Goal: Task Accomplishment & Management: Complete application form

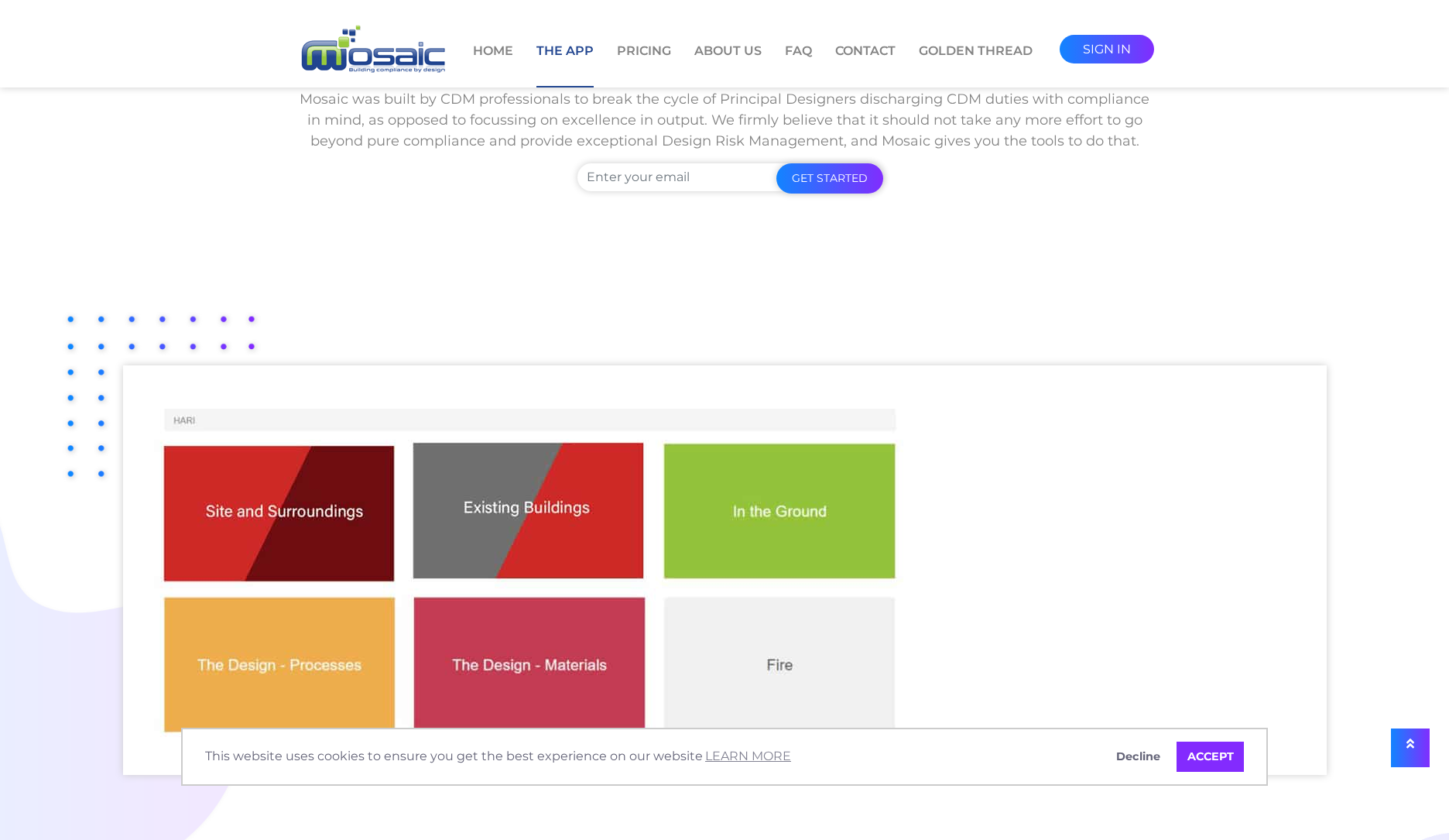
scroll to position [155, 0]
click at [685, 172] on input "Contact form" at bounding box center [730, 177] width 306 height 28
drag, startPoint x: 325, startPoint y: 189, endPoint x: 350, endPoint y: 231, distance: 48.9
click at [325, 189] on div "The App Visual, Intuitive, Inspiring Mosaic was built by CDM professionals to b…" at bounding box center [725, 121] width 859 height 288
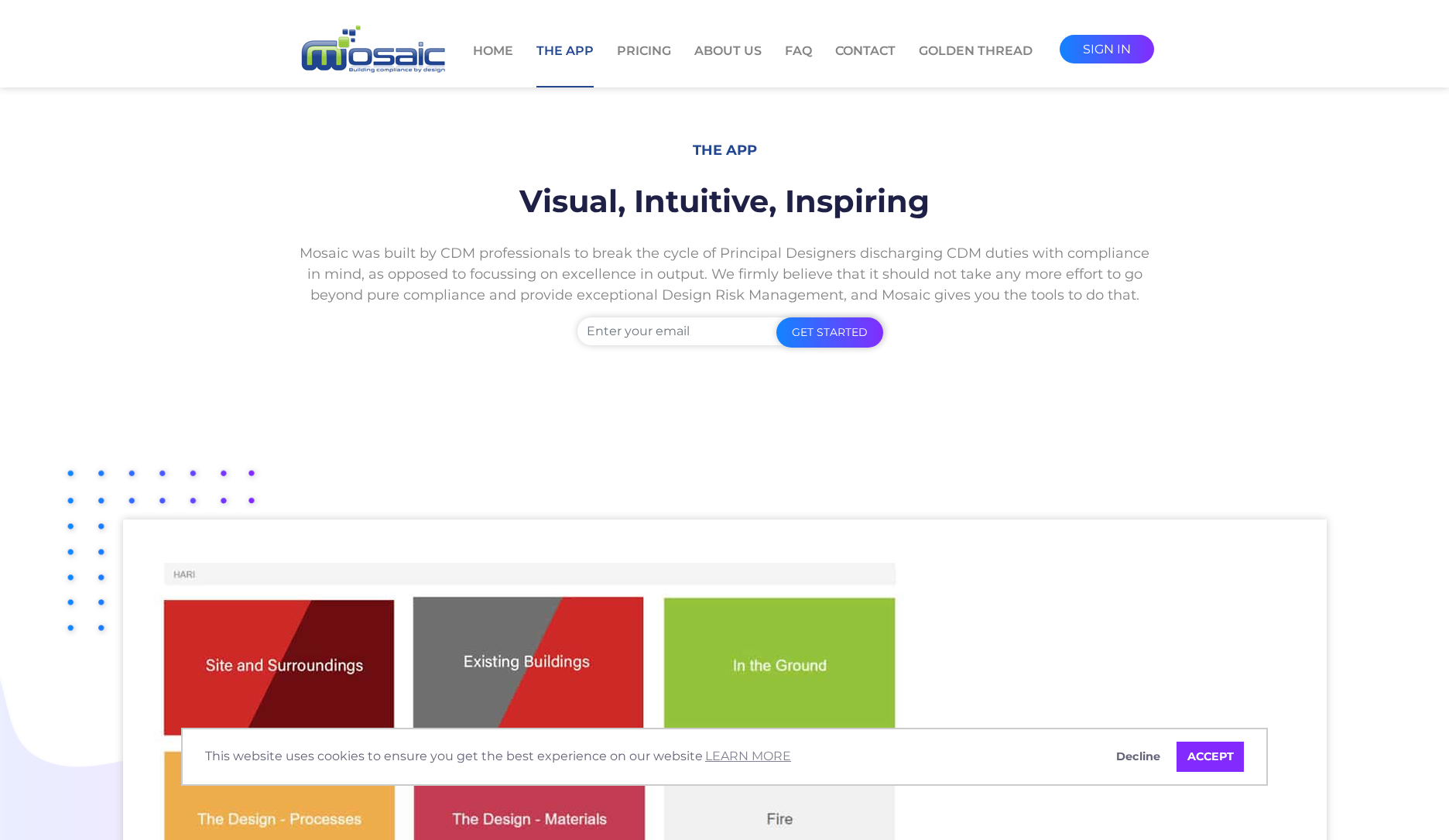
scroll to position [0, 0]
click at [647, 342] on input "Contact form" at bounding box center [730, 332] width 306 height 28
type input "[PERSON_NAME][EMAIL_ADDRESS][DOMAIN_NAME]"
click at [824, 327] on input "get started" at bounding box center [830, 333] width 107 height 30
click at [634, 47] on link "Pricing" at bounding box center [644, 65] width 54 height 46
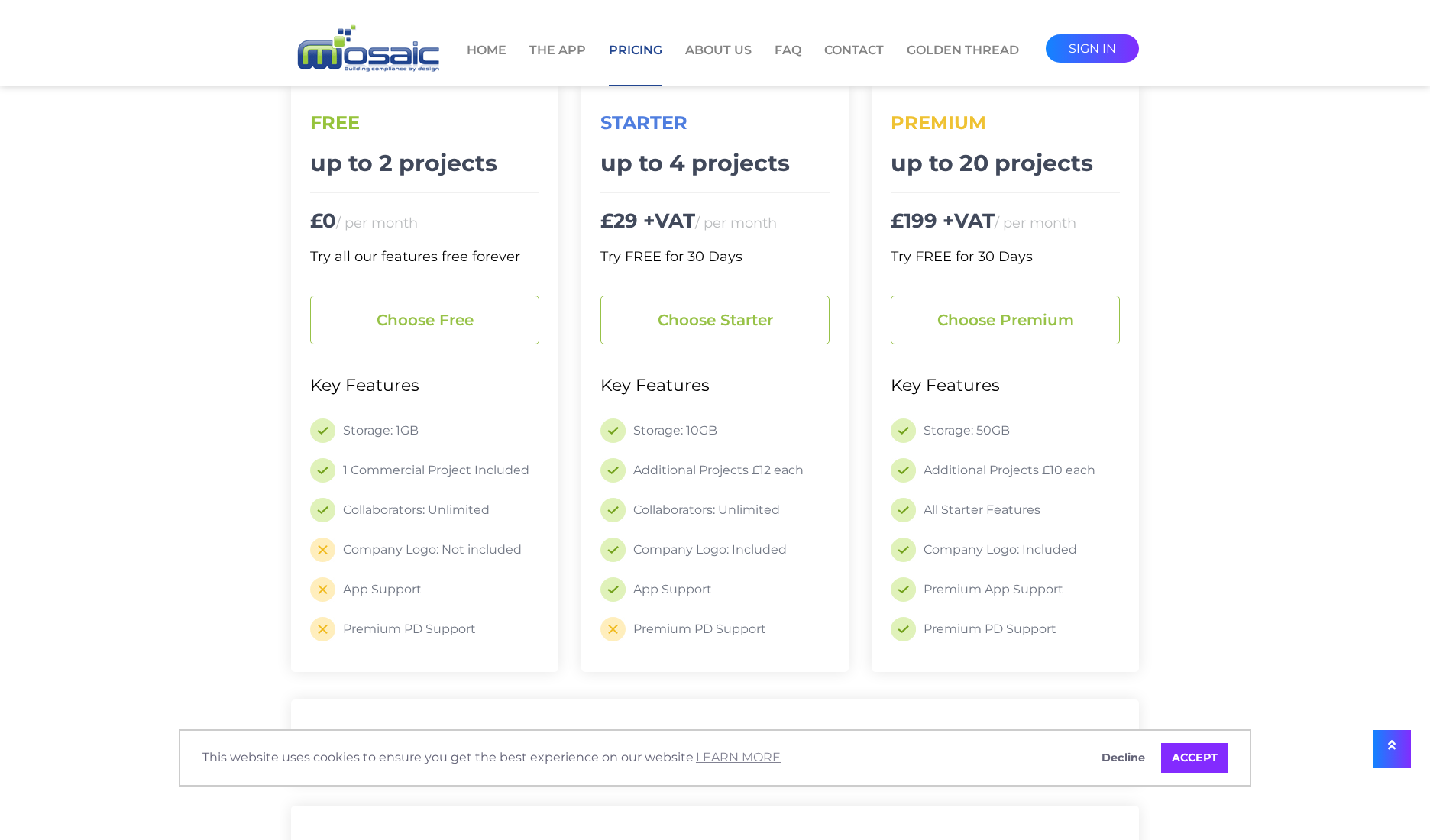
scroll to position [229, 0]
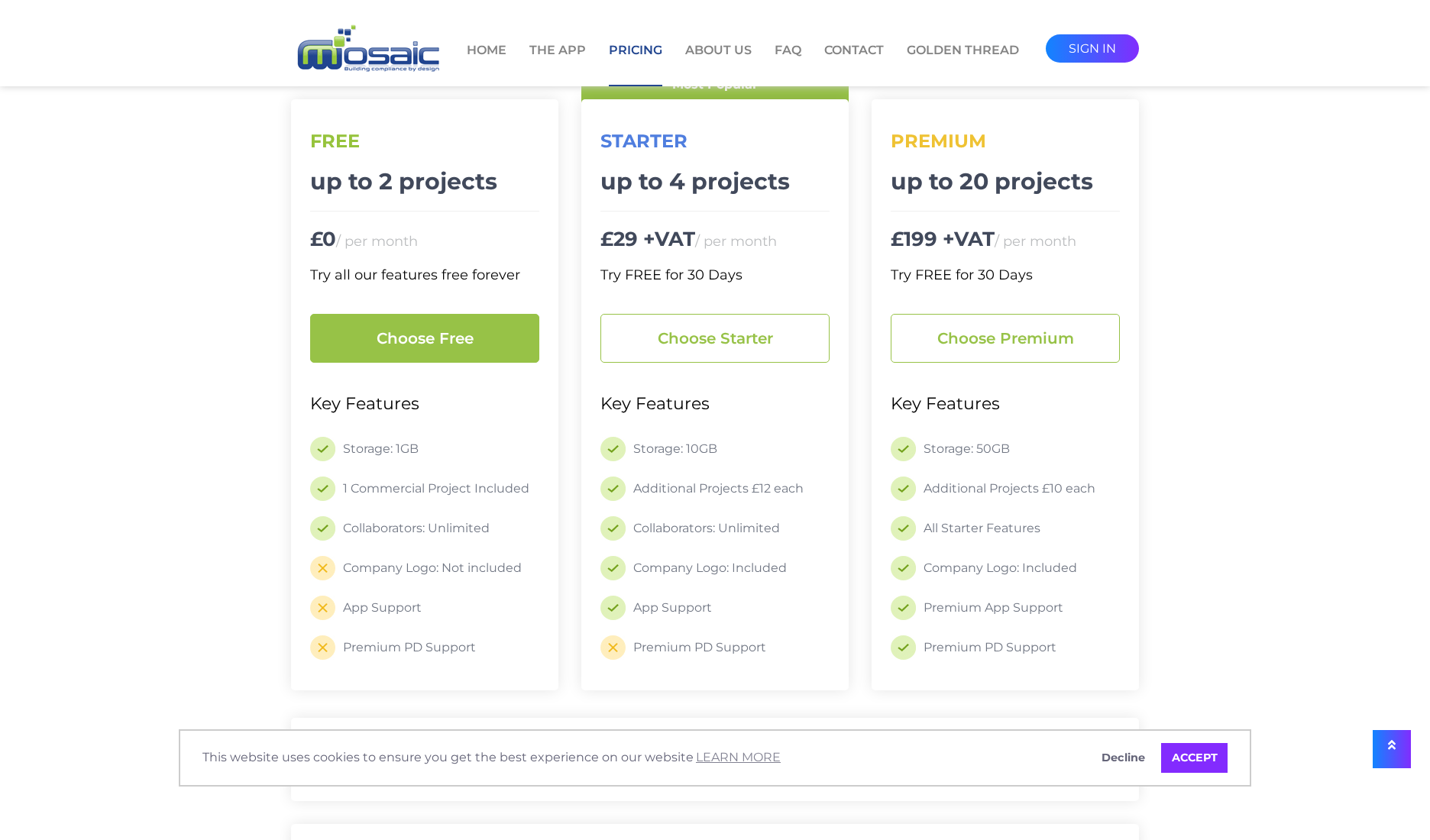
click at [431, 332] on link "Choose free" at bounding box center [425, 338] width 229 height 49
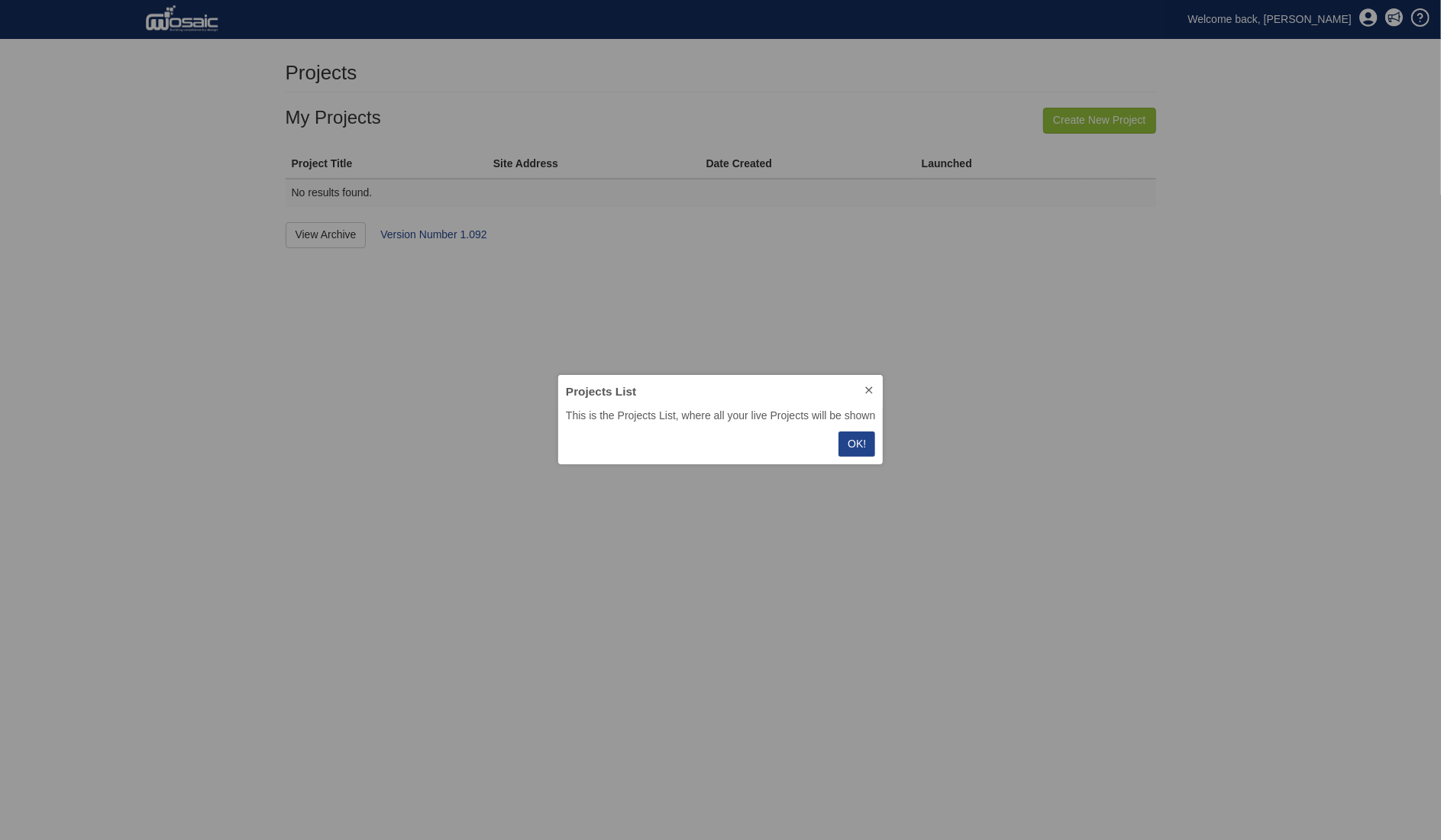
scroll to position [77, 313]
click at [851, 443] on p "OK!" at bounding box center [857, 444] width 18 height 16
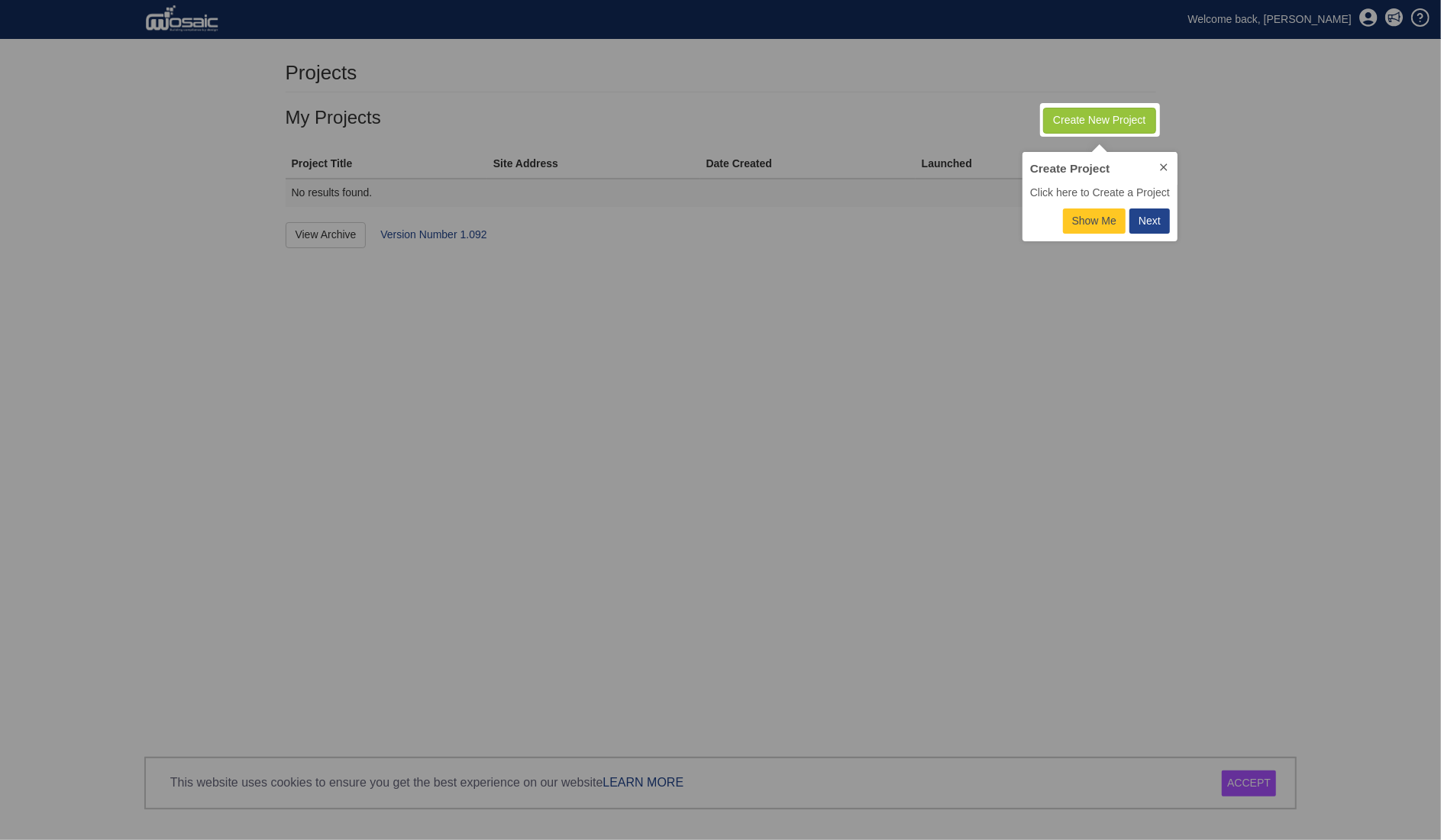
scroll to position [77, 144]
click at [1111, 119] on div at bounding box center [1100, 120] width 113 height 26
click at [1167, 164] on icon at bounding box center [1164, 167] width 12 height 12
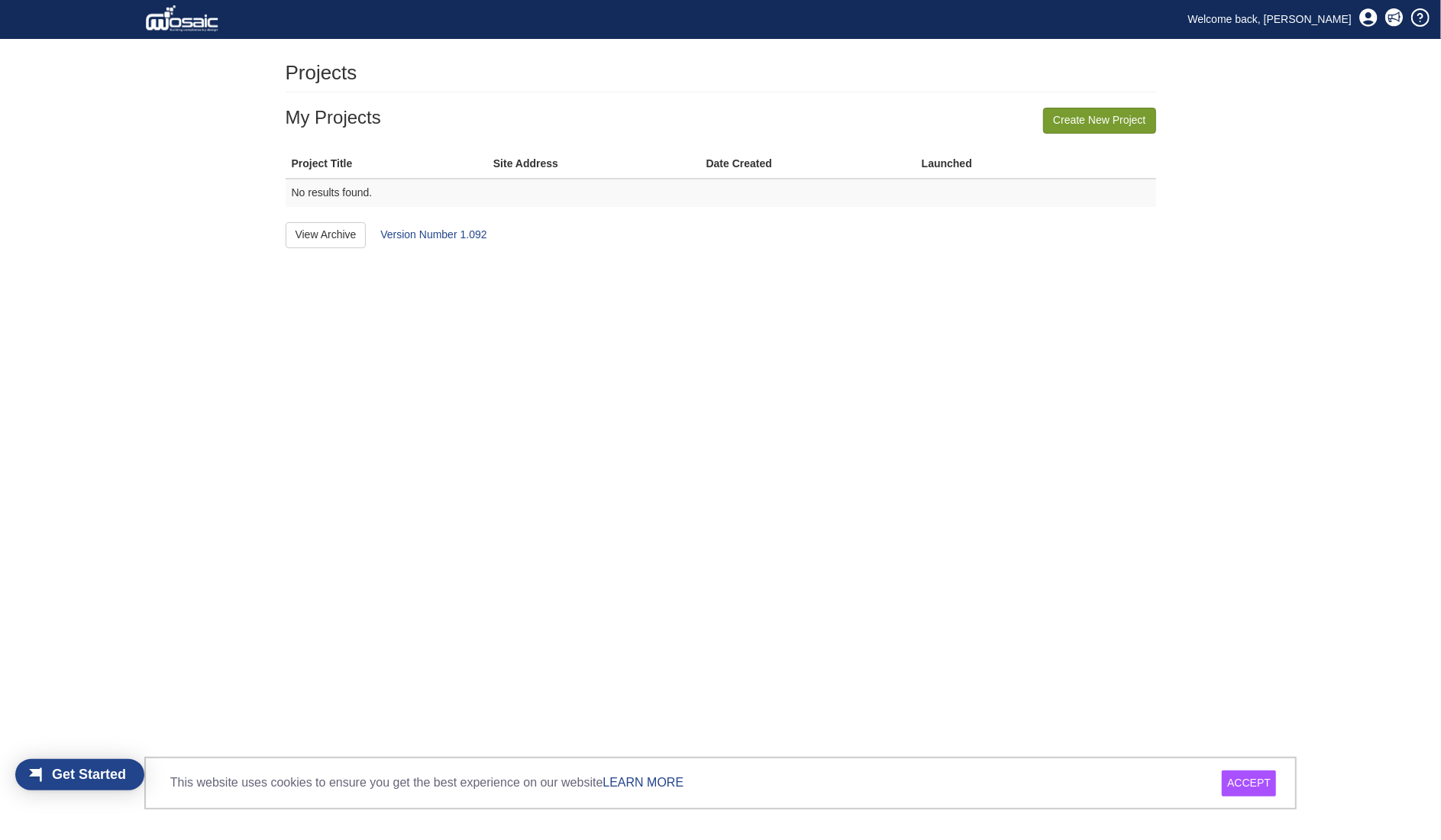
scroll to position [19, 87]
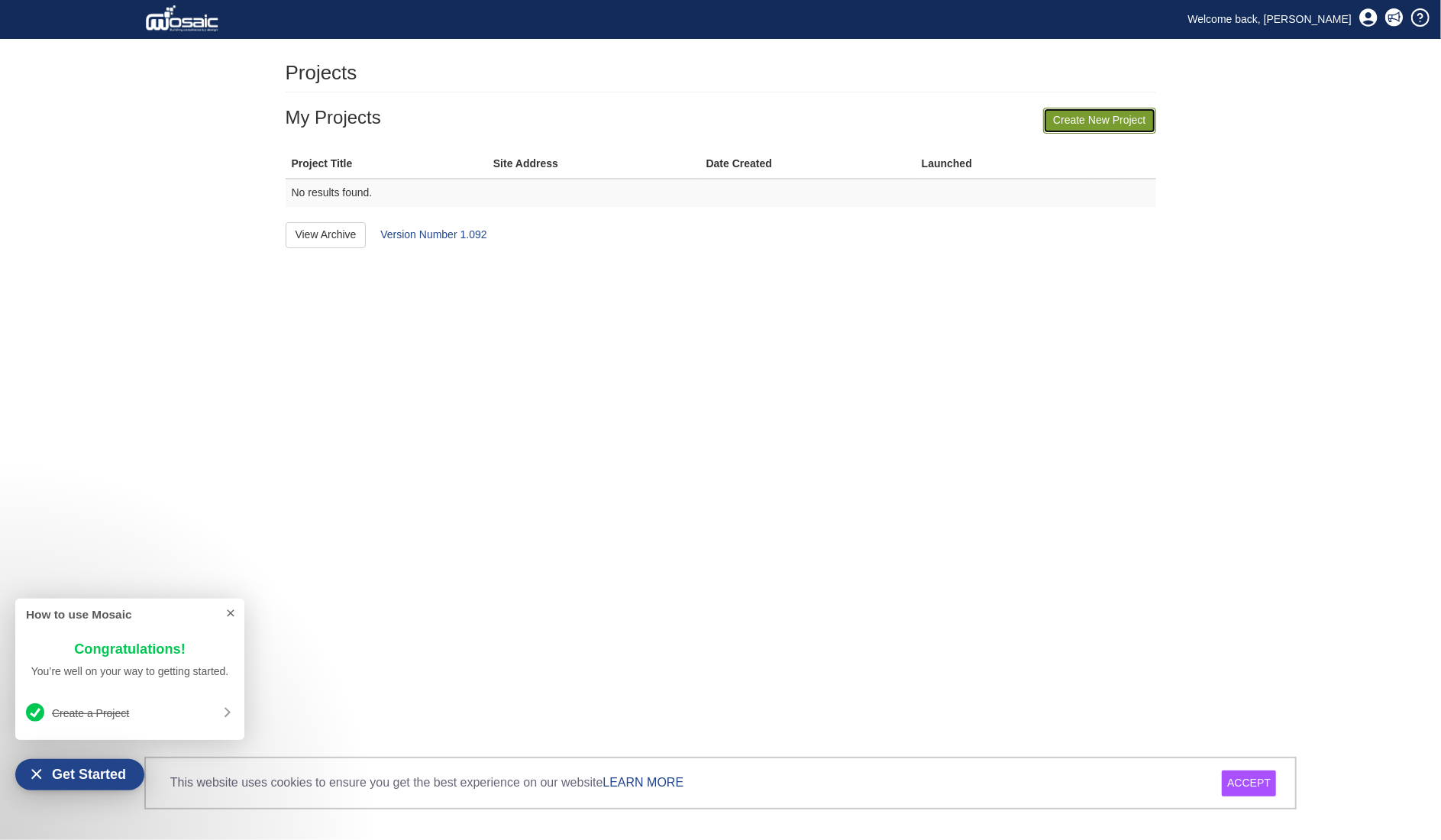
click at [1086, 116] on link "Create New Project" at bounding box center [1099, 120] width 113 height 26
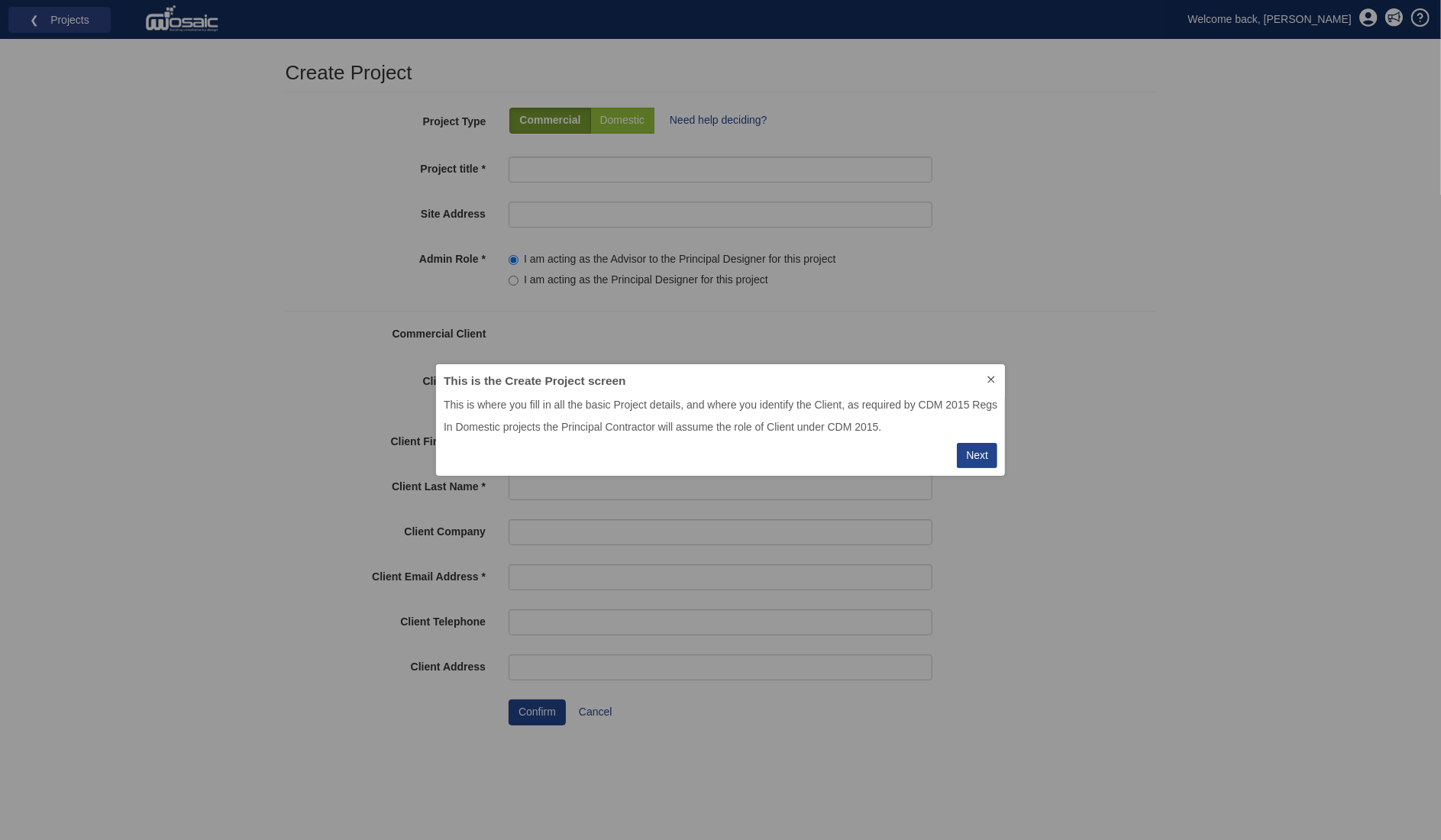
scroll to position [100, 557]
click at [994, 372] on button at bounding box center [992, 381] width 28 height 33
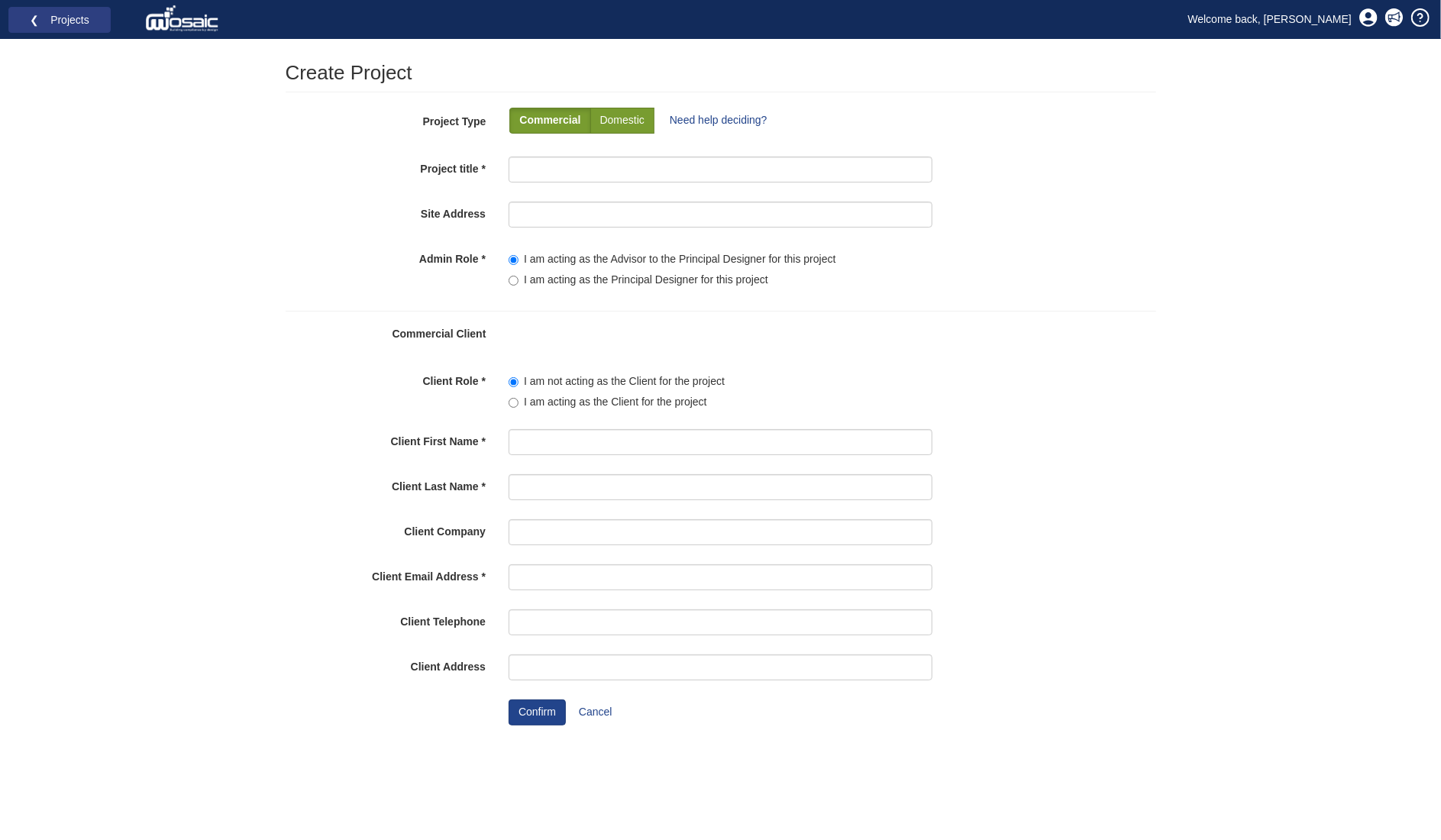
click at [606, 116] on p "Domestic" at bounding box center [622, 120] width 44 height 16
radio input "true"
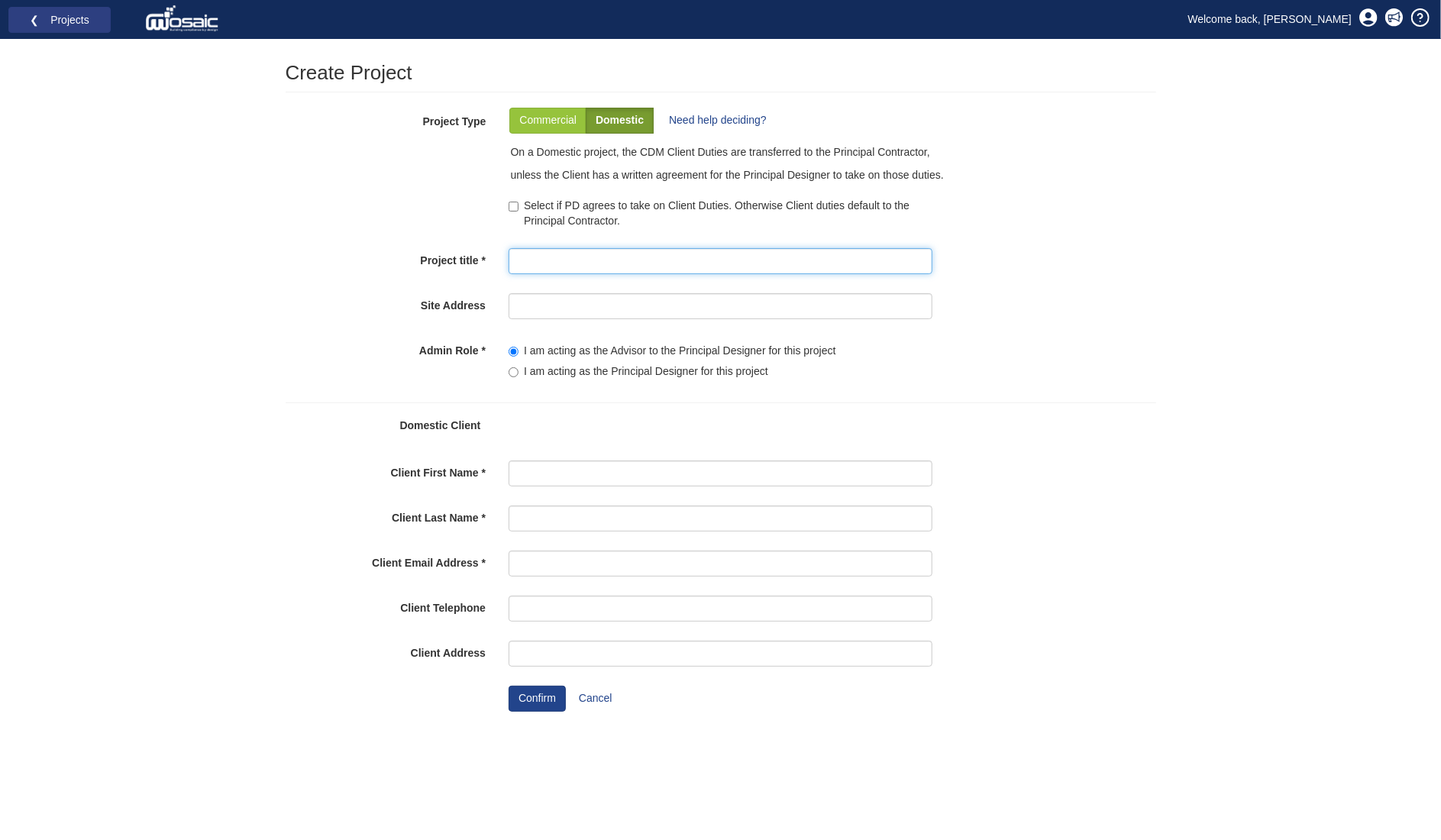
click at [569, 253] on input "Project title" at bounding box center [720, 261] width 424 height 26
type input "[STREET_ADDRESS]"
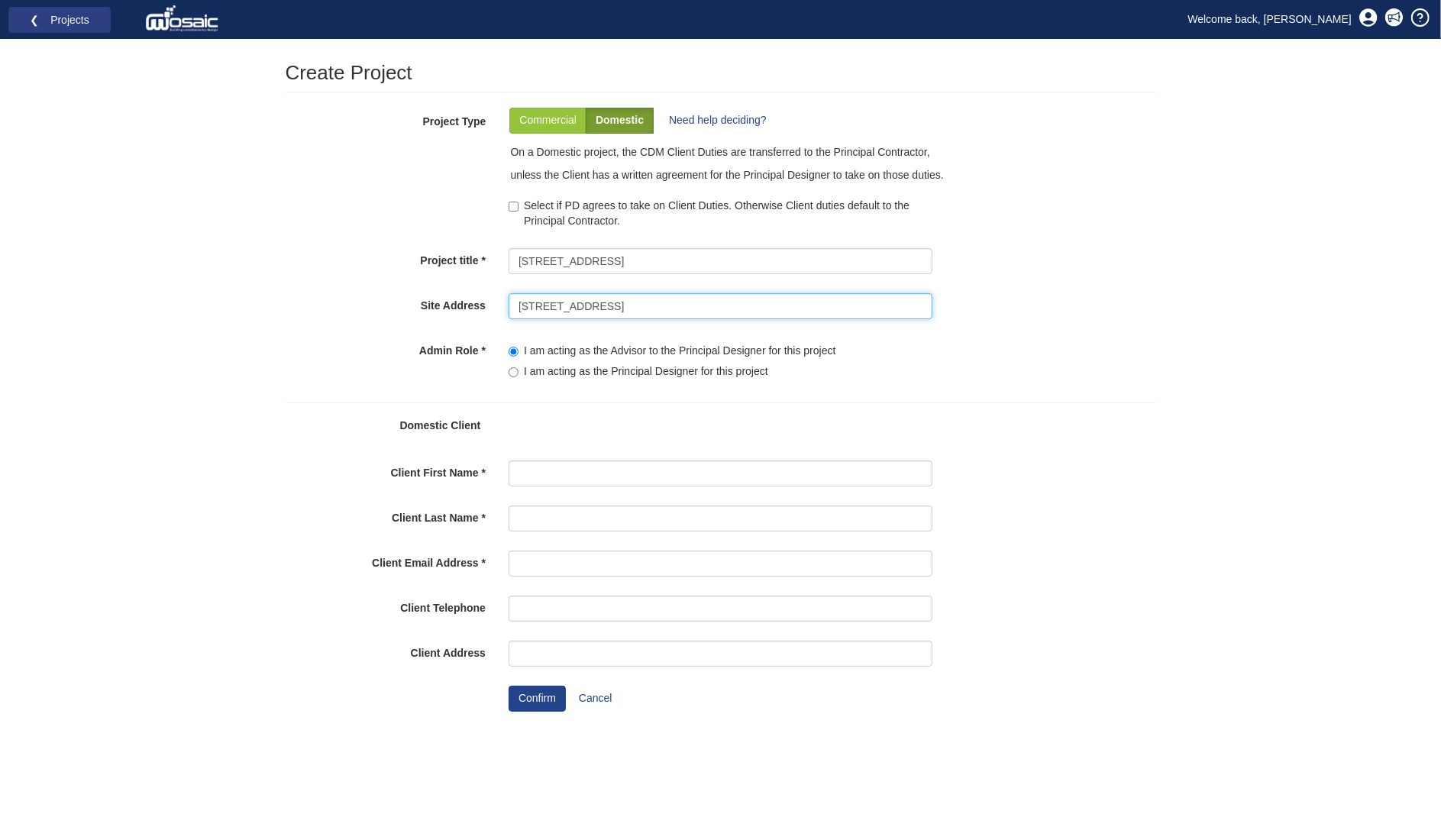
drag, startPoint x: 932, startPoint y: 295, endPoint x: 863, endPoint y: 302, distance: 69.4
click at [932, 295] on input "4 Crediton Road London" at bounding box center [720, 306] width 424 height 26
type input "[STREET_ADDRESS]"
click at [596, 371] on label "I am acting as the Principal Designer for this project" at bounding box center [639, 372] width 260 height 16
click at [518, 371] on input"] "I am acting as the Principal Designer for this project" at bounding box center [513, 372] width 10 height 10
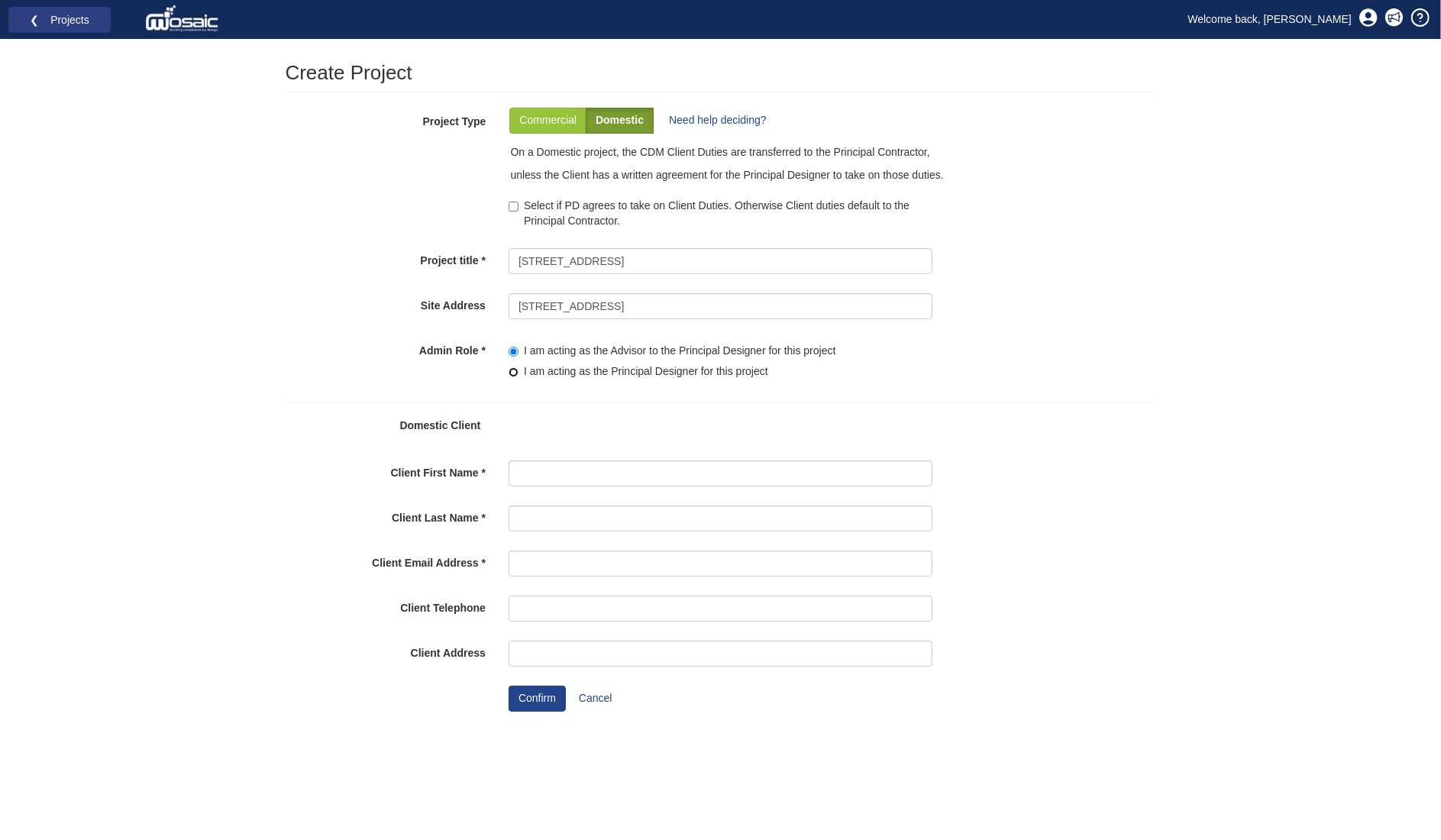
radio input"] "true"
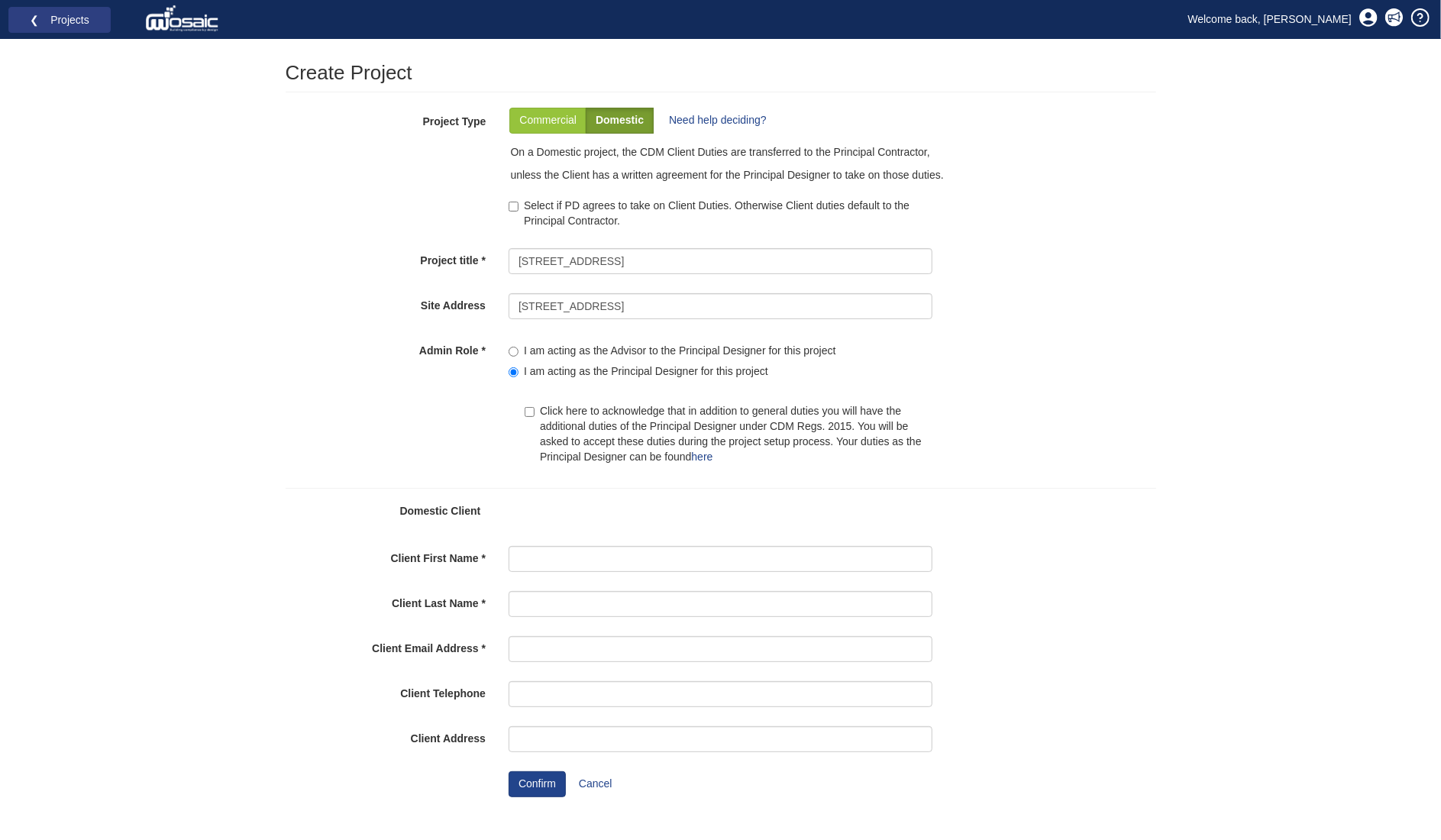
drag, startPoint x: 655, startPoint y: 427, endPoint x: 565, endPoint y: 455, distance: 94.3
click at [655, 427] on label "Click here to acknowledge that in addition to general duties you will have the …" at bounding box center [728, 434] width 408 height 61
click at [535, 417] on input "Click here to acknowledge that in addition to general duties you will have the …" at bounding box center [529, 412] width 10 height 10
checkbox input "true"
click at [533, 552] on input "Client First Name" at bounding box center [720, 559] width 424 height 26
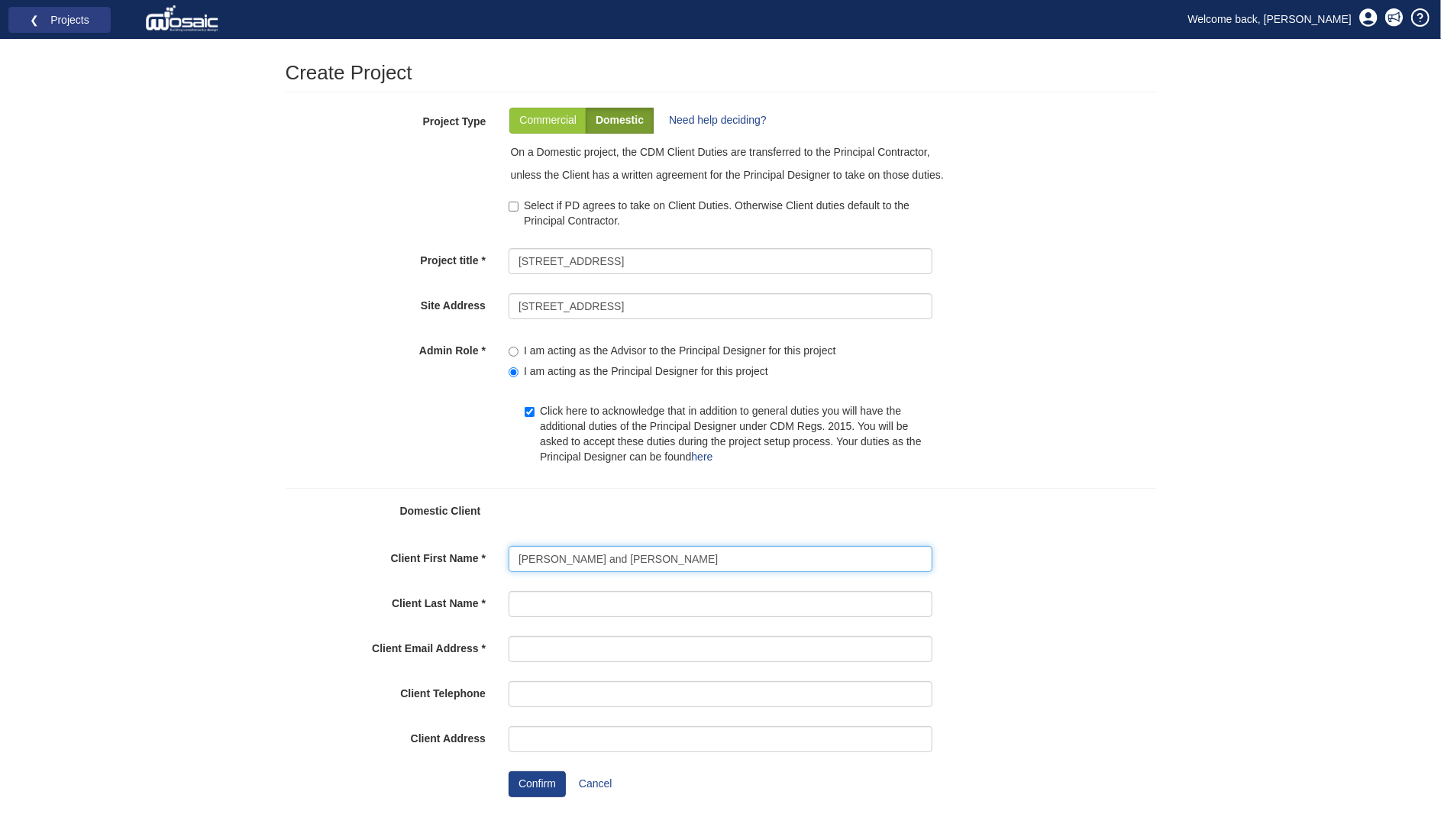
type input "Emma and Gustaf"
type input "Jackson"
drag, startPoint x: 618, startPoint y: 557, endPoint x: 549, endPoint y: 555, distance: 69.0
click at [549, 555] on input "Emma and Gustaf" at bounding box center [720, 559] width 424 height 26
click at [576, 565] on input "Emma and Gustaf" at bounding box center [720, 559] width 424 height 26
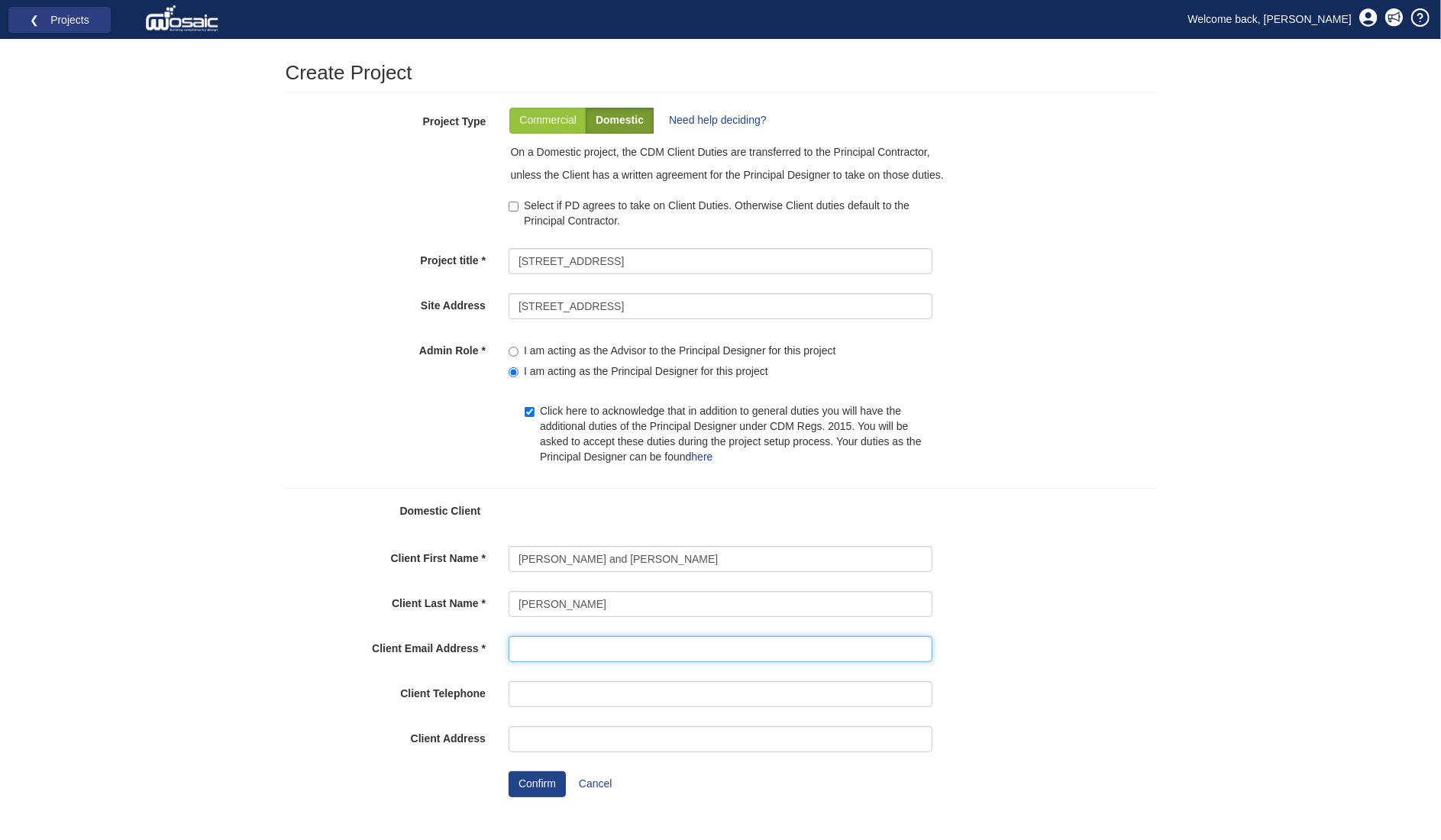
click at [579, 656] on input "Client Email Address" at bounding box center [720, 649] width 424 height 26
type input "gustafjackson@gmail.com"
click at [531, 785] on button "Confirm" at bounding box center [538, 785] width 57 height 26
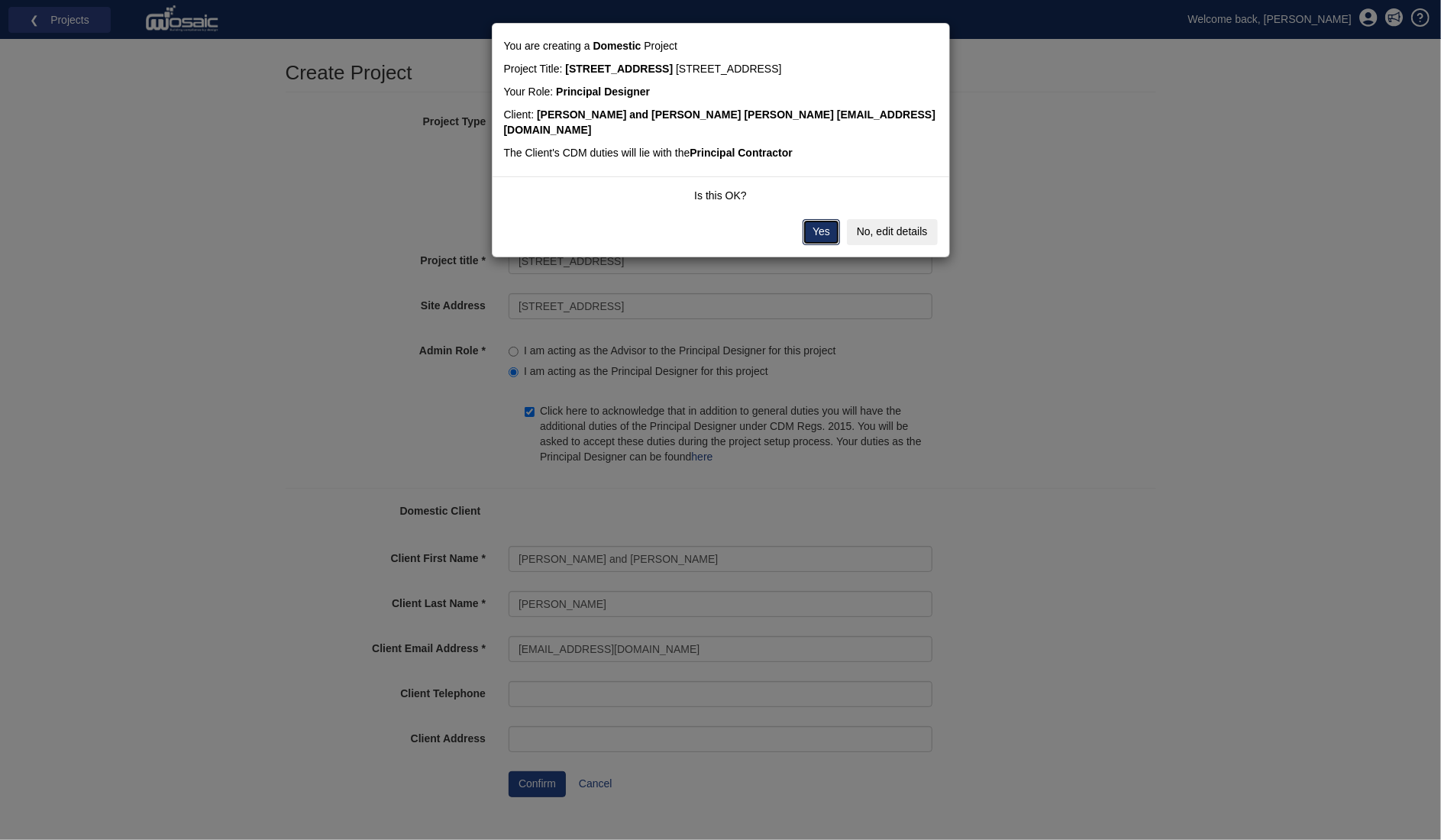
click at [821, 219] on button "Yes" at bounding box center [821, 232] width 37 height 26
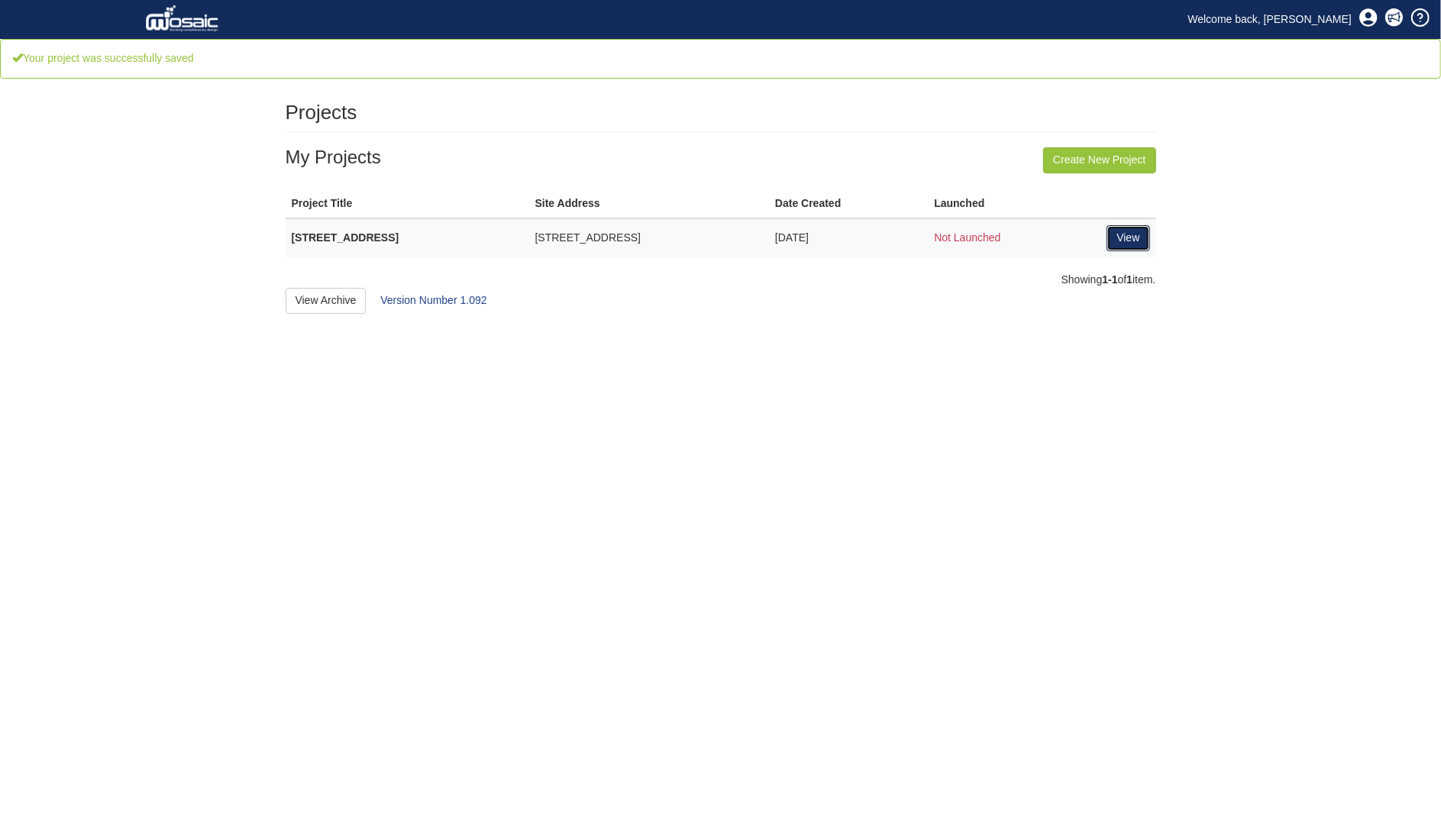
click at [1121, 238] on link "View" at bounding box center [1128, 238] width 42 height 26
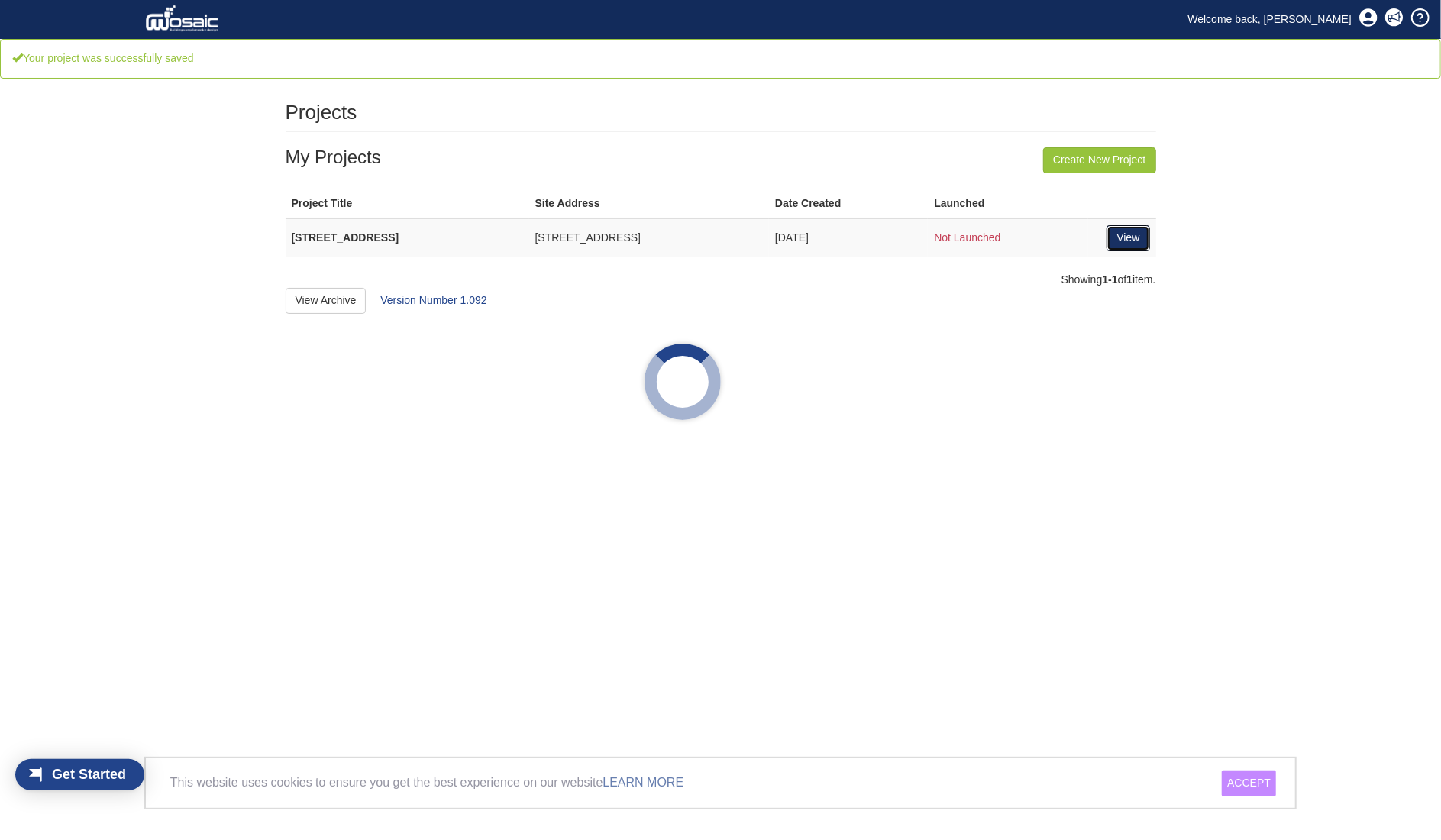
scroll to position [19, 87]
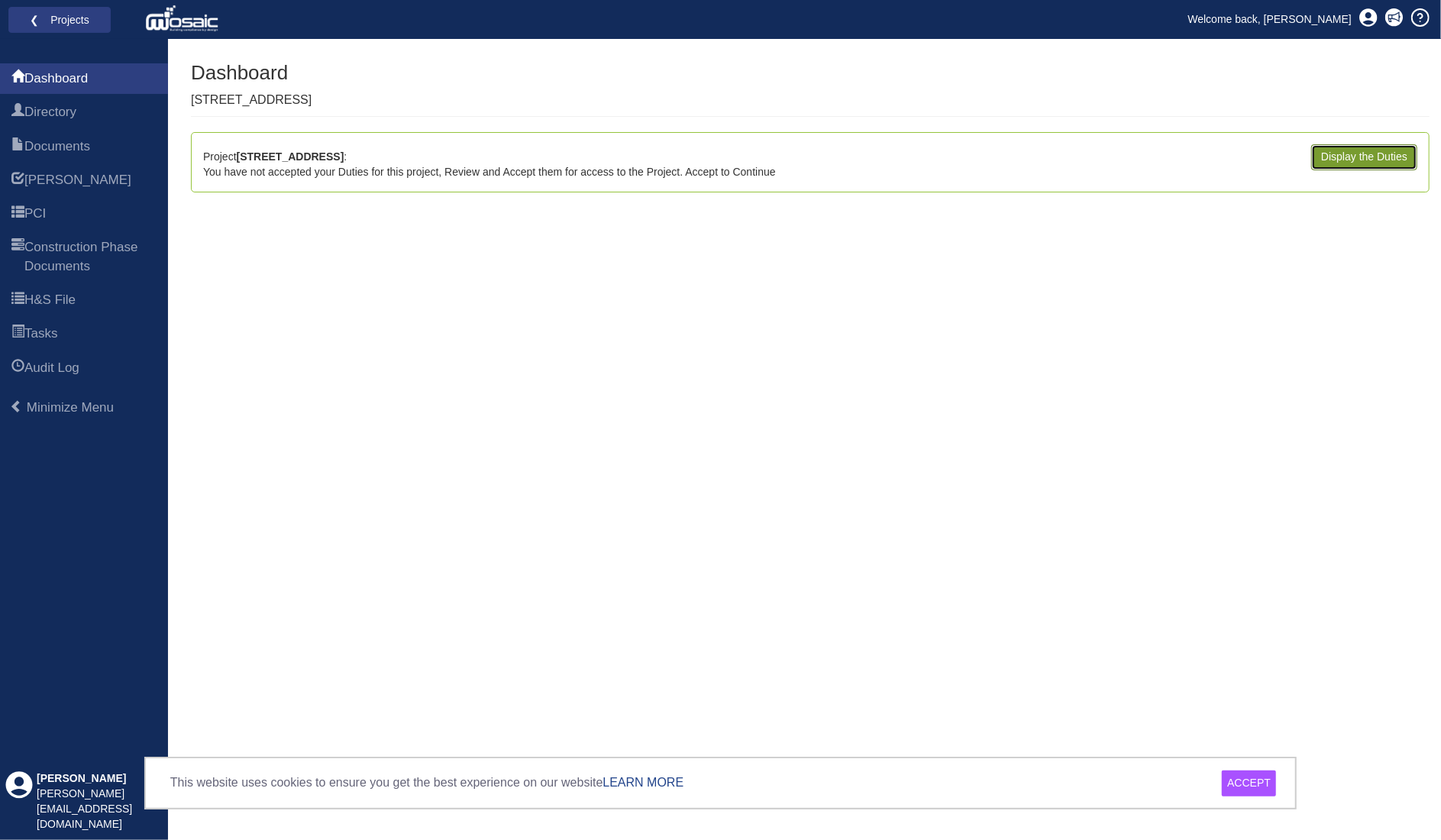
click at [1353, 152] on link "Display the Duties" at bounding box center [1365, 158] width 106 height 26
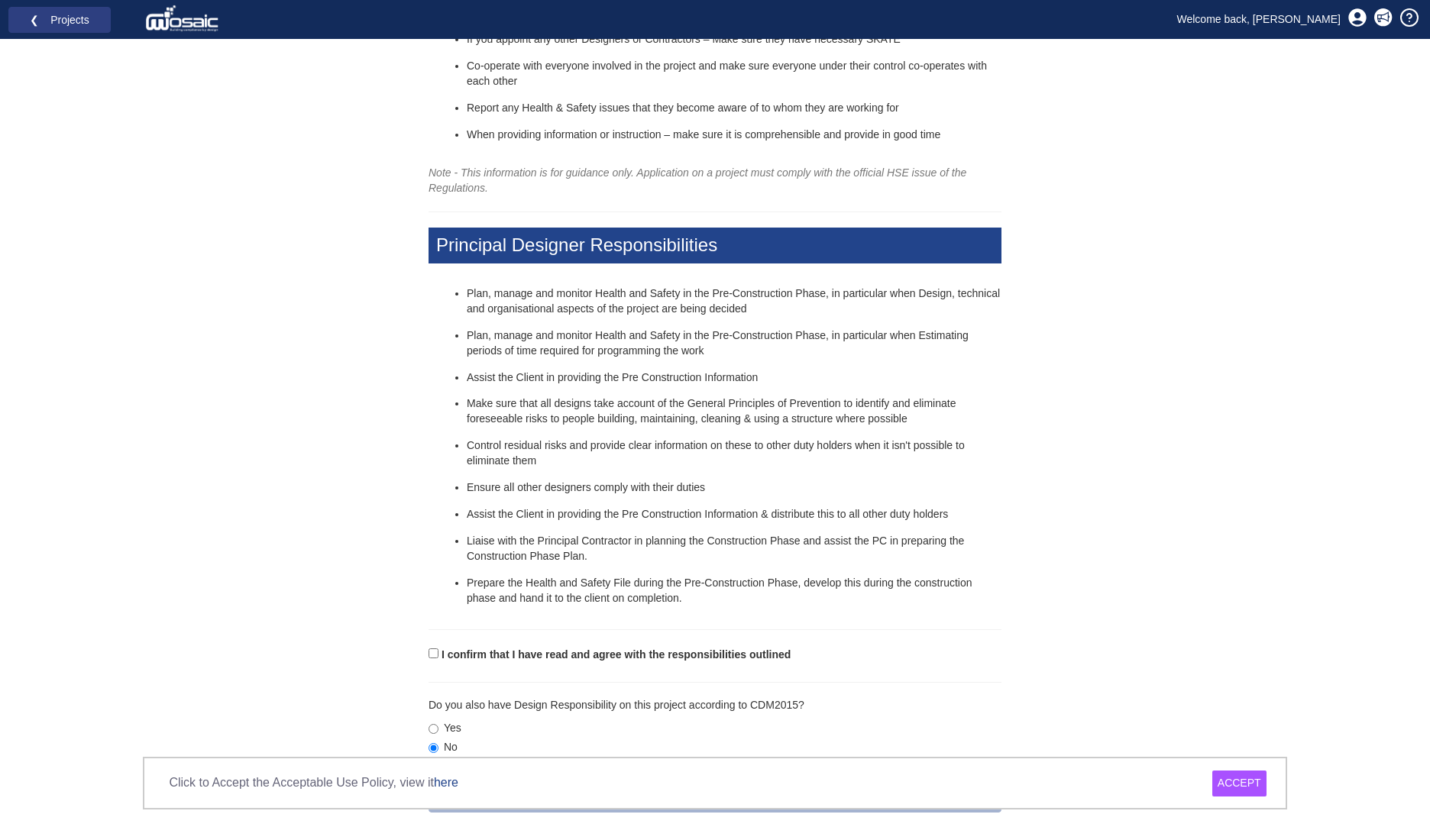
scroll to position [324, 0]
click at [526, 657] on label "I confirm that I have read and agree with the responsibilities outlined" at bounding box center [616, 654] width 349 height 16
click at [439, 657] on input "I confirm that I have read and agree with the responsibilities outlined" at bounding box center [433, 652] width 10 height 10
checkbox input "true"
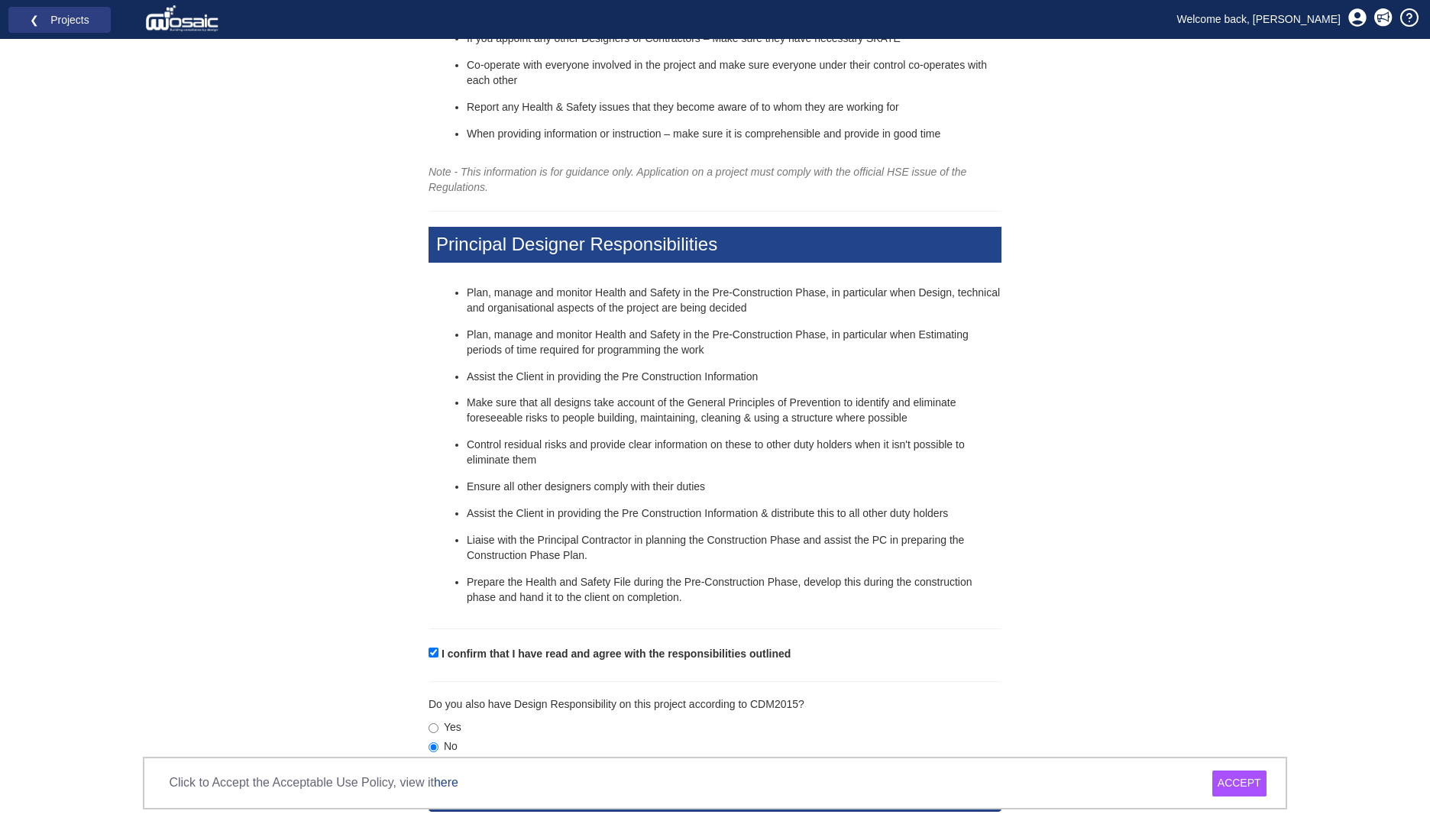
click at [454, 722] on label "Yes" at bounding box center [445, 728] width 33 height 16
click at [439, 723] on input "Yes" at bounding box center [433, 727] width 10 height 10
radio input "true"
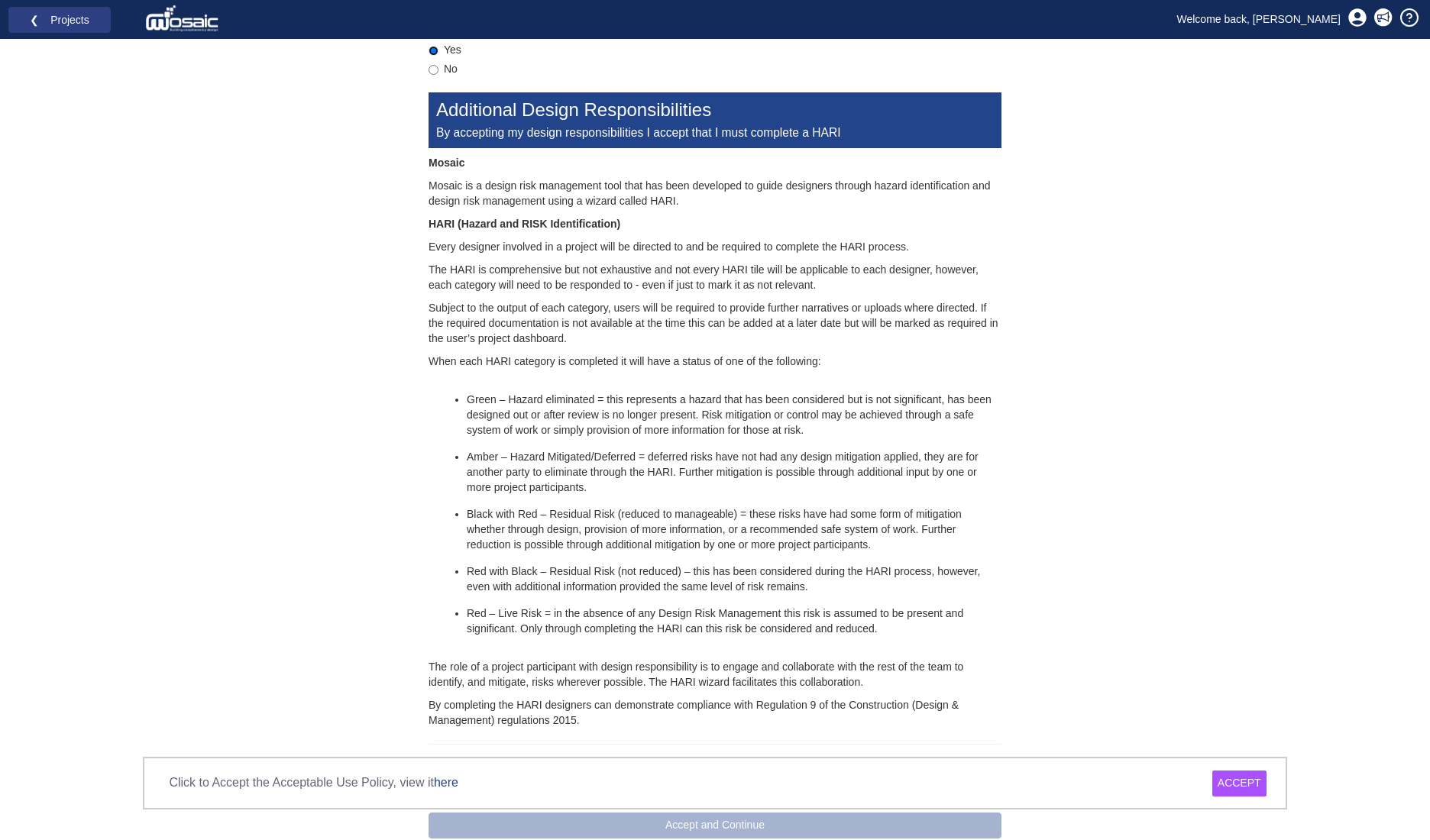
scroll to position [1027, 0]
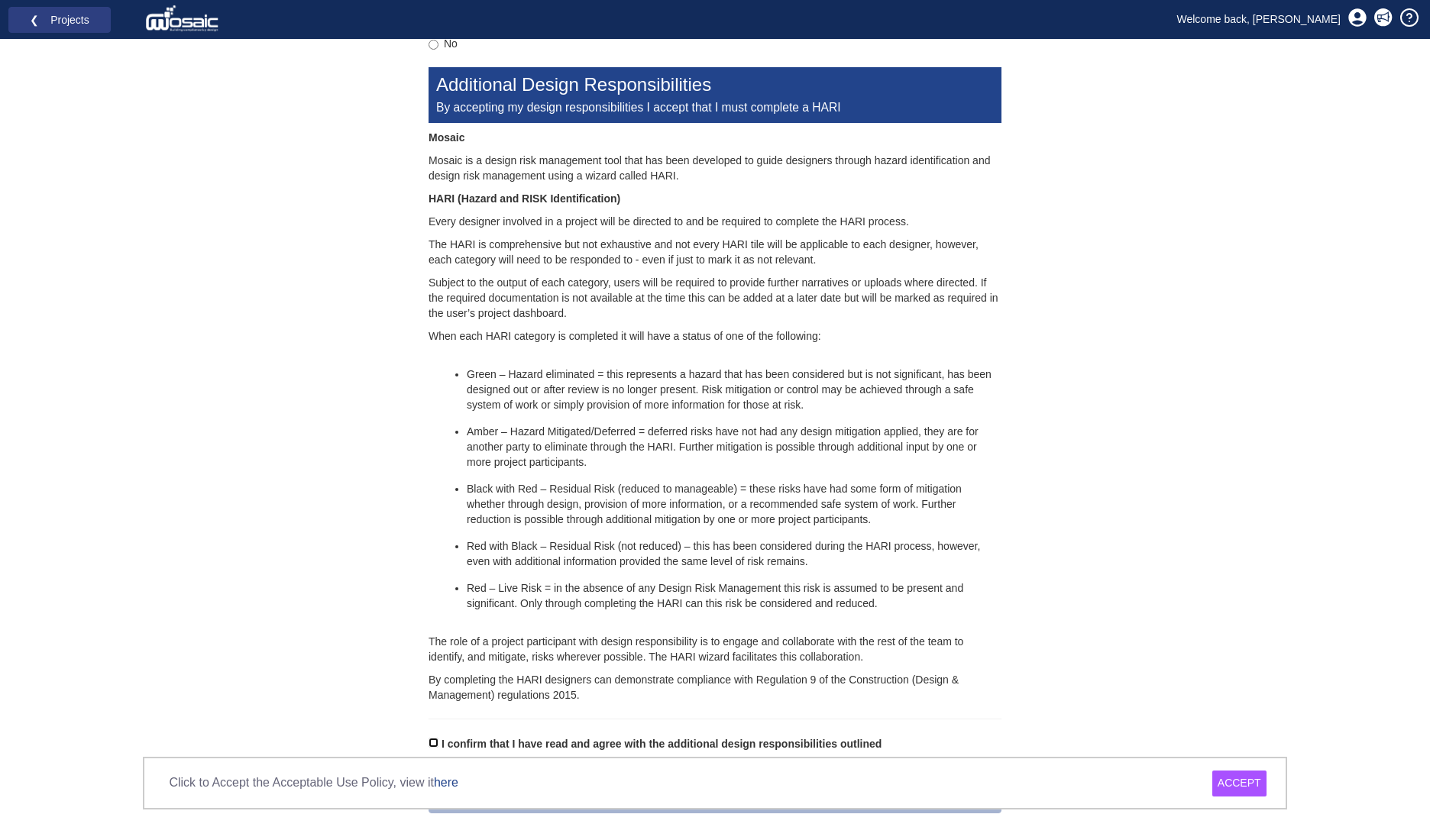
click at [433, 743] on input "I confirm that I have read and agree with the additional design responsibilitie…" at bounding box center [433, 742] width 10 height 10
checkbox input "true"
click at [1244, 779] on div "ACCEPT" at bounding box center [1239, 784] width 55 height 26
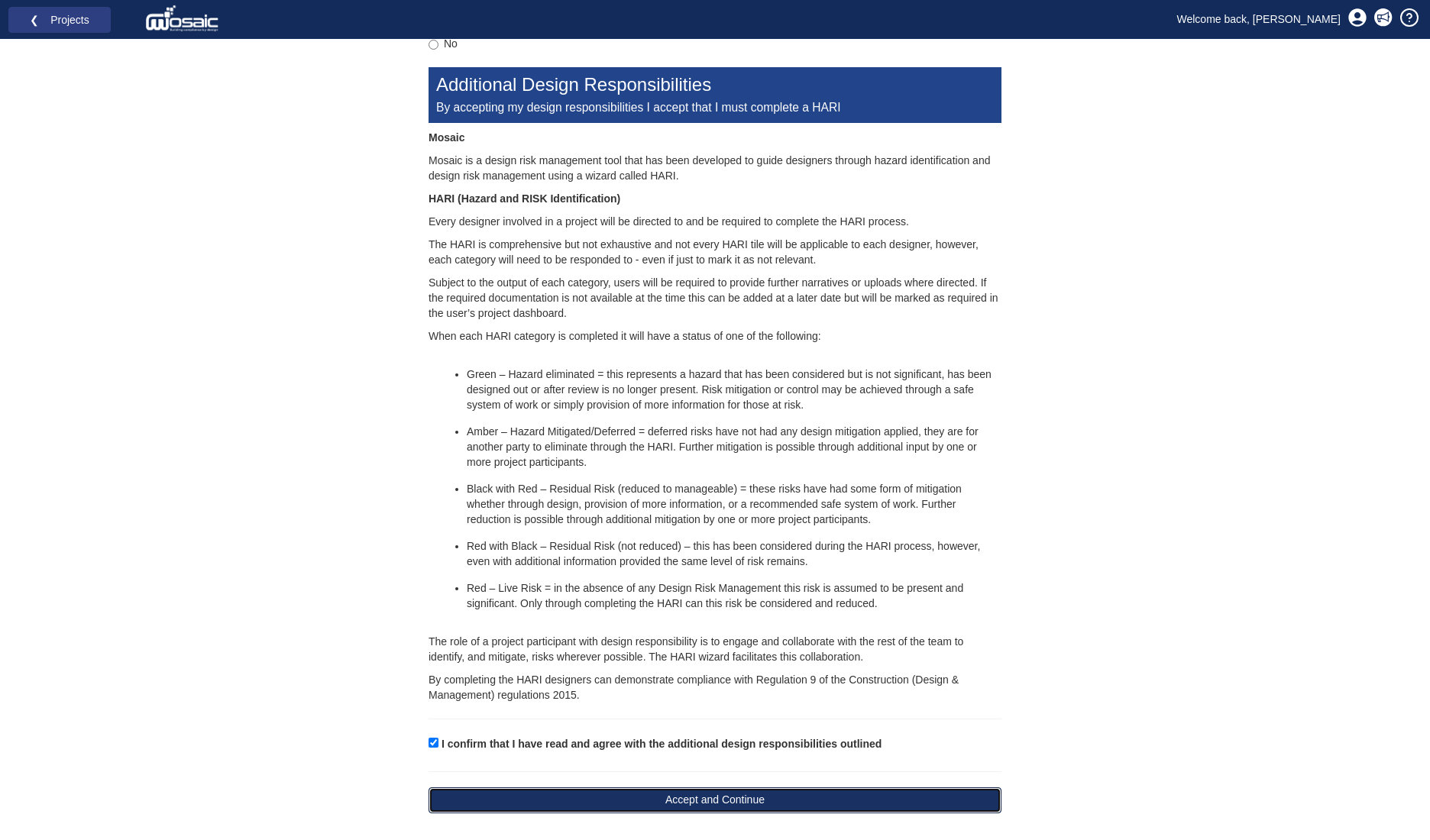
click at [748, 799] on button "Accept and Continue" at bounding box center [715, 800] width 573 height 26
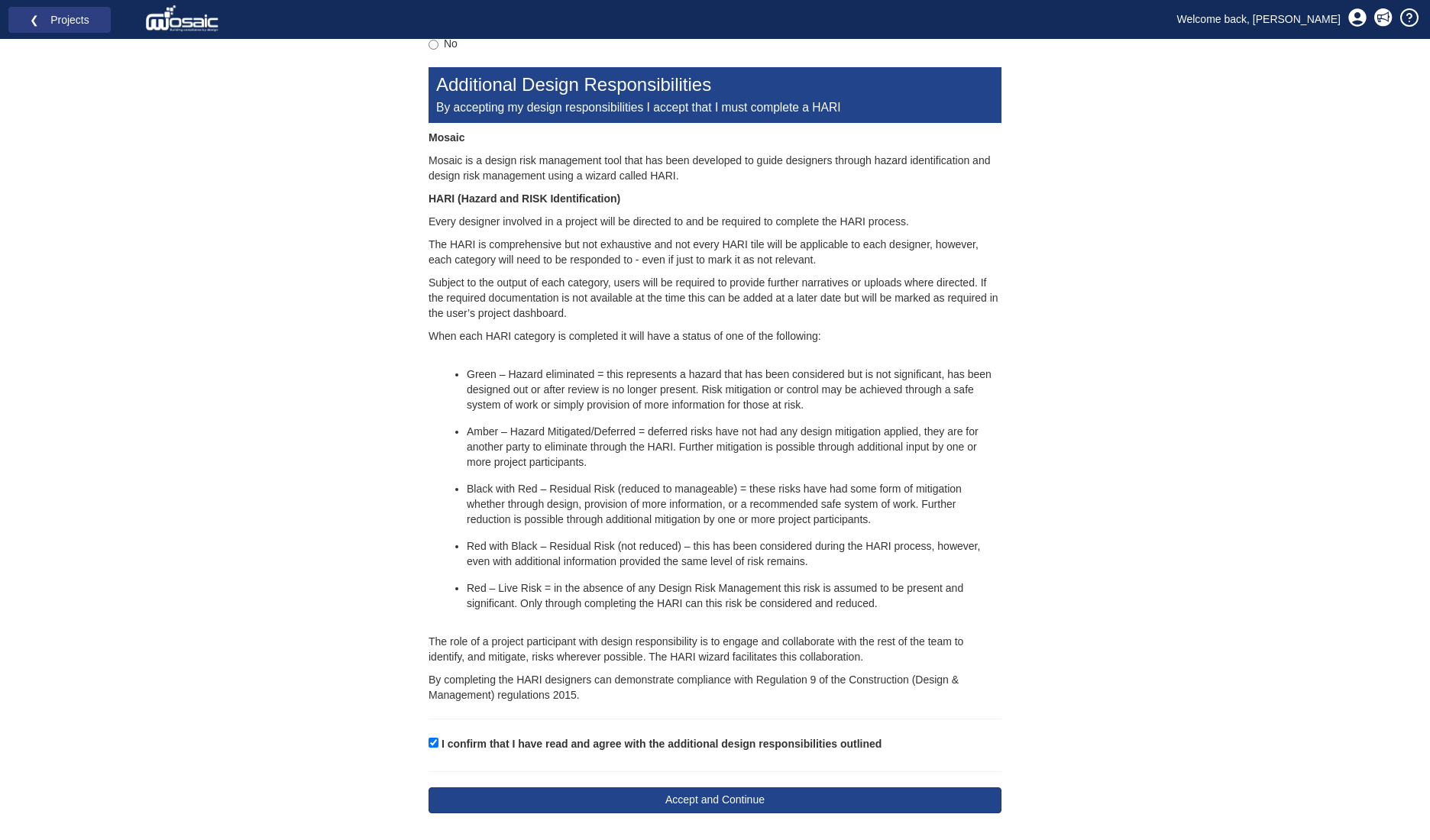
scroll to position [1002, 0]
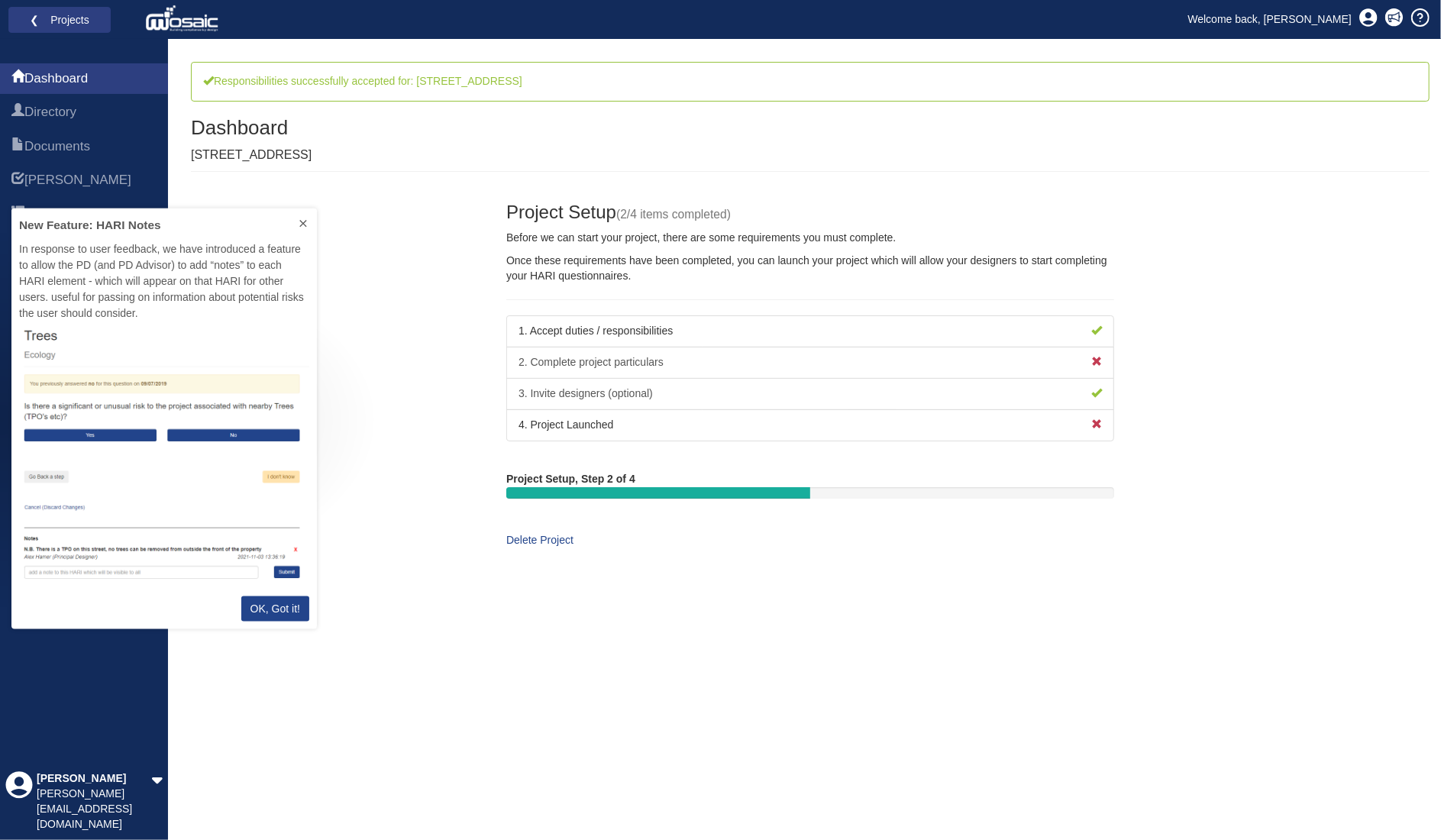
scroll to position [408, 293]
click at [1249, 779] on div "ACCEPT" at bounding box center [1249, 784] width 55 height 26
click at [265, 608] on p "OK, Got it!" at bounding box center [275, 608] width 49 height 16
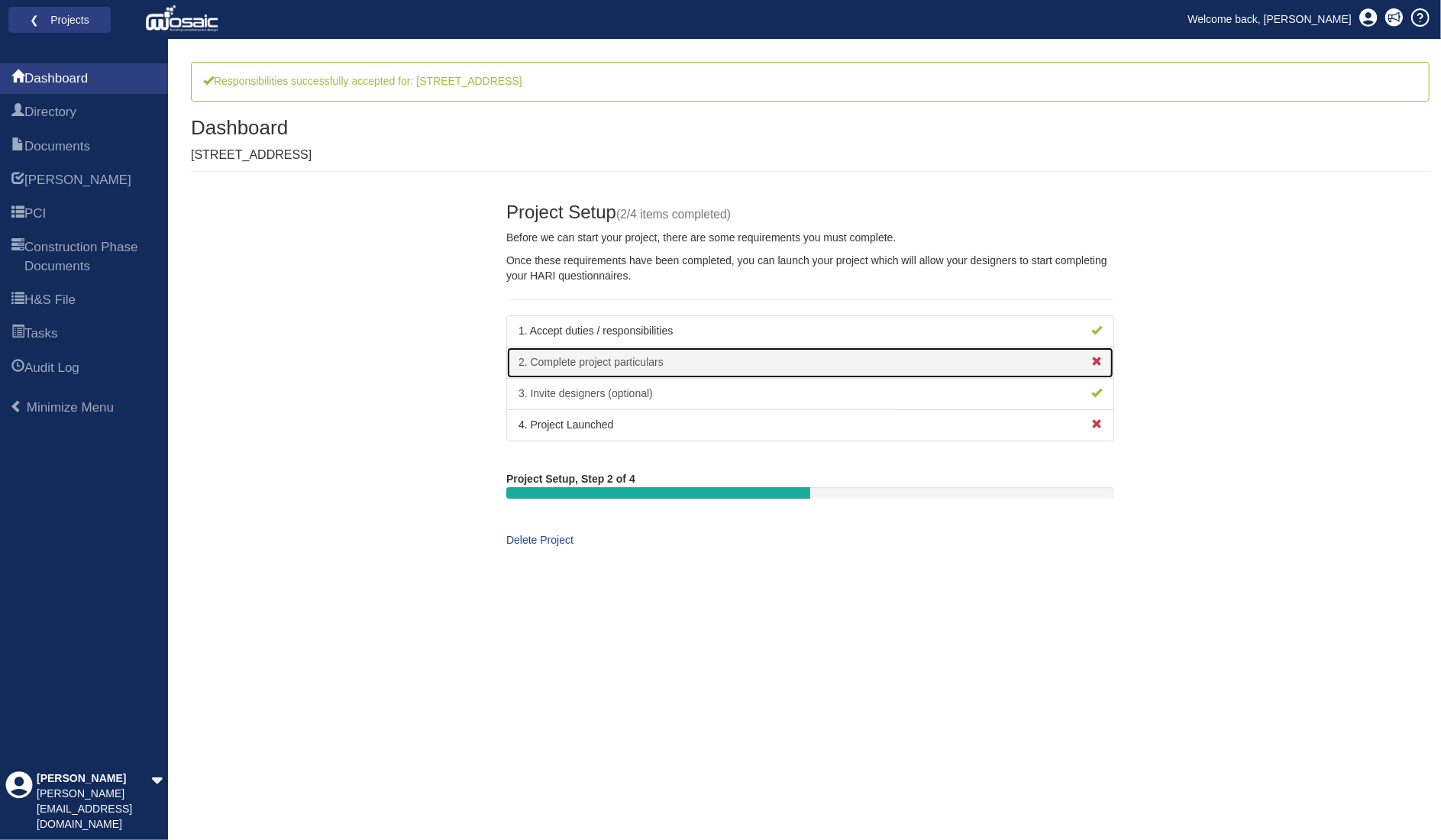
click at [615, 357] on link "2. Complete project particulars" at bounding box center [810, 362] width 608 height 32
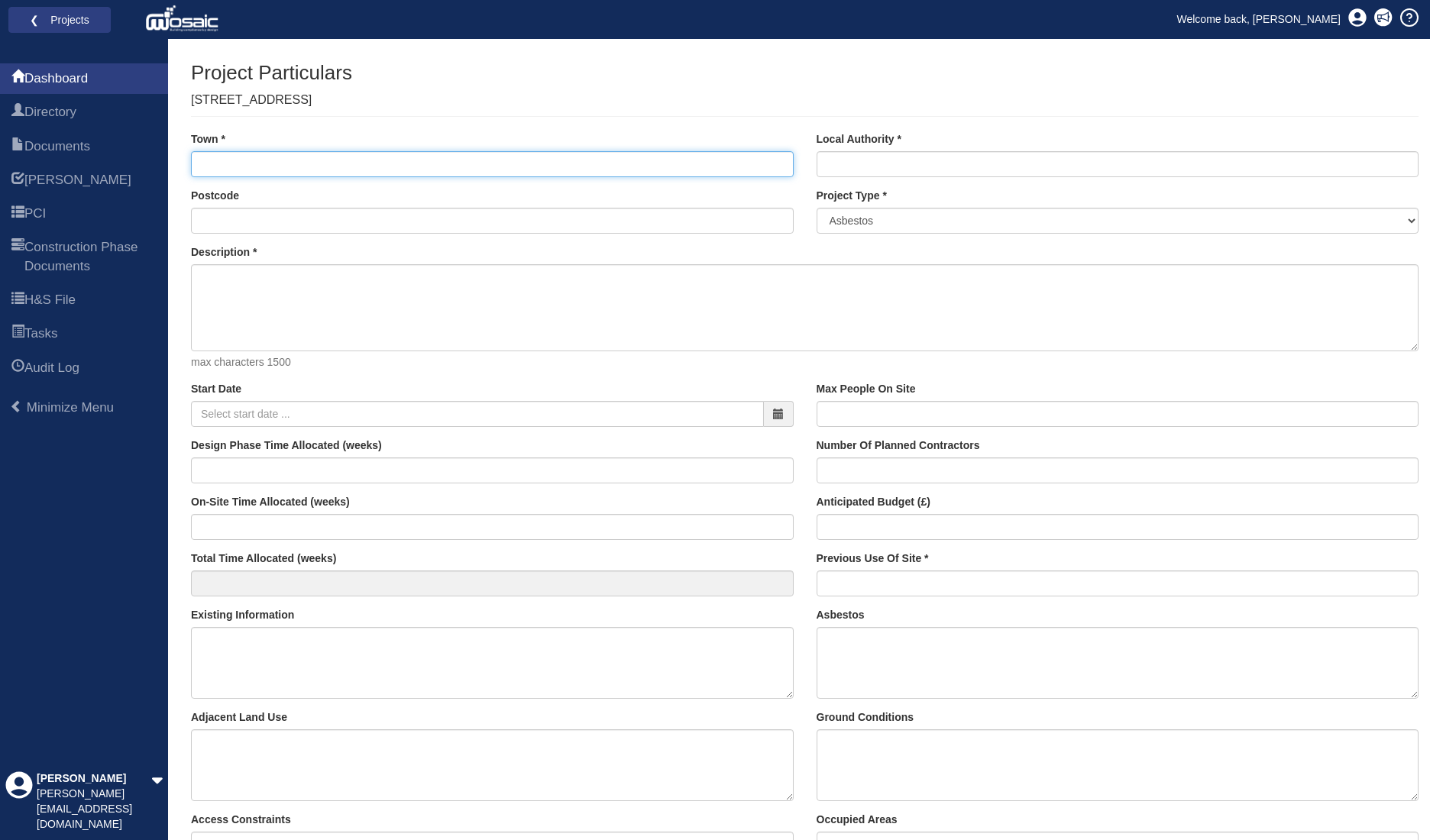
click at [293, 163] on input "Town" at bounding box center [492, 164] width 603 height 26
type input "London"
click at [1068, 13] on div "❮ Projects Welcome back, Nathaniel" at bounding box center [786, 19] width 1266 height 38
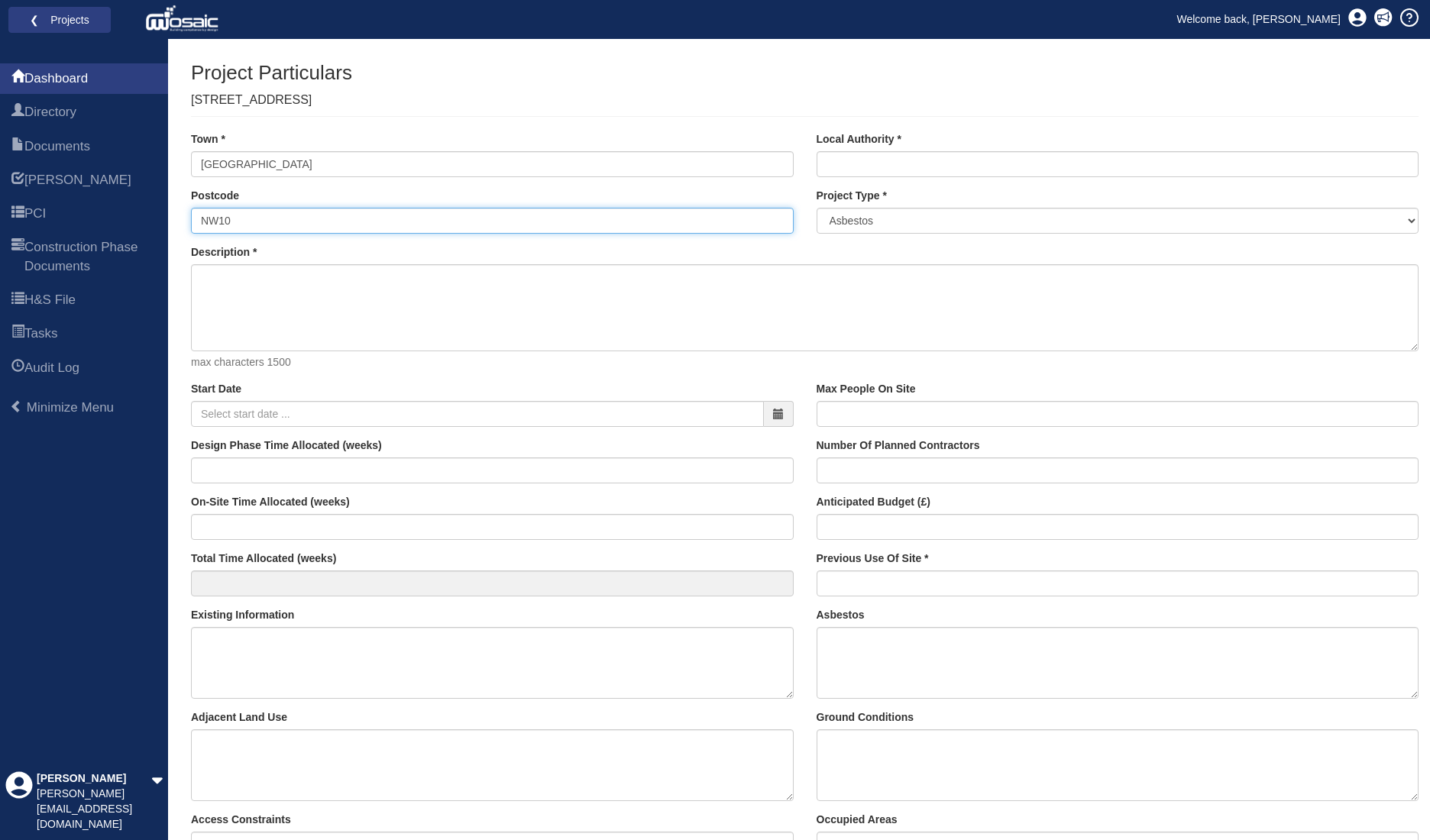
click at [308, 214] on input "NW10" at bounding box center [492, 221] width 603 height 26
type input "NW10 3DU"
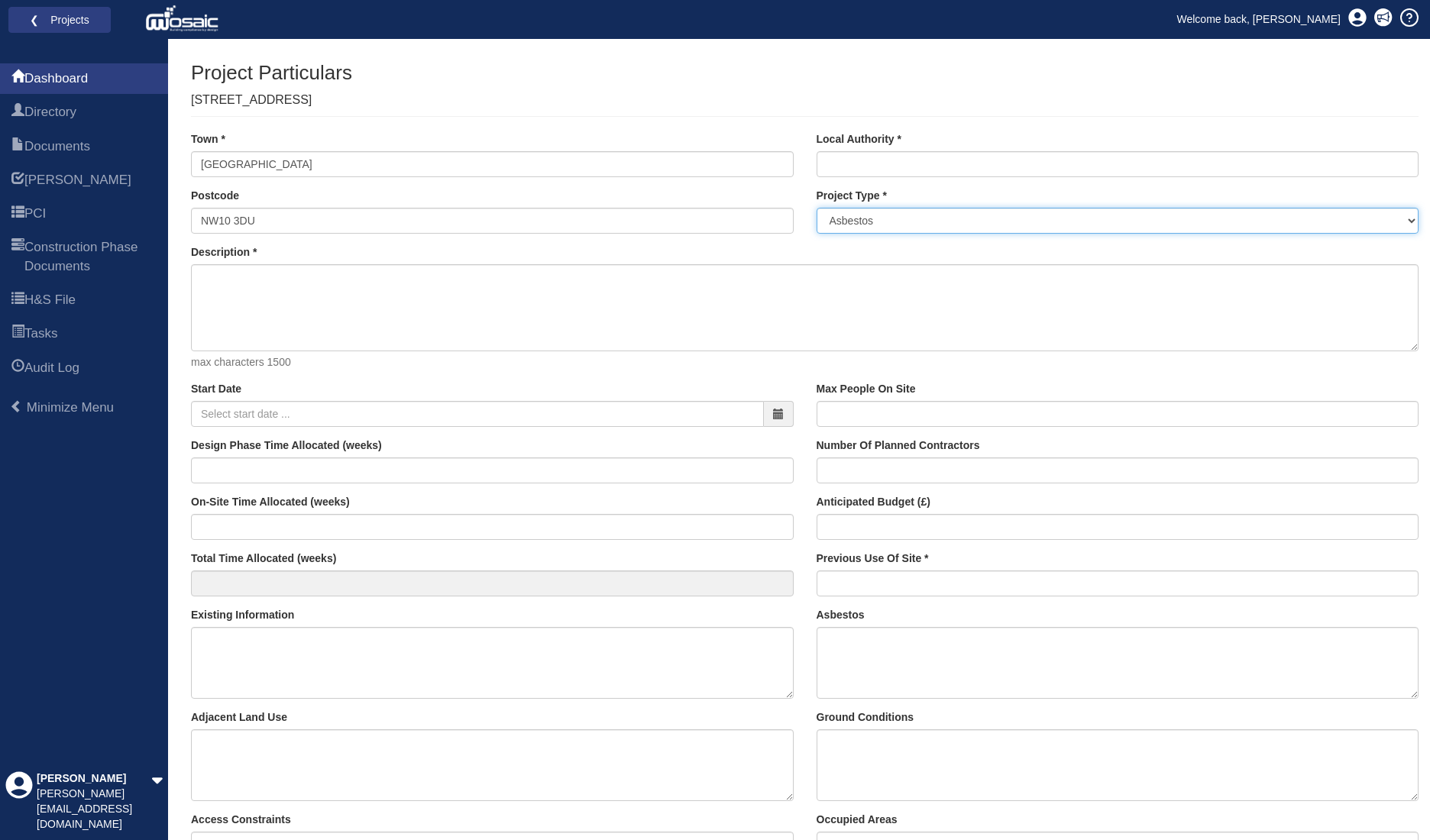
click at [937, 212] on select "Asbestos Building Services Civil Engineering - New Build - Bridge Civil Enginee…" at bounding box center [1118, 221] width 603 height 26
click at [914, 106] on div "Project Particulars 4 Crediton Road" at bounding box center [805, 88] width 1228 height 55
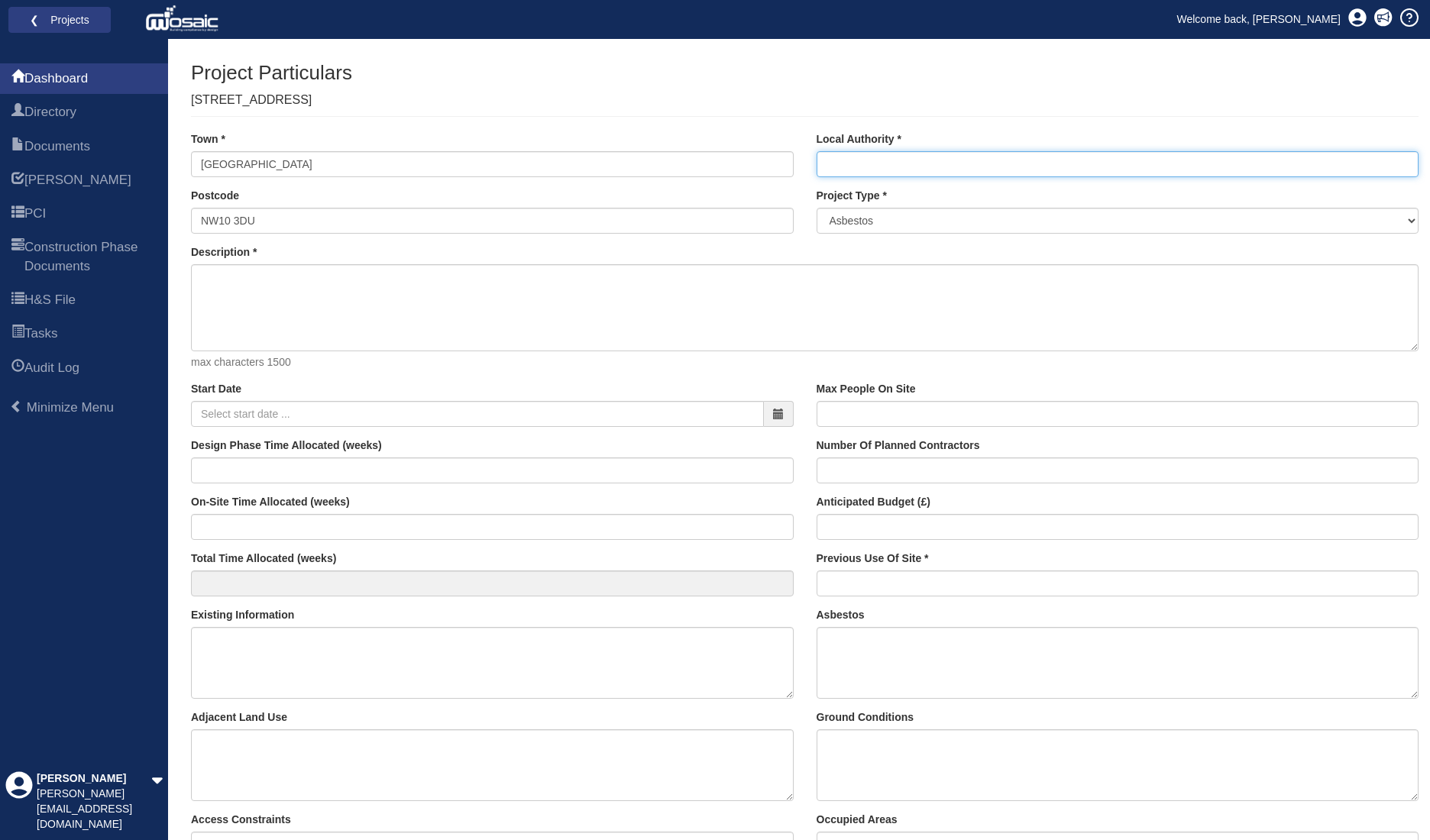
click at [901, 172] on input "Local Authority" at bounding box center [1118, 164] width 603 height 26
type input "Brent"
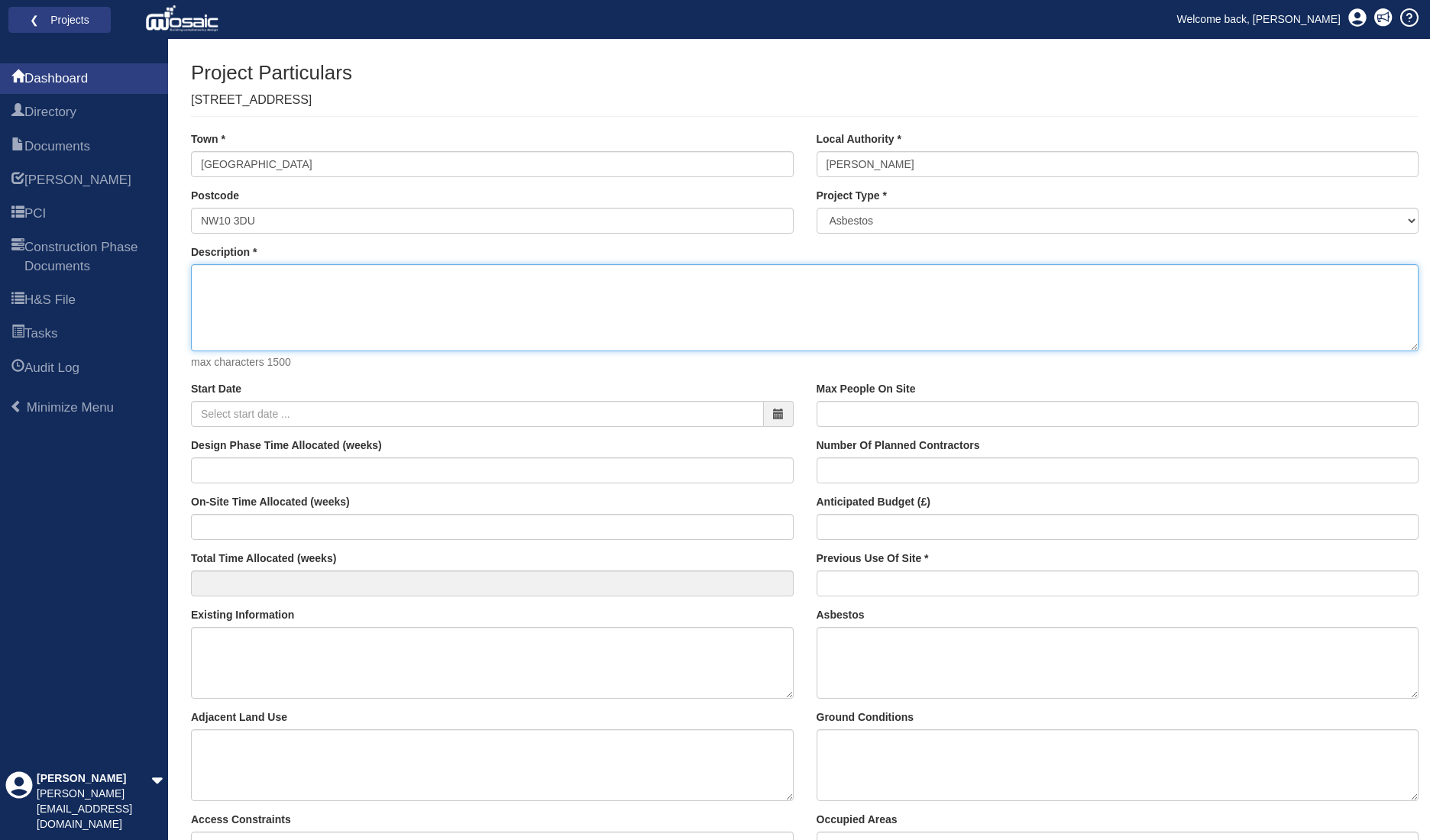
click at [375, 280] on textarea "Description" at bounding box center [805, 308] width 1228 height 87
type textarea "Extension and refurbishment project to an existing domestic terraced house."
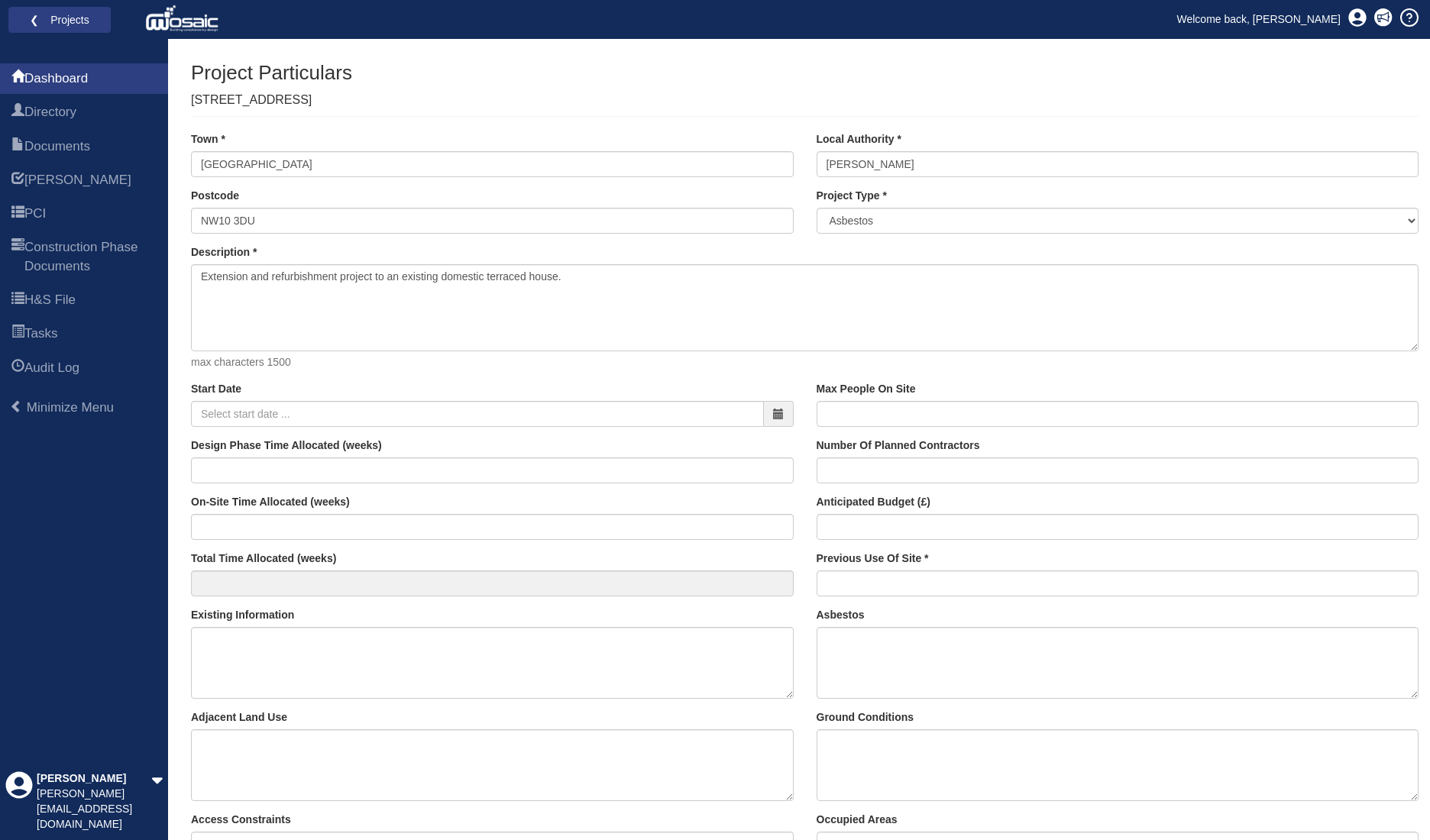
click at [775, 416] on icon at bounding box center [779, 413] width 10 height 10
click at [341, 222] on th "»" at bounding box center [344, 224] width 23 height 23
click at [206, 294] on td "1" at bounding box center [206, 292] width 23 height 23
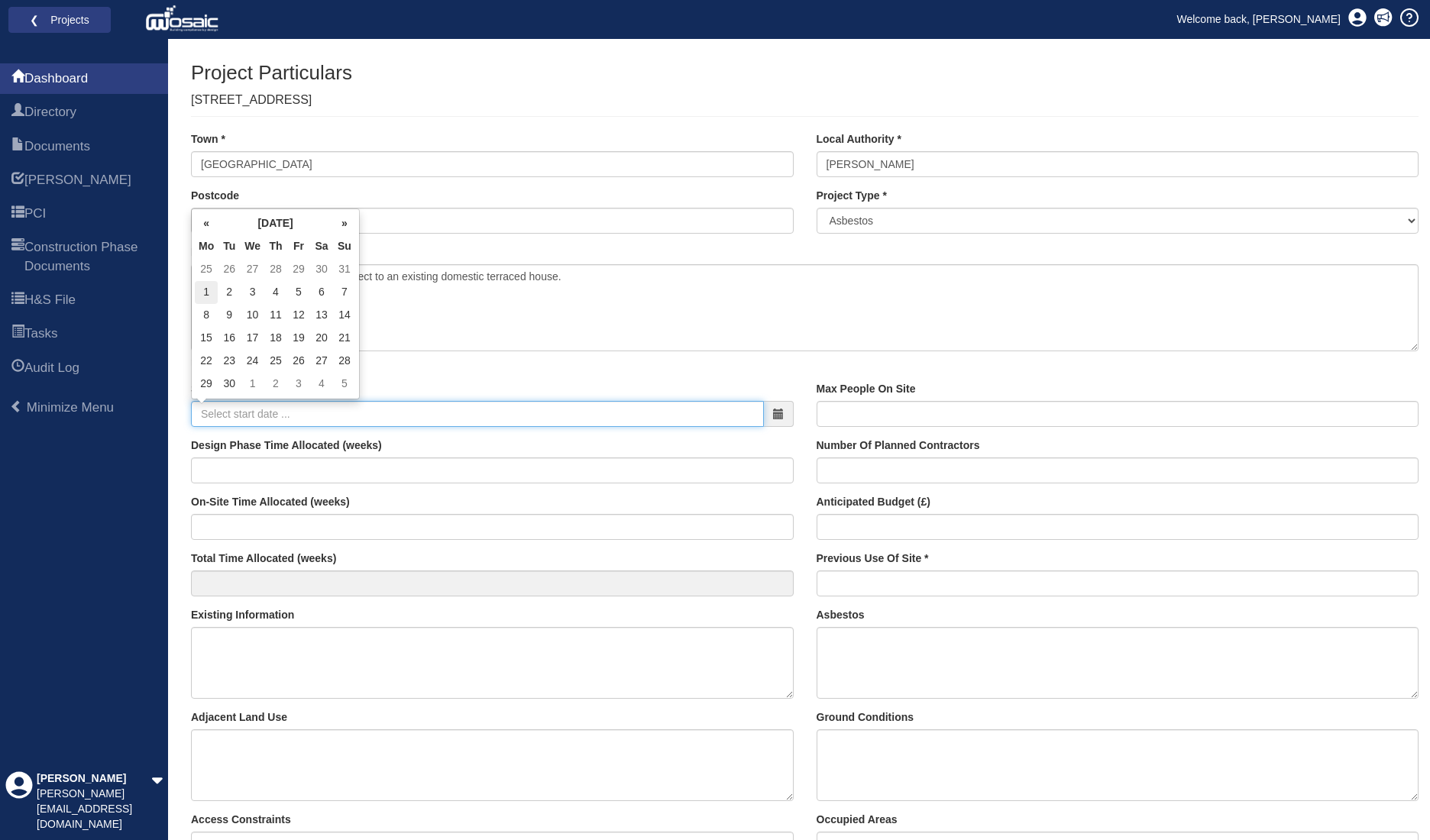
type input "01-09-2025"
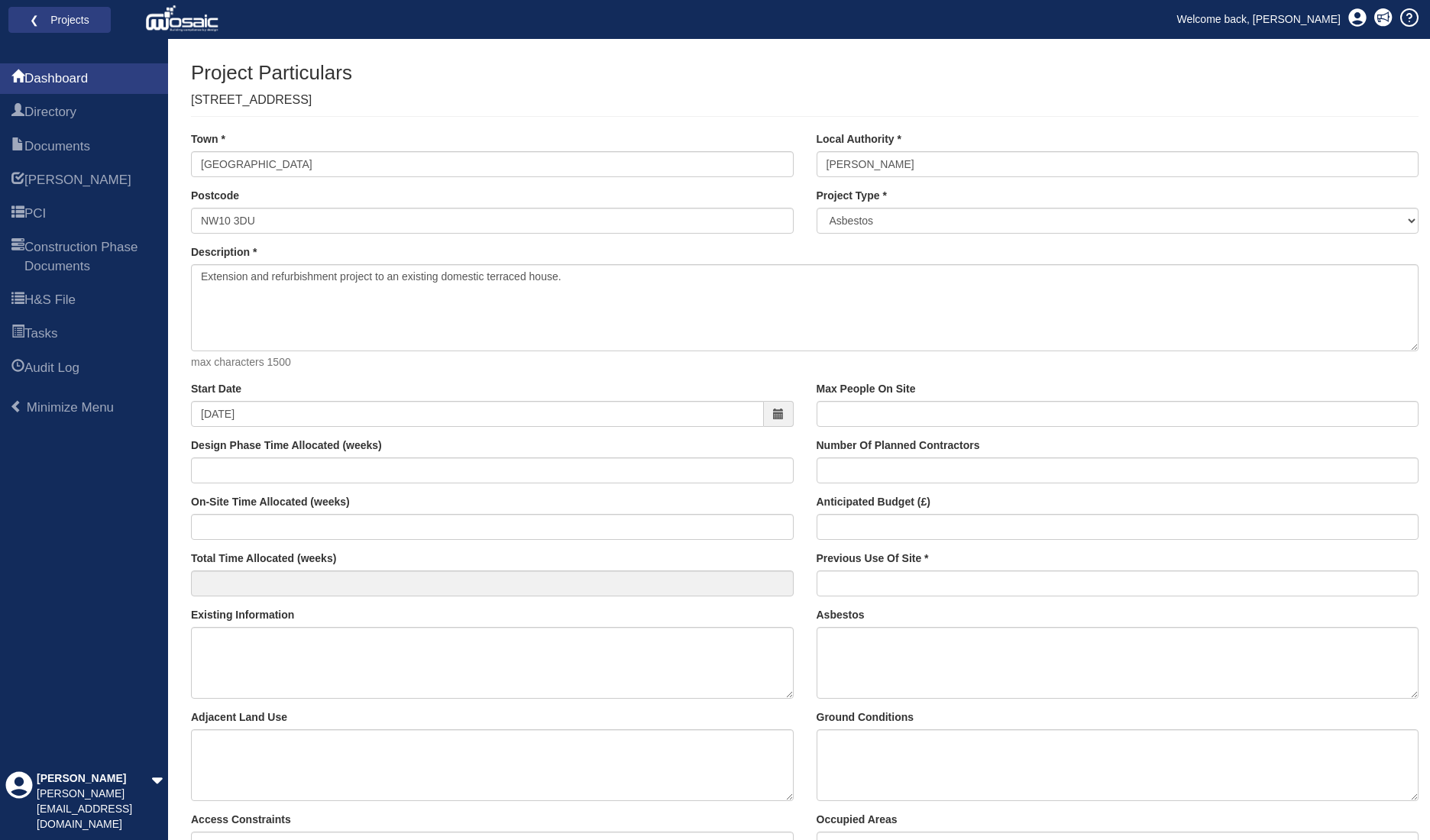
click at [576, 368] on p "max characters 1500" at bounding box center [805, 363] width 1228 height 16
drag, startPoint x: 1051, startPoint y: 211, endPoint x: 1043, endPoint y: 221, distance: 12.8
click at [1048, 213] on select "Asbestos Building Services Civil Engineering - New Build - Bridge Civil Enginee…" at bounding box center [1118, 221] width 603 height 26
select select "1"
click at [817, 208] on select "Asbestos Building Services Civil Engineering - New Build - Bridge Civil Enginee…" at bounding box center [1118, 221] width 603 height 26
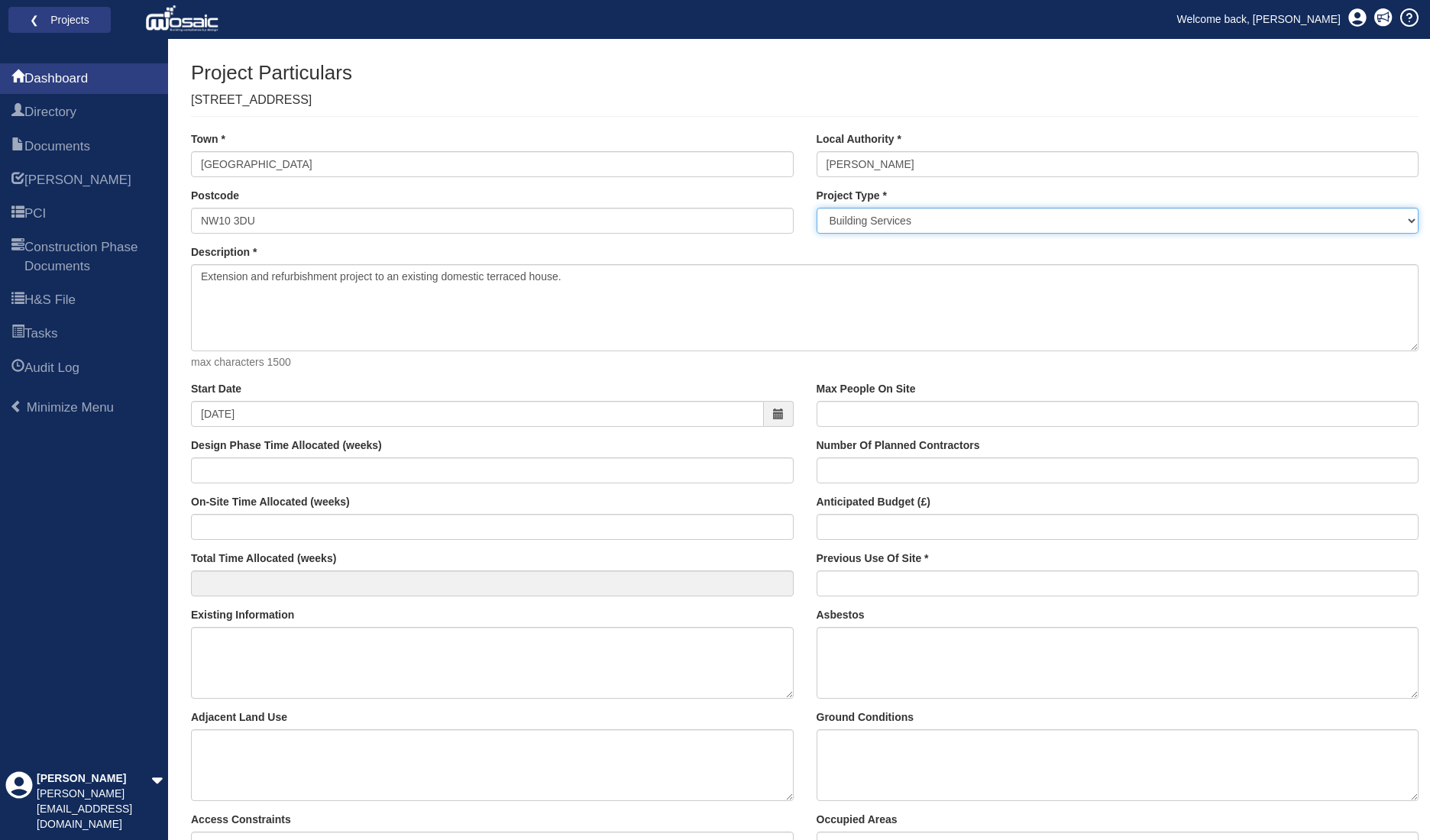
click at [979, 219] on select "Asbestos Building Services Civil Engineering - New Build - Bridge Civil Enginee…" at bounding box center [1118, 221] width 603 height 26
click at [817, 208] on select "Asbestos Building Services Civil Engineering - New Build - Bridge Civil Enginee…" at bounding box center [1118, 221] width 603 height 26
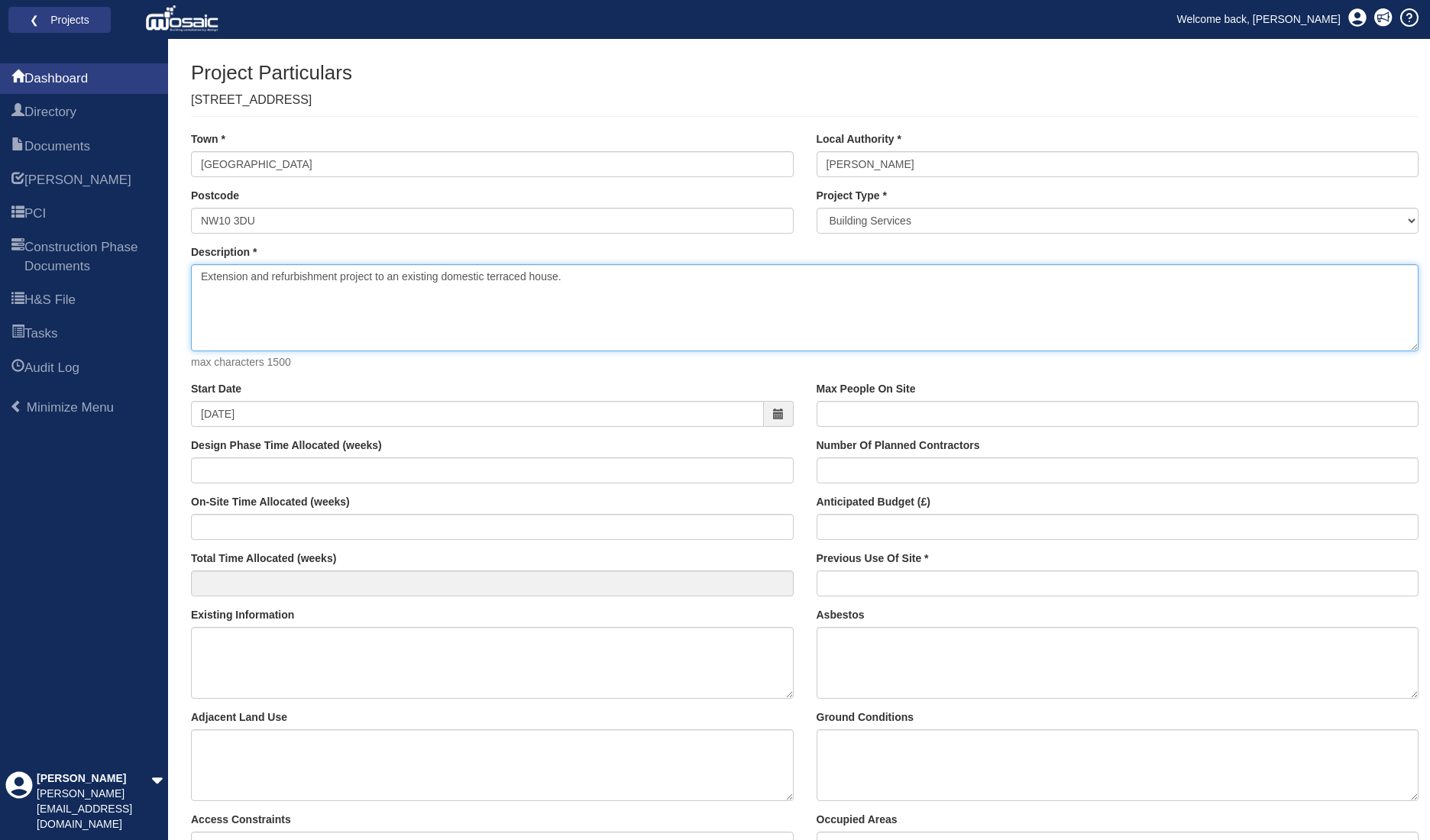
click at [813, 286] on textarea "Extension and refurbishment project to an existing domestic terraced house." at bounding box center [805, 308] width 1228 height 87
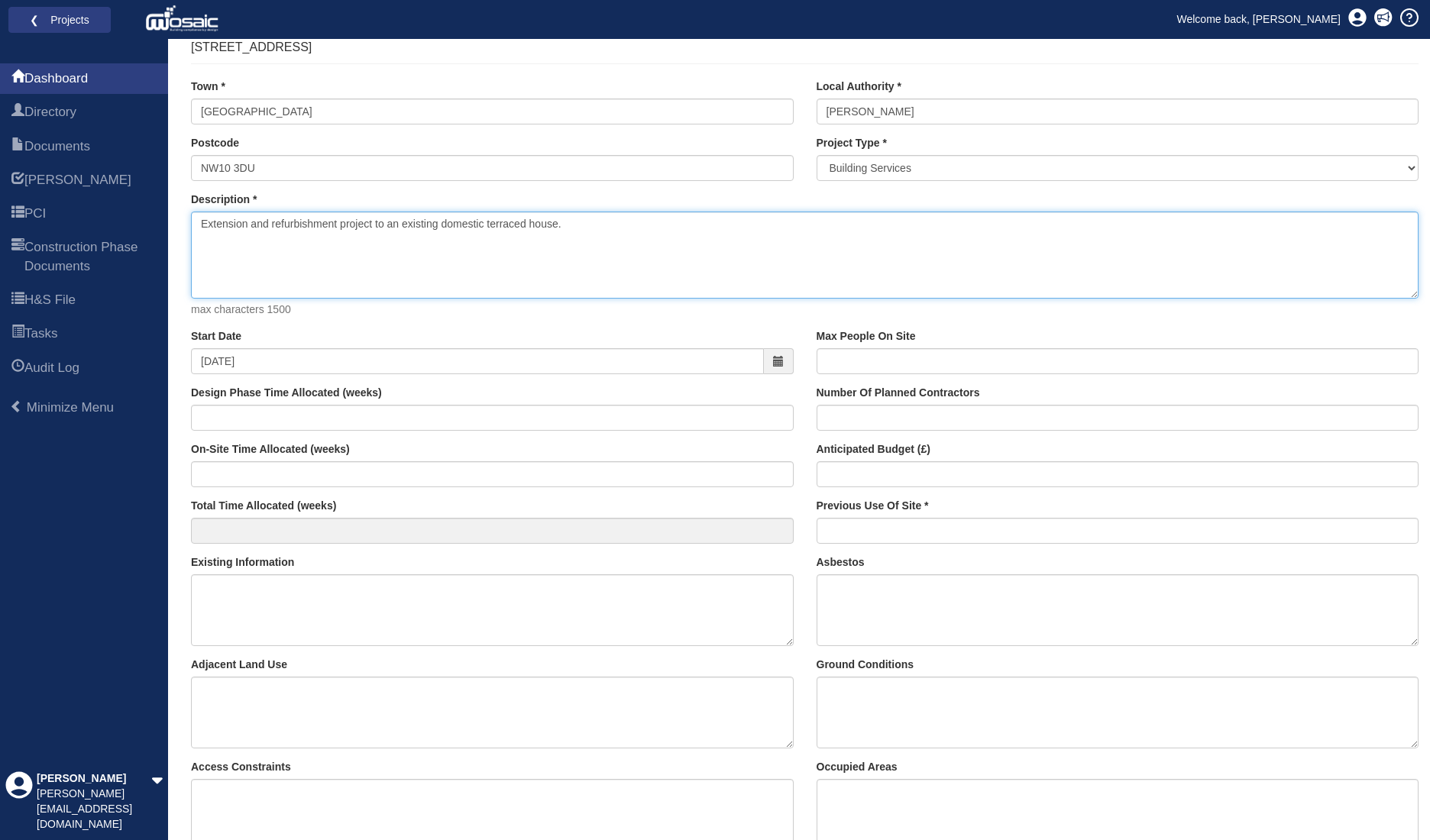
scroll to position [76, 0]
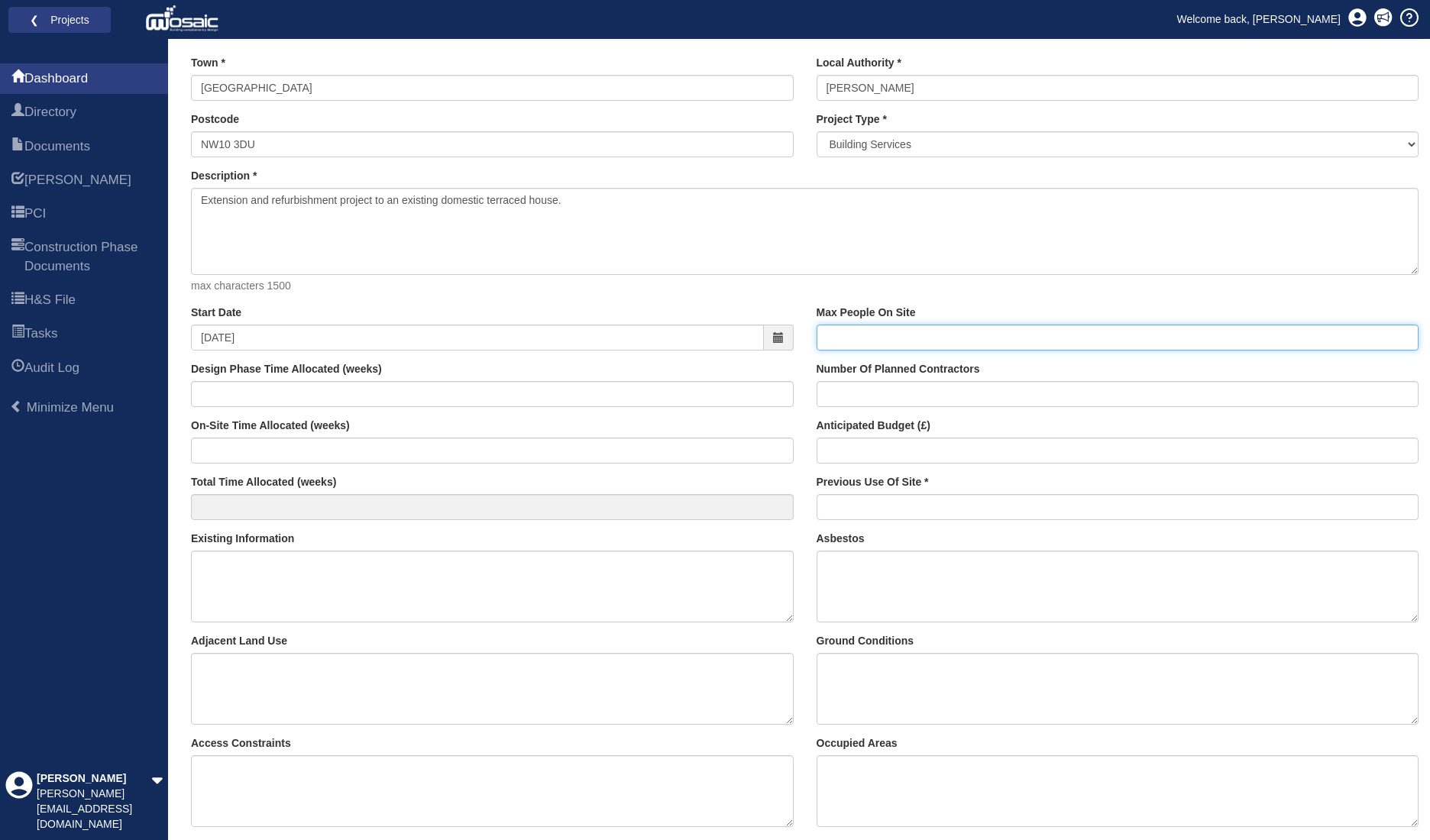
click at [850, 344] on input "Max People On Site" at bounding box center [1118, 337] width 603 height 26
type input "10"
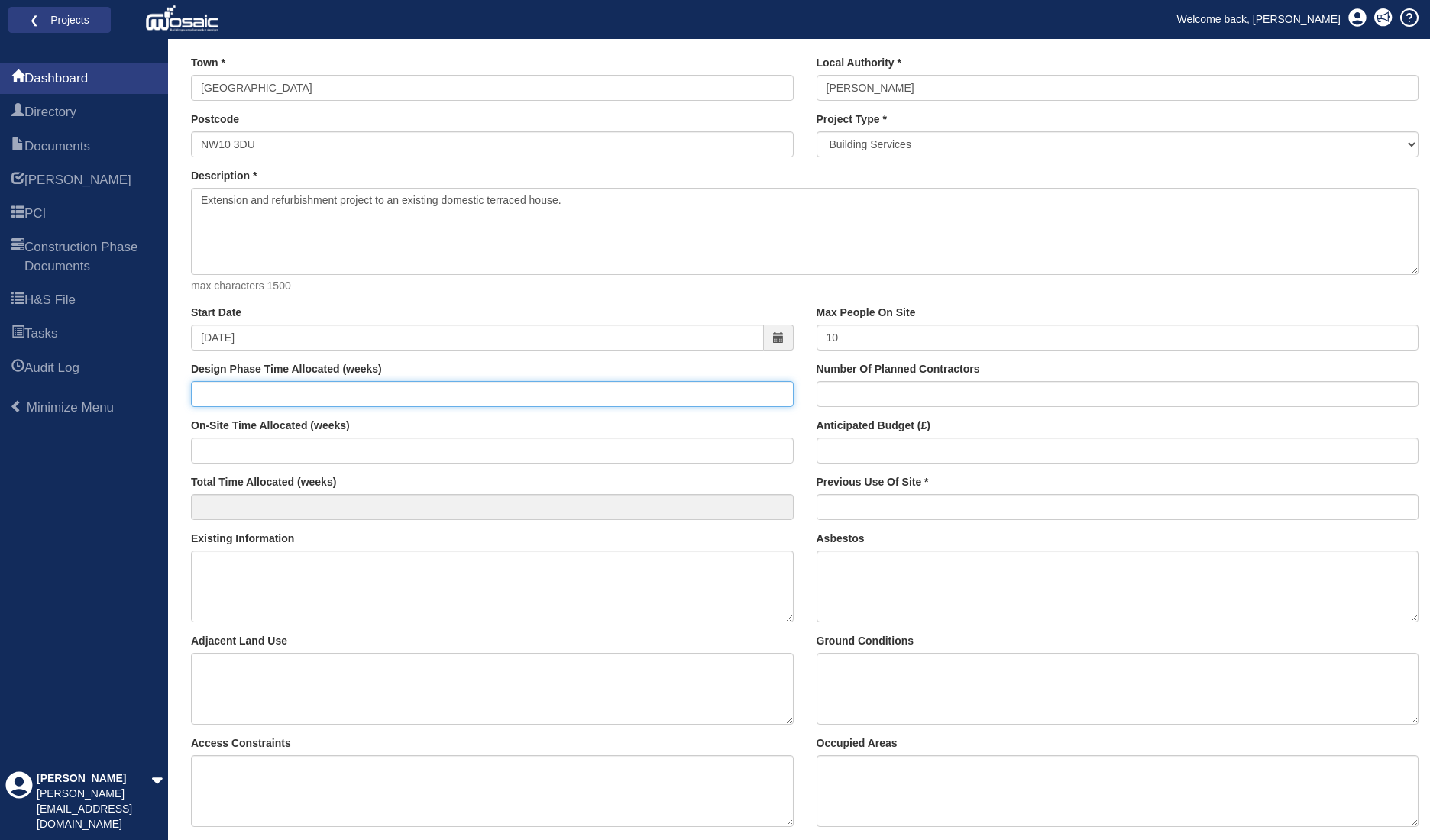
click at [488, 388] on input "Design Phase Time Allocated (weeks)" at bounding box center [492, 394] width 603 height 26
click at [780, 394] on input "-1" at bounding box center [492, 394] width 603 height 26
click at [774, 392] on input "0" at bounding box center [492, 394] width 603 height 26
click at [774, 392] on input "1" at bounding box center [492, 394] width 603 height 26
click at [774, 392] on input "2" at bounding box center [492, 394] width 603 height 26
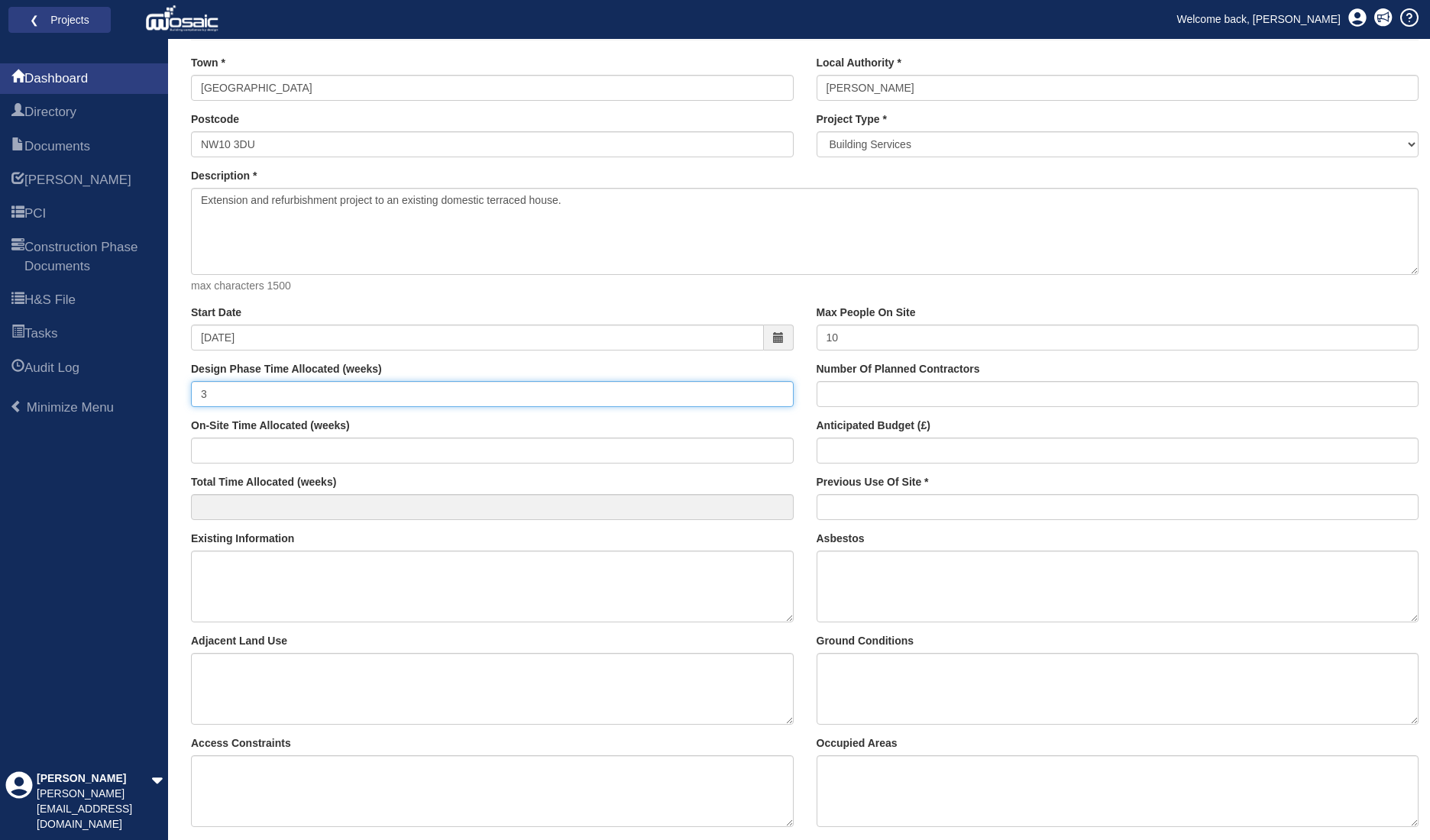
click at [774, 392] on input "3" at bounding box center [492, 394] width 603 height 26
click at [774, 392] on input "4" at bounding box center [492, 394] width 603 height 26
click at [774, 392] on input "5" at bounding box center [492, 394] width 603 height 26
click at [774, 392] on input "6" at bounding box center [492, 394] width 603 height 26
click at [774, 392] on input "7" at bounding box center [492, 394] width 603 height 26
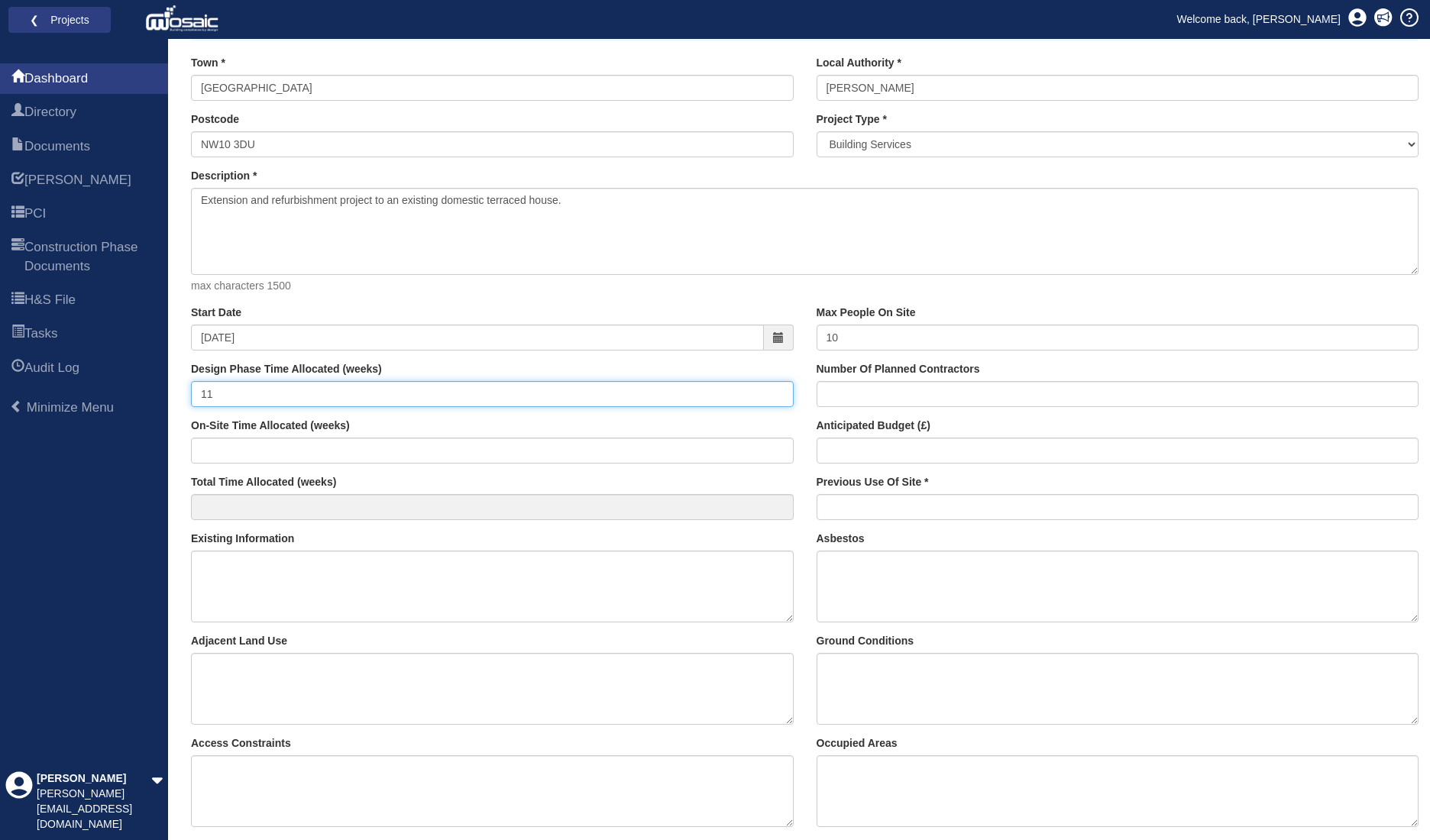
click at [774, 392] on input "11" at bounding box center [492, 394] width 603 height 26
drag, startPoint x: 248, startPoint y: 393, endPoint x: 140, endPoint y: 382, distance: 108.6
click at [140, 382] on div "Dashboard Directory Documents HARI PCI Construction Phase Documents H&S File Ta…" at bounding box center [715, 588] width 1430 height 1251
type input "40"
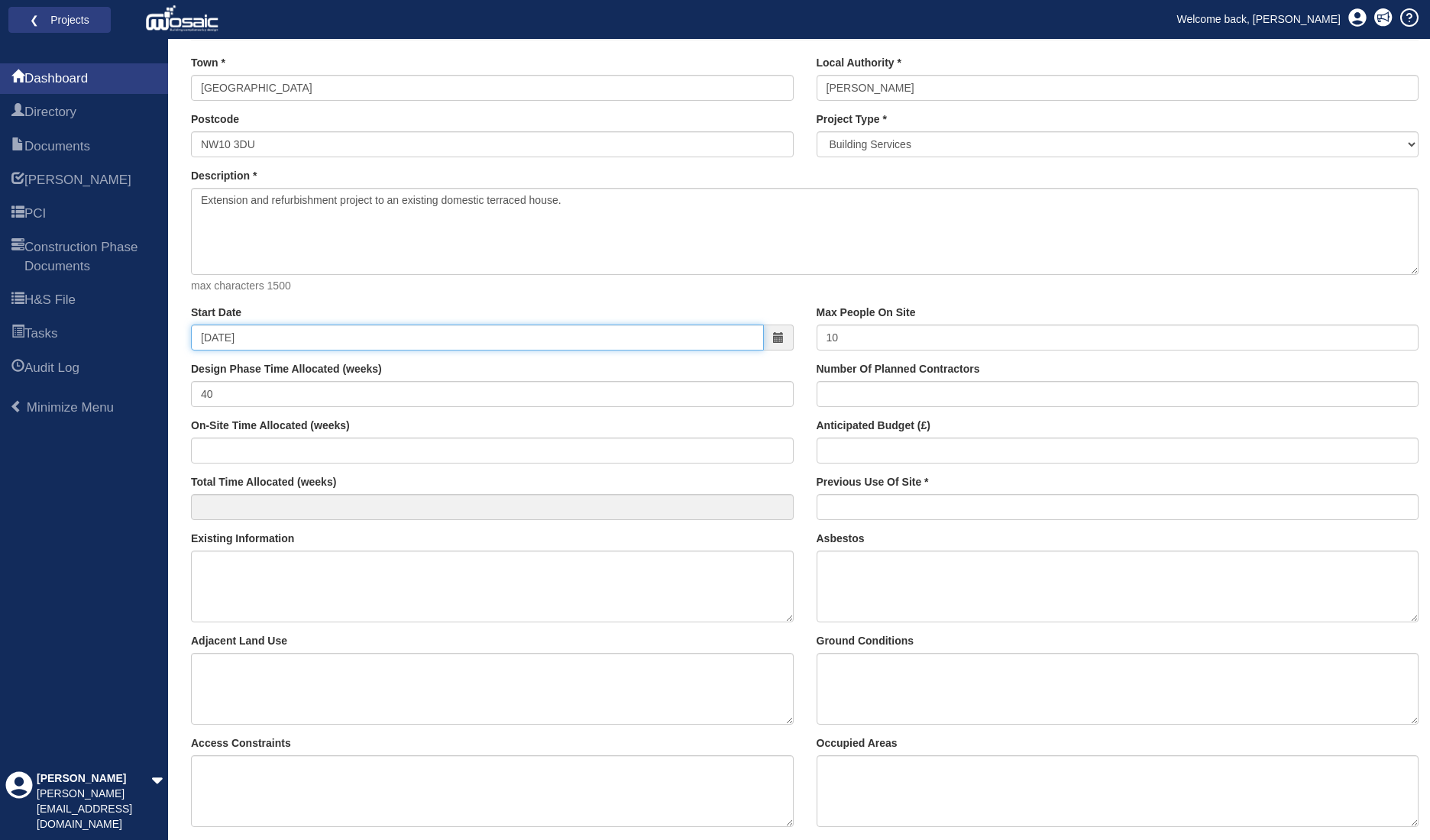
click at [371, 343] on input "01-09-2025" at bounding box center [477, 337] width 573 height 26
click at [391, 362] on div "Design Phase Time Allocated (weeks) 40" at bounding box center [492, 385] width 603 height 45
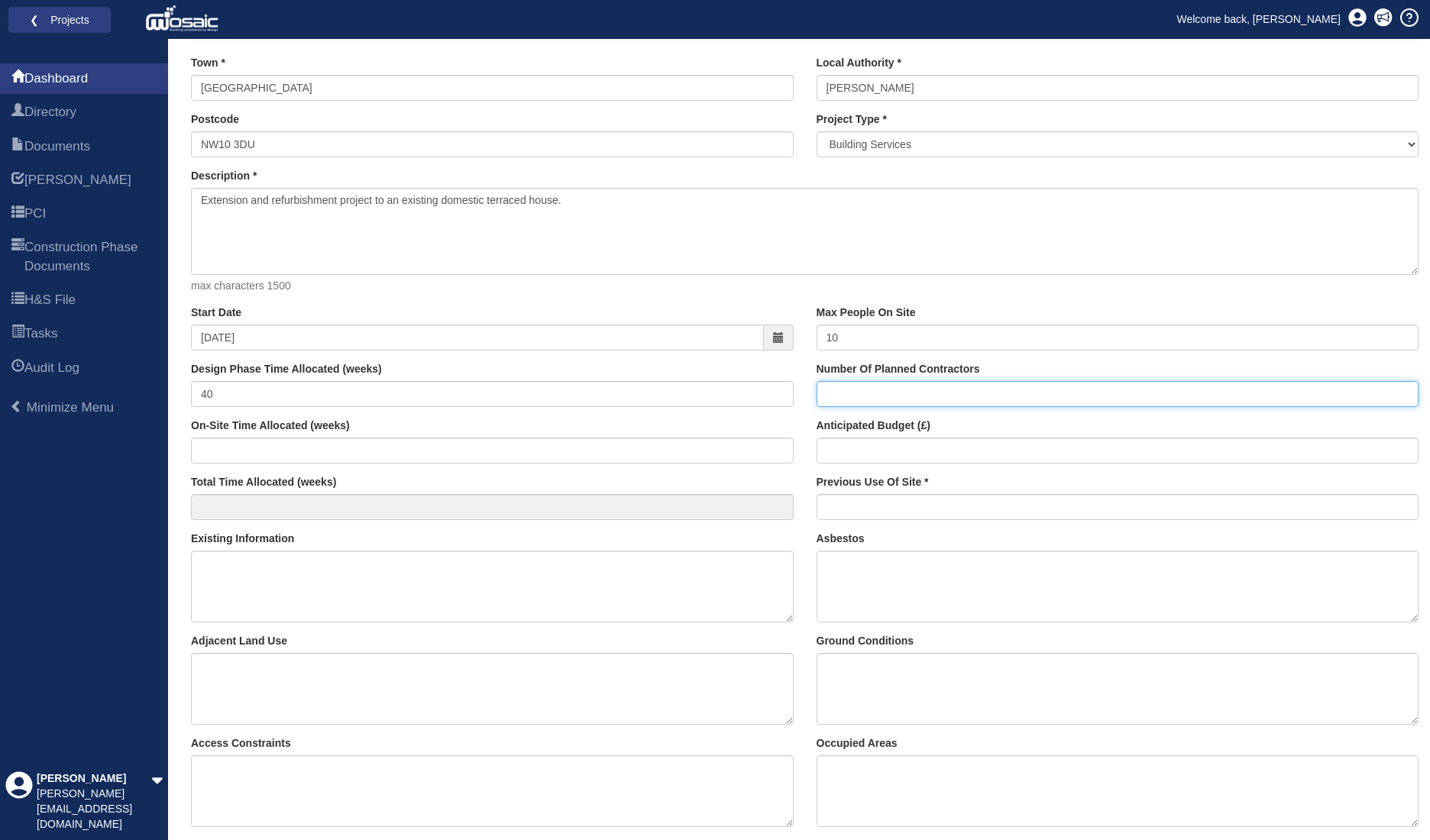
click at [904, 401] on input "Number Of Planned Contractors" at bounding box center [1118, 394] width 603 height 26
type input "1"
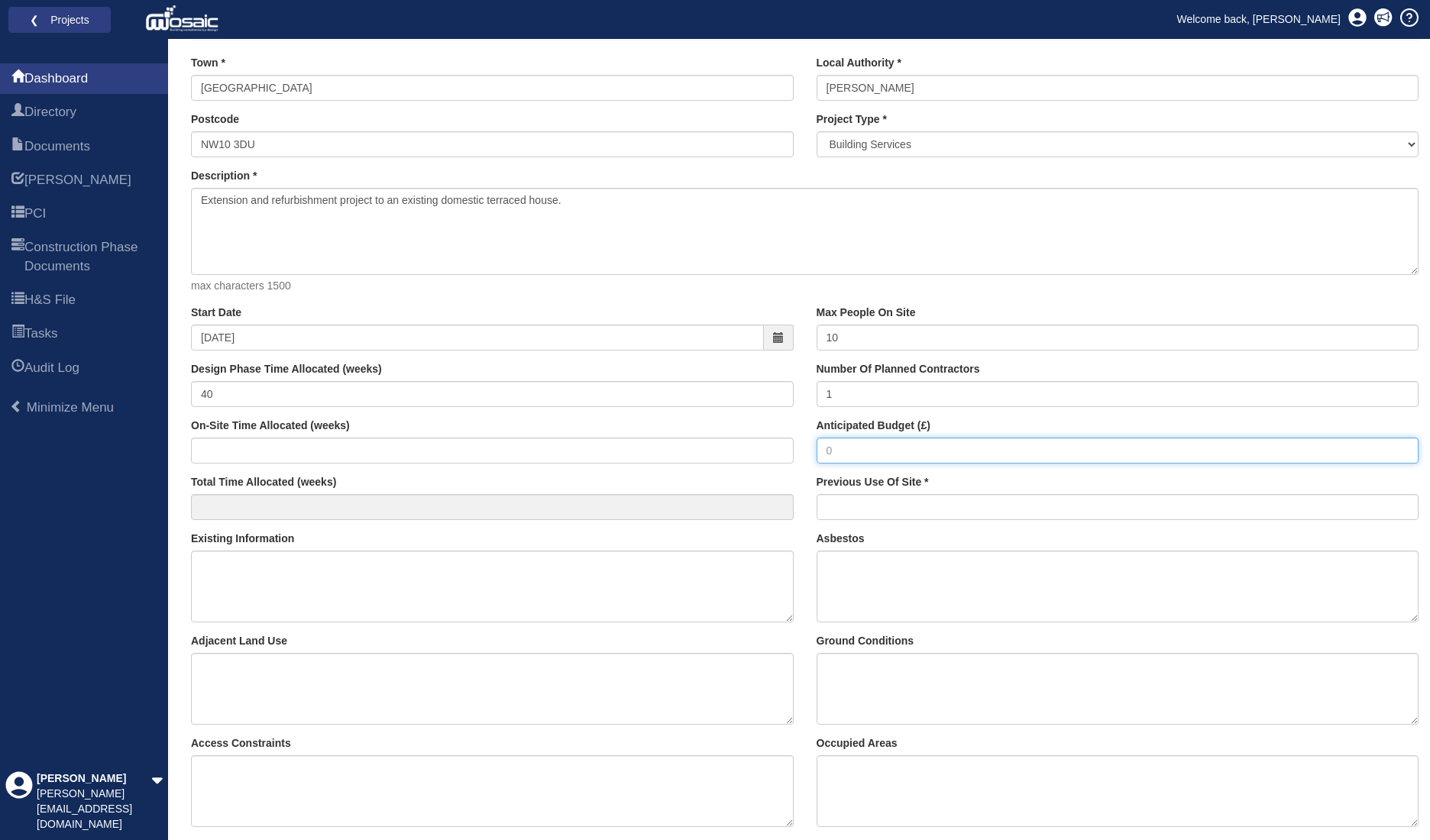
click at [852, 450] on input "Anticipated Budget (£)" at bounding box center [1118, 451] width 603 height 26
drag, startPoint x: 848, startPoint y: 449, endPoint x: 819, endPoint y: 452, distance: 29.2
click at [819, 452] on input "Anticipated Budget (£)" at bounding box center [1118, 451] width 603 height 26
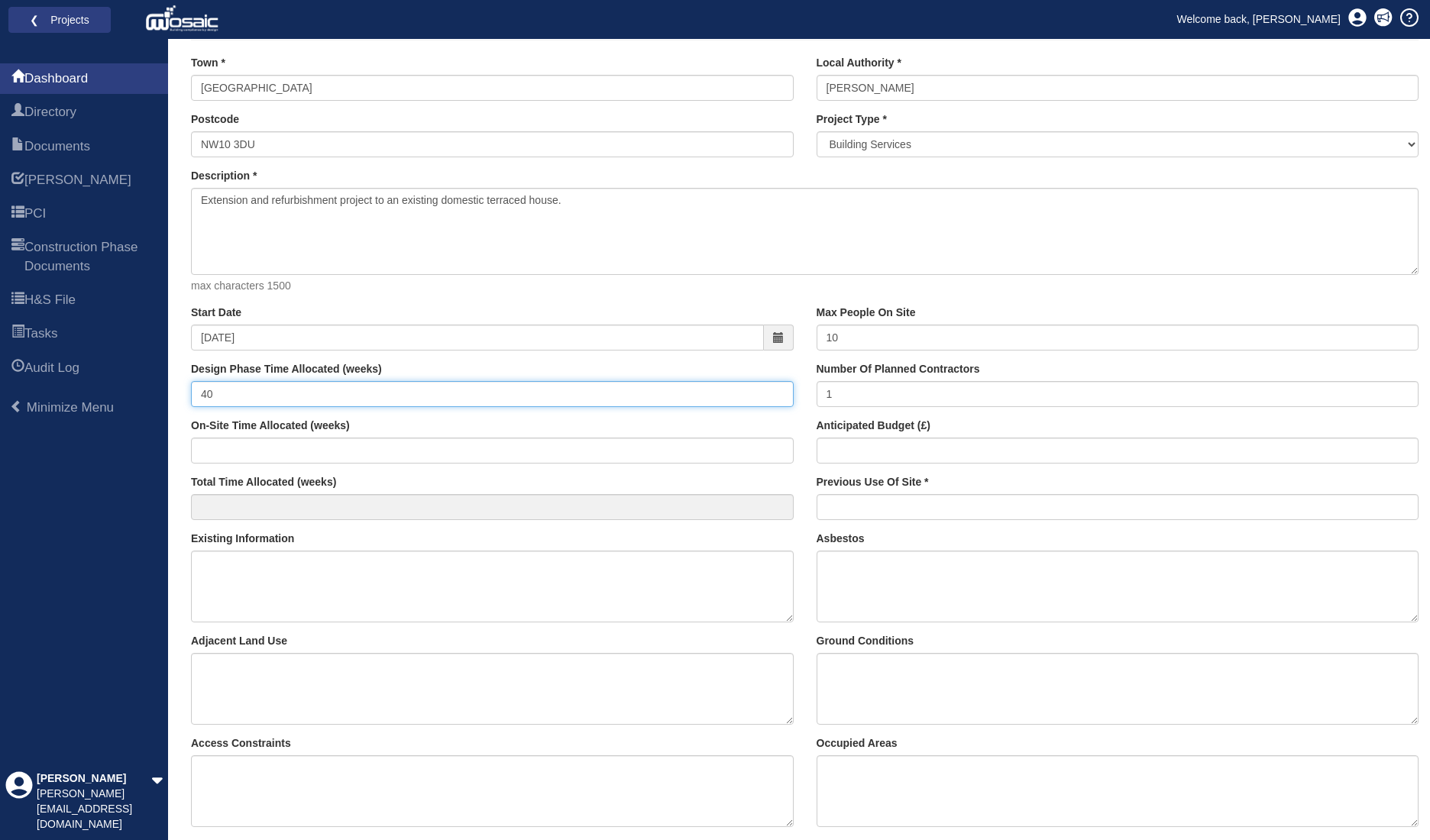
drag, startPoint x: 251, startPoint y: 392, endPoint x: 189, endPoint y: 391, distance: 62.0
click at [189, 391] on div "Start Date 01-09-2025 Design Phase Time Allocated (weeks) 40 On-Site Time Alloc…" at bounding box center [493, 418] width 626 height 226
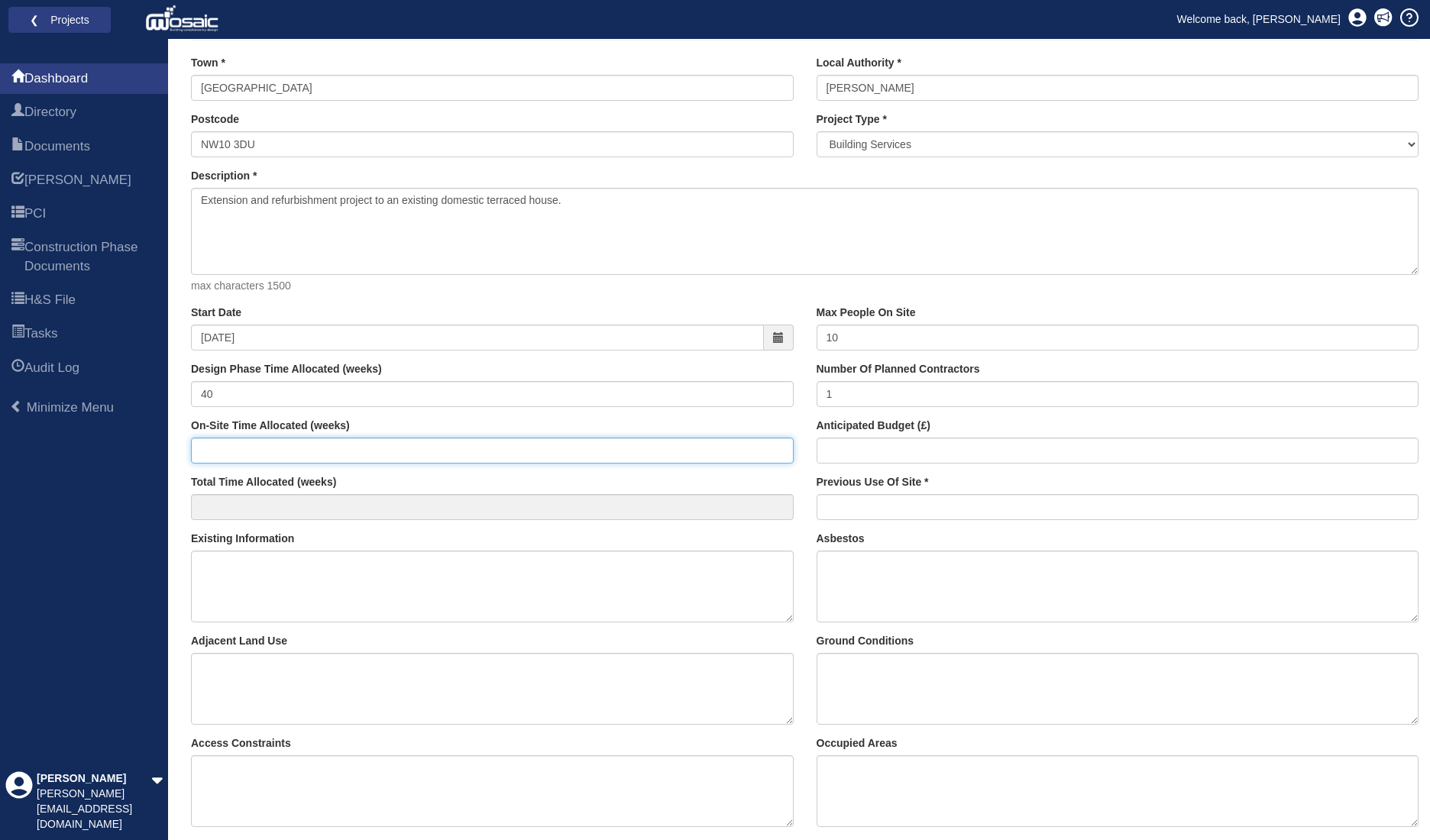
click at [260, 449] on input "On-Site Time Allocated (weeks)" at bounding box center [492, 451] width 603 height 26
type input "40"
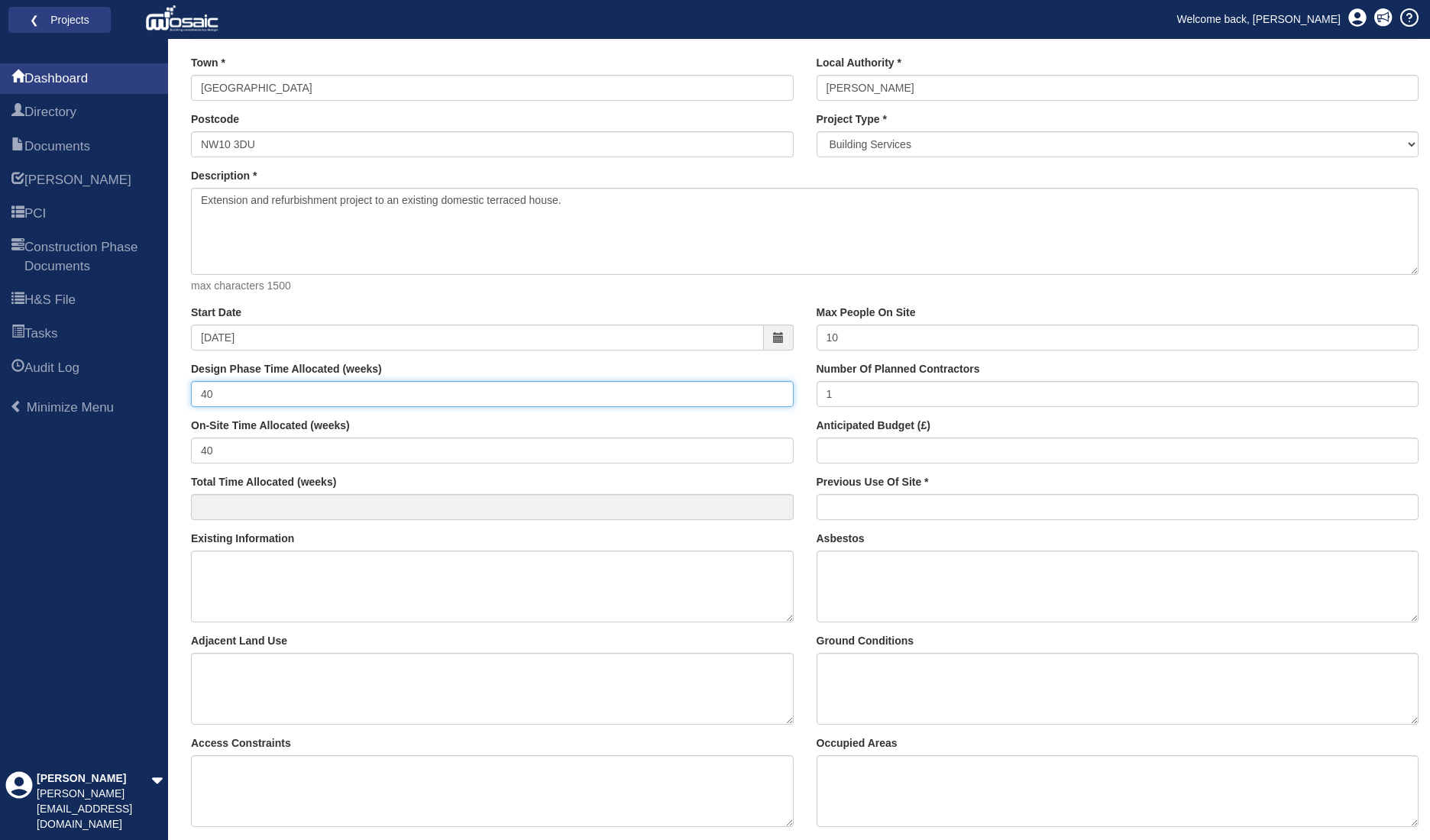
type input "80"
drag, startPoint x: 225, startPoint y: 392, endPoint x: 173, endPoint y: 391, distance: 52.0
click at [173, 391] on div "Dashboard Directory Documents HARI PCI Construction Phase Documents H&S File Ta…" at bounding box center [715, 588] width 1430 height 1251
type input "50"
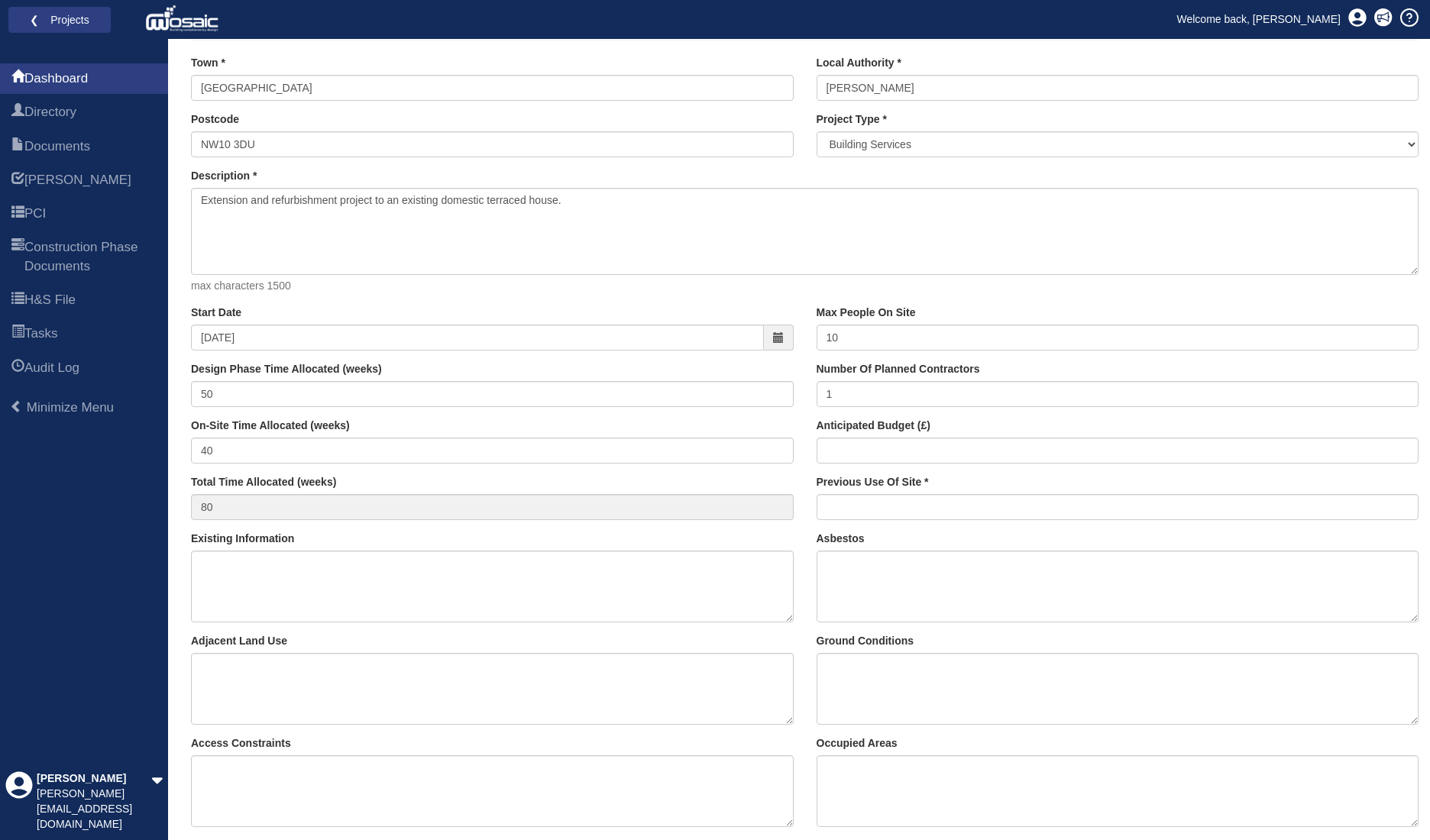
type input "90"
click at [402, 373] on div "Design Phase Time Allocated (weeks) 50" at bounding box center [492, 385] width 603 height 45
drag, startPoint x: 838, startPoint y: 446, endPoint x: 821, endPoint y: 446, distance: 17.0
click at [821, 446] on input "Anticipated Budget (£)" at bounding box center [1118, 451] width 603 height 26
click at [942, 444] on input "5,000" at bounding box center [1118, 451] width 603 height 26
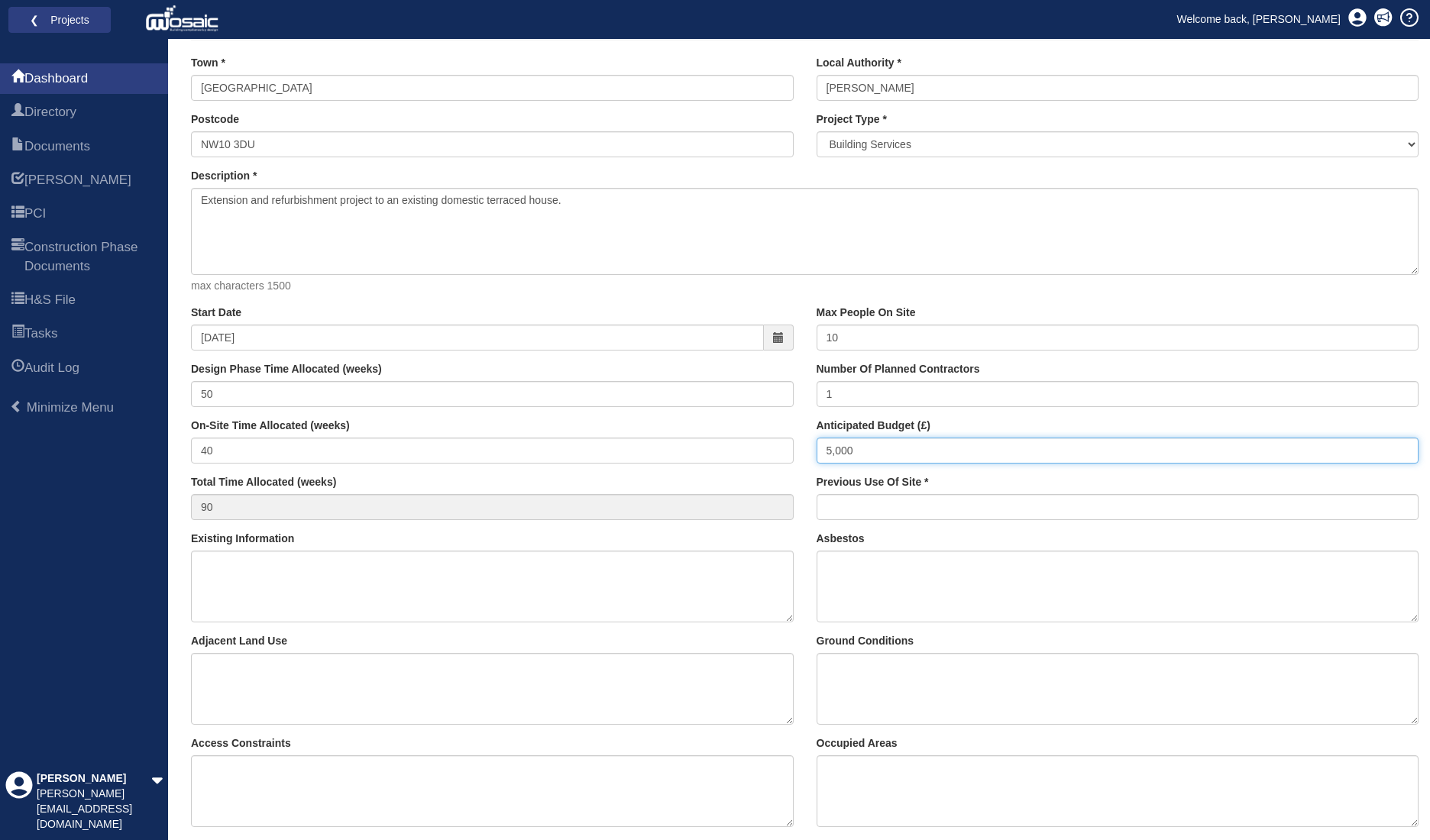
drag, startPoint x: 811, startPoint y: 446, endPoint x: 777, endPoint y: 444, distance: 34.1
click at [777, 444] on div "Start Date 01-09-2025 Design Phase Time Allocated (weeks) 50 On-Site Time Alloc…" at bounding box center [805, 418] width 1250 height 226
type input "0"
click at [742, 458] on input "40" at bounding box center [492, 451] width 603 height 26
click at [845, 447] on input "Anticipated Budget (£)" at bounding box center [1118, 451] width 603 height 26
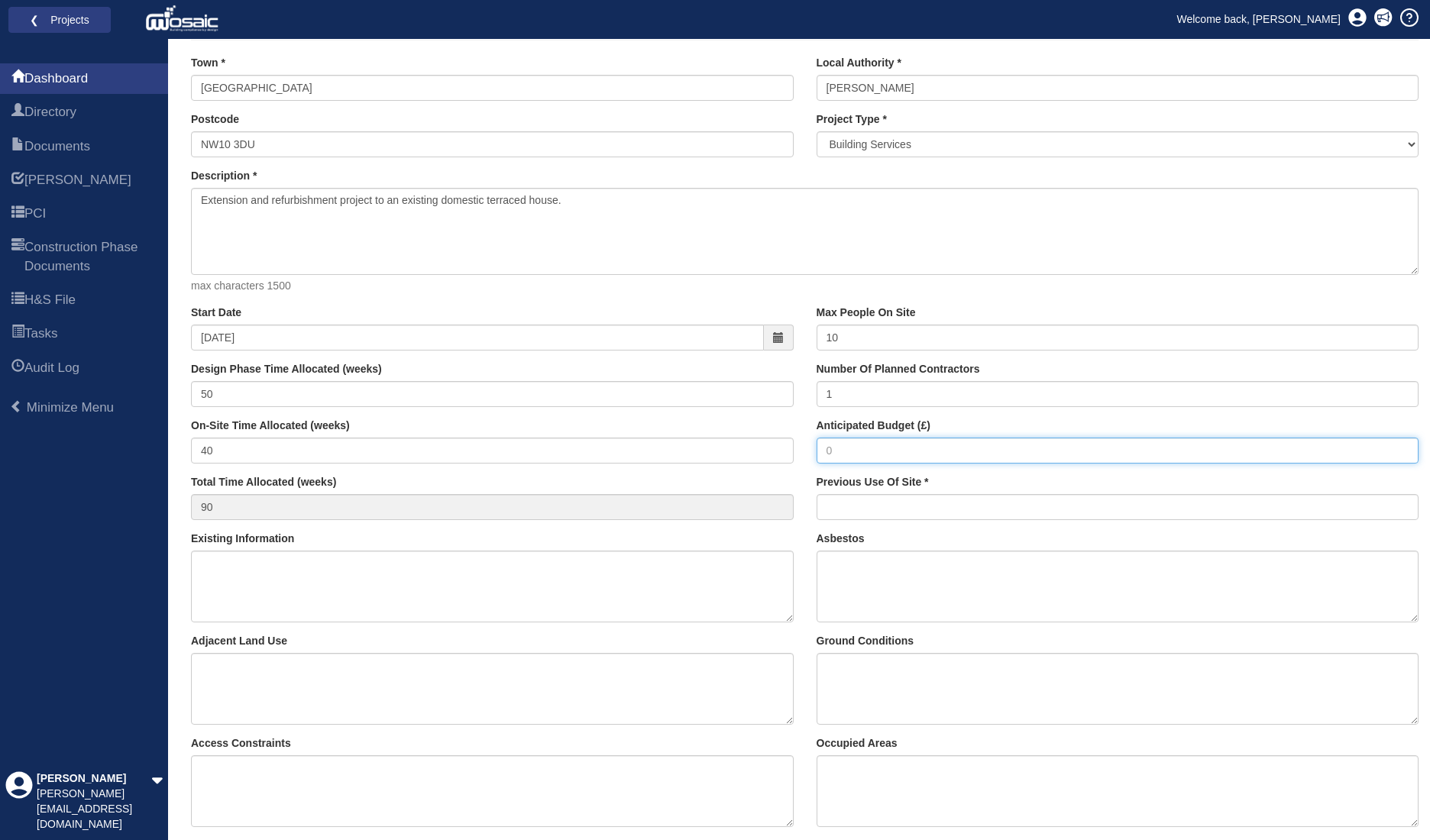
drag, startPoint x: 831, startPoint y: 450, endPoint x: 819, endPoint y: 449, distance: 12.0
click at [819, 449] on input "Anticipated Budget (£)" at bounding box center [1118, 451] width 603 height 26
type input "500,000"
click at [778, 525] on div "Start Date 01-09-2025 Design Phase Time Allocated (weeks) 50 On-Site Time Alloc…" at bounding box center [493, 418] width 626 height 226
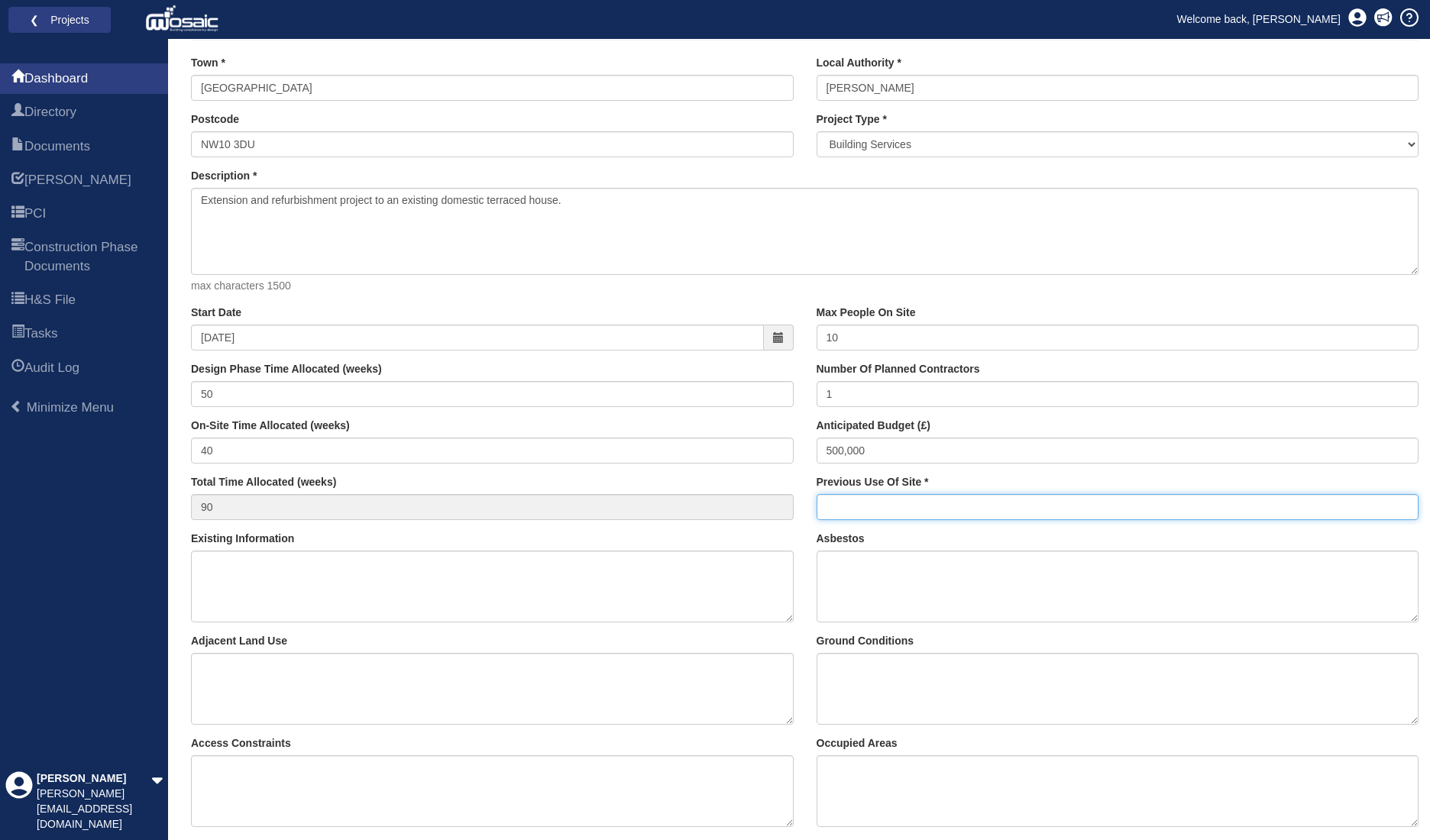
click at [864, 514] on input "Previous Use Of Site" at bounding box center [1118, 507] width 603 height 26
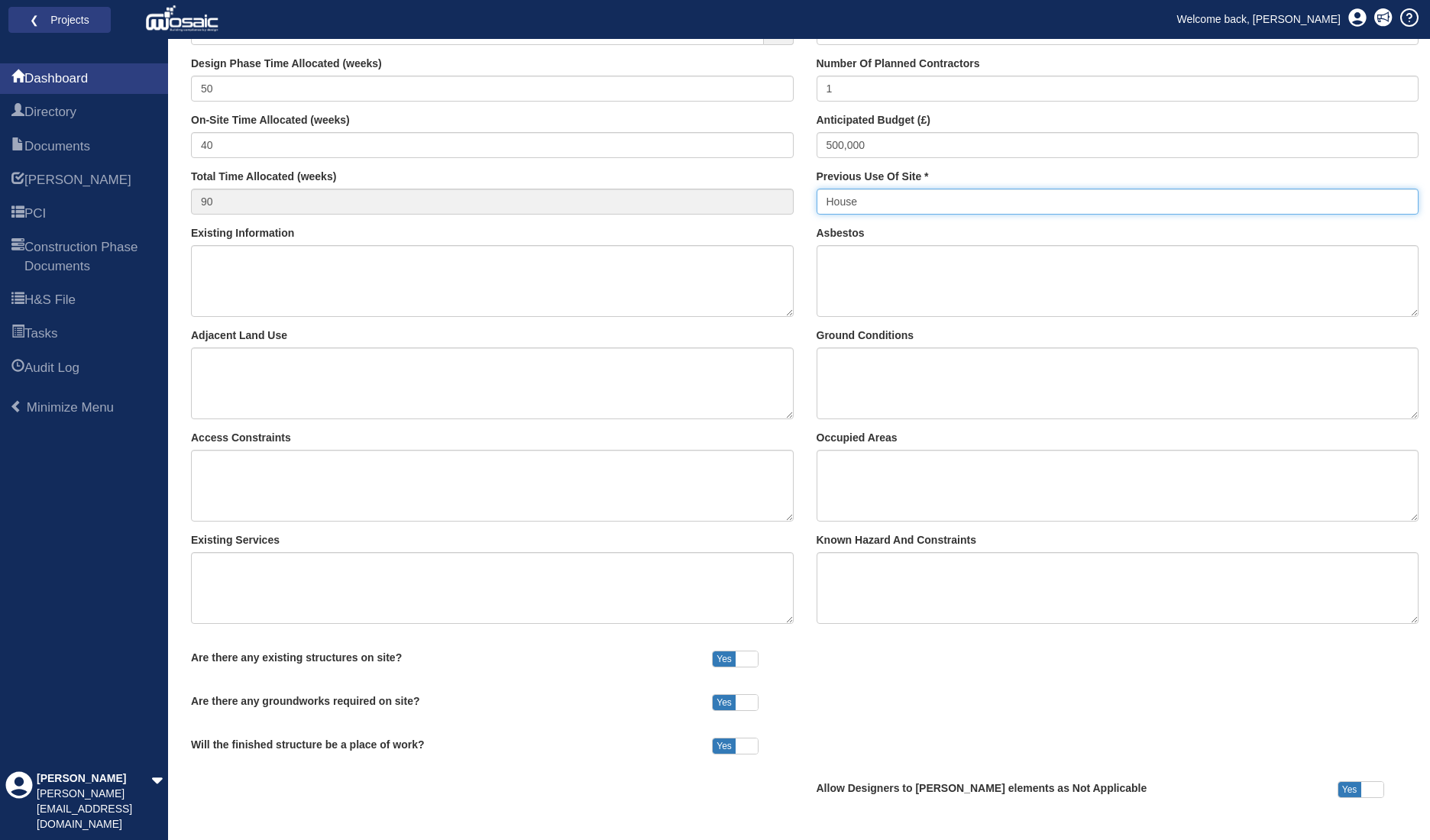
scroll to position [446, 0]
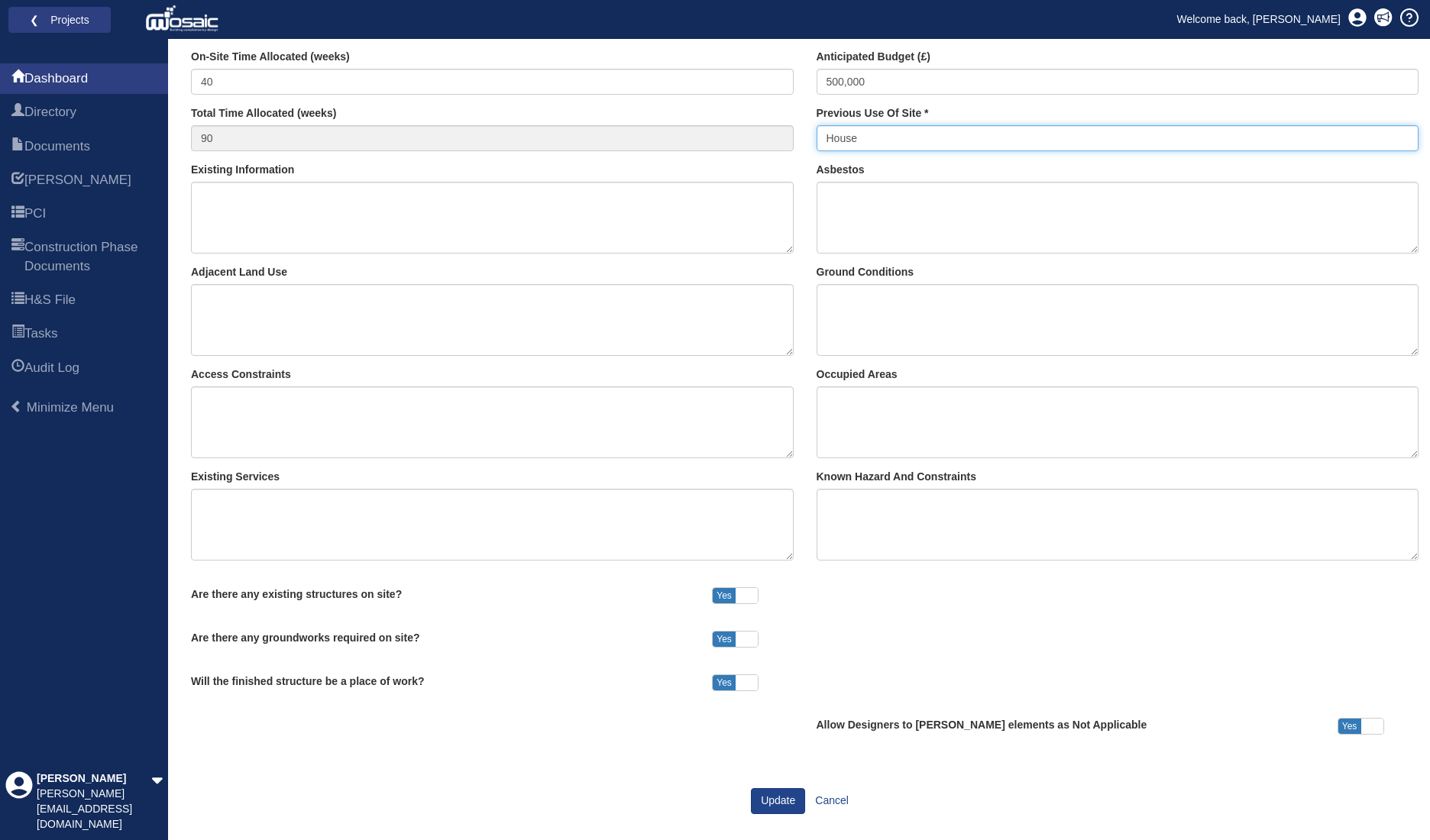
type input "House"
click at [752, 680] on span at bounding box center [747, 683] width 23 height 16
checkbox input "false"
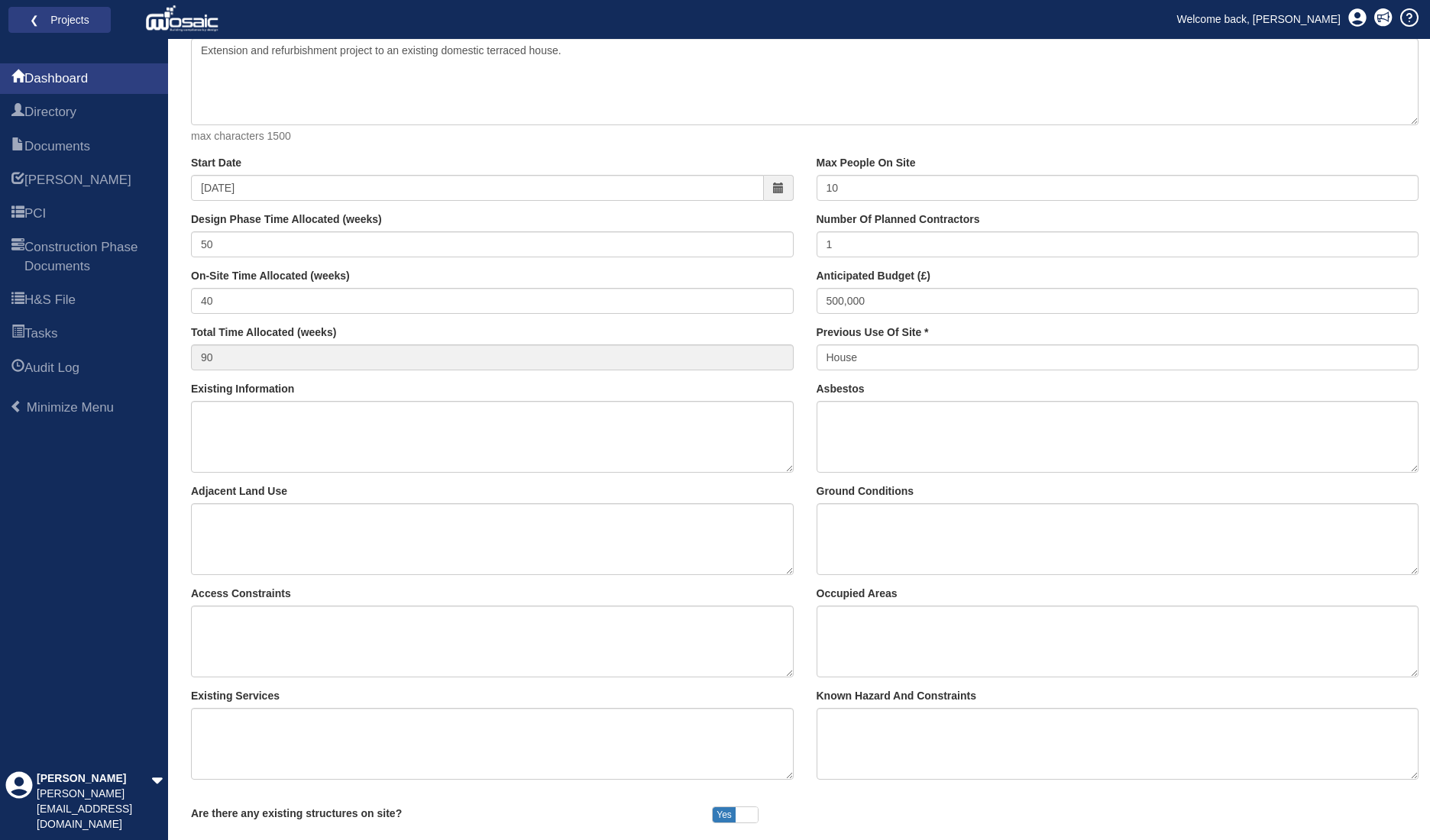
scroll to position [247, 0]
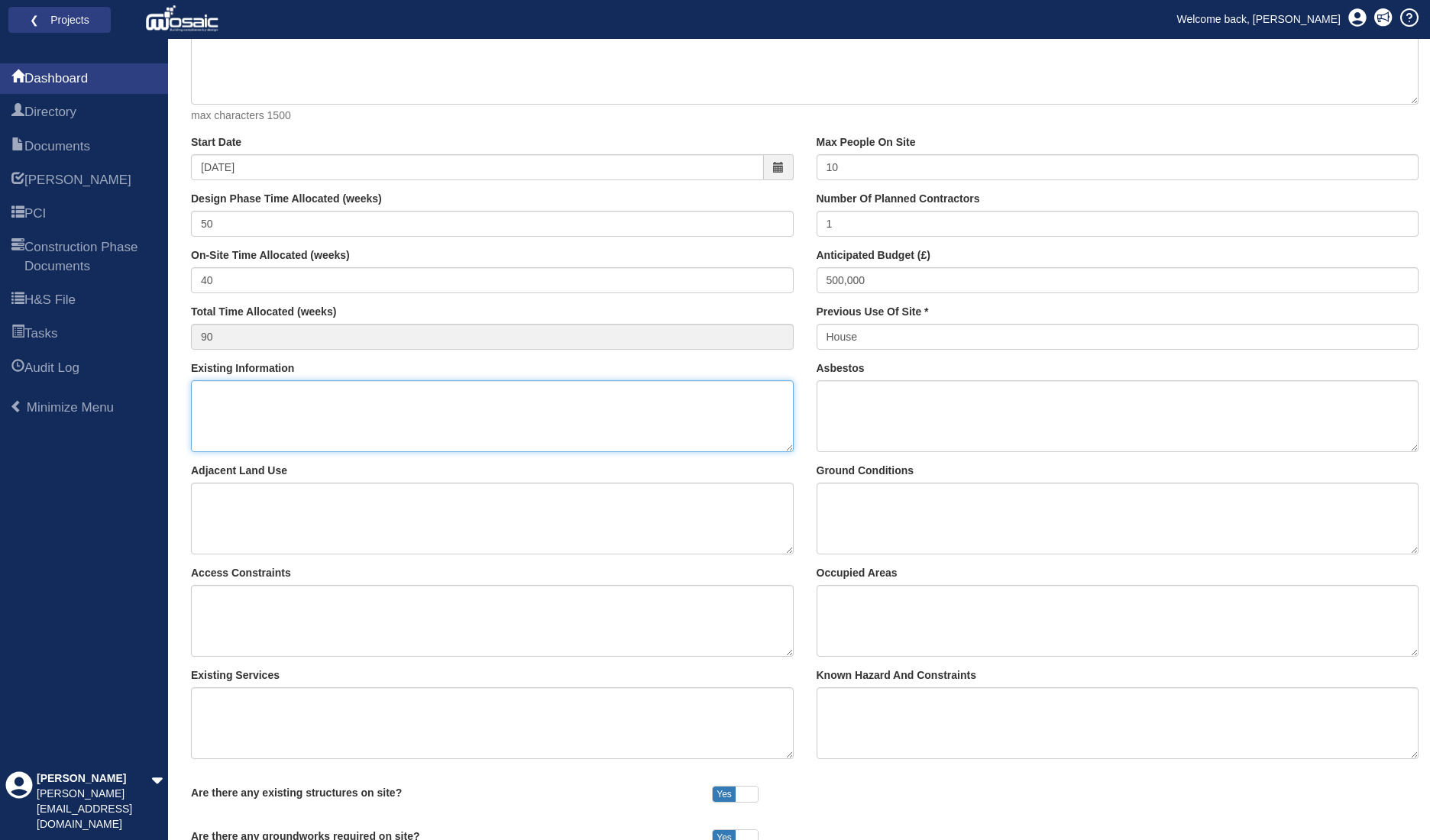
click at [341, 412] on textarea "Existing Information" at bounding box center [492, 416] width 603 height 72
type textarea "Existing drawing set provided."
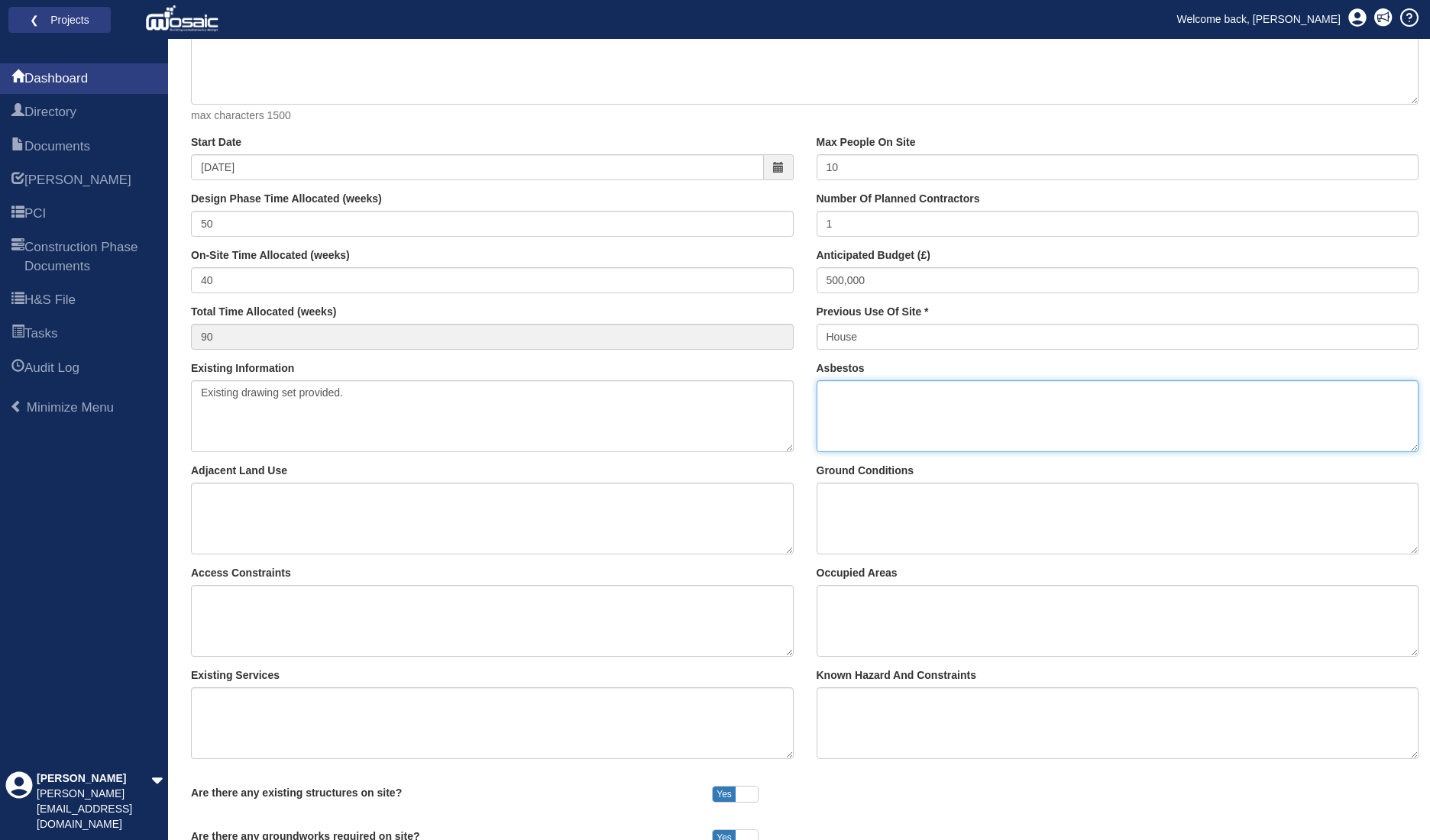
click at [878, 395] on textarea "Asbestos" at bounding box center [1118, 416] width 603 height 72
type textarea "Contractor to organise R&D Survey."
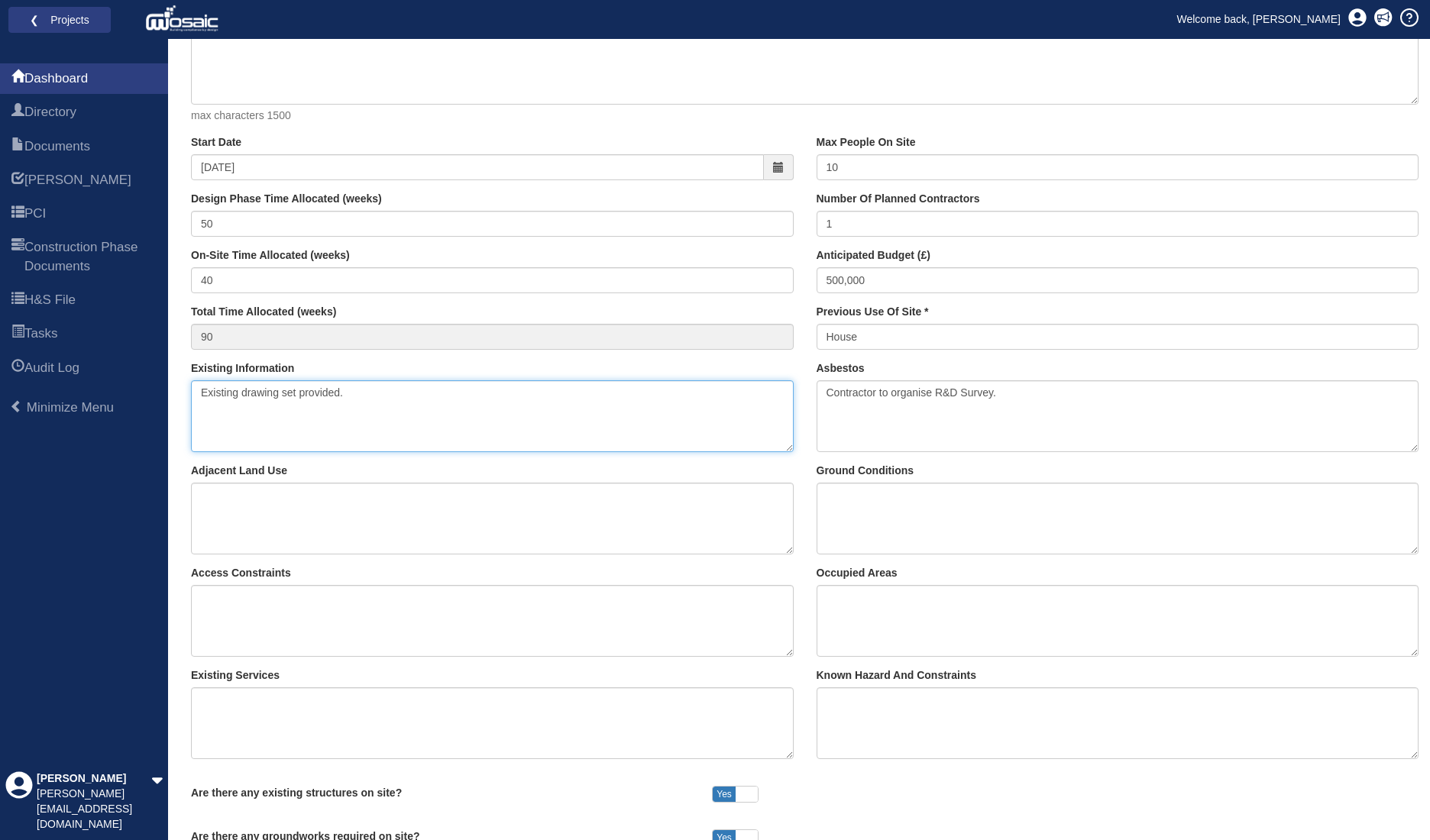
click at [778, 413] on textarea "Existing drawing set provided." at bounding box center [492, 416] width 603 height 72
type textarea "Existing drawing set provided. Existing Drain survey provided."
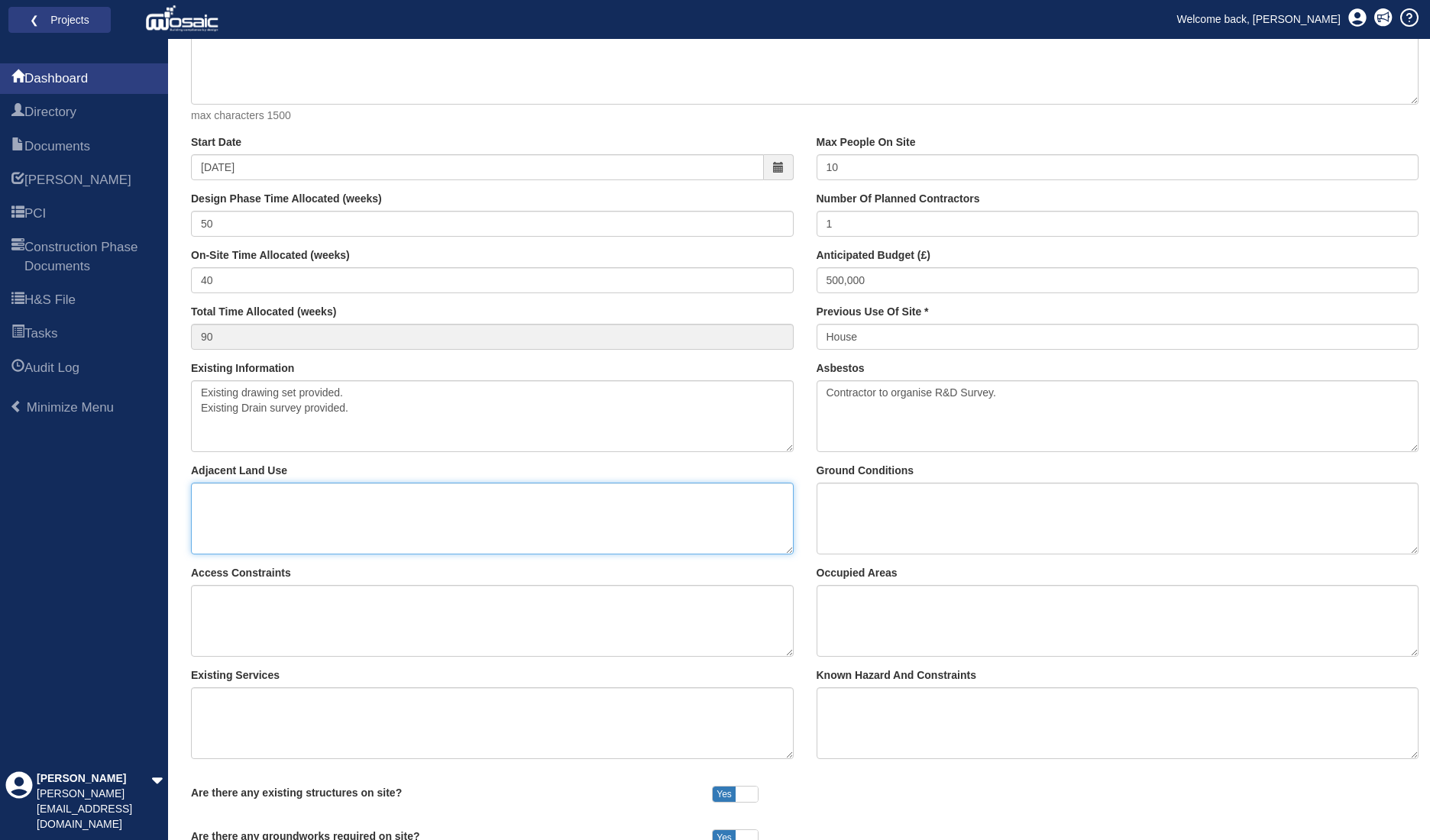
click at [431, 508] on textarea "Adjacent Land Use" at bounding box center [492, 518] width 603 height 72
type textarea "Residential properties."
click at [872, 489] on textarea "Ground Conditions" at bounding box center [1118, 518] width 603 height 72
type textarea "Assumed to be London clay."
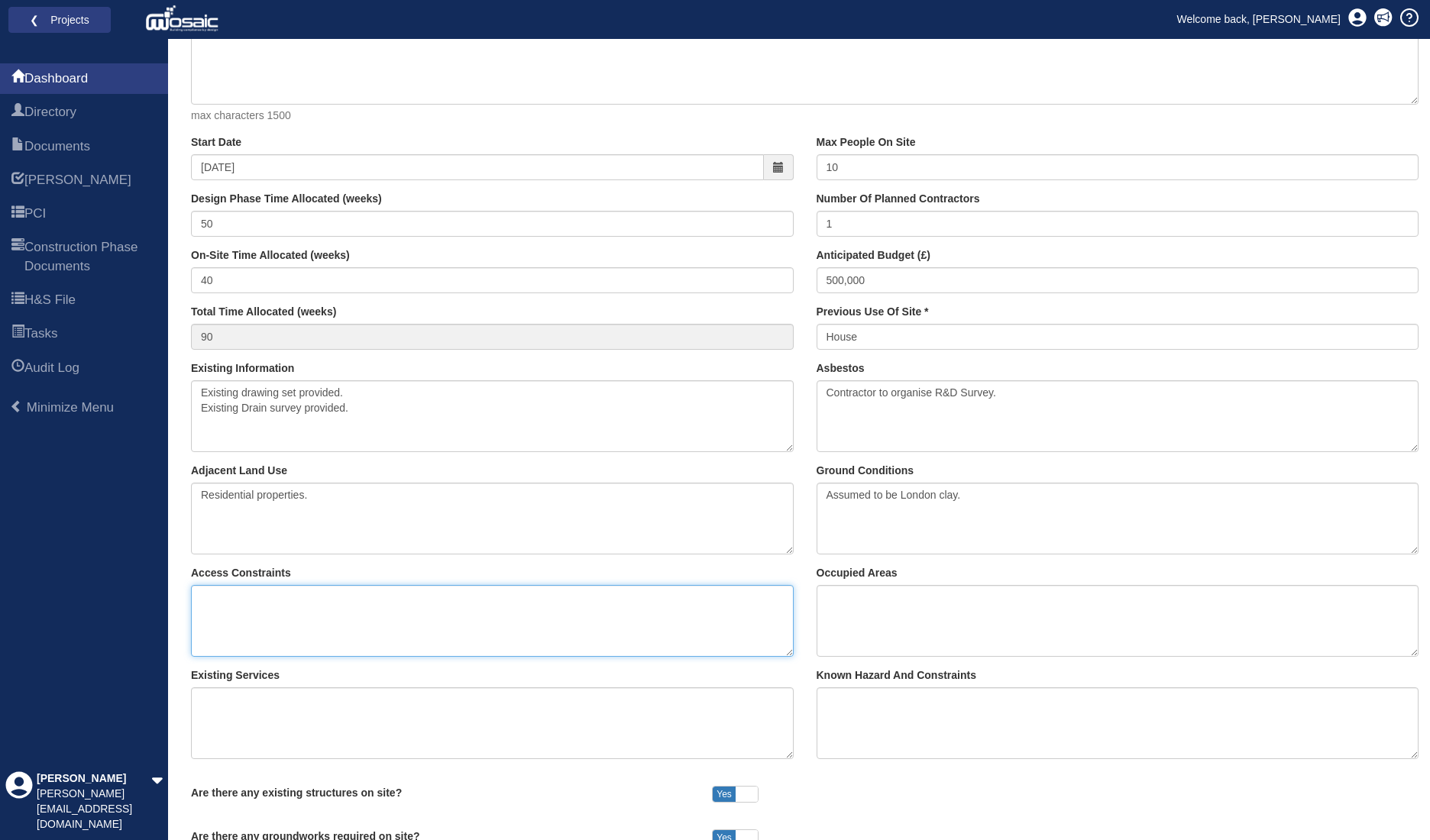
click at [542, 613] on textarea "Access Constraints" at bounding box center [492, 621] width 603 height 72
type textarea "All access to property via front door from street."
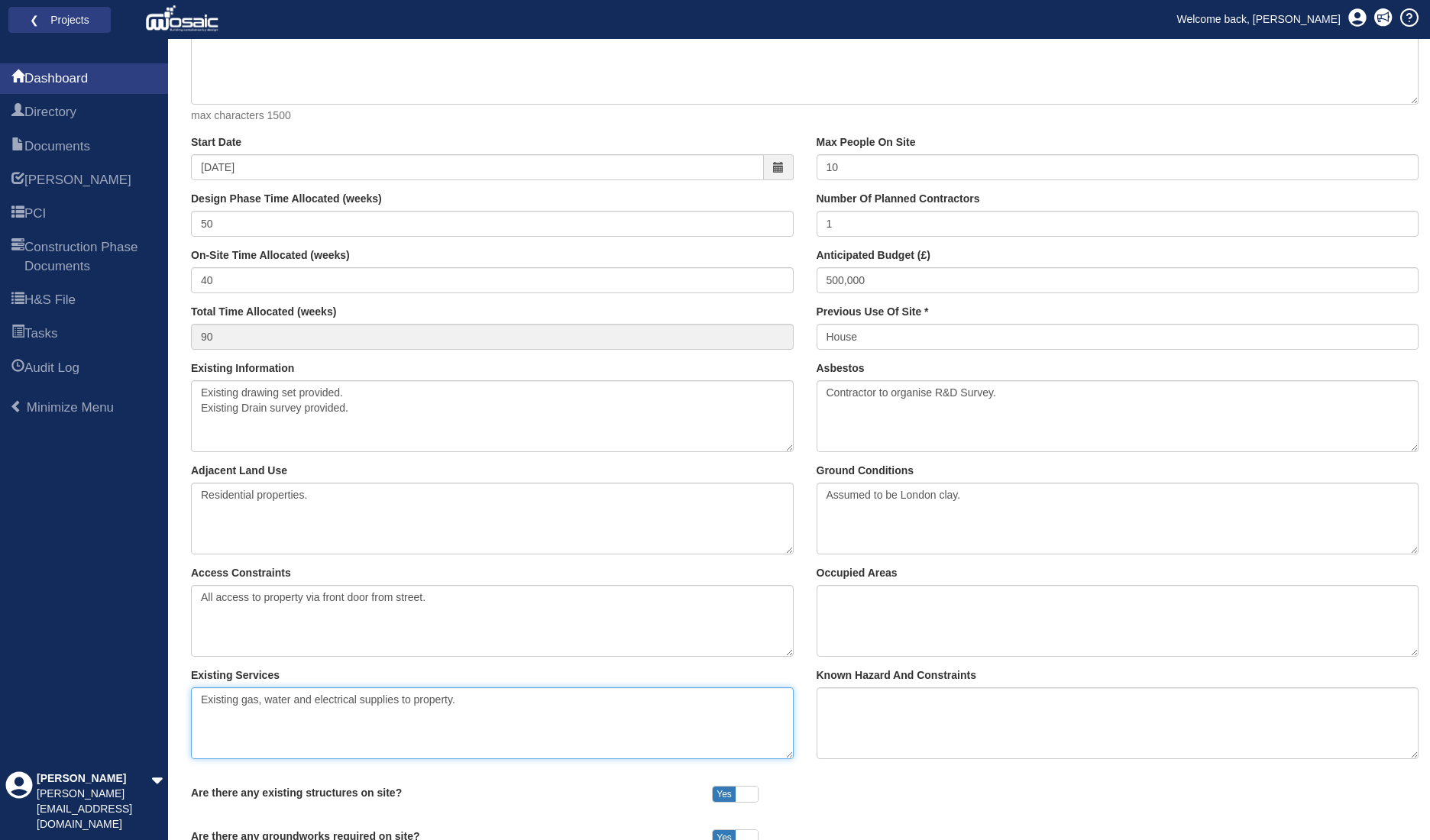
type textarea "Existing gas, water and electrical supplies to property."
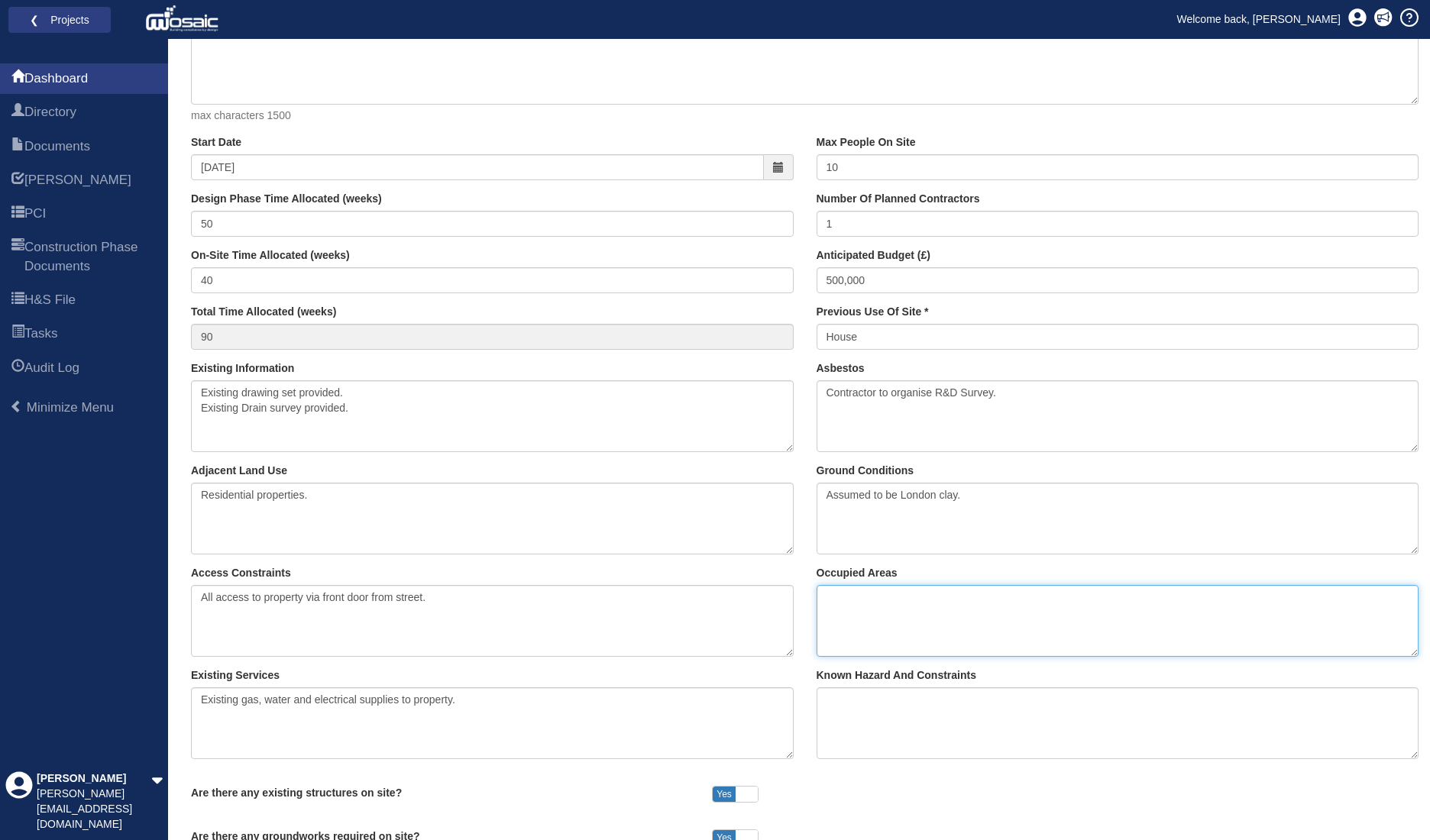
click at [872, 594] on textarea "Occupied Areas" at bounding box center [1118, 621] width 603 height 72
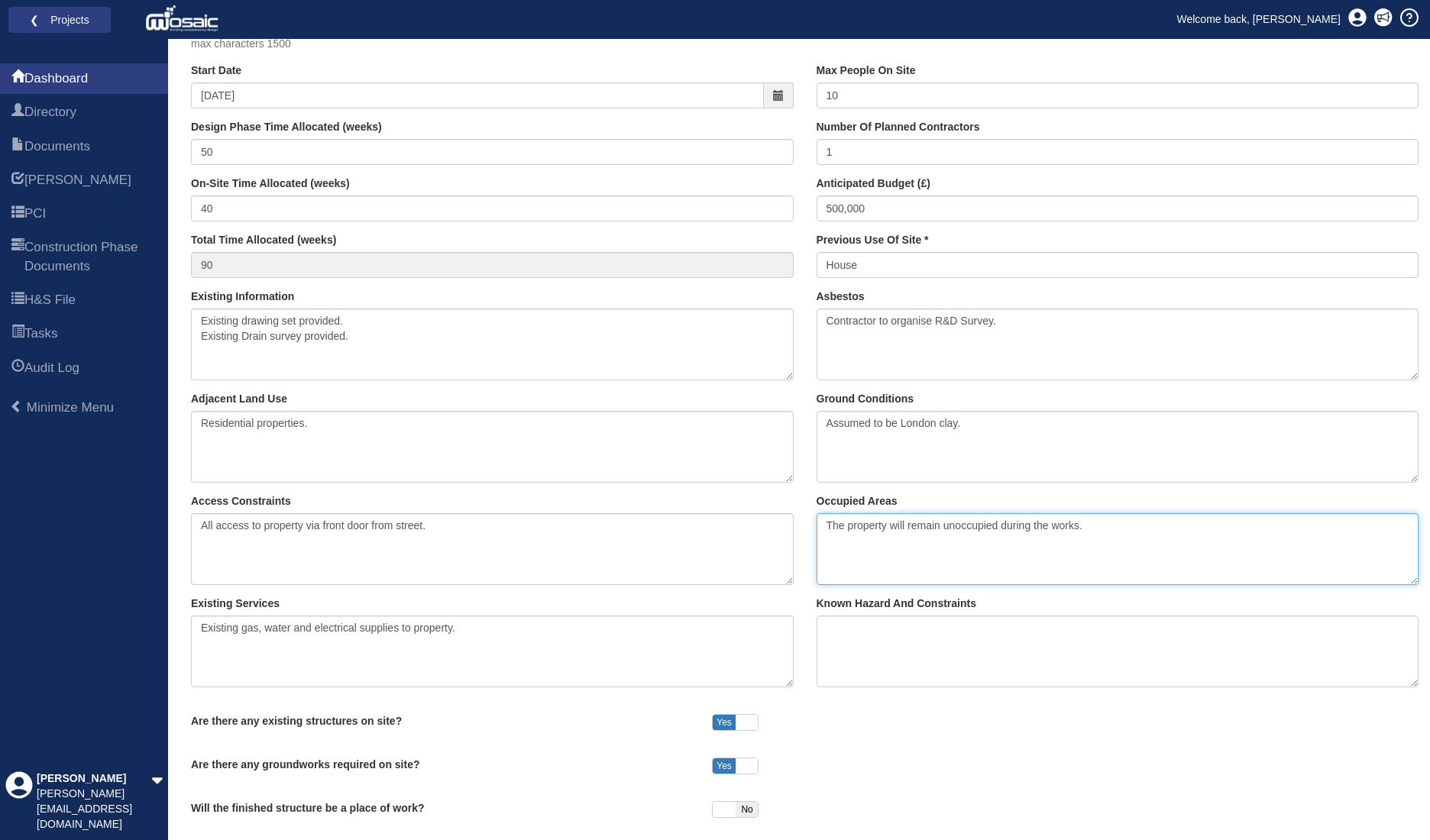
scroll to position [476, 0]
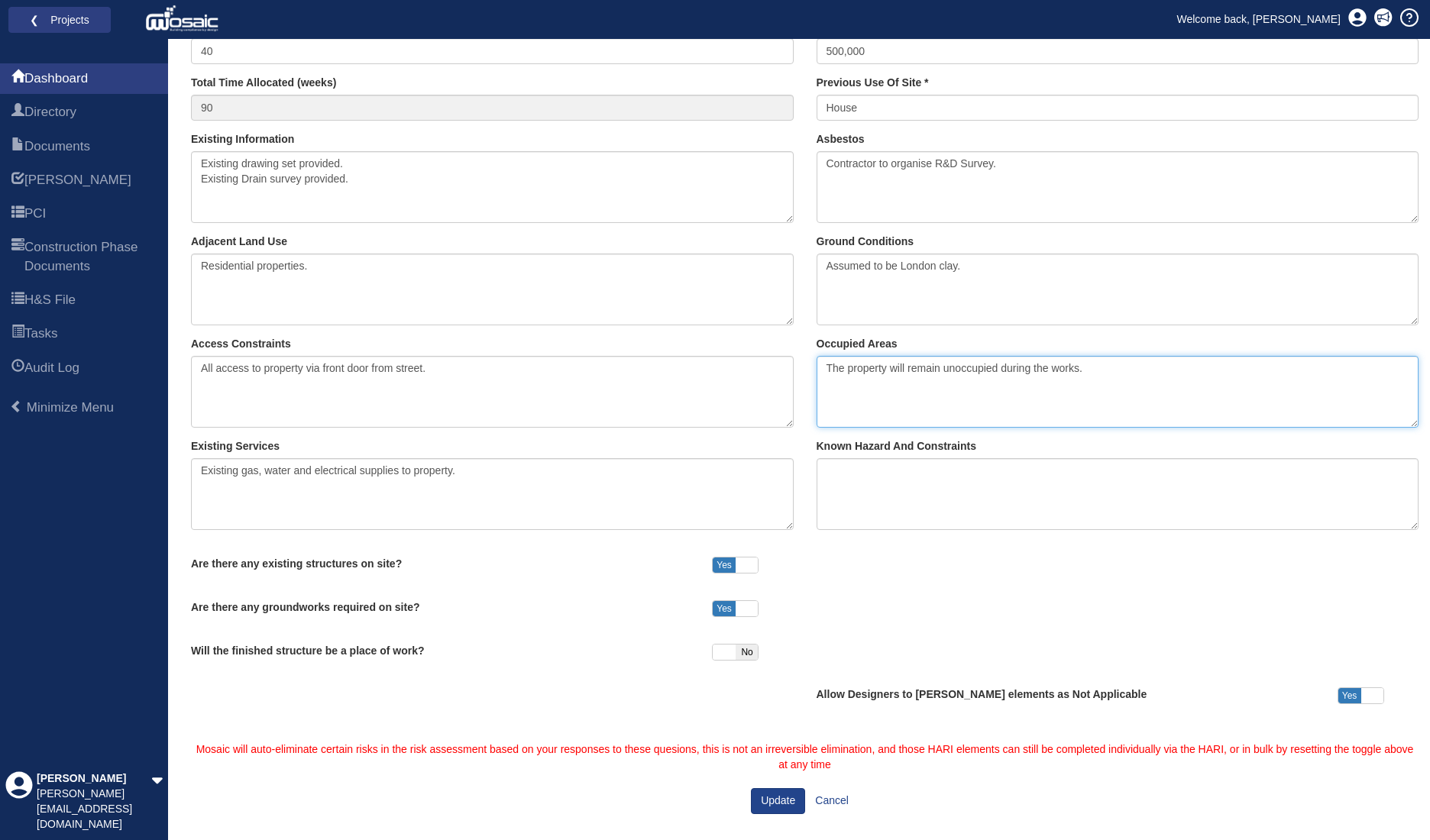
type textarea "The property will remain unoccupied during the works."
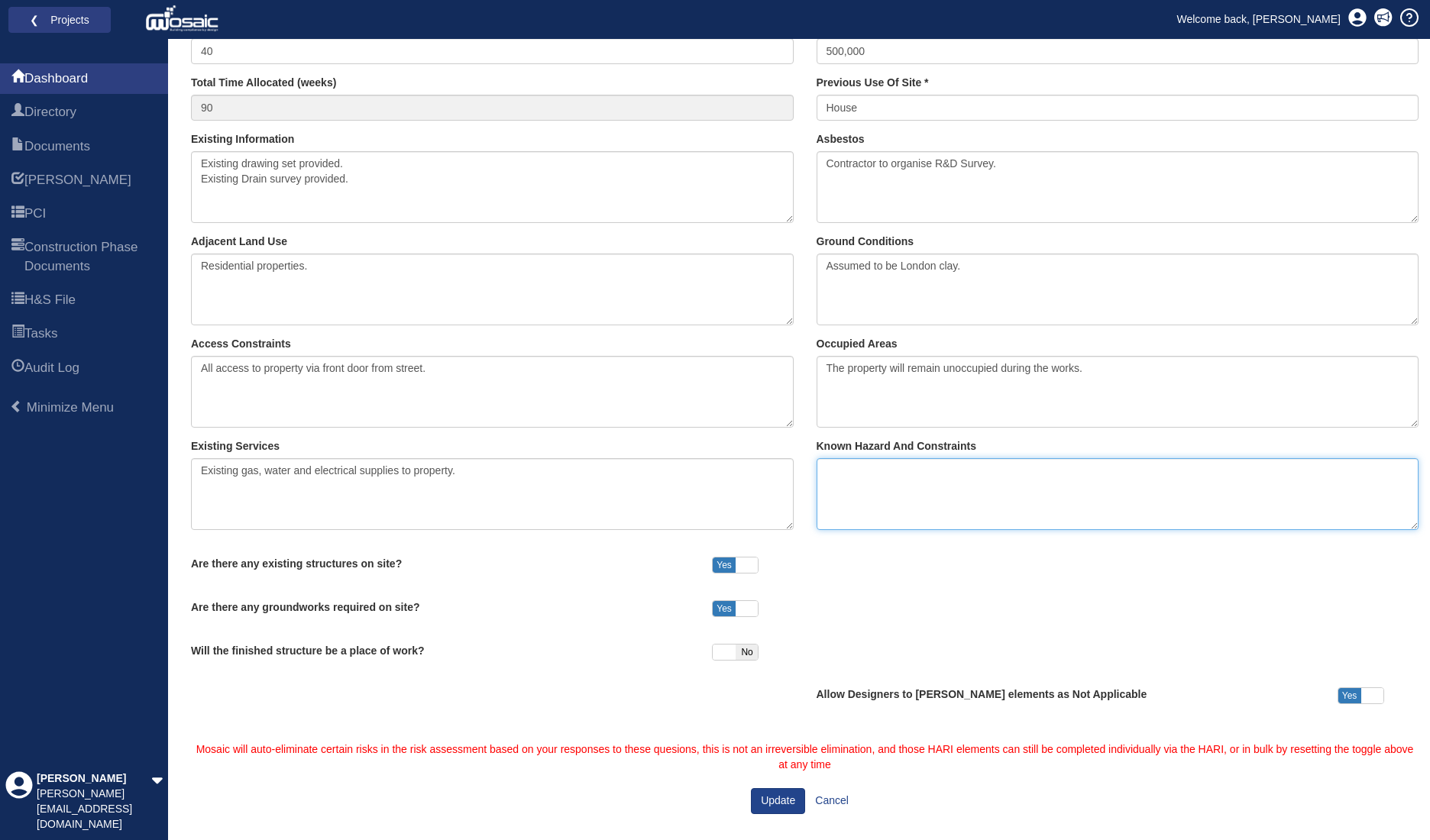
click at [947, 471] on textarea "Known Hazard And Constraints" at bounding box center [1118, 494] width 603 height 72
click at [1207, 497] on textarea "Asbestos survey required to ascertain extent of asbestos if any. Party wall awa…" at bounding box center [1118, 494] width 603 height 72
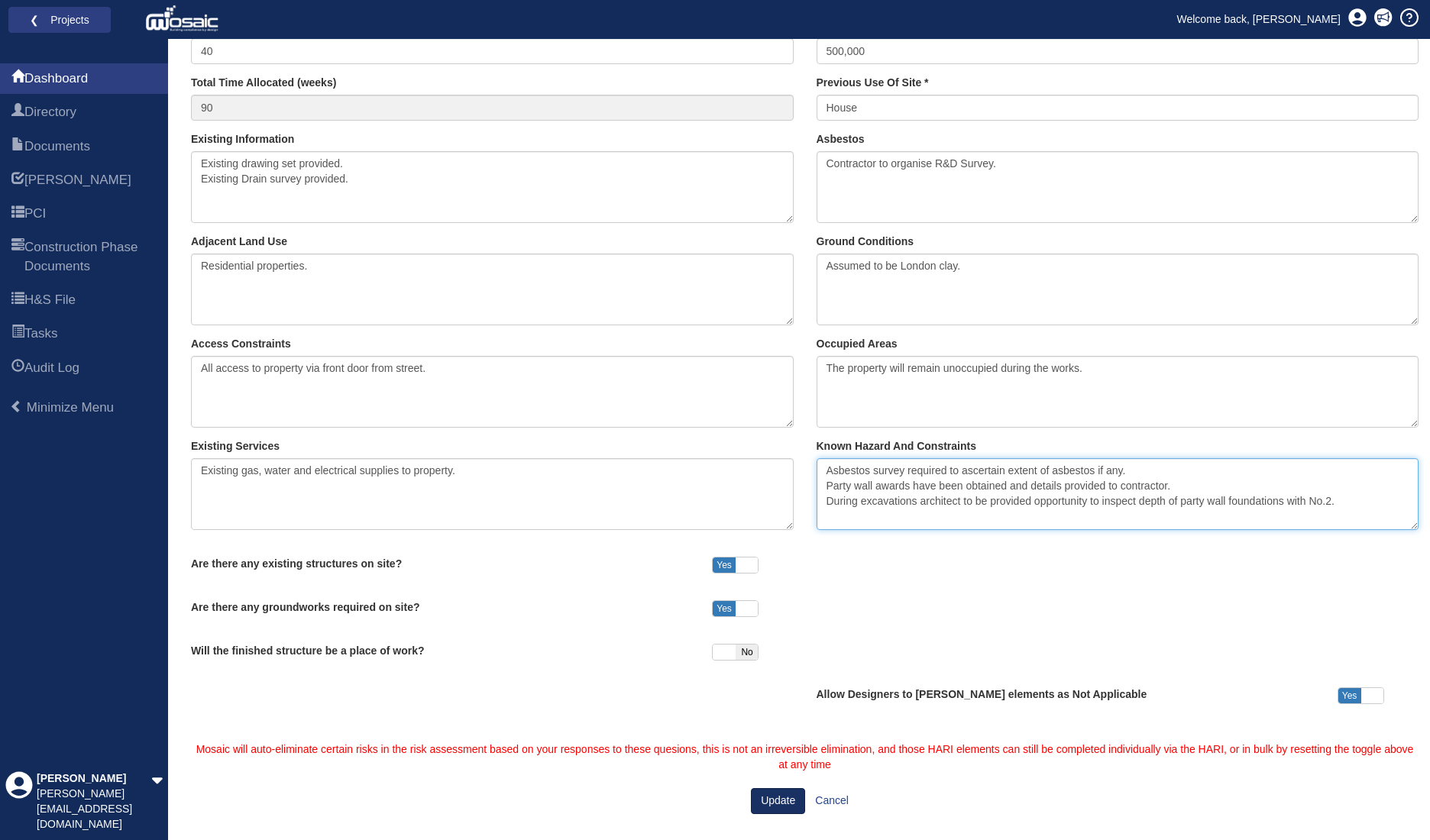
type textarea "Asbestos survey required to ascertain extent of asbestos if any. Party wall awa…"
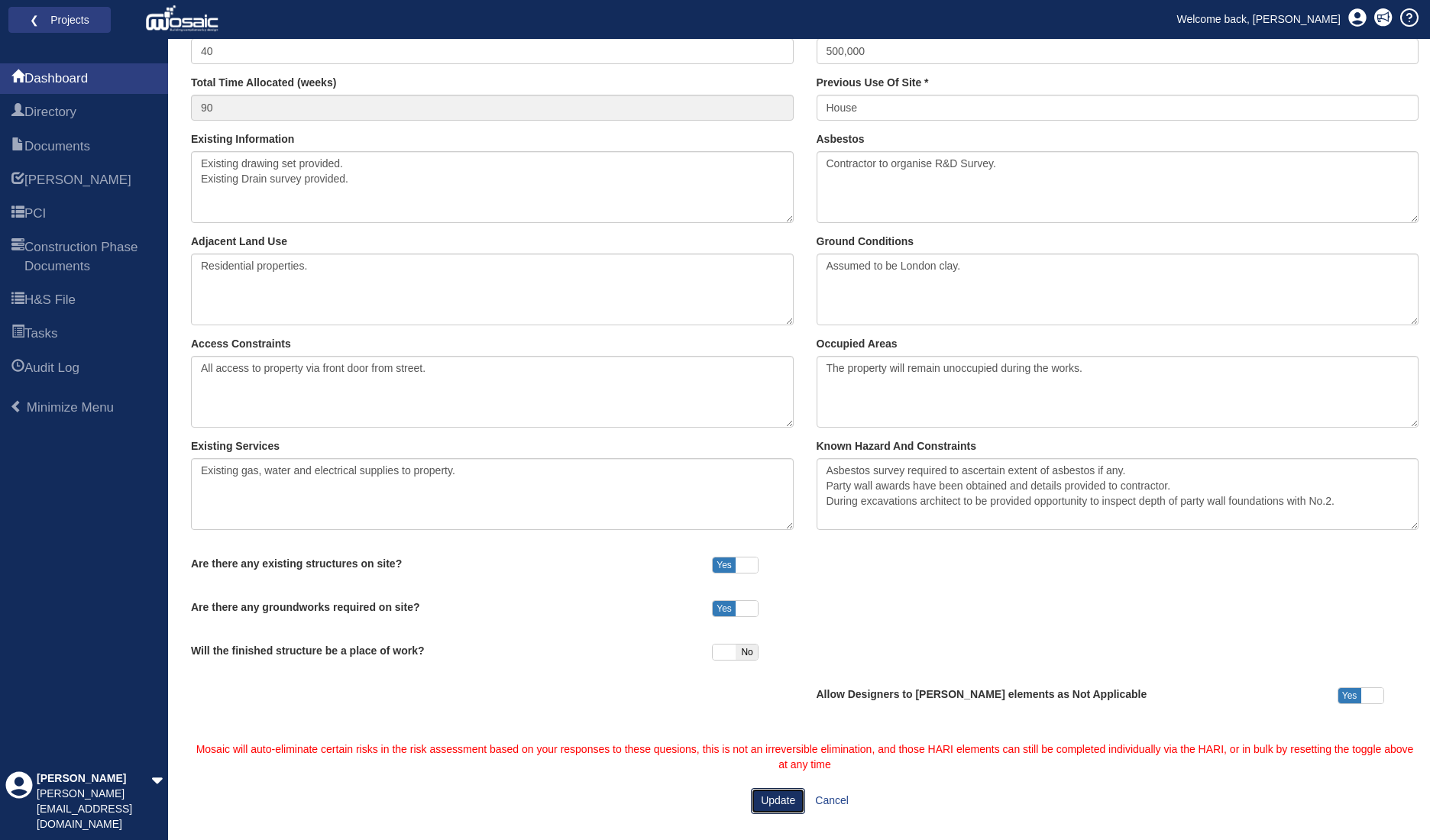
click at [780, 794] on button "Update" at bounding box center [778, 801] width 55 height 26
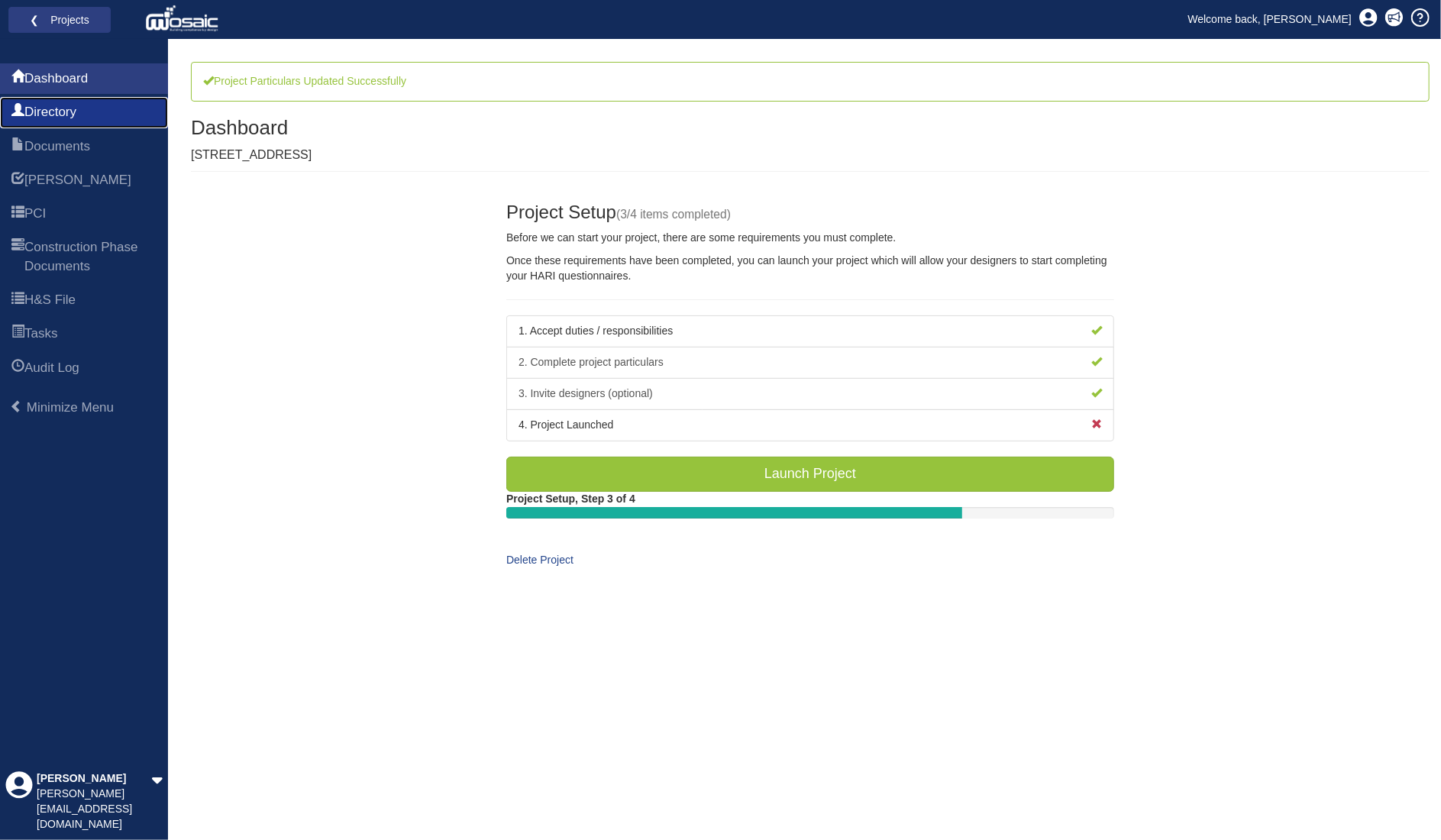
click at [77, 99] on link "Directory" at bounding box center [84, 112] width 168 height 30
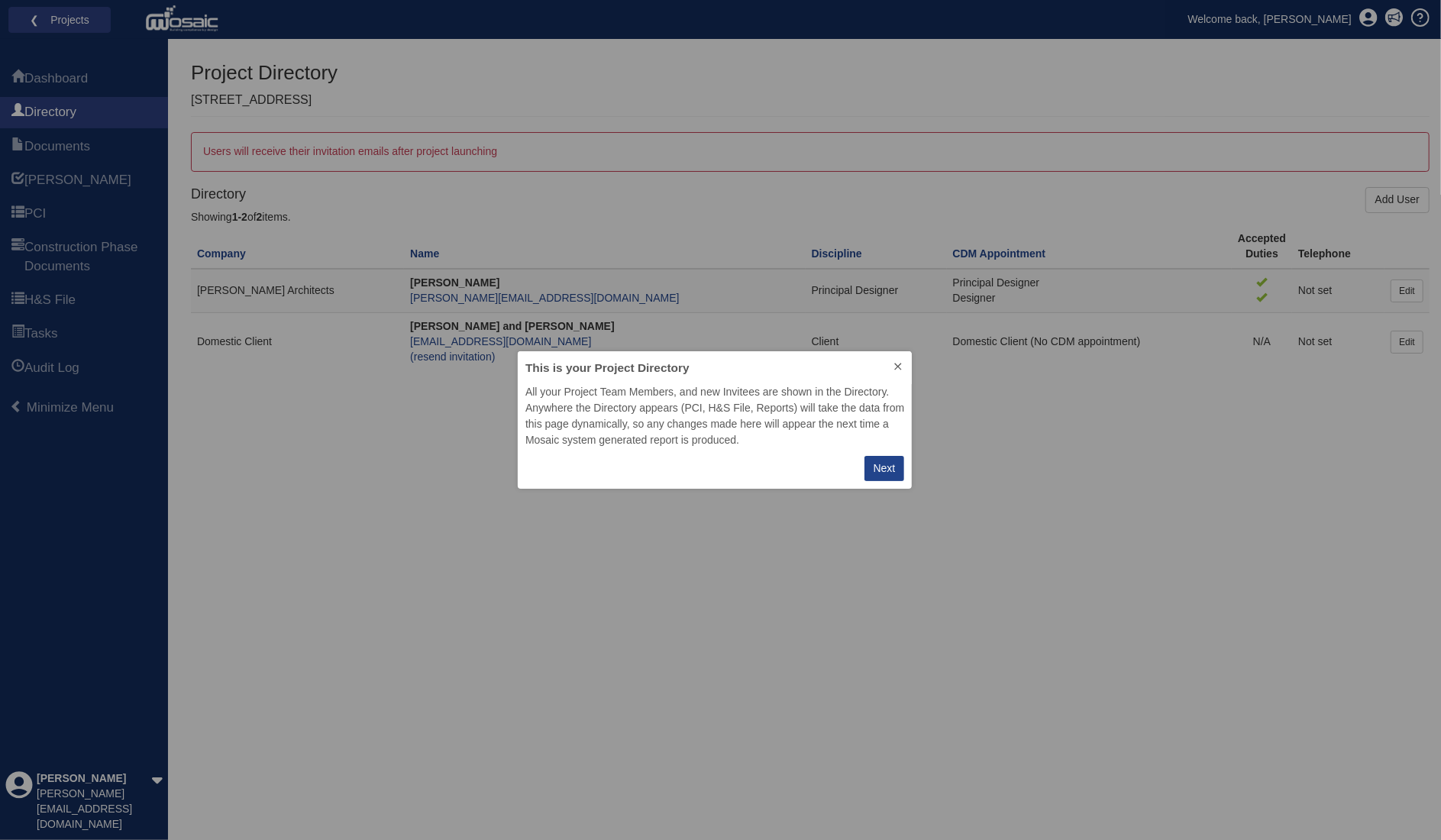
scroll to position [125, 381]
click at [894, 466] on div "Next" at bounding box center [890, 468] width 23 height 16
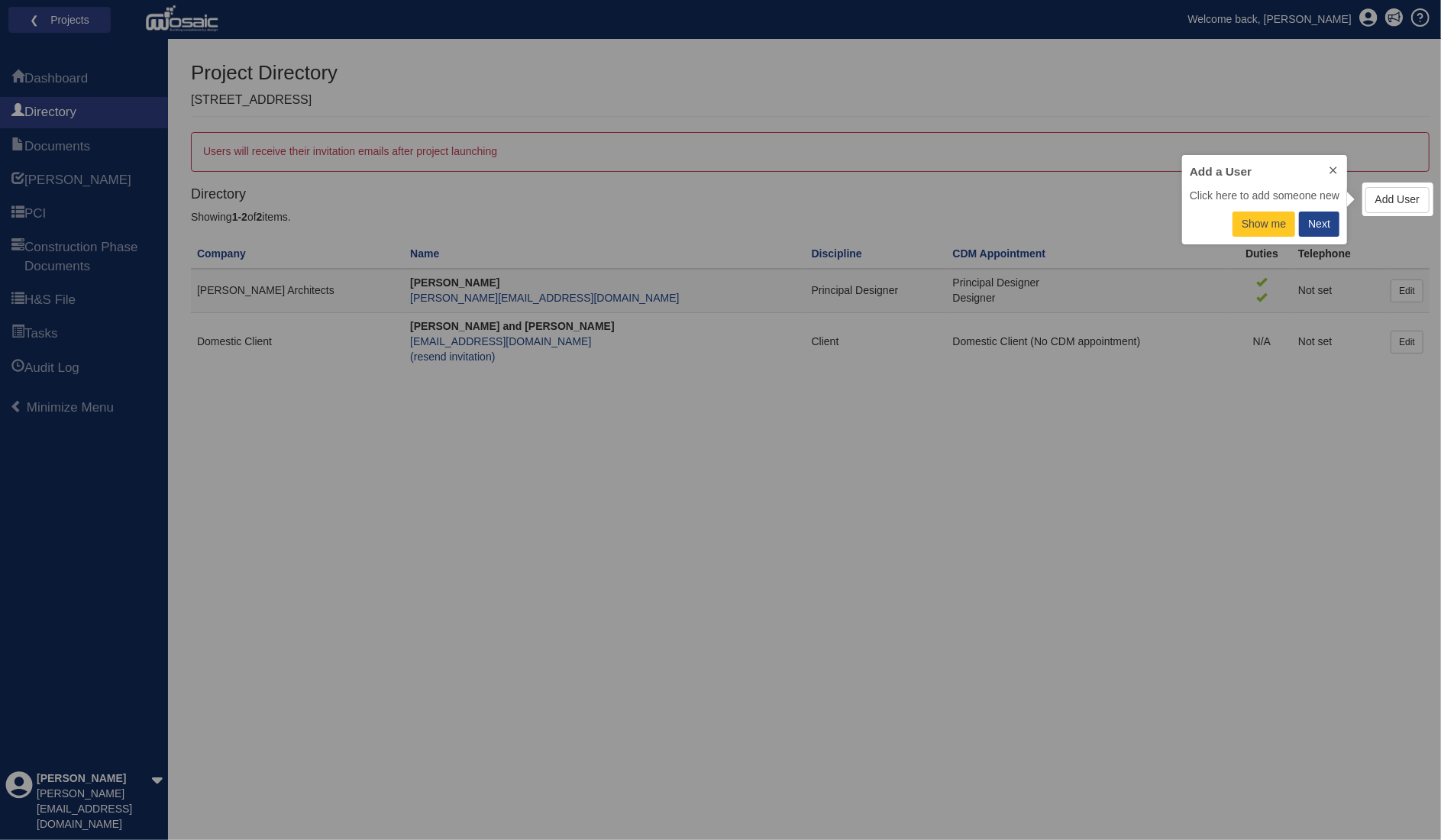
scroll to position [77, 153]
click at [1319, 229] on div "Next" at bounding box center [1320, 224] width 23 height 16
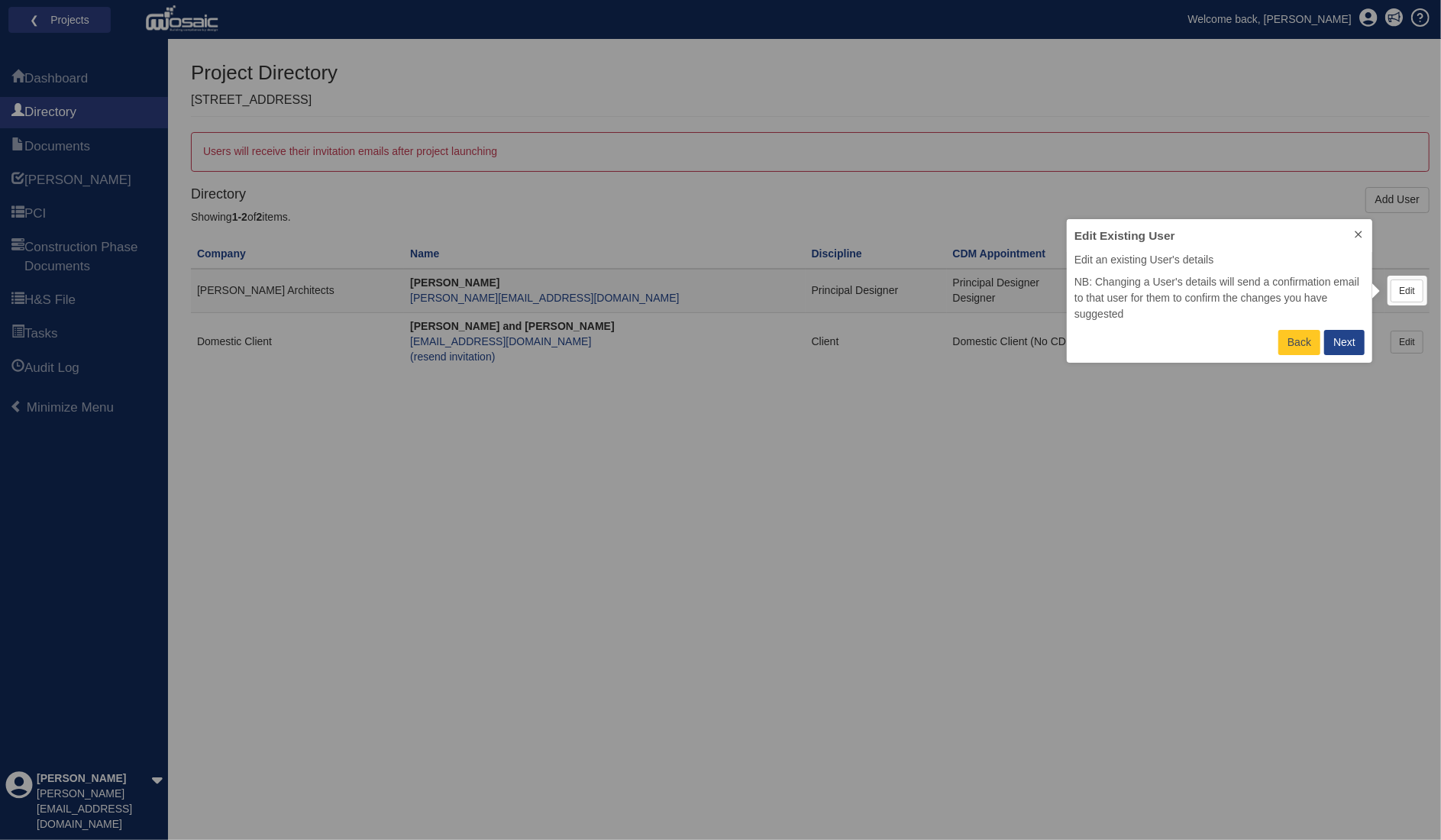
scroll to position [132, 293]
click at [1341, 345] on div "Next" at bounding box center [1345, 342] width 23 height 16
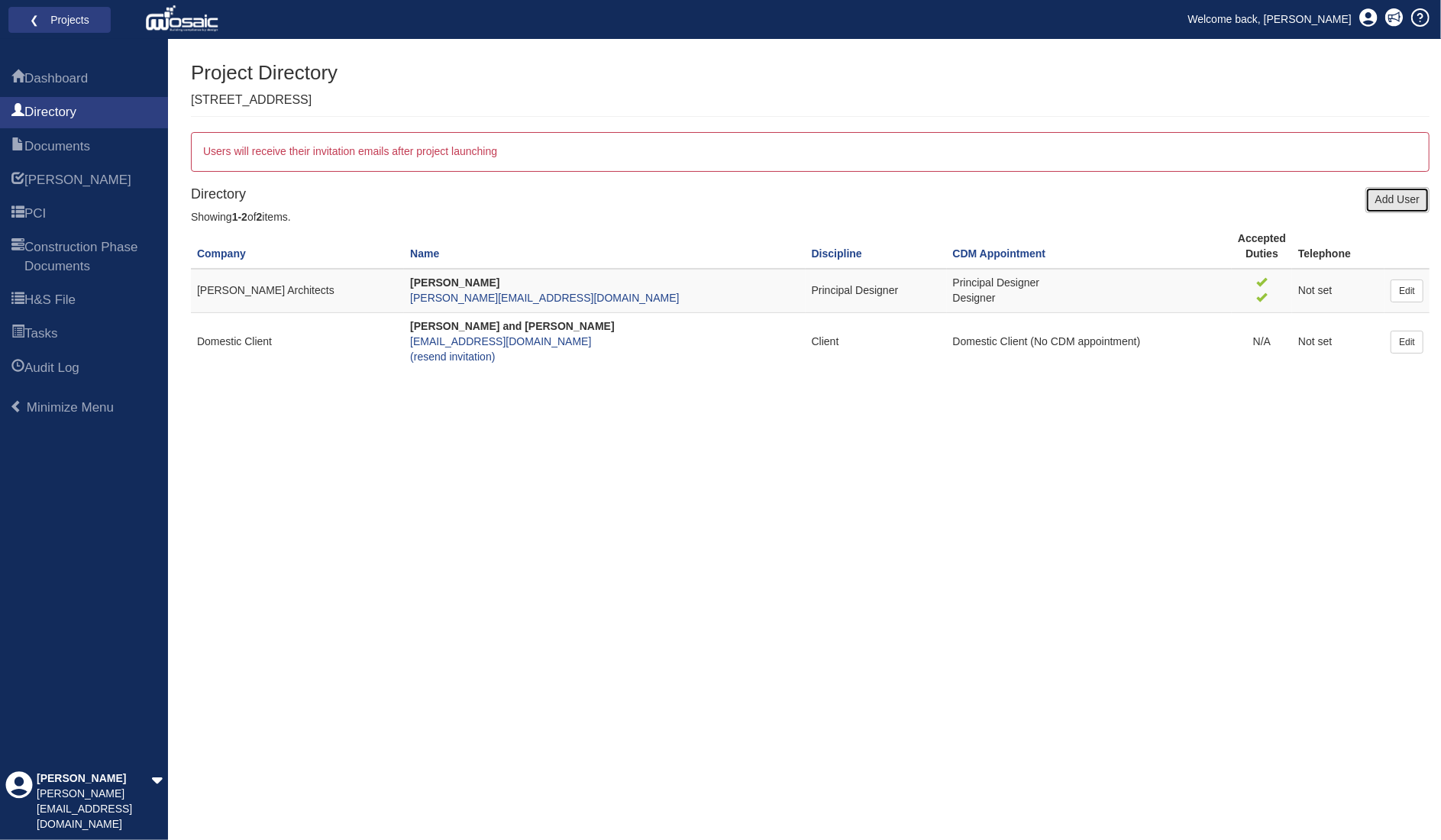
click at [1398, 193] on link "Add User" at bounding box center [1398, 200] width 64 height 26
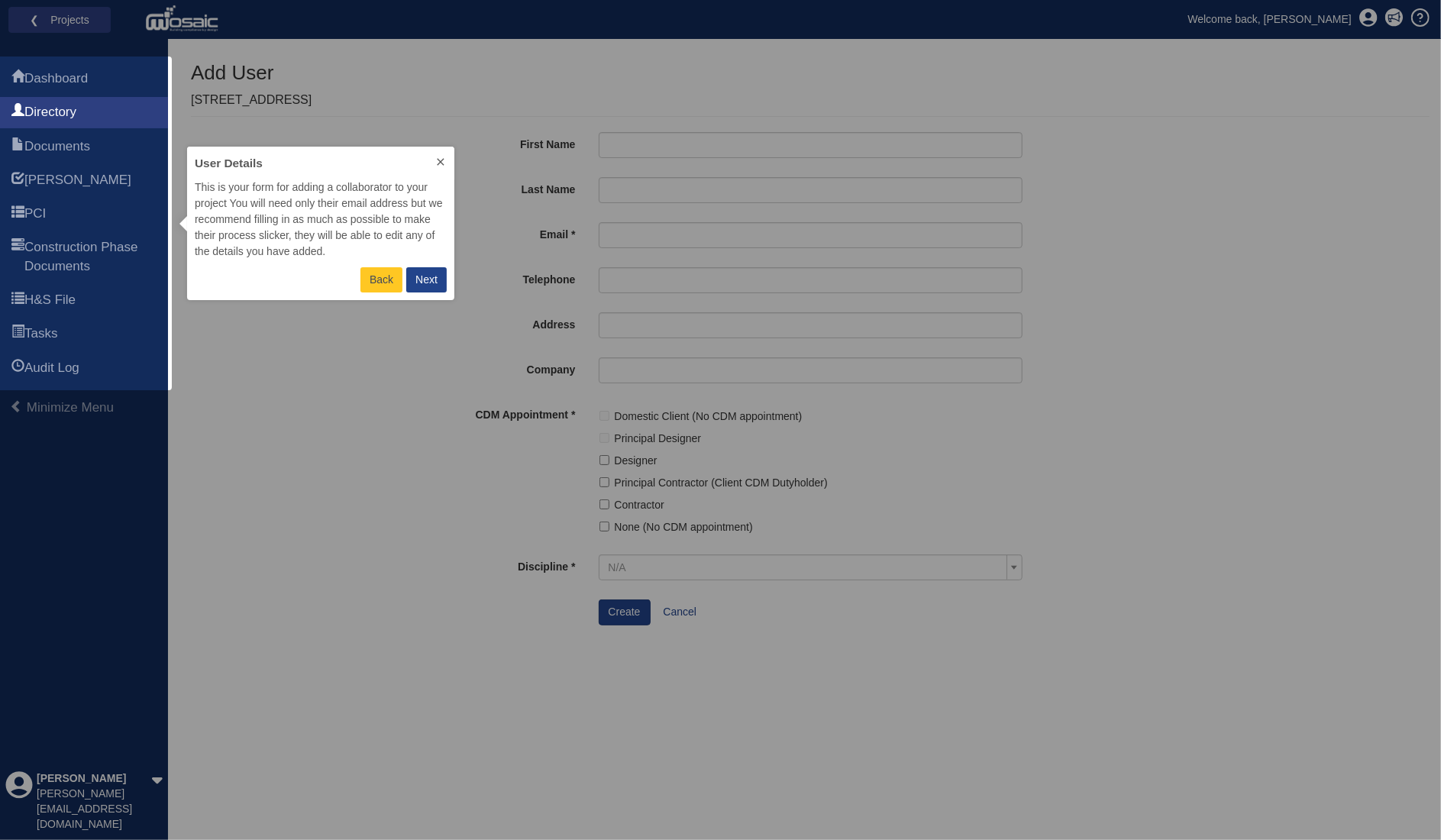
scroll to position [141, 255]
click at [441, 159] on icon at bounding box center [440, 162] width 12 height 12
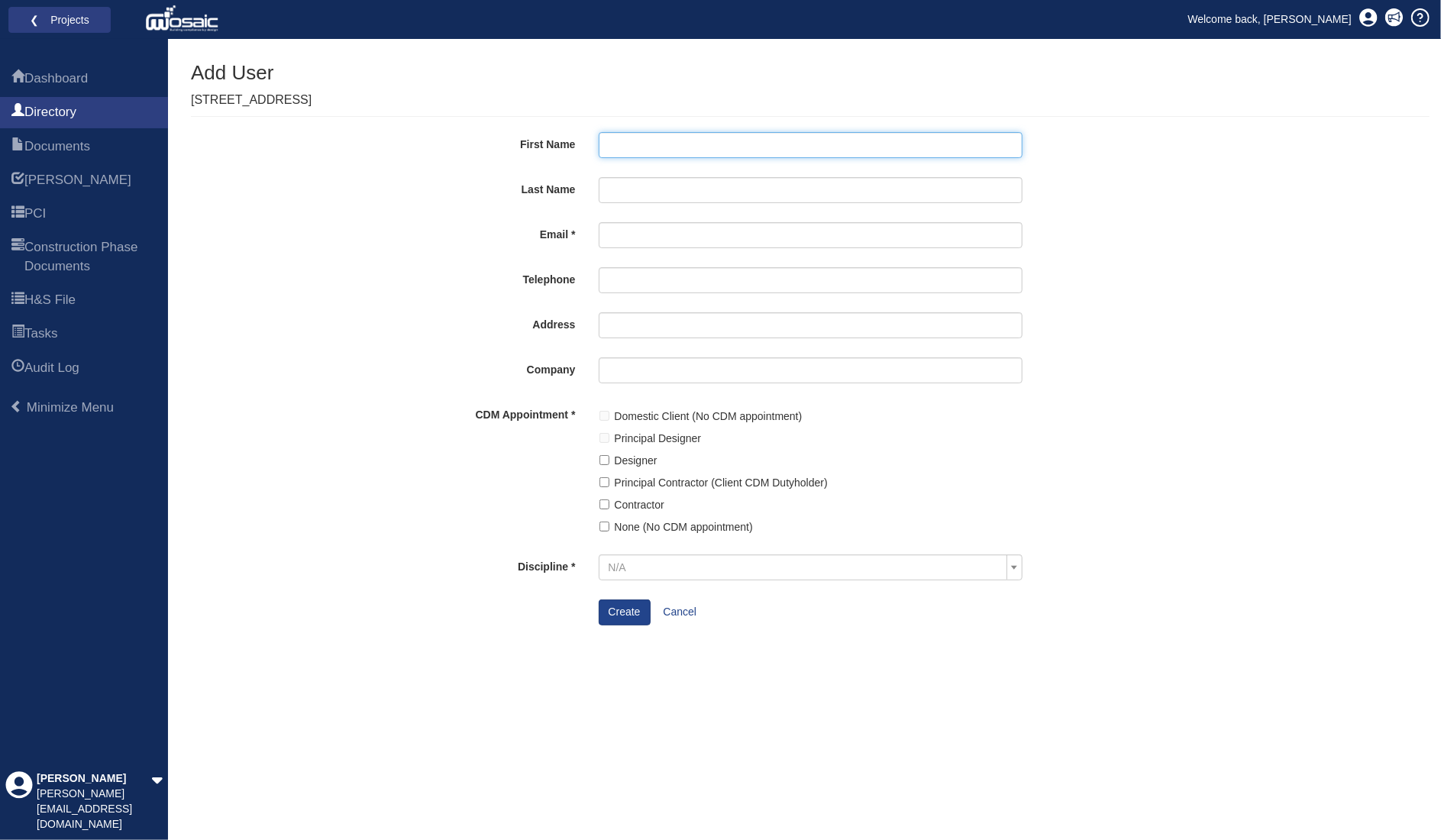
click at [683, 138] on input "First Name" at bounding box center [811, 145] width 424 height 26
click at [668, 137] on input "First Name" at bounding box center [811, 145] width 424 height 26
type input "M"
type input "Prakash"
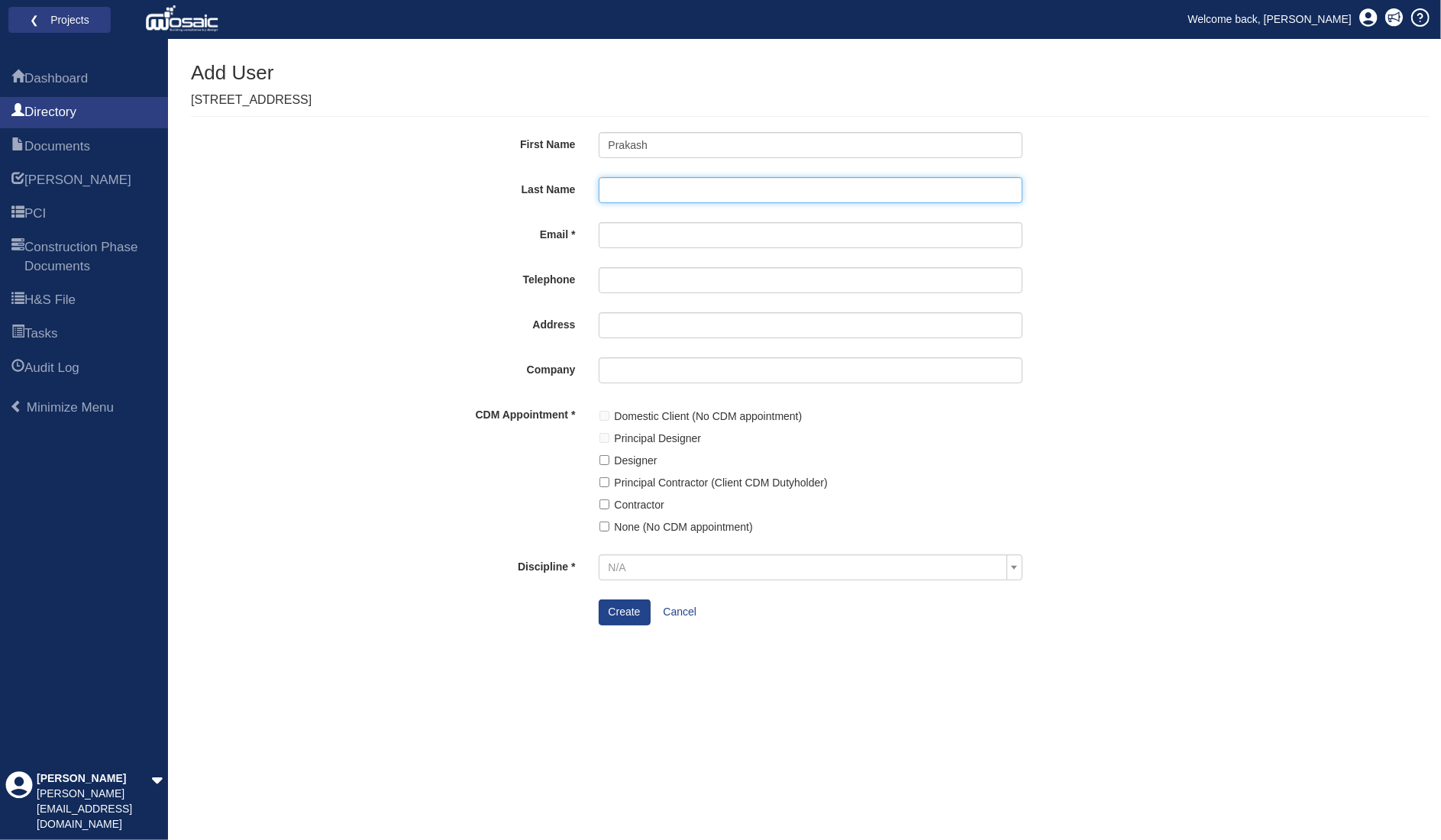
click at [643, 189] on input "Last Name" at bounding box center [811, 190] width 424 height 26
type input "[PERSON_NAME]"
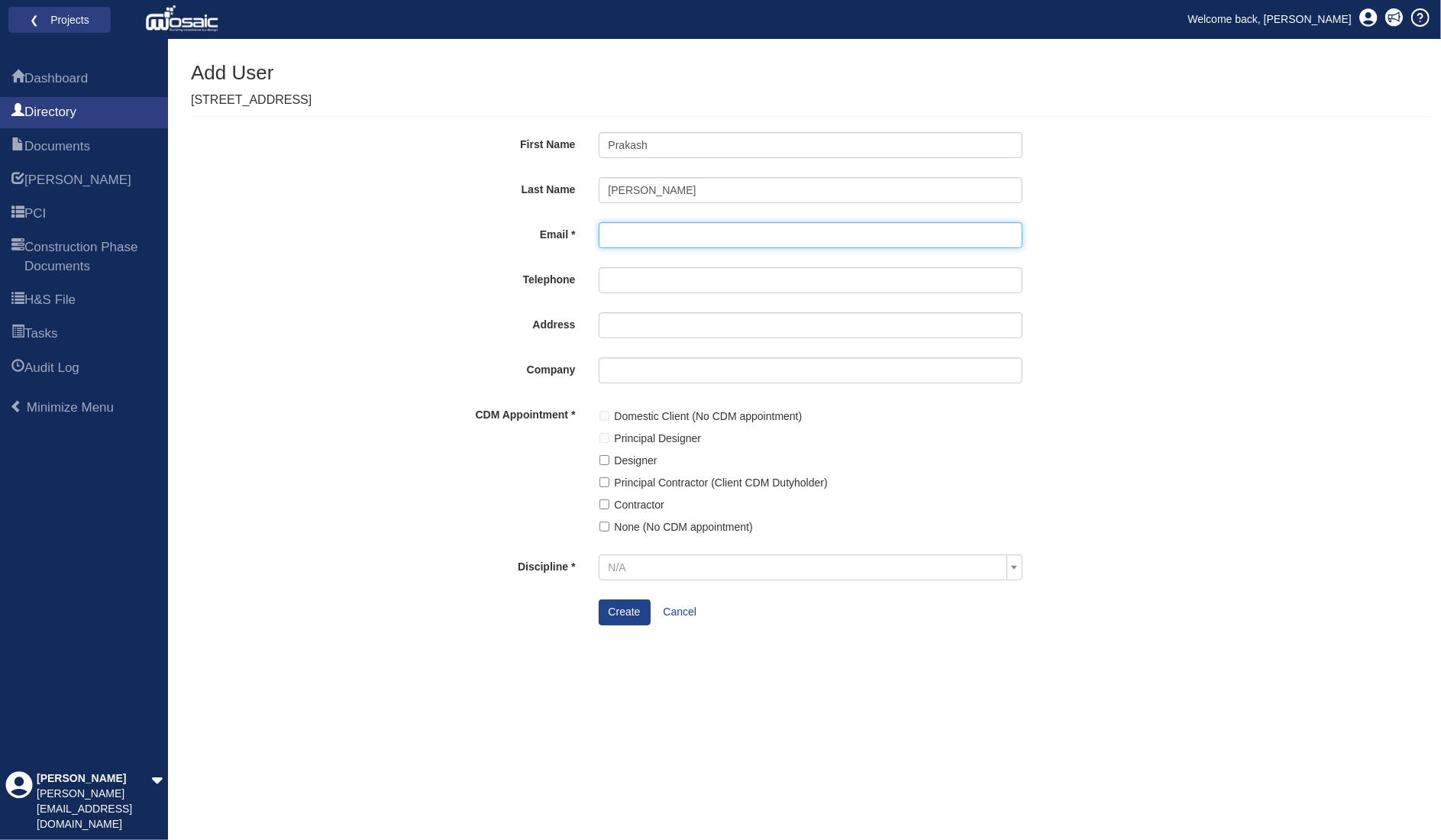
click at [708, 244] on input "Email" at bounding box center [811, 235] width 424 height 26
paste input "[EMAIL_ADDRESS][DOMAIN_NAME]"
type input "[EMAIL_ADDRESS][DOMAIN_NAME]"
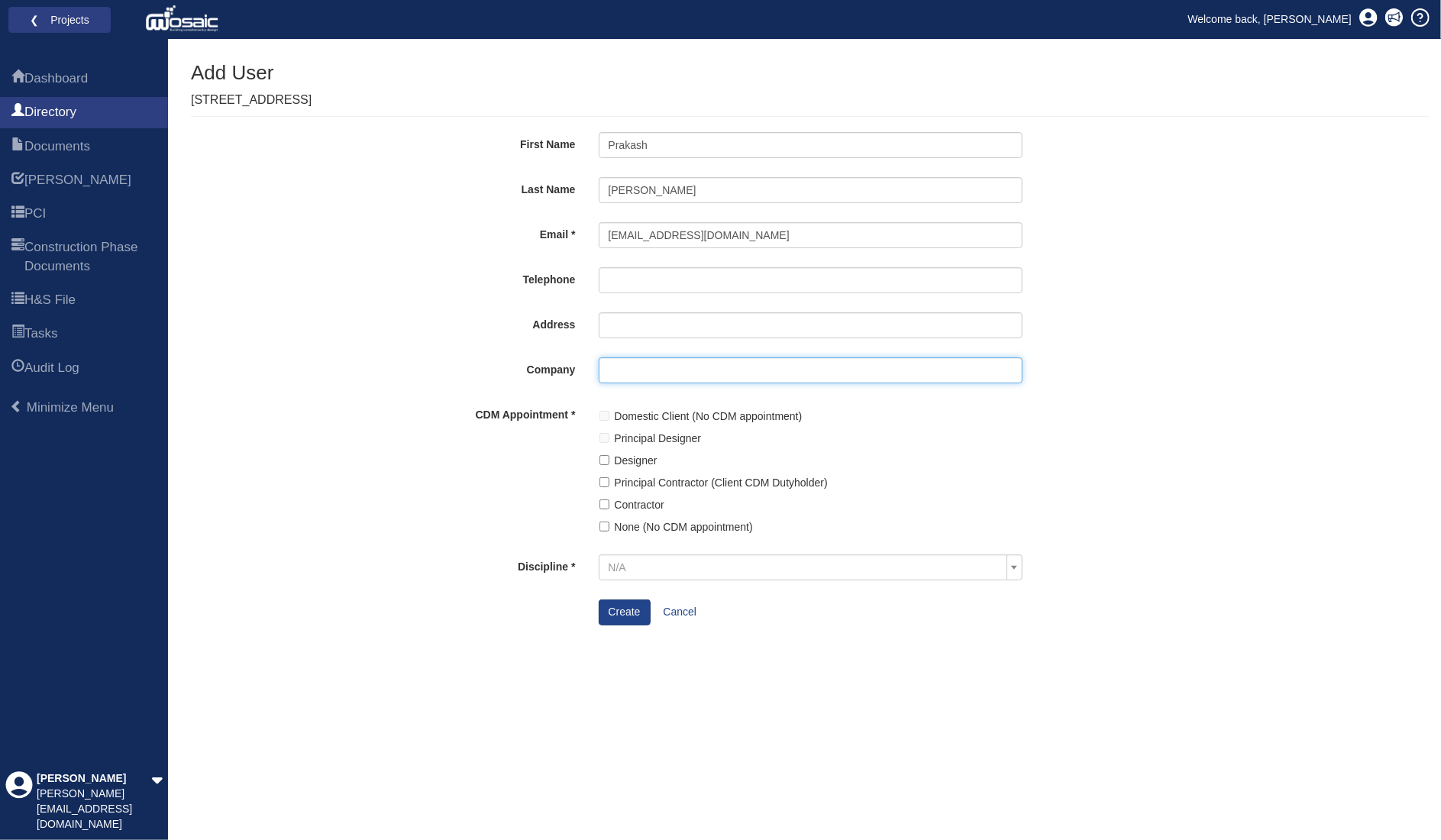
click at [636, 368] on input "Company" at bounding box center [811, 370] width 424 height 26
type input "Motacus Constructions Ltd"
click at [628, 479] on label "Principal Contractor (Client CDM Dutyholder)" at bounding box center [721, 482] width 213 height 16
click at [610, 479] on input "Principal Contractor (Client CDM Dutyholder)" at bounding box center [604, 482] width 10 height 10
checkbox input "true"
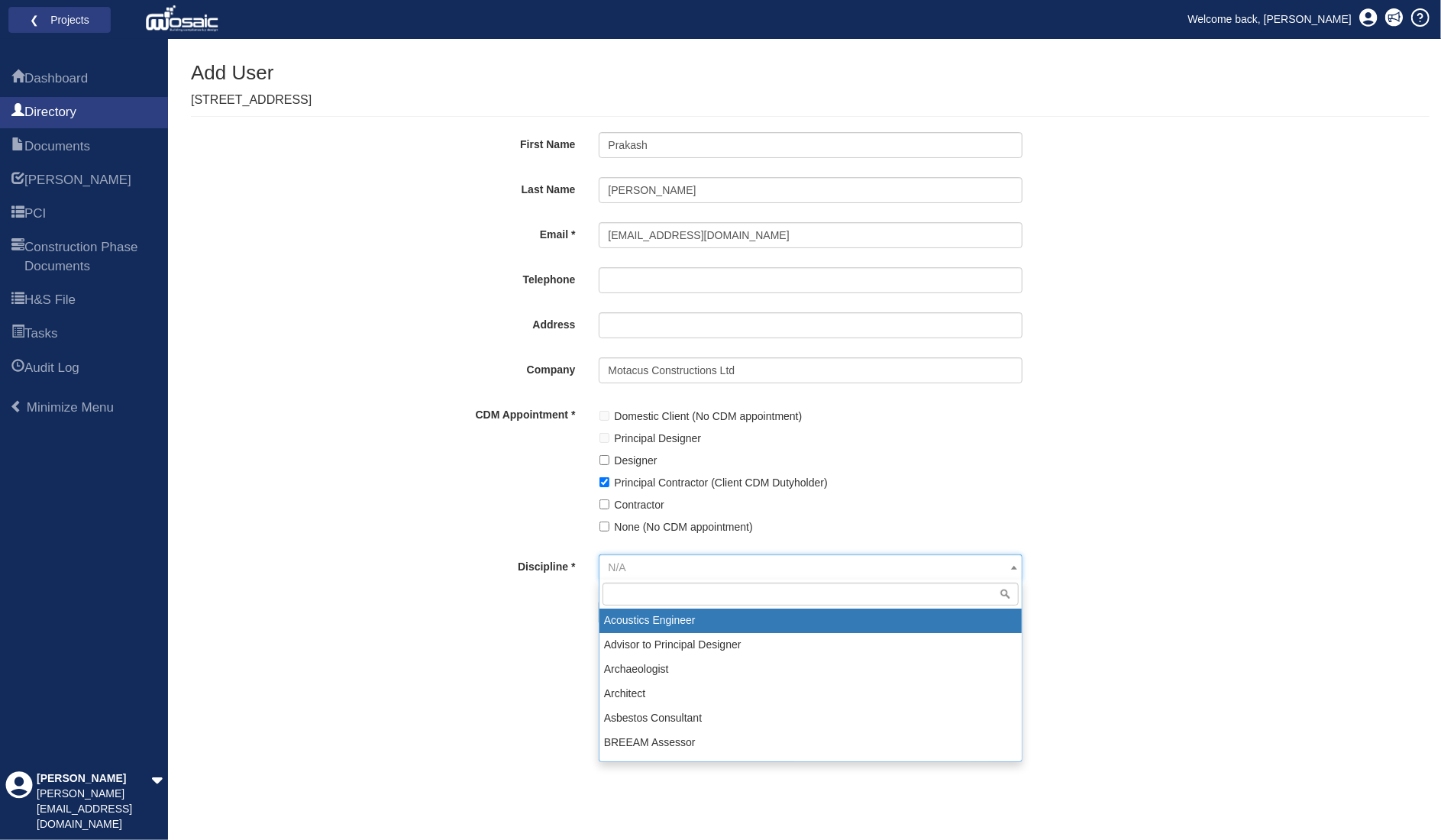
click at [727, 563] on span "N/A" at bounding box center [805, 568] width 394 height 16
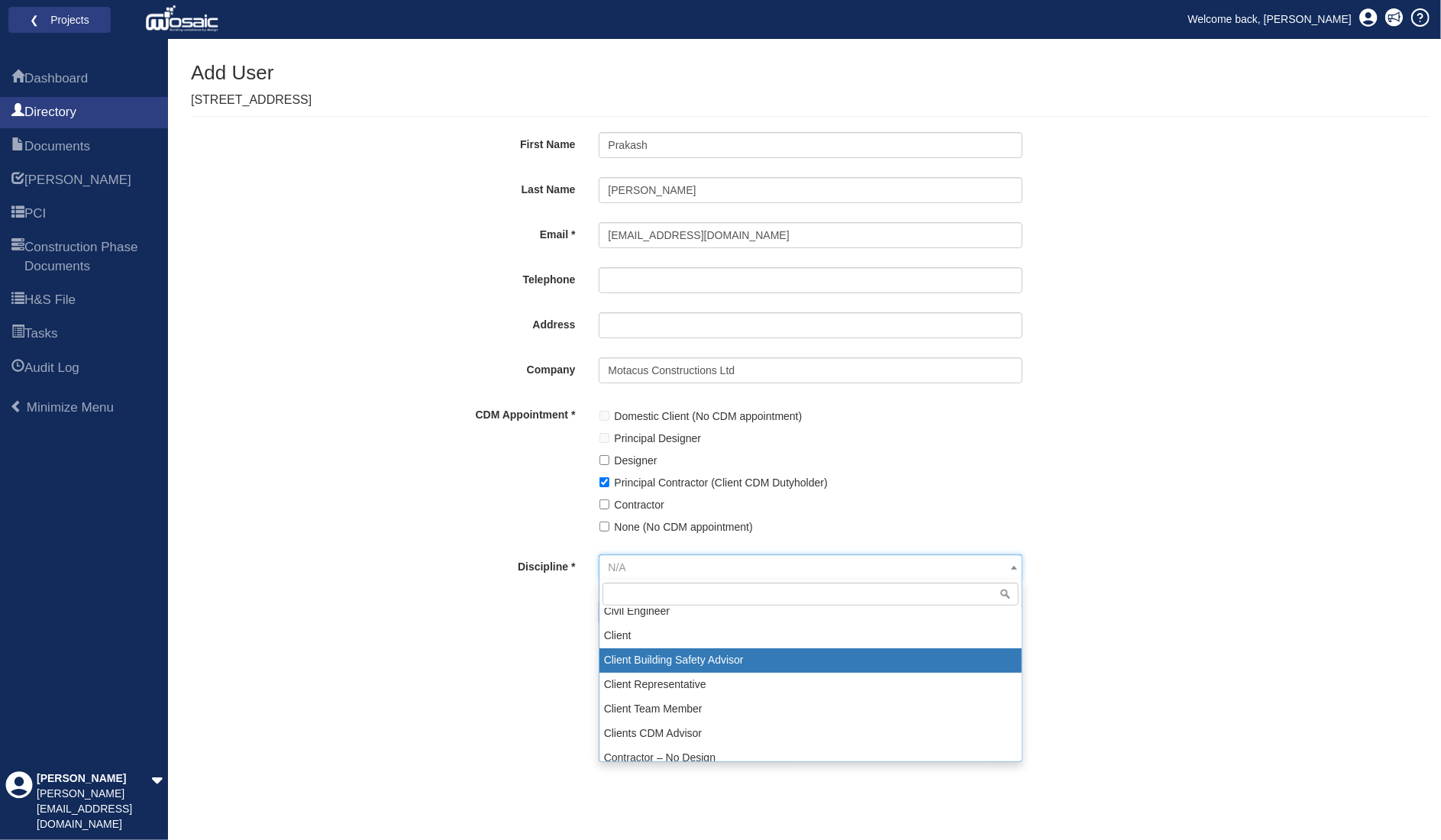
scroll to position [305, 0]
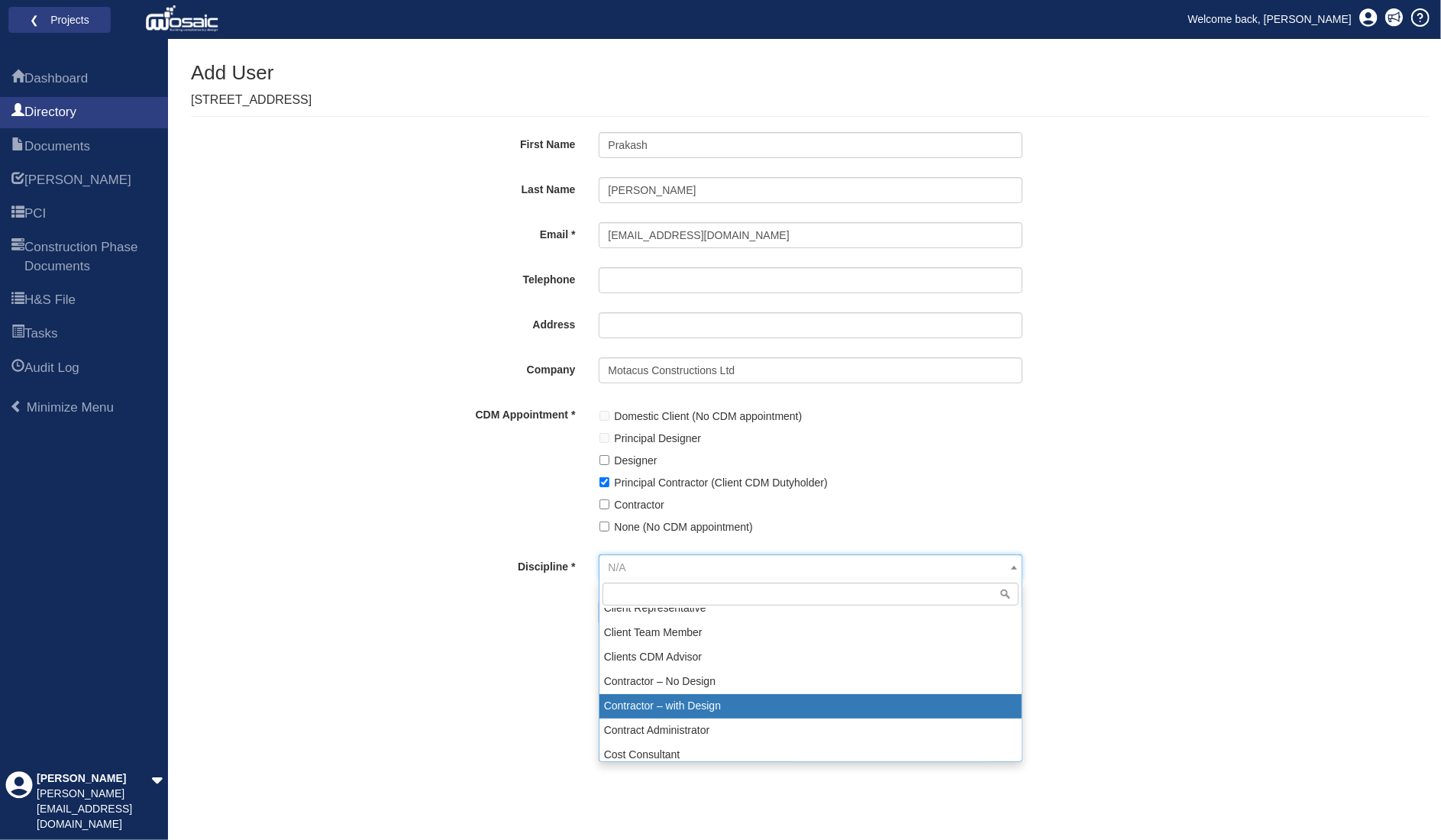
select select "9"
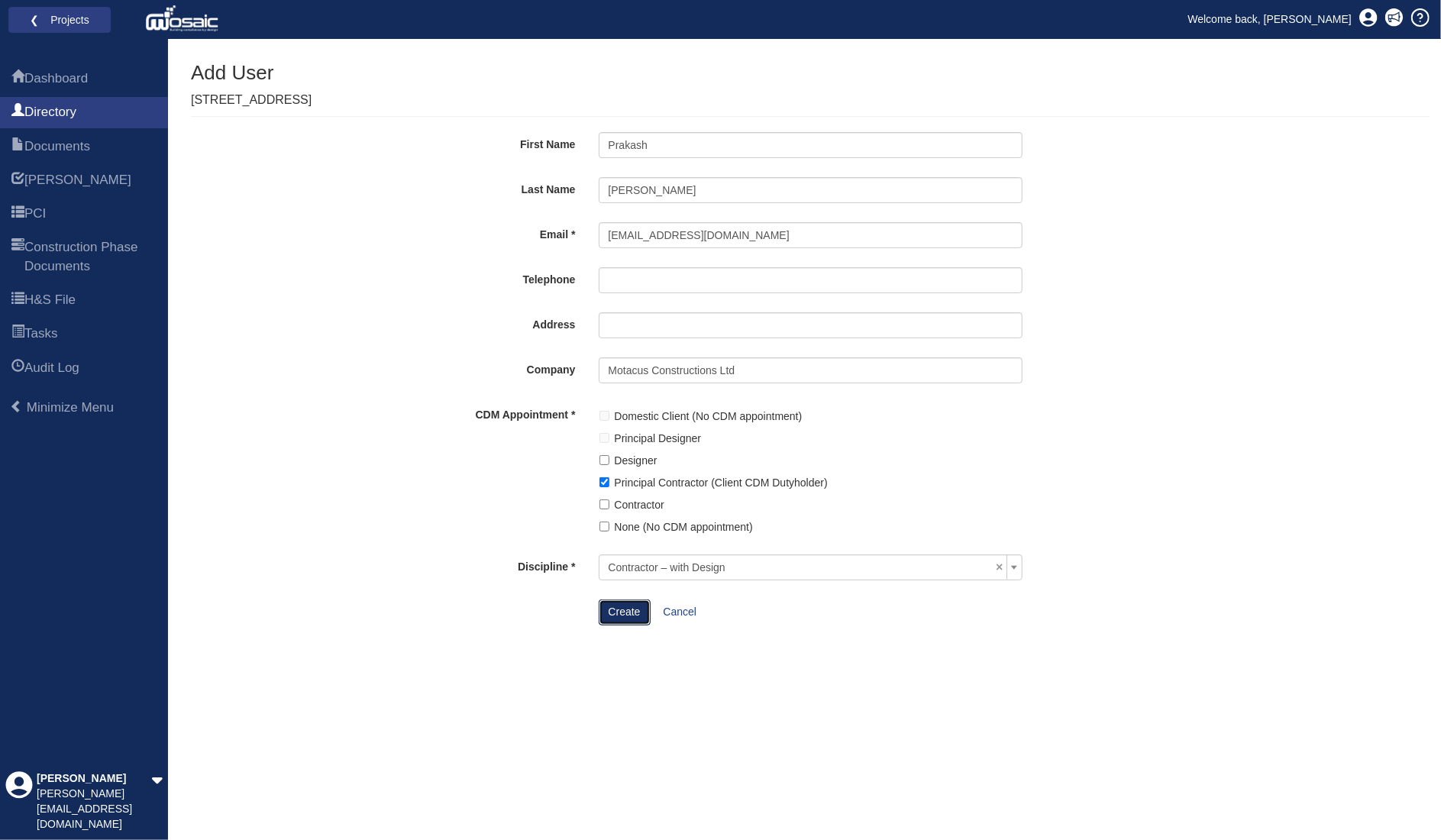
click at [632, 619] on button "Create" at bounding box center [625, 613] width 52 height 26
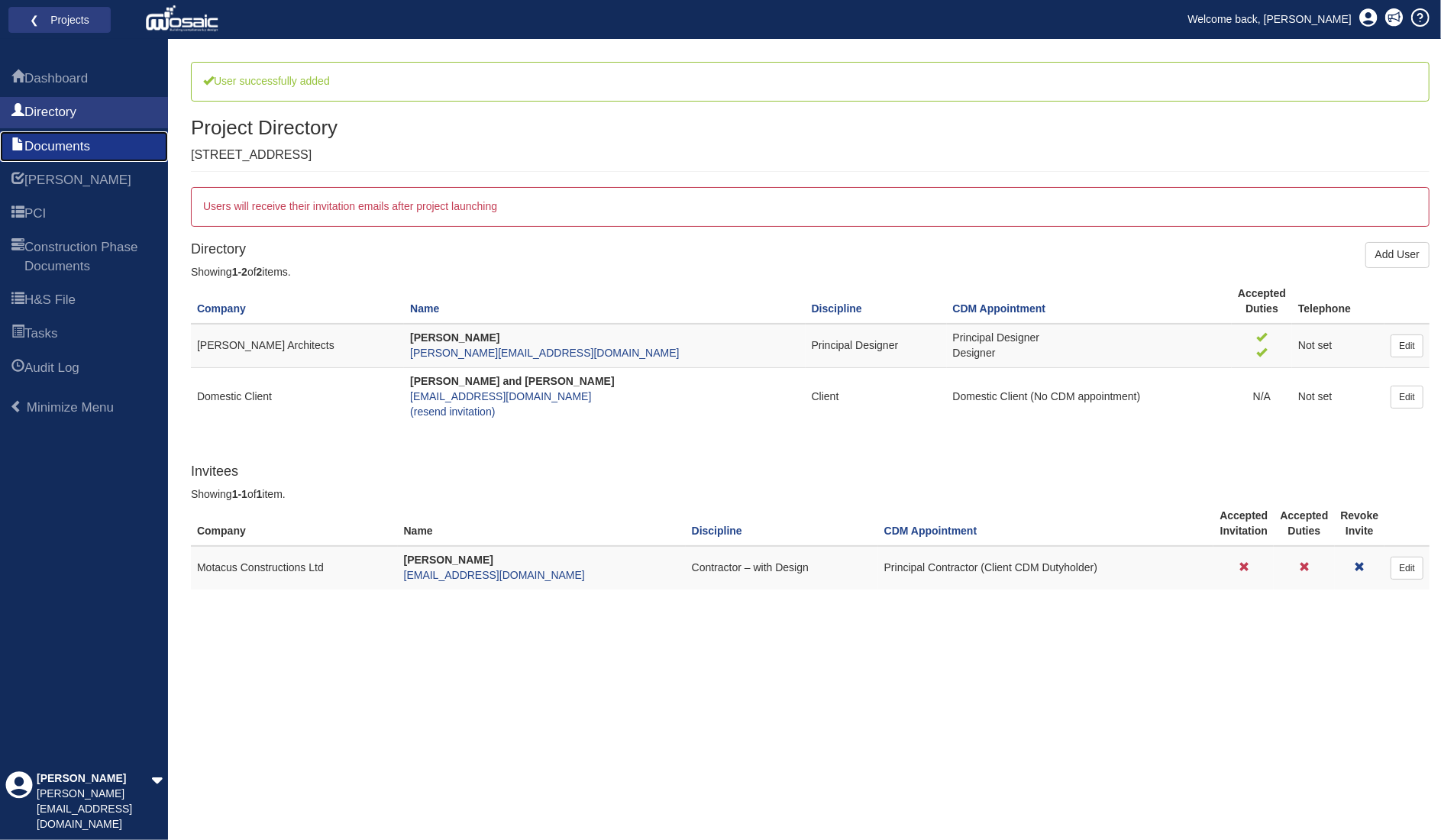
click at [64, 151] on span "Documents" at bounding box center [57, 147] width 66 height 18
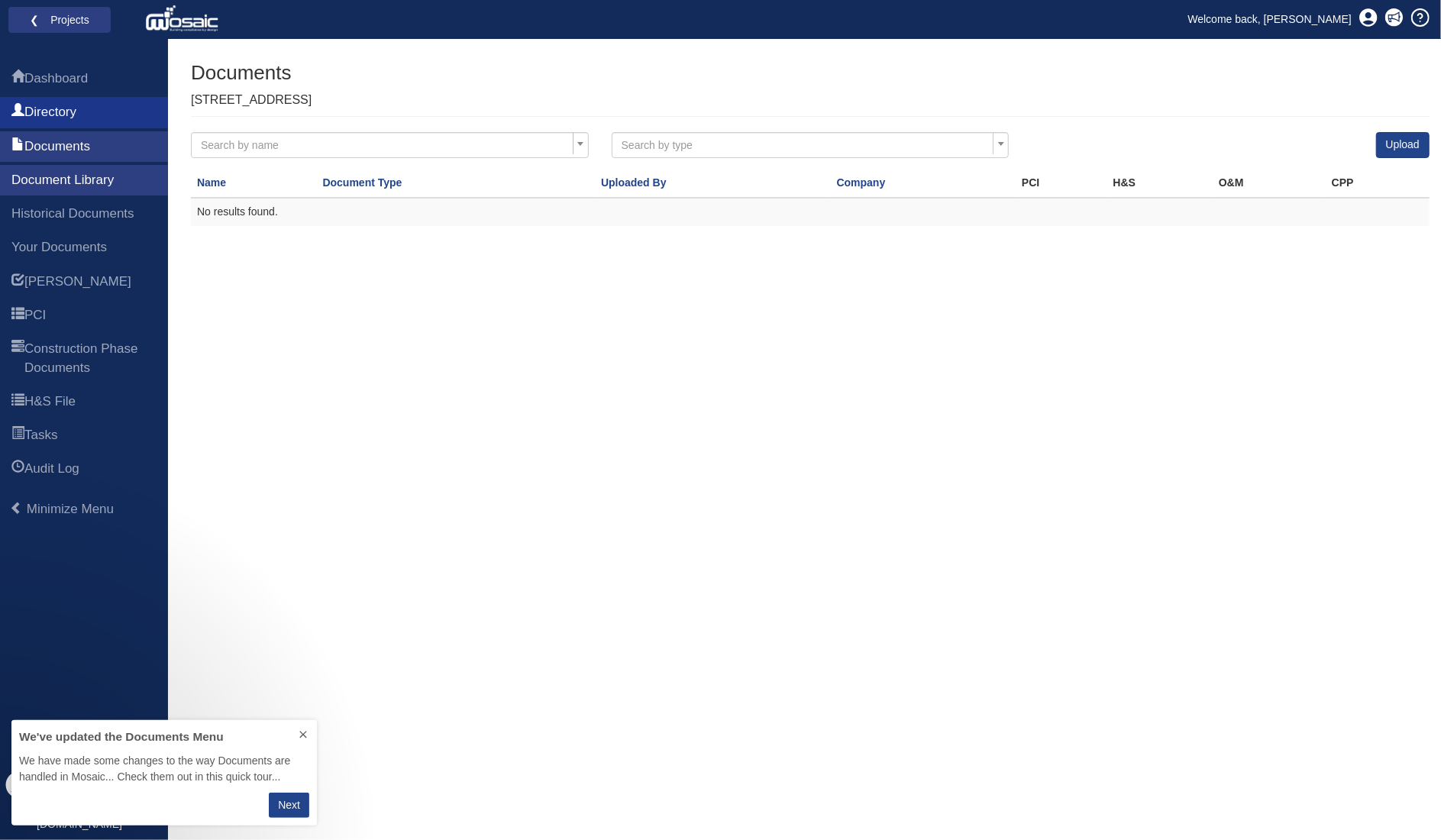
scroll to position [93, 293]
click at [75, 87] on span "Dashboard" at bounding box center [55, 78] width 63 height 18
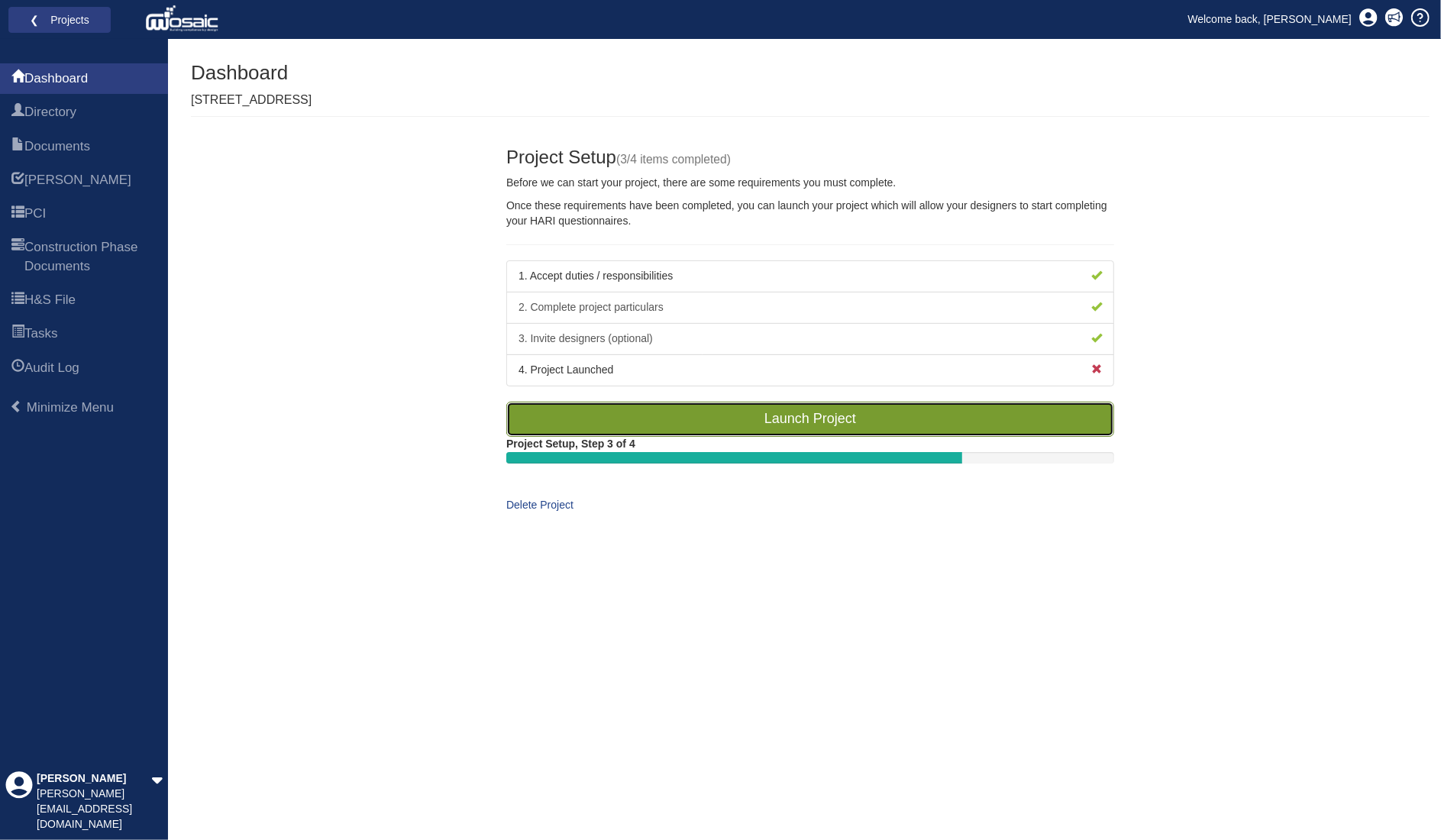
click at [863, 412] on link "Launch Project" at bounding box center [810, 419] width 608 height 36
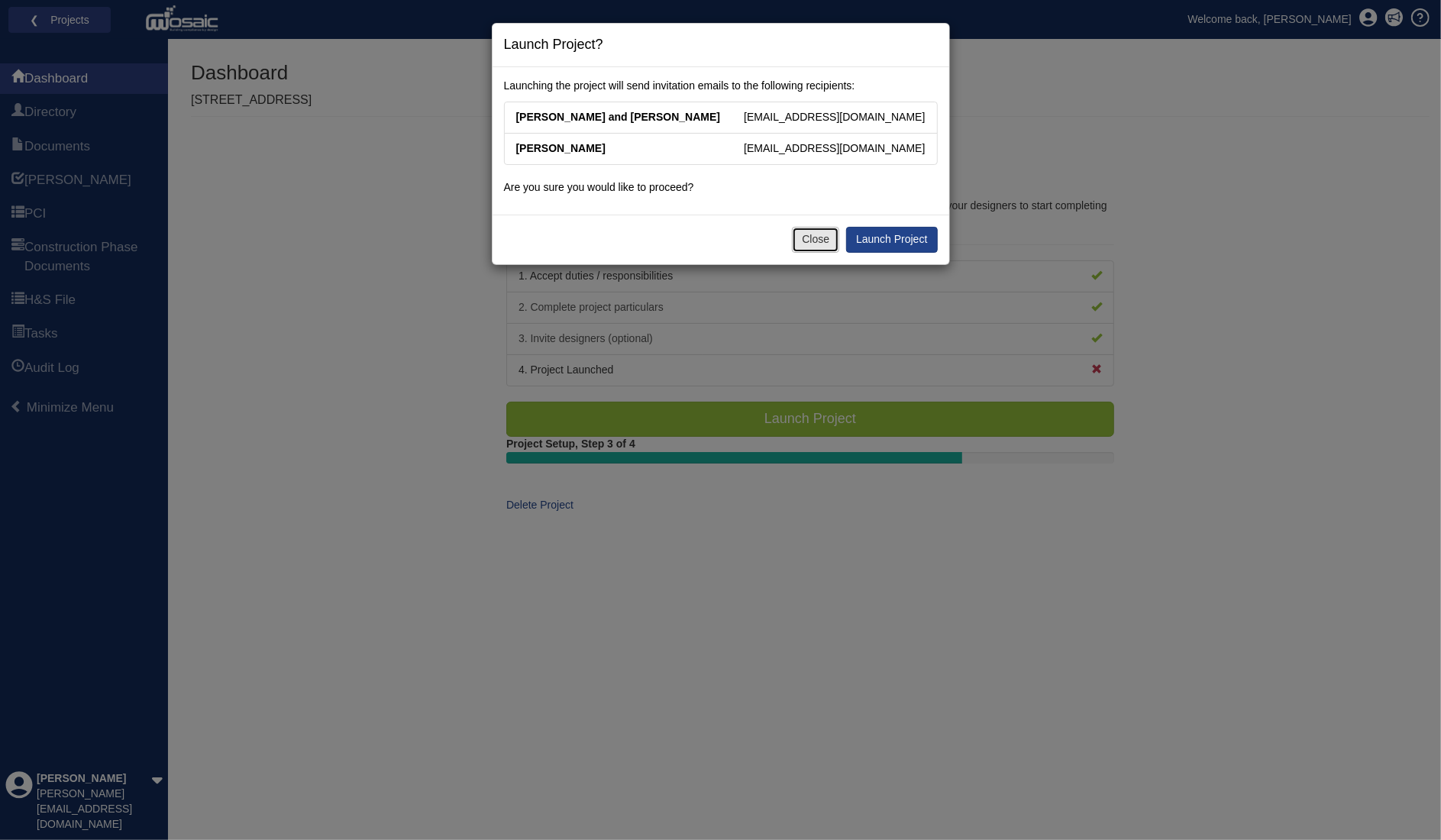
click at [824, 241] on button "Close" at bounding box center [816, 240] width 48 height 26
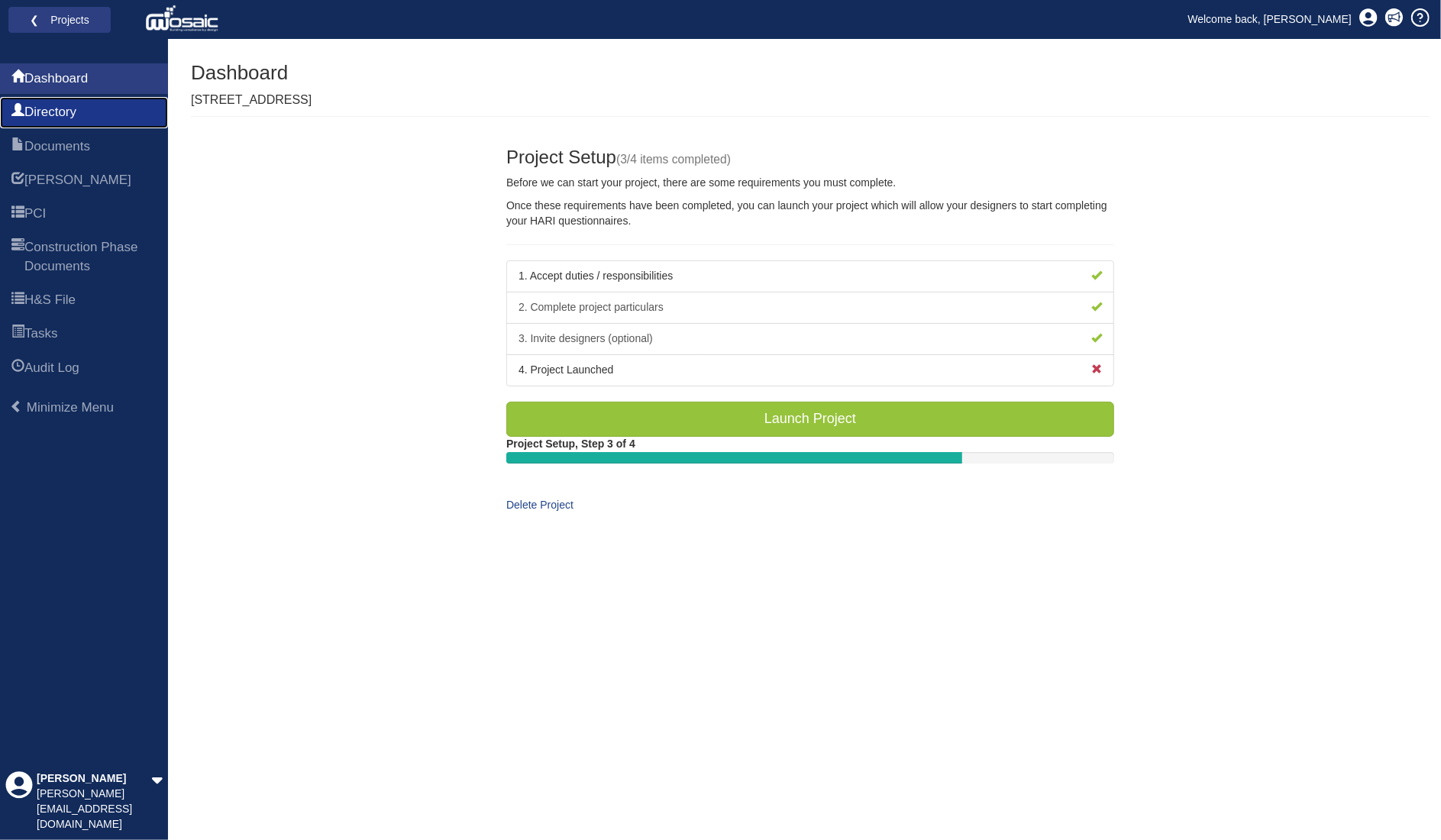
click at [76, 120] on span "Directory" at bounding box center [50, 112] width 52 height 18
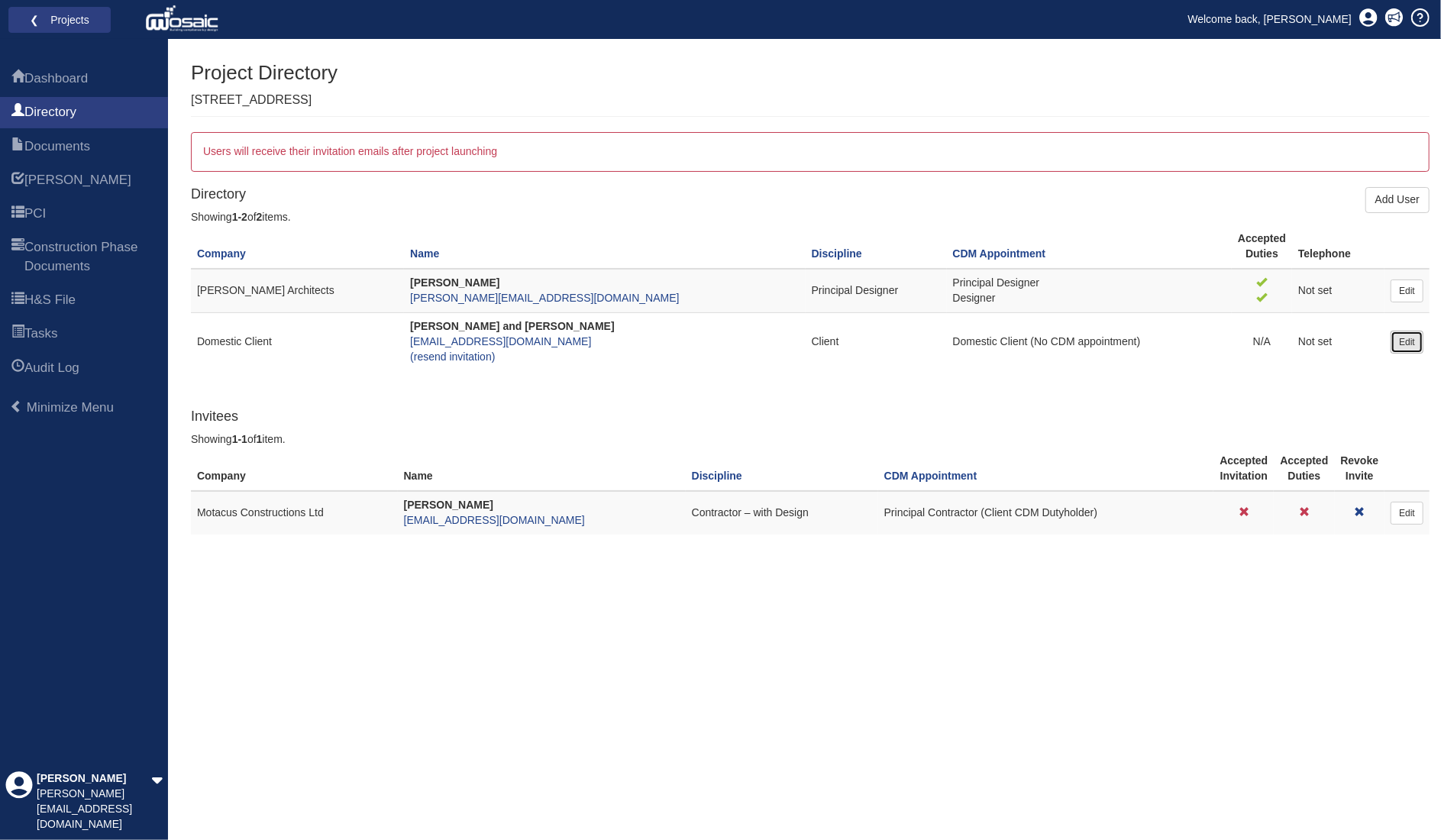
click at [1405, 345] on link "Edit" at bounding box center [1407, 342] width 33 height 23
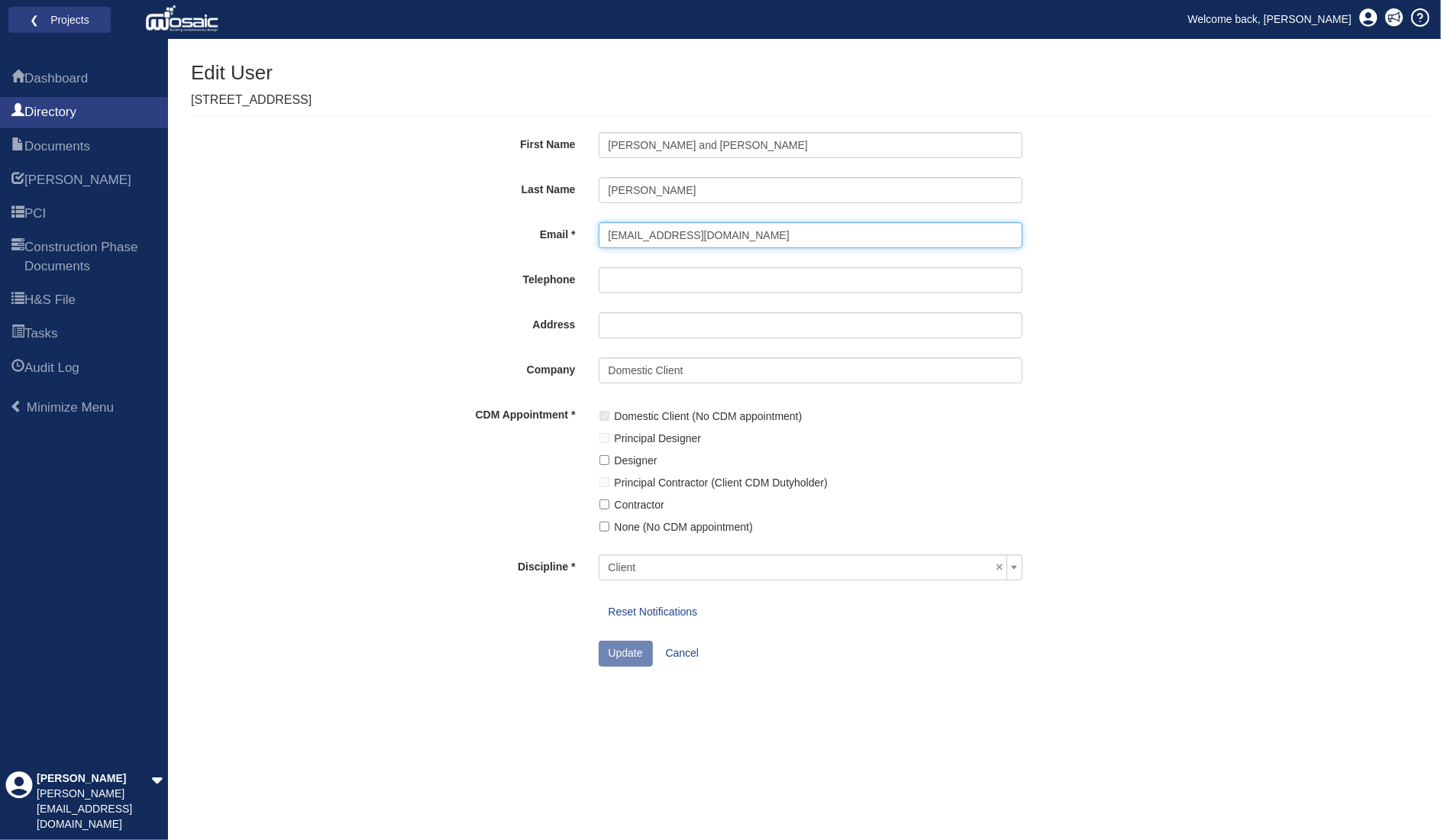
click at [606, 233] on input "[EMAIL_ADDRESS][DOMAIN_NAME]" at bounding box center [811, 235] width 424 height 26
type input "1gustafjackson@gmail.com"
click at [638, 658] on button "Update" at bounding box center [626, 654] width 55 height 26
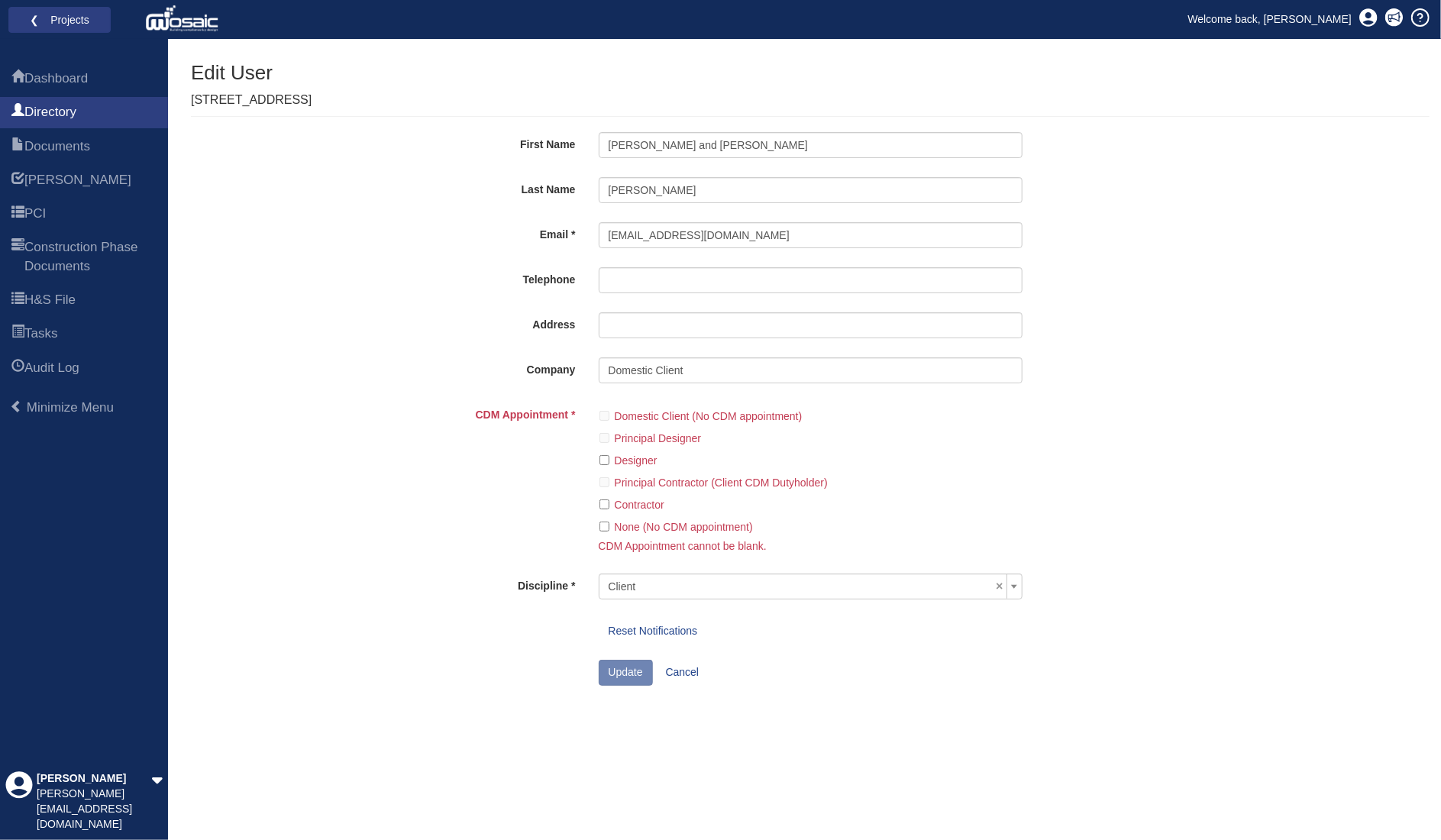
click at [602, 413] on div "Domestic Client (No CDM appointment)" at bounding box center [811, 413] width 424 height 23
click at [55, 111] on span "Directory" at bounding box center [50, 112] width 52 height 18
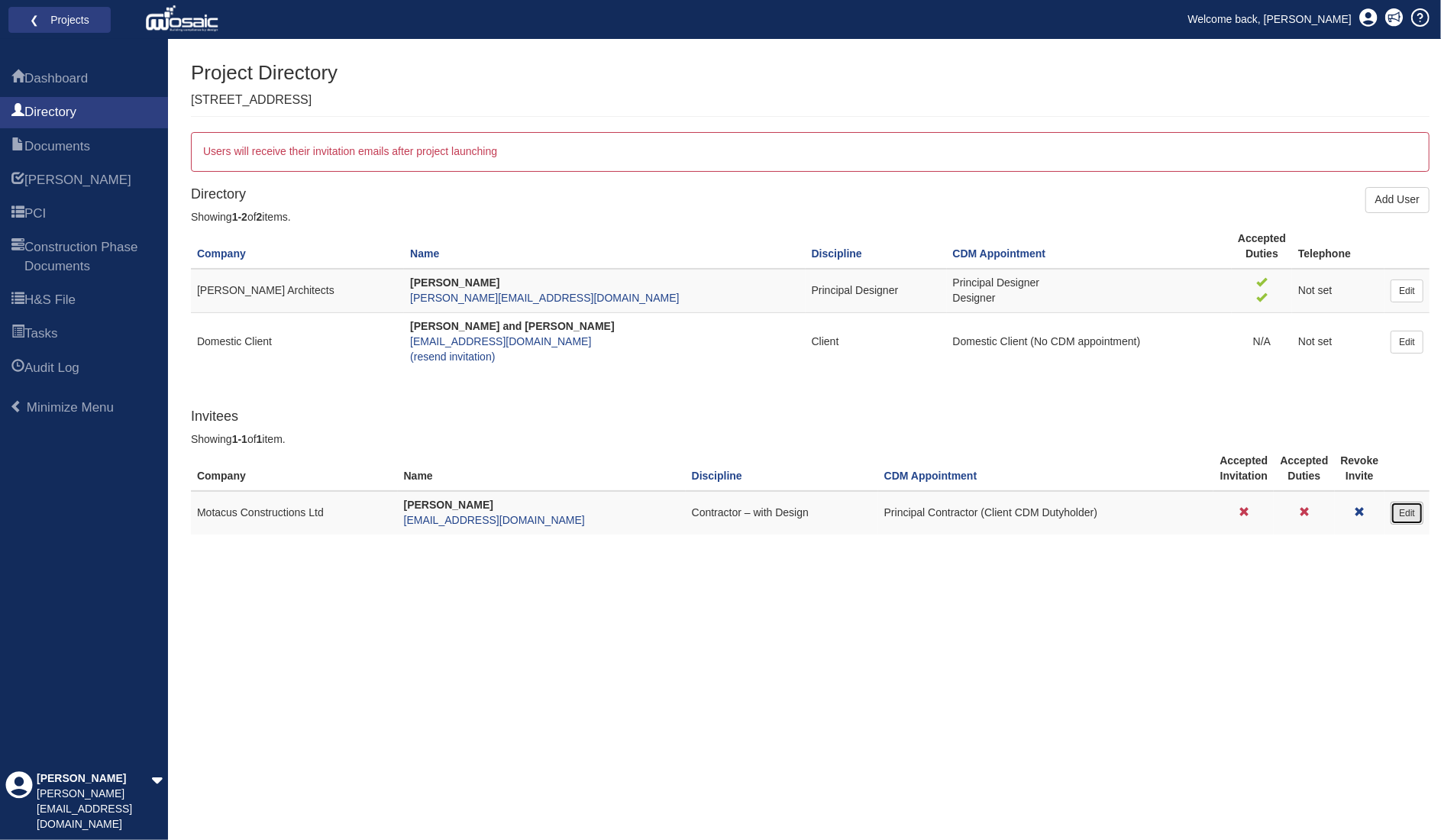
click at [1405, 516] on link "Edit" at bounding box center [1407, 513] width 33 height 23
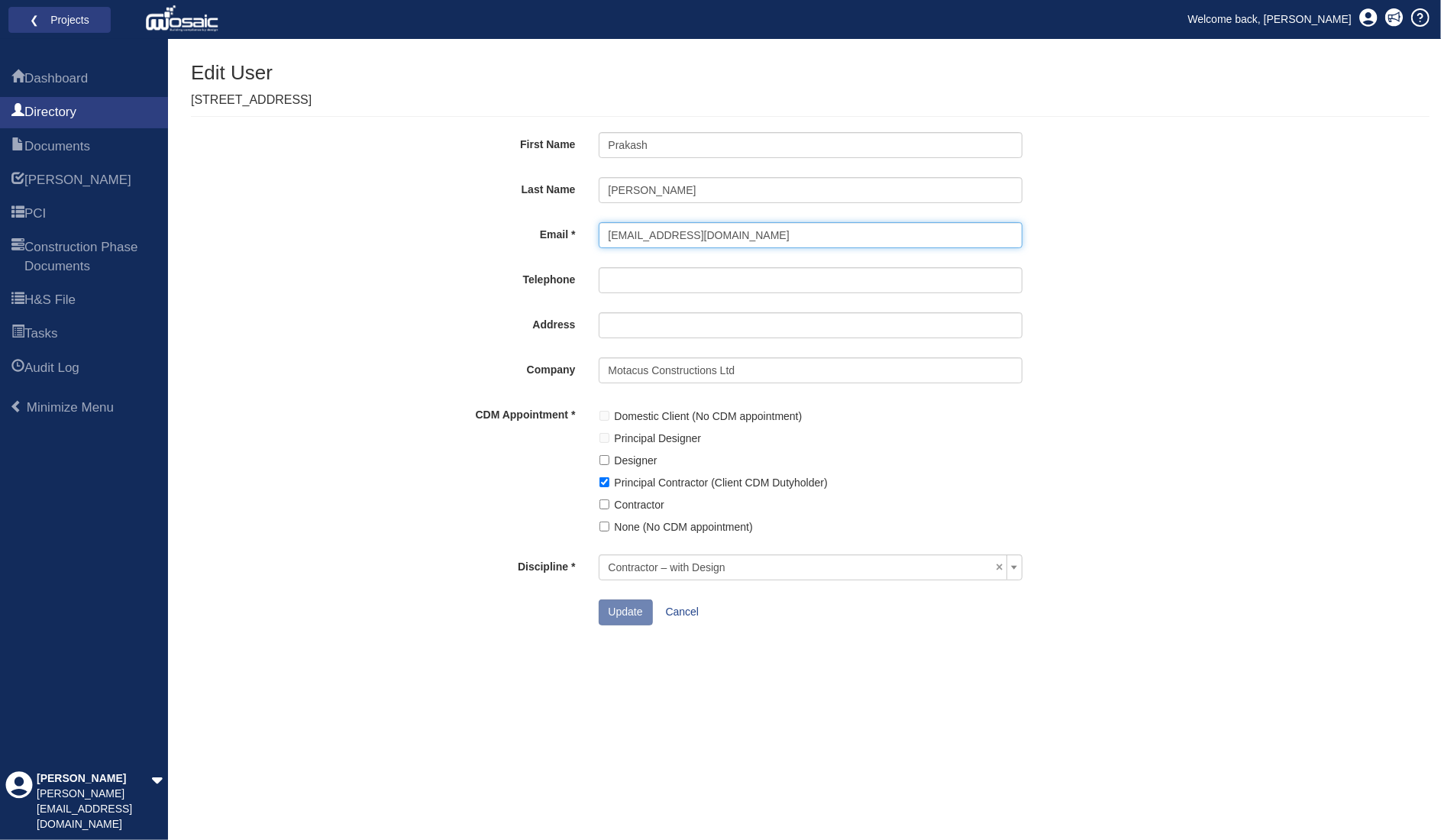
click at [606, 234] on input "prakash@motacus.co.uk" at bounding box center [811, 235] width 424 height 26
type input "1prakash@motacus.co.uk"
click at [634, 604] on button "Update" at bounding box center [626, 613] width 55 height 26
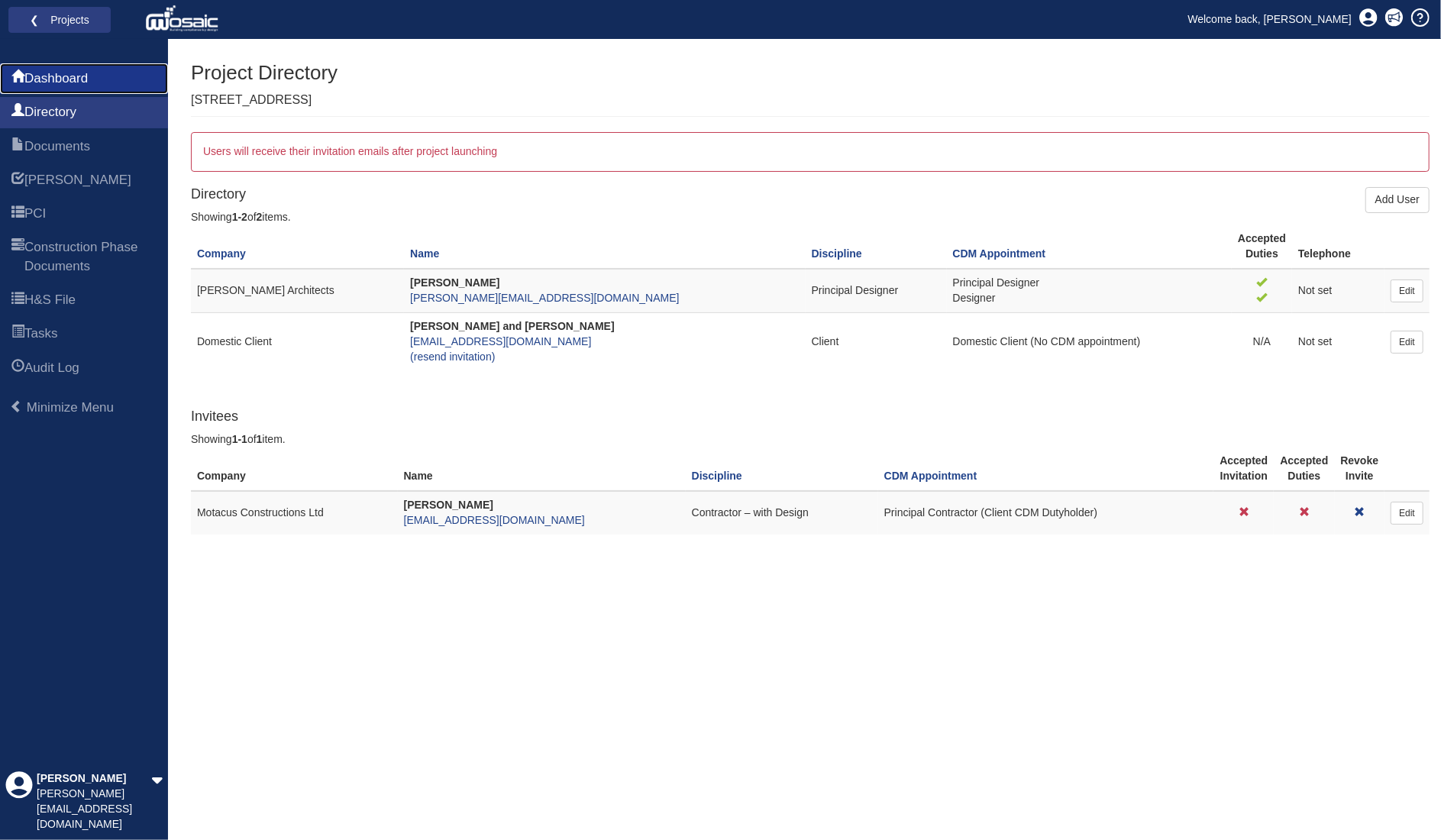
drag, startPoint x: 0, startPoint y: 0, endPoint x: 75, endPoint y: 74, distance: 105.4
click at [75, 74] on span "Dashboard" at bounding box center [55, 78] width 63 height 18
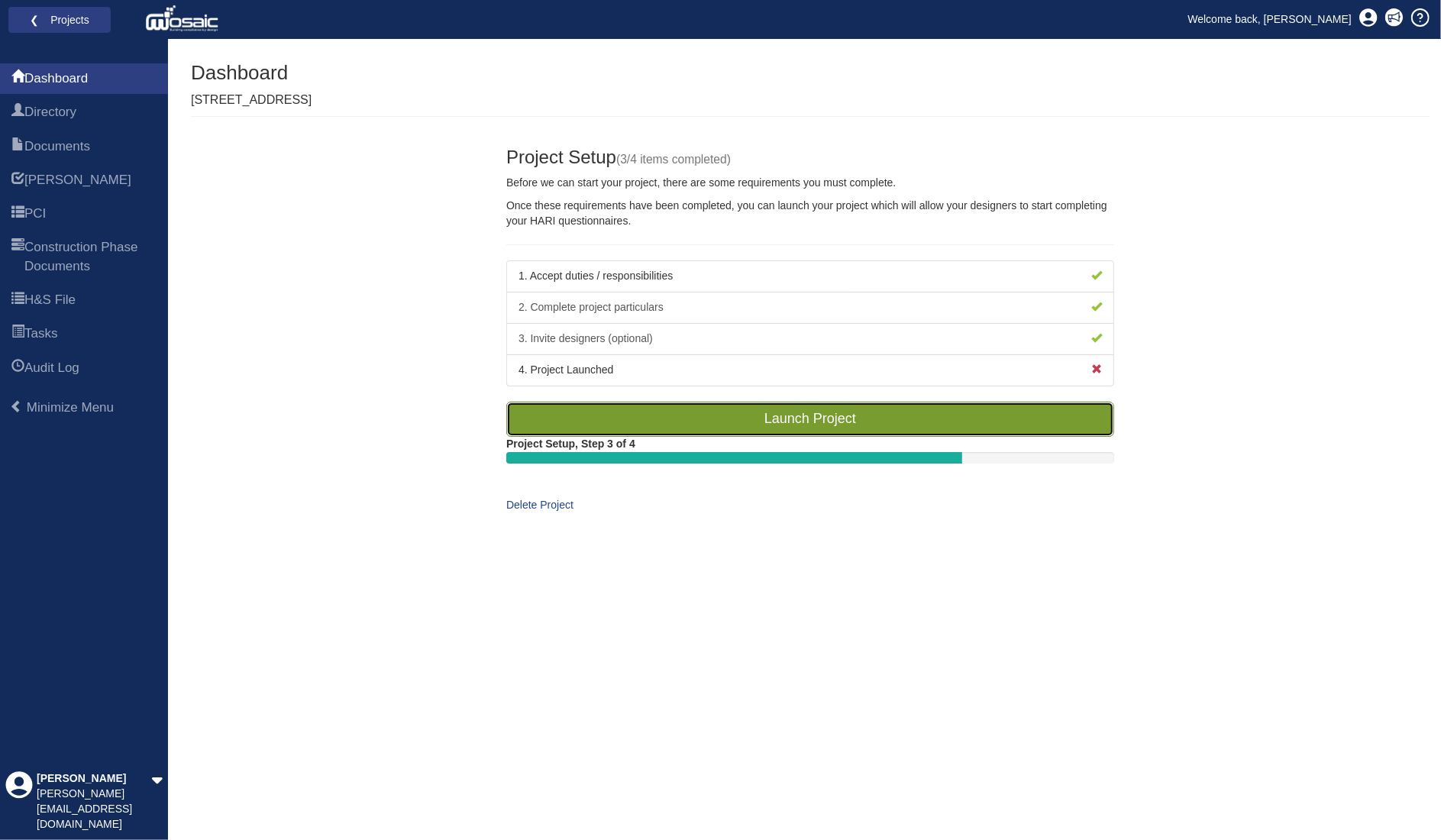
click at [864, 409] on link "Launch Project" at bounding box center [810, 419] width 608 height 36
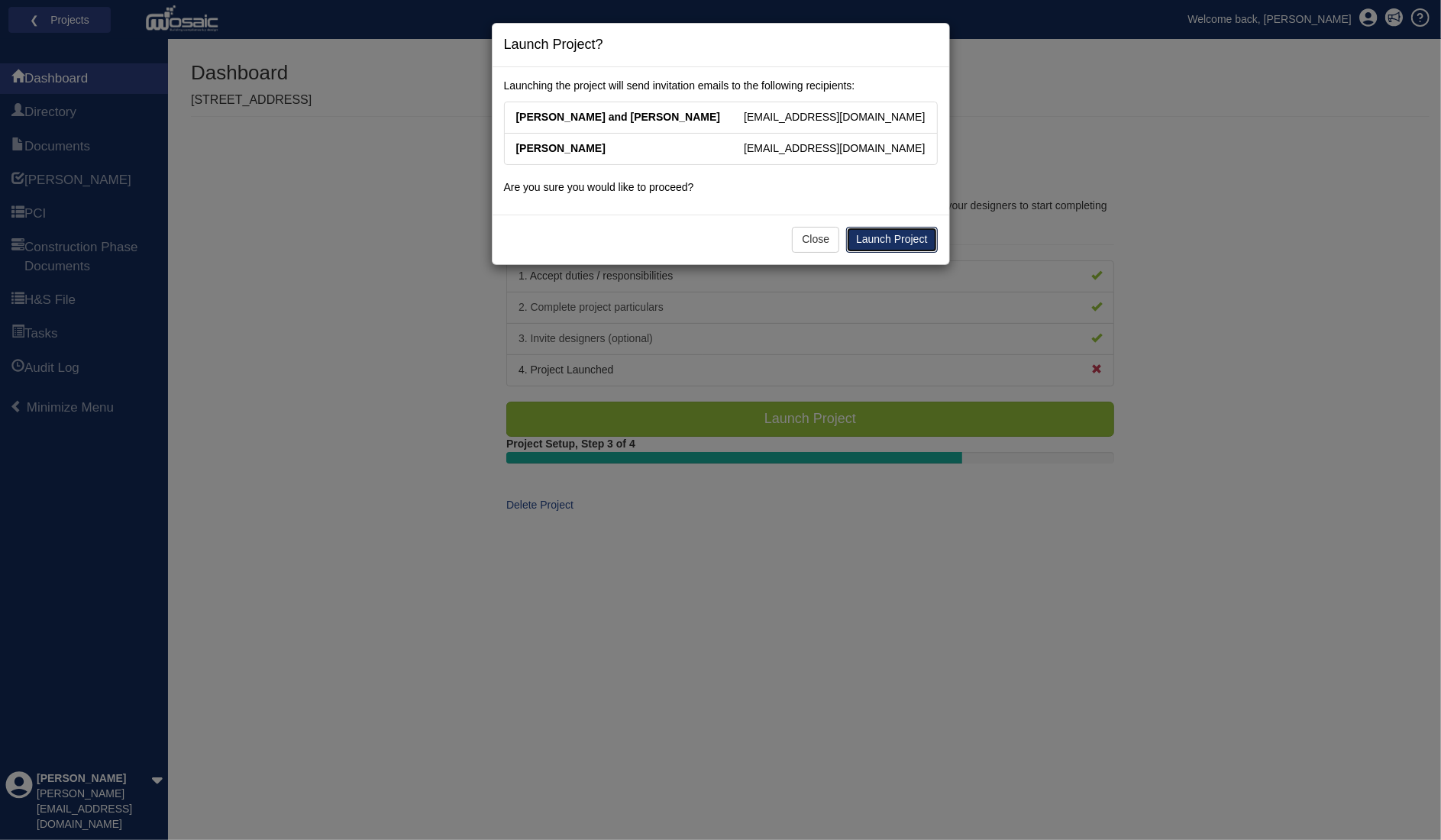
click at [912, 232] on link "Launch Project" at bounding box center [891, 240] width 91 height 26
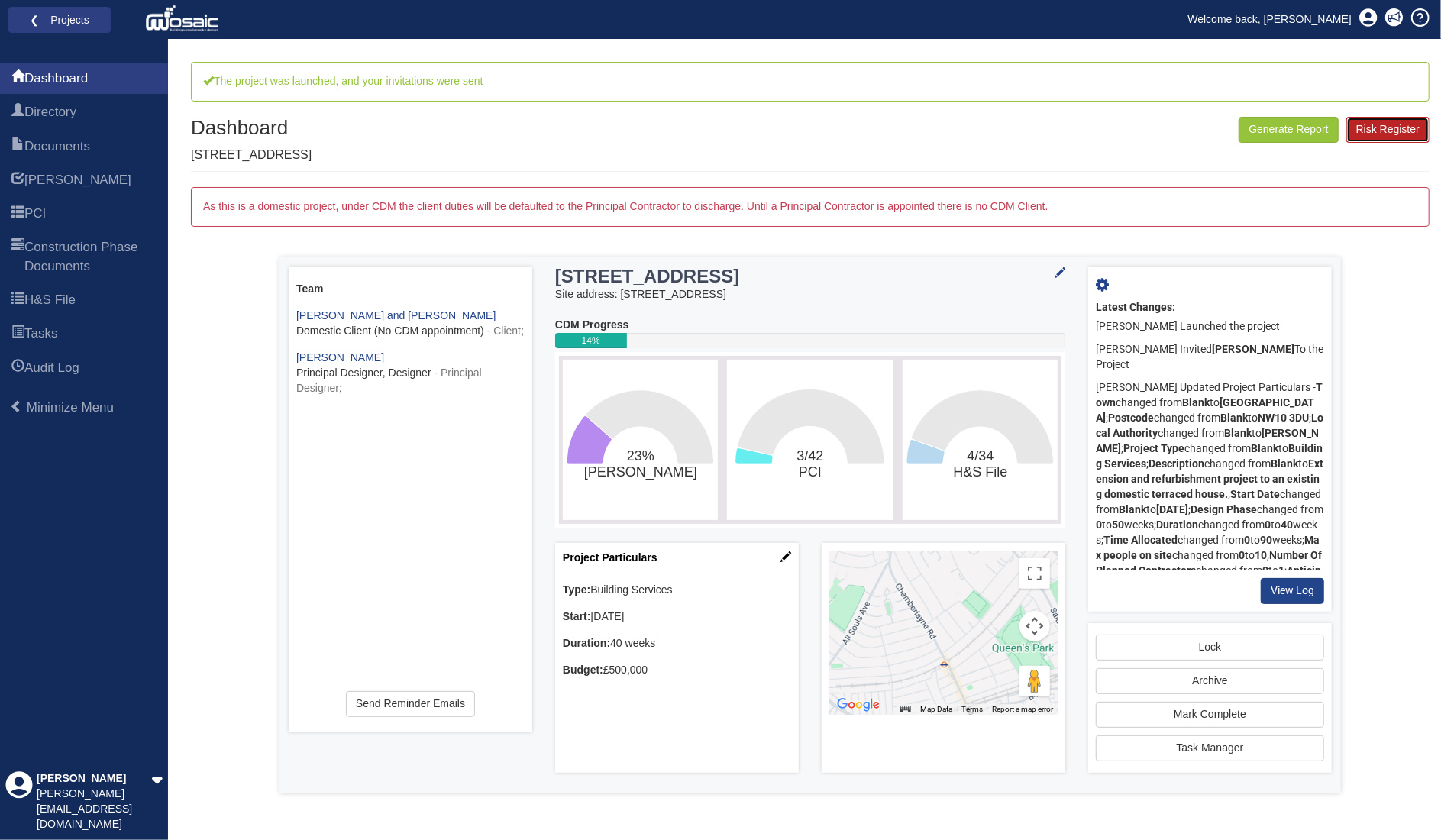
click at [1387, 125] on link "Risk Register" at bounding box center [1388, 130] width 83 height 26
click at [638, 466] on tspan "[PERSON_NAME]" at bounding box center [641, 472] width 113 height 16
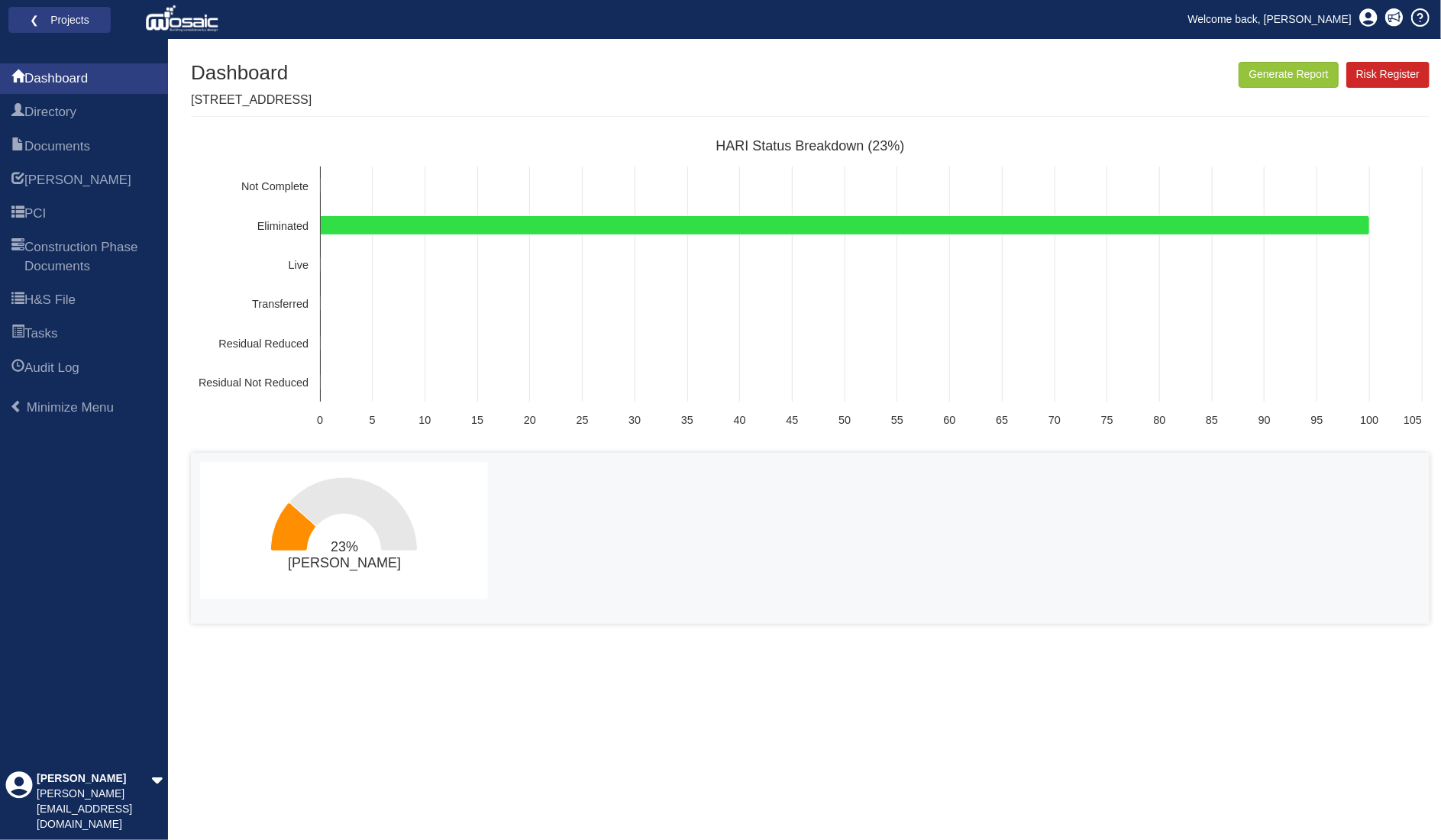
click at [353, 543] on text "23% ​ Nathaniel Mosley" at bounding box center [344, 555] width 113 height 32
click at [44, 179] on span "[PERSON_NAME]" at bounding box center [77, 179] width 107 height 18
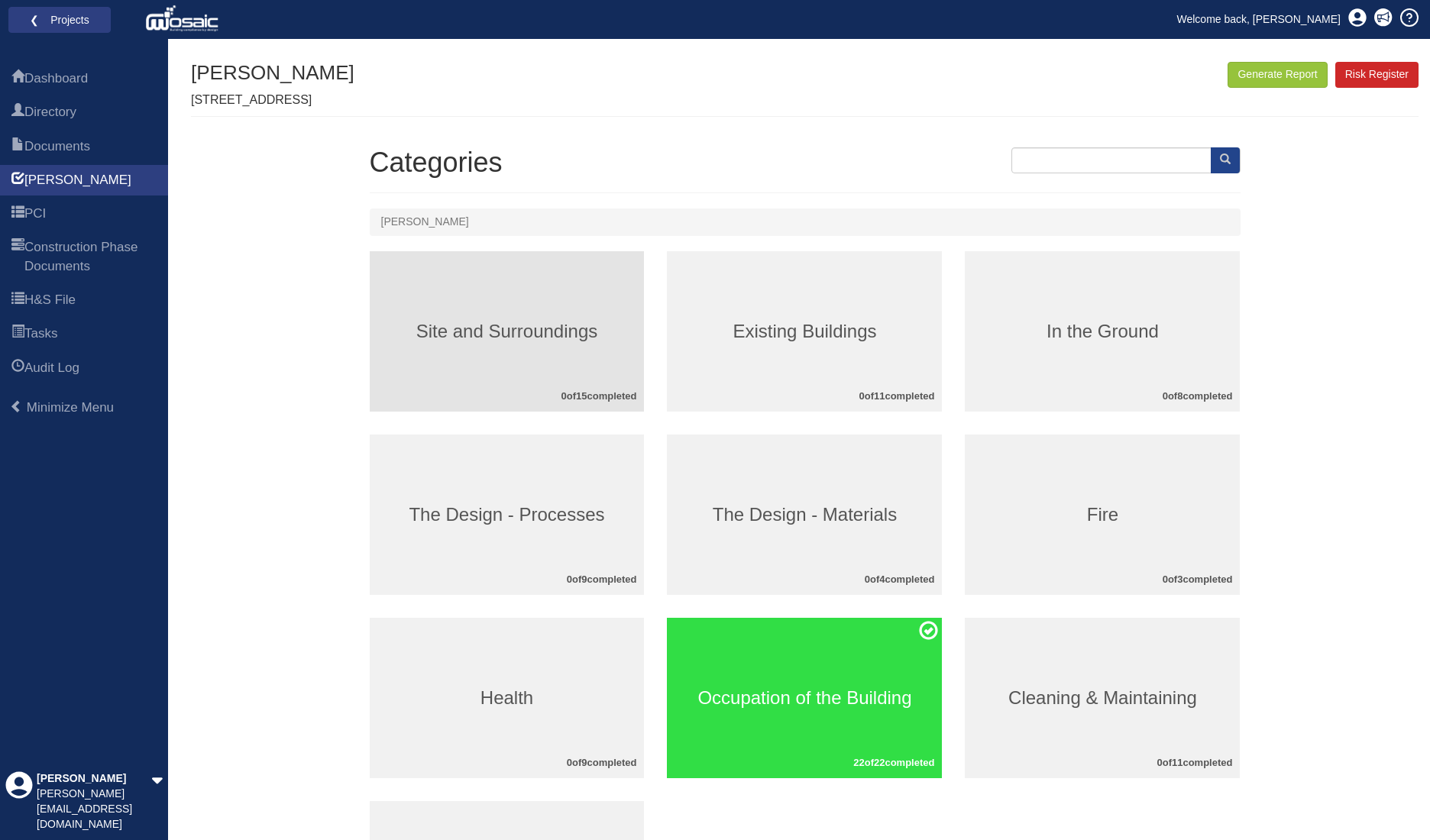
click at [540, 360] on div "Site and Surroundings 0 of 15 completed" at bounding box center [506, 331] width 275 height 160
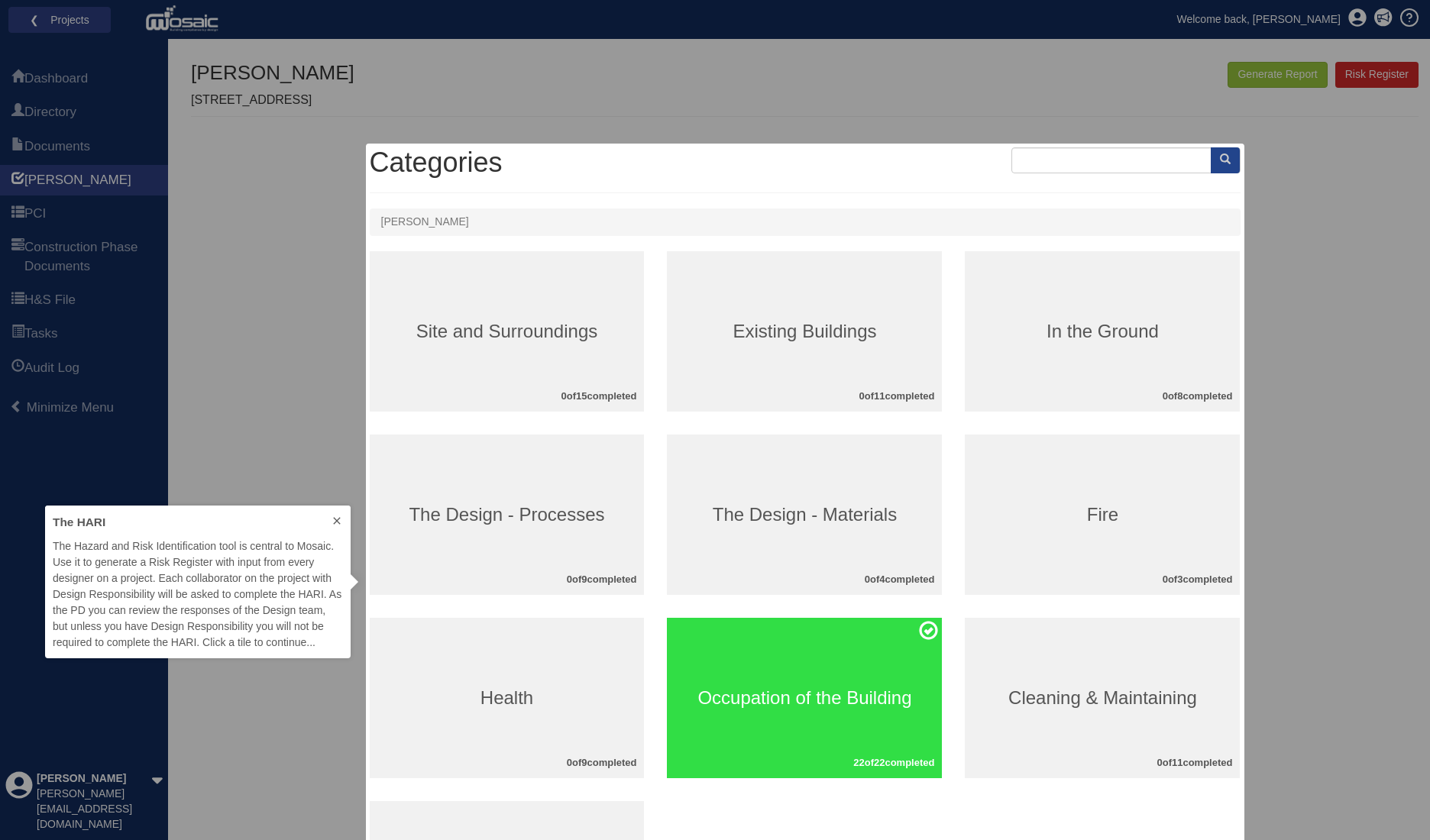
scroll to position [140, 293]
click at [530, 345] on div at bounding box center [805, 582] width 871 height 869
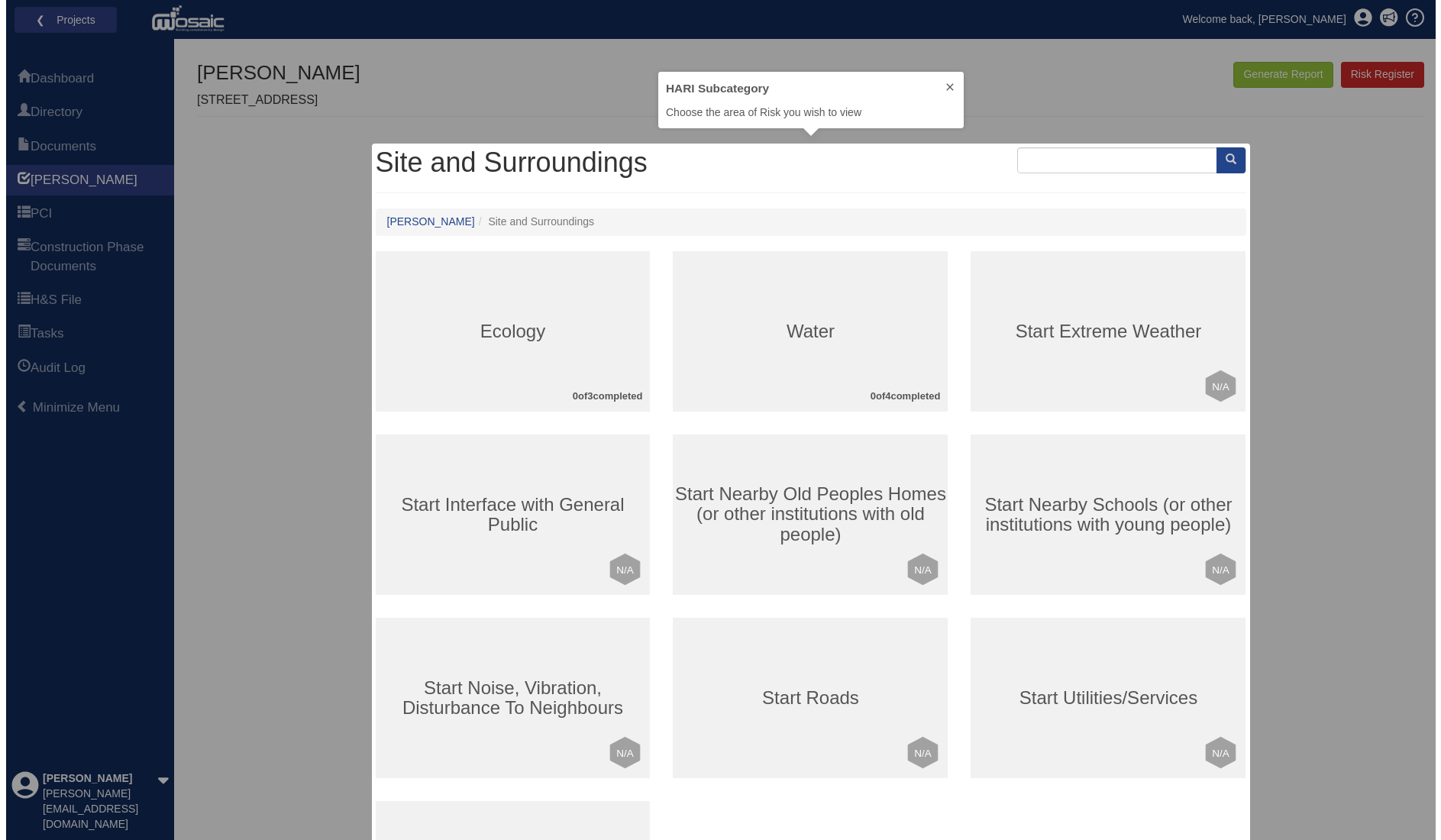
scroll to position [44, 293]
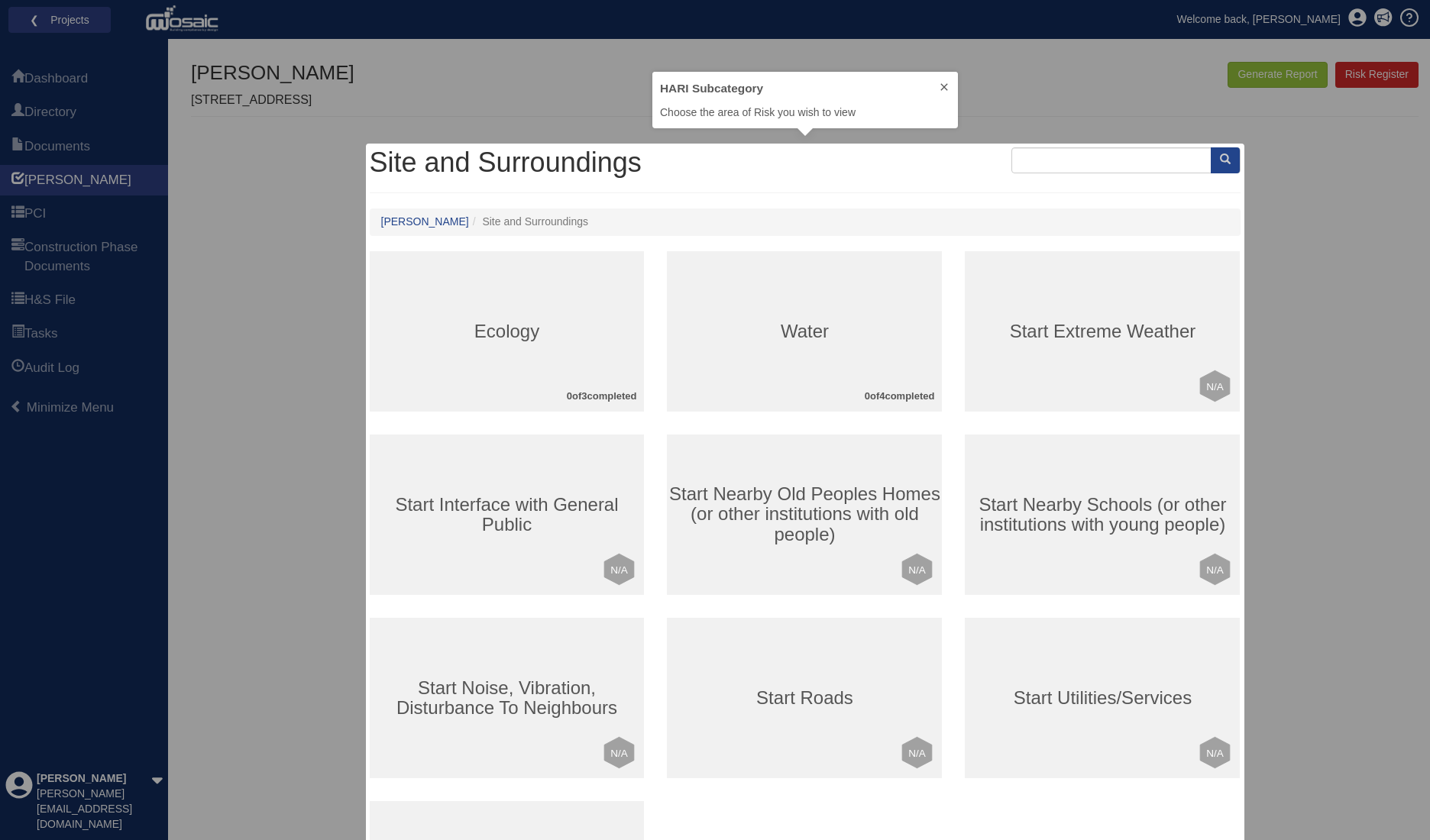
click at [530, 345] on div at bounding box center [805, 598] width 871 height 902
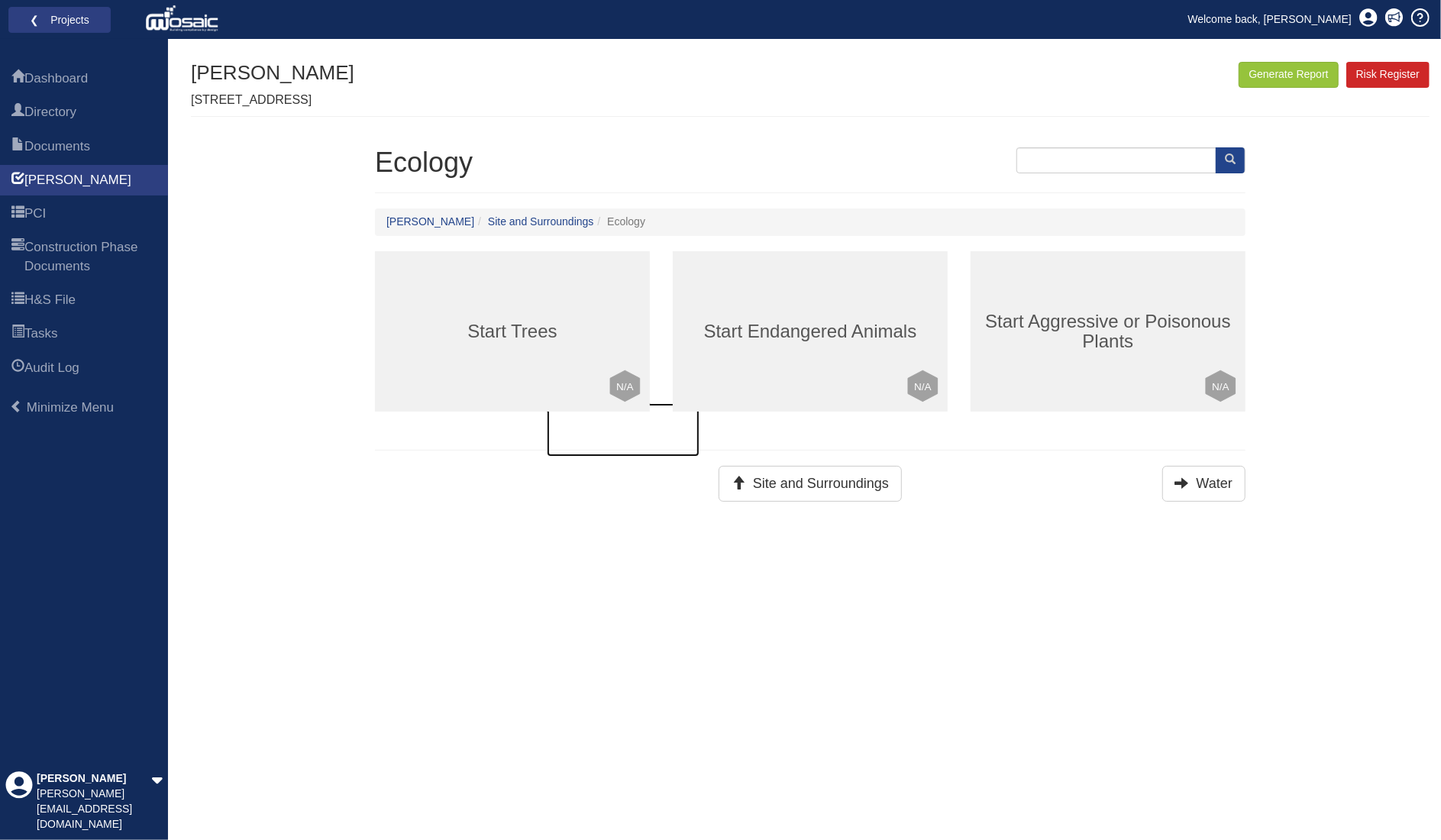
click at [530, 345] on div "Start Trees Click to mark this element as Not Applicable to your work package L…" at bounding box center [512, 331] width 275 height 160
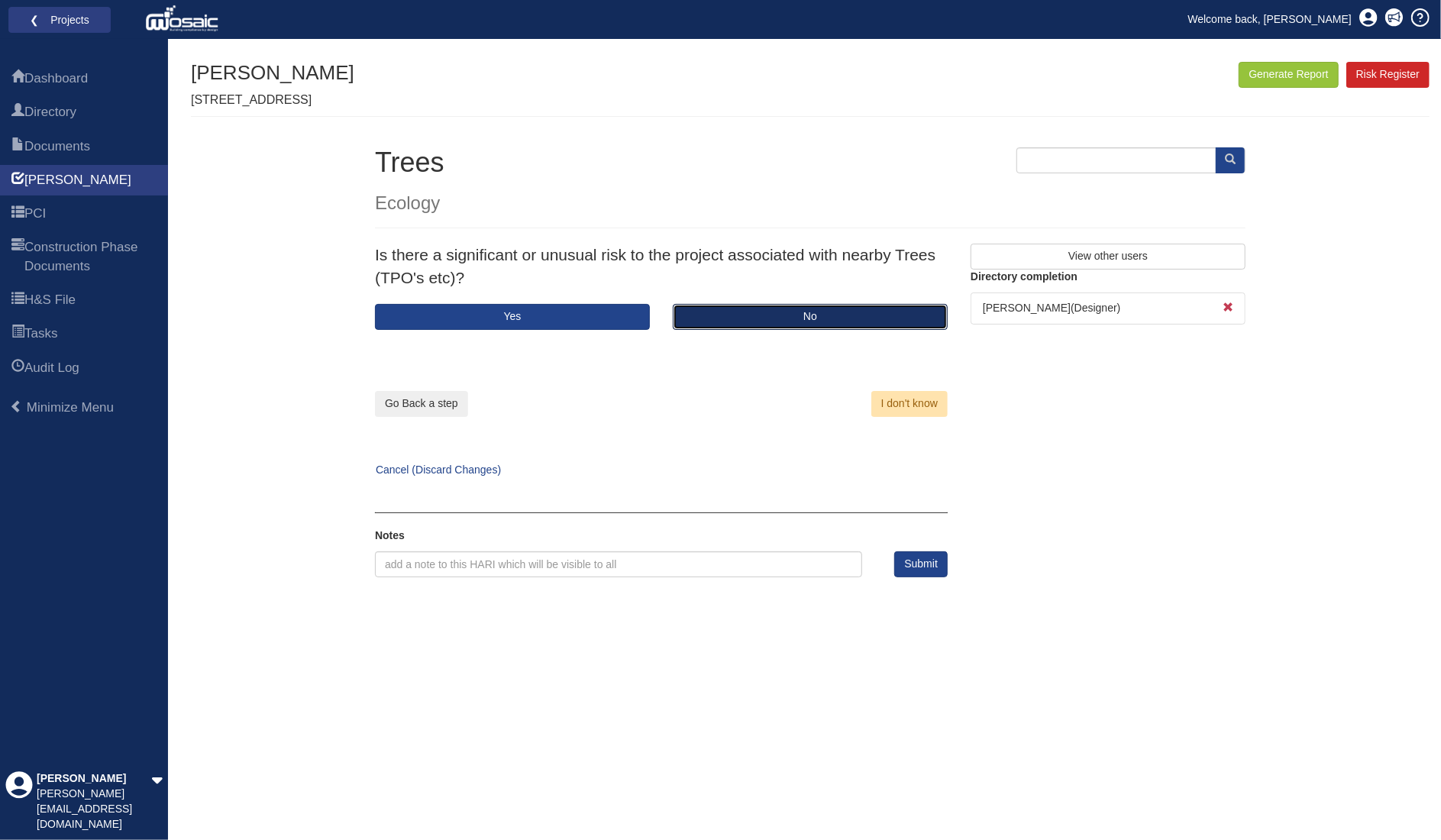
click at [730, 316] on button "No" at bounding box center [810, 317] width 275 height 26
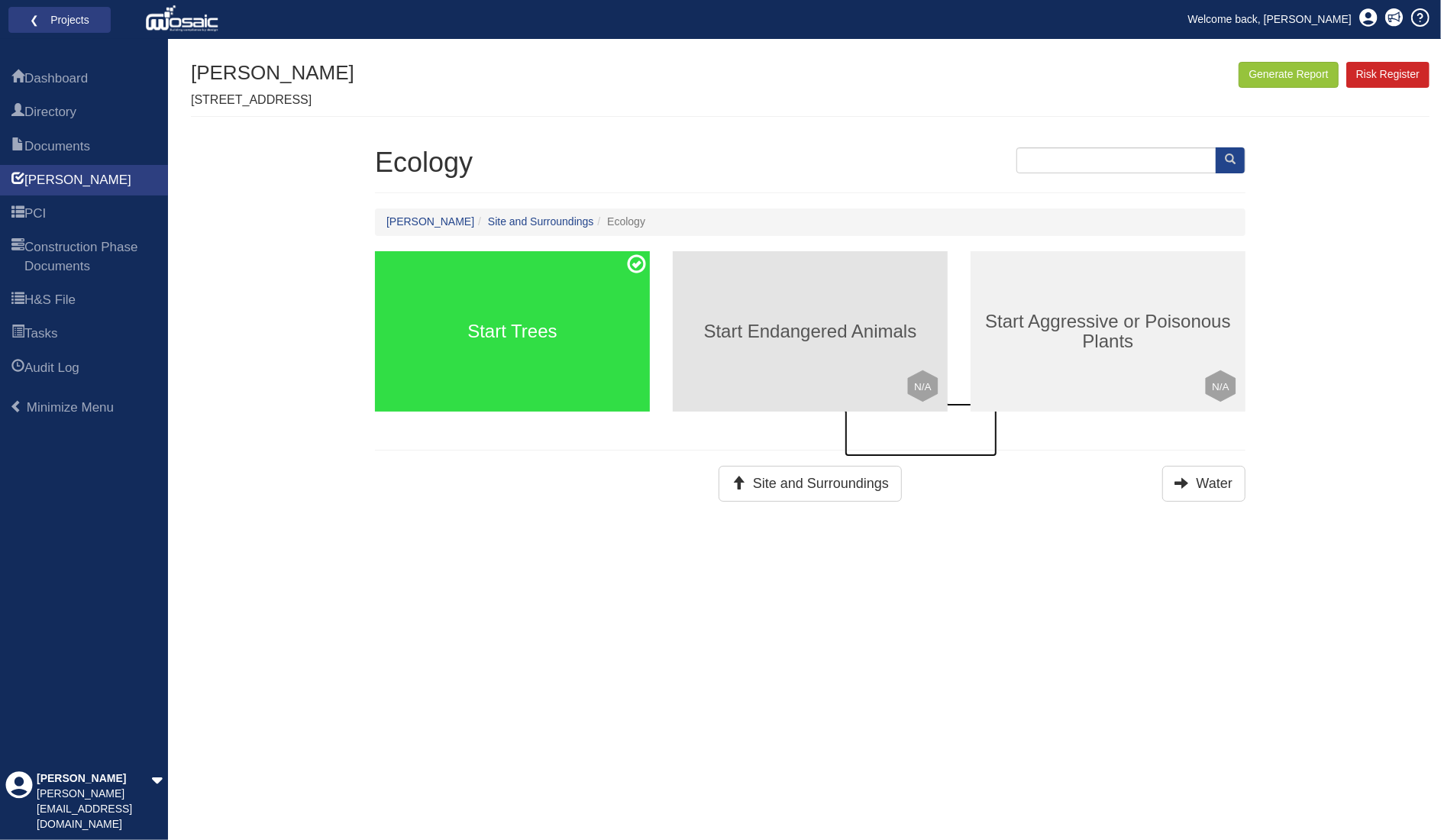
click at [820, 342] on div "Start Endangered Animals Click to mark this element as Not Applicable to your w…" at bounding box center [810, 331] width 275 height 160
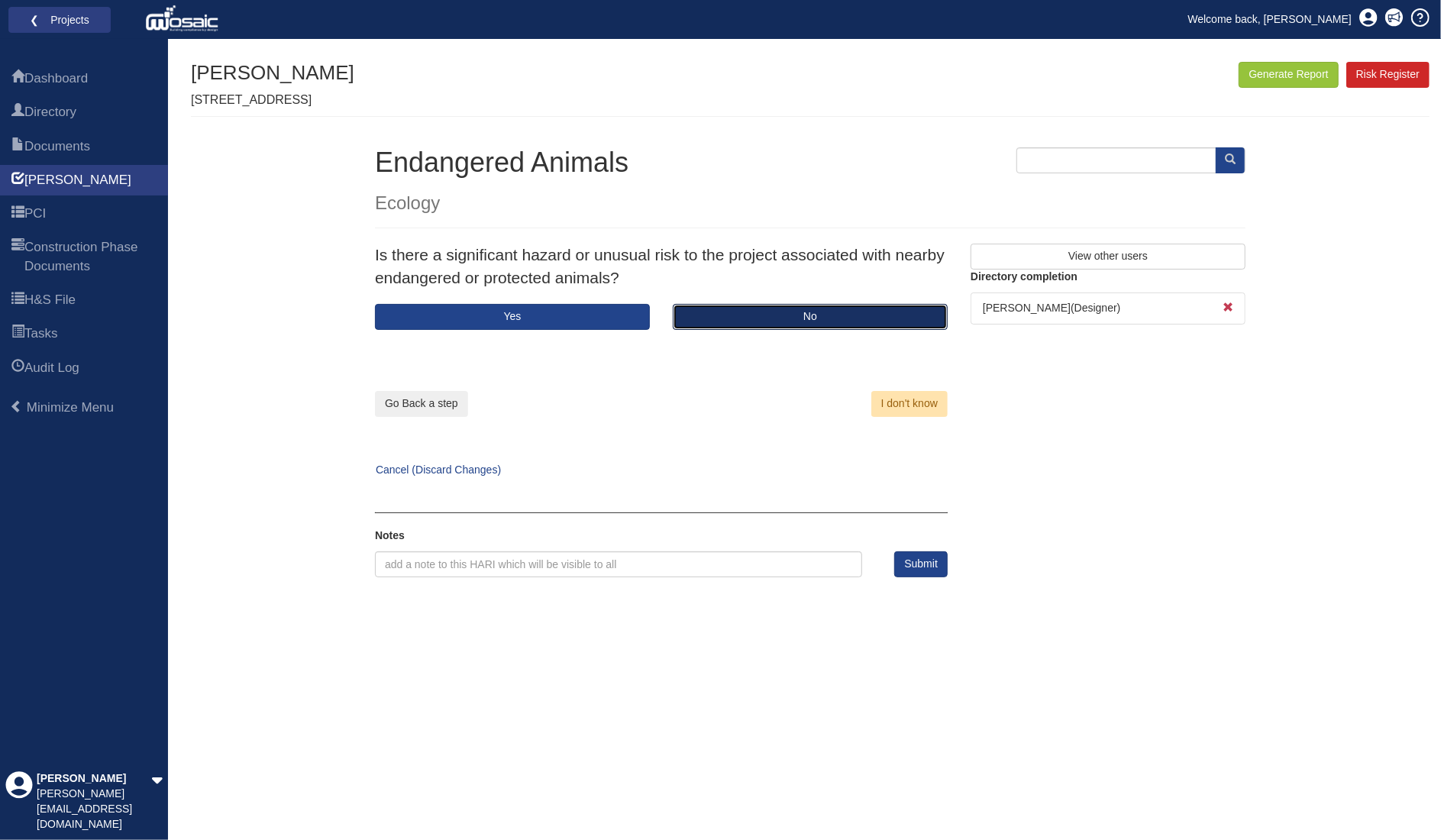
click at [740, 305] on button "No" at bounding box center [810, 317] width 275 height 26
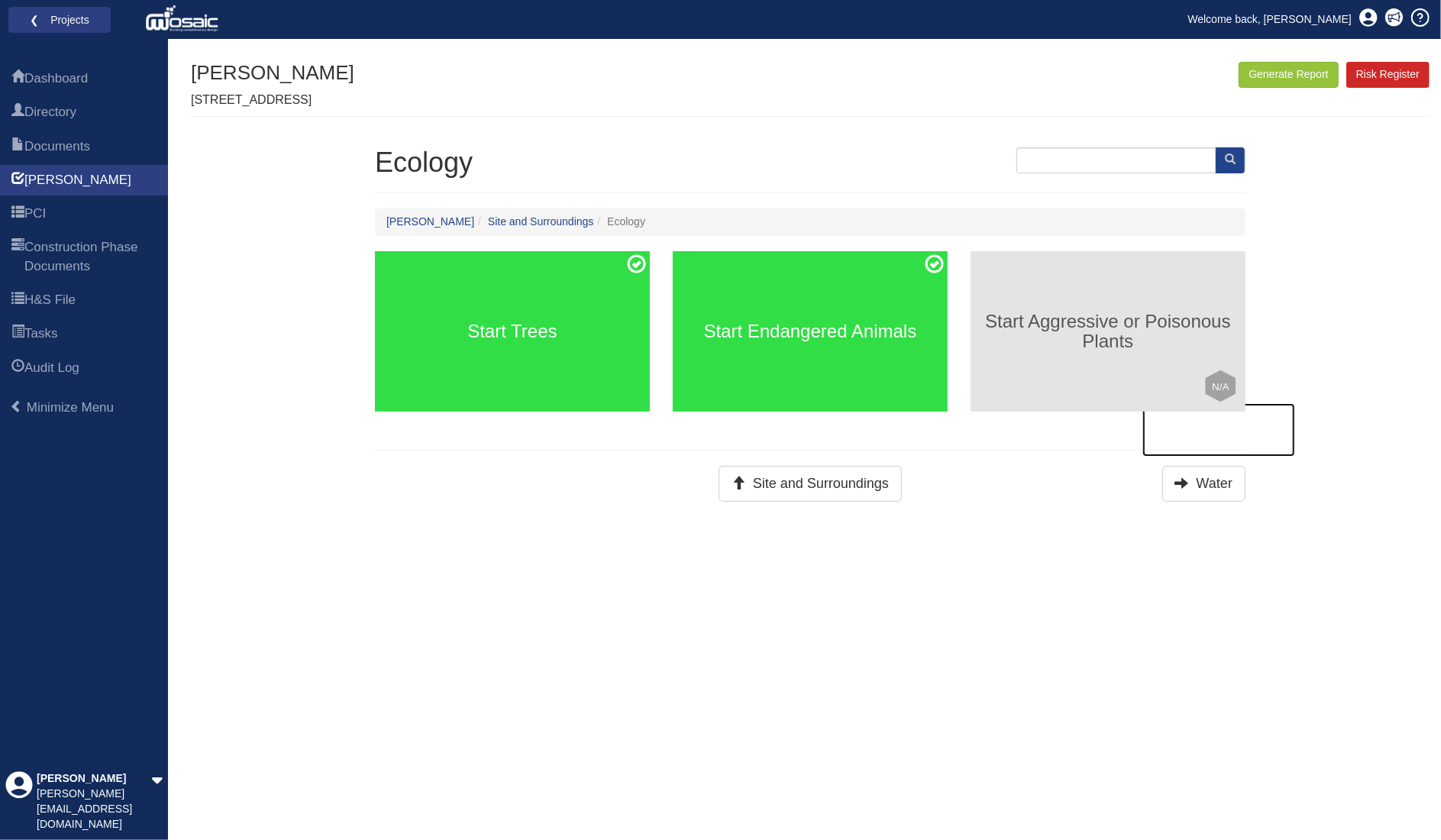
click at [1066, 329] on h3 "Start Aggressive or Poisonous Plants" at bounding box center [1108, 331] width 275 height 41
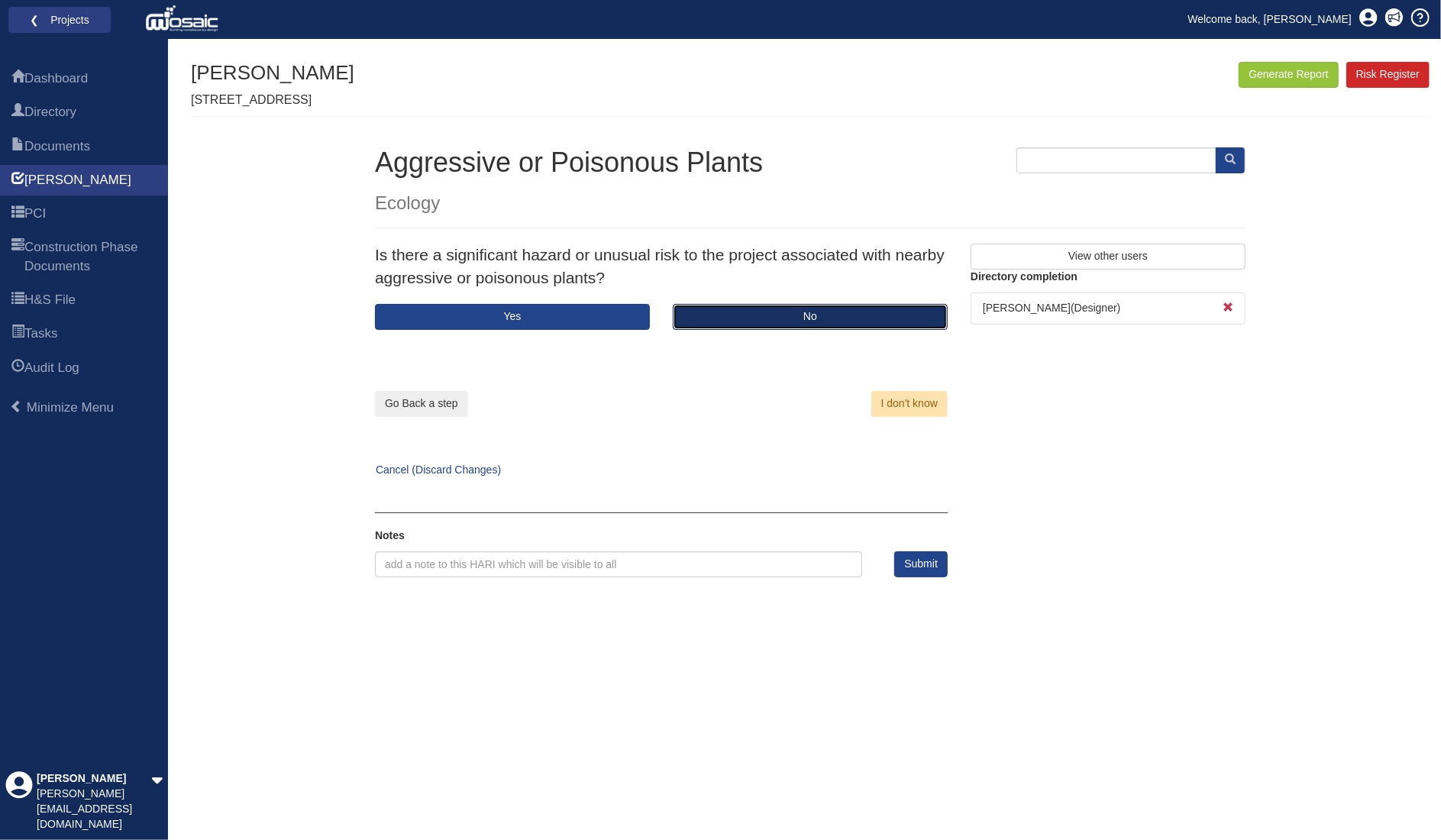
click at [771, 314] on button "No" at bounding box center [810, 317] width 275 height 26
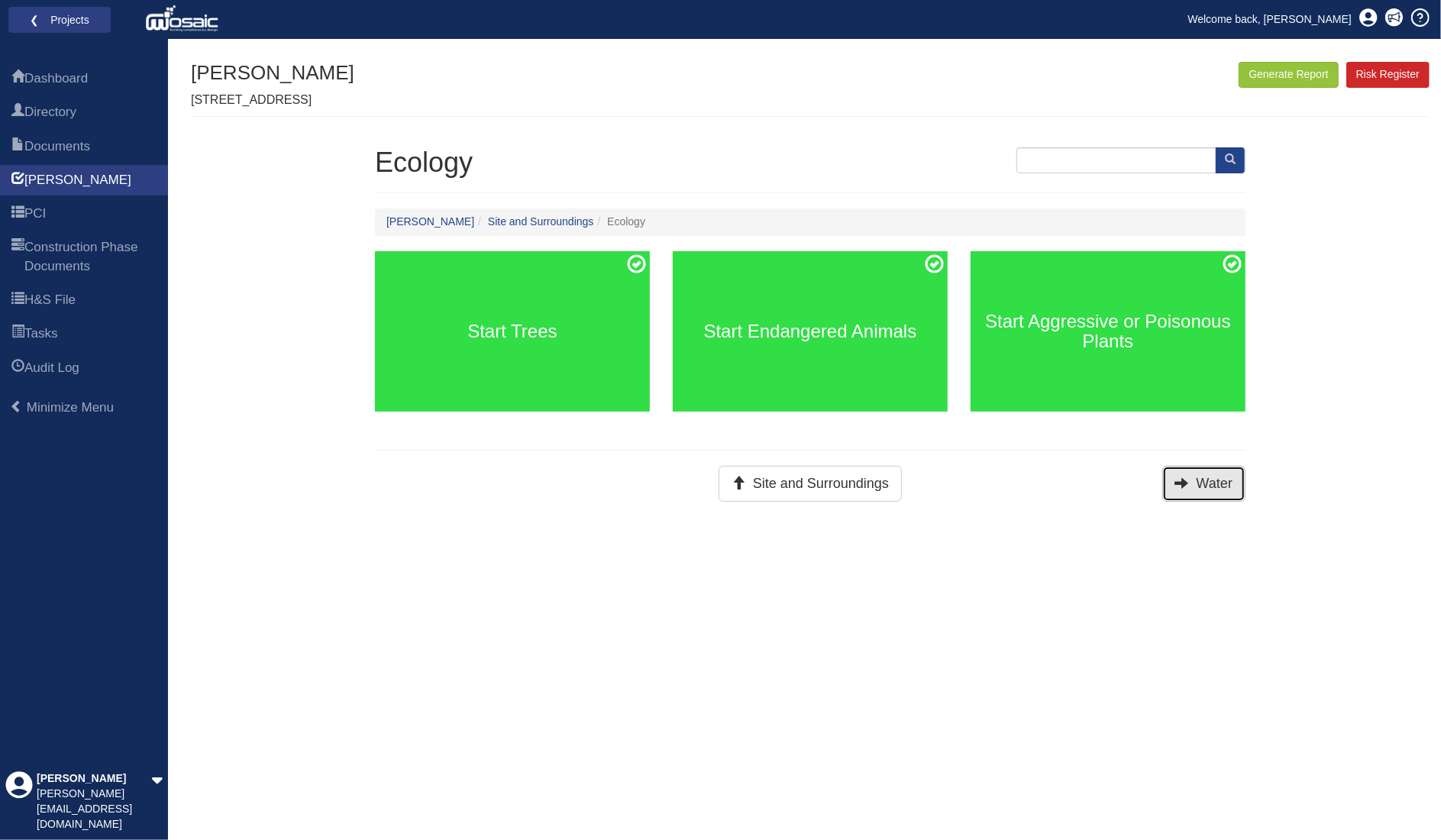
click at [1181, 483] on icon at bounding box center [1183, 483] width 14 height 14
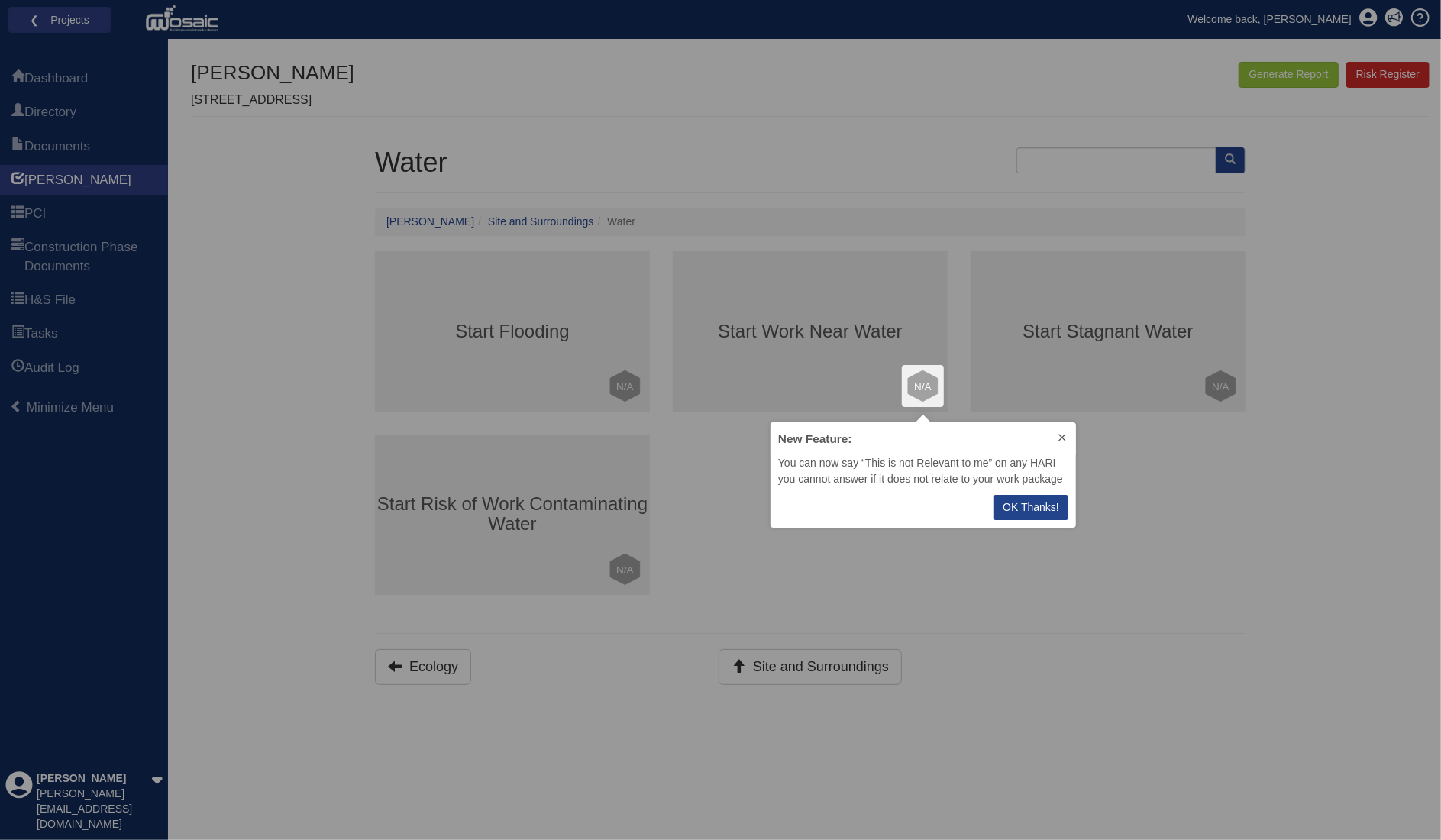
scroll to position [93, 293]
click at [1042, 504] on p "OK Thanks!" at bounding box center [1031, 507] width 56 height 16
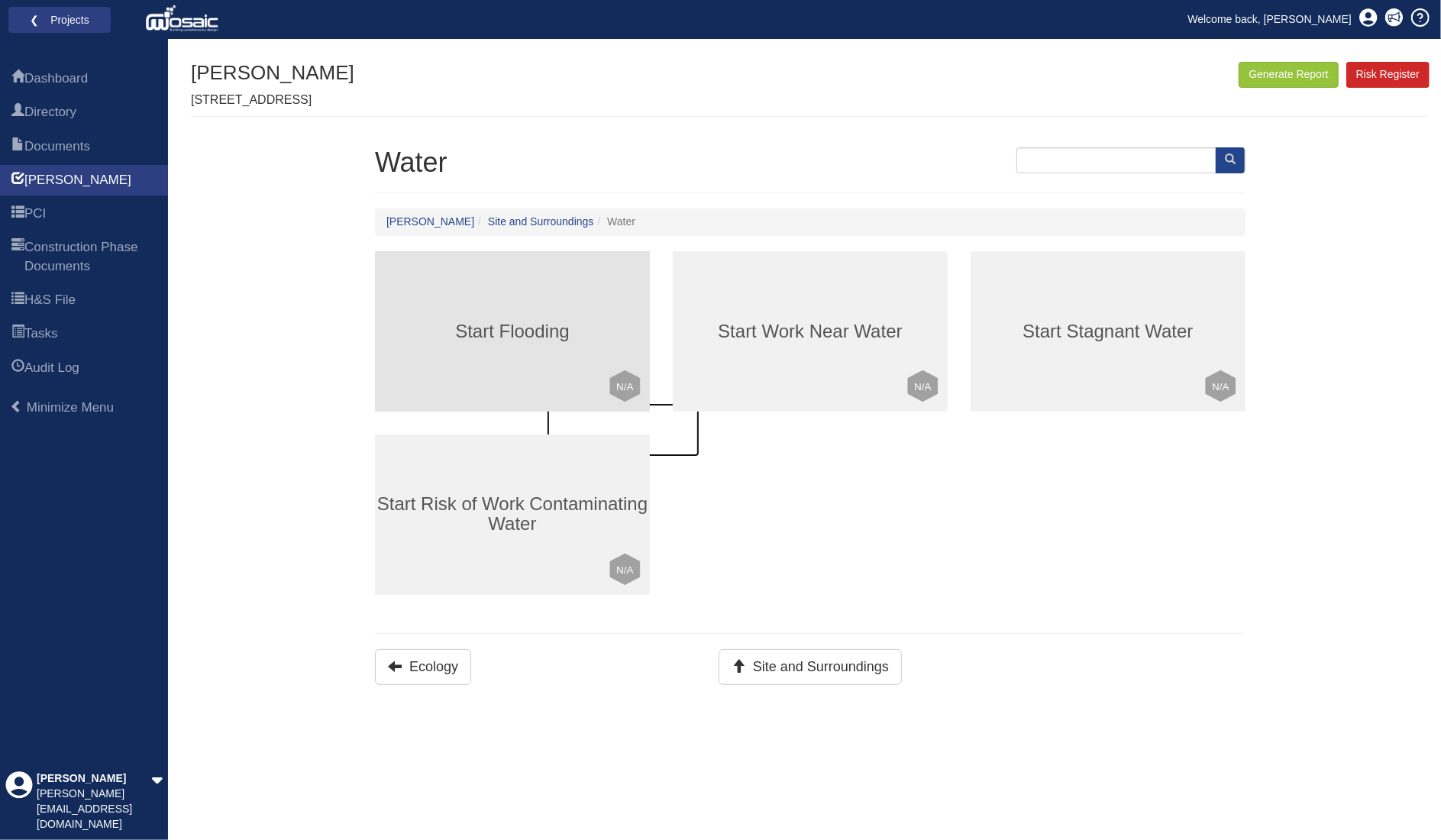
click at [548, 342] on div "Start Flooding Click to mark this element as Not Applicable to your work packag…" at bounding box center [512, 331] width 275 height 160
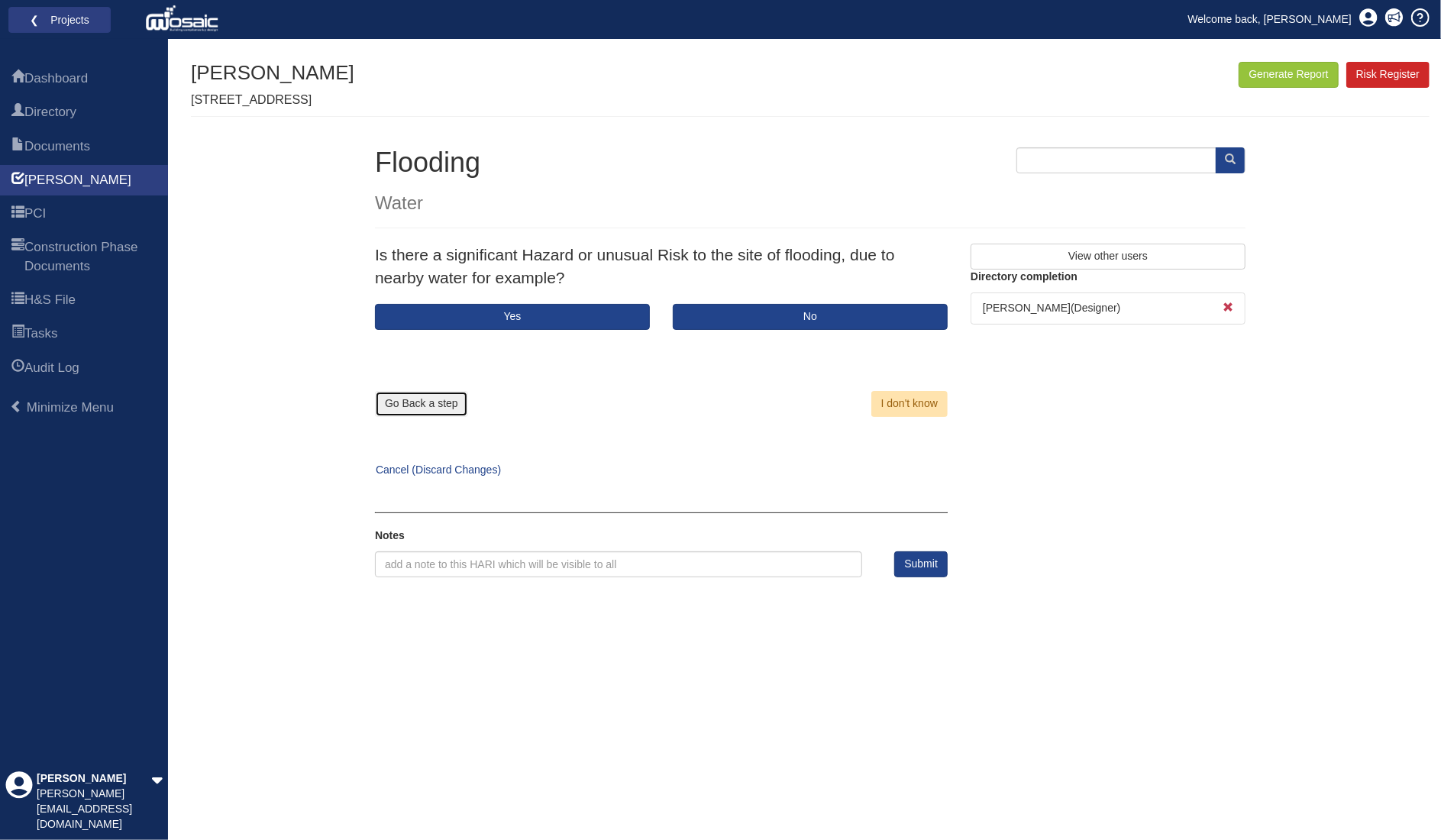
click at [427, 407] on button "Go Back a step" at bounding box center [421, 404] width 93 height 26
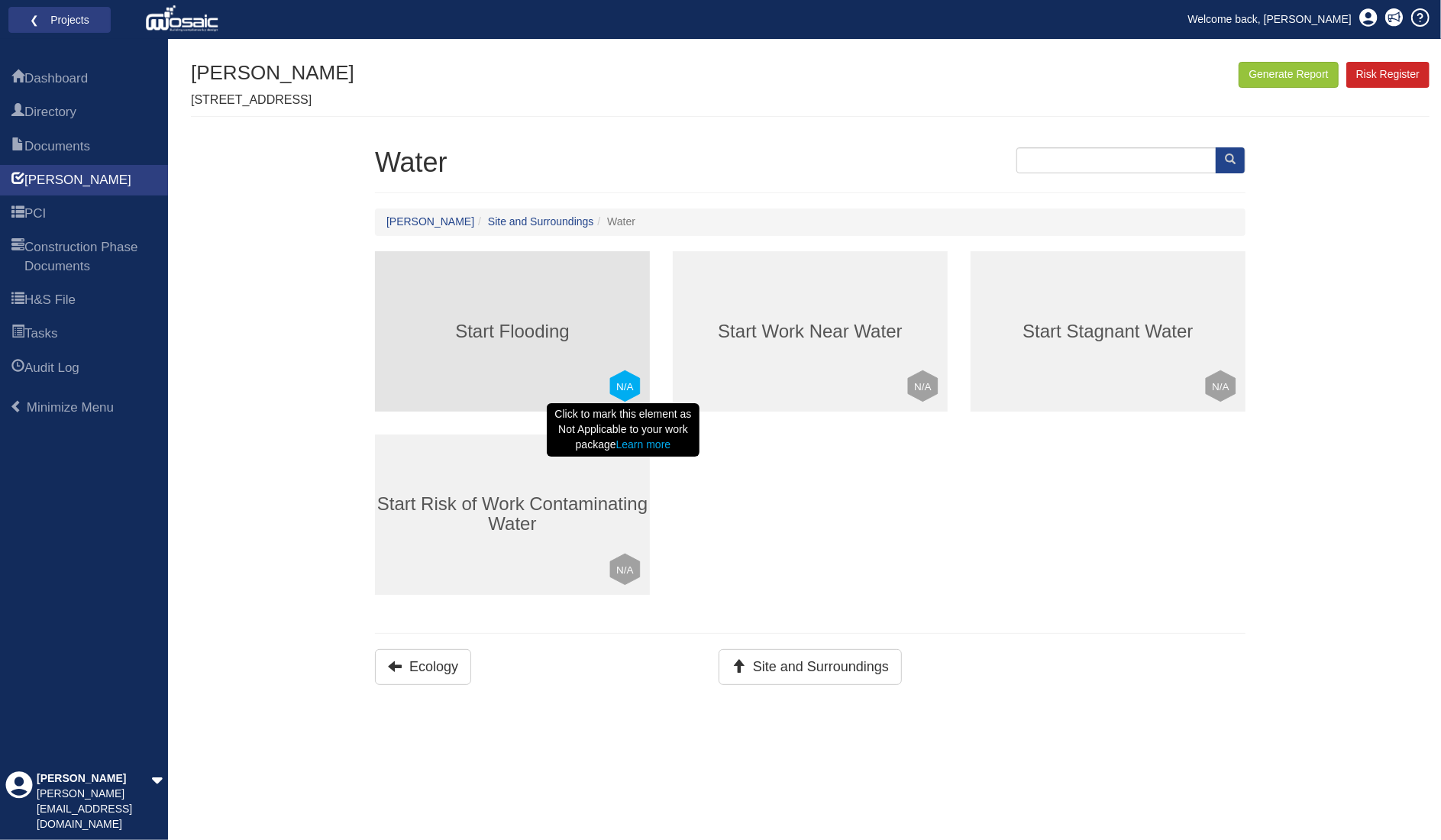
click at [626, 384] on text "N/A" at bounding box center [625, 387] width 17 height 11
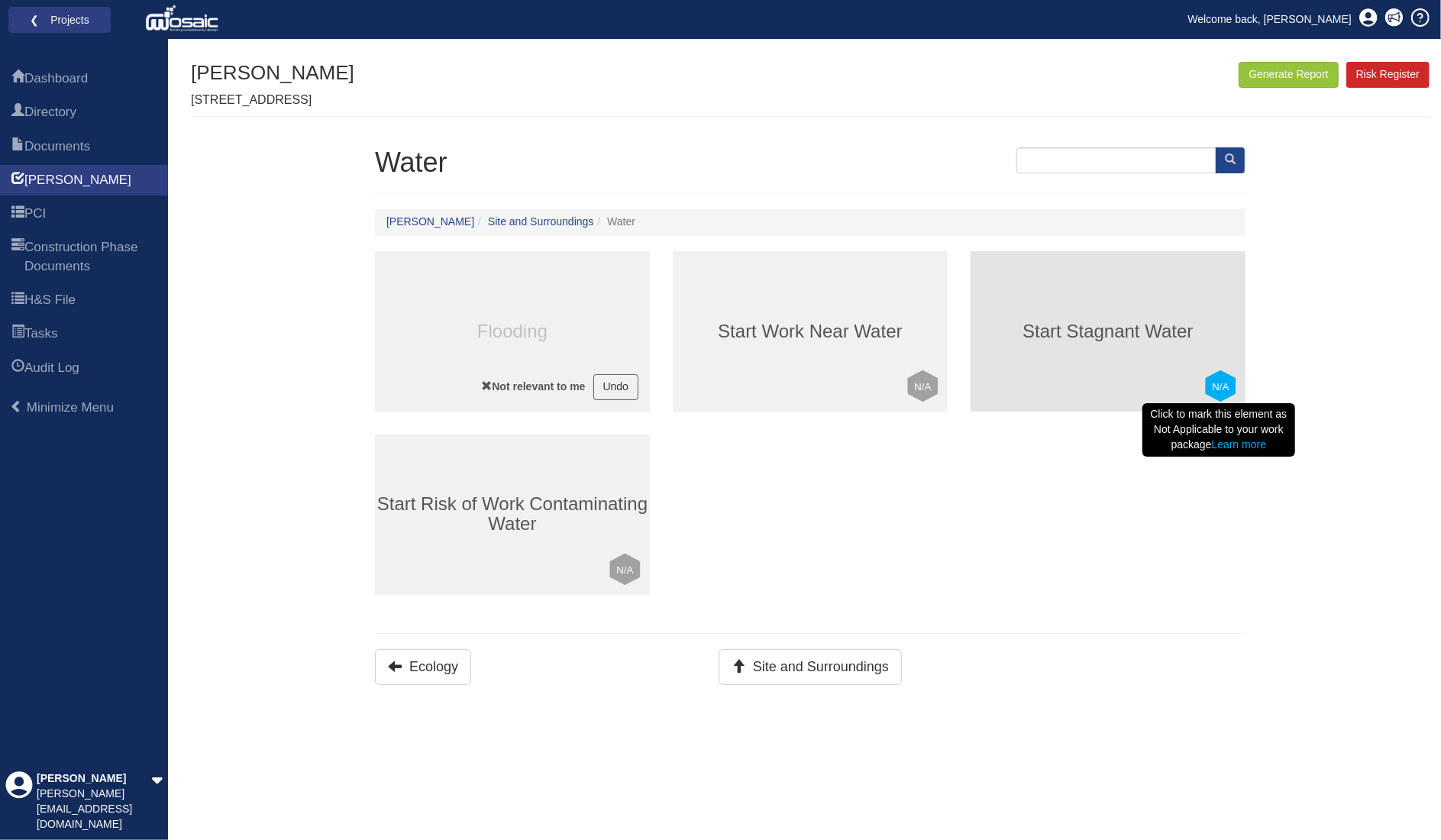
click at [1223, 384] on text "N/A" at bounding box center [1221, 387] width 17 height 11
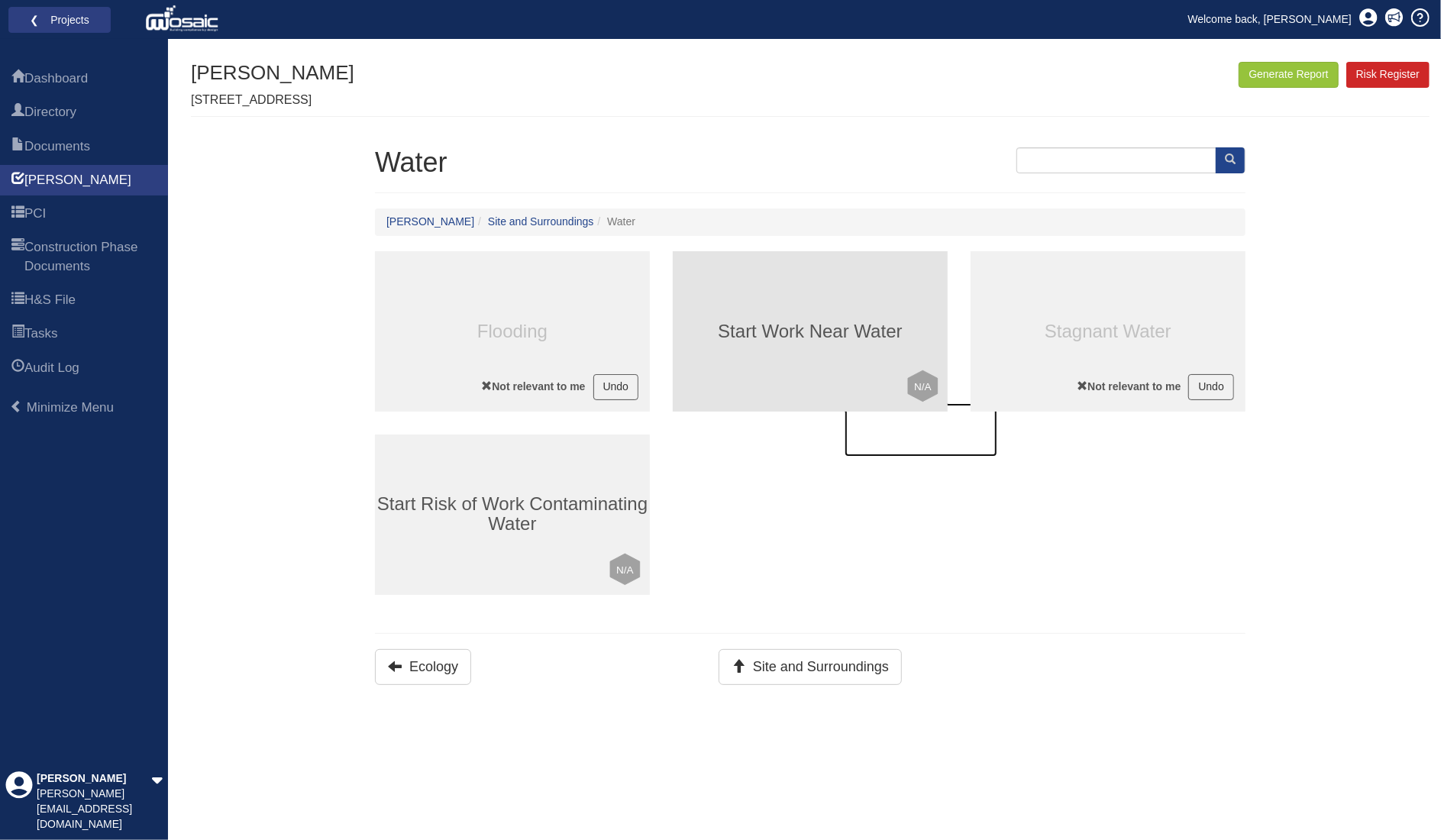
click at [799, 362] on div "Start Work Near Water Click to mark this element as Not Applicable to your work…" at bounding box center [810, 331] width 275 height 160
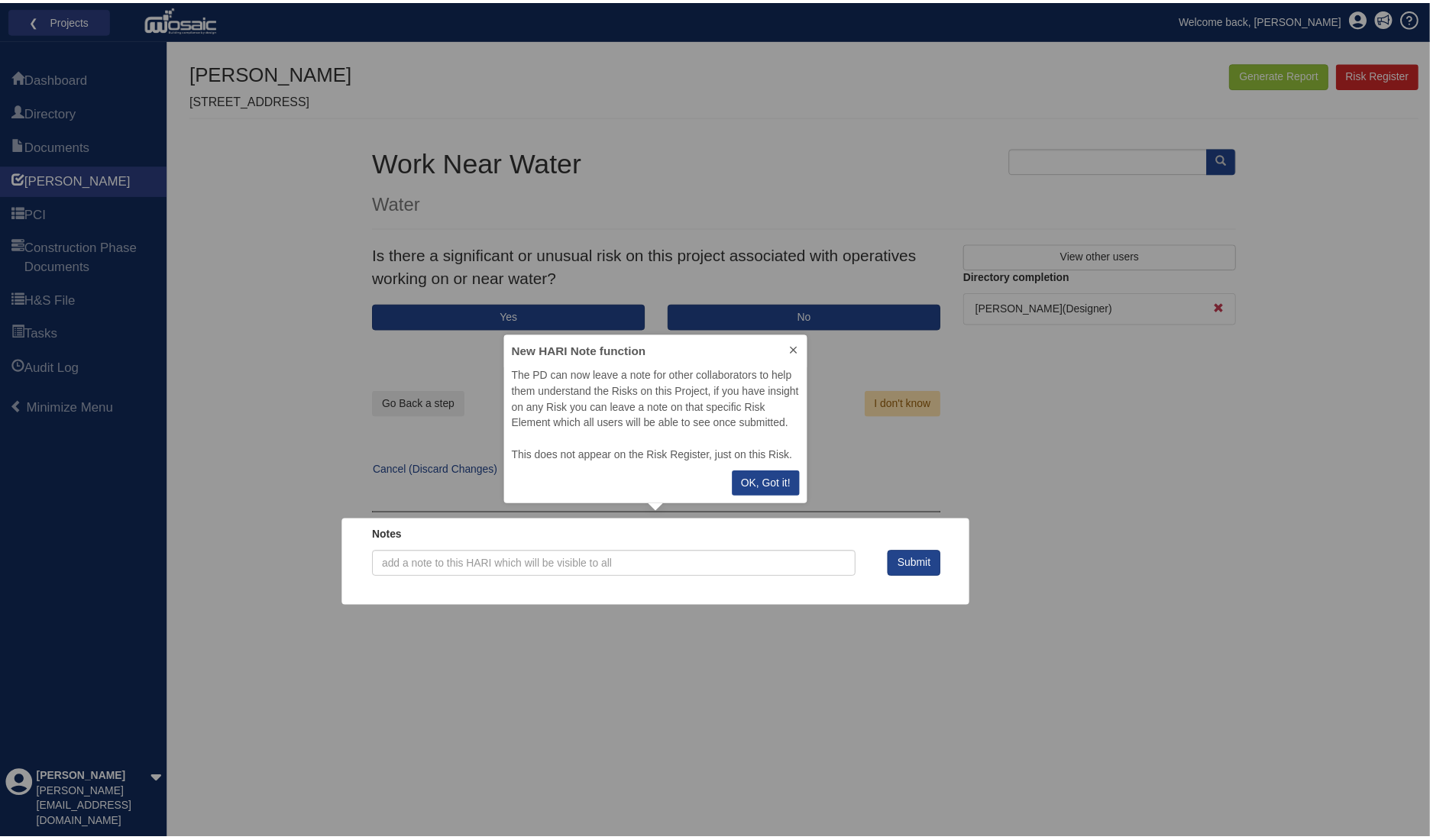
scroll to position [157, 293]
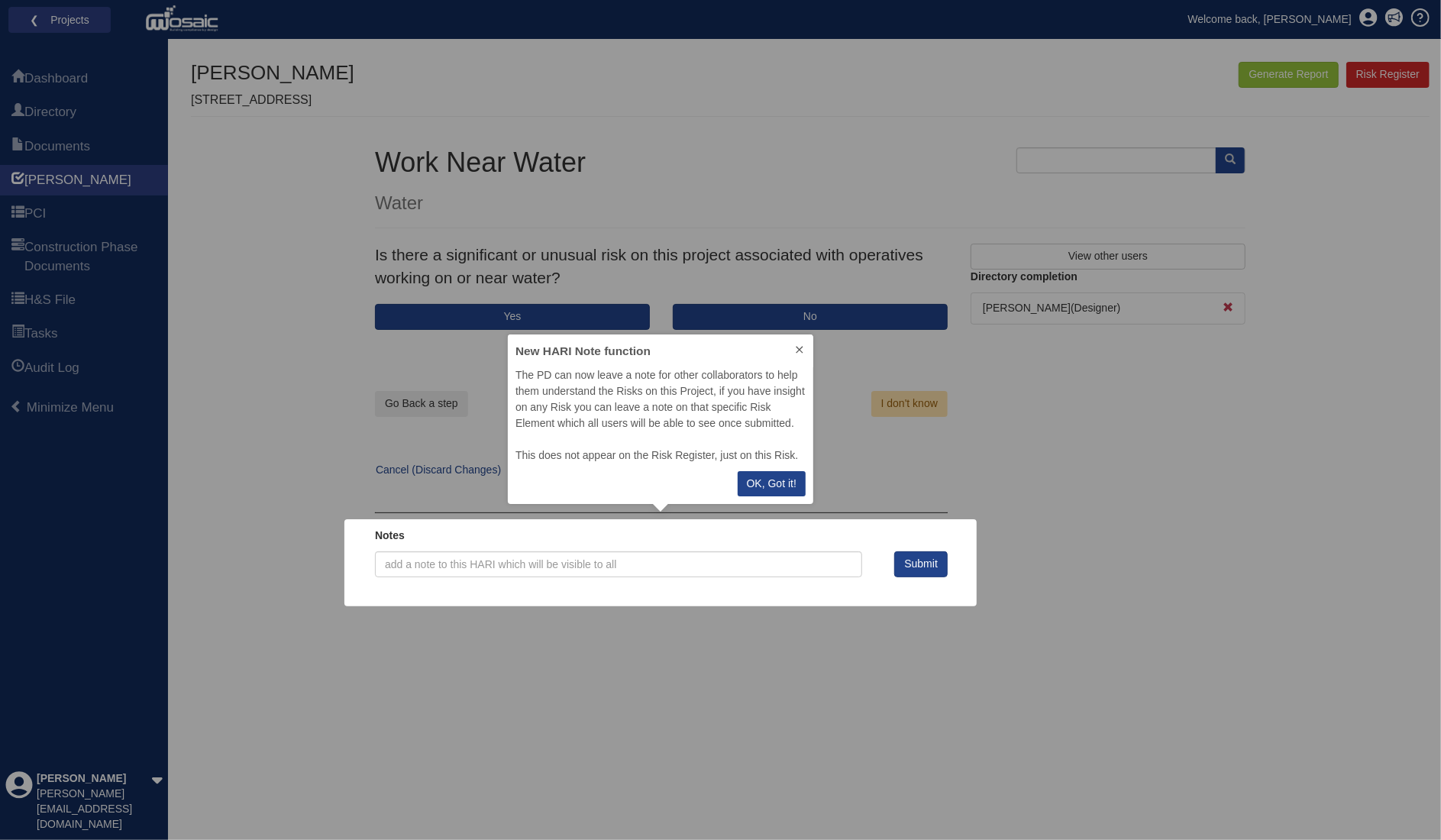
click at [804, 345] on icon at bounding box center [799, 349] width 12 height 12
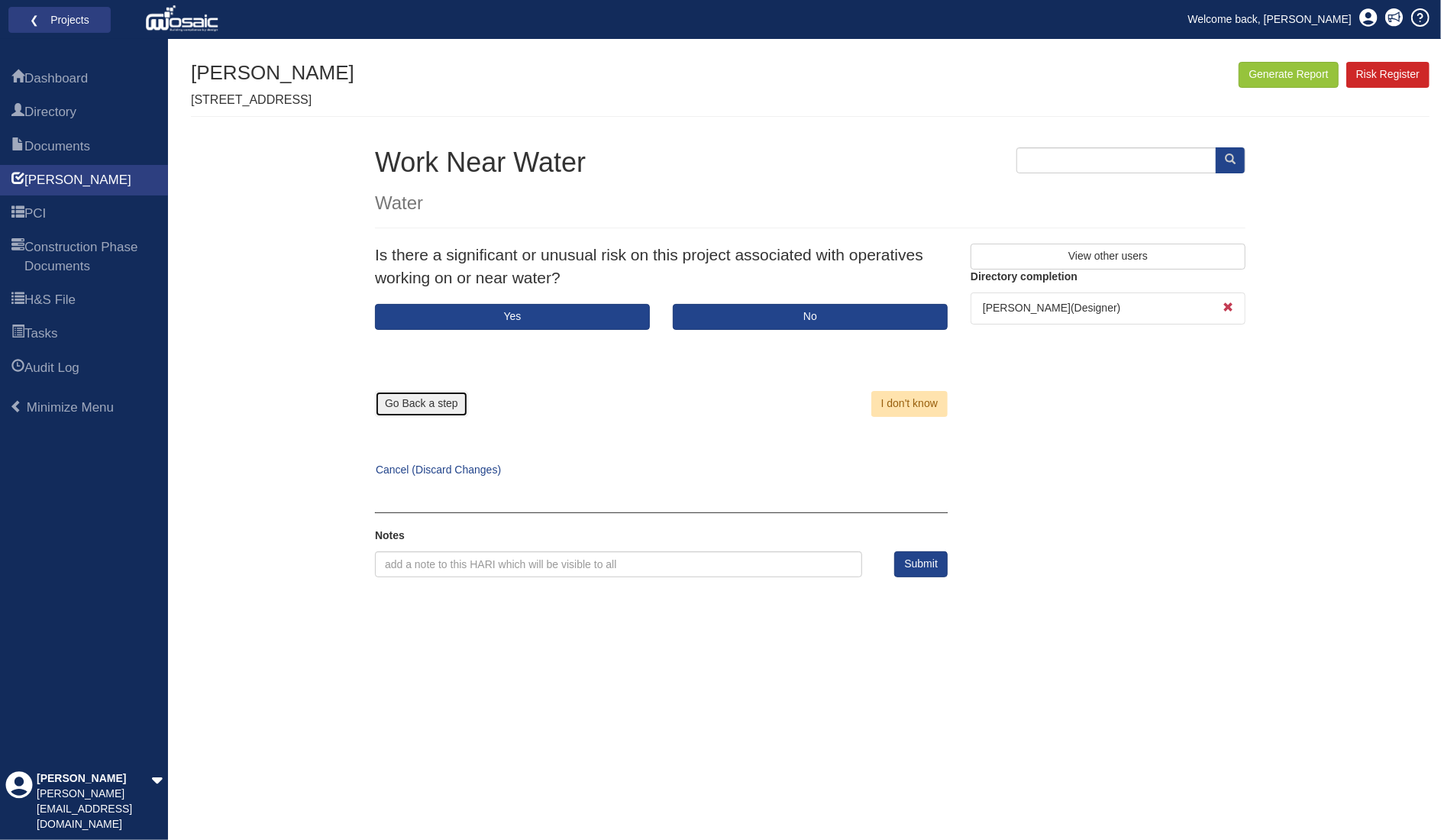
click at [446, 401] on button "Go Back a step" at bounding box center [421, 404] width 93 height 26
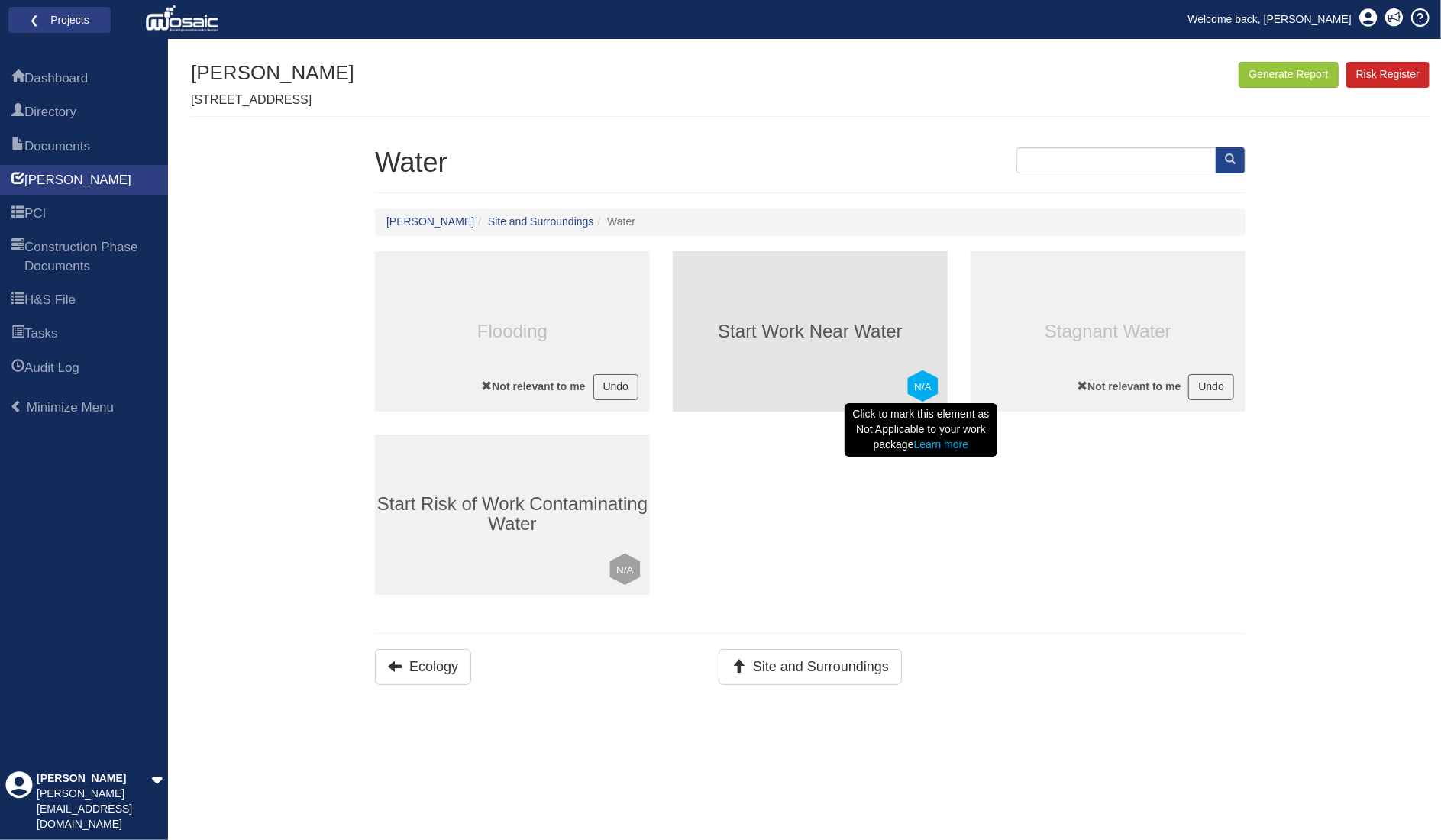
click at [924, 386] on text "N/A" at bounding box center [923, 387] width 17 height 11
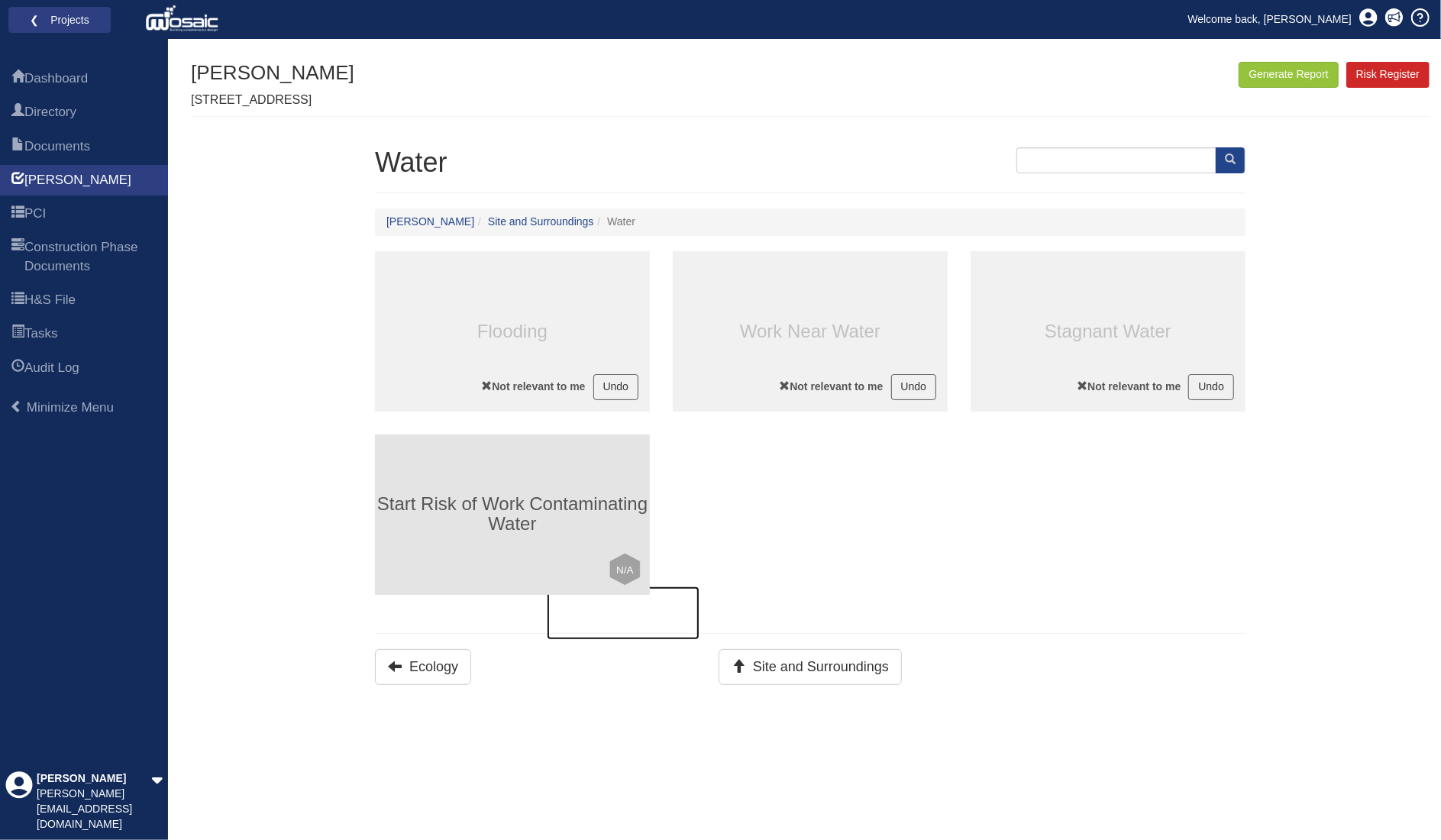
click at [498, 530] on h3 "Start Risk of Work Contaminating Water" at bounding box center [512, 515] width 275 height 41
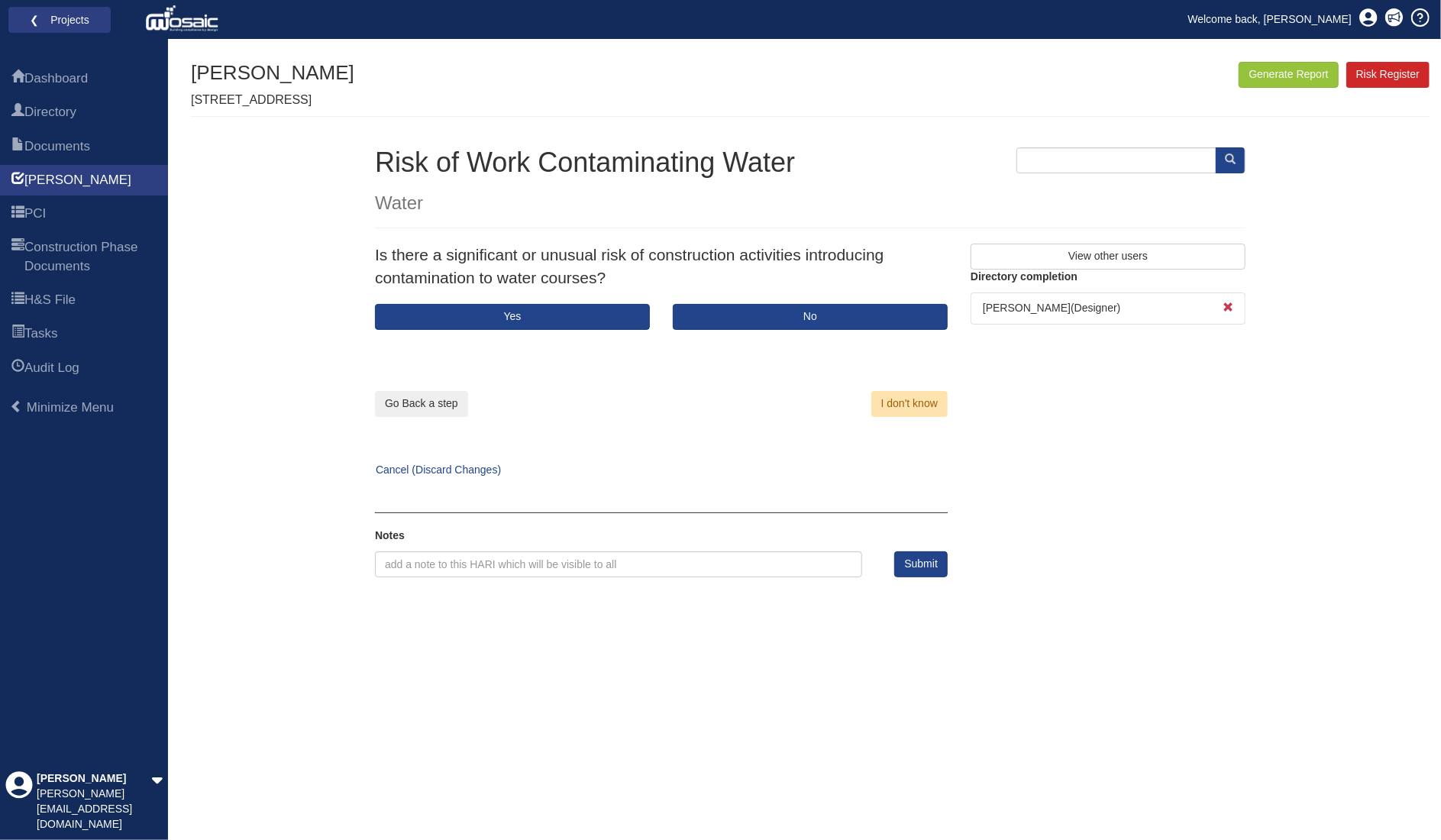
click at [403, 416] on div "Go Back a step Cancel (Discard Changes)" at bounding box center [506, 404] width 310 height 148
click at [408, 404] on button "Go Back a step" at bounding box center [421, 404] width 93 height 26
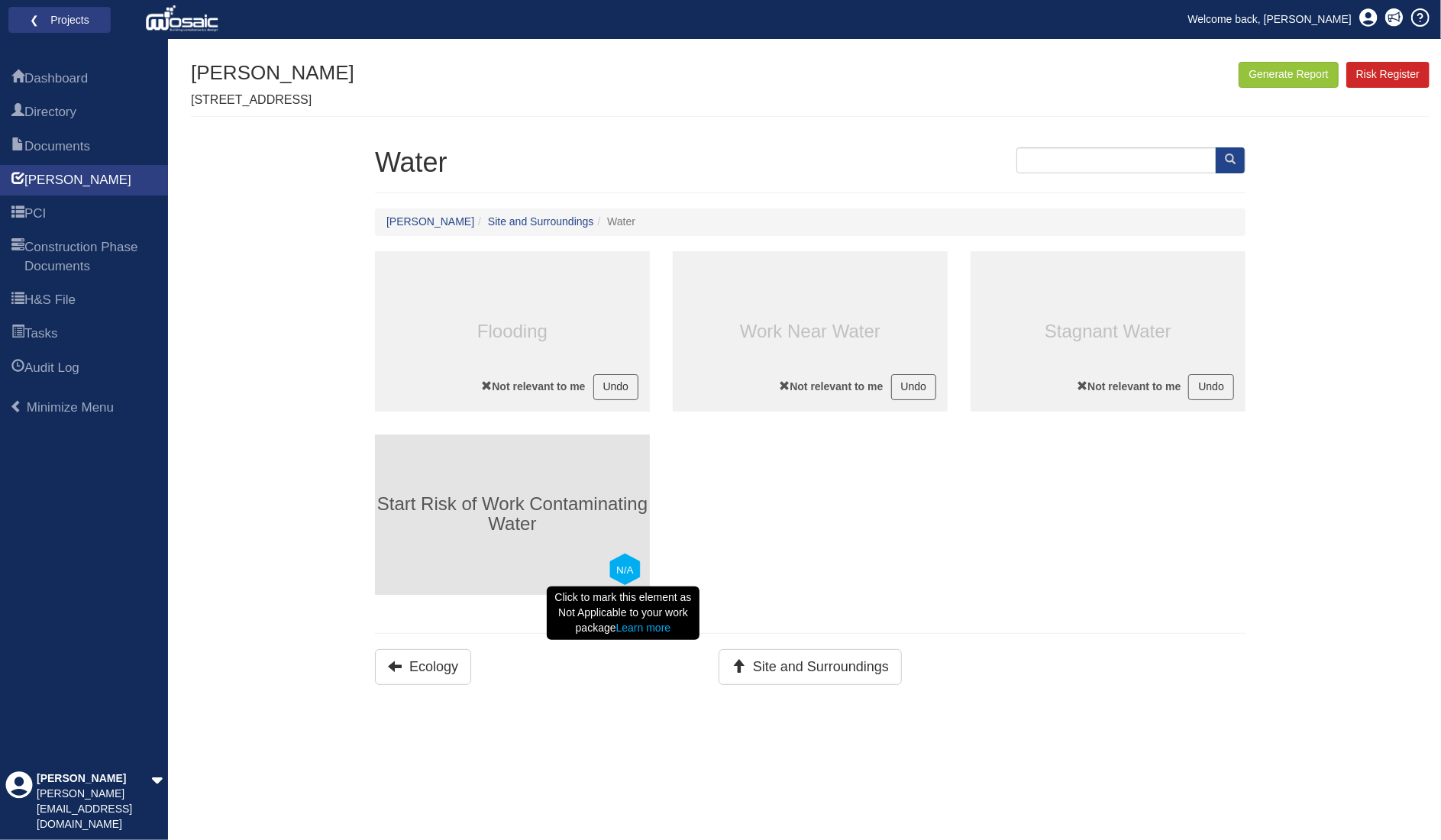
click at [636, 572] on polygon at bounding box center [625, 570] width 29 height 31
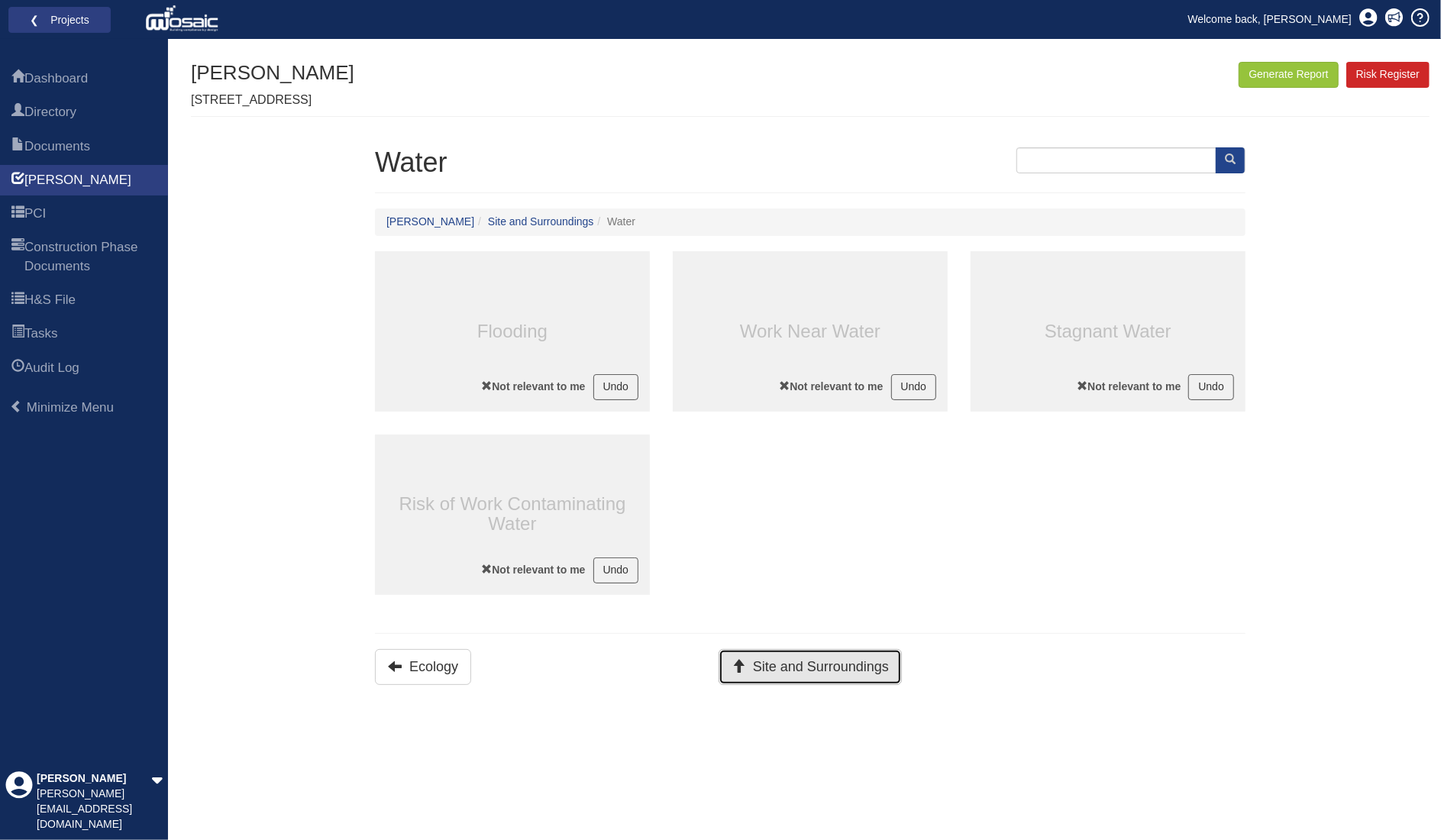
click at [861, 653] on button "Site and Surroundings" at bounding box center [810, 667] width 183 height 36
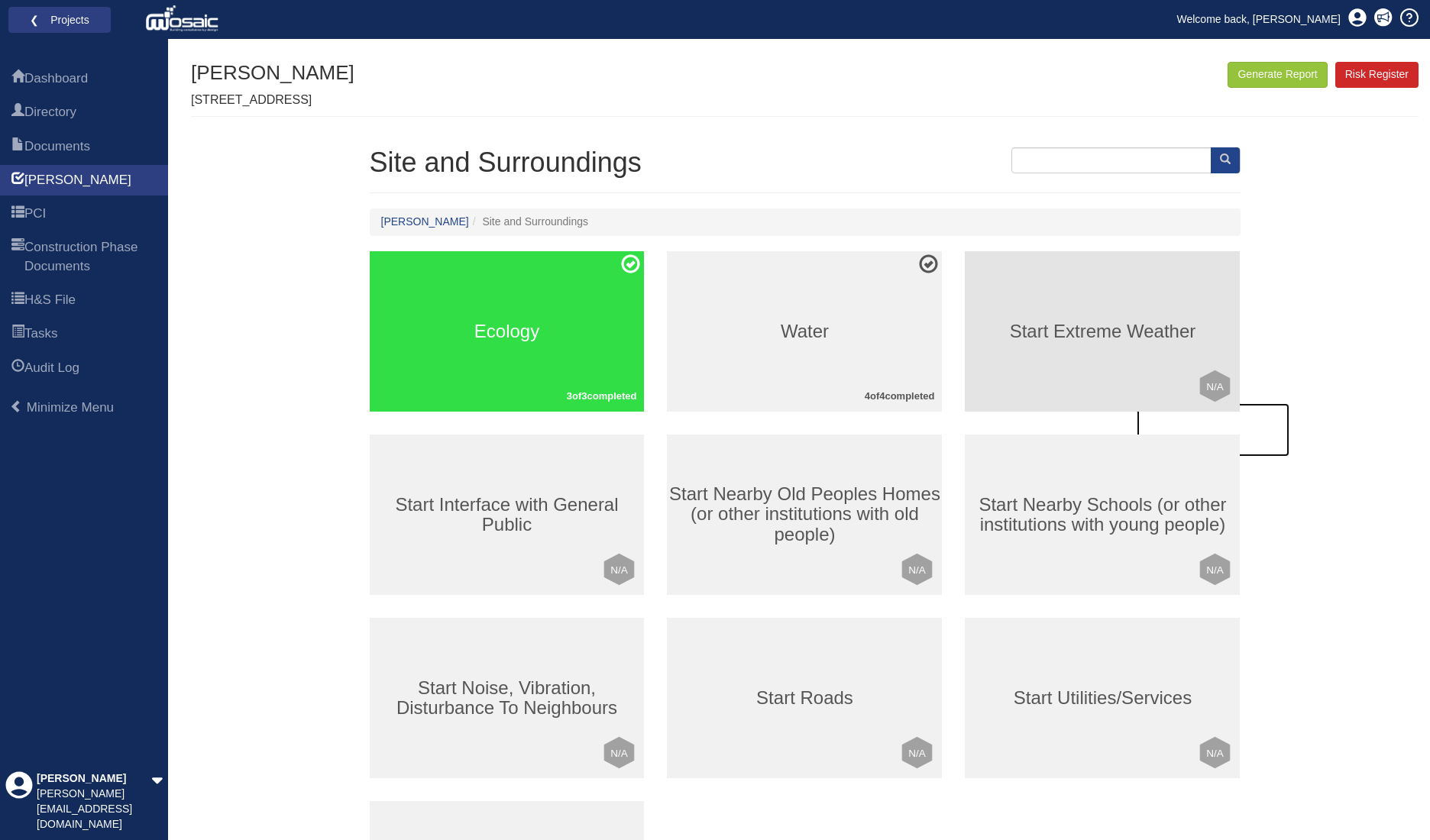
click at [1114, 302] on div "Start Extreme Weather Click to mark this element as Not Applicable to your work…" at bounding box center [1102, 331] width 275 height 160
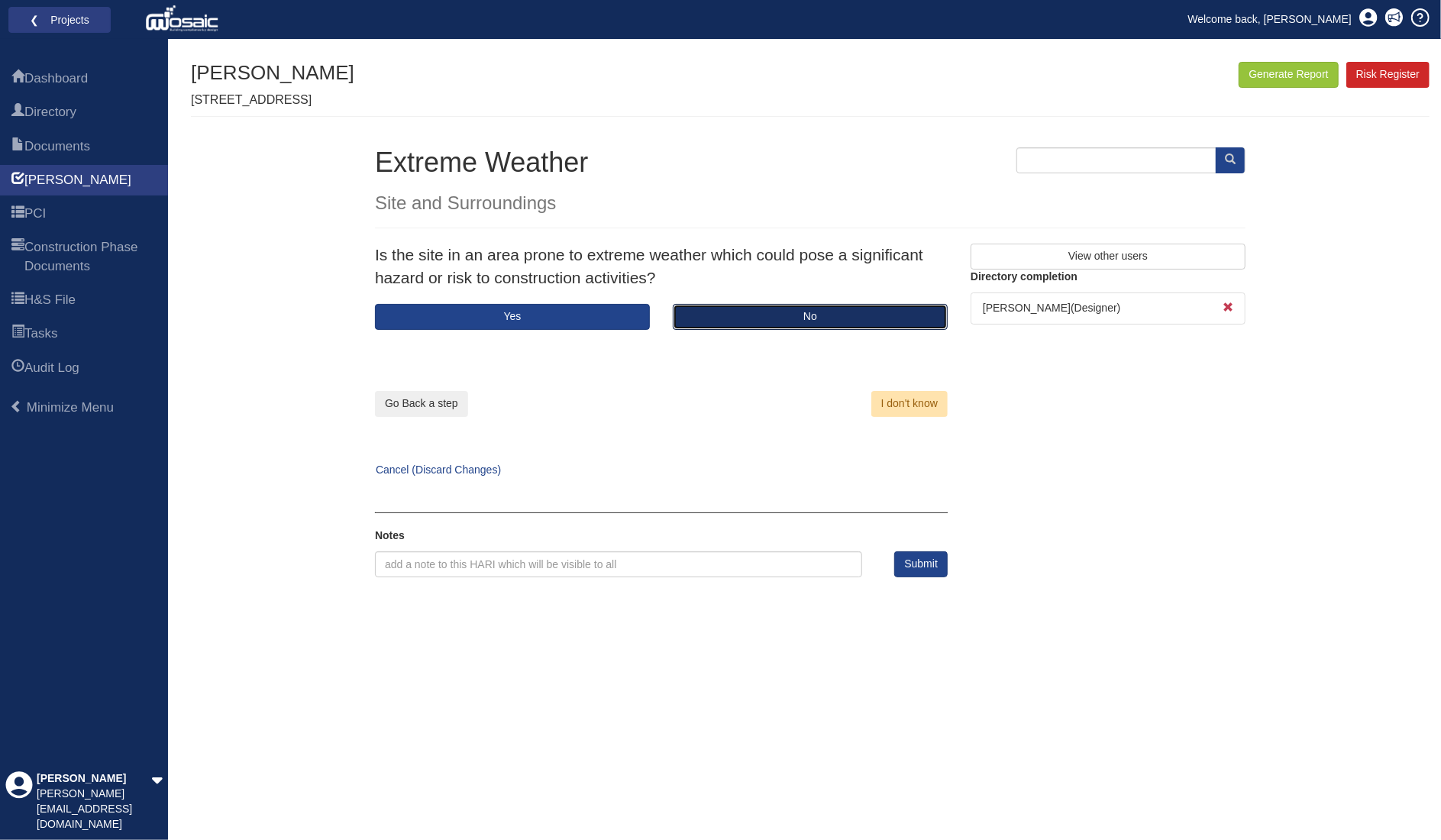
click at [843, 322] on button "No" at bounding box center [810, 317] width 275 height 26
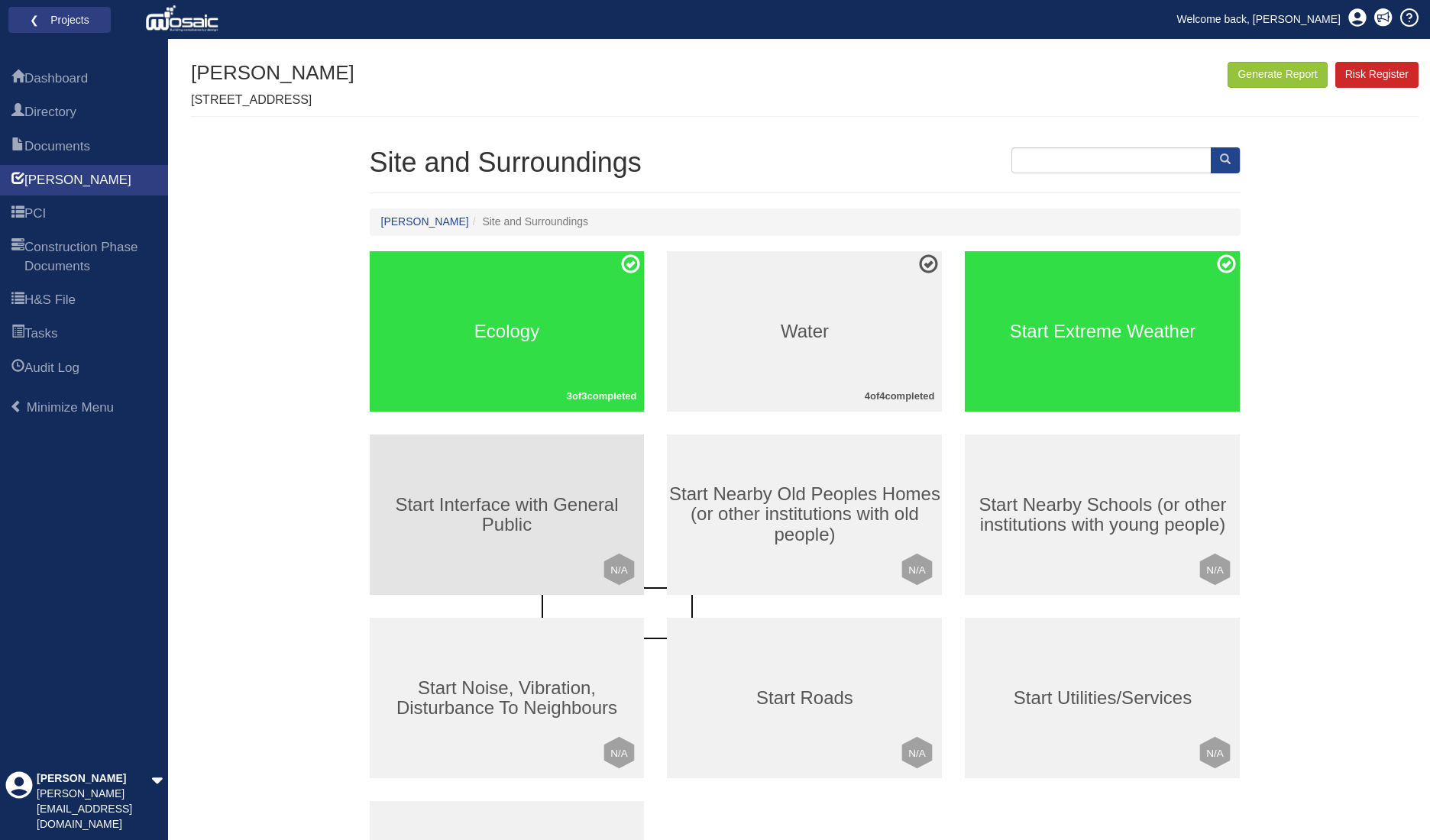
click at [530, 470] on div "Start Interface with General Public Click to mark this element as Not Applicabl…" at bounding box center [506, 514] width 275 height 160
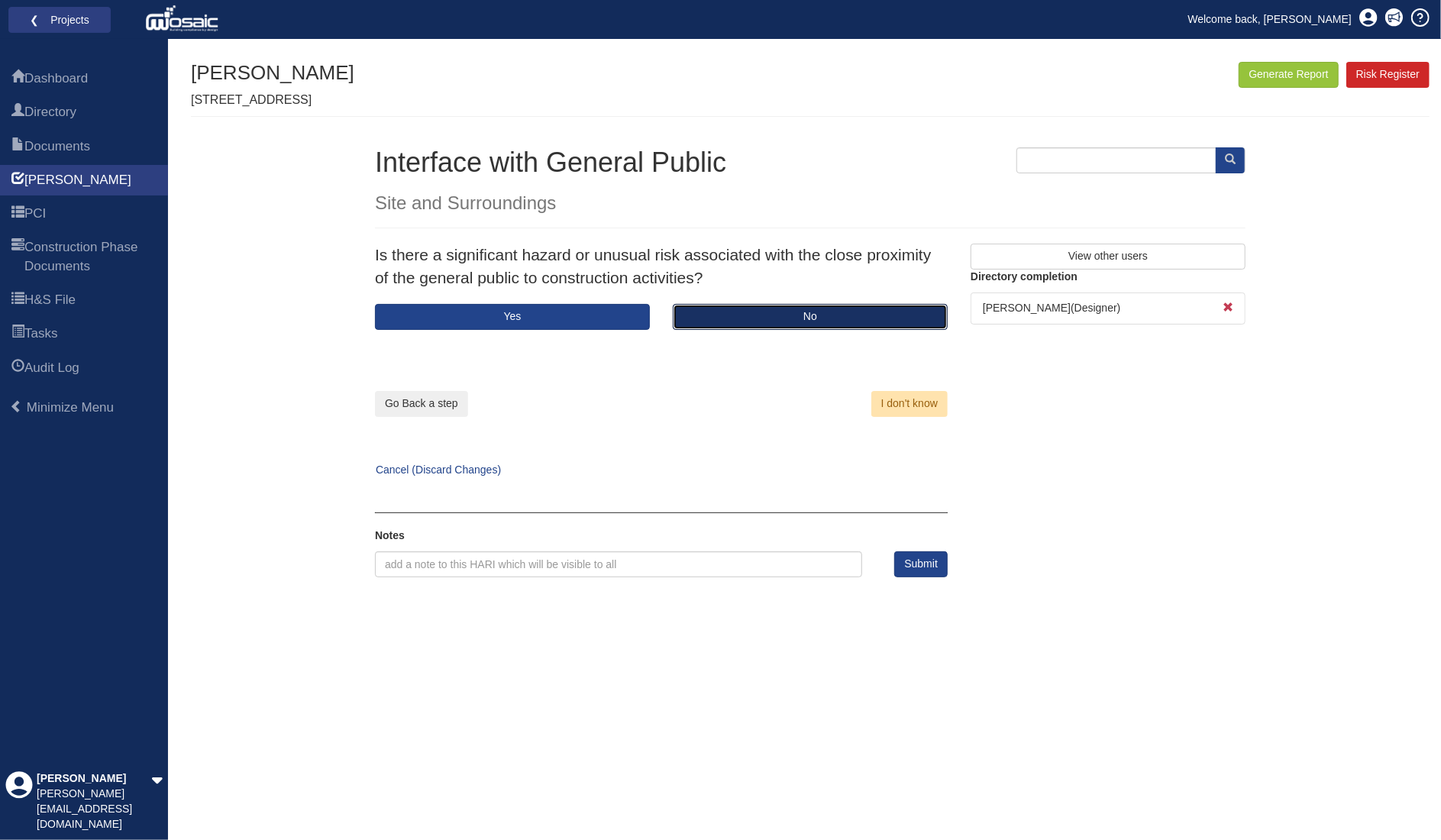
click at [798, 317] on button "No" at bounding box center [810, 317] width 275 height 26
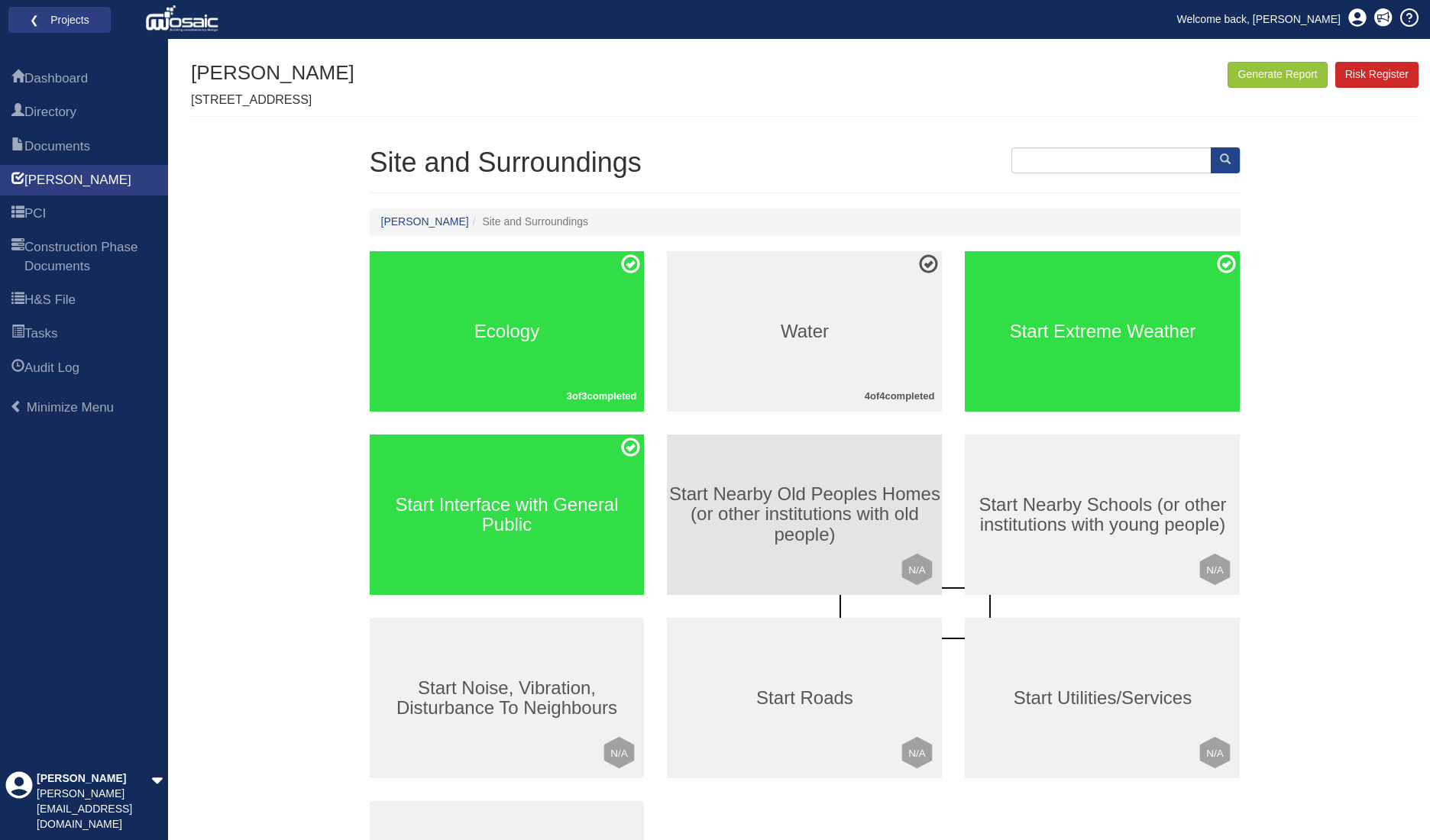
click at [855, 504] on h3 "Start Nearby Old Peoples Homes (or other institutions with old people)" at bounding box center [804, 515] width 275 height 61
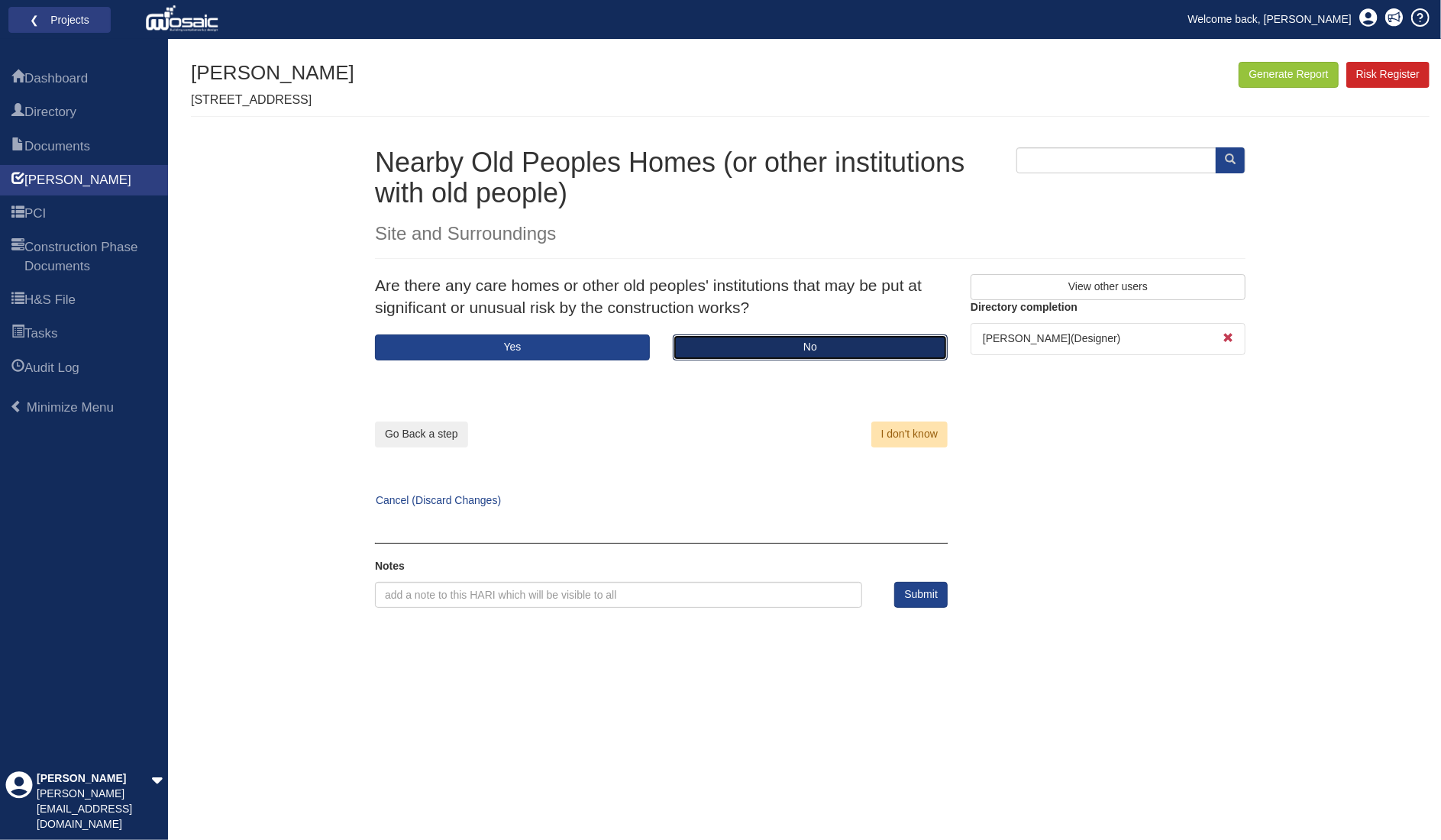
click at [781, 336] on button "No" at bounding box center [810, 348] width 275 height 26
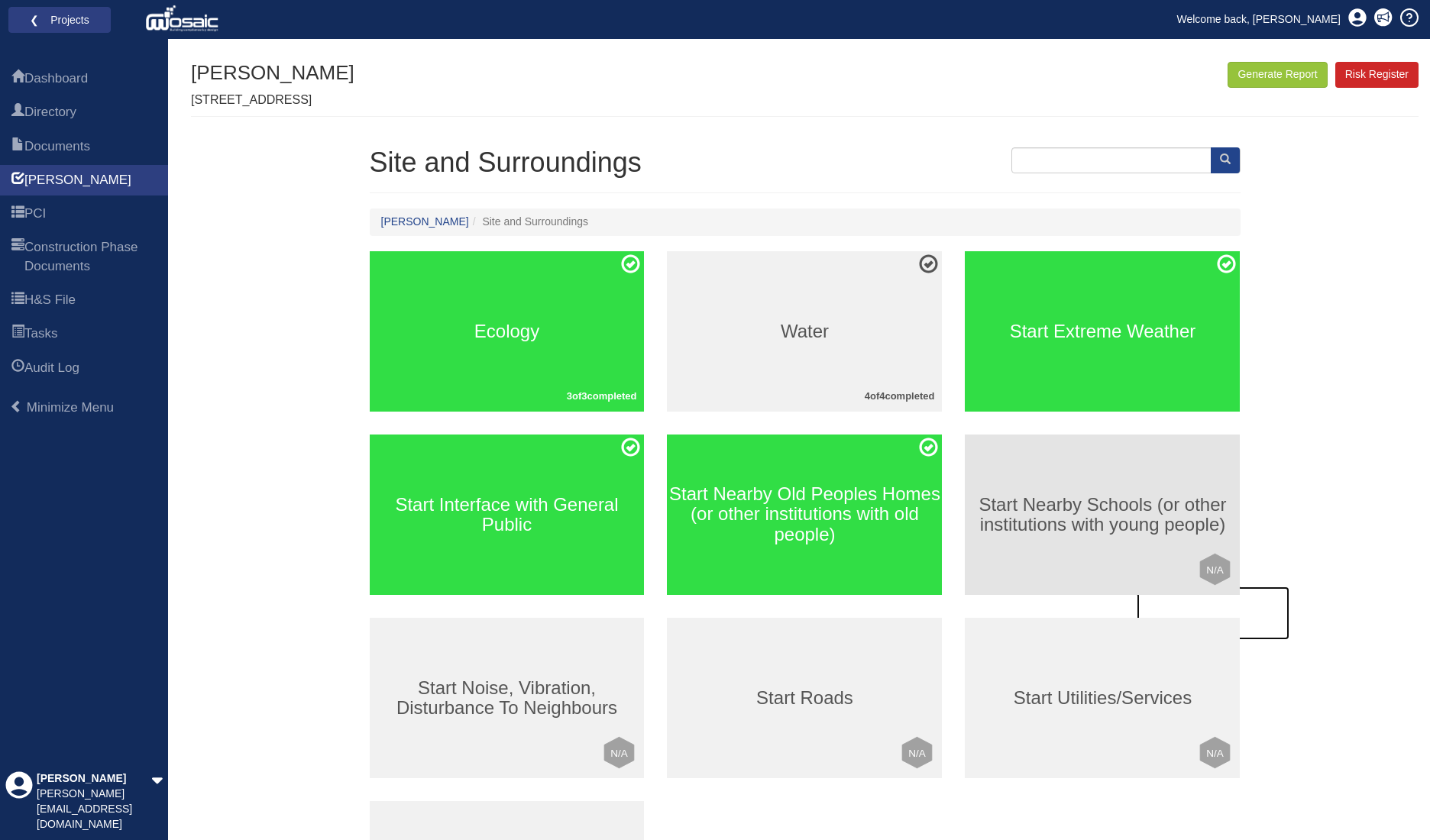
click at [1139, 534] on h3 "Start Nearby Schools (or other institutions with young people)" at bounding box center [1102, 515] width 275 height 41
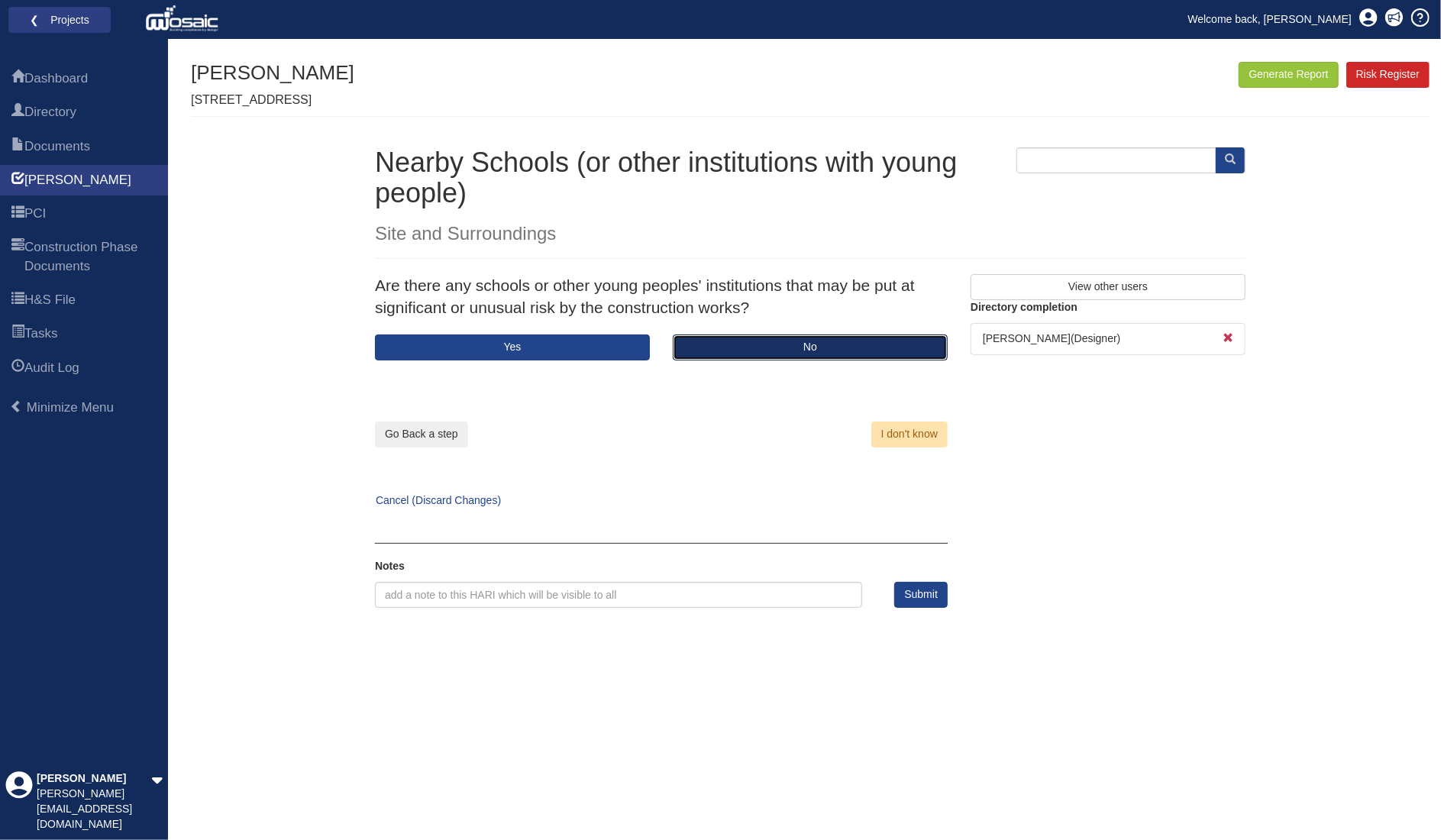
click at [812, 338] on button "No" at bounding box center [810, 348] width 275 height 26
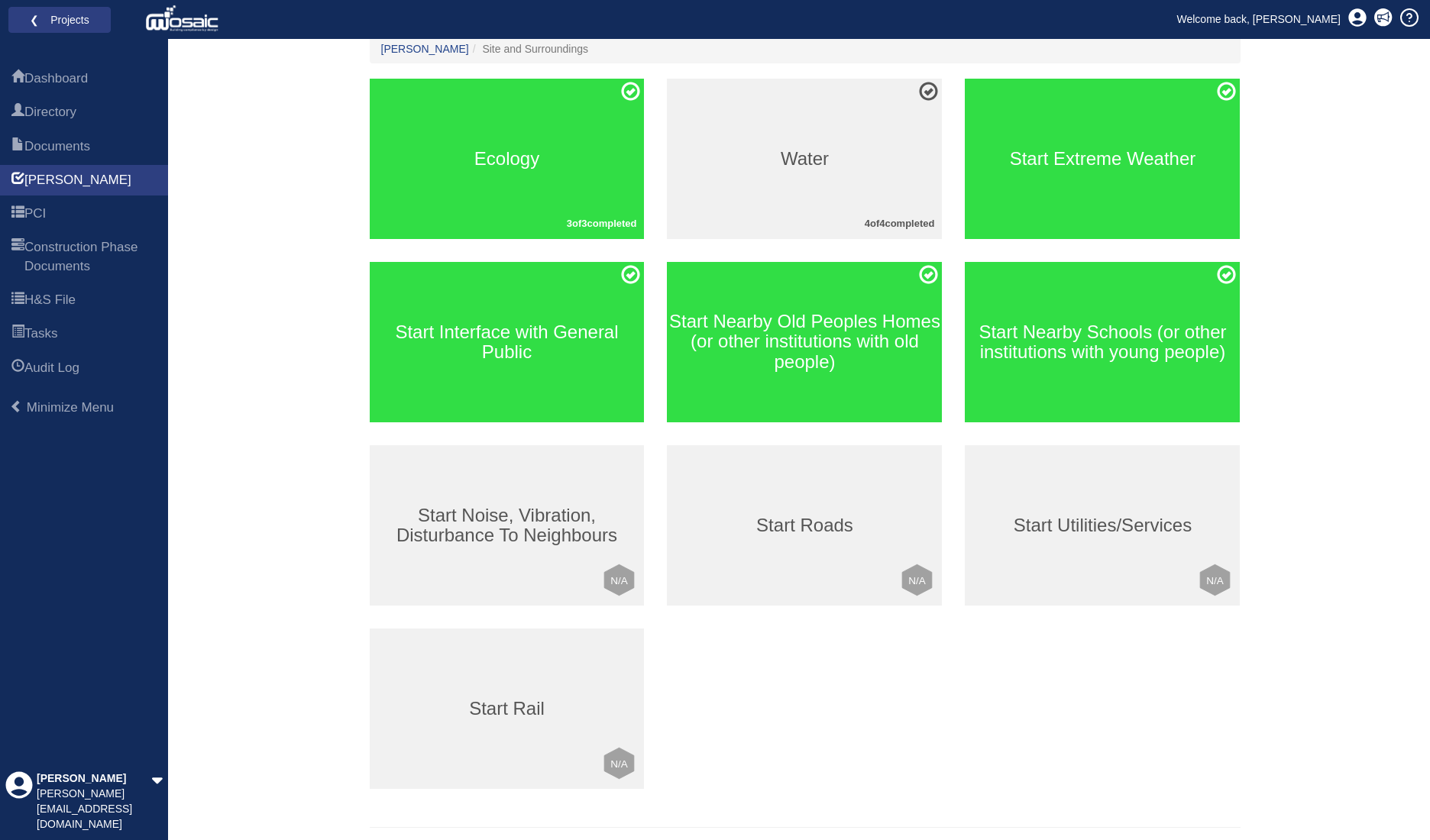
scroll to position [209, 0]
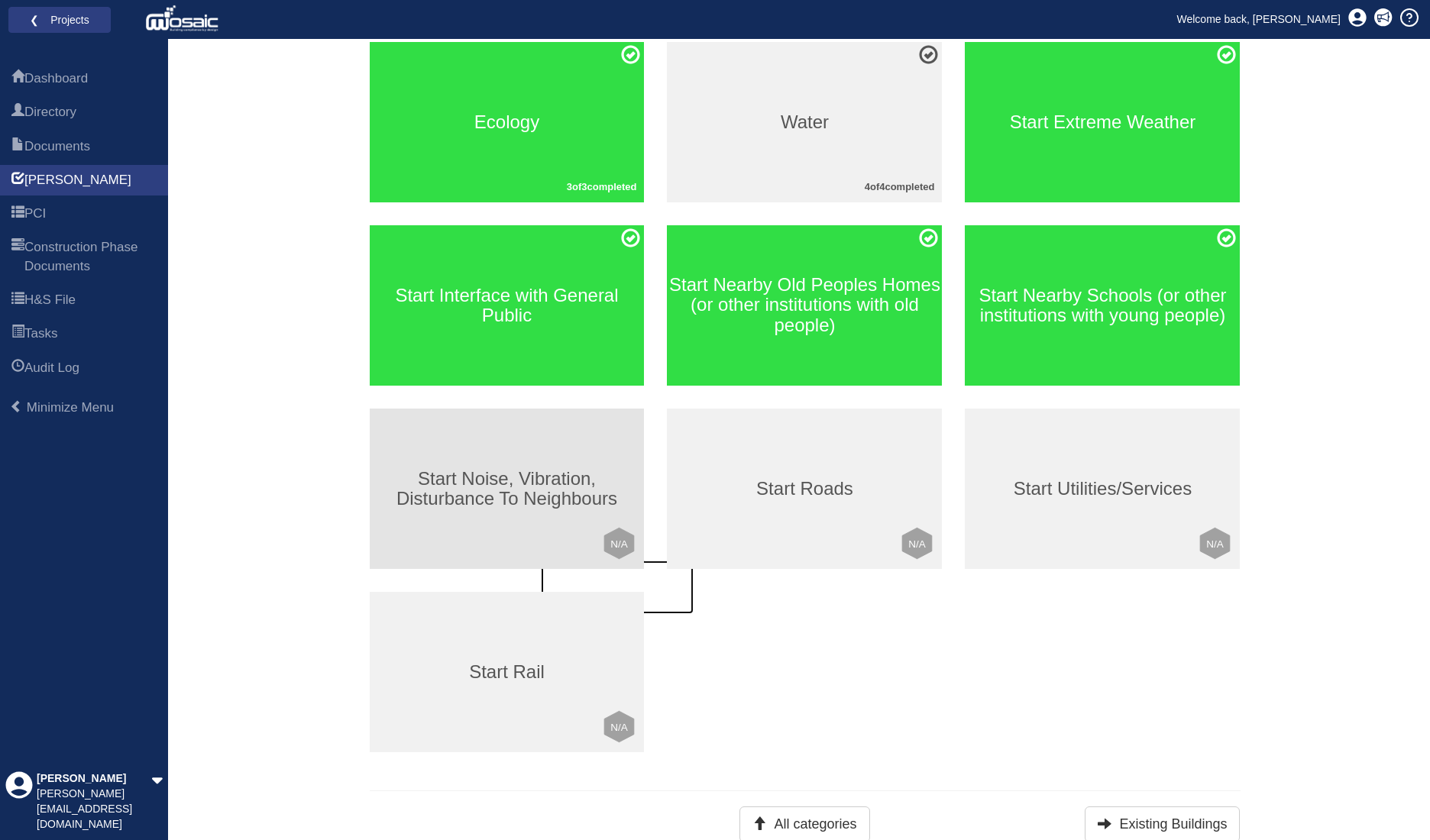
click at [568, 463] on div "Start Noise, Vibration, Disturbance To Neighbours Click to mark this element as…" at bounding box center [506, 488] width 275 height 160
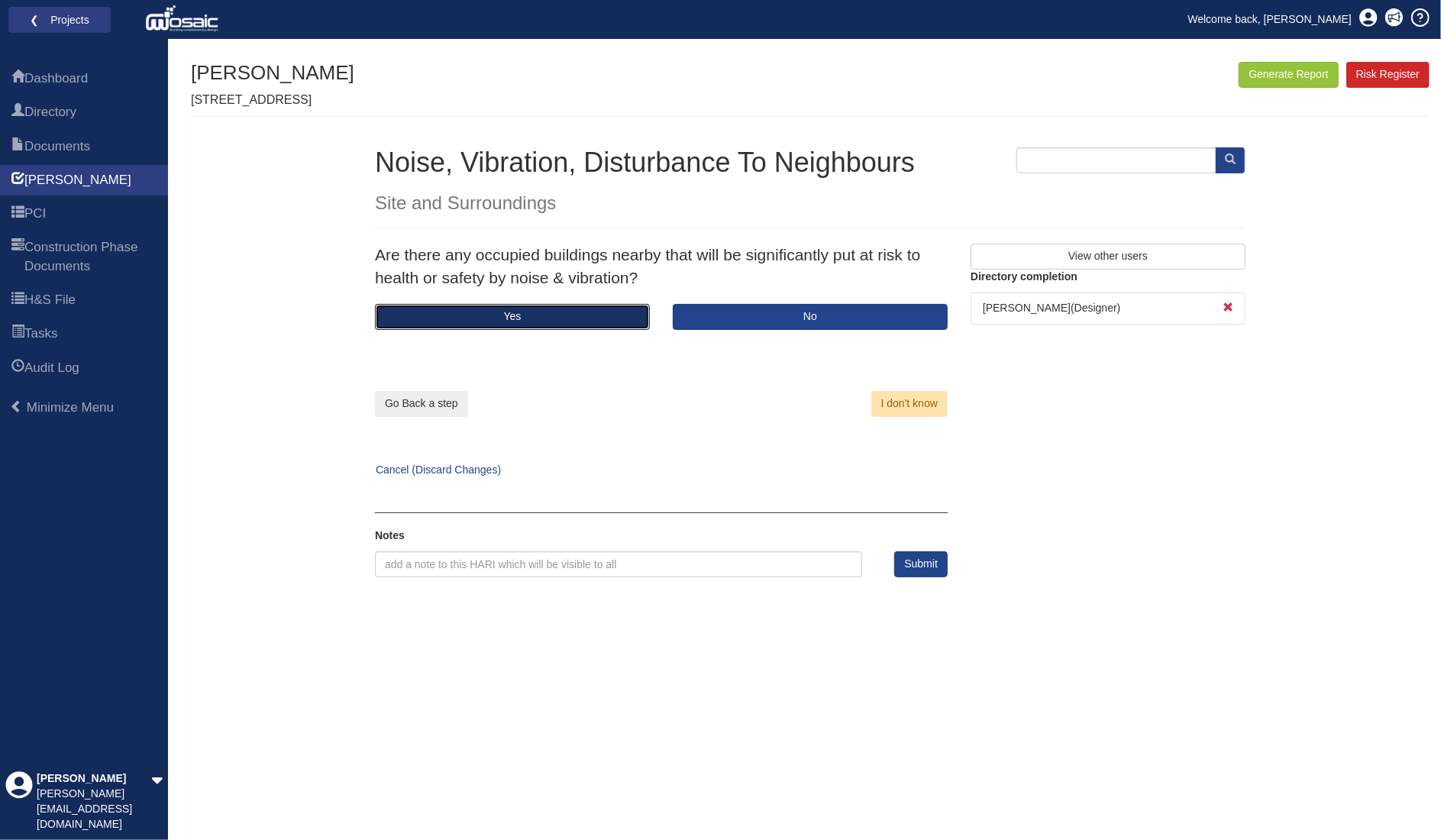
click at [587, 309] on button "Yes" at bounding box center [512, 317] width 275 height 26
click at [599, 412] on div "Go Back a step Cancel (Discard Changes)" at bounding box center [506, 404] width 310 height 148
click at [605, 324] on button "Yes" at bounding box center [512, 317] width 275 height 26
click at [440, 401] on button "Go Back a step" at bounding box center [421, 404] width 93 height 26
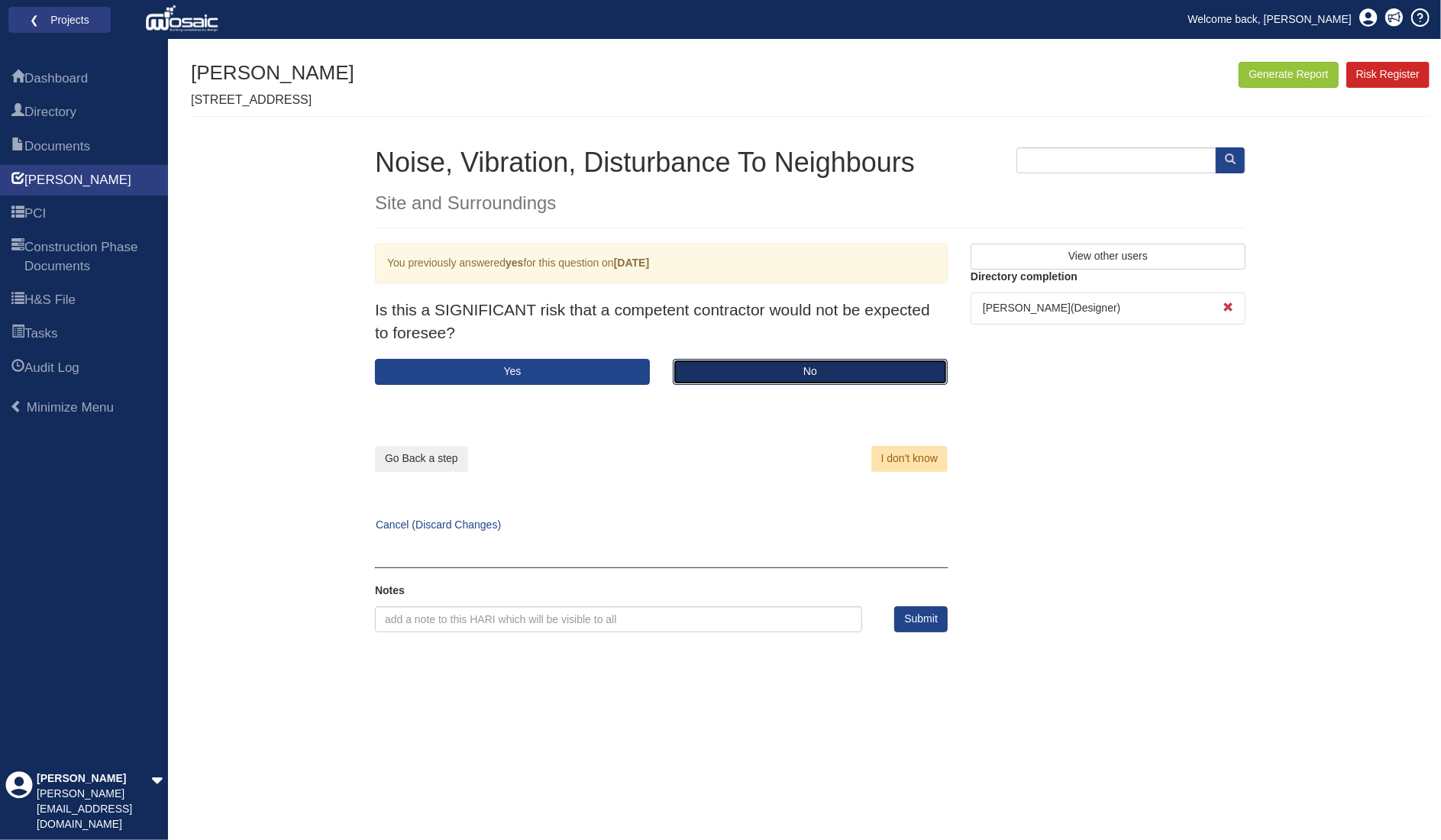
click at [753, 368] on button "No" at bounding box center [810, 372] width 275 height 26
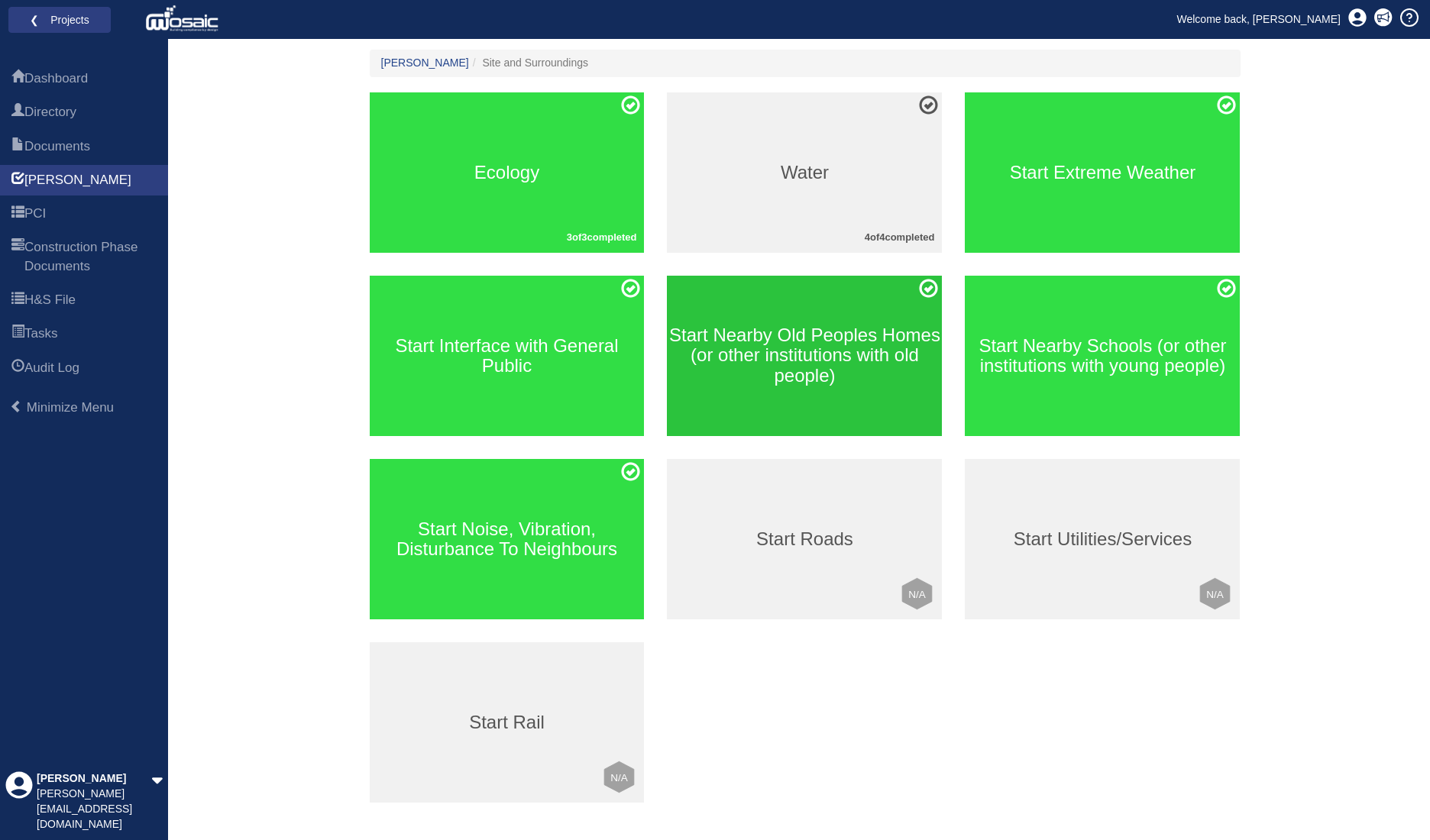
scroll to position [209, 0]
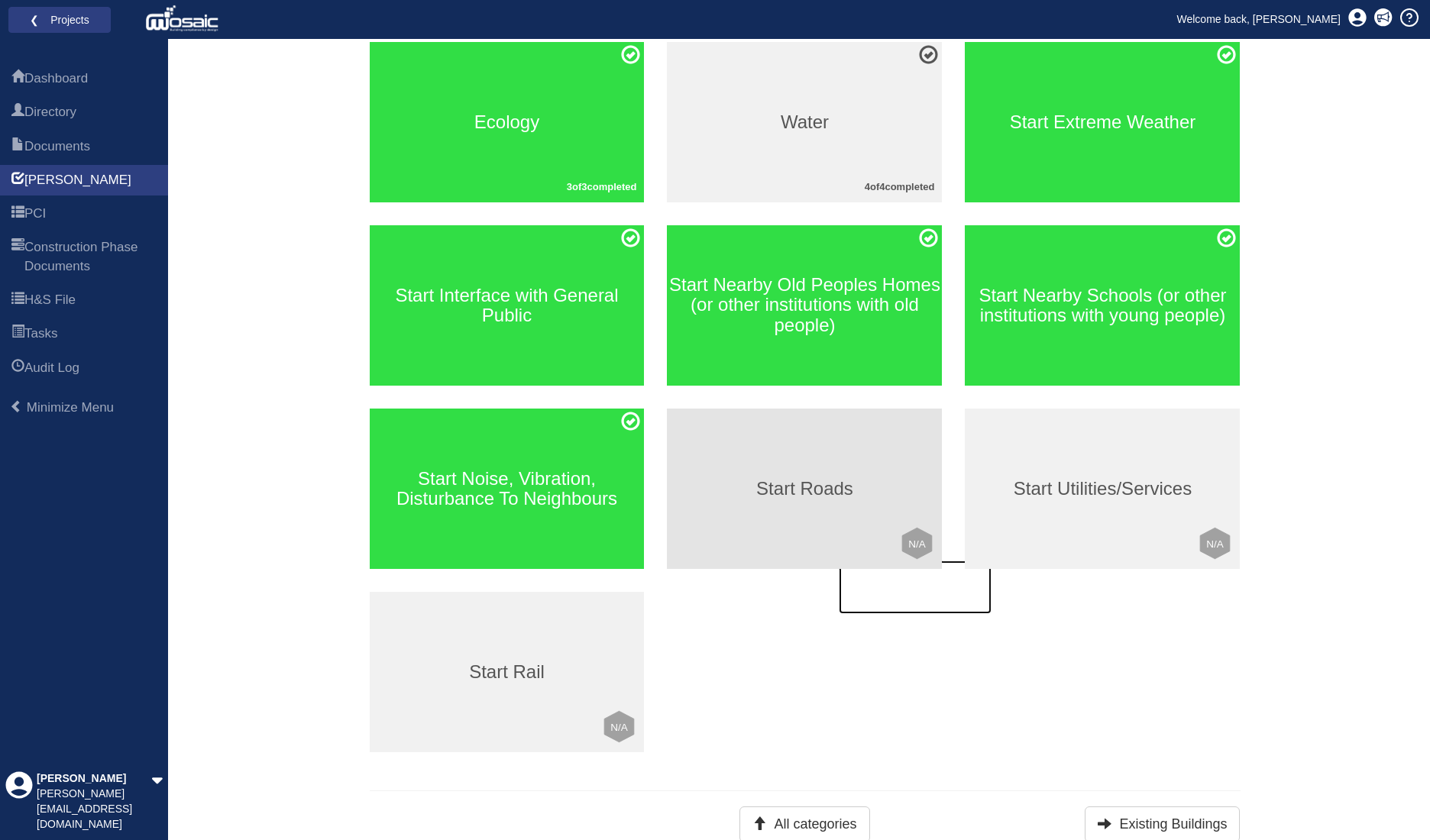
click at [792, 499] on div "Start Roads Click to mark this element as Not Applicable to your work package L…" at bounding box center [804, 488] width 275 height 160
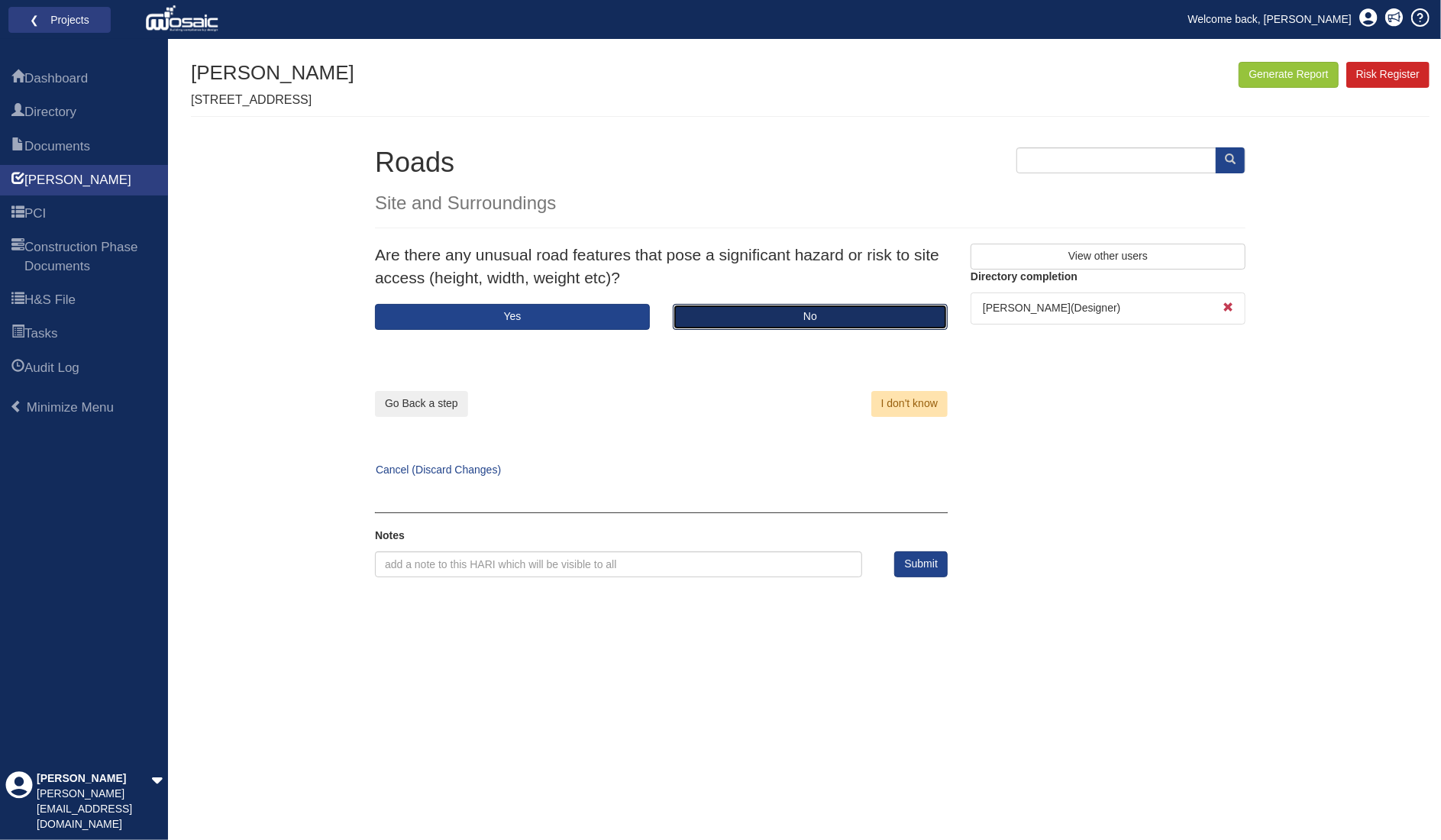
click at [742, 311] on button "No" at bounding box center [810, 317] width 275 height 26
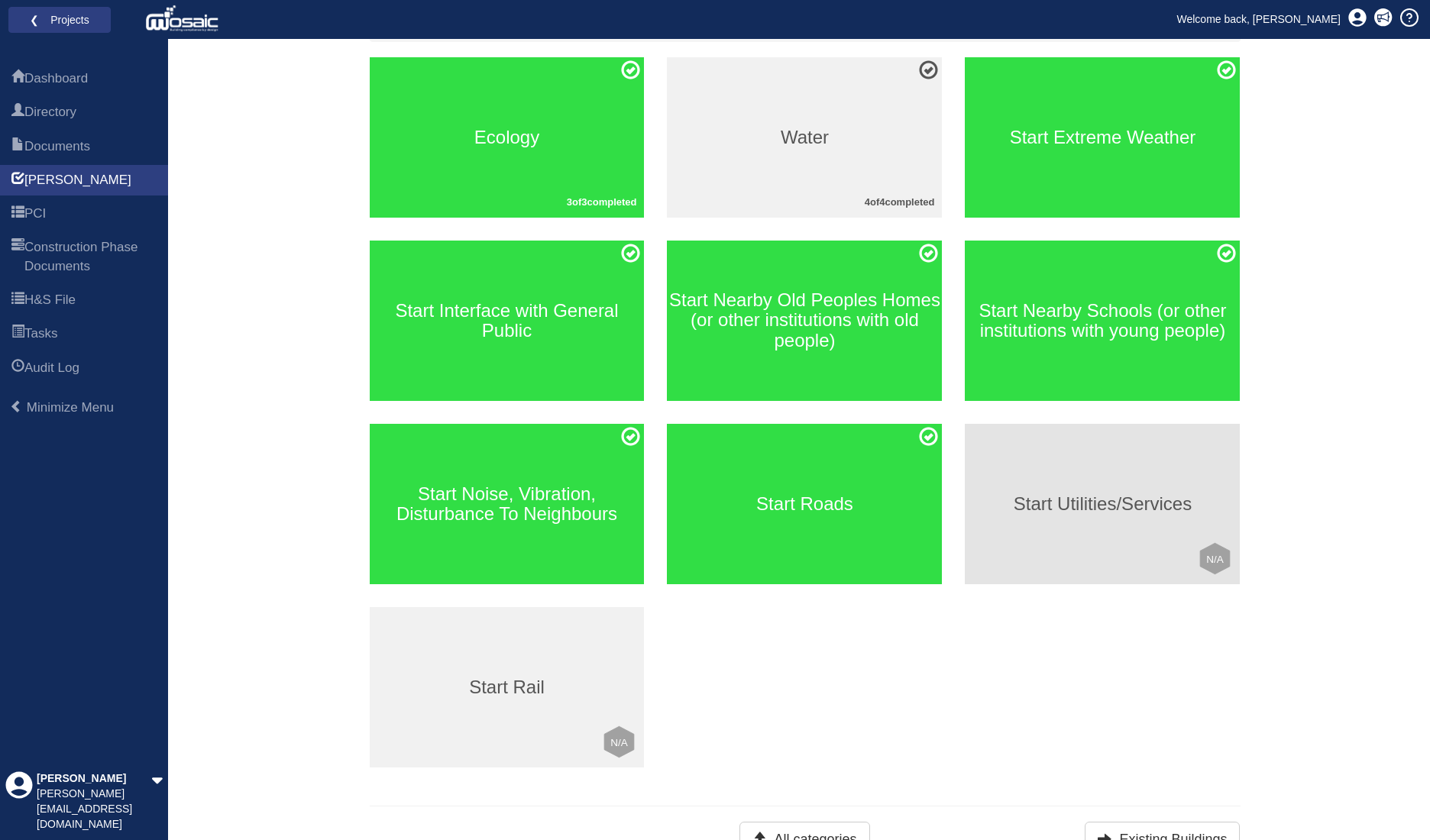
scroll to position [209, 0]
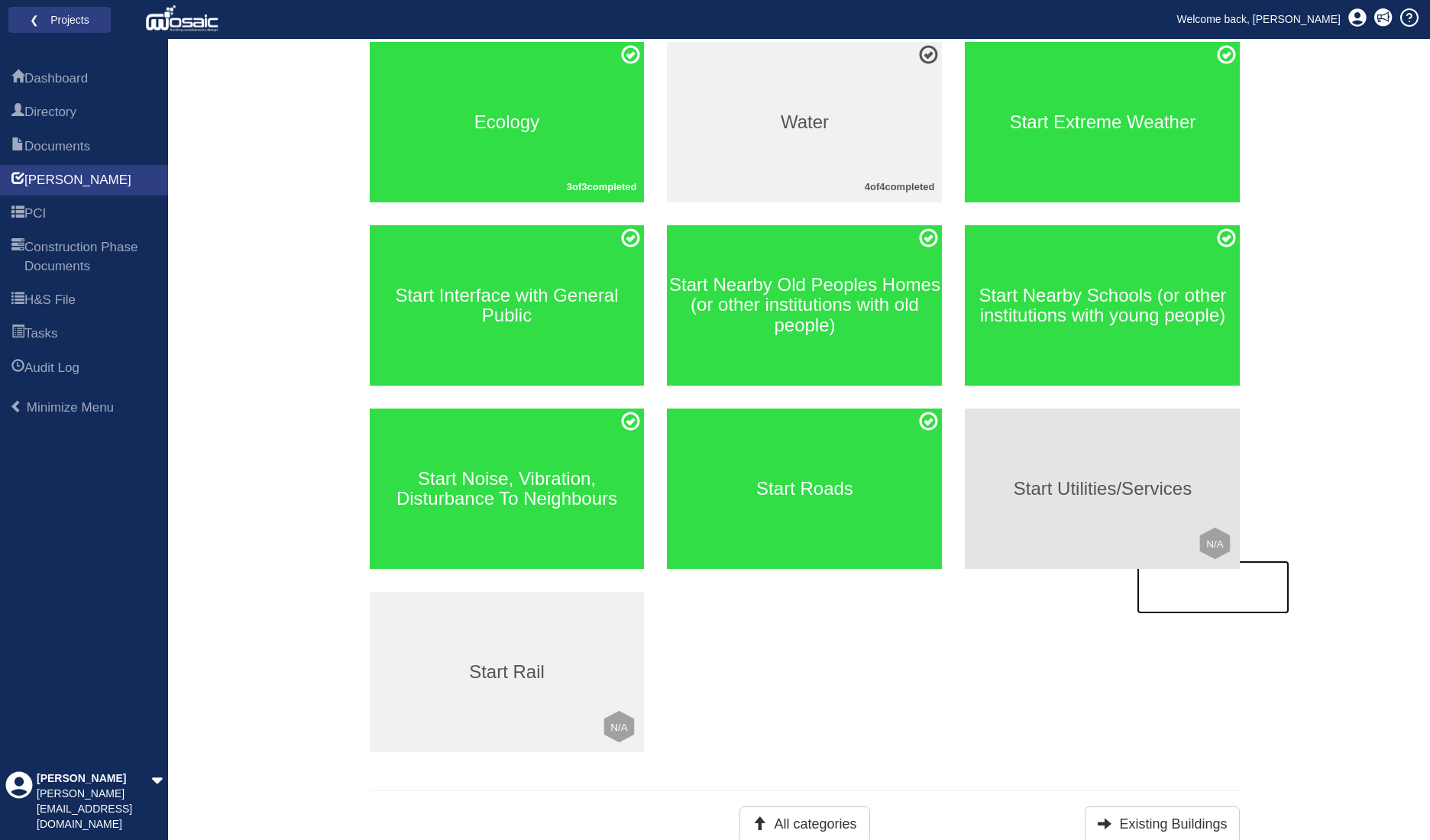
click at [1071, 523] on div "Start Utilities/Services Click to mark this element as Not Applicable to your w…" at bounding box center [1102, 488] width 275 height 160
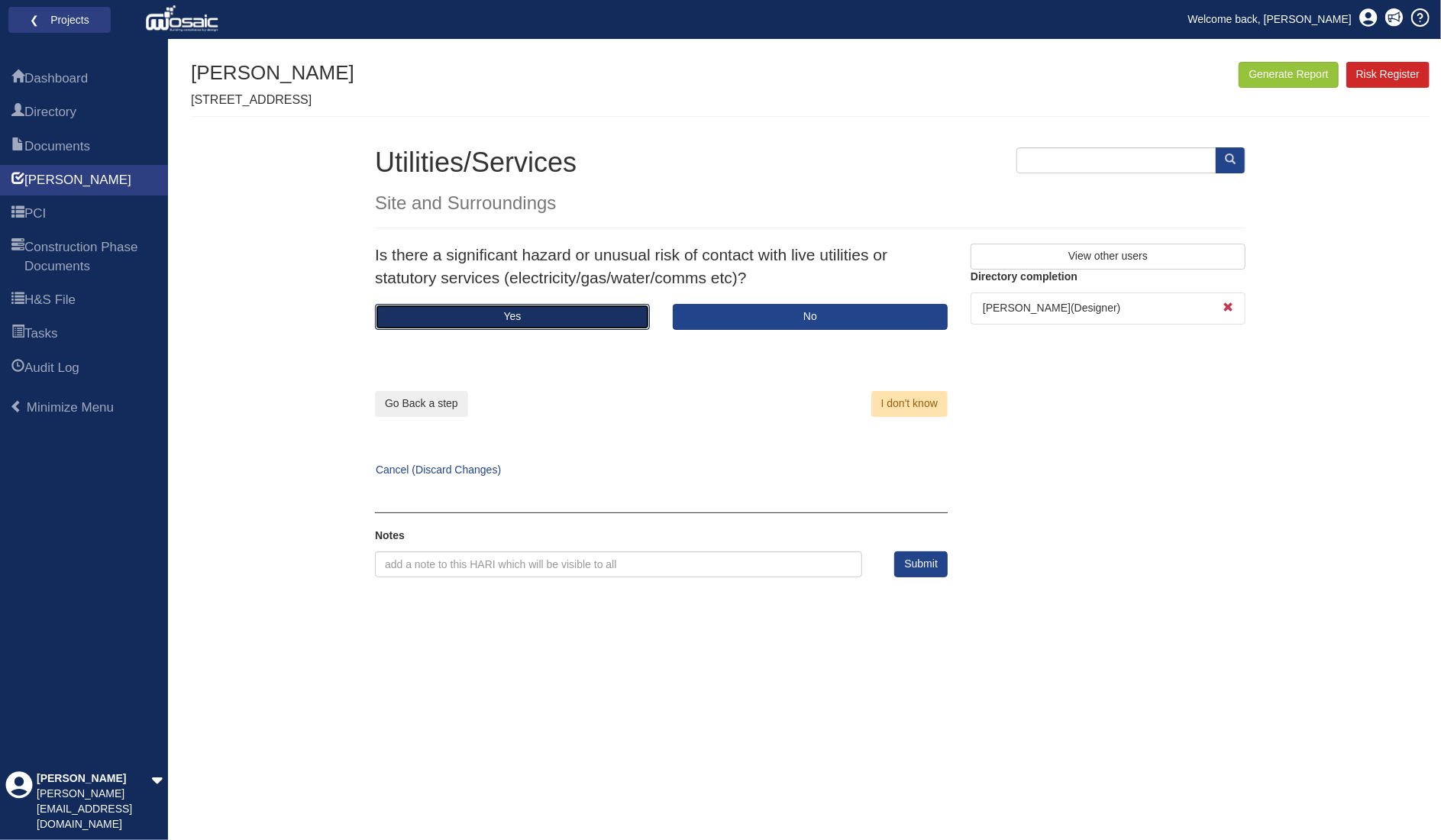
click at [565, 324] on button "Yes" at bounding box center [512, 317] width 275 height 26
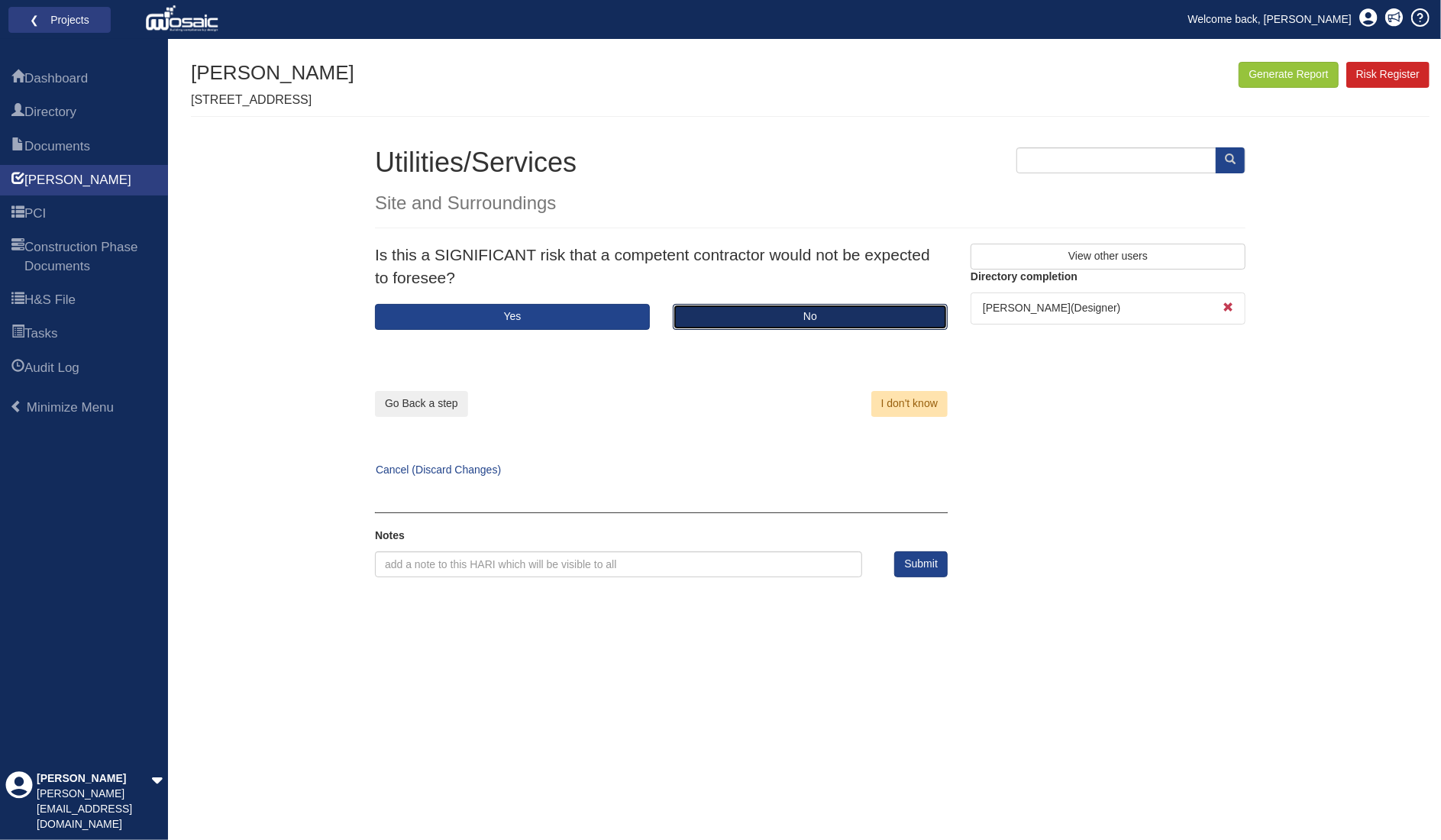
click at [763, 316] on button "No" at bounding box center [810, 317] width 275 height 26
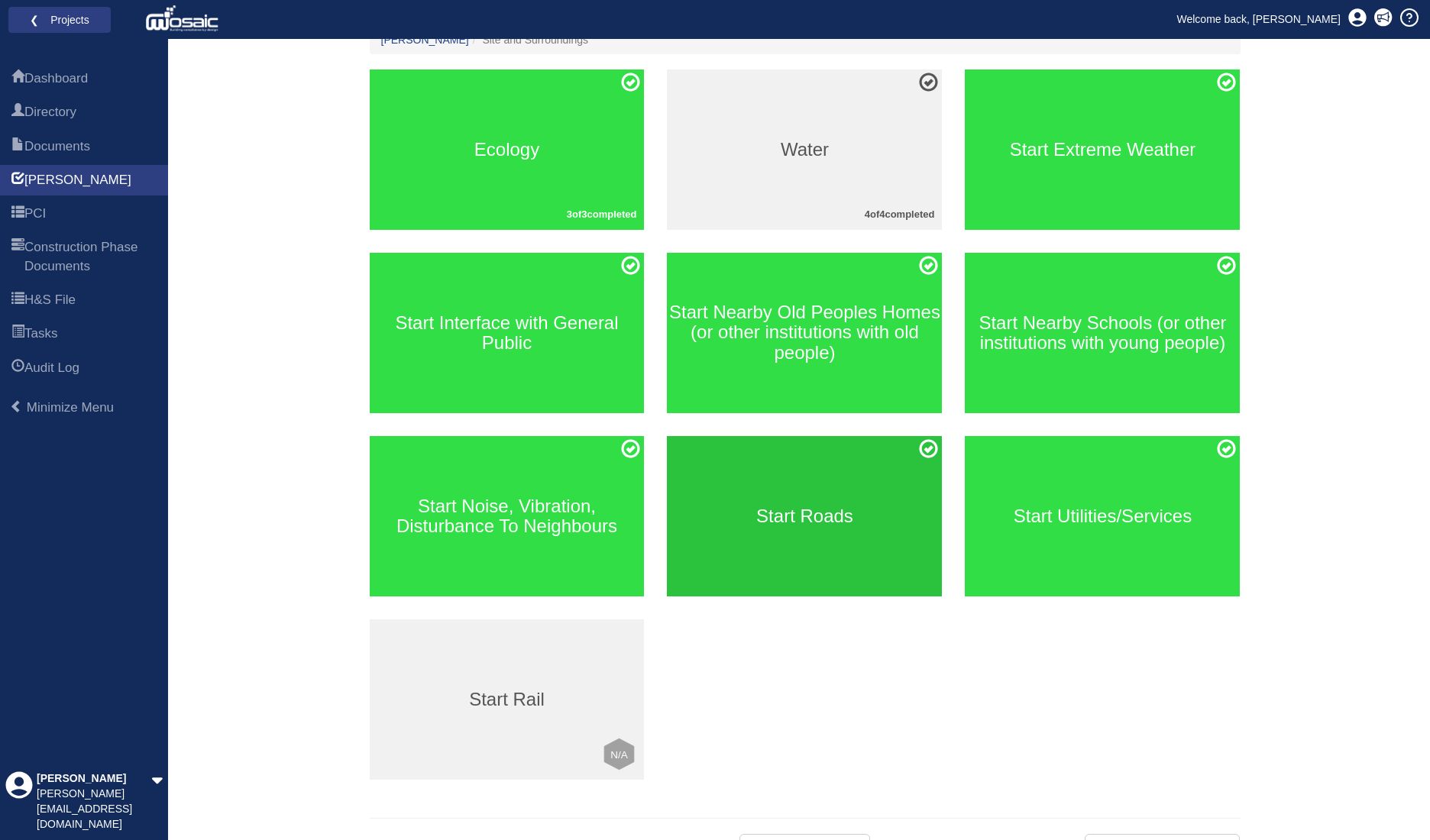
scroll to position [209, 0]
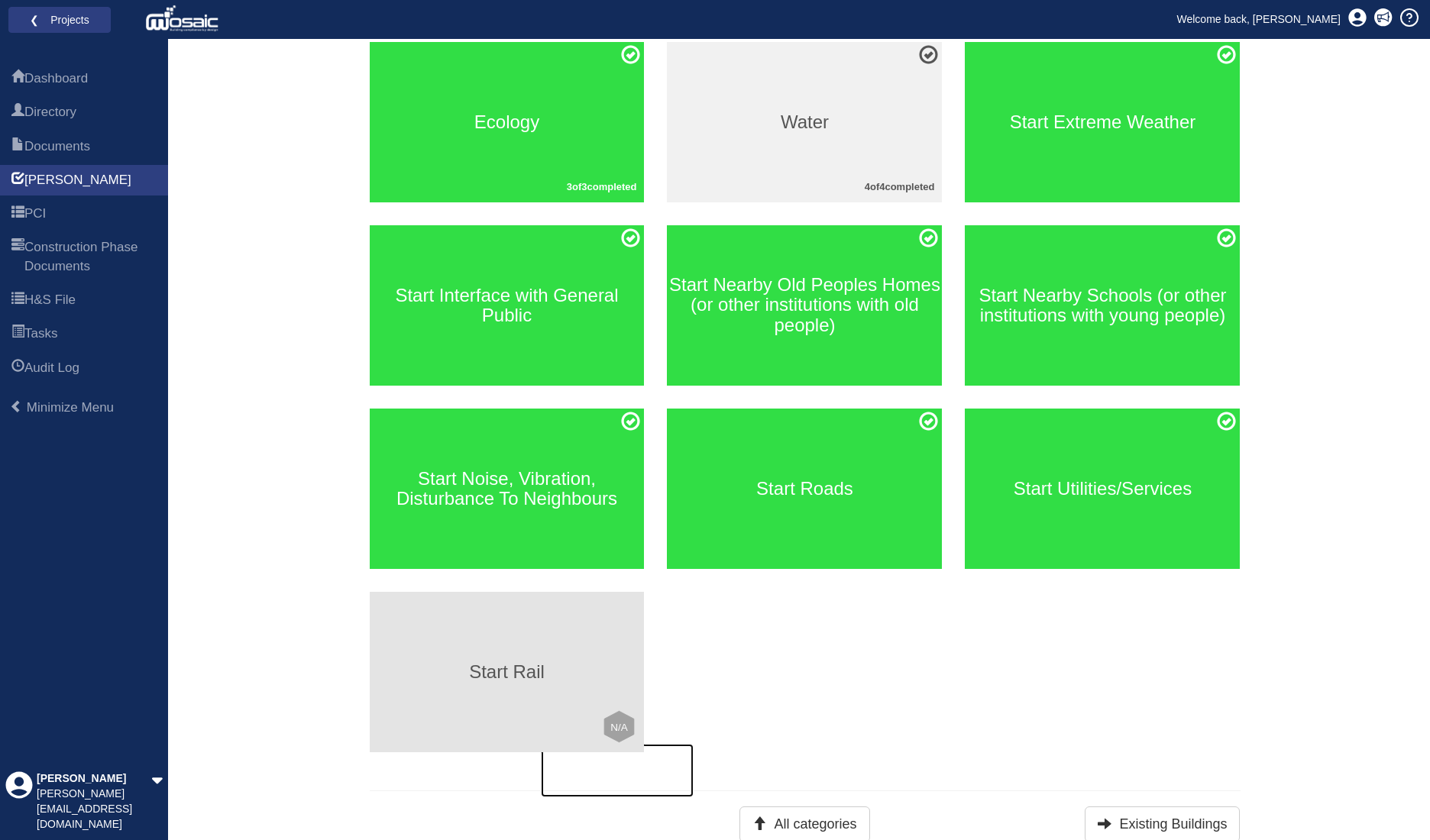
click at [504, 667] on h3 "Start Rail" at bounding box center [506, 672] width 275 height 20
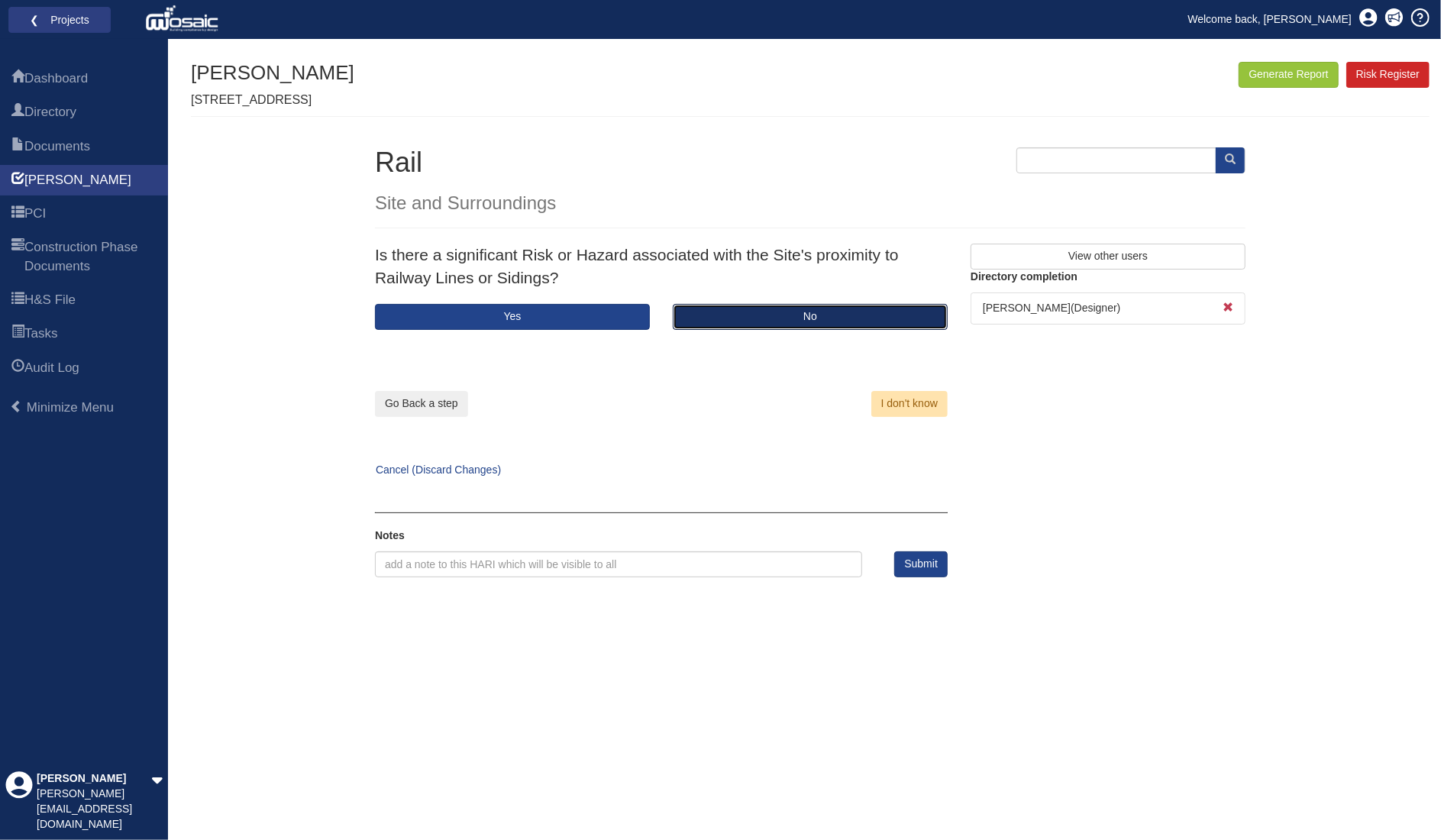
click at [741, 309] on button "No" at bounding box center [810, 317] width 275 height 26
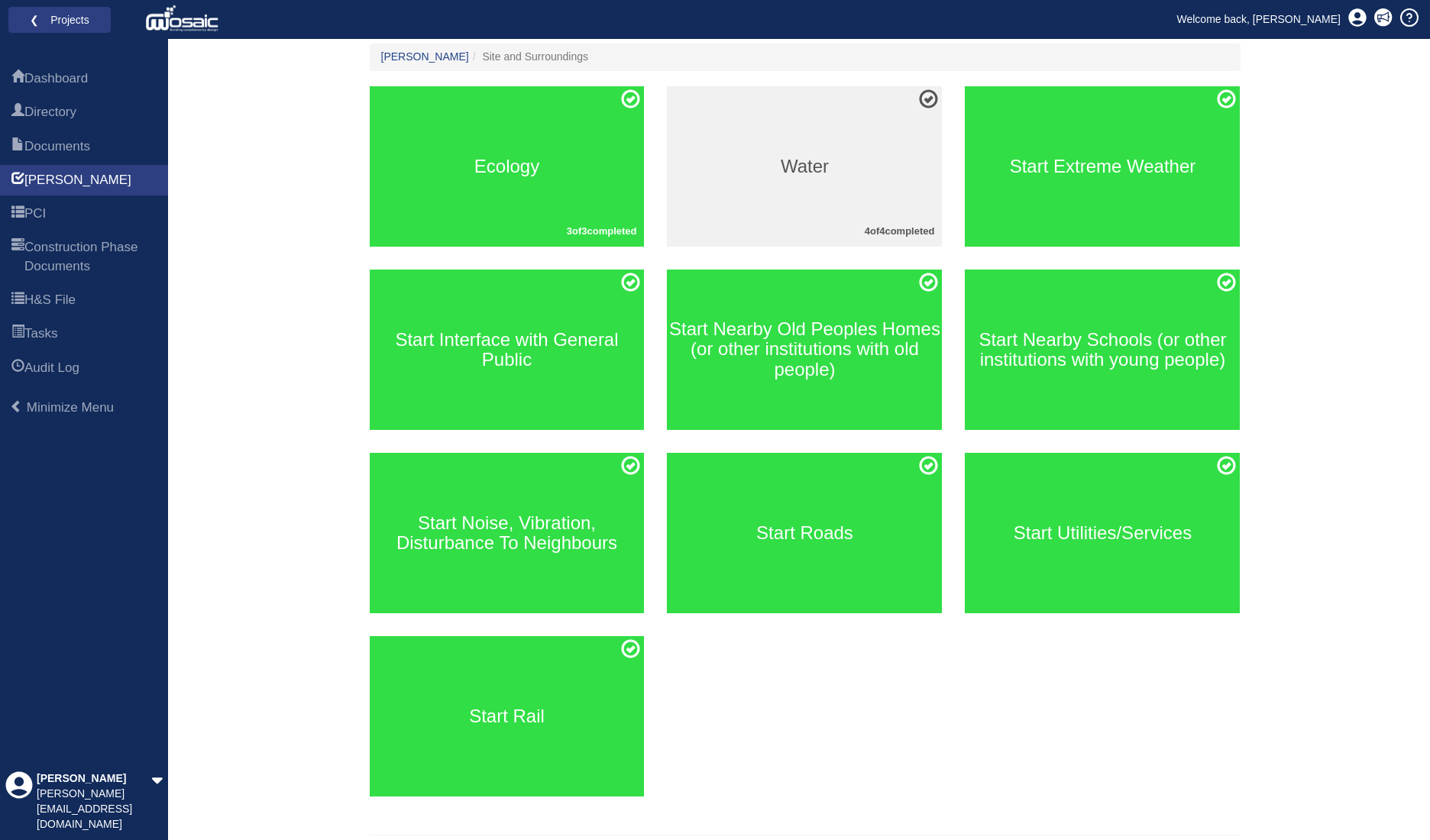
scroll to position [209, 0]
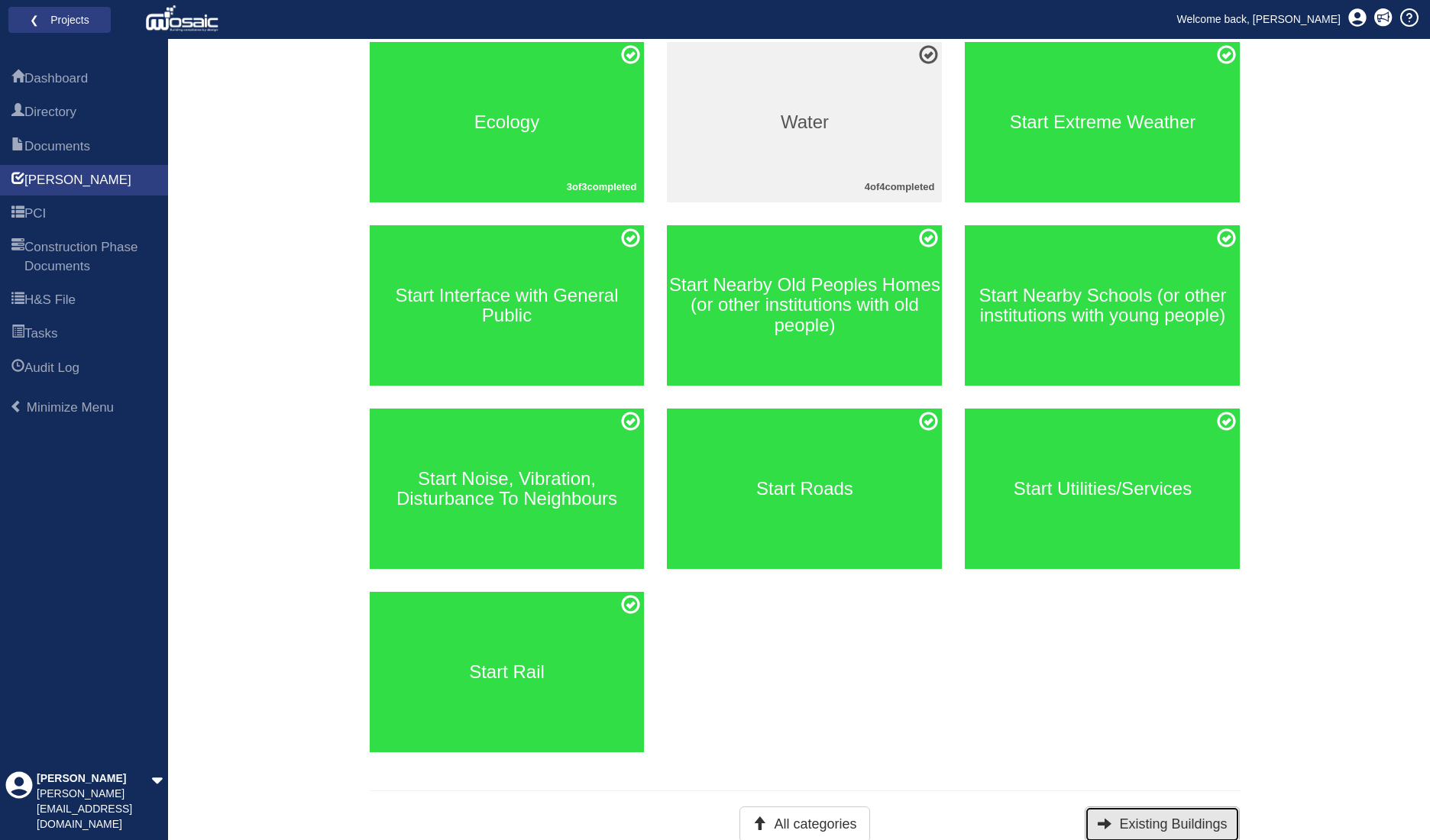
click at [1182, 824] on button "Existing Buildings" at bounding box center [1162, 824] width 155 height 36
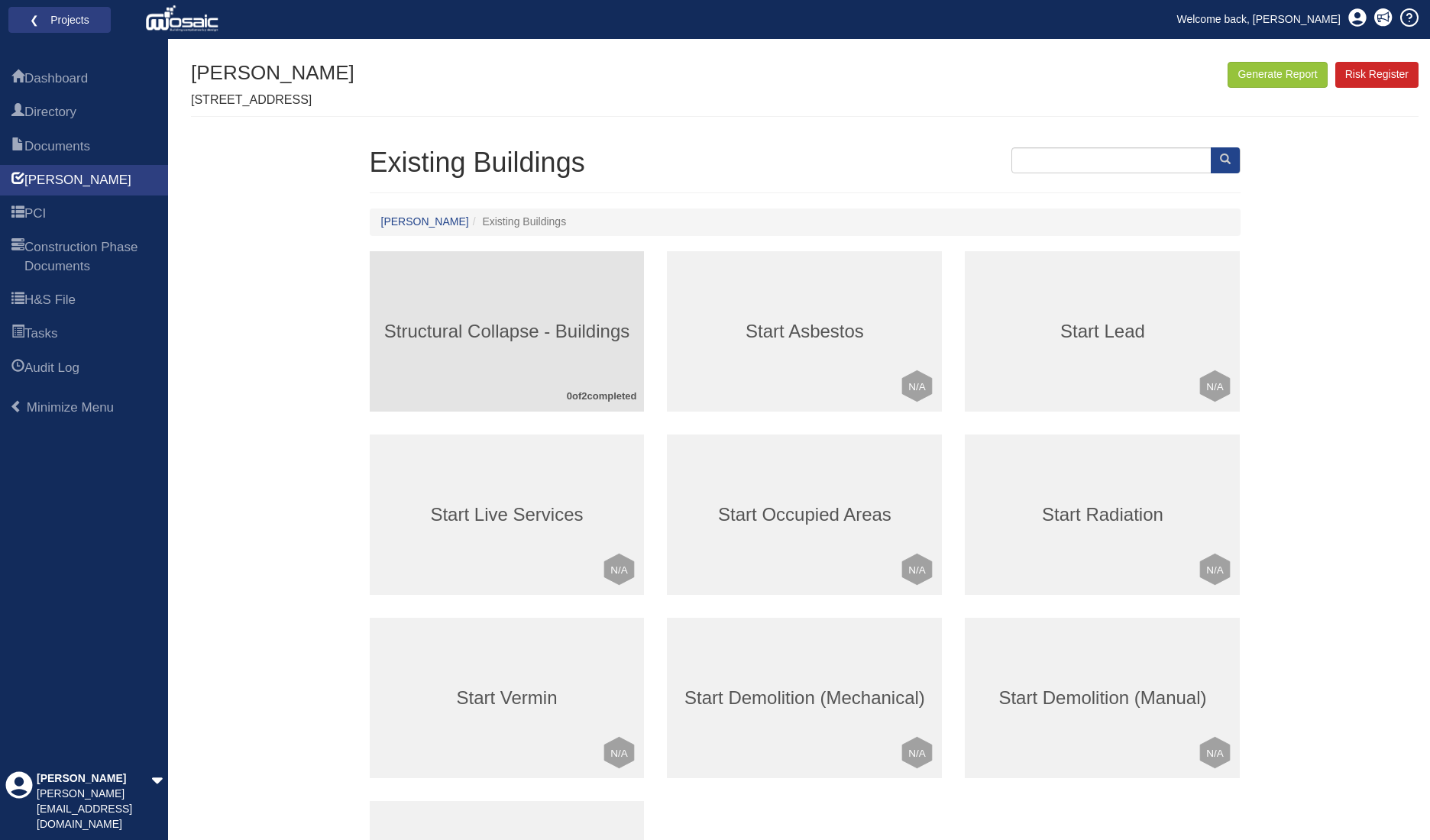
click at [551, 337] on h3 "Structural Collapse - Buildings" at bounding box center [506, 331] width 275 height 20
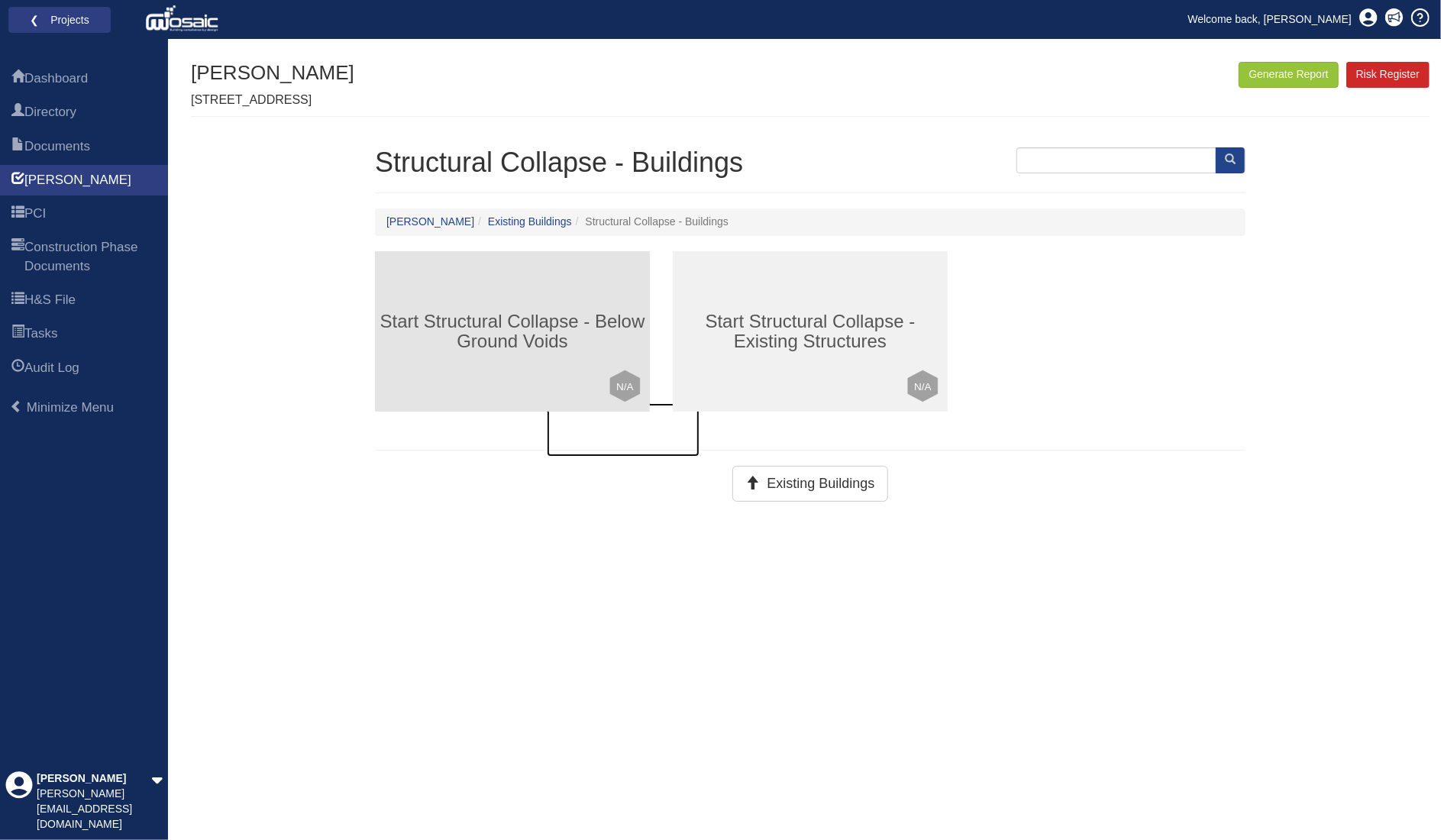
click at [586, 338] on h3 "Start Structural Collapse - Below Ground Voids" at bounding box center [512, 331] width 275 height 41
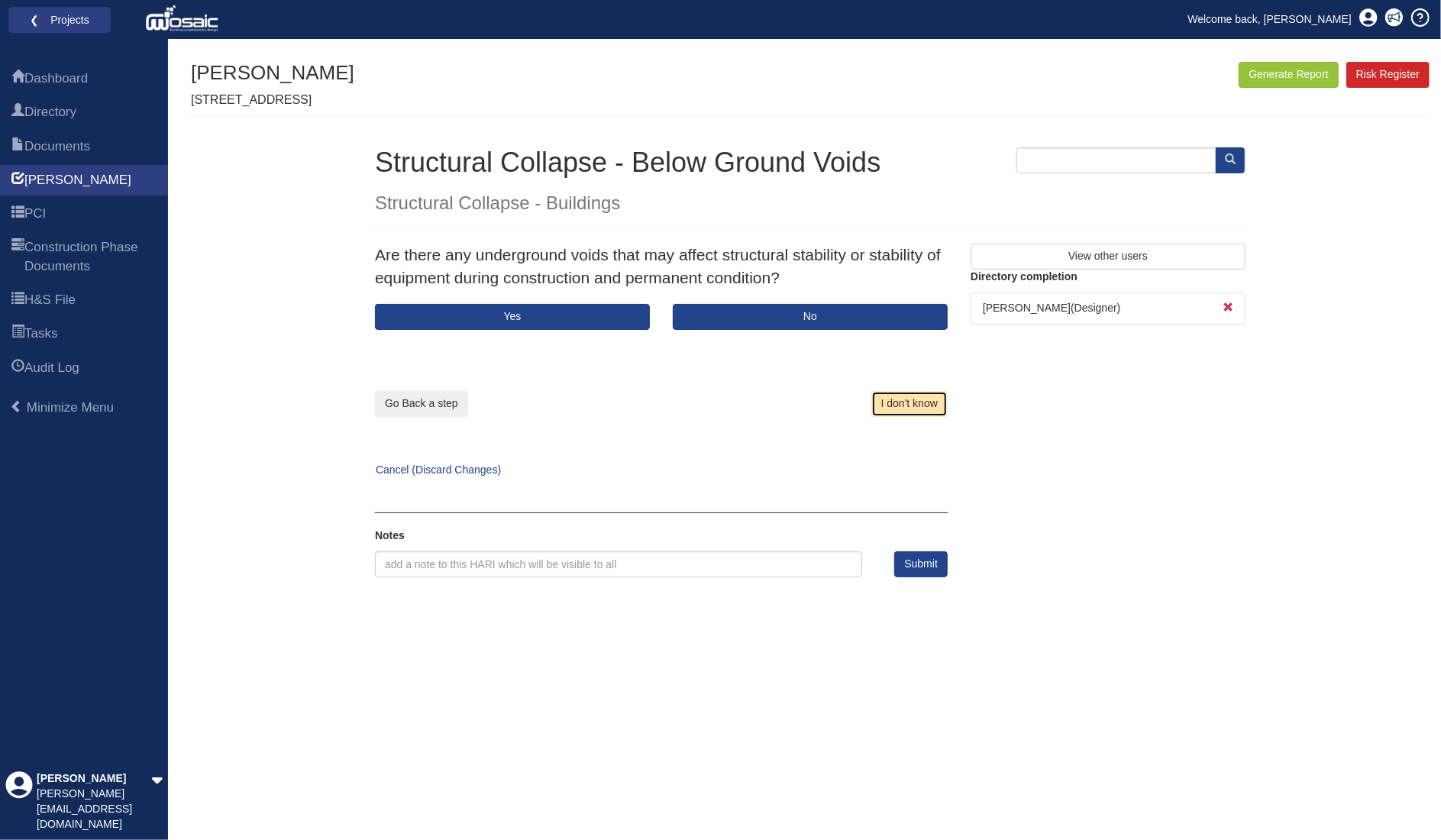
click at [924, 407] on button "I don't know" at bounding box center [910, 404] width 76 height 26
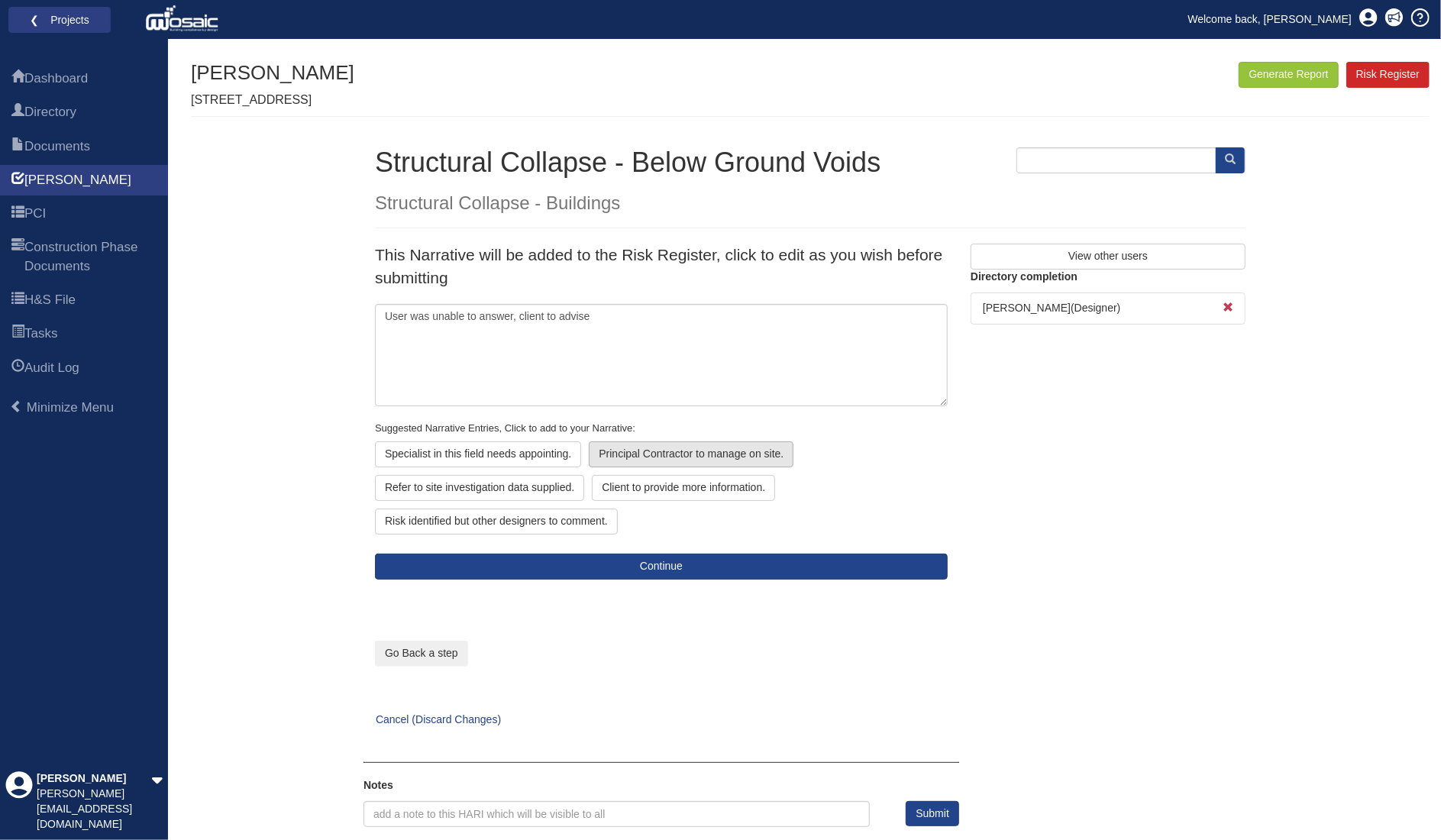
click at [584, 475] on div "Principal Contractor to manage on site." at bounding box center [479, 488] width 209 height 26
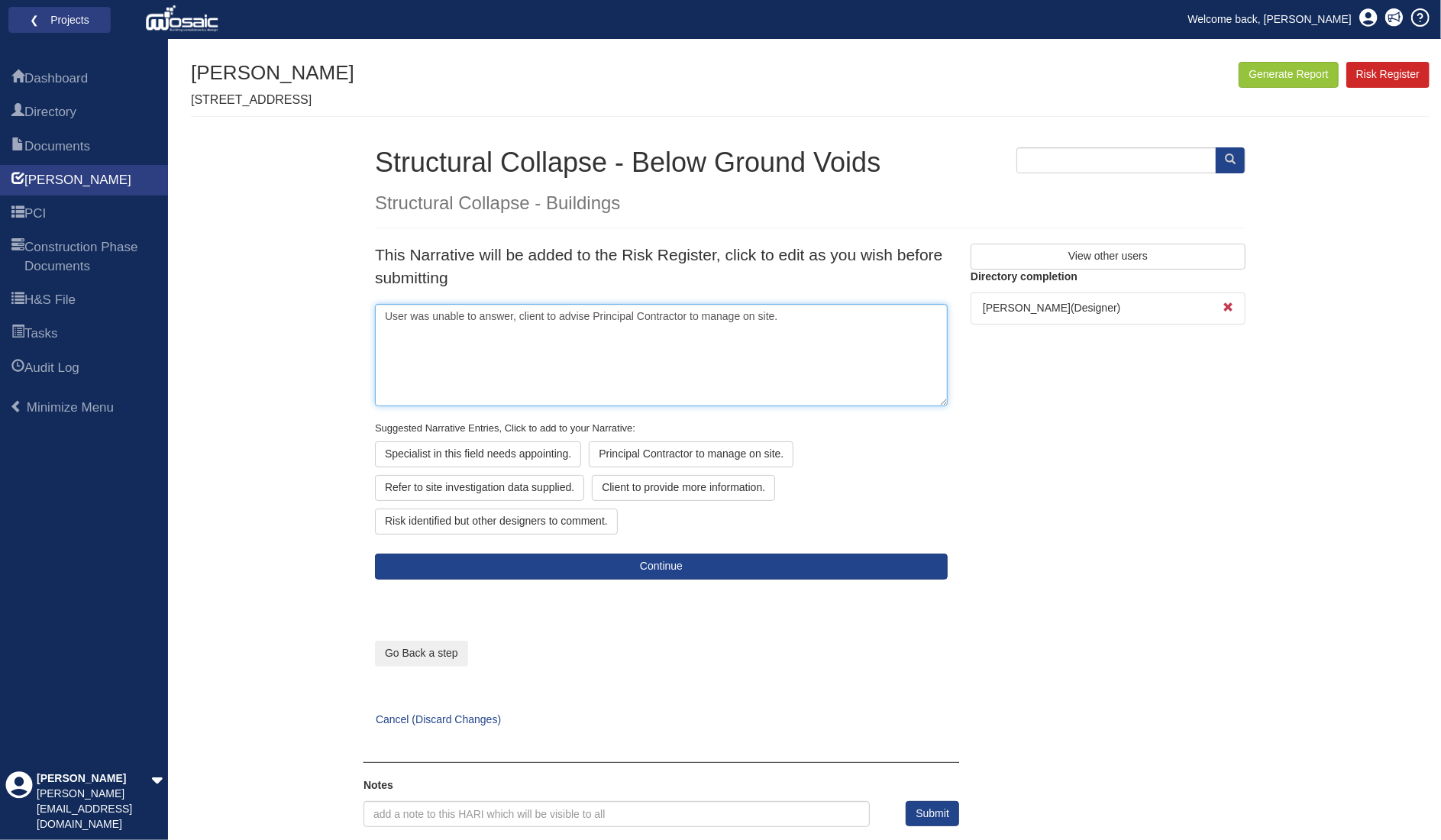
drag, startPoint x: 591, startPoint y: 312, endPoint x: 362, endPoint y: 320, distance: 229.1
click at [363, 320] on div "This Narrative will be added to the Risk Register, click to edit as you wish be…" at bounding box center [661, 535] width 596 height 583
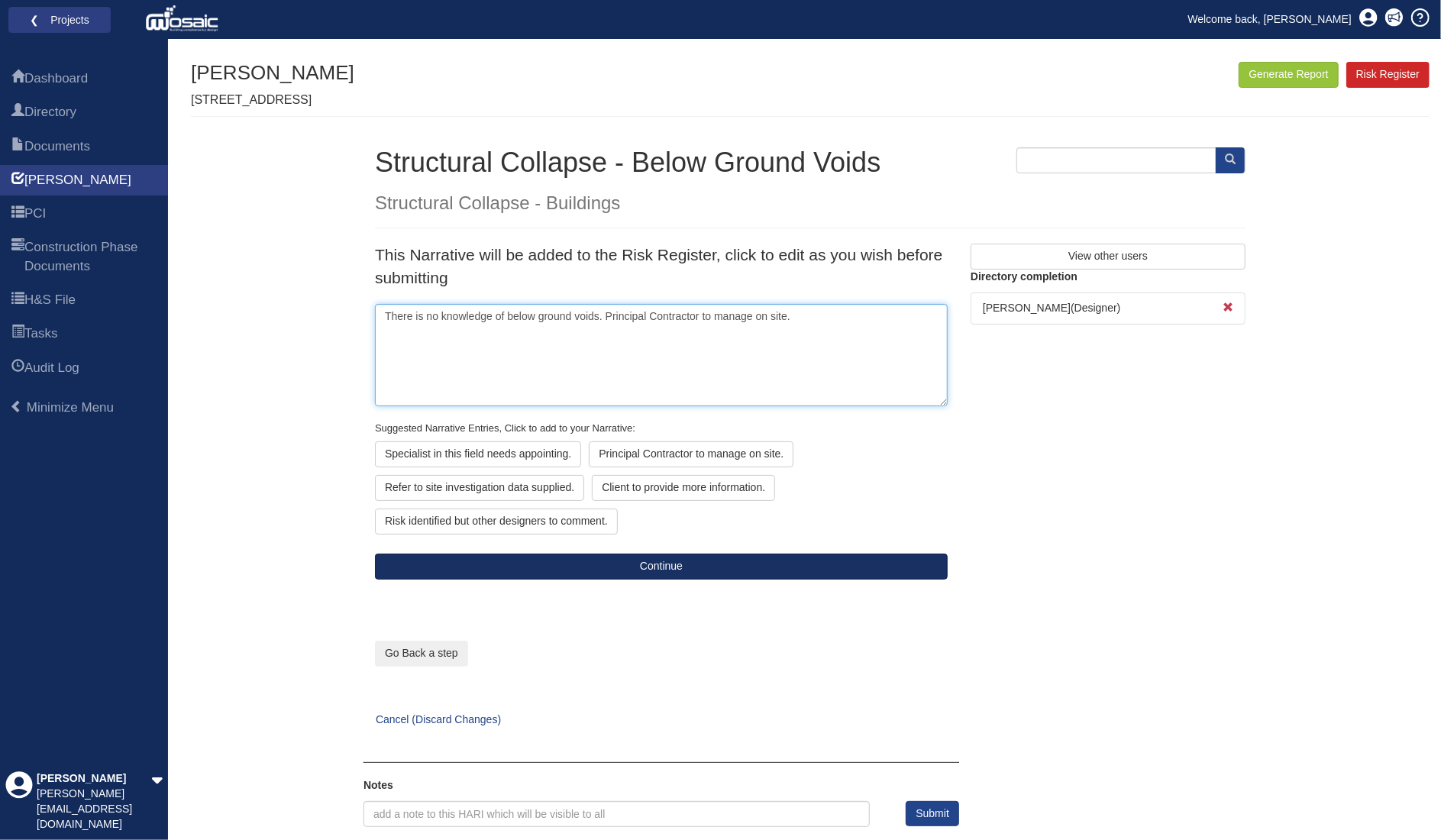
type textarea "There is no knowledge of below ground voids. Principal Contractor to manage on …"
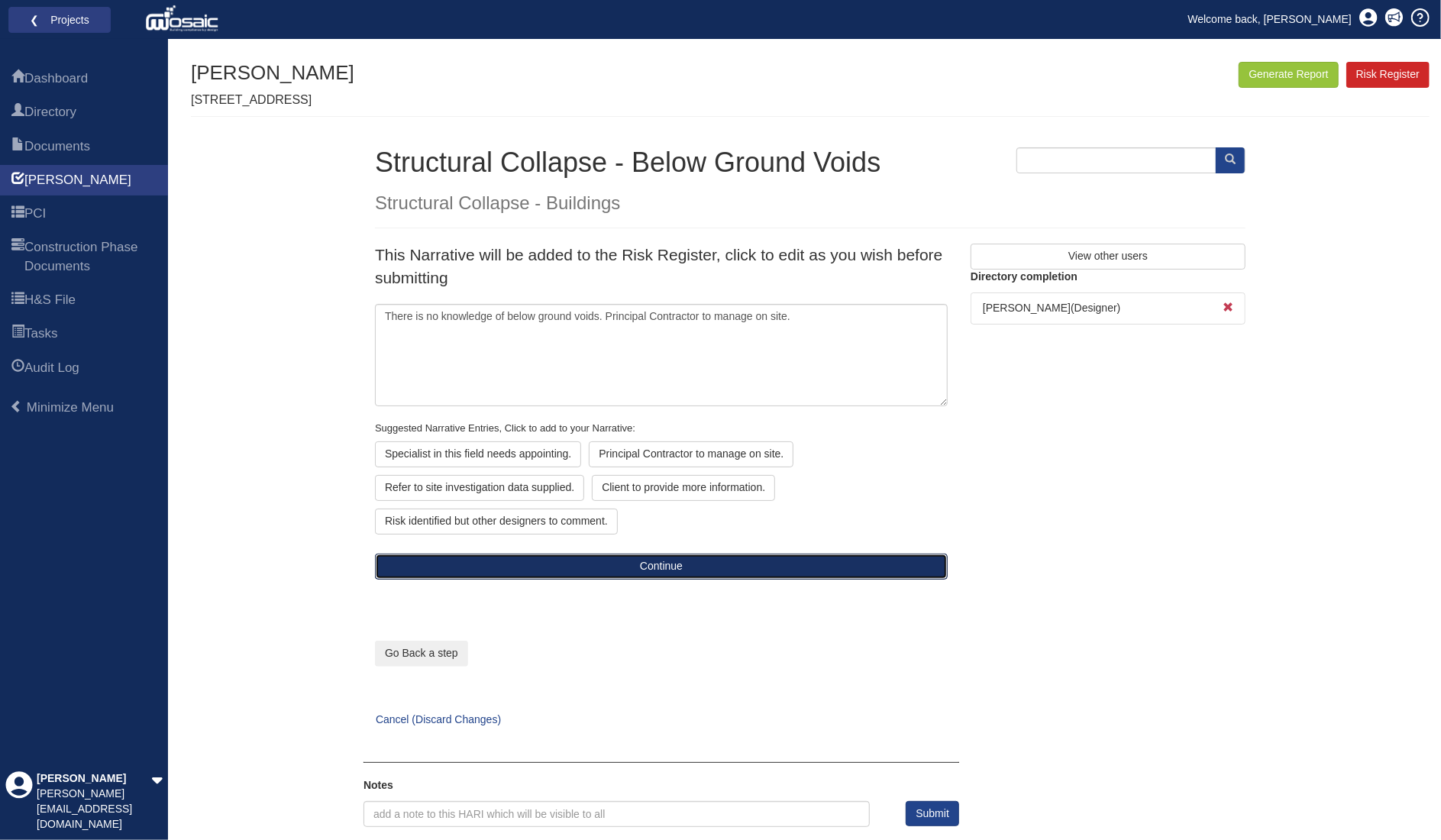
click at [650, 572] on button "Continue" at bounding box center [662, 567] width 573 height 26
click at [659, 568] on button "Continue" at bounding box center [662, 567] width 573 height 26
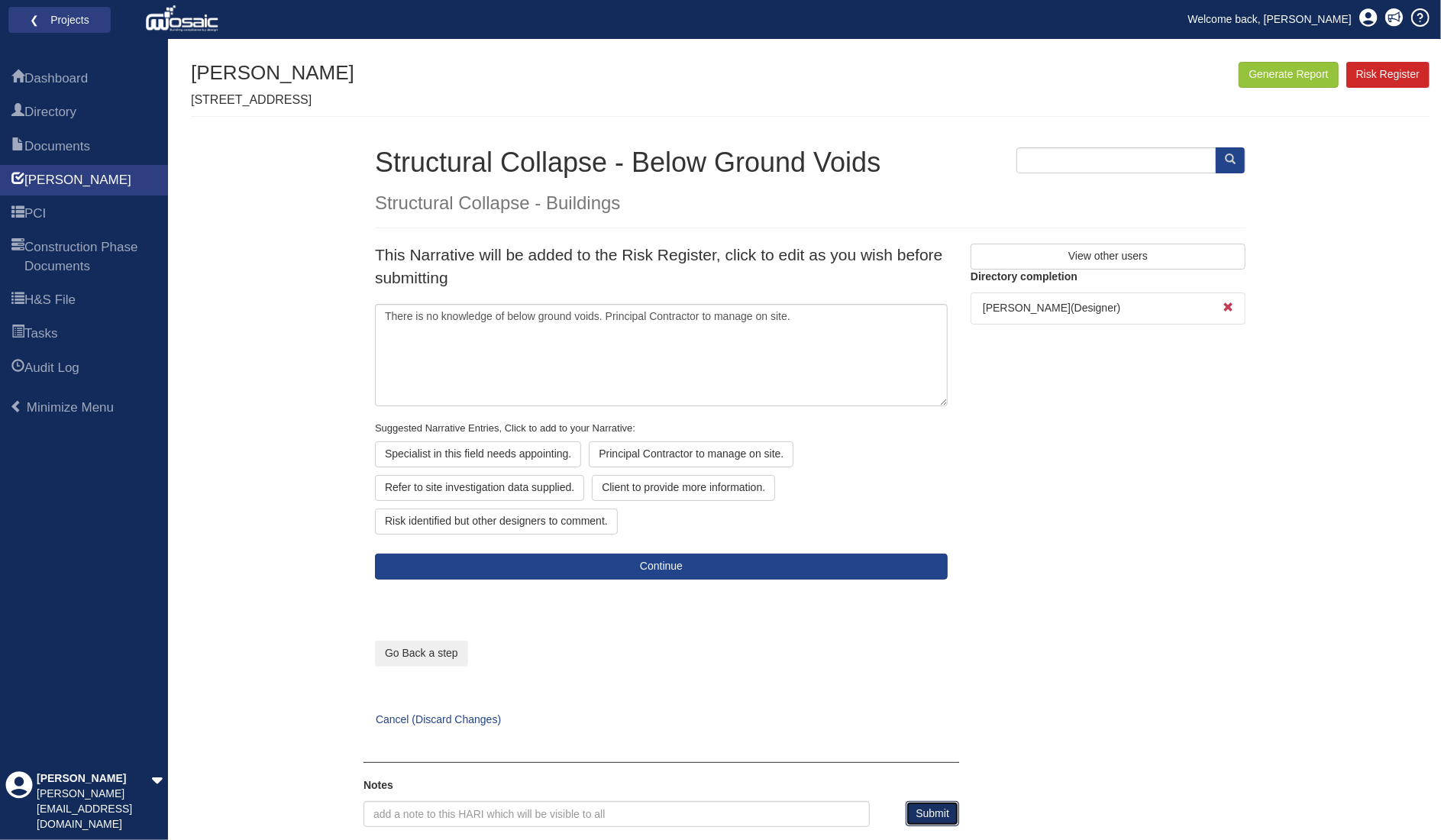
click at [948, 807] on button "Submit" at bounding box center [933, 814] width 54 height 26
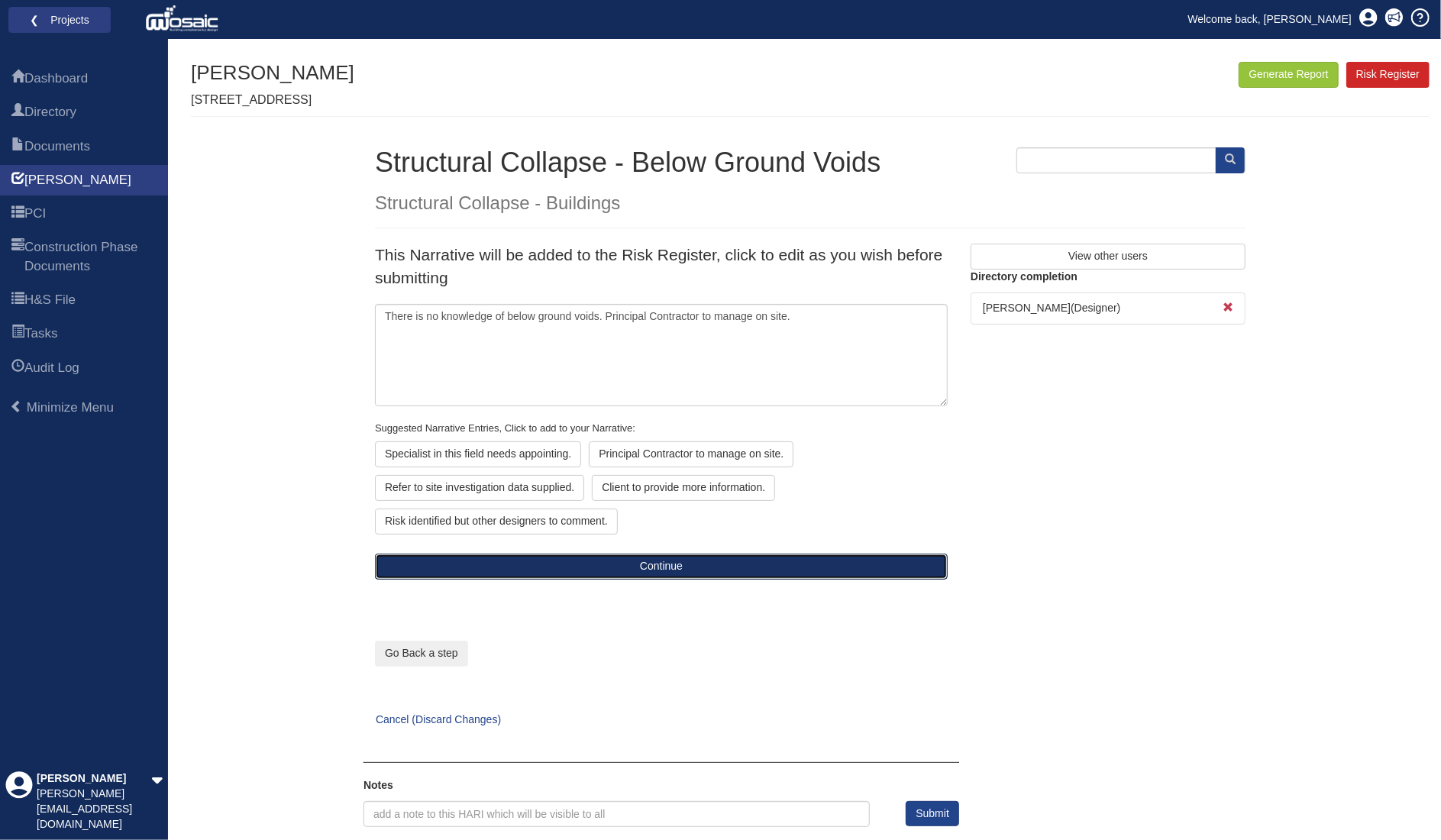
click at [680, 566] on button "Continue" at bounding box center [662, 567] width 573 height 26
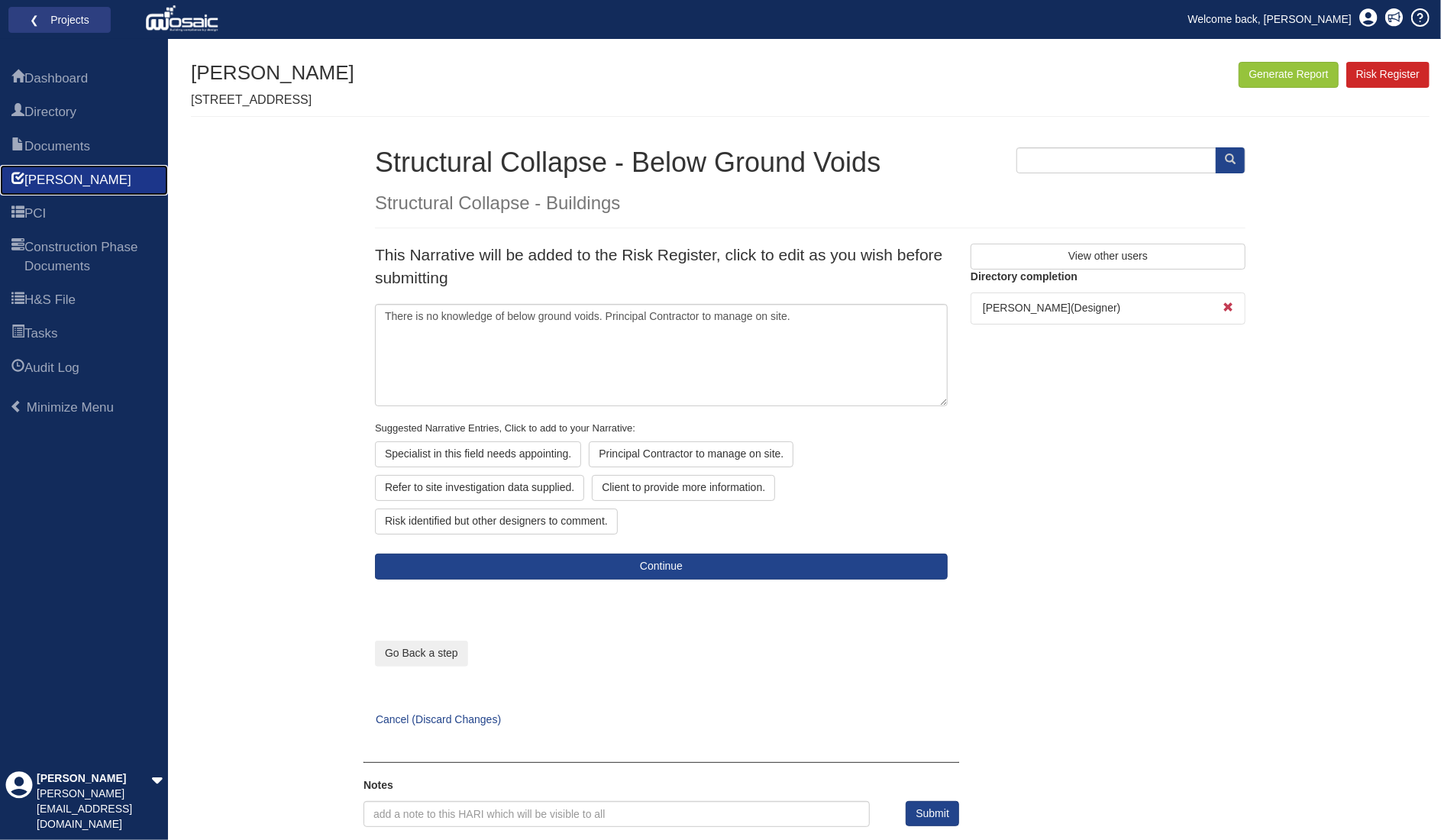
click at [72, 192] on link "[PERSON_NAME]" at bounding box center [84, 179] width 168 height 30
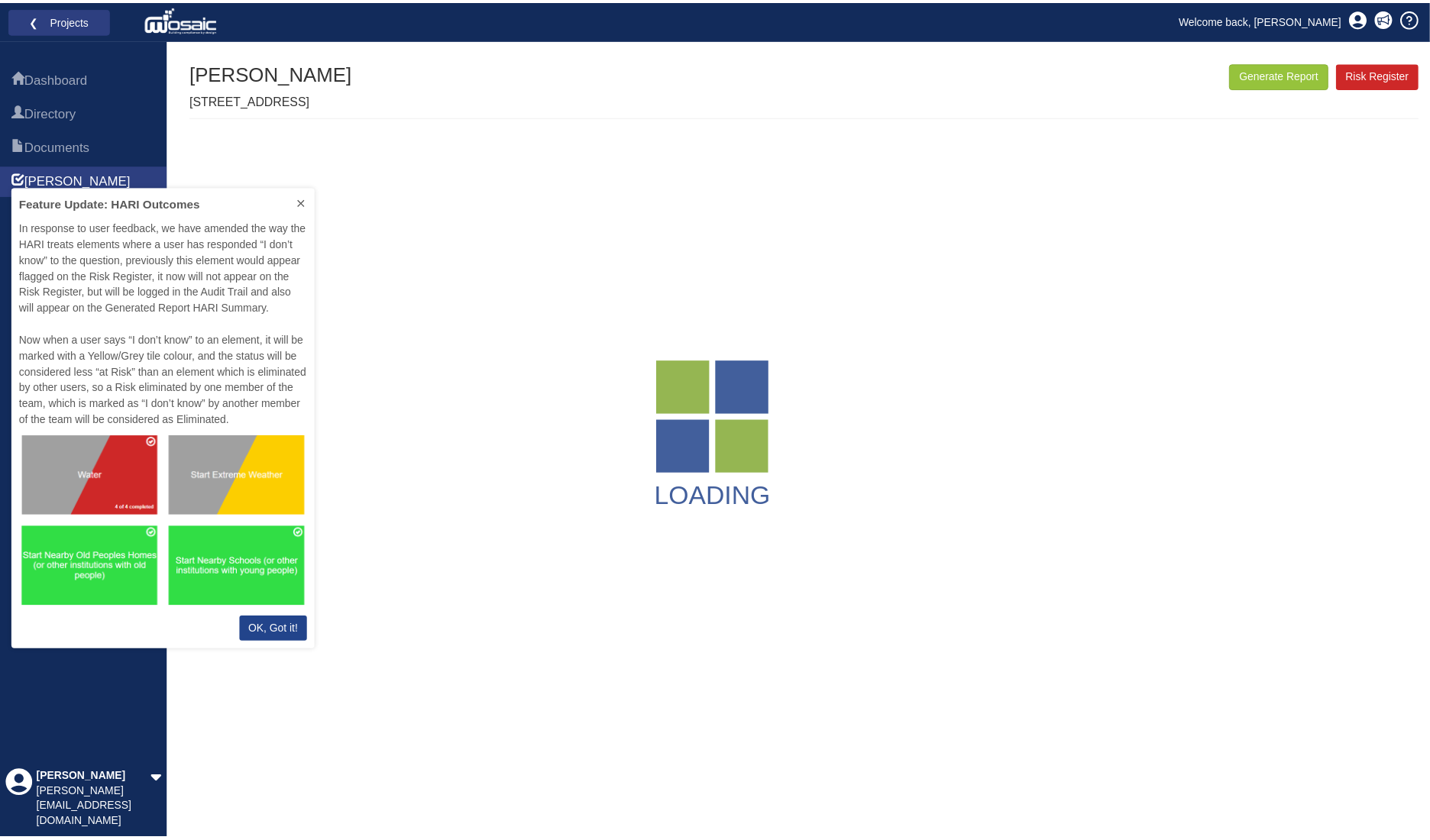
scroll to position [453, 293]
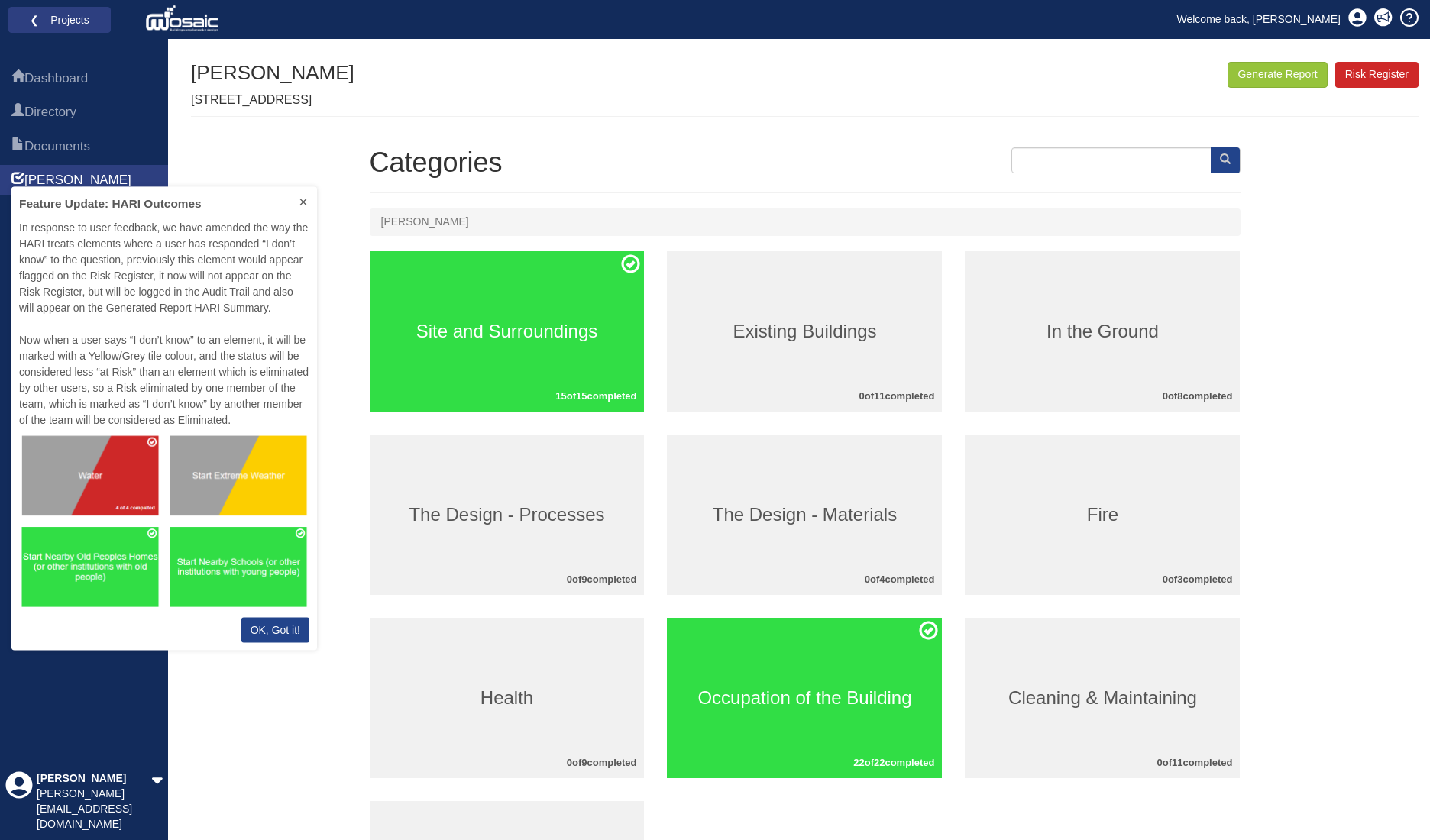
click at [310, 199] on button at bounding box center [304, 204] width 28 height 33
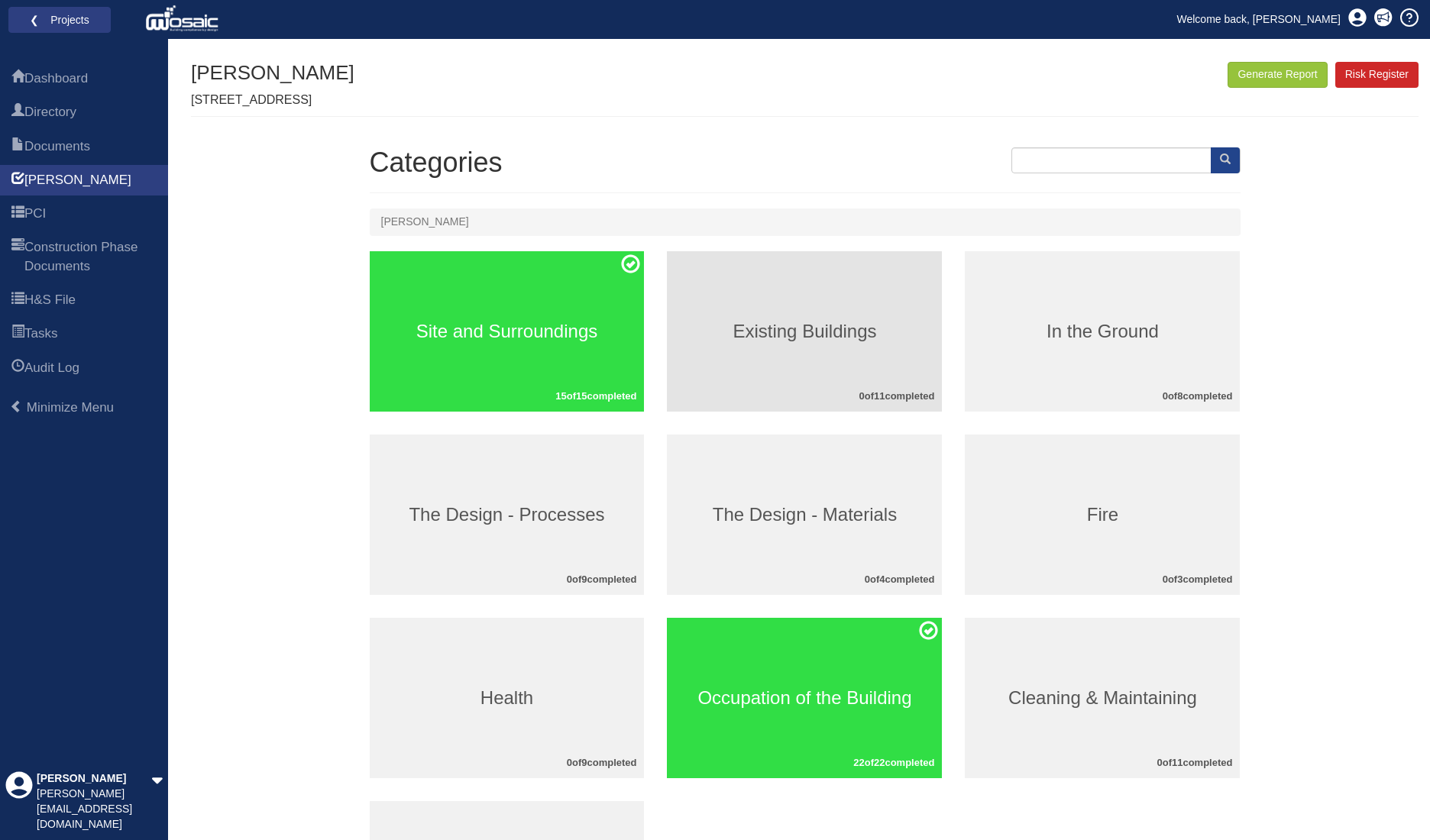
click at [875, 328] on h3 "Existing Buildings" at bounding box center [804, 331] width 275 height 20
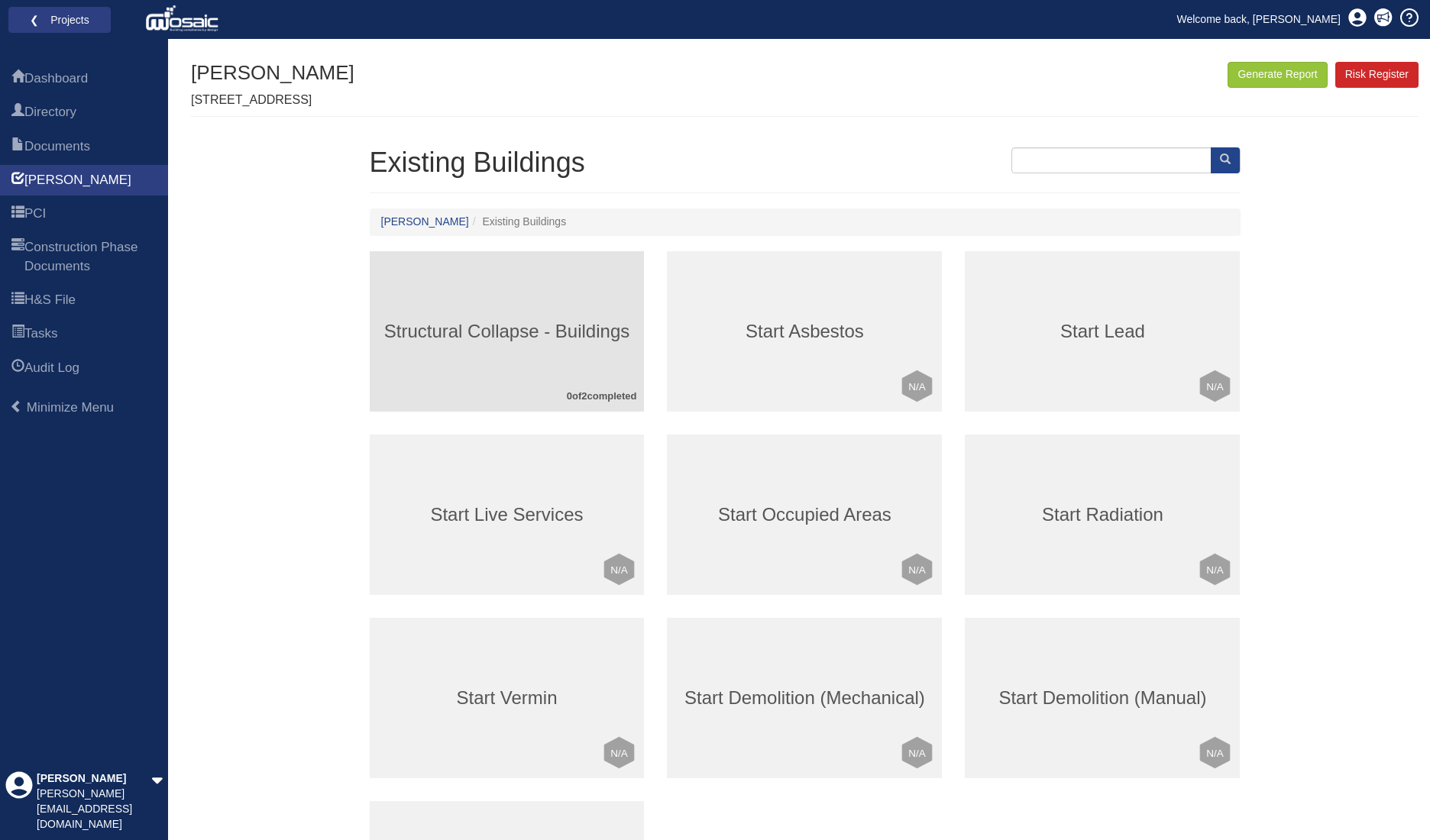
click at [590, 335] on h3 "Structural Collapse - Buildings" at bounding box center [506, 331] width 275 height 20
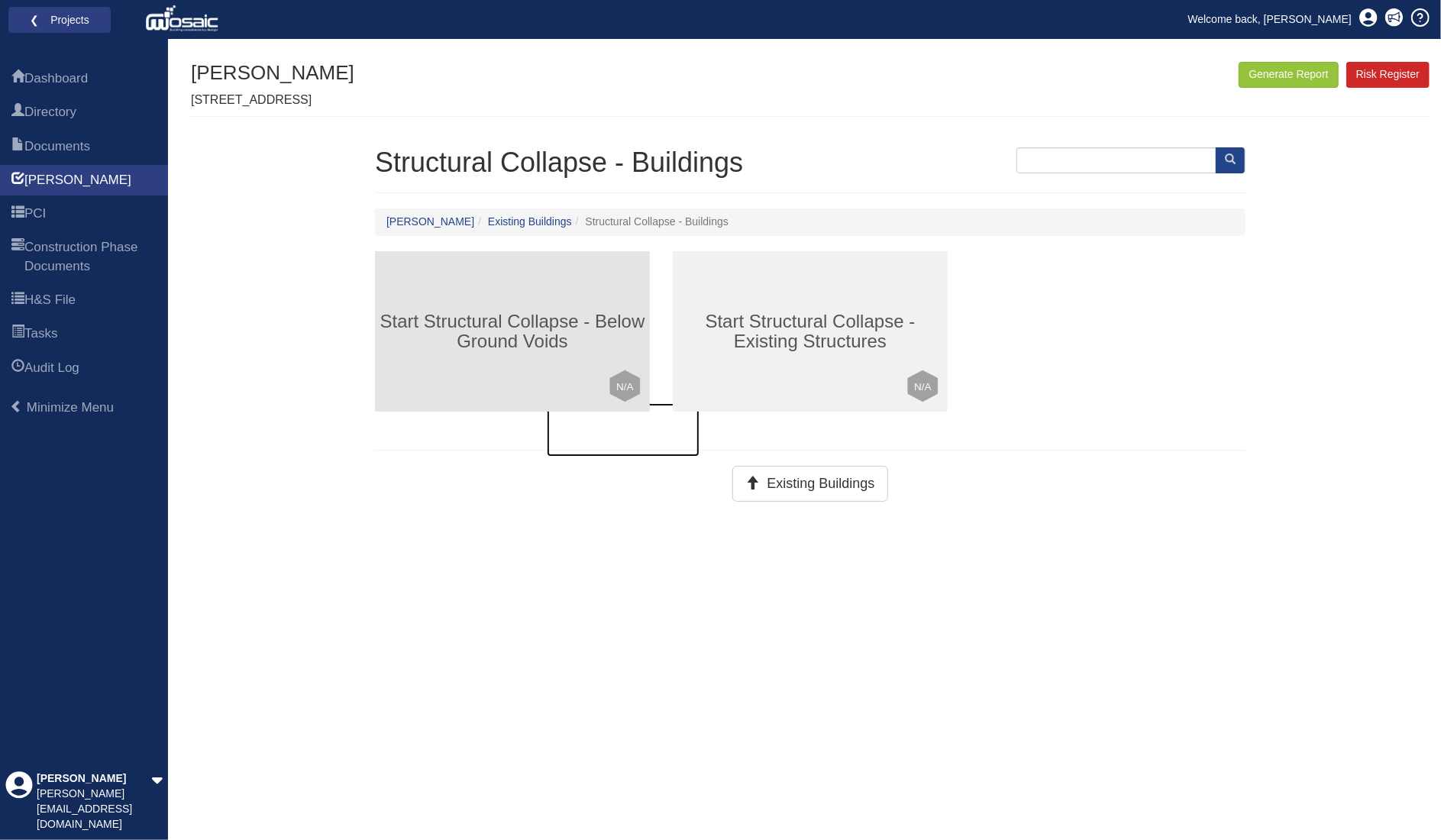
click at [590, 335] on h3 "Start Structural Collapse - Below Ground Voids" at bounding box center [512, 331] width 275 height 41
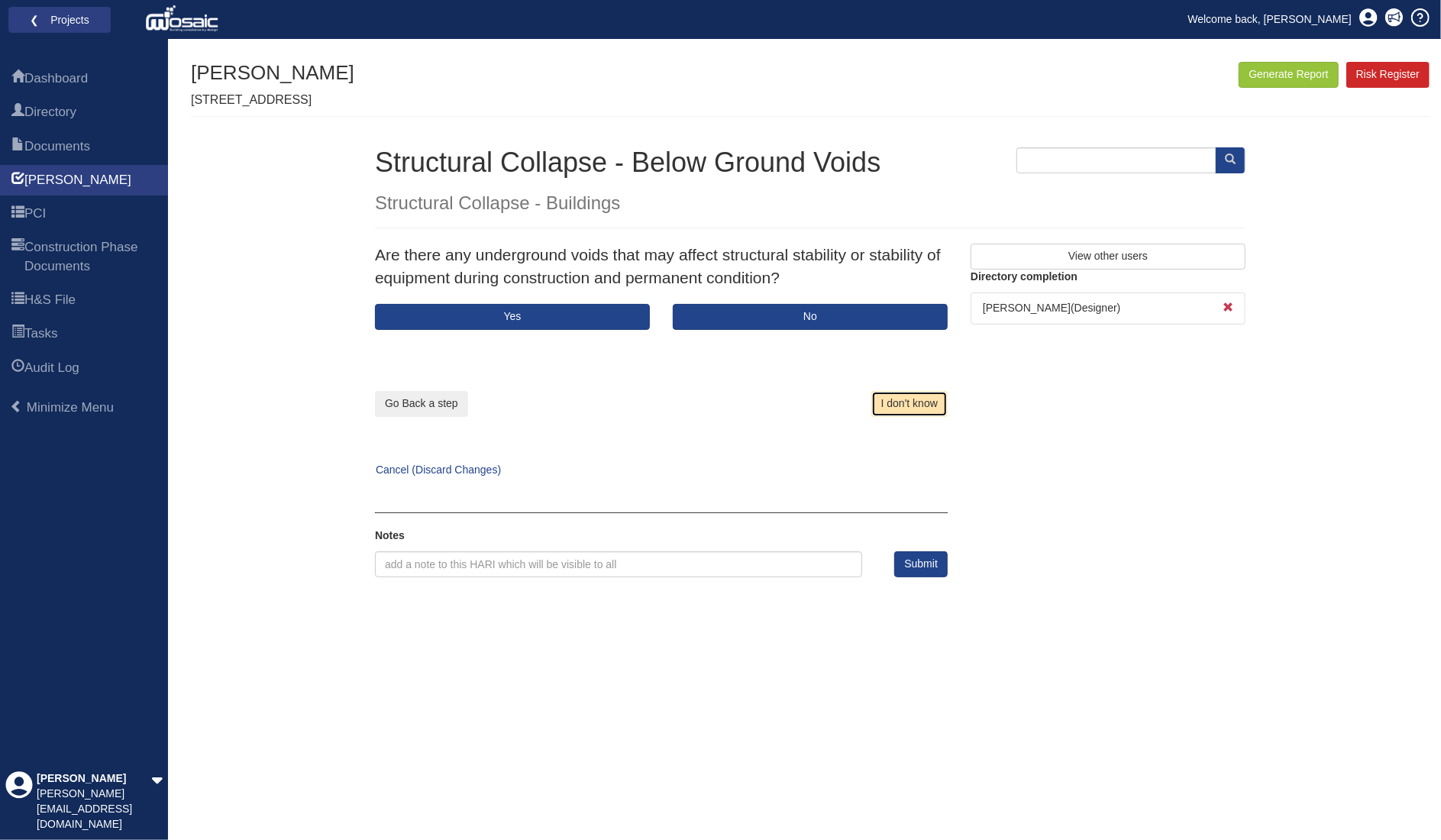
click at [905, 399] on button "I don't know" at bounding box center [910, 404] width 76 height 26
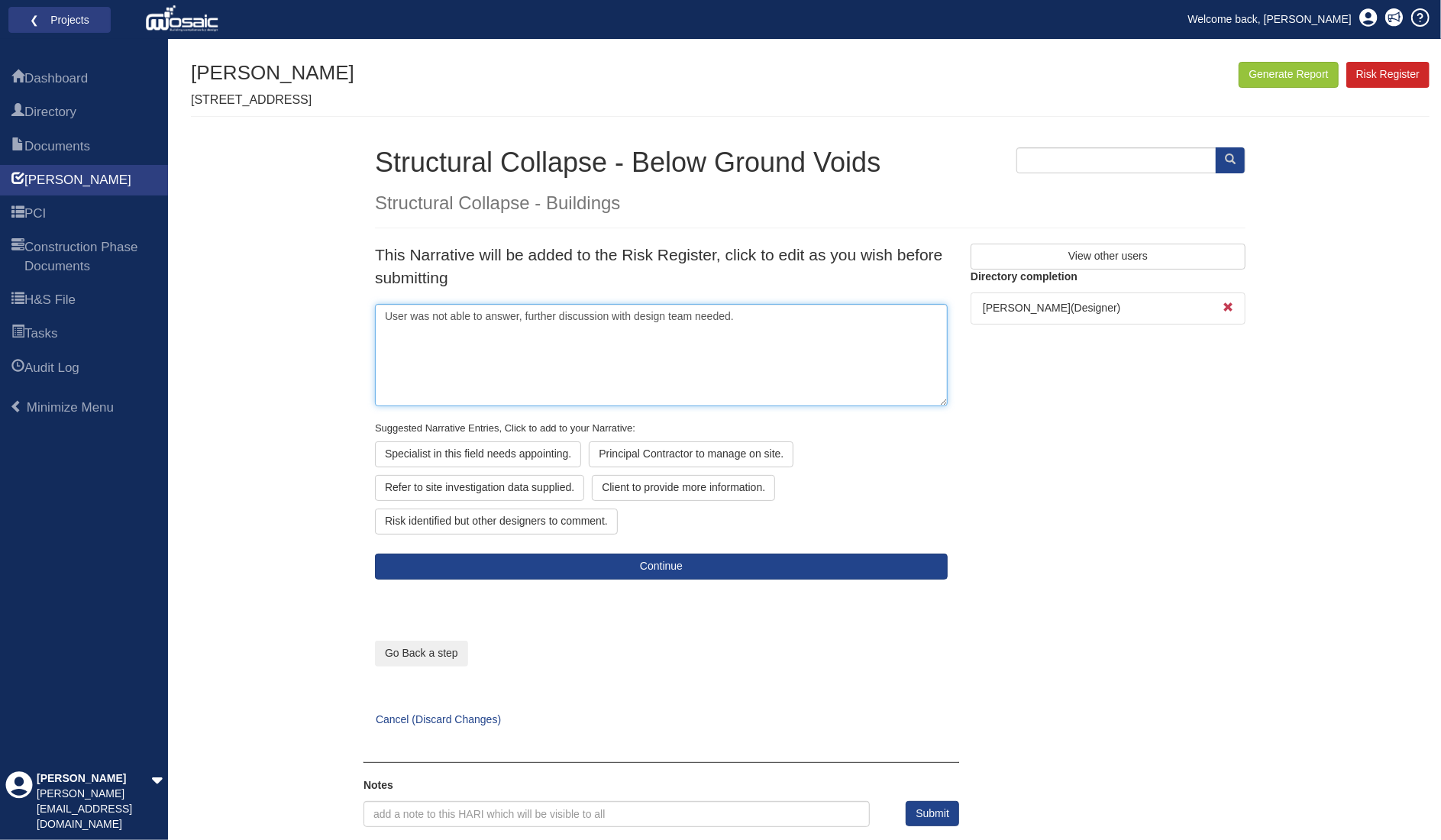
drag, startPoint x: 792, startPoint y: 326, endPoint x: 394, endPoint y: 322, distance: 398.0
click at [394, 322] on textarea "User was not able to answer, further discussion with design team needed." at bounding box center [662, 355] width 573 height 102
type textarea "U"
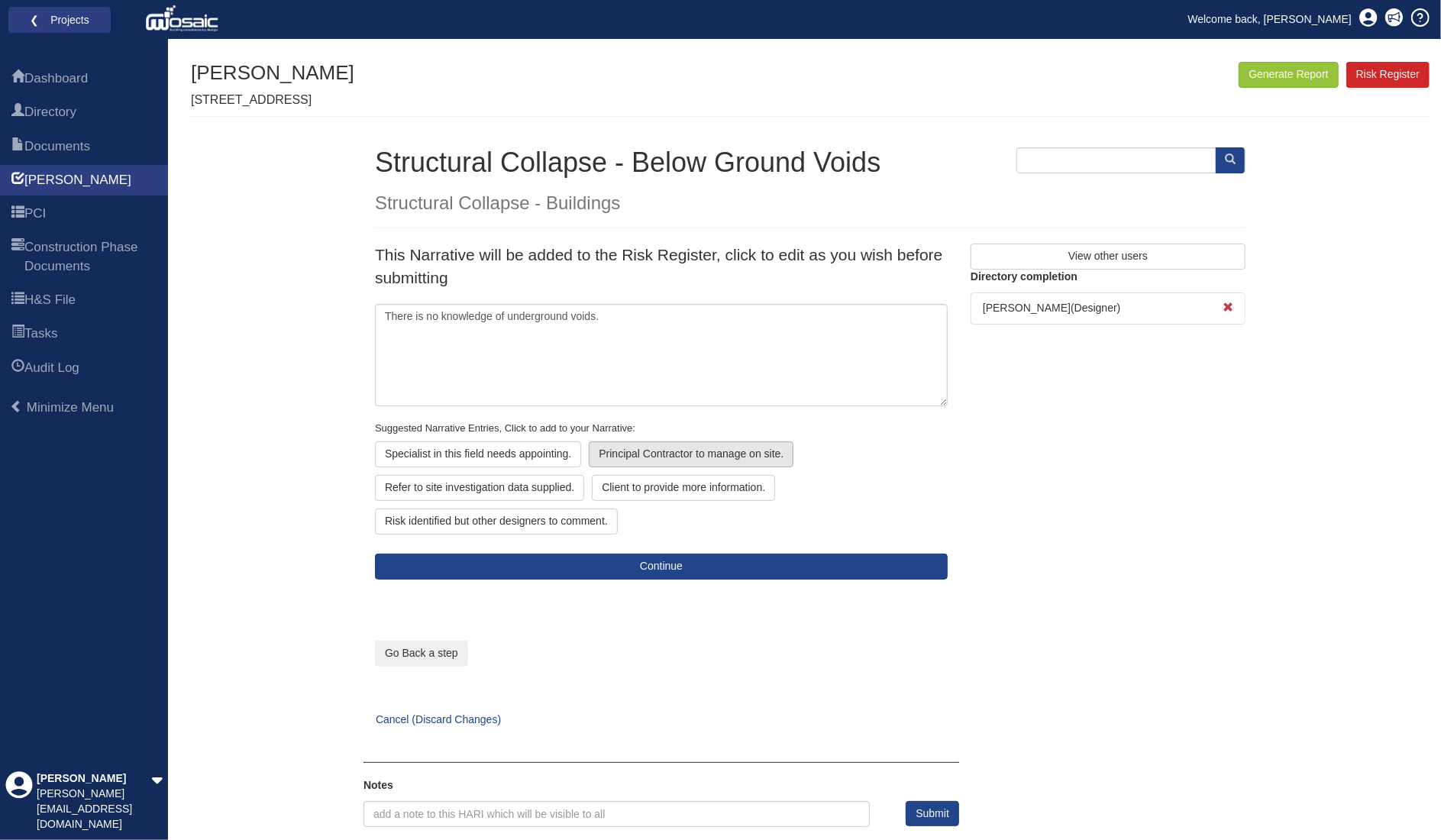
click at [584, 475] on div "Principal Contractor to manage on site." at bounding box center [479, 488] width 209 height 26
type textarea "There is no knowledge of underground voids. Principal Contractor to manage on s…"
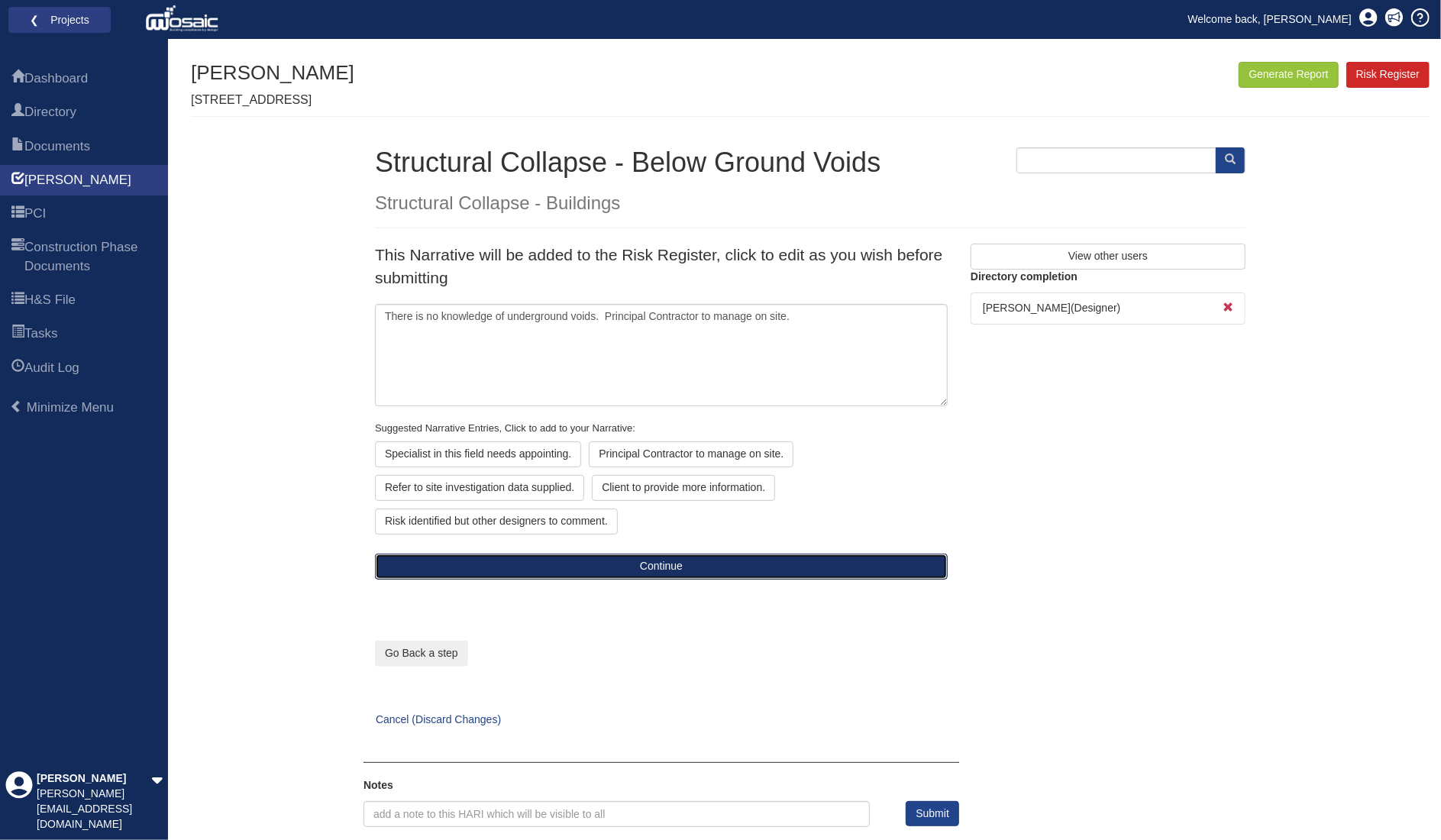
click at [632, 566] on button "Continue" at bounding box center [662, 567] width 573 height 26
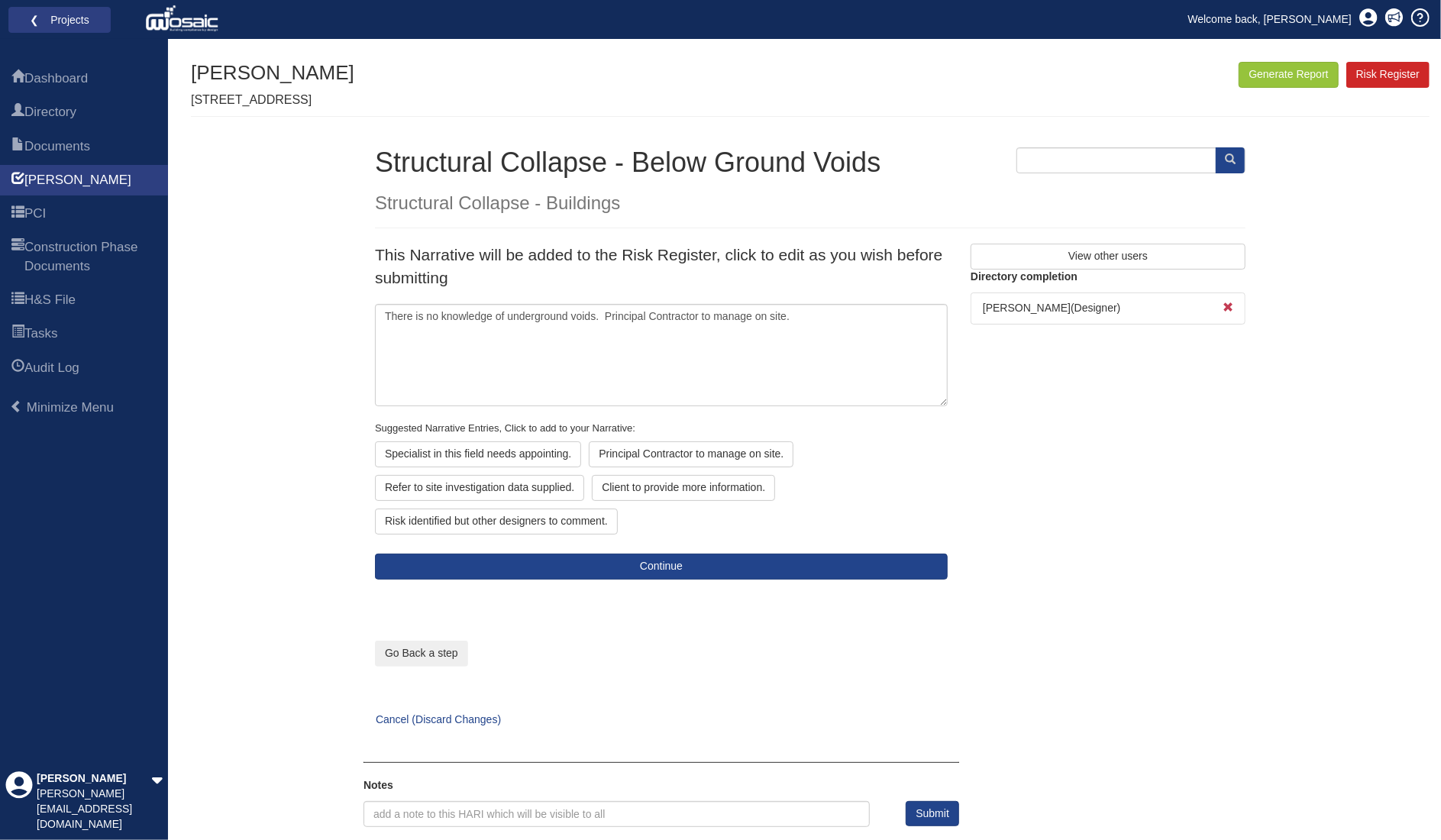
click at [1028, 309] on li "Nathaniel Mosley ( Designer )" at bounding box center [1108, 308] width 275 height 32
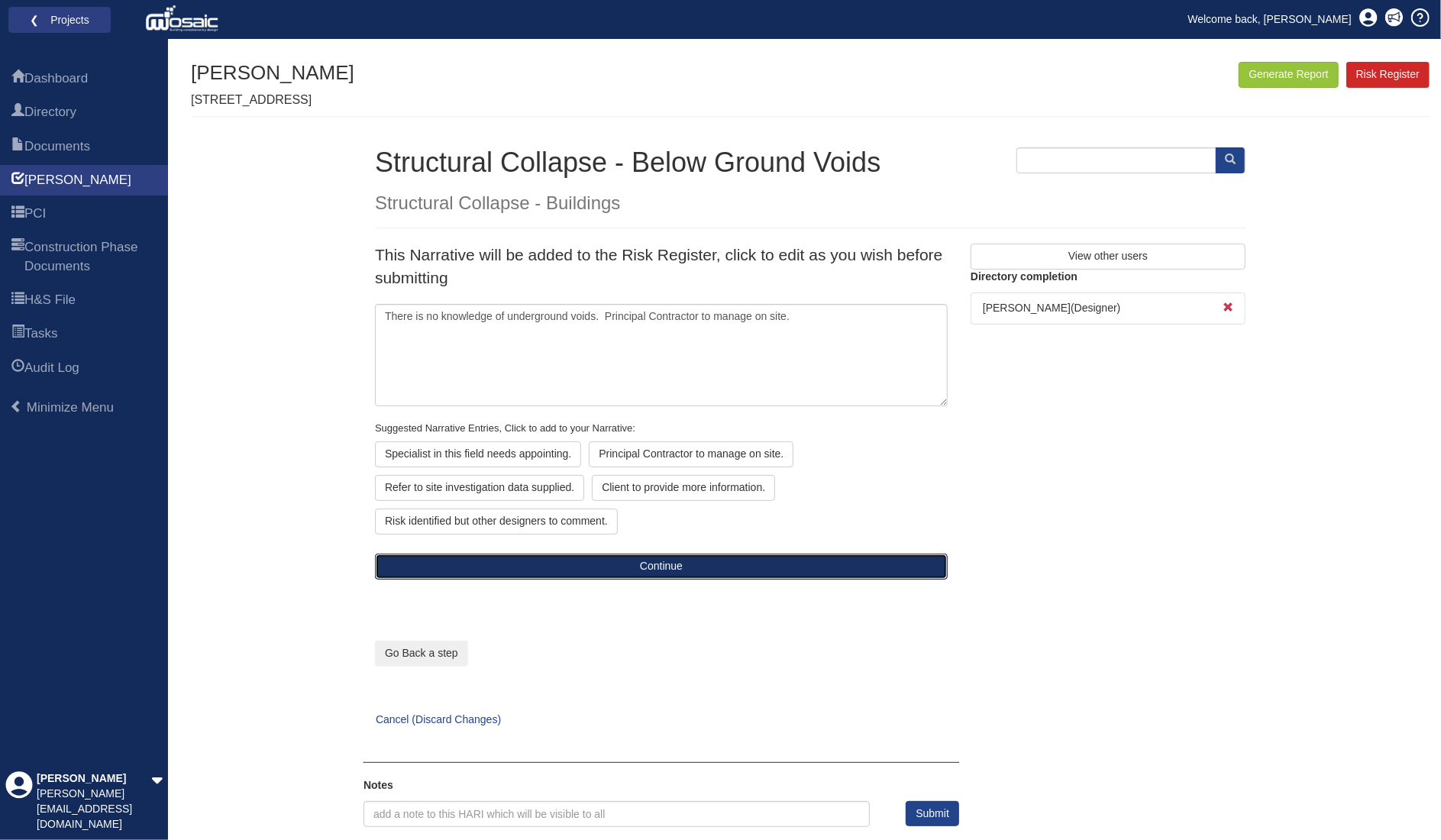
click at [605, 567] on button "Continue" at bounding box center [662, 567] width 573 height 26
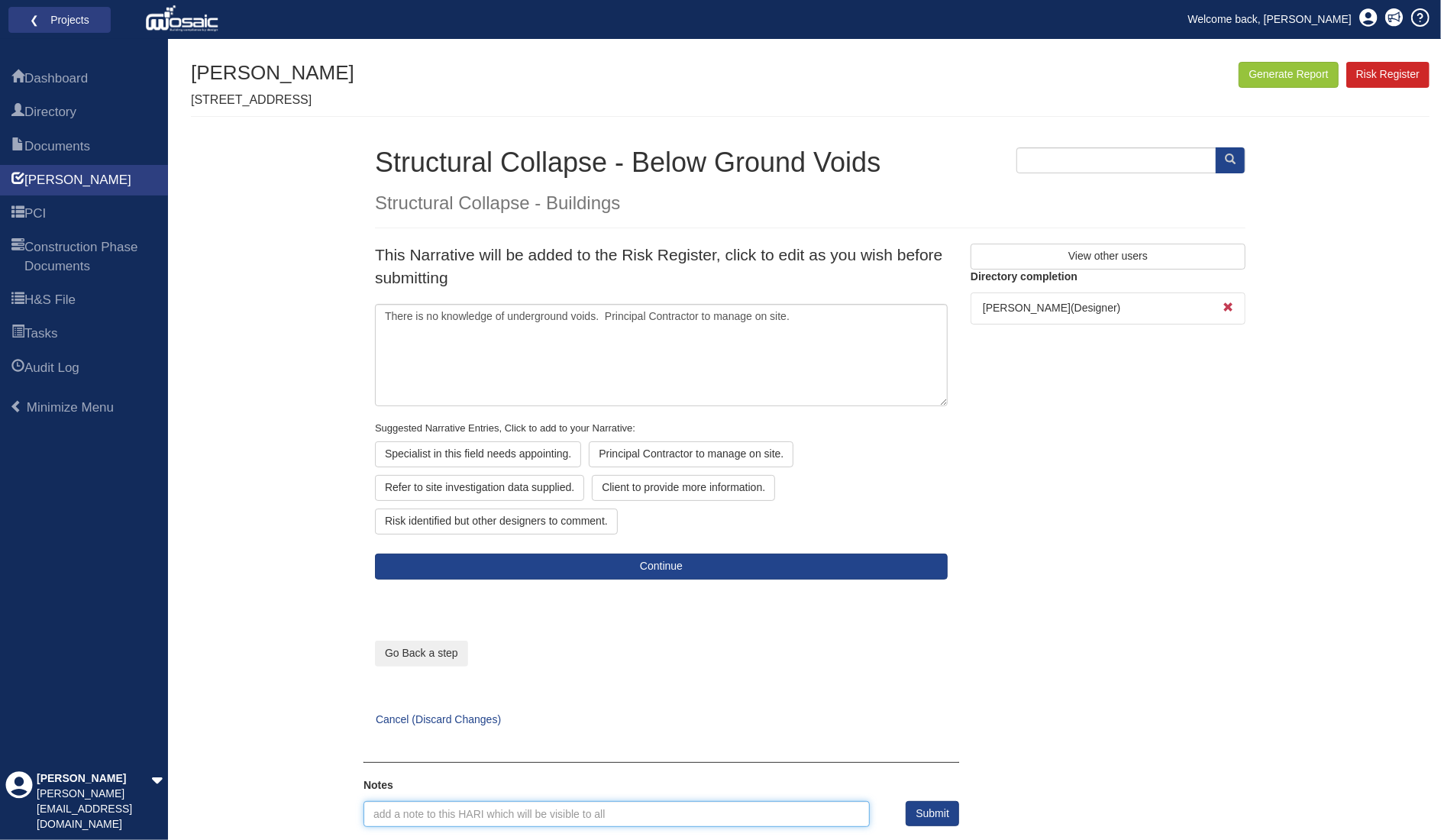
click at [397, 801] on input "text" at bounding box center [616, 814] width 506 height 26
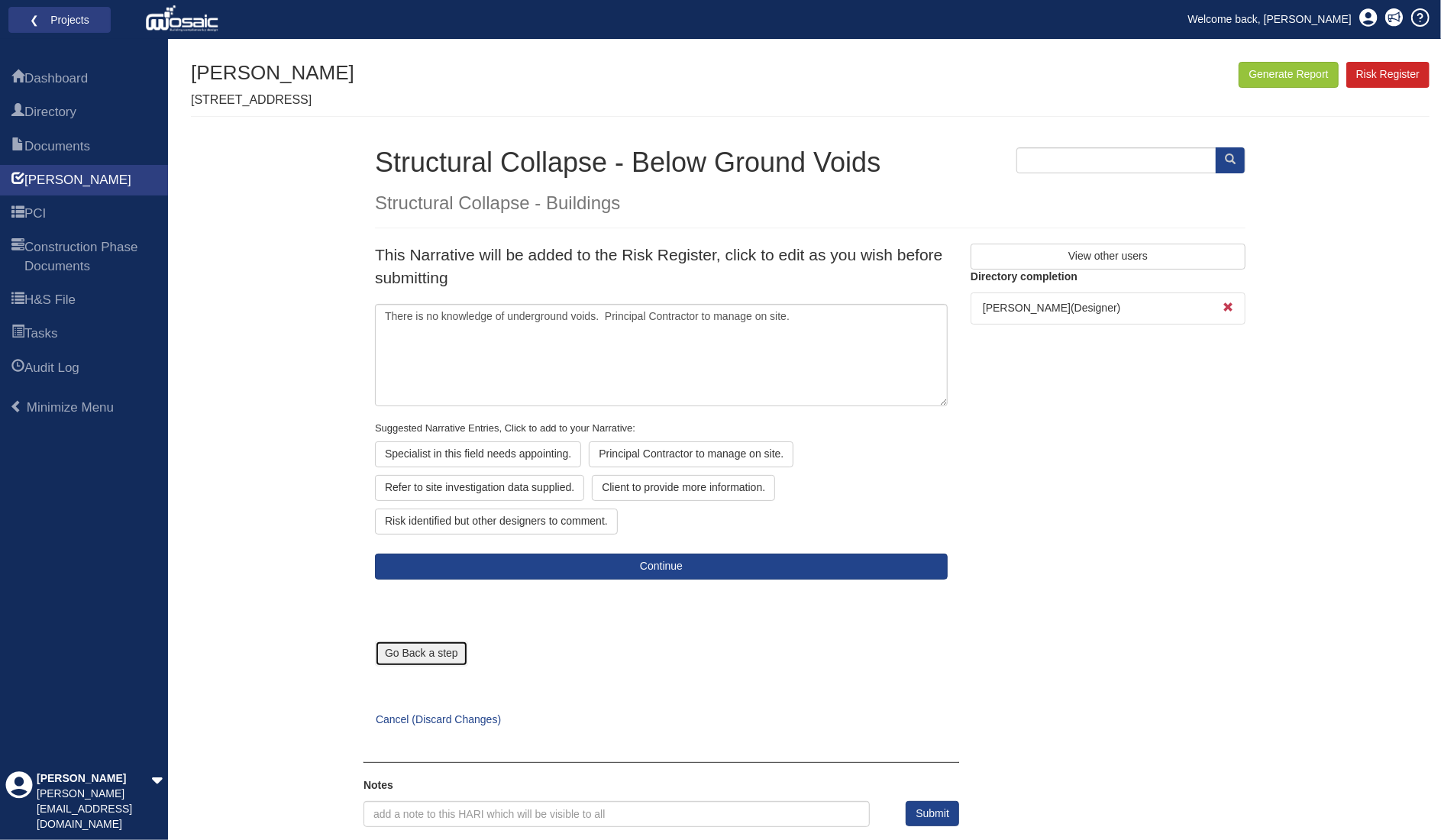
click at [461, 641] on button "Go Back a step" at bounding box center [421, 654] width 93 height 26
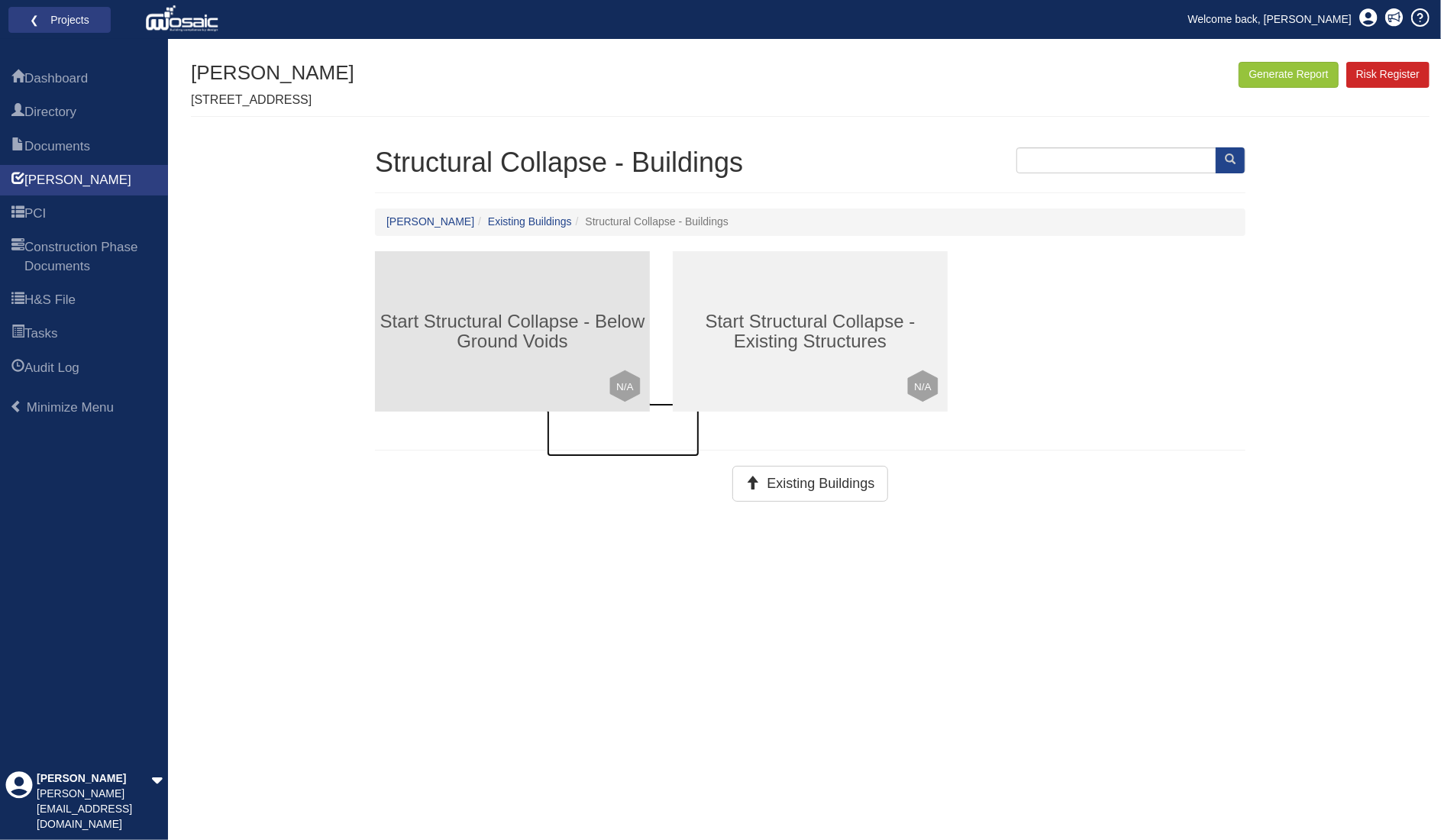
click at [567, 318] on h3 "Start Structural Collapse - Below Ground Voids" at bounding box center [512, 331] width 275 height 41
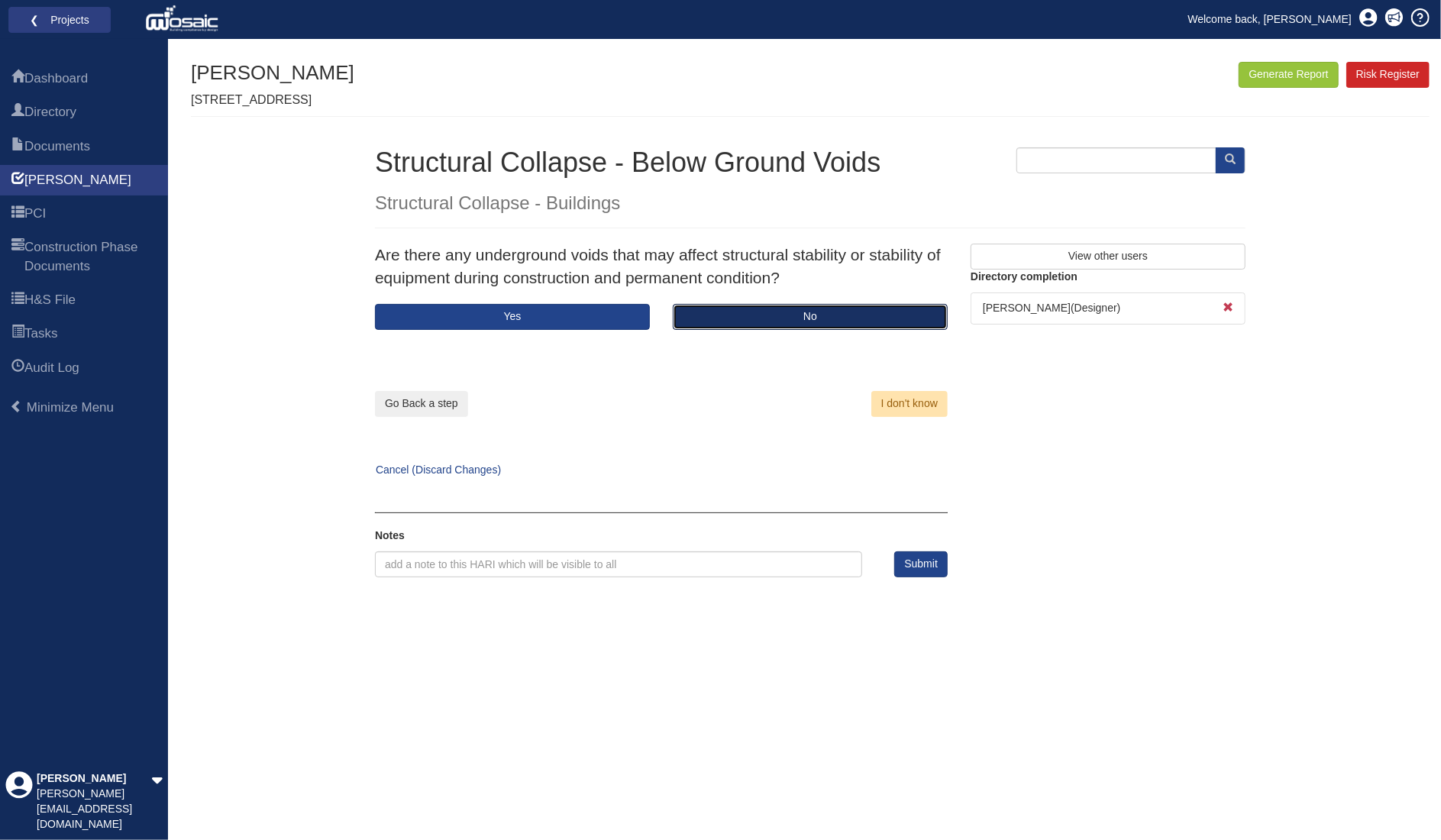
click at [770, 307] on button "No" at bounding box center [810, 317] width 275 height 26
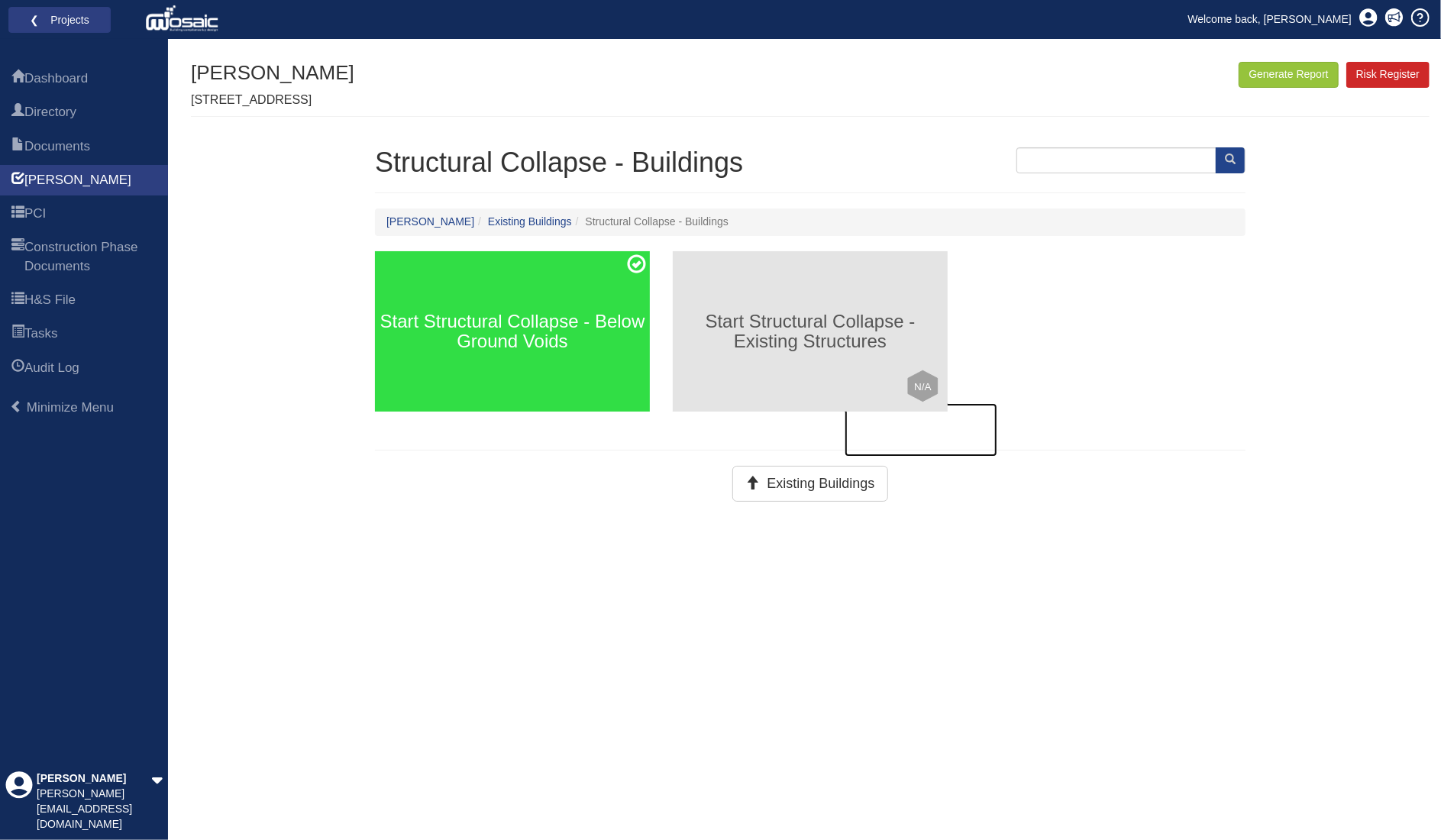
click at [716, 322] on h3 "Start Structural Collapse - Existing Structures" at bounding box center [810, 331] width 275 height 41
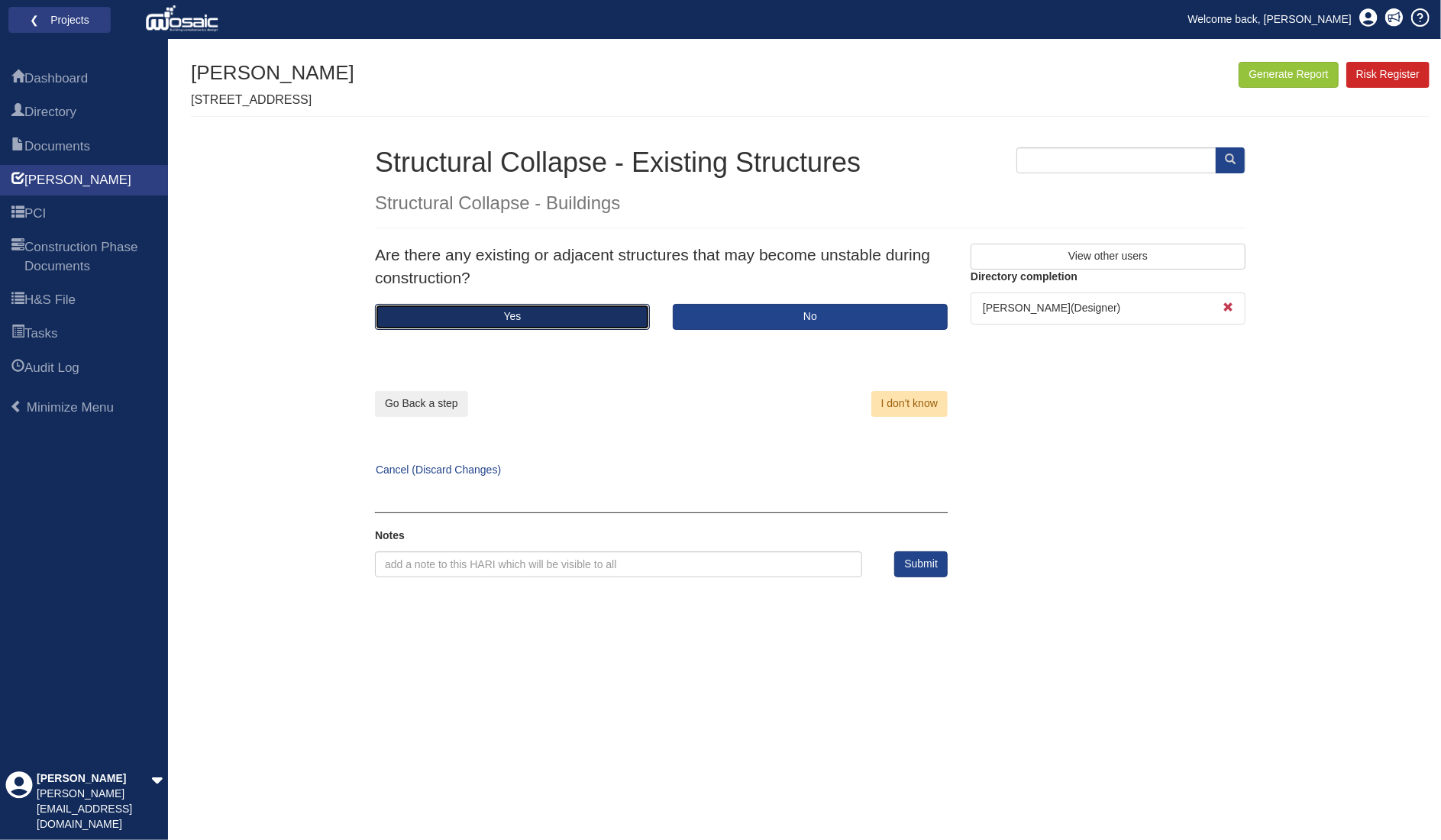
click at [587, 316] on button "Yes" at bounding box center [512, 317] width 275 height 26
click at [756, 314] on button "No" at bounding box center [810, 317] width 275 height 26
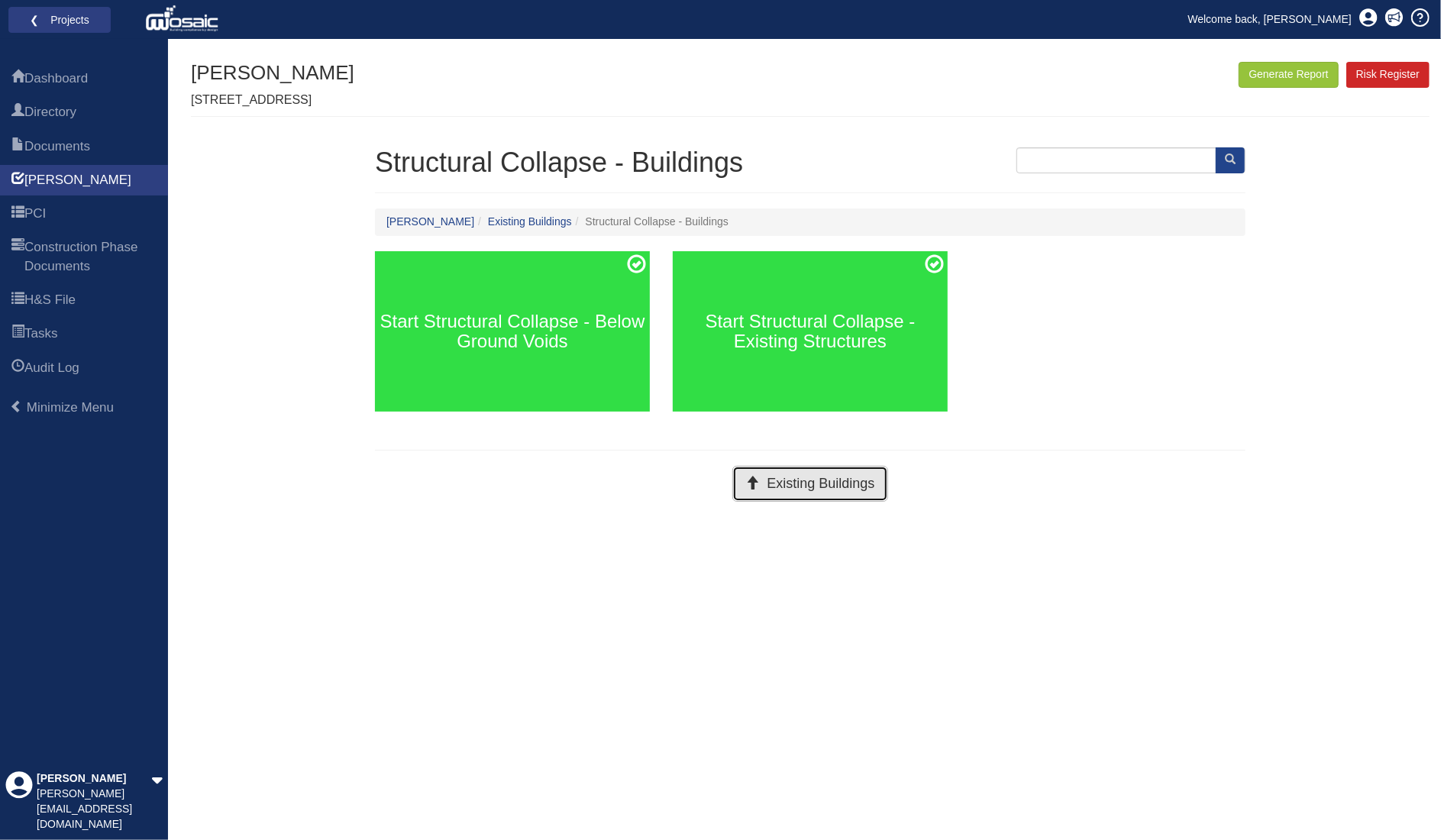
click at [786, 482] on button "Existing Buildings" at bounding box center [810, 483] width 155 height 36
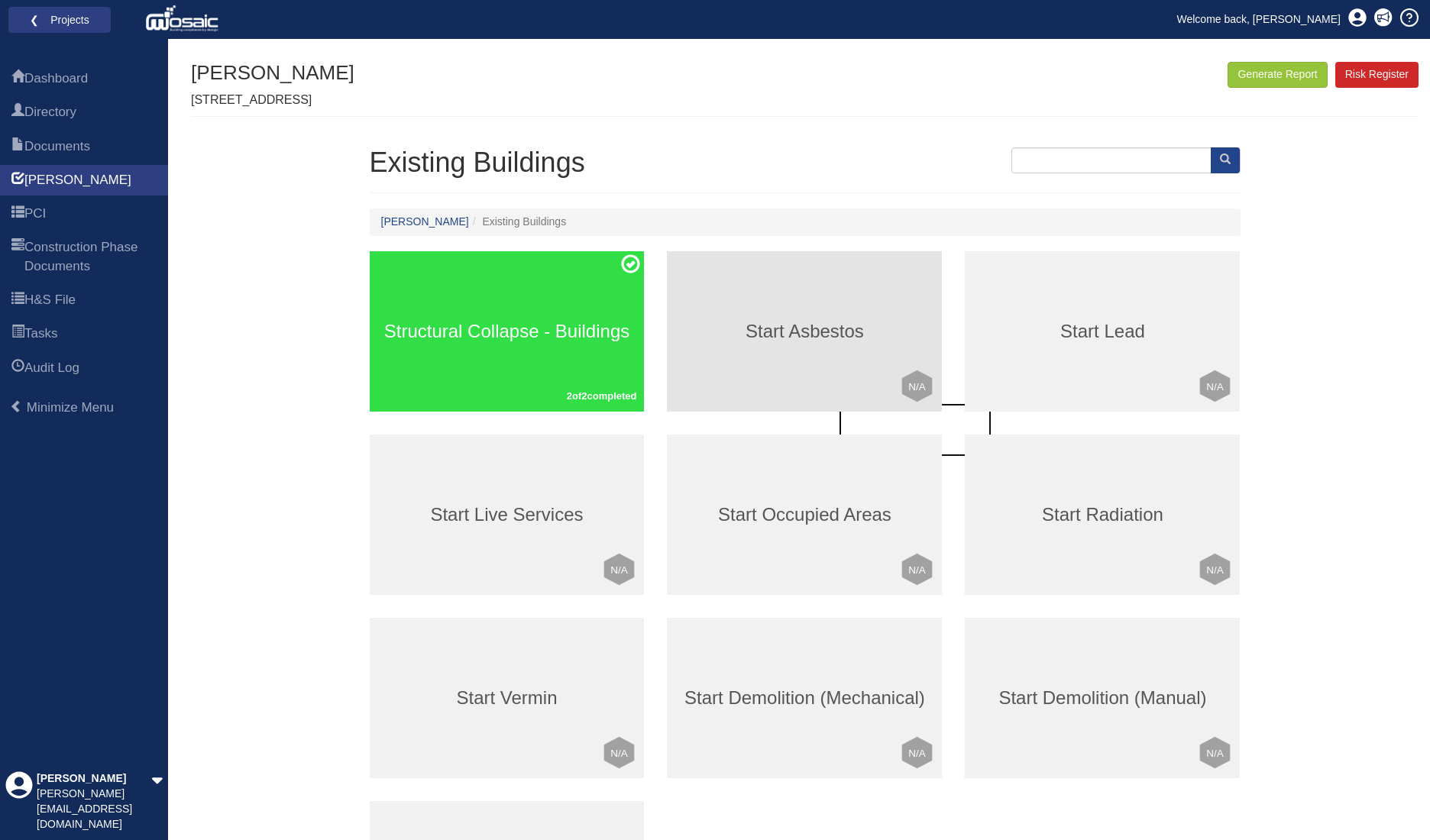
click at [798, 307] on div "Start Asbestos Click to mark this element as Not Applicable to your work packag…" at bounding box center [804, 331] width 275 height 160
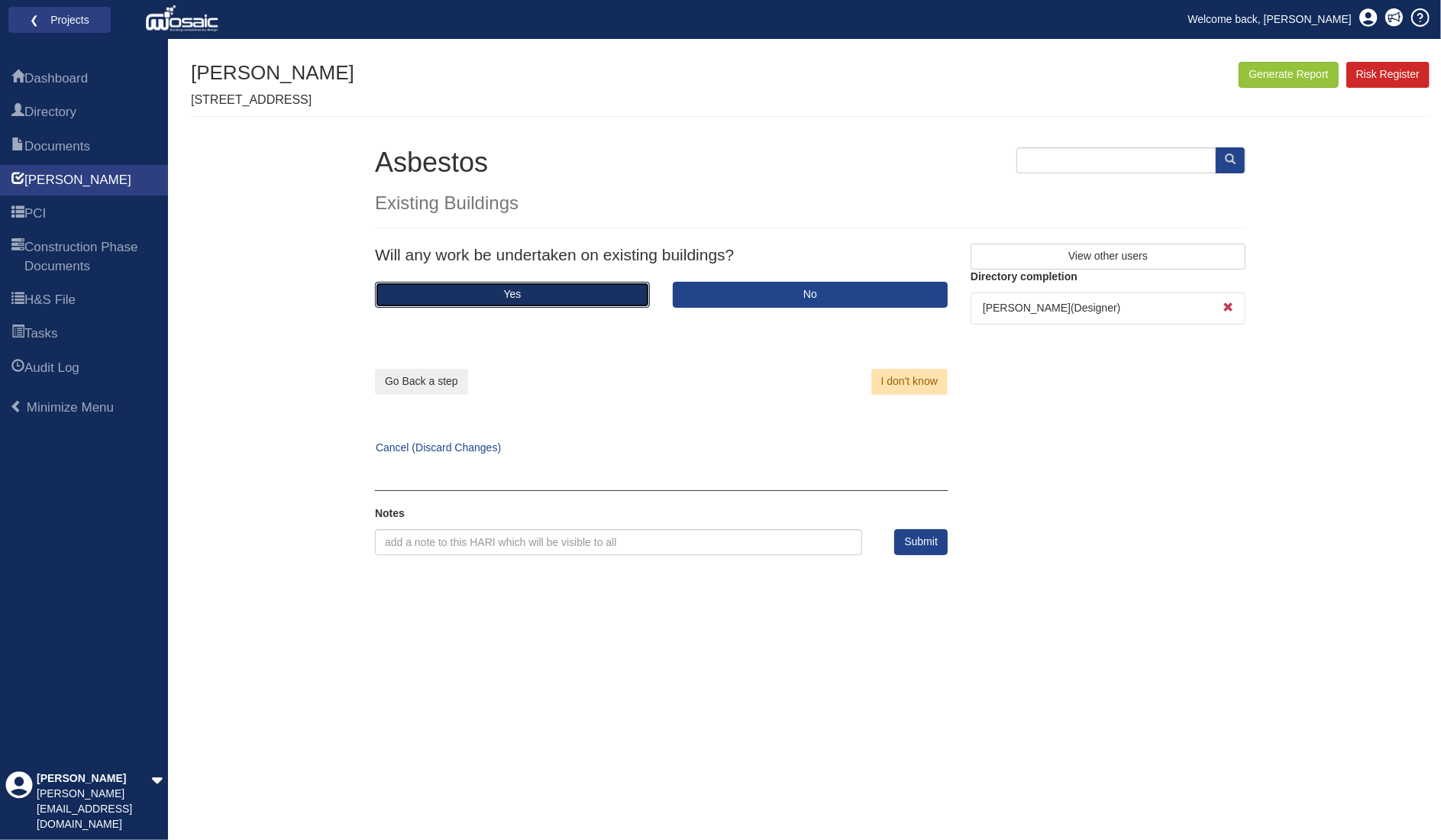
click at [607, 286] on button "Yes" at bounding box center [512, 295] width 275 height 26
click at [484, 291] on button "Yes" at bounding box center [512, 295] width 275 height 26
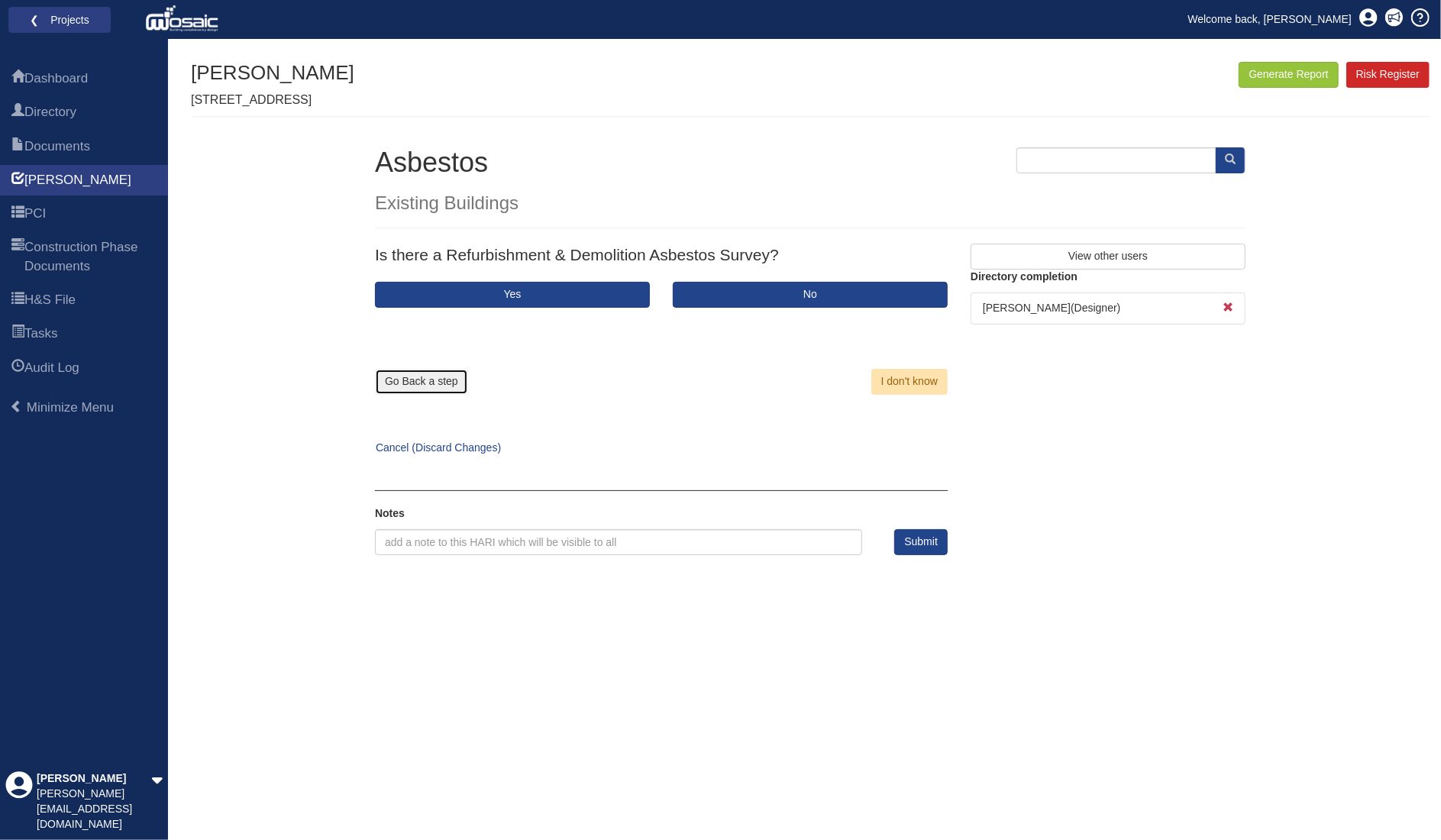
click at [419, 369] on button "Go Back a step" at bounding box center [421, 382] width 93 height 26
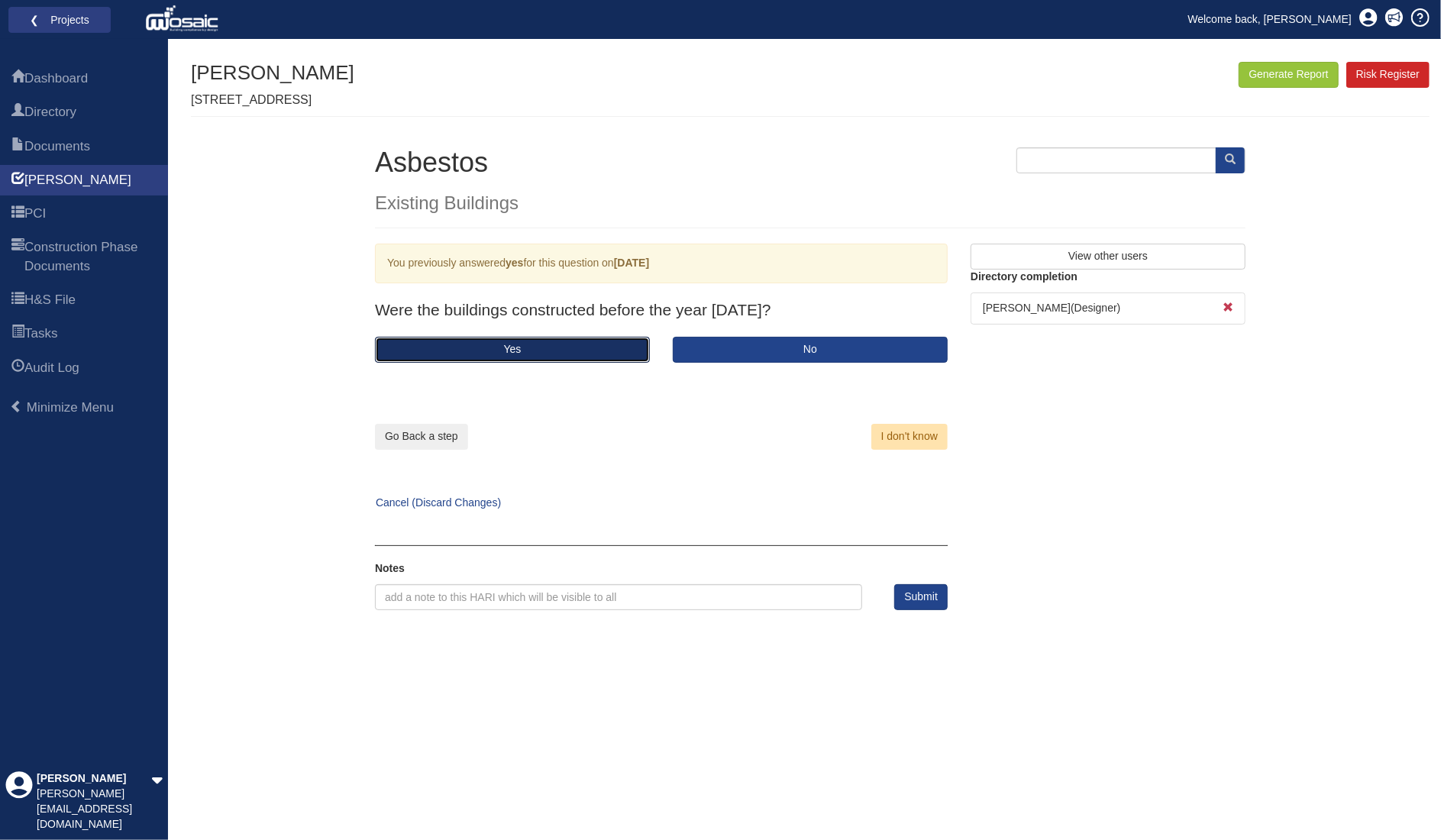
click at [531, 350] on button "Yes" at bounding box center [512, 350] width 275 height 26
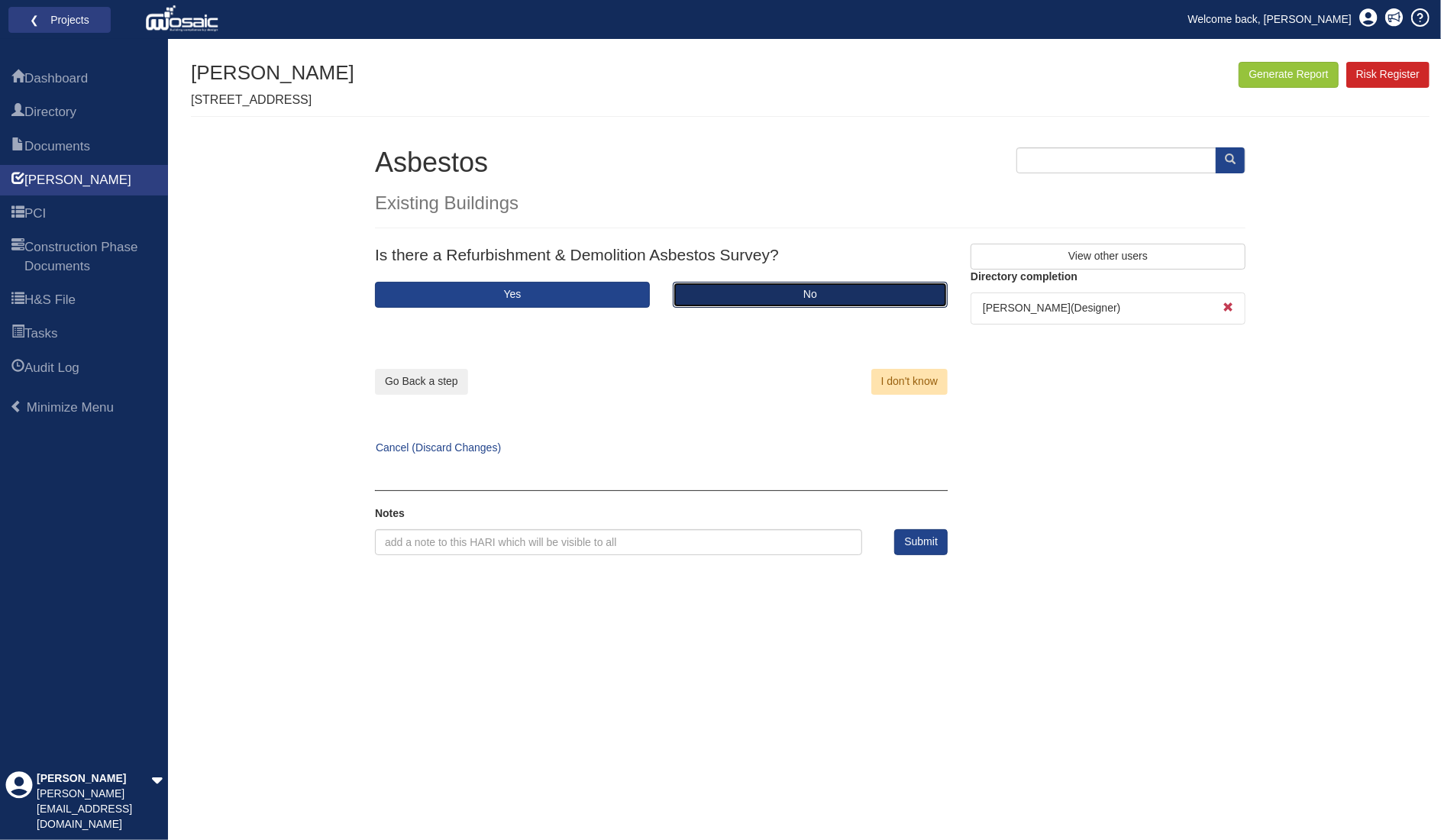
drag, startPoint x: 720, startPoint y: 286, endPoint x: 714, endPoint y: 290, distance: 7.2
click at [720, 286] on button "No" at bounding box center [810, 295] width 275 height 26
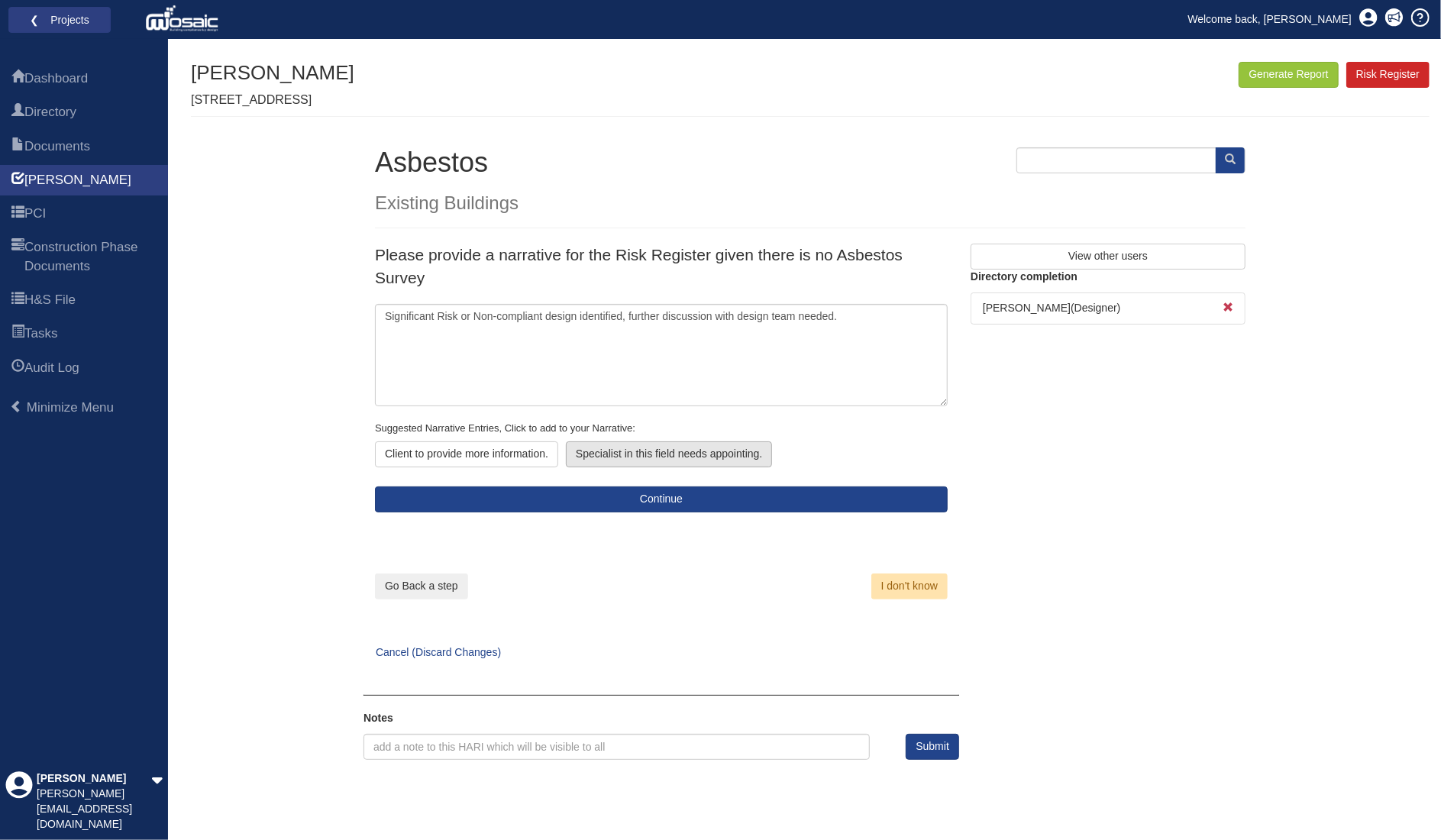
click at [665, 447] on div "Specialist in this field needs appointing." at bounding box center [669, 454] width 206 height 26
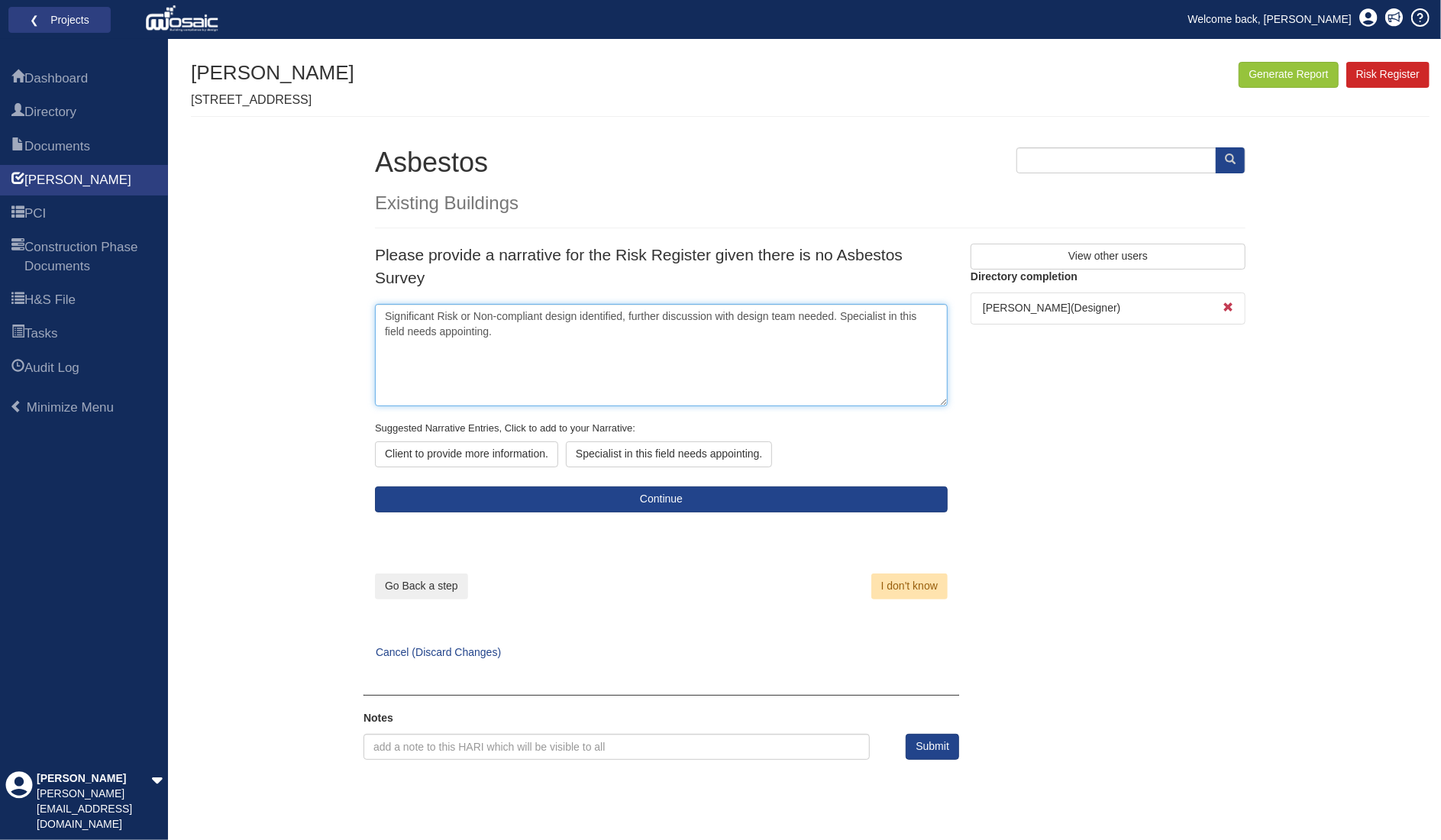
drag, startPoint x: 838, startPoint y: 313, endPoint x: 284, endPoint y: 311, distance: 554.0
click at [284, 311] on div "Generate Report Show All HARI Select "Yes" for All Eliminated included or "No" …" at bounding box center [810, 410] width 1239 height 698
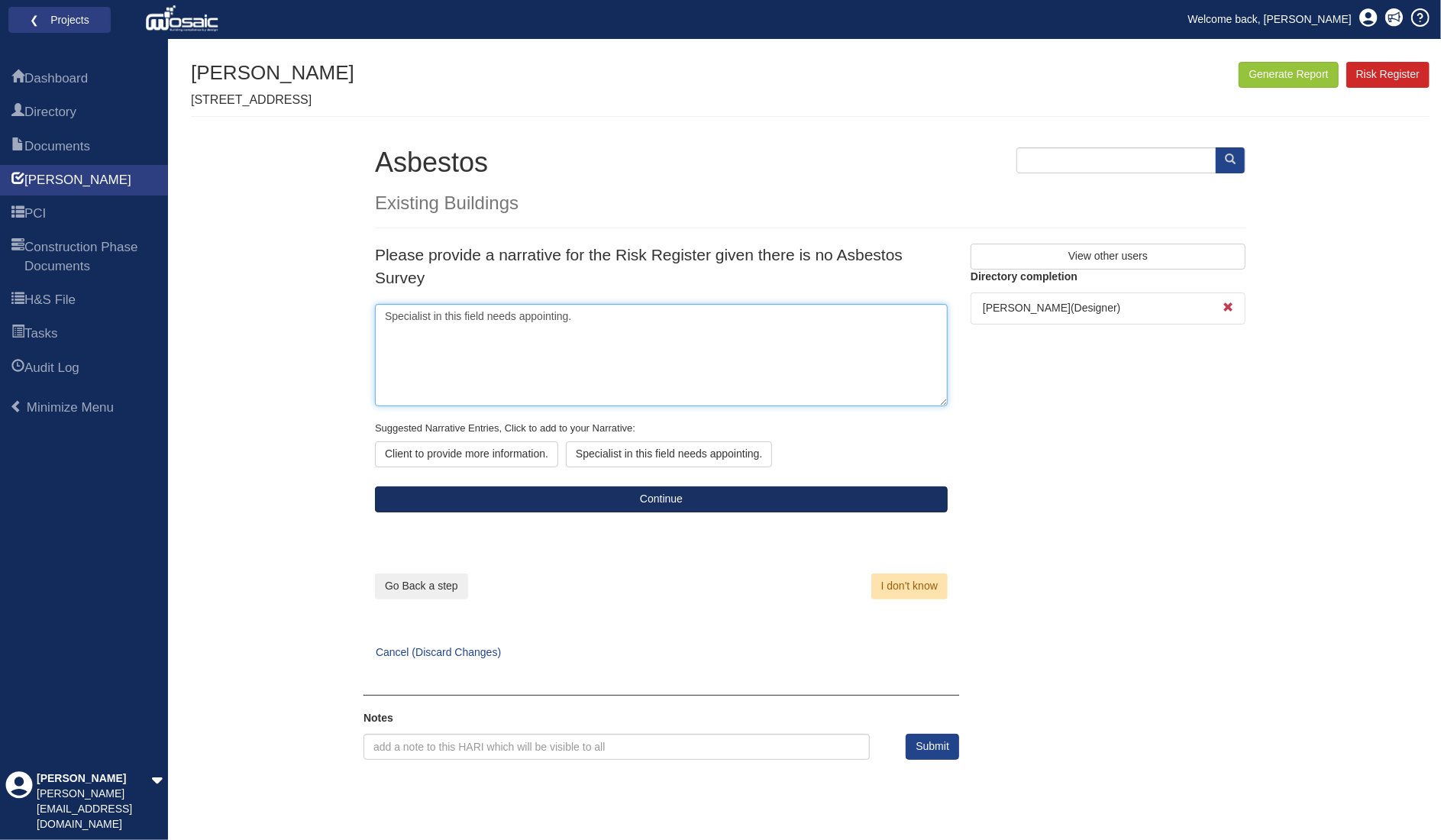
type textarea "Specialist in this field needs appointing."
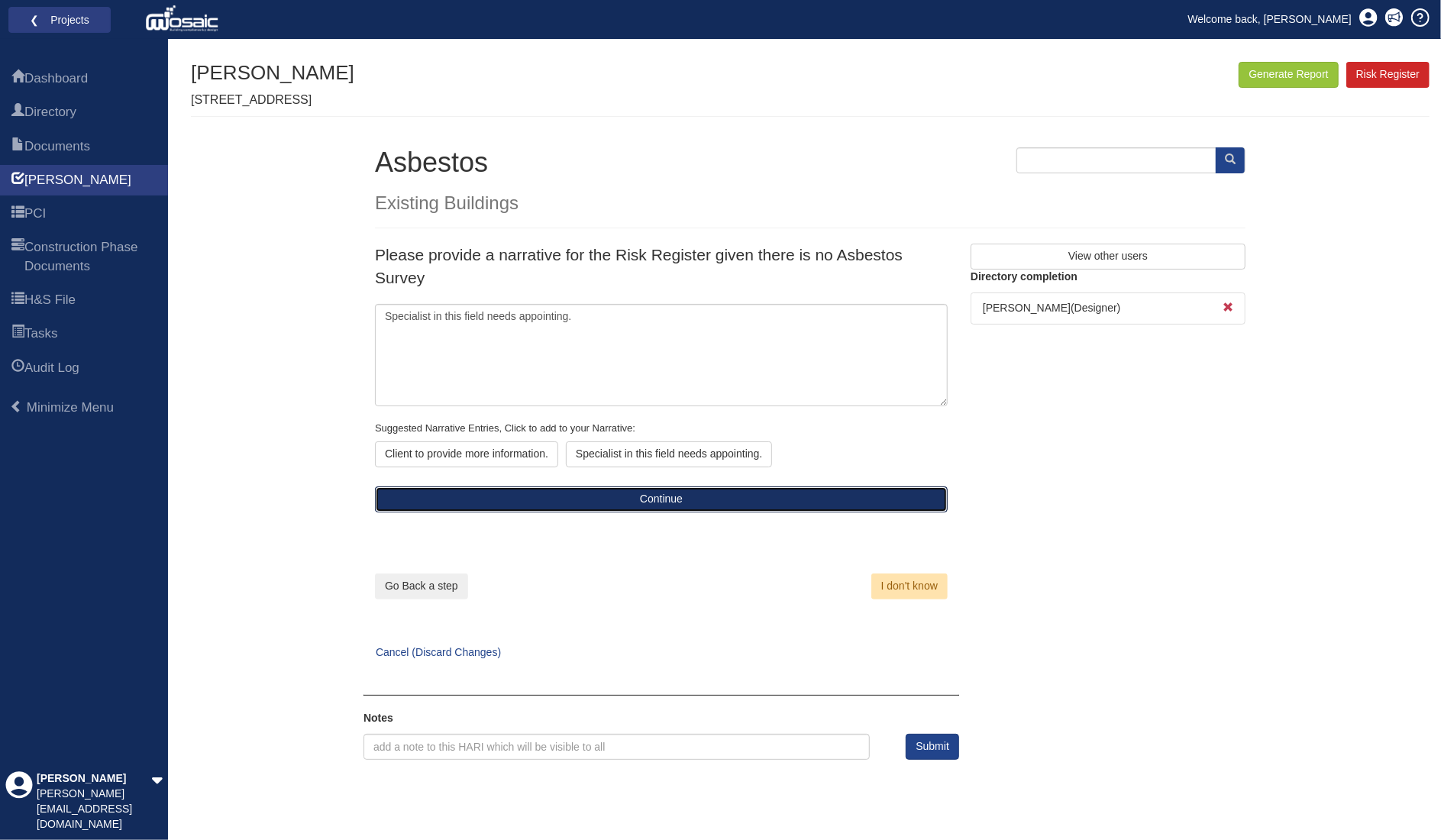
click at [698, 496] on button "Continue" at bounding box center [662, 499] width 573 height 26
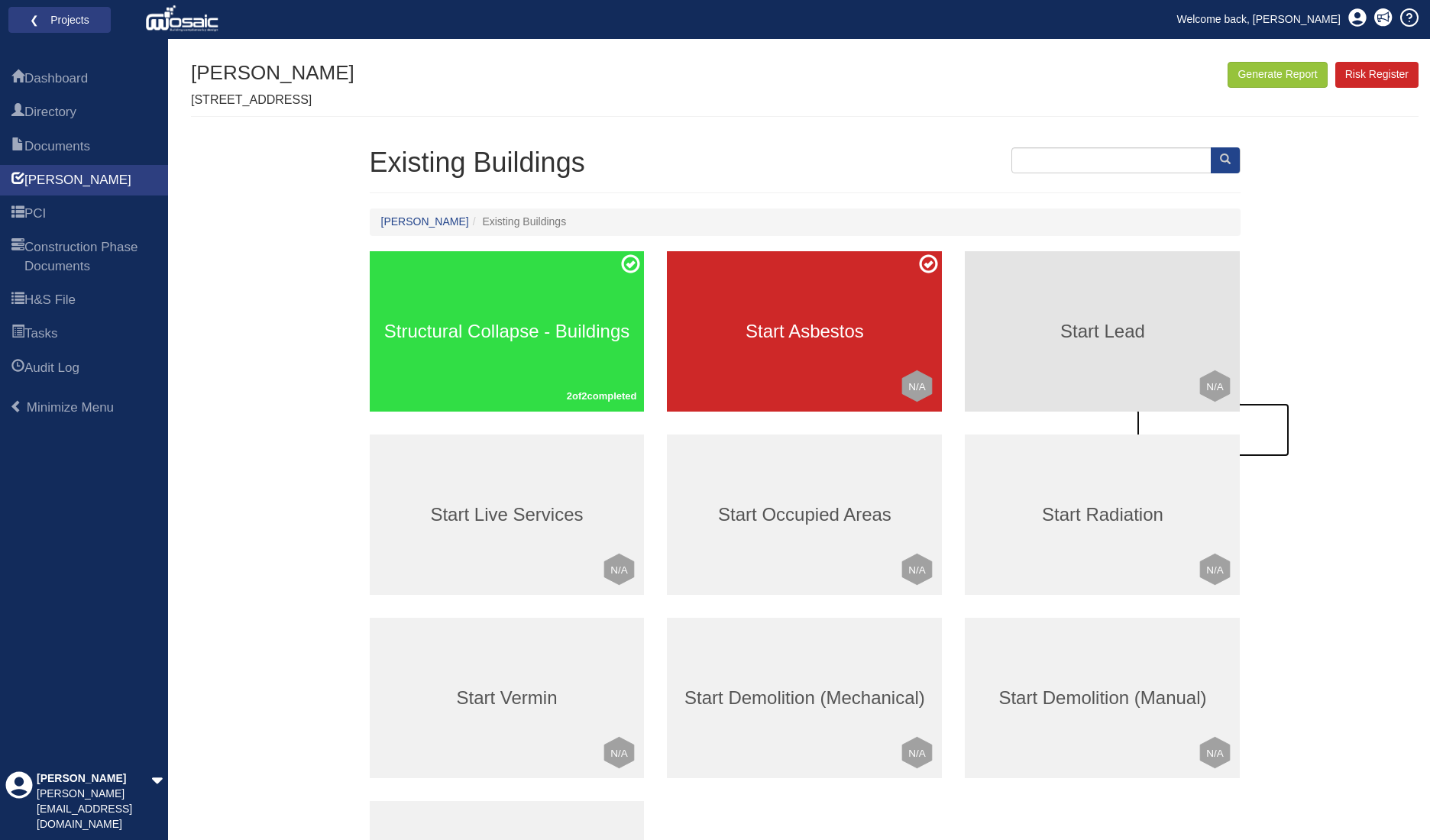
click at [1118, 323] on h3 "Start Lead" at bounding box center [1102, 331] width 275 height 20
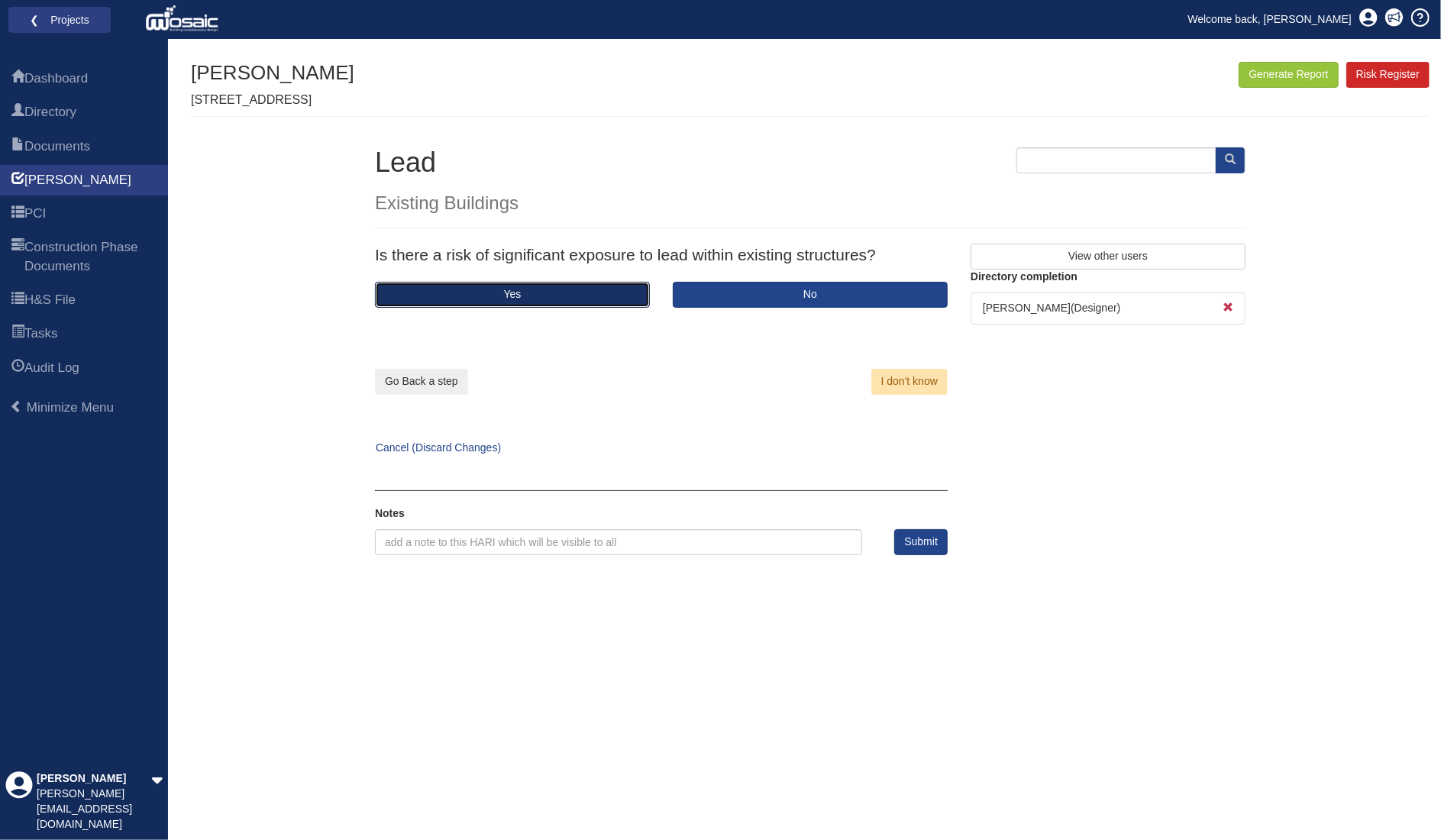
click at [587, 293] on button "Yes" at bounding box center [512, 295] width 275 height 26
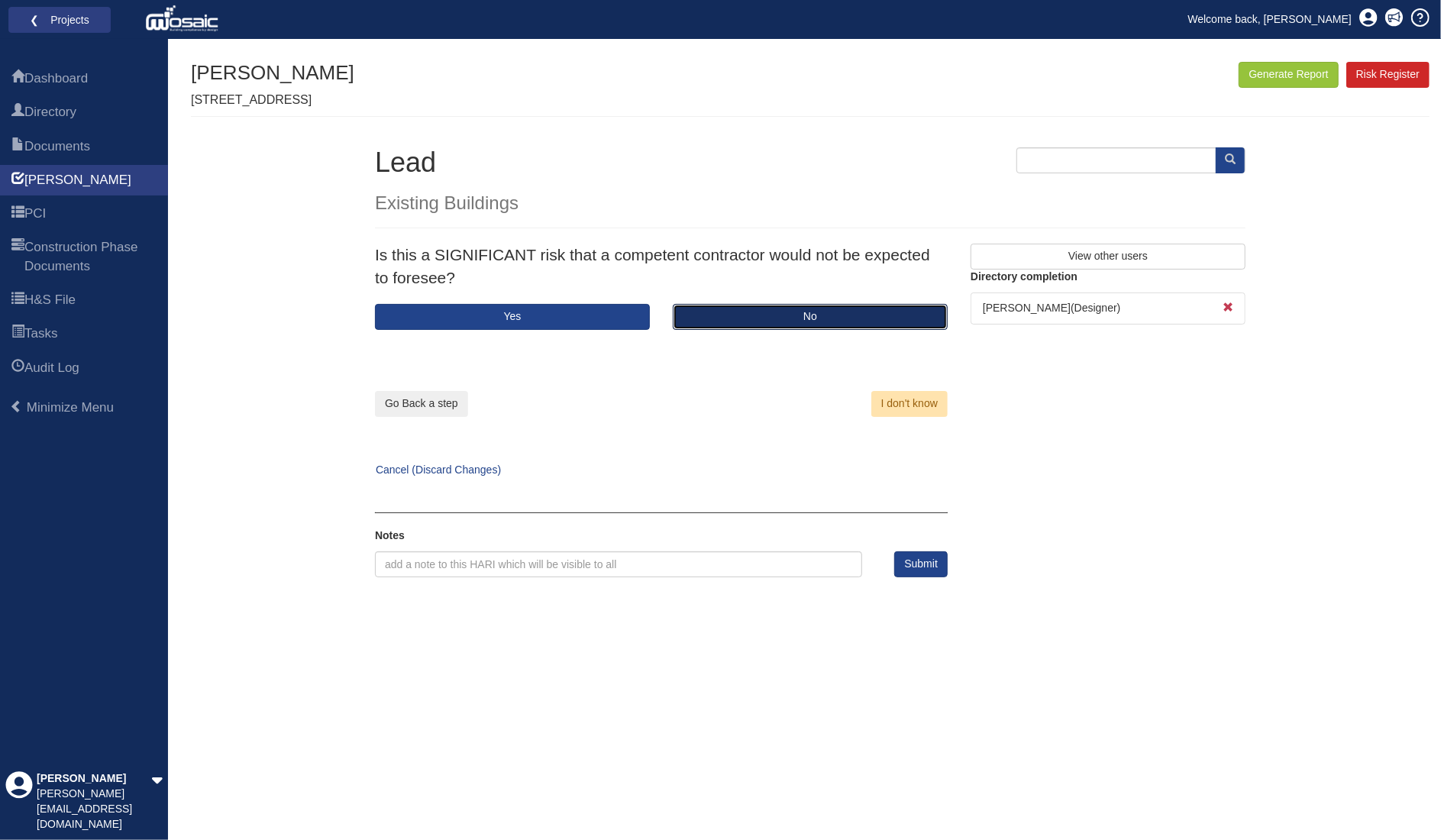
click at [756, 318] on button "No" at bounding box center [810, 317] width 275 height 26
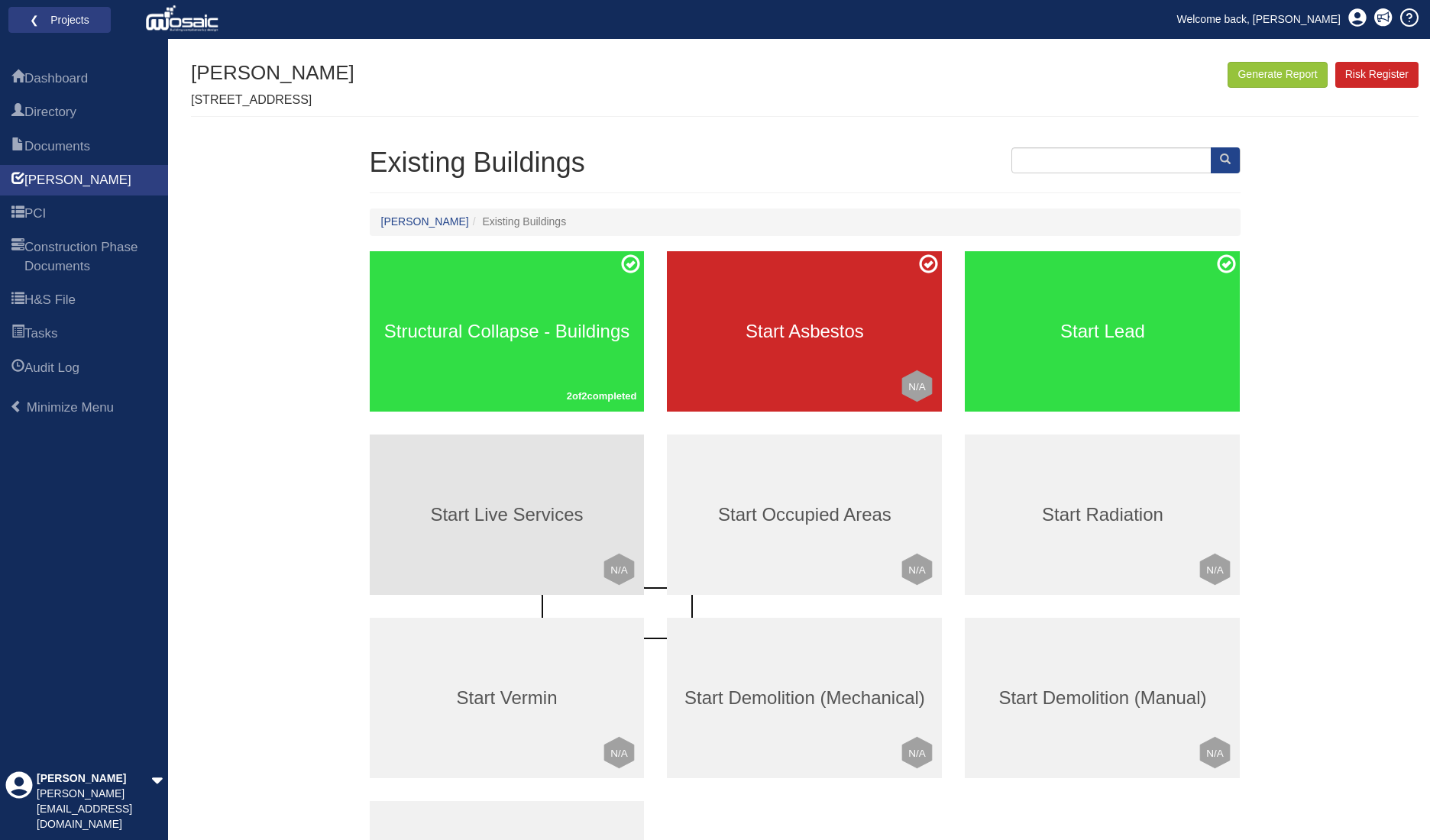
click at [597, 481] on div "Start Live Services Click to mark this element as Not Applicable to your work p…" at bounding box center [506, 514] width 275 height 160
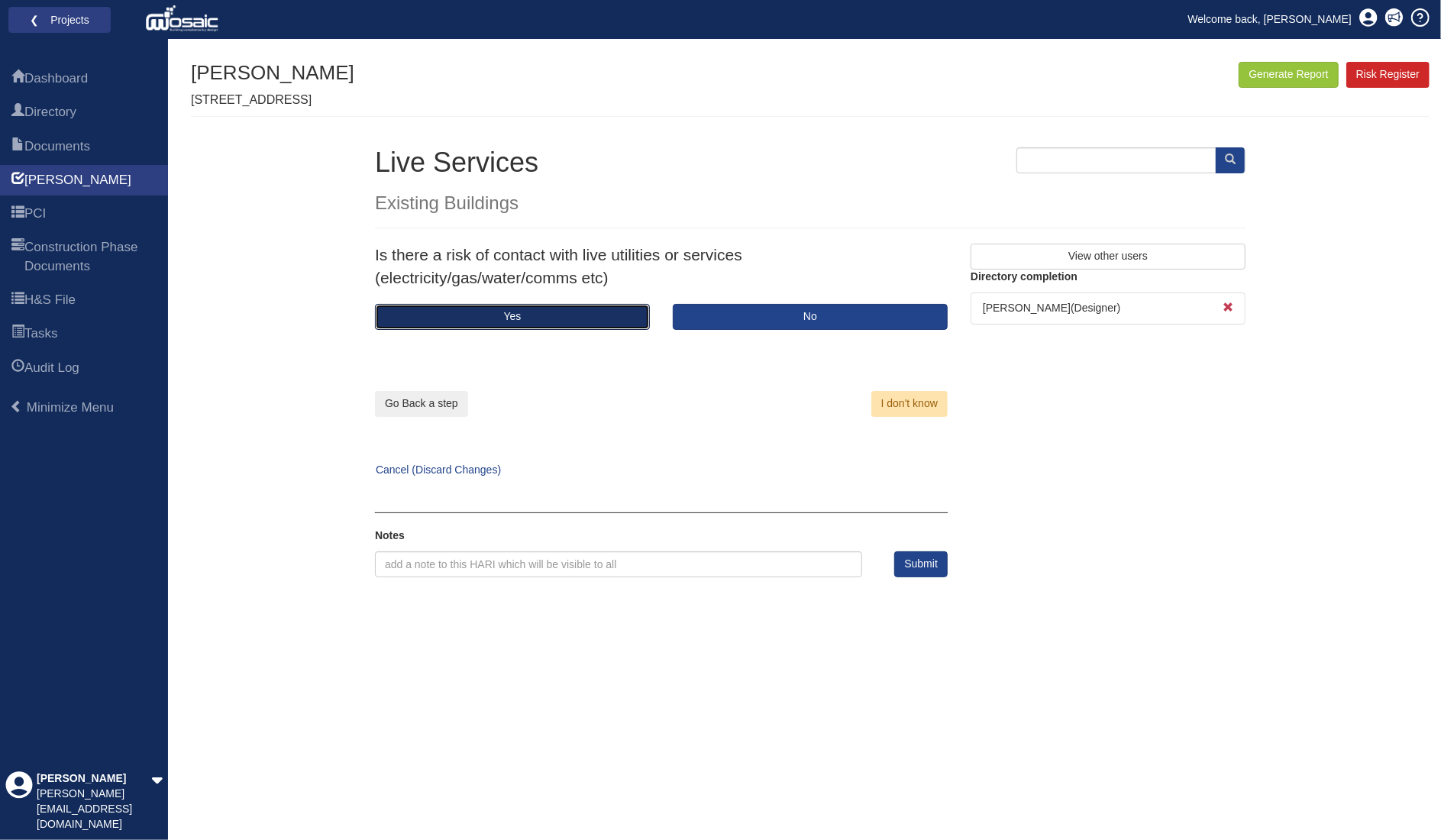
click at [536, 311] on button "Yes" at bounding box center [512, 317] width 275 height 26
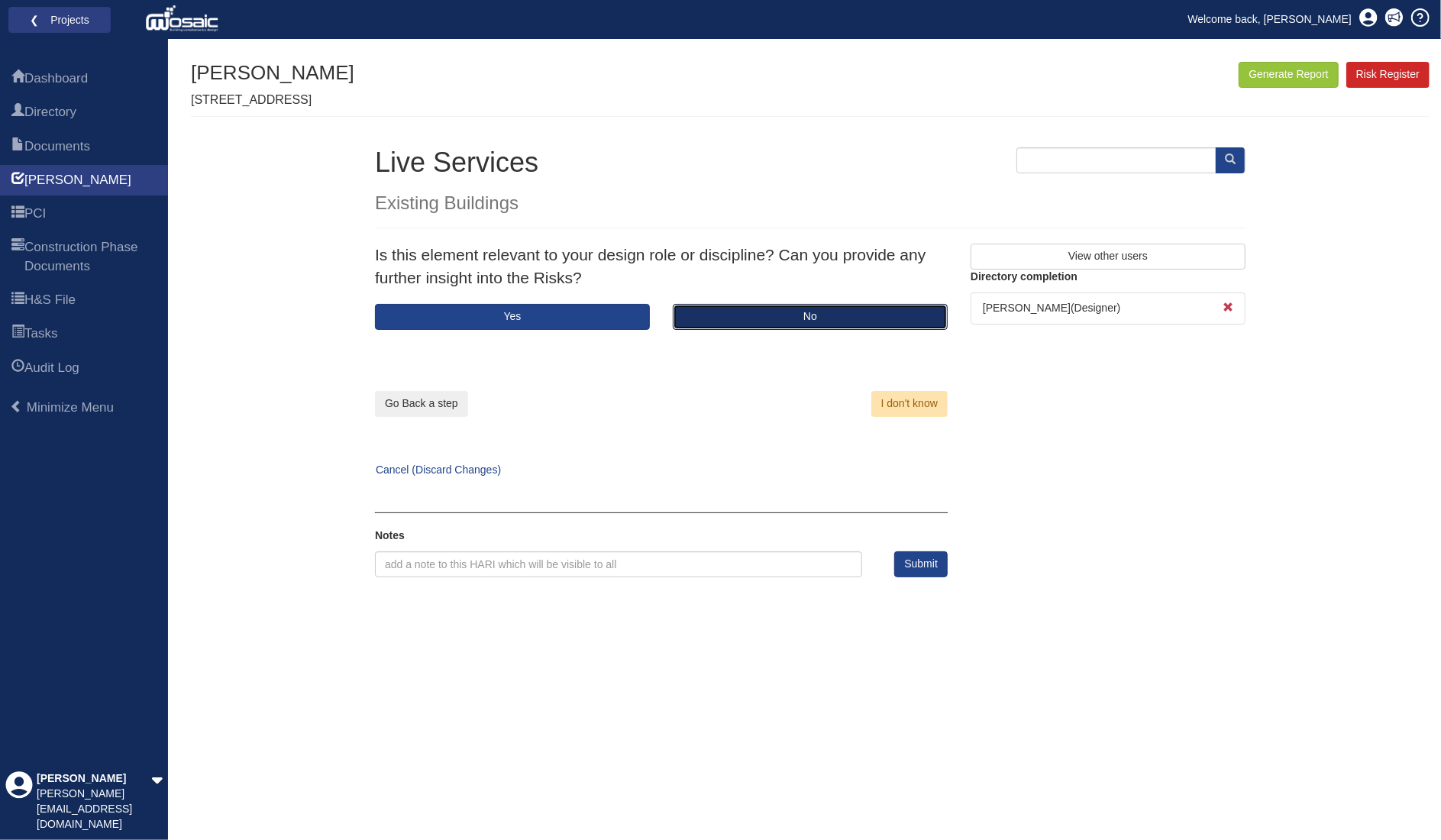
click at [799, 316] on button "No" at bounding box center [810, 317] width 275 height 26
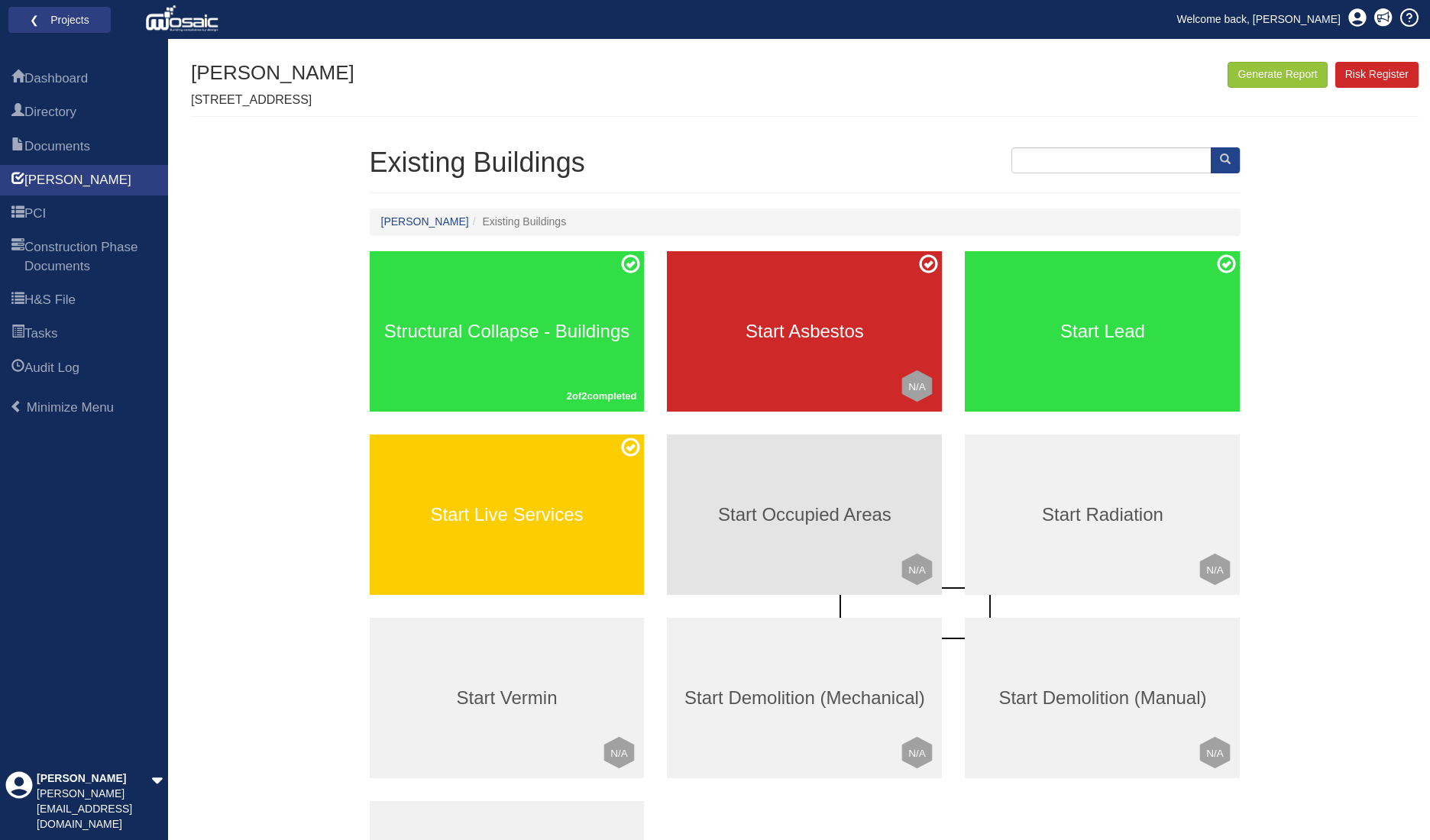
click at [786, 520] on h3 "Start Occupied Areas" at bounding box center [804, 514] width 275 height 20
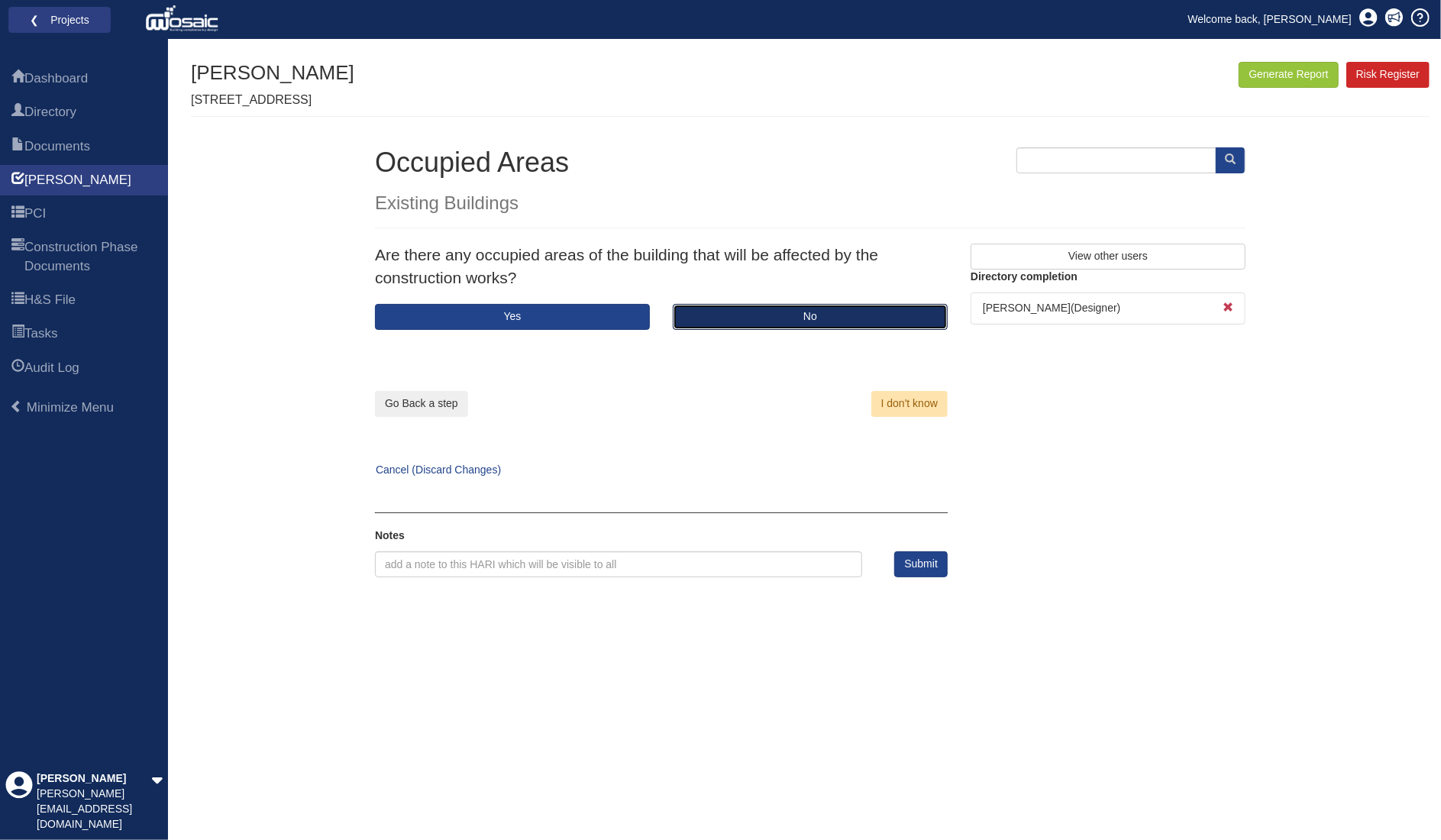
click at [755, 320] on button "No" at bounding box center [810, 317] width 275 height 26
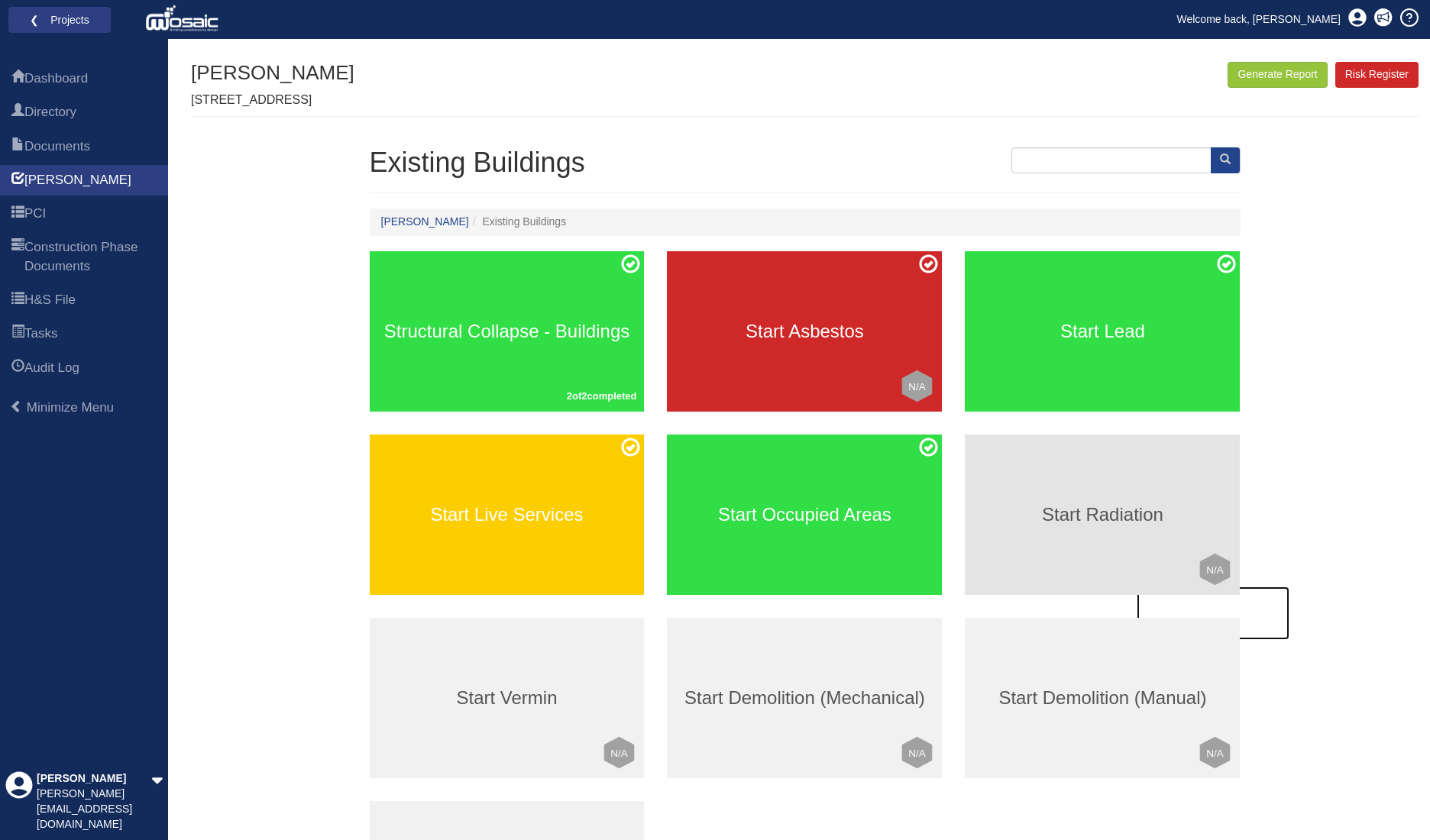
click at [1083, 542] on div "Start Radiation Click to mark this element as Not Applicable to your work packa…" at bounding box center [1102, 514] width 275 height 160
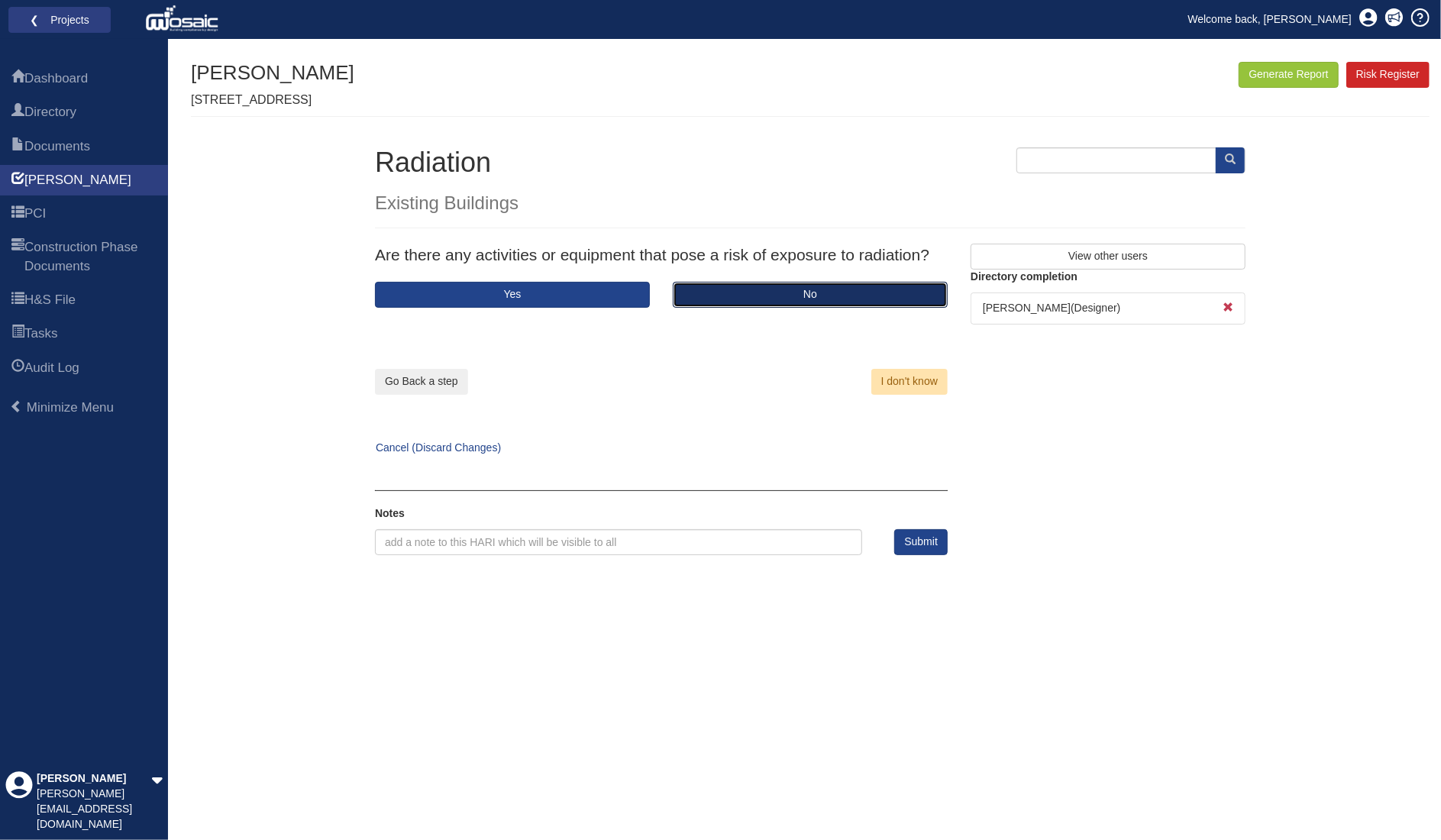
click at [784, 294] on button "No" at bounding box center [810, 295] width 275 height 26
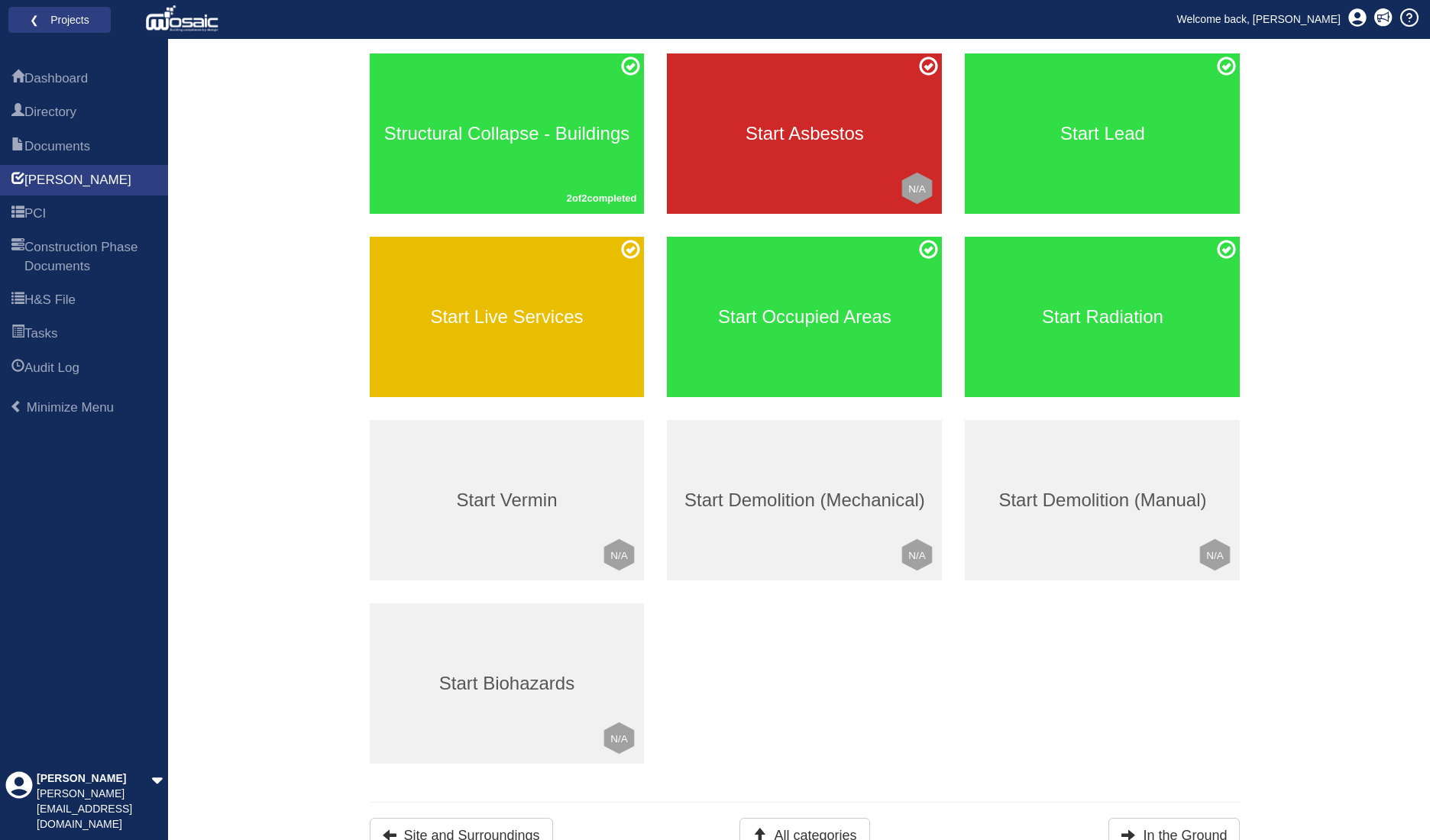
scroll to position [209, 0]
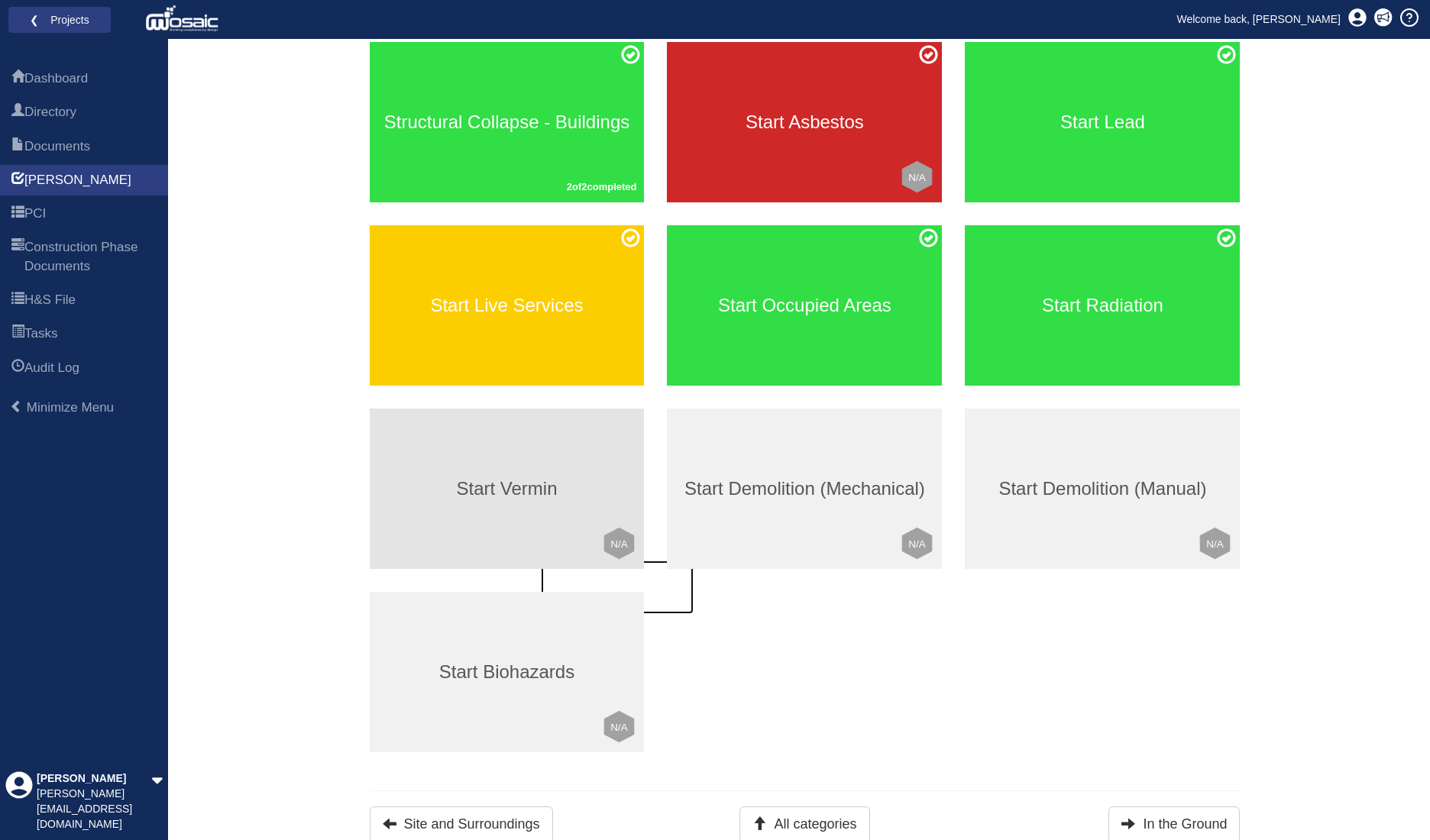
click at [518, 460] on div "Start Vermin Click to mark this element as Not Applicable to your work package …" at bounding box center [506, 488] width 275 height 160
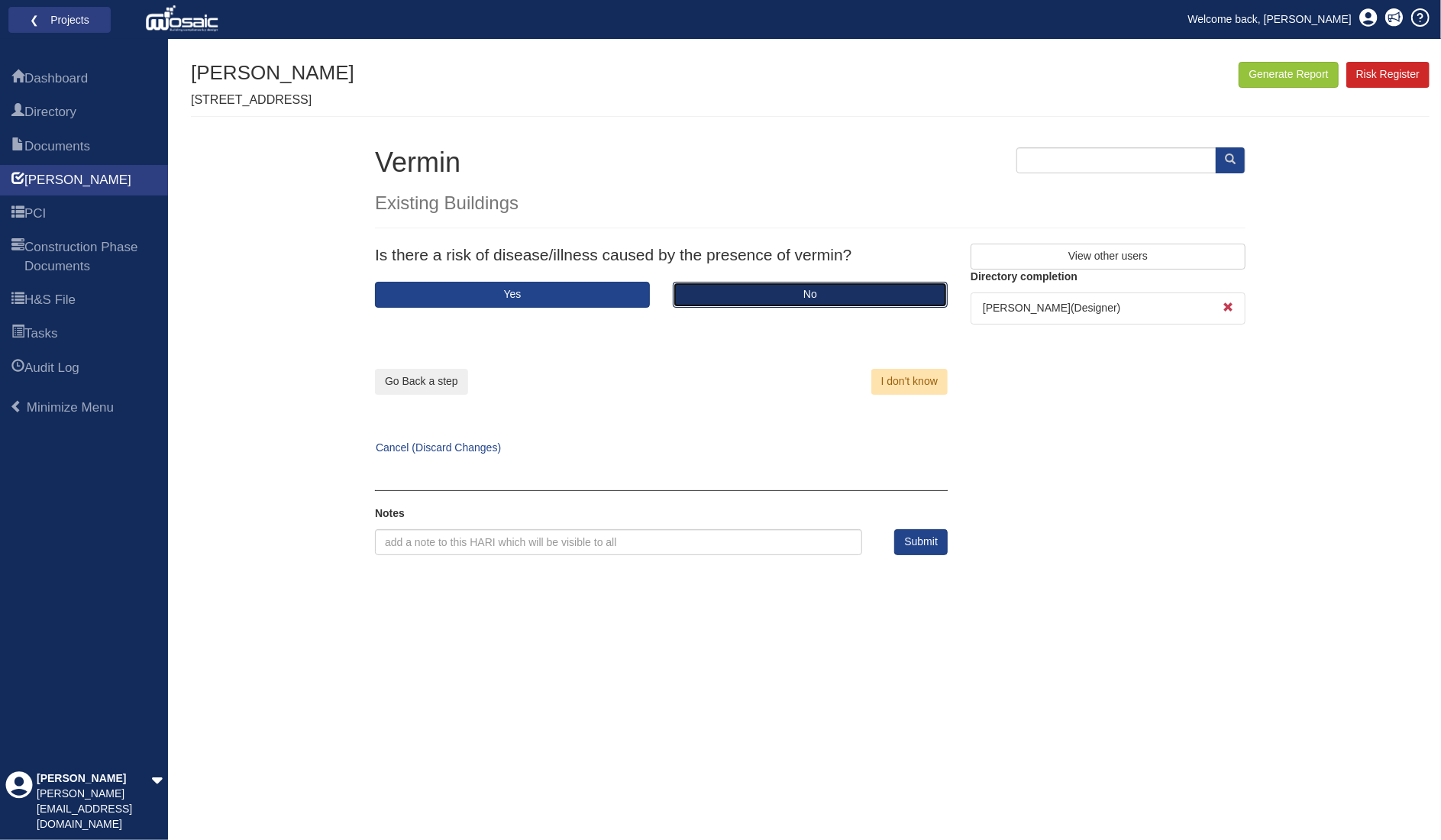
click at [718, 292] on button "No" at bounding box center [810, 295] width 275 height 26
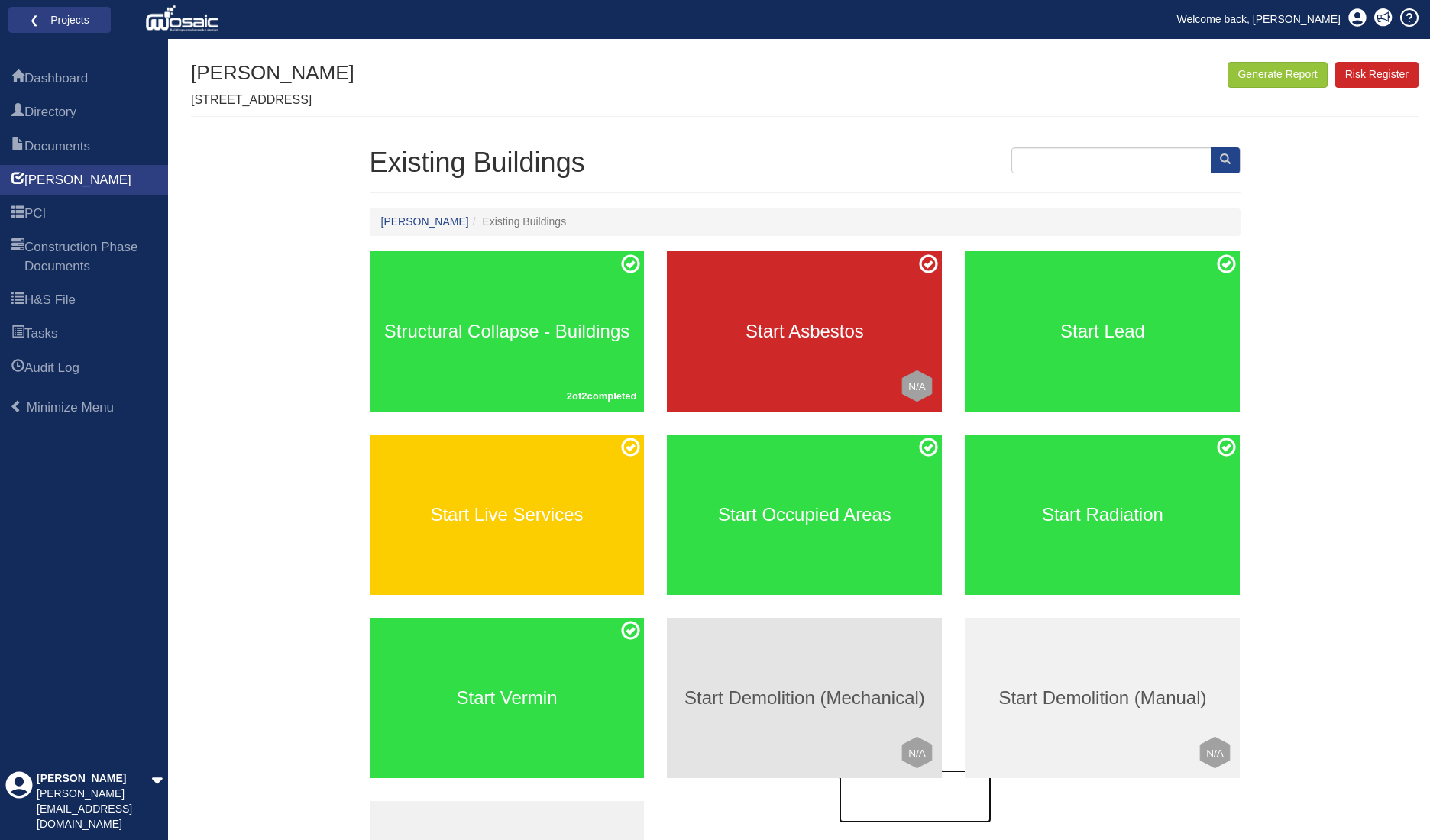
click at [850, 689] on h3 "Start Demolition (Mechanical)" at bounding box center [804, 698] width 275 height 20
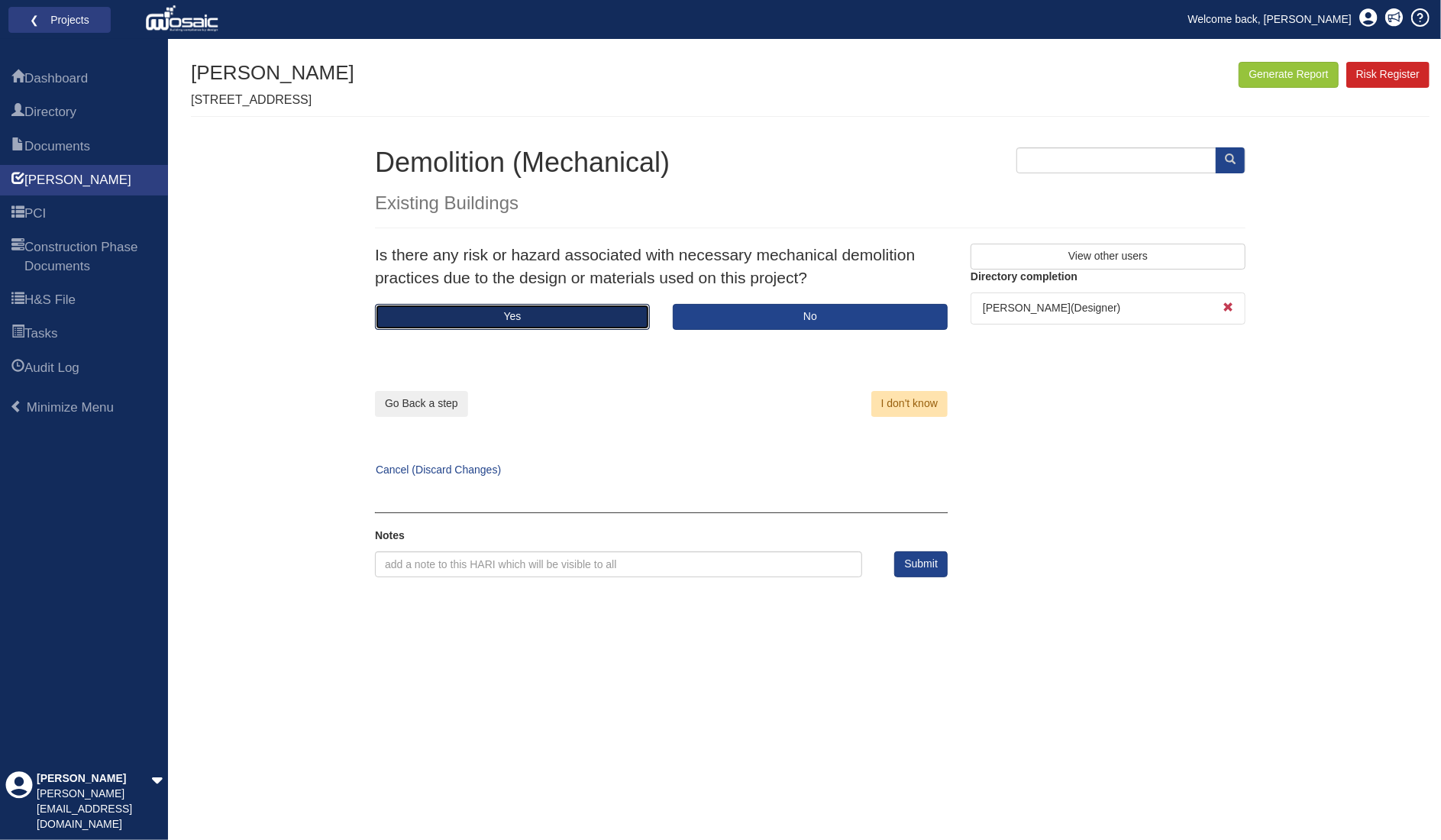
click at [549, 319] on button "Yes" at bounding box center [512, 317] width 275 height 26
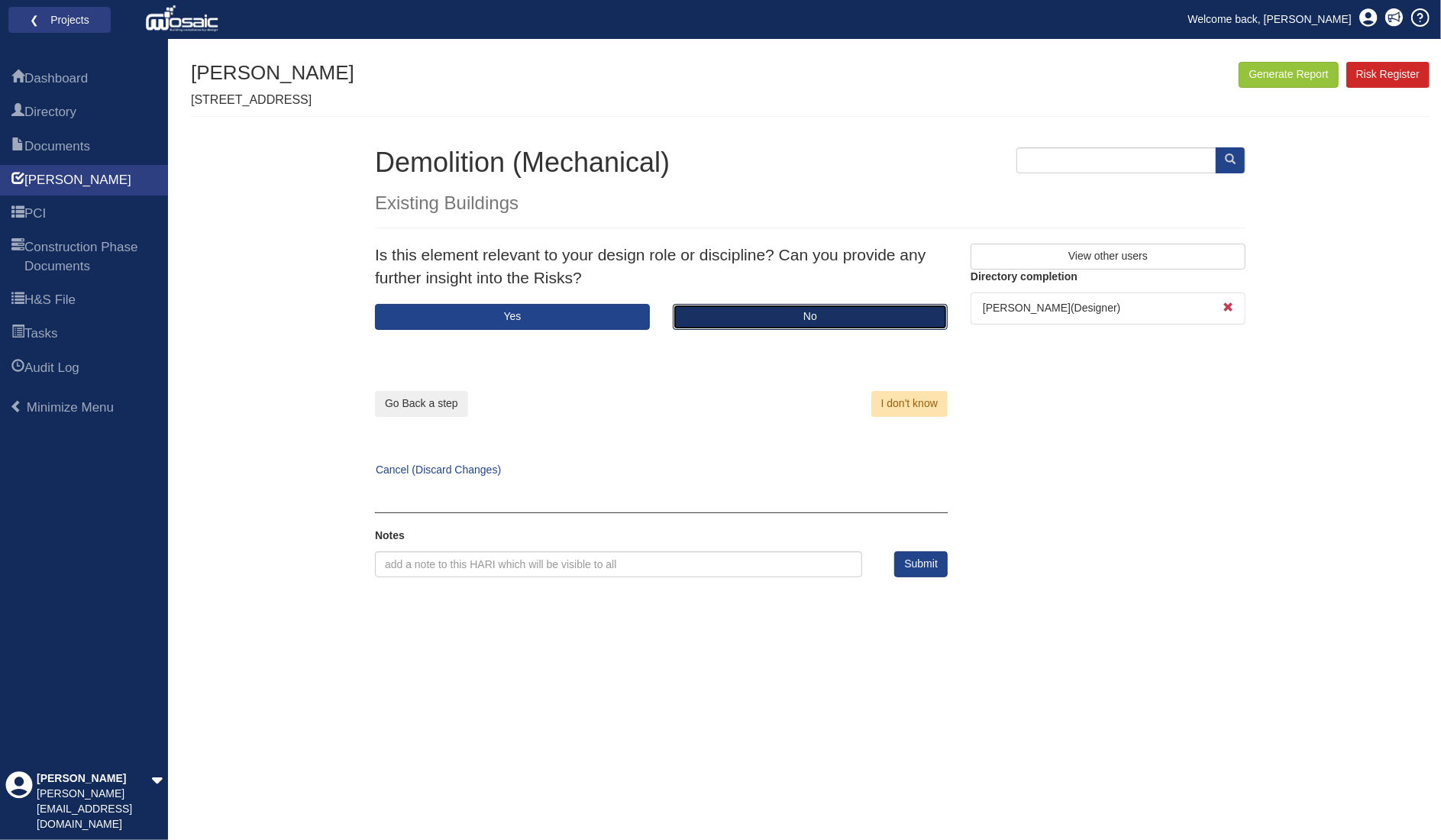
click at [813, 321] on button "No" at bounding box center [810, 317] width 275 height 26
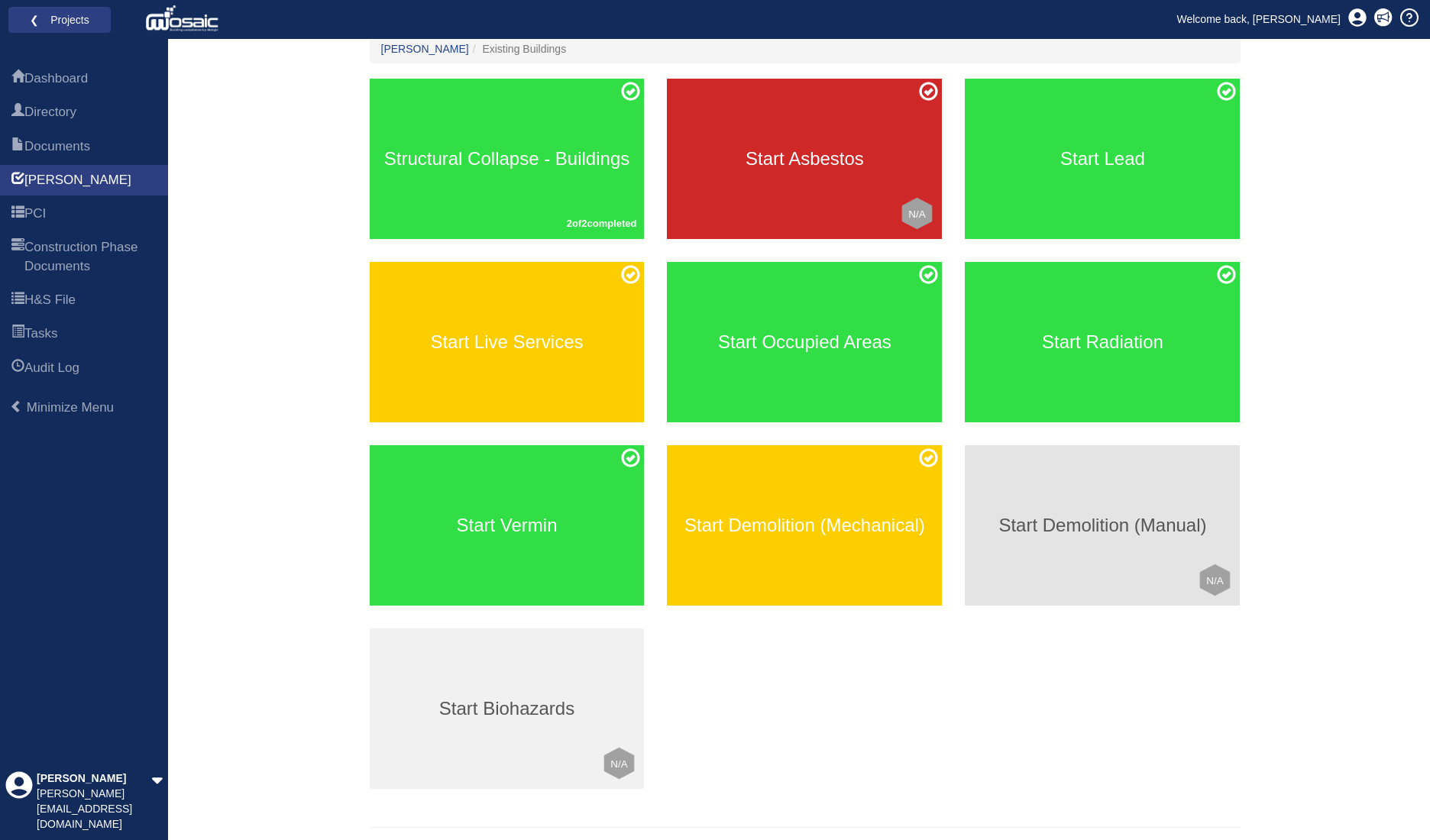
scroll to position [209, 0]
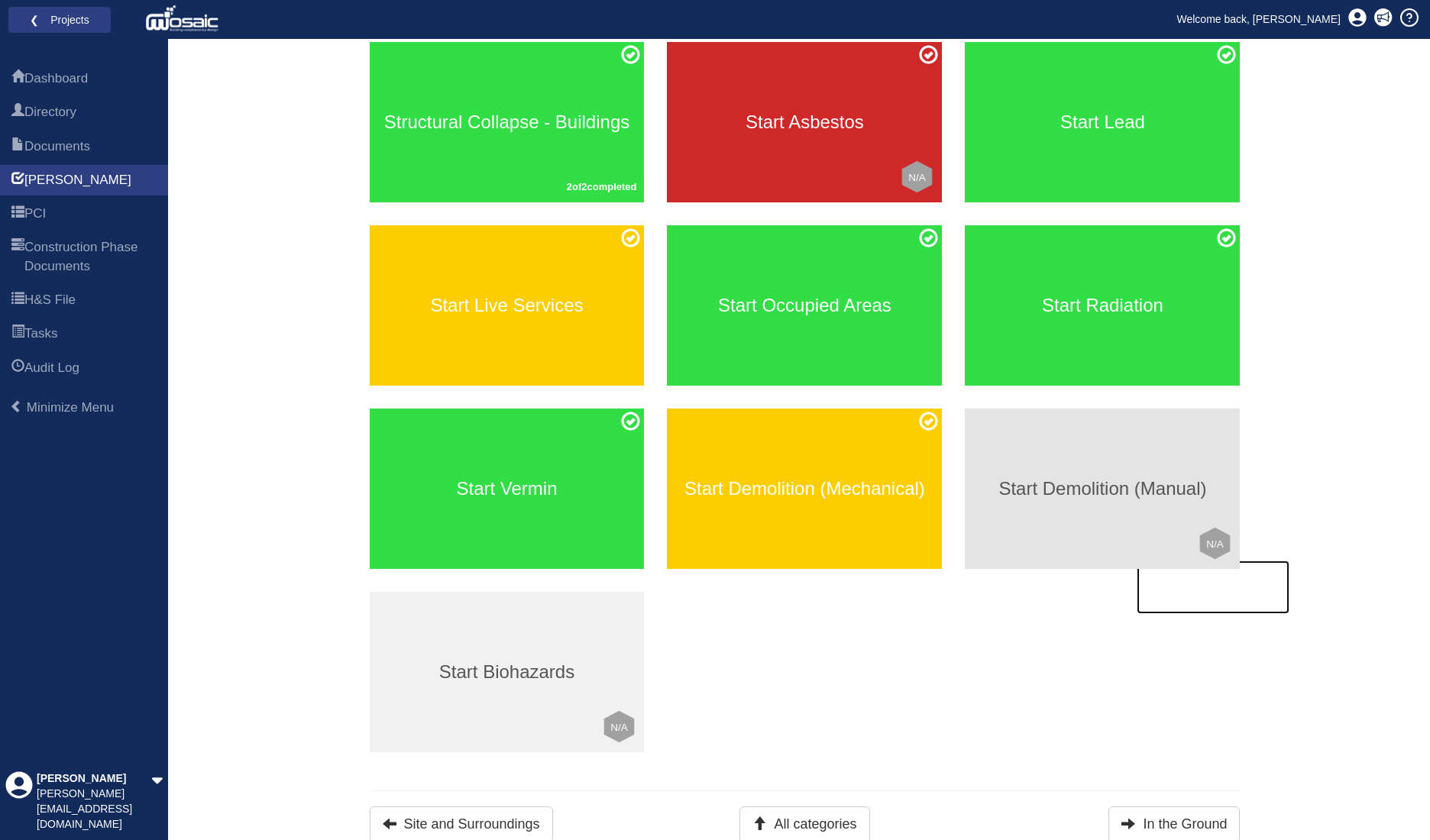
click at [1056, 438] on div "Start Demolition (Manual) Click to mark this element as Not Applicable to your …" at bounding box center [1102, 488] width 275 height 160
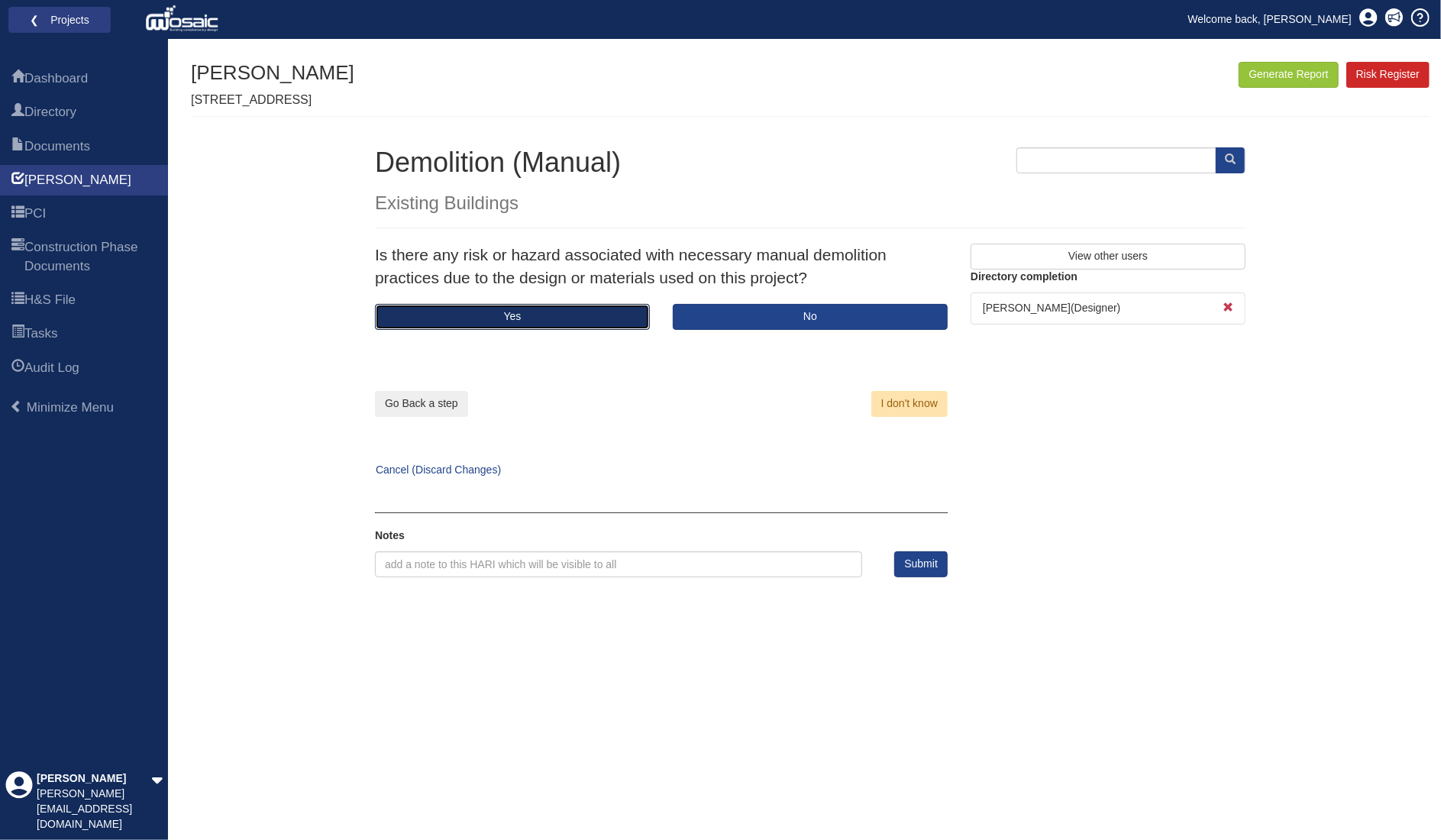
click at [626, 306] on button "Yes" at bounding box center [512, 317] width 275 height 26
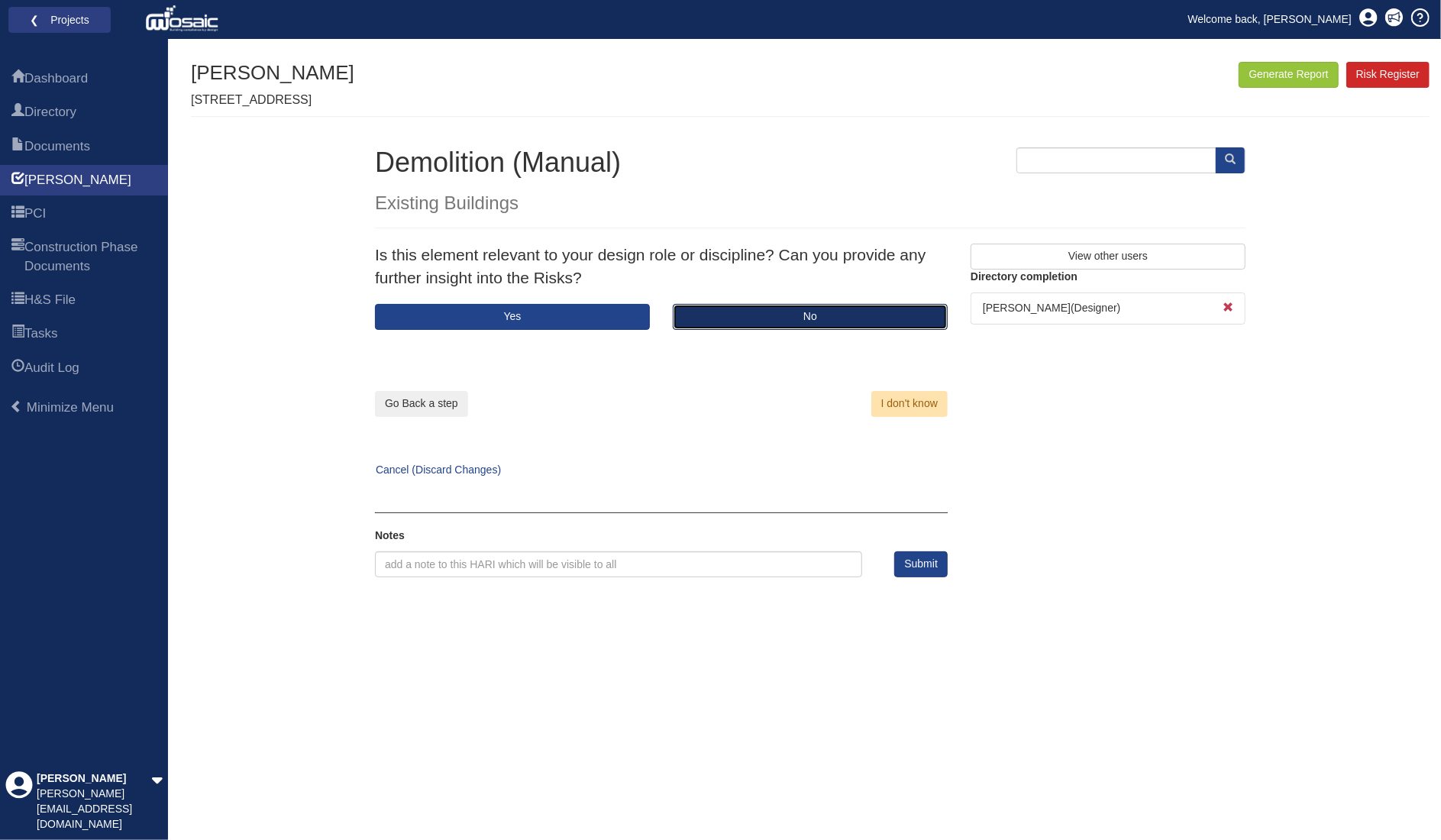
click at [826, 311] on button "No" at bounding box center [810, 317] width 275 height 26
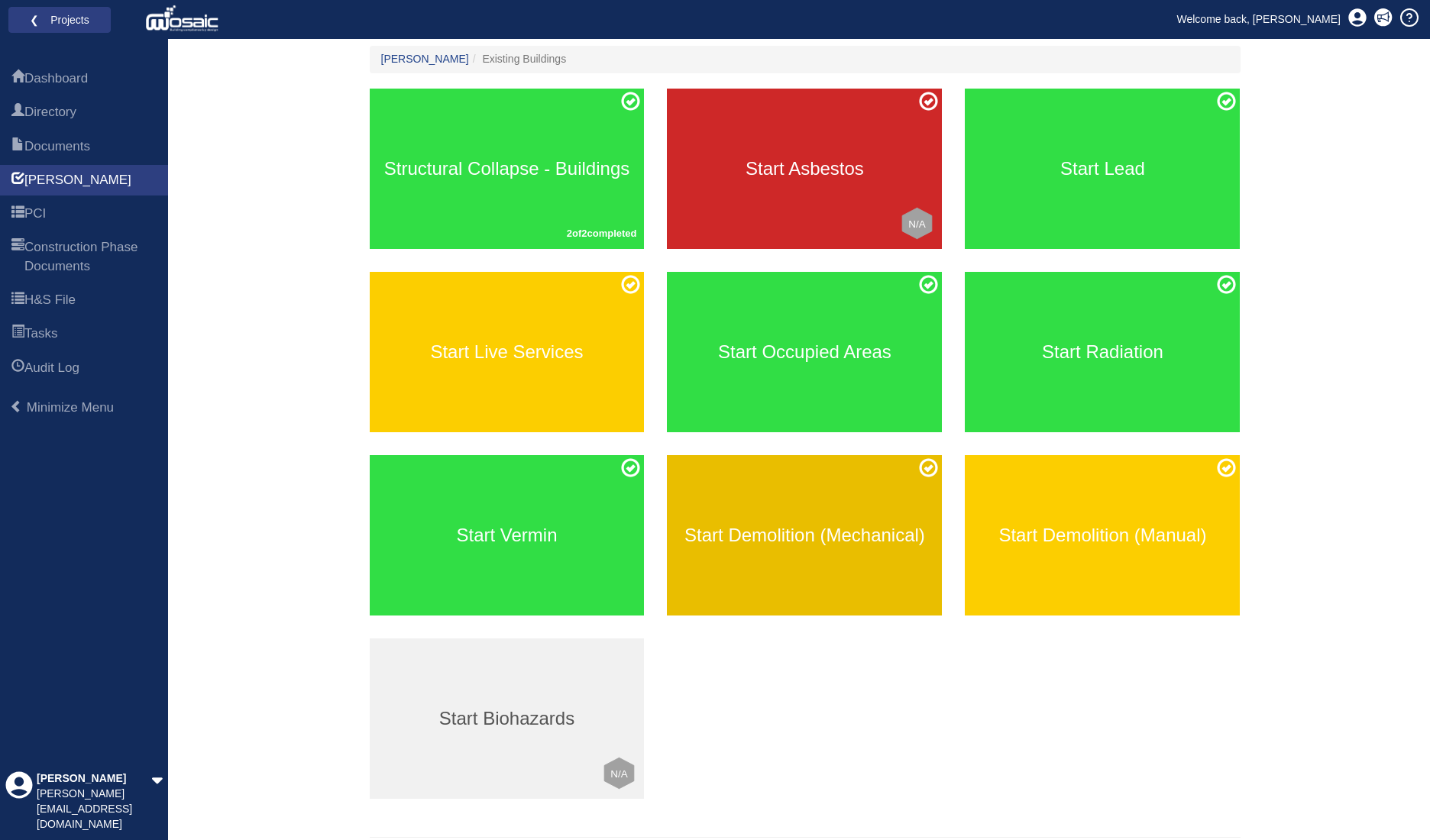
scroll to position [209, 0]
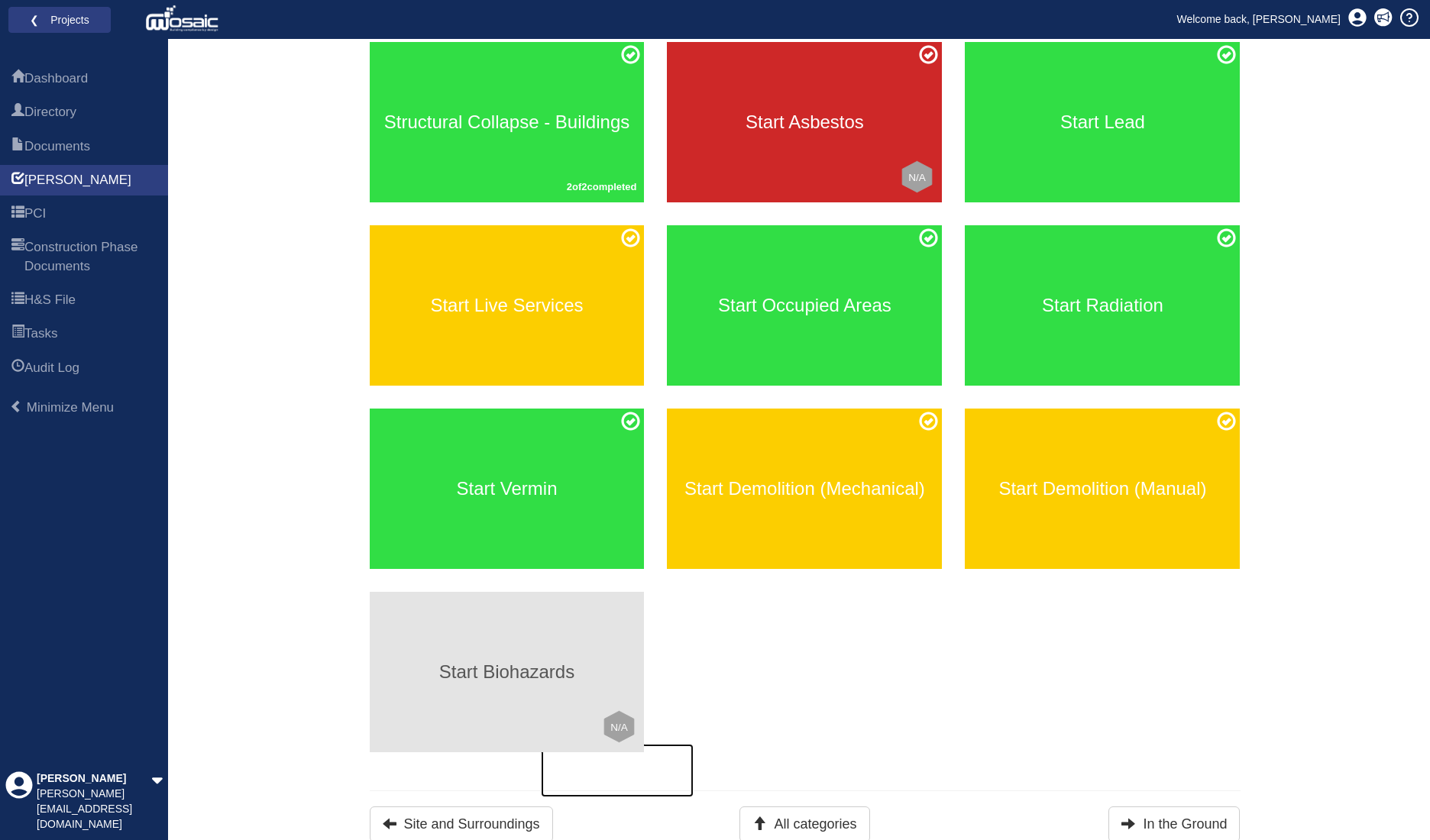
click at [576, 678] on h3 "Start Biohazards" at bounding box center [506, 672] width 275 height 20
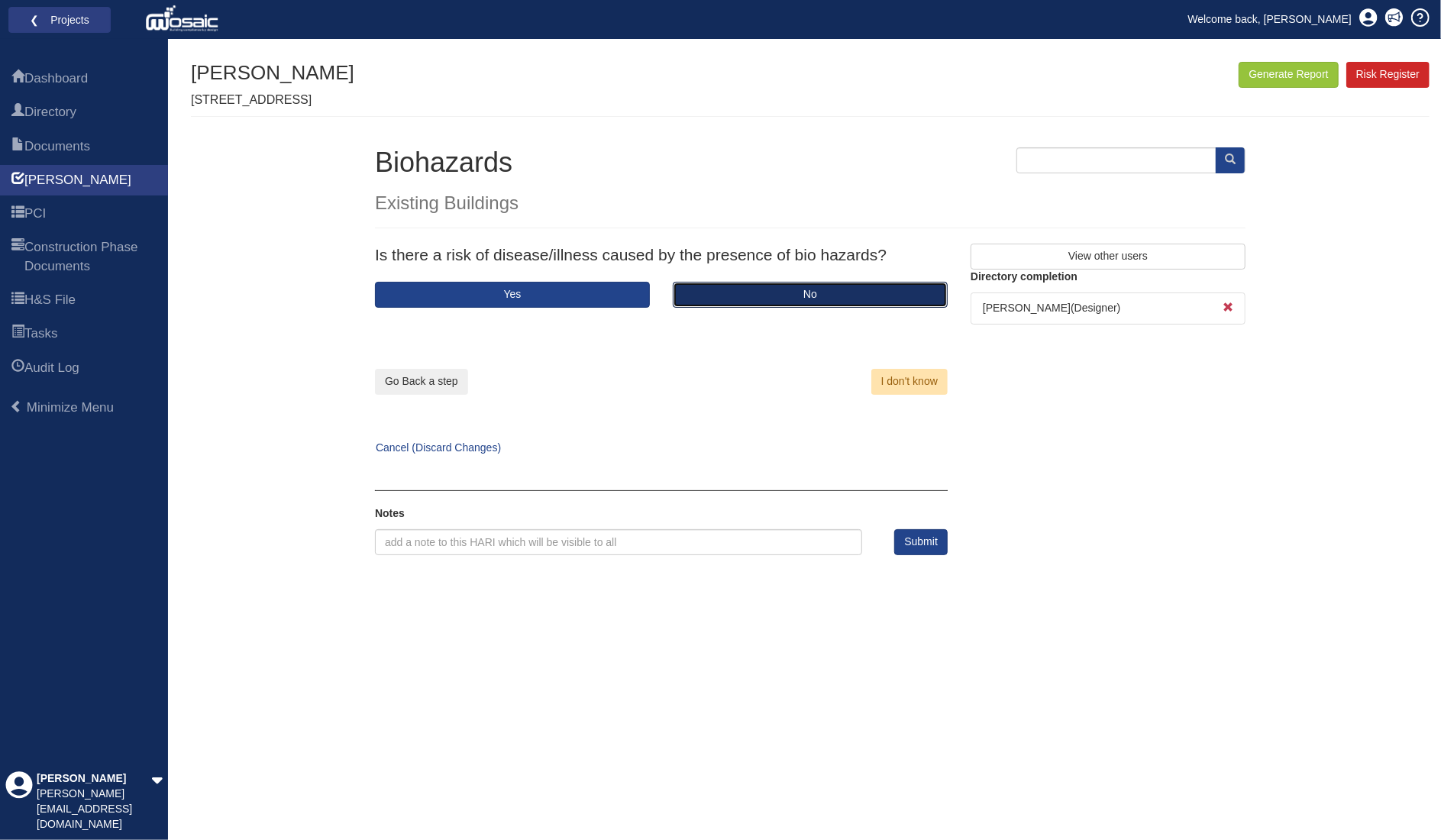
click at [759, 298] on button "No" at bounding box center [810, 295] width 275 height 26
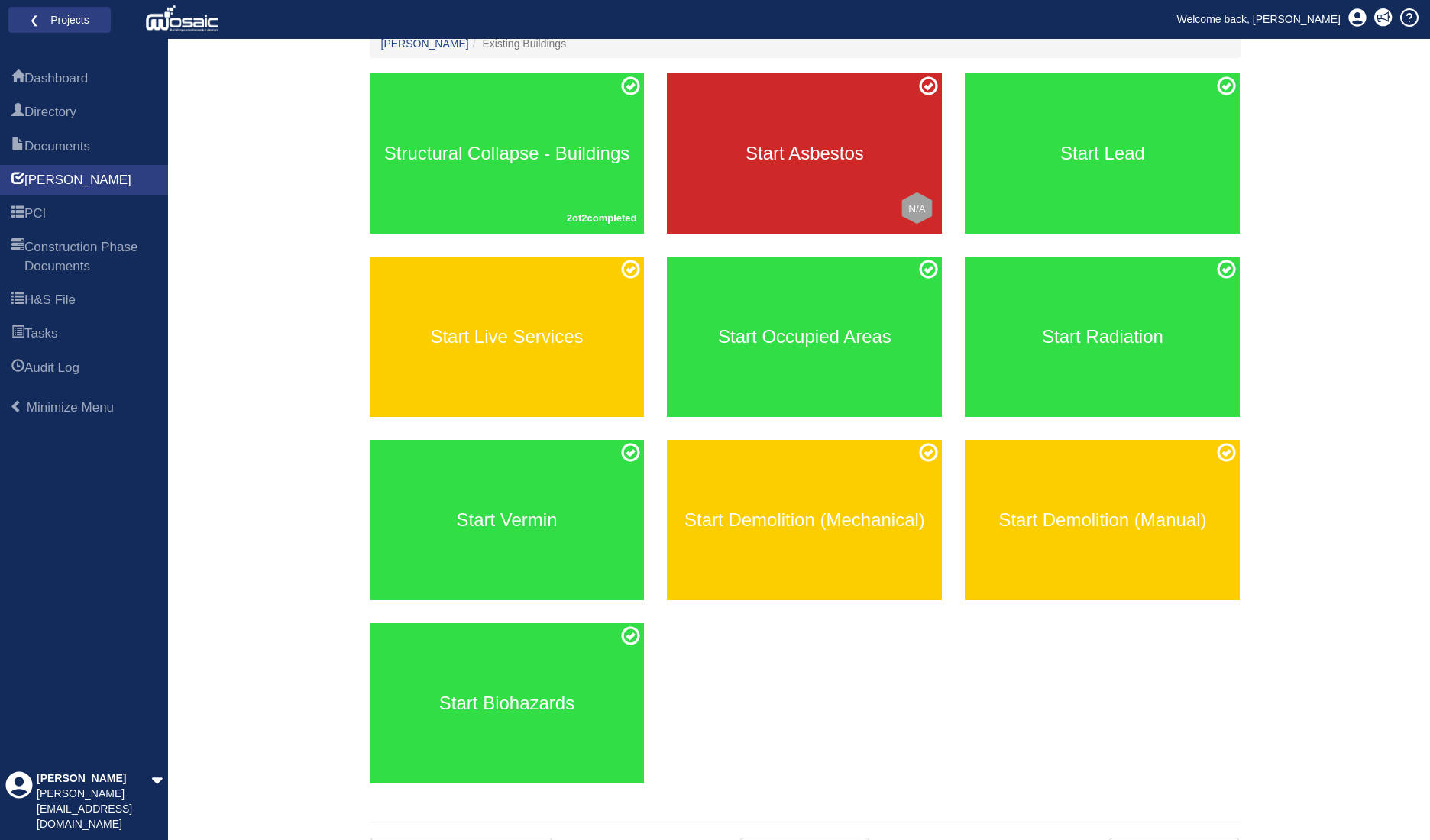
scroll to position [209, 0]
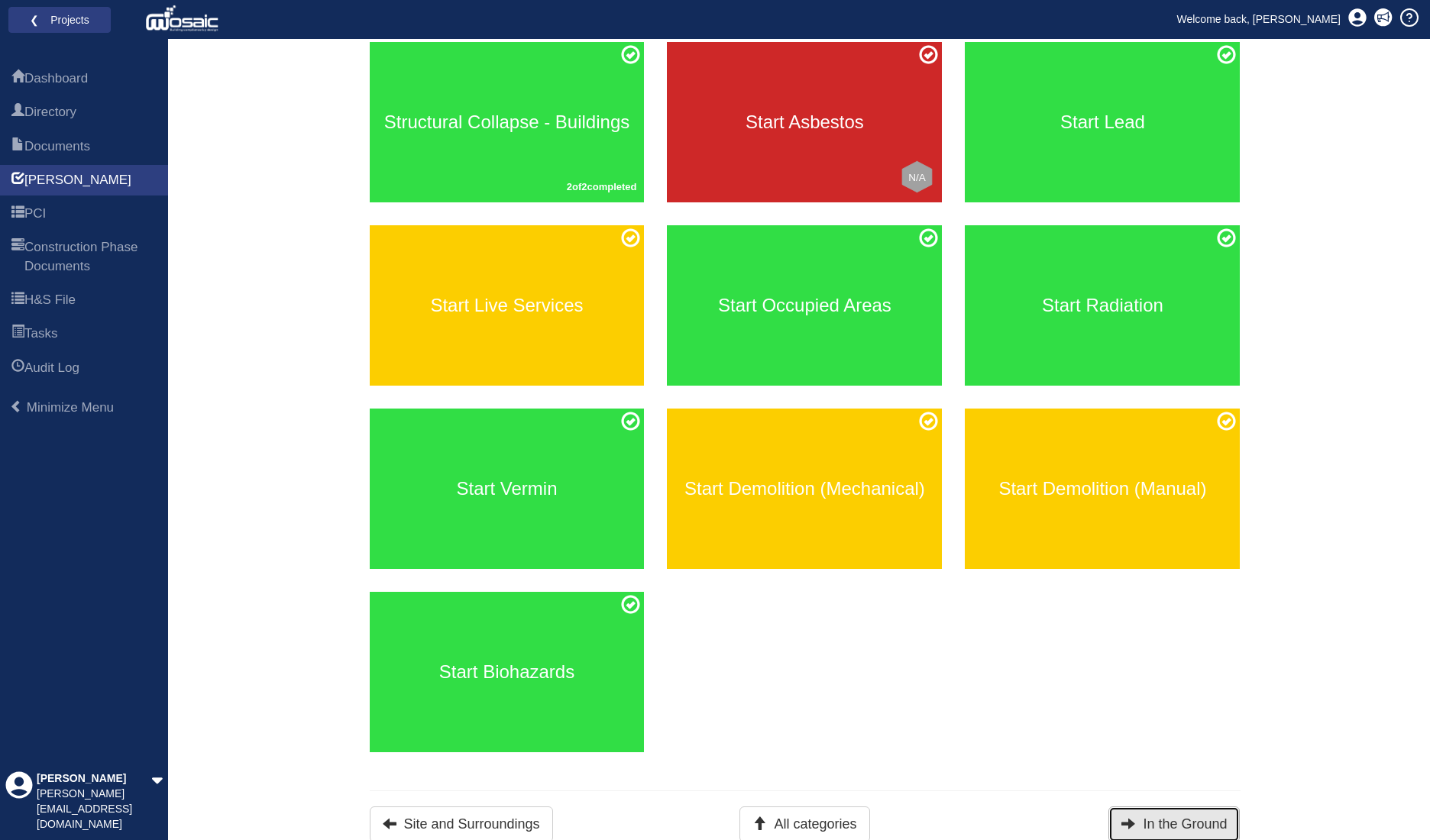
click at [1166, 824] on button "In the Ground" at bounding box center [1174, 824] width 132 height 36
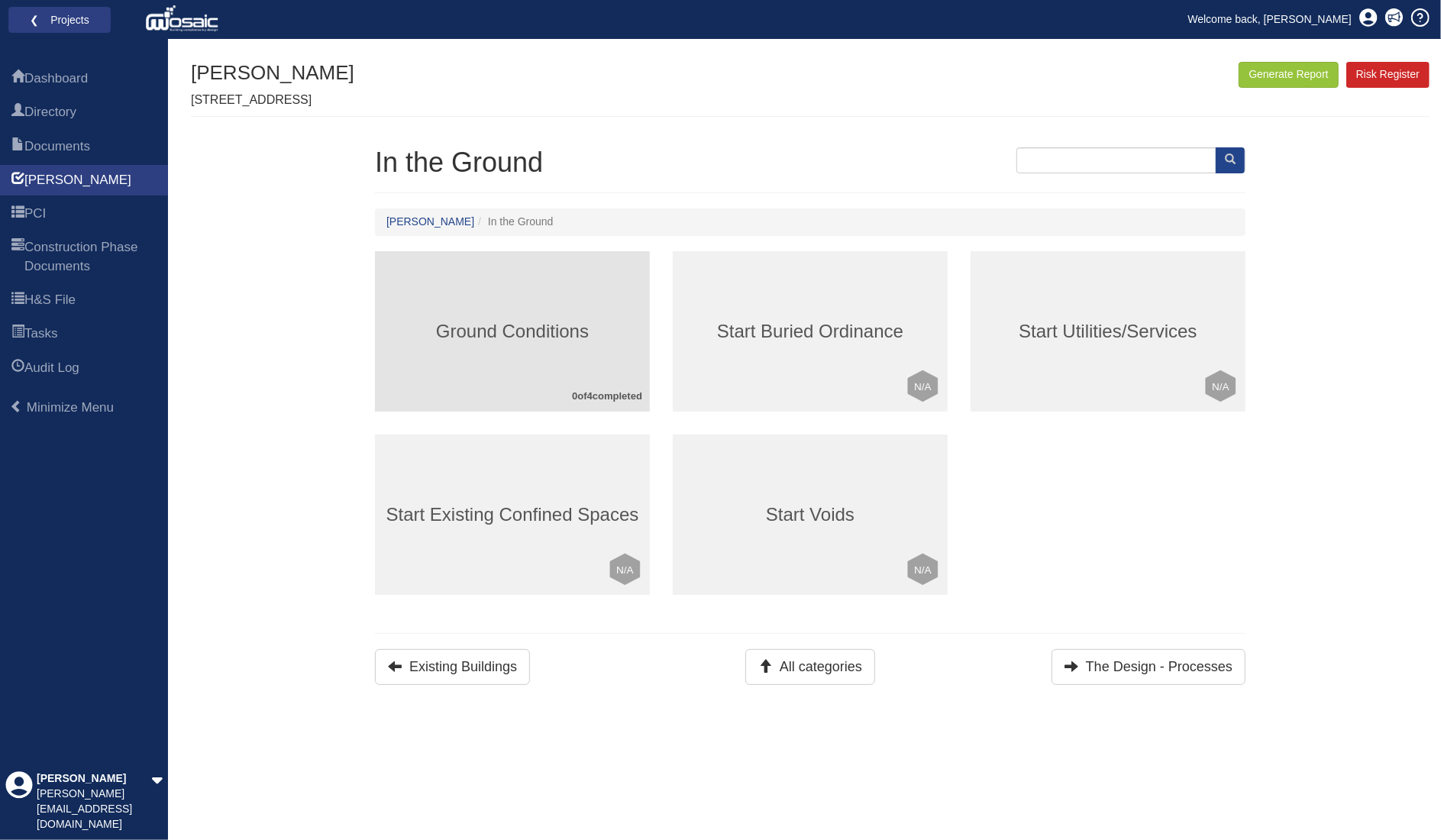
click at [573, 317] on div "Ground Conditions 0 of 4 completed" at bounding box center [512, 331] width 275 height 160
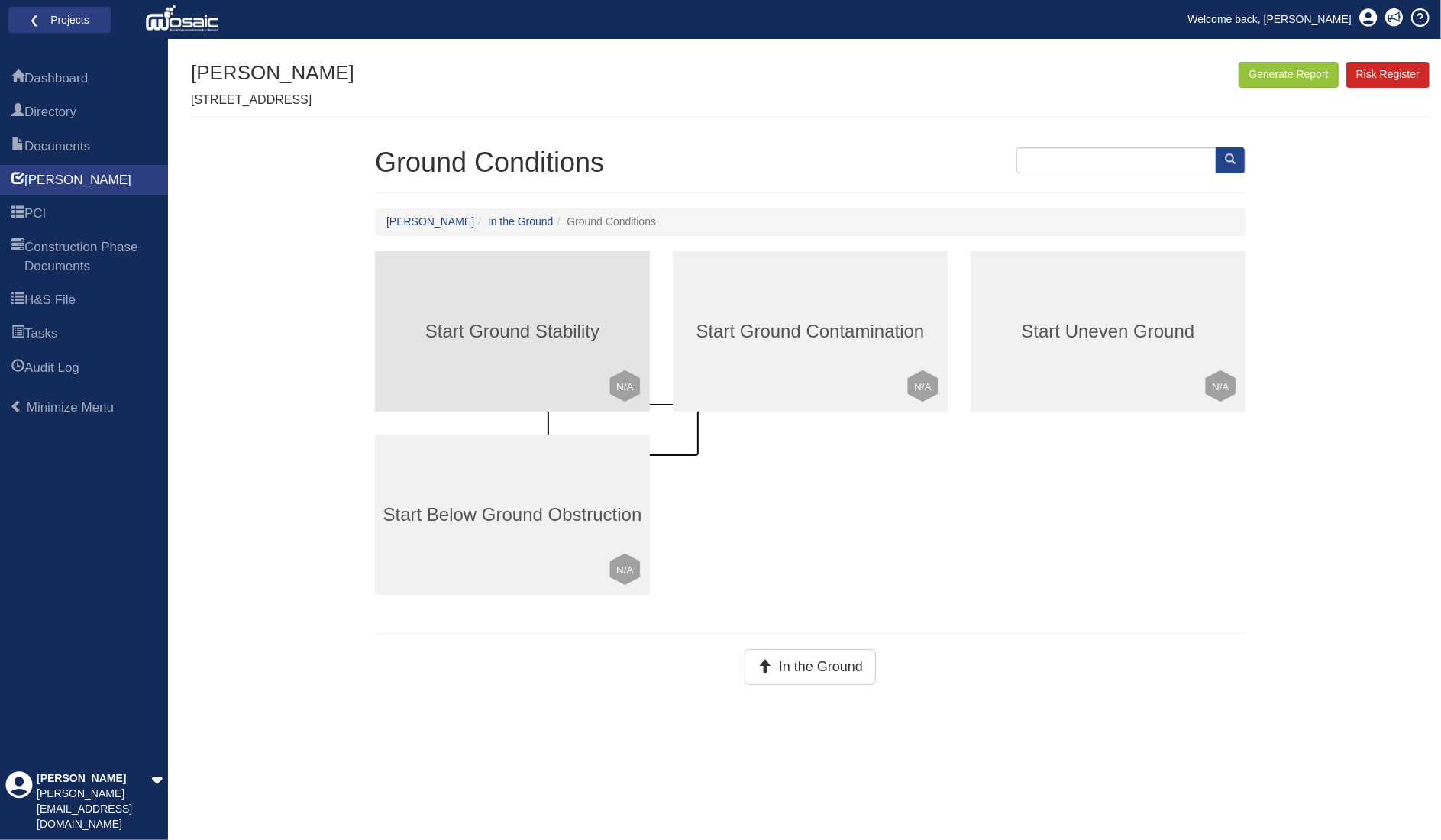
click at [578, 298] on div "Start Ground Stability Click to mark this element as Not Applicable to your wor…" at bounding box center [512, 331] width 275 height 160
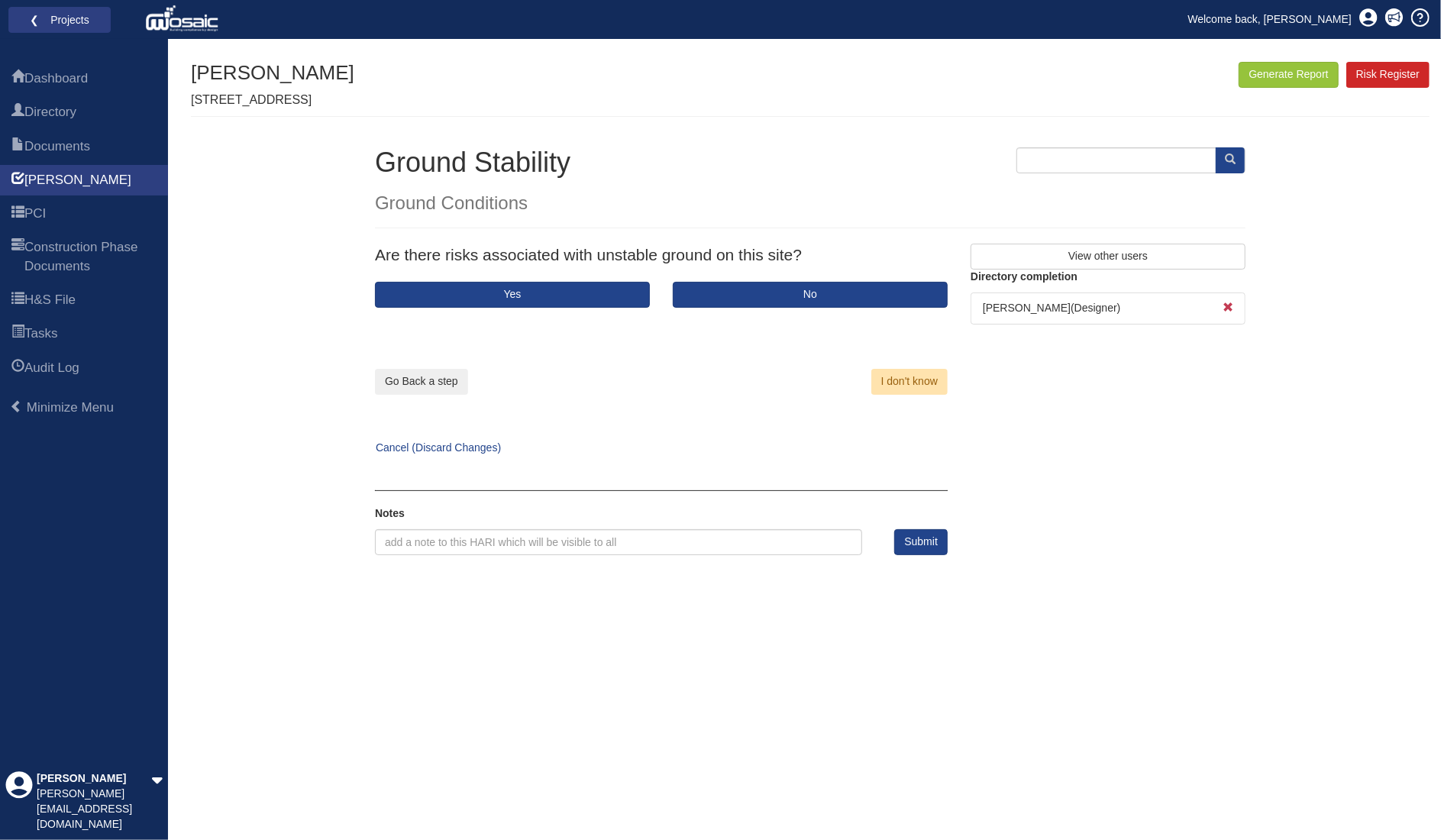
click at [758, 308] on div "I don't know" at bounding box center [816, 351] width 310 height 87
click at [776, 298] on button "No" at bounding box center [810, 295] width 275 height 26
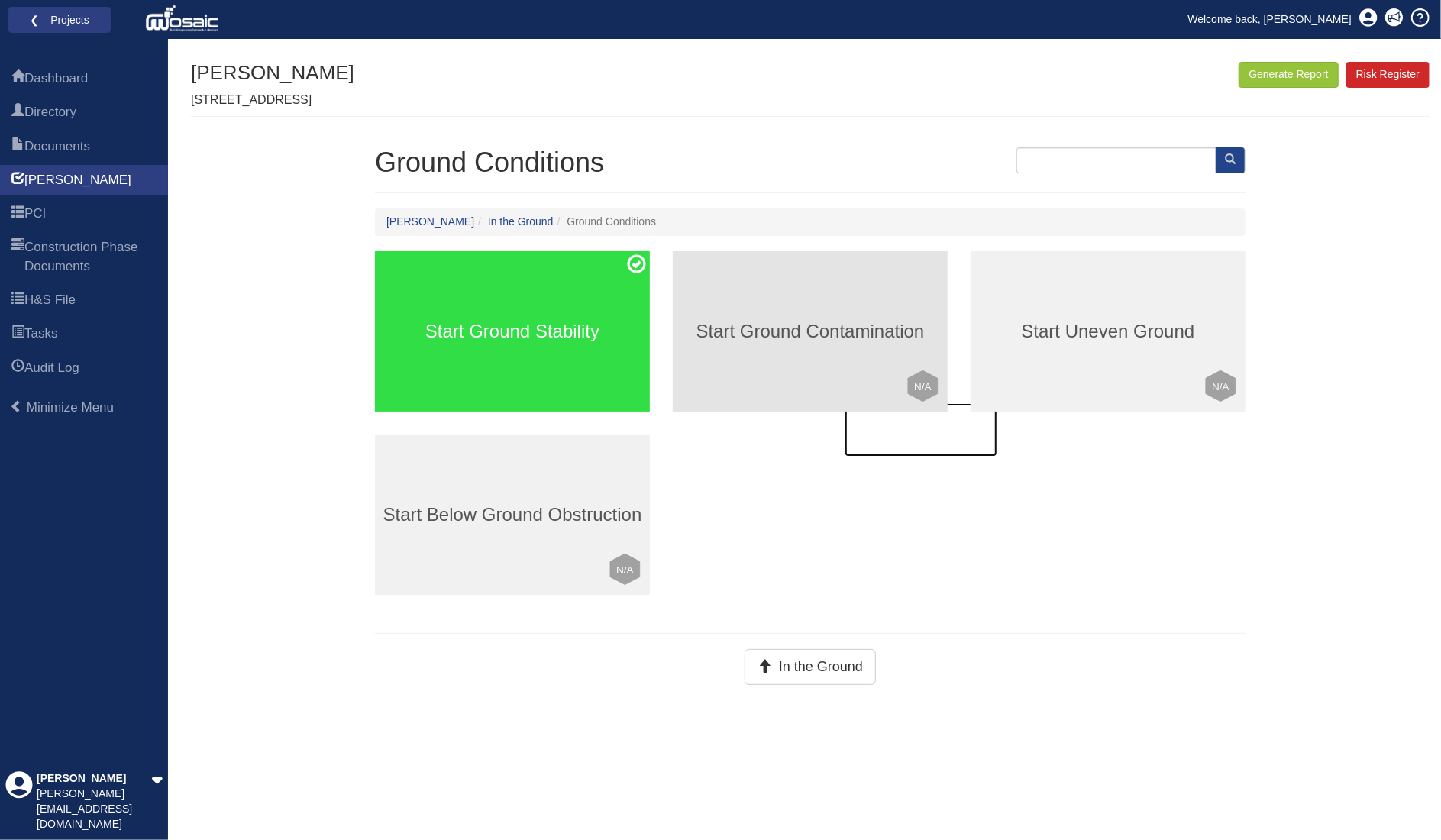
click at [833, 326] on h3 "Start Ground Contamination" at bounding box center [810, 331] width 275 height 20
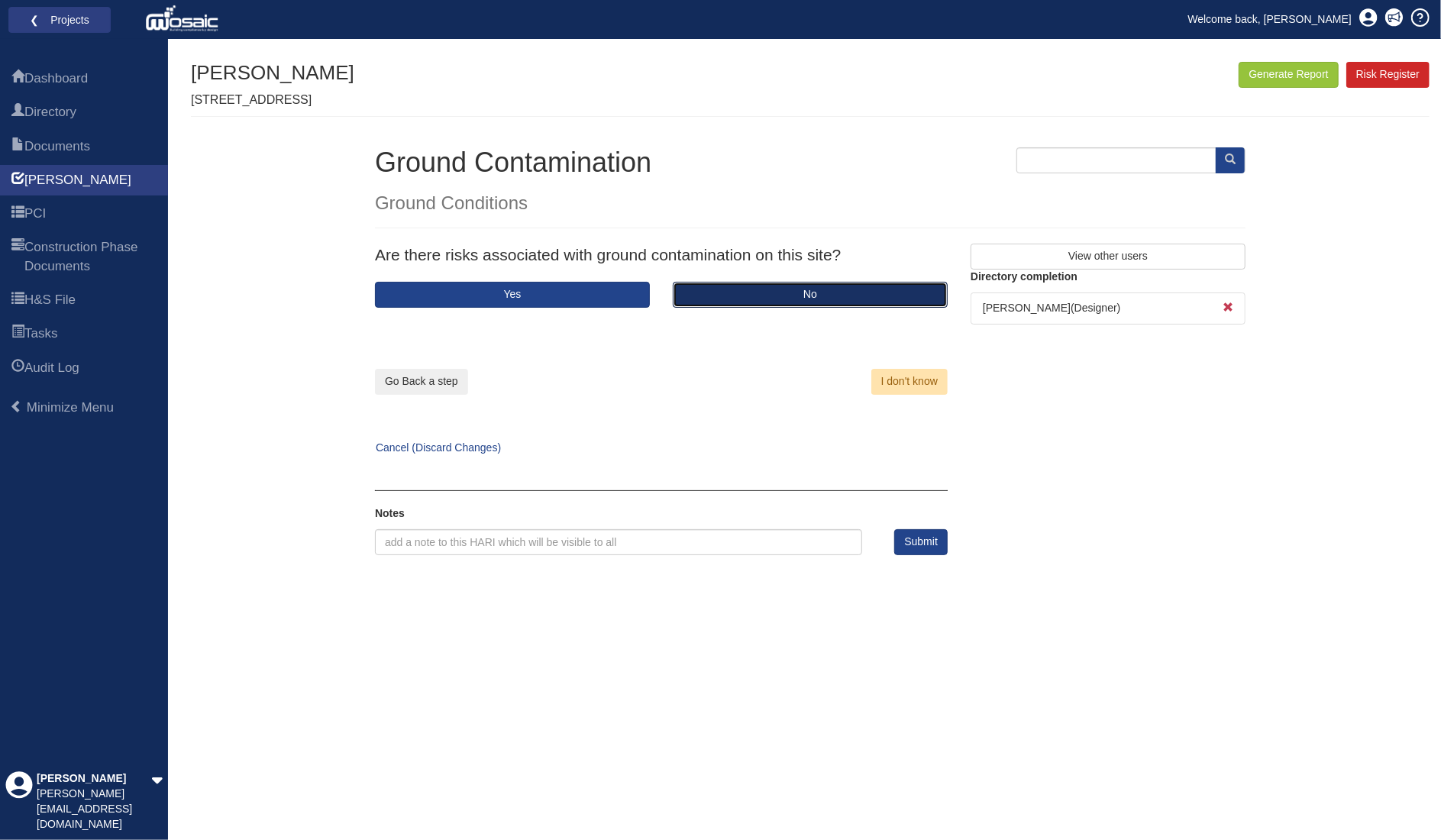
click at [714, 292] on button "No" at bounding box center [810, 295] width 275 height 26
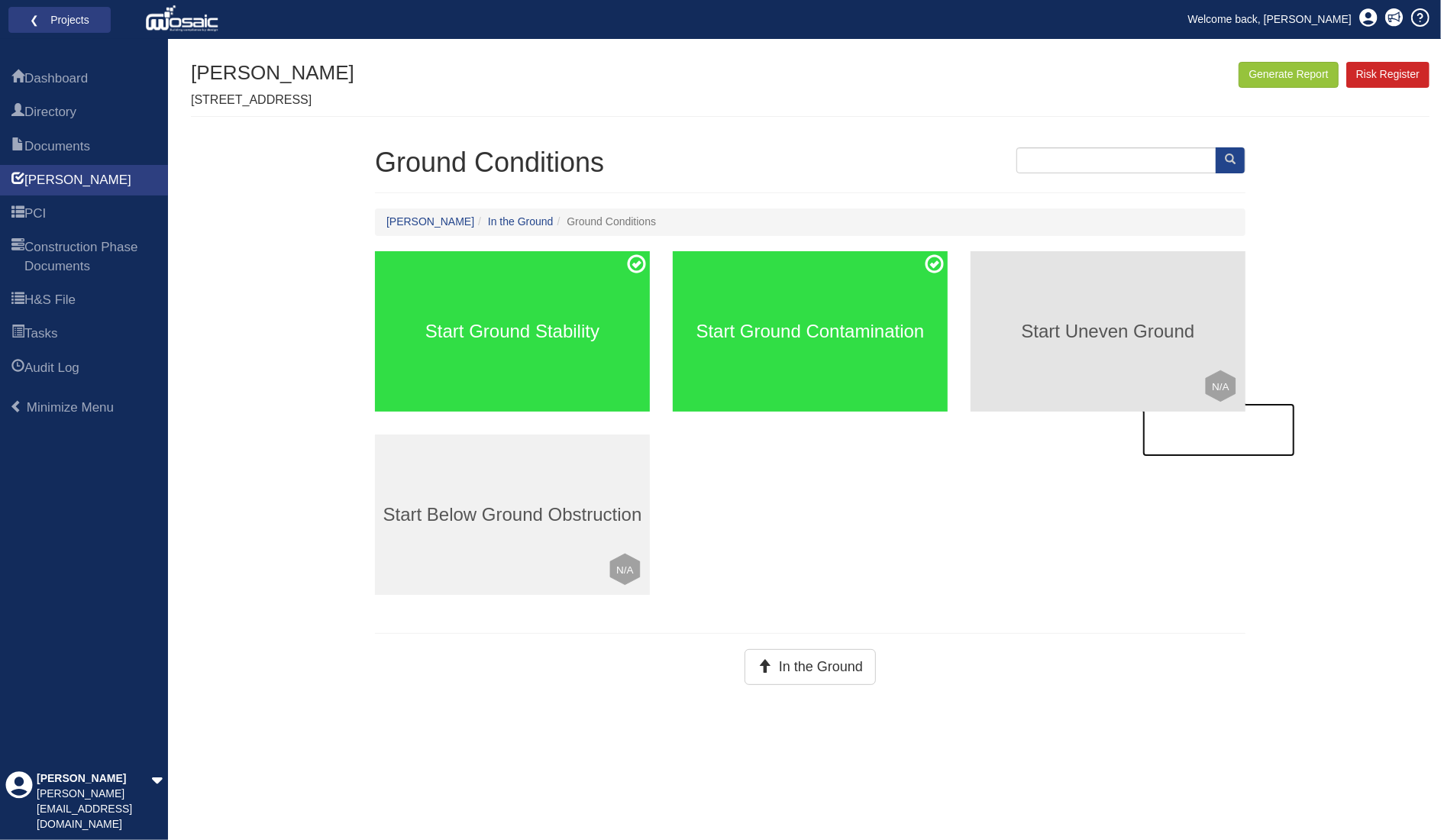
click at [1073, 343] on div "Start Uneven Ground Click to mark this element as Not Applicable to your work p…" at bounding box center [1108, 331] width 275 height 160
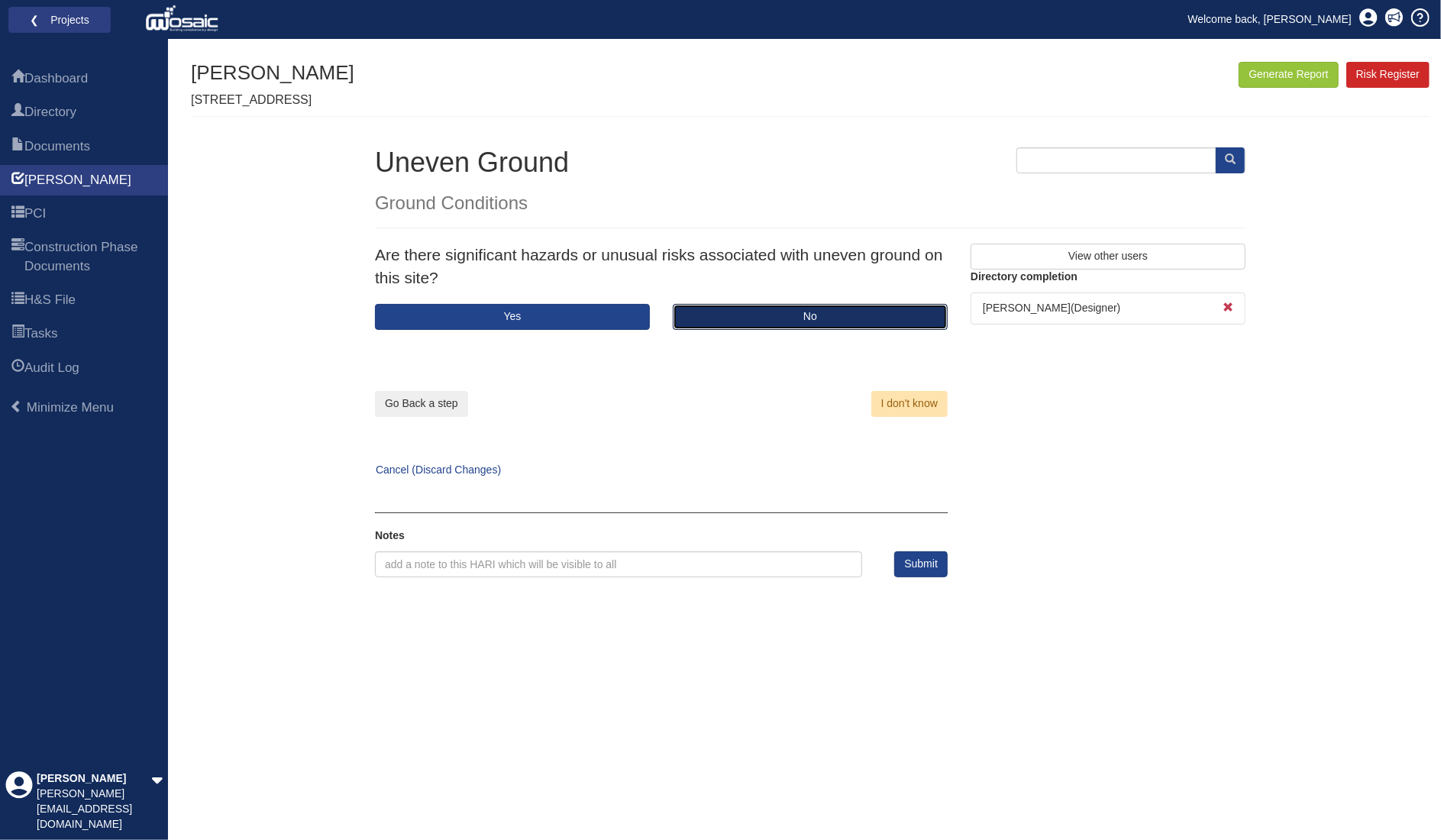
click at [731, 324] on button "No" at bounding box center [810, 317] width 275 height 26
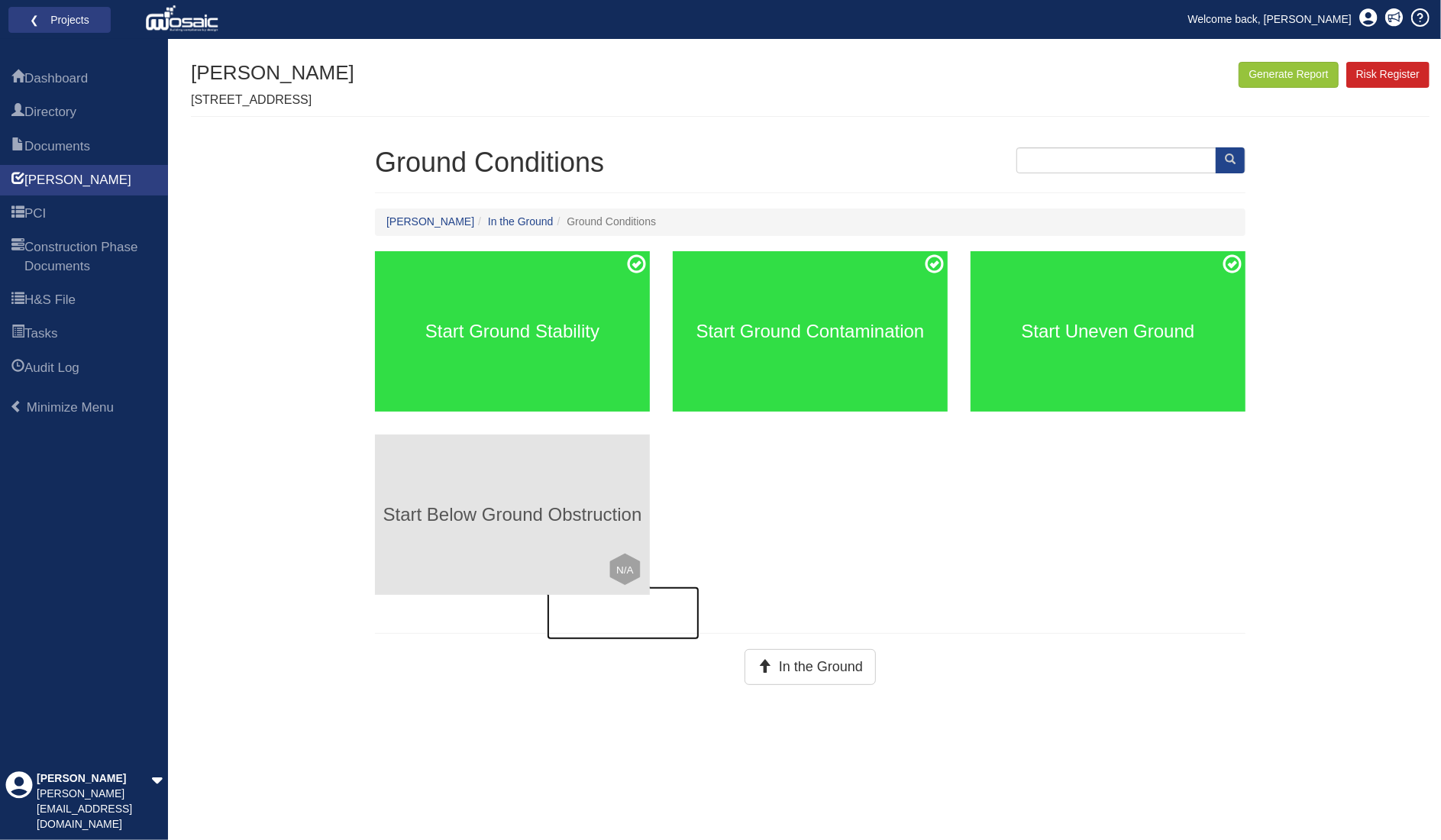
click at [557, 488] on div "Start Below Ground Obstruction Click to mark this element as Not Applicable to …" at bounding box center [512, 514] width 275 height 160
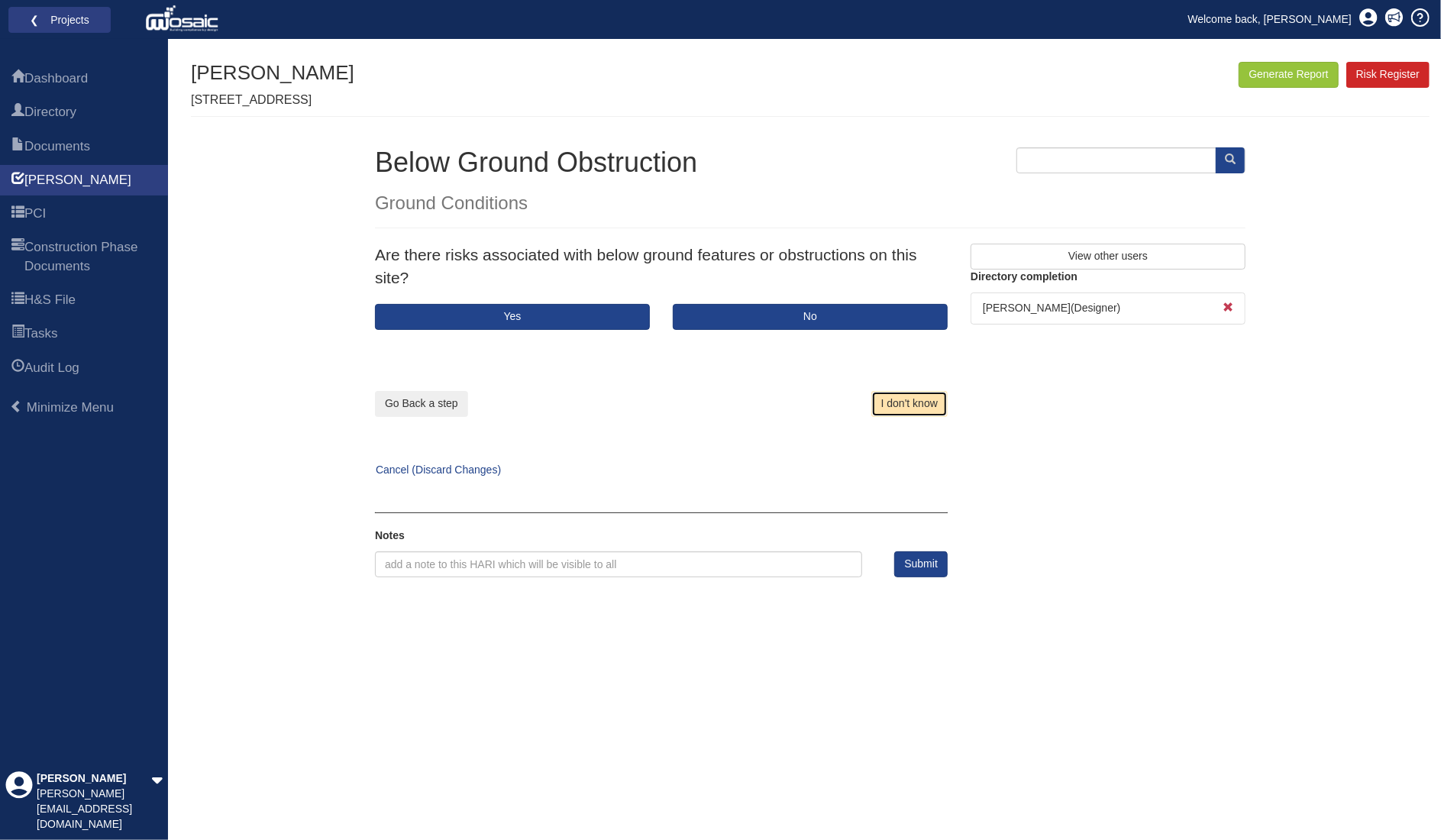
click at [905, 398] on button "I don't know" at bounding box center [910, 404] width 76 height 26
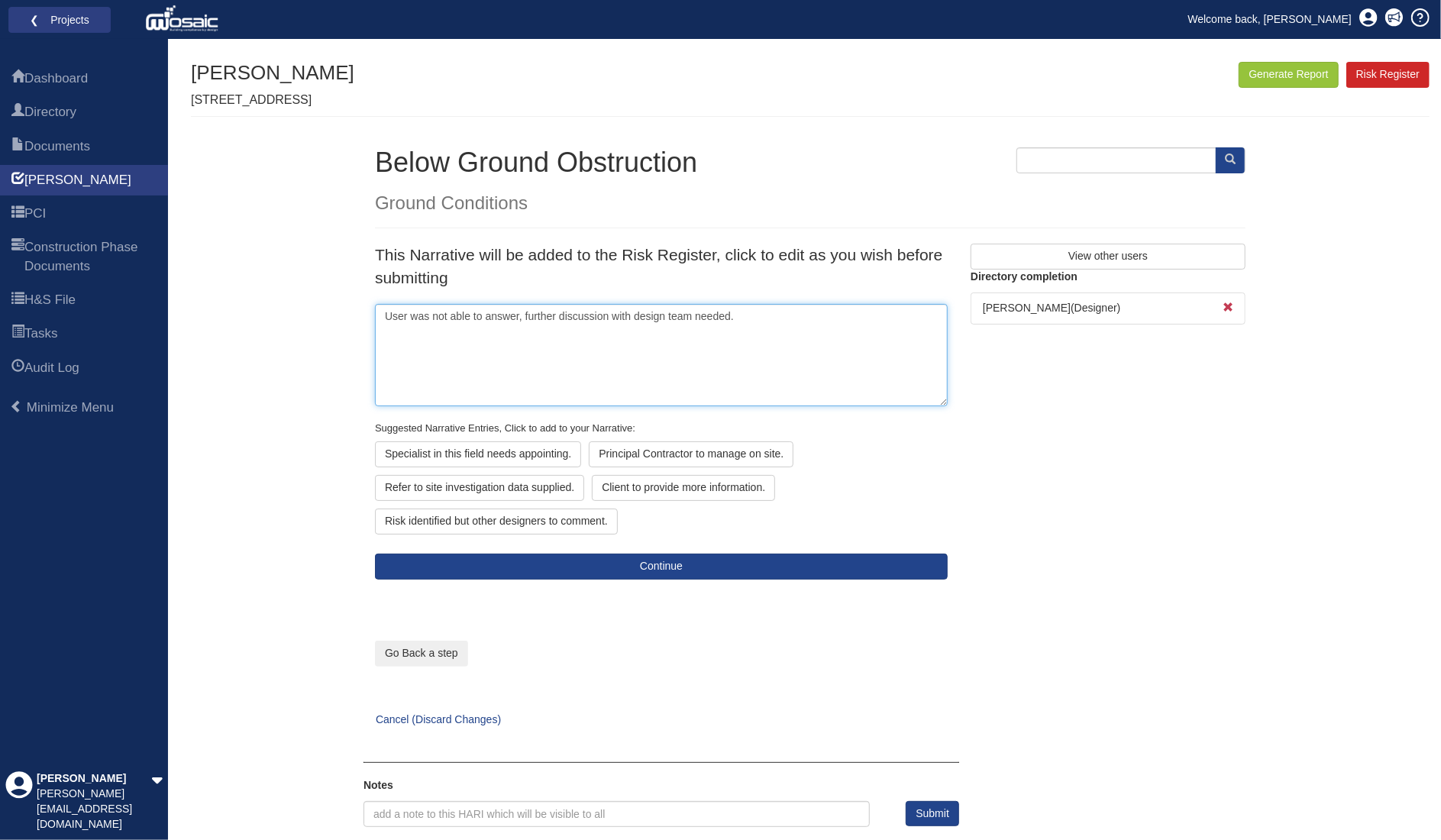
drag, startPoint x: 797, startPoint y: 333, endPoint x: 309, endPoint y: 345, distance: 488.1
click at [309, 345] on div "Generate Report Show All HARI Select "Yes" for All Eliminated included or "No" …" at bounding box center [810, 444] width 1239 height 765
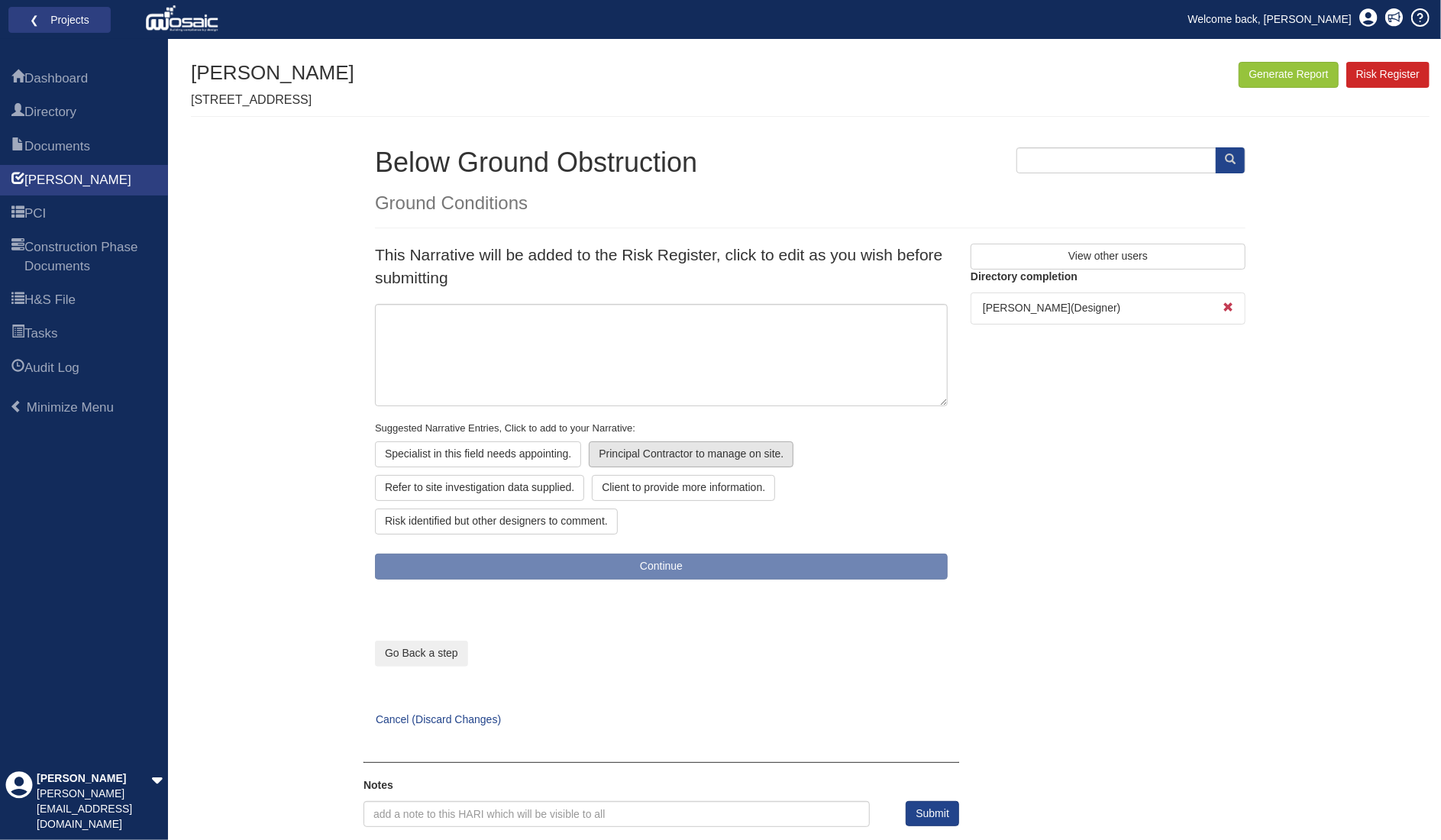
click at [584, 475] on div "Principal Contractor to manage on site." at bounding box center [479, 488] width 209 height 26
type textarea "Principal Contractor to manage on site."
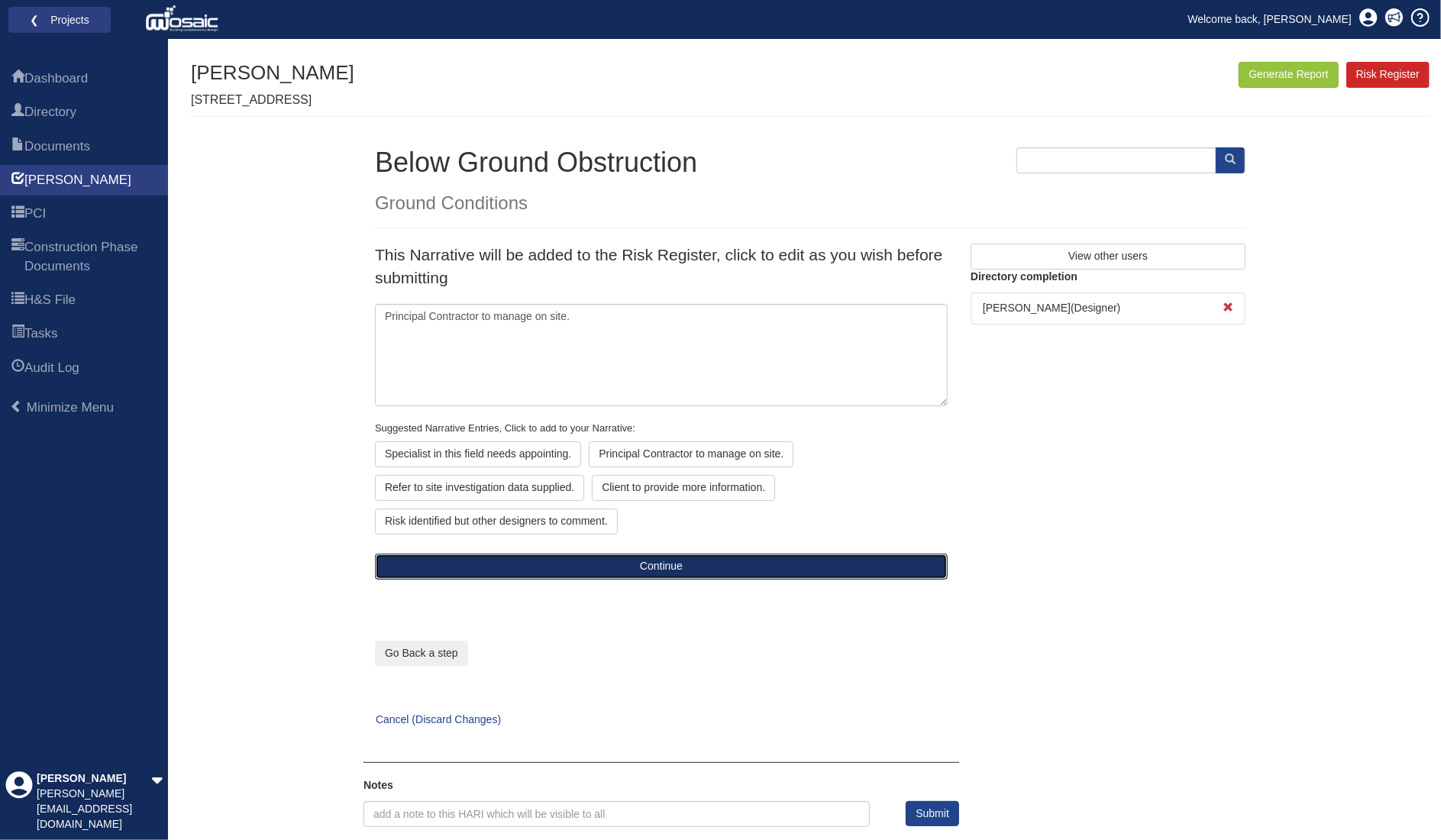
click at [666, 554] on button "Continue" at bounding box center [662, 567] width 573 height 26
click at [640, 567] on button "Continue" at bounding box center [662, 567] width 573 height 26
click at [658, 565] on button "Continue" at bounding box center [662, 567] width 573 height 26
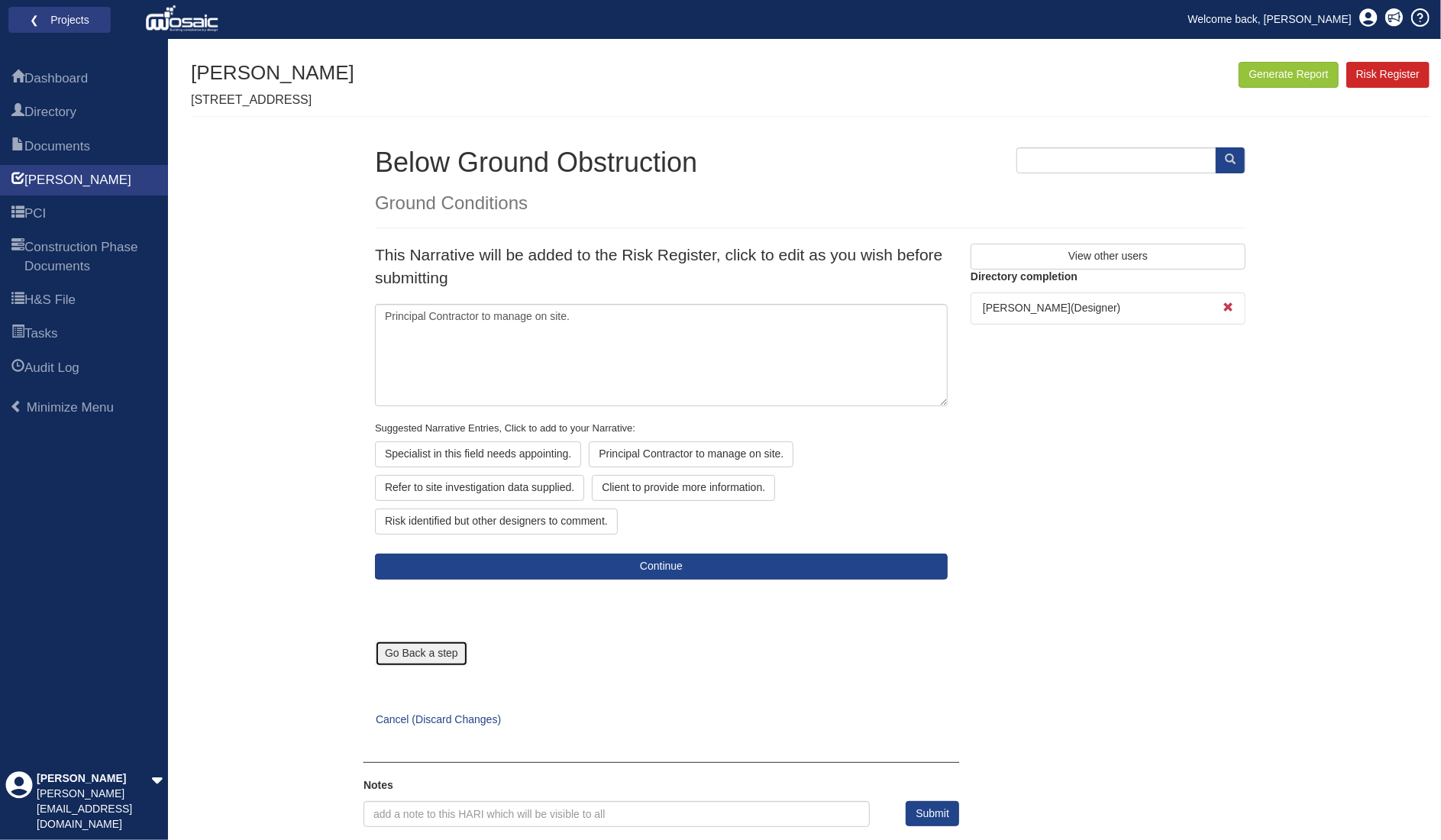
click at [445, 648] on button "Go Back a step" at bounding box center [421, 654] width 93 height 26
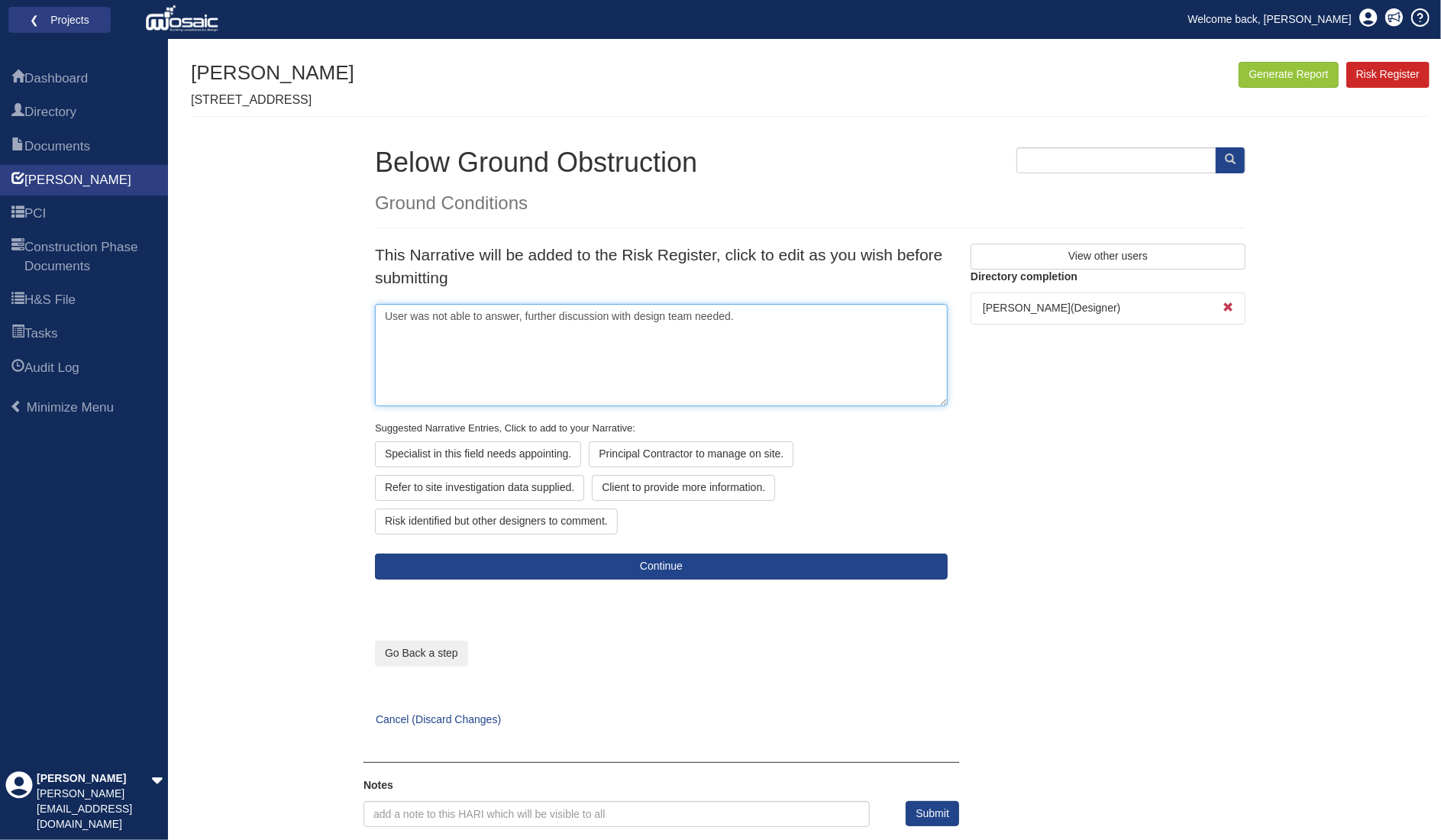
drag, startPoint x: 768, startPoint y: 318, endPoint x: 225, endPoint y: 311, distance: 543.0
click at [225, 311] on div "Generate Report Show All HARI Select "Yes" for All Eliminated included or "No" …" at bounding box center [810, 444] width 1239 height 765
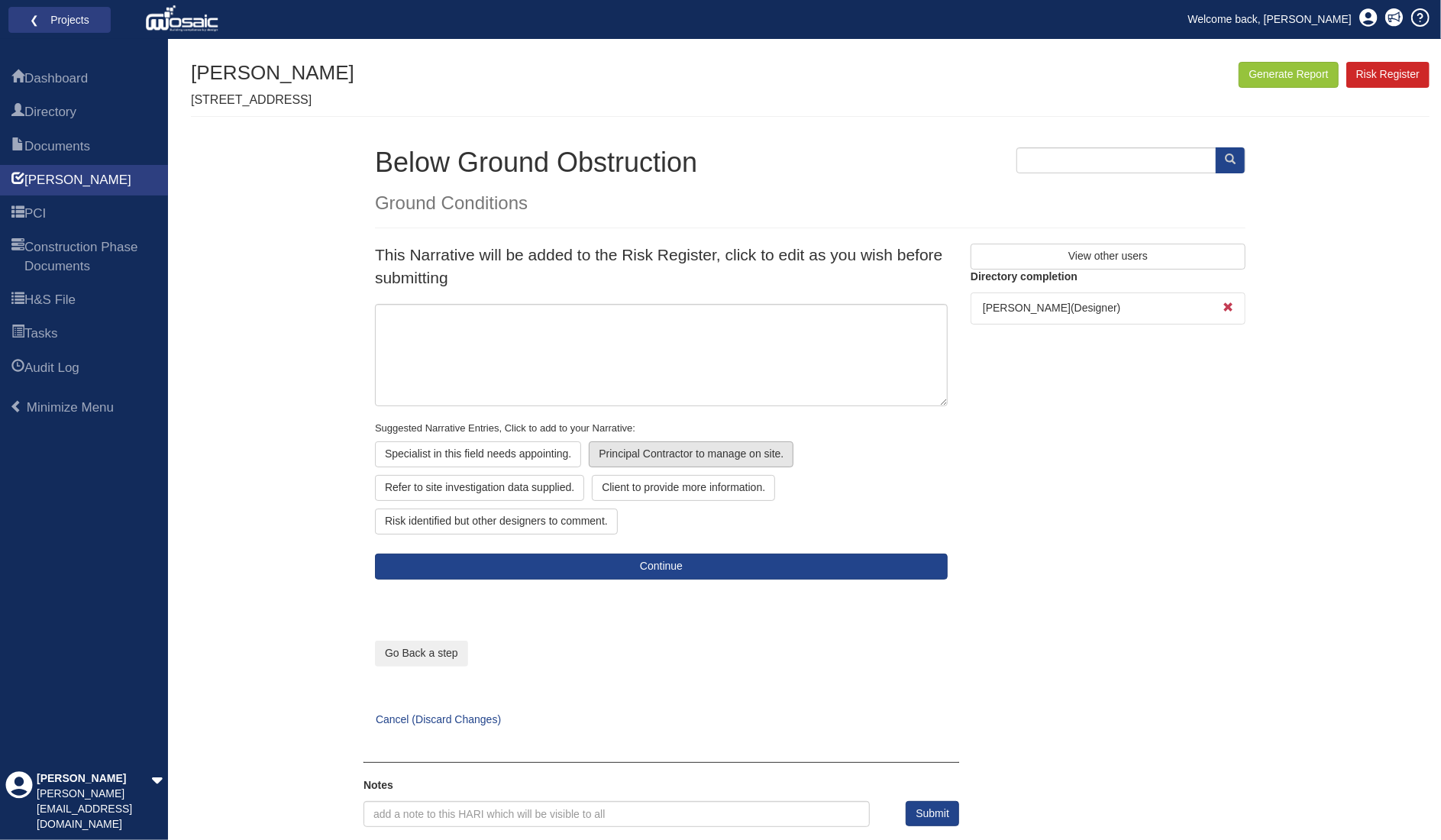
click at [584, 475] on div "Principal Contractor to manage on site." at bounding box center [479, 488] width 209 height 26
type textarea "Principal Contractor to manage on site."
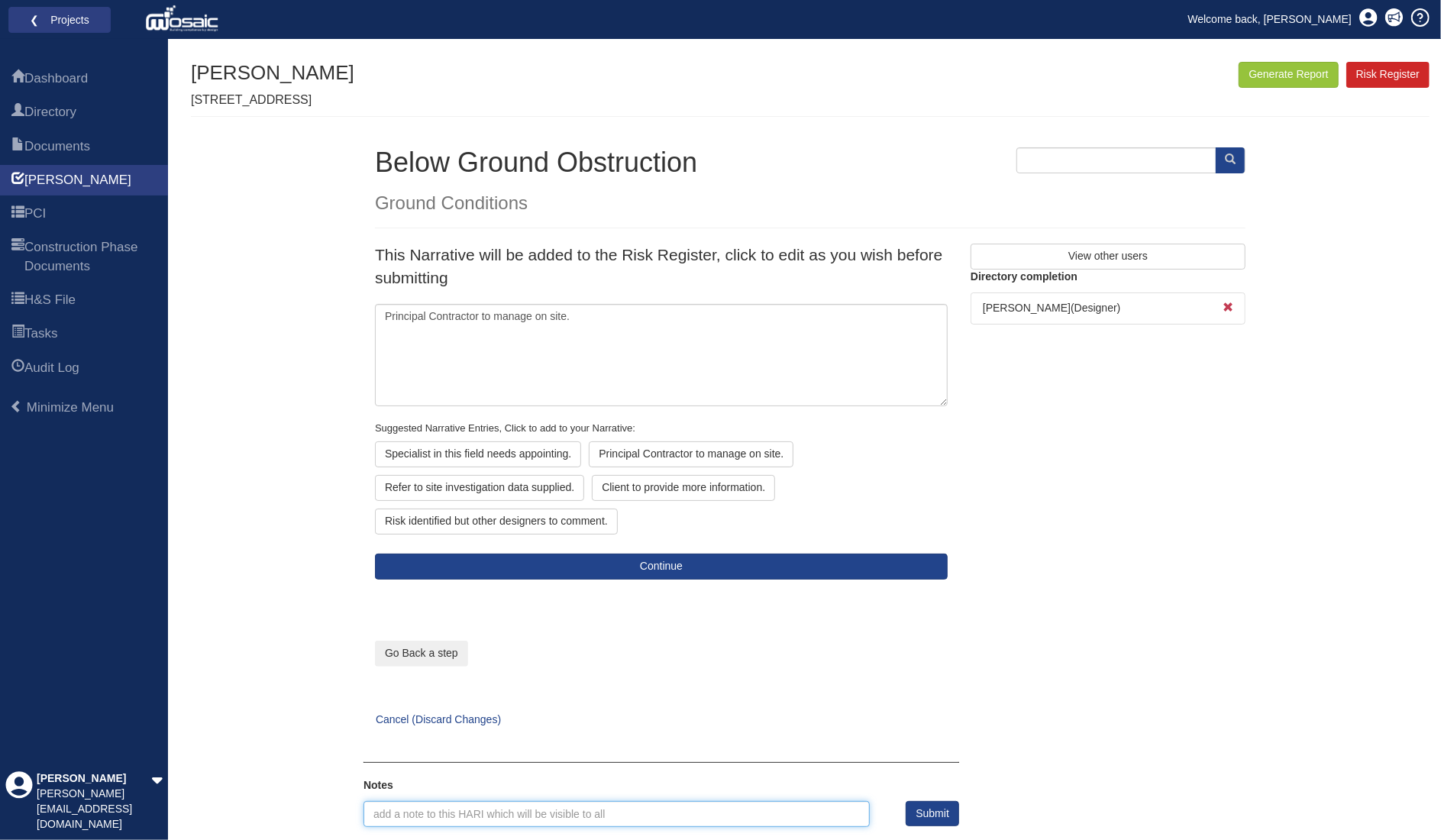
click at [465, 809] on input "text" at bounding box center [616, 814] width 506 height 26
type input "P"
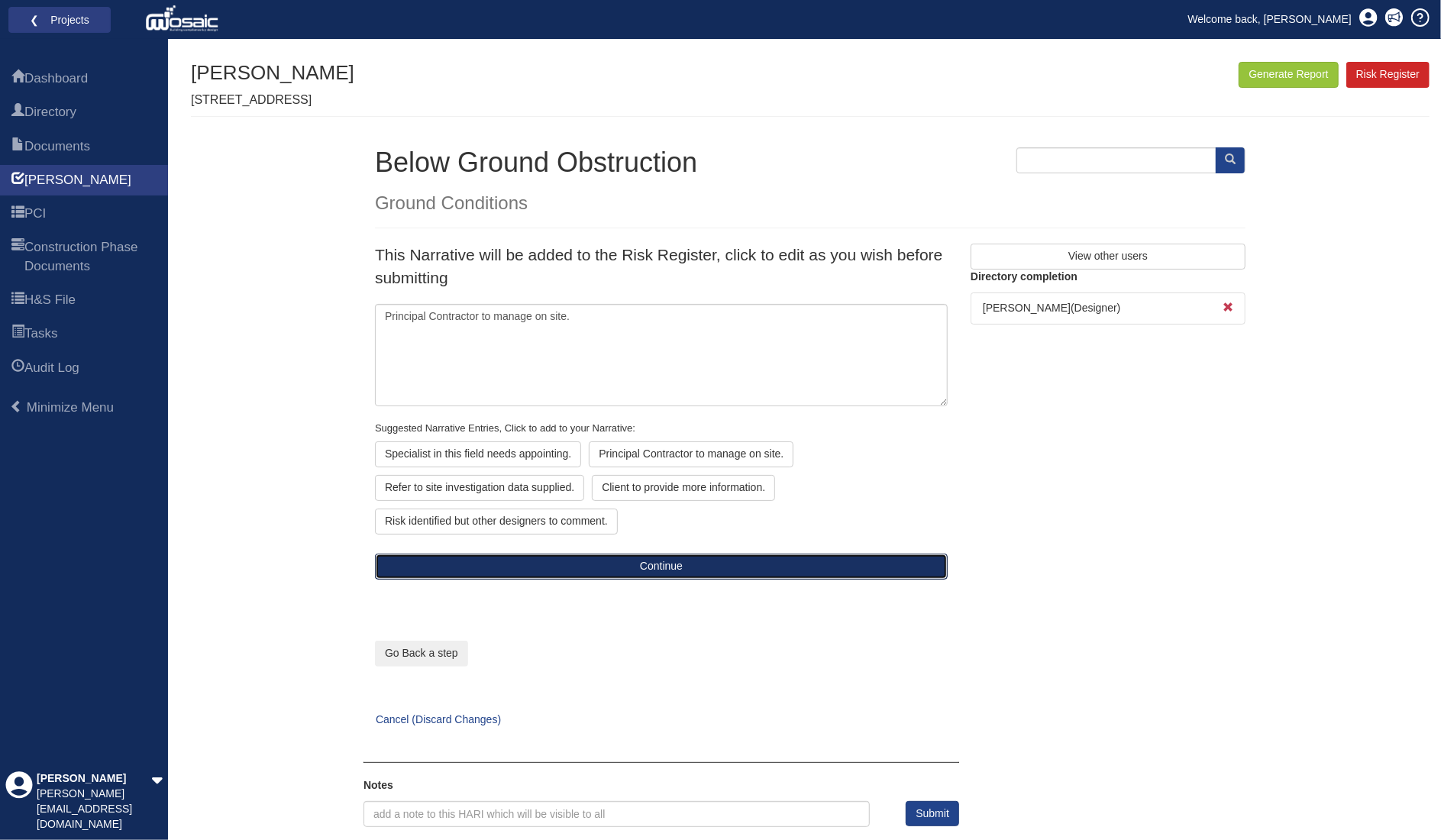
click at [690, 564] on button "Continue" at bounding box center [662, 567] width 573 height 26
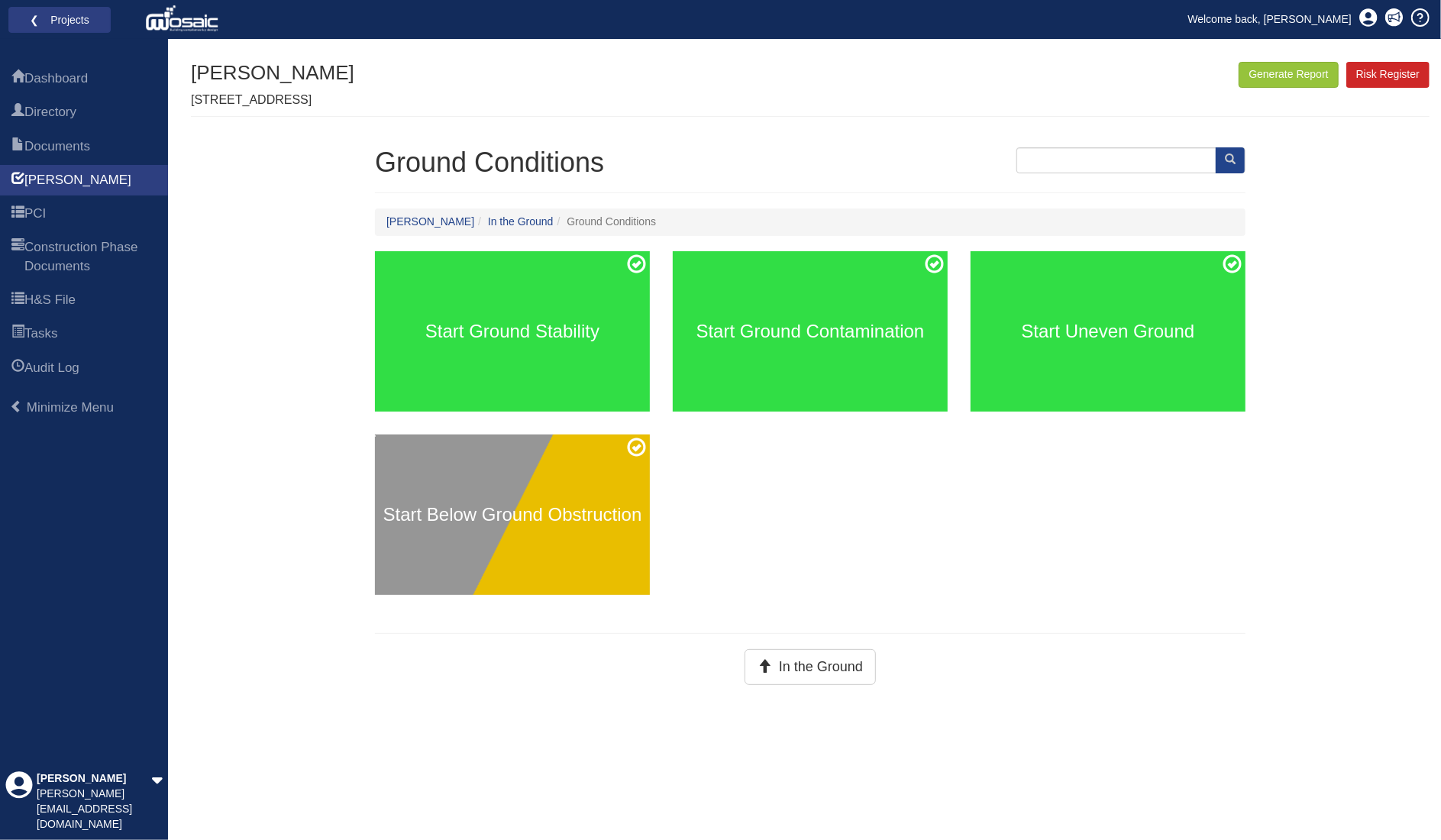
click at [490, 555] on div "Start Below Ground Obstruction" at bounding box center [512, 514] width 275 height 160
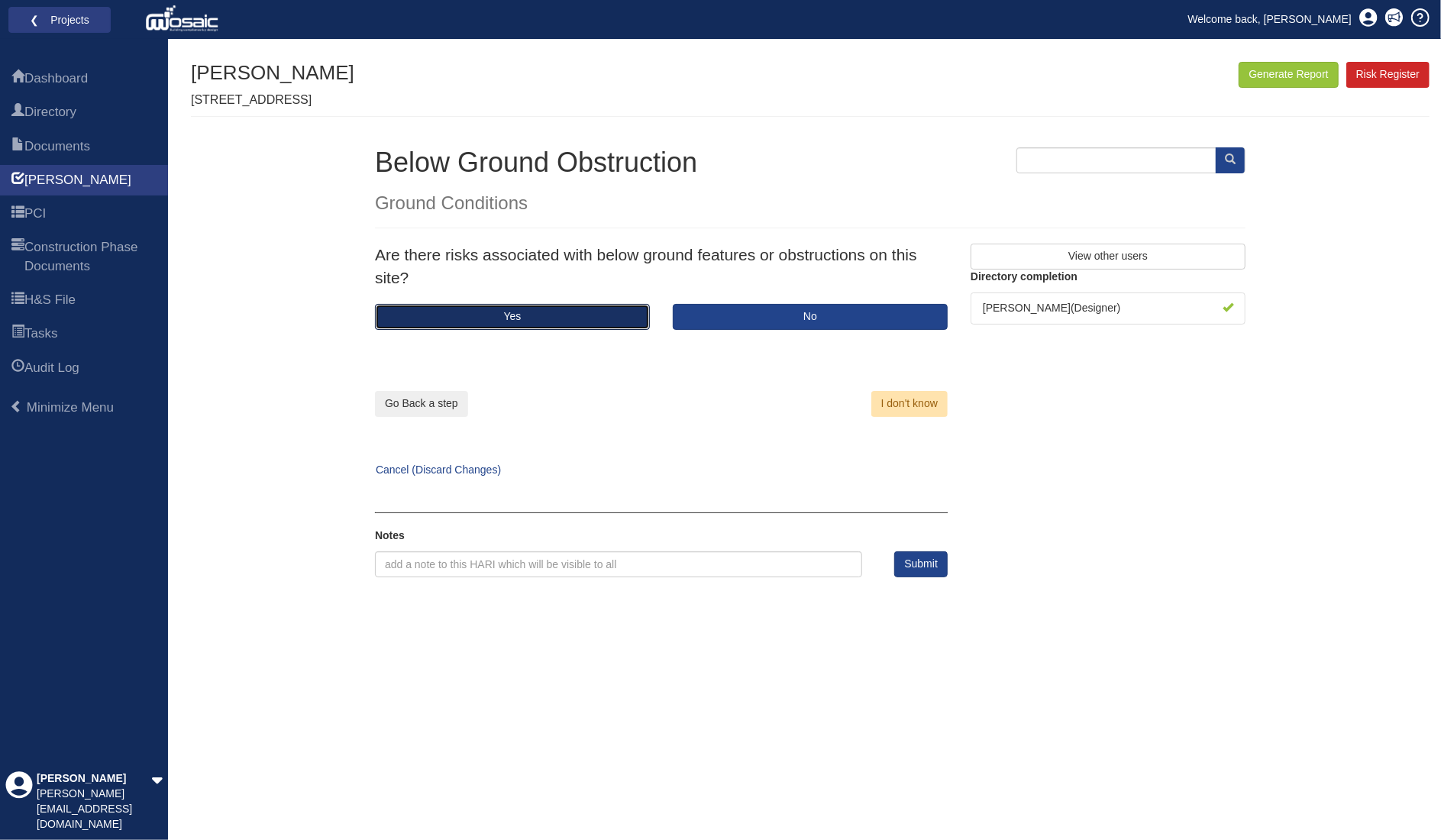
drag, startPoint x: 596, startPoint y: 318, endPoint x: 590, endPoint y: 437, distance: 119.2
click at [596, 320] on button "Yes" at bounding box center [512, 317] width 275 height 26
click at [70, 183] on link "[PERSON_NAME]" at bounding box center [84, 179] width 168 height 30
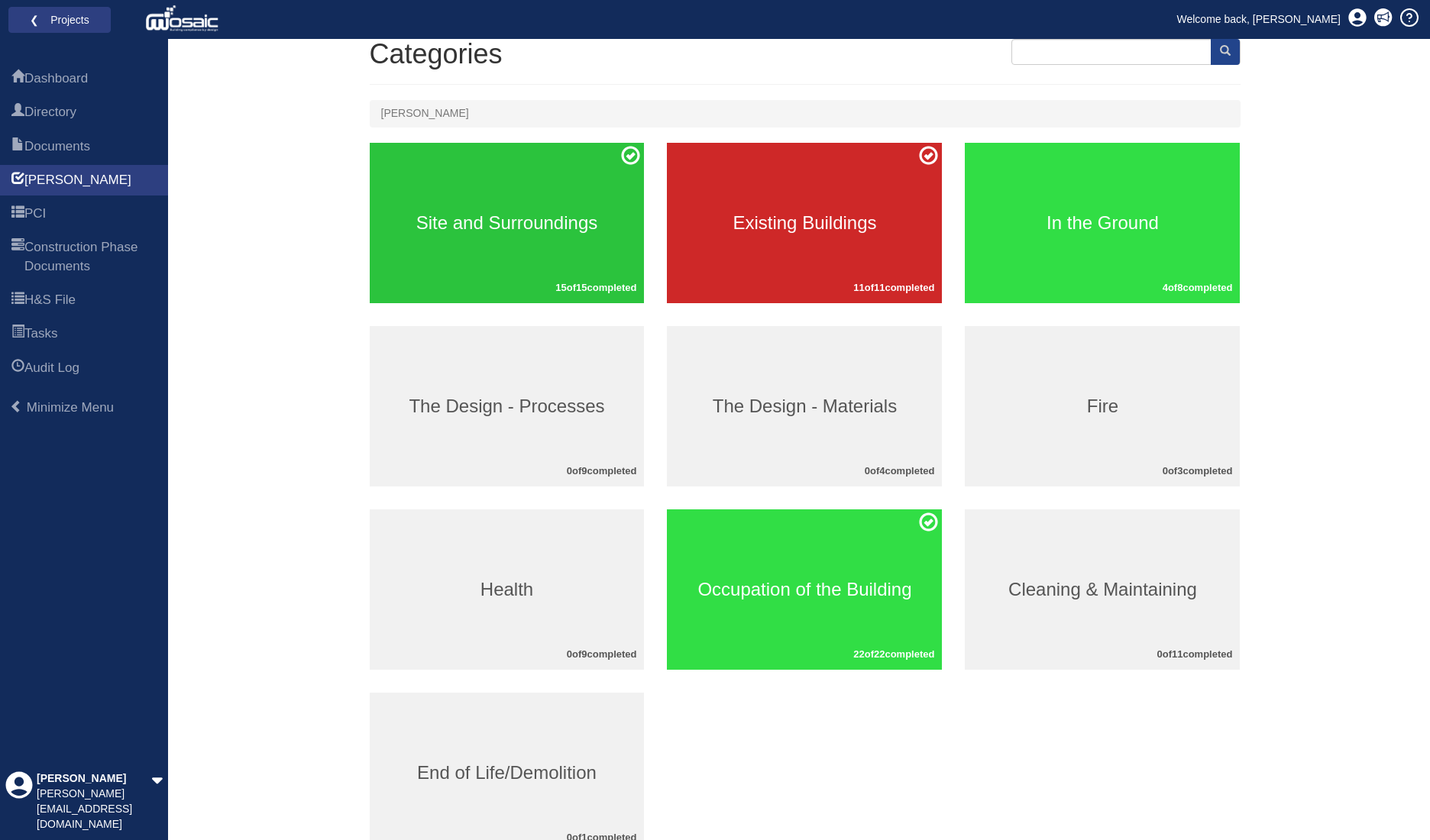
scroll to position [176, 0]
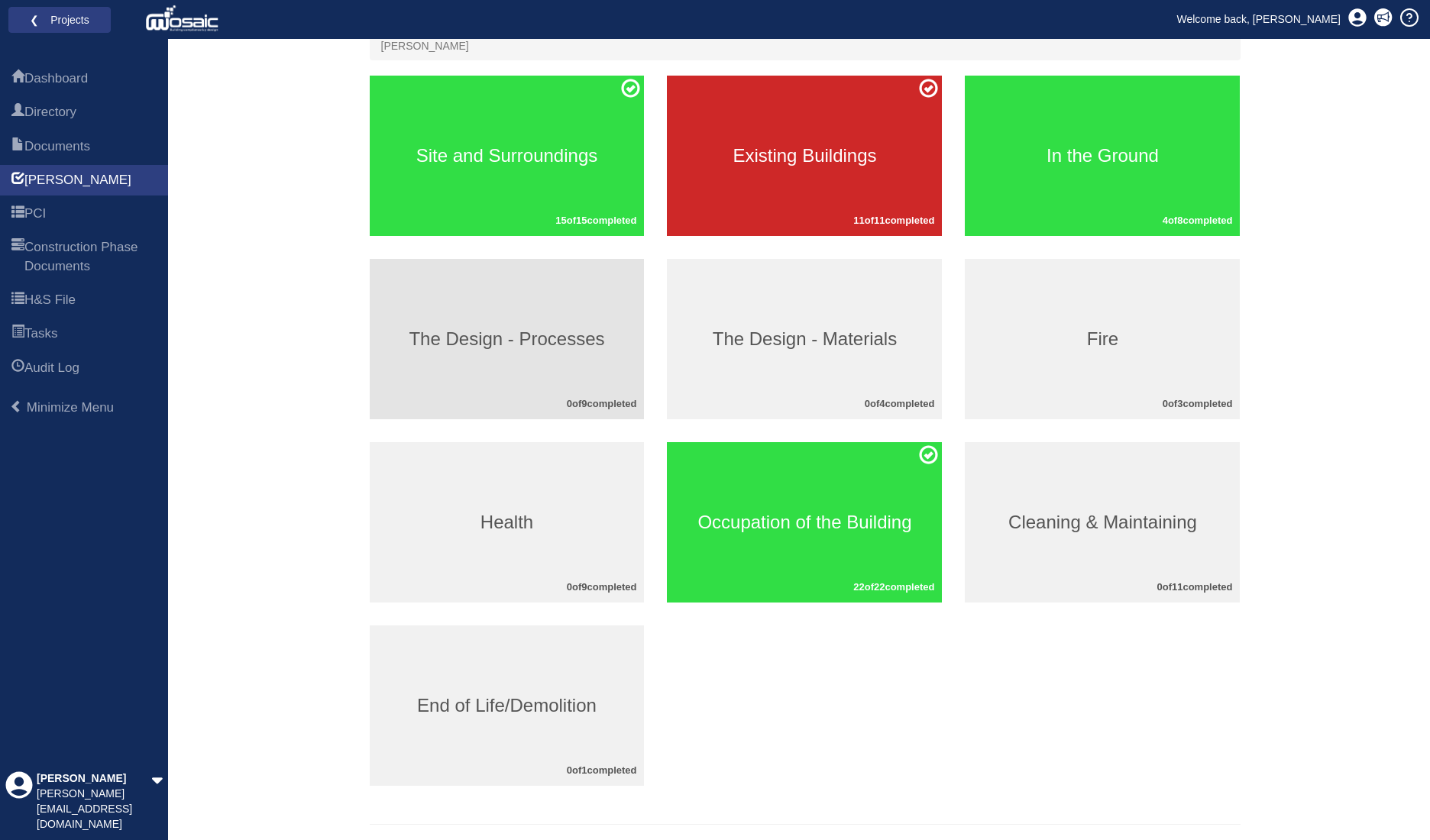
click at [568, 322] on div "The Design - Processes 0 of 9 completed" at bounding box center [506, 339] width 275 height 160
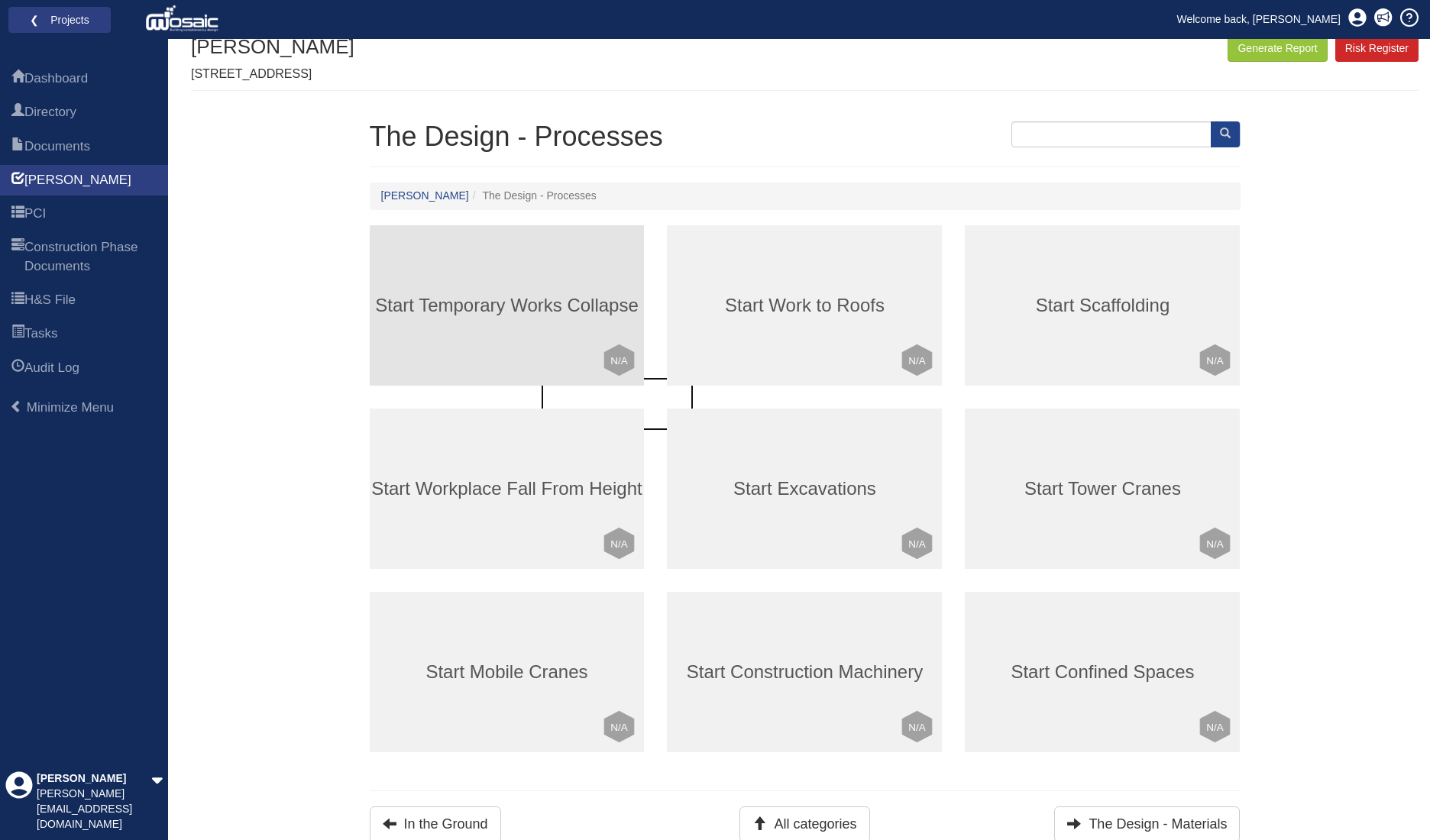
click at [558, 286] on div "Start Temporary Works Collapse Click to mark this element as Not Applicable to …" at bounding box center [506, 305] width 275 height 160
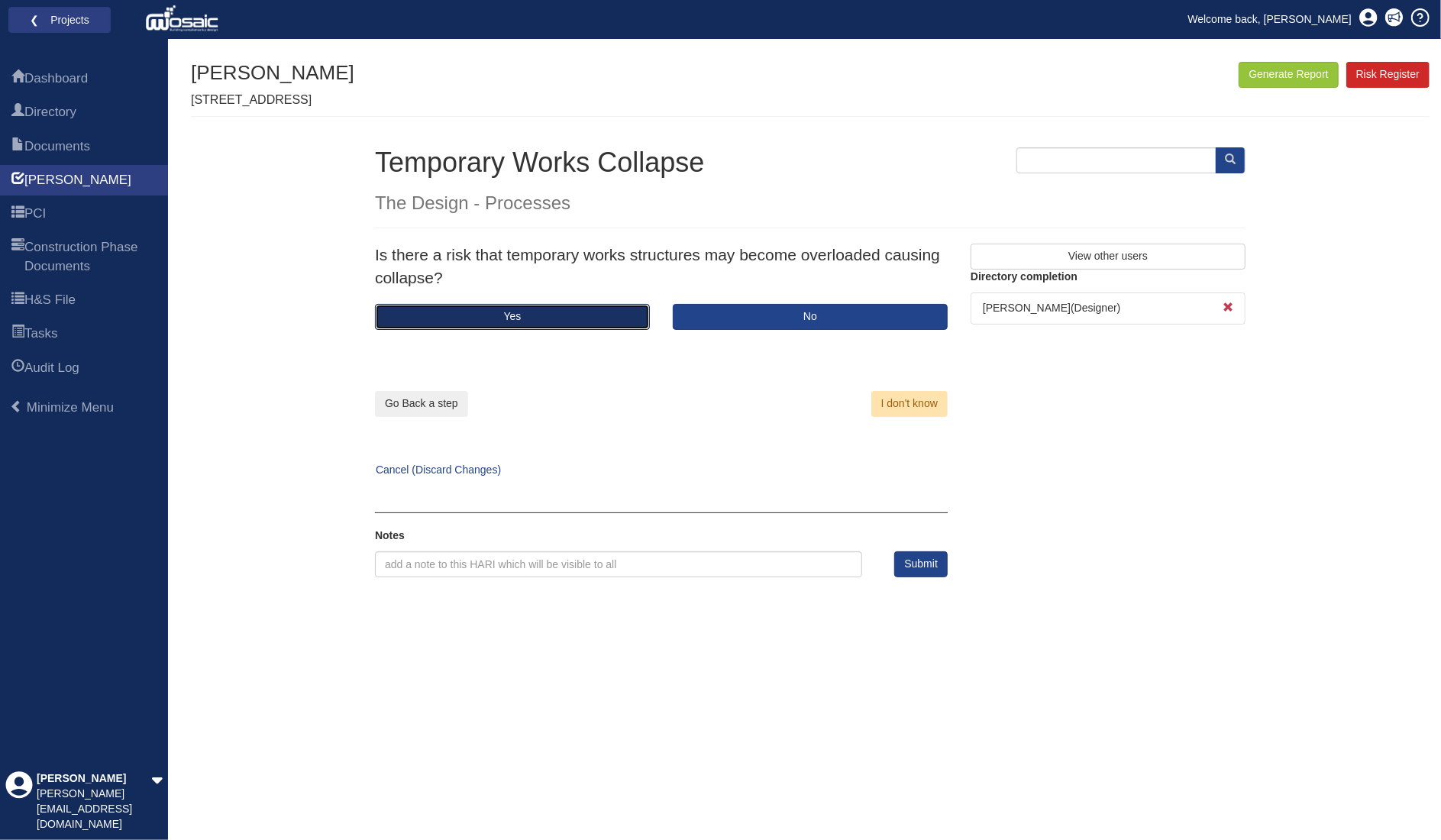
click at [606, 304] on button "Yes" at bounding box center [512, 317] width 275 height 26
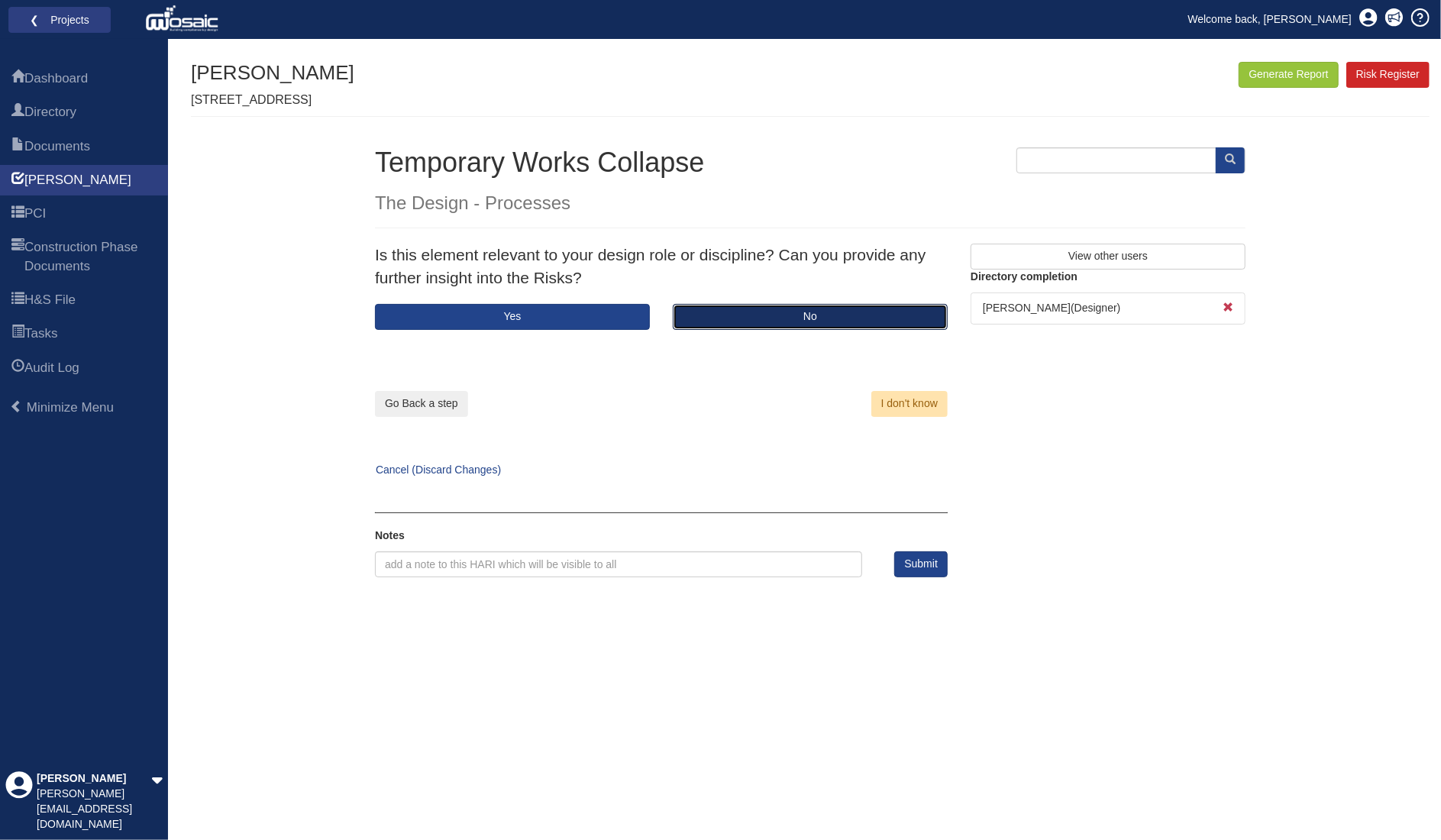
click at [707, 315] on button "No" at bounding box center [810, 317] width 275 height 26
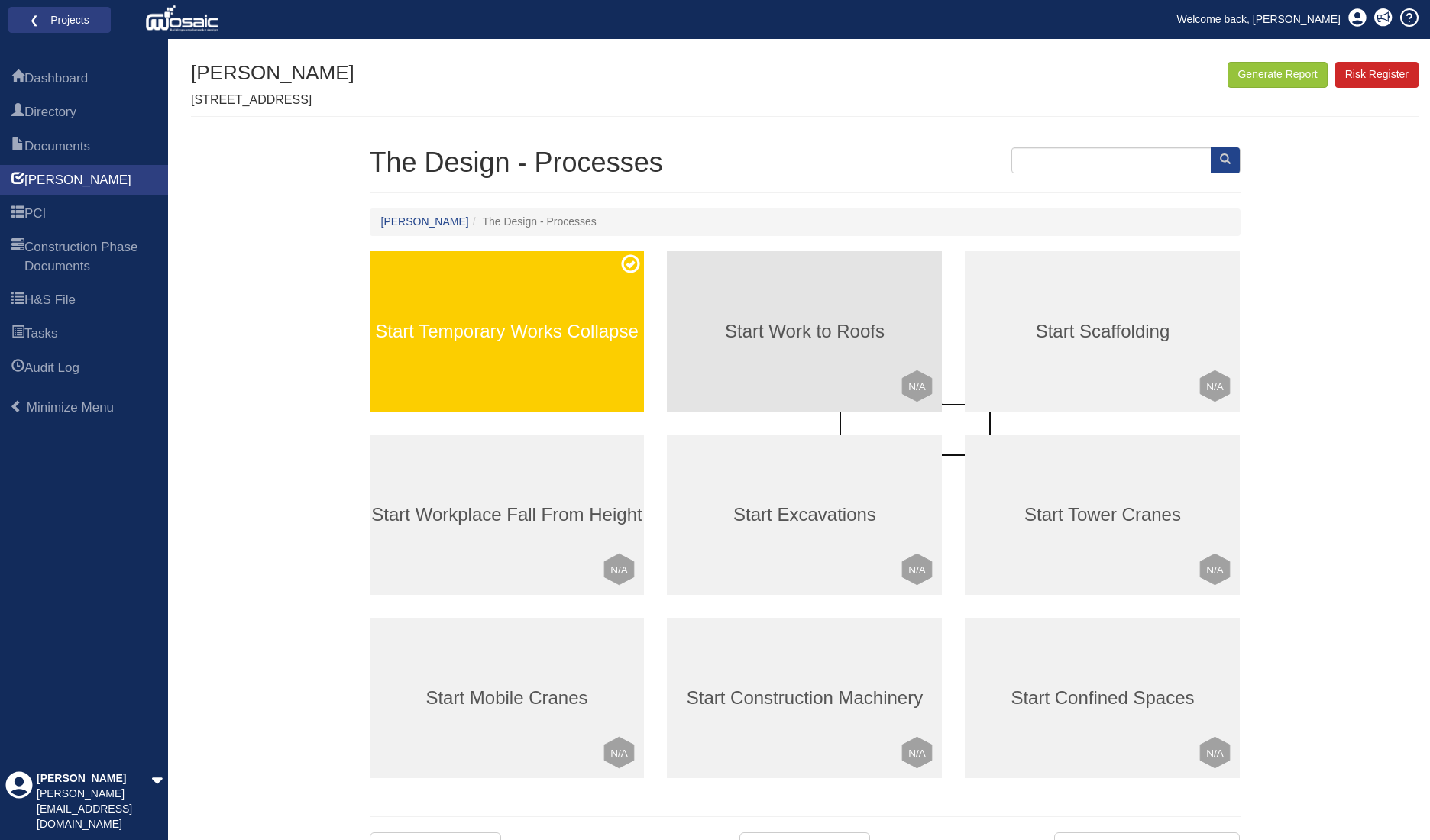
click at [822, 334] on h3 "Start Work to Roofs" at bounding box center [804, 331] width 275 height 20
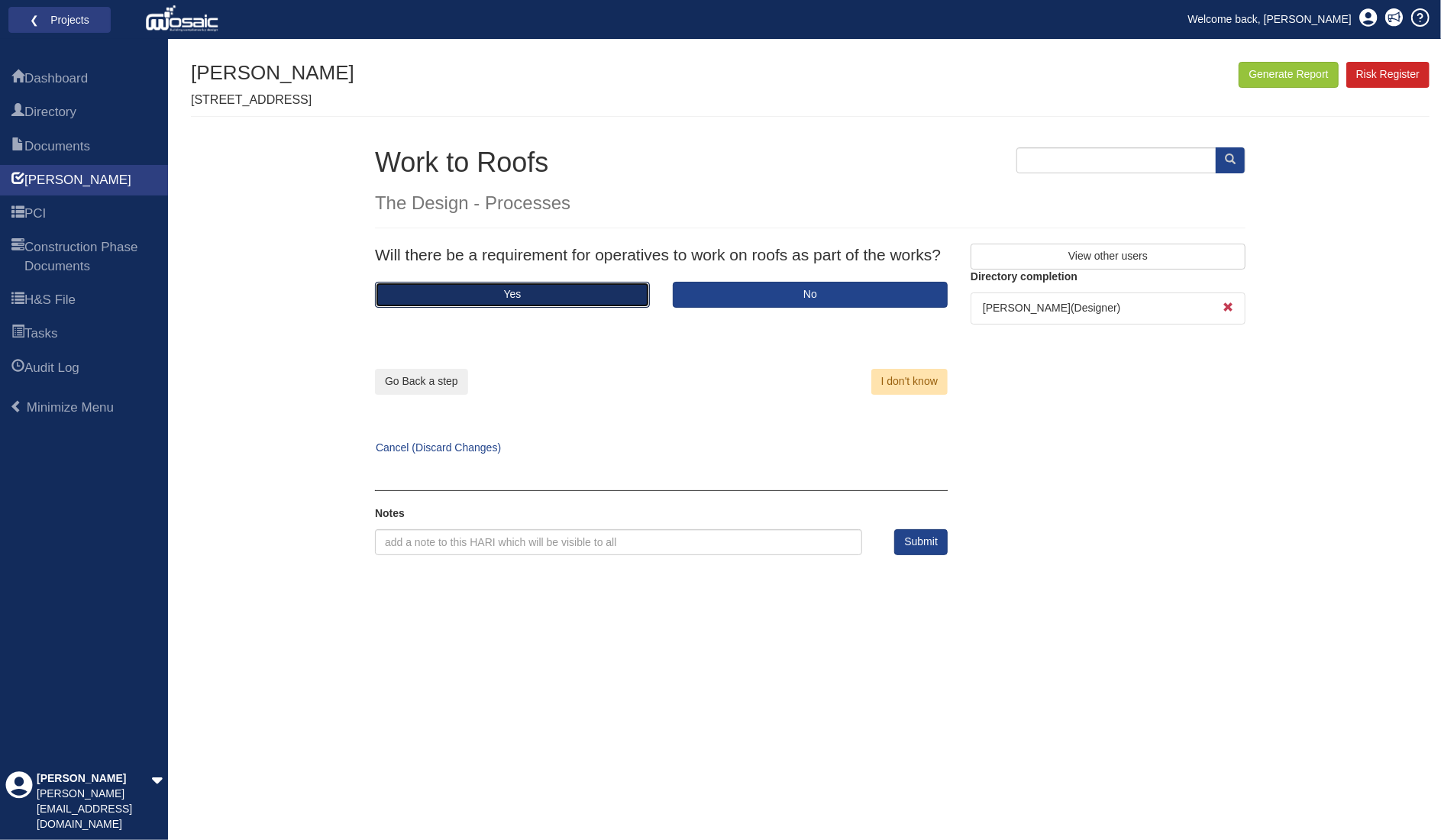
click at [623, 296] on button "Yes" at bounding box center [512, 295] width 275 height 26
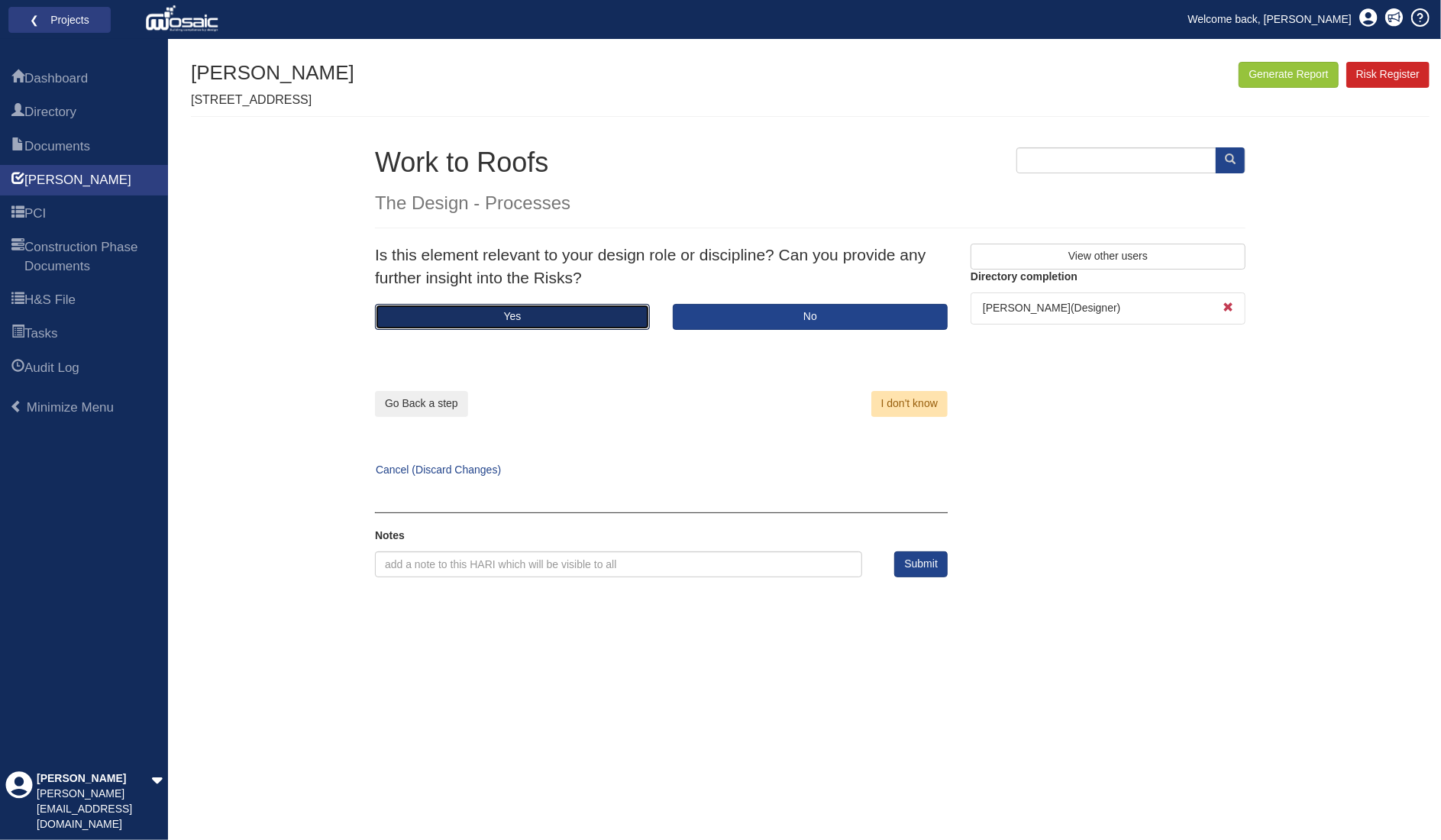
click at [597, 320] on button "Yes" at bounding box center [512, 317] width 275 height 26
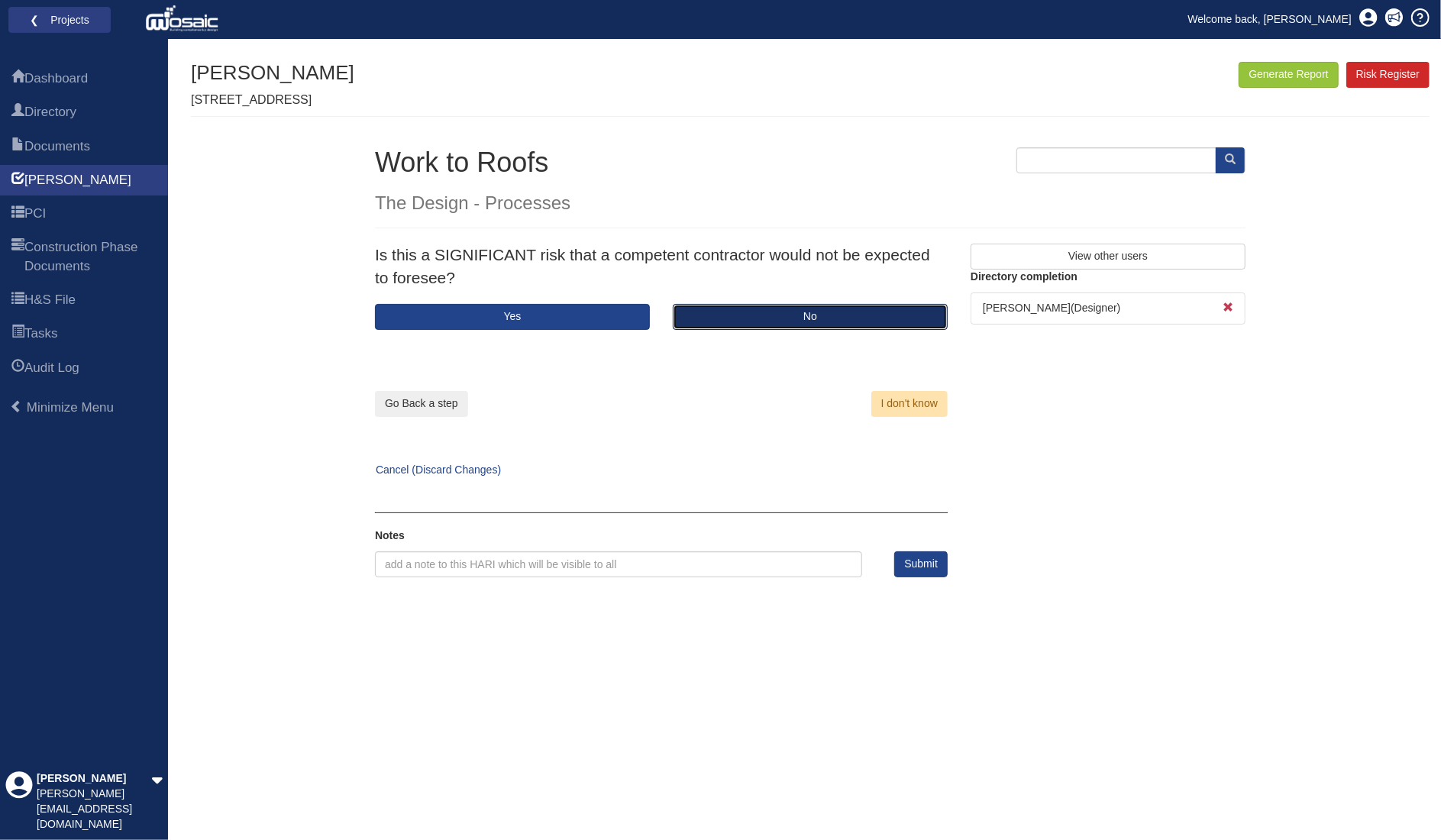
click at [731, 311] on button "No" at bounding box center [810, 317] width 275 height 26
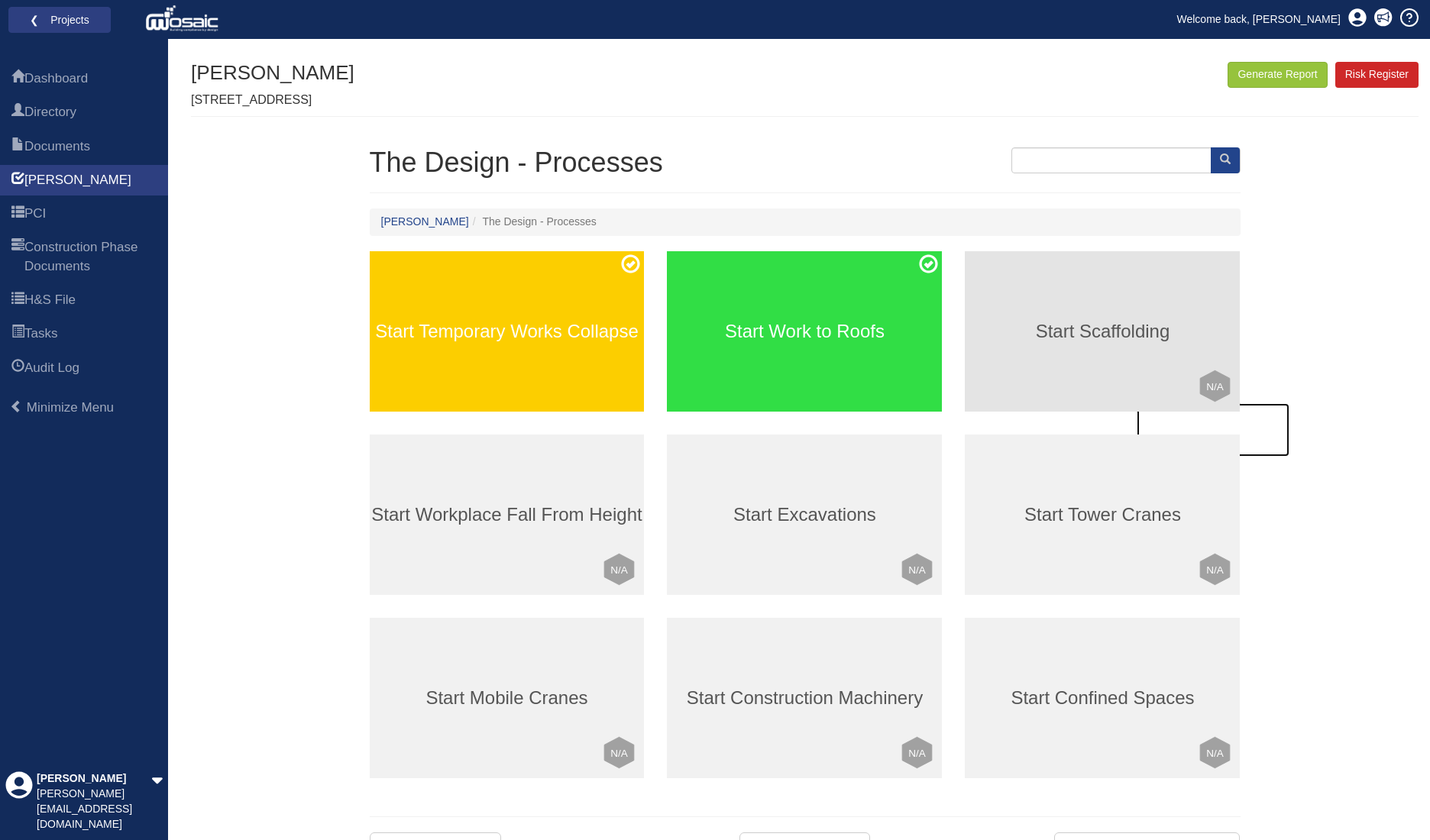
click at [1106, 343] on div "Start Scaffolding Click to mark this element as Not Applicable to your work pac…" at bounding box center [1102, 331] width 275 height 160
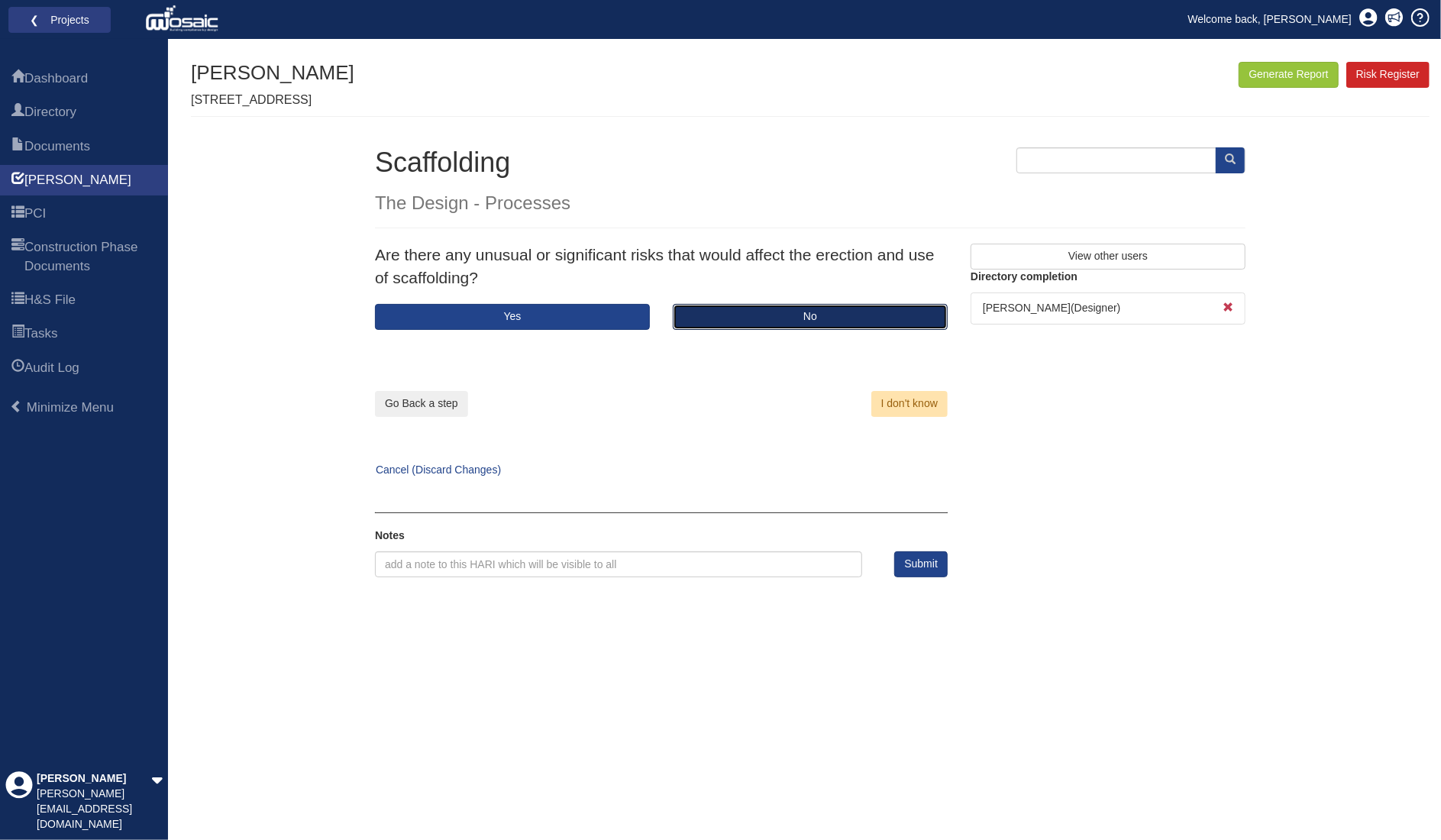
click at [727, 316] on button "No" at bounding box center [810, 317] width 275 height 26
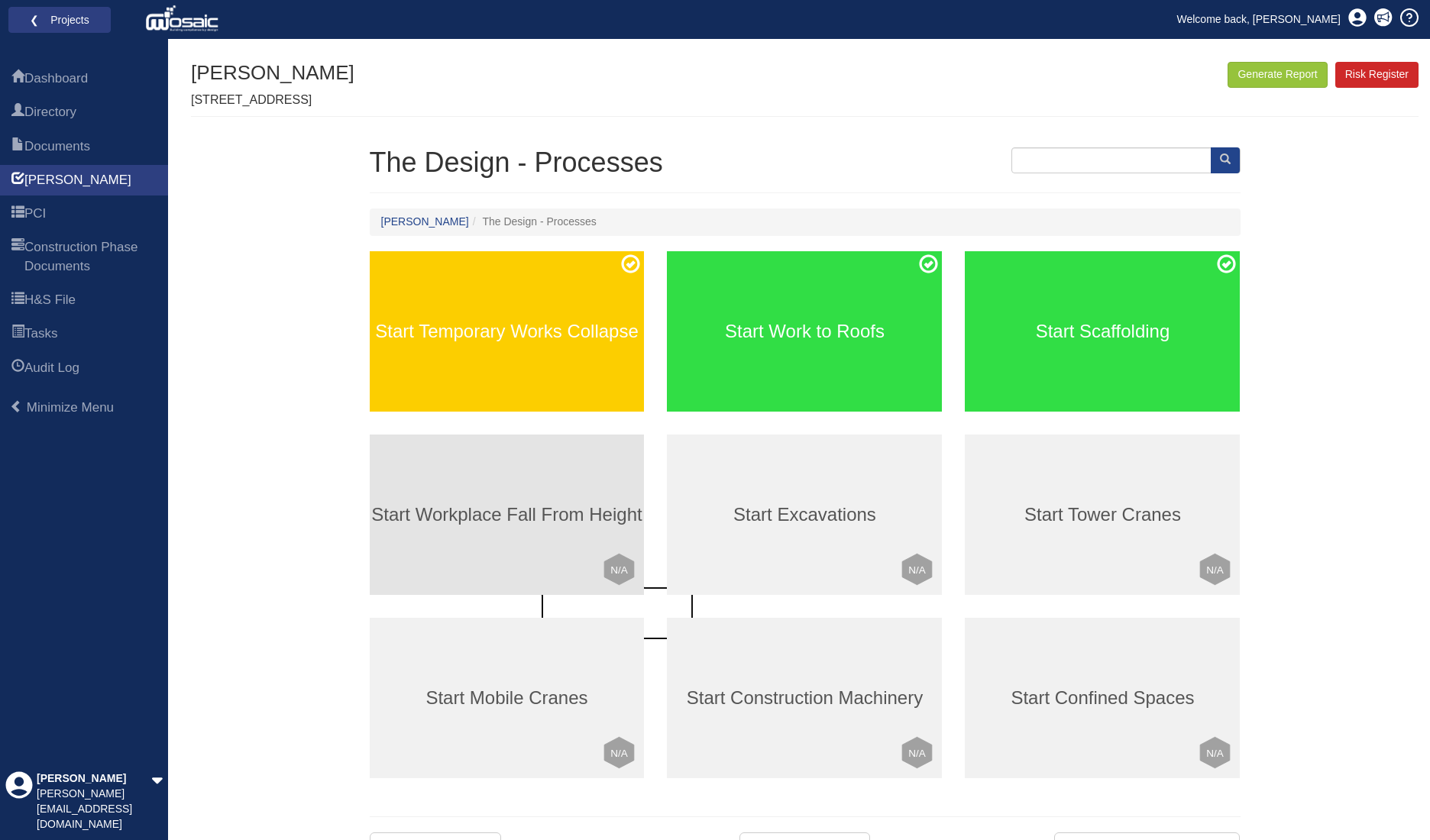
click at [565, 510] on h3 "Start Workplace Fall From Height" at bounding box center [506, 514] width 275 height 20
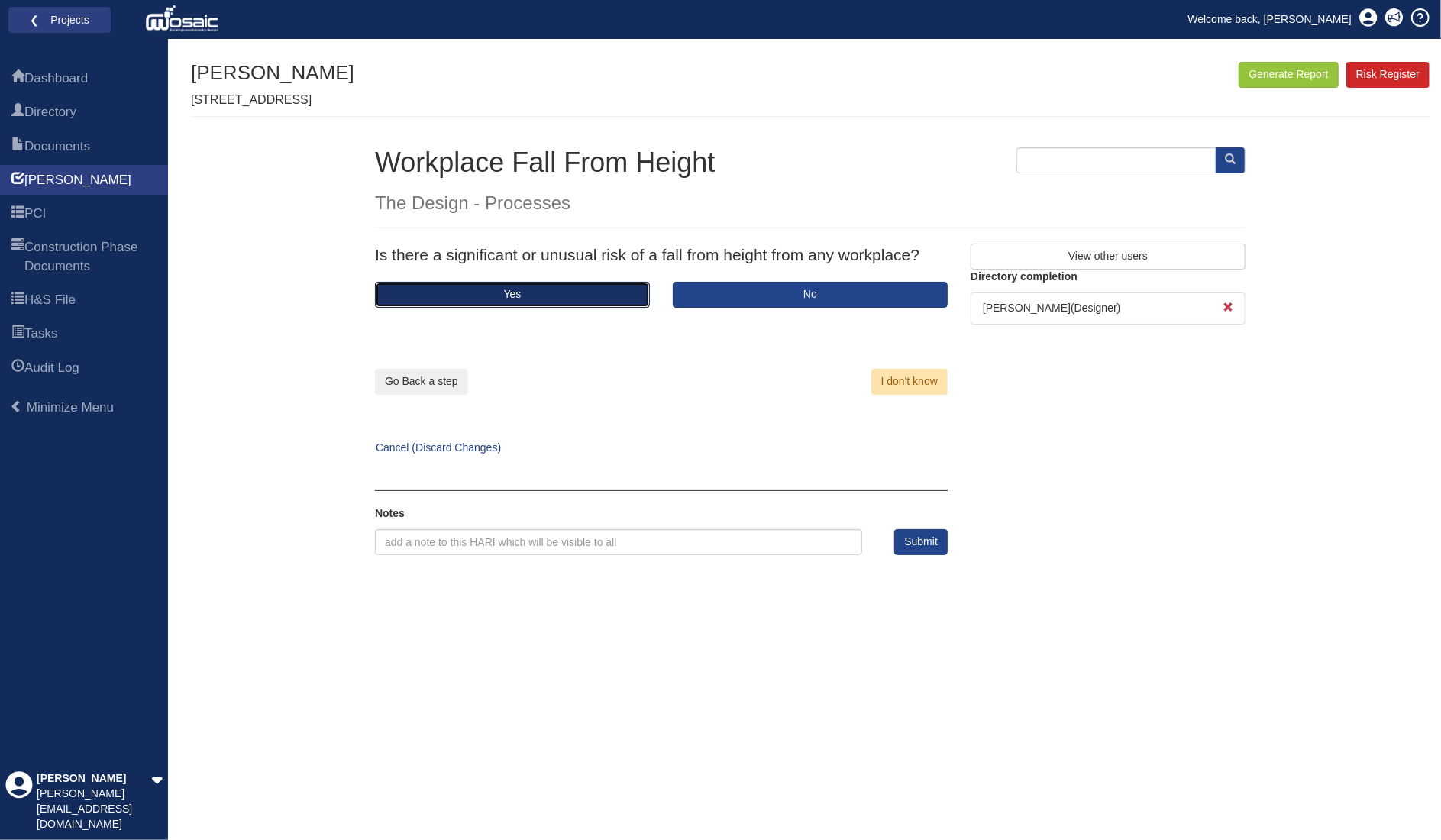
click at [594, 296] on button "Yes" at bounding box center [512, 295] width 275 height 26
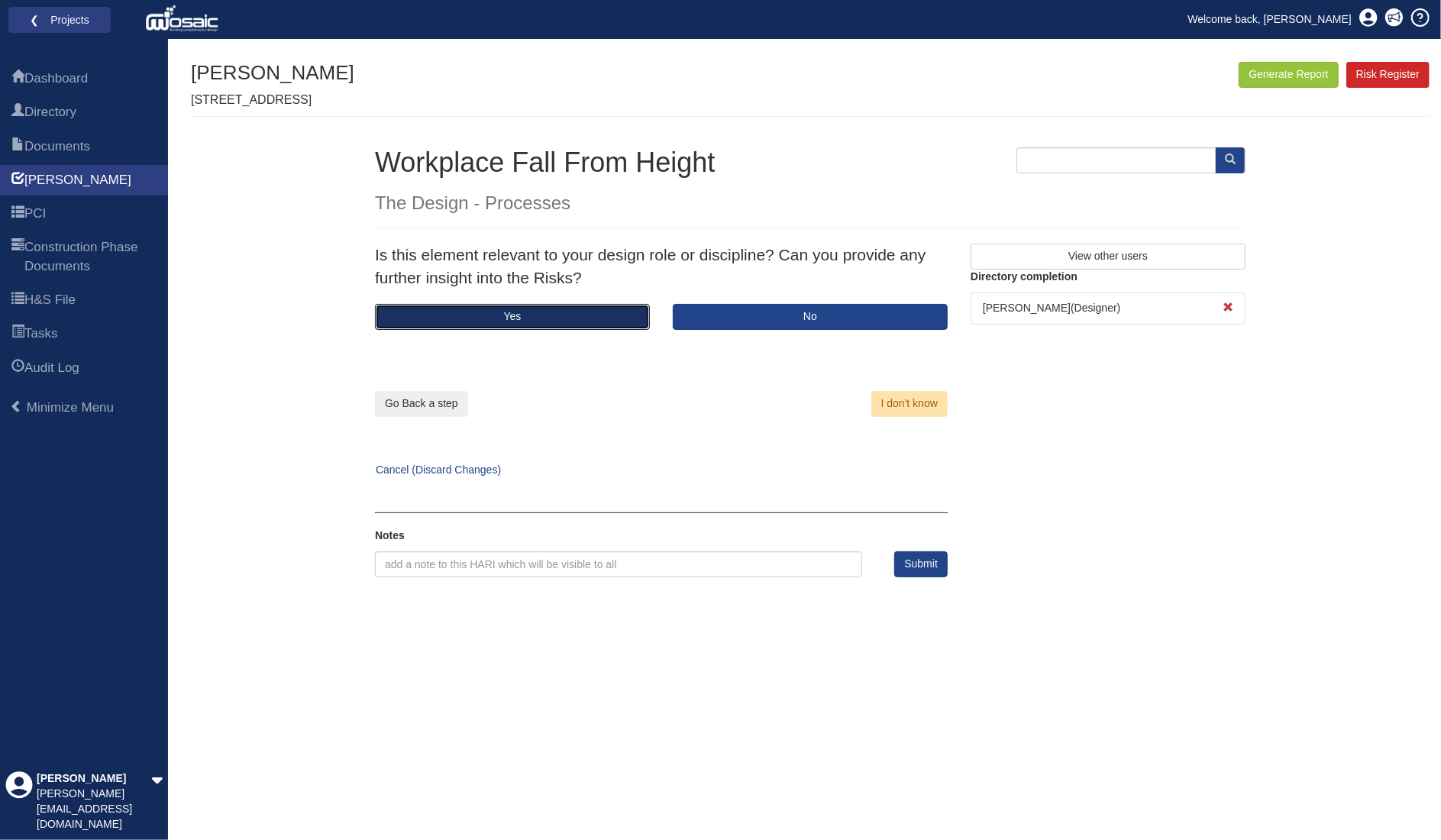
click at [572, 318] on button "Yes" at bounding box center [512, 317] width 275 height 26
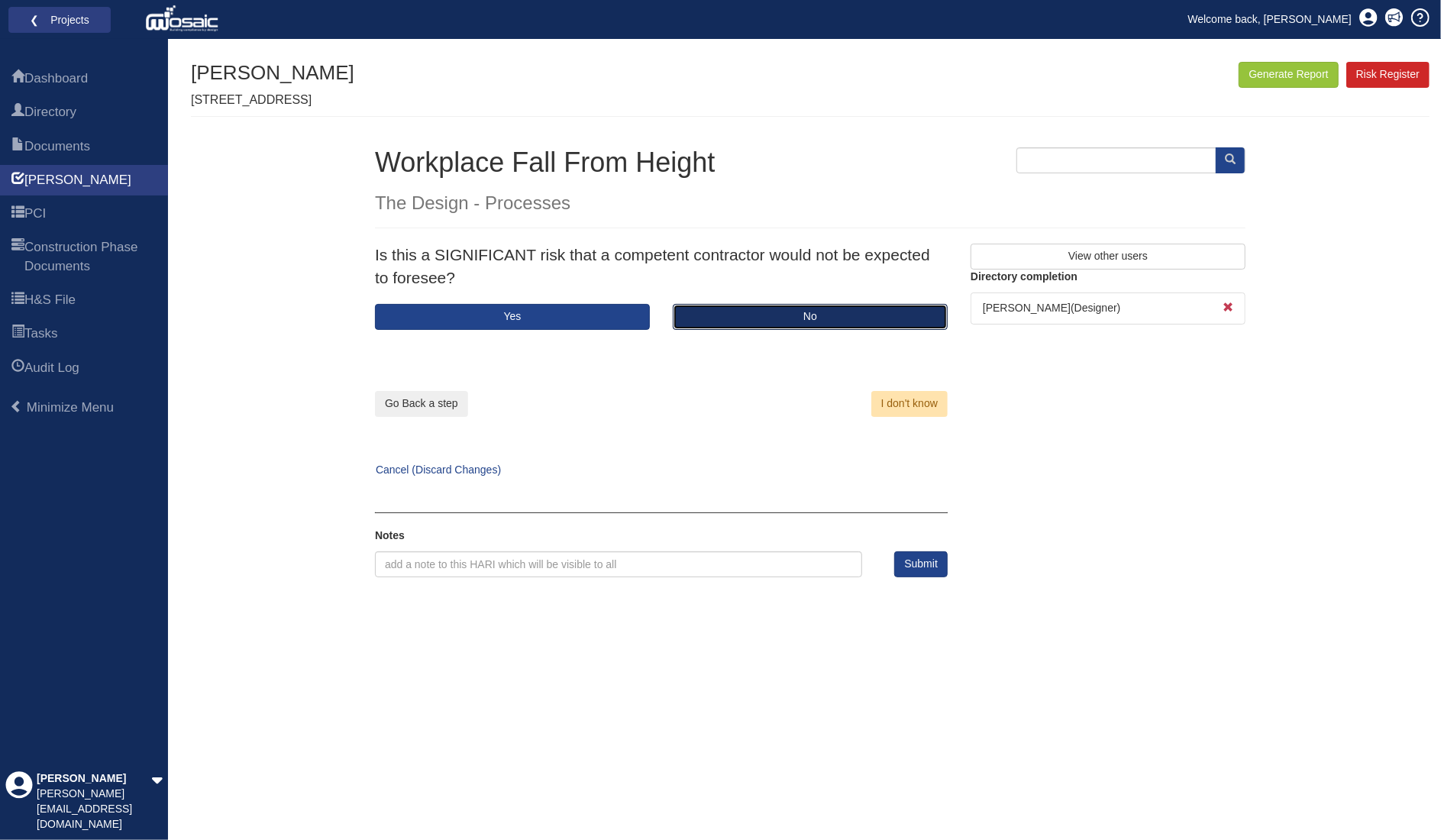
click at [728, 317] on button "No" at bounding box center [810, 317] width 275 height 26
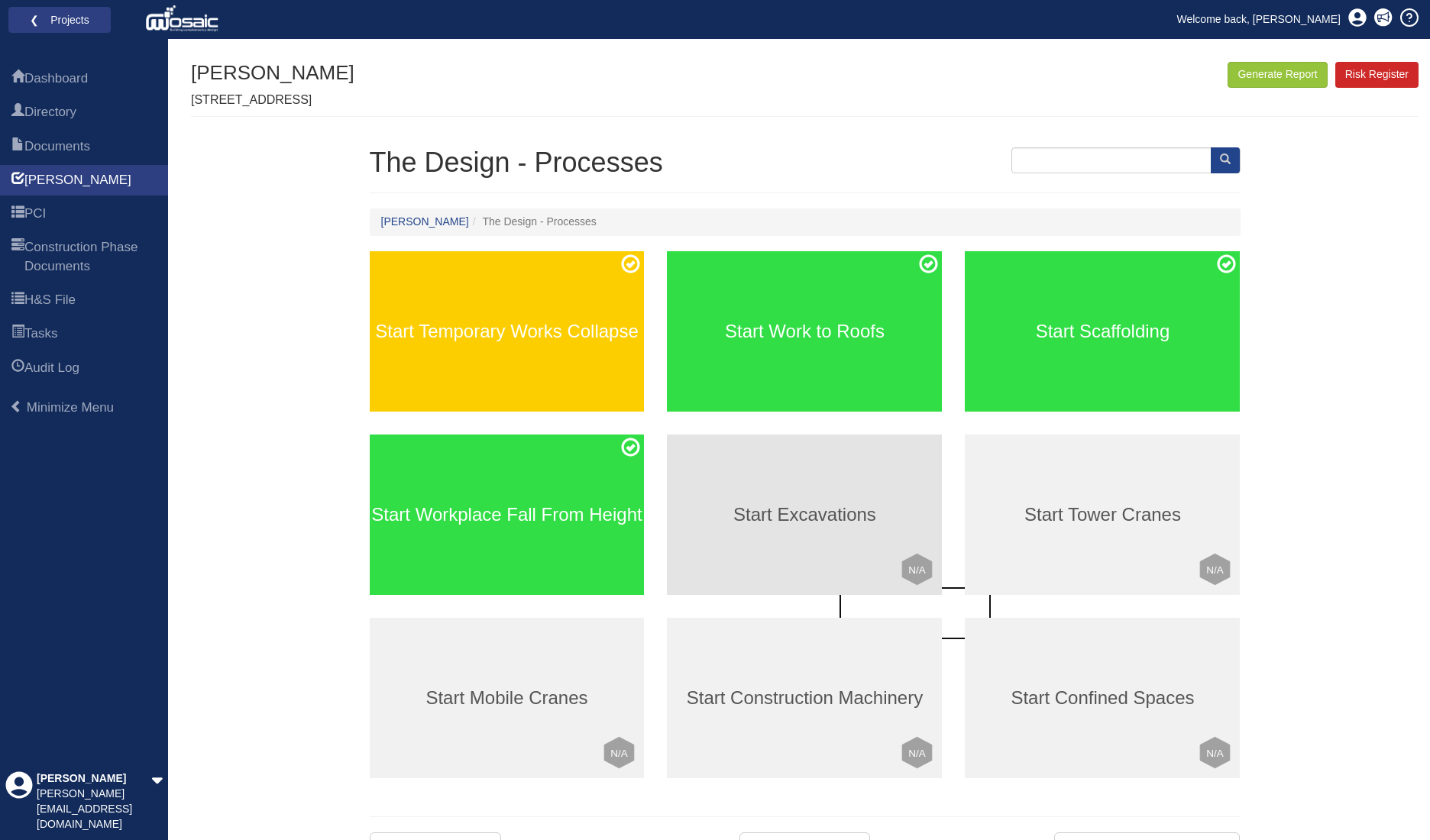
click at [814, 530] on div "Start Excavations Click to mark this element as Not Applicable to your work pac…" at bounding box center [804, 514] width 275 height 160
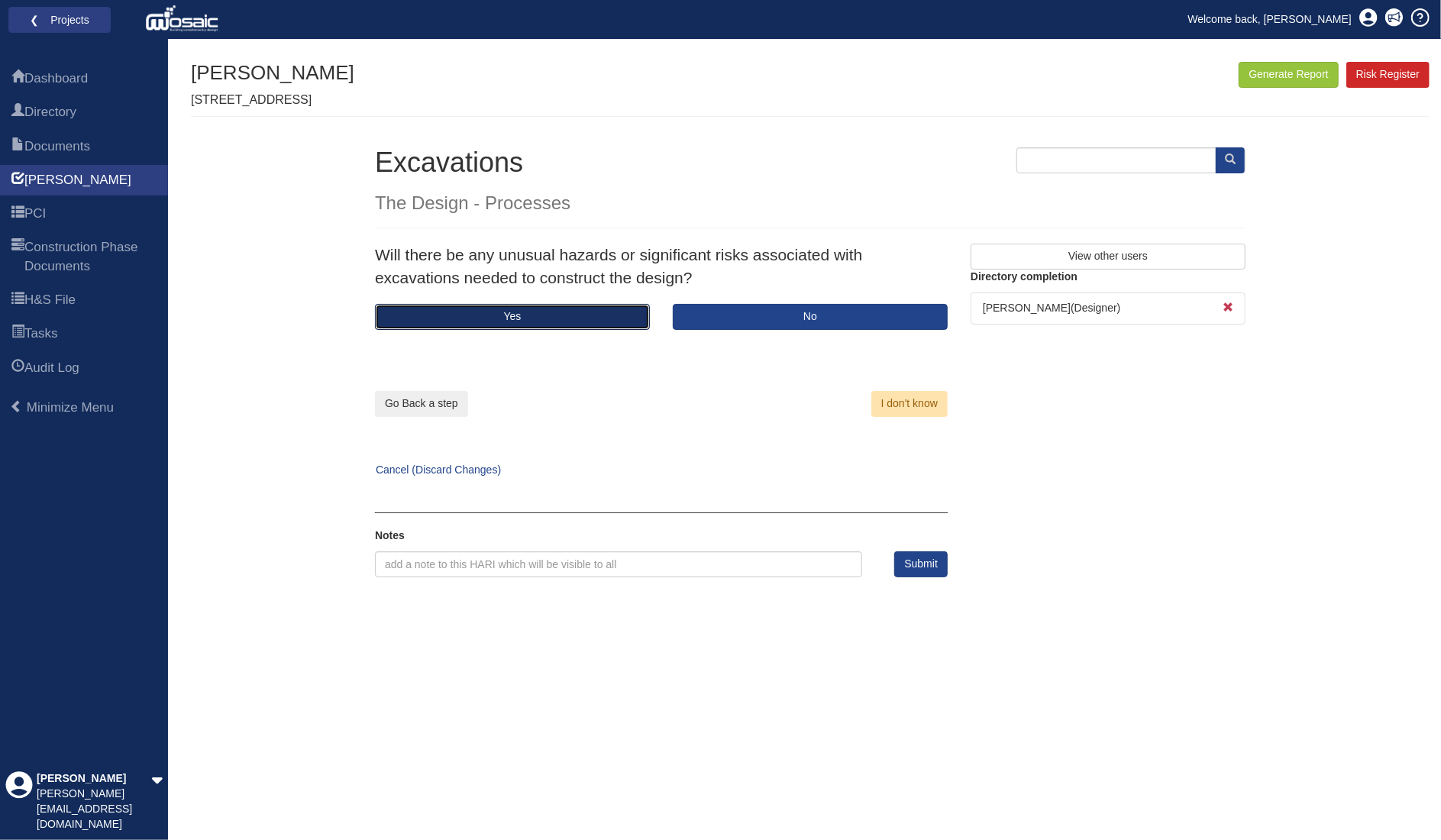
click at [580, 319] on button "Yes" at bounding box center [512, 317] width 275 height 26
click at [597, 318] on button "Yes" at bounding box center [512, 317] width 275 height 26
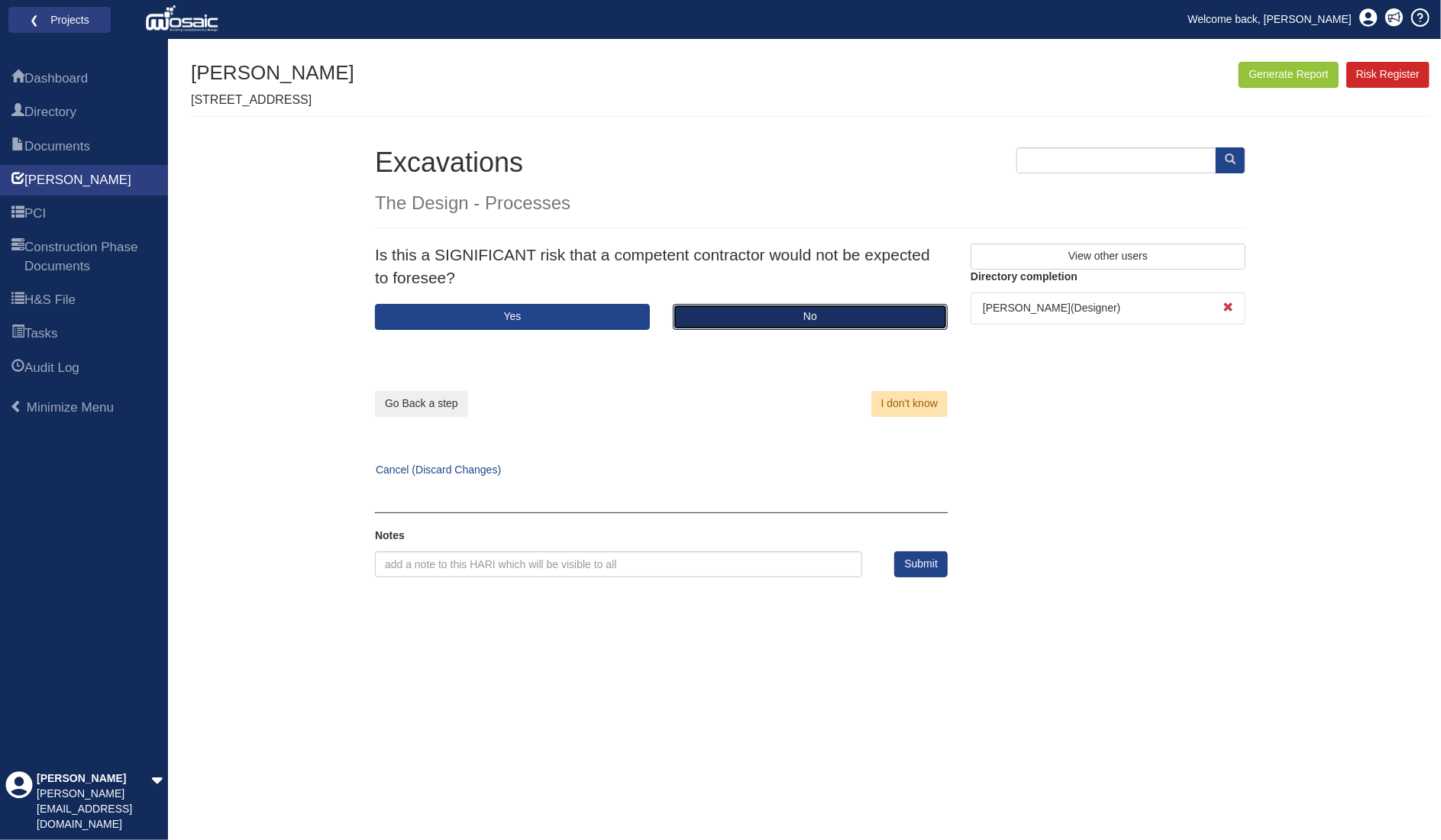
click at [786, 314] on button "No" at bounding box center [810, 317] width 275 height 26
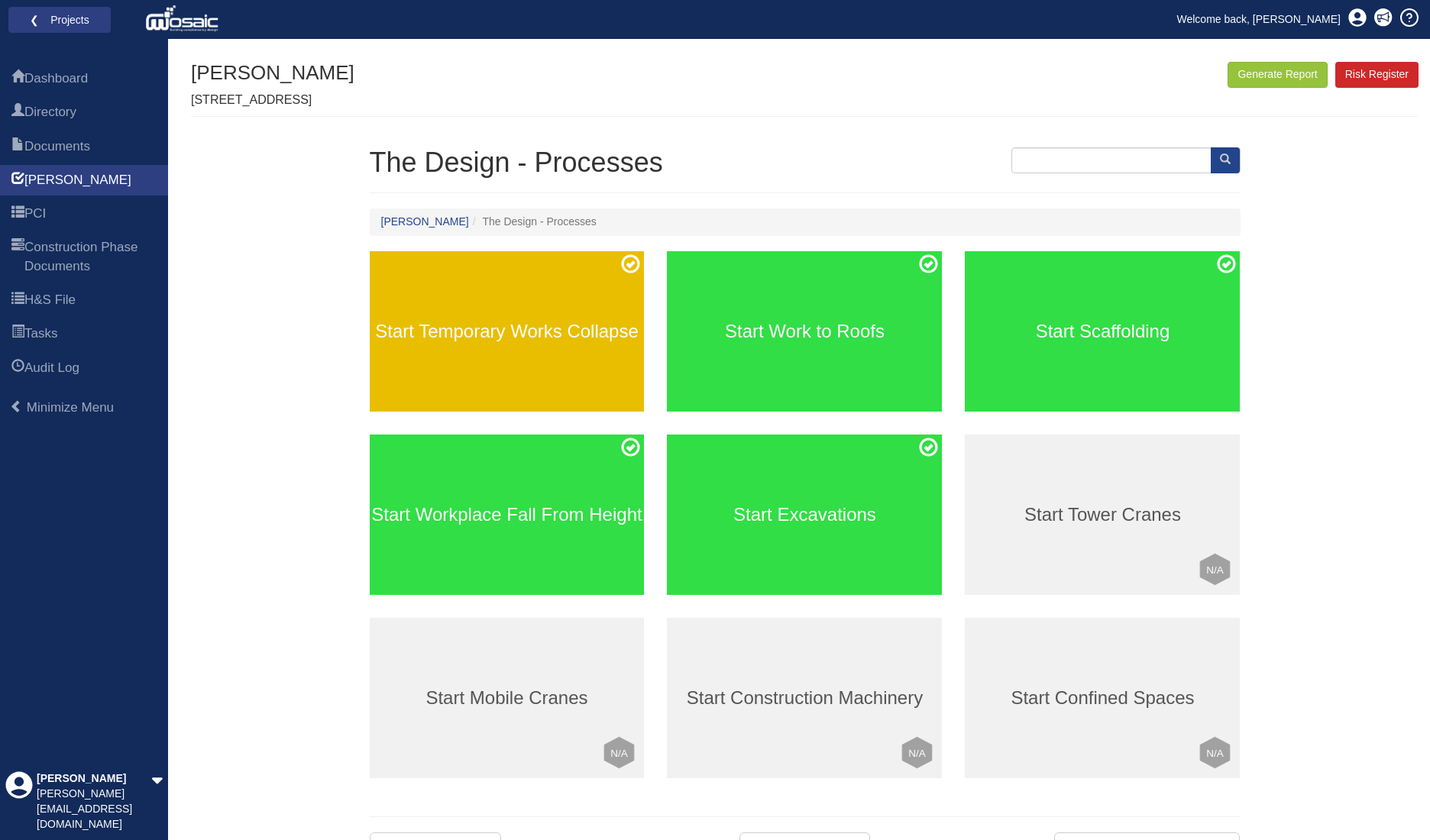
click at [616, 350] on div "Start Temporary Works Collapse" at bounding box center [506, 331] width 275 height 160
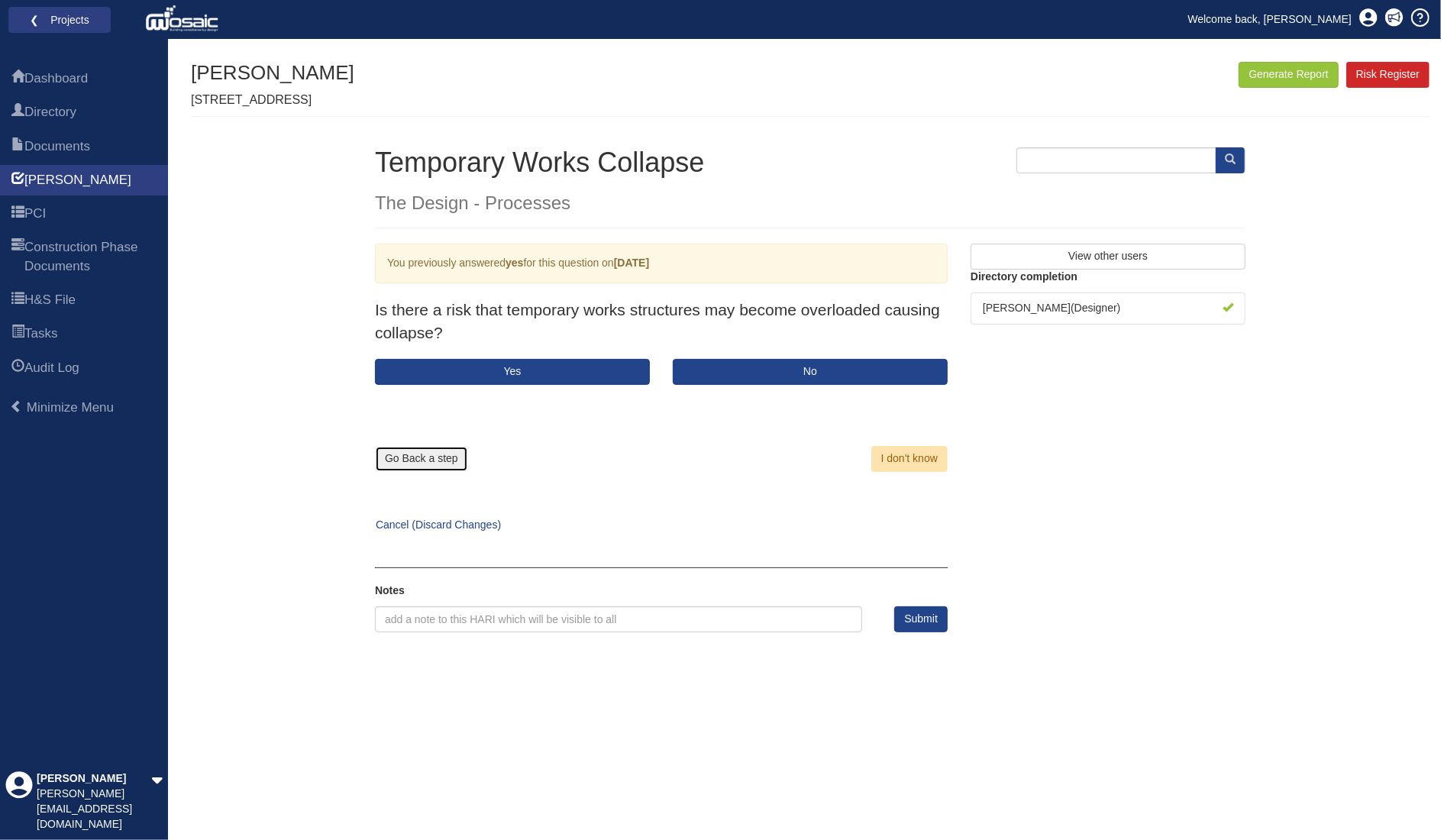
click at [430, 460] on button "Go Back a step" at bounding box center [421, 459] width 93 height 26
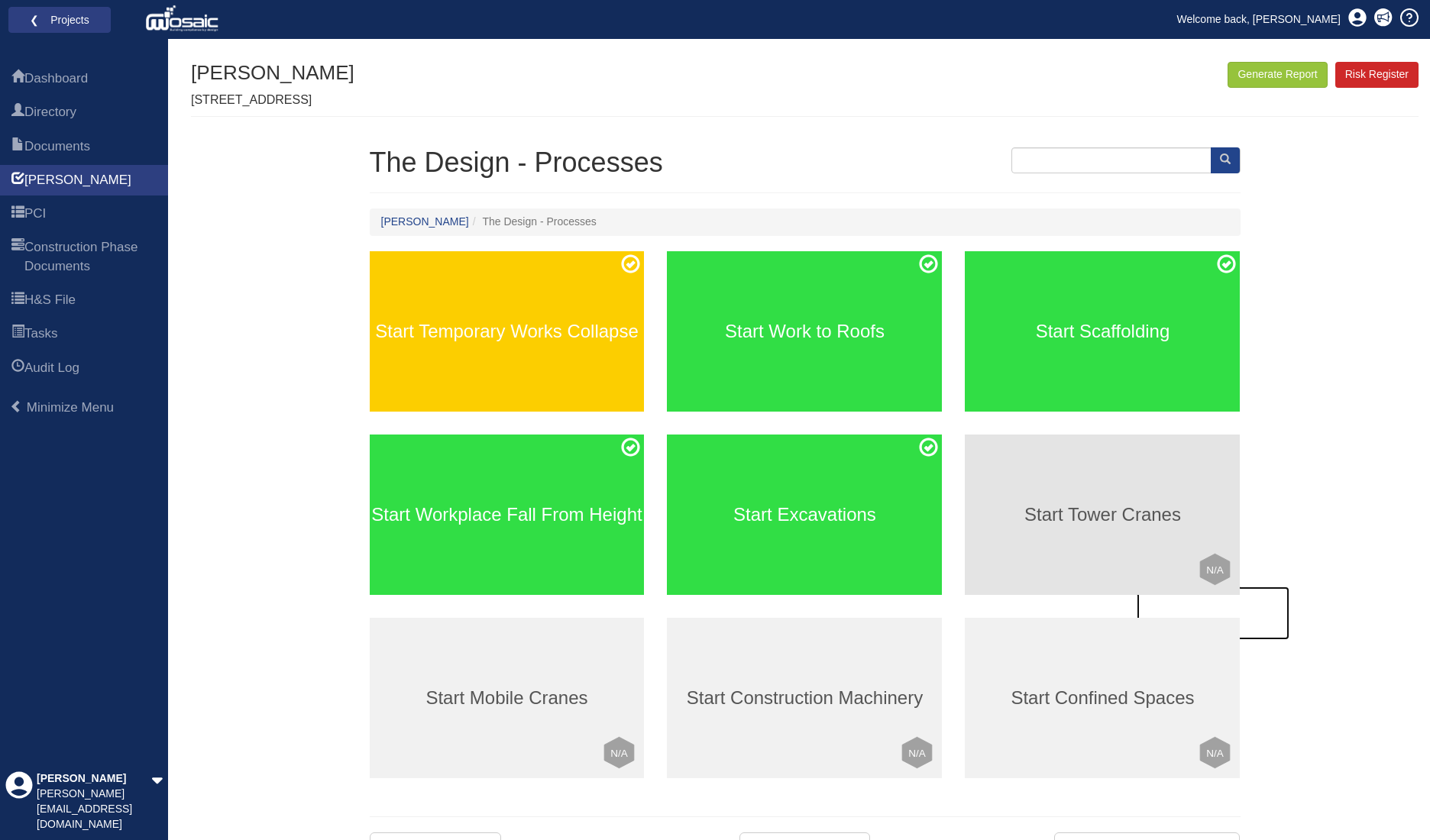
click at [1070, 499] on div "Start Tower Cranes Click to mark this element as Not Applicable to your work pa…" at bounding box center [1102, 514] width 275 height 160
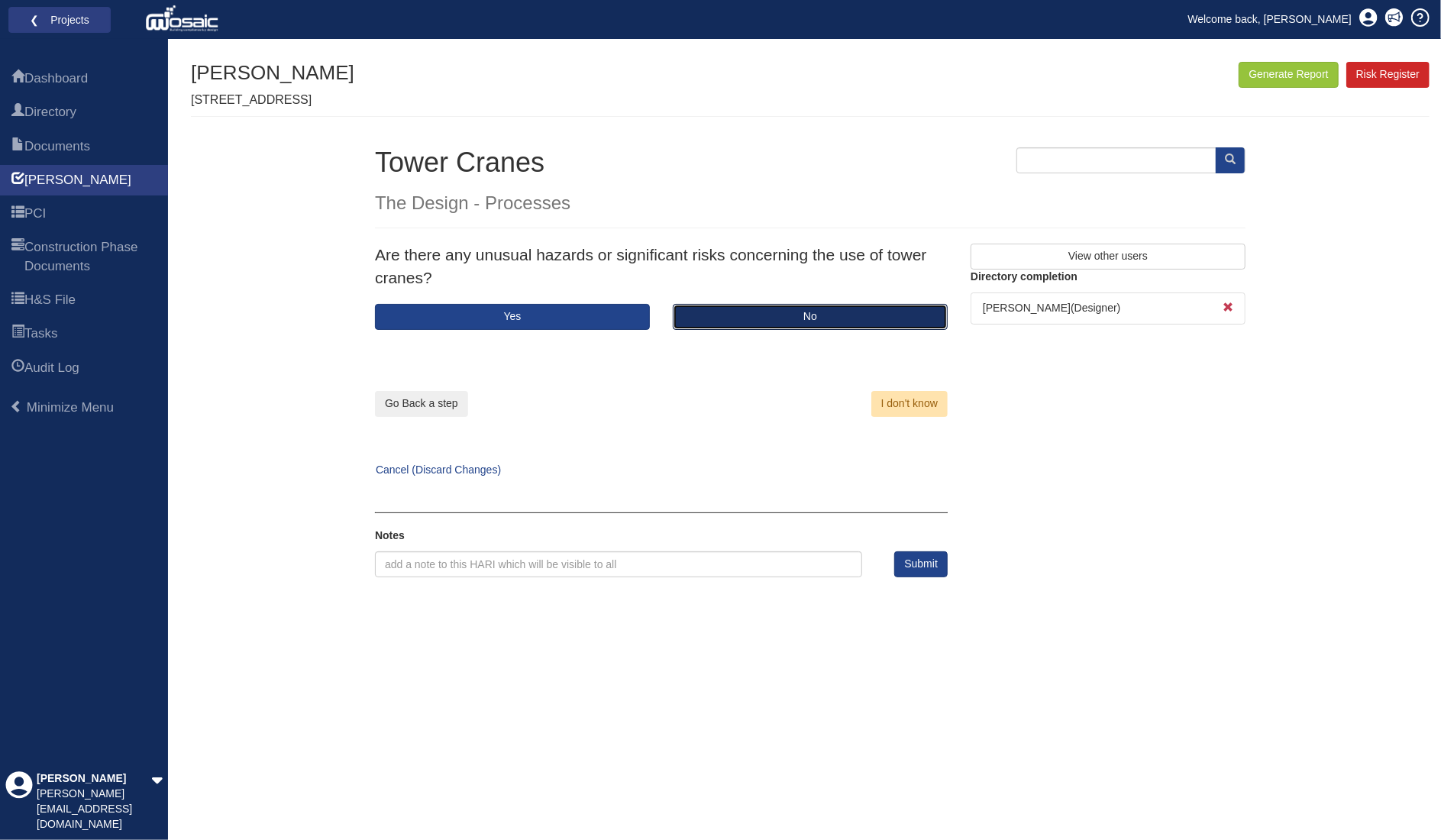
click at [818, 309] on button "No" at bounding box center [810, 317] width 275 height 26
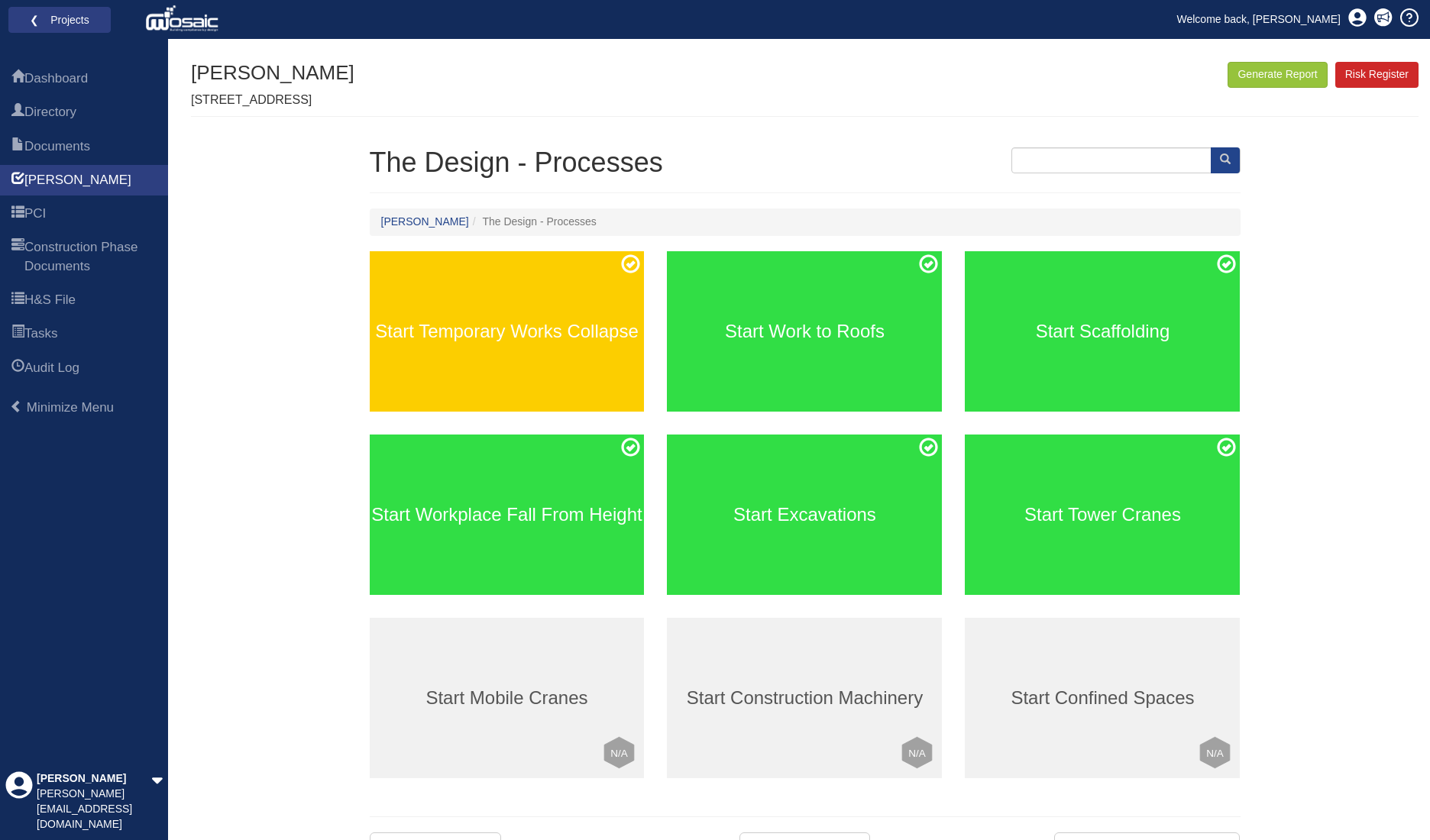
scroll to position [26, 0]
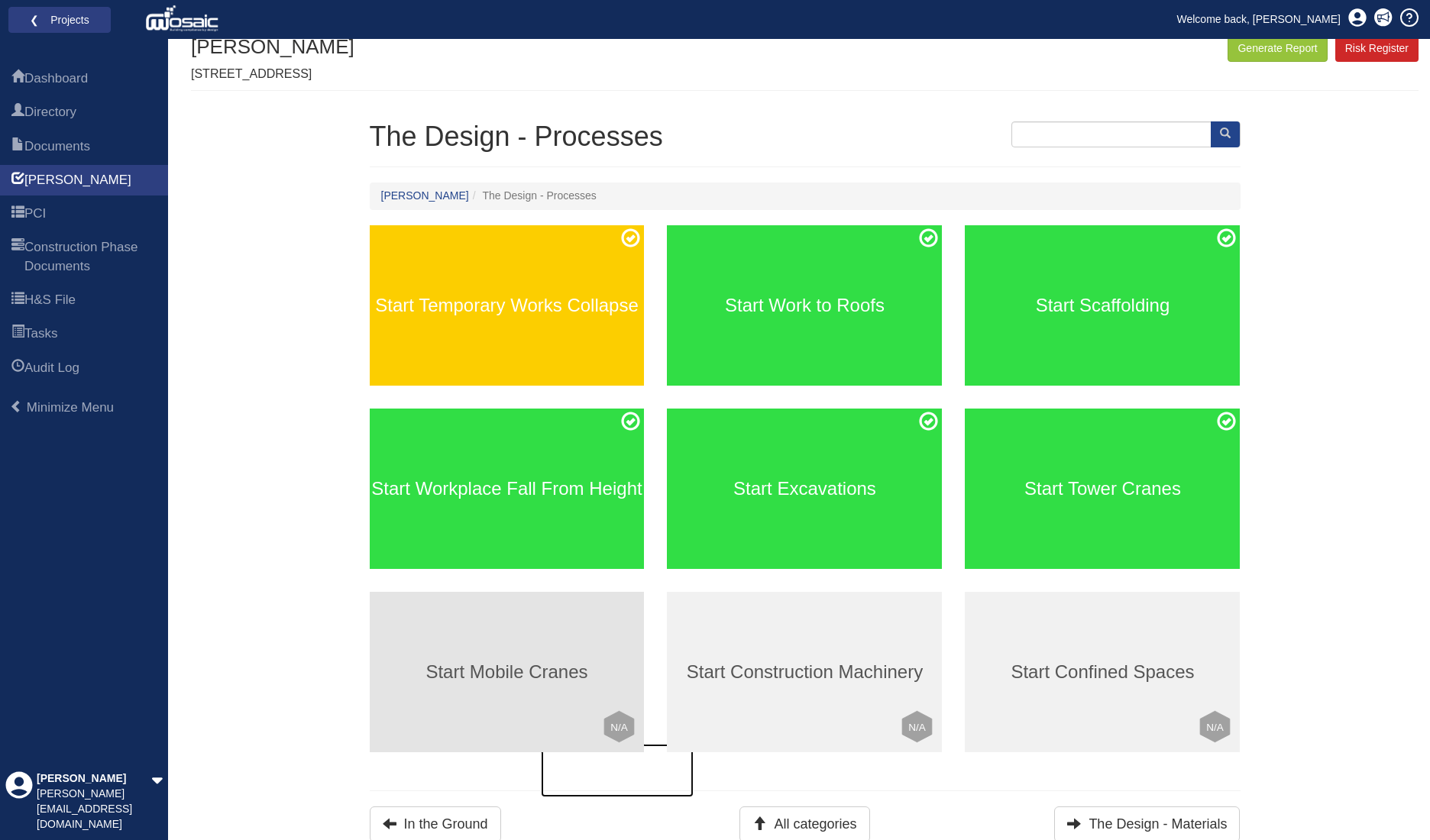
click at [597, 624] on div "Start Mobile Cranes Click to mark this element as Not Applicable to your work p…" at bounding box center [506, 672] width 275 height 160
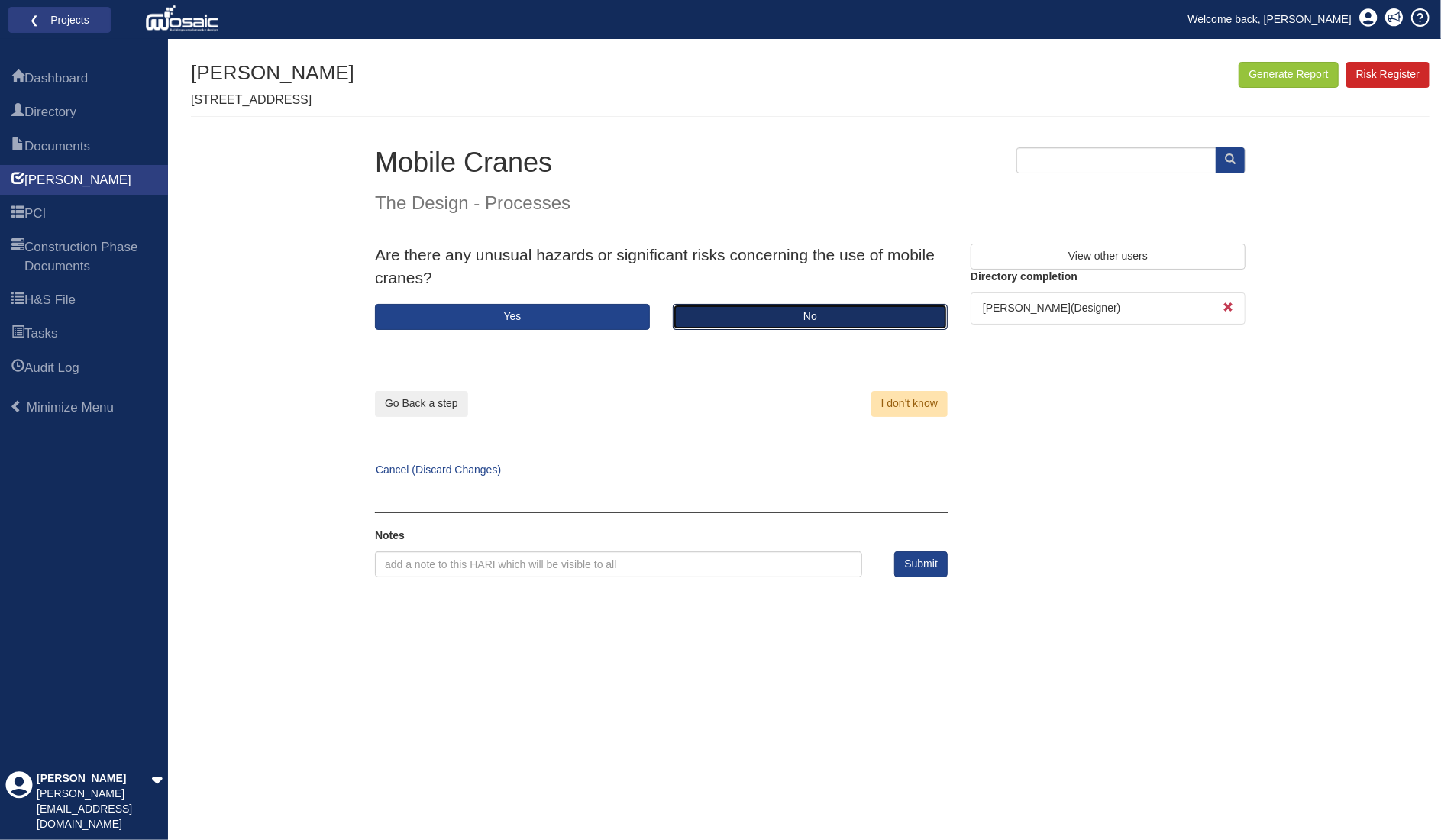
click at [835, 316] on button "No" at bounding box center [810, 317] width 275 height 26
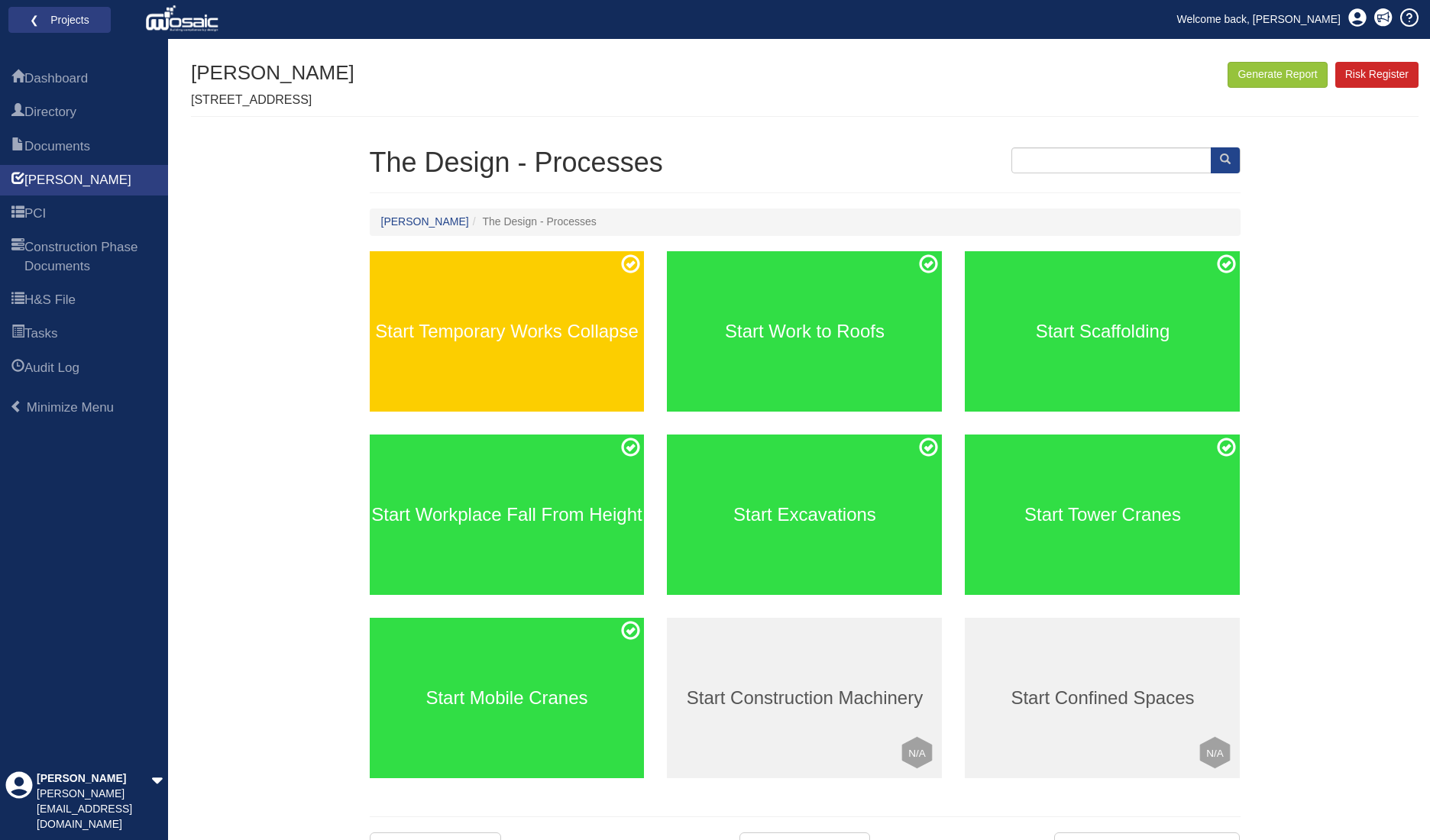
scroll to position [26, 0]
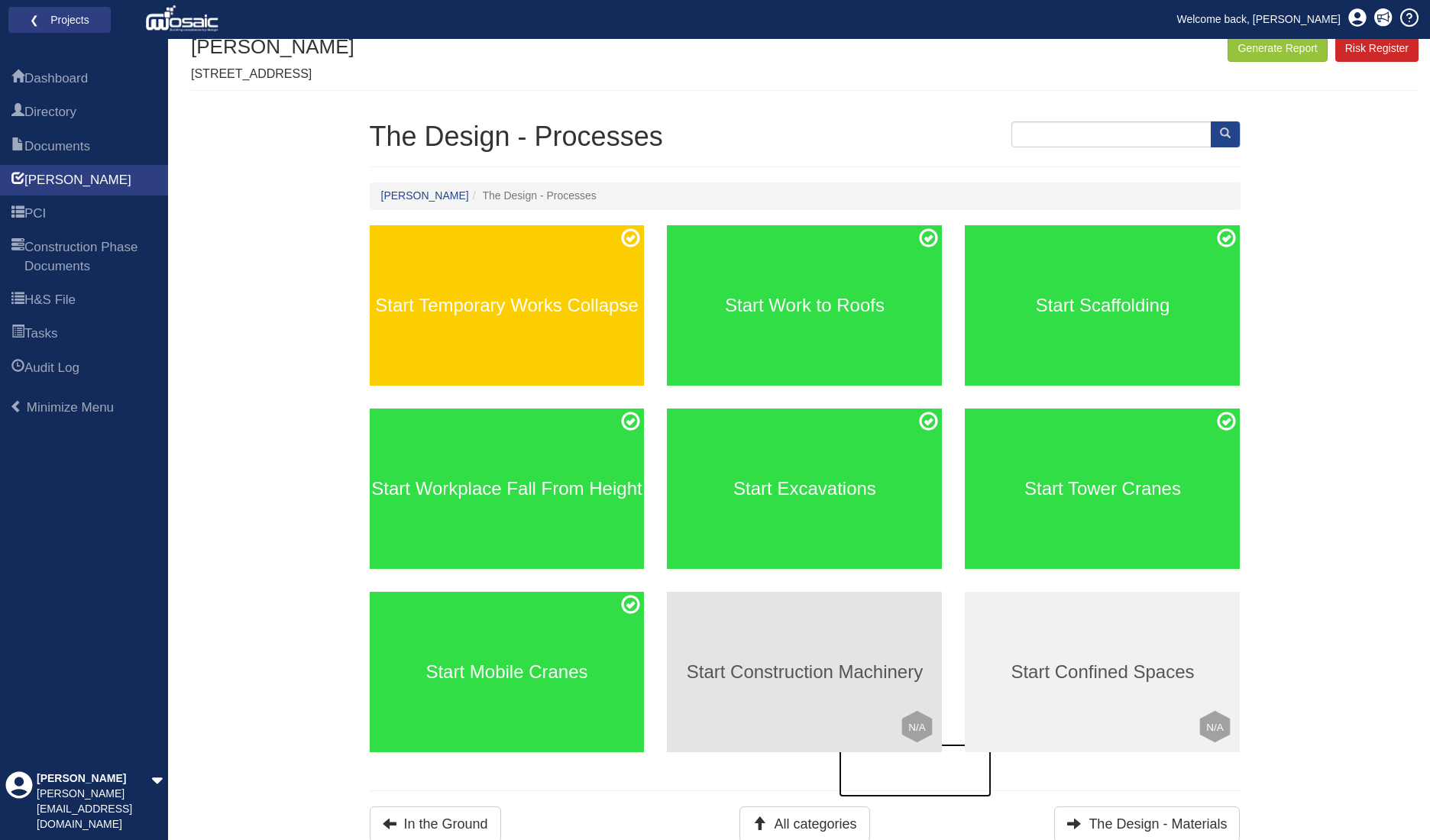
click at [825, 663] on h3 "Start Construction Machinery" at bounding box center [804, 672] width 275 height 20
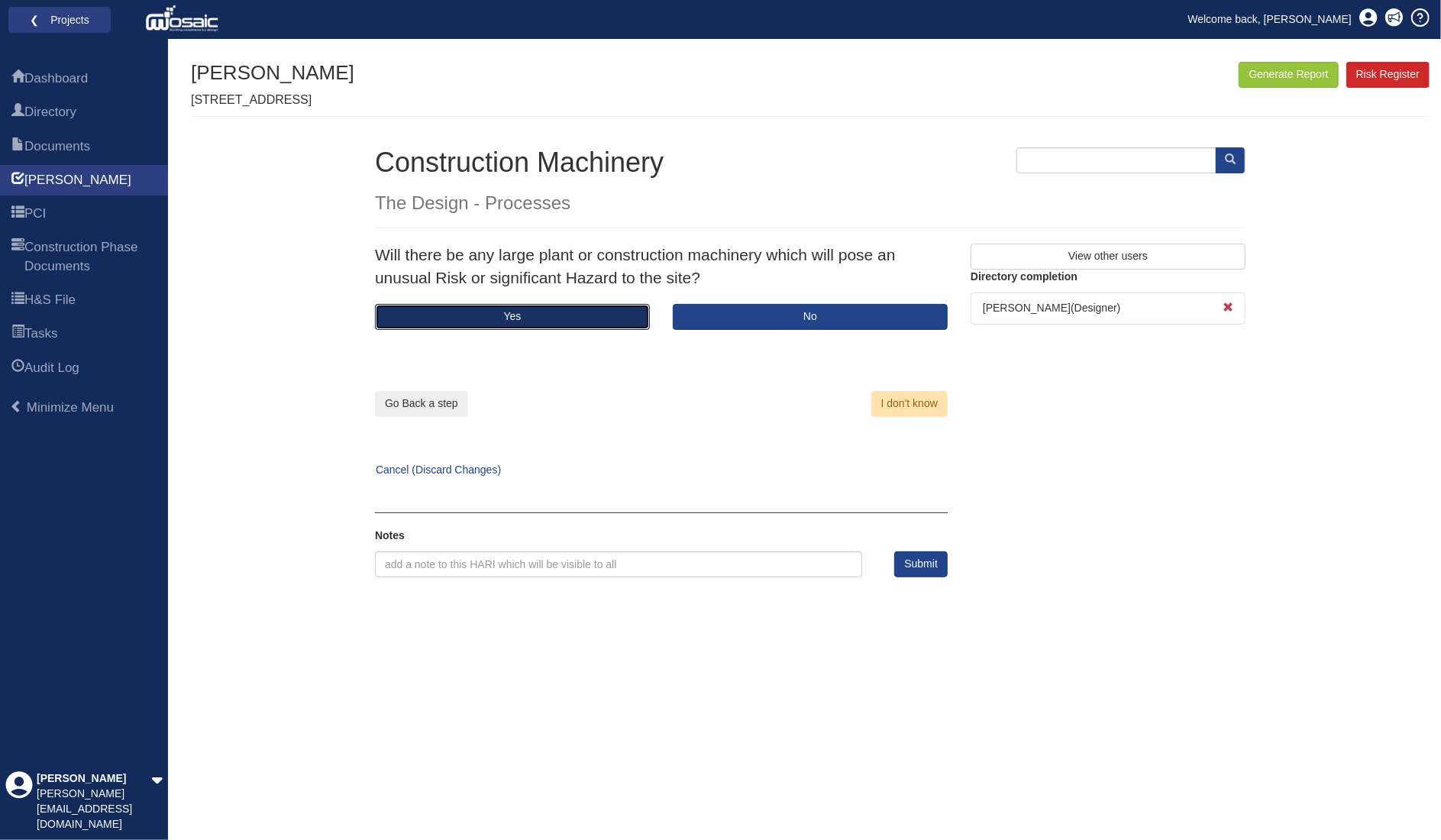
click at [533, 306] on button "Yes" at bounding box center [512, 317] width 275 height 26
click at [561, 318] on button "Yes" at bounding box center [512, 317] width 275 height 26
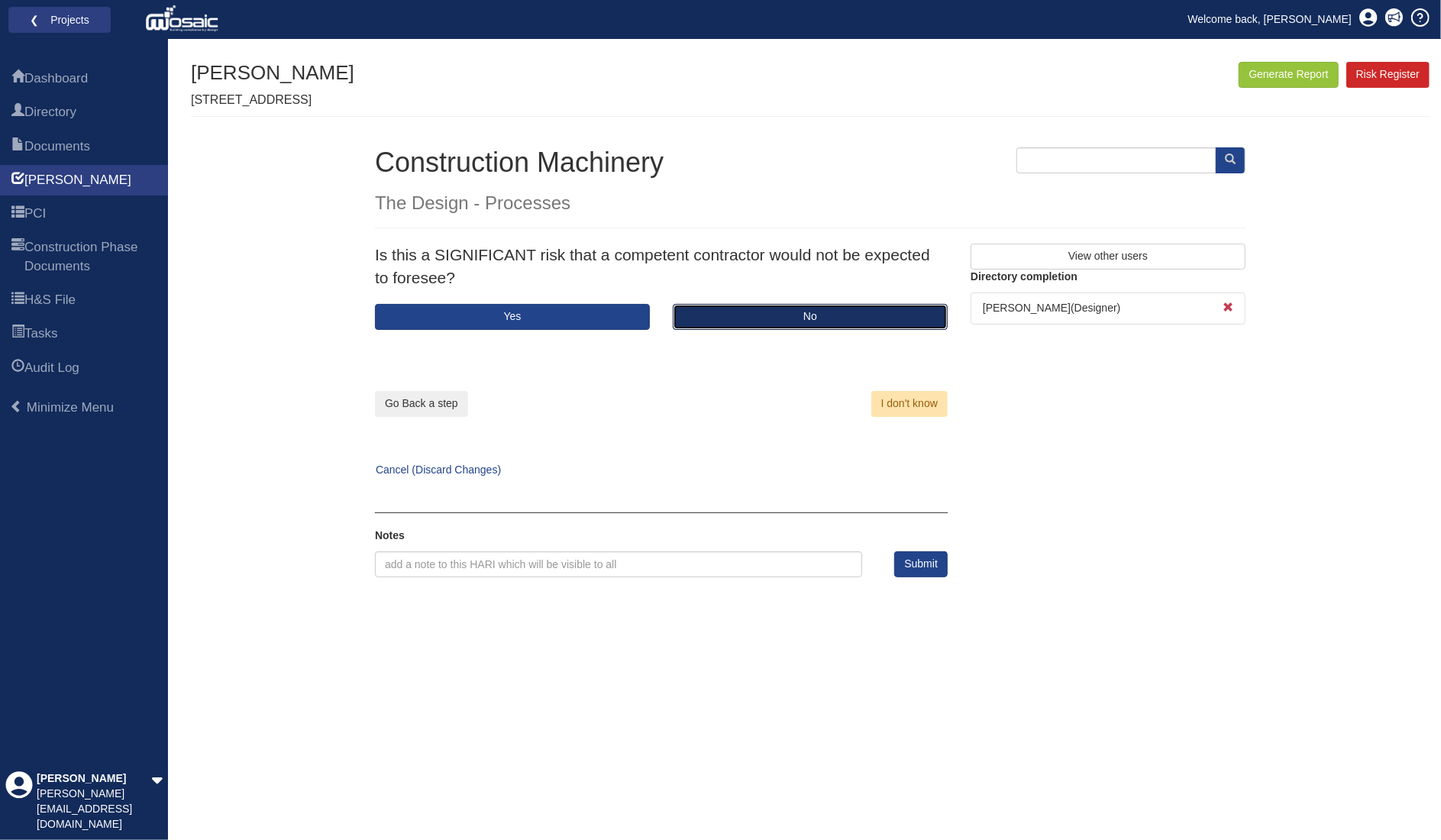
click at [752, 315] on button "No" at bounding box center [810, 317] width 275 height 26
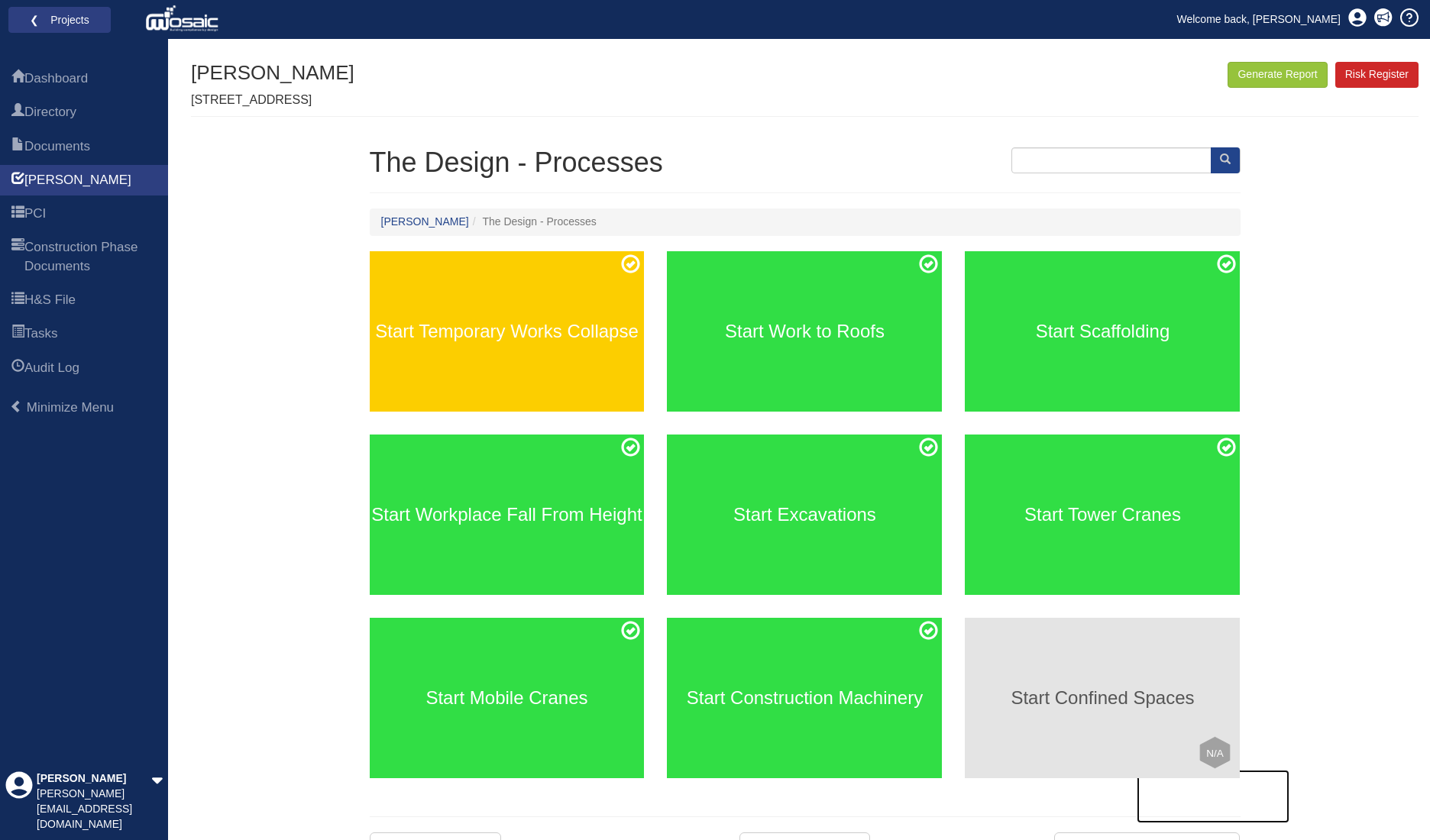
click at [1111, 720] on div "Start Confined Spaces Click to mark this element as Not Applicable to your work…" at bounding box center [1102, 698] width 275 height 160
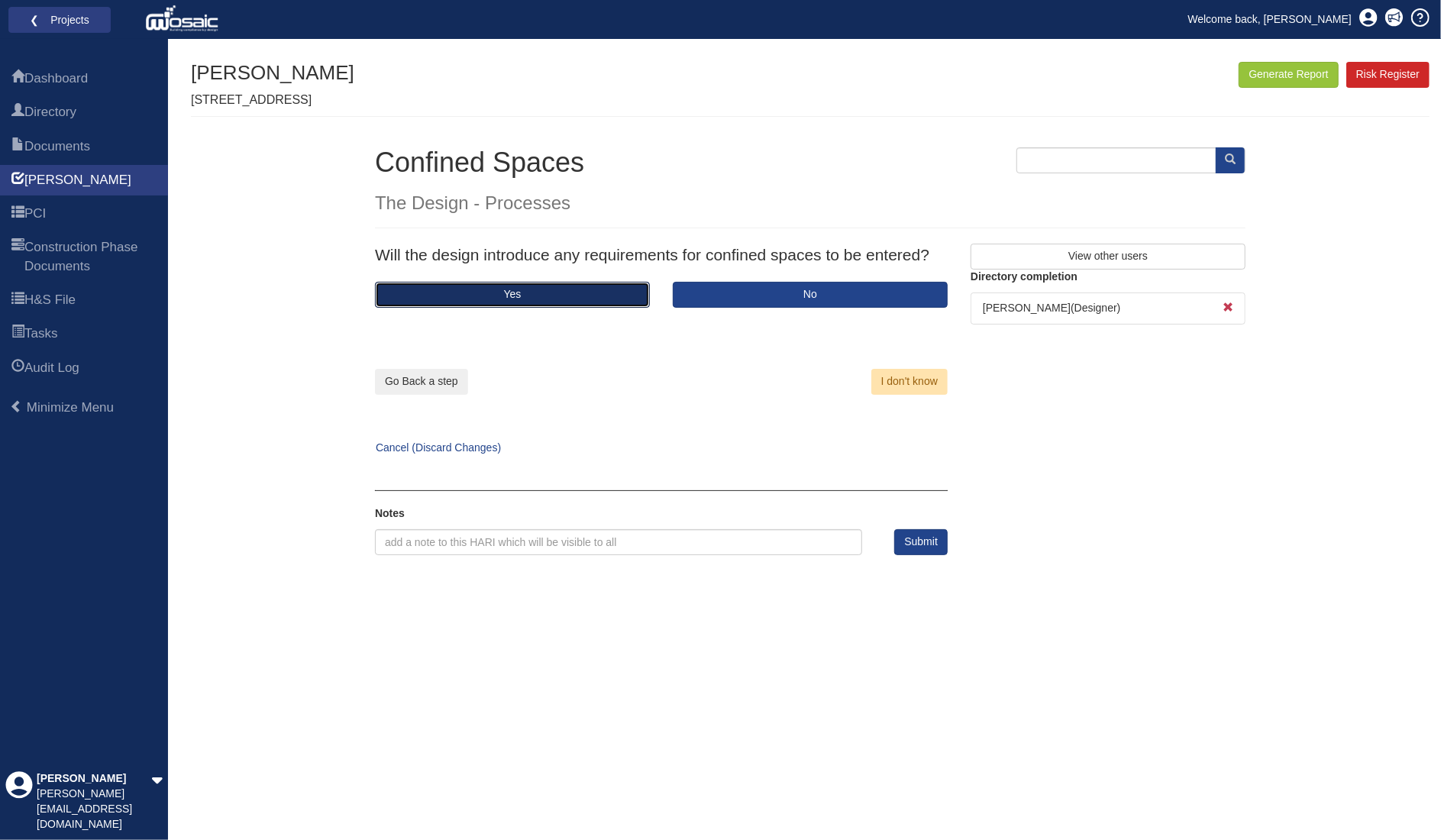
click at [571, 295] on button "Yes" at bounding box center [512, 295] width 275 height 26
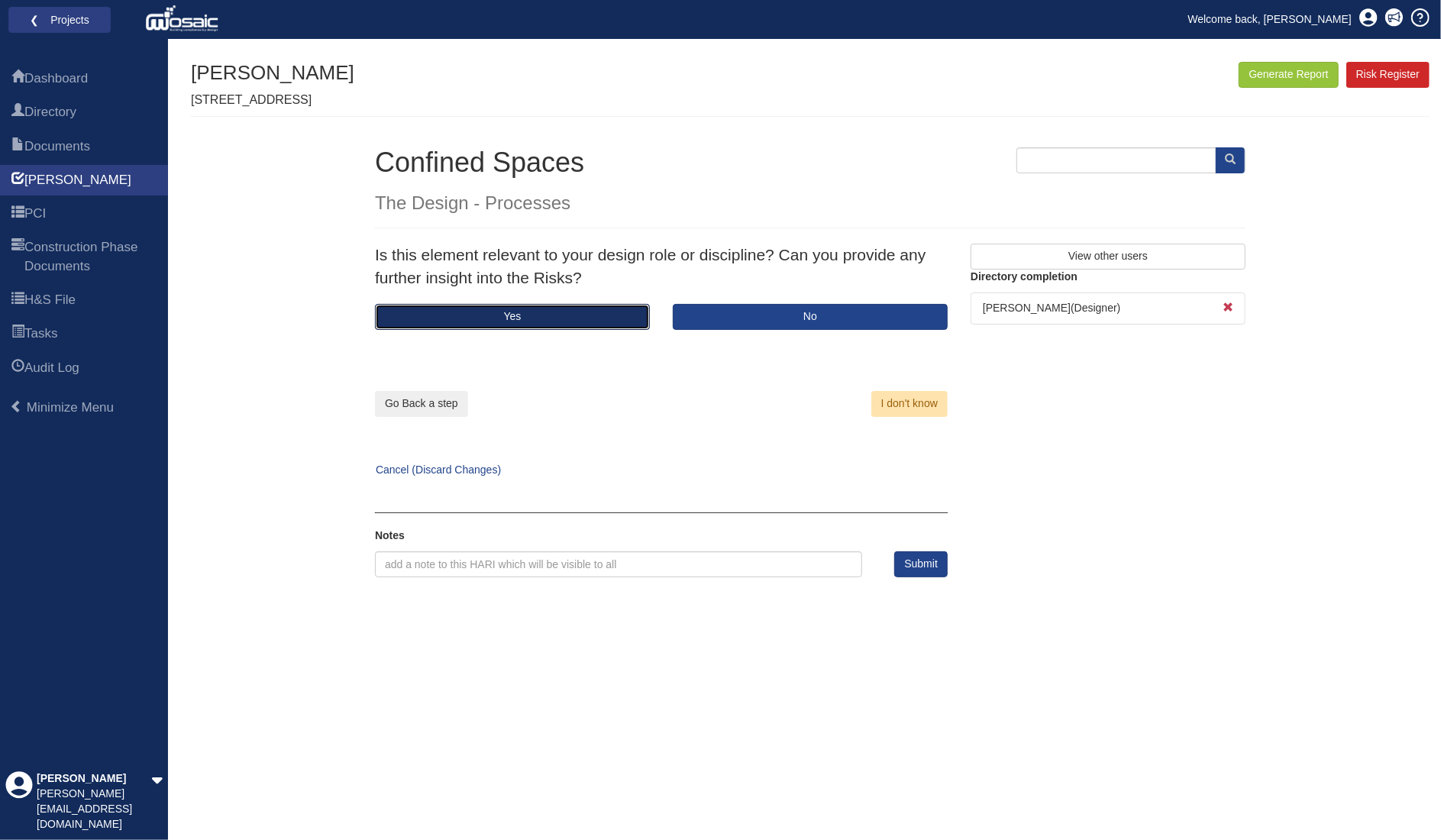
click at [590, 317] on button "Yes" at bounding box center [512, 317] width 275 height 26
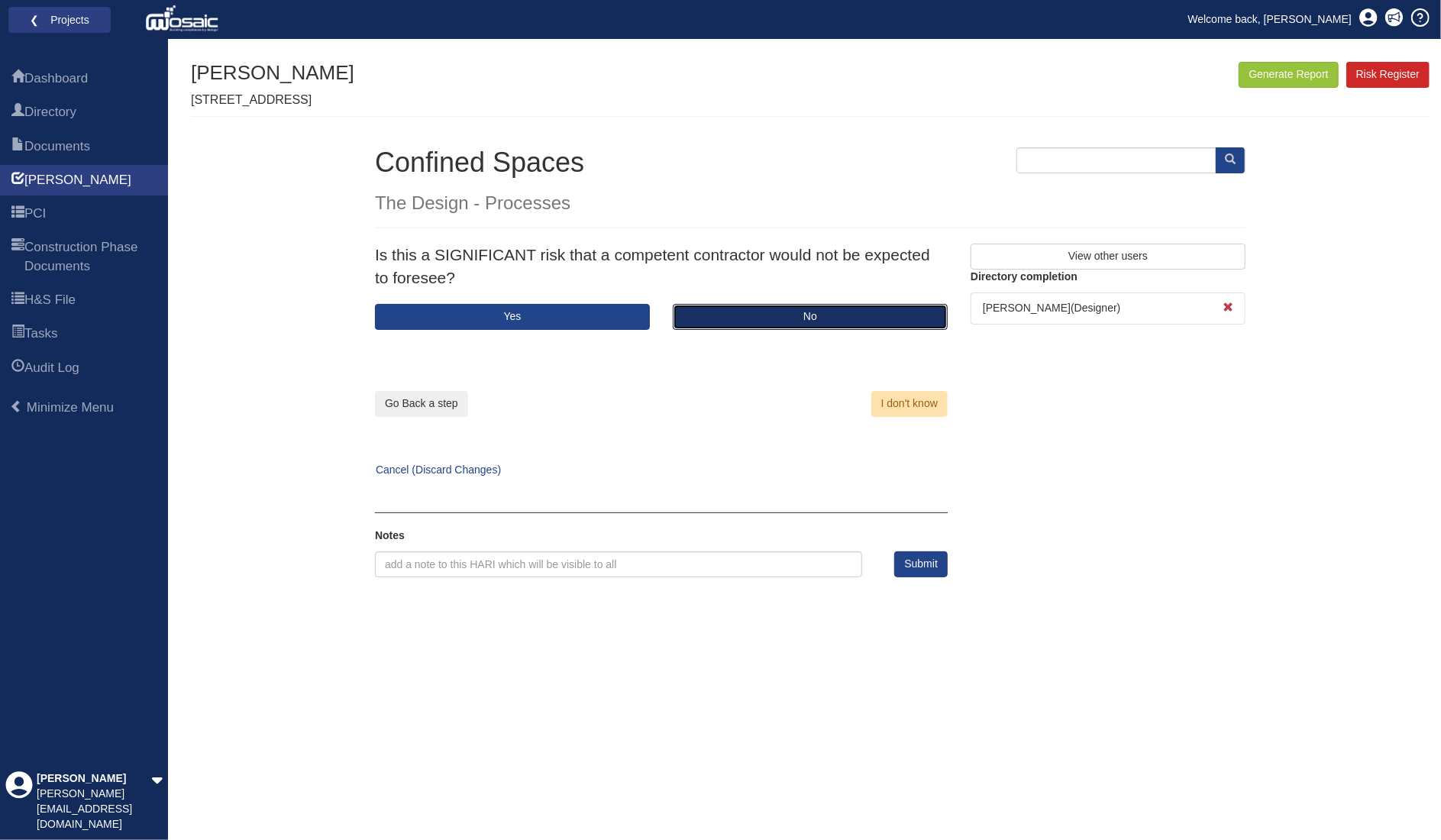
click at [735, 315] on button "No" at bounding box center [810, 317] width 275 height 26
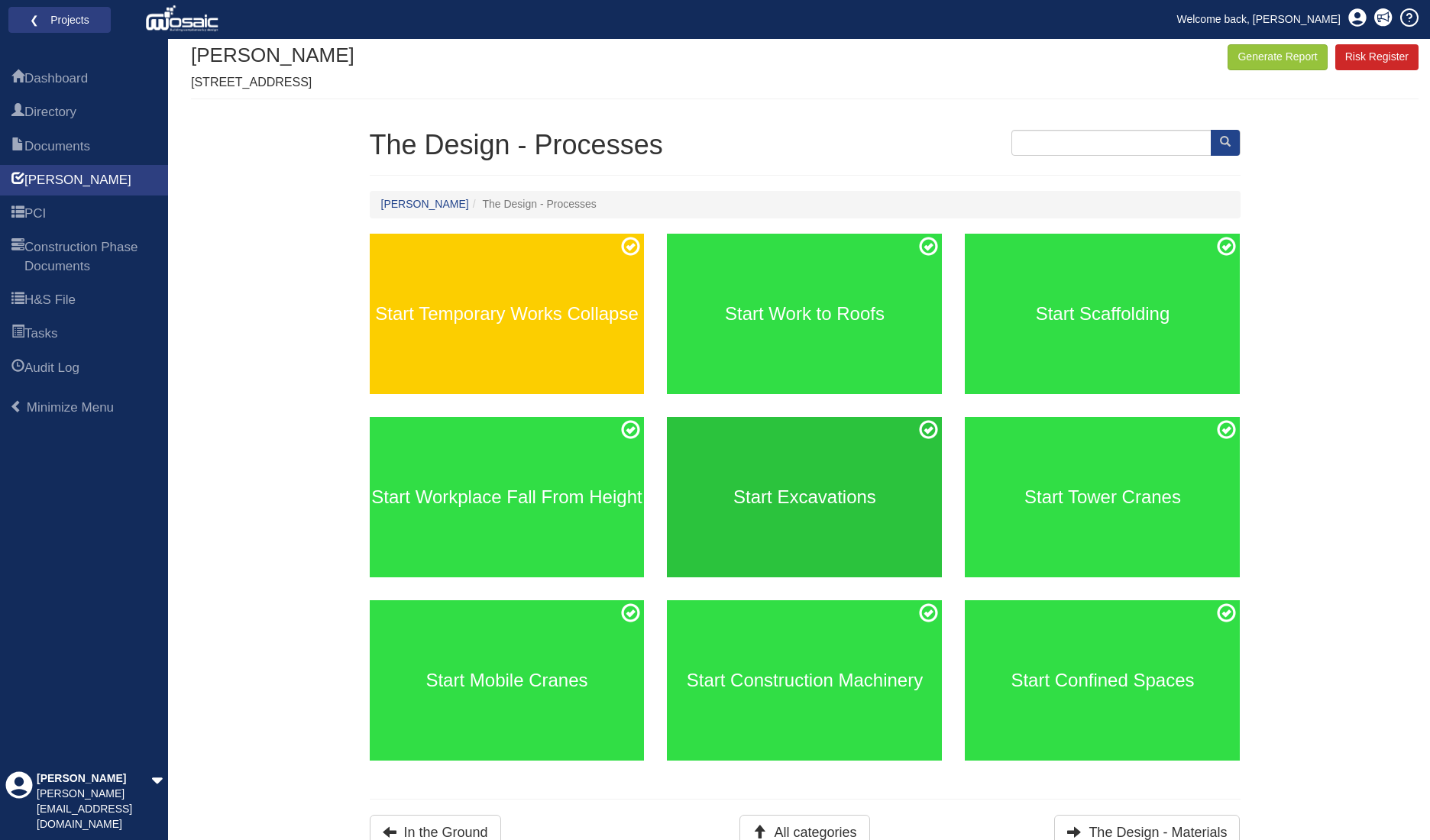
scroll to position [26, 0]
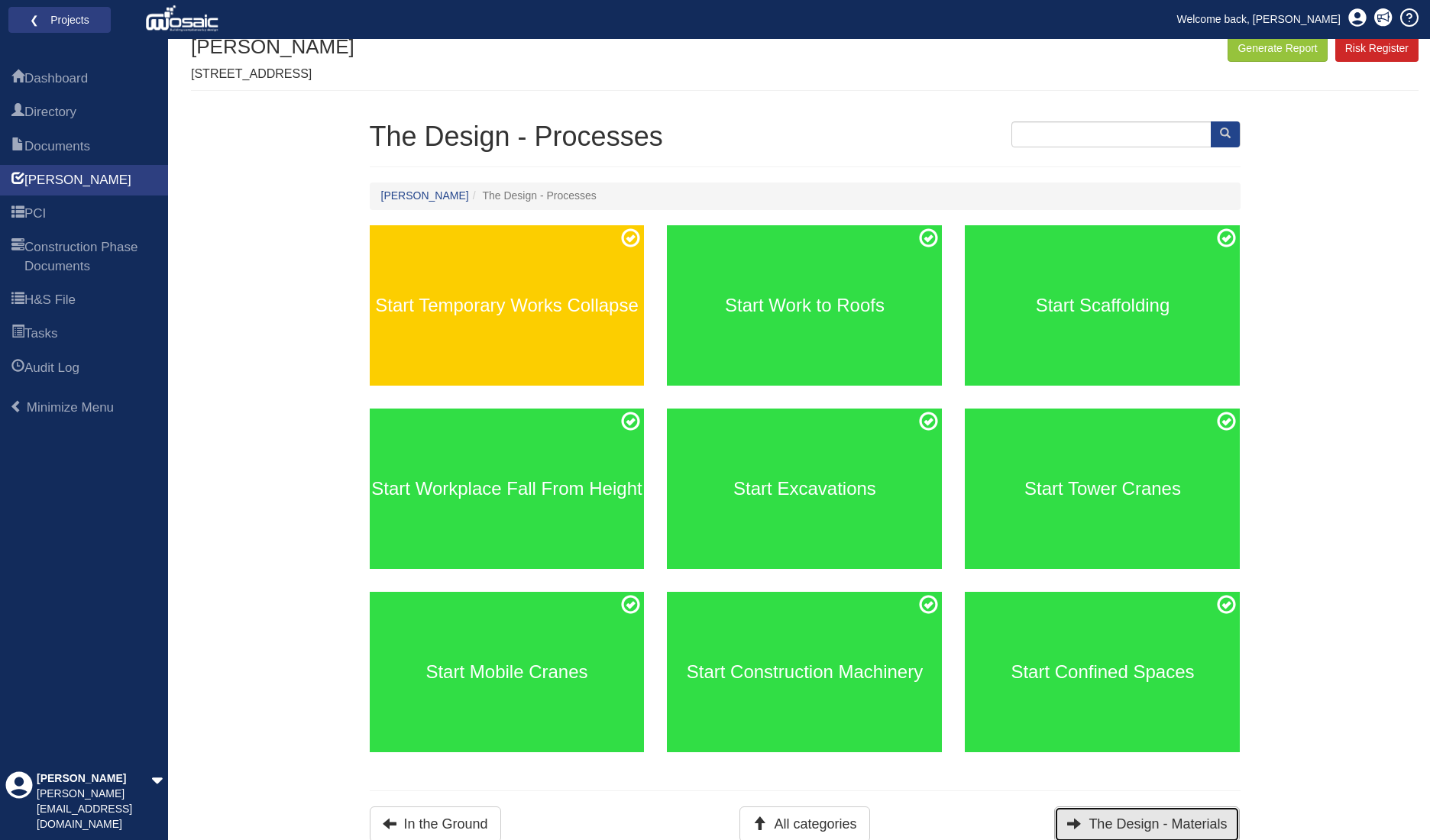
click at [1132, 816] on button "The Design - Materials" at bounding box center [1147, 824] width 186 height 36
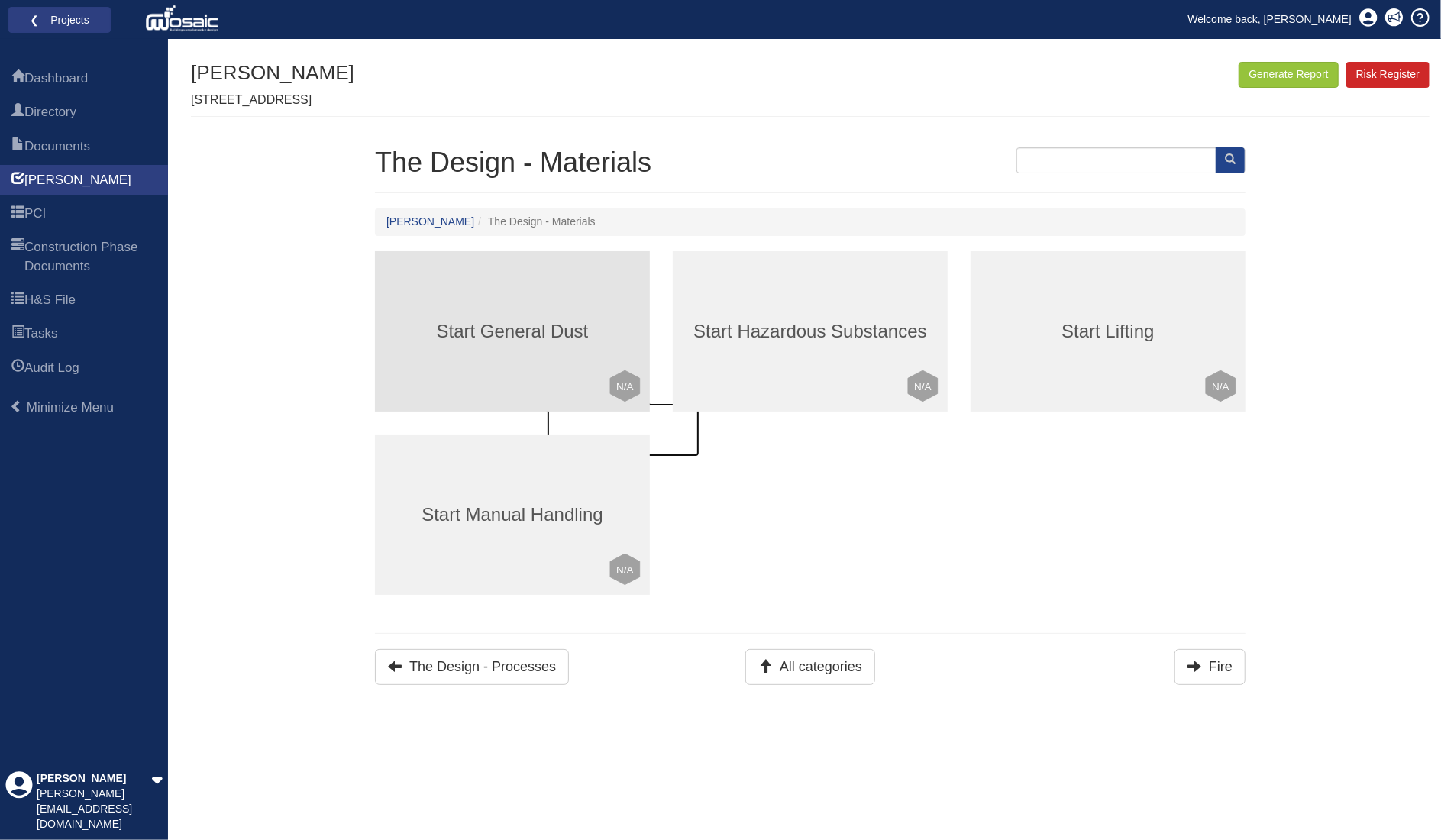
click at [599, 298] on div "Start General Dust Click to mark this element as Not Applicable to your work pa…" at bounding box center [512, 331] width 275 height 160
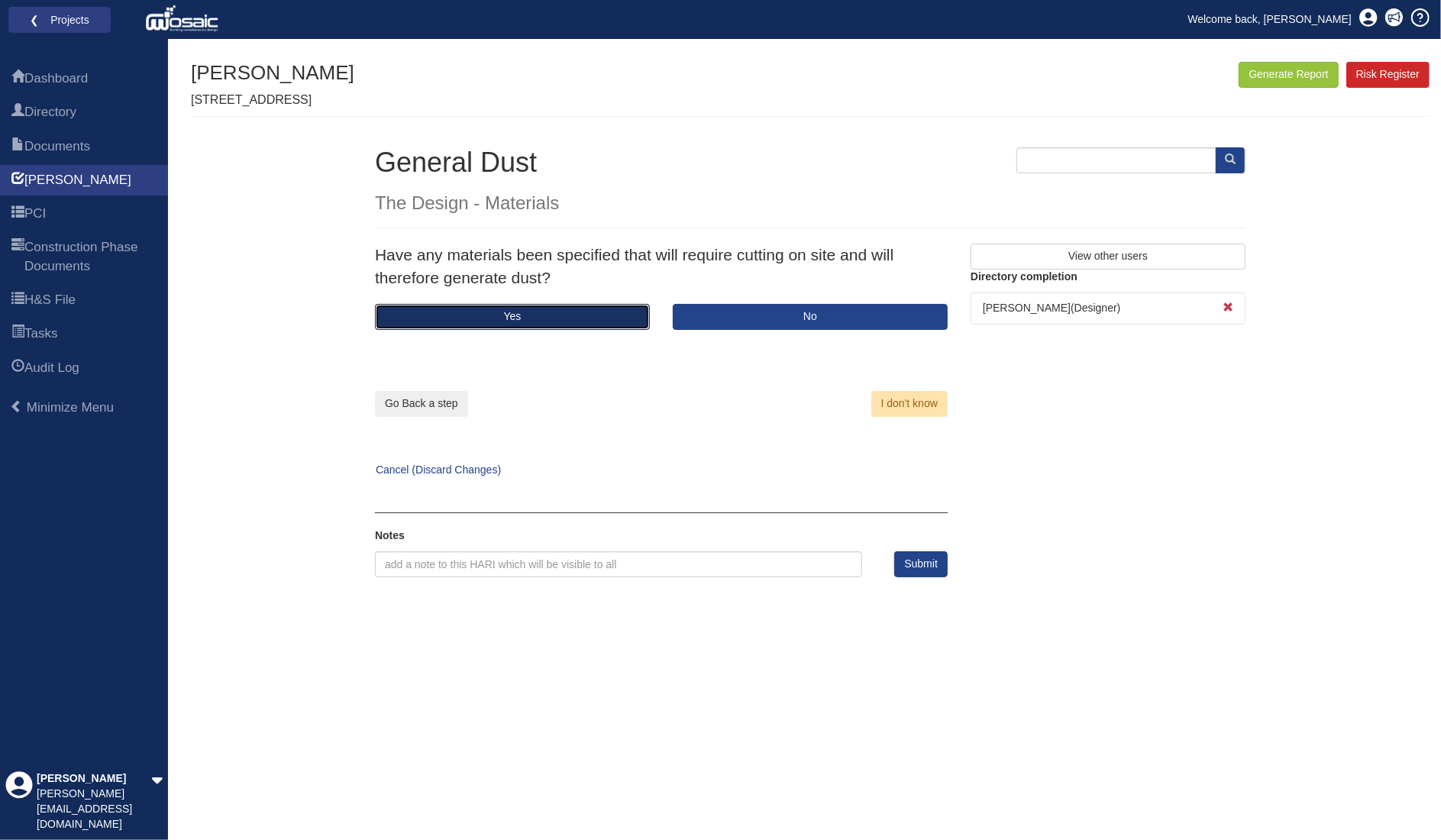
click at [565, 314] on button "Yes" at bounding box center [512, 317] width 275 height 26
click at [575, 317] on button "Yes" at bounding box center [512, 317] width 275 height 26
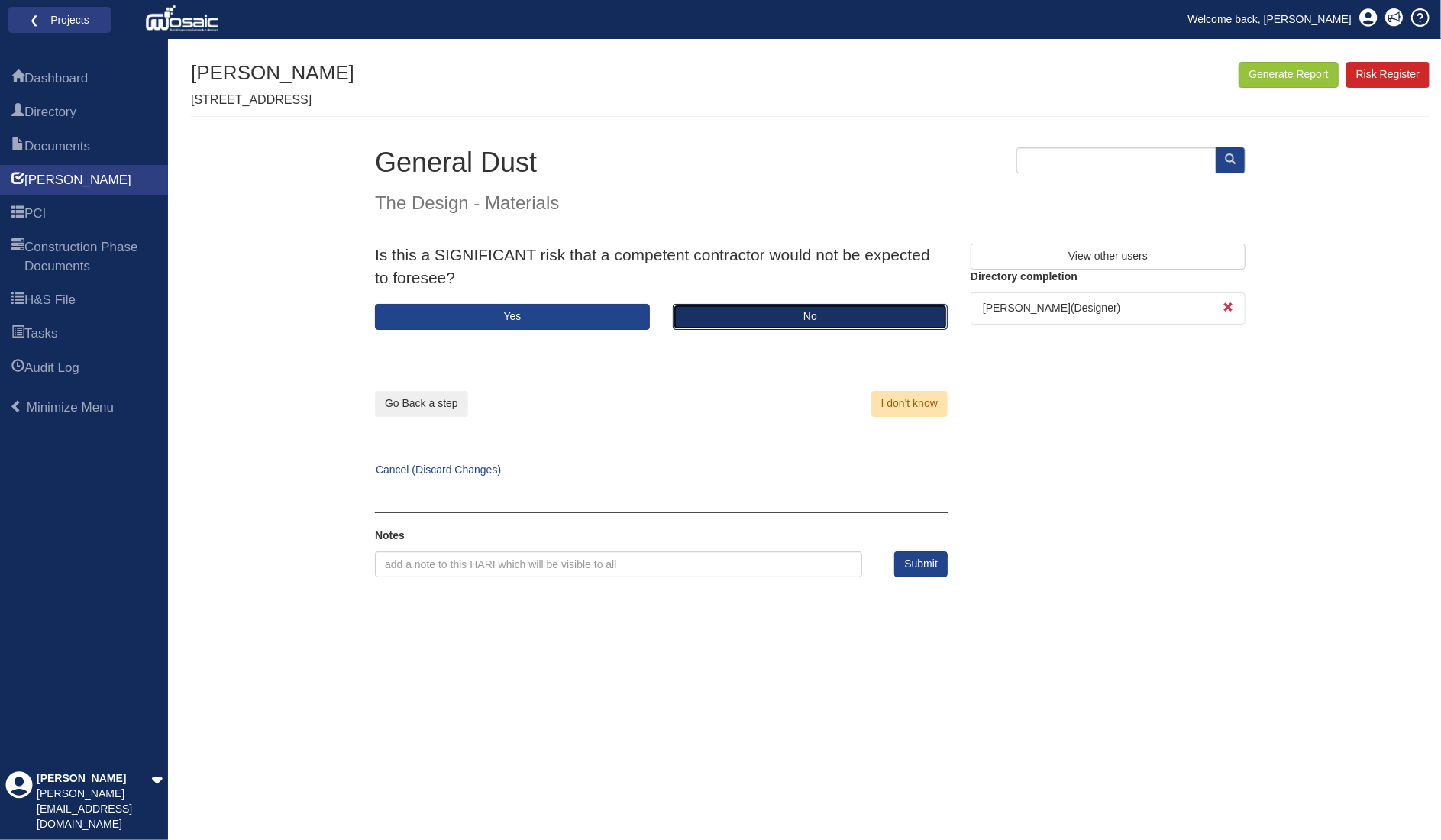
click at [790, 320] on button "No" at bounding box center [810, 317] width 275 height 26
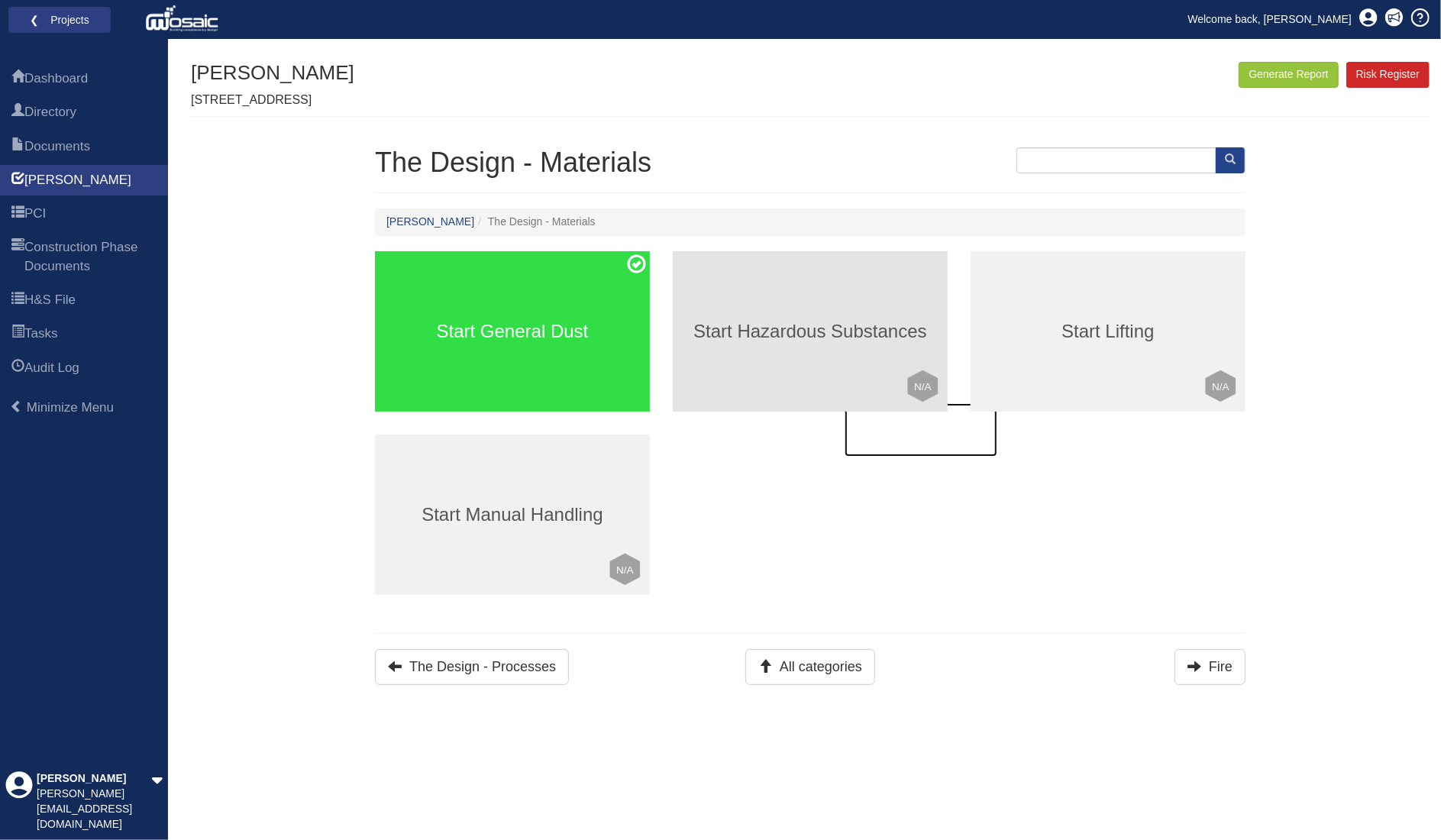
click at [831, 345] on div "Start Hazardous Substances Click to mark this element as Not Applicable to your…" at bounding box center [810, 331] width 275 height 160
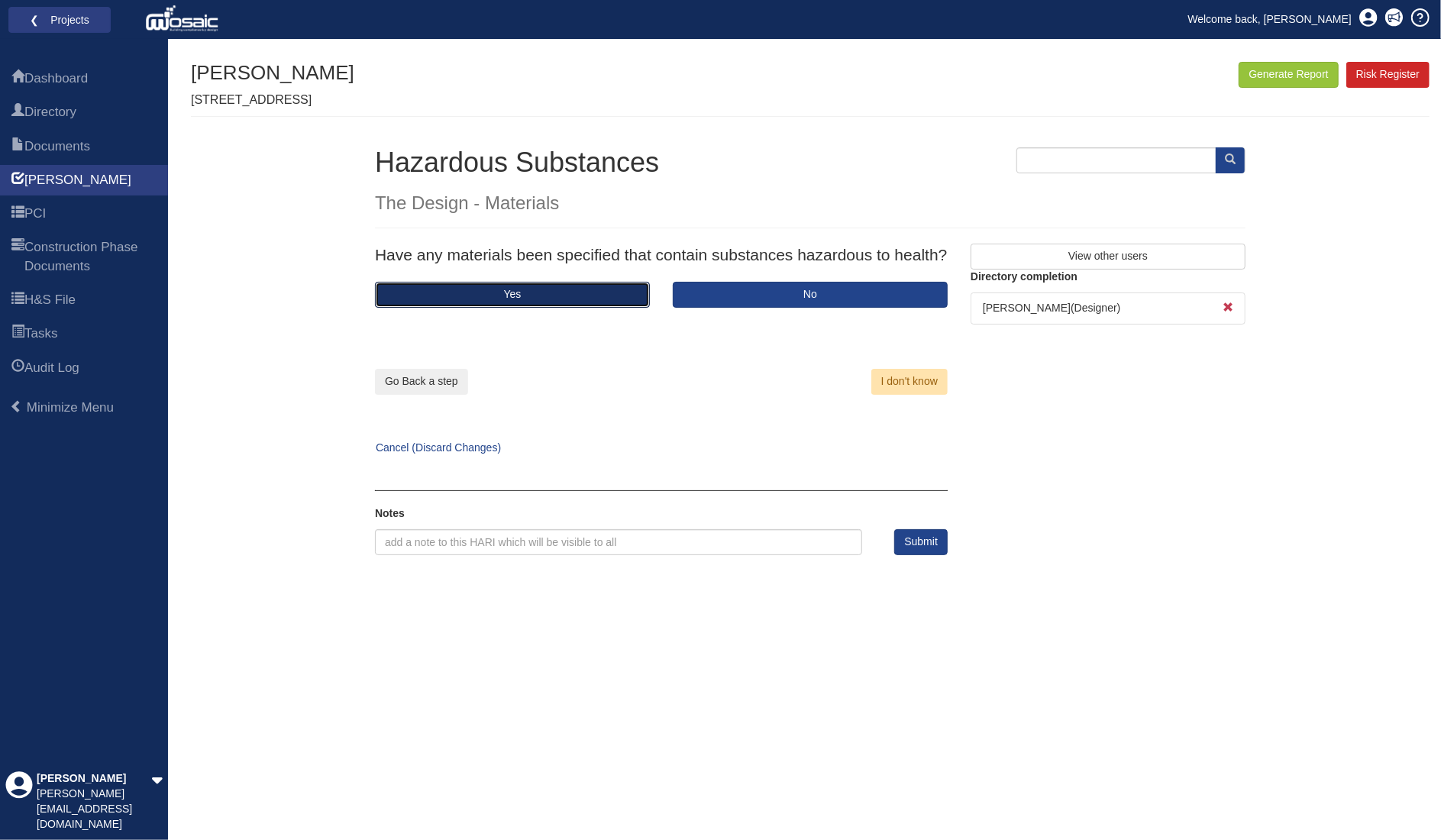
click at [556, 290] on button "Yes" at bounding box center [512, 295] width 275 height 26
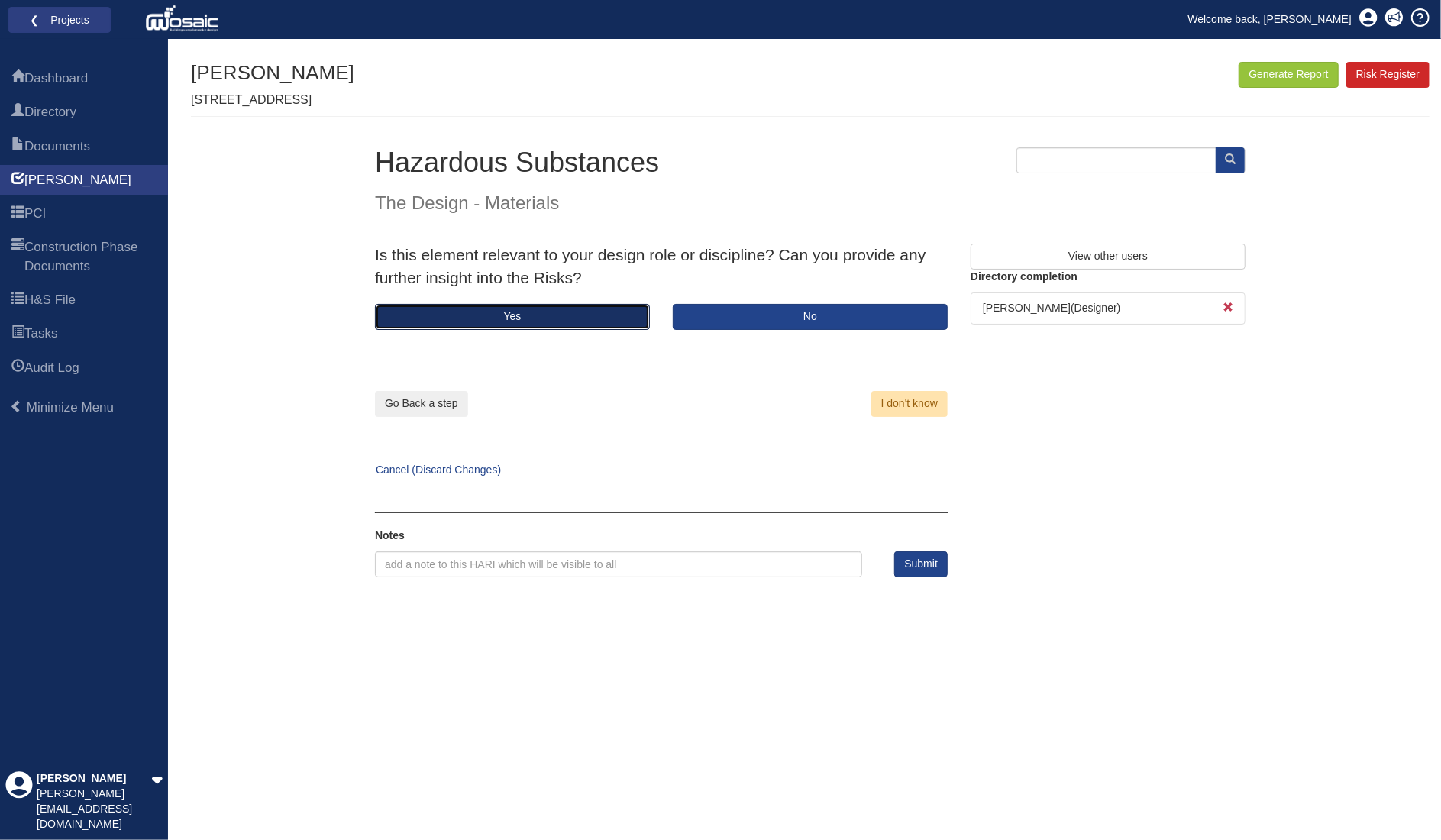
click at [554, 317] on button "Yes" at bounding box center [512, 317] width 275 height 26
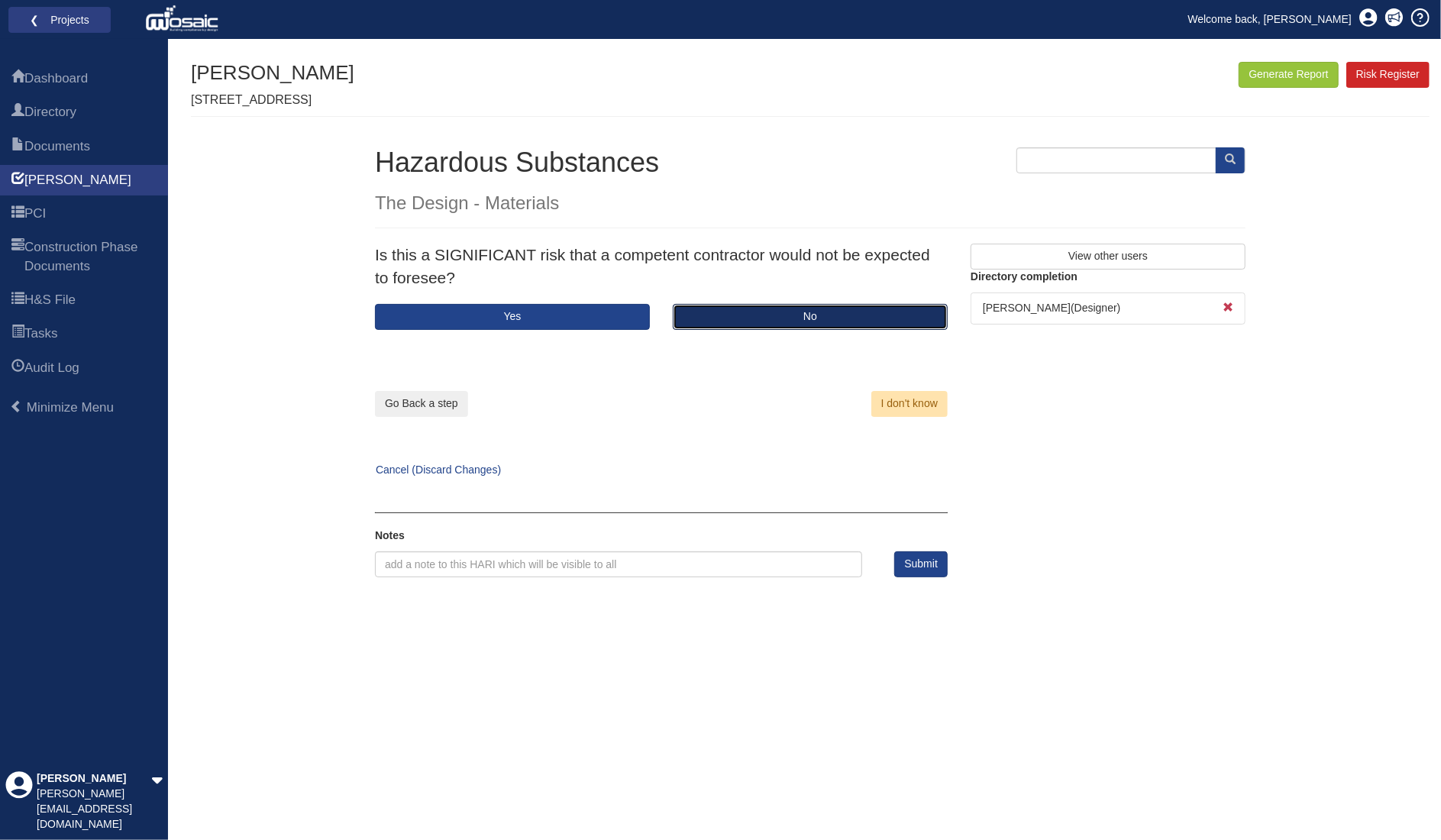
click at [770, 309] on button "No" at bounding box center [810, 317] width 275 height 26
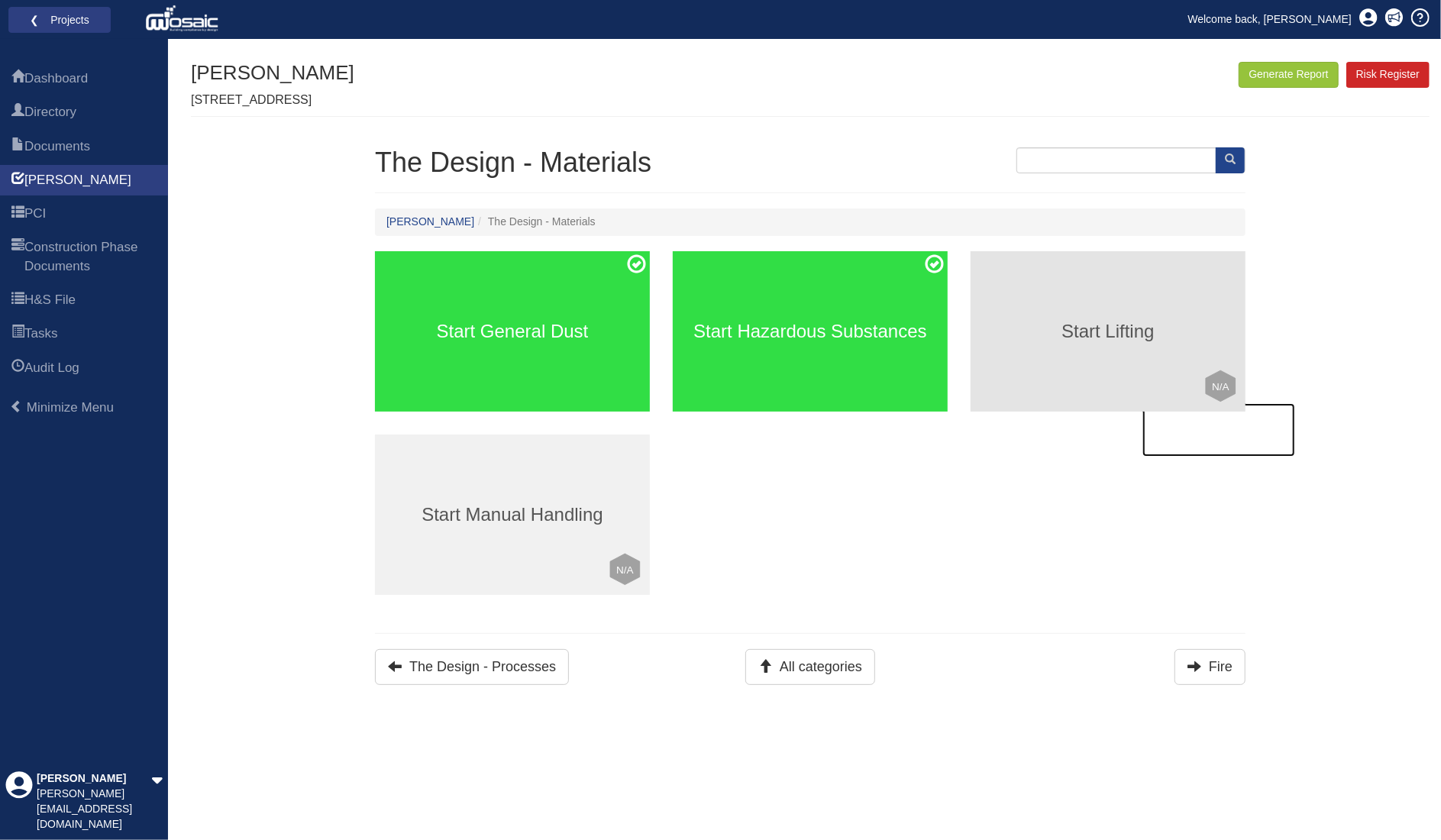
click at [1083, 340] on h3 "Start Lifting" at bounding box center [1108, 331] width 275 height 20
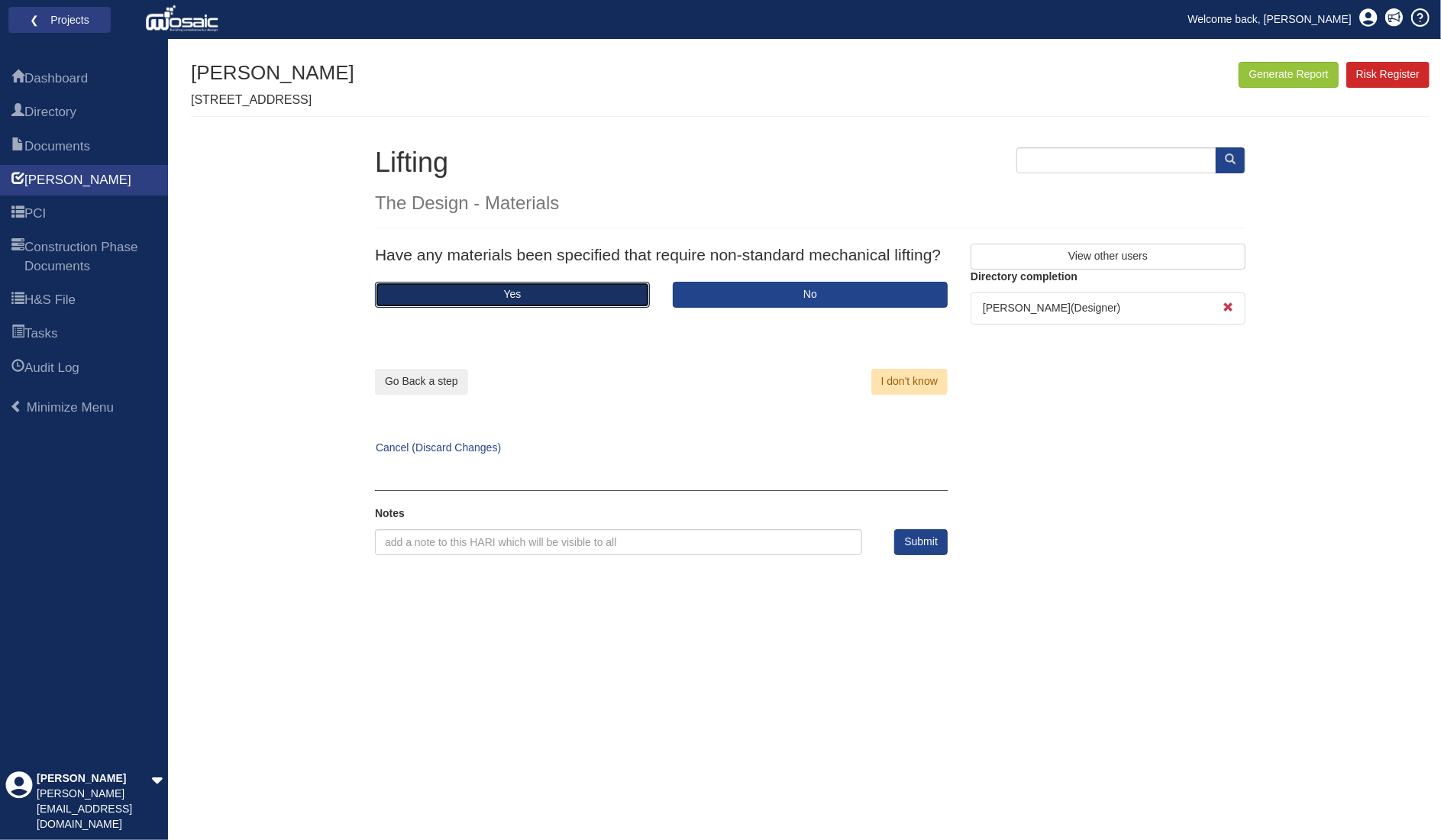
click at [559, 290] on button "Yes" at bounding box center [512, 295] width 275 height 26
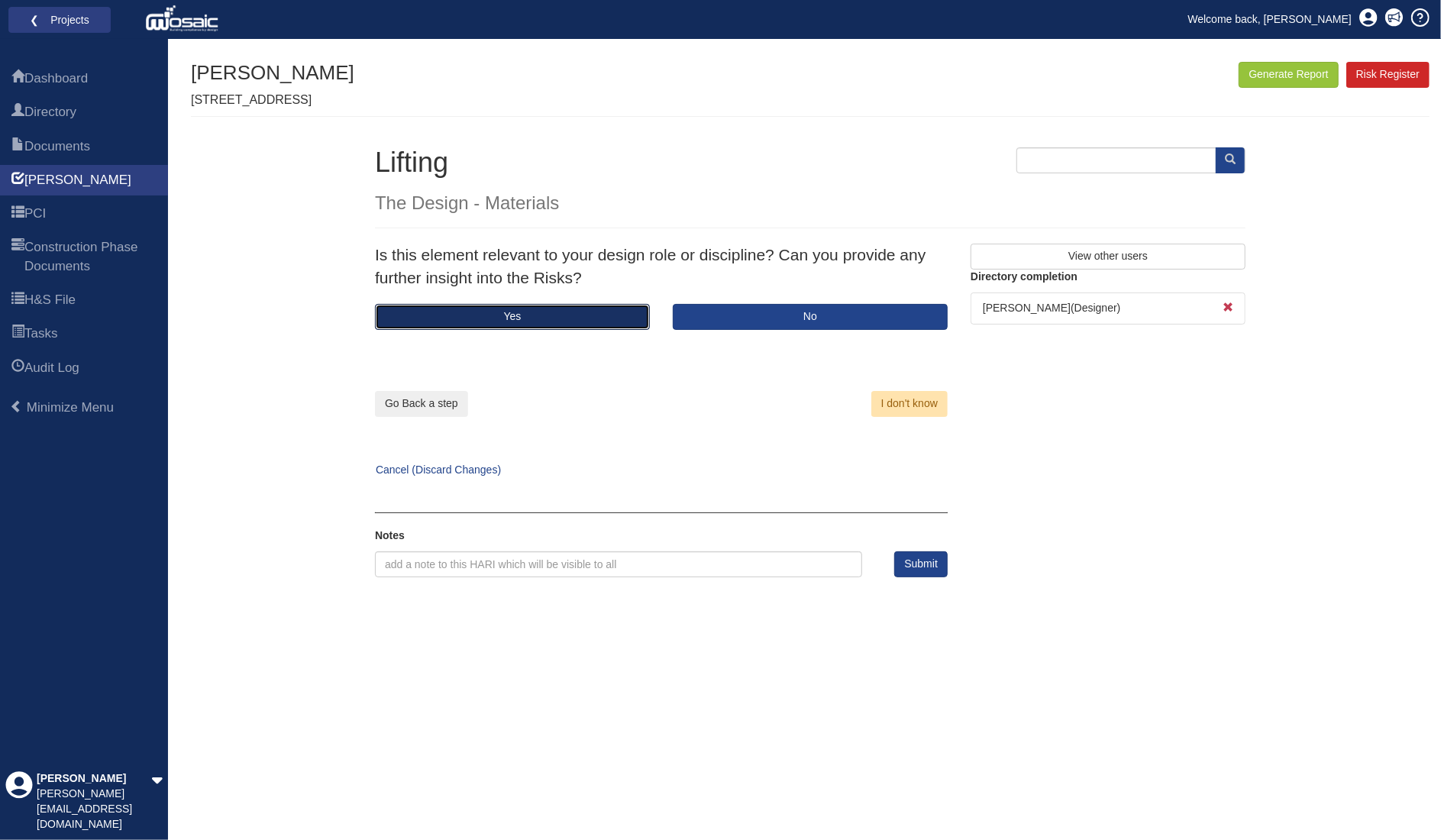
click at [545, 308] on button "Yes" at bounding box center [512, 317] width 275 height 26
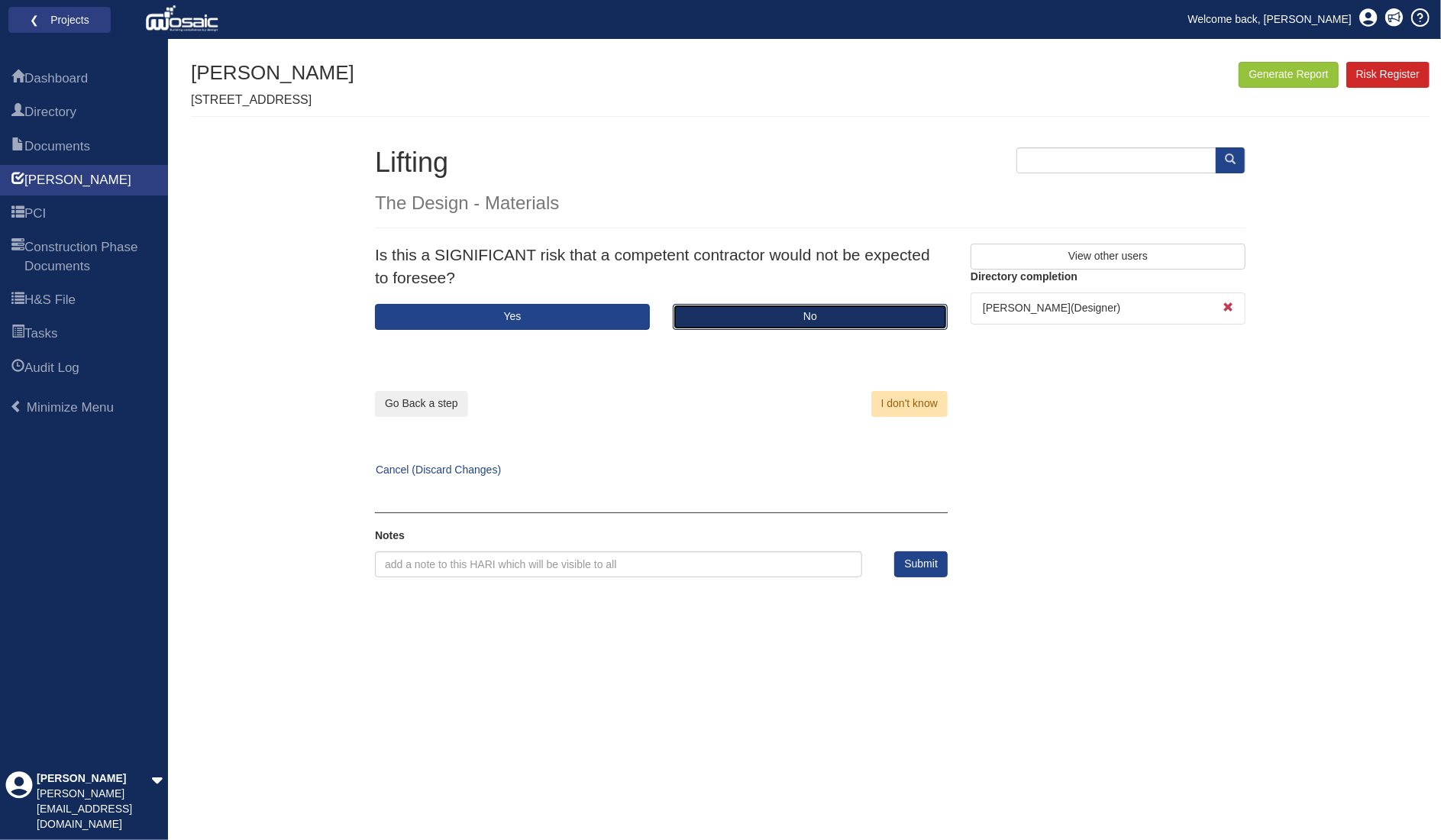
drag, startPoint x: 878, startPoint y: 314, endPoint x: 828, endPoint y: 347, distance: 59.9
click at [877, 315] on button "No" at bounding box center [810, 317] width 275 height 26
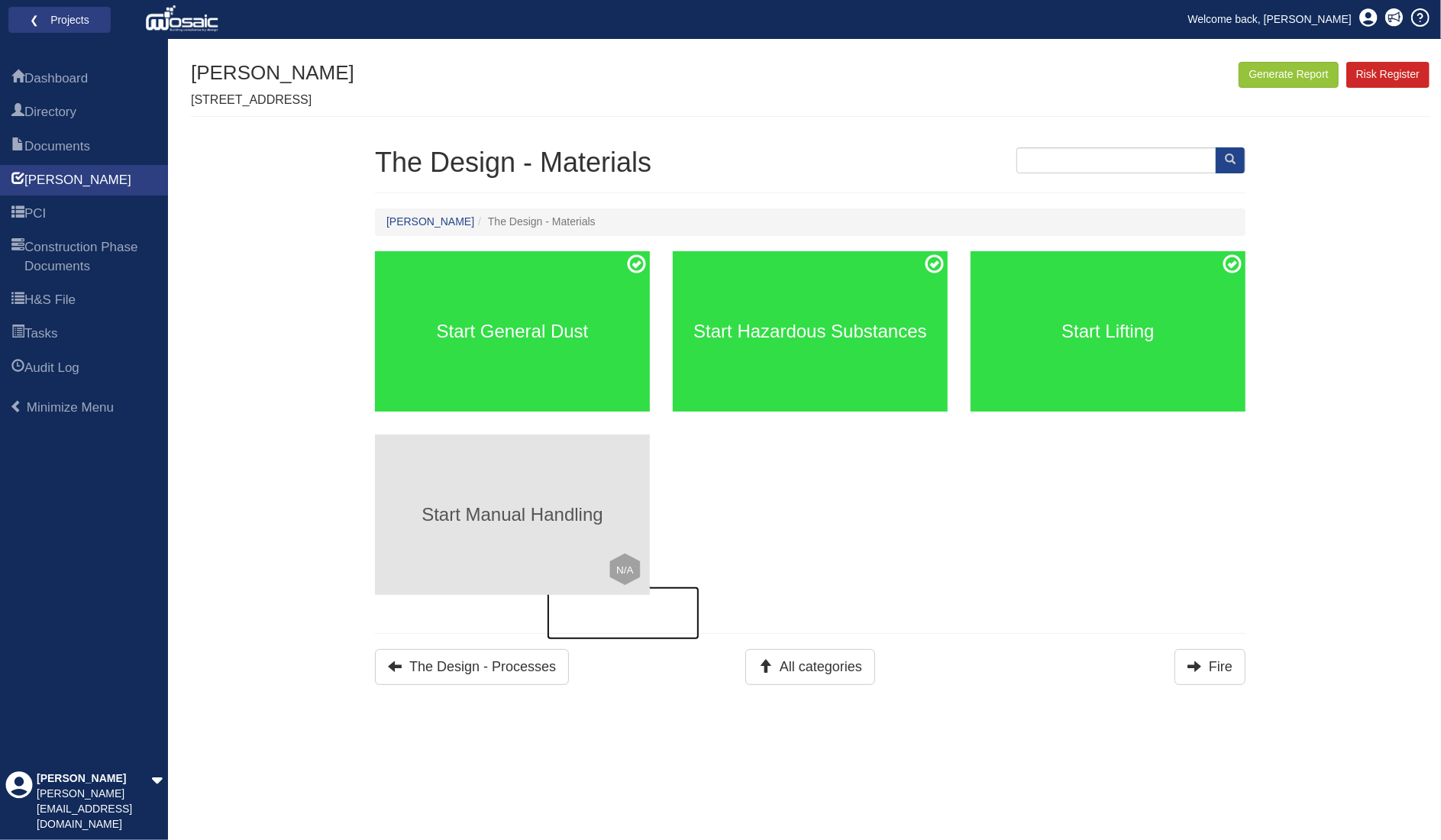
click at [548, 511] on h3 "Start Manual Handling" at bounding box center [512, 514] width 275 height 20
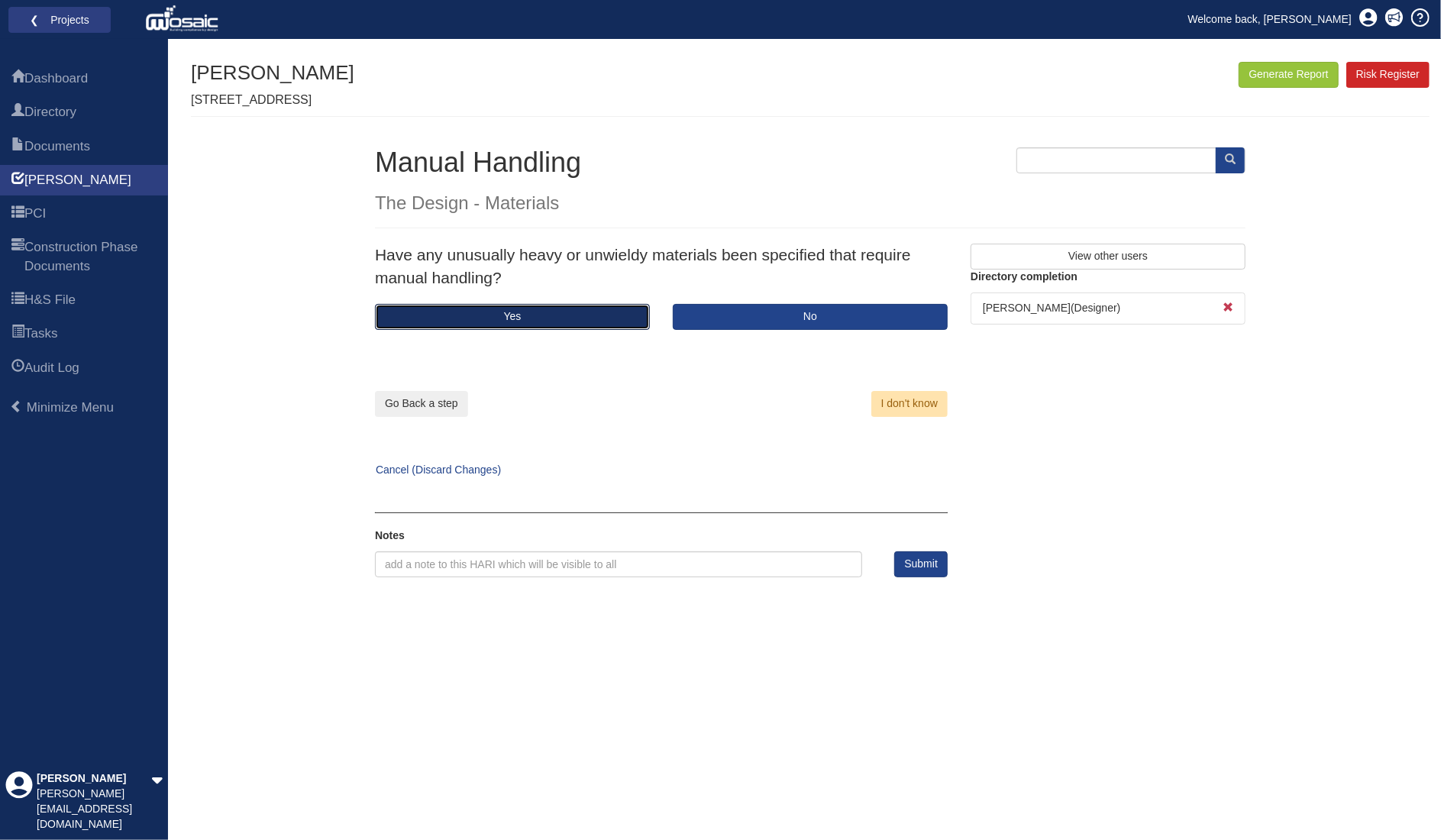
click at [512, 318] on button "Yes" at bounding box center [512, 317] width 275 height 26
click at [539, 317] on button "Yes" at bounding box center [512, 317] width 275 height 26
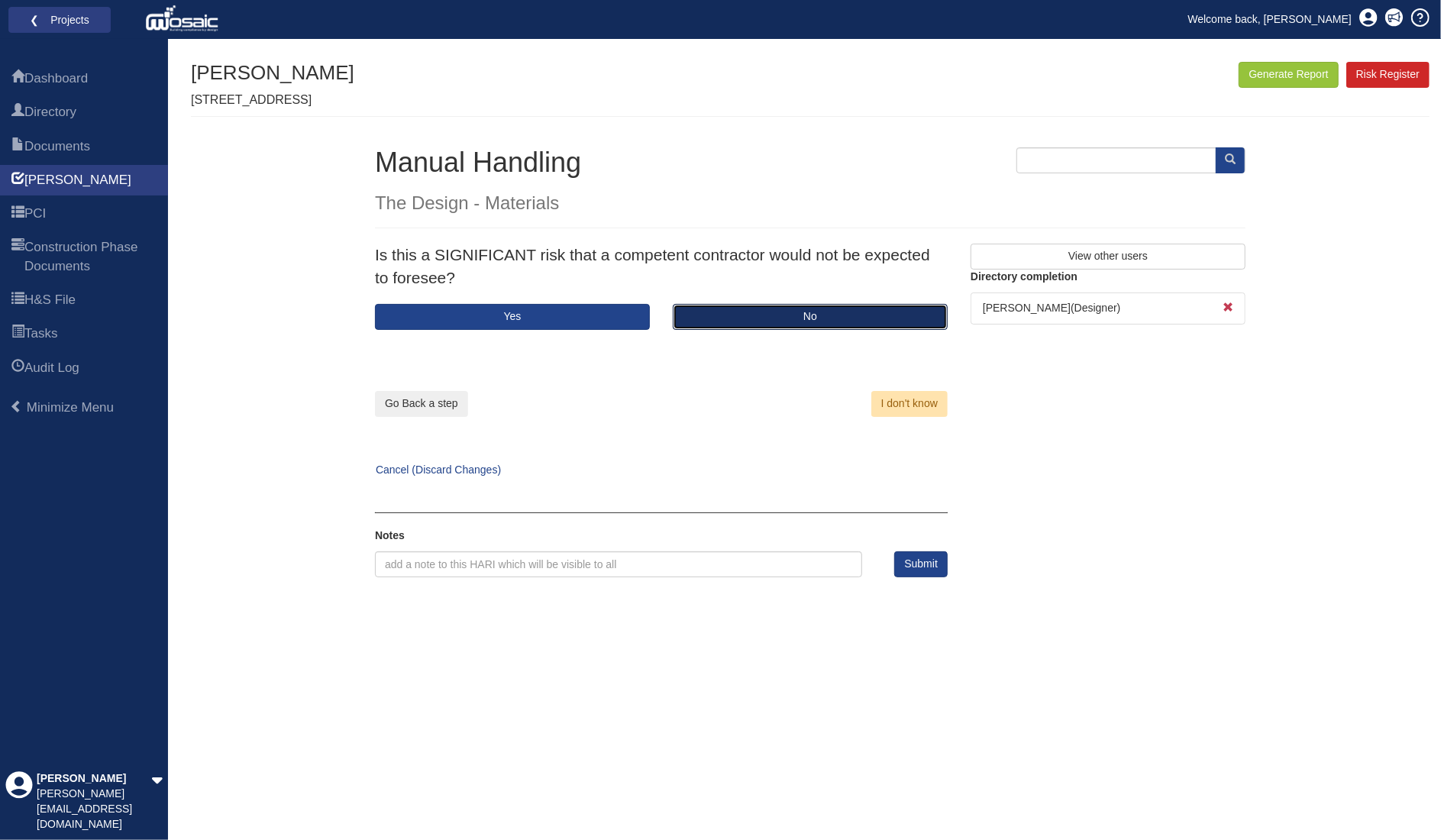
click at [834, 322] on button "No" at bounding box center [810, 317] width 275 height 26
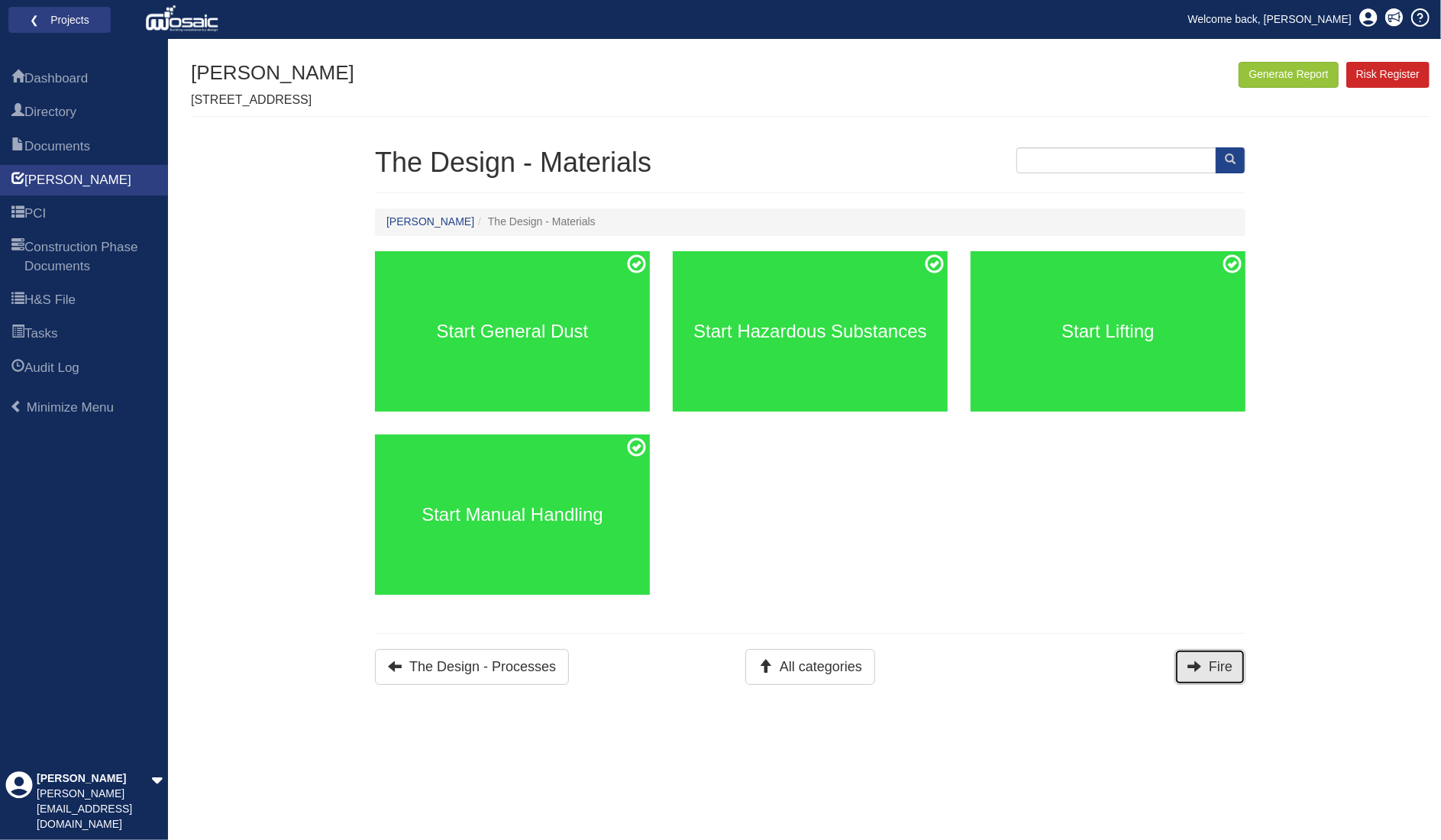
click at [1203, 667] on button "Fire" at bounding box center [1210, 667] width 71 height 36
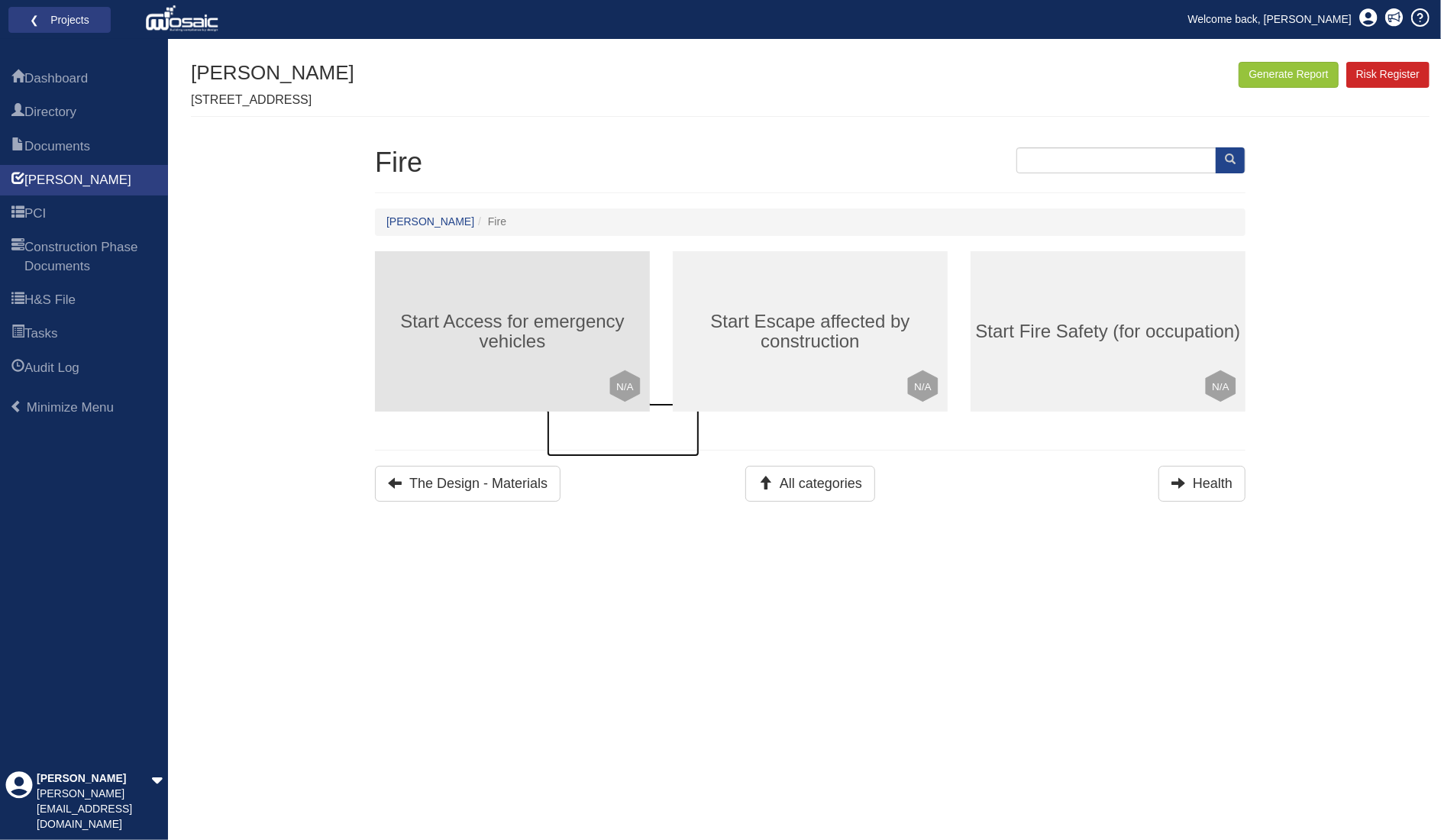
click at [535, 295] on div "Start Access for emergency vehicles Click to mark this element as Not Applicabl…" at bounding box center [512, 331] width 275 height 160
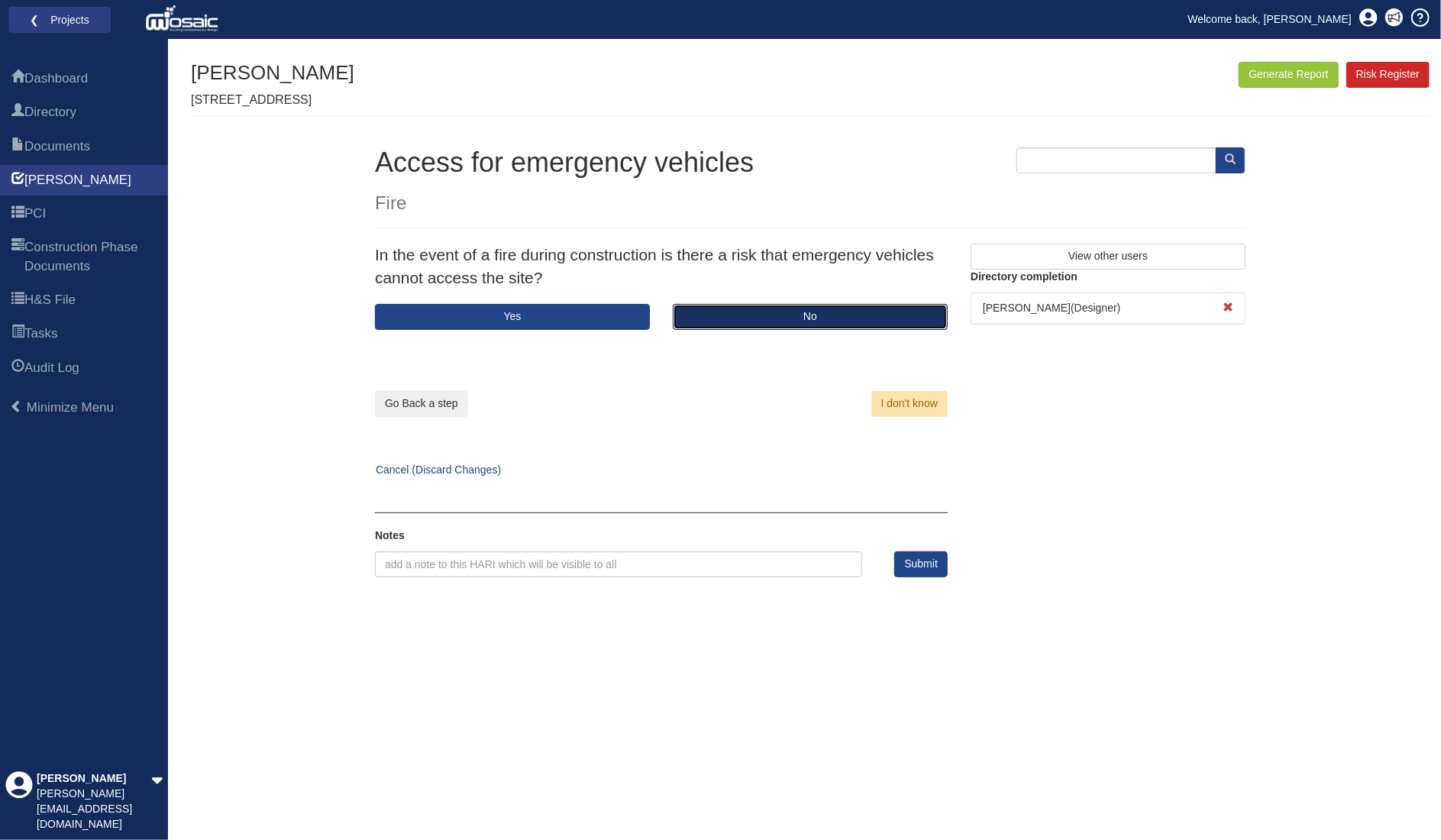
click at [751, 314] on button "No" at bounding box center [810, 317] width 275 height 26
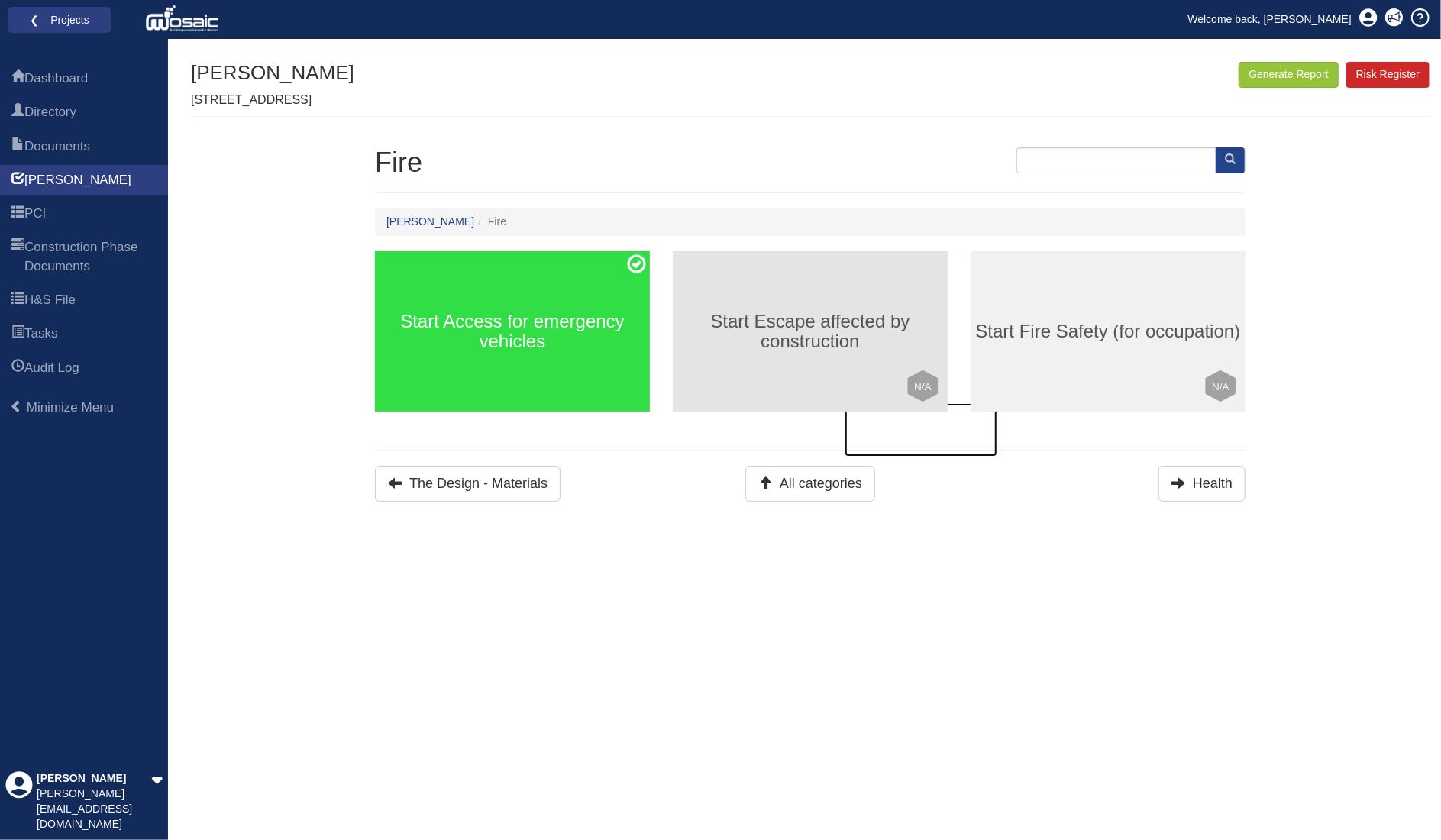
click at [831, 311] on h3 "Start Escape affected by construction" at bounding box center [810, 331] width 275 height 41
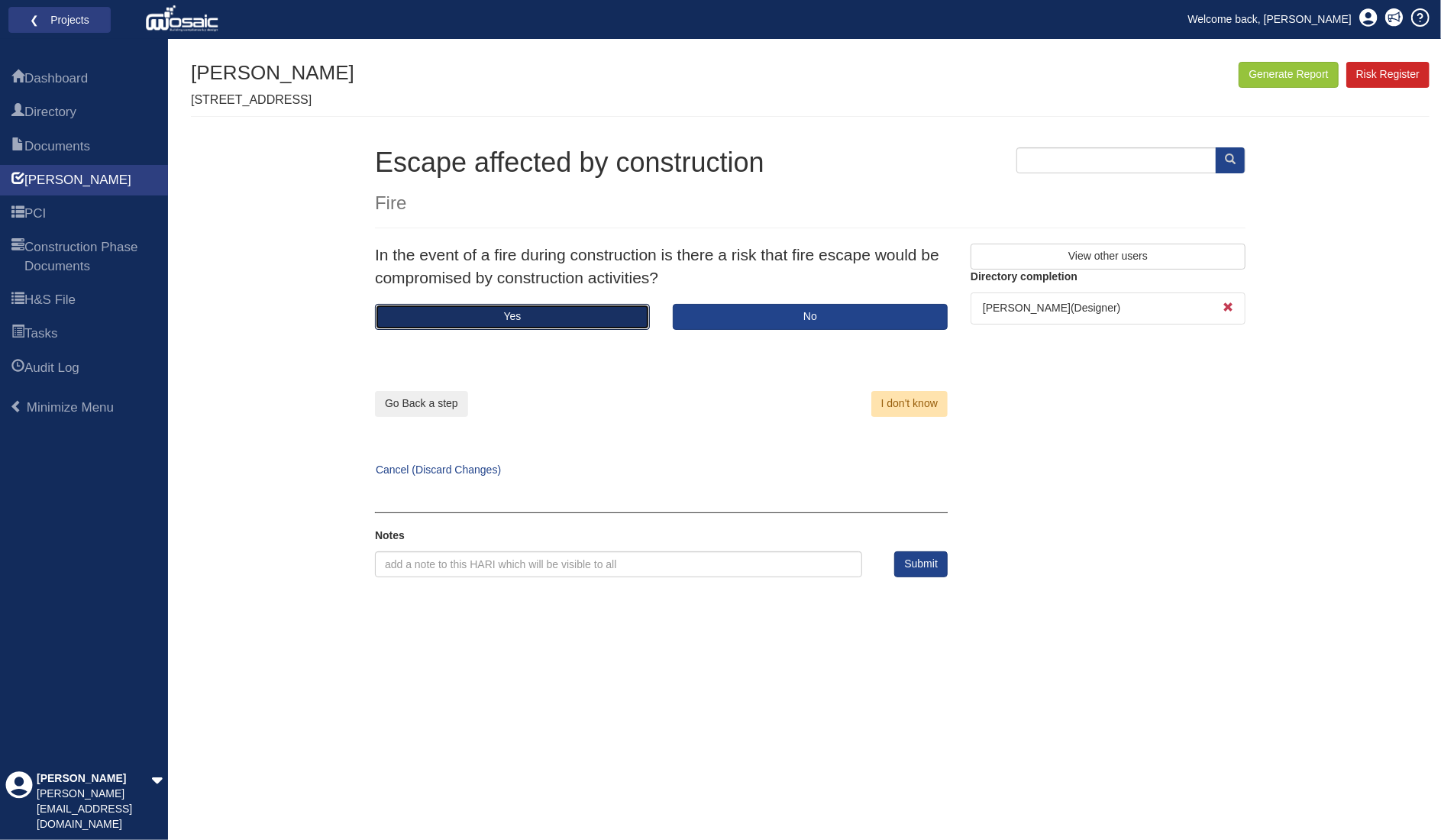
click at [577, 317] on button "Yes" at bounding box center [512, 317] width 275 height 26
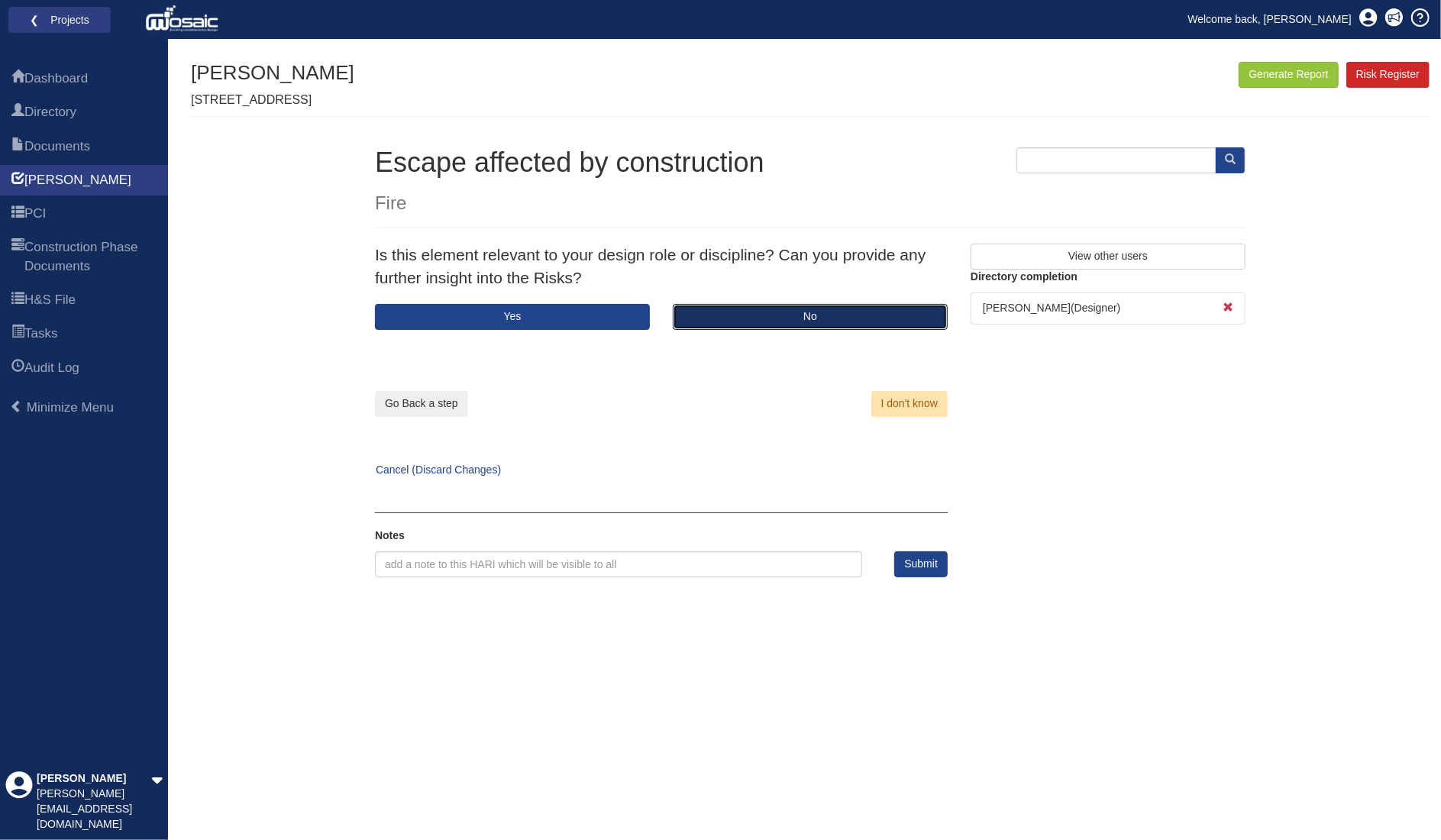
click at [704, 318] on button "No" at bounding box center [810, 317] width 275 height 26
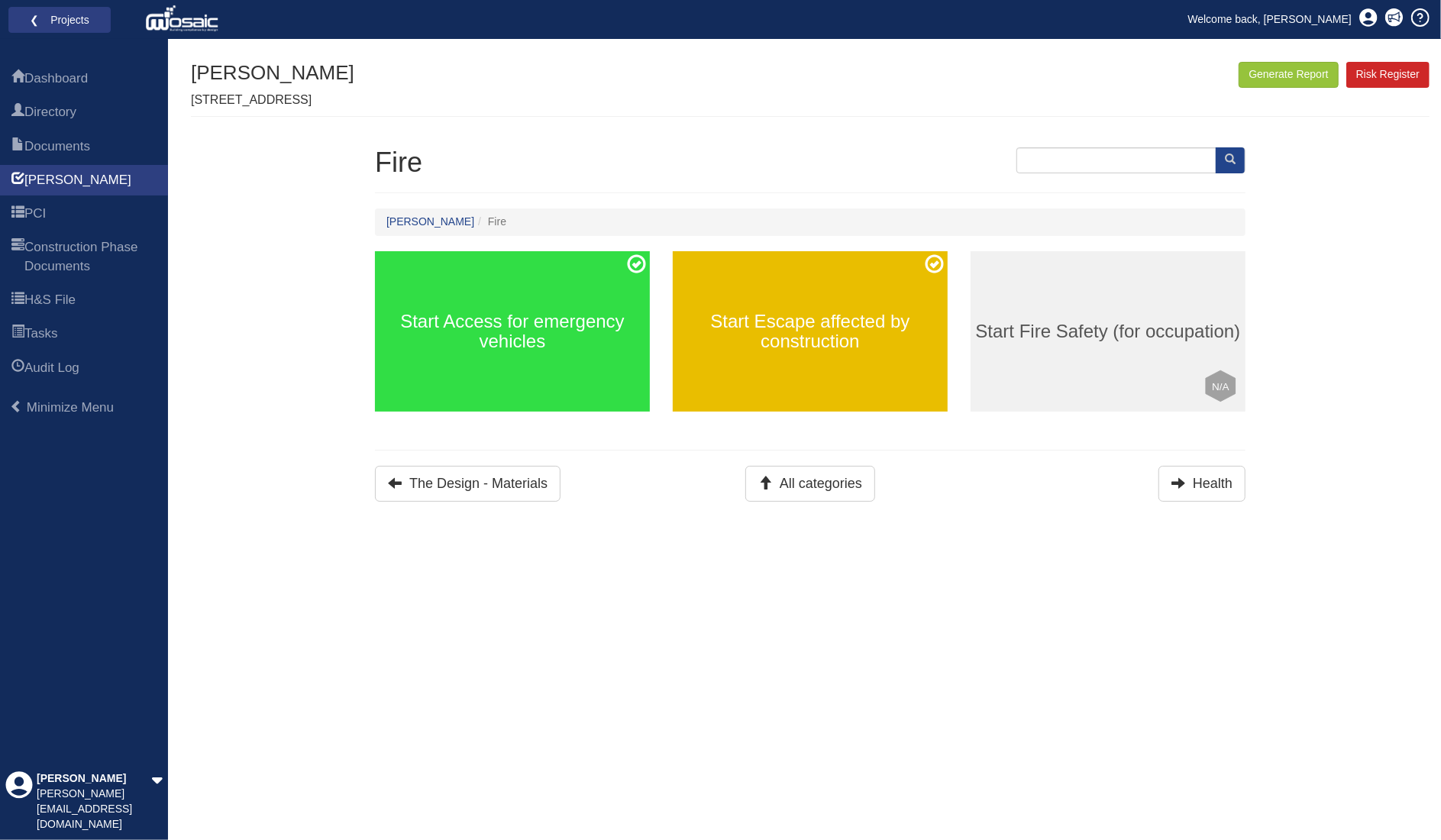
click at [874, 340] on h3 "Start Escape affected by construction" at bounding box center [810, 331] width 275 height 41
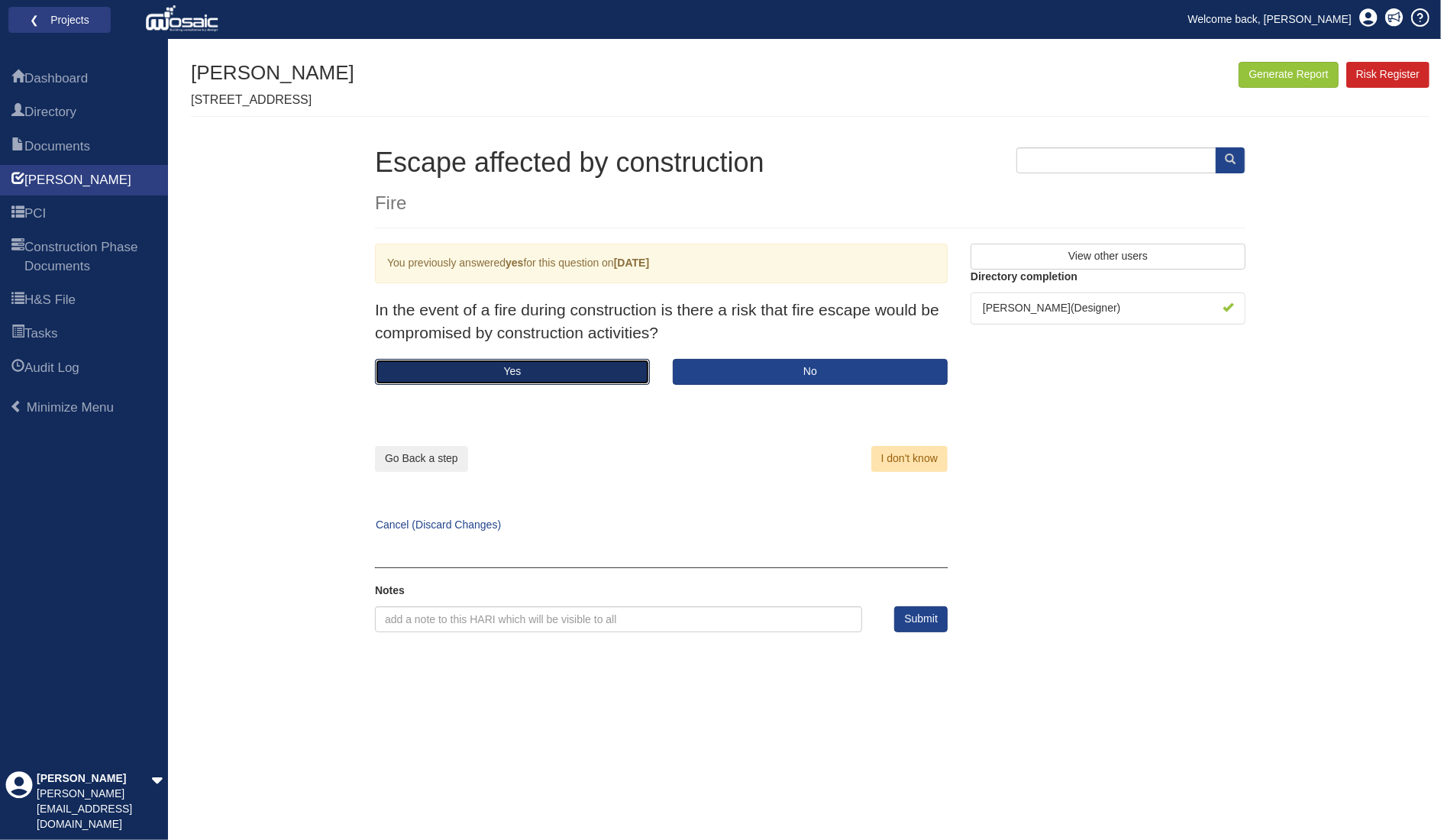
click at [545, 378] on button "Yes" at bounding box center [512, 372] width 275 height 26
click at [544, 366] on button "Yes" at bounding box center [512, 372] width 275 height 26
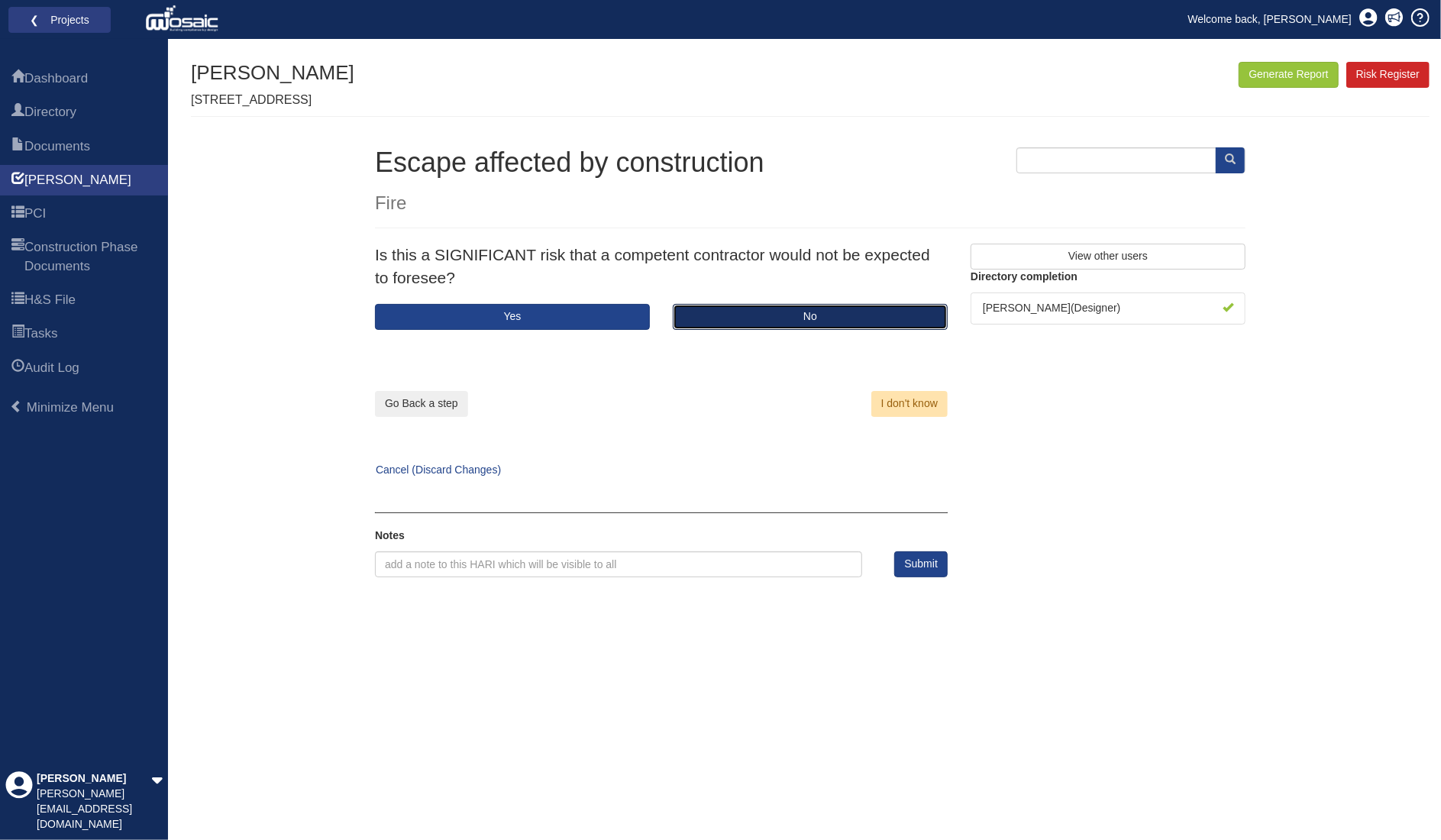
click at [768, 328] on button "No" at bounding box center [810, 317] width 275 height 26
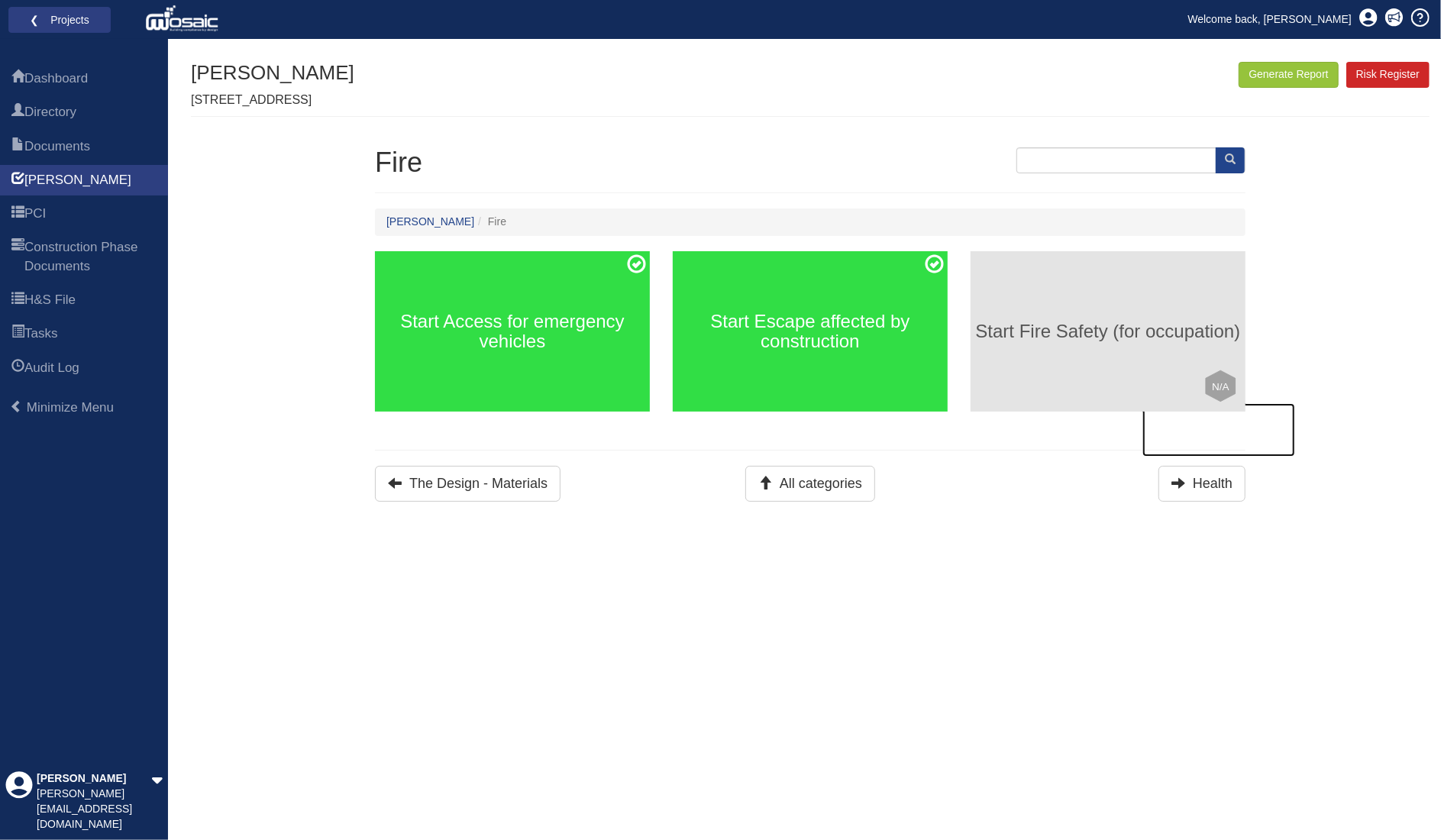
click at [1066, 343] on div "Start Fire Safety (for occupation) Click to mark this element as Not Applicable…" at bounding box center [1108, 331] width 275 height 160
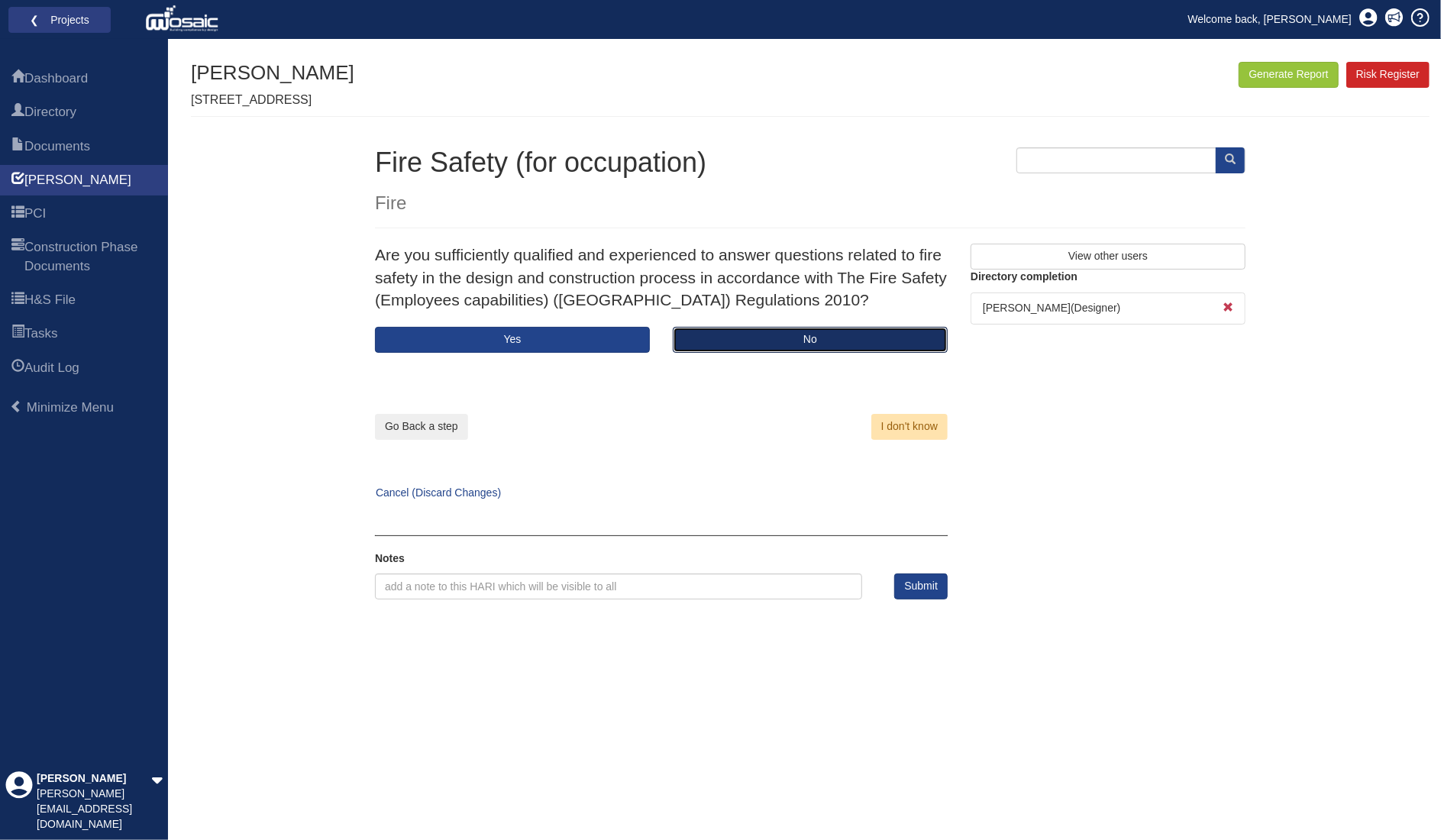
click at [736, 335] on button "No" at bounding box center [810, 340] width 275 height 26
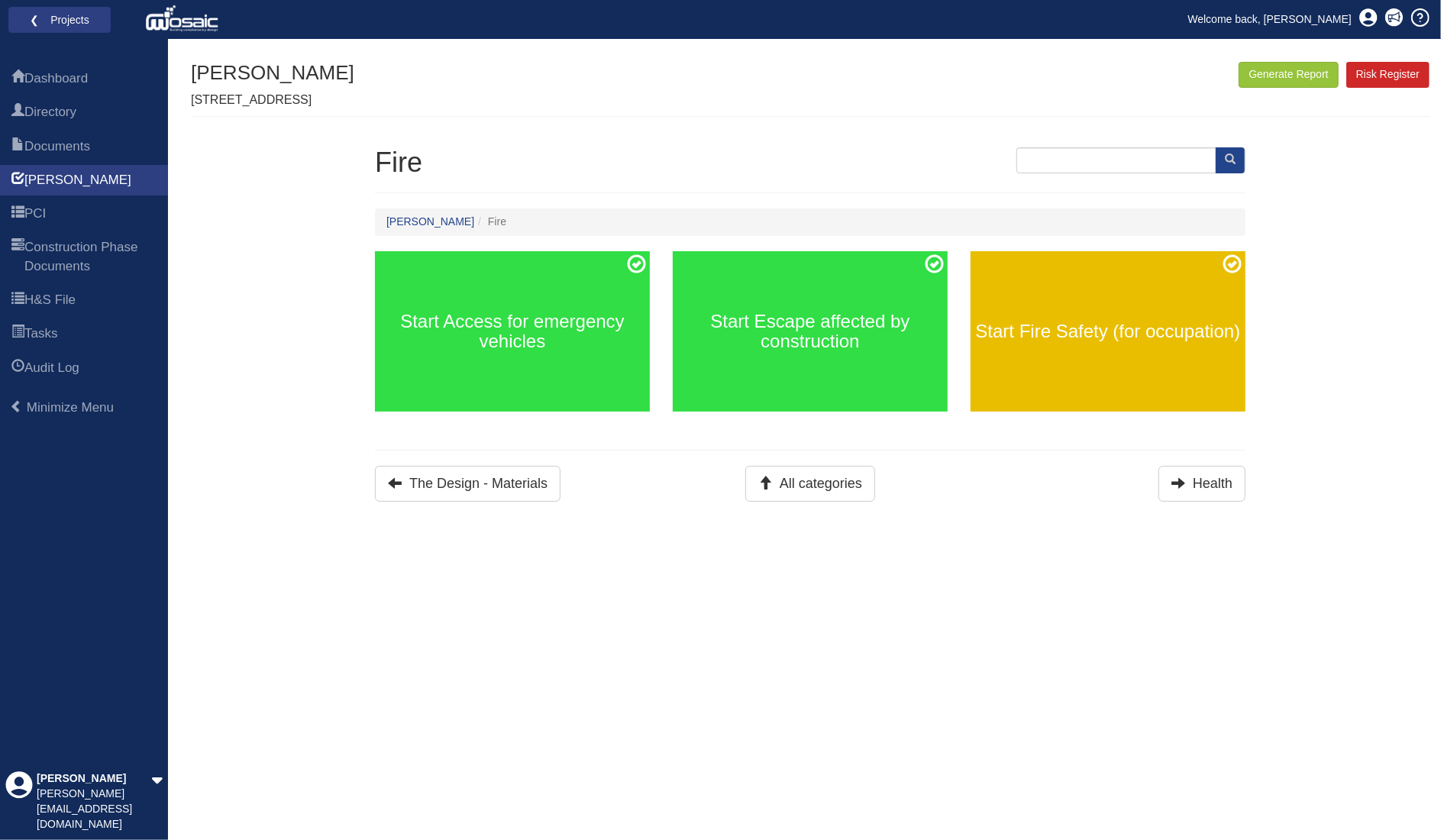
click at [1106, 348] on div "Start Fire Safety (for occupation)" at bounding box center [1108, 331] width 275 height 160
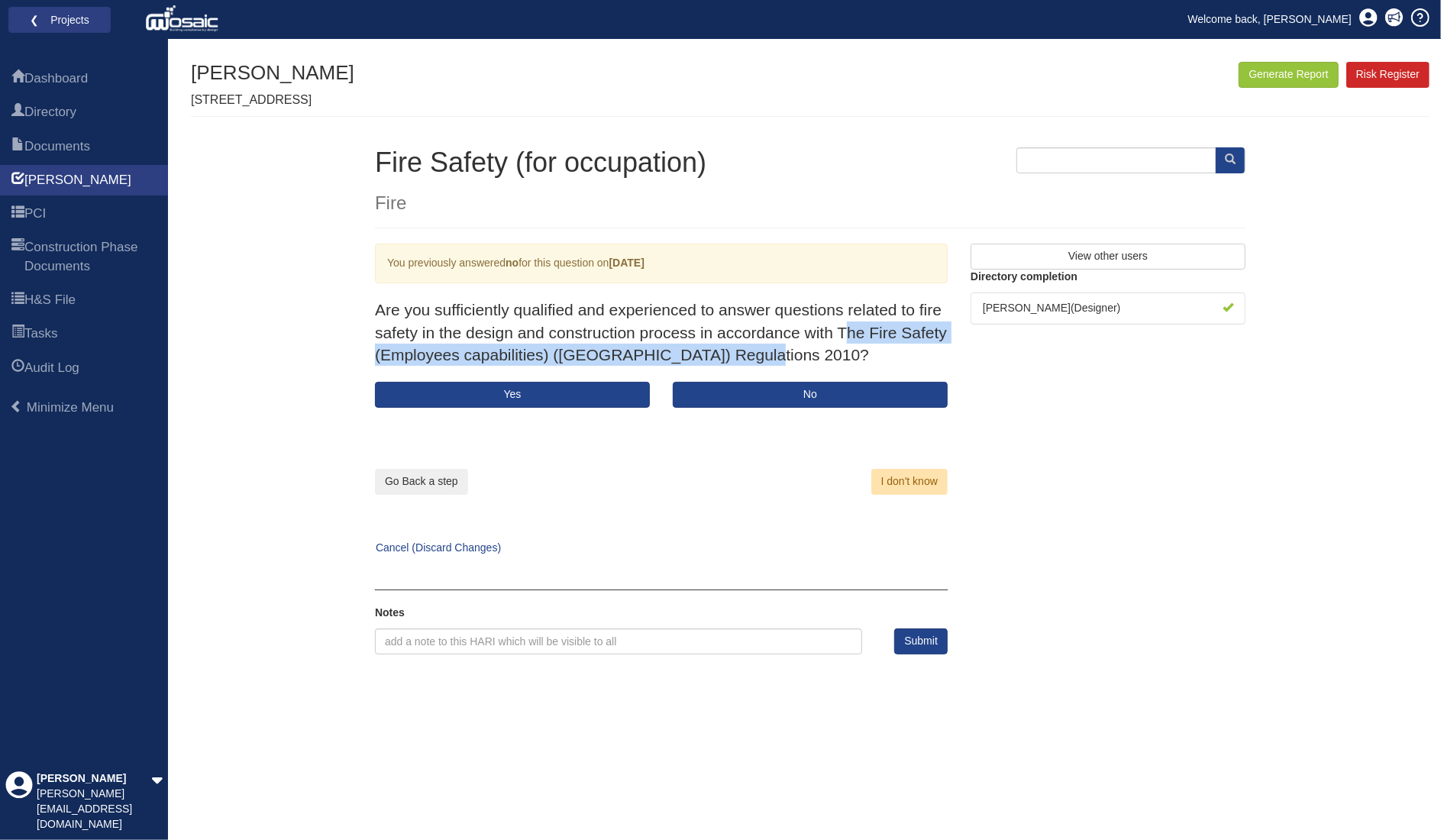
drag, startPoint x: 844, startPoint y: 329, endPoint x: 754, endPoint y: 354, distance: 93.4
click at [754, 354] on p "Are you sufficiently qualified and experienced to answer questions related to f…" at bounding box center [662, 332] width 573 height 68
copy p "he Fire Safety (Employees capabilities) (England) Regulations 2010"
click at [813, 397] on button "No" at bounding box center [810, 394] width 275 height 26
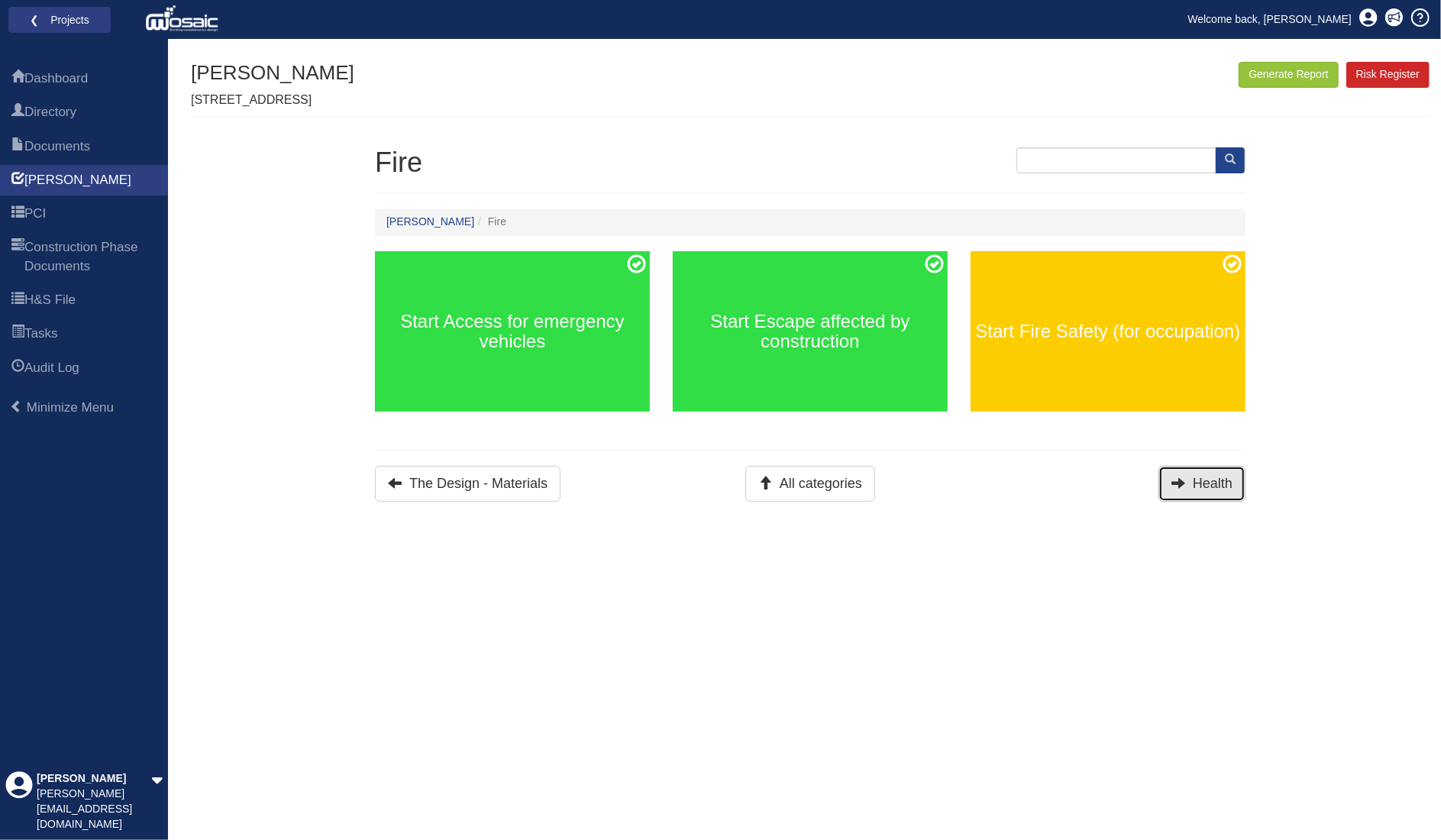
click at [1213, 493] on button "Health" at bounding box center [1202, 483] width 87 height 36
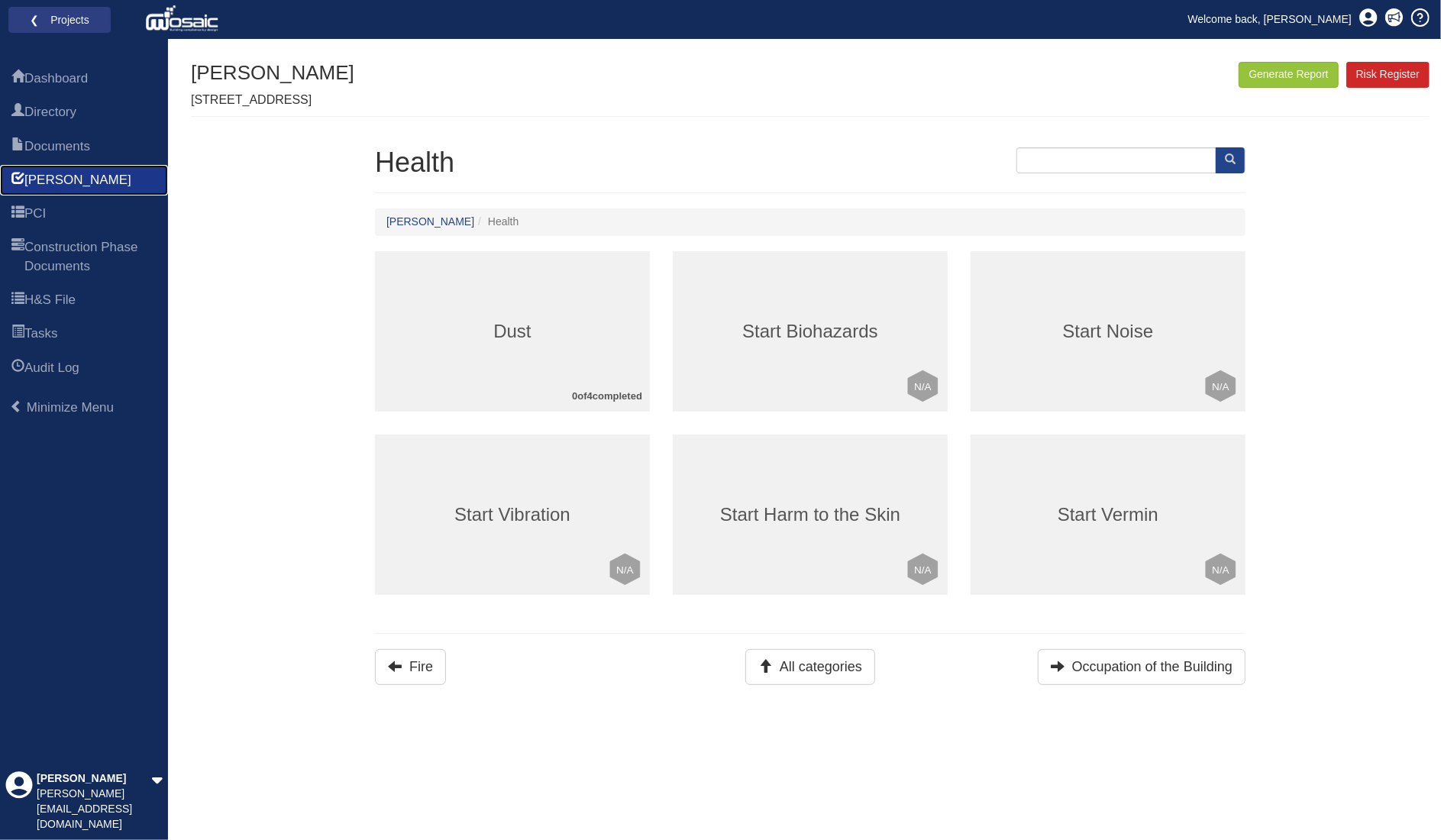
click at [70, 177] on link "[PERSON_NAME]" at bounding box center [84, 179] width 168 height 30
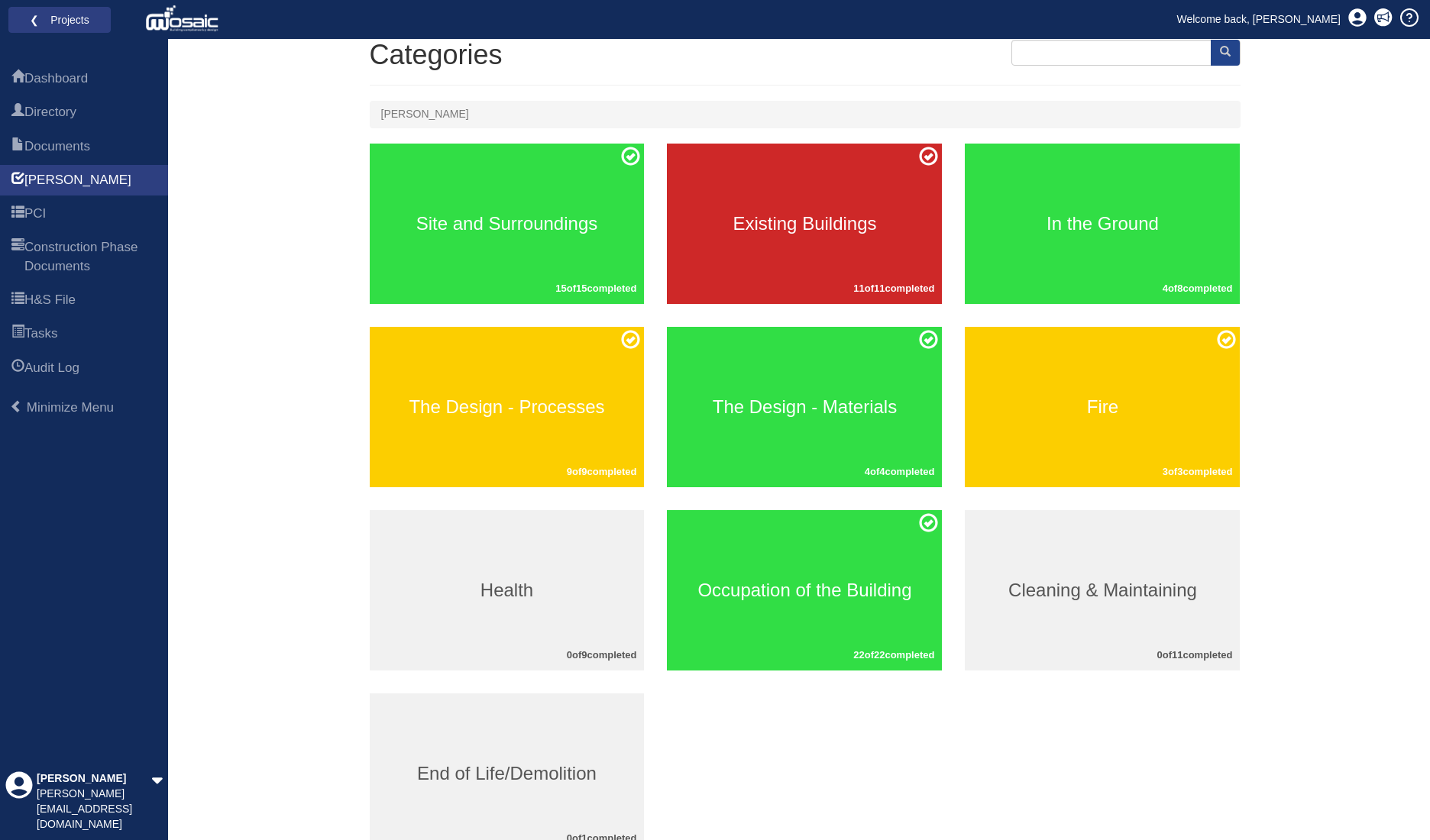
scroll to position [176, 0]
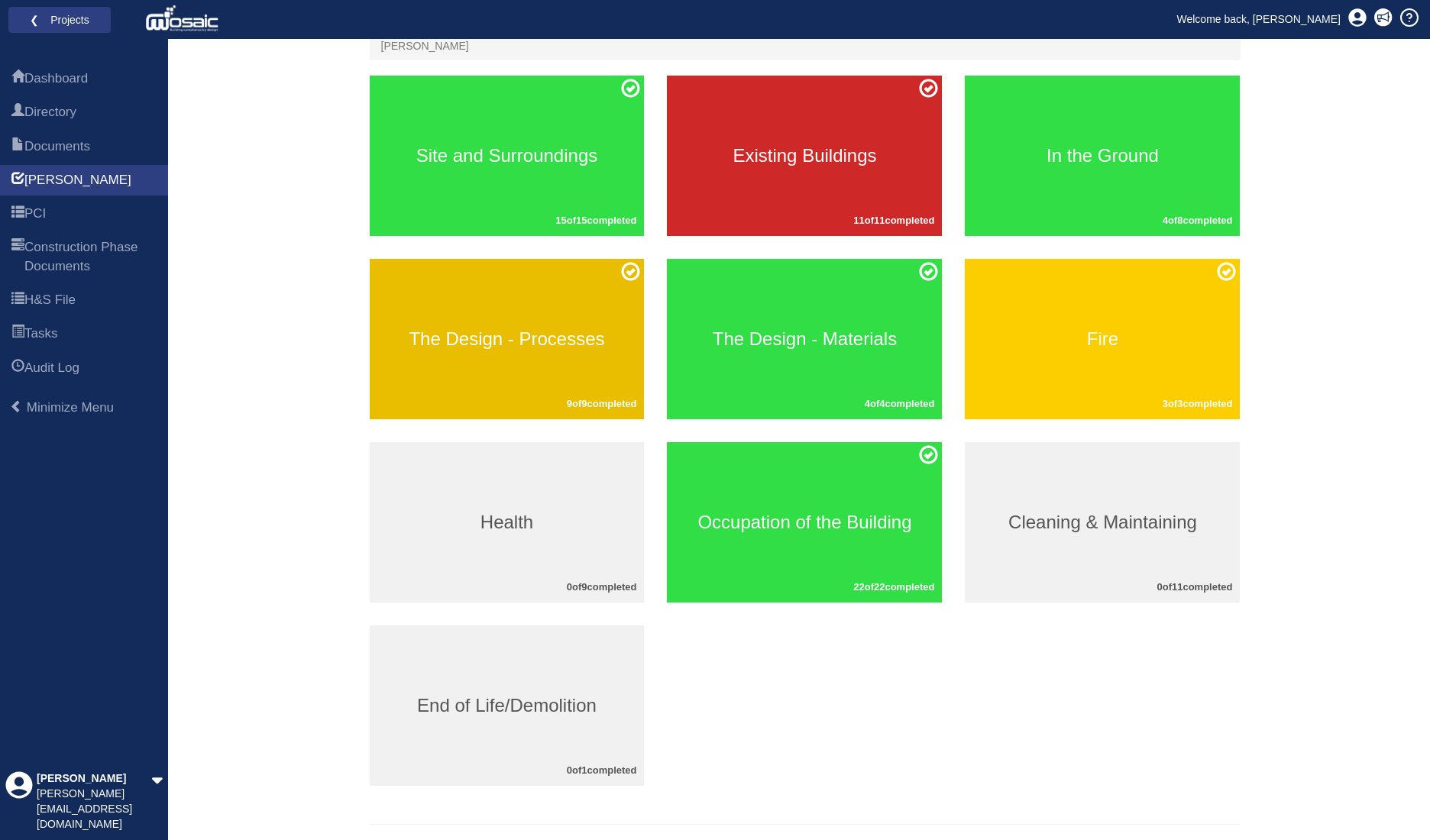
click at [480, 330] on h3 "The Design - Processes" at bounding box center [506, 339] width 275 height 20
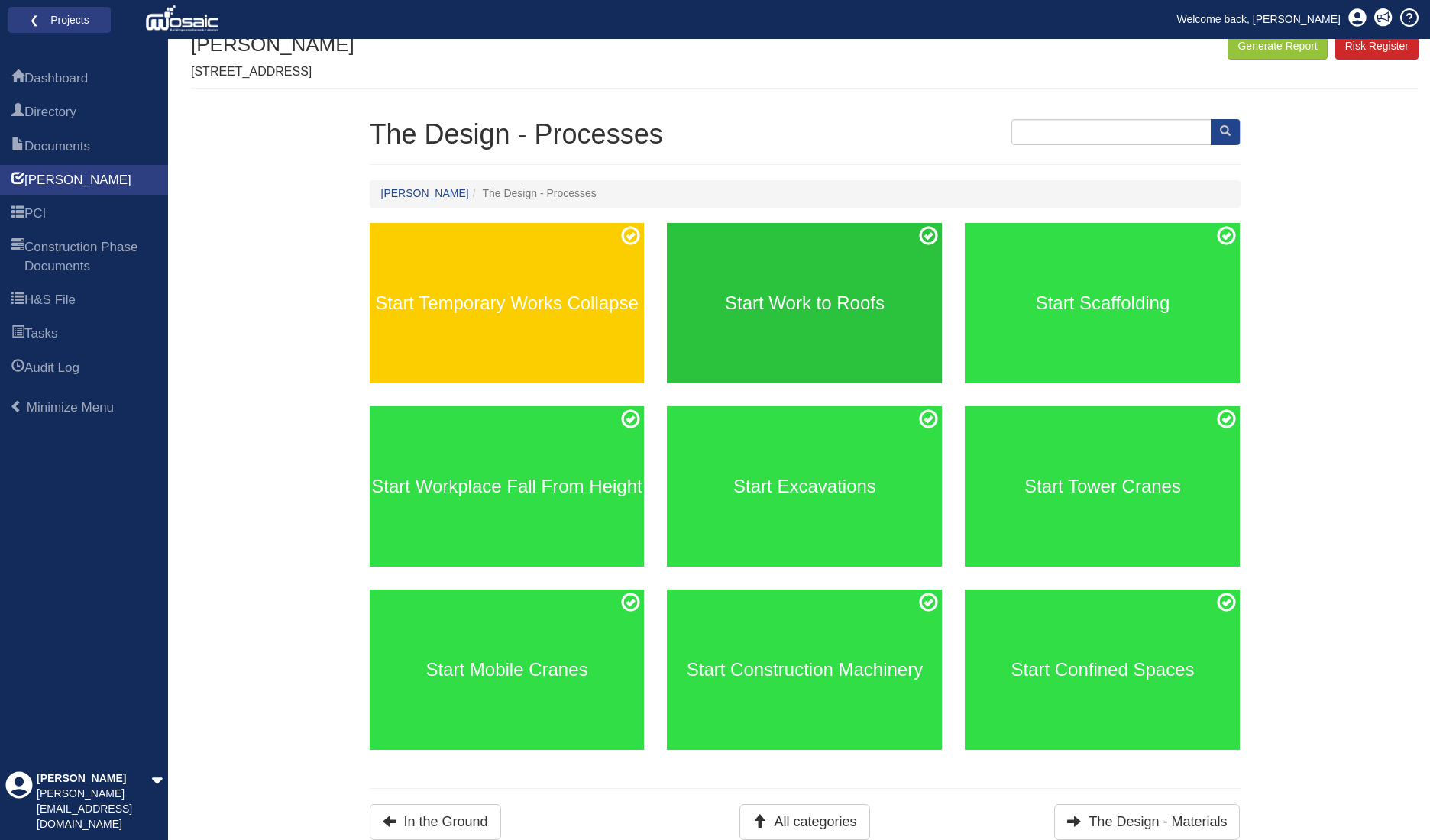
scroll to position [26, 0]
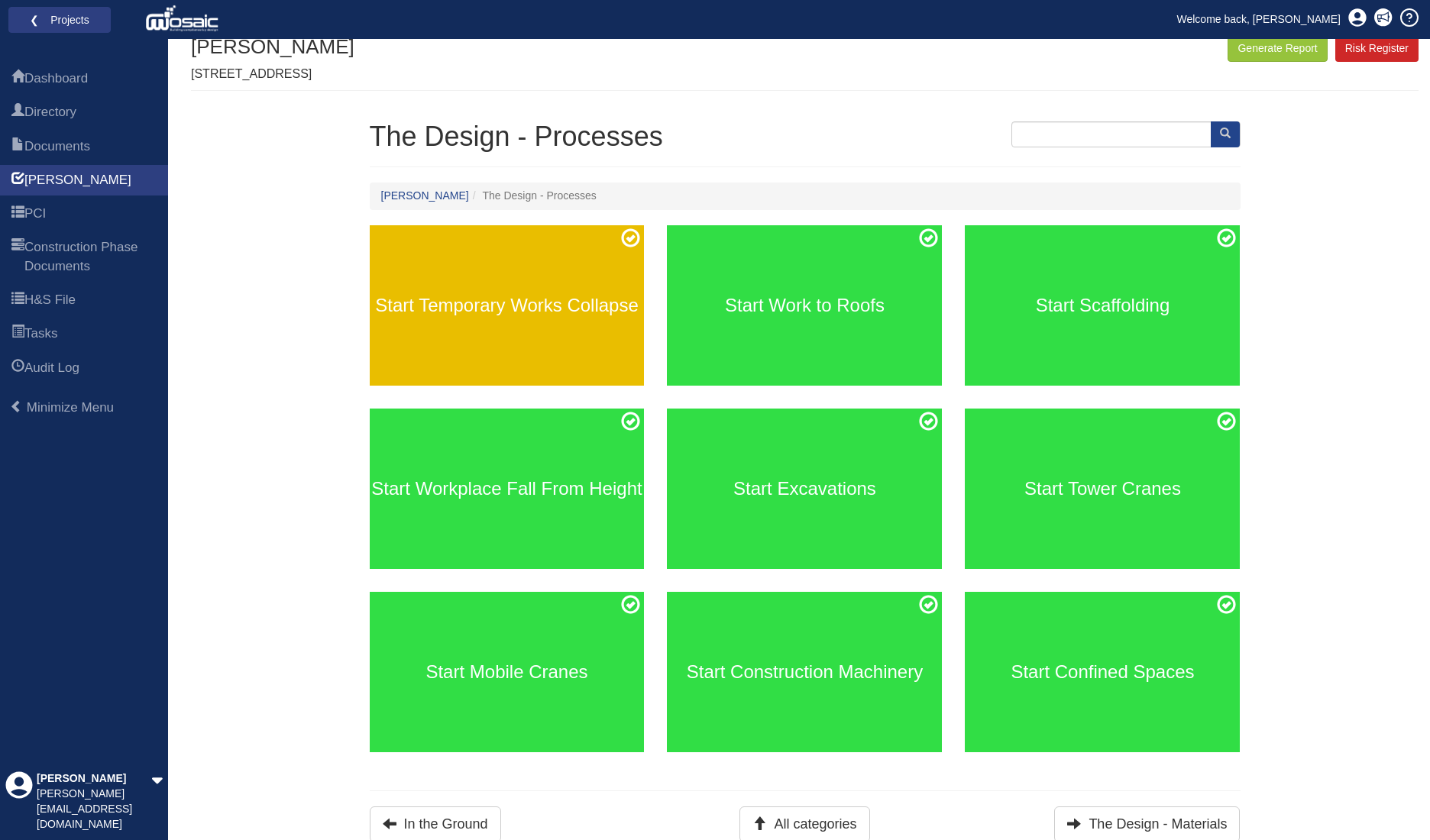
click at [541, 297] on h3 "Start Temporary Works Collapse" at bounding box center [506, 305] width 275 height 20
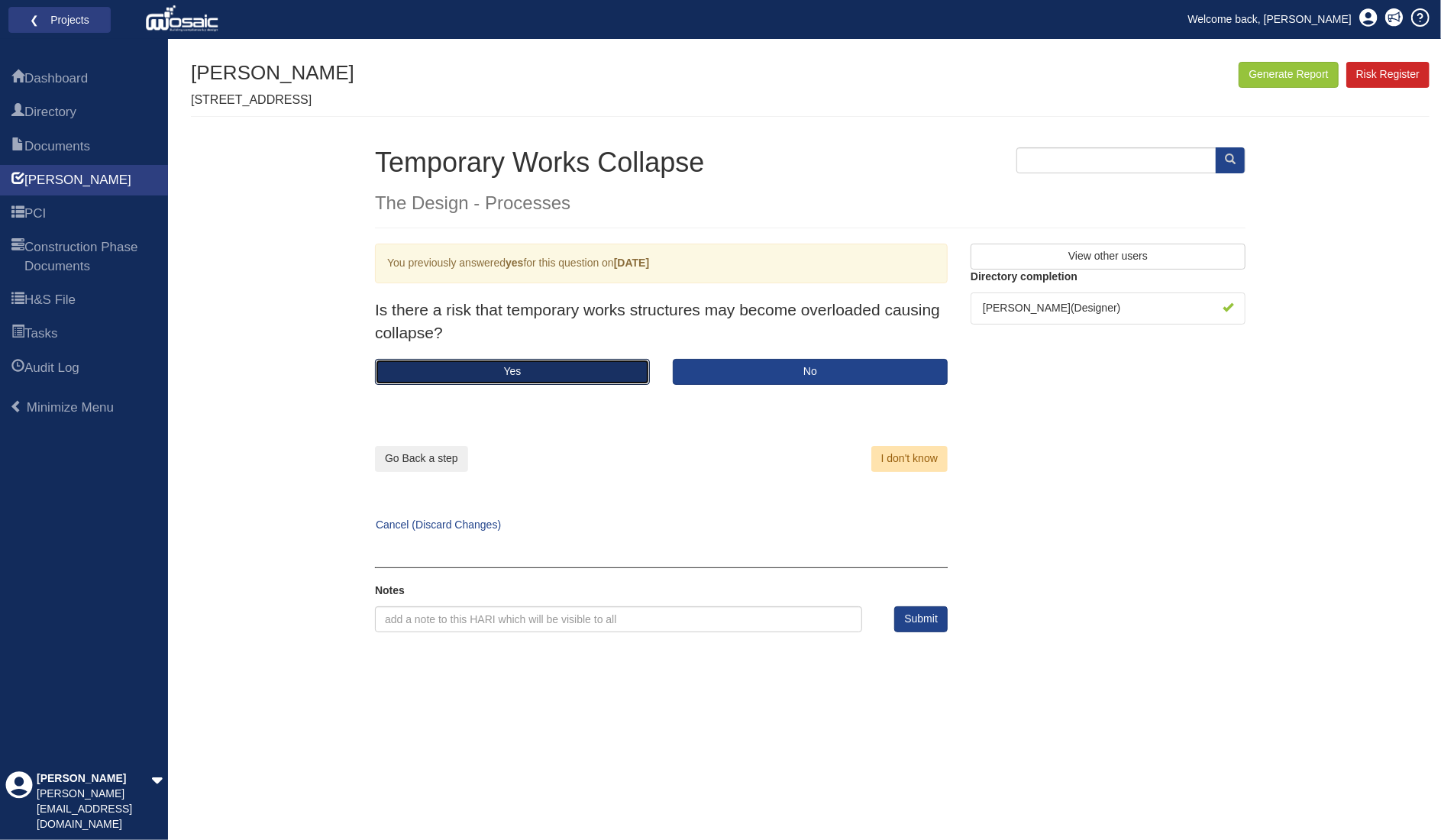
click at [595, 364] on button "Yes" at bounding box center [512, 372] width 275 height 26
click at [613, 368] on button "Yes" at bounding box center [512, 372] width 275 height 26
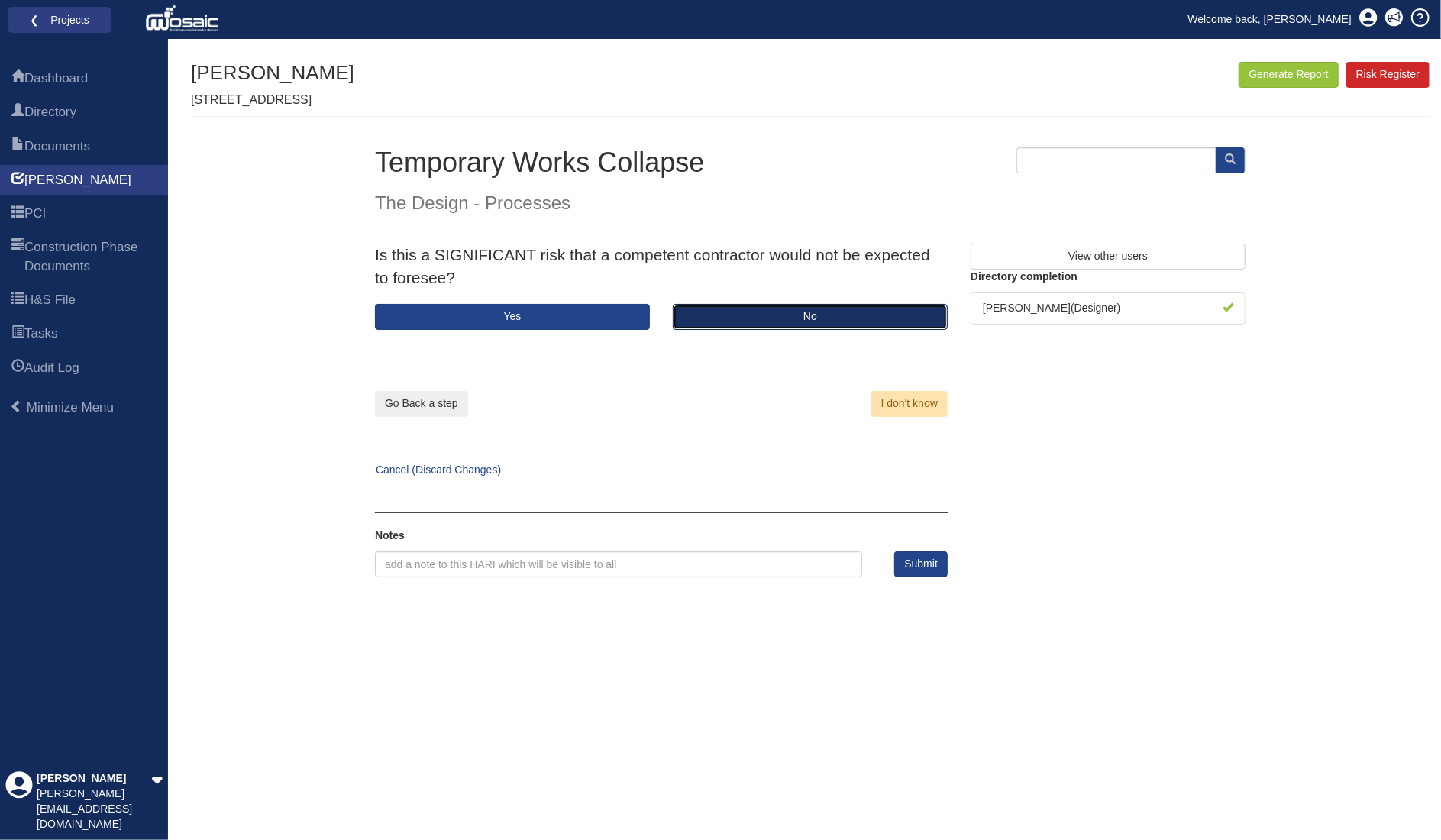
click at [766, 316] on button "No" at bounding box center [810, 317] width 275 height 26
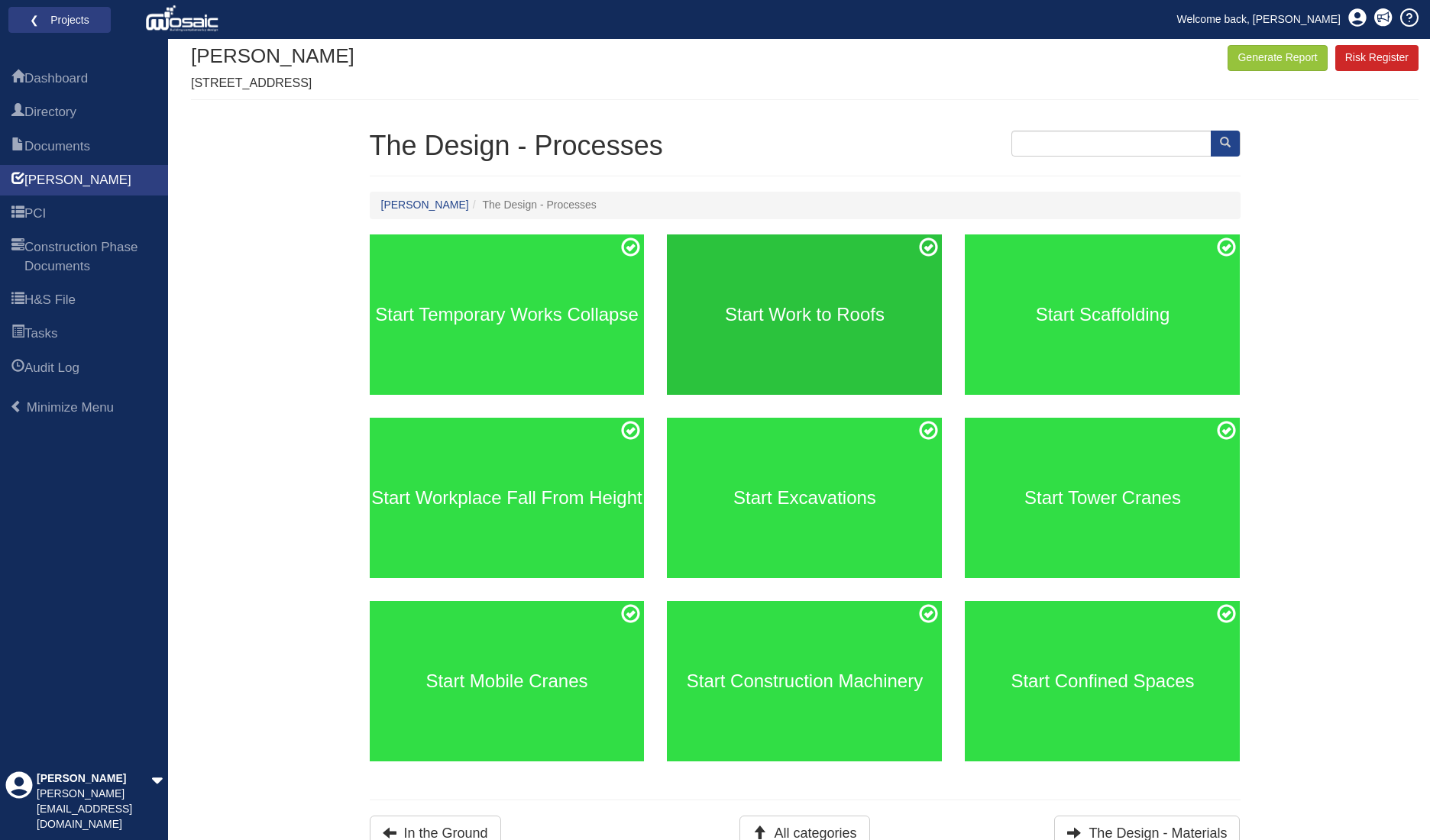
scroll to position [26, 0]
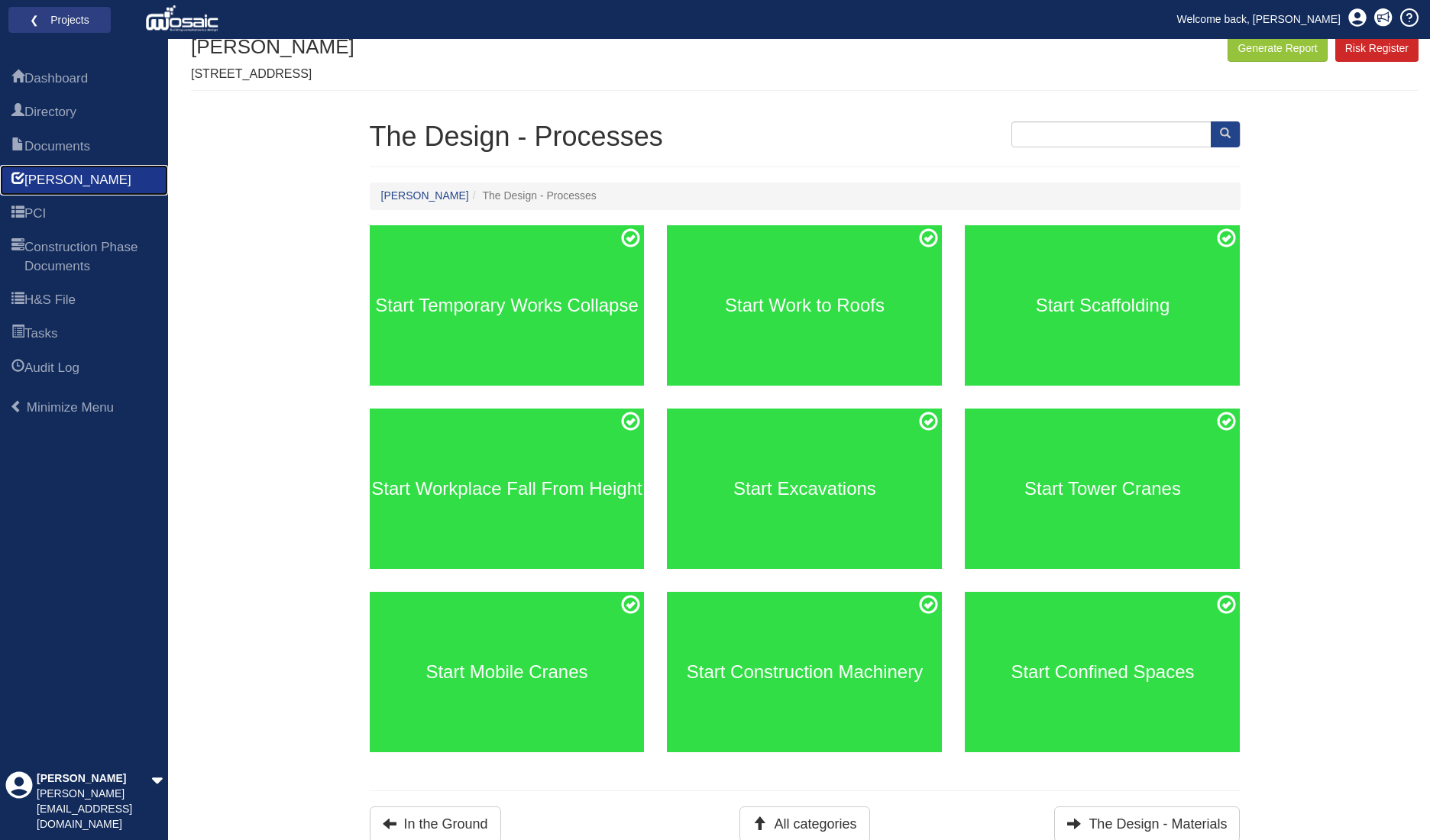
click at [133, 183] on link "[PERSON_NAME]" at bounding box center [84, 179] width 168 height 30
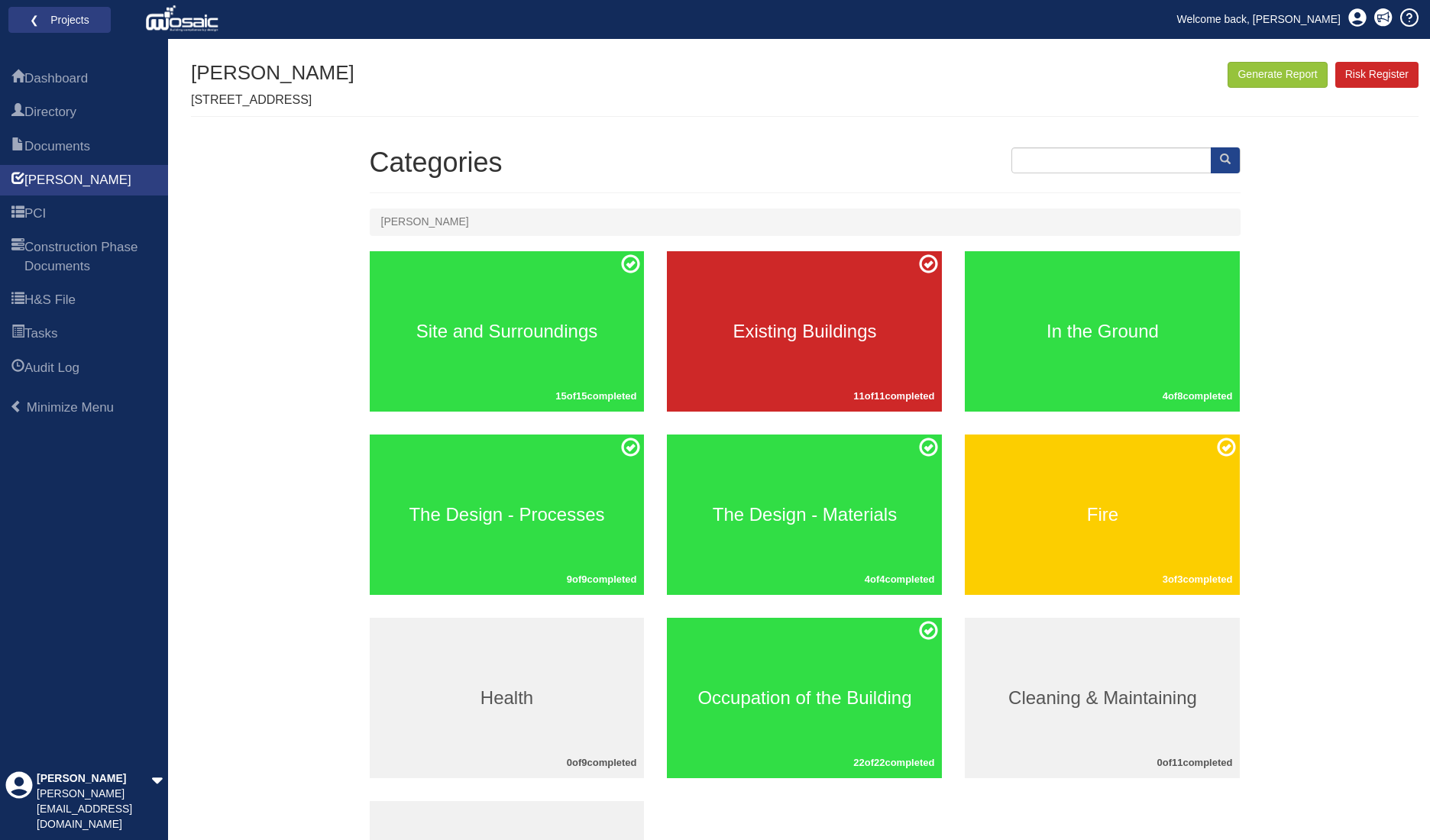
scroll to position [176, 0]
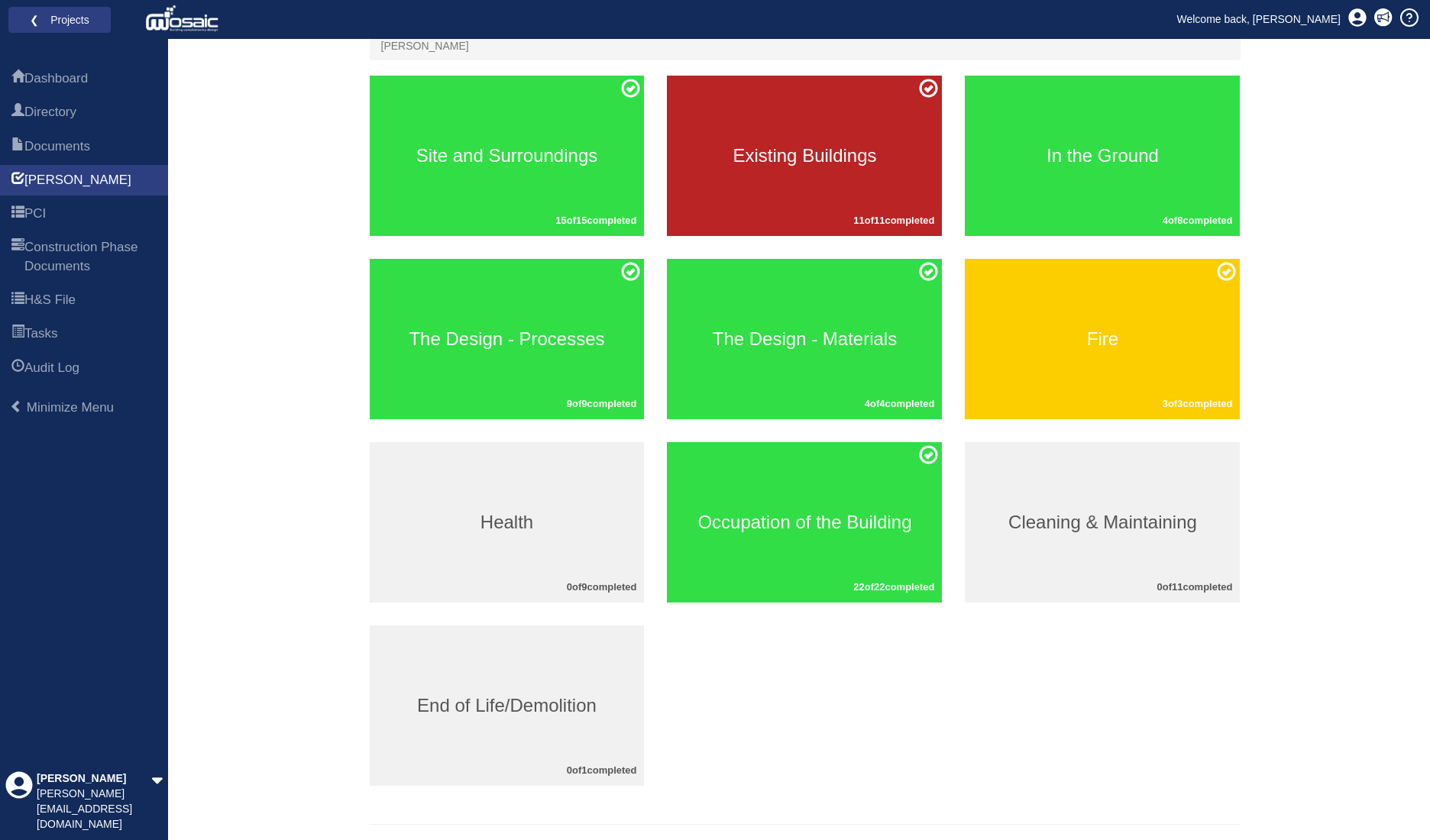
click at [860, 158] on h3 "Existing Buildings" at bounding box center [804, 155] width 275 height 20
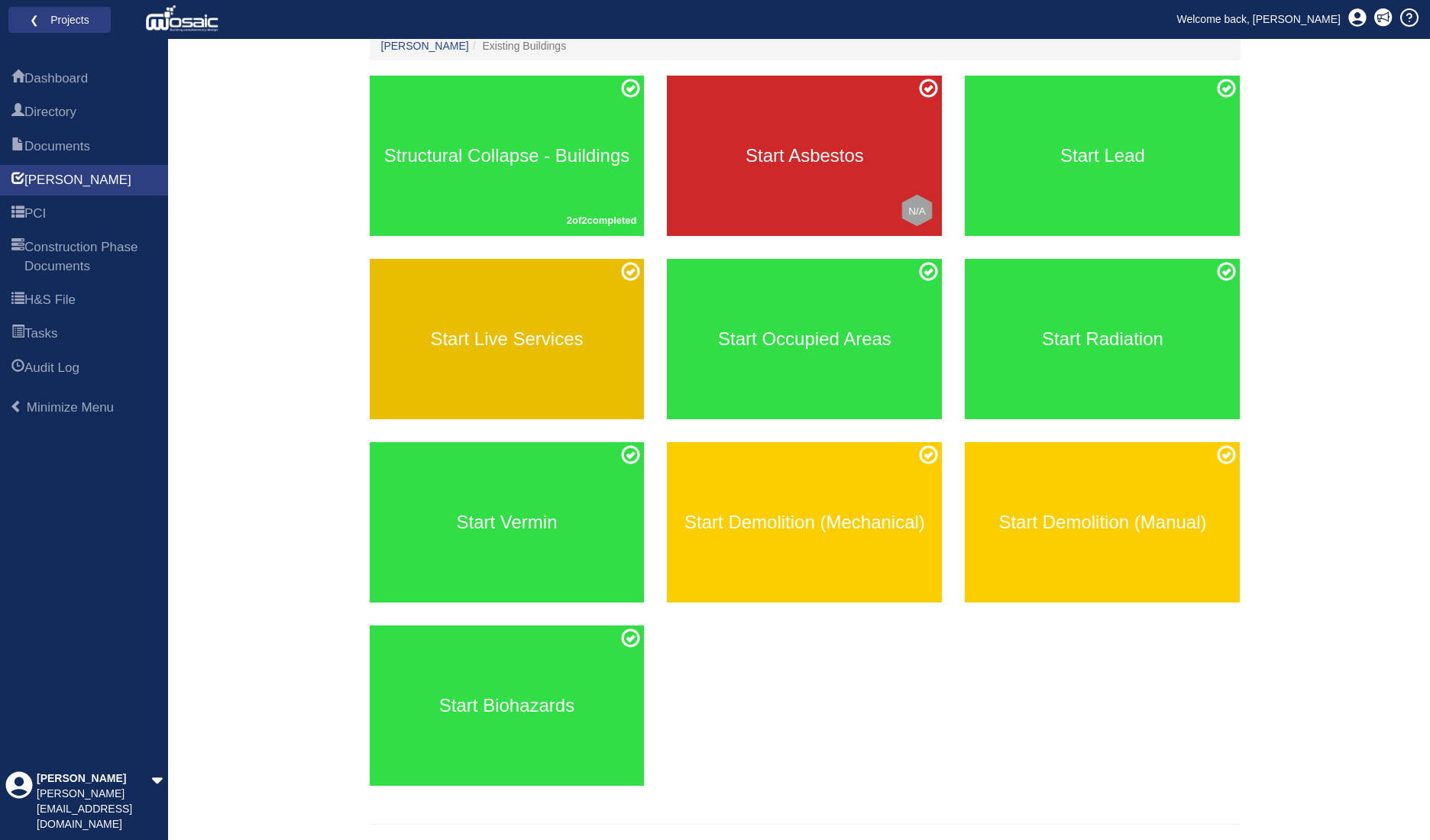
click at [606, 312] on div "Start Live Services" at bounding box center [506, 339] width 275 height 160
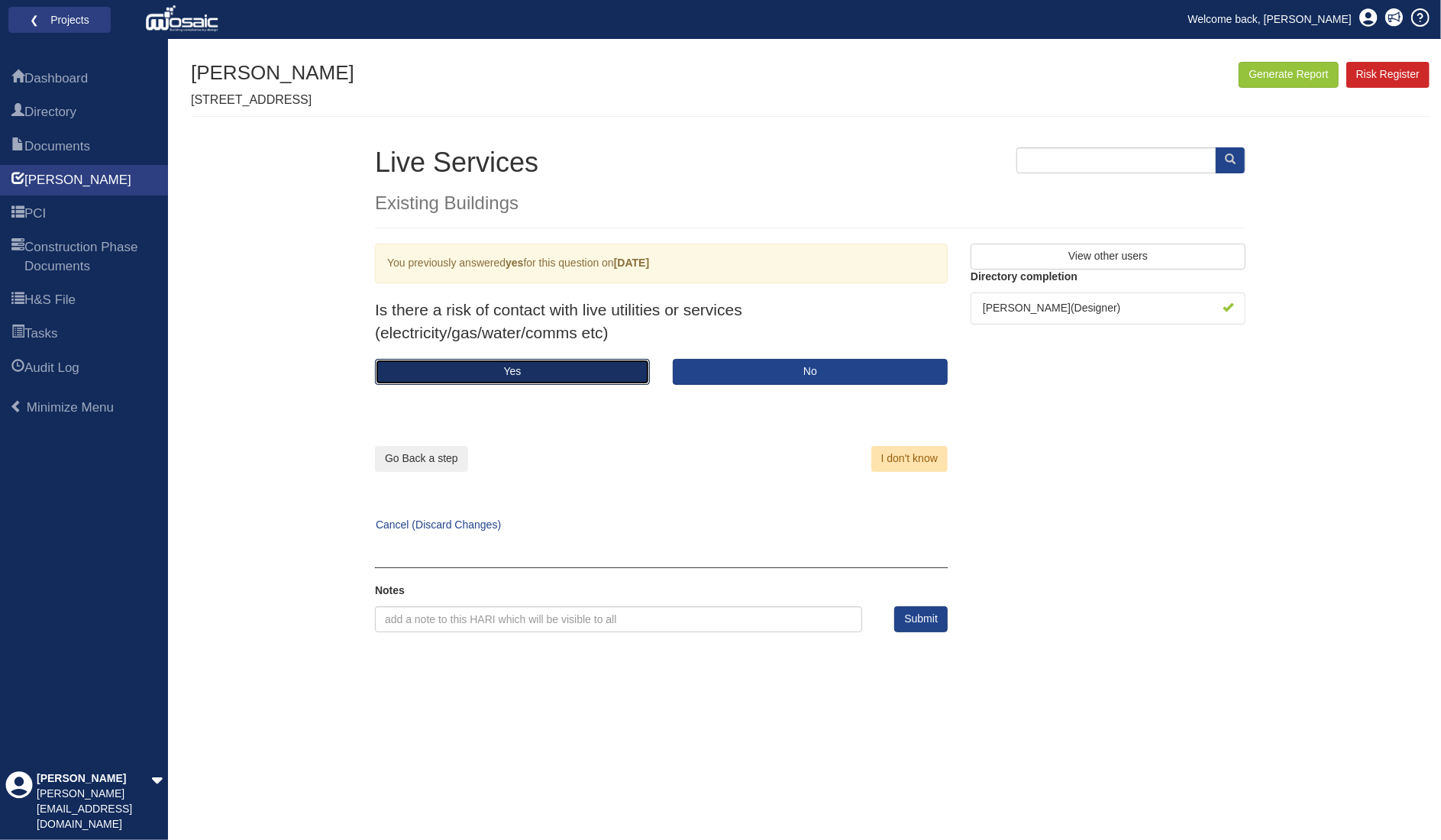
click at [581, 364] on button "Yes" at bounding box center [512, 372] width 275 height 26
click at [577, 374] on button "Yes" at bounding box center [512, 372] width 275 height 26
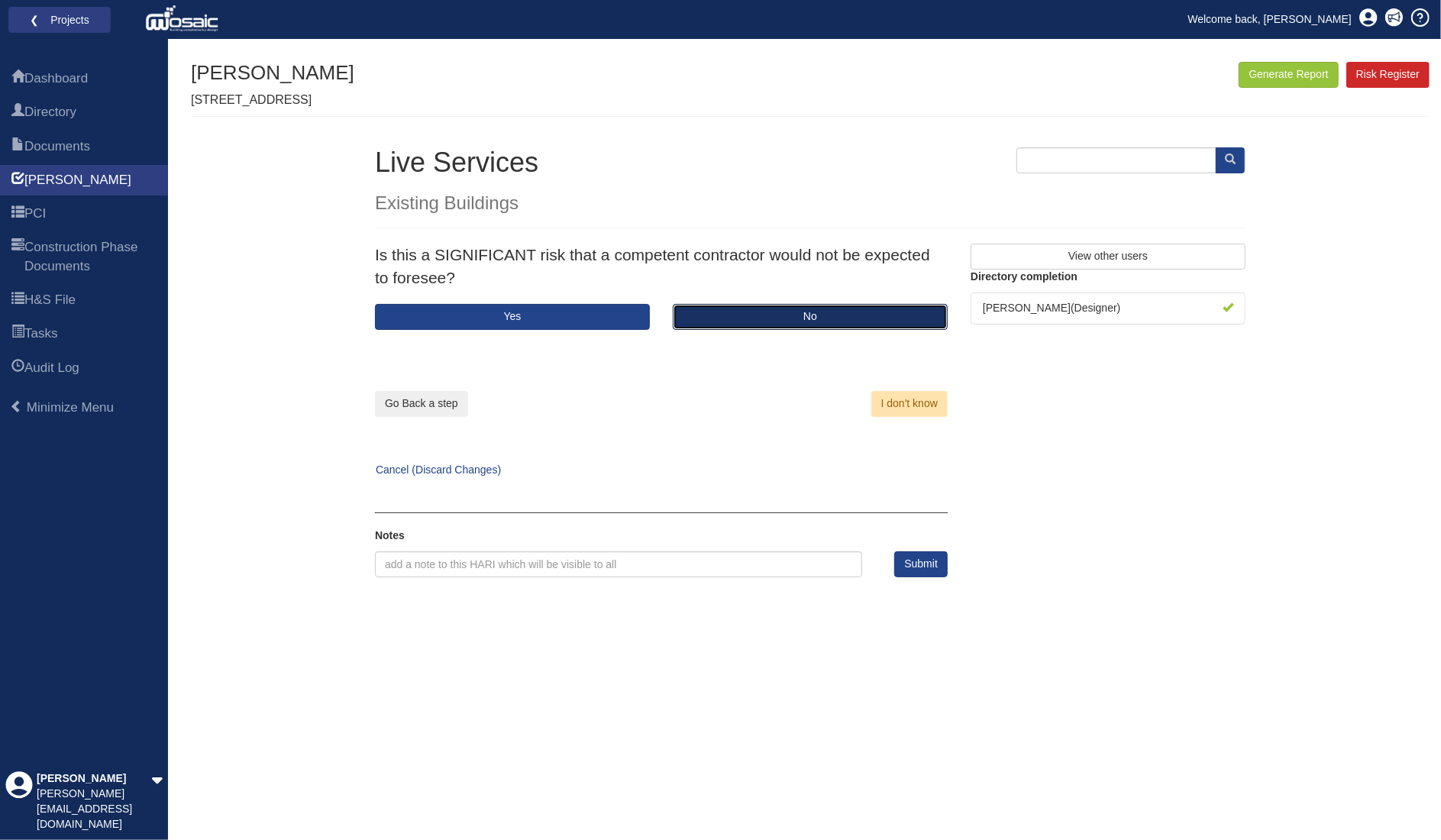
click at [787, 316] on button "No" at bounding box center [810, 317] width 275 height 26
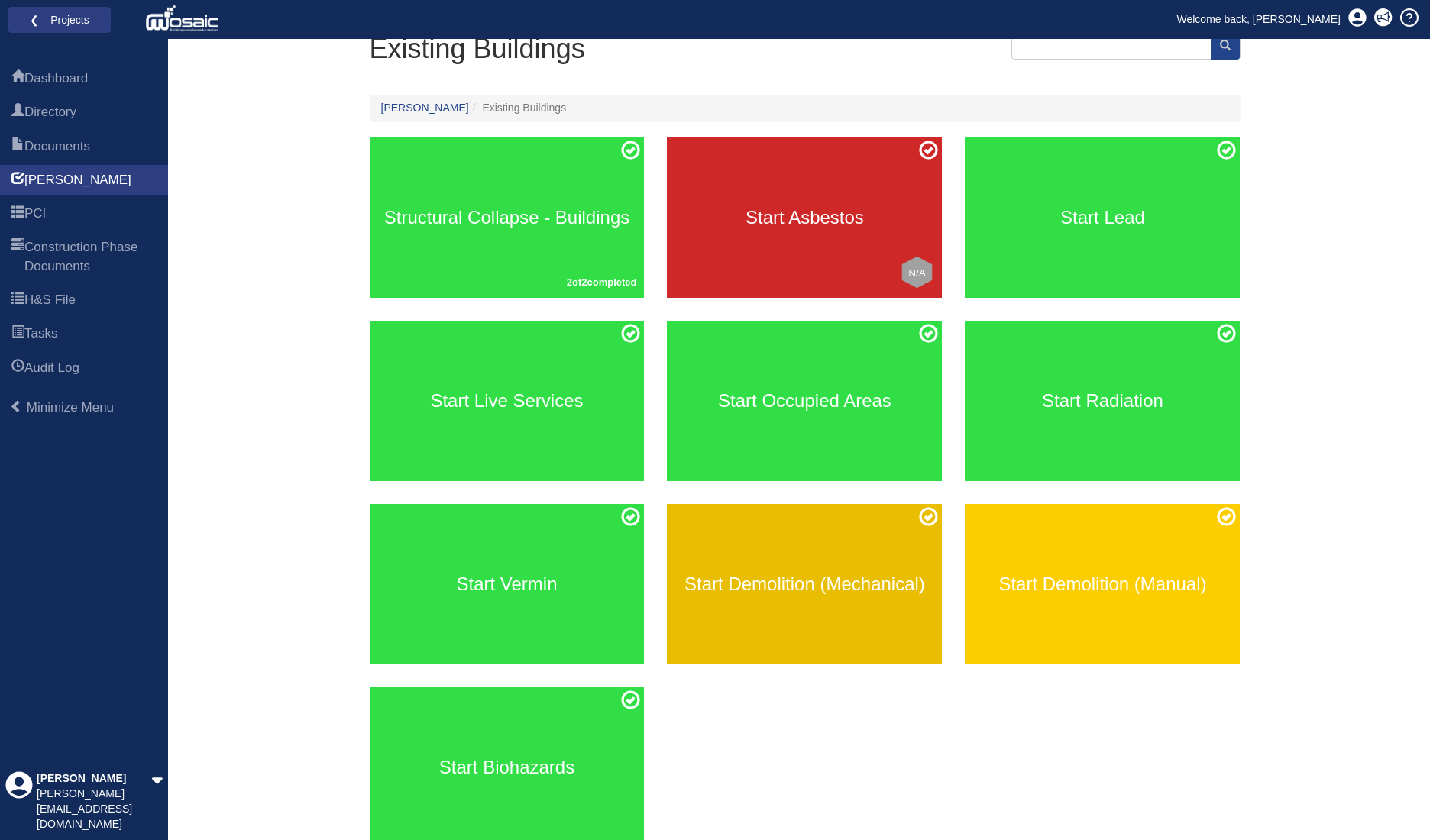
scroll to position [209, 0]
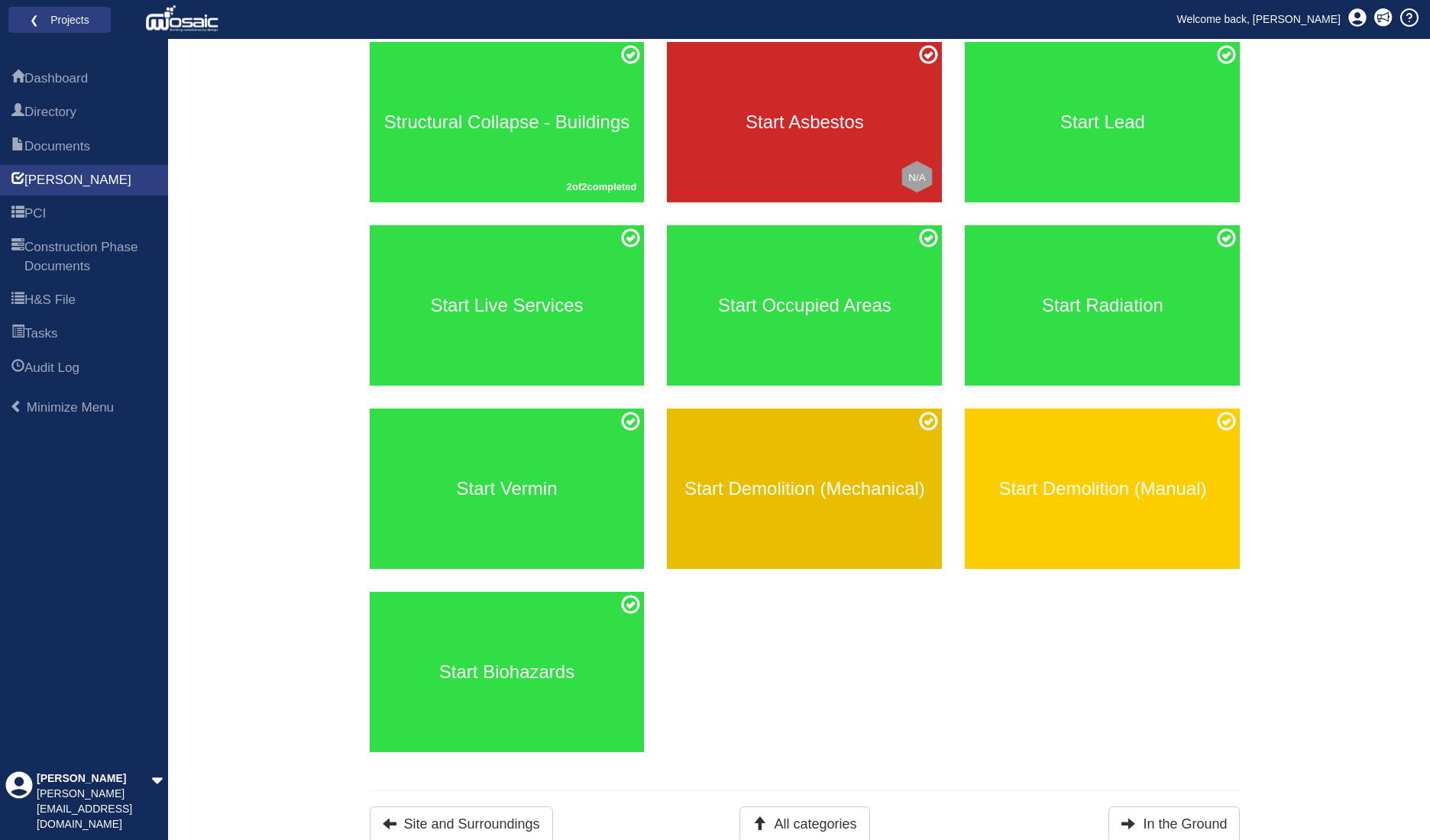
click at [812, 531] on div "Start Demolition (Mechanical)" at bounding box center [804, 488] width 275 height 160
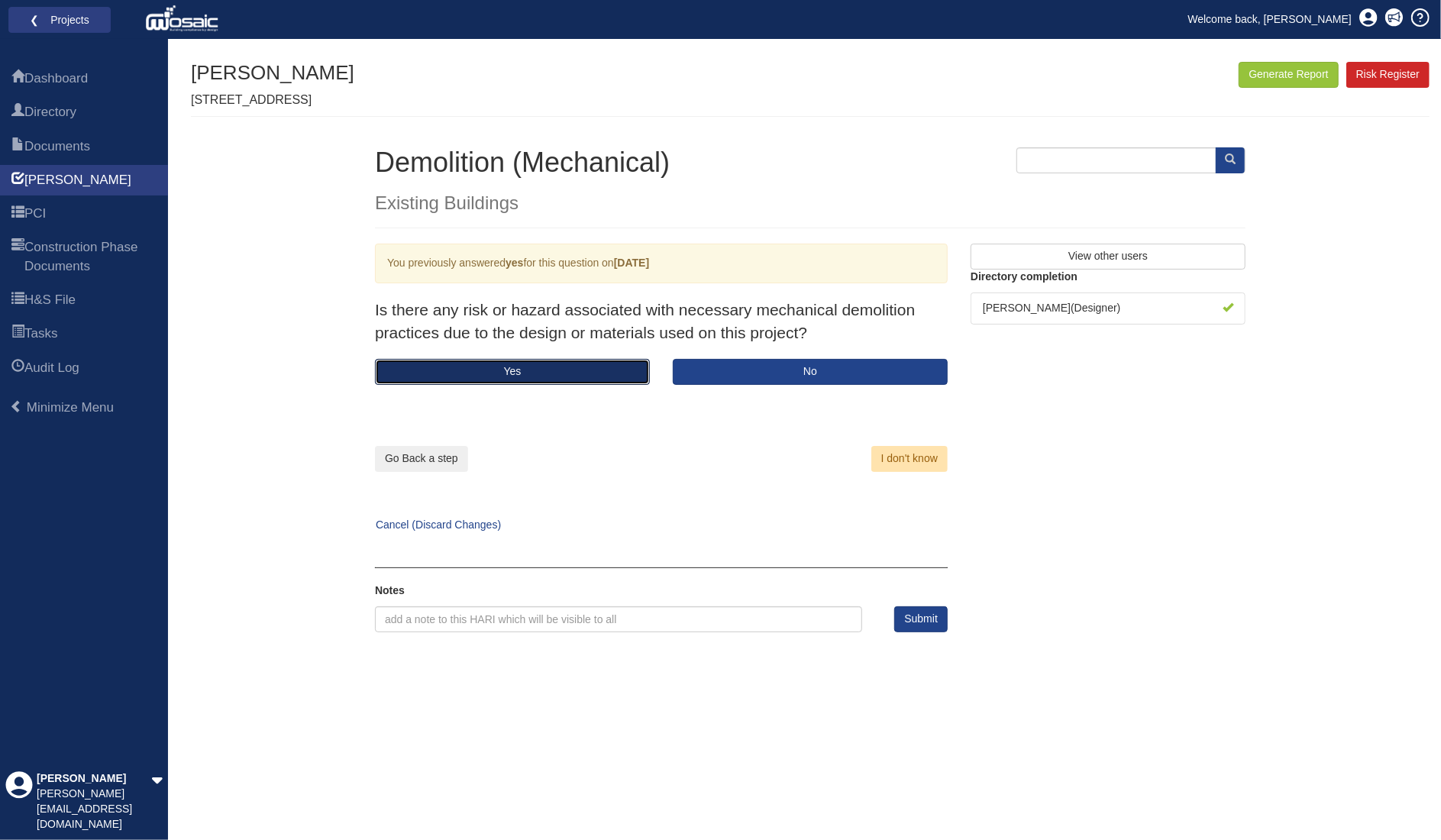
click at [494, 372] on button "Yes" at bounding box center [512, 372] width 275 height 26
click at [491, 370] on button "Yes" at bounding box center [512, 372] width 275 height 26
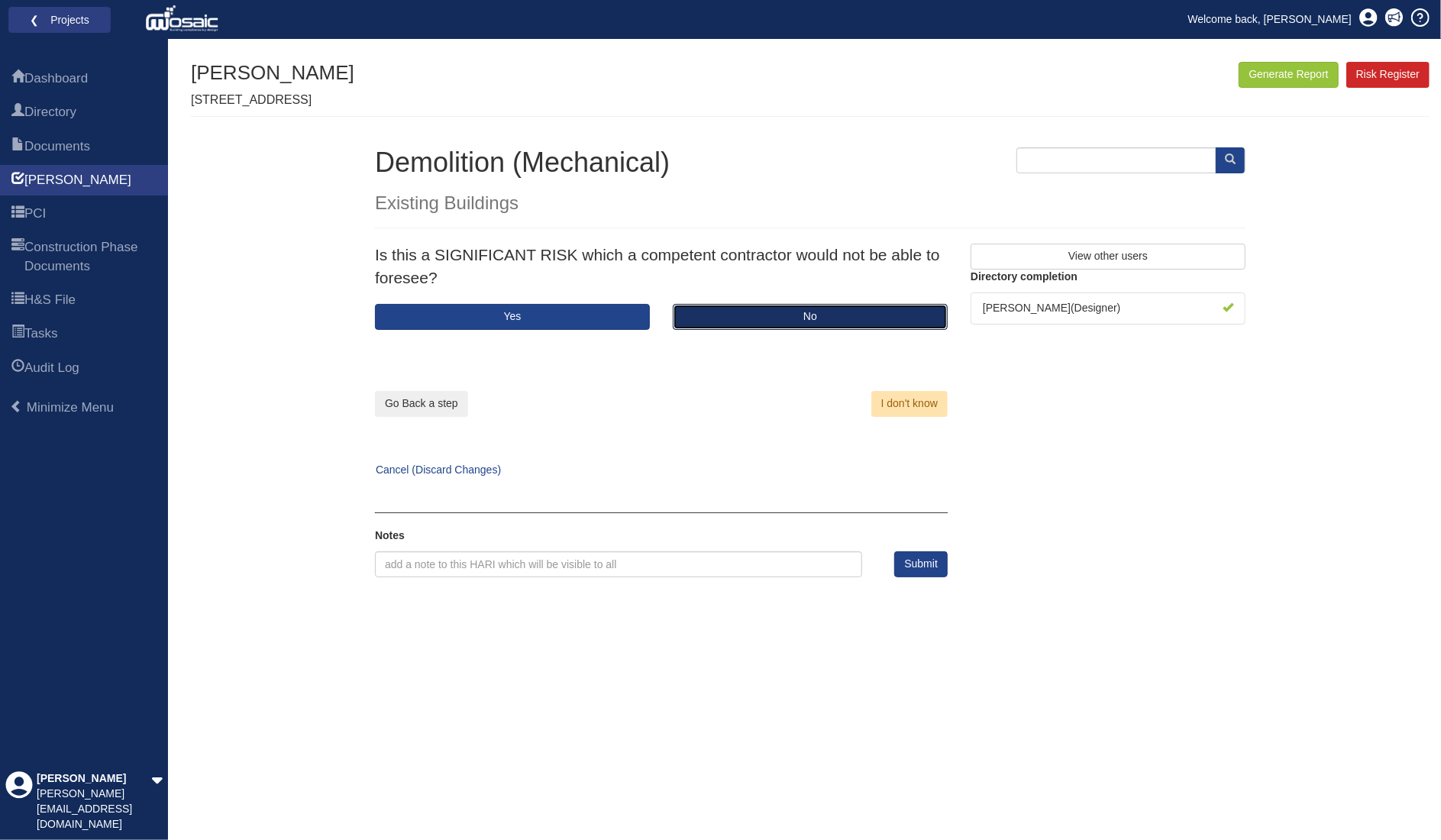
click at [792, 317] on button "No" at bounding box center [810, 317] width 275 height 26
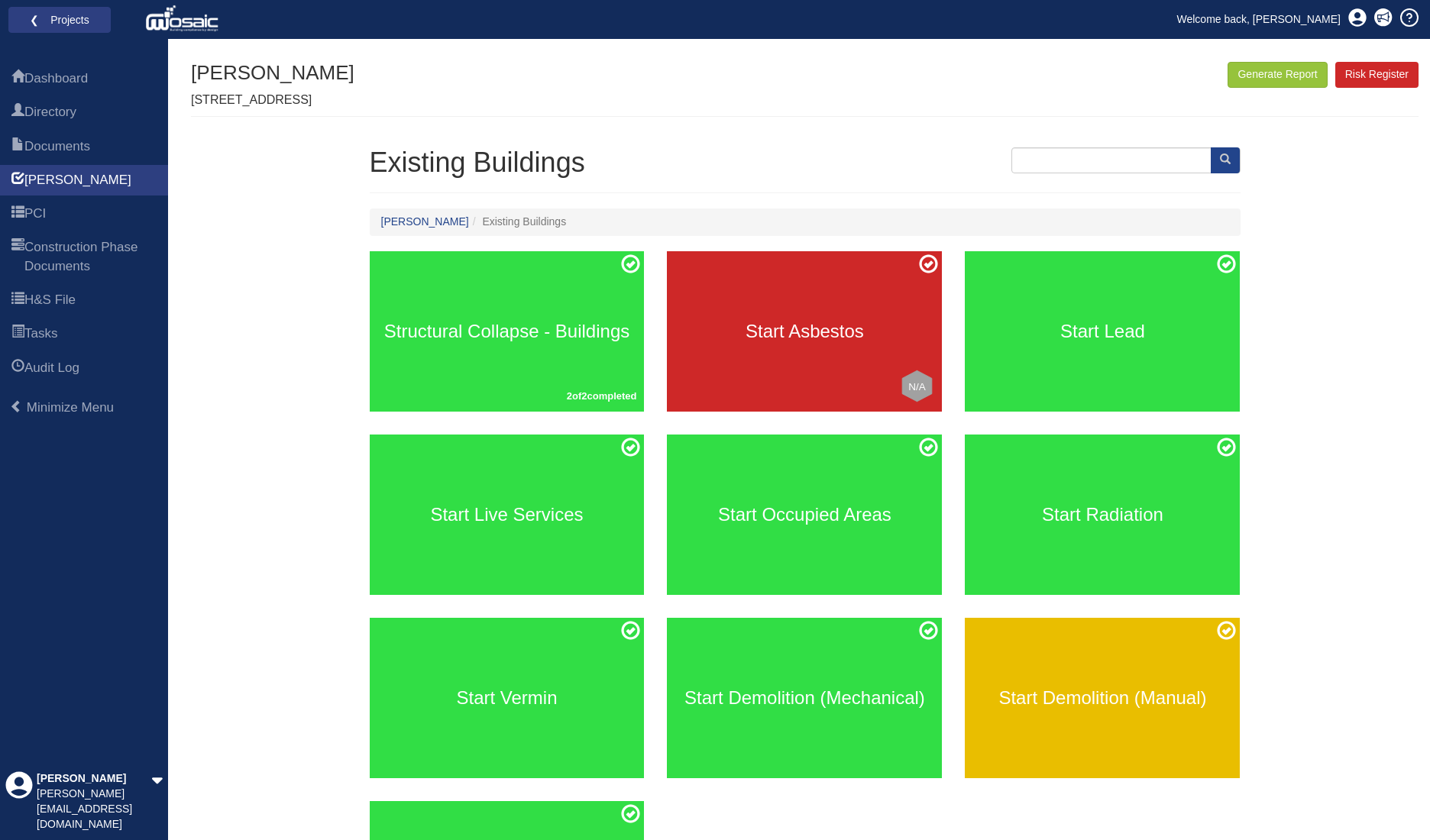
click at [1074, 713] on div "Start Demolition (Manual)" at bounding box center [1102, 698] width 275 height 160
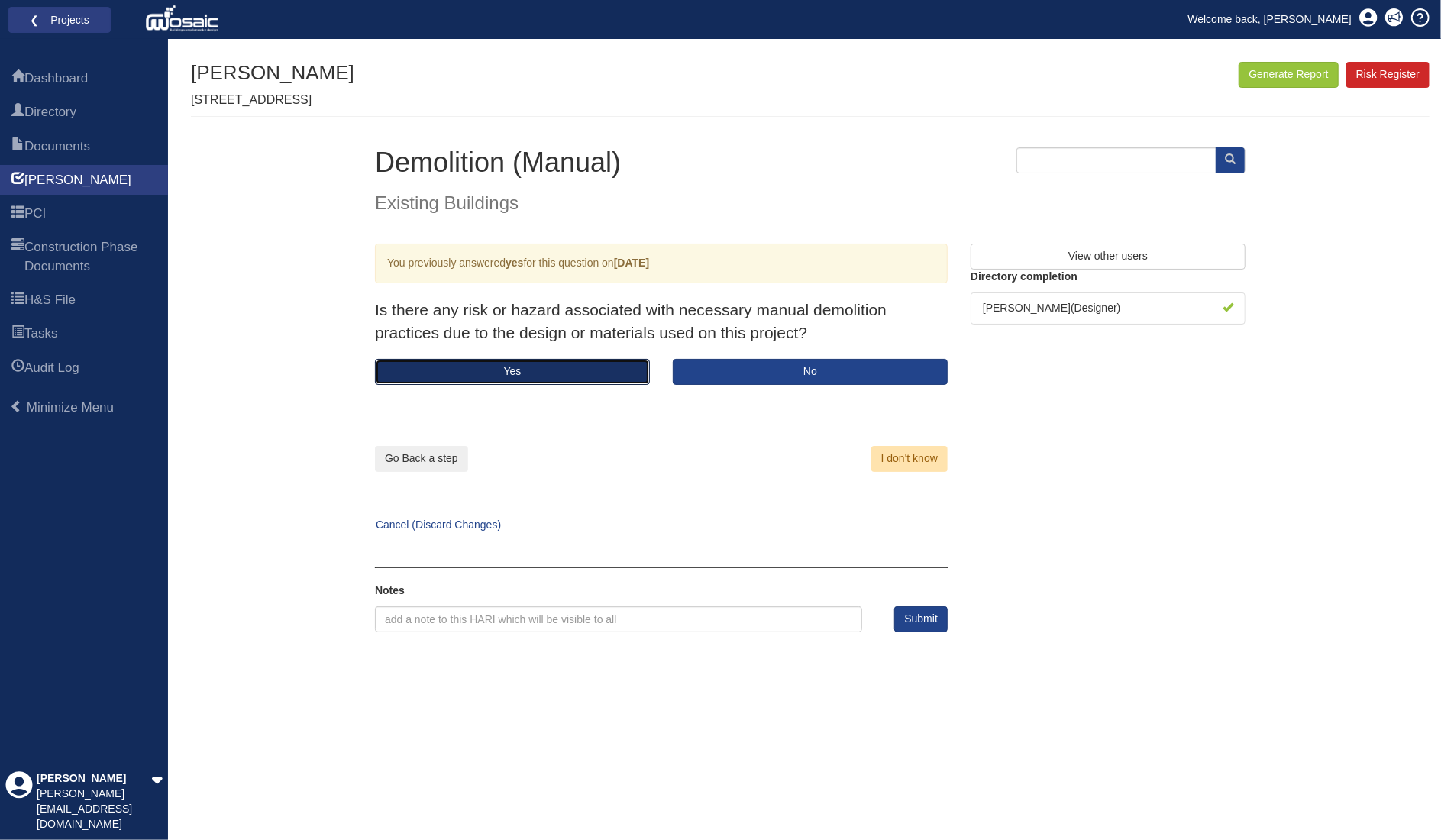
click at [533, 366] on button "Yes" at bounding box center [512, 372] width 275 height 26
click at [533, 368] on button "Yes" at bounding box center [512, 372] width 275 height 26
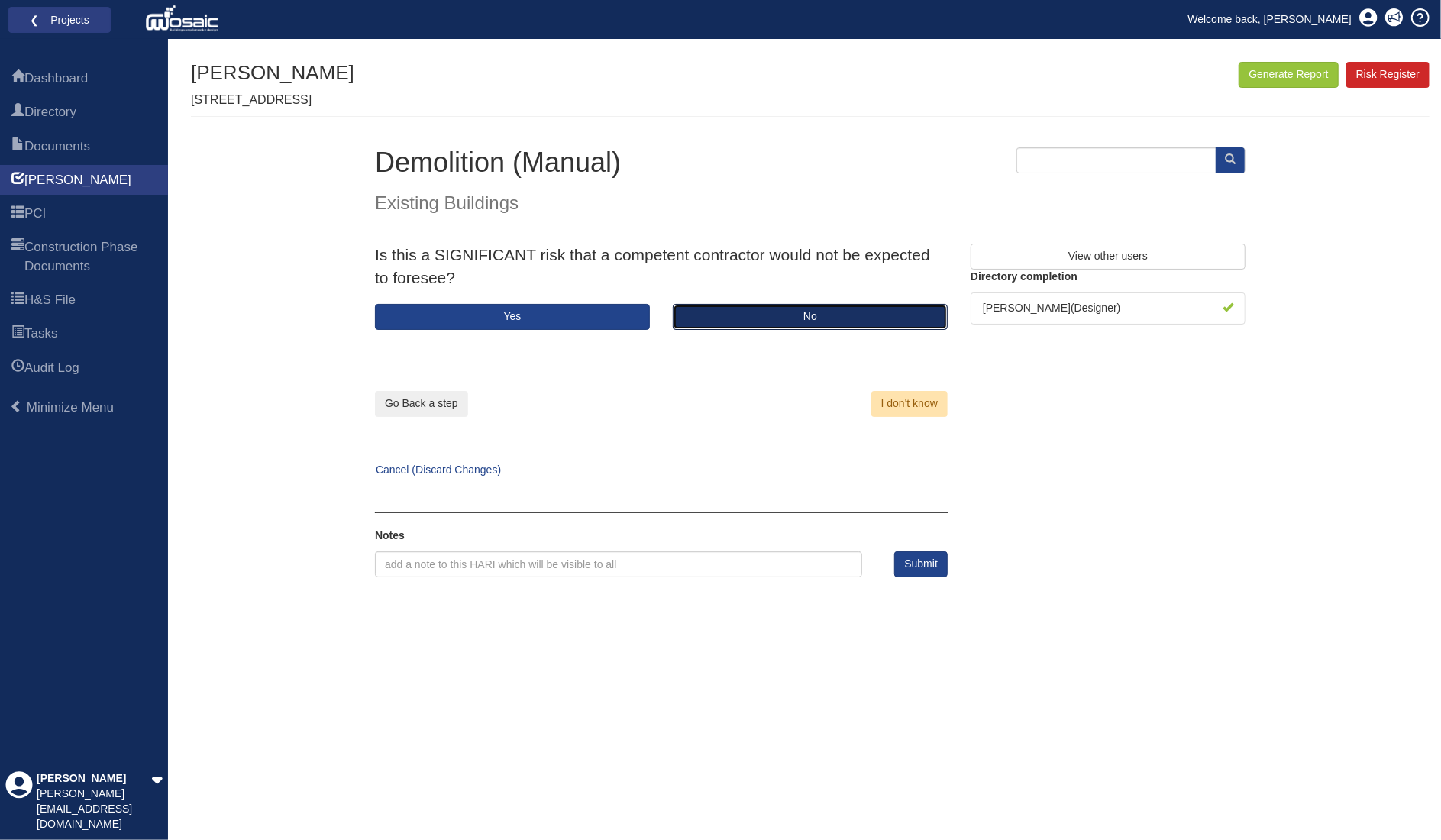
click at [824, 317] on button "No" at bounding box center [810, 317] width 275 height 26
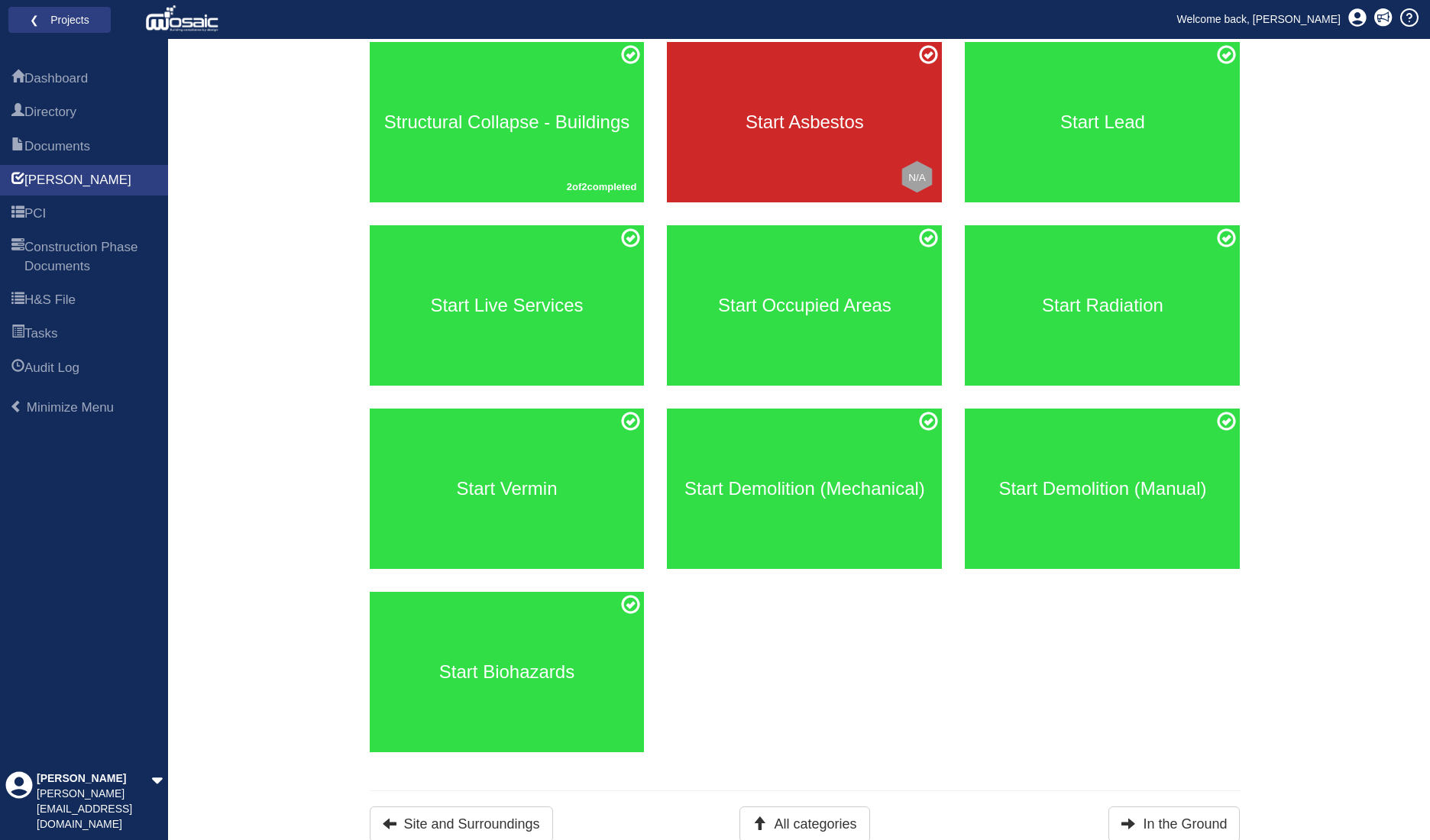
scroll to position [209, 0]
click at [796, 814] on button "All categories" at bounding box center [805, 824] width 130 height 36
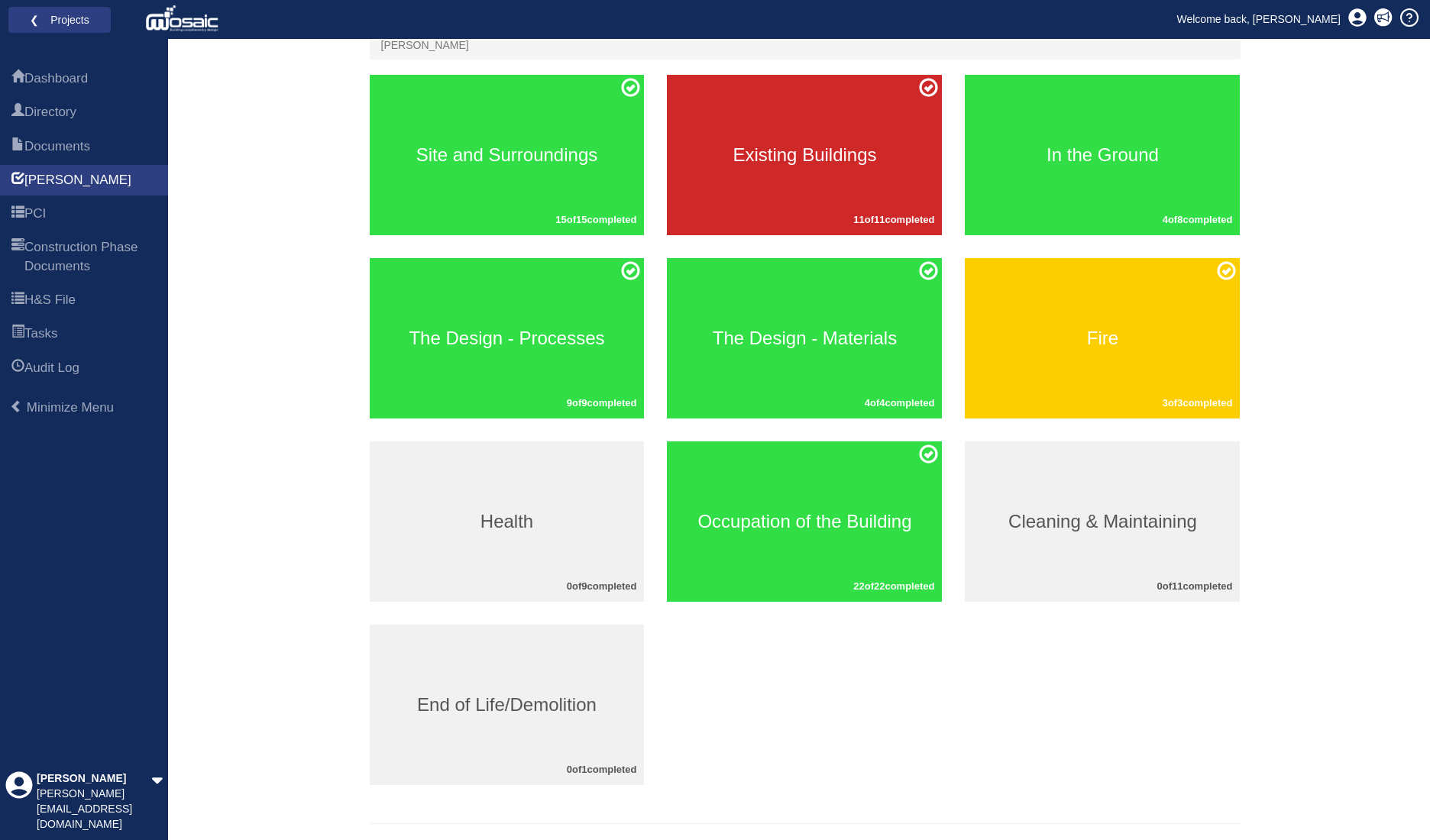
scroll to position [176, 0]
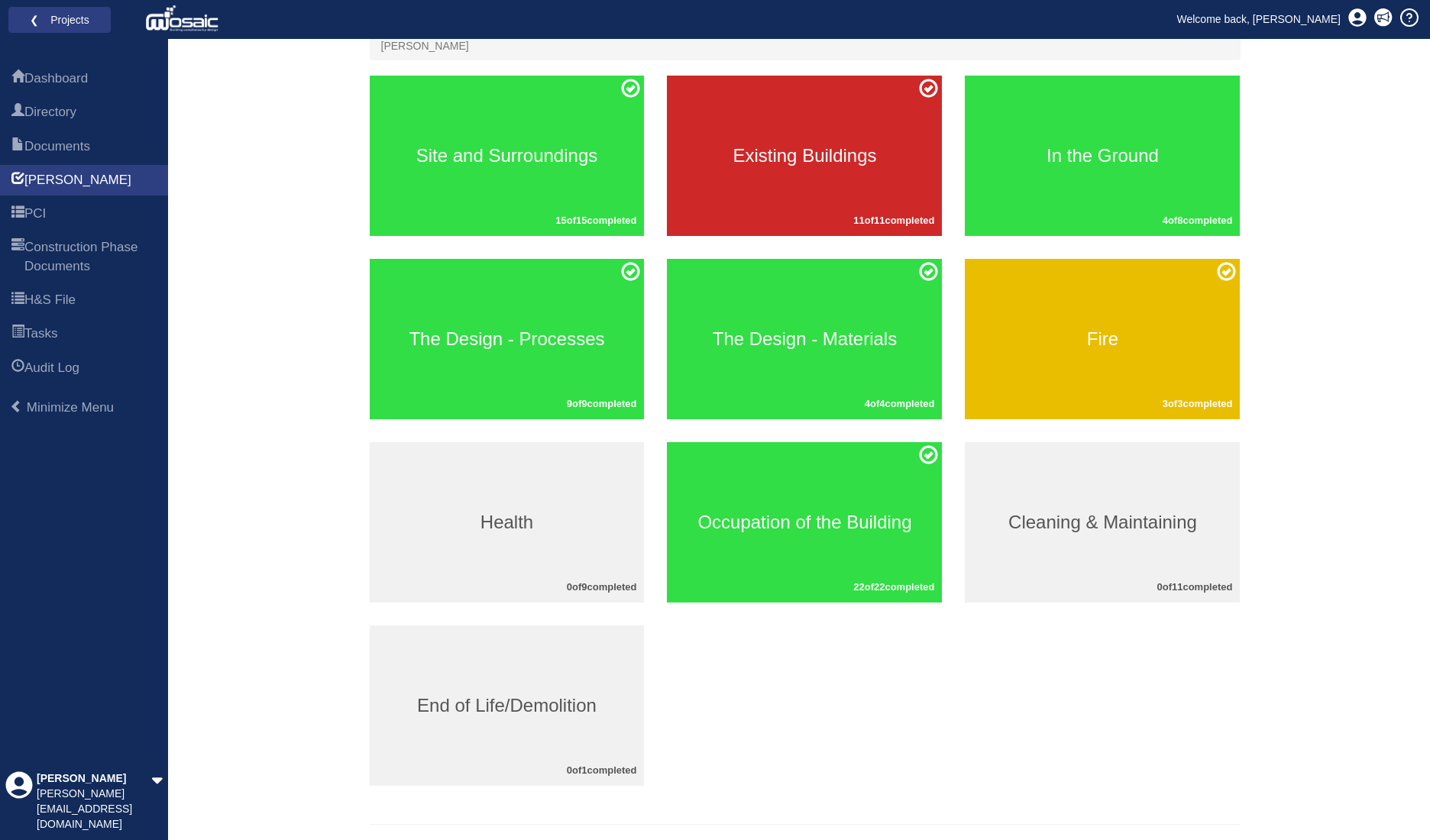
click at [1055, 314] on div "Fire 3 of 3 completed" at bounding box center [1102, 339] width 275 height 160
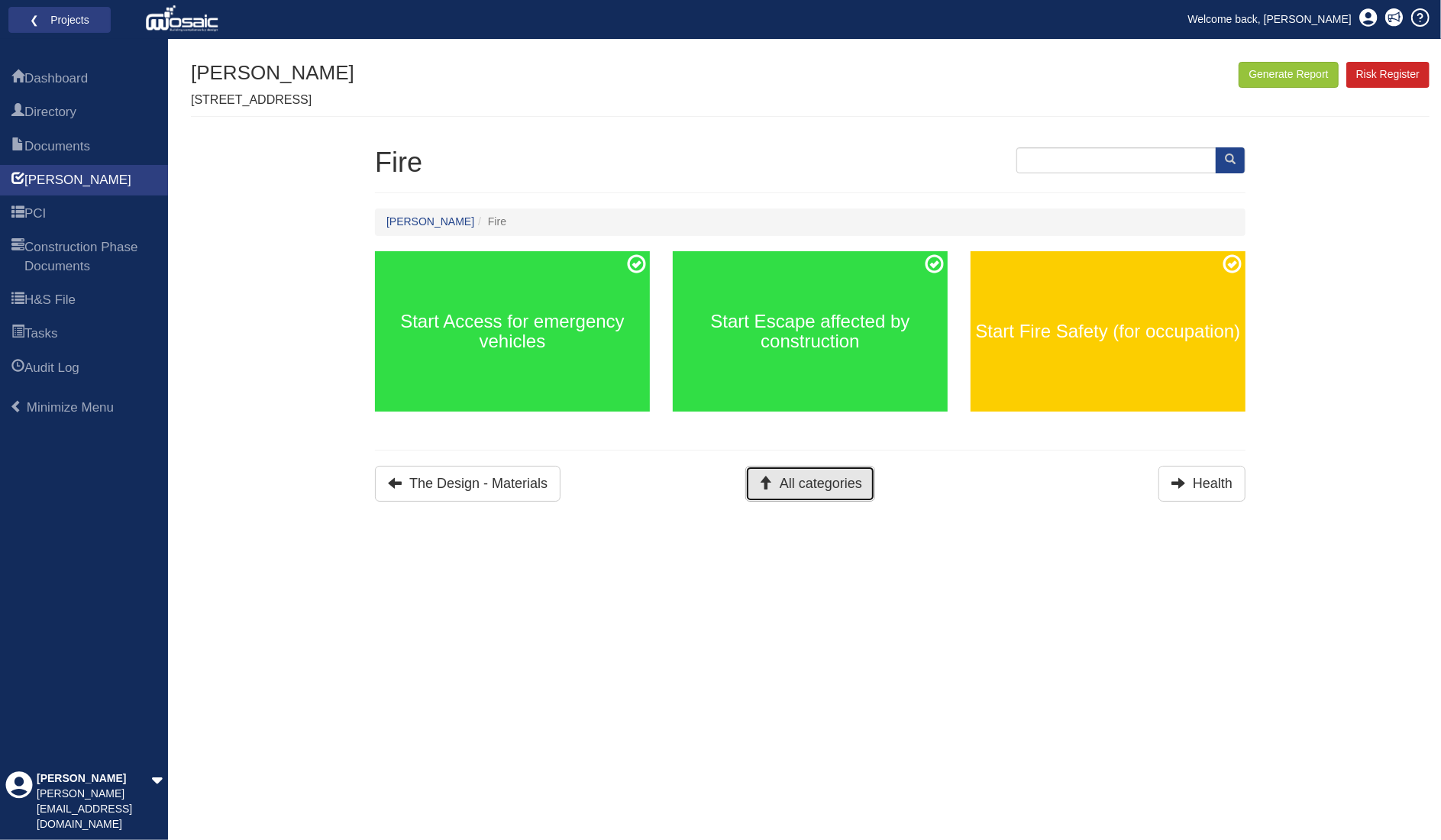
click at [856, 478] on button "All categories" at bounding box center [811, 483] width 130 height 36
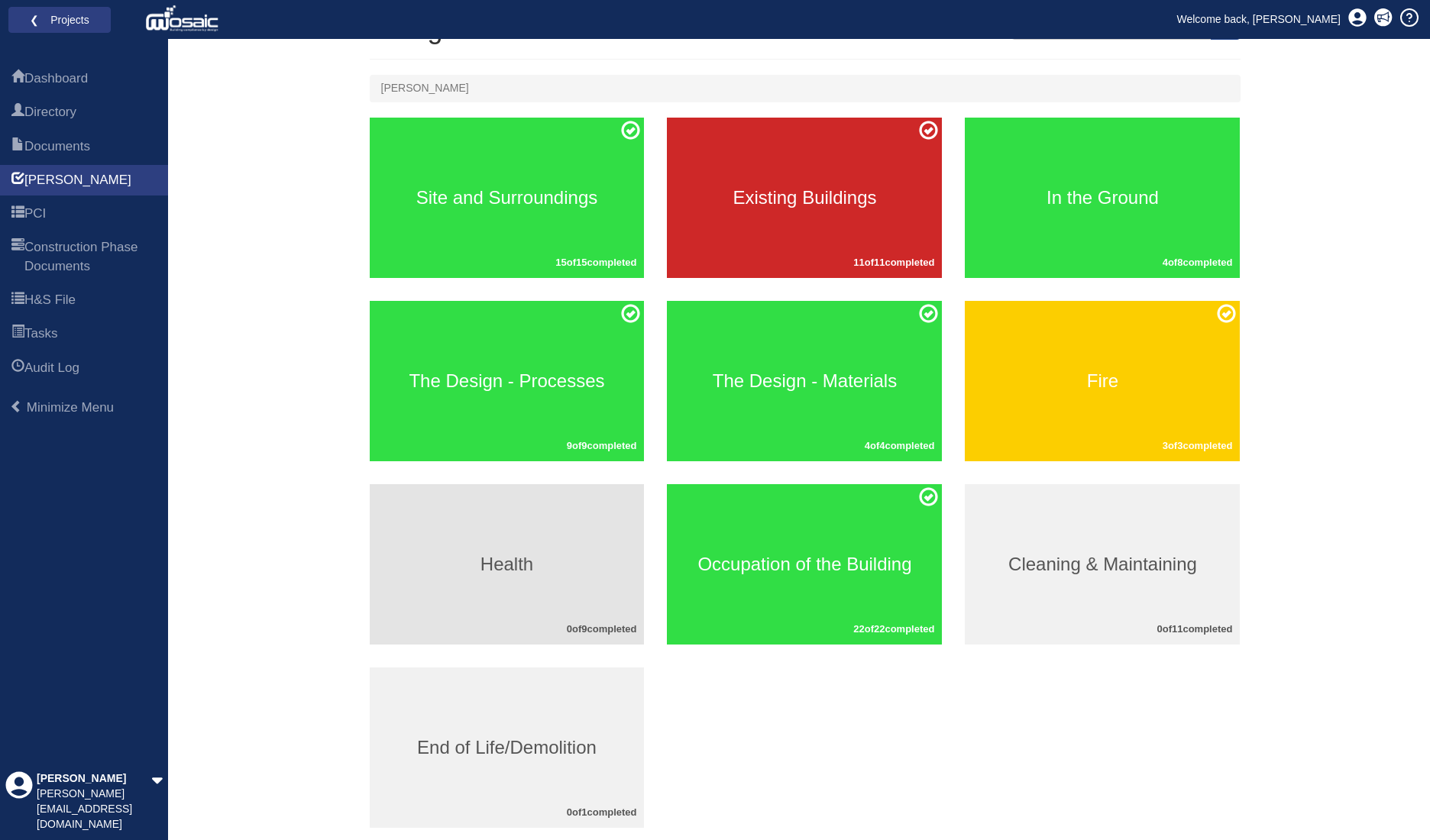
scroll to position [176, 0]
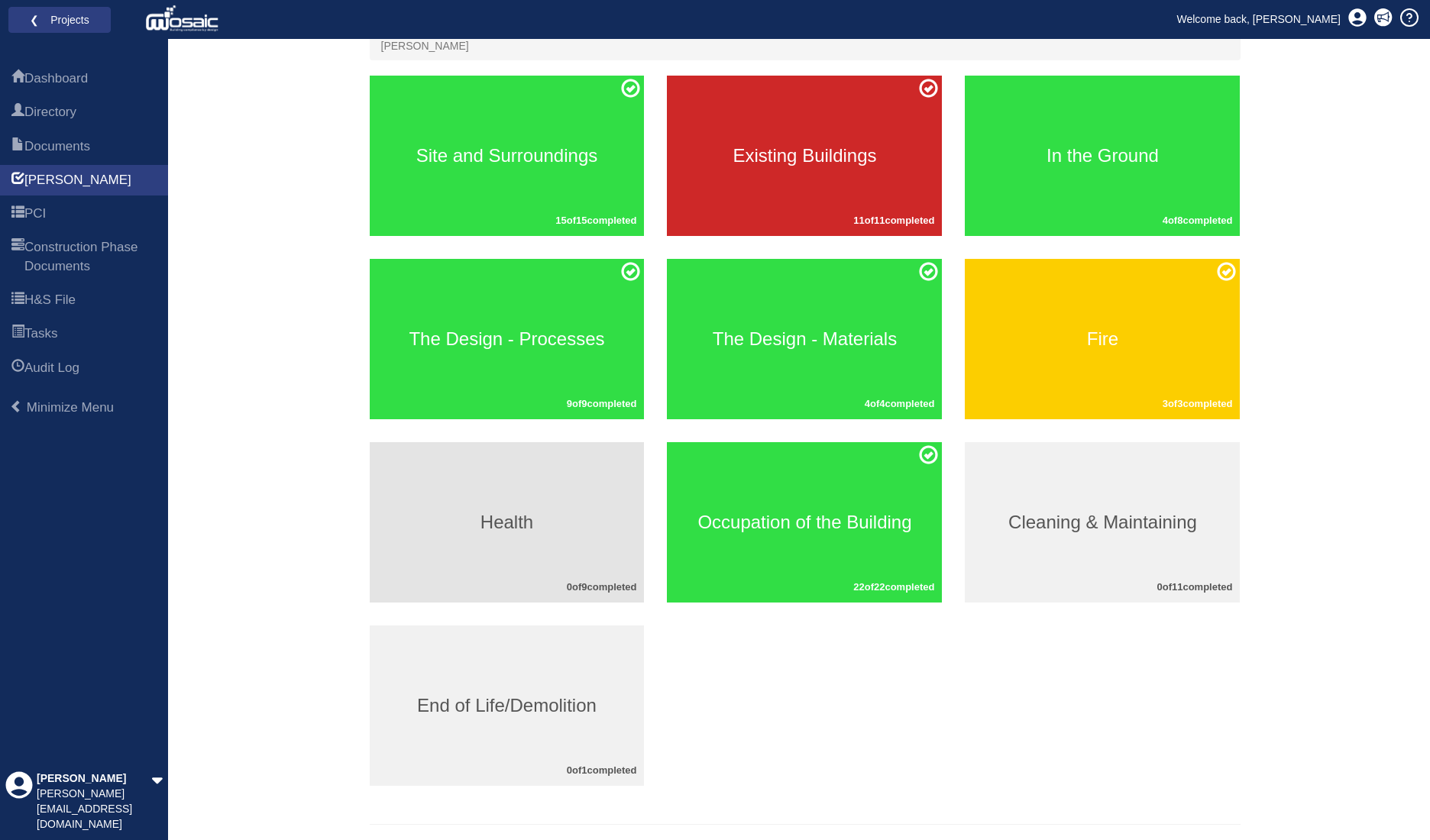
click at [526, 545] on div "Health 0 of 9 completed" at bounding box center [506, 522] width 275 height 160
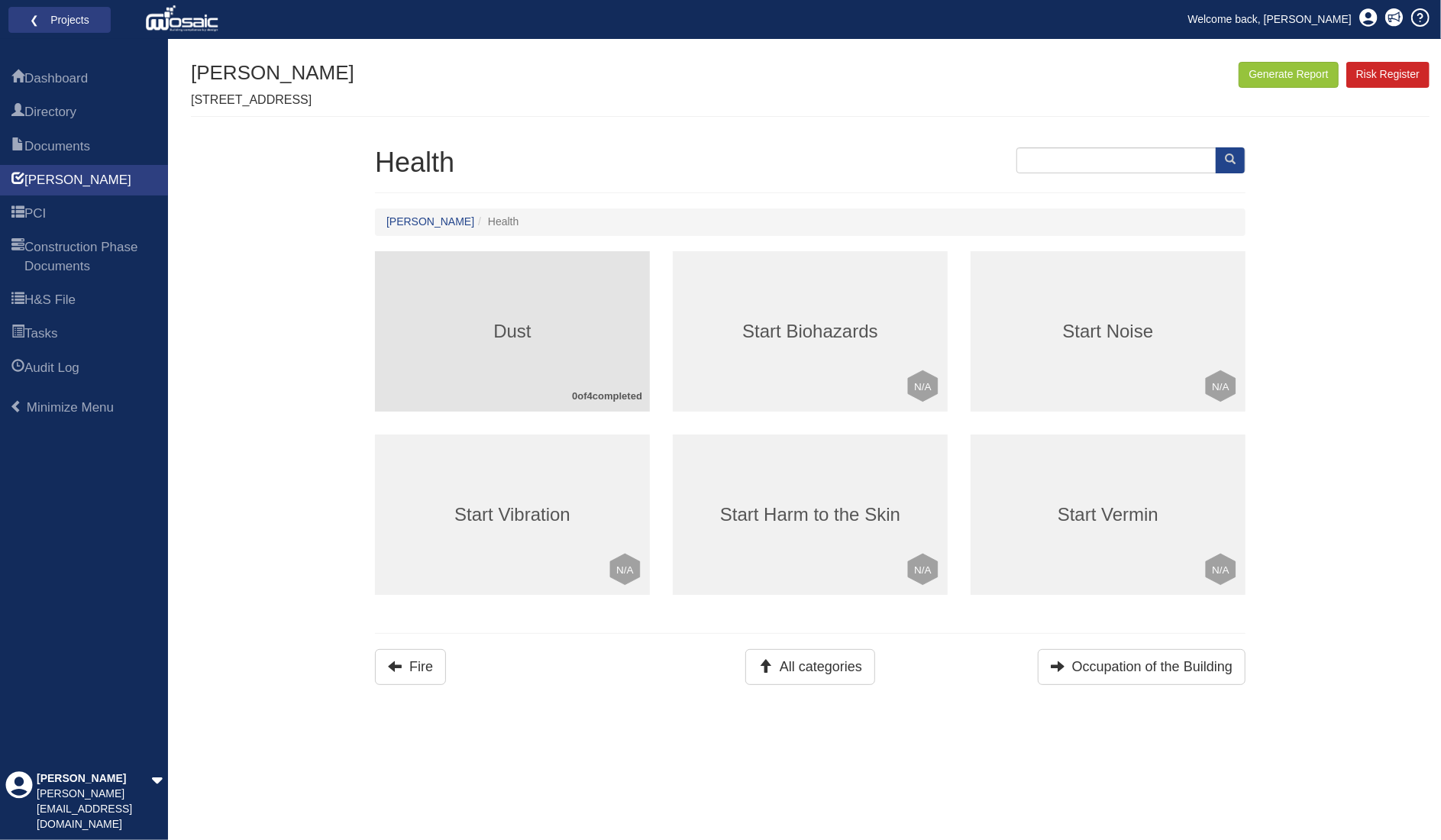
click at [582, 310] on div "Dust 0 of 4 completed" at bounding box center [512, 331] width 275 height 160
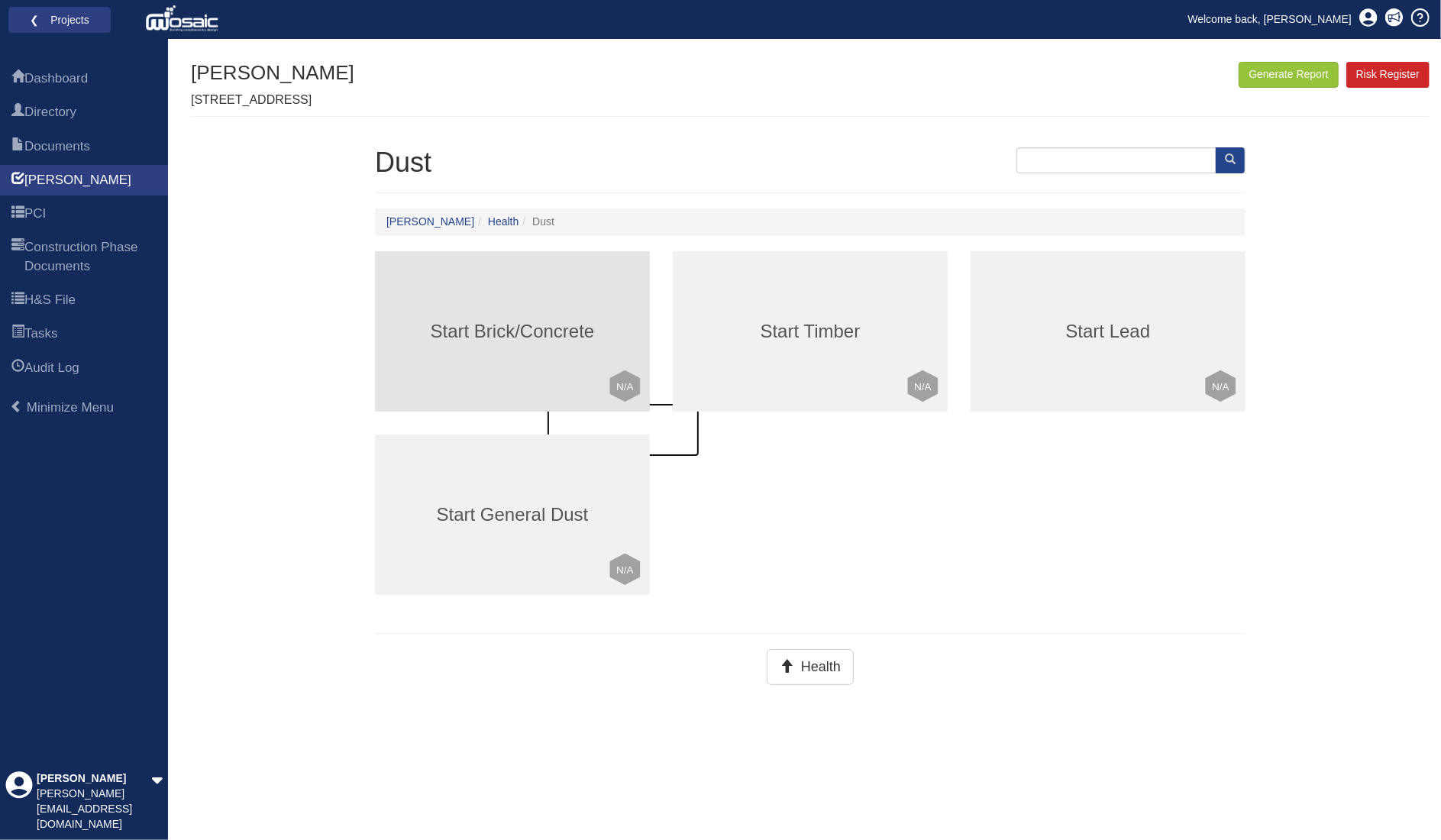
click at [562, 326] on h3 "Start Brick/Concrete" at bounding box center [512, 331] width 275 height 20
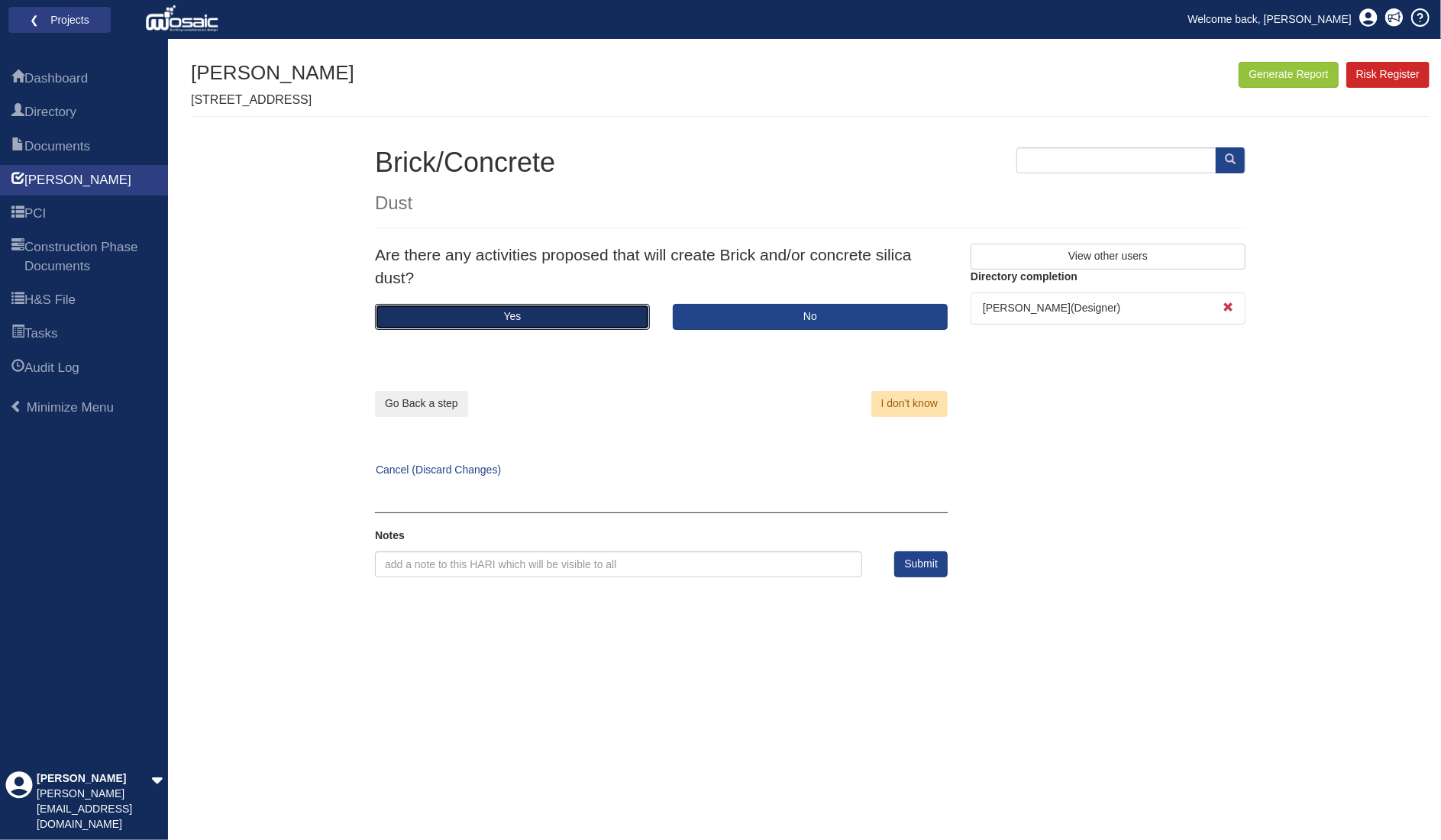
click at [602, 314] on button "Yes" at bounding box center [512, 317] width 275 height 26
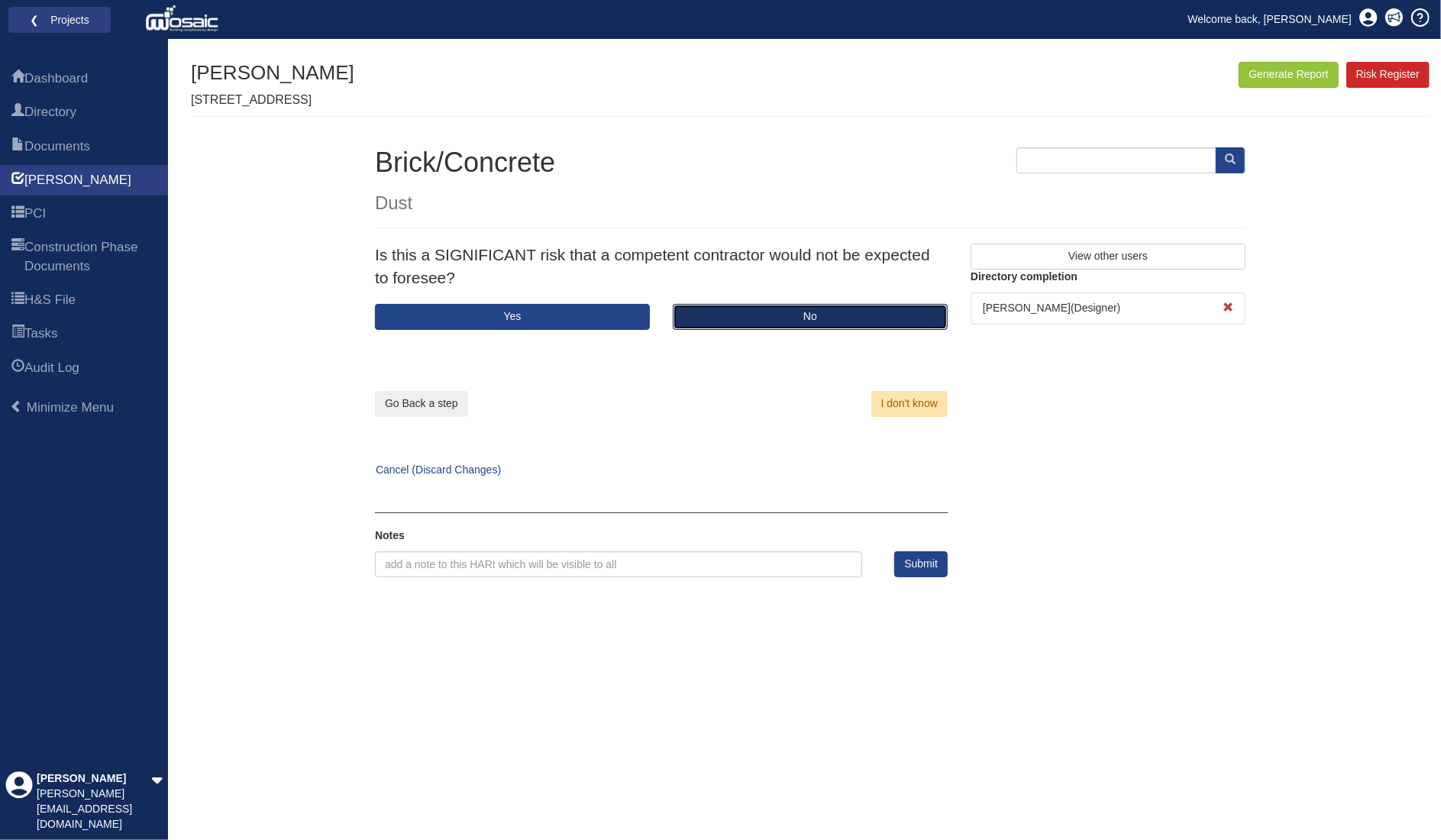
click at [721, 314] on button "No" at bounding box center [810, 317] width 275 height 26
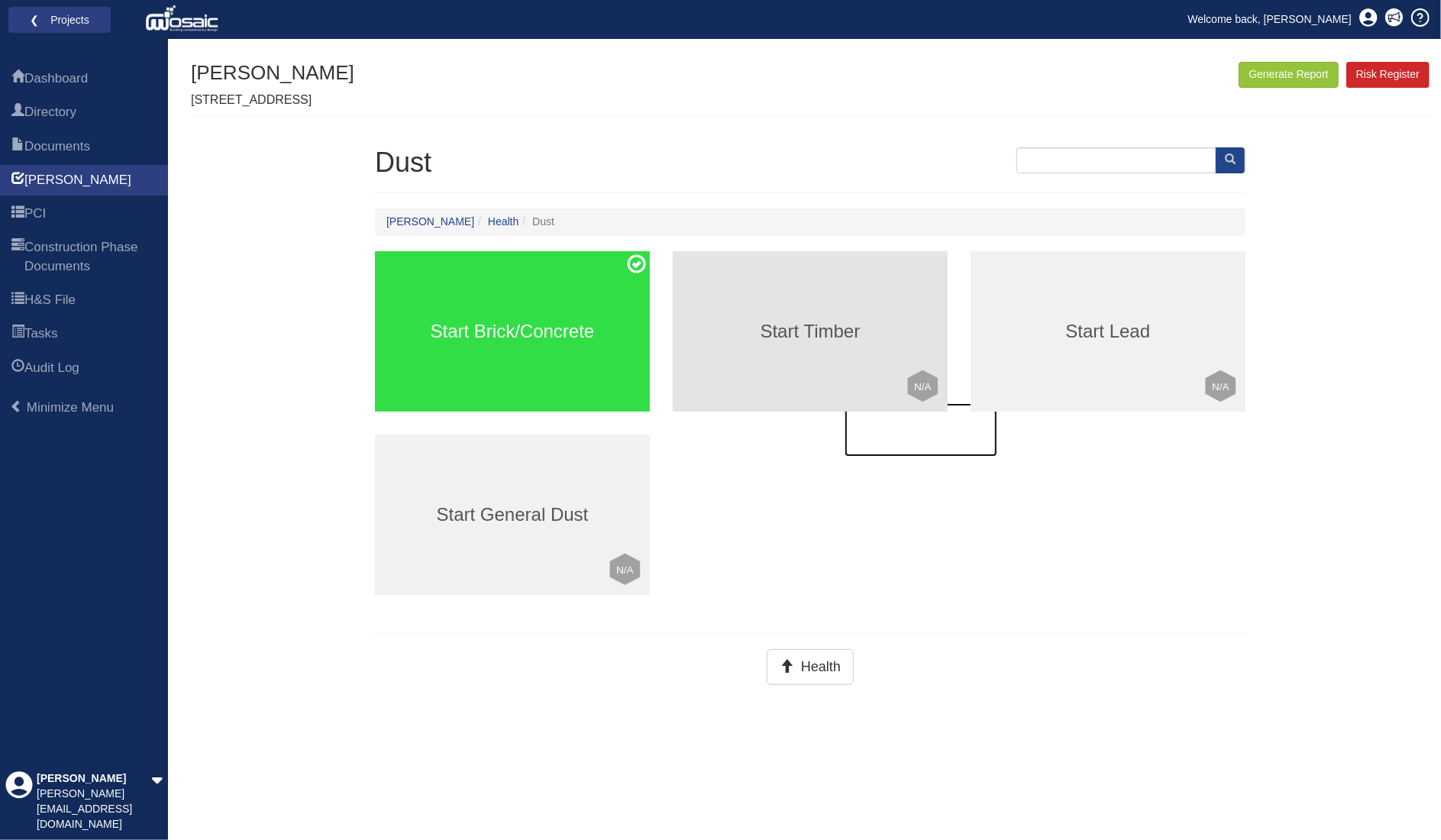
click at [799, 342] on div "Start Timber Click to mark this element as Not Applicable to your work package …" at bounding box center [810, 331] width 275 height 160
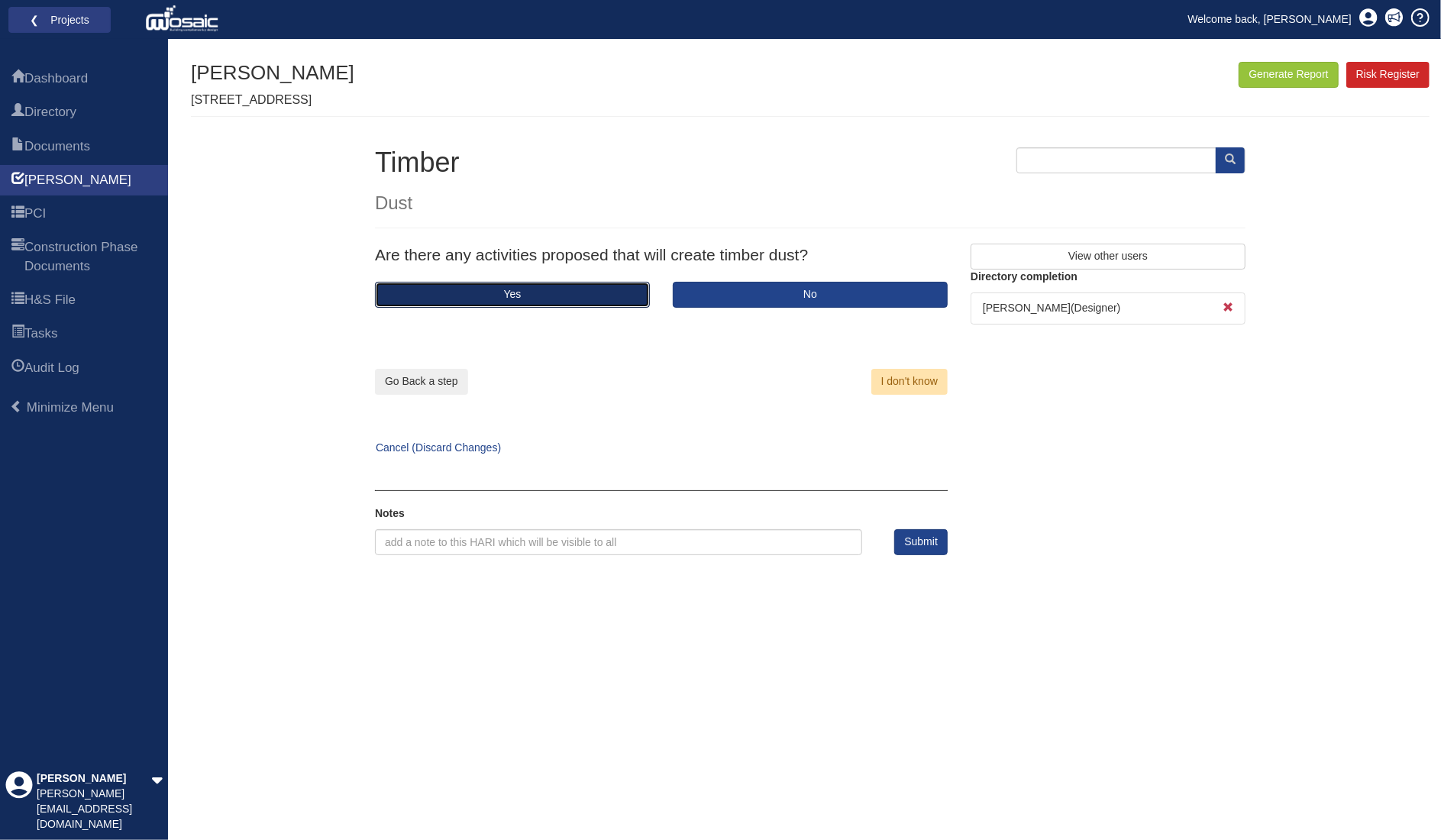
click at [538, 291] on button "Yes" at bounding box center [512, 295] width 275 height 26
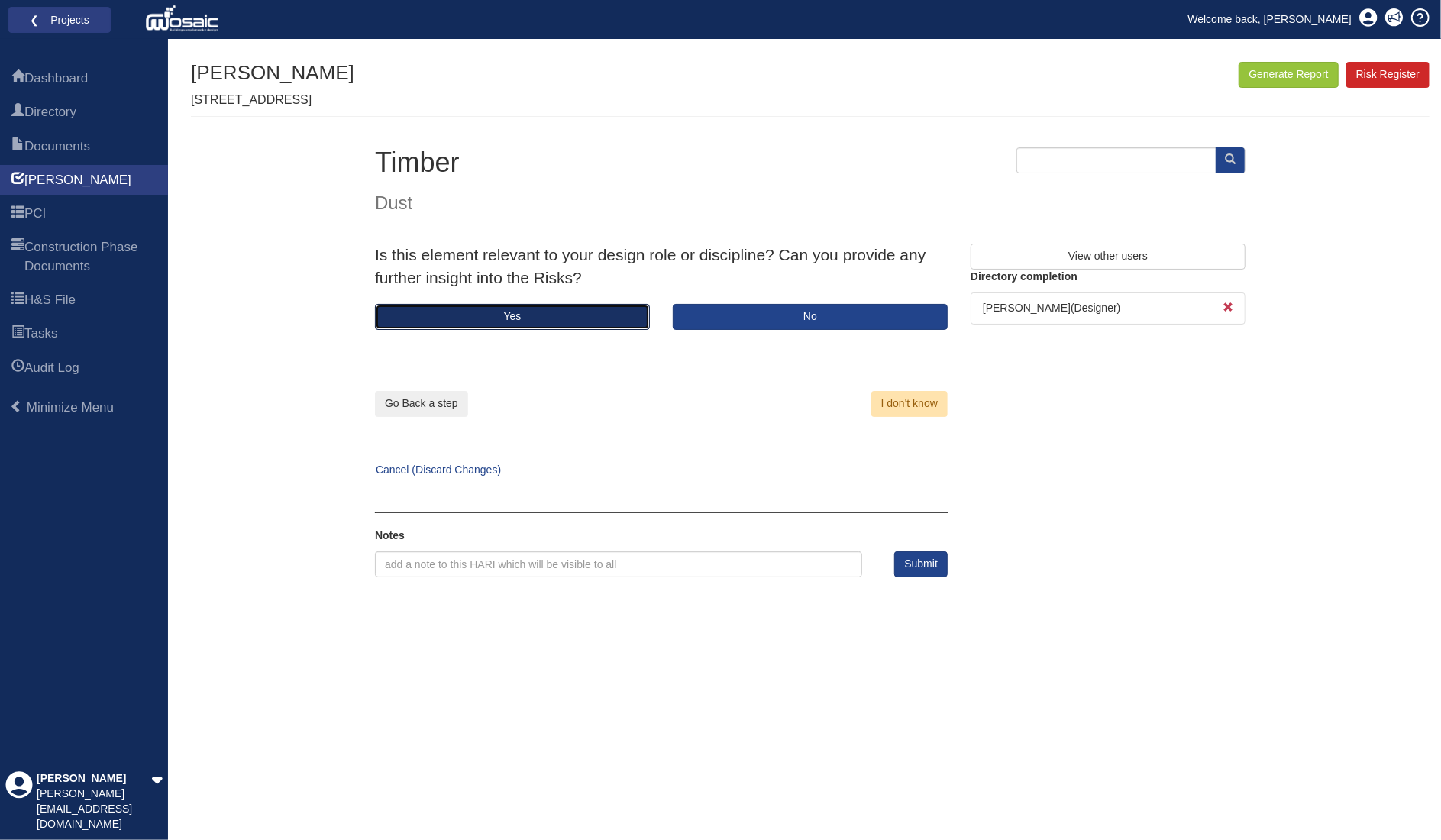
click at [556, 311] on button "Yes" at bounding box center [512, 317] width 275 height 26
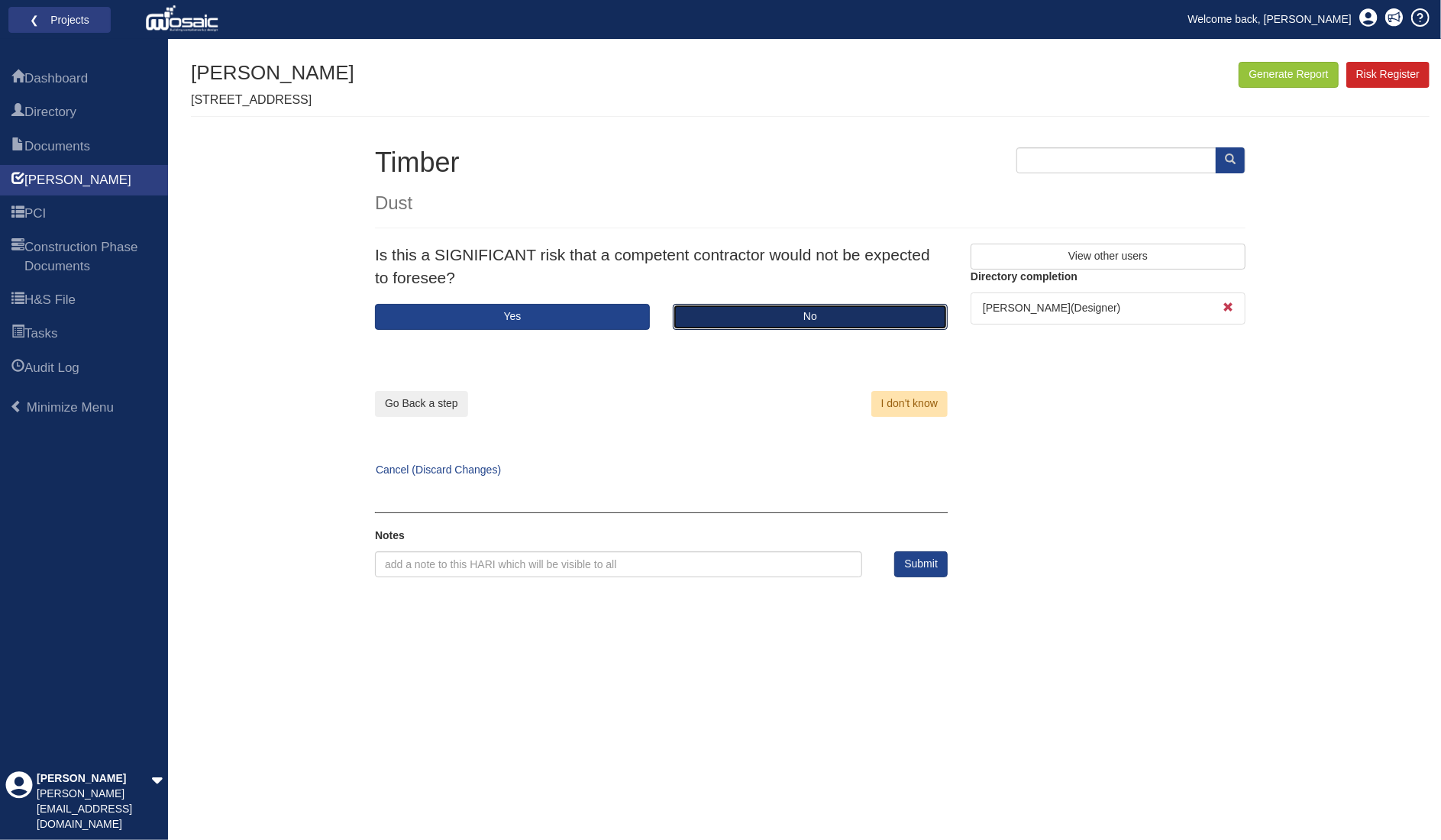
click at [815, 323] on button "No" at bounding box center [810, 317] width 275 height 26
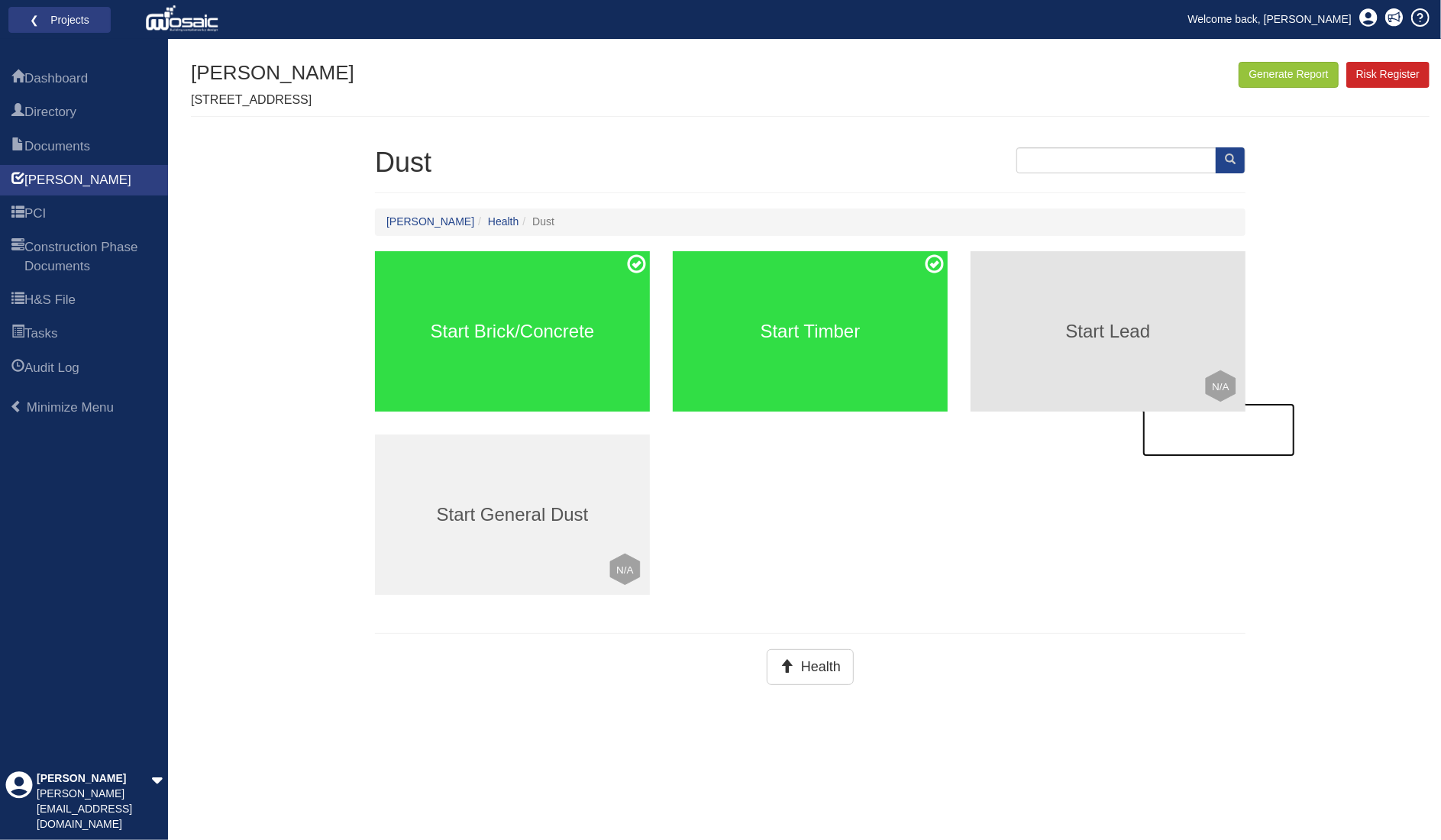
click at [1066, 335] on h3 "Start Lead" at bounding box center [1108, 331] width 275 height 20
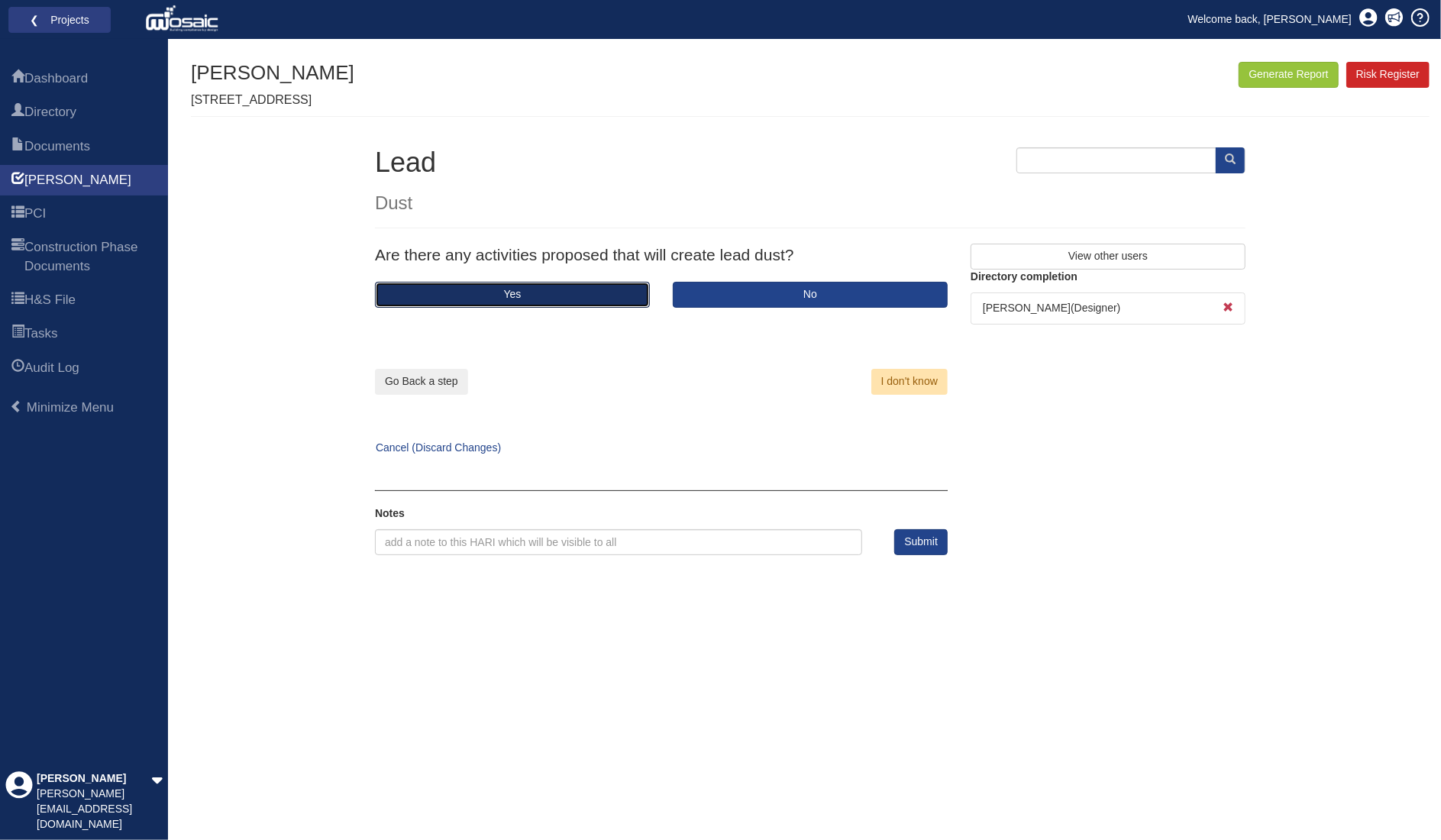
click at [550, 291] on button "Yes" at bounding box center [512, 295] width 275 height 26
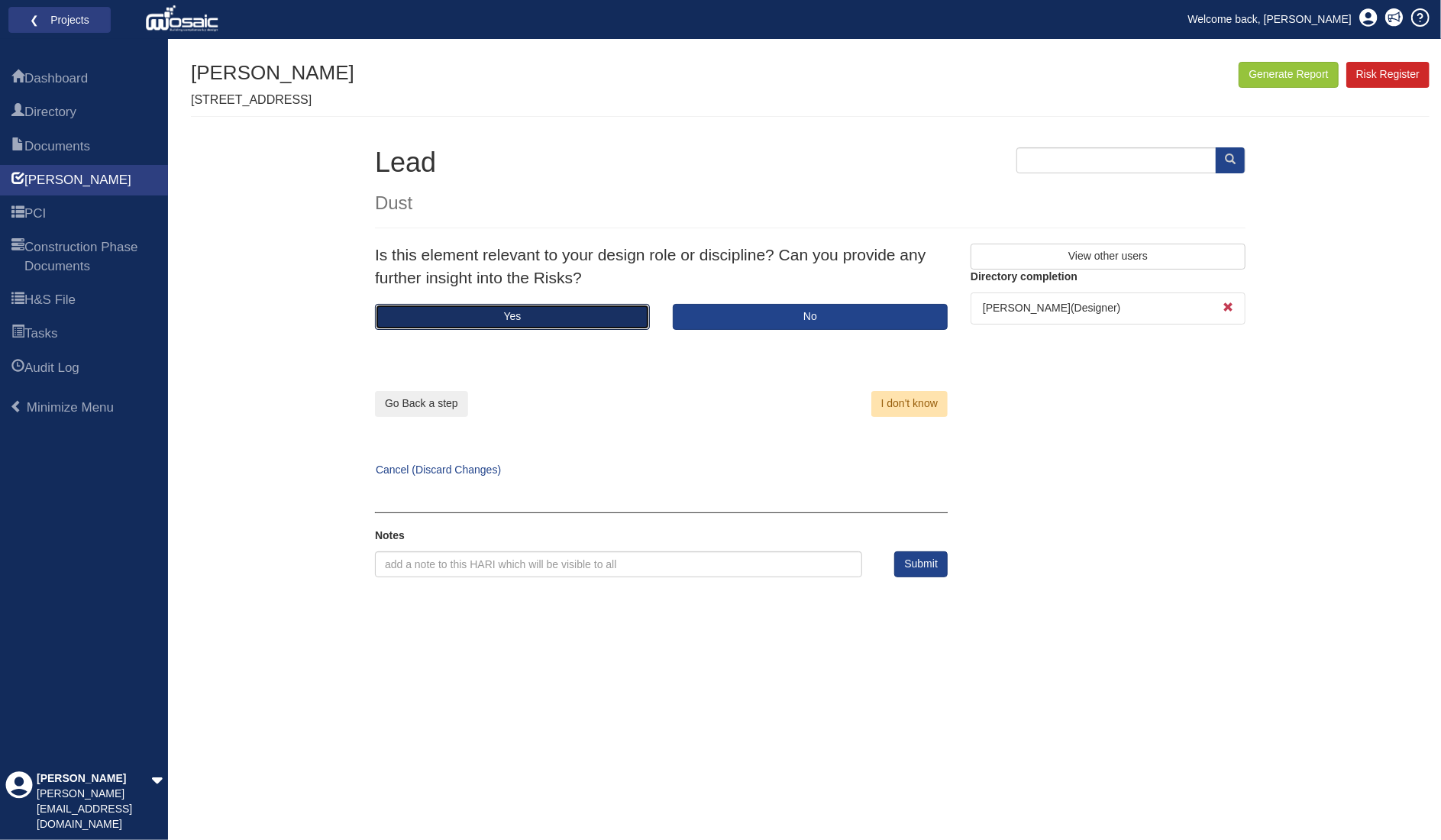
click at [539, 320] on button "Yes" at bounding box center [512, 317] width 275 height 26
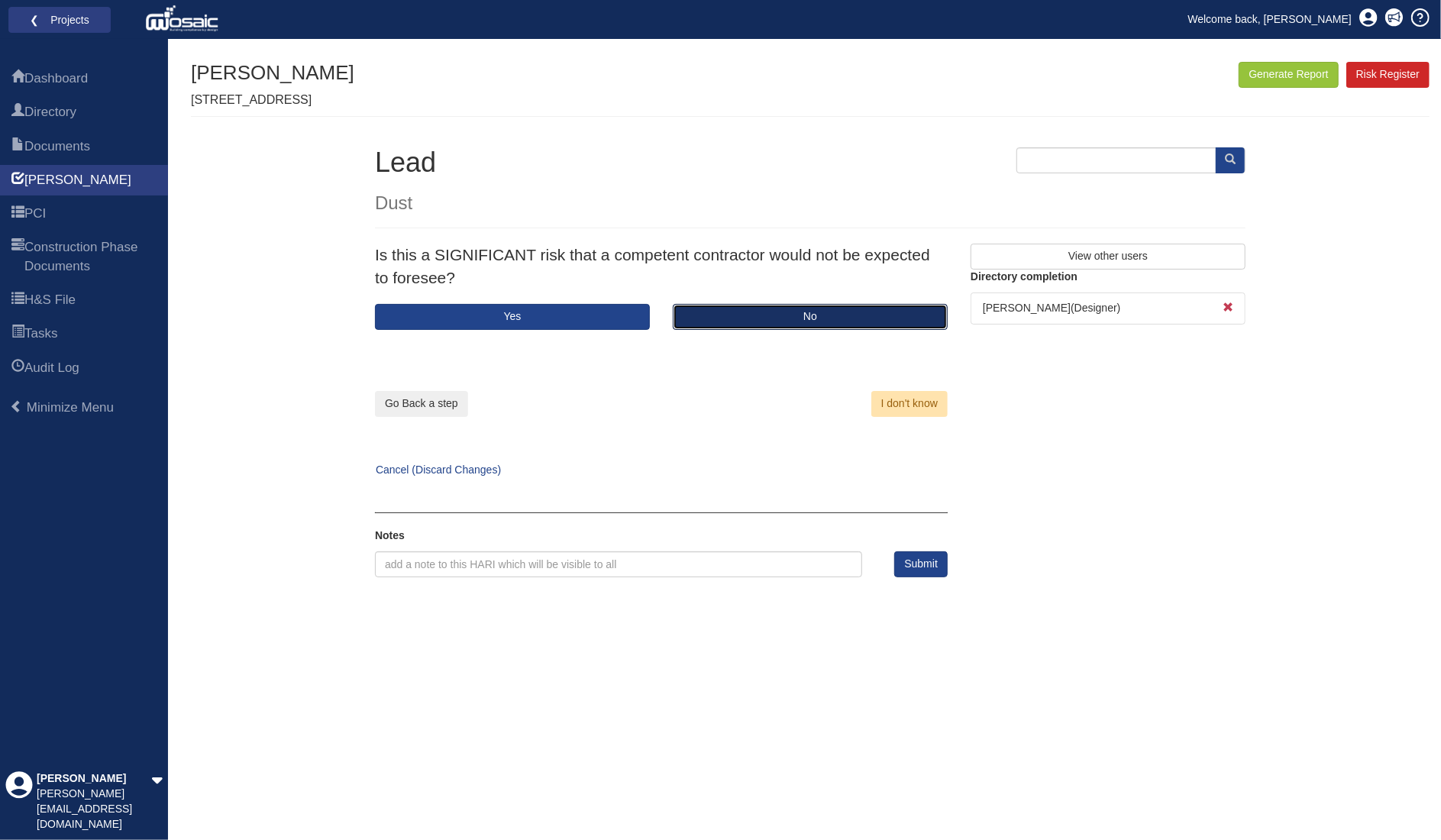
click at [870, 320] on button "No" at bounding box center [810, 317] width 275 height 26
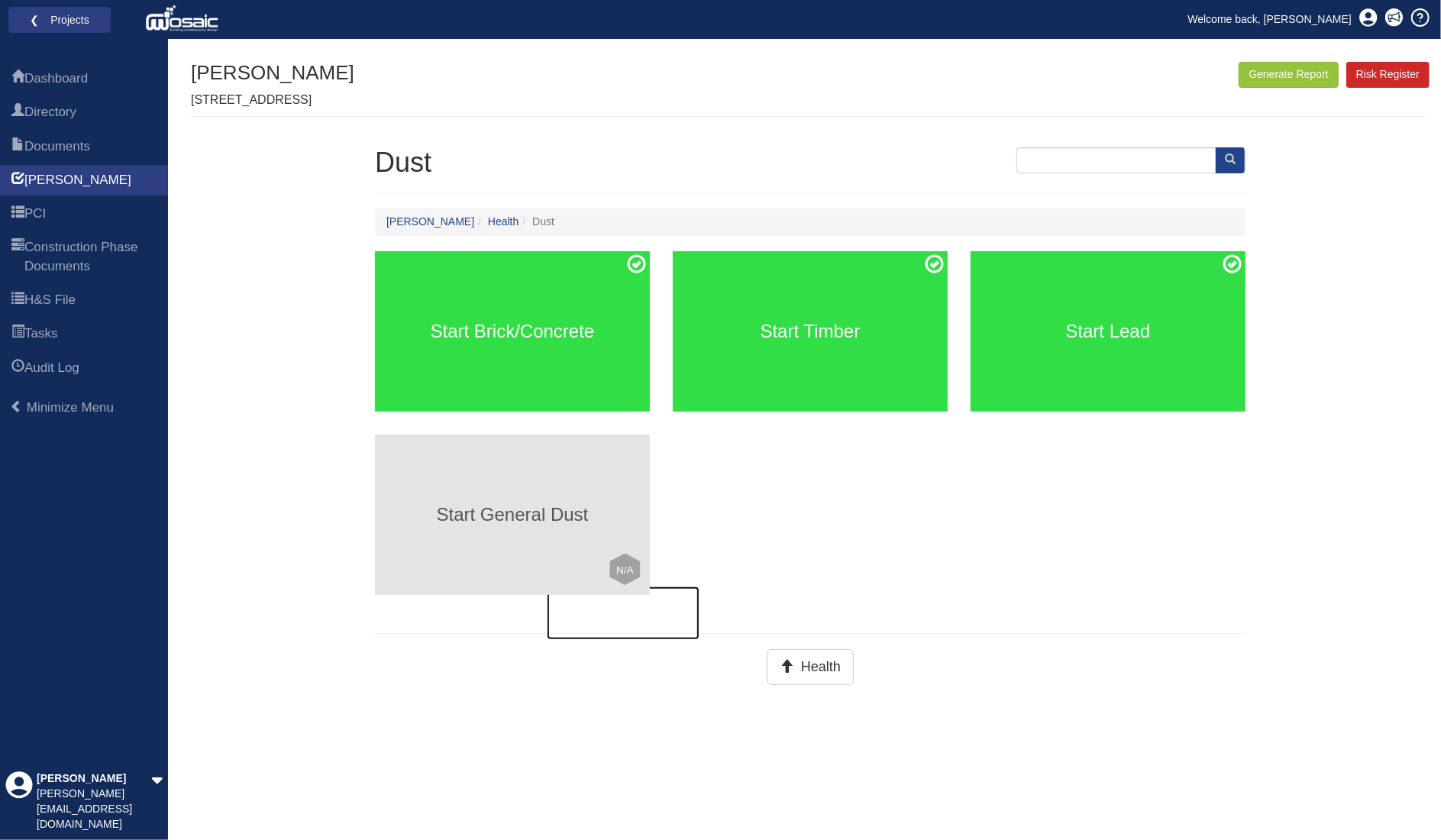
click at [549, 530] on div "Start General Dust Click to mark this element as Not Applicable to your work pa…" at bounding box center [512, 514] width 275 height 160
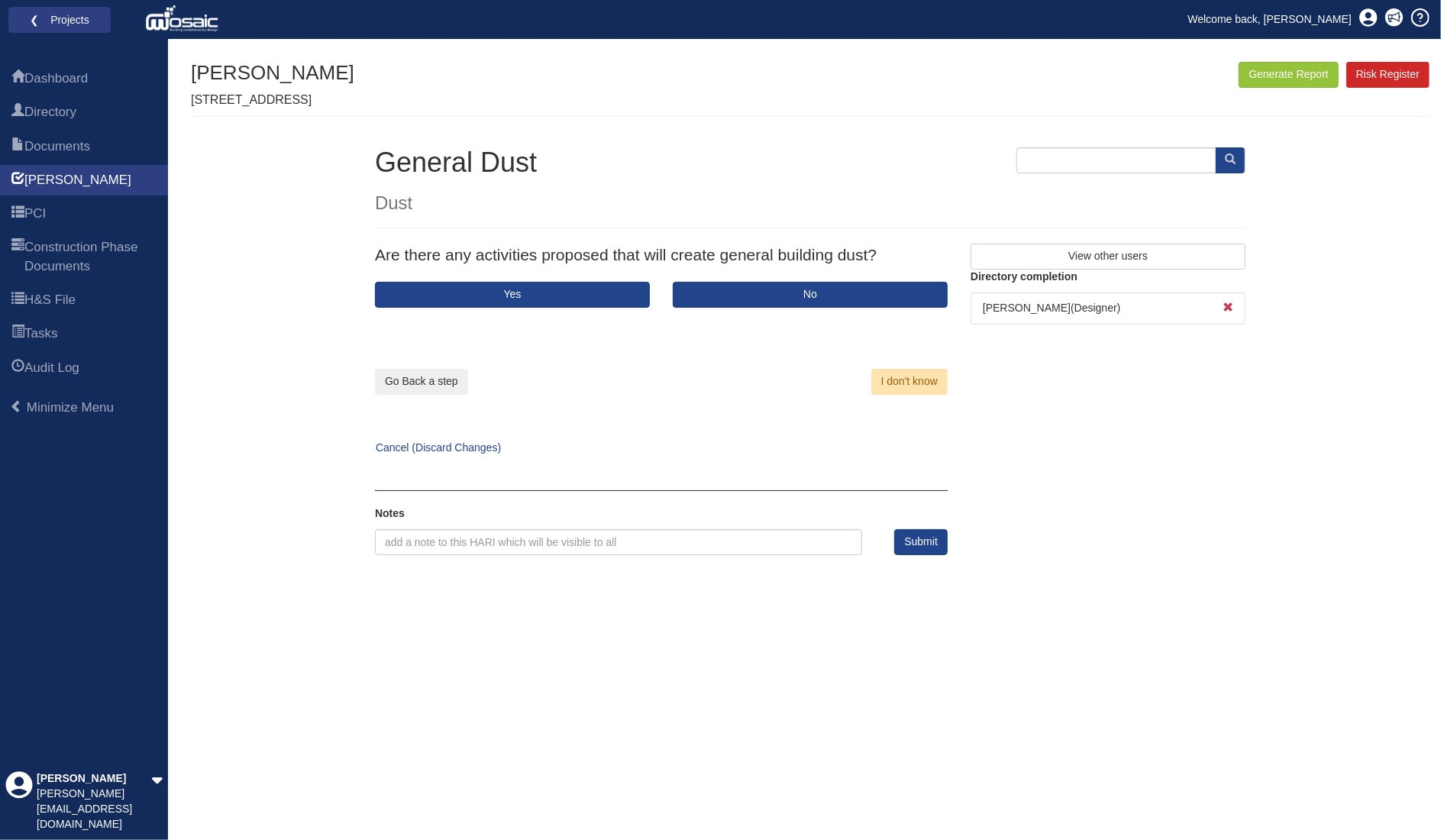
click at [553, 309] on div "Go Back a step Cancel (Discard Changes)" at bounding box center [506, 381] width 310 height 148
click at [567, 290] on button "Yes" at bounding box center [512, 295] width 275 height 26
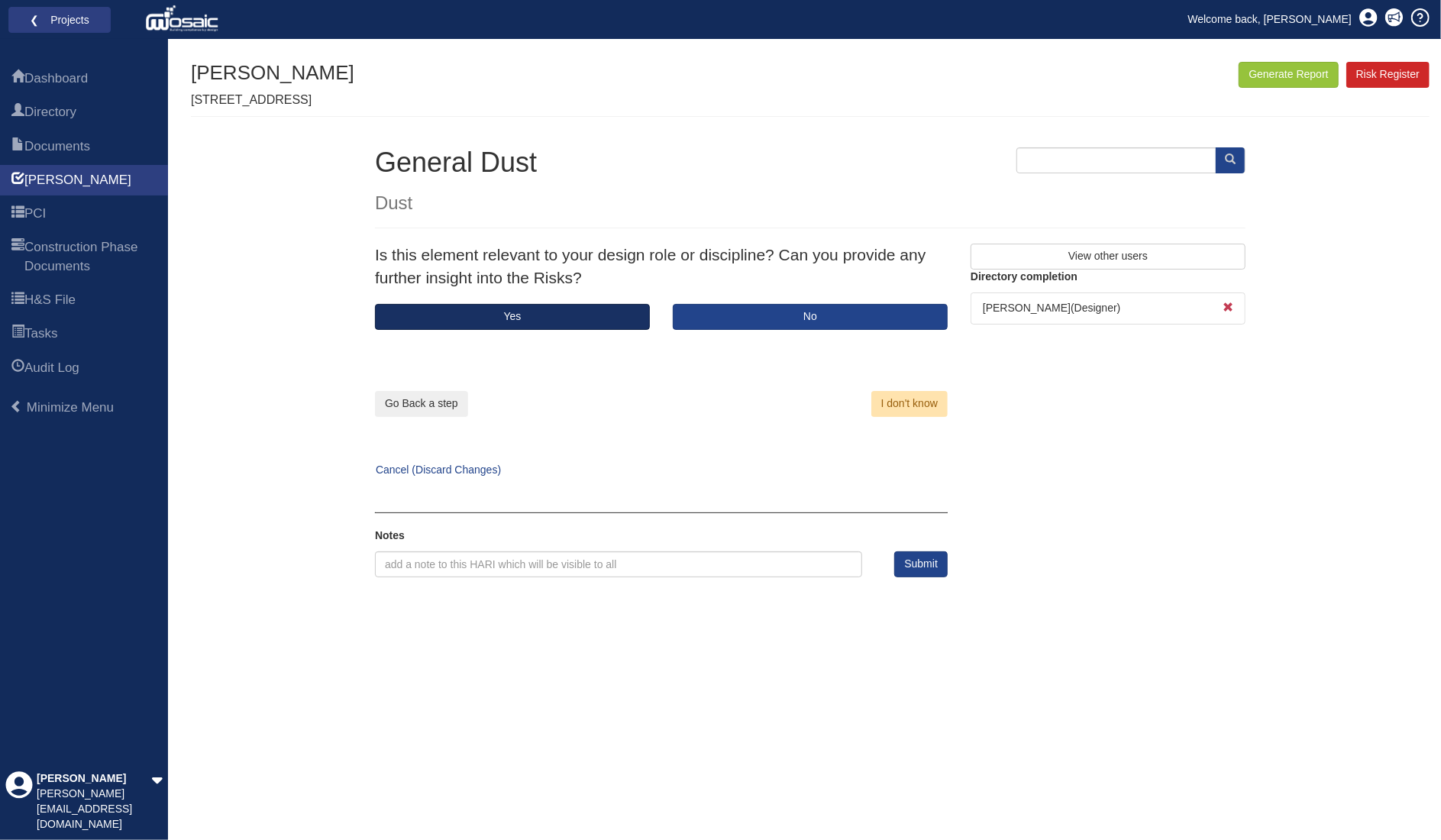
click at [568, 288] on div "Is this element relevant to your design role or discipline? Can you provide any…" at bounding box center [661, 274] width 596 height 61
click at [552, 314] on button "Yes" at bounding box center [512, 317] width 275 height 26
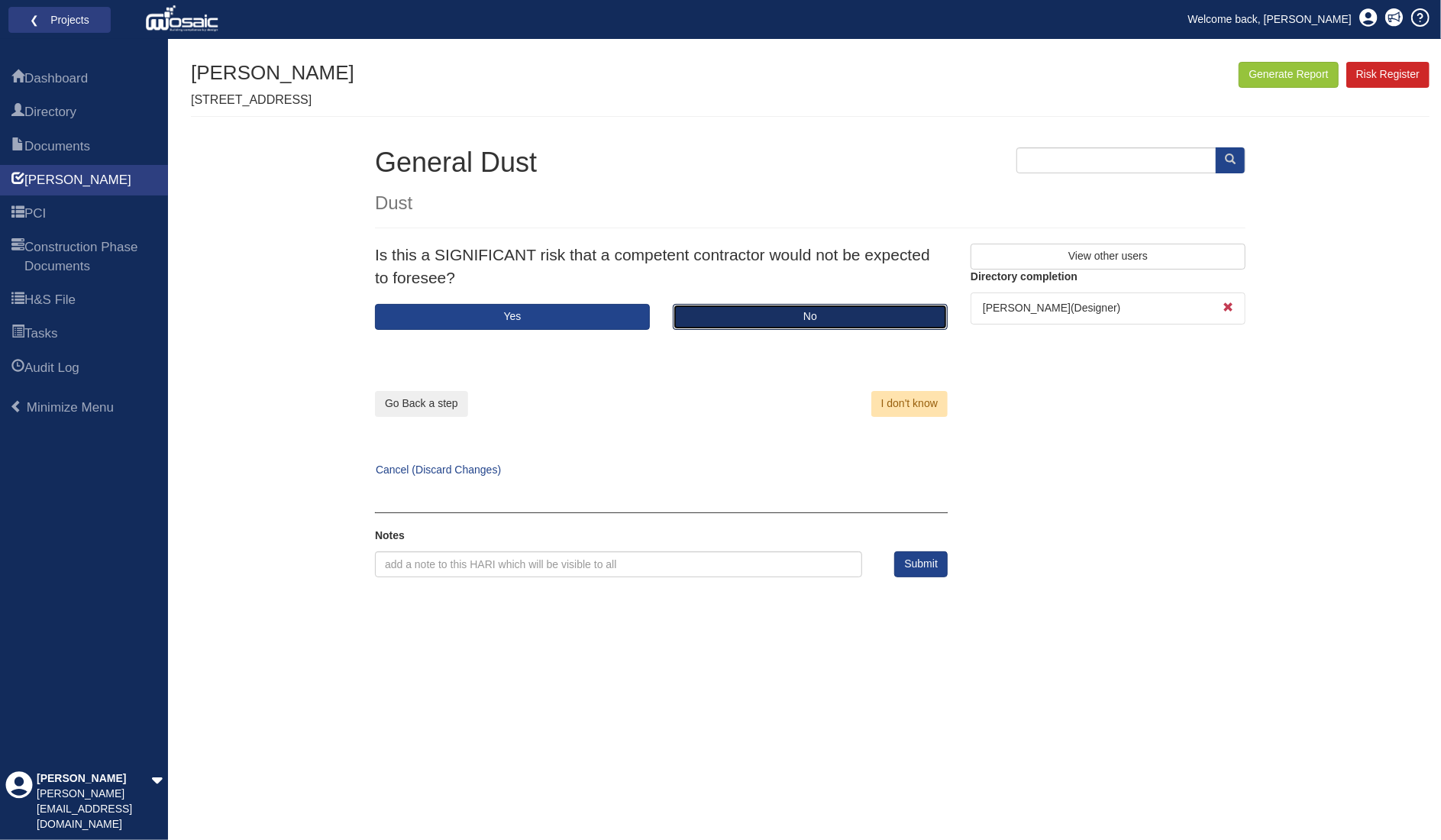
click at [818, 324] on button "No" at bounding box center [810, 317] width 275 height 26
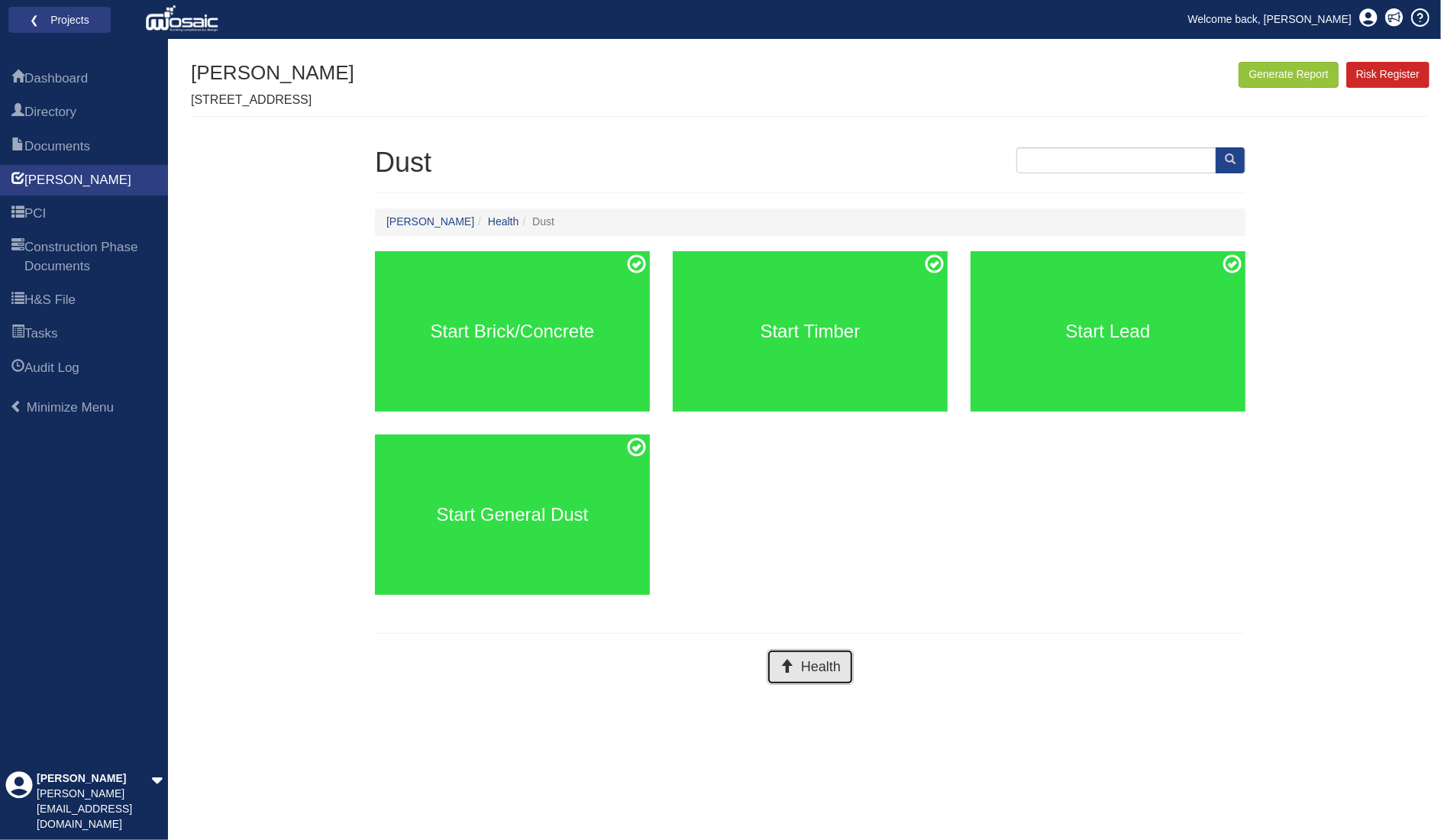
click at [796, 668] on button "Health" at bounding box center [810, 667] width 87 height 36
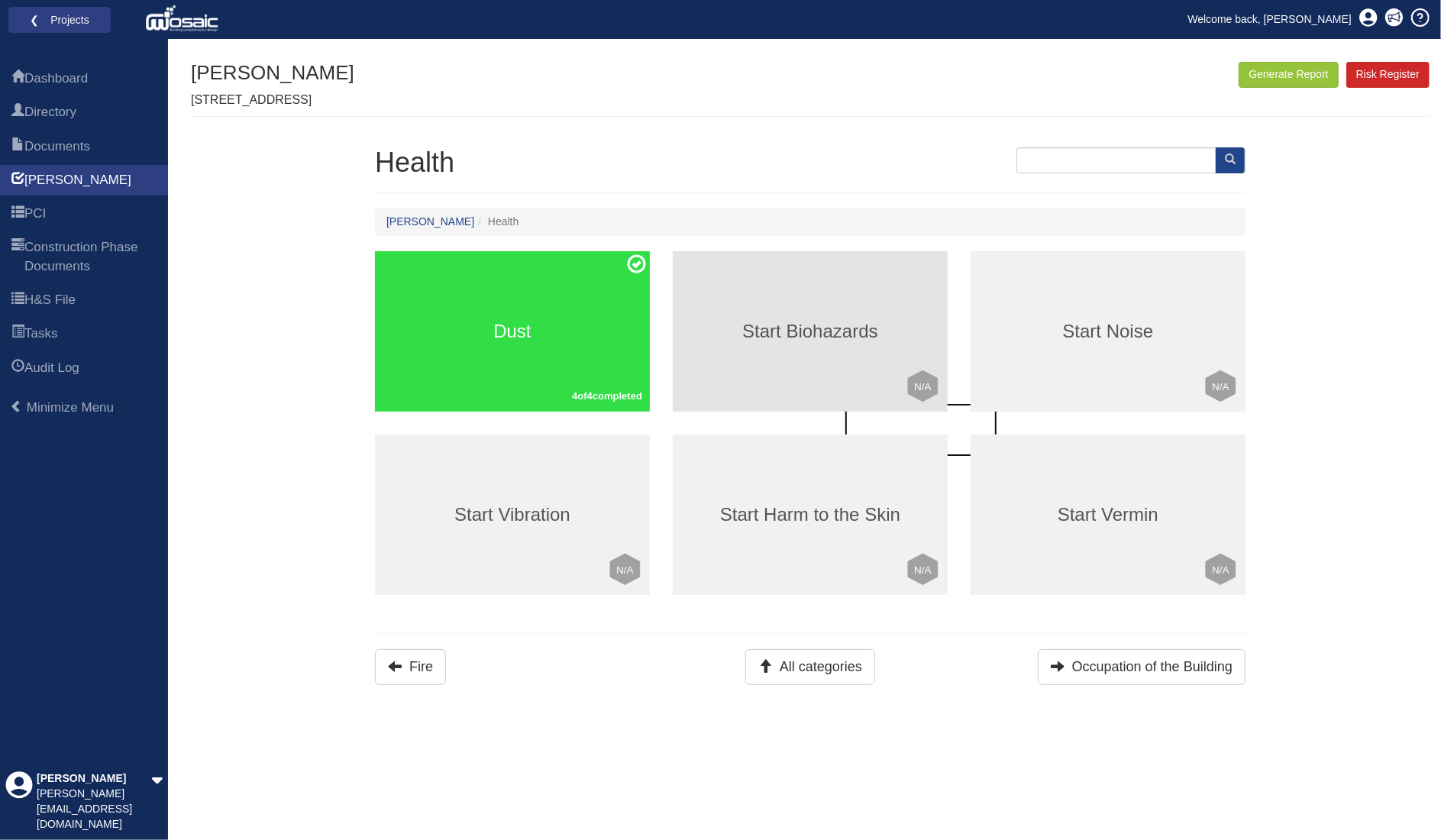
click at [789, 324] on h3 "Start Biohazards" at bounding box center [810, 331] width 275 height 20
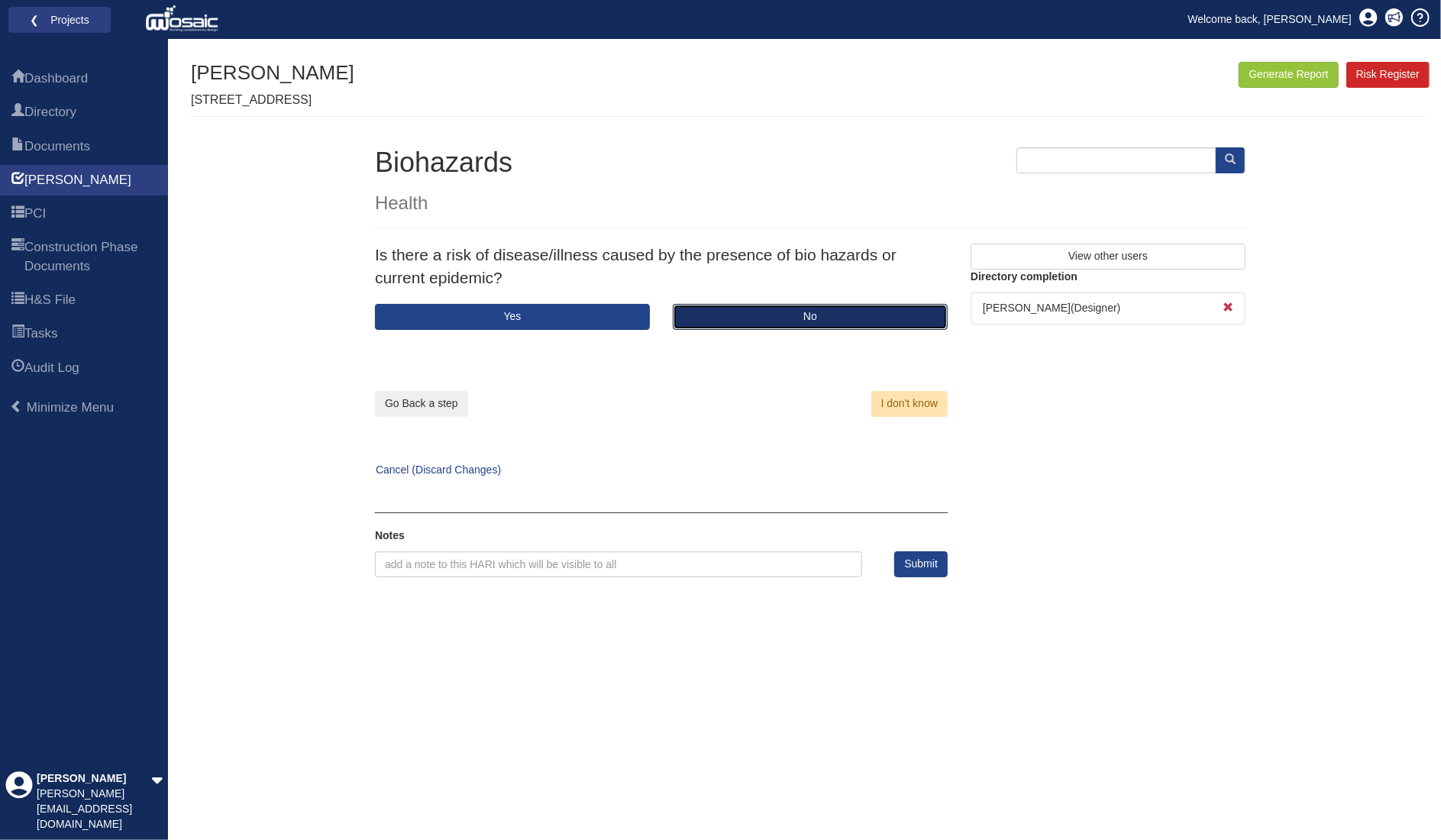
click at [734, 311] on button "No" at bounding box center [810, 317] width 275 height 26
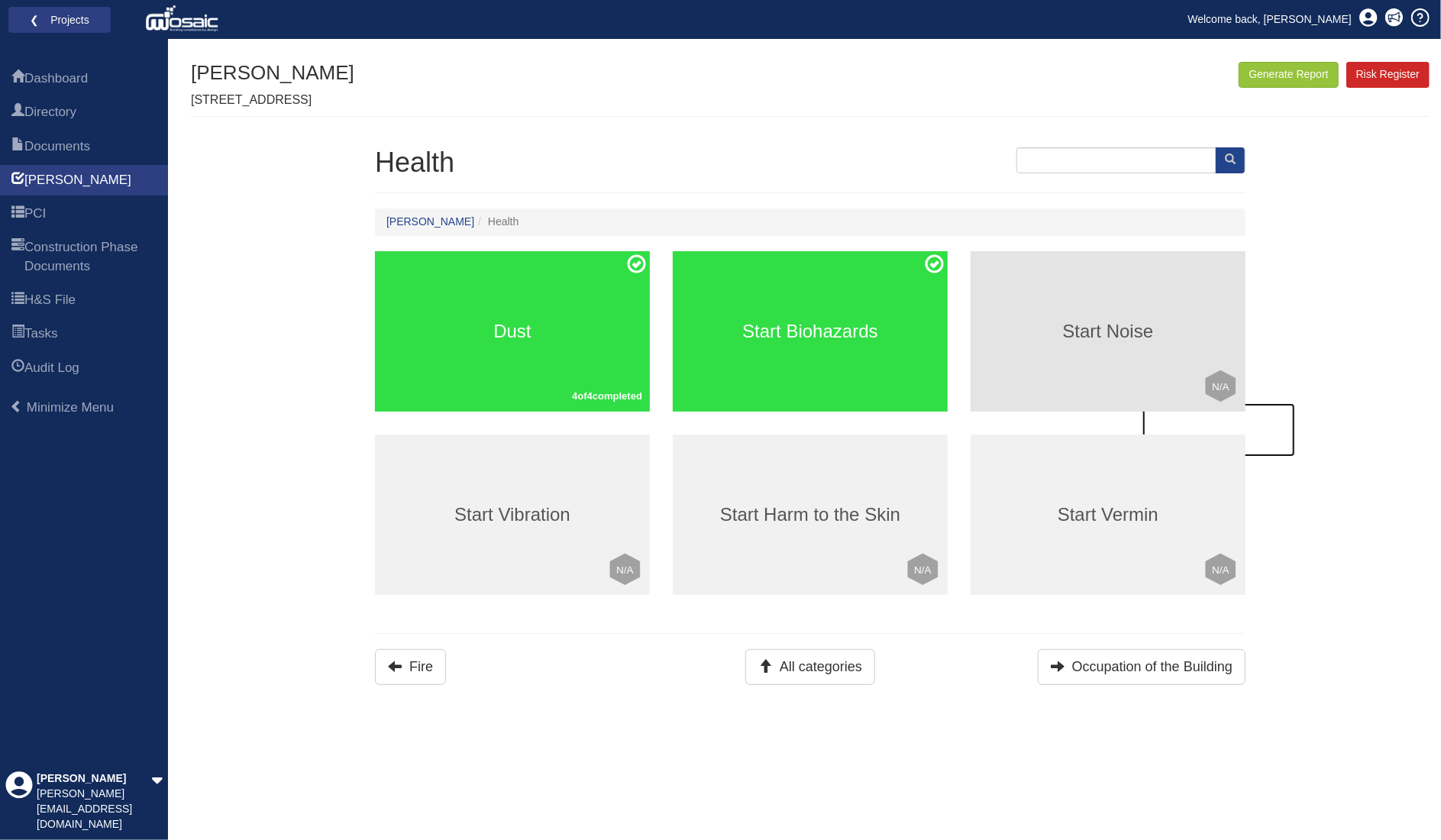
click at [1097, 329] on h3 "Start Noise" at bounding box center [1108, 331] width 275 height 20
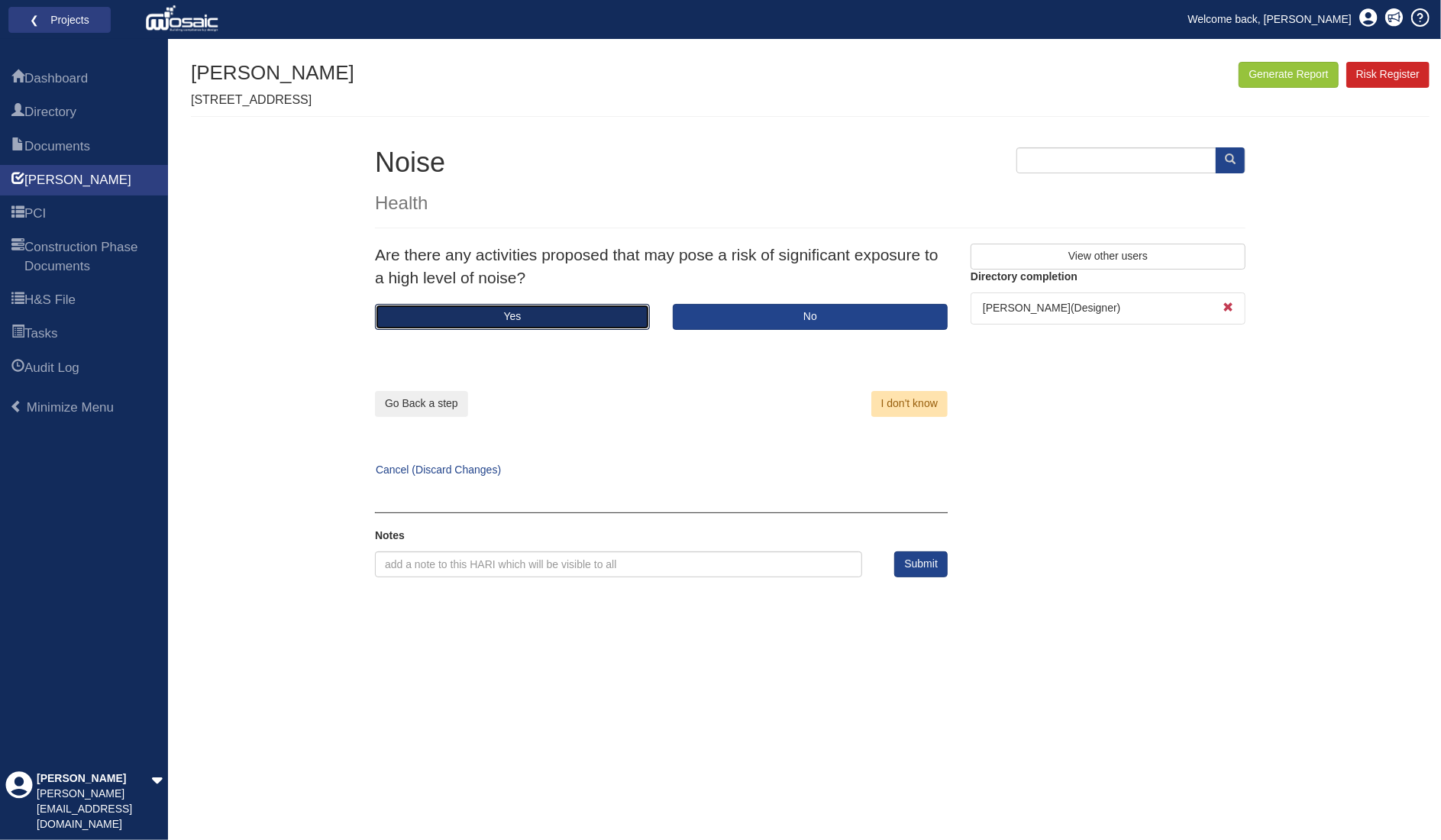
click at [556, 316] on button "Yes" at bounding box center [512, 317] width 275 height 26
click at [555, 316] on button "Yes" at bounding box center [512, 317] width 275 height 26
click at [767, 320] on button "No" at bounding box center [810, 317] width 275 height 26
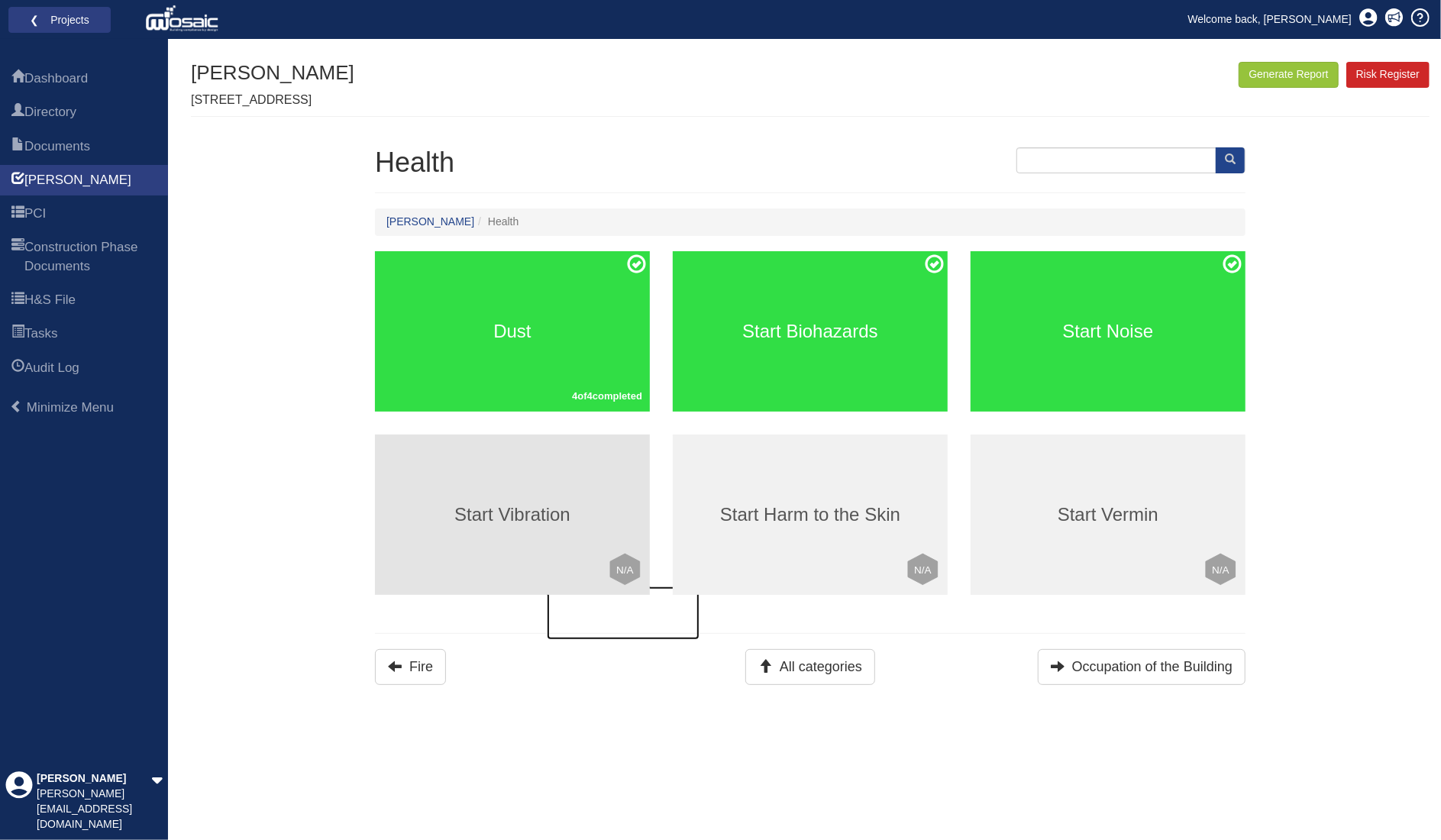
click at [512, 498] on div "Start Vibration Click to mark this element as Not Applicable to your work packa…" at bounding box center [512, 514] width 275 height 160
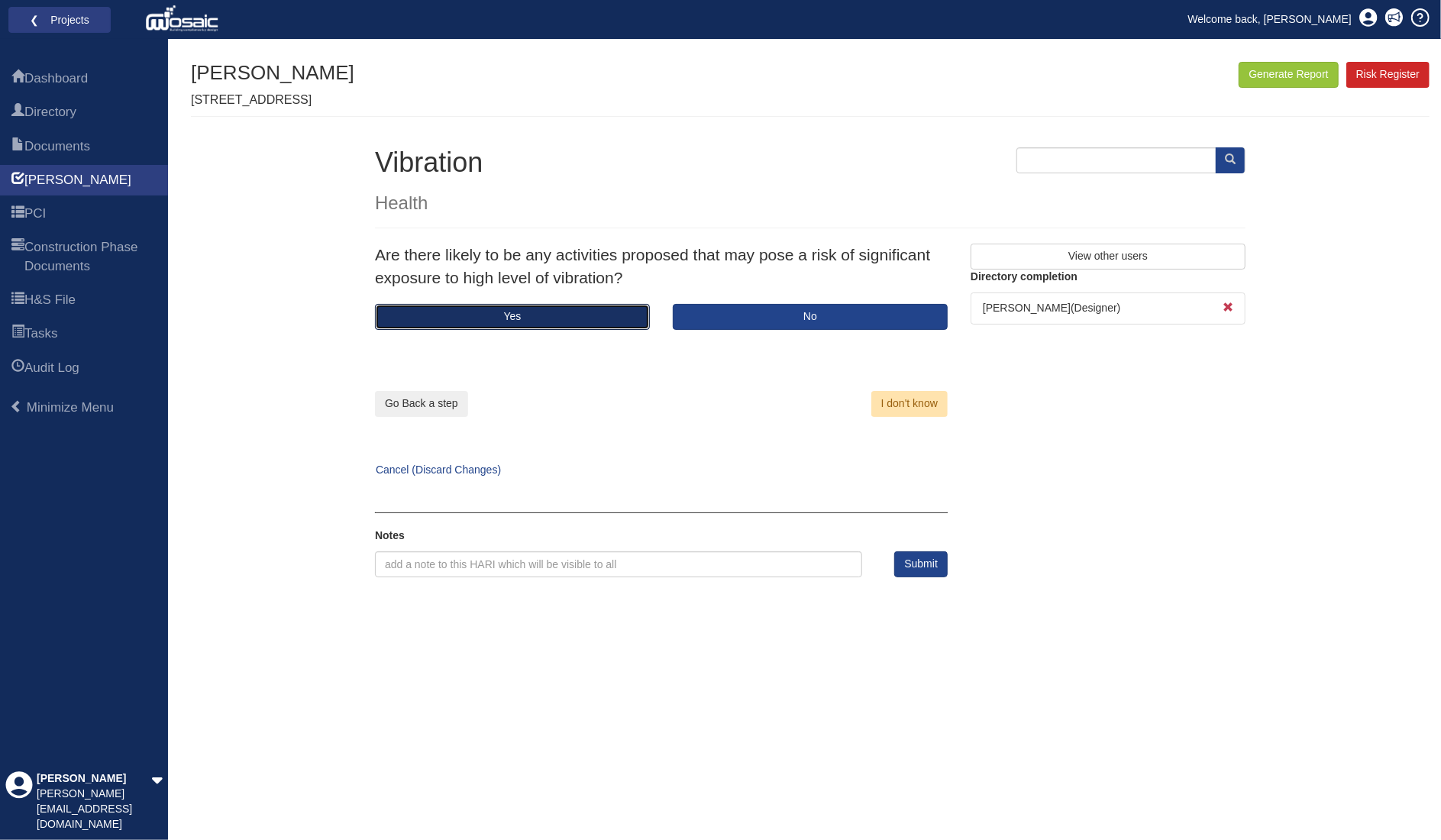
click at [515, 312] on button "Yes" at bounding box center [512, 317] width 275 height 26
click at [558, 317] on button "Yes" at bounding box center [512, 317] width 275 height 26
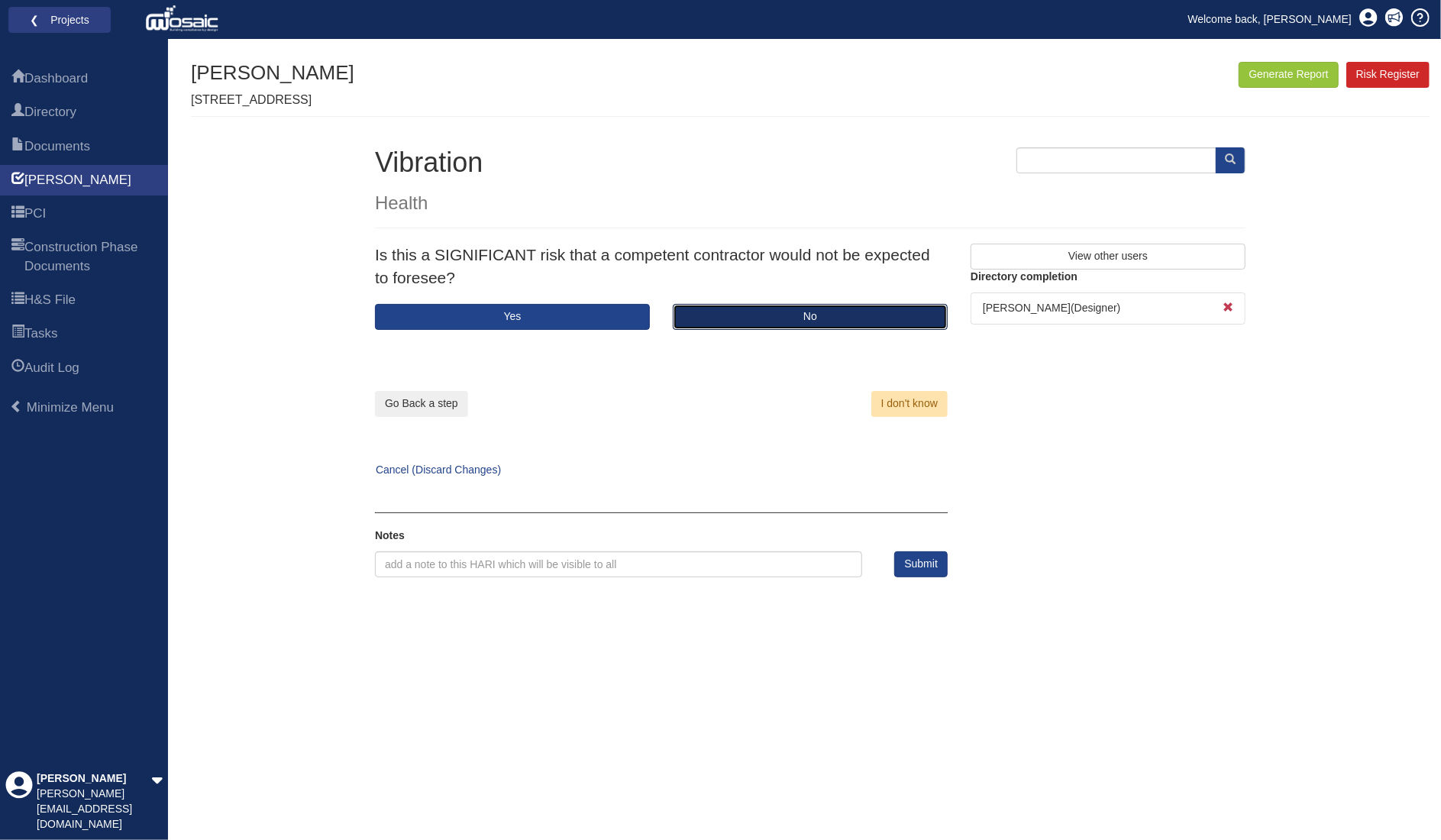
click at [786, 317] on button "No" at bounding box center [810, 317] width 275 height 26
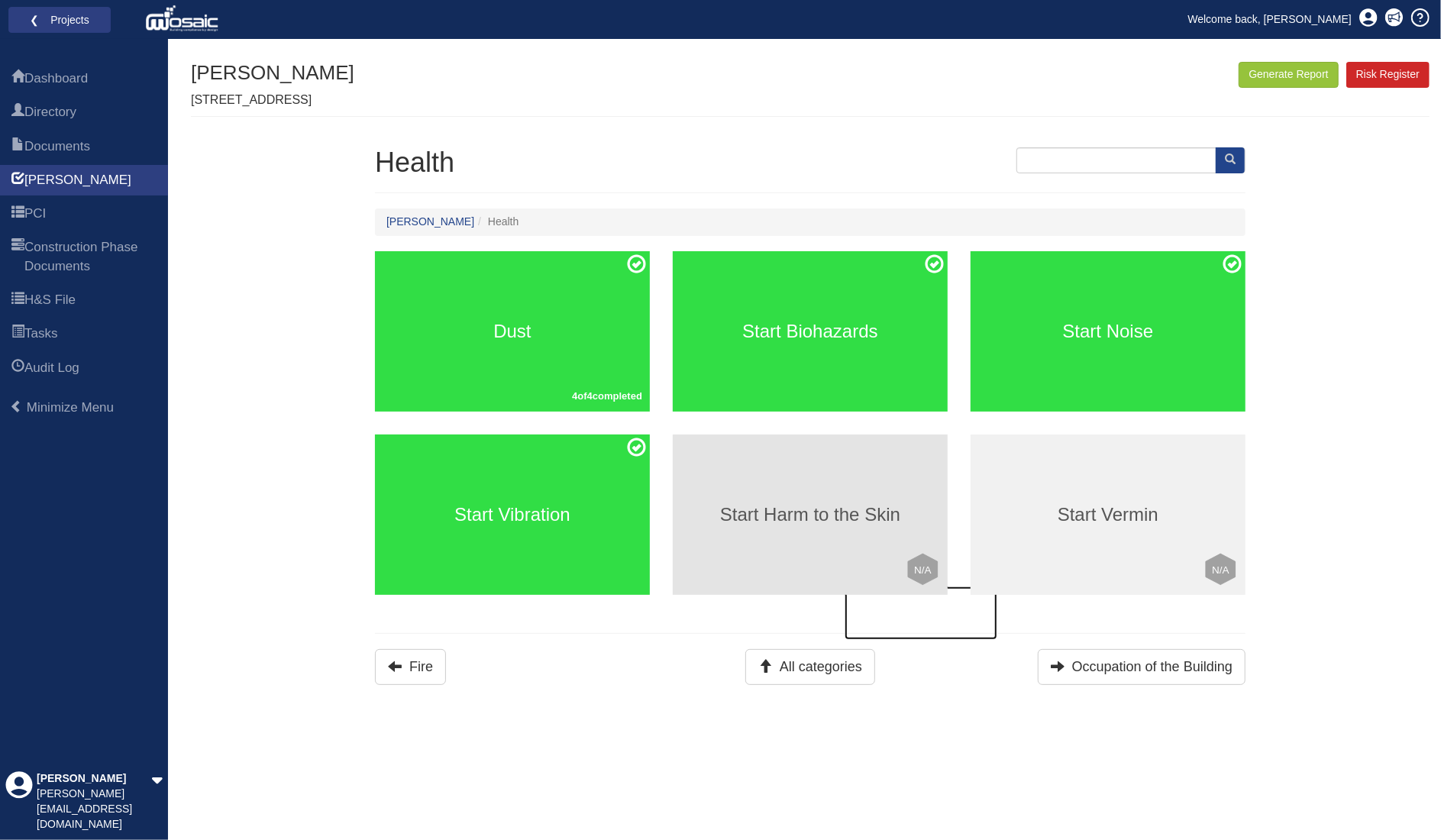
click at [863, 511] on h3 "Start Harm to the Skin" at bounding box center [810, 514] width 275 height 20
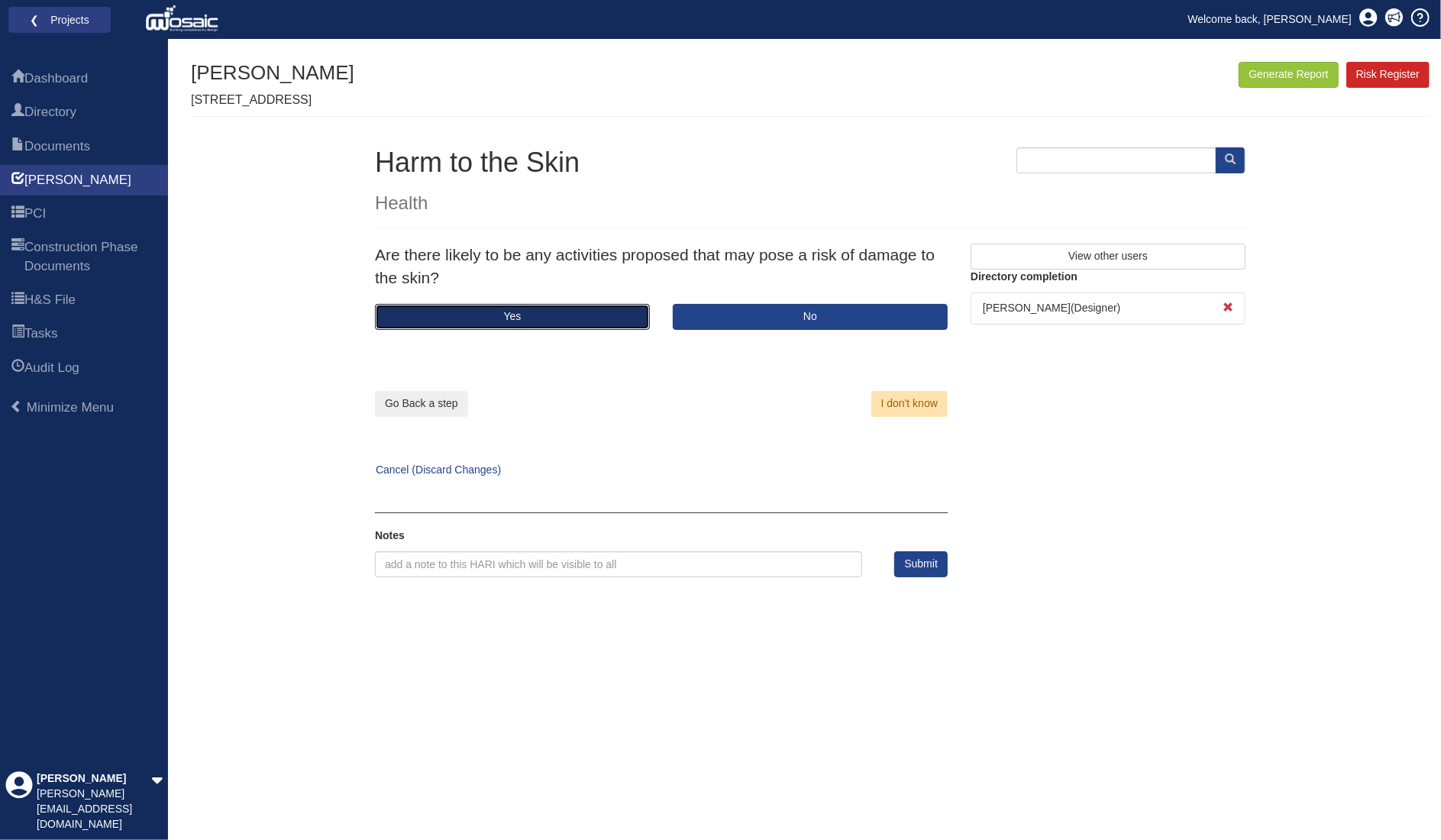
click at [569, 317] on button "Yes" at bounding box center [512, 317] width 275 height 26
click at [791, 316] on button "No" at bounding box center [810, 317] width 275 height 26
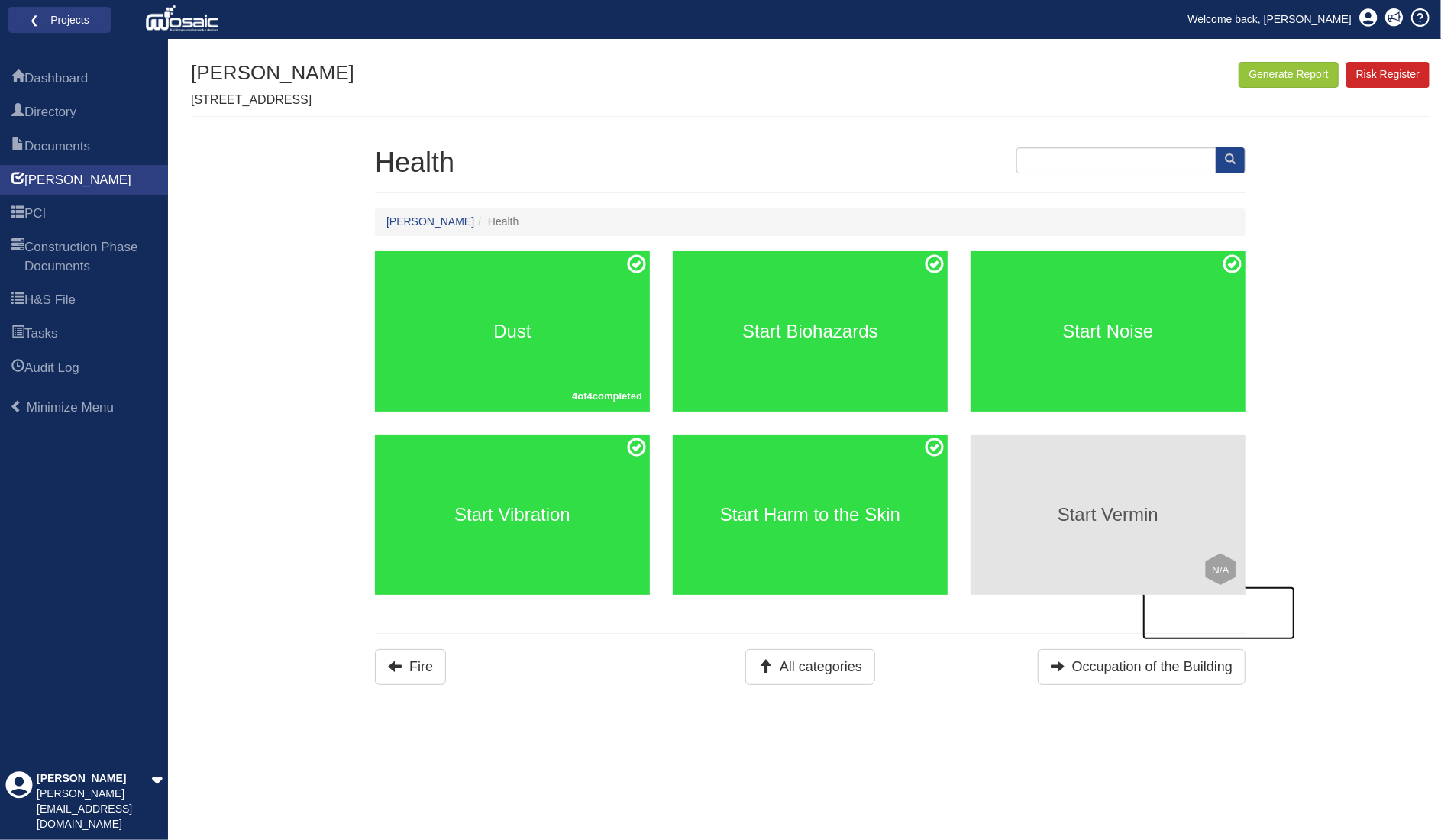
click at [1041, 518] on h3 "Start Vermin" at bounding box center [1108, 514] width 275 height 20
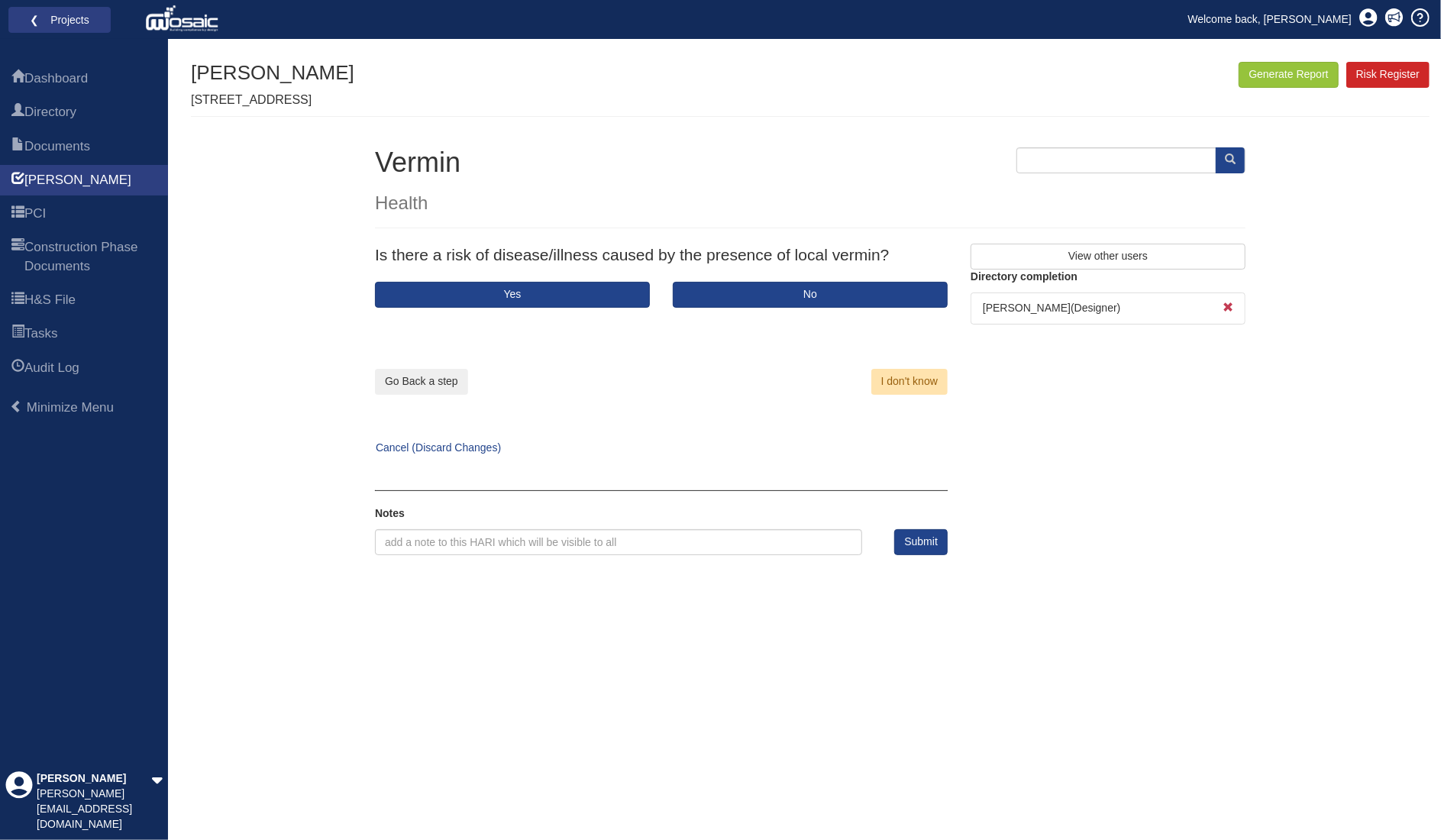
click at [769, 308] on div "I don't know" at bounding box center [816, 351] width 310 height 87
click at [773, 302] on button "No" at bounding box center [810, 295] width 275 height 26
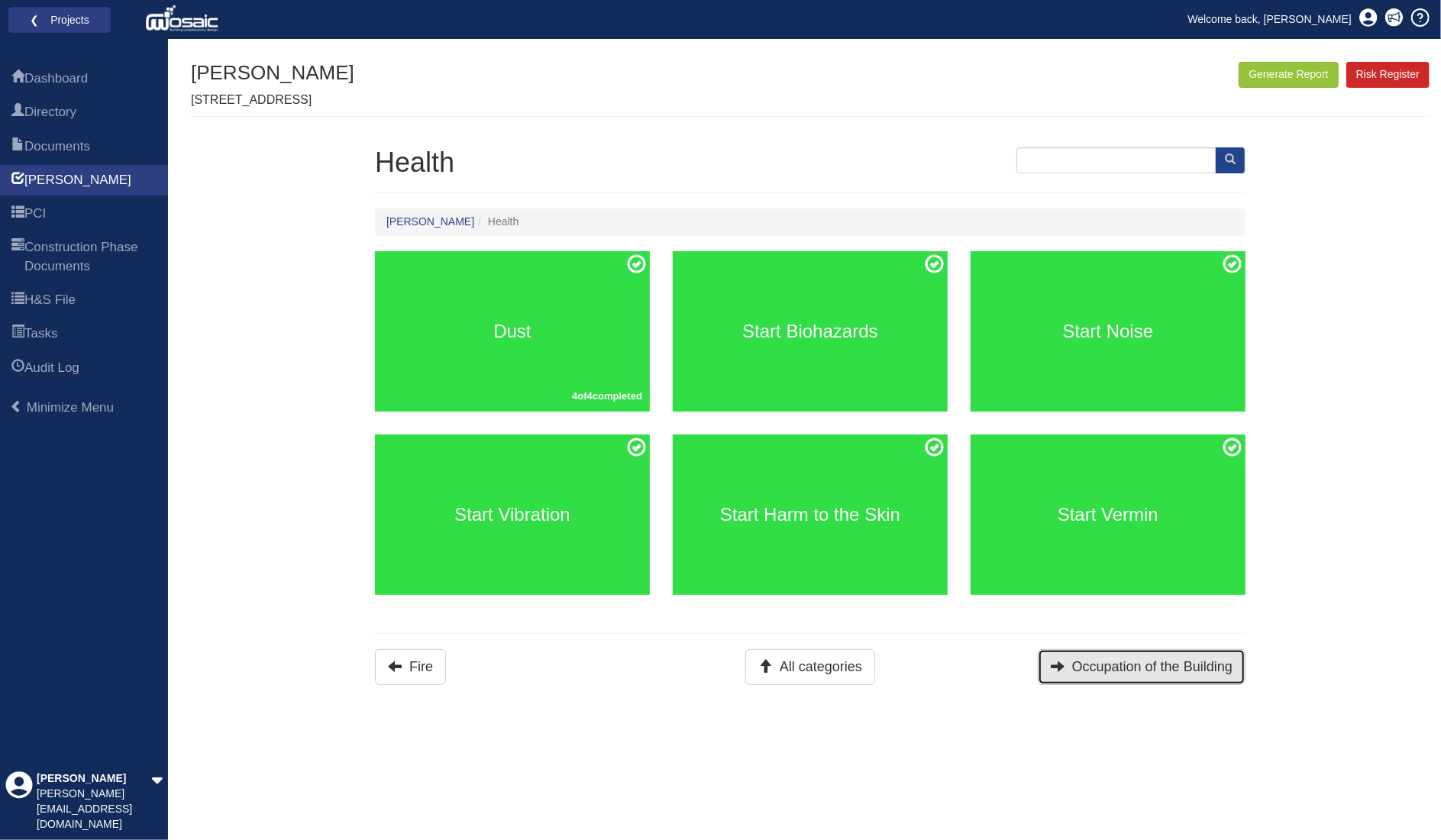
click at [1144, 660] on button "Occupation of the Building" at bounding box center [1142, 667] width 208 height 36
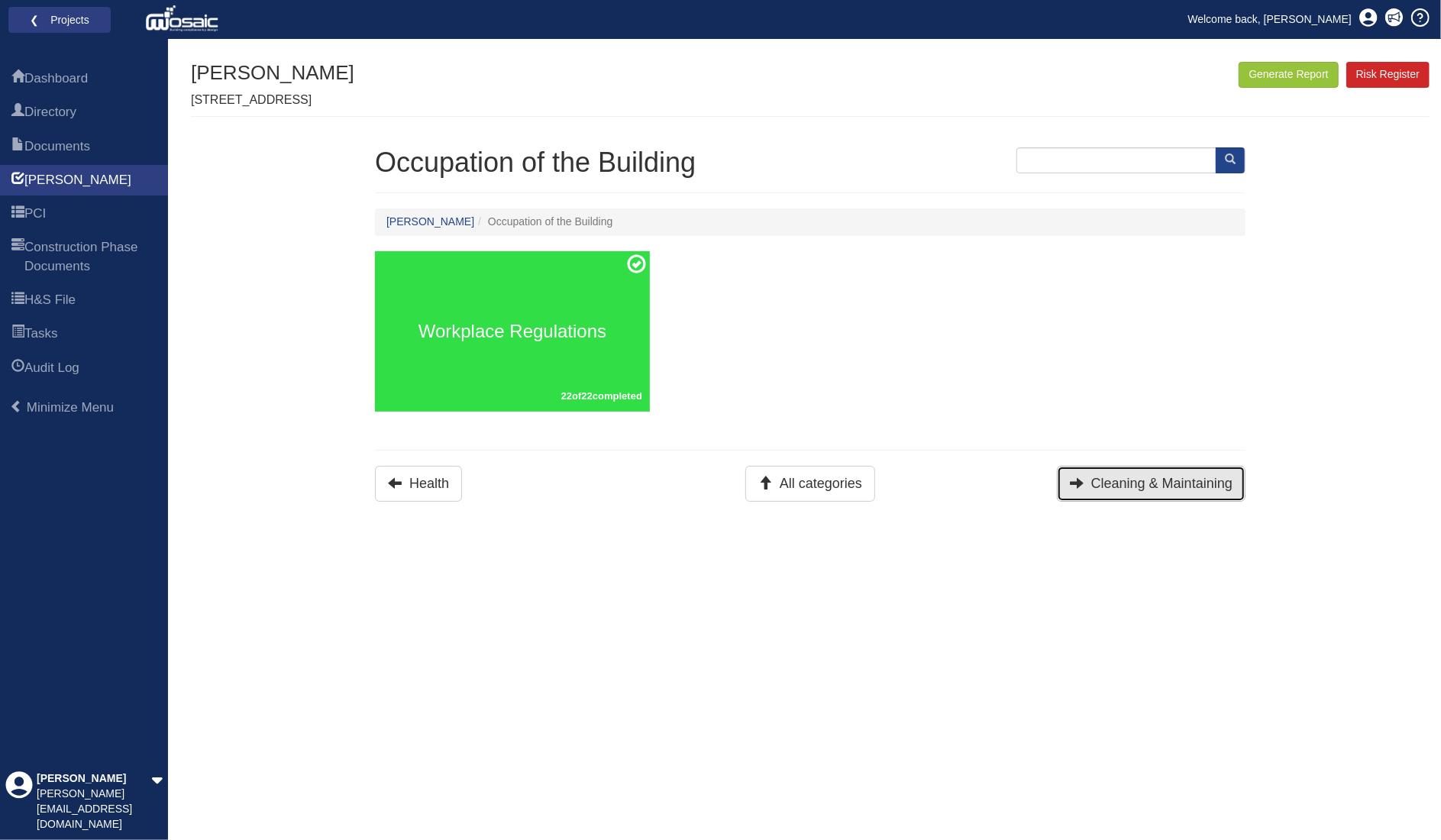
click at [1151, 479] on button "Cleaning & Maintaining" at bounding box center [1151, 483] width 189 height 36
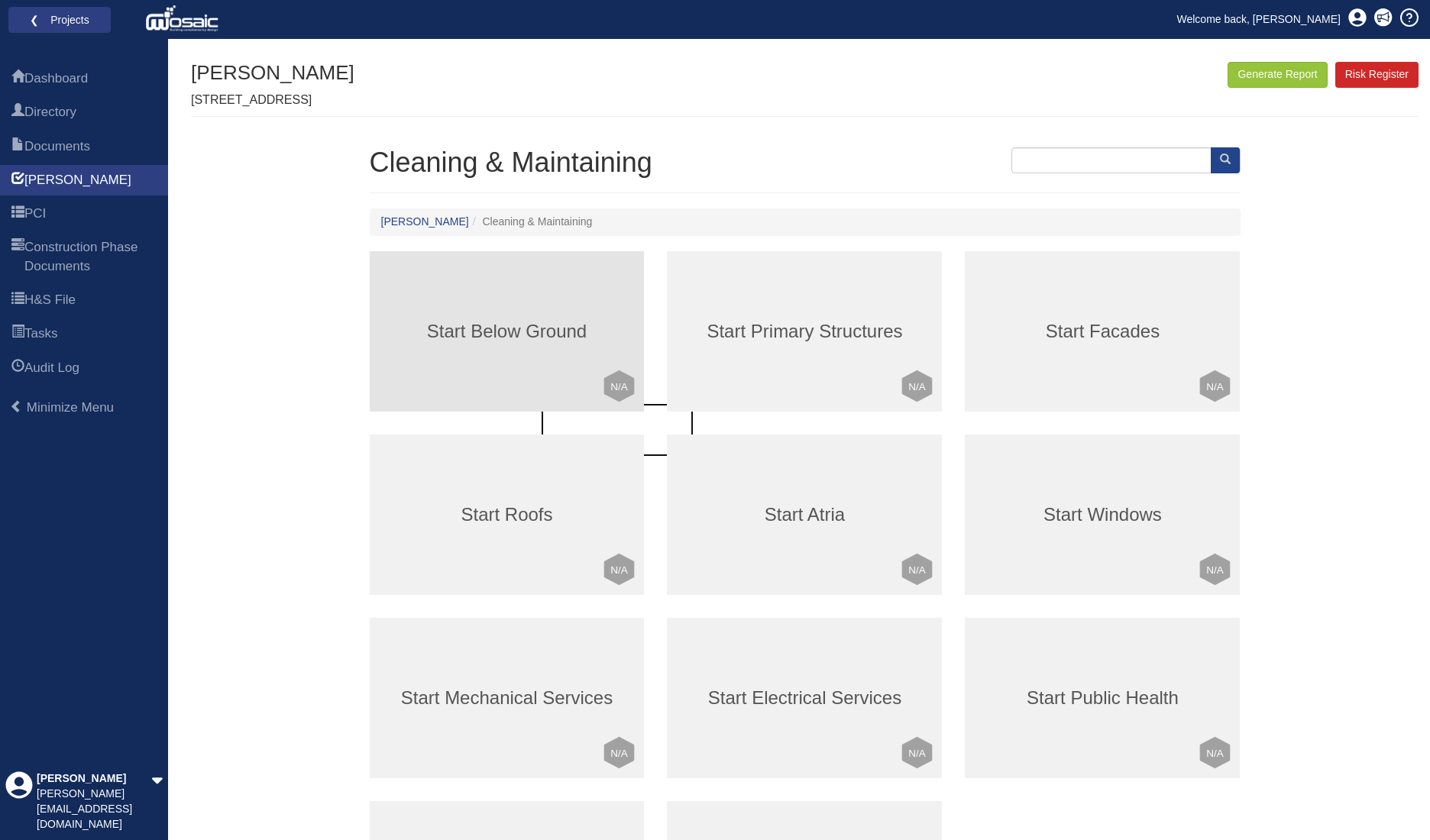
click at [558, 302] on div "Start Below Ground Click to mark this element as Not Applicable to your work pa…" at bounding box center [506, 331] width 275 height 160
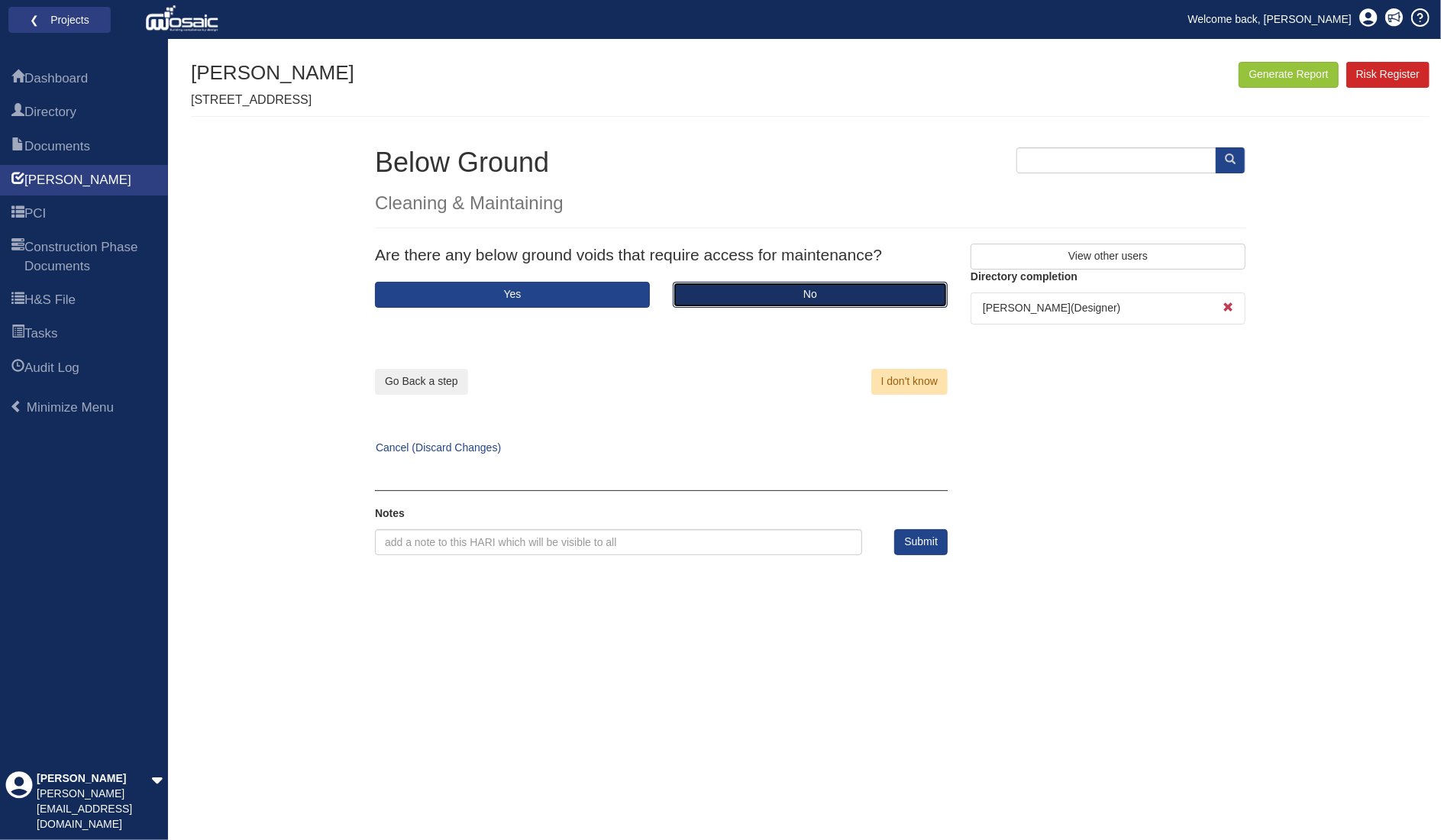
click at [703, 296] on button "No" at bounding box center [810, 295] width 275 height 26
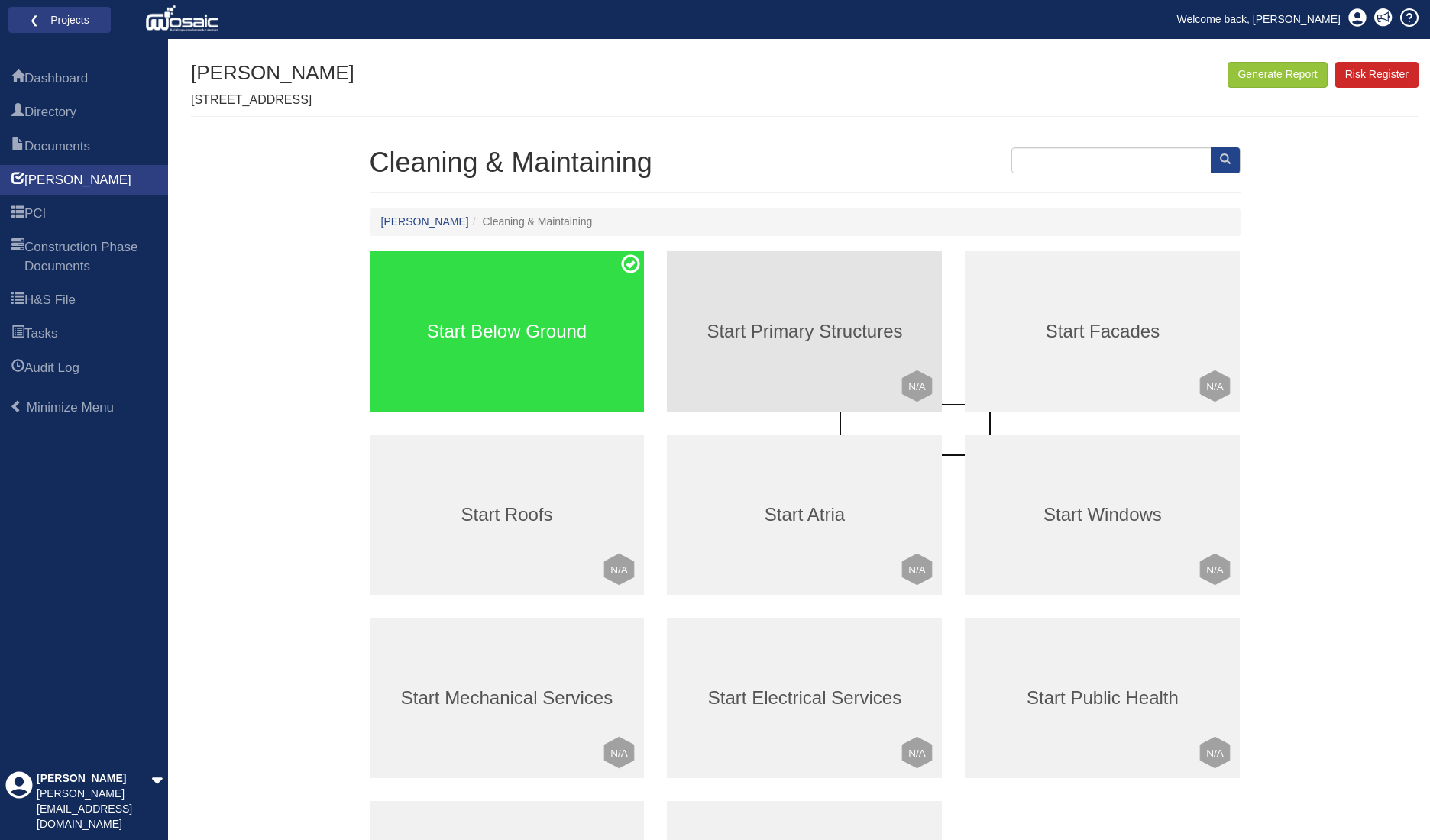
click at [816, 330] on h3 "Start Primary Structures" at bounding box center [804, 331] width 275 height 20
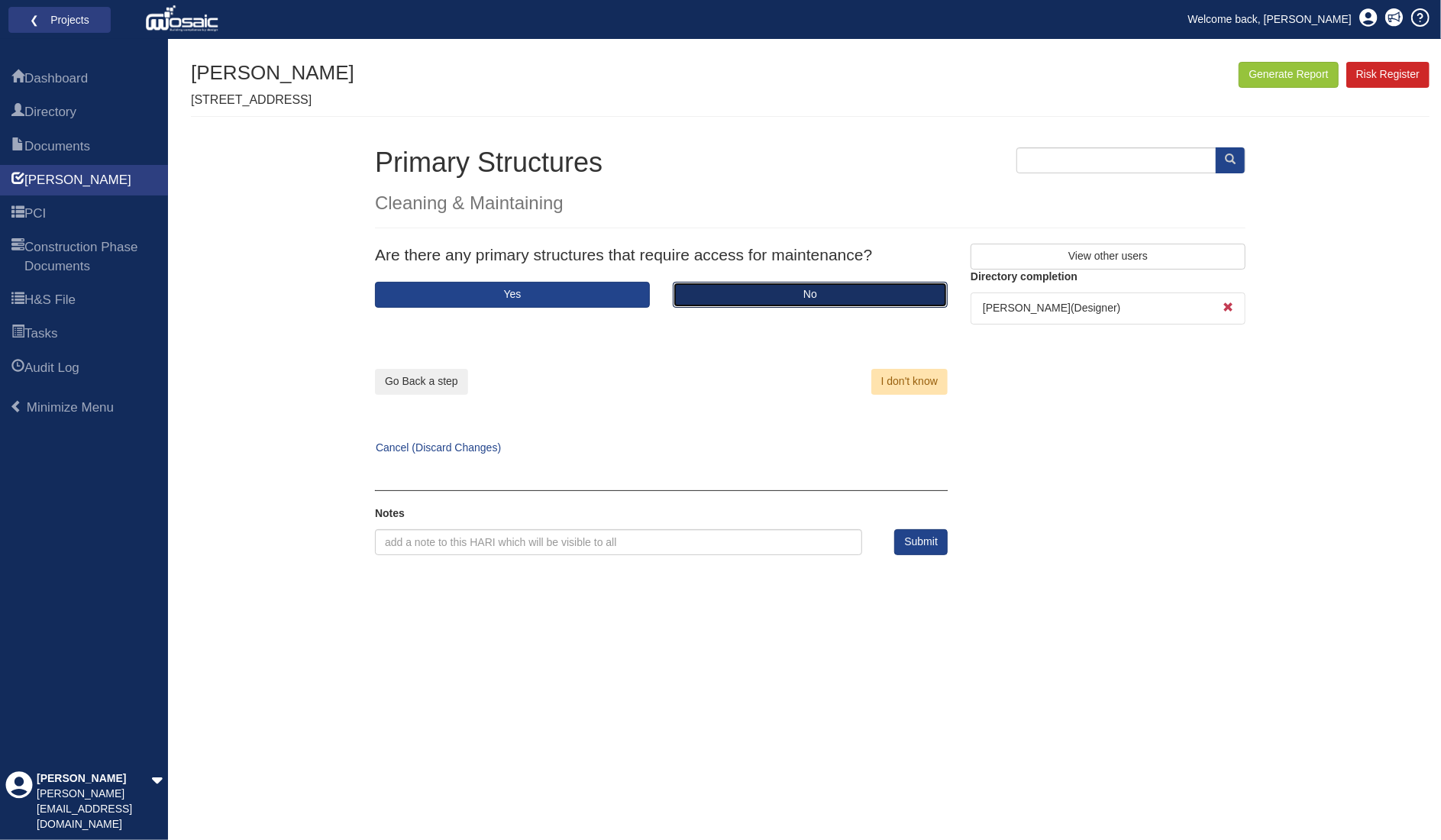
click at [751, 300] on button "No" at bounding box center [810, 295] width 275 height 26
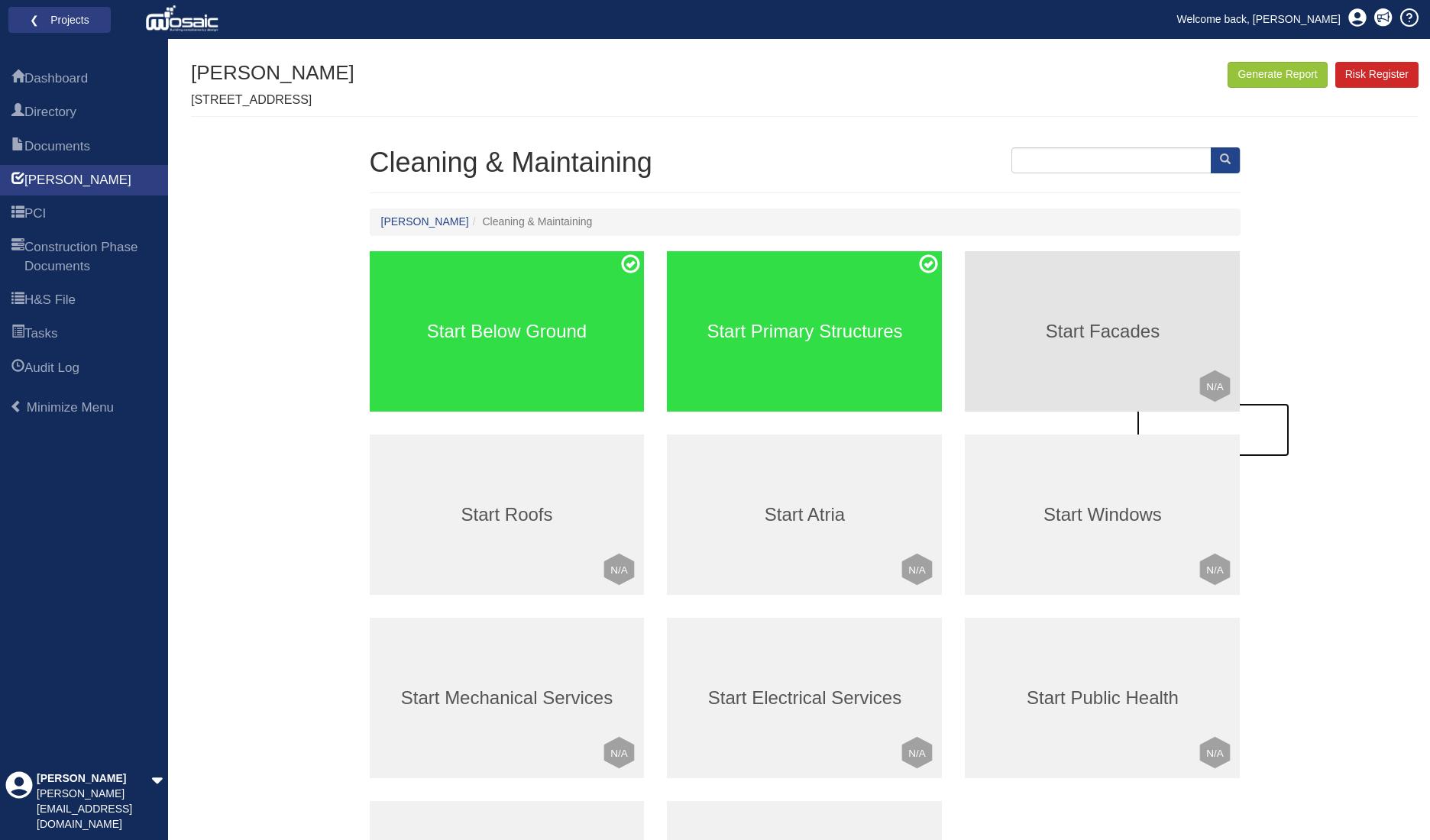
click at [1123, 343] on div "Start Facades Click to mark this element as Not Applicable to your work package…" at bounding box center [1102, 331] width 275 height 160
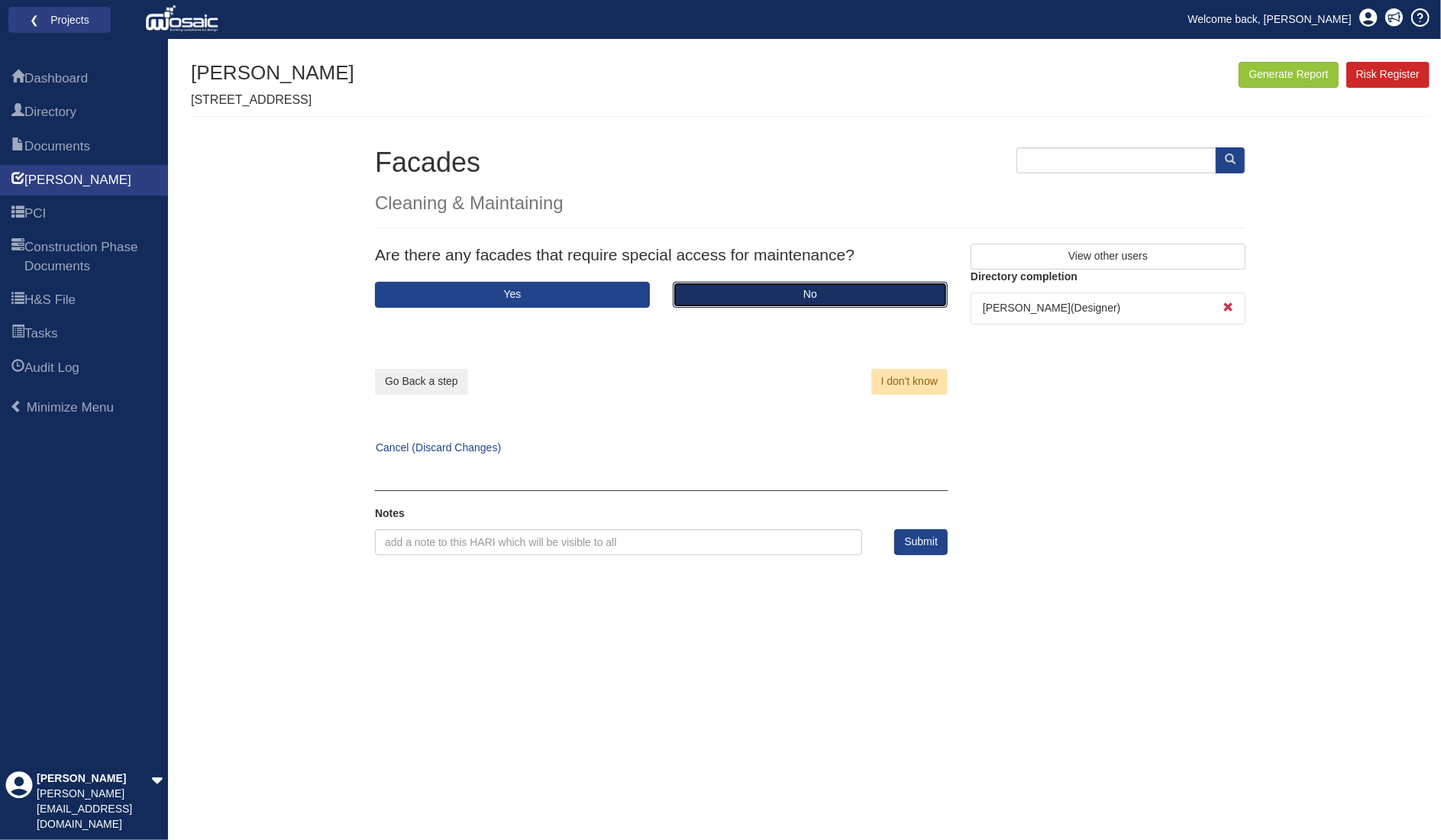
click at [754, 294] on button "No" at bounding box center [810, 295] width 275 height 26
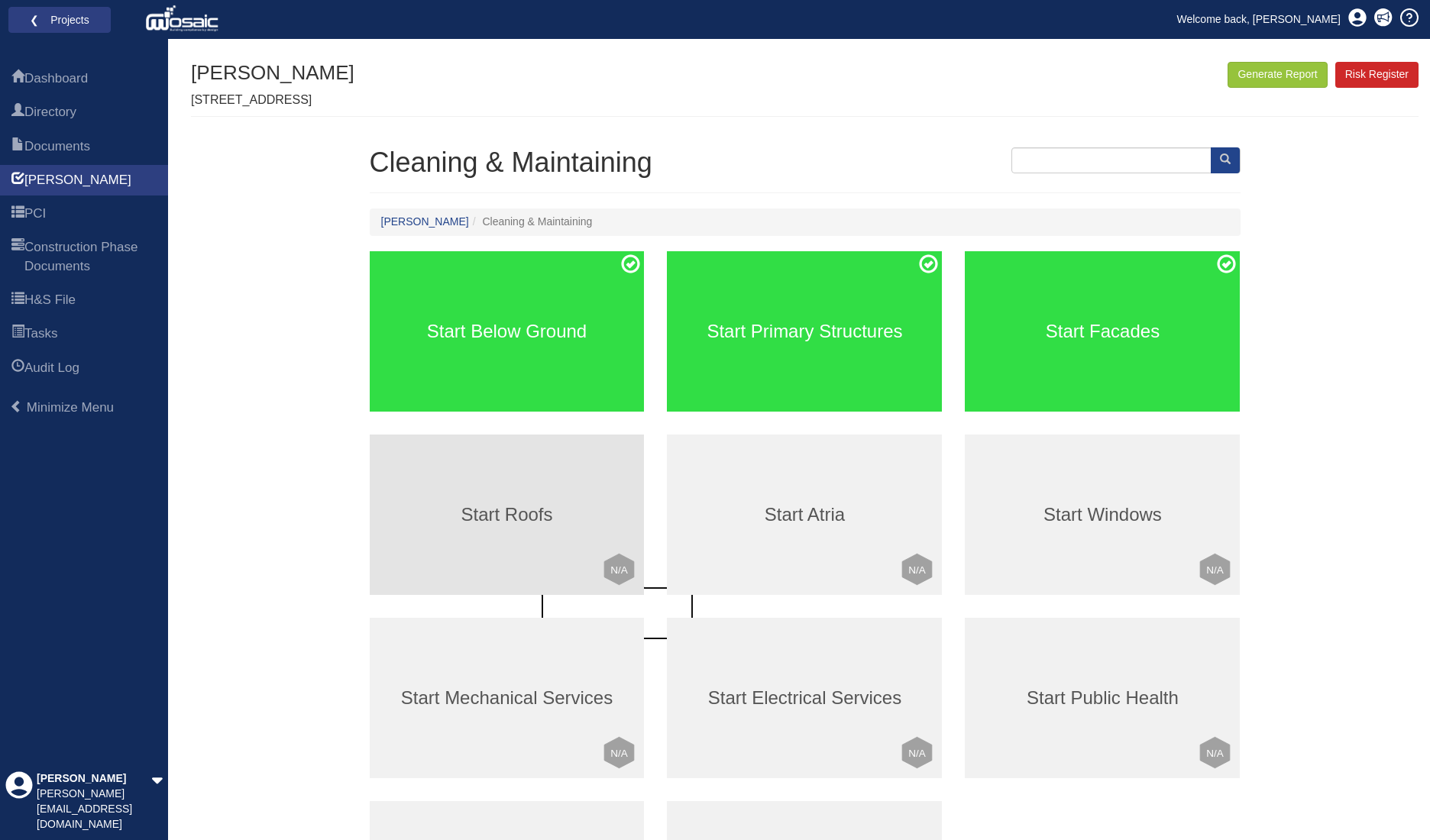
click at [479, 497] on div "Start Roofs Click to mark this element as Not Applicable to your work package L…" at bounding box center [506, 514] width 275 height 160
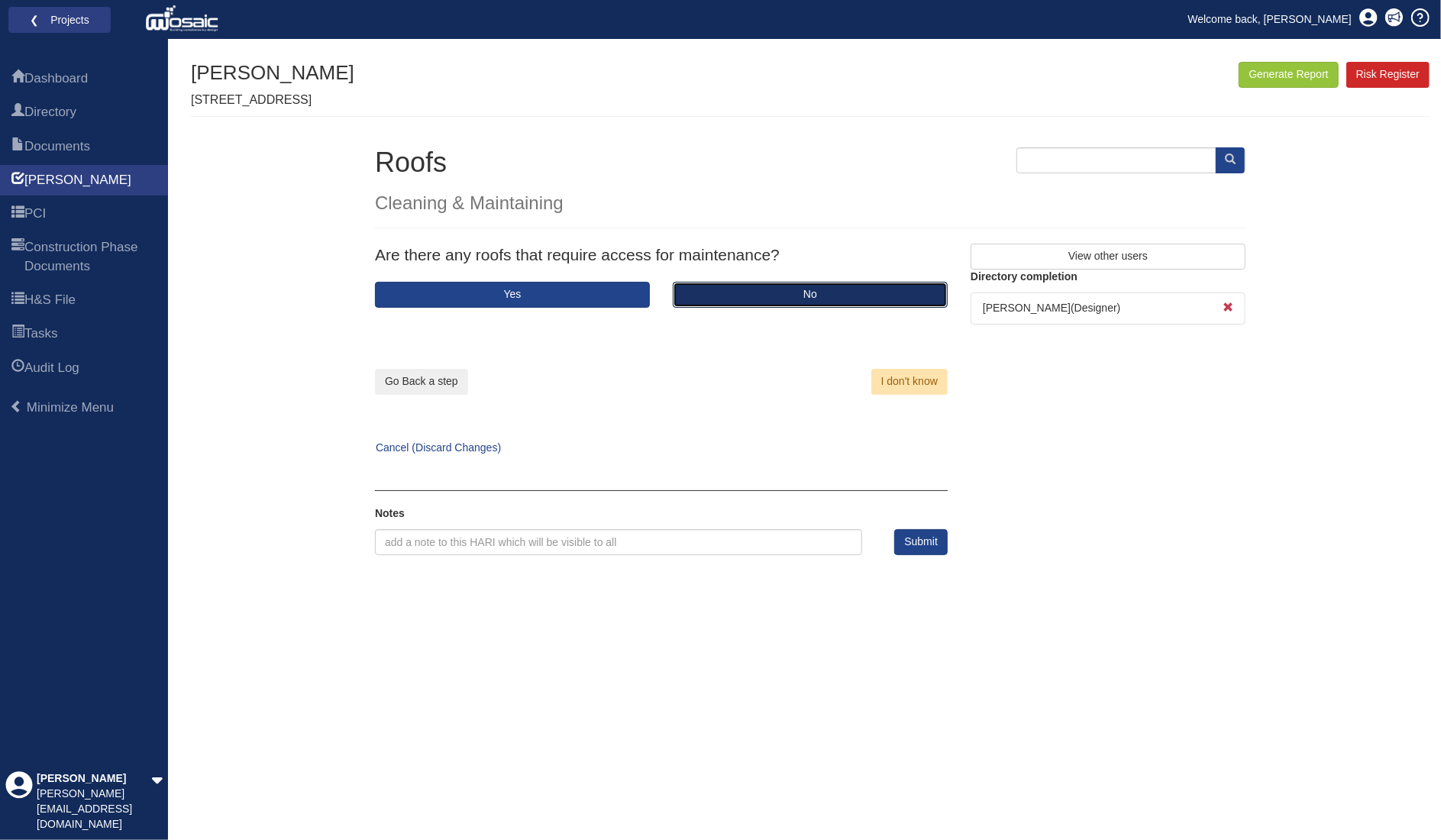
click at [738, 295] on button "No" at bounding box center [810, 295] width 275 height 26
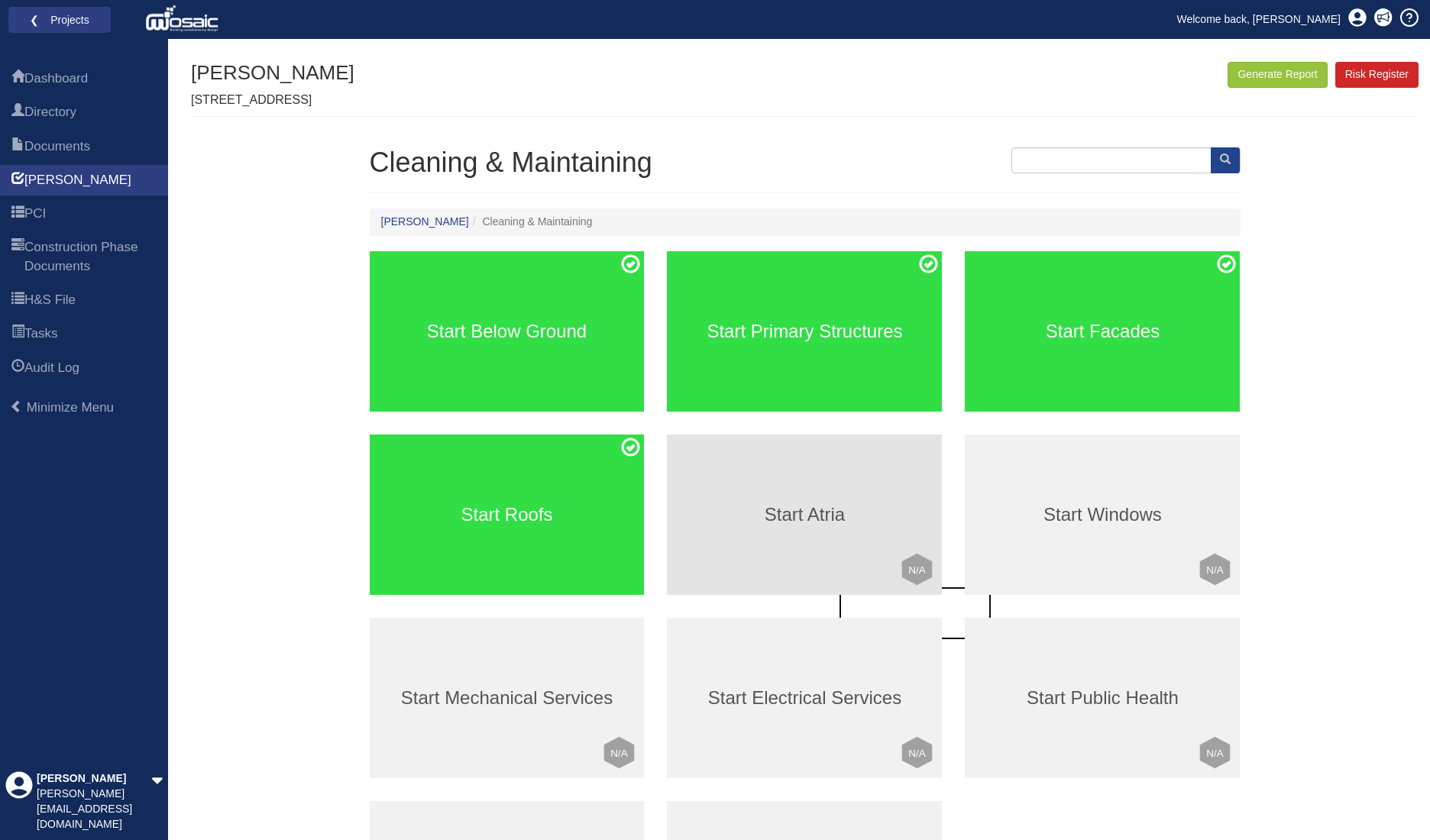
click at [800, 533] on div "Start Atria Click to mark this element as Not Applicable to your work package L…" at bounding box center [804, 514] width 275 height 160
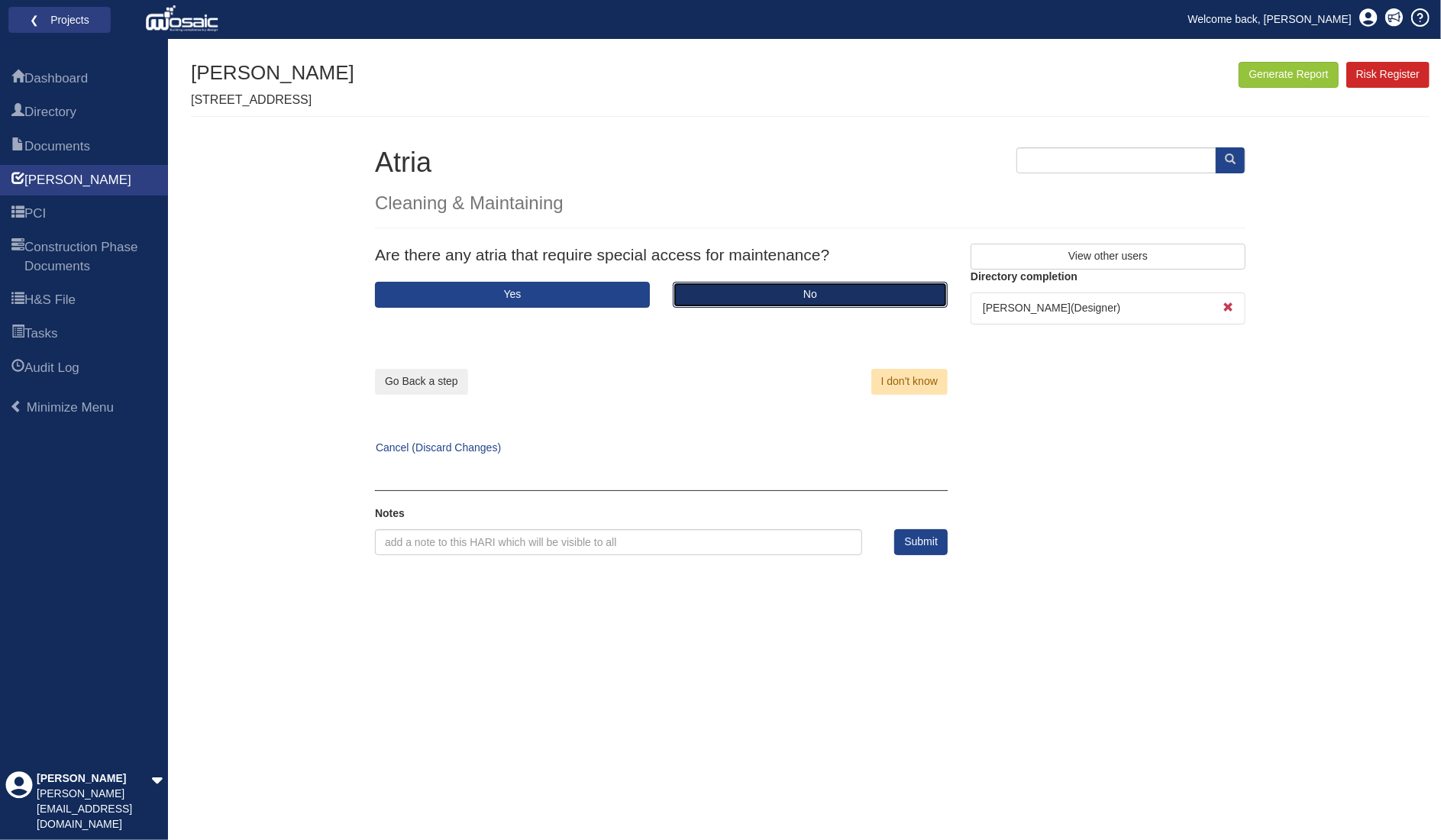
click at [754, 292] on button "No" at bounding box center [810, 295] width 275 height 26
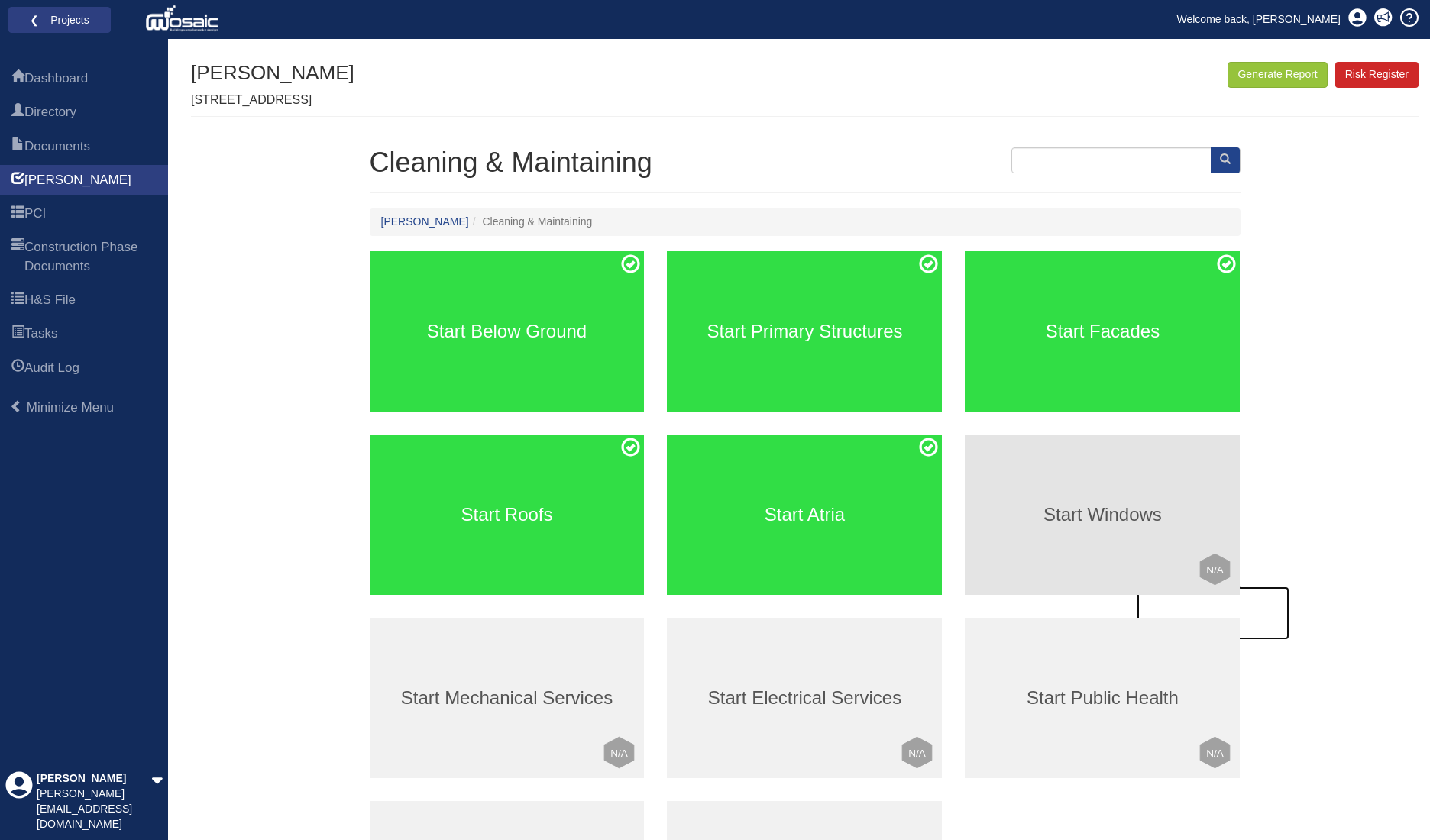
click at [1017, 530] on div "Start Windows Click to mark this element as Not Applicable to your work package…" at bounding box center [1102, 514] width 275 height 160
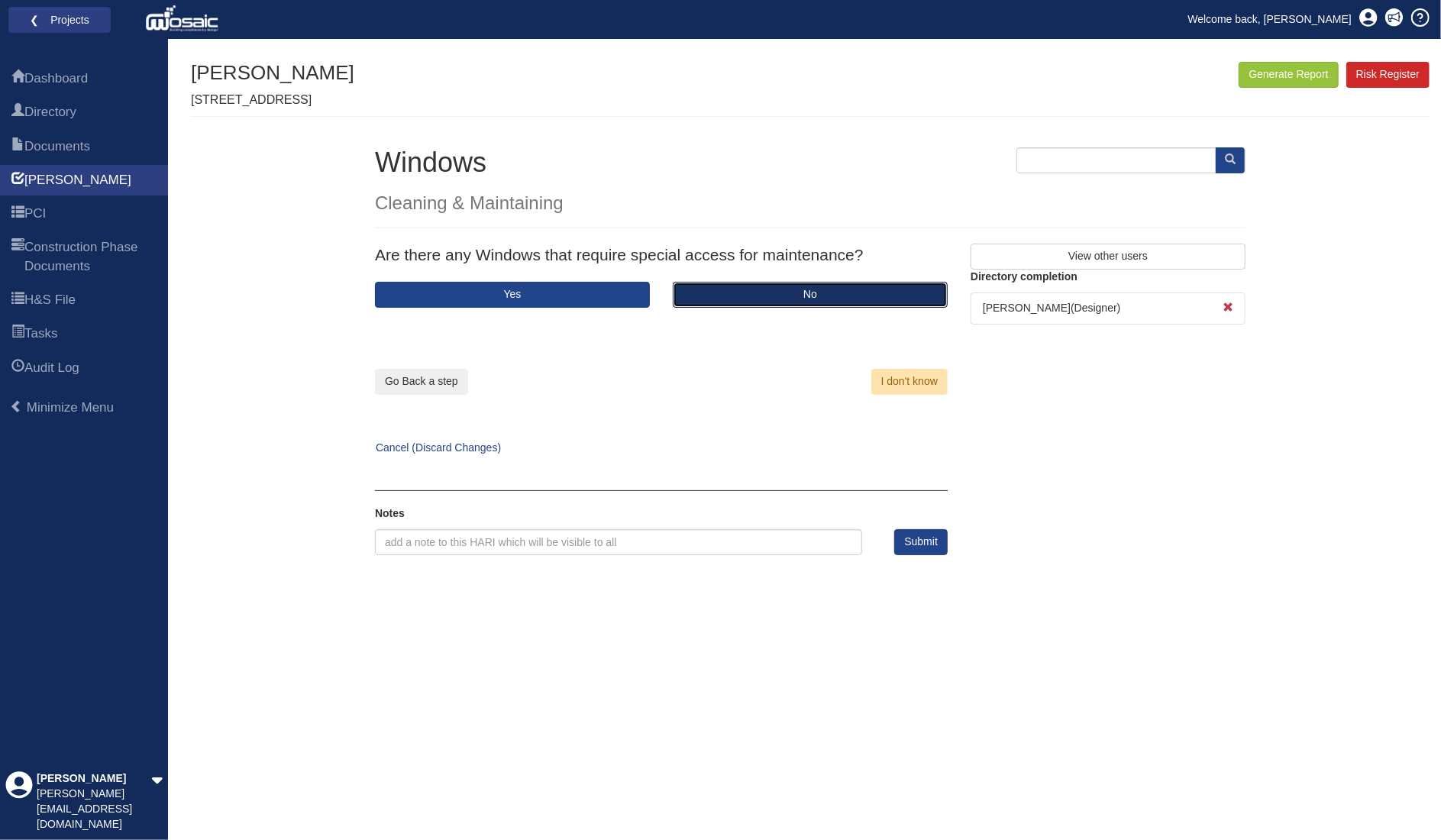
click at [718, 291] on button "No" at bounding box center [810, 295] width 275 height 26
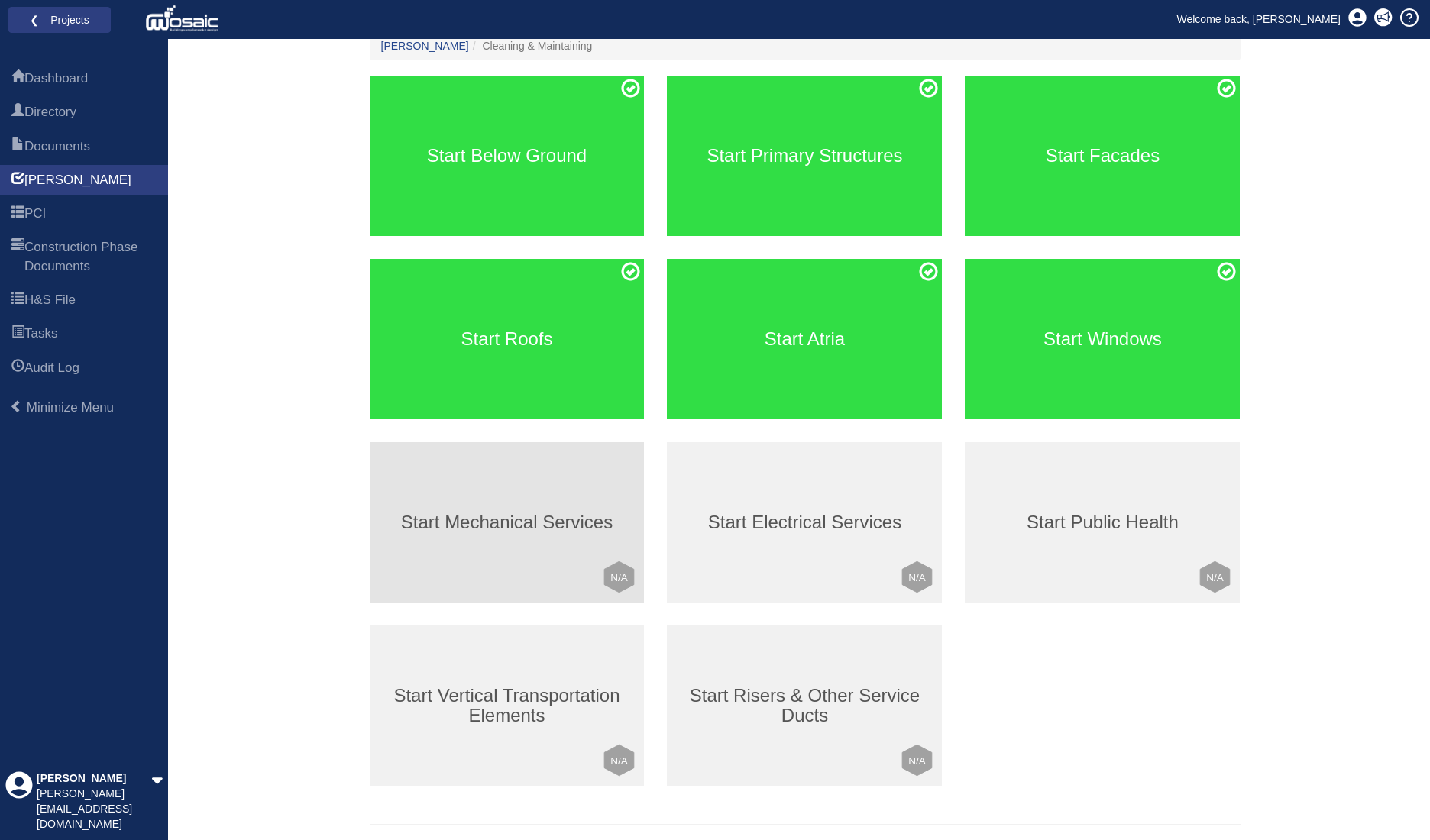
scroll to position [209, 0]
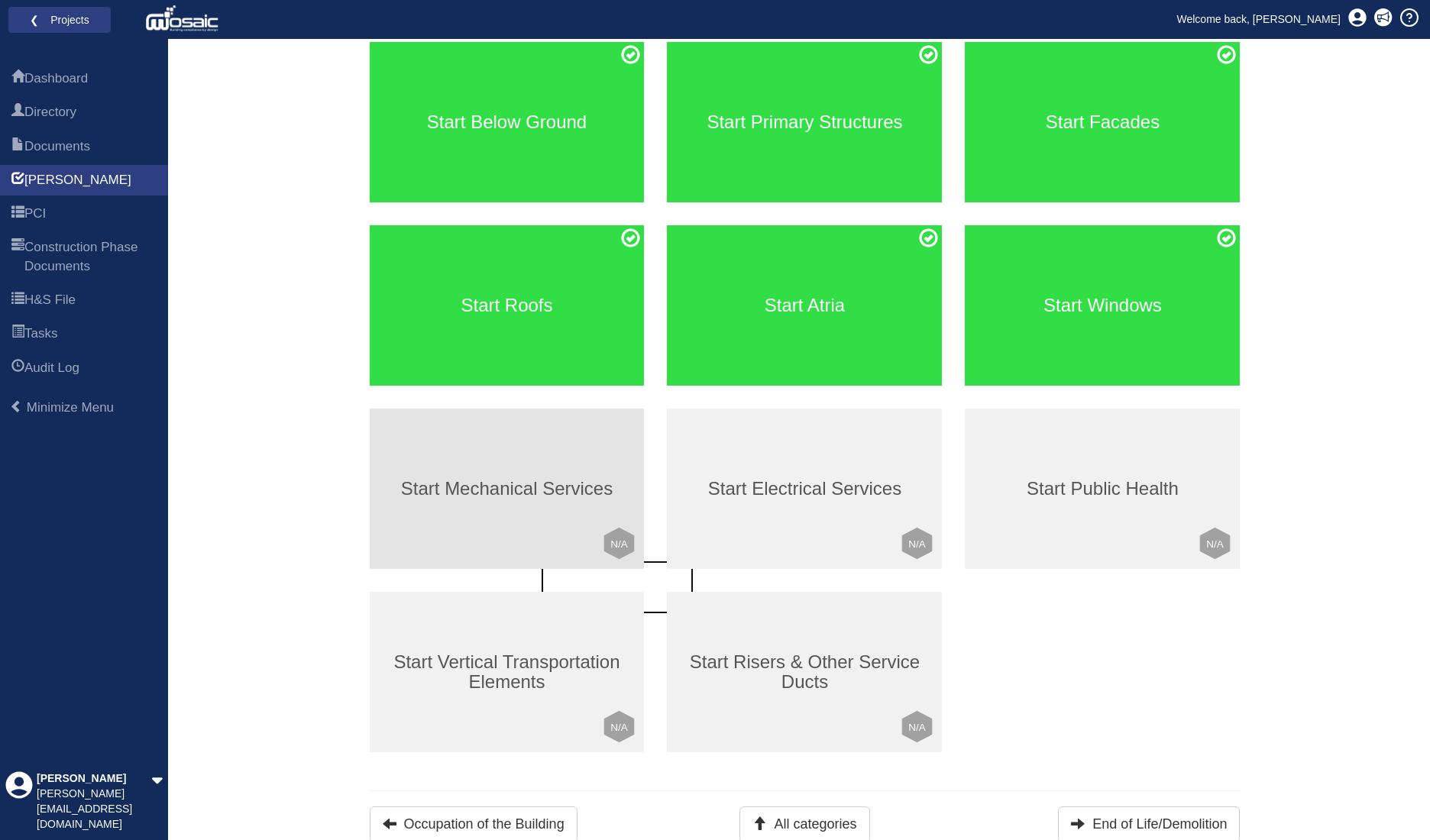
click at [486, 519] on div "Start Mechanical Services Click to mark this element as Not Applicable to your …" at bounding box center [506, 488] width 275 height 160
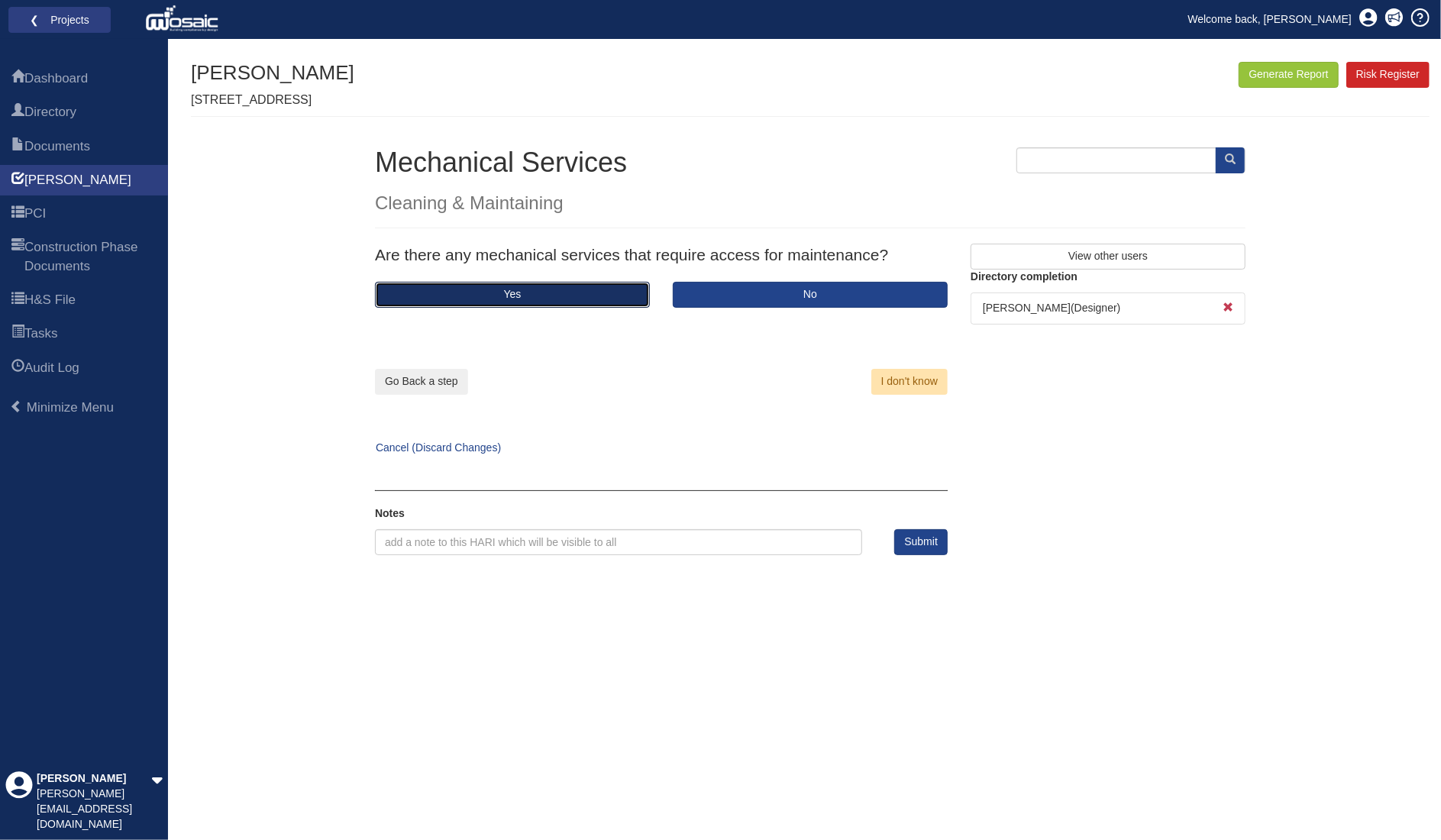
click at [550, 290] on button "Yes" at bounding box center [512, 295] width 275 height 26
click at [549, 292] on button "Yes" at bounding box center [512, 295] width 275 height 26
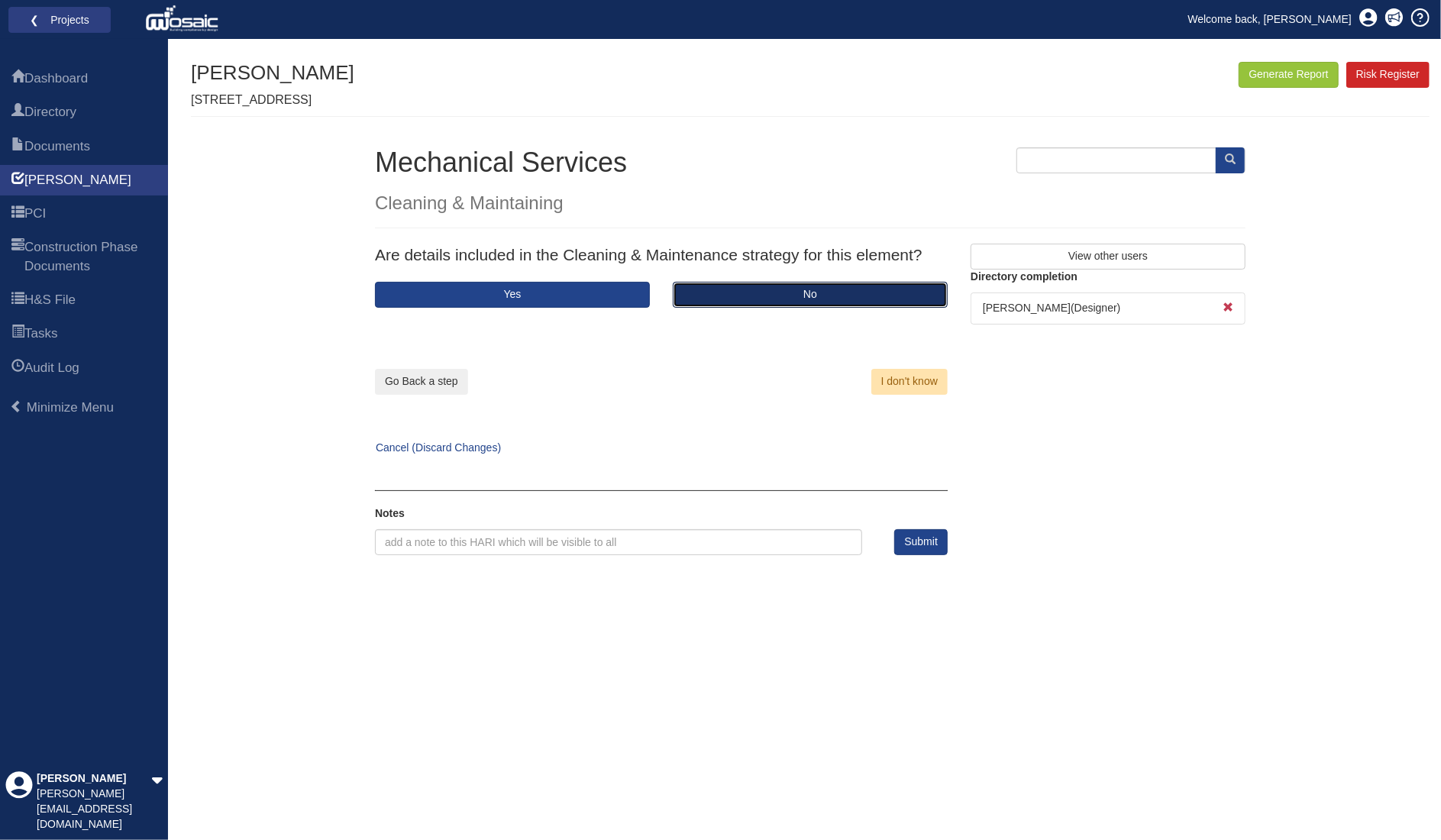
click at [735, 288] on button "No" at bounding box center [810, 295] width 275 height 26
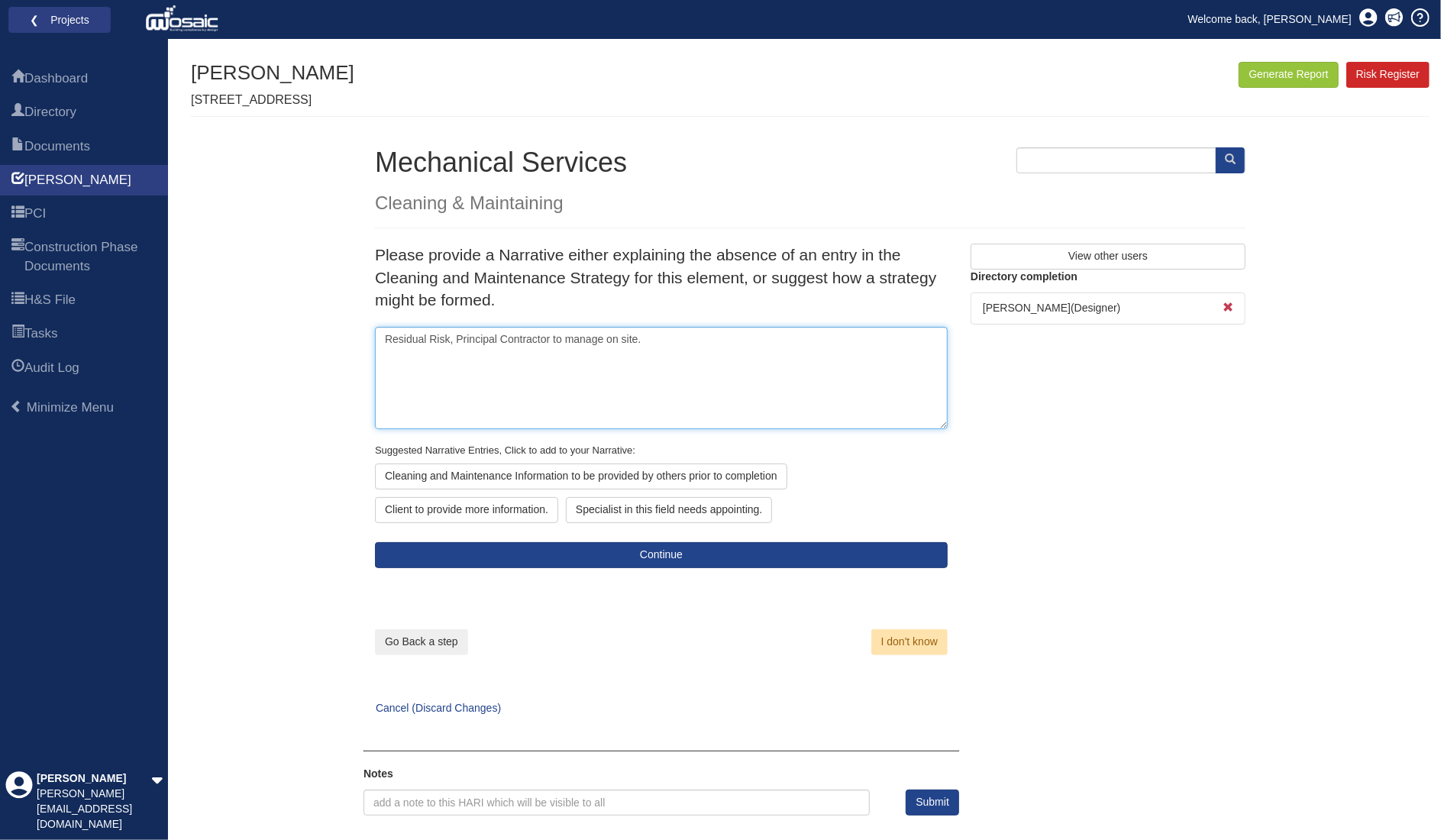
drag, startPoint x: 636, startPoint y: 338, endPoint x: 347, endPoint y: 342, distance: 289.0
click at [347, 342] on div "Generate Report Show All HARI Select "Yes" for All Eliminated included or "No" …" at bounding box center [810, 439] width 1239 height 754
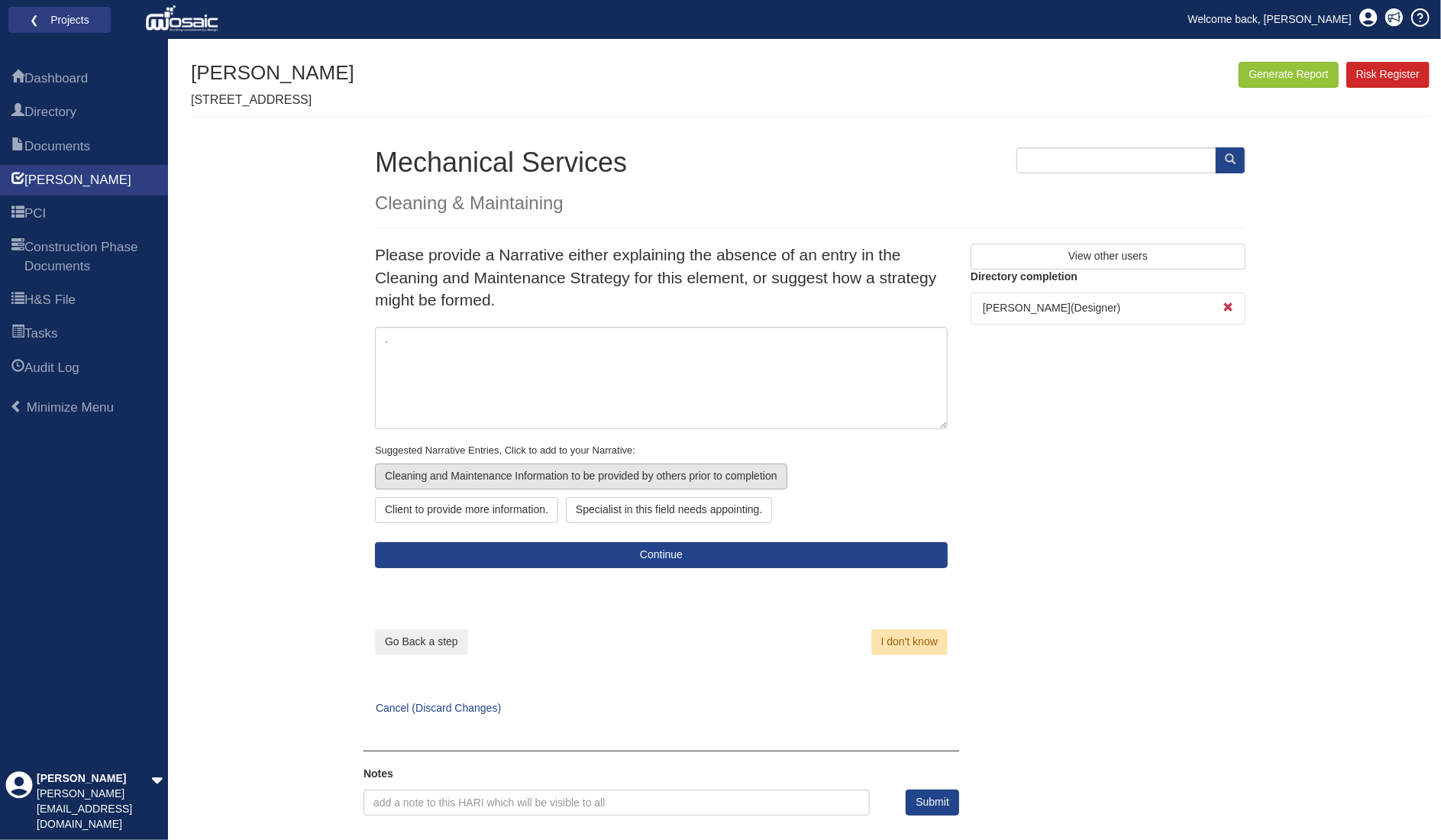
click at [558, 498] on div "Cleaning and Maintenance Information to be provided by others prior to completi…" at bounding box center [466, 511] width 183 height 26
type textarea ". Cleaning and Maintenance Information to be provided by others prior to comple…"
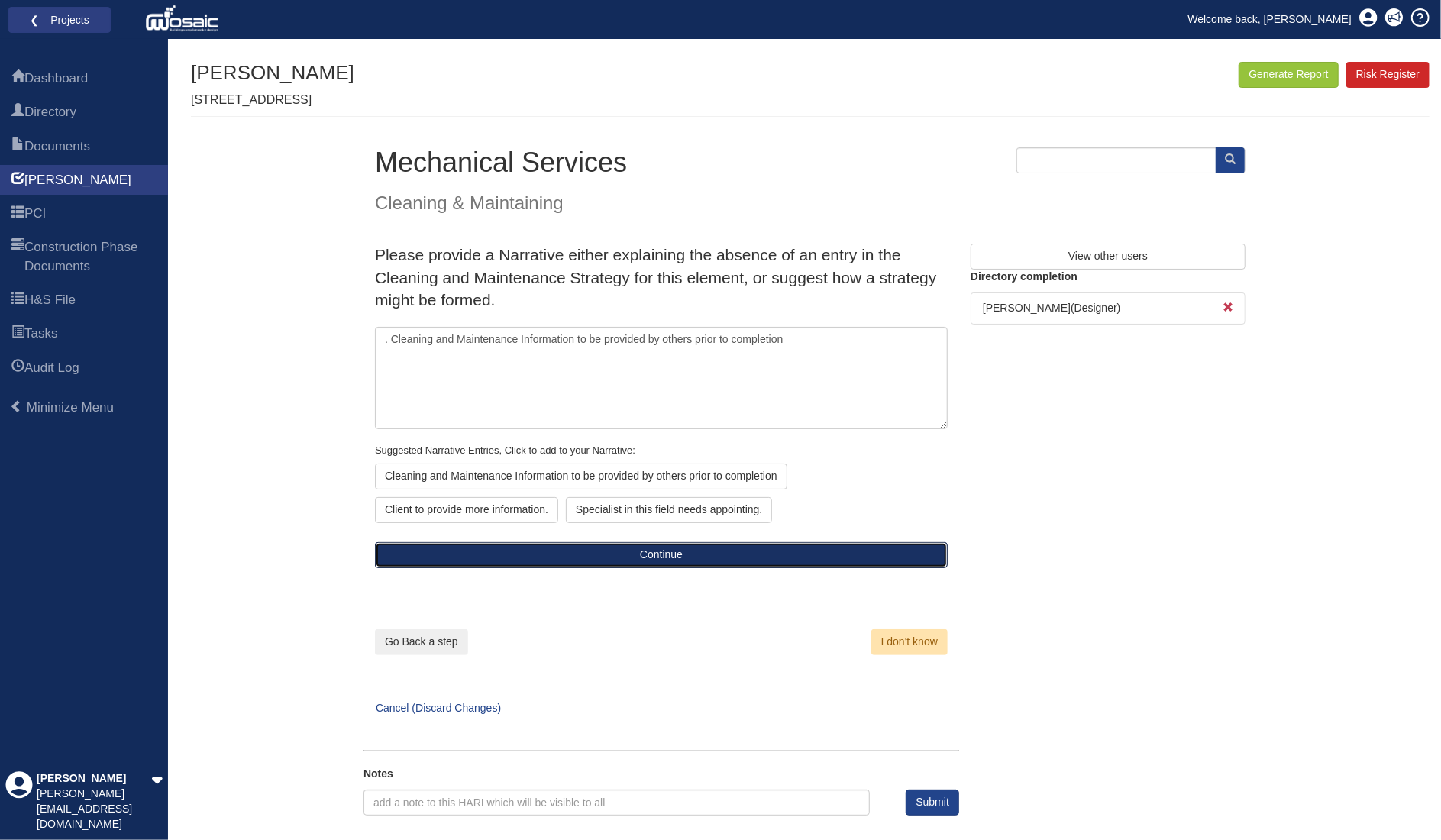
click at [608, 550] on button "Continue" at bounding box center [662, 555] width 573 height 26
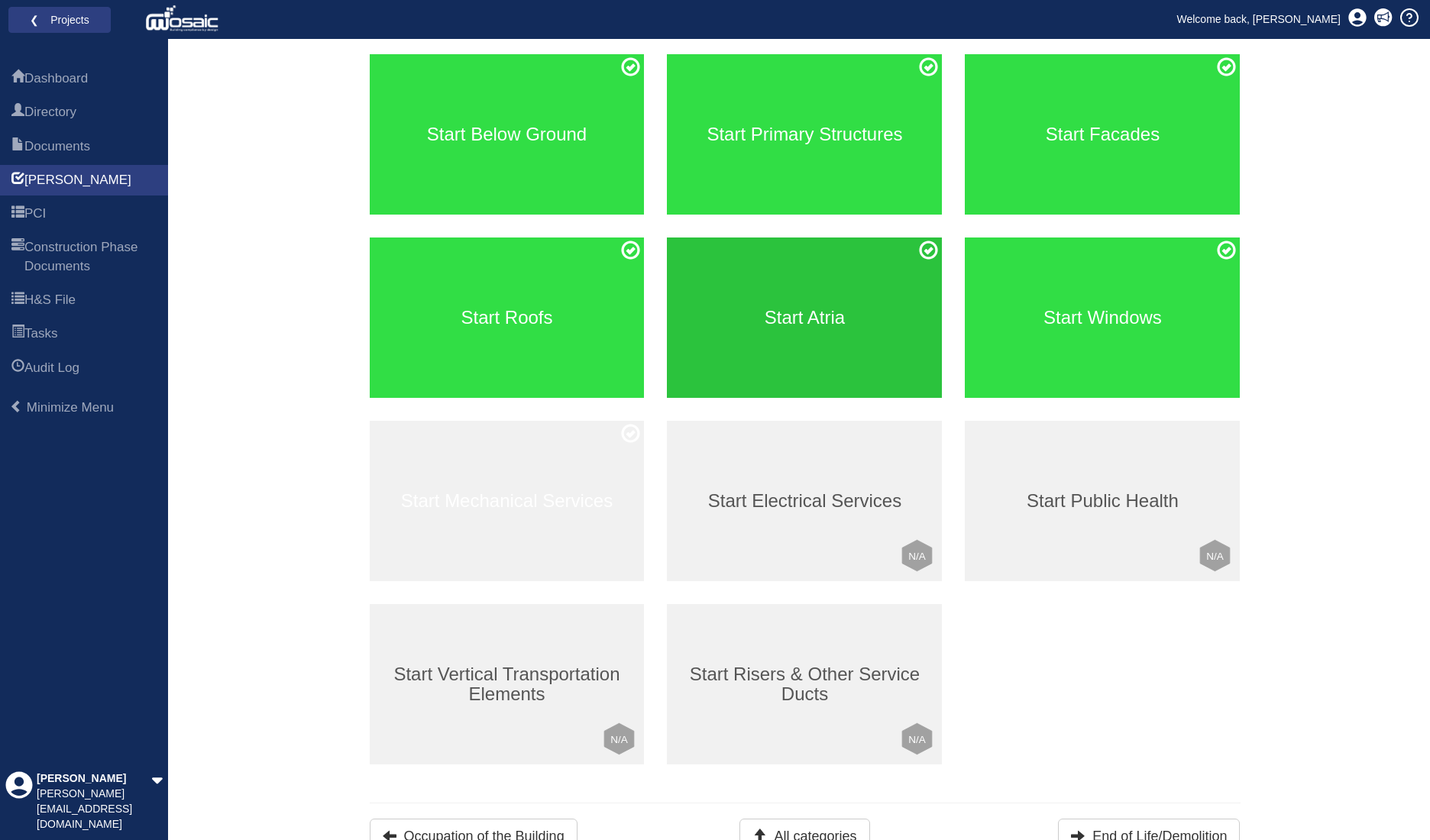
scroll to position [209, 0]
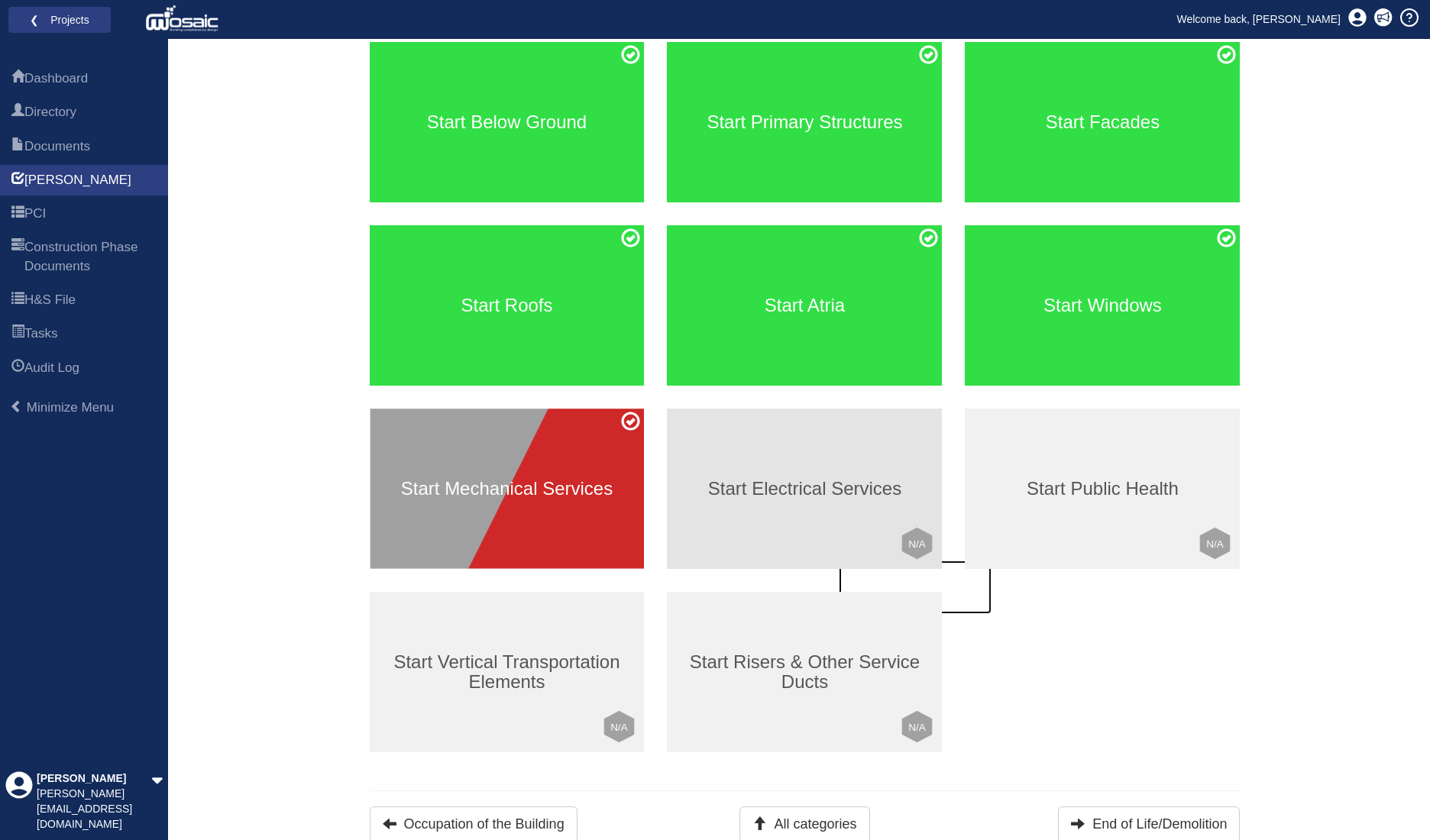
click at [875, 476] on div "Start Electrical Services Click to mark this element as Not Applicable to your …" at bounding box center [804, 488] width 275 height 160
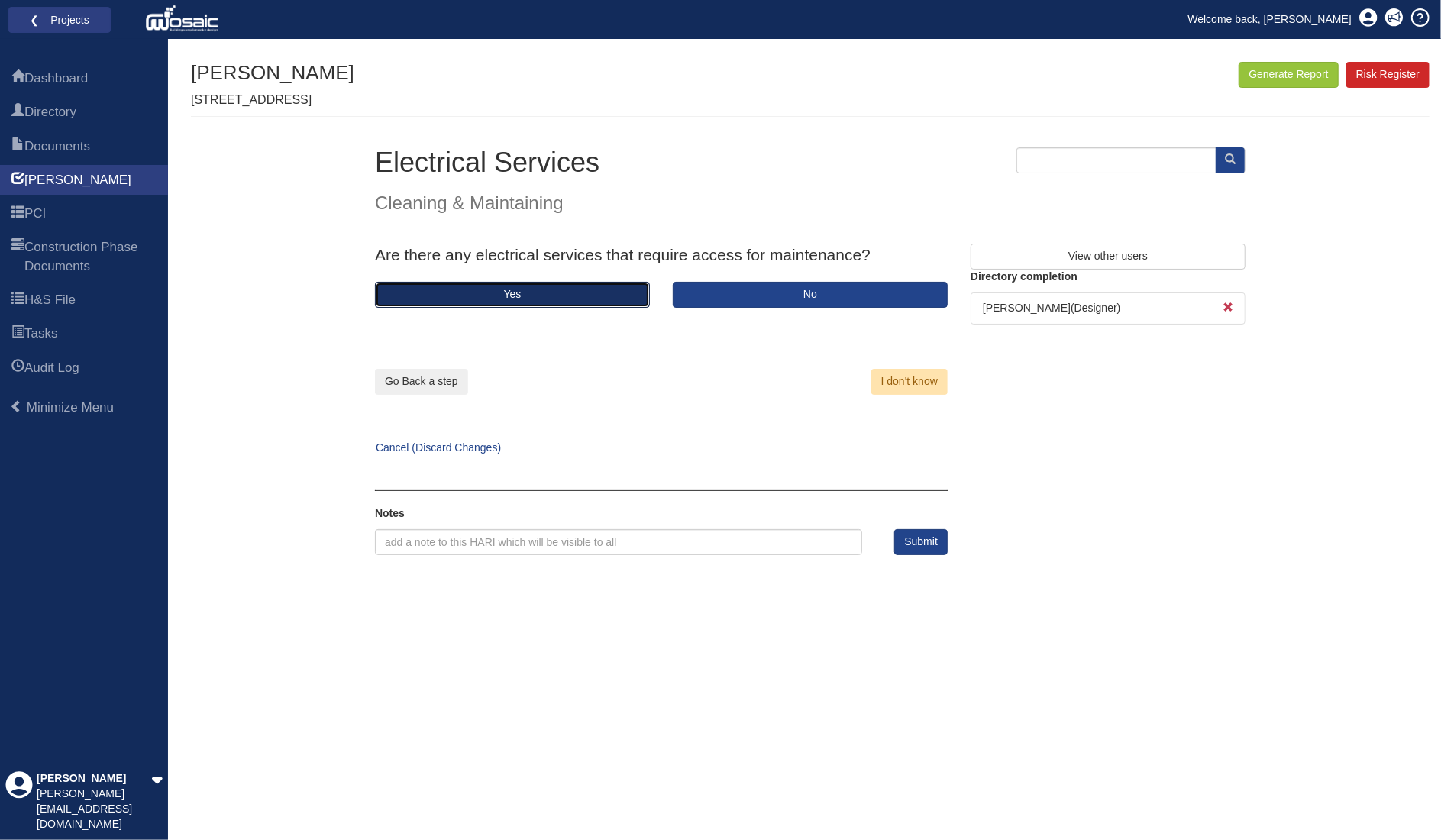
click at [556, 297] on button "Yes" at bounding box center [512, 295] width 275 height 26
click at [540, 296] on button "Yes" at bounding box center [512, 295] width 275 height 26
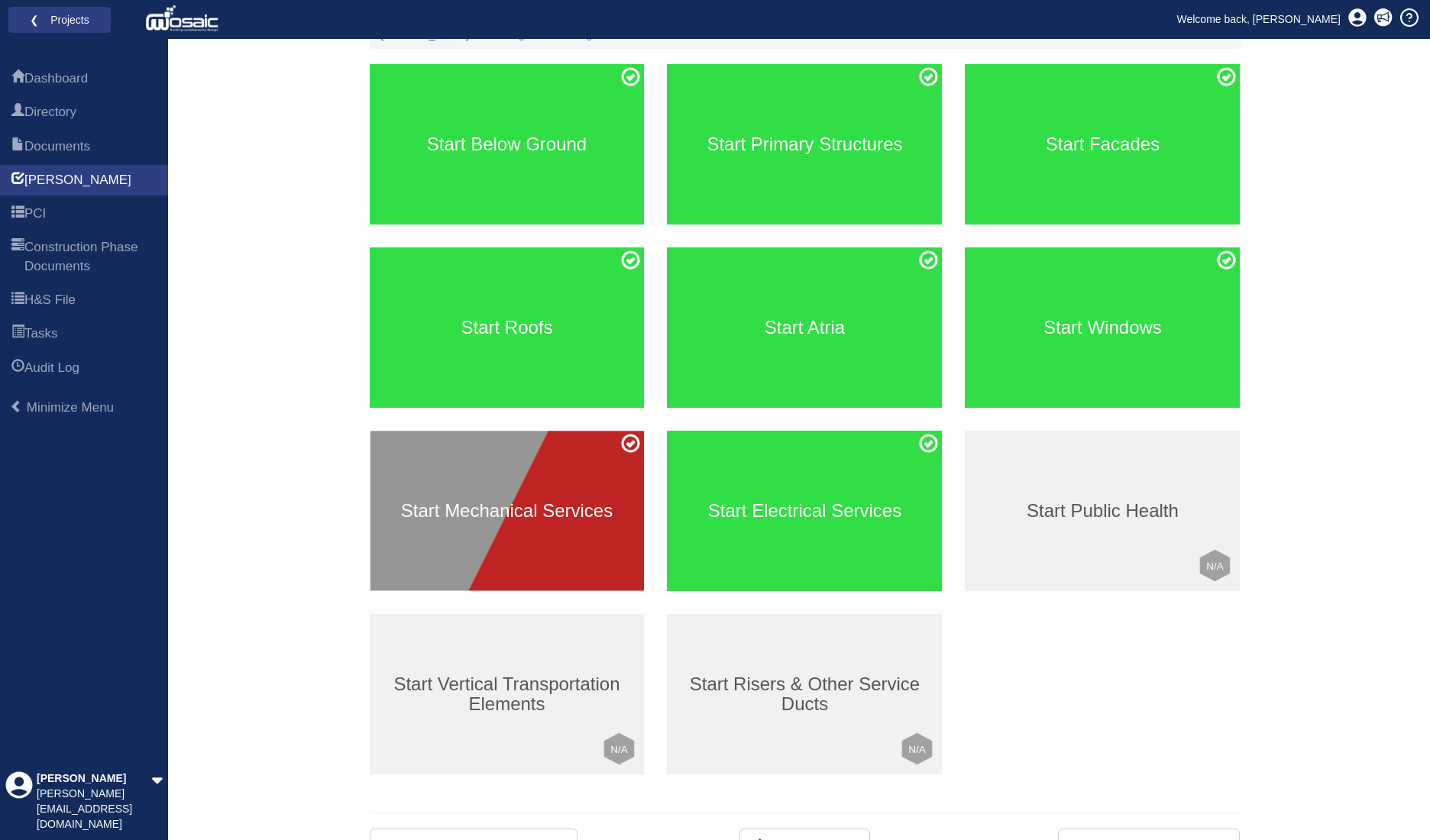
scroll to position [209, 0]
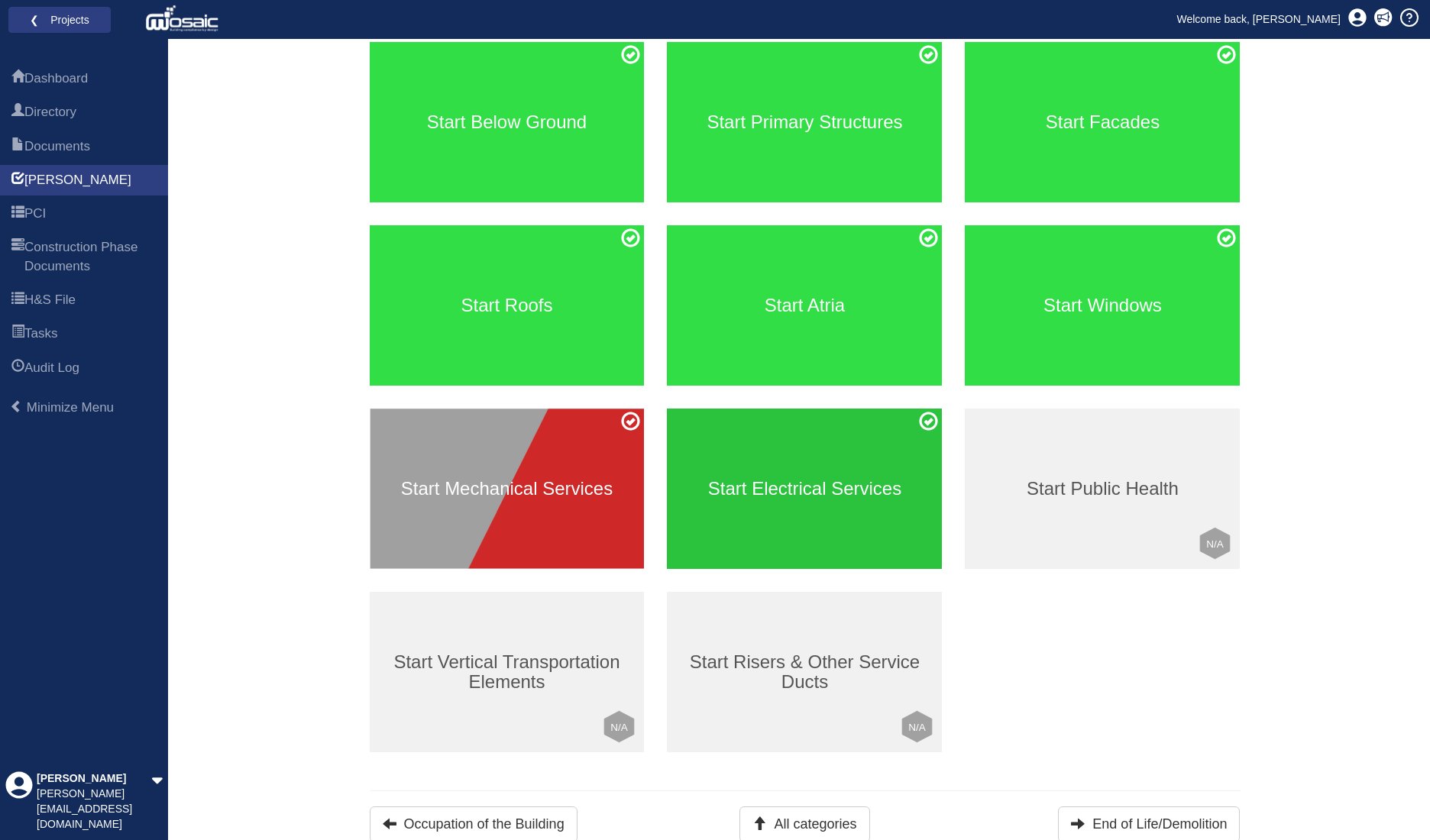
click at [822, 498] on h3 "Start Electrical Services" at bounding box center [804, 488] width 275 height 20
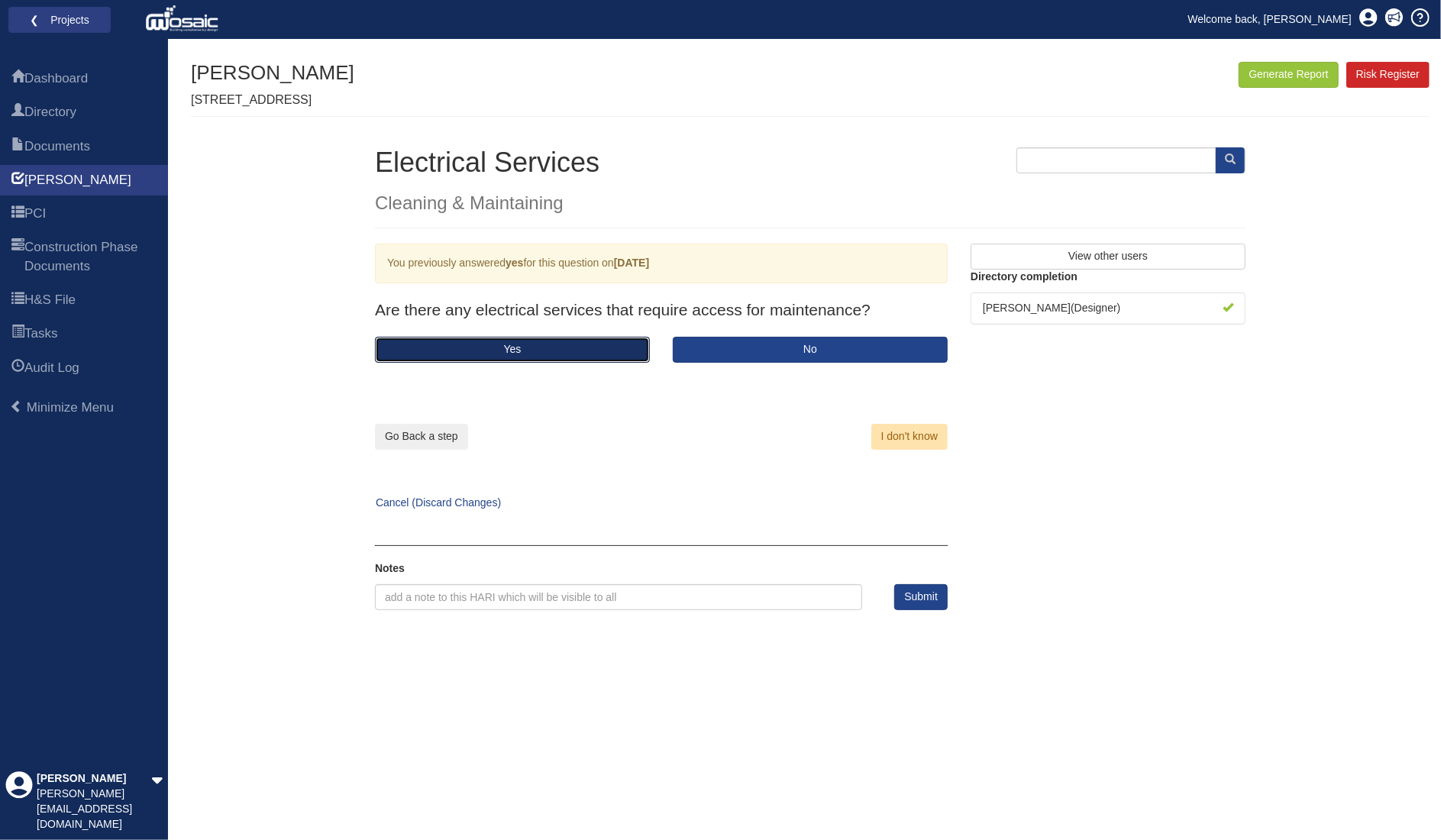
click at [597, 349] on button "Yes" at bounding box center [512, 350] width 275 height 26
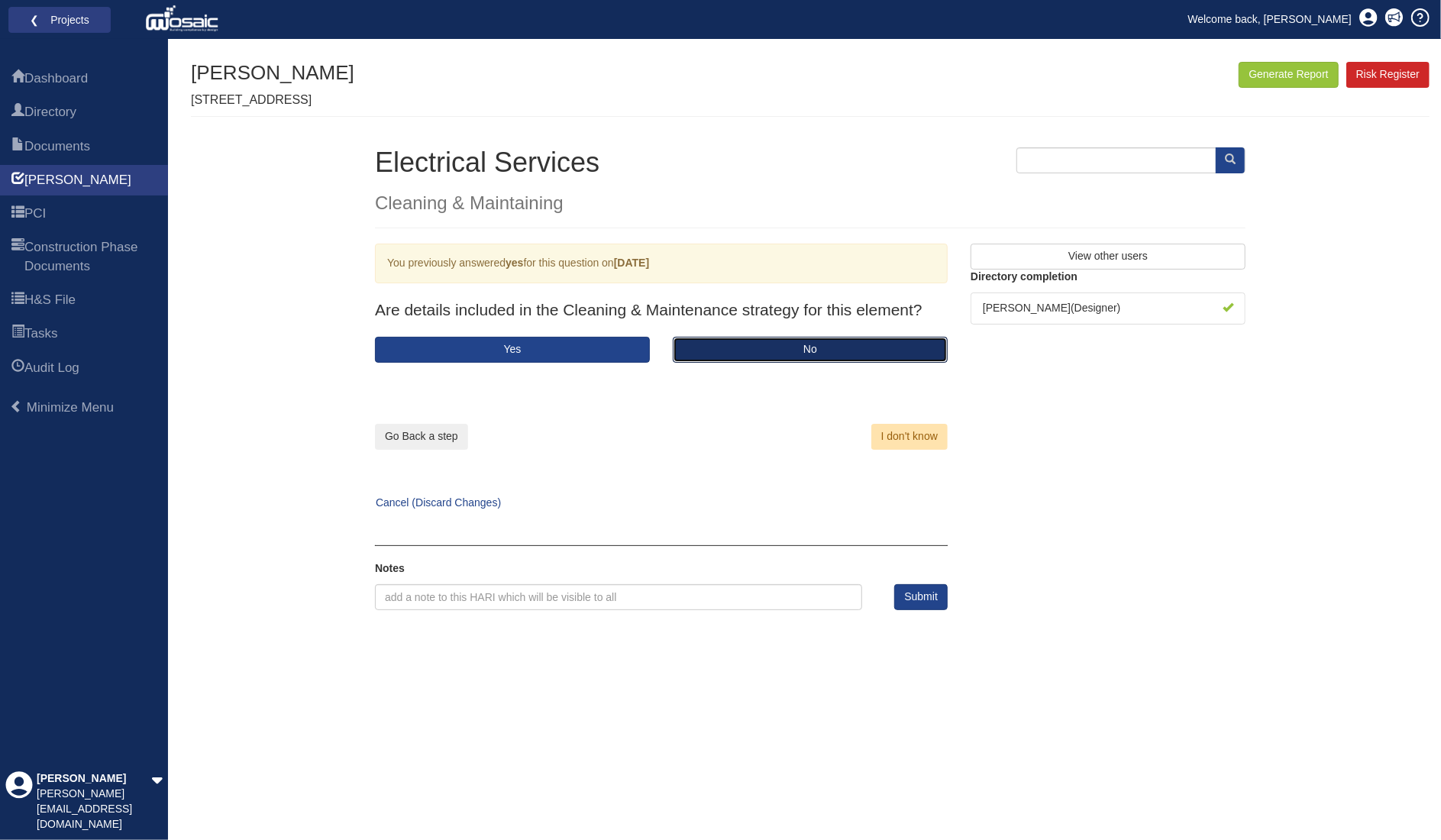
click at [704, 349] on button "No" at bounding box center [810, 350] width 275 height 26
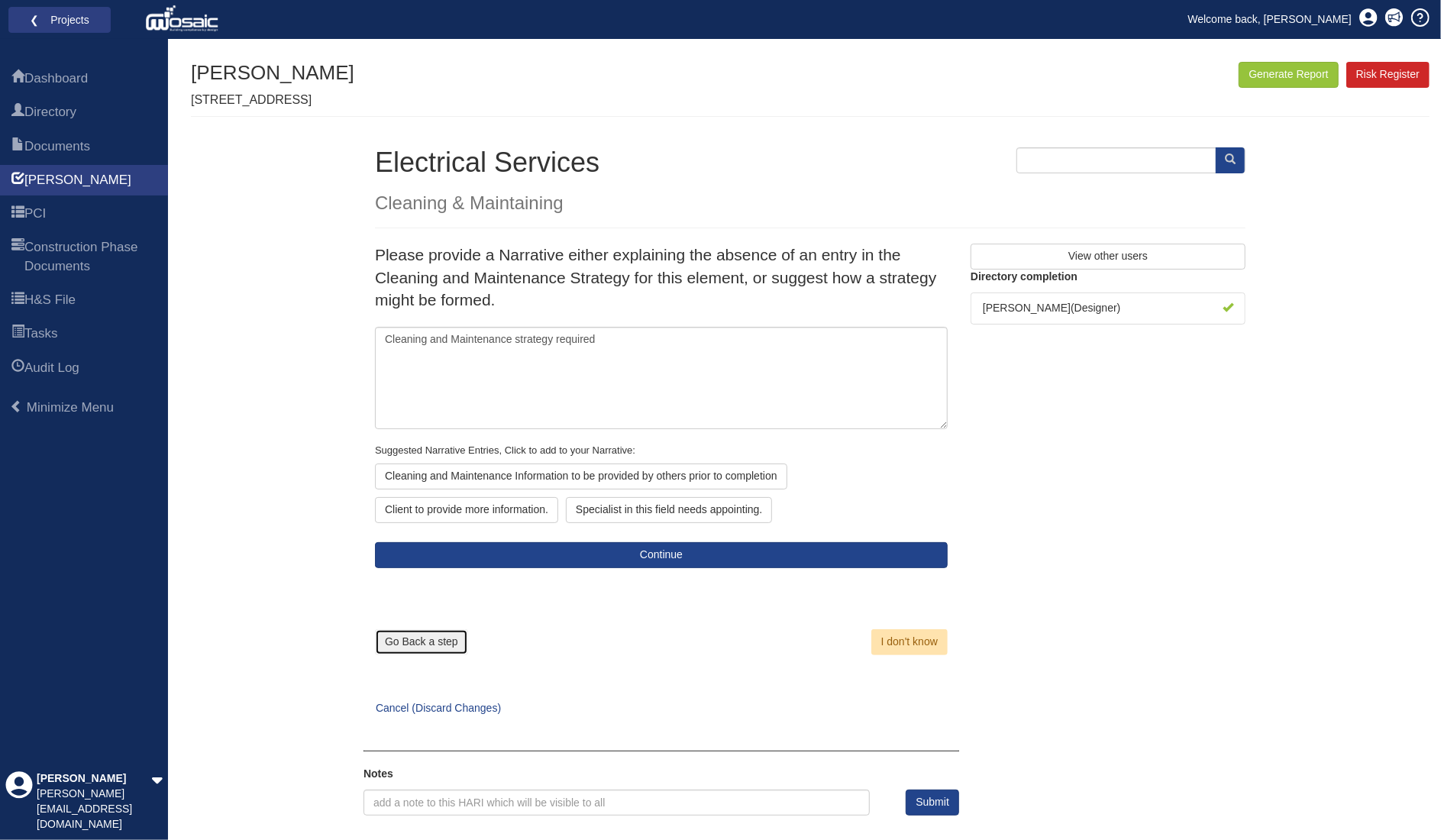
click at [440, 640] on button "Go Back a step" at bounding box center [421, 642] width 93 height 26
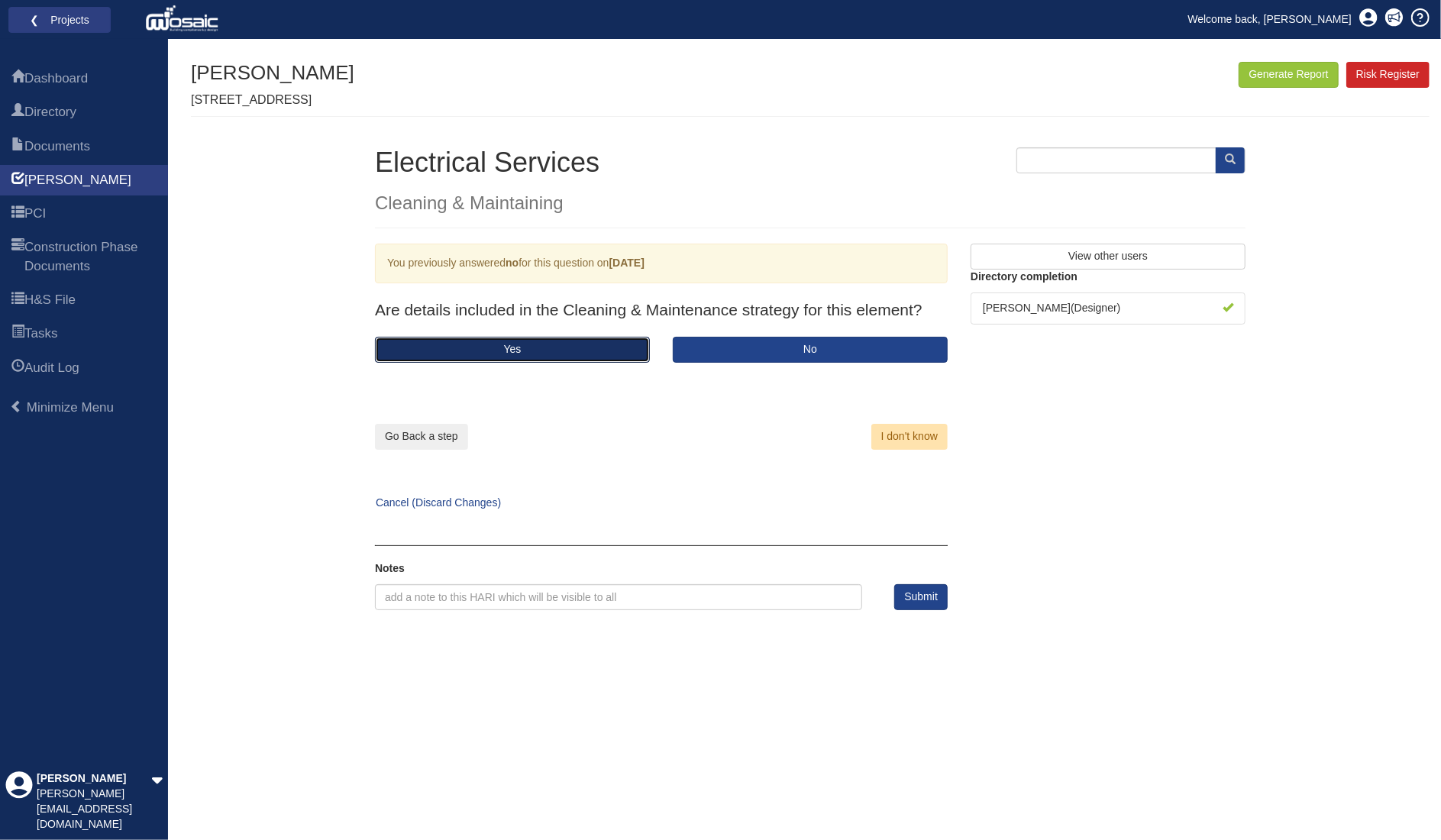
click at [537, 349] on button "Yes" at bounding box center [512, 350] width 275 height 26
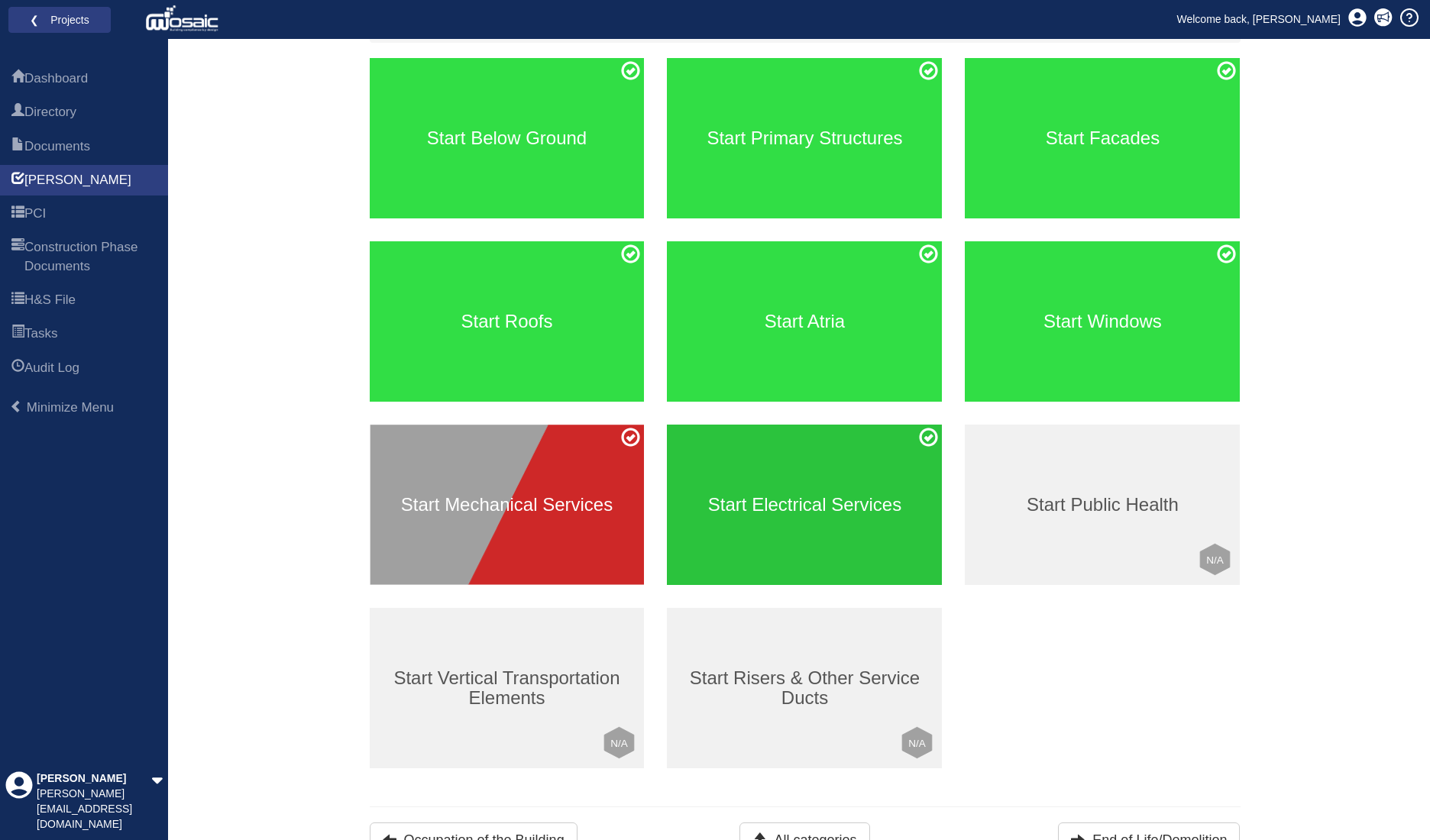
scroll to position [209, 0]
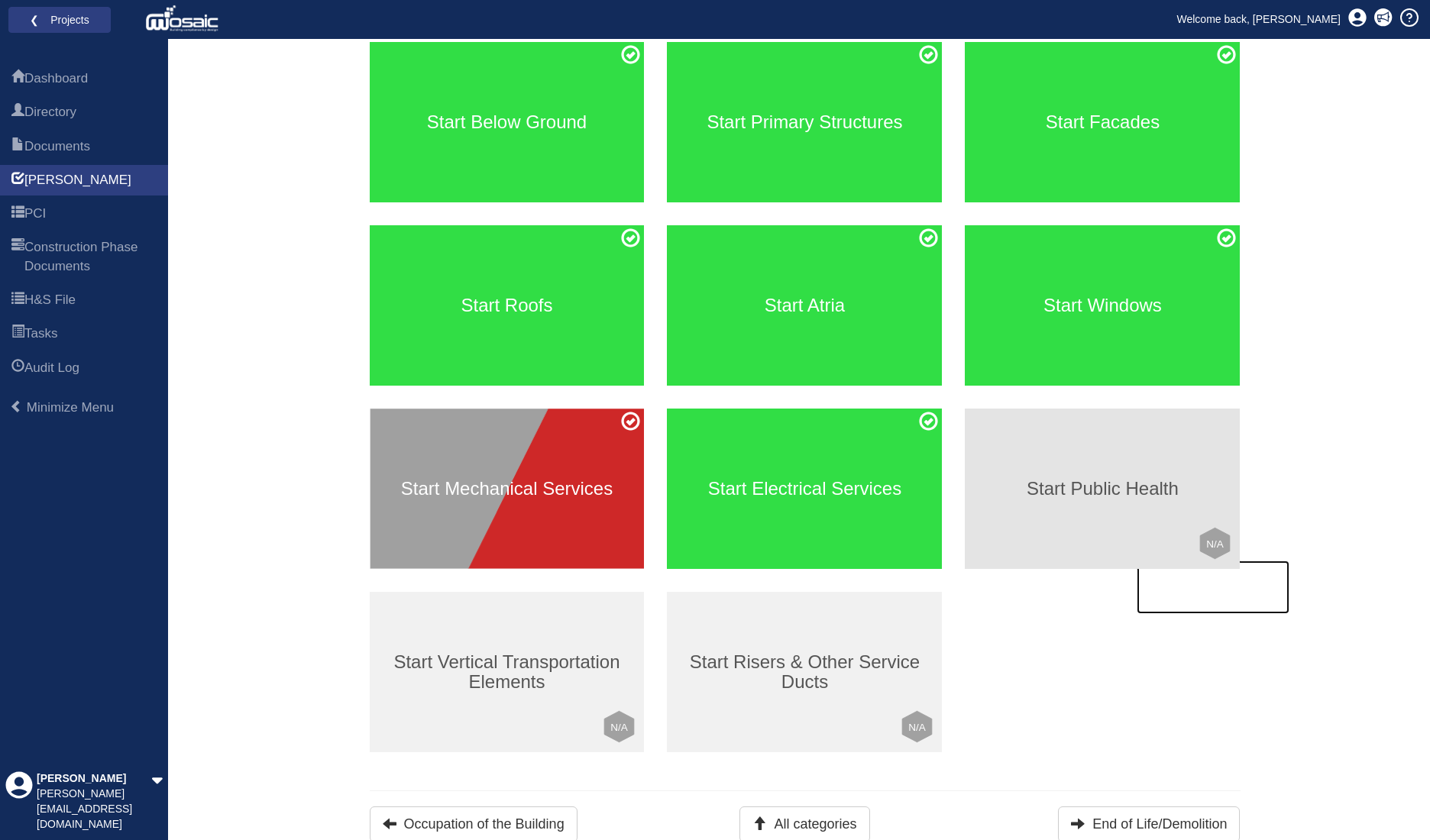
click at [1127, 517] on div "Start Public Health Click to mark this element as Not Applicable to your work p…" at bounding box center [1102, 488] width 275 height 160
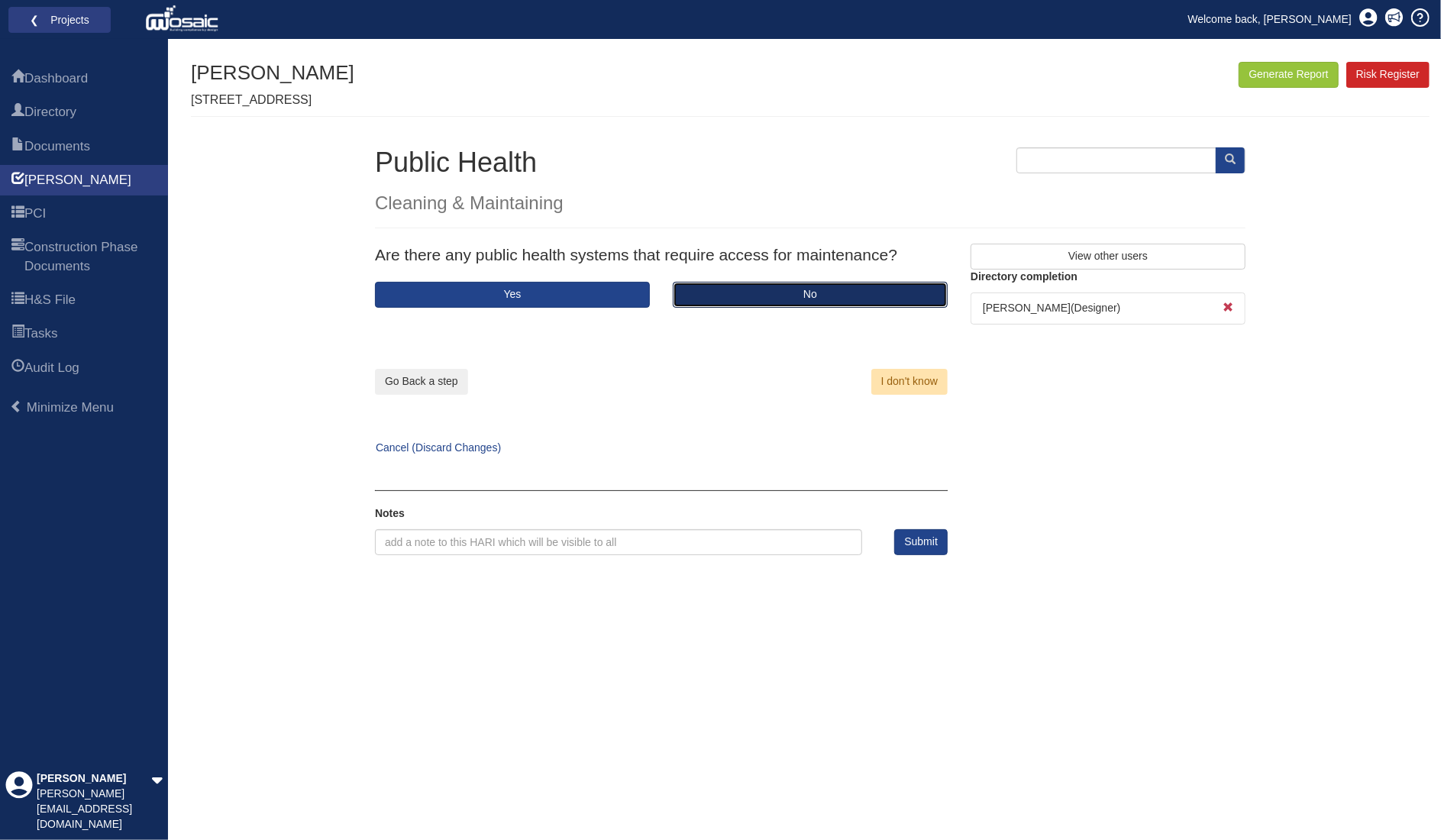
click at [688, 294] on button "No" at bounding box center [810, 295] width 275 height 26
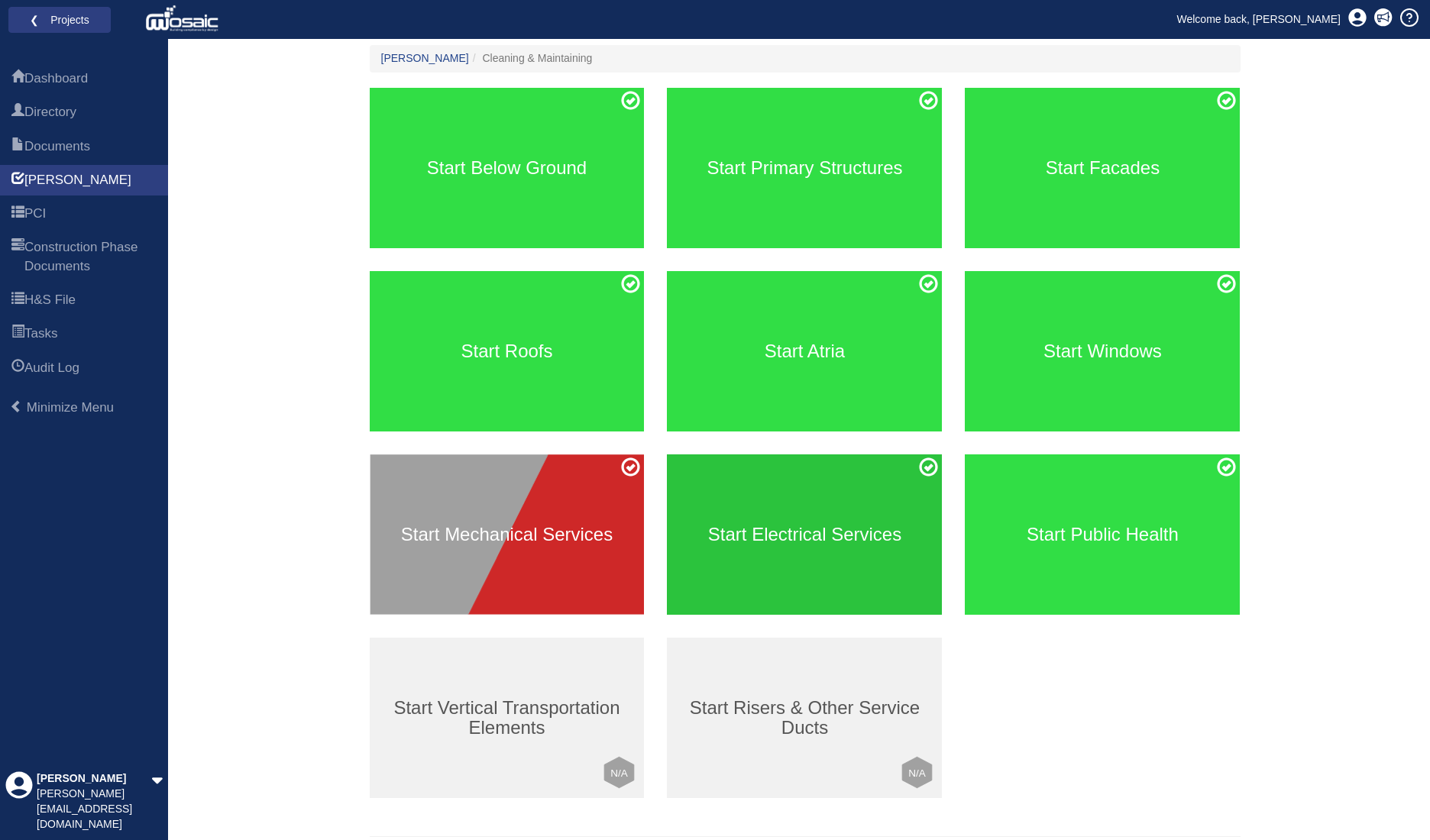
scroll to position [209, 0]
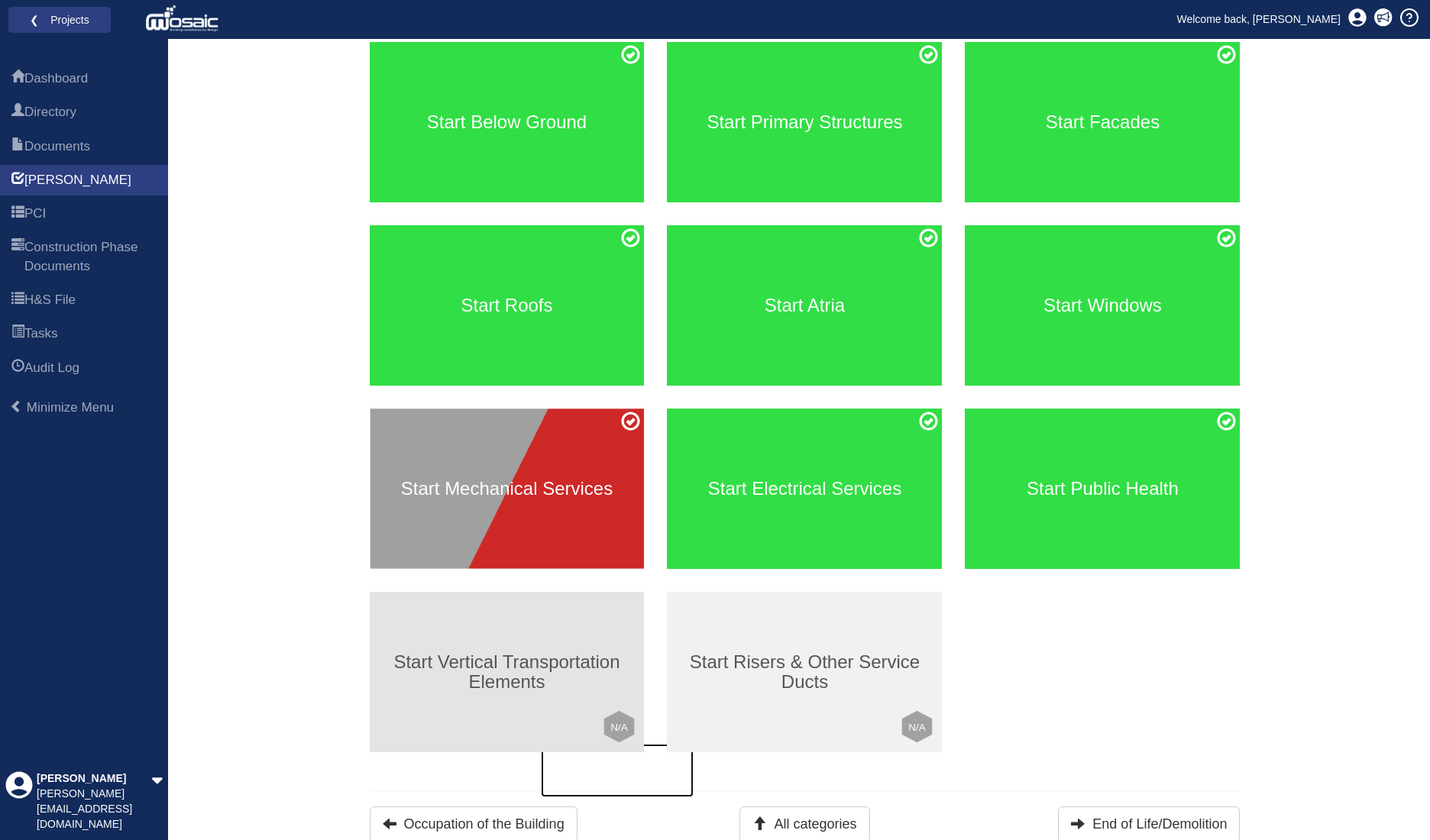
click at [517, 621] on div "Start Vertical Transportation Elements Click to mark this element as Not Applic…" at bounding box center [506, 672] width 275 height 160
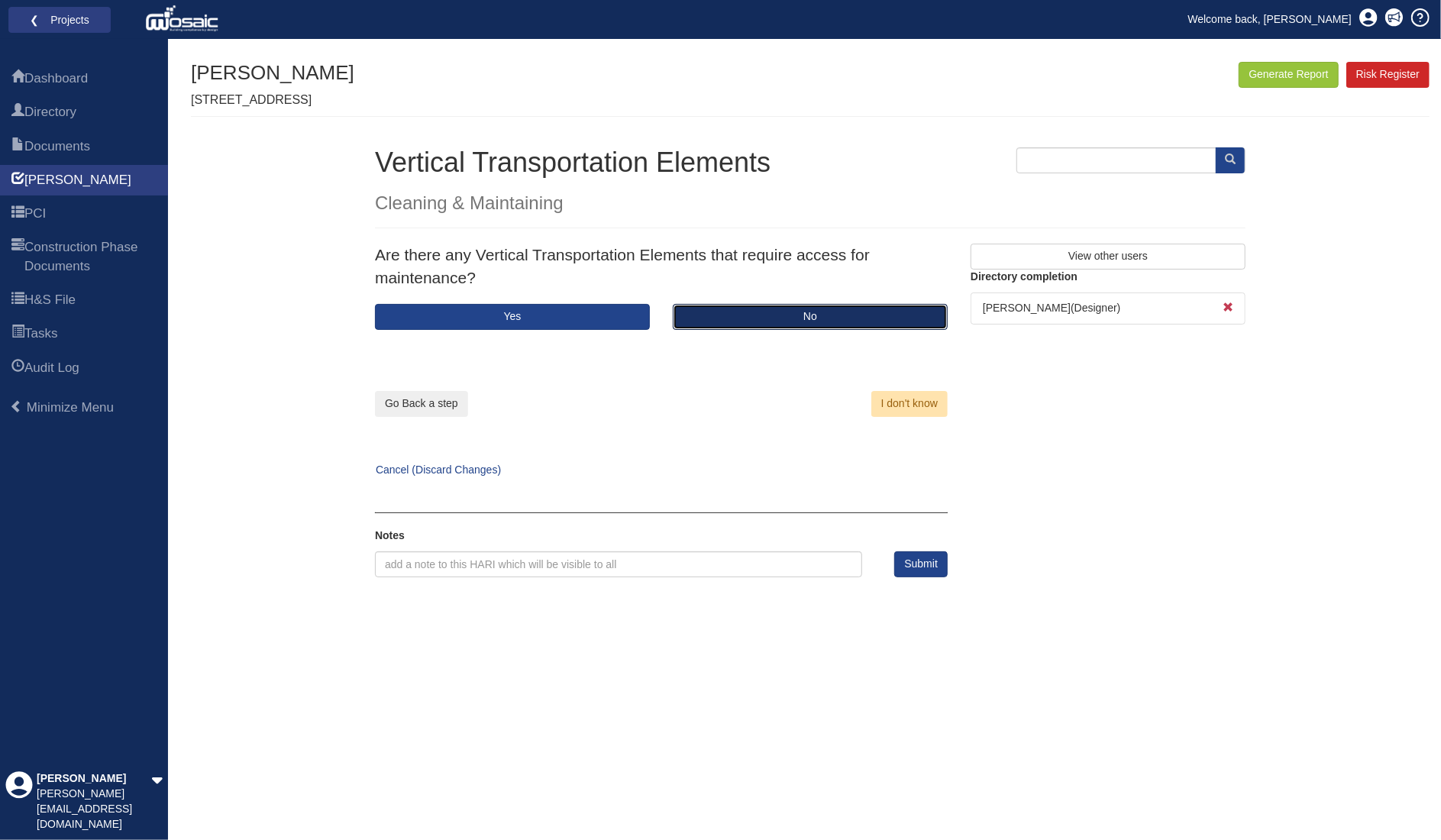
click at [812, 309] on button "No" at bounding box center [810, 317] width 275 height 26
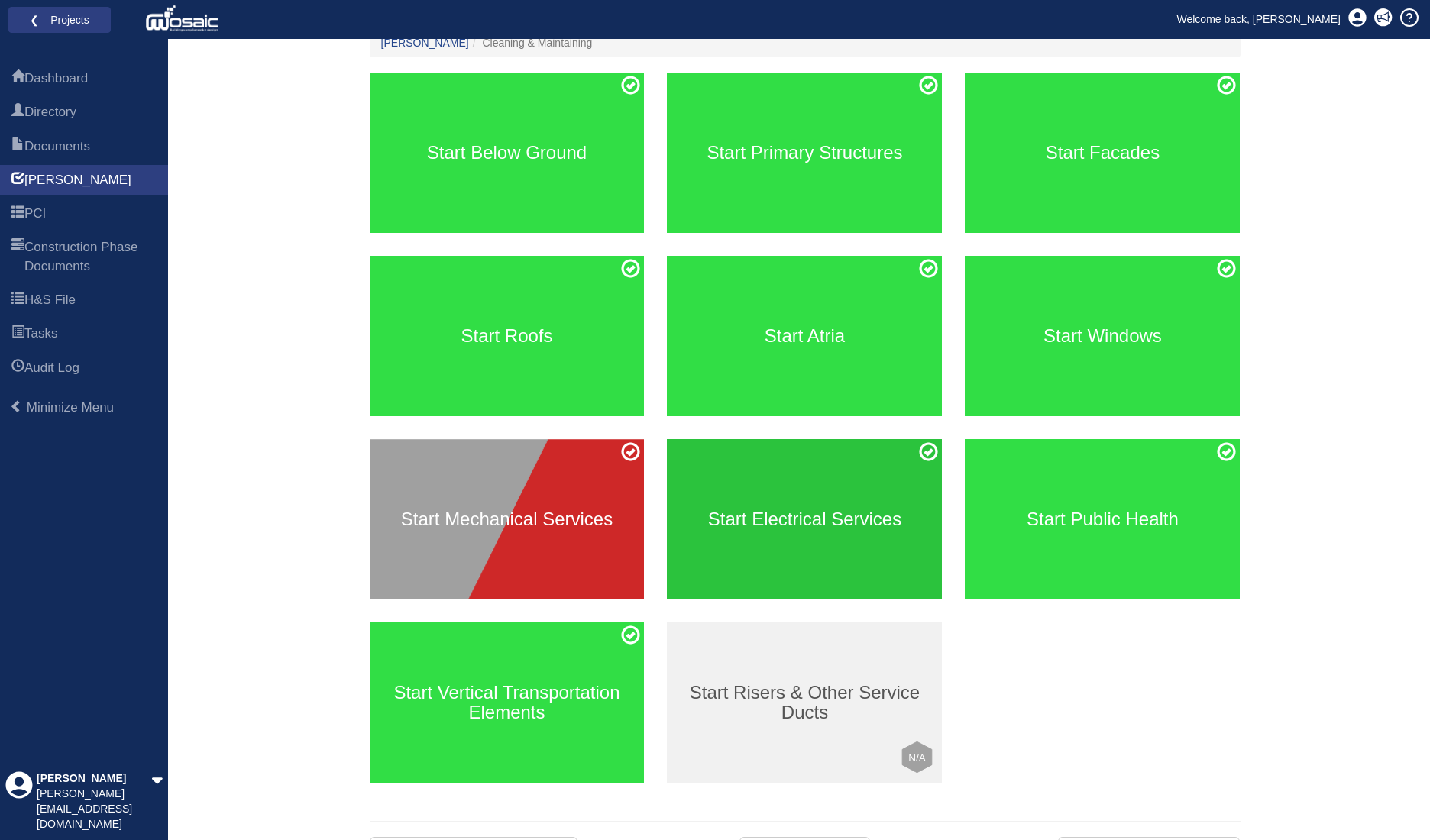
scroll to position [209, 0]
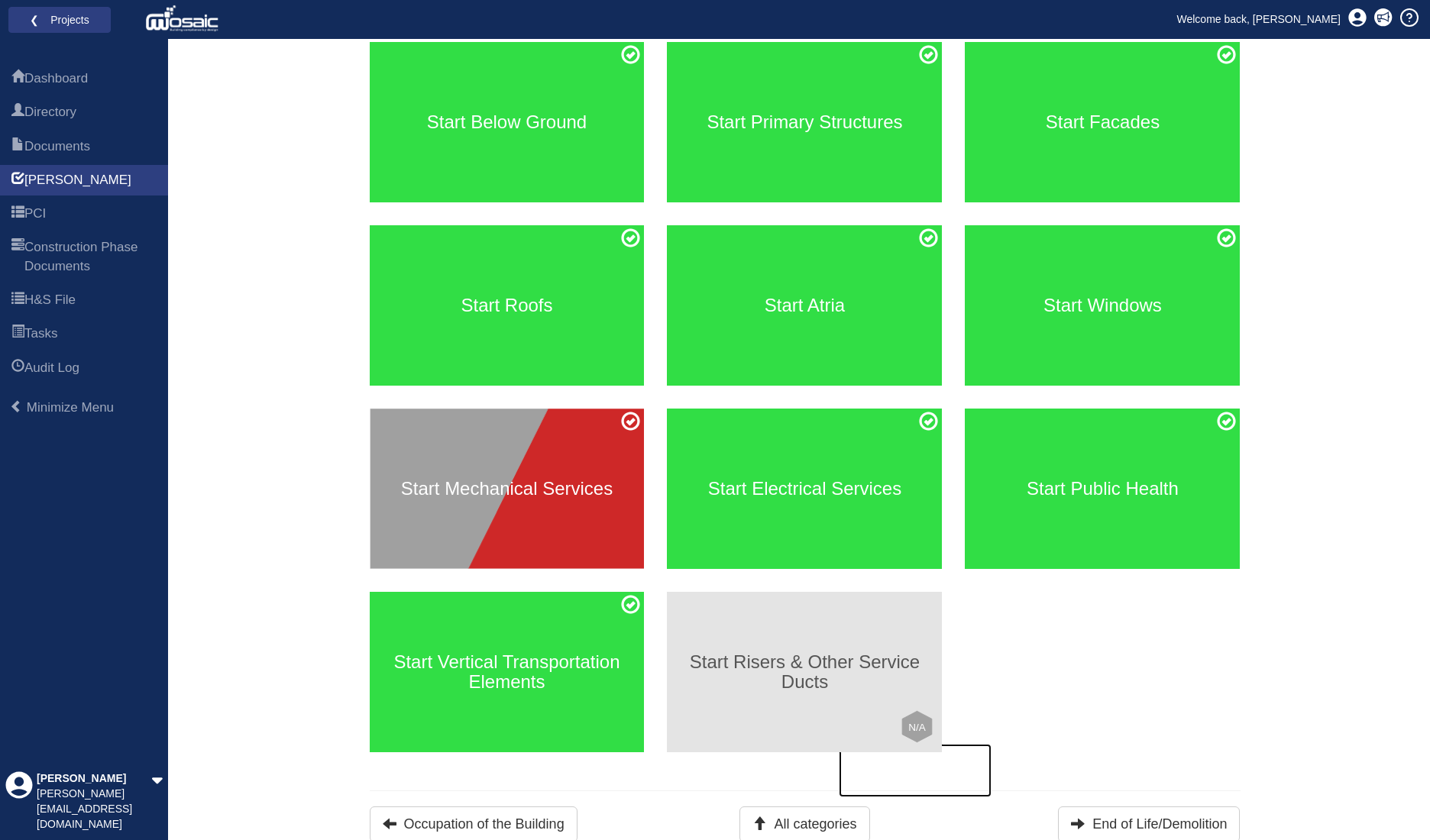
click at [819, 685] on h3 "Start Risers & Other Service Ducts" at bounding box center [804, 672] width 275 height 41
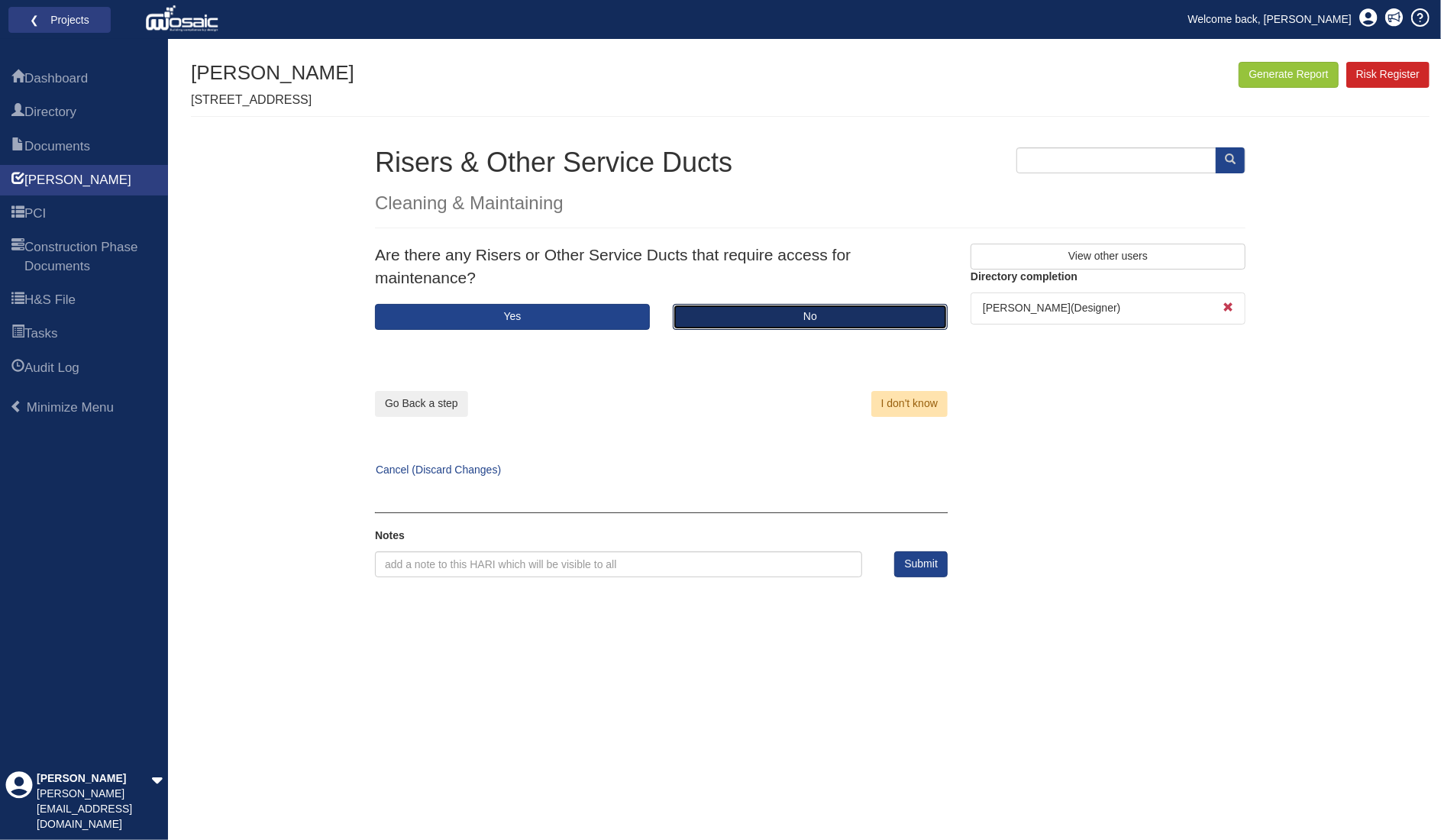
click at [757, 323] on button "No" at bounding box center [810, 317] width 275 height 26
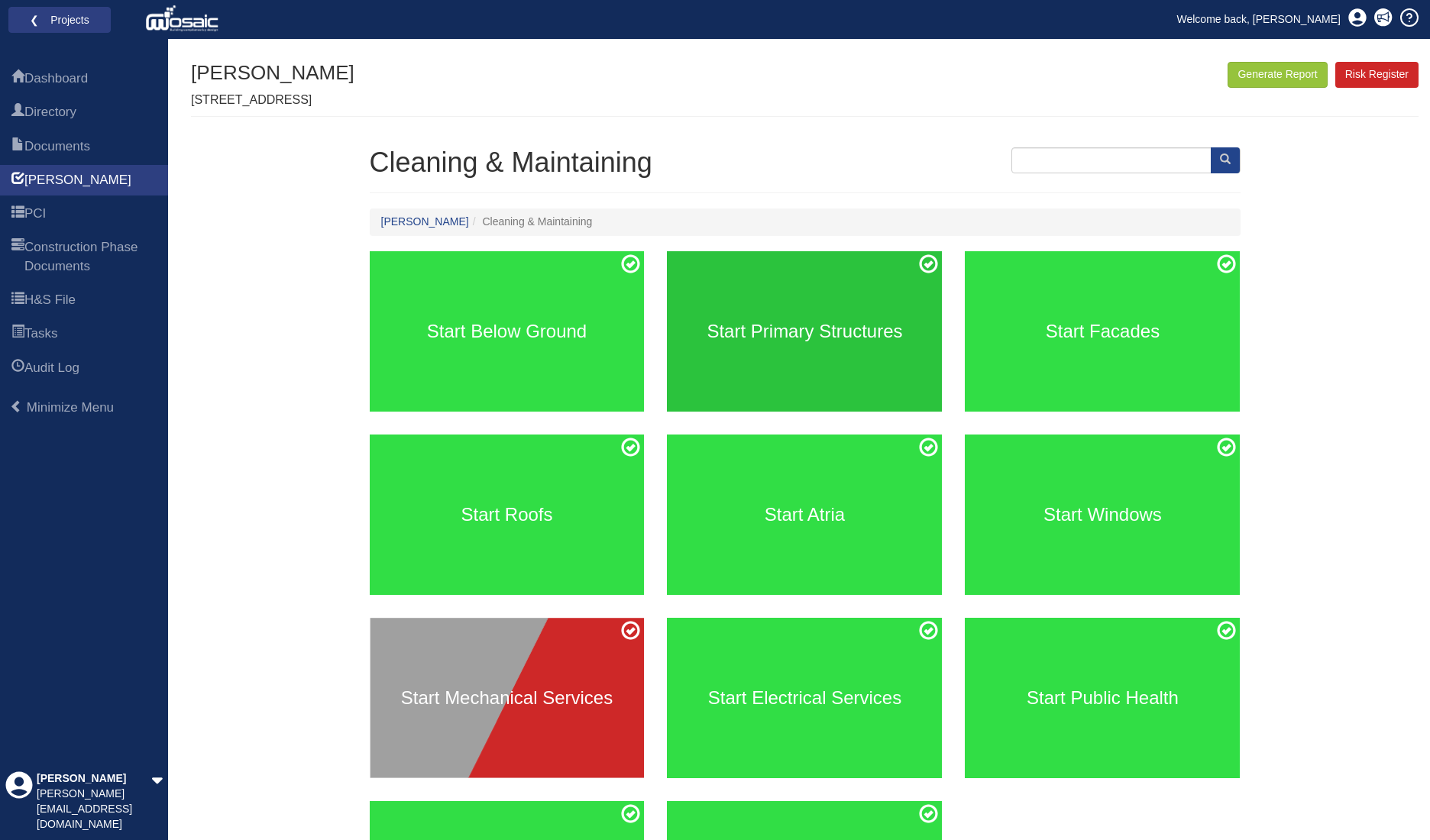
scroll to position [209, 0]
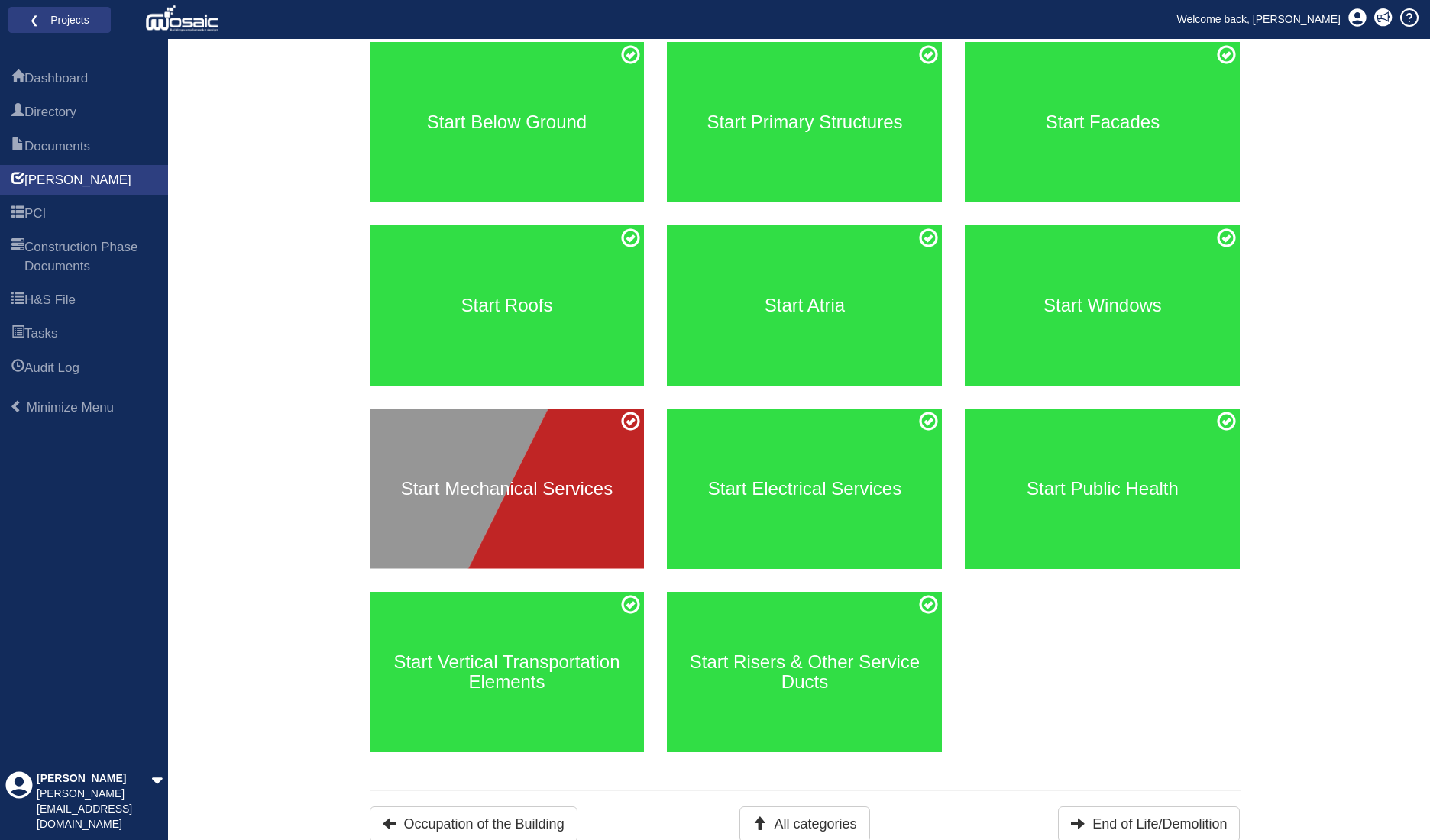
click at [539, 508] on div "Start Mechanical Services" at bounding box center [506, 488] width 275 height 160
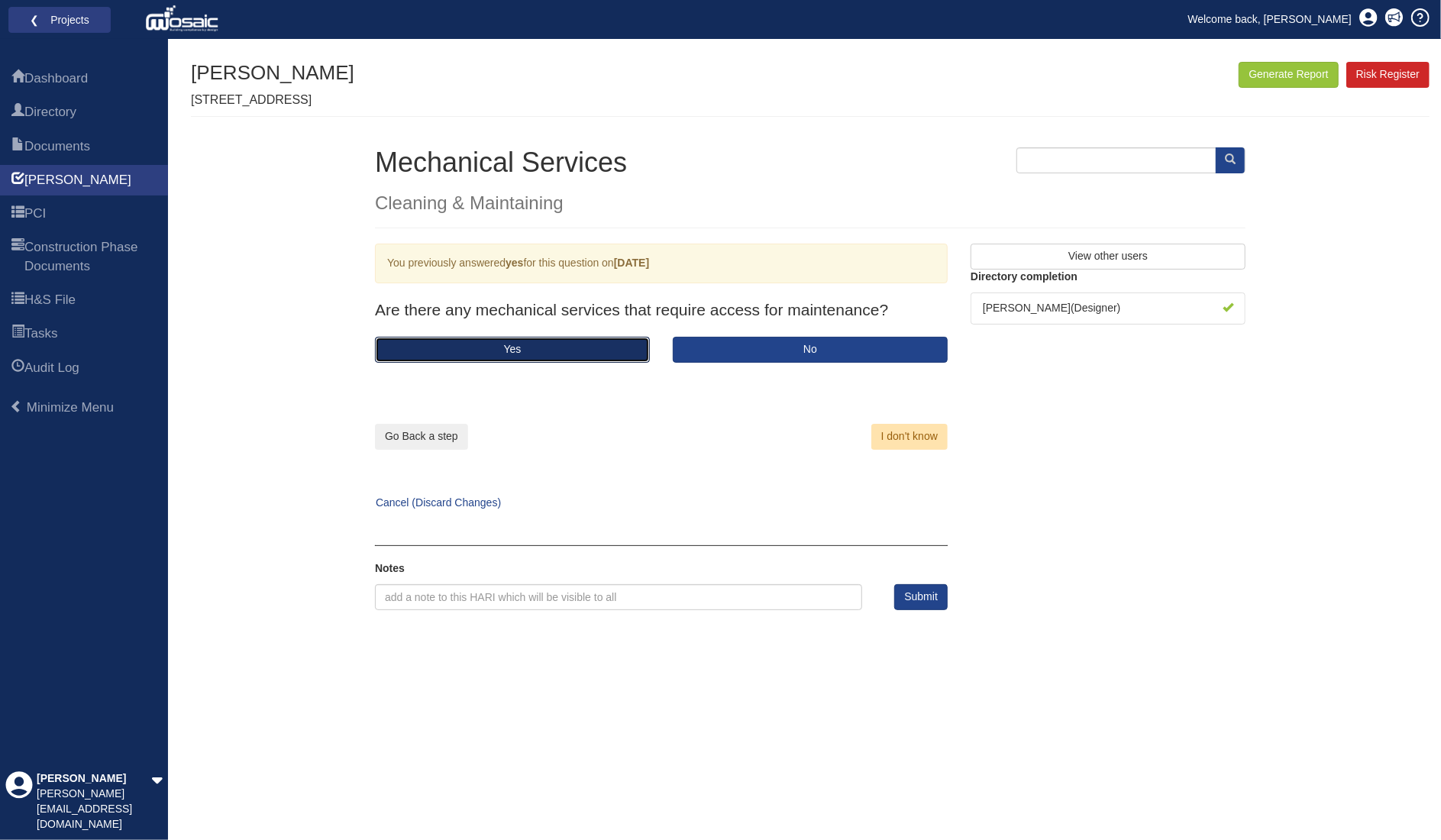
click at [586, 344] on button "Yes" at bounding box center [512, 350] width 275 height 26
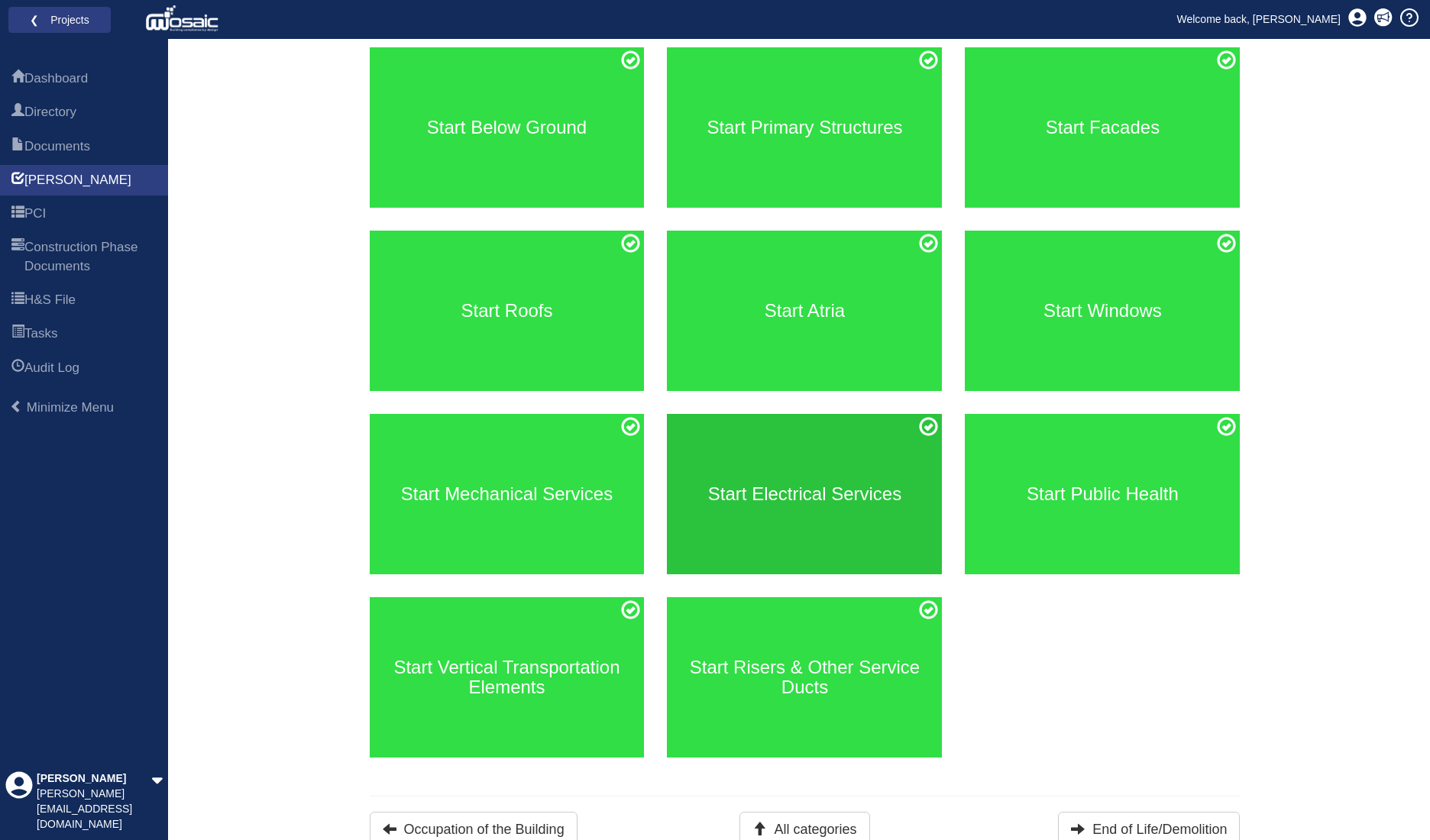
scroll to position [209, 0]
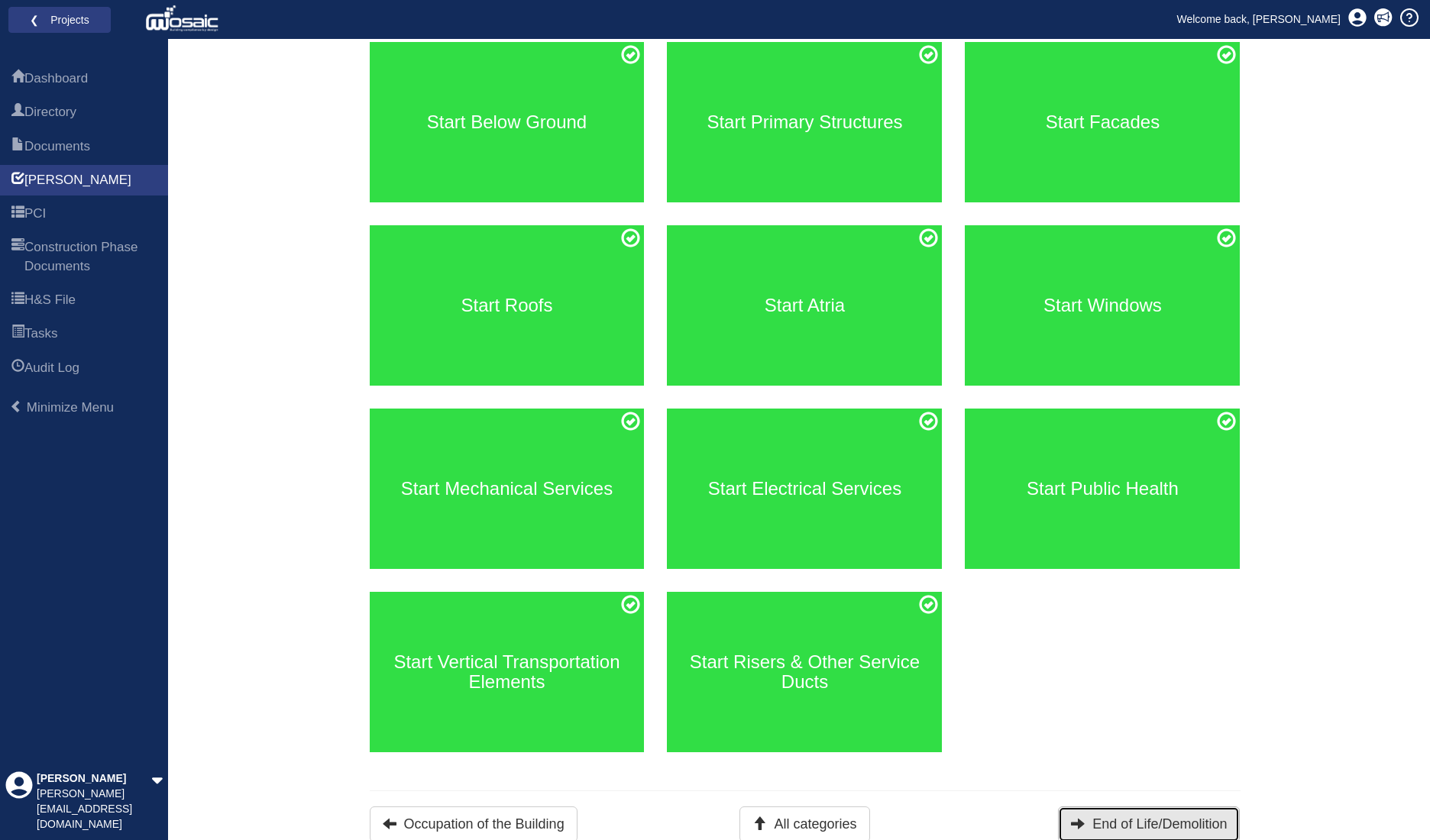
click at [1133, 825] on button "End of Life/Demolition" at bounding box center [1149, 824] width 182 height 36
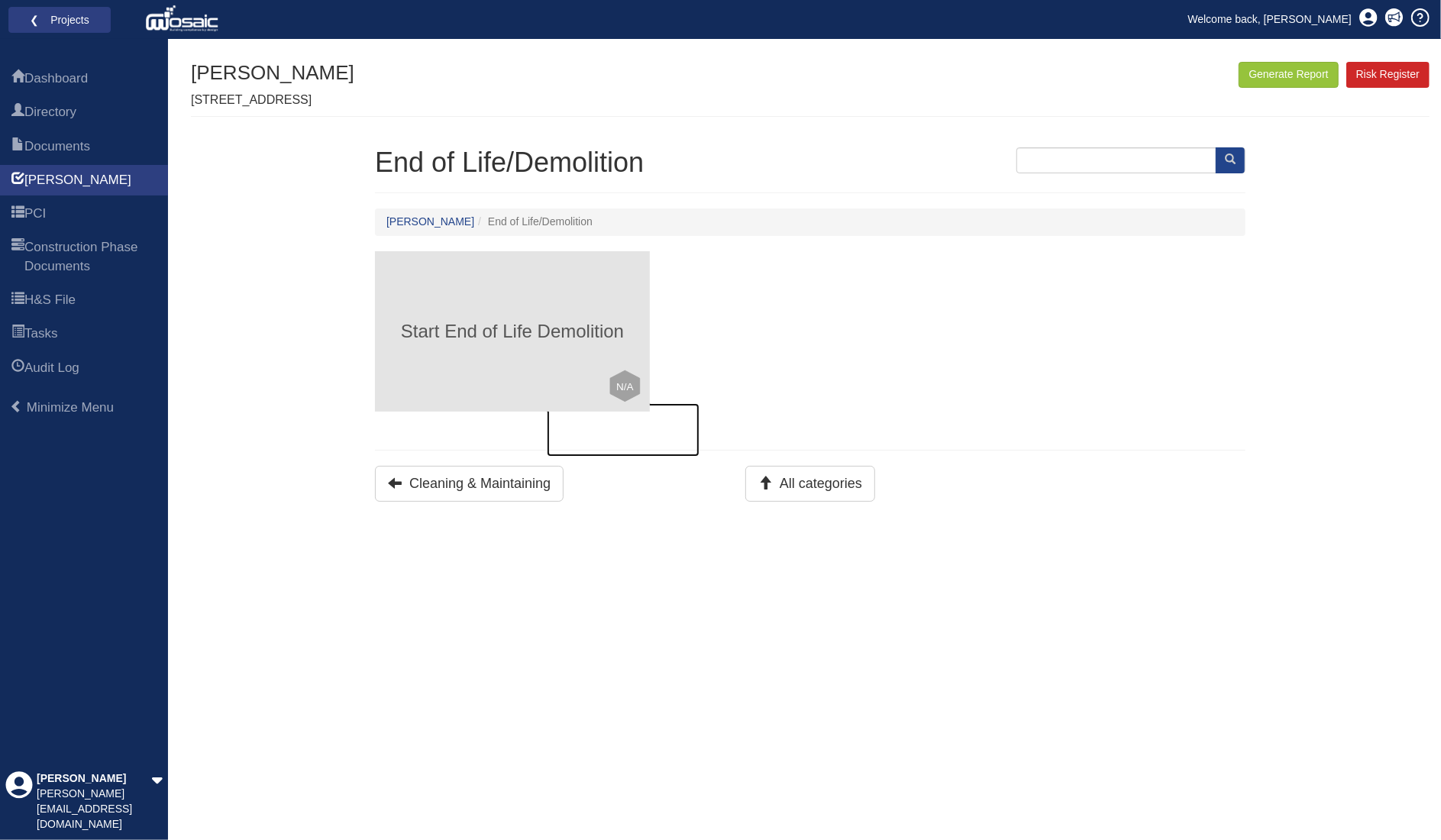
click at [518, 314] on div "Start End of Life Demolition Click to mark this element as Not Applicable to yo…" at bounding box center [512, 331] width 275 height 160
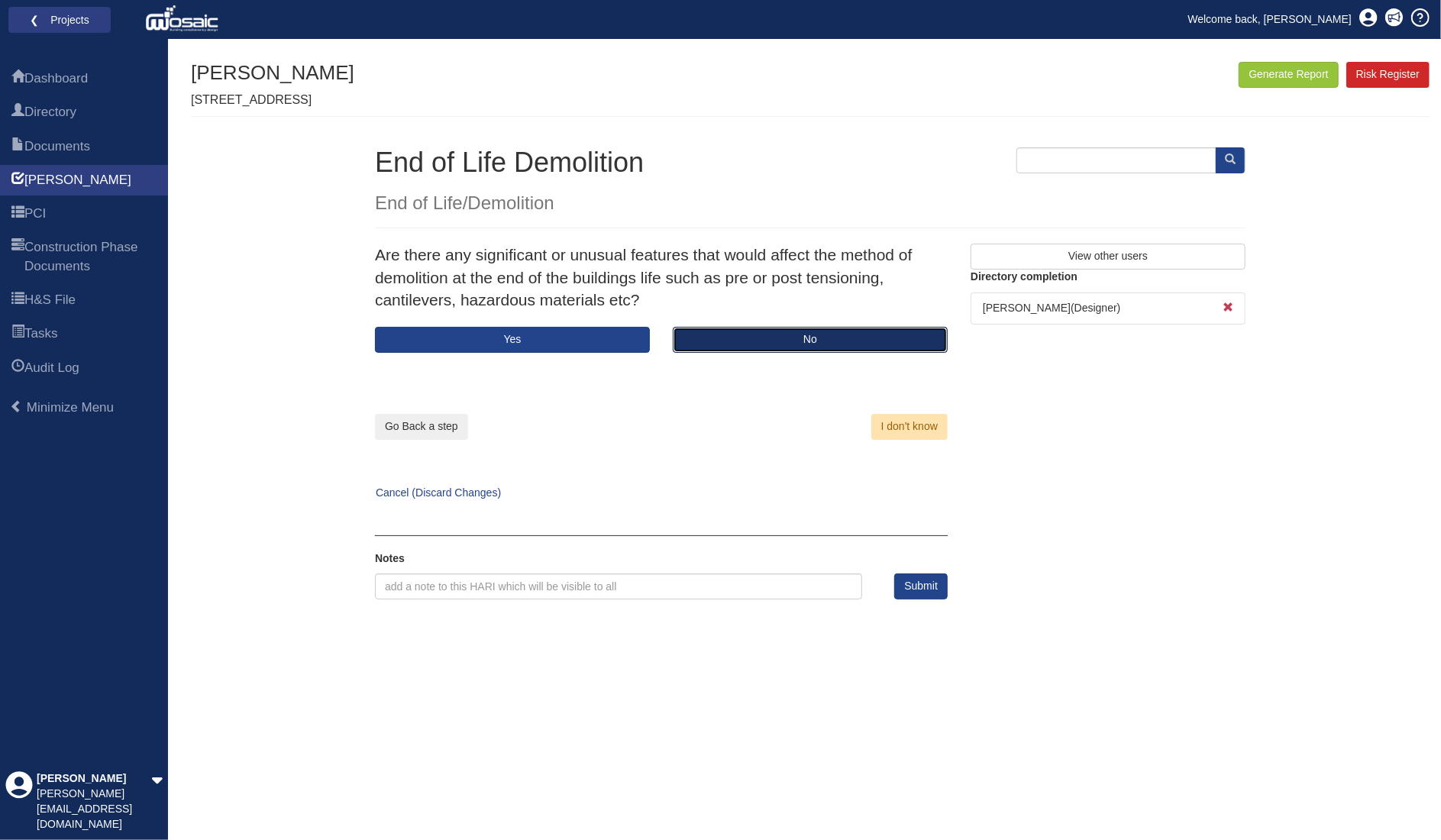
click at [776, 334] on button "No" at bounding box center [810, 340] width 275 height 26
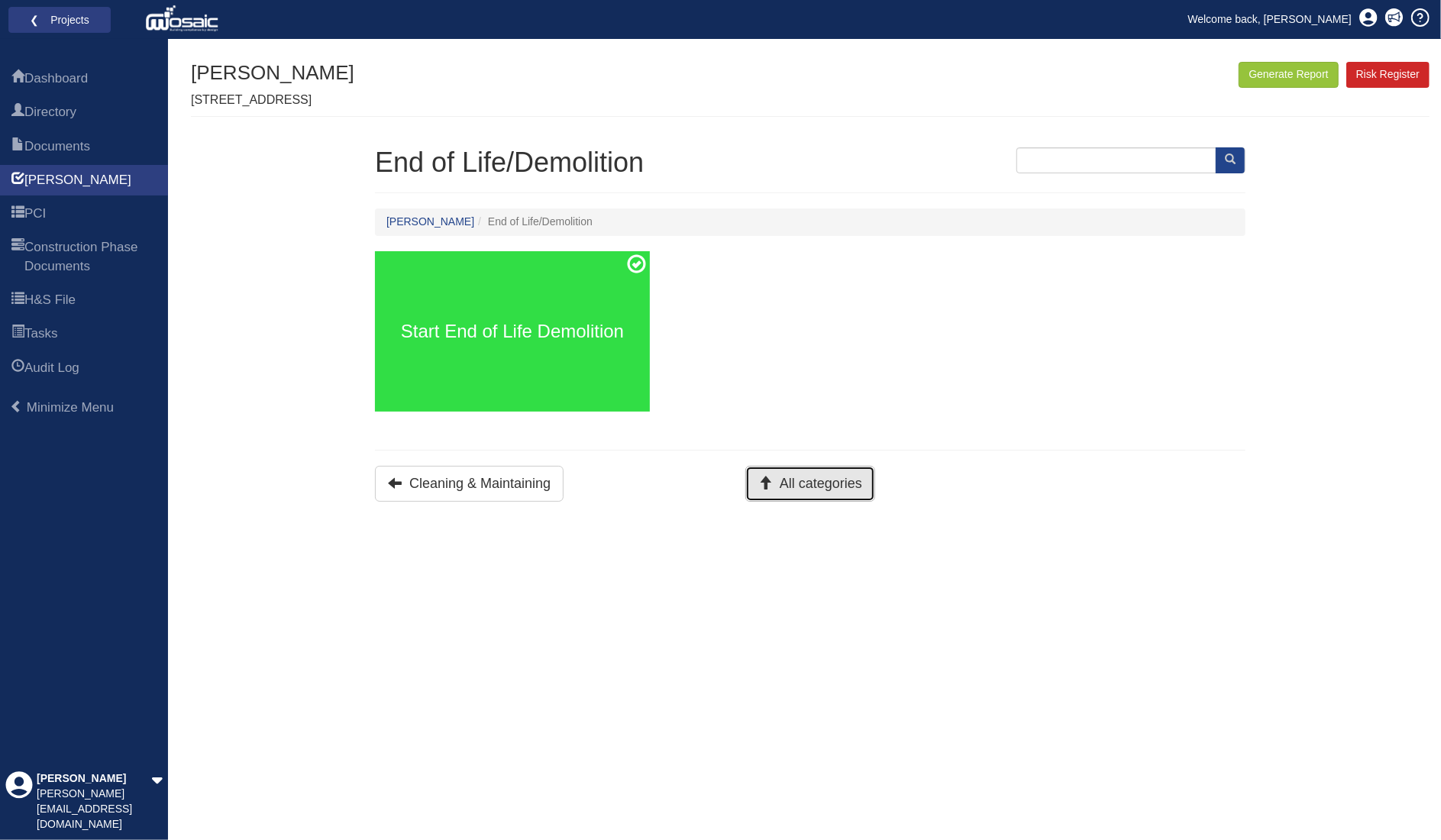
click at [770, 478] on icon at bounding box center [766, 483] width 14 height 14
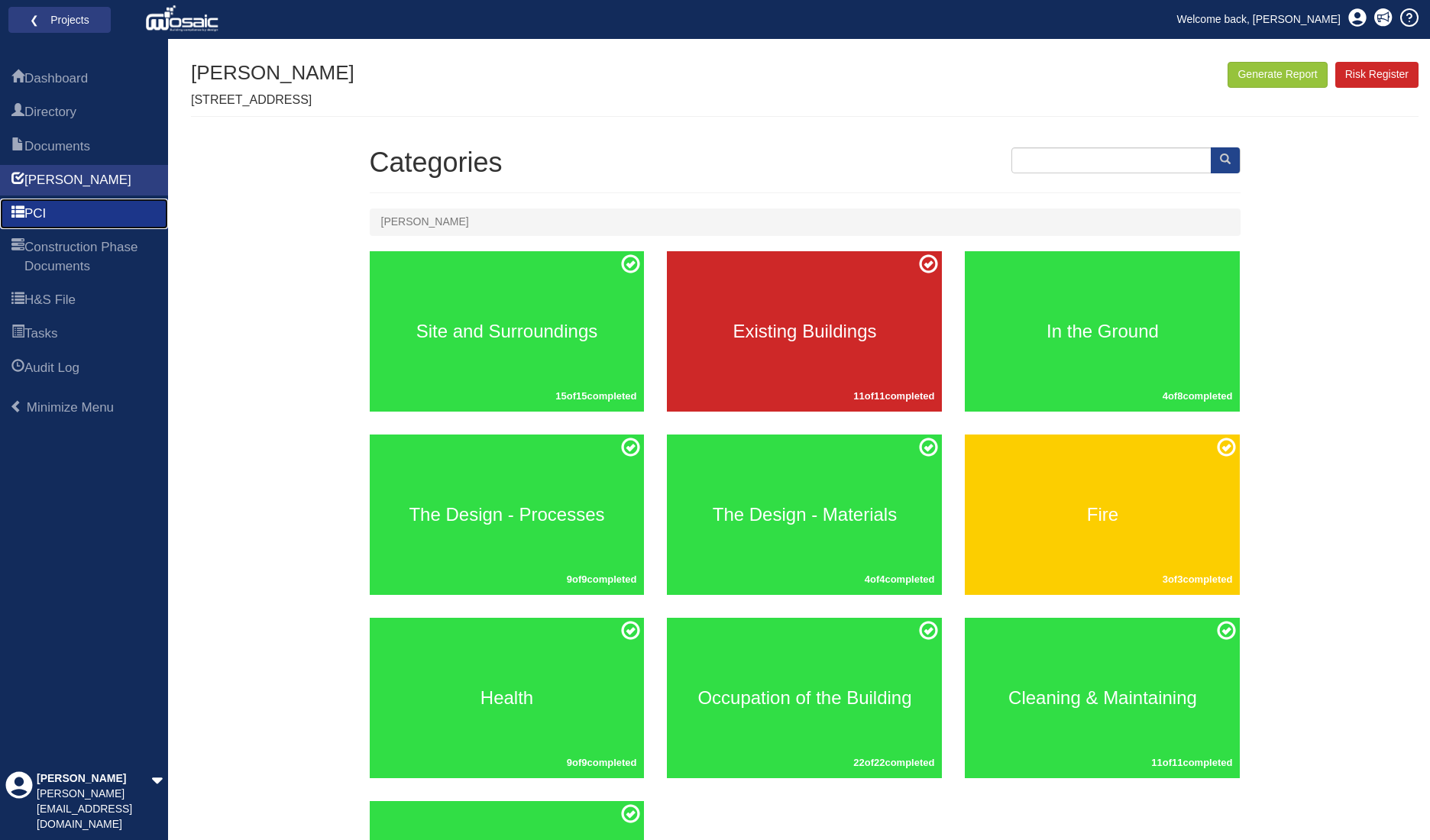
click at [82, 212] on link "PCI" at bounding box center [84, 213] width 168 height 30
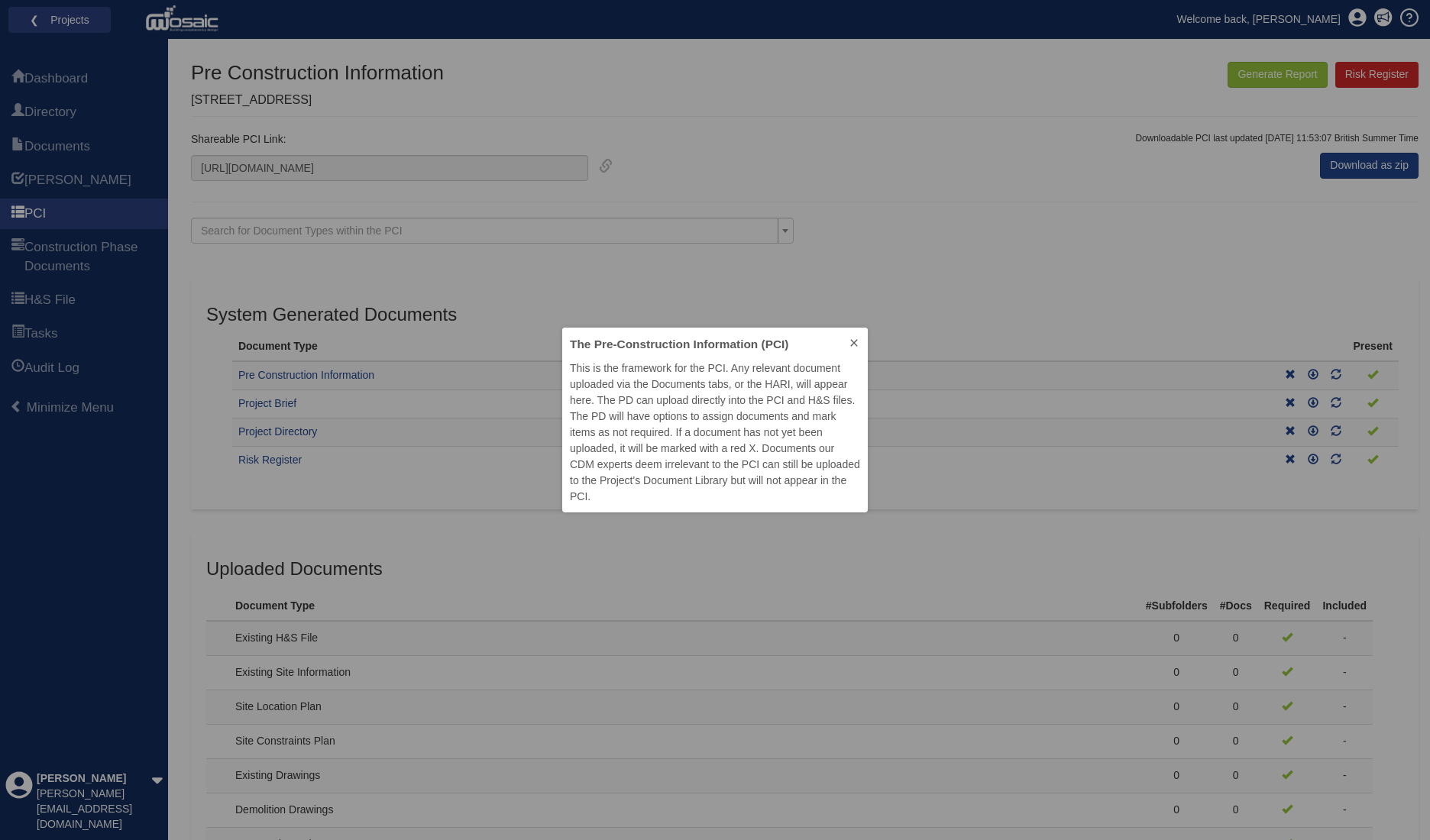
scroll to position [173, 293]
click at [853, 340] on icon at bounding box center [854, 343] width 12 height 12
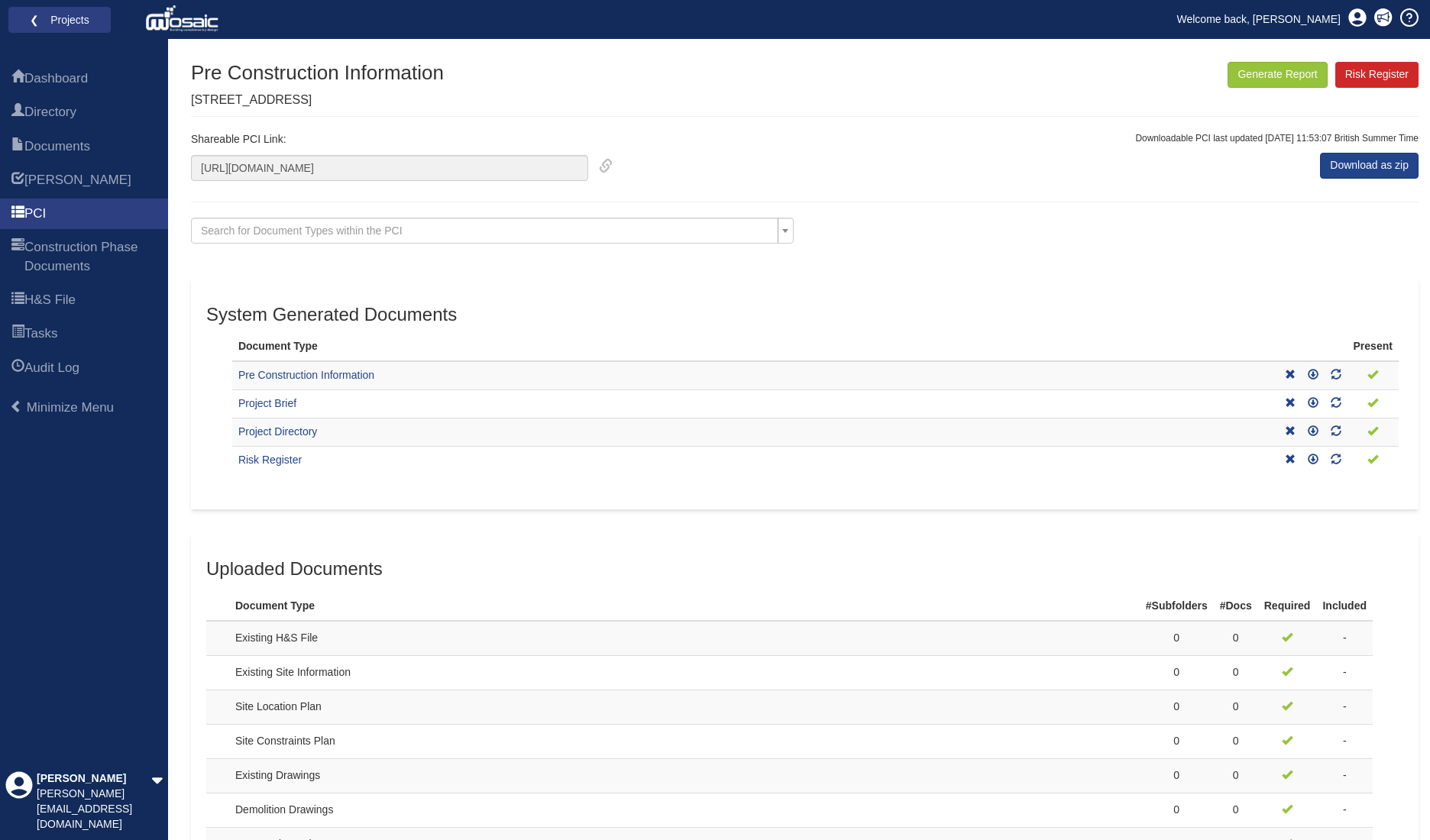
click at [761, 228] on span "Search for Document Types within the PCI" at bounding box center [488, 231] width 574 height 16
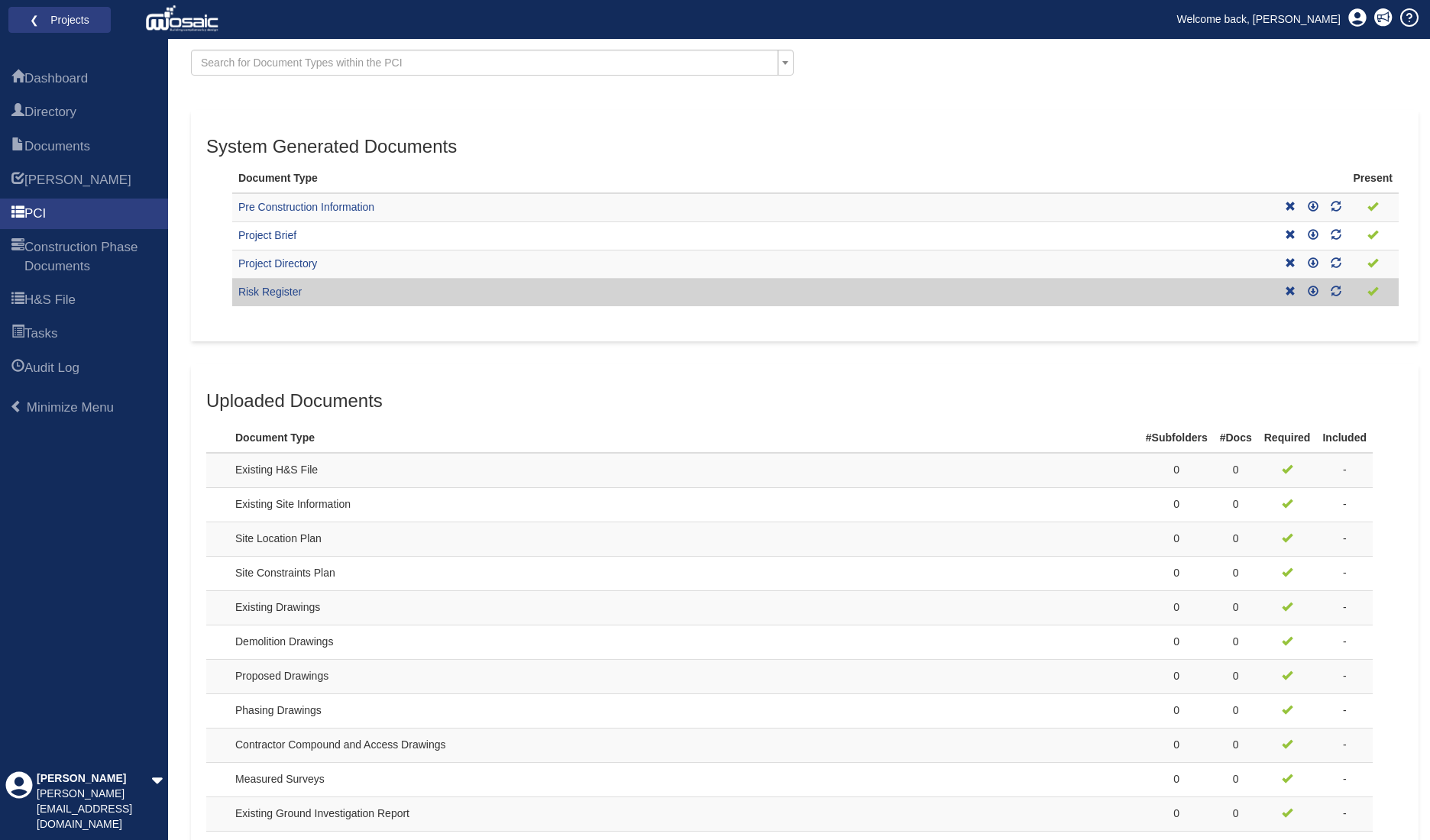
scroll to position [229, 0]
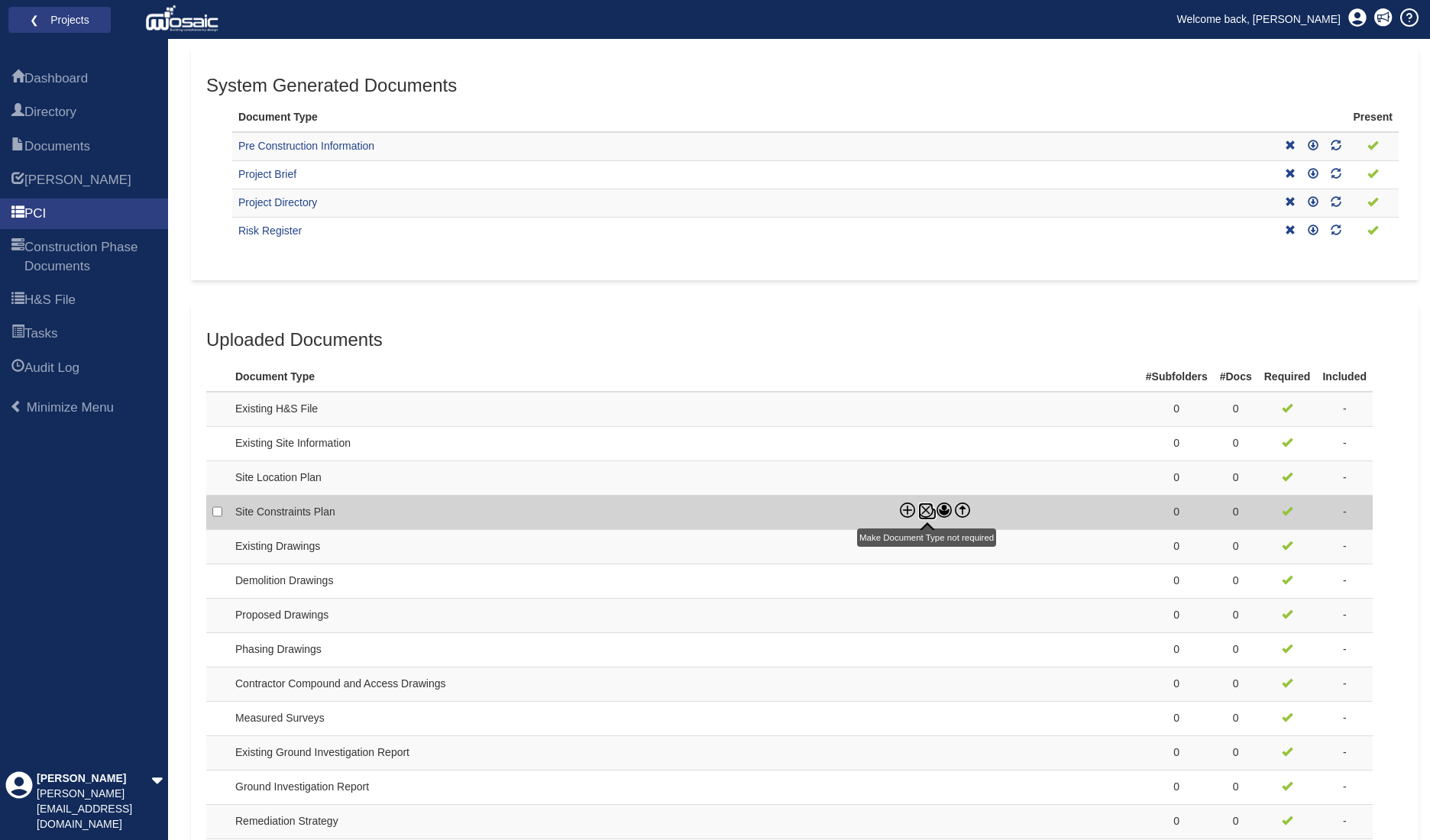
click at [924, 504] on icon at bounding box center [926, 511] width 16 height 16
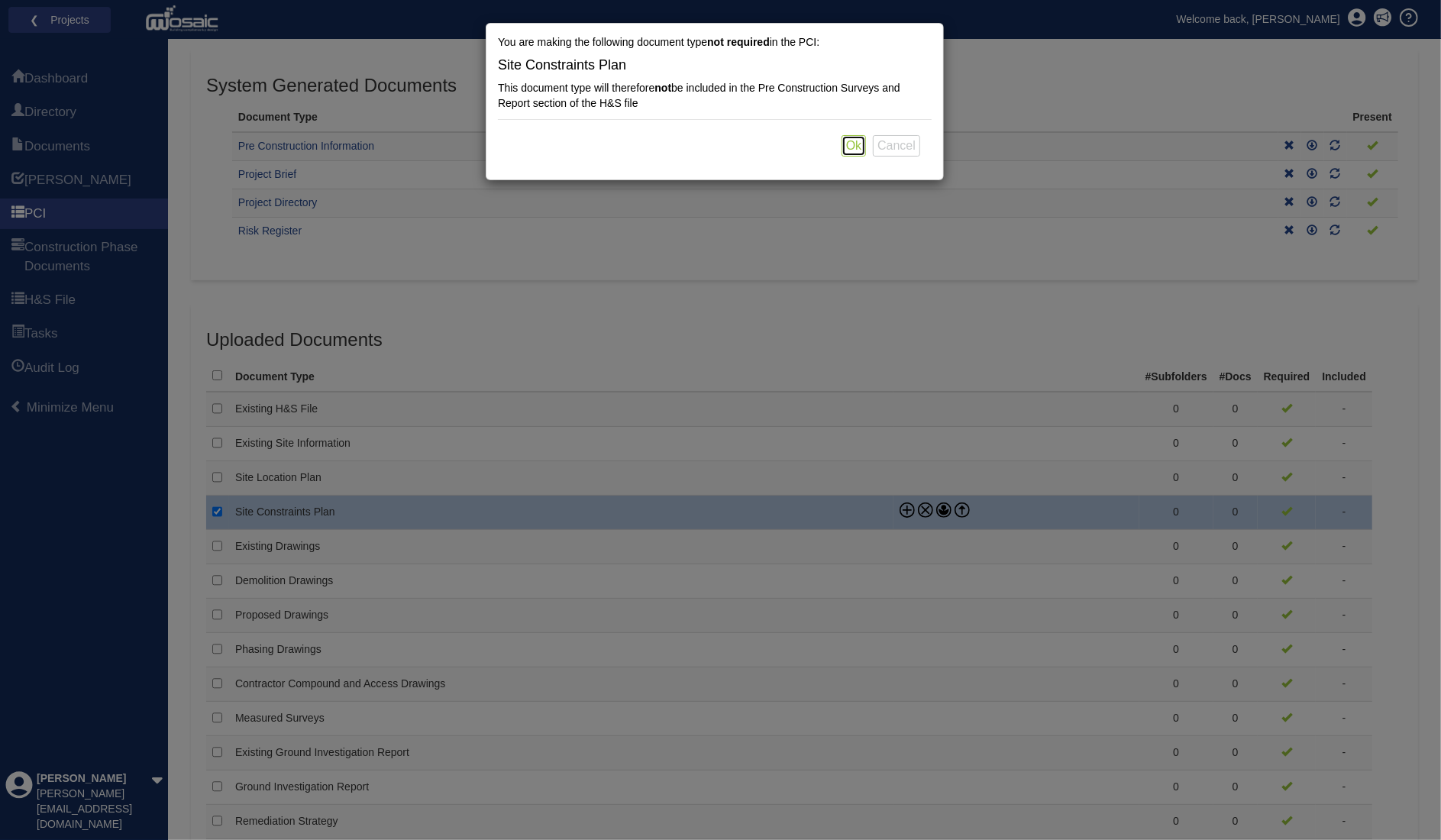
click at [851, 142] on button "Ok" at bounding box center [854, 146] width 24 height 22
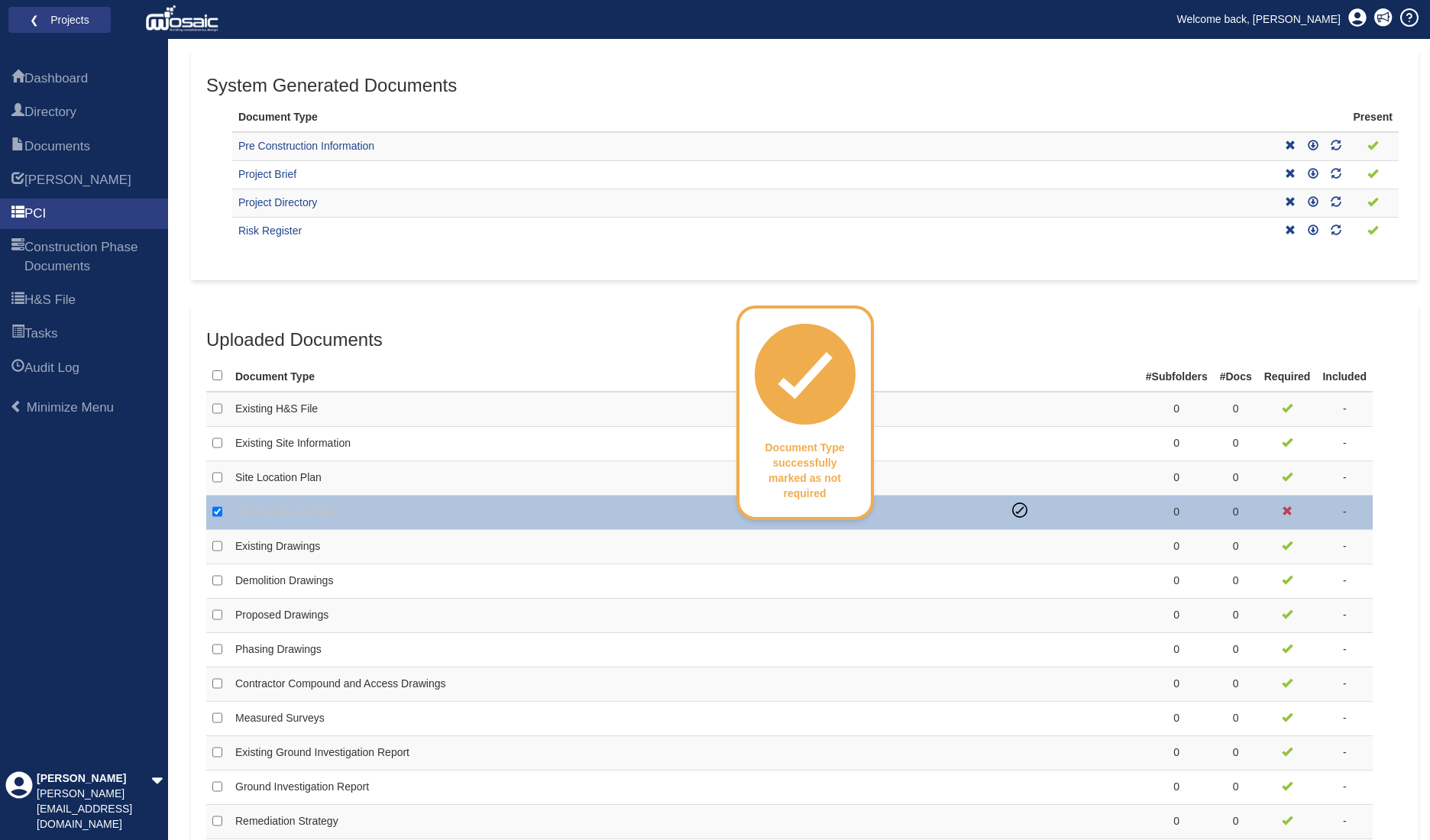
click at [536, 291] on div "Document Type successfully marked as required Document Types successfully marke…" at bounding box center [805, 783] width 1228 height 1901
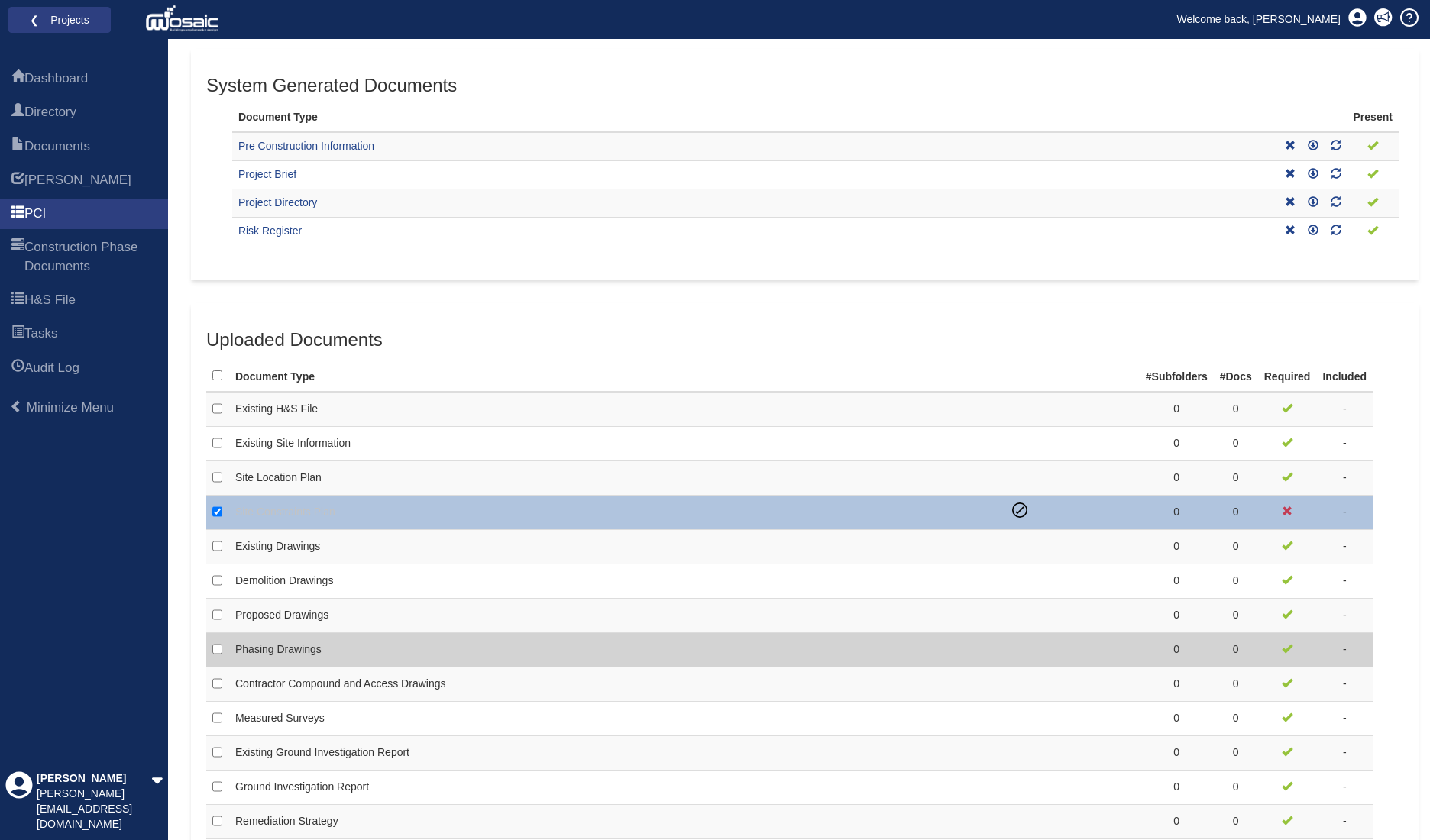
click at [1019, 645] on td at bounding box center [1073, 650] width 134 height 35
checkbox input "false"
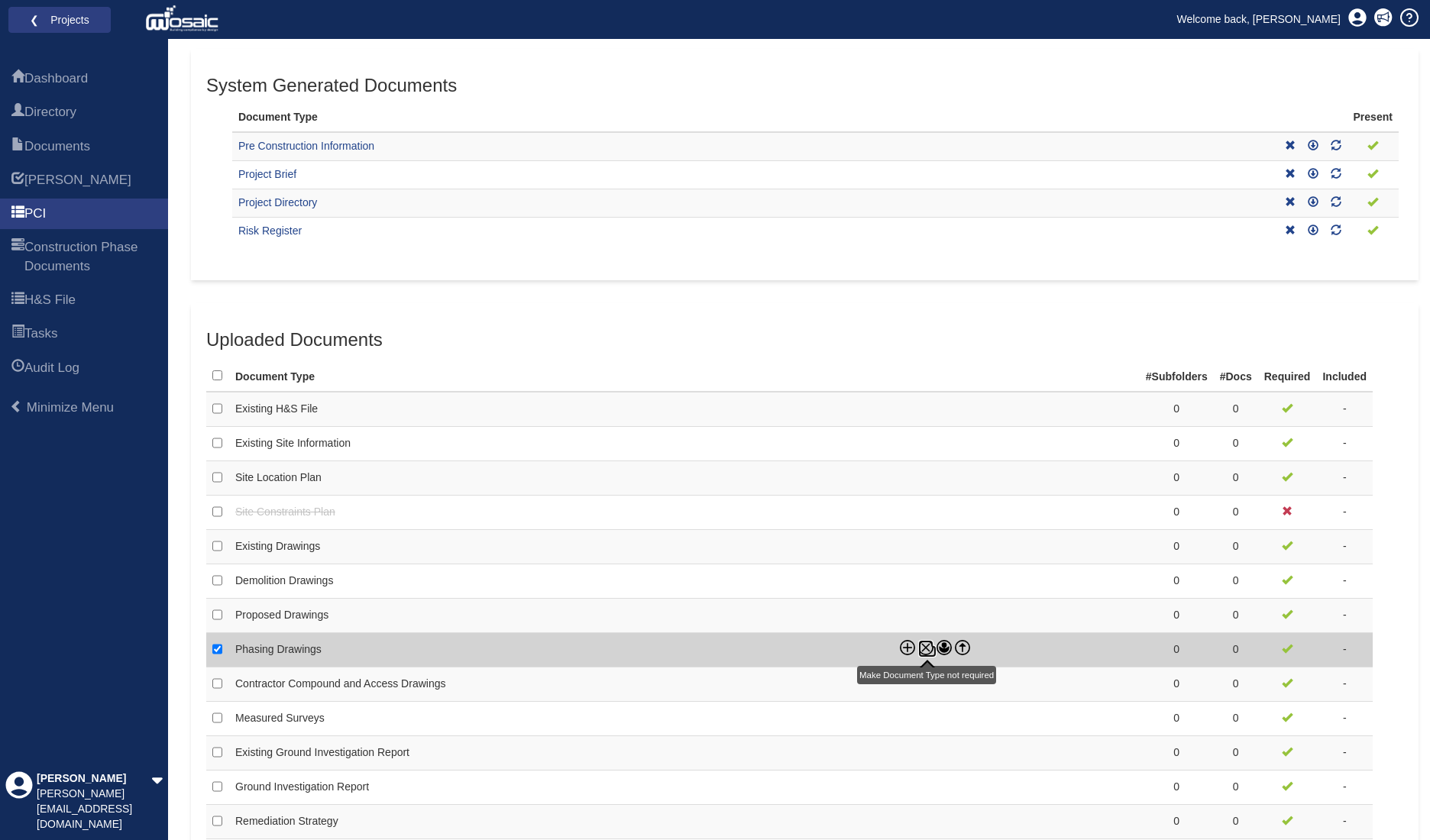
click at [925, 642] on icon at bounding box center [926, 648] width 16 height 16
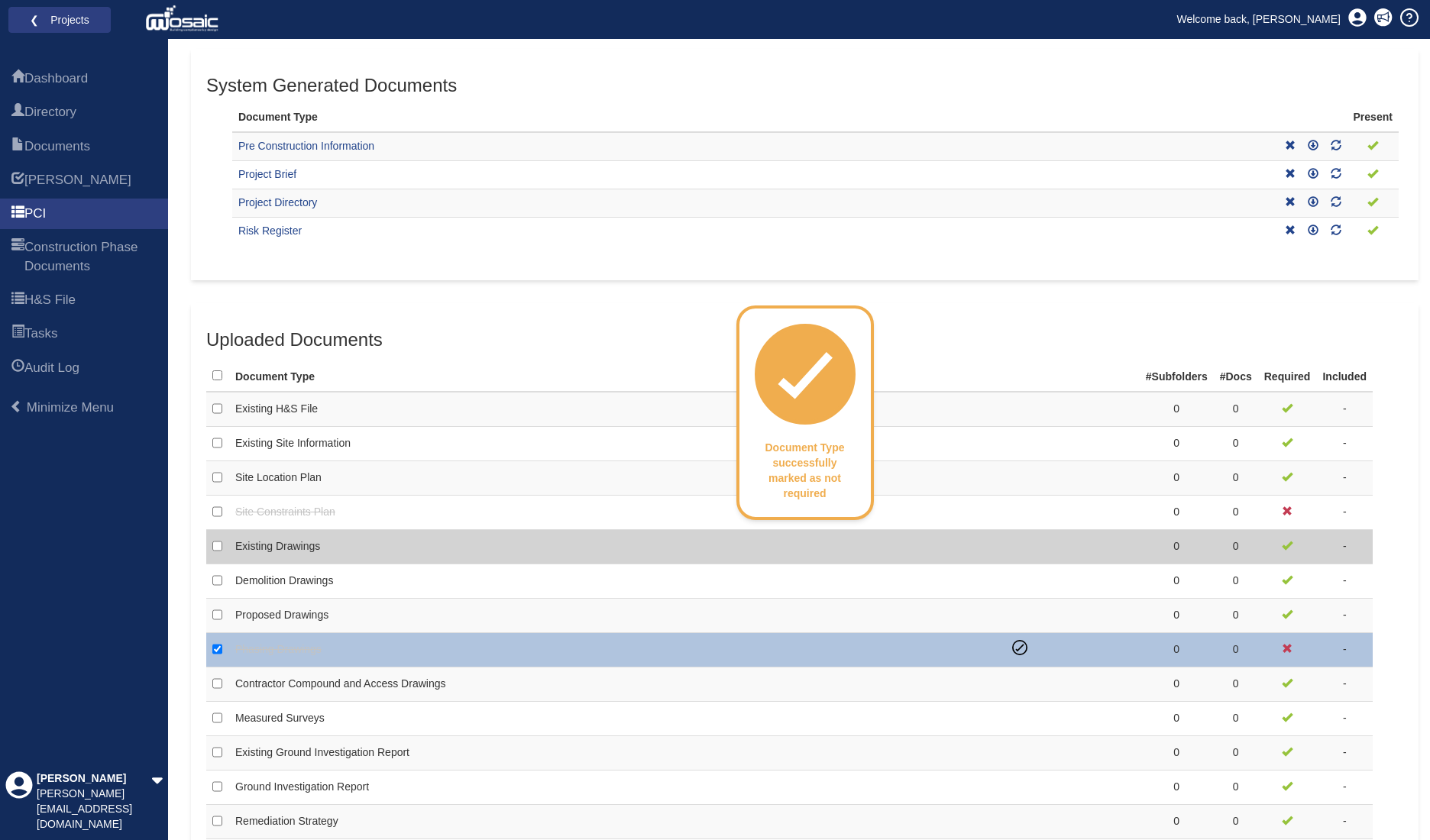
scroll to position [535, 0]
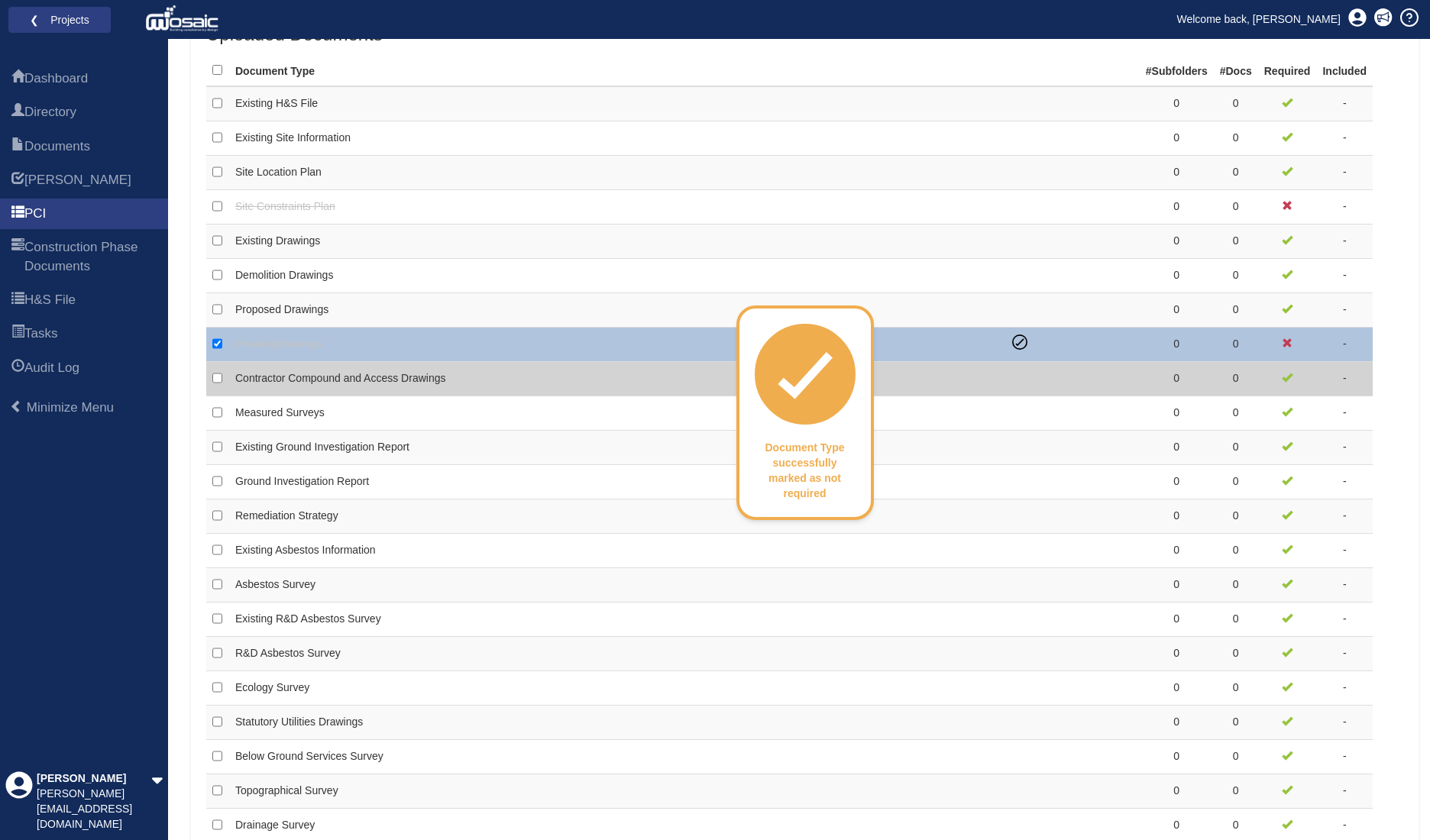
click at [465, 370] on td "Contractor Compound and Access Drawings" at bounding box center [617, 380] width 777 height 35
checkbox input "false"
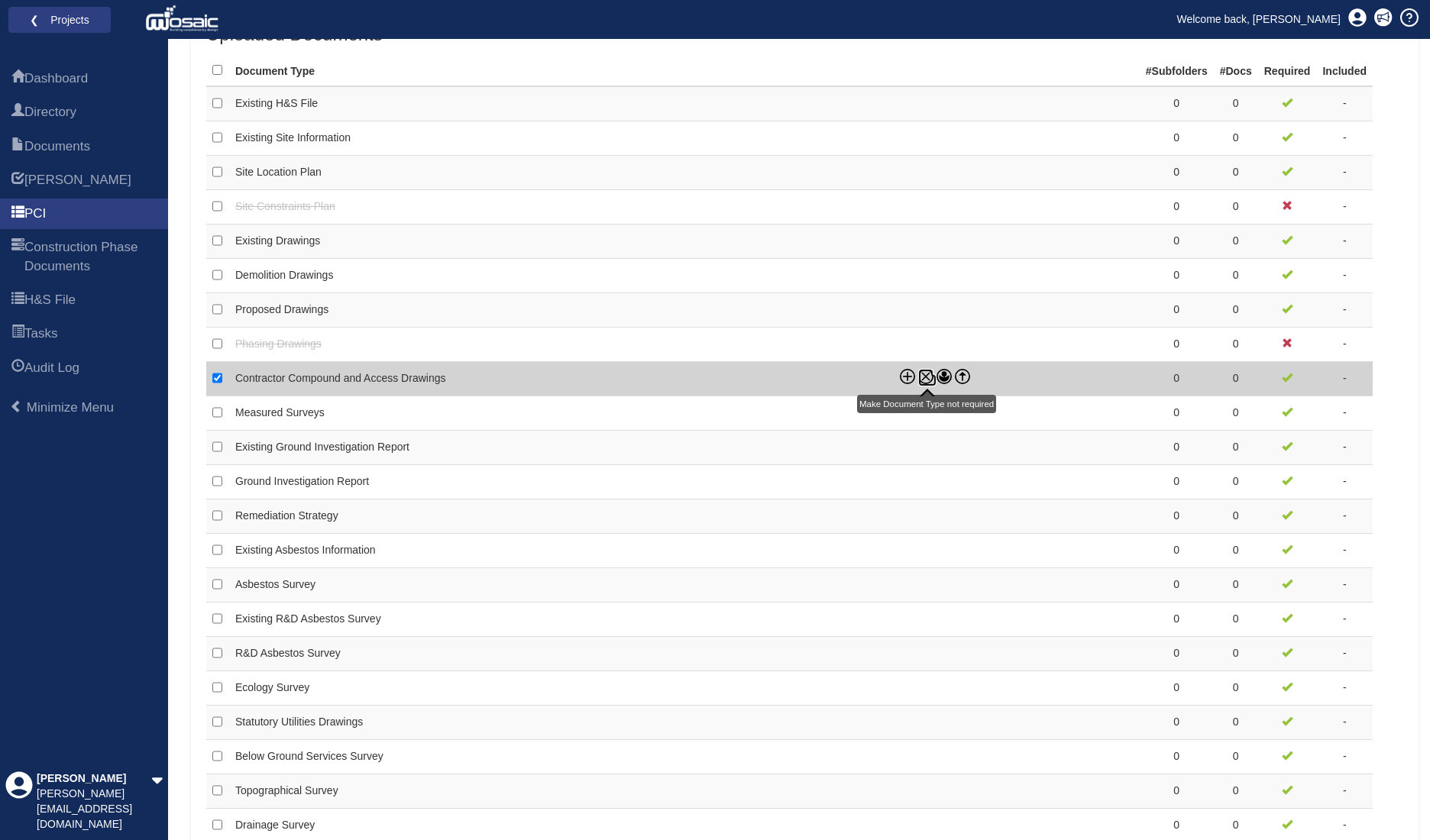
click at [924, 377] on icon at bounding box center [926, 377] width 16 height 16
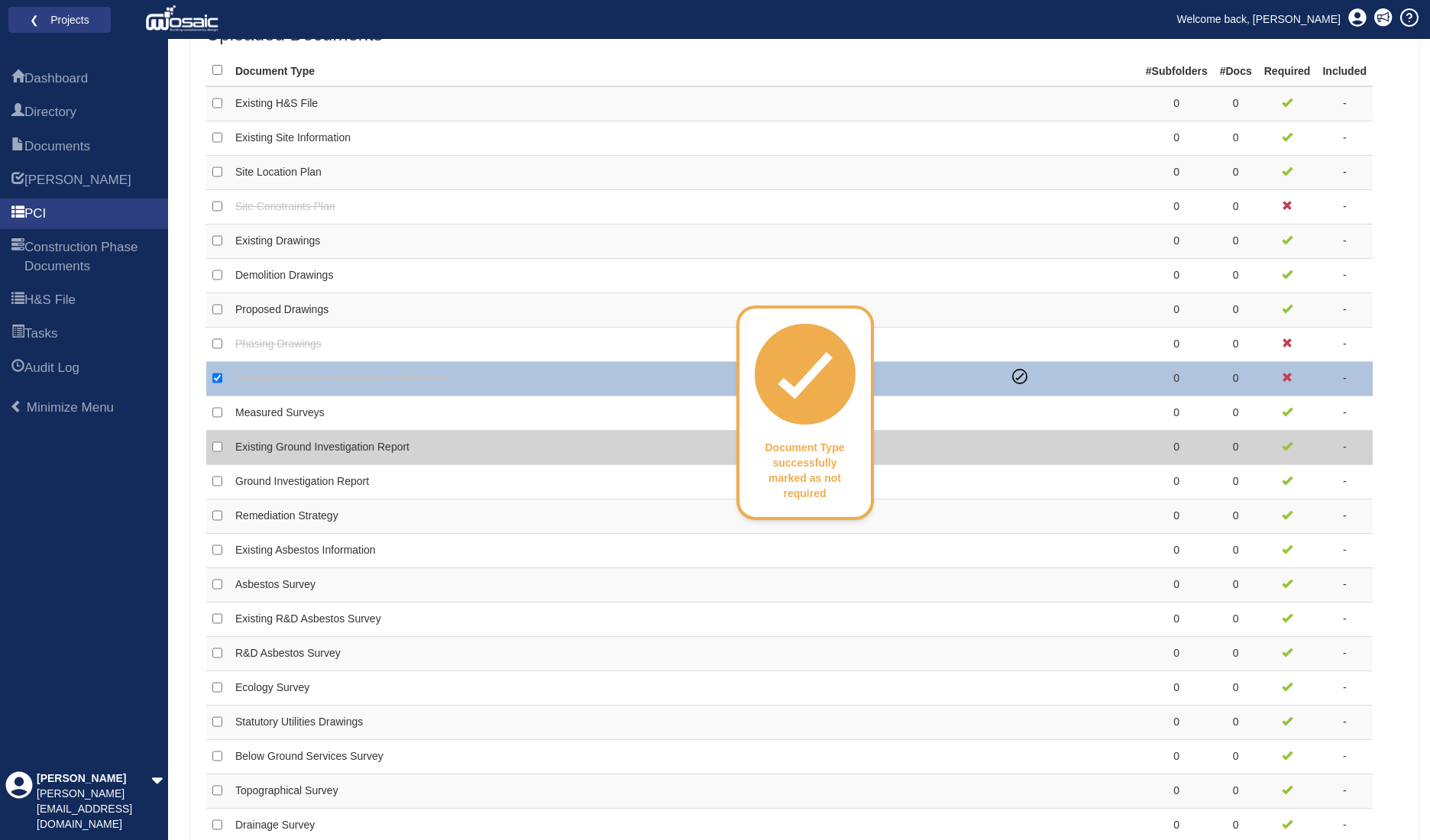
click at [611, 446] on td "Existing Ground Investigation Report" at bounding box center [617, 448] width 777 height 35
checkbox input "false"
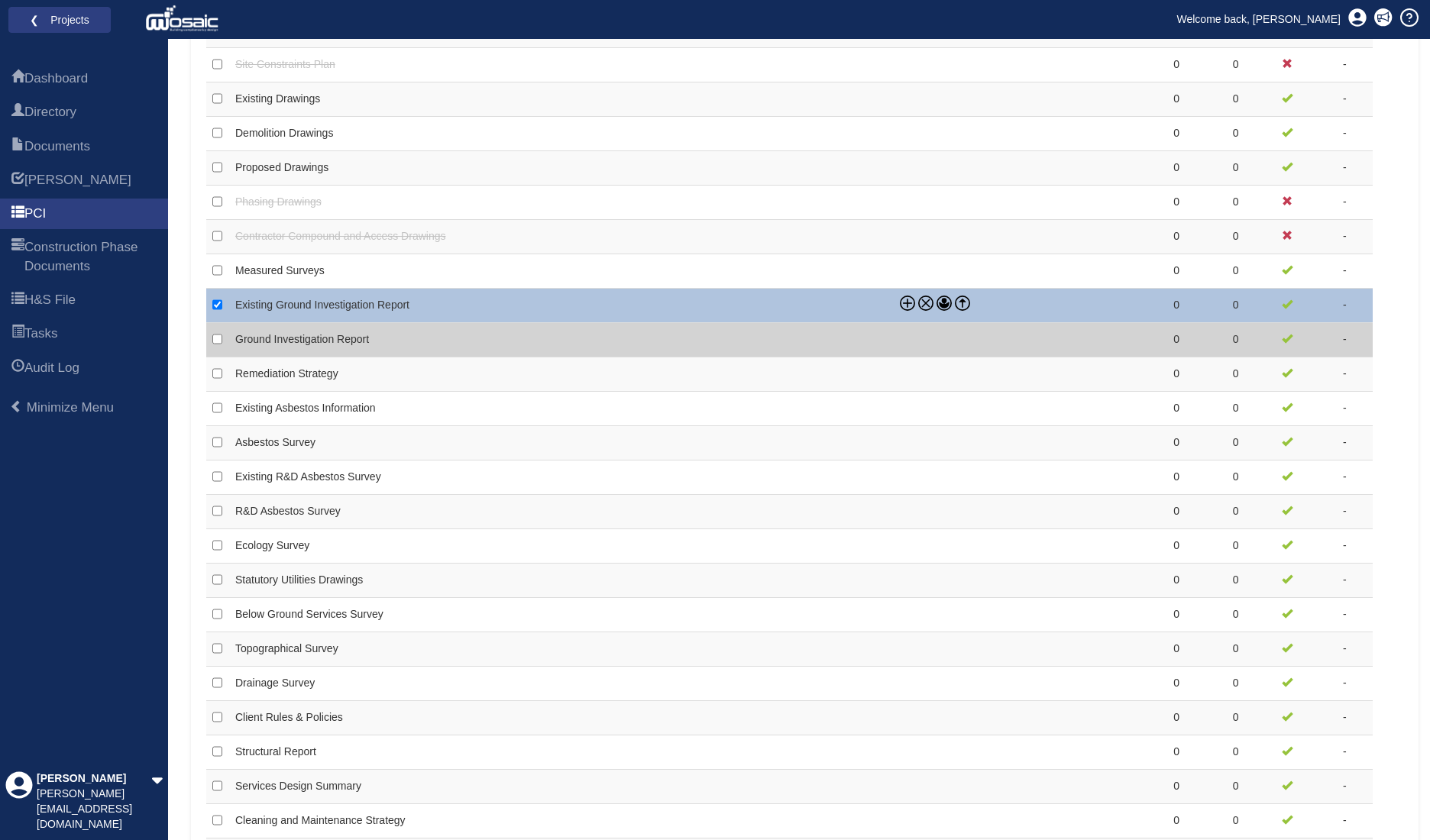
scroll to position [687, 0]
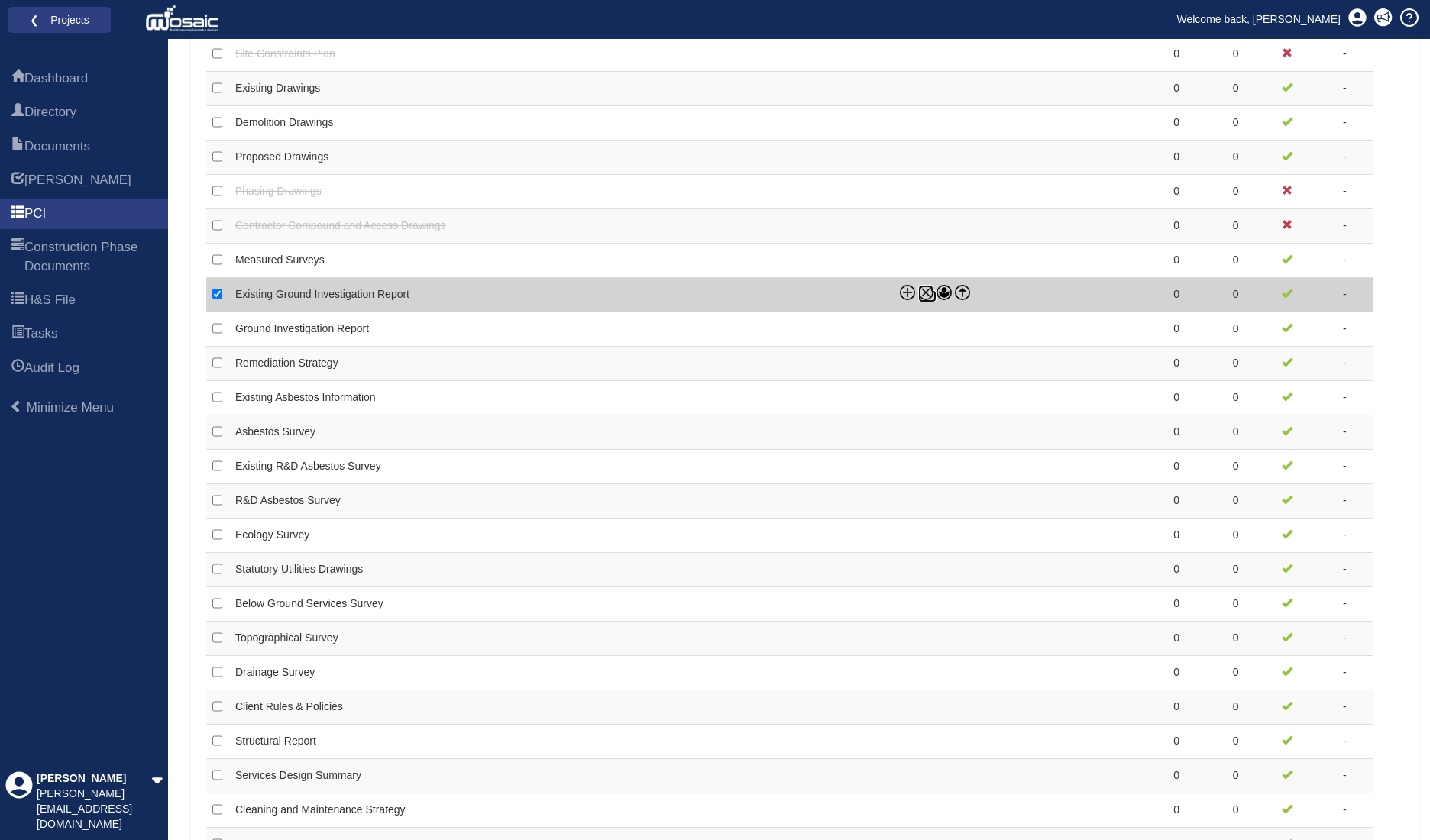
click at [923, 290] on icon at bounding box center [926, 293] width 16 height 16
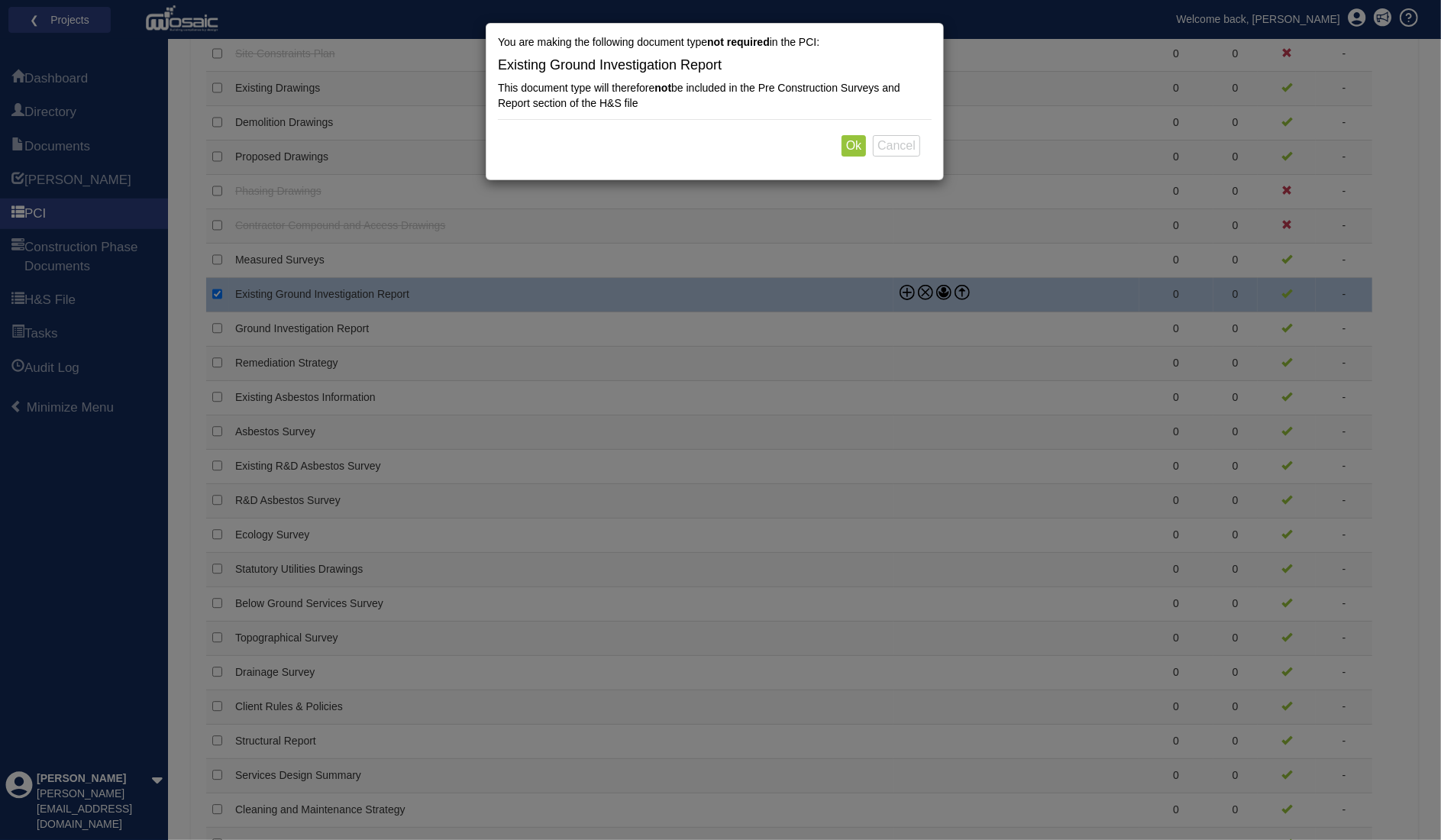
click at [841, 149] on div "Yes, Mark it not required in the H&S File No, Leave it in the H&S File Ok Cancel" at bounding box center [714, 143] width 434 height 49
click at [856, 149] on button "Ok" at bounding box center [854, 146] width 24 height 22
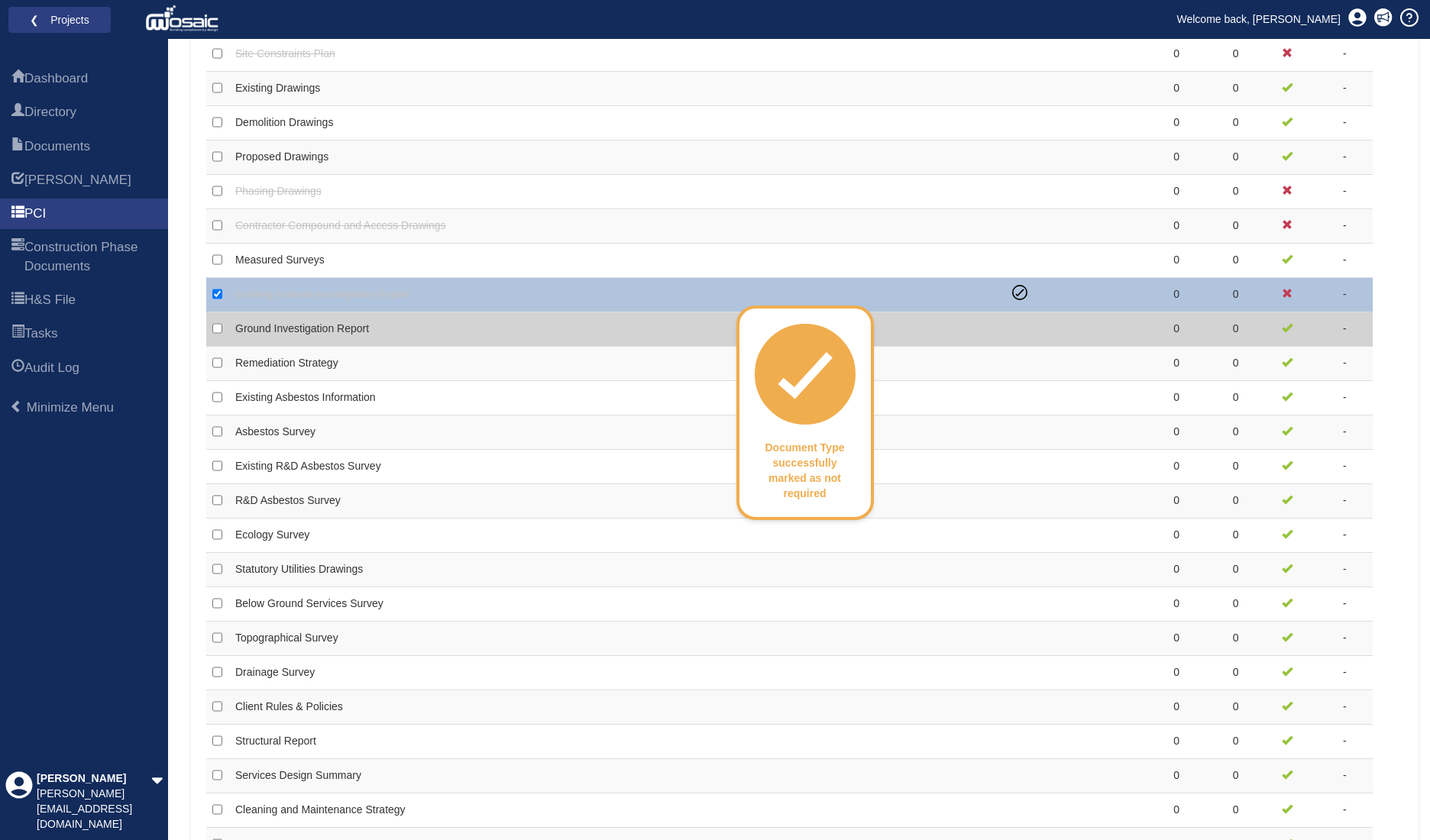
click at [521, 327] on td "Ground Investigation Report" at bounding box center [617, 329] width 777 height 35
checkbox input "false"
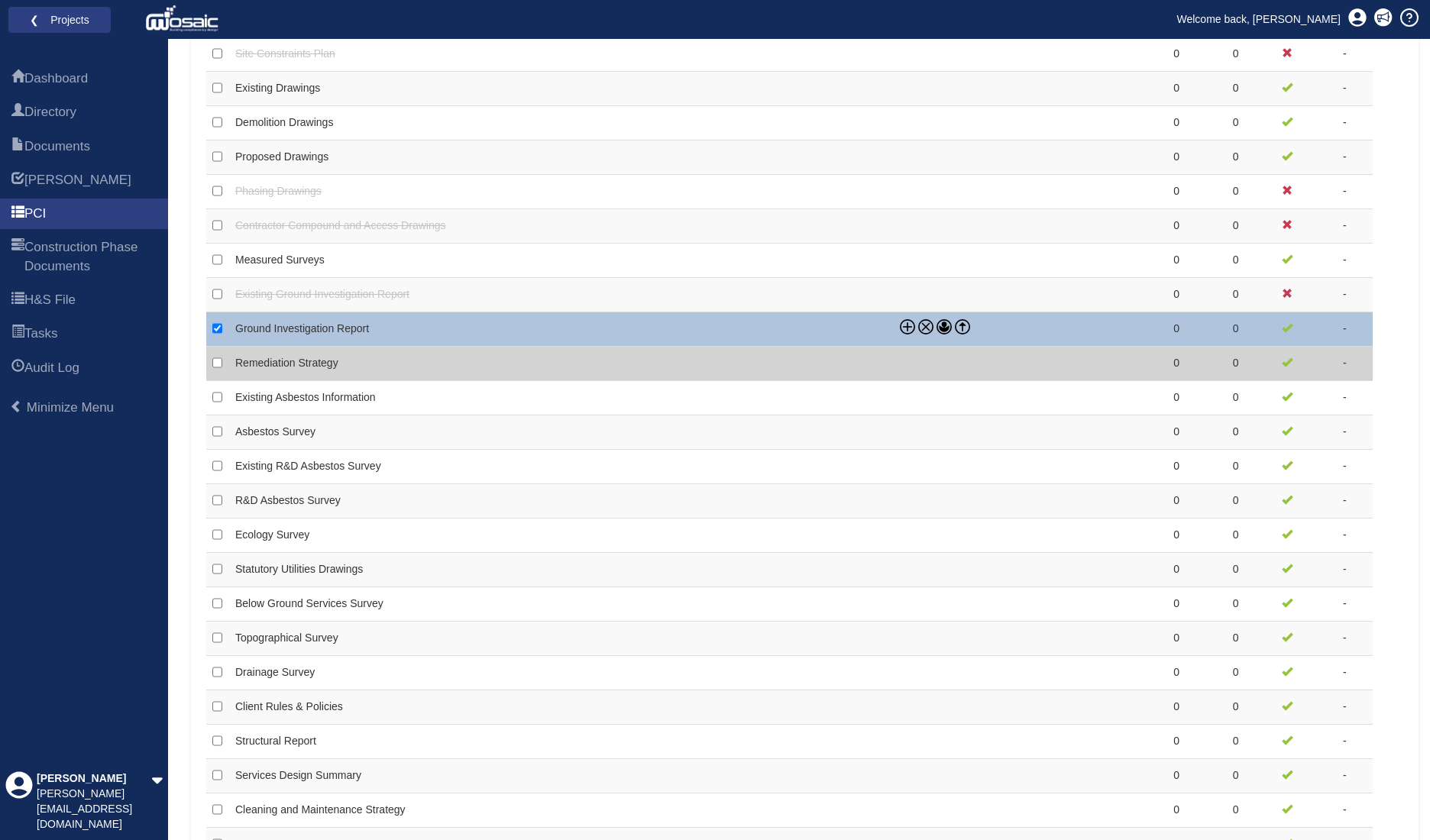
click at [343, 359] on td "Remediation Strategy" at bounding box center [561, 364] width 664 height 35
checkbox input "false"
checkbox input "true"
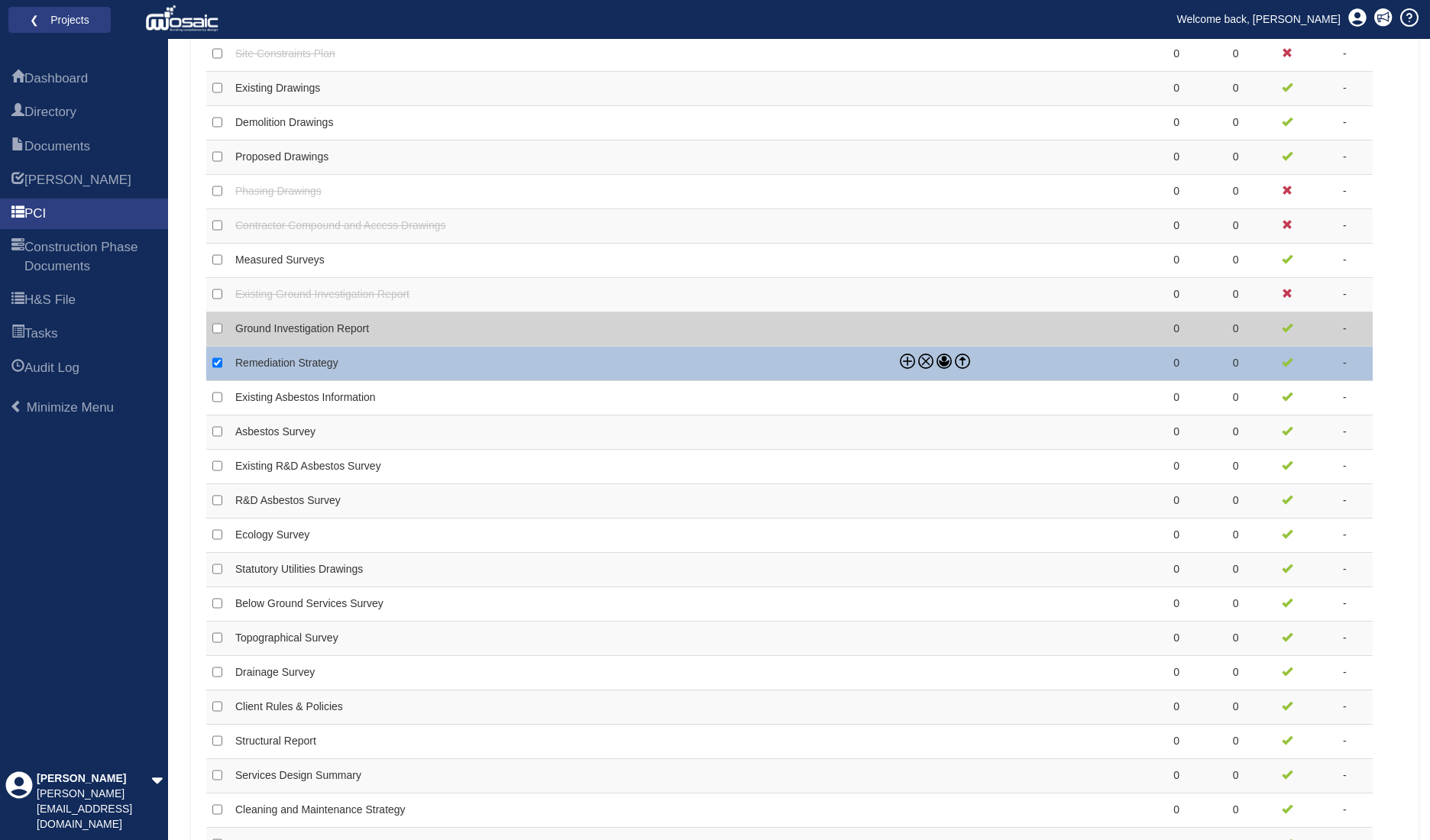
click at [211, 323] on td at bounding box center [218, 329] width 23 height 35
click at [219, 324] on input "checkbox" at bounding box center [217, 329] width 10 height 14
checkbox input "true"
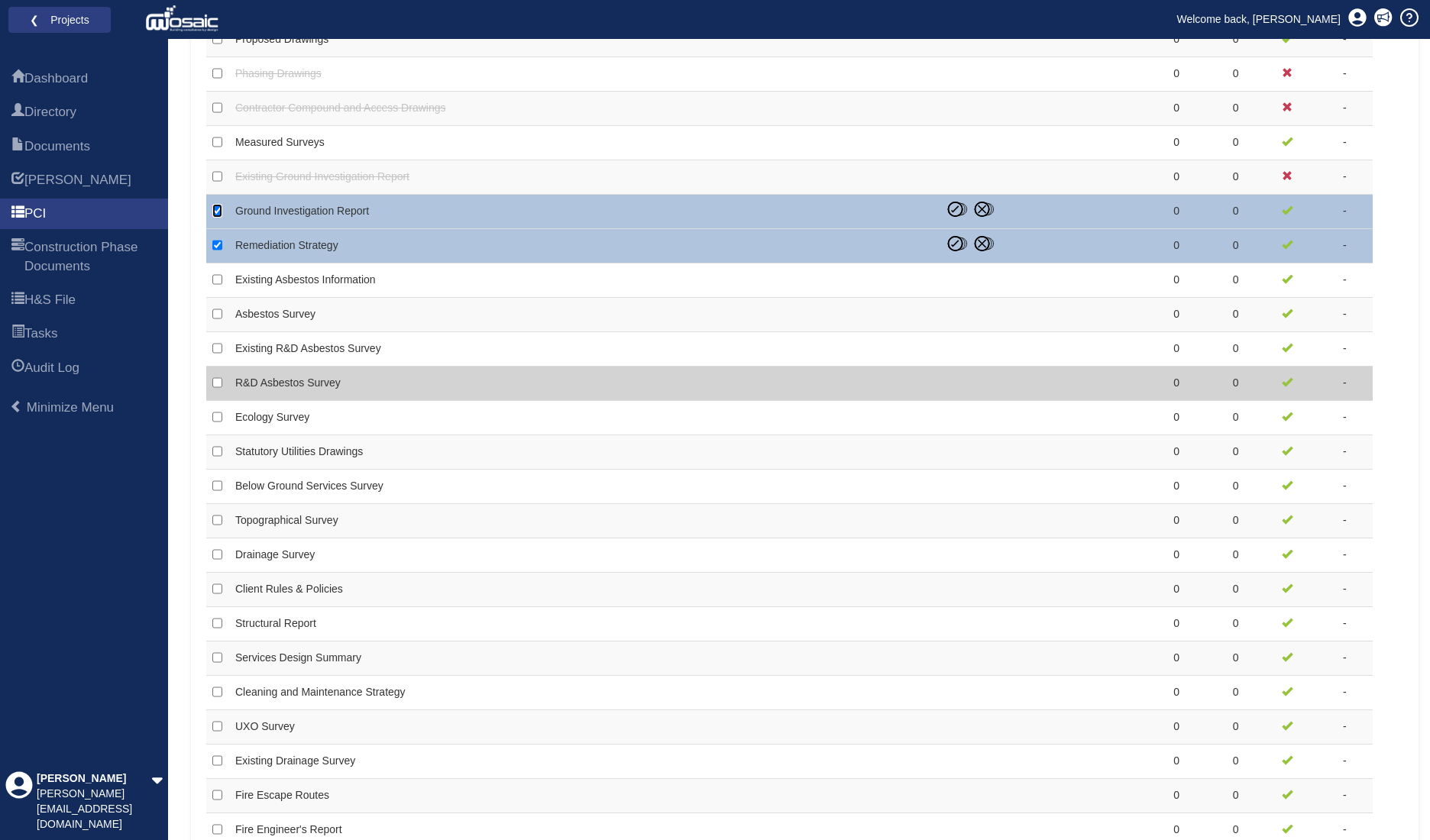
scroll to position [840, 0]
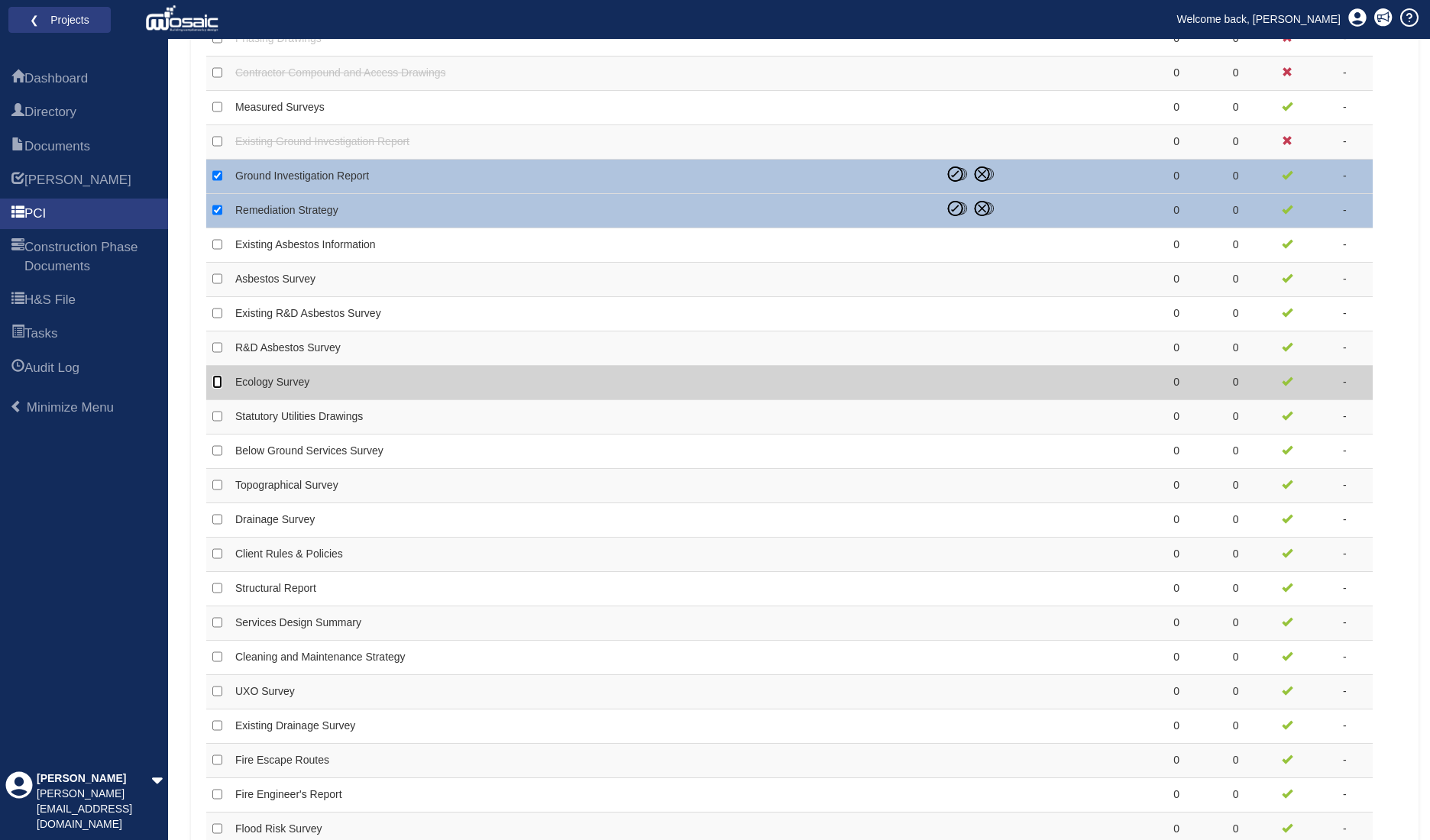
click at [216, 376] on input "checkbox" at bounding box center [217, 382] width 10 height 14
checkbox input "true"
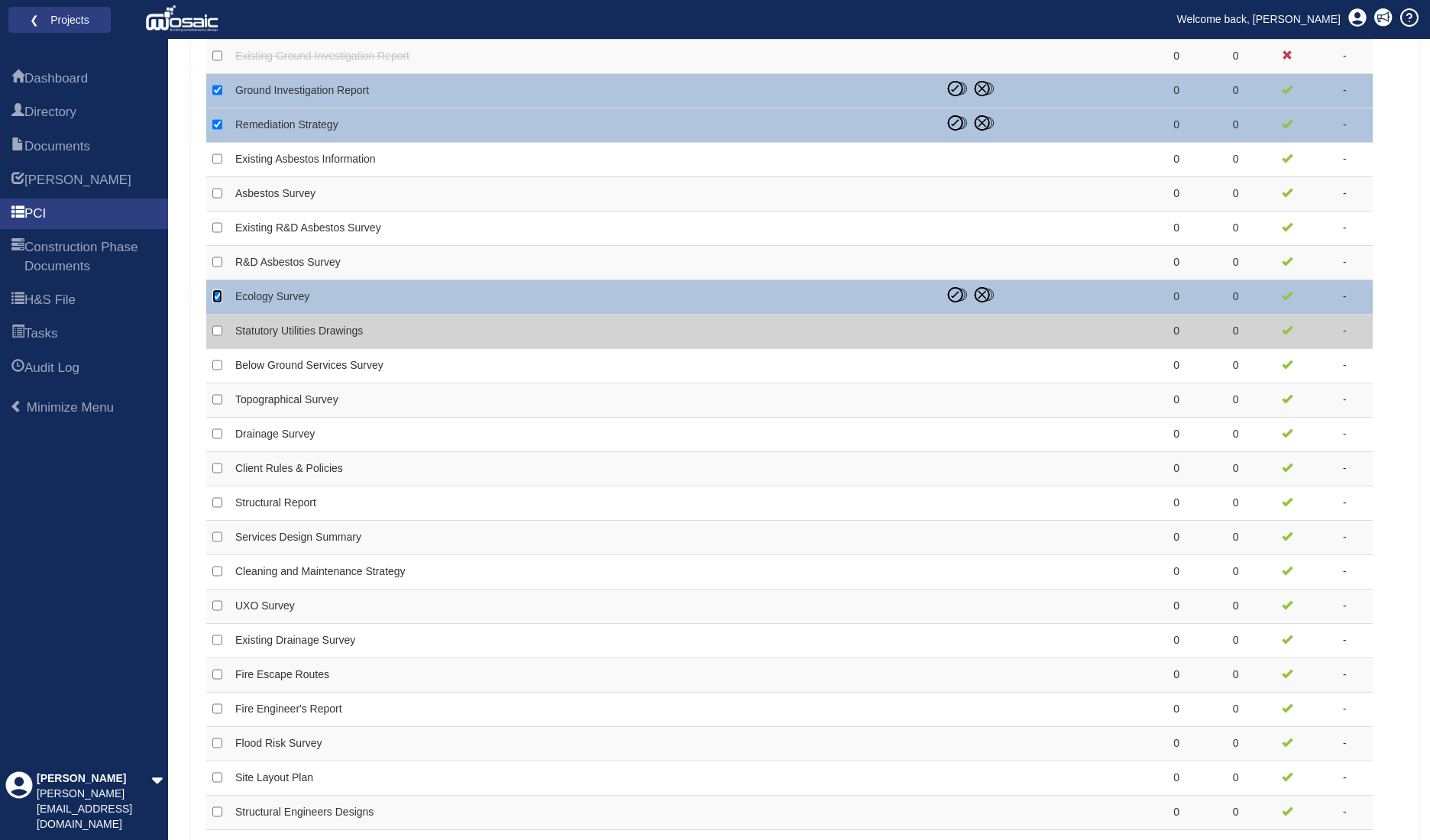
scroll to position [993, 0]
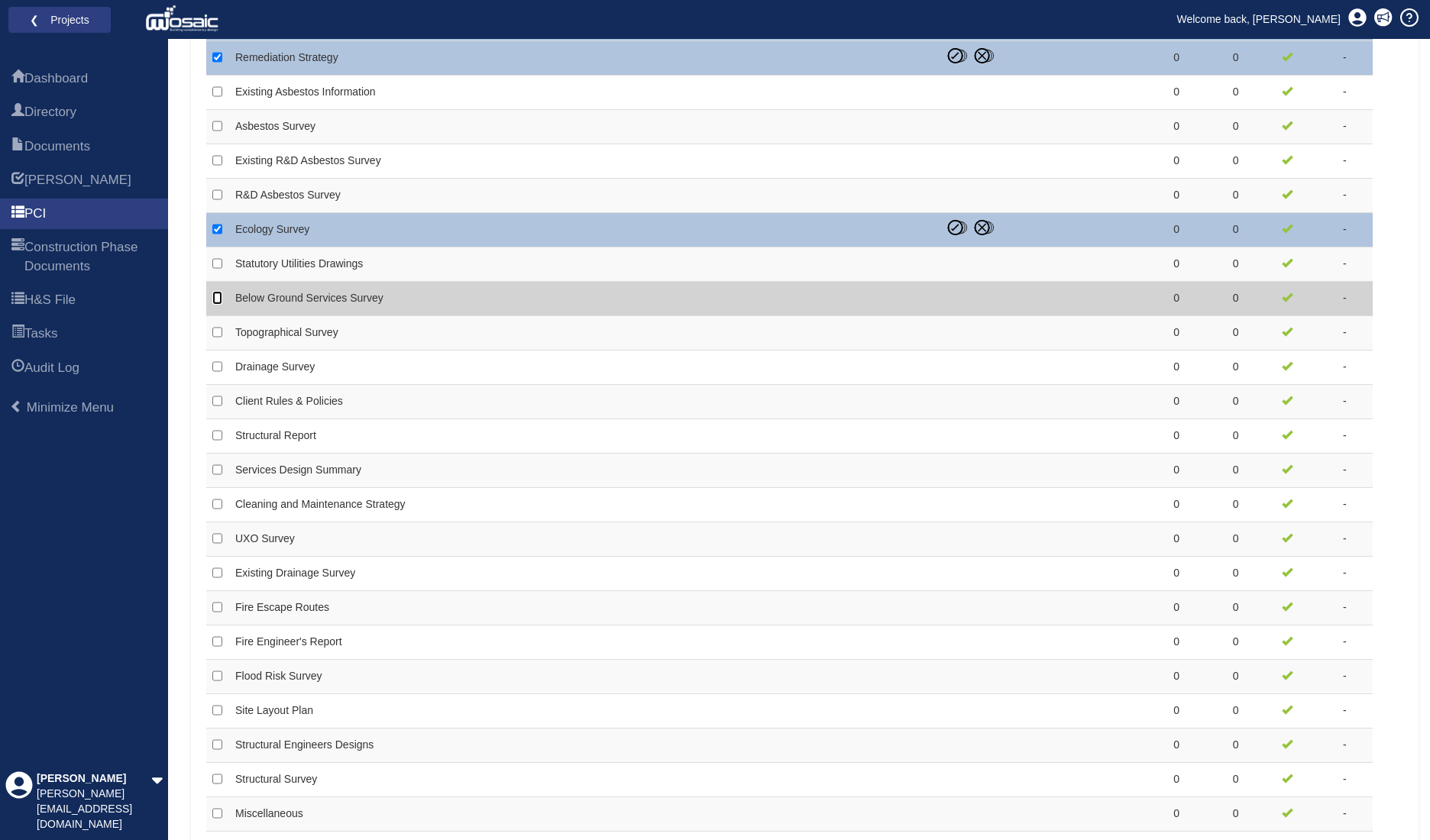
click at [214, 297] on input "checkbox" at bounding box center [217, 298] width 10 height 14
checkbox input "true"
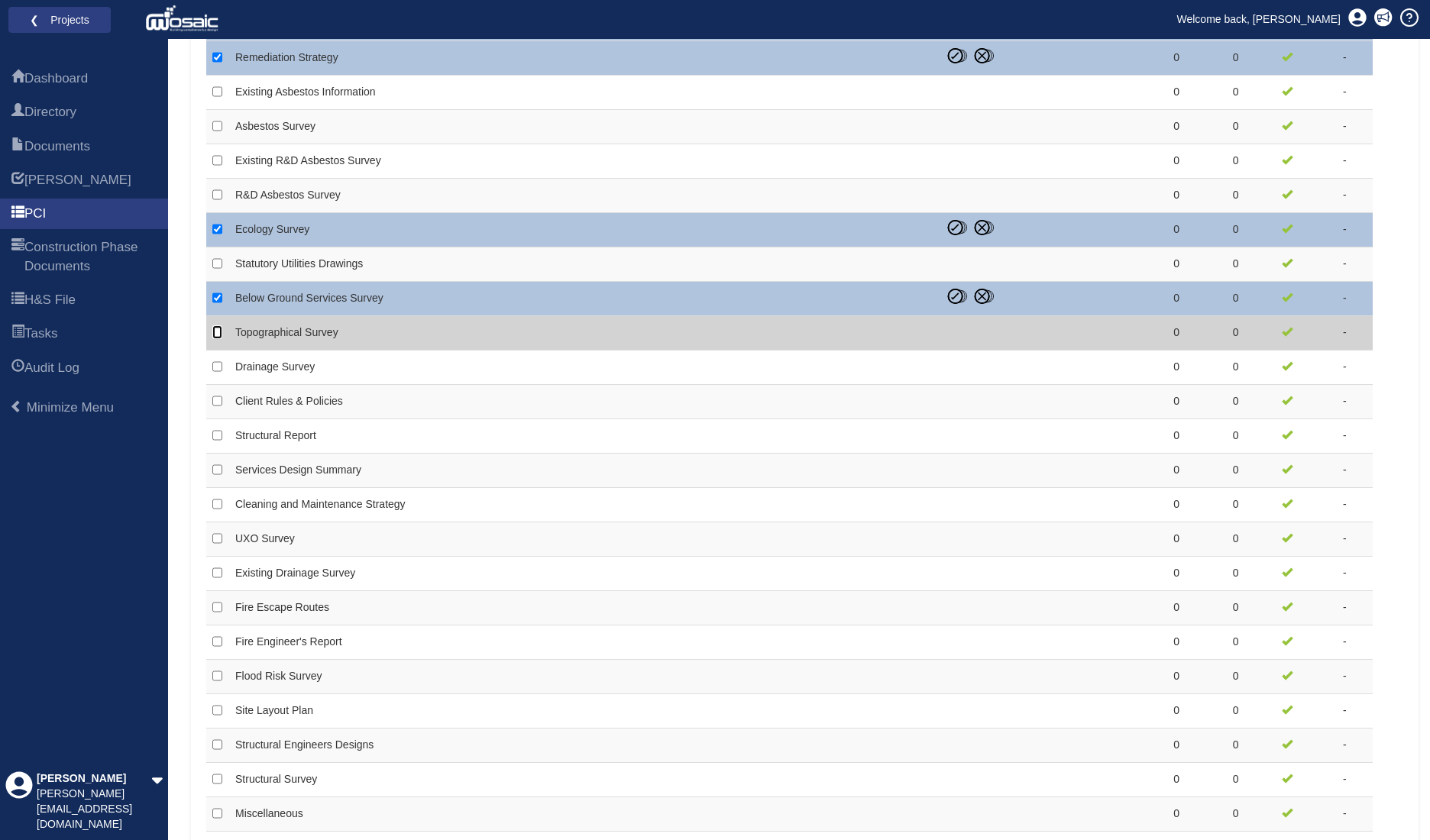
click at [215, 329] on input "checkbox" at bounding box center [217, 332] width 10 height 14
checkbox input "true"
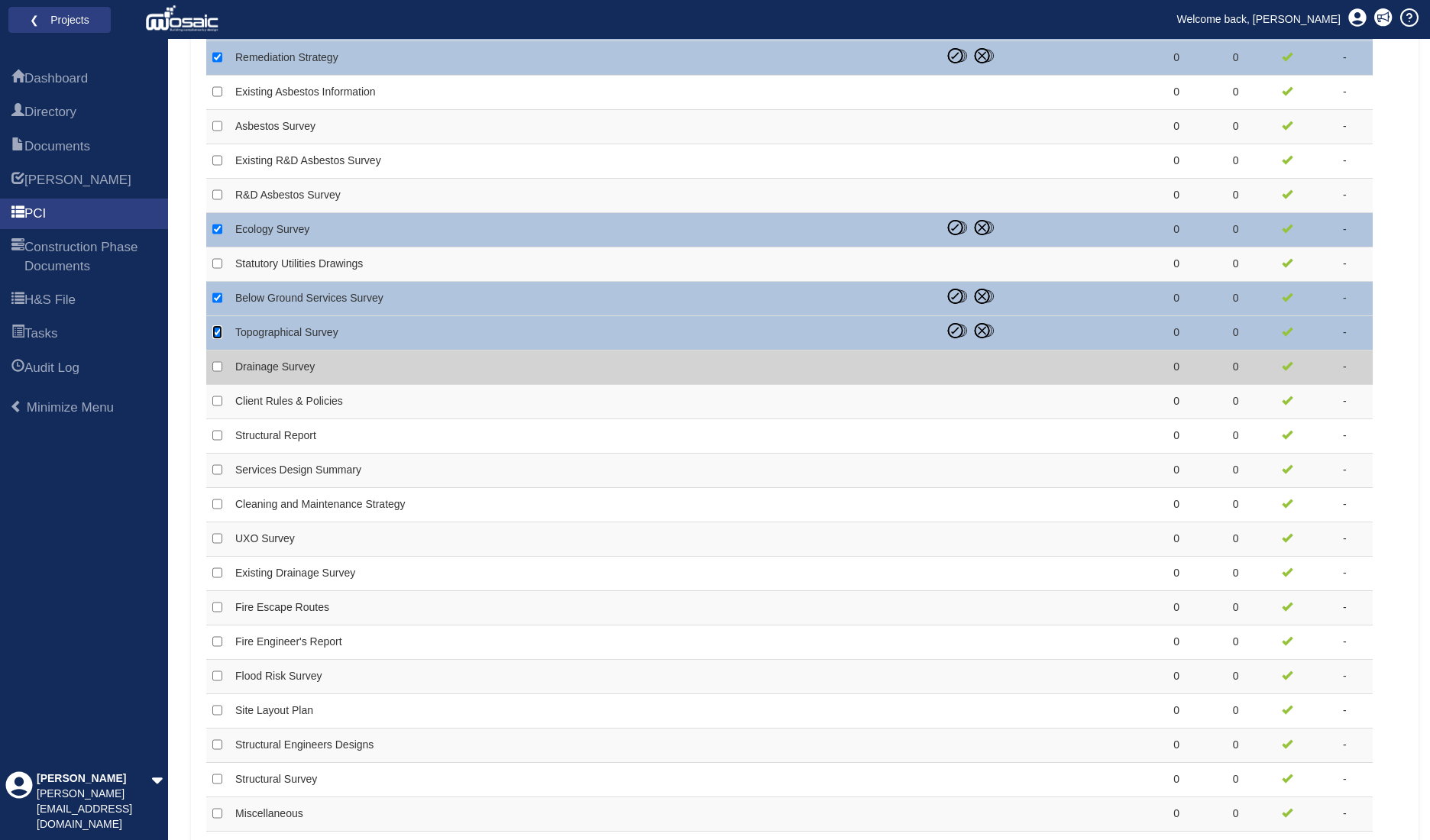
scroll to position [1119, 0]
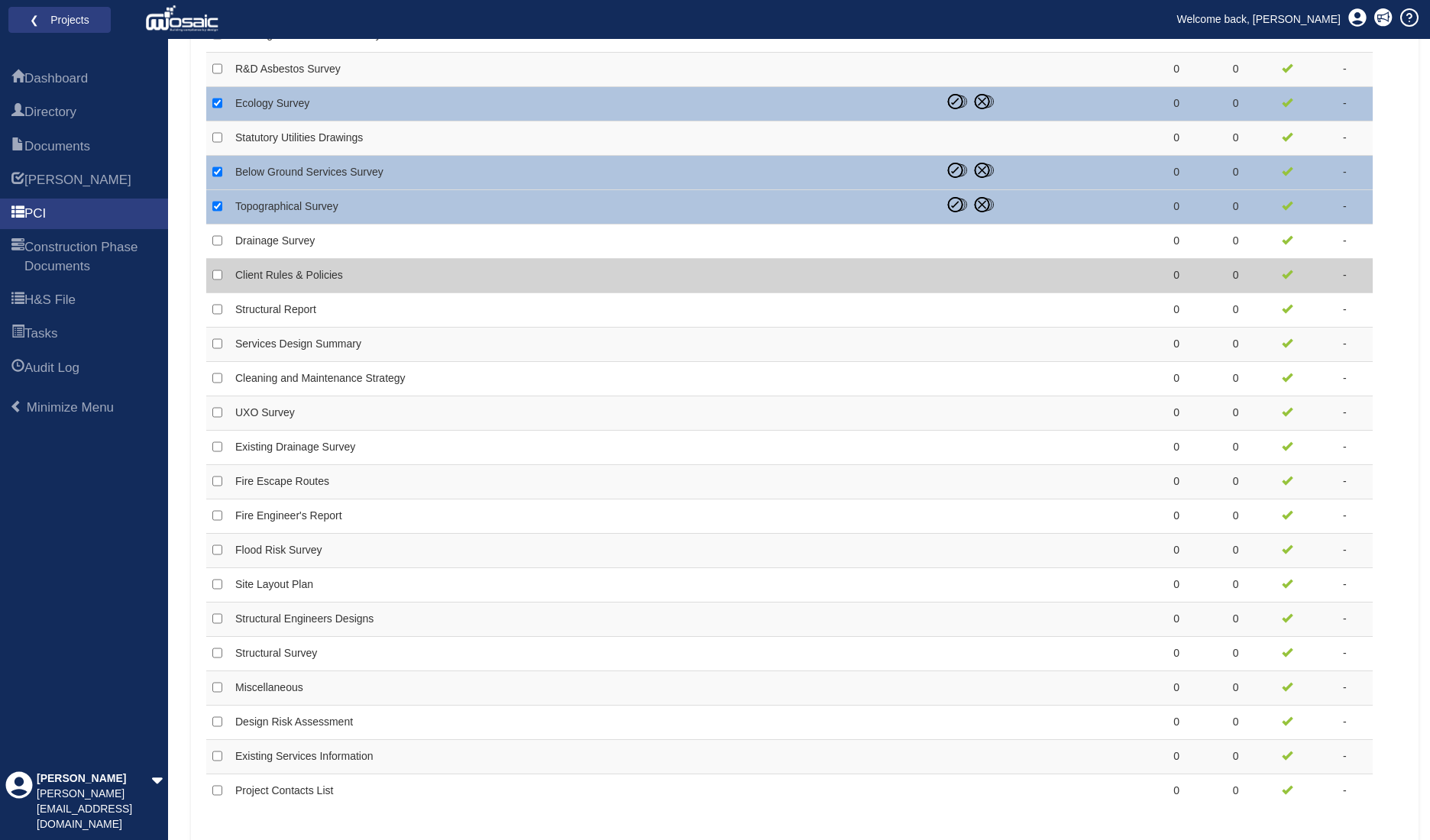
click at [211, 276] on td at bounding box center [218, 277] width 23 height 35
click at [218, 271] on input "checkbox" at bounding box center [217, 275] width 10 height 14
checkbox input "true"
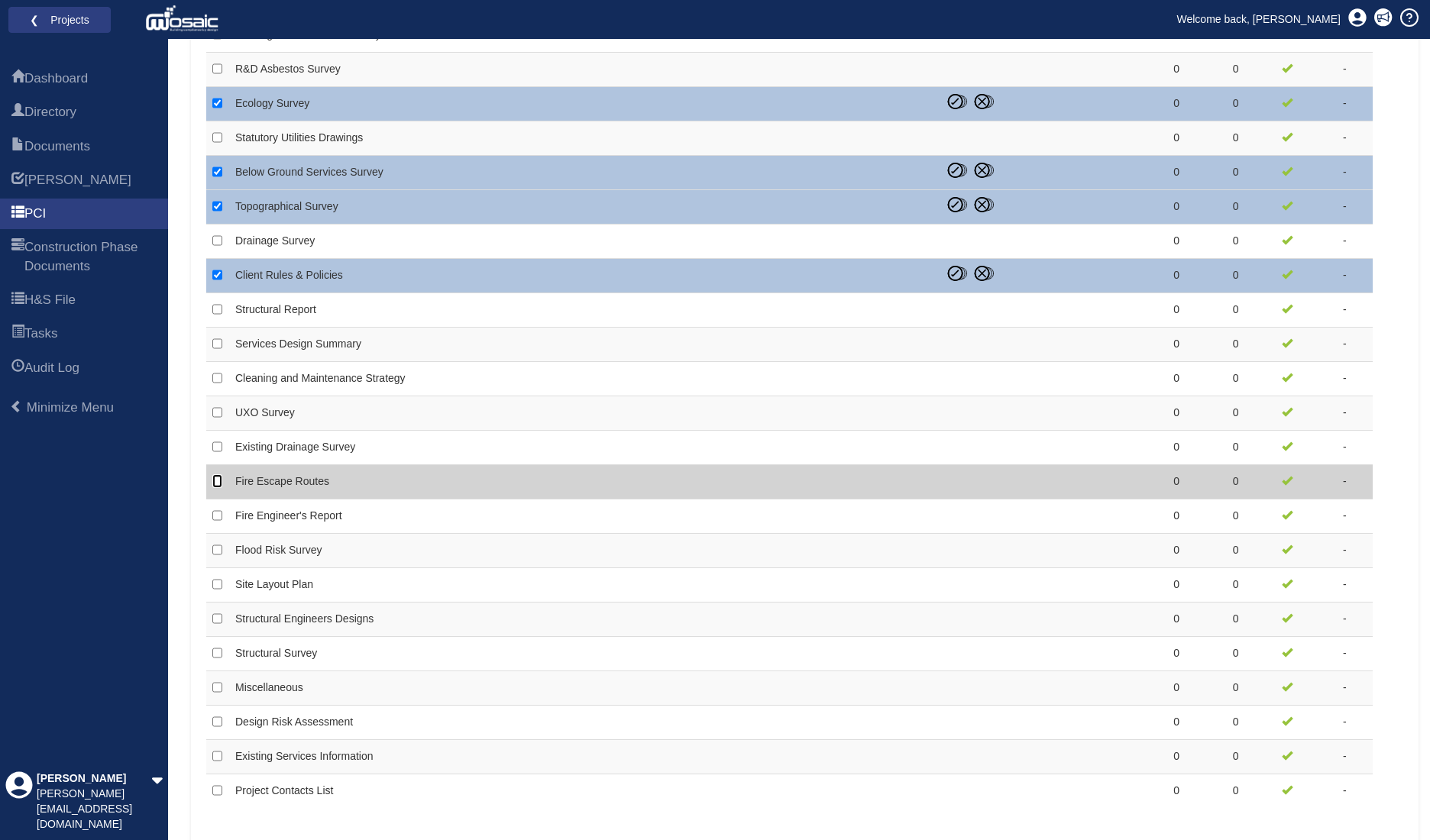
click at [214, 480] on input "checkbox" at bounding box center [217, 481] width 10 height 14
checkbox input "true"
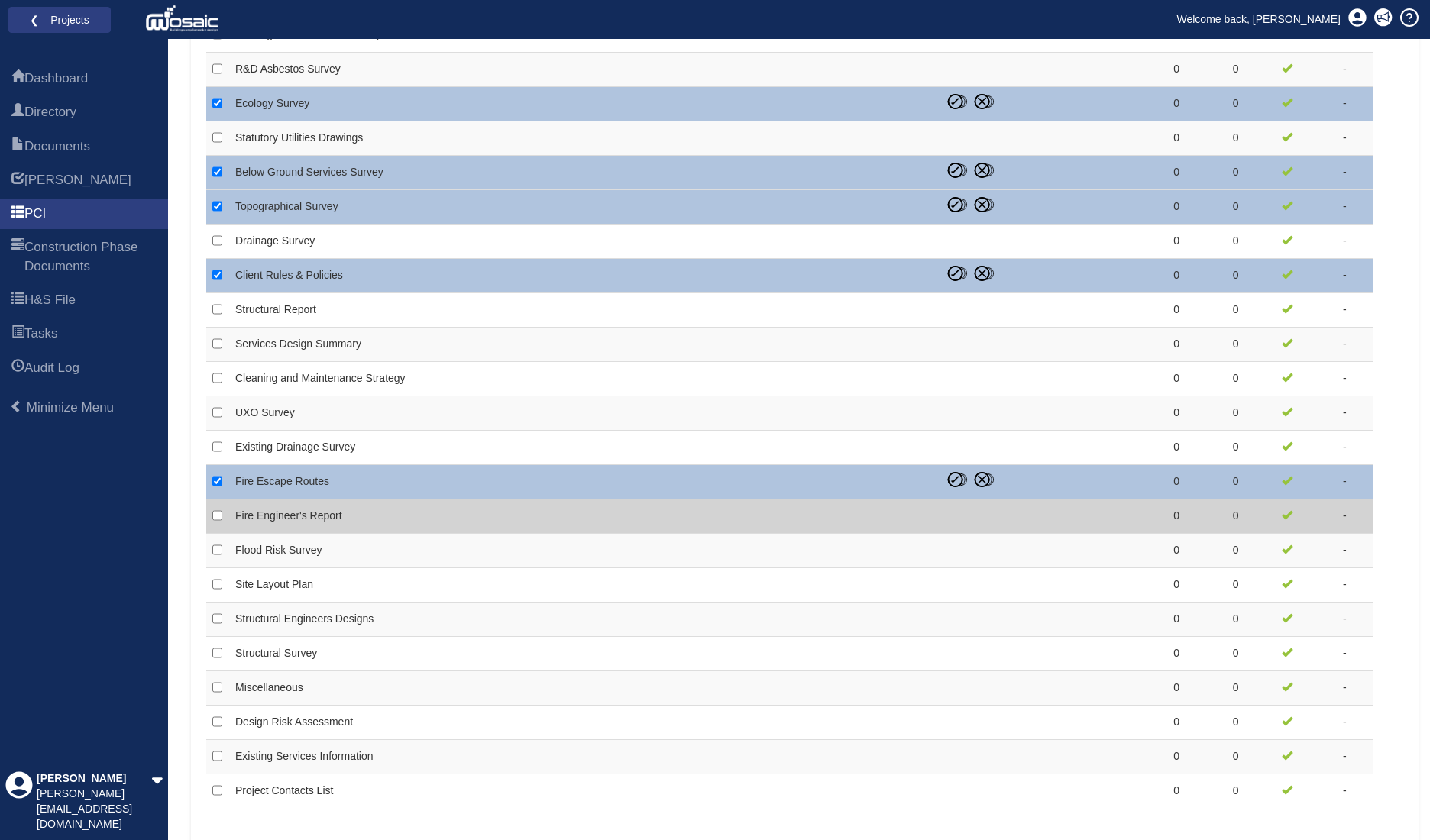
drag, startPoint x: 215, startPoint y: 504, endPoint x: 219, endPoint y: 520, distance: 16.5
click at [215, 512] on td at bounding box center [218, 517] width 23 height 35
click at [219, 520] on td at bounding box center [218, 517] width 23 height 35
click at [213, 512] on input "checkbox" at bounding box center [217, 516] width 10 height 14
checkbox input "true"
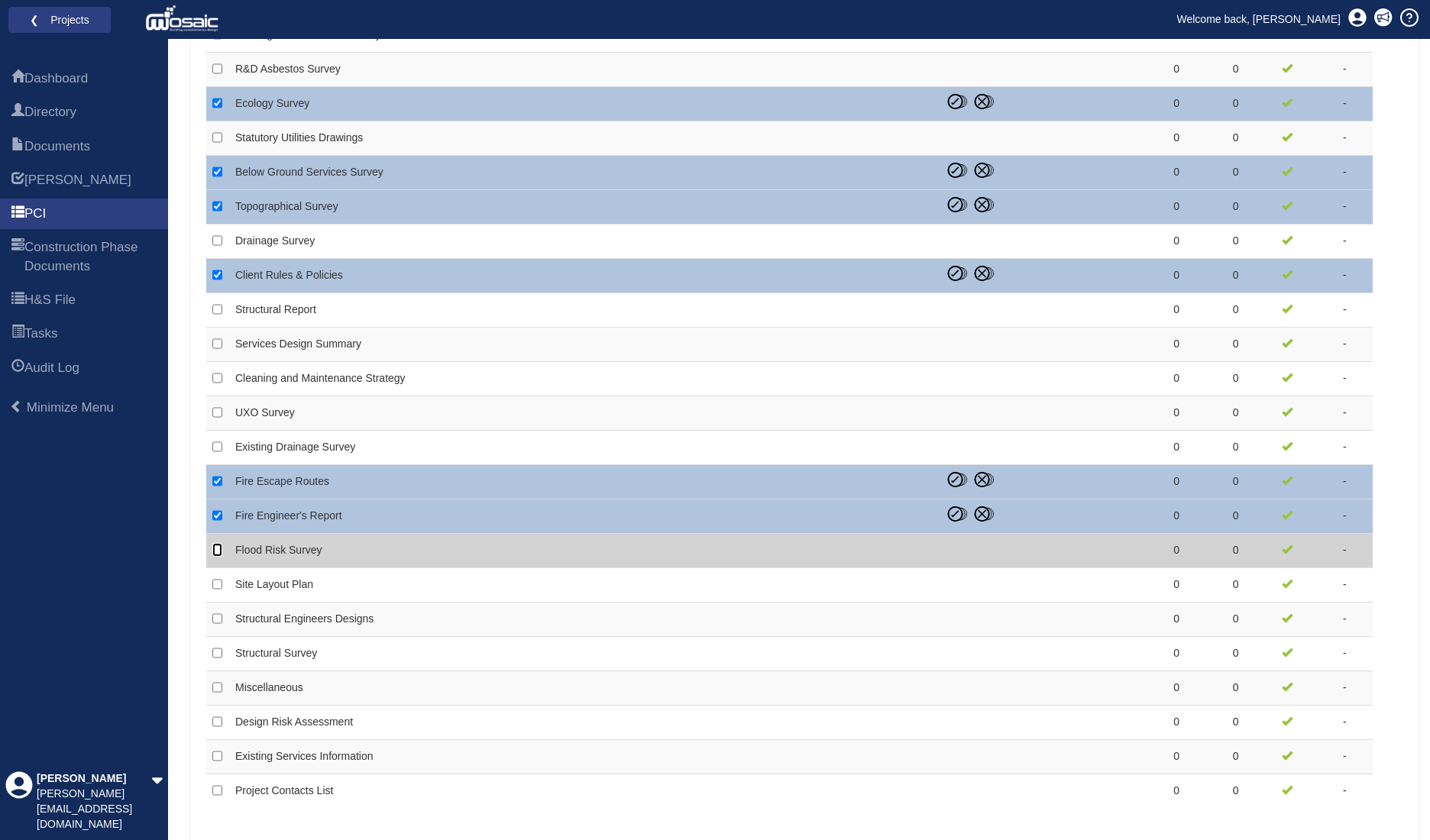
click at [221, 543] on input "checkbox" at bounding box center [217, 550] width 10 height 14
checkbox input "true"
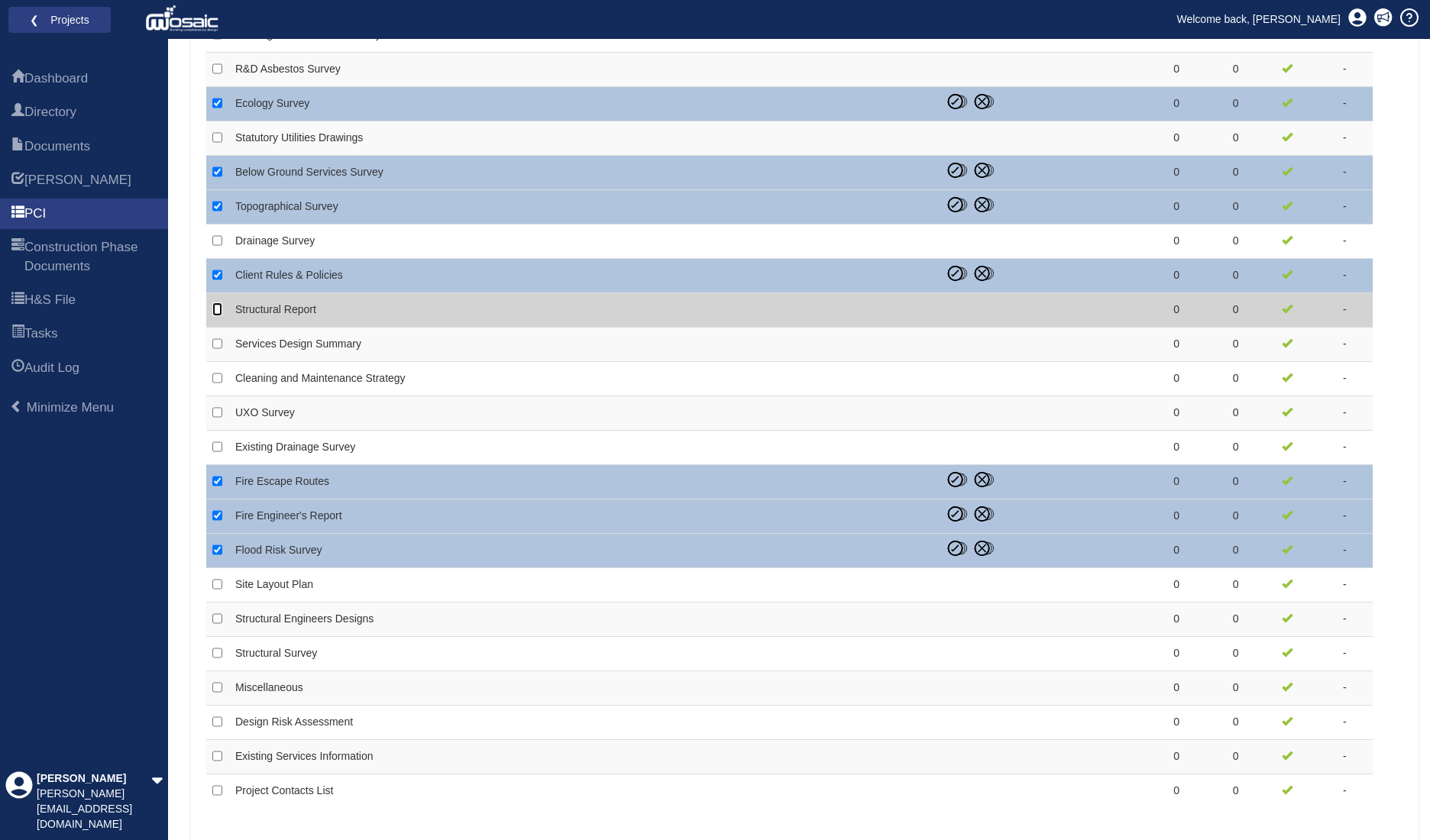
click at [215, 309] on input "checkbox" at bounding box center [217, 309] width 10 height 14
checkbox input "true"
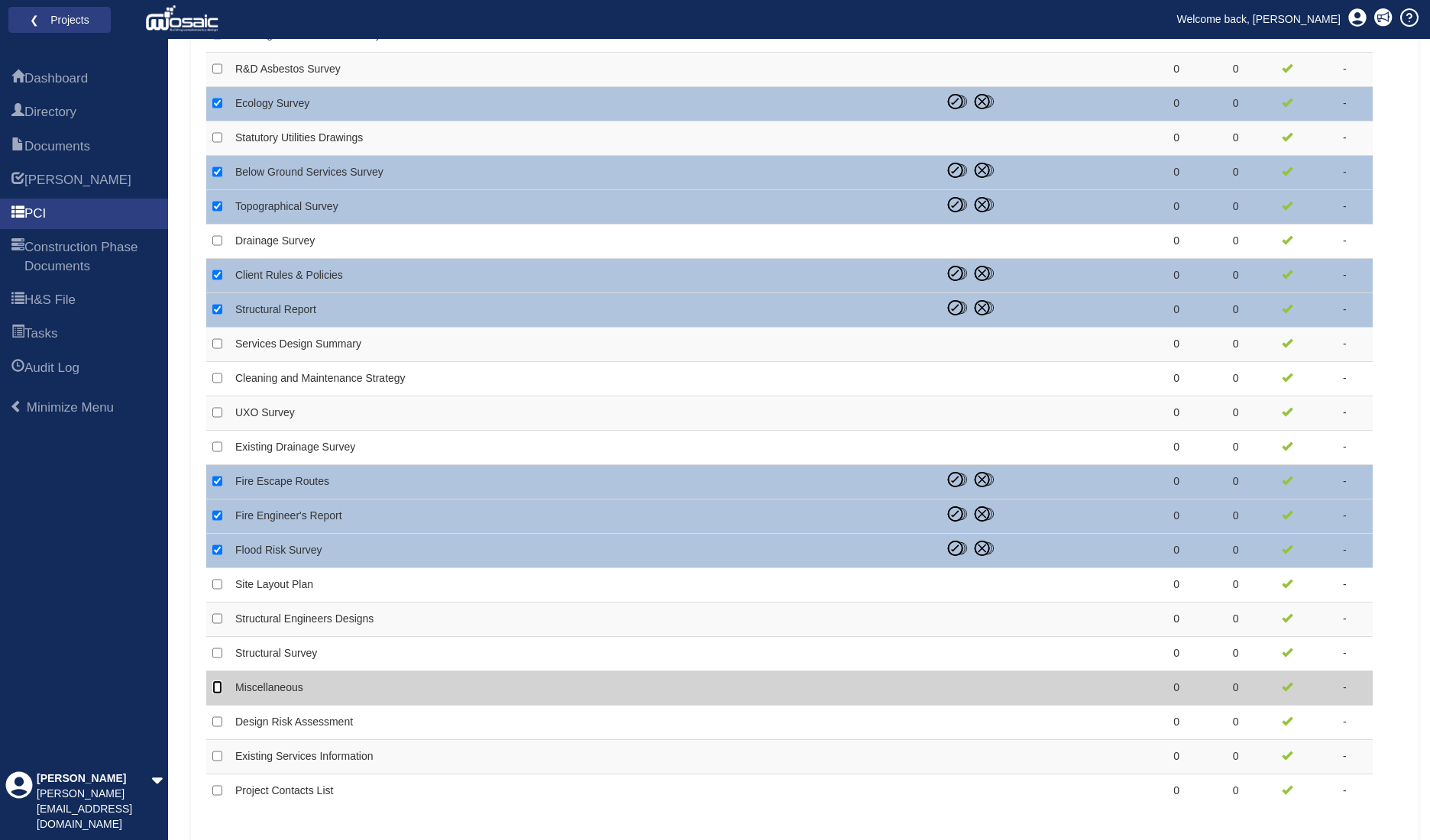
click at [215, 684] on input "checkbox" at bounding box center [217, 687] width 10 height 14
checkbox input "true"
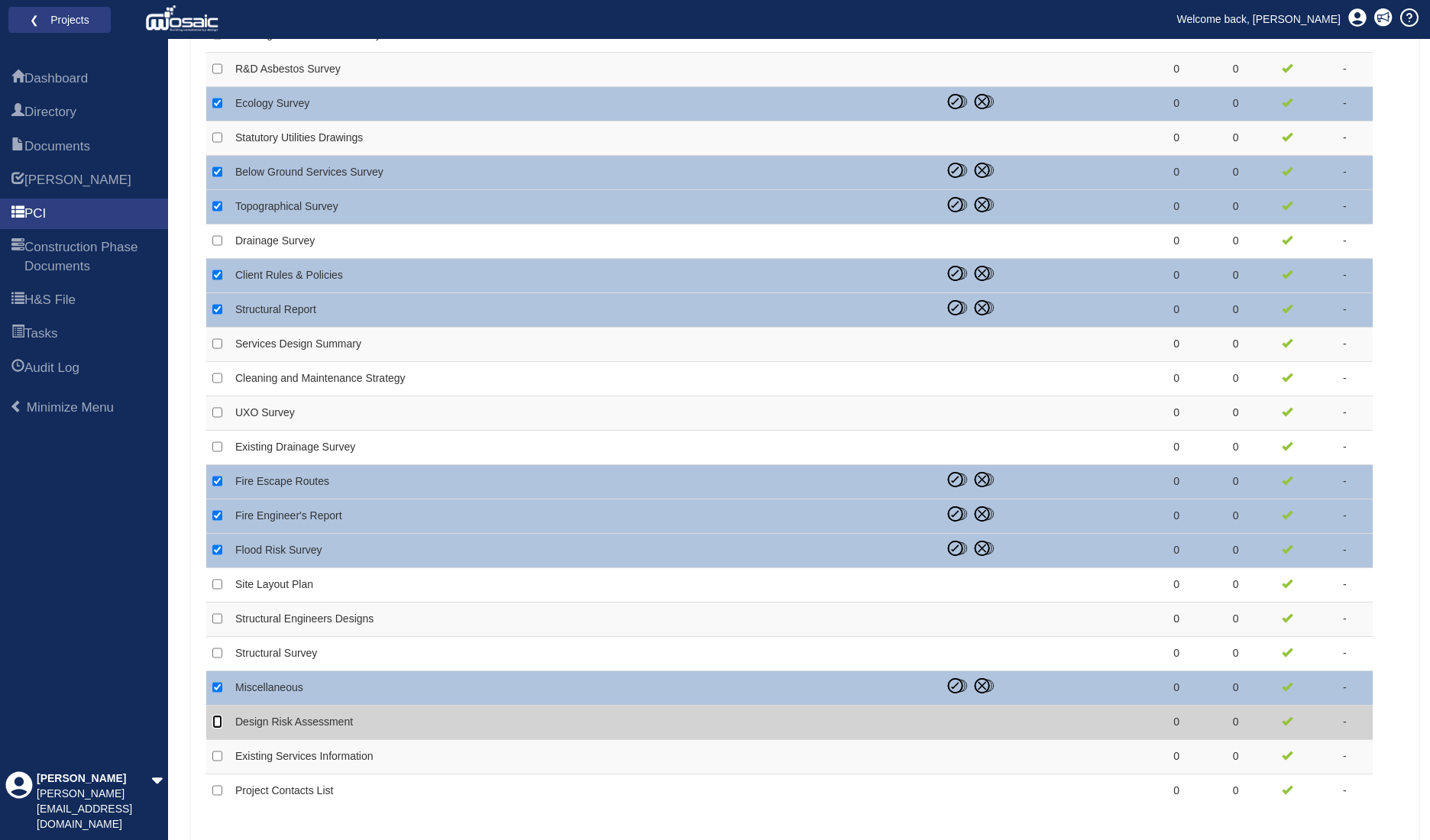
click at [215, 726] on input "checkbox" at bounding box center [217, 722] width 10 height 14
checkbox input "true"
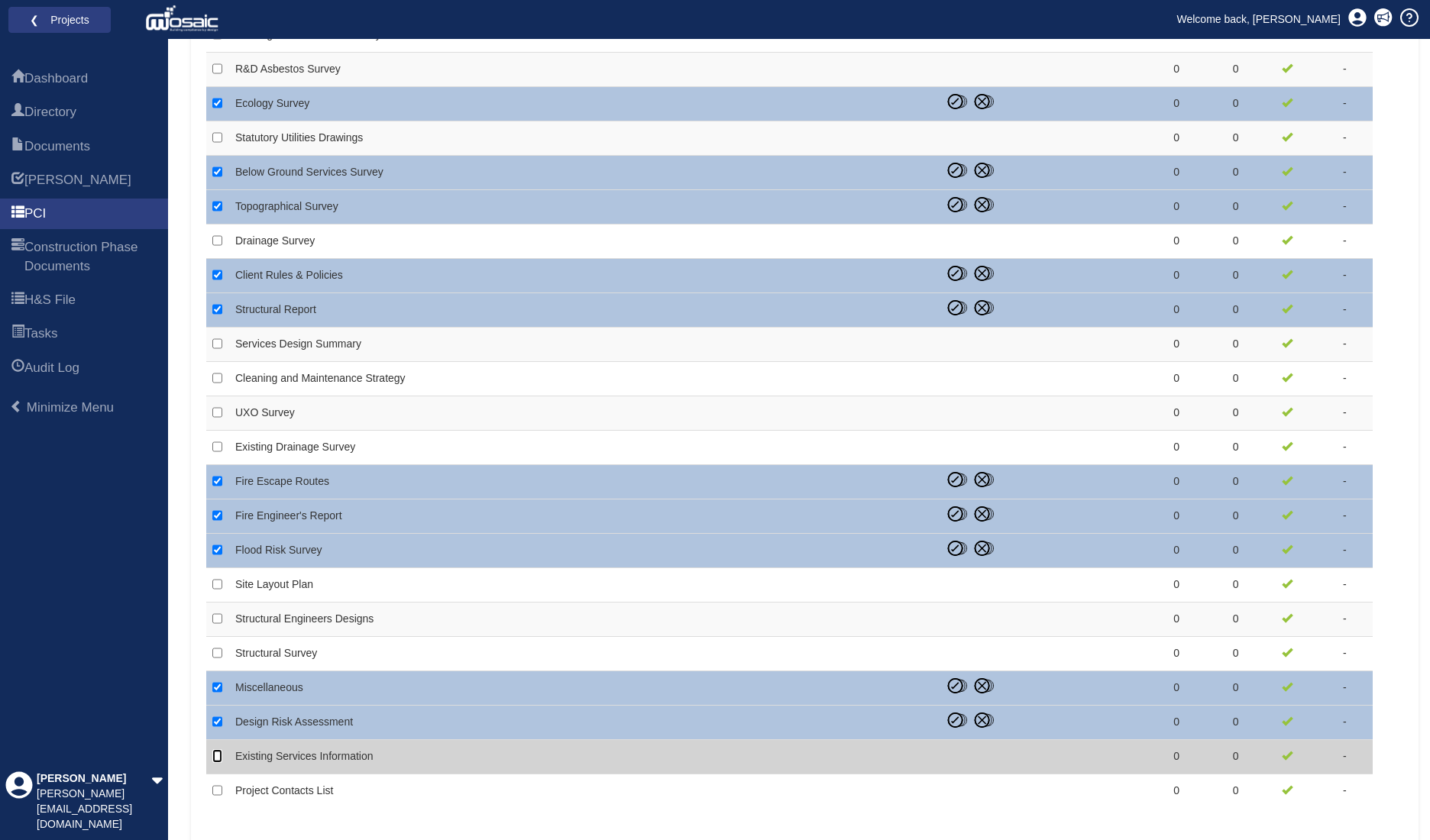
click at [219, 754] on input "checkbox" at bounding box center [217, 756] width 10 height 14
checkbox input "true"
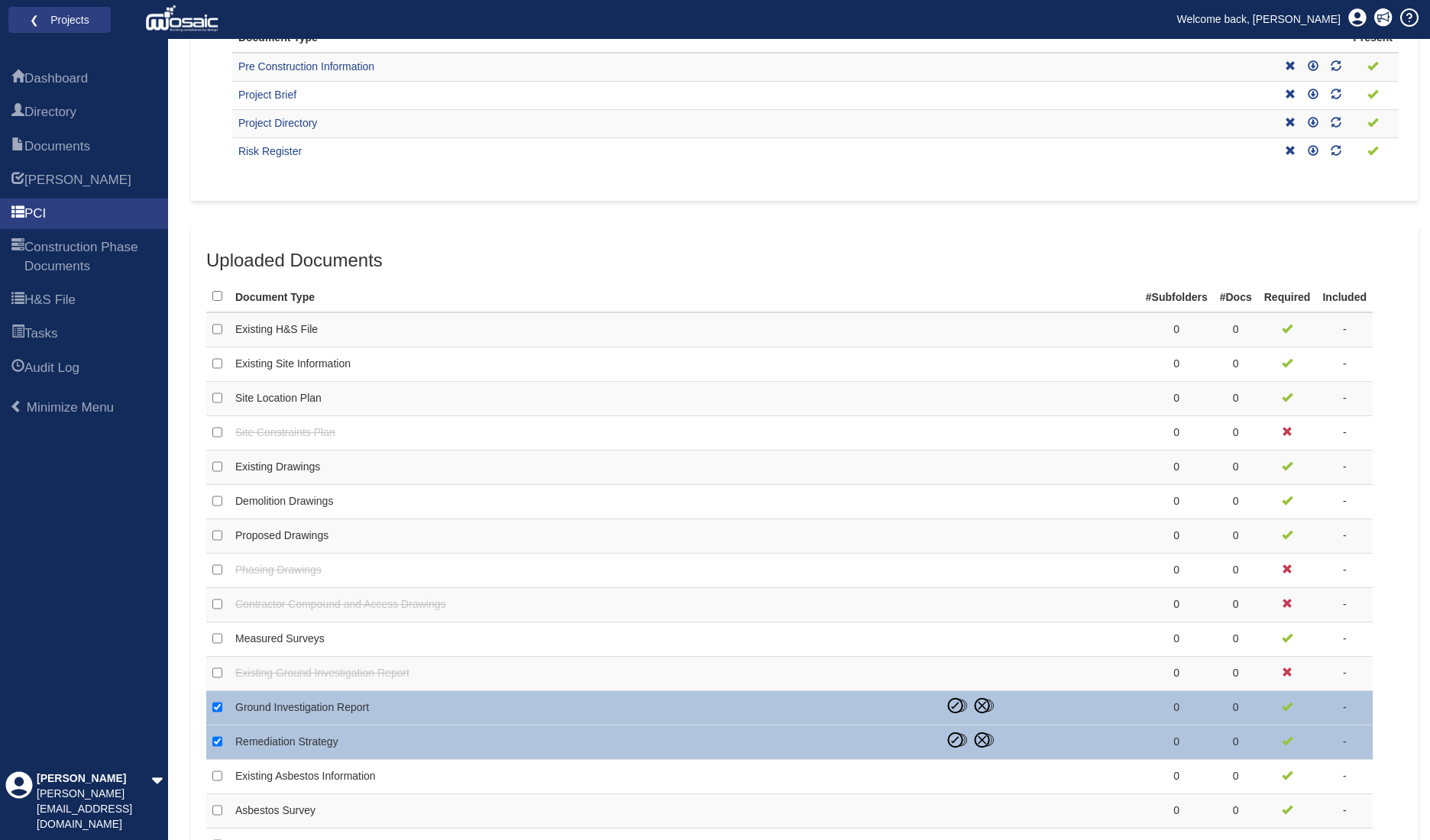
scroll to position [355, 0]
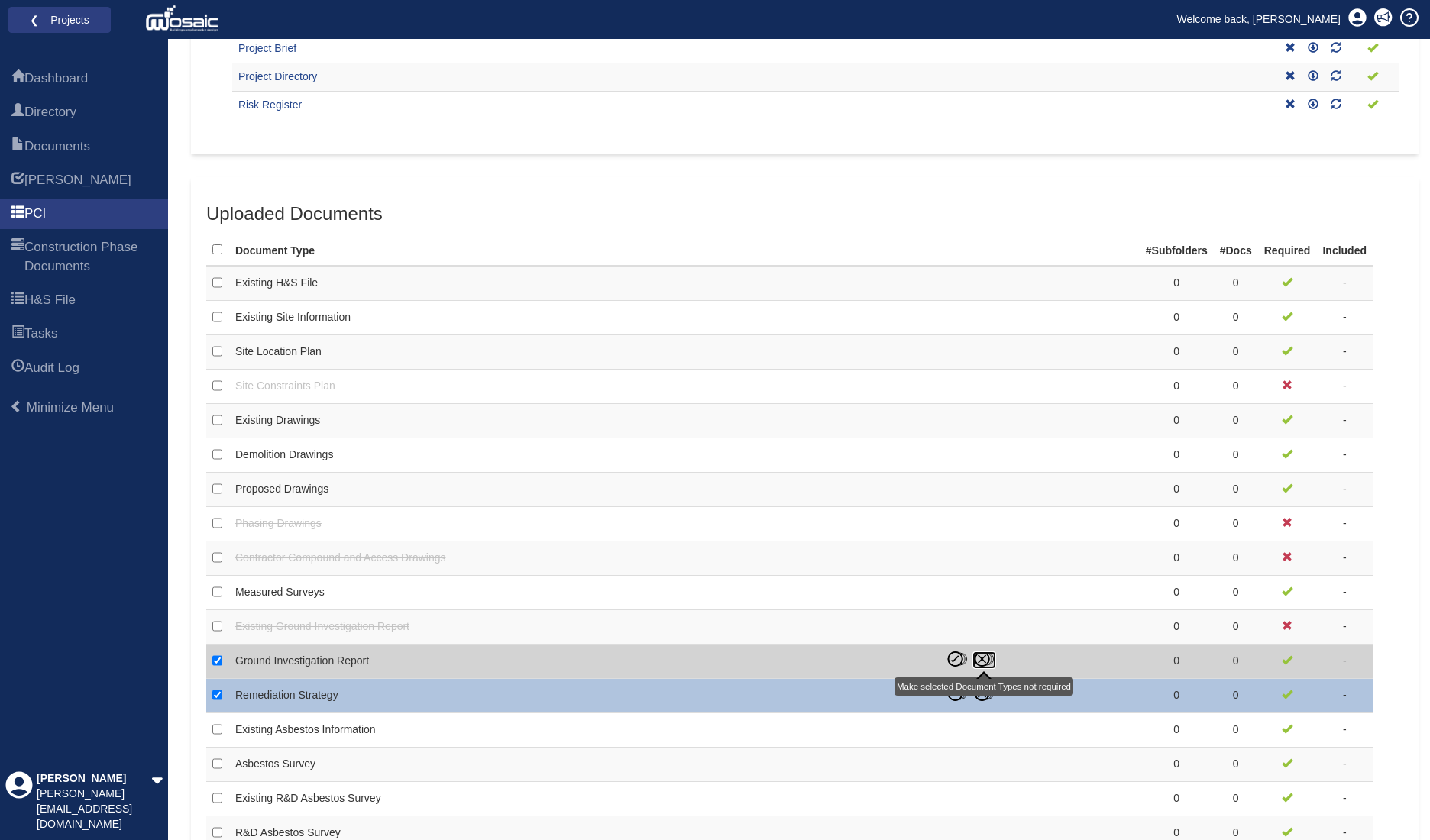
click at [979, 659] on icon at bounding box center [983, 659] width 23 height 16
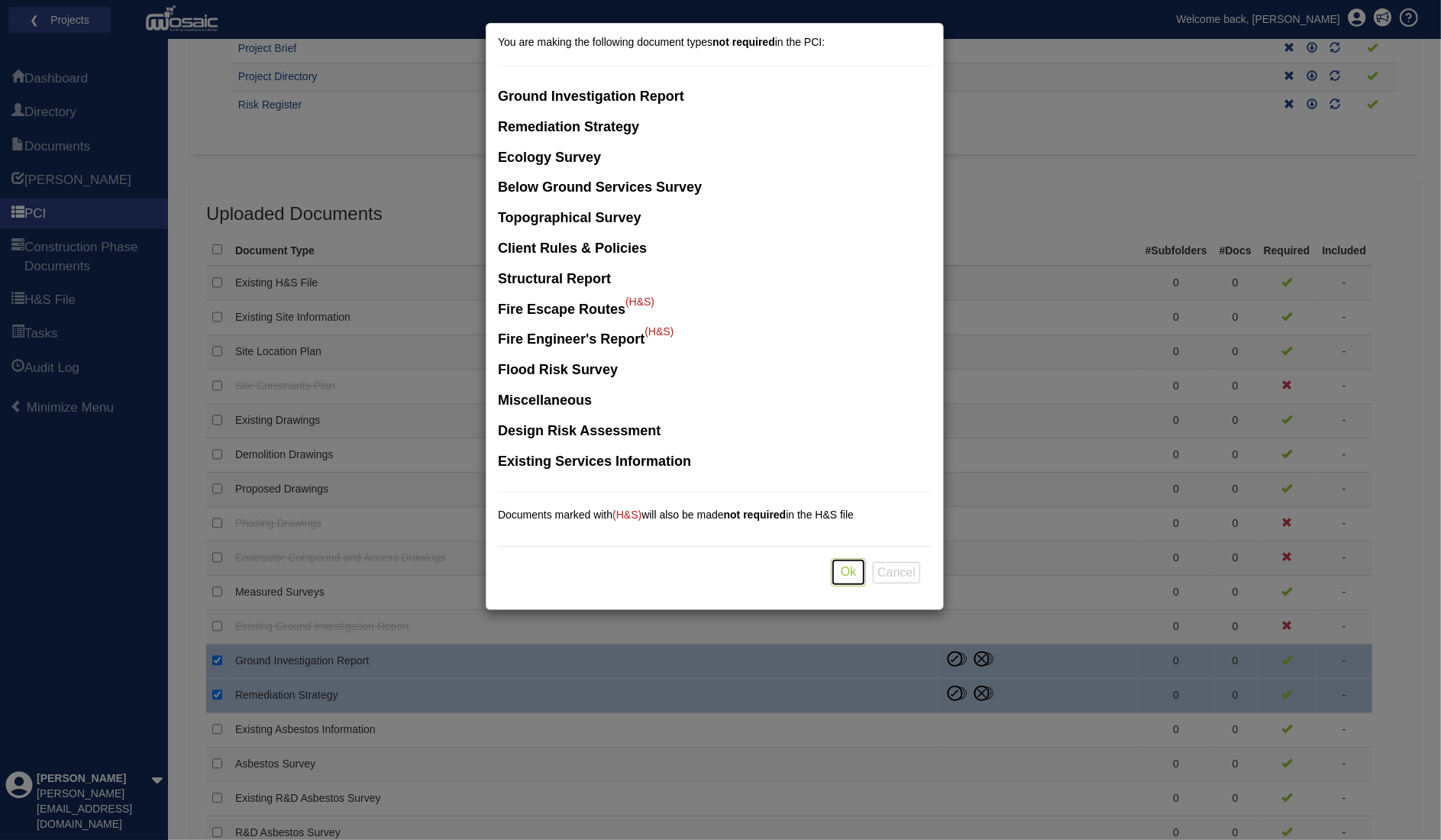
click at [857, 563] on button "Ok" at bounding box center [848, 572] width 36 height 29
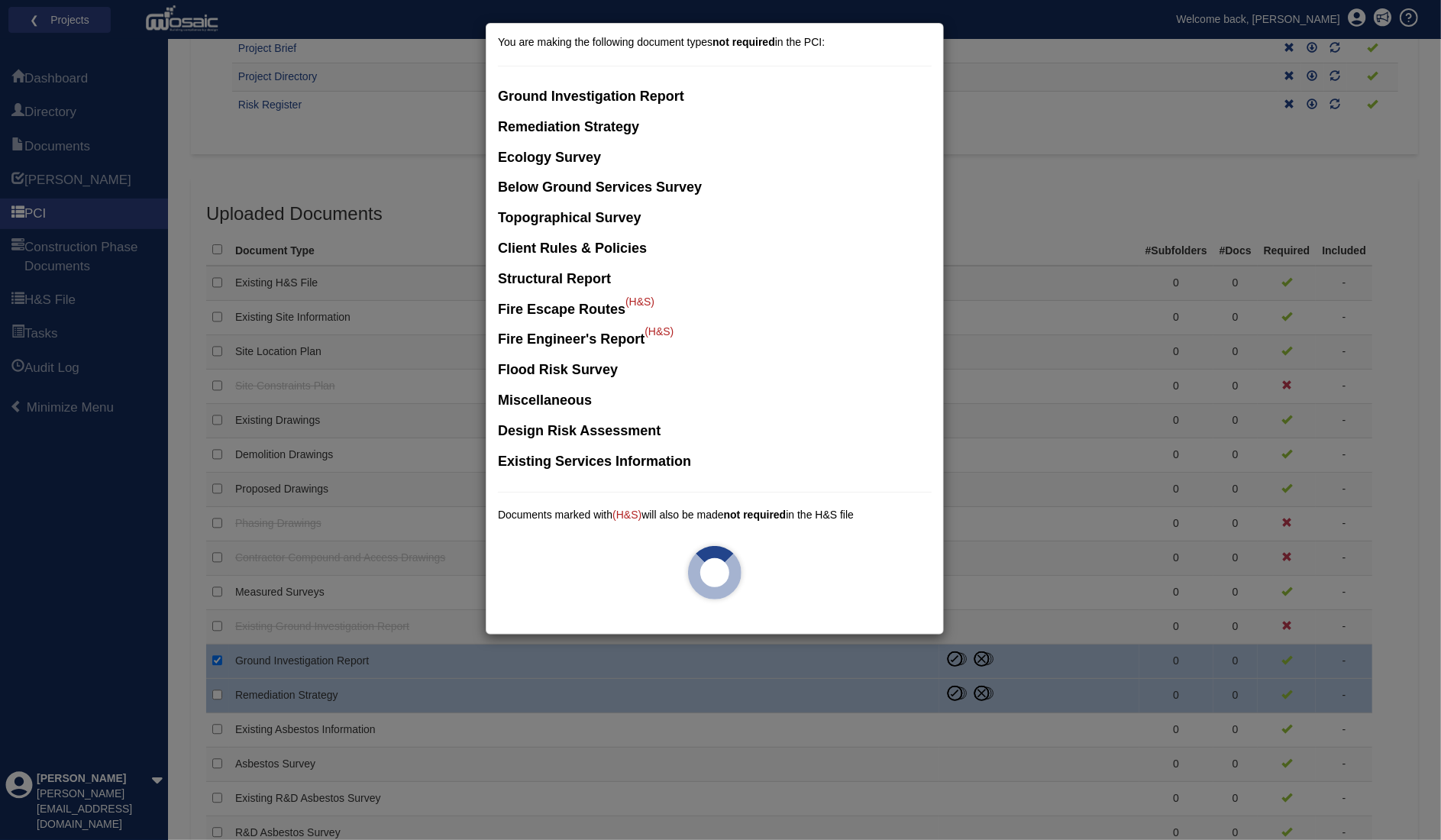
checkbox input "false"
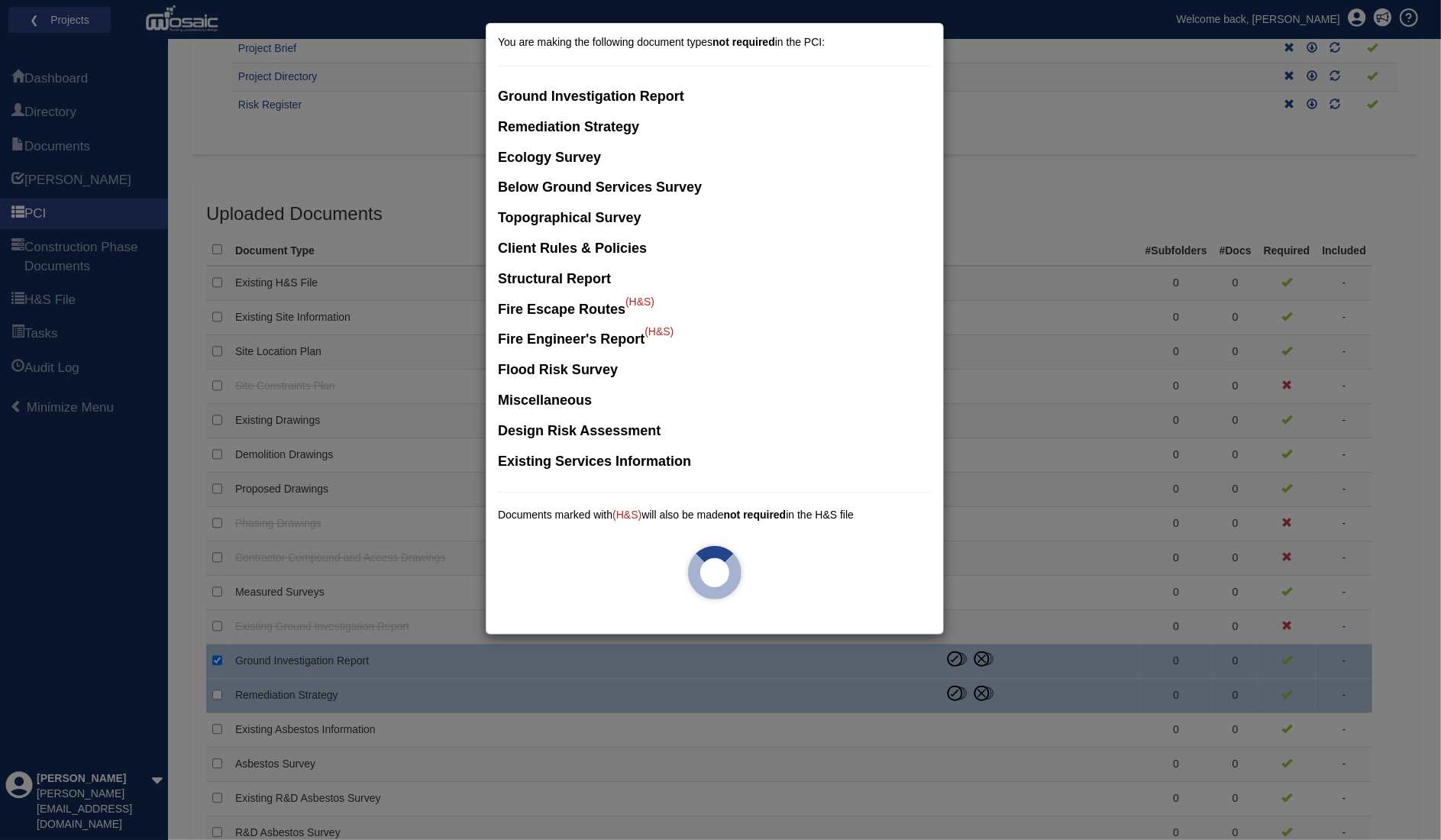
checkbox input "false"
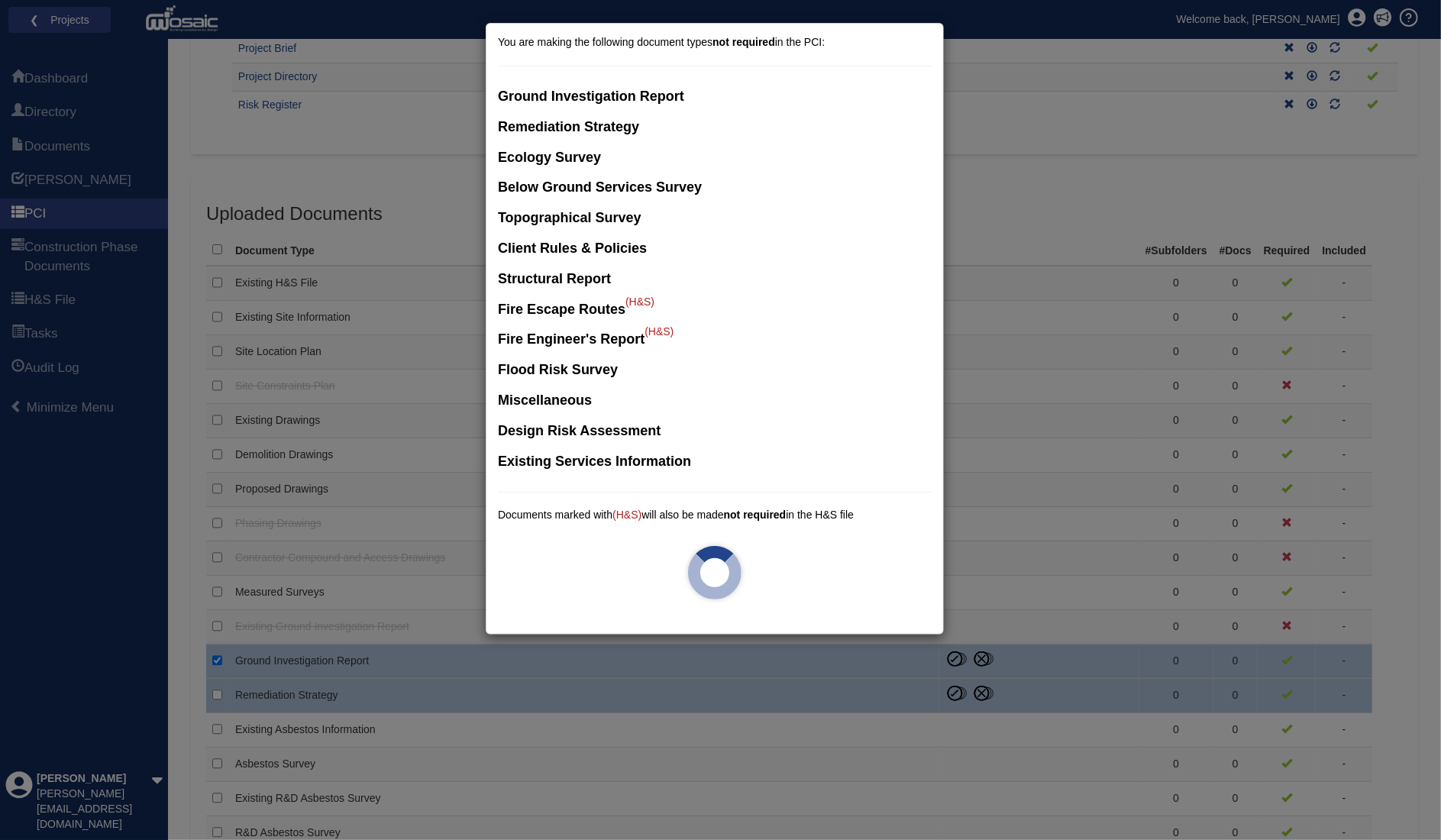
checkbox input "false"
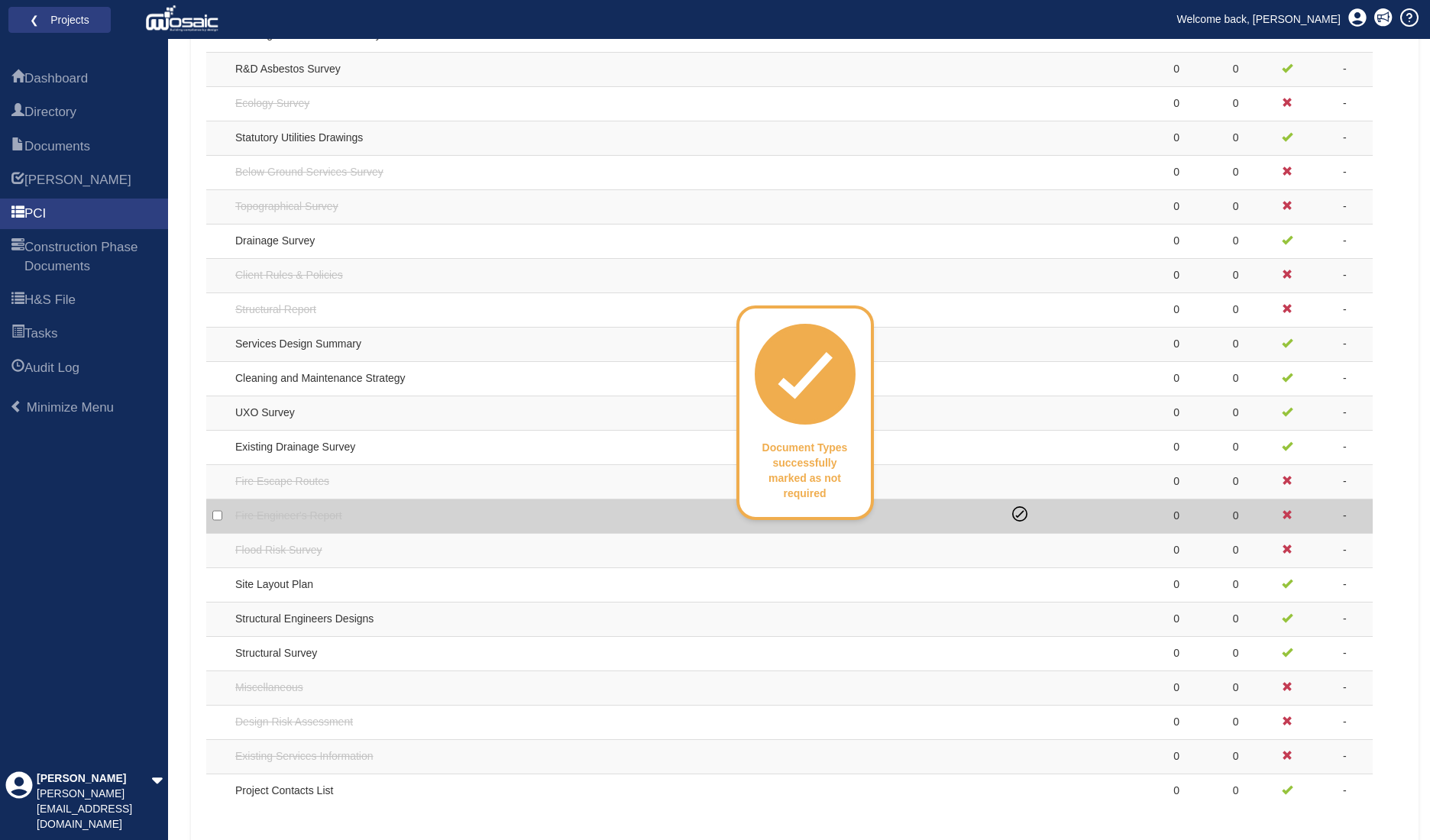
scroll to position [432, 0]
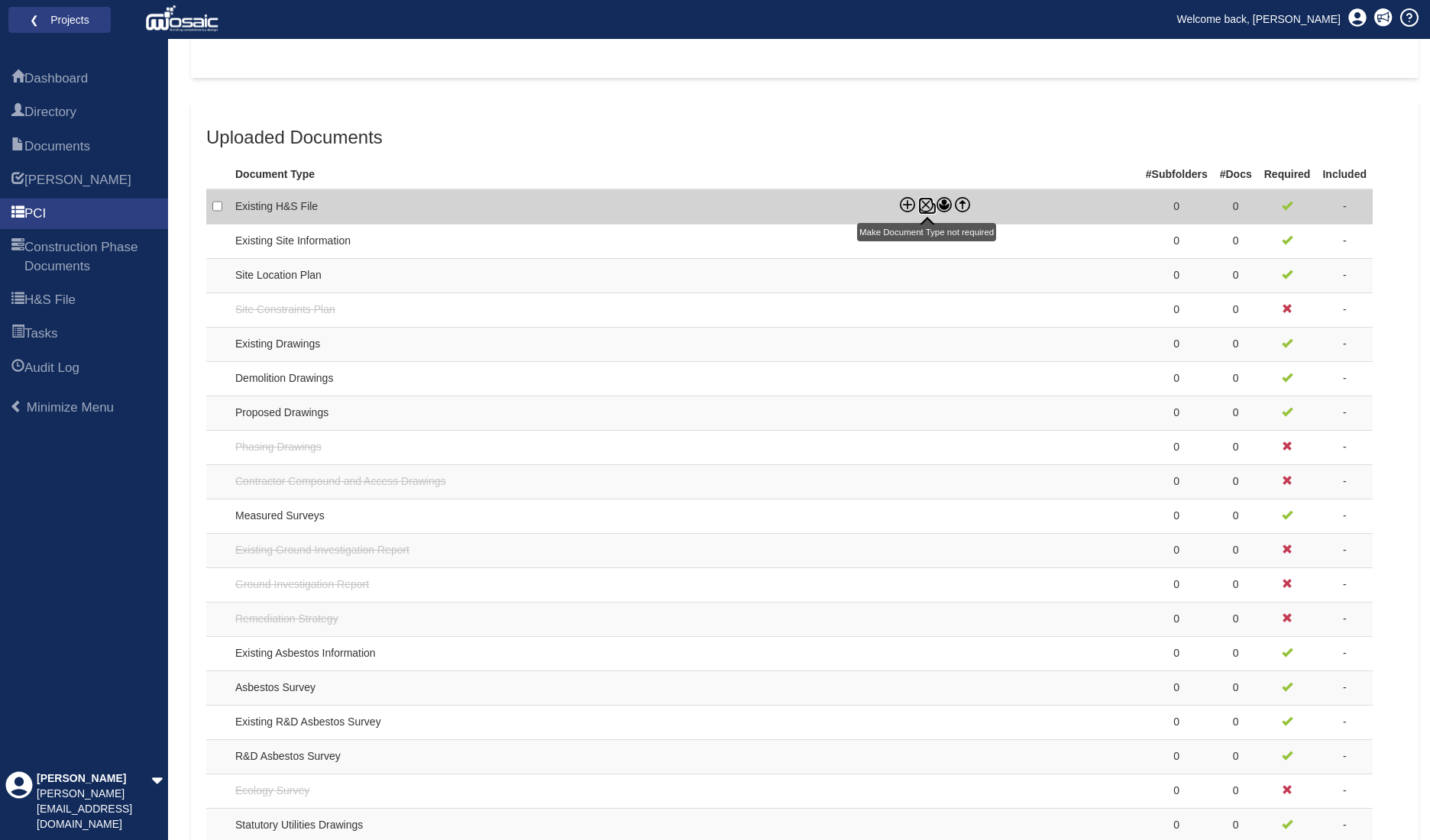
click at [925, 199] on icon at bounding box center [926, 205] width 16 height 16
checkbox input "true"
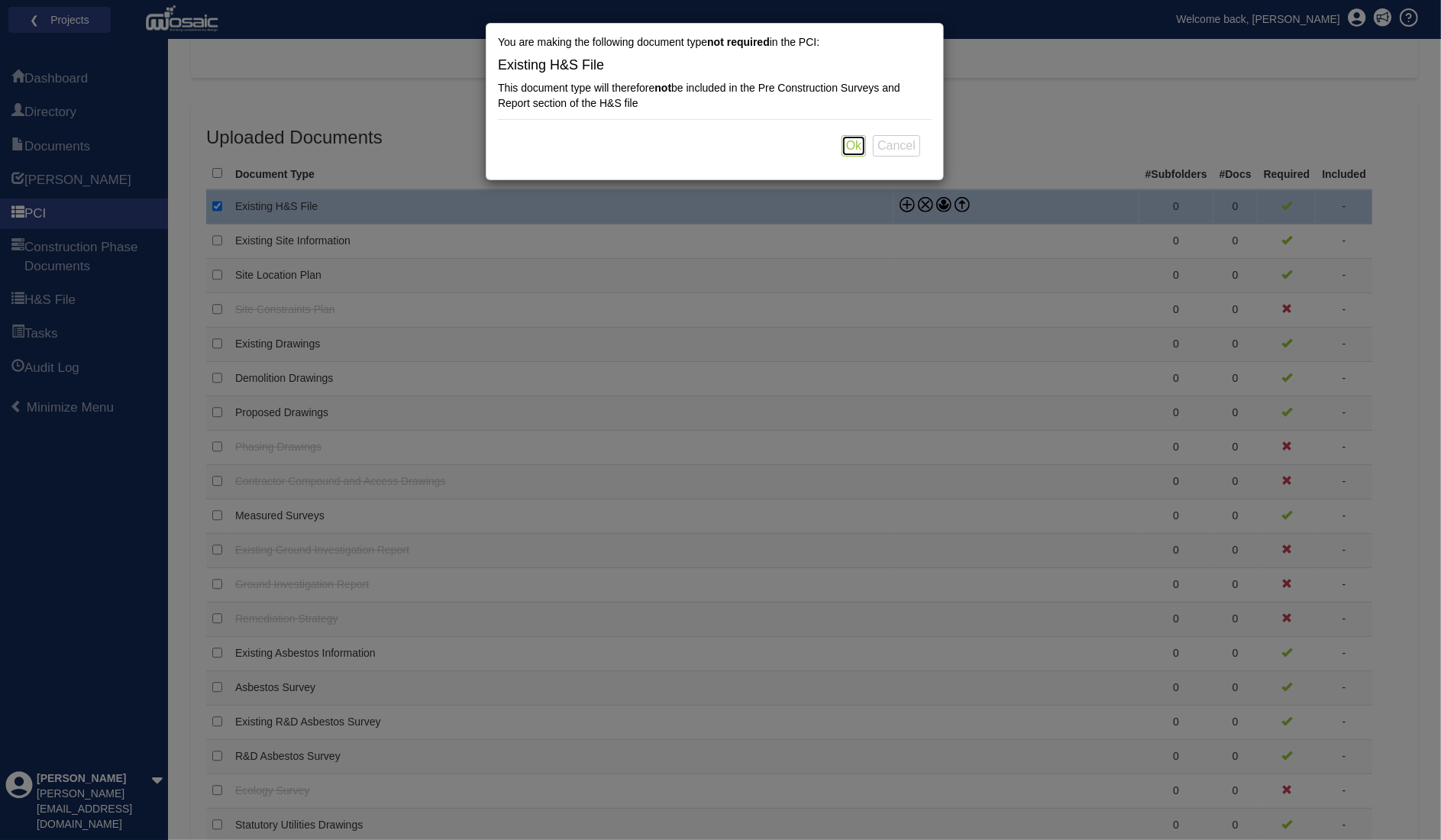
click at [859, 147] on button "Ok" at bounding box center [854, 146] width 24 height 22
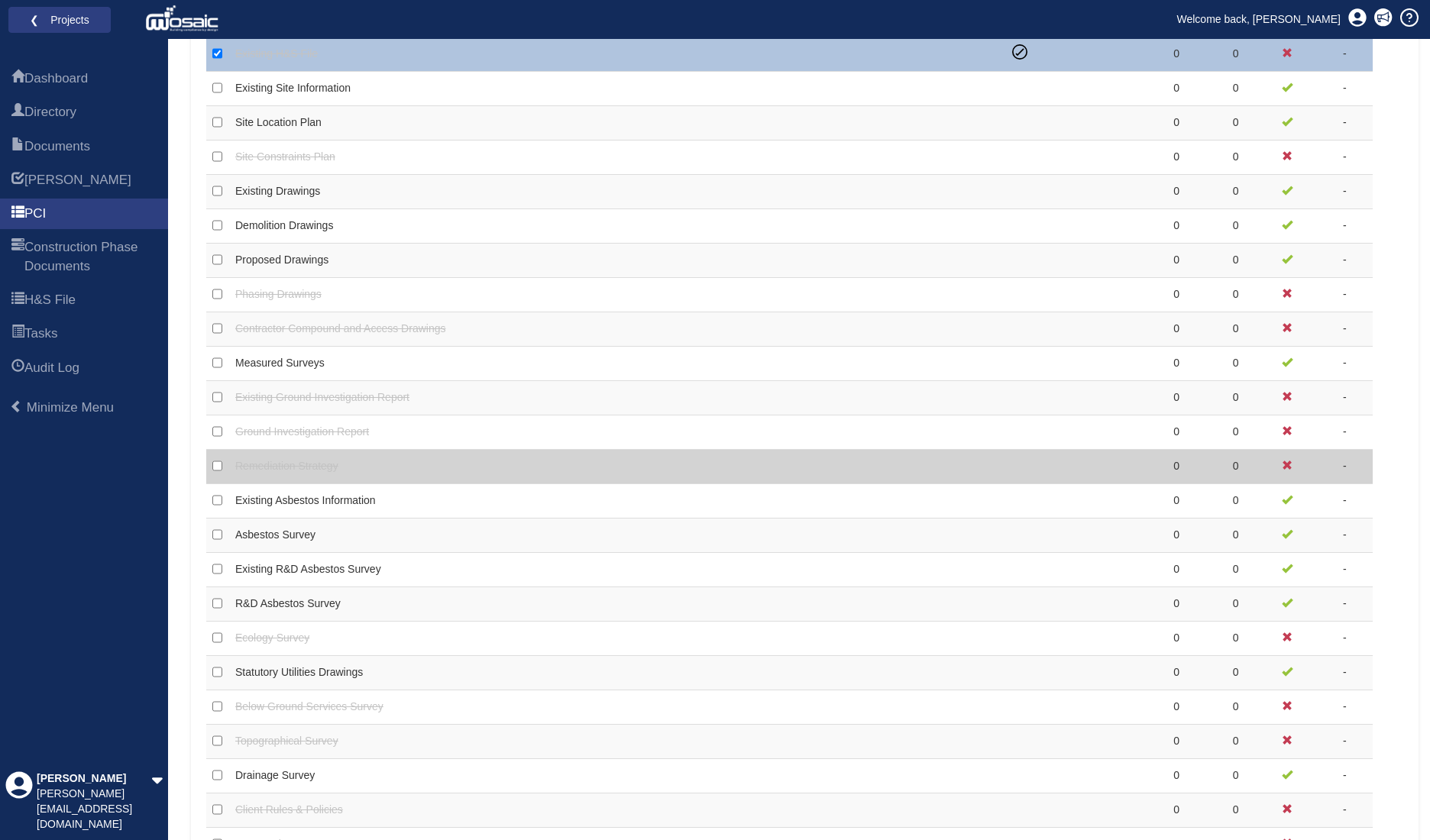
scroll to position [737, 0]
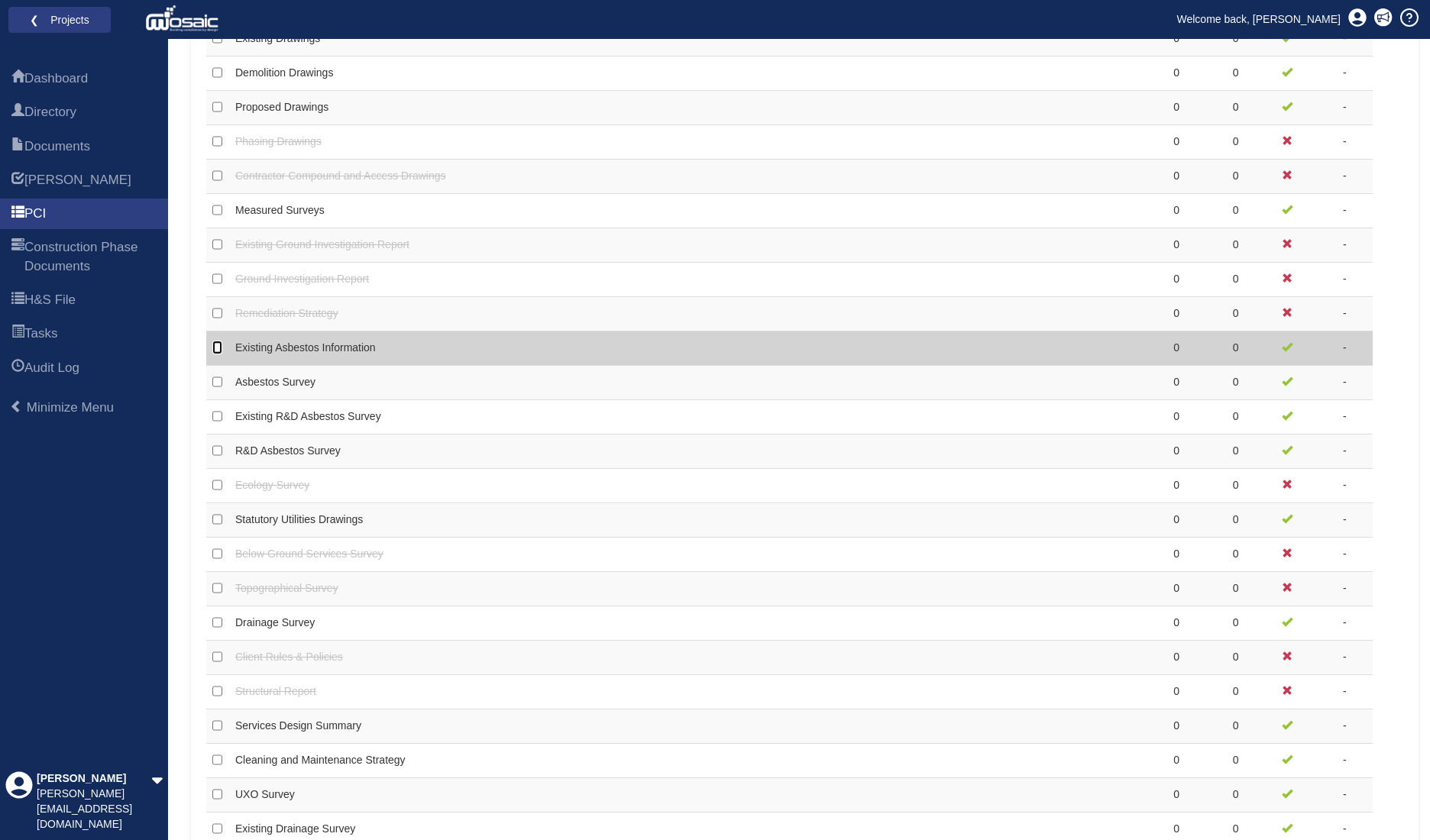
click at [215, 346] on input "checkbox" at bounding box center [217, 348] width 10 height 14
checkbox input "true"
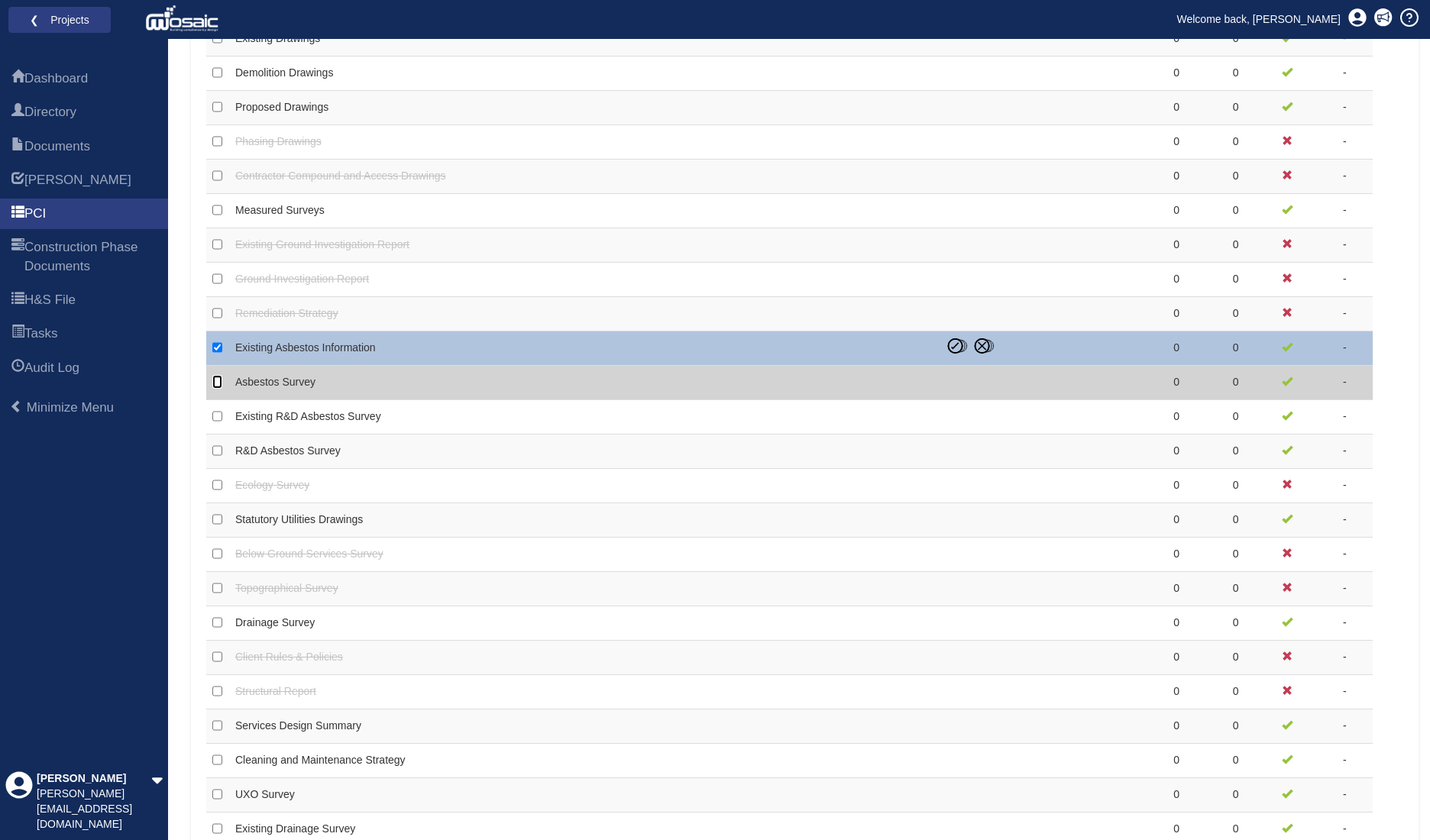
click at [217, 377] on input "checkbox" at bounding box center [217, 382] width 10 height 14
checkbox input "true"
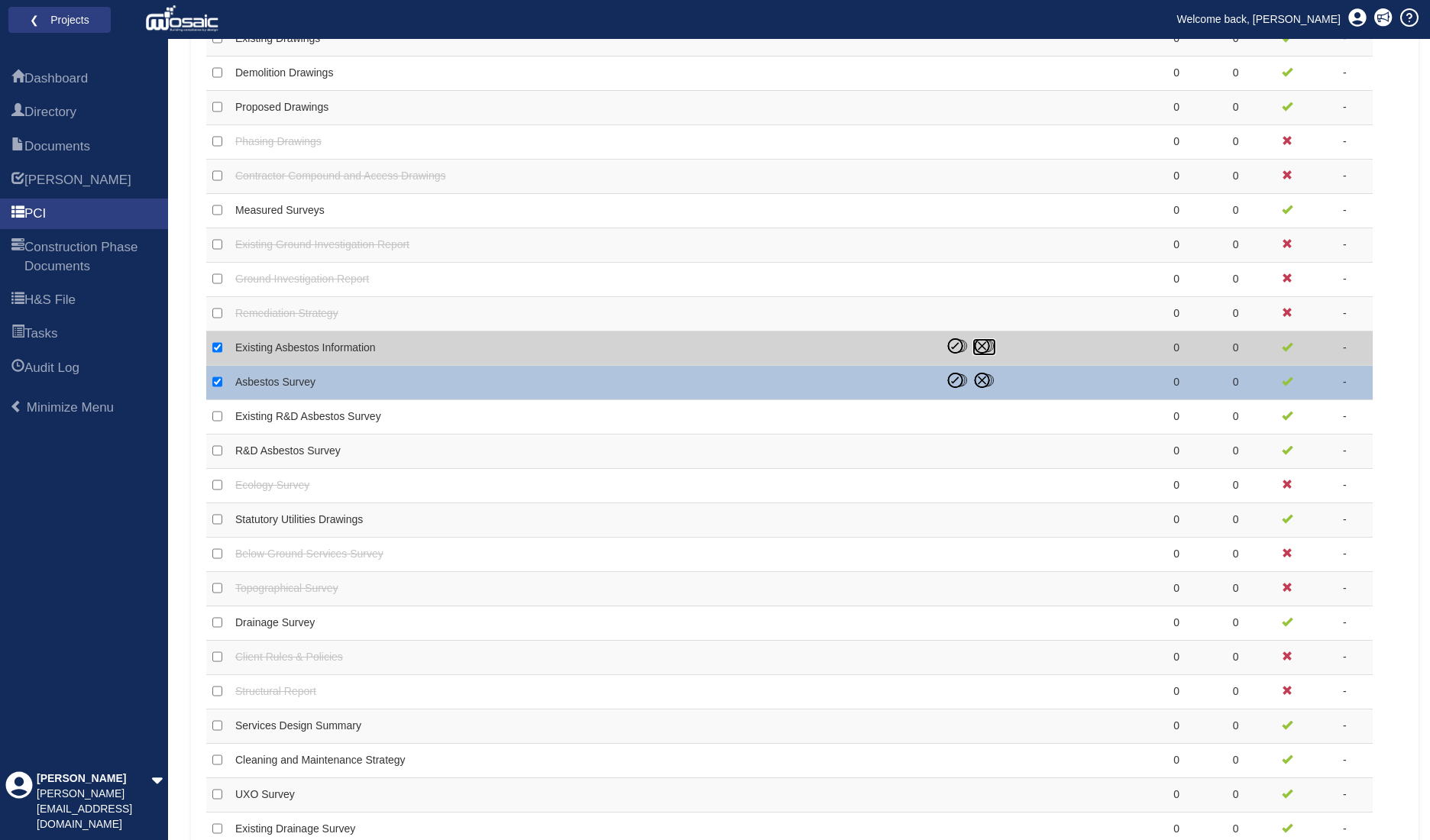
click at [981, 340] on icon at bounding box center [983, 346] width 23 height 16
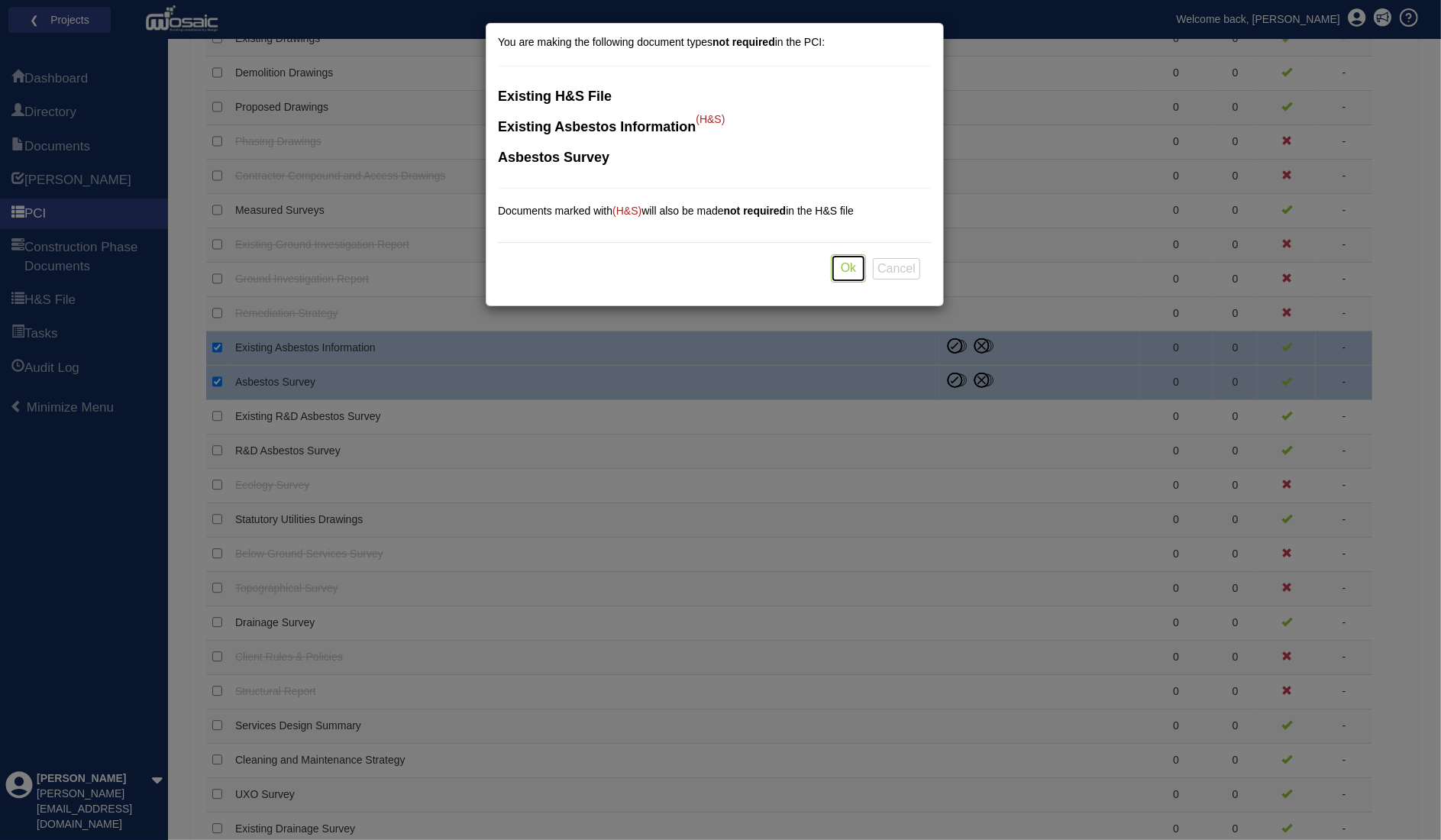
click at [851, 273] on button "Ok" at bounding box center [848, 268] width 36 height 29
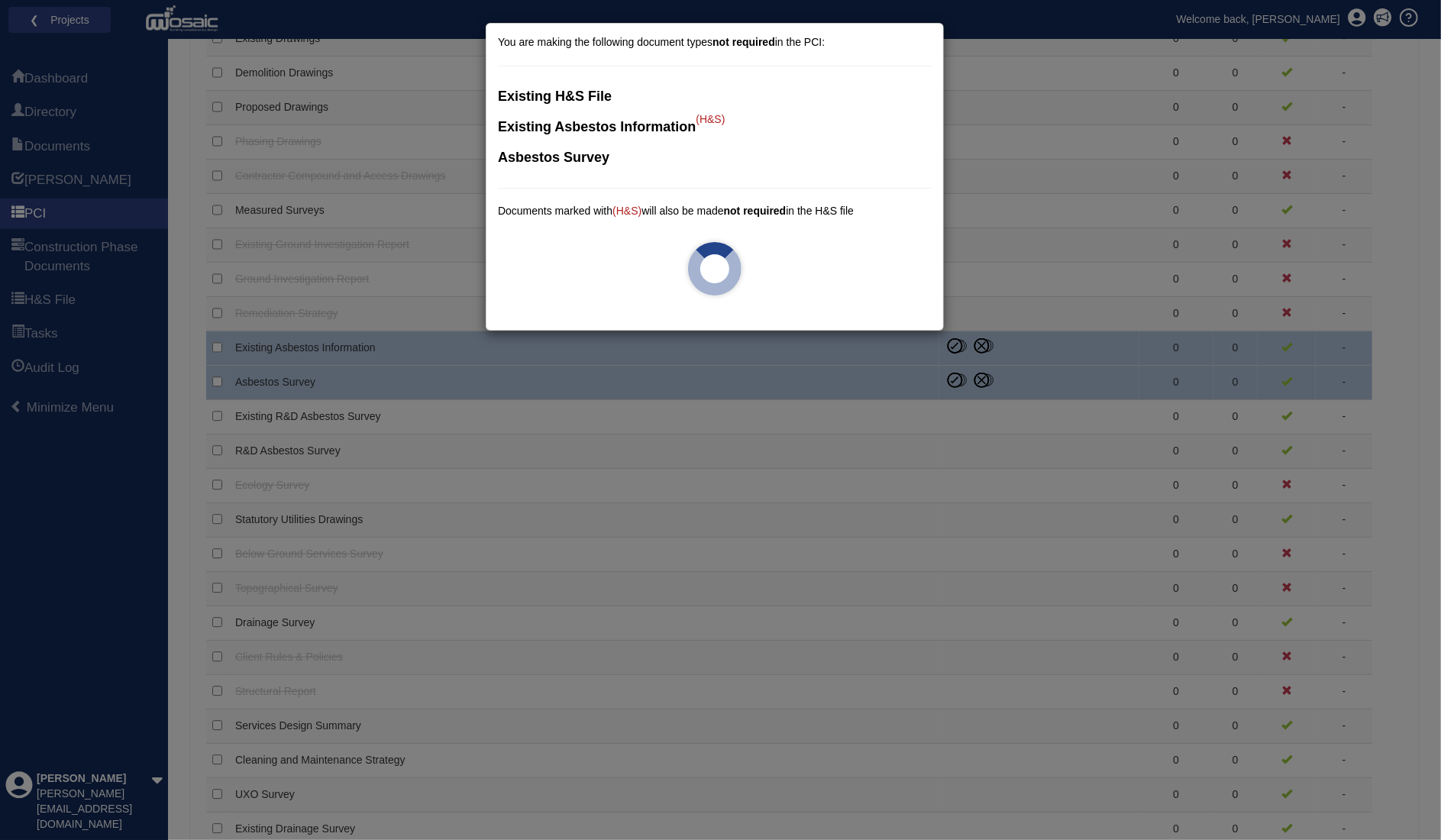
checkbox input "false"
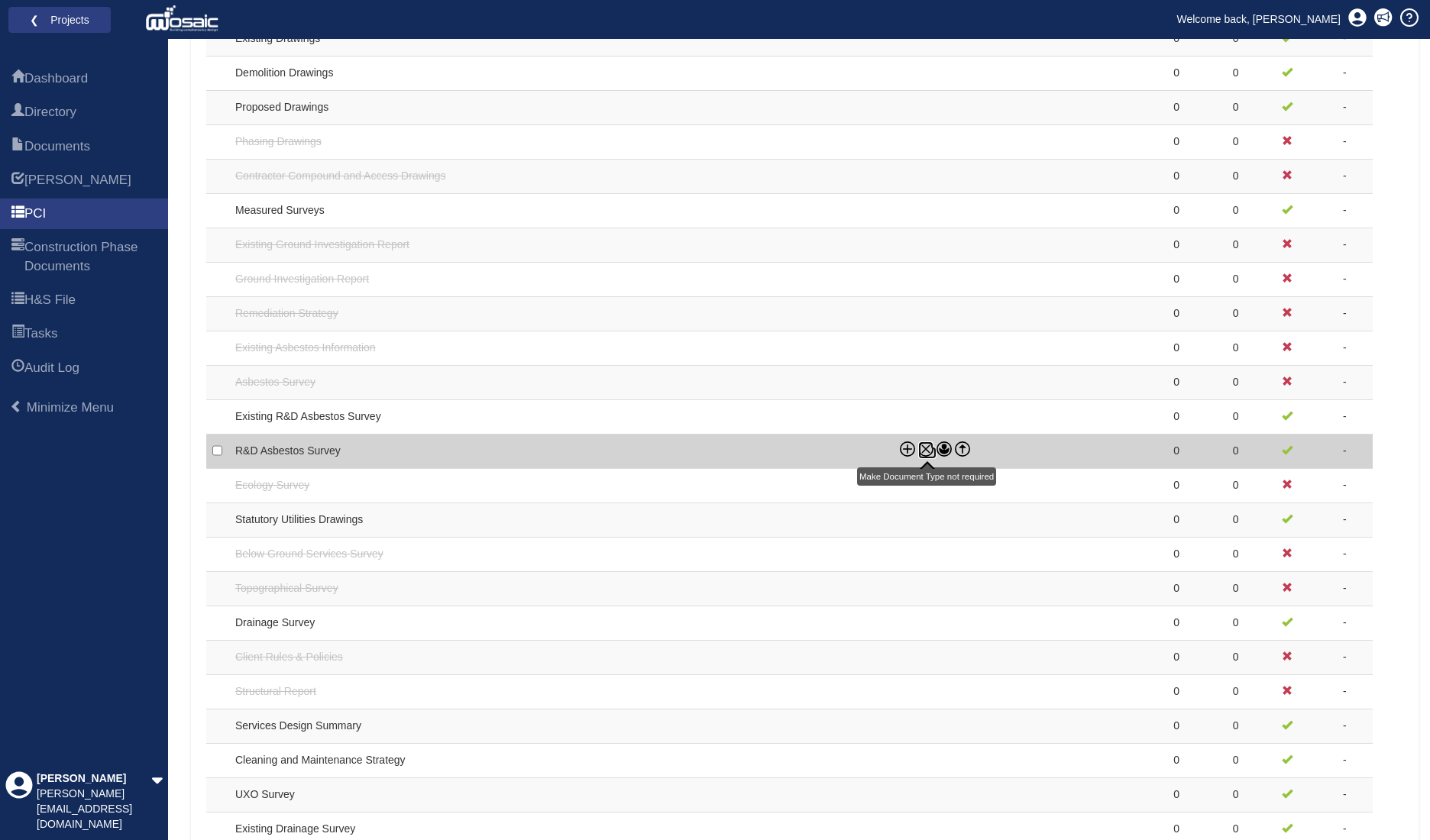
click at [926, 442] on icon at bounding box center [926, 449] width 16 height 16
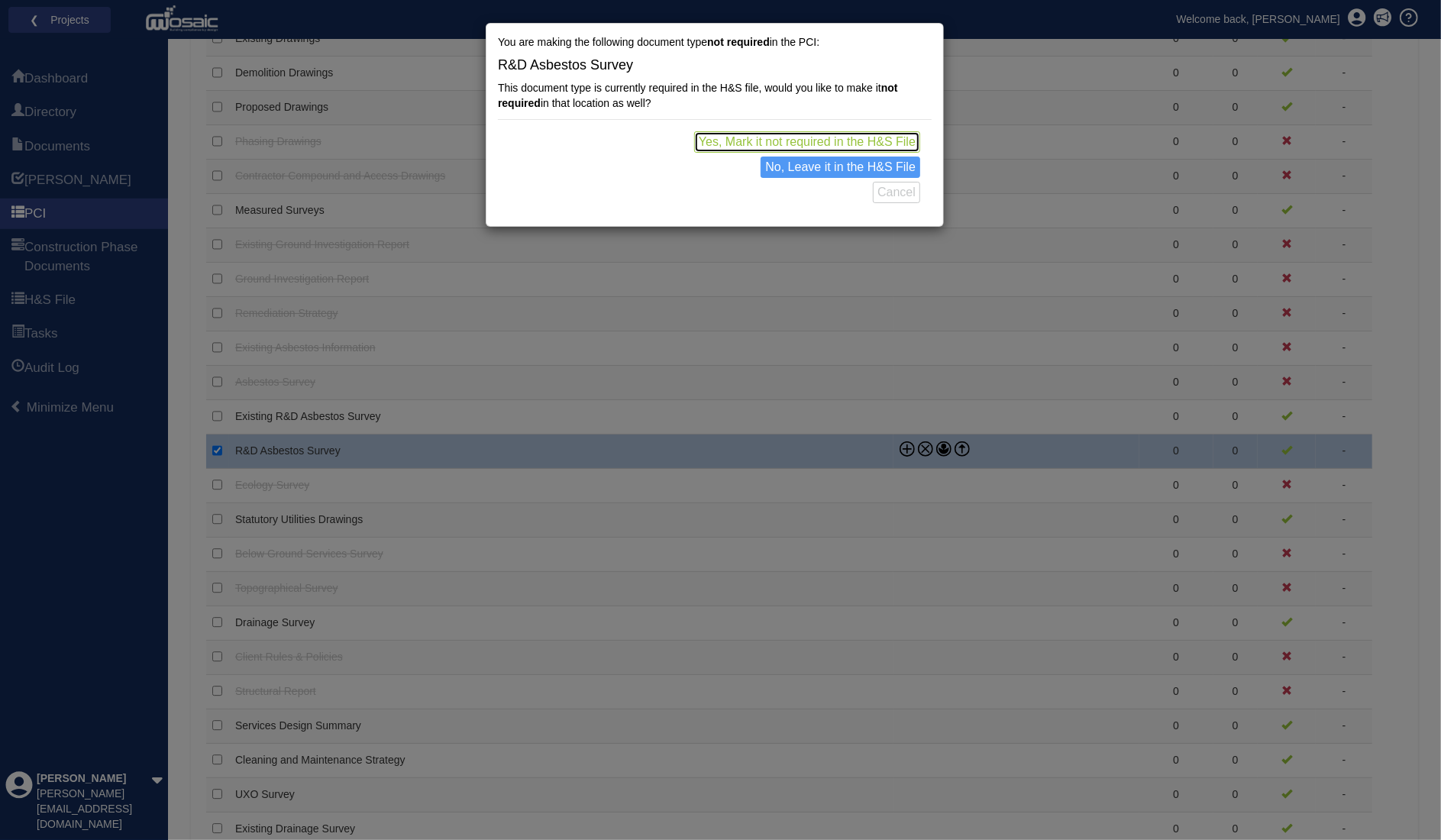
click at [812, 143] on button "Yes, Mark it not required in the H&S File" at bounding box center [807, 142] width 226 height 22
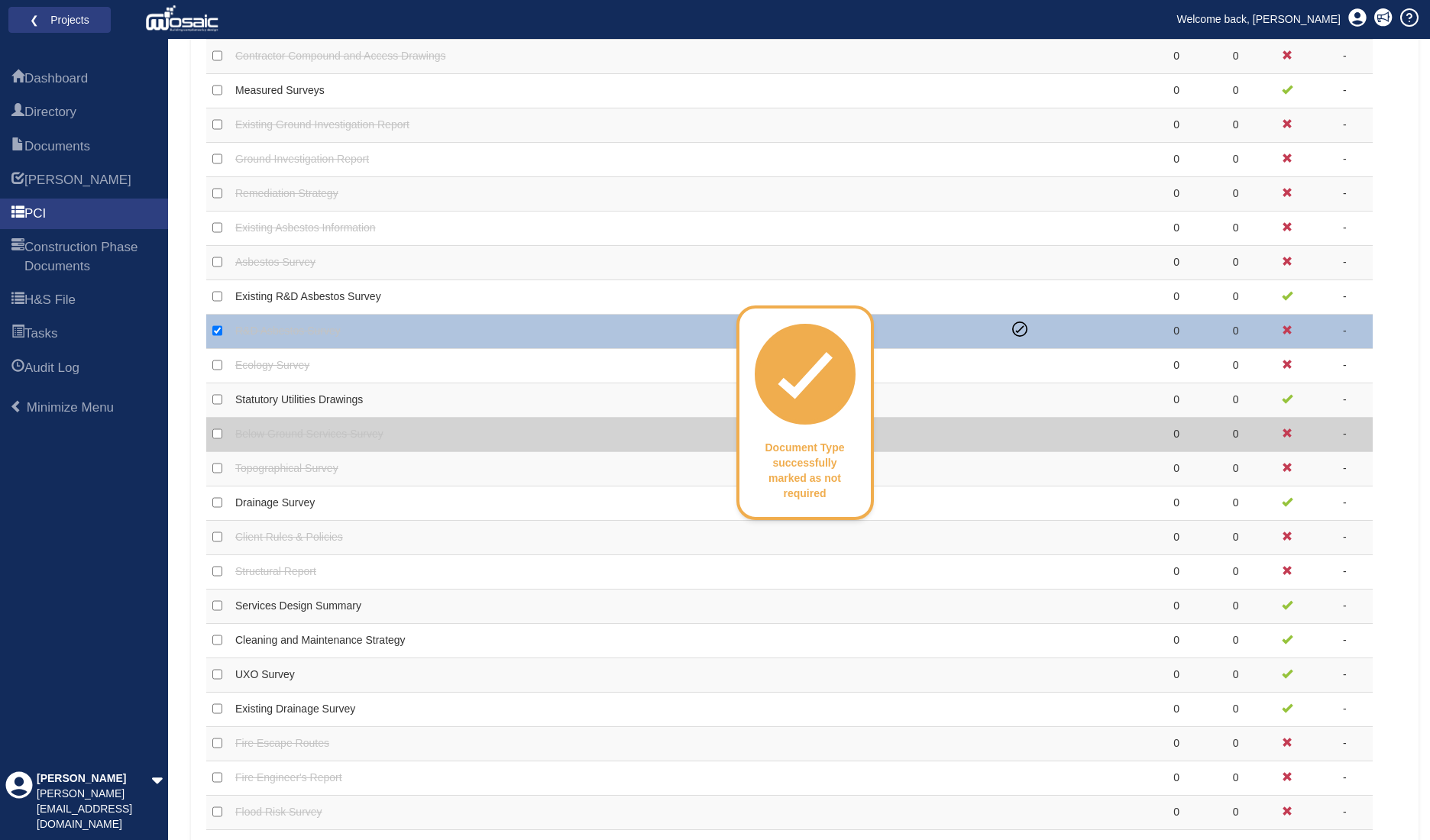
scroll to position [889, 0]
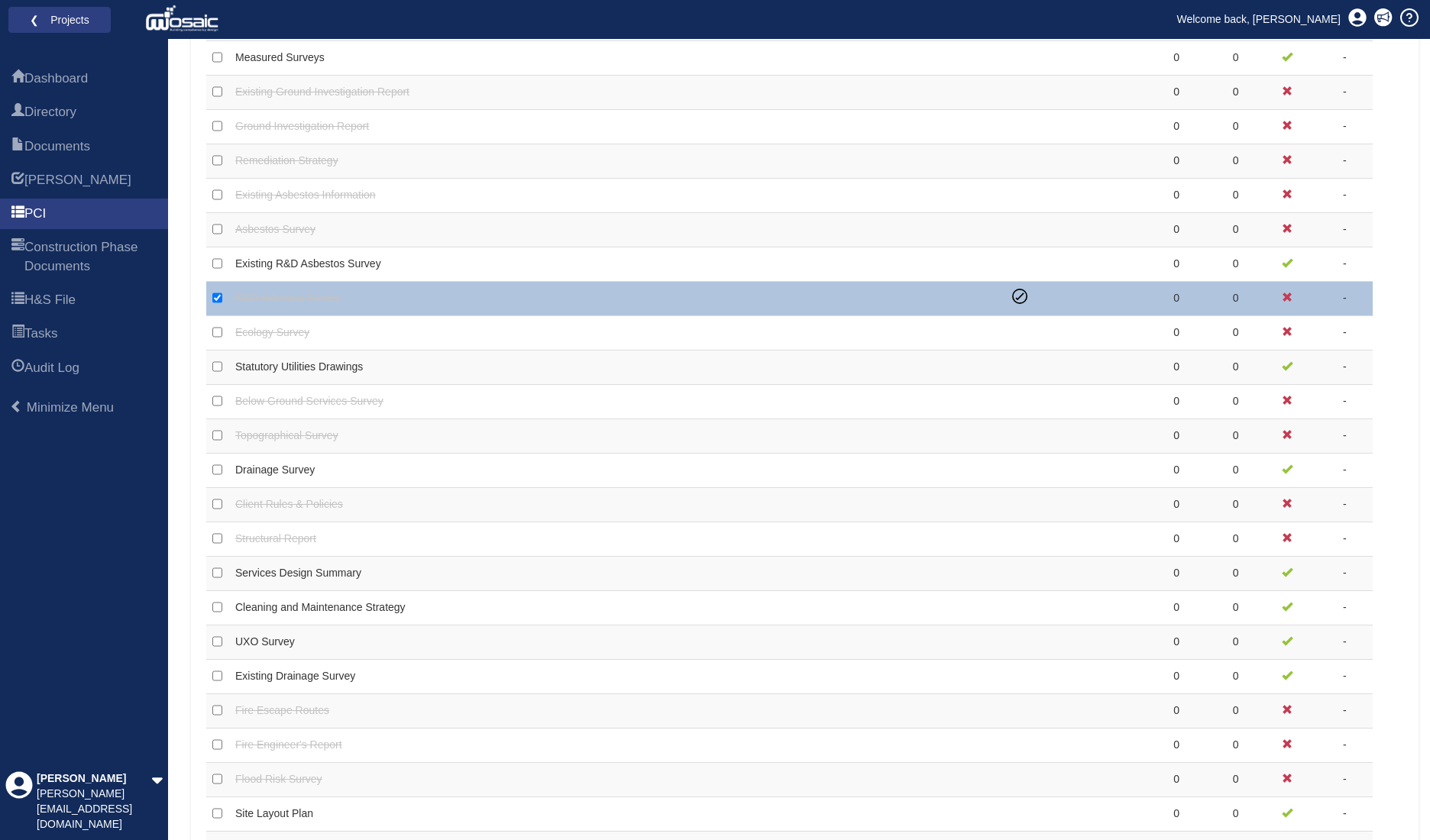
drag, startPoint x: 1400, startPoint y: 316, endPoint x: 1369, endPoint y: 318, distance: 31.1
click at [1400, 316] on div "Uploaded Documents Document Type #Subfolders #Docs Required Included Existing H…" at bounding box center [805, 358] width 1228 height 1430
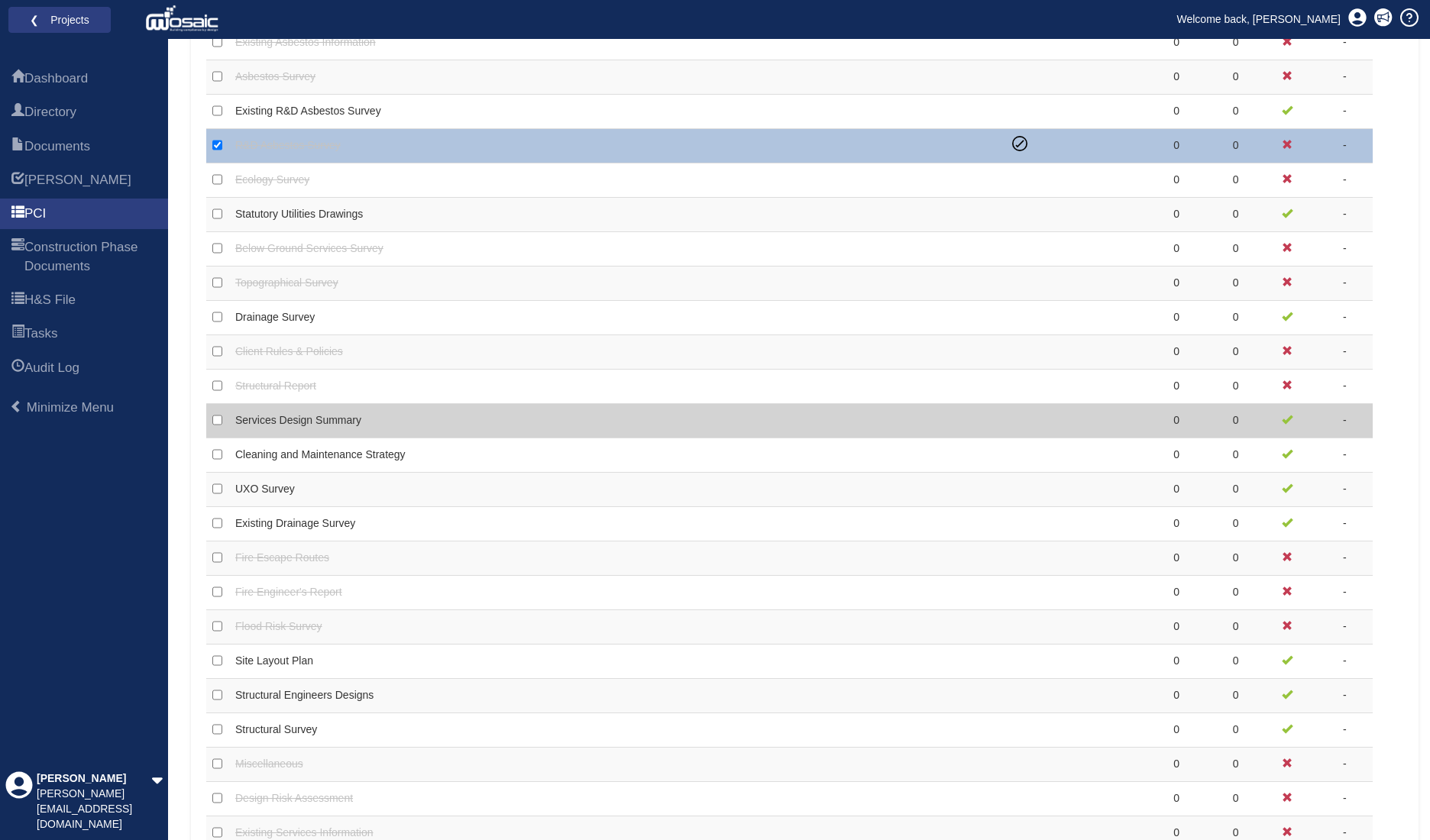
scroll to position [1119, 0]
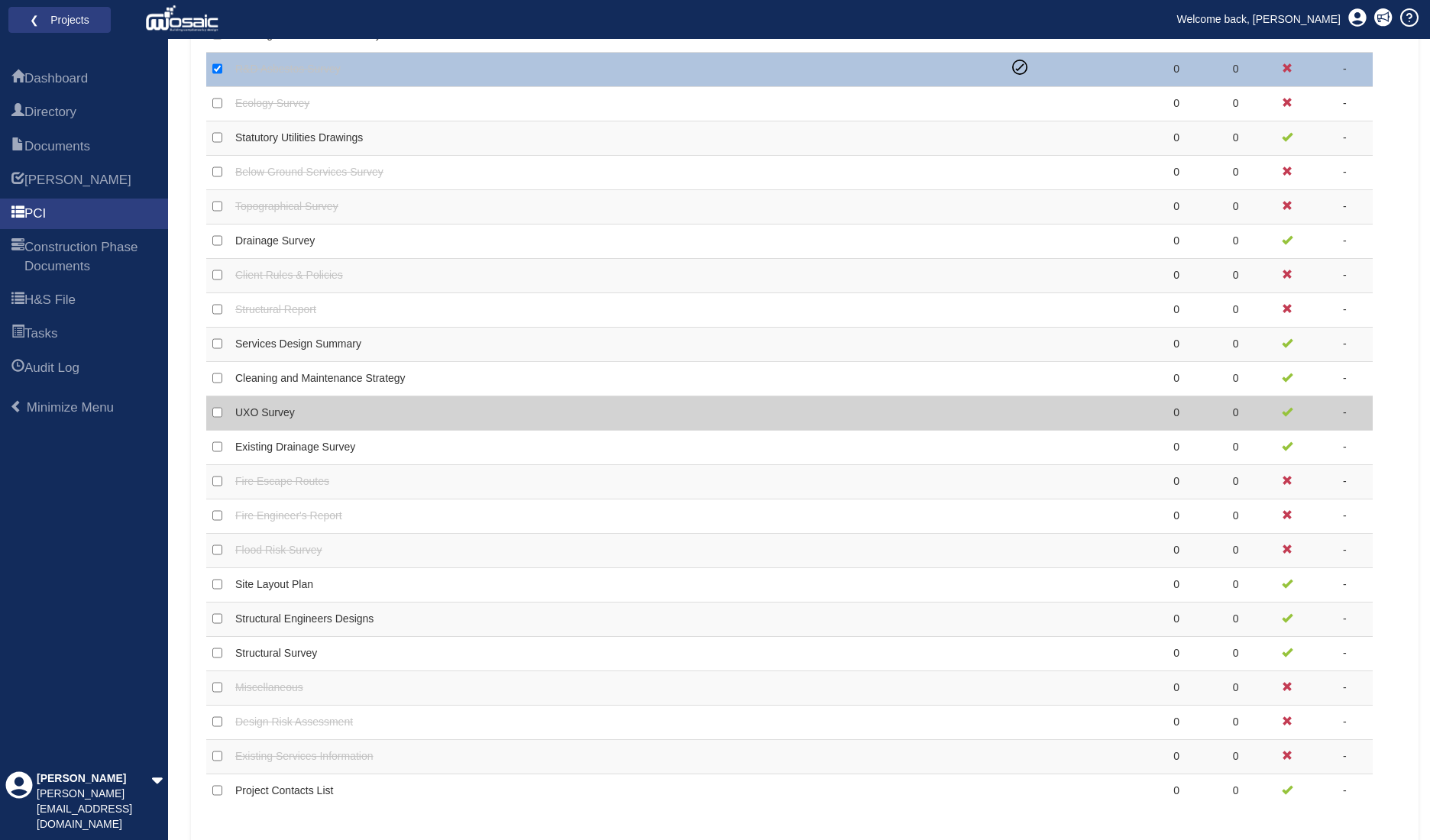
click at [826, 414] on td "UXO Survey" at bounding box center [617, 413] width 777 height 35
checkbox input "false"
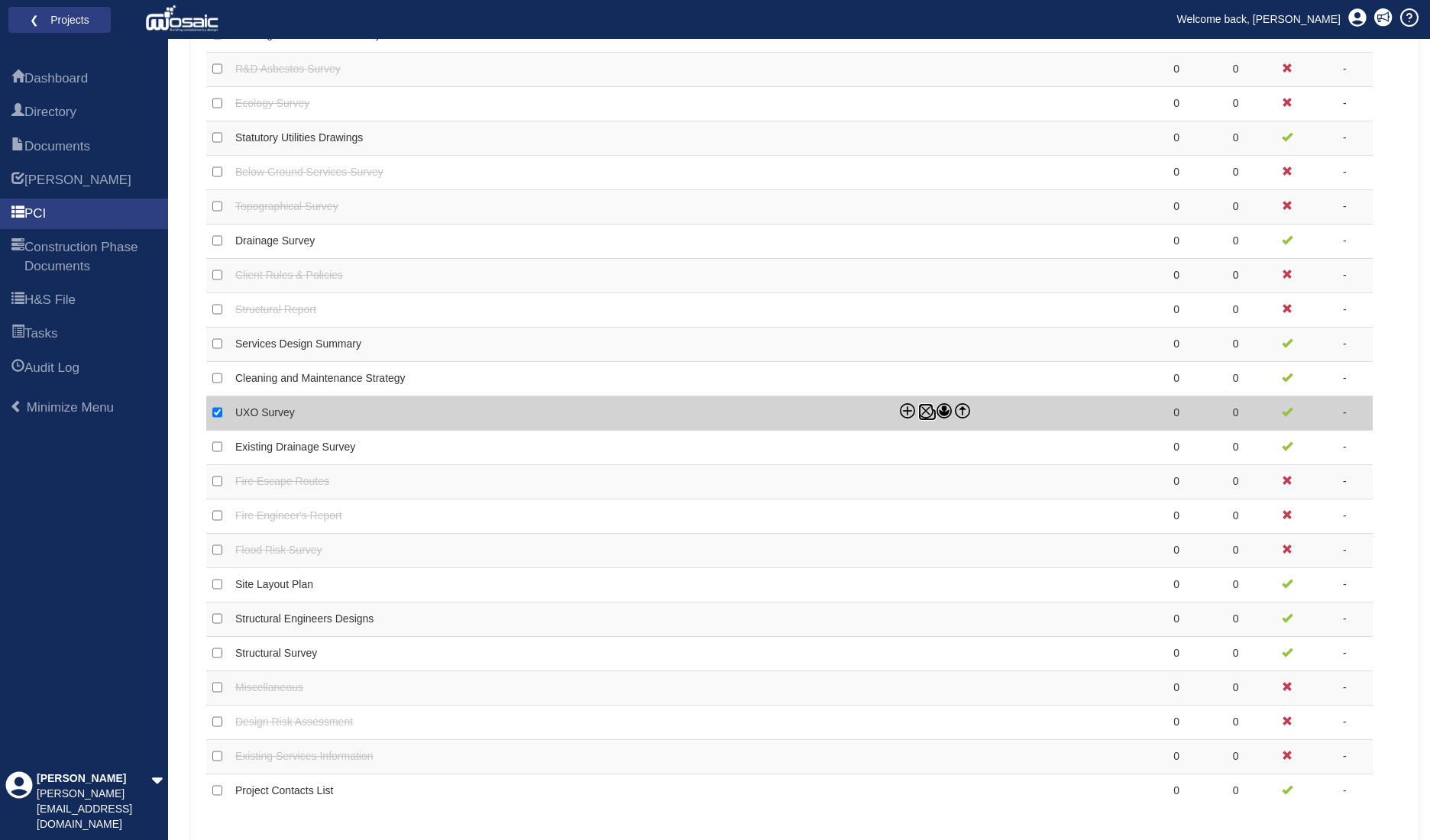
click at [926, 410] on icon at bounding box center [926, 411] width 16 height 16
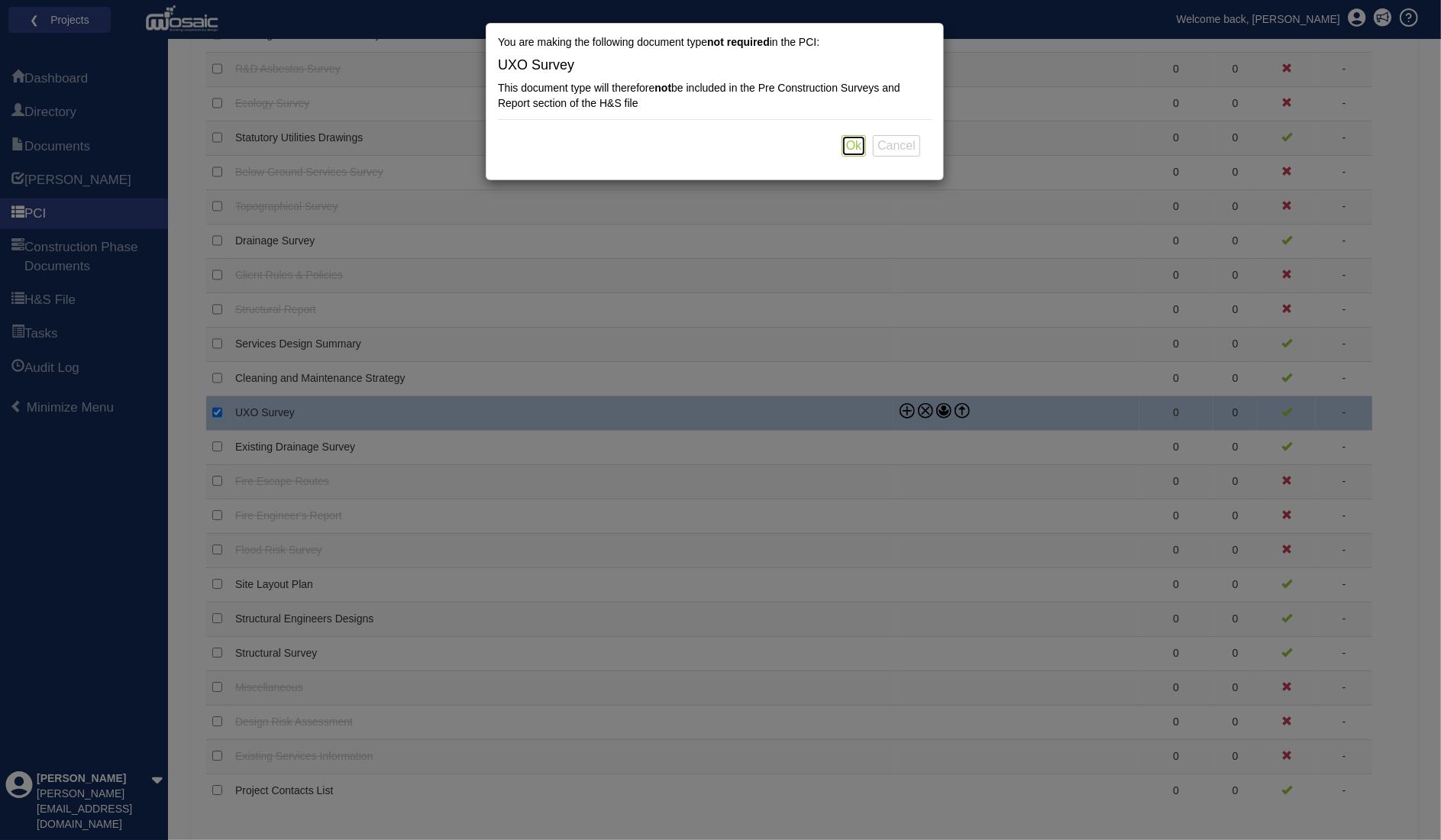
click at [857, 145] on button "Ok" at bounding box center [854, 146] width 24 height 22
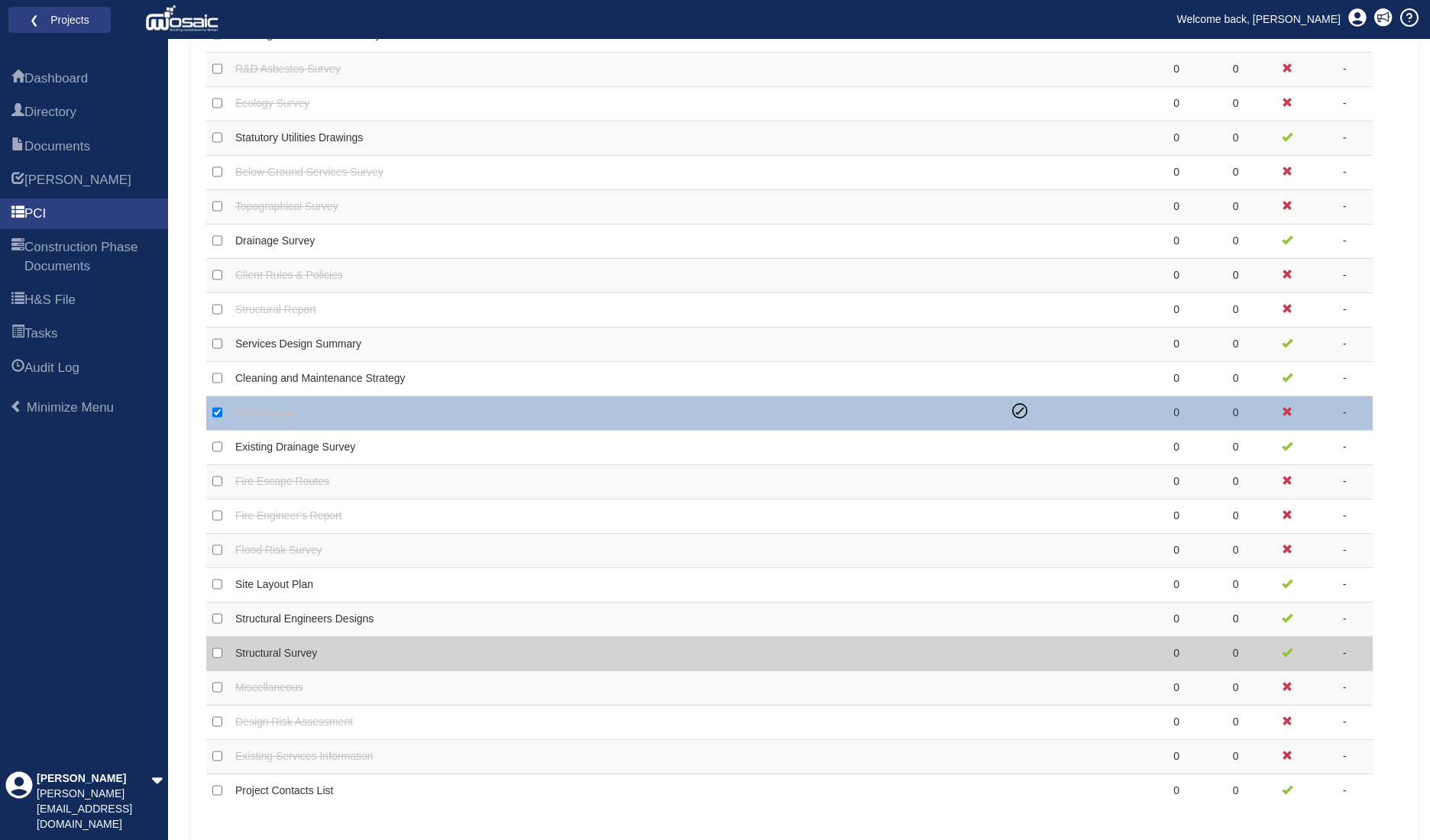
click at [269, 653] on td "Structural Survey" at bounding box center [617, 654] width 777 height 35
checkbox input "false"
checkbox input "true"
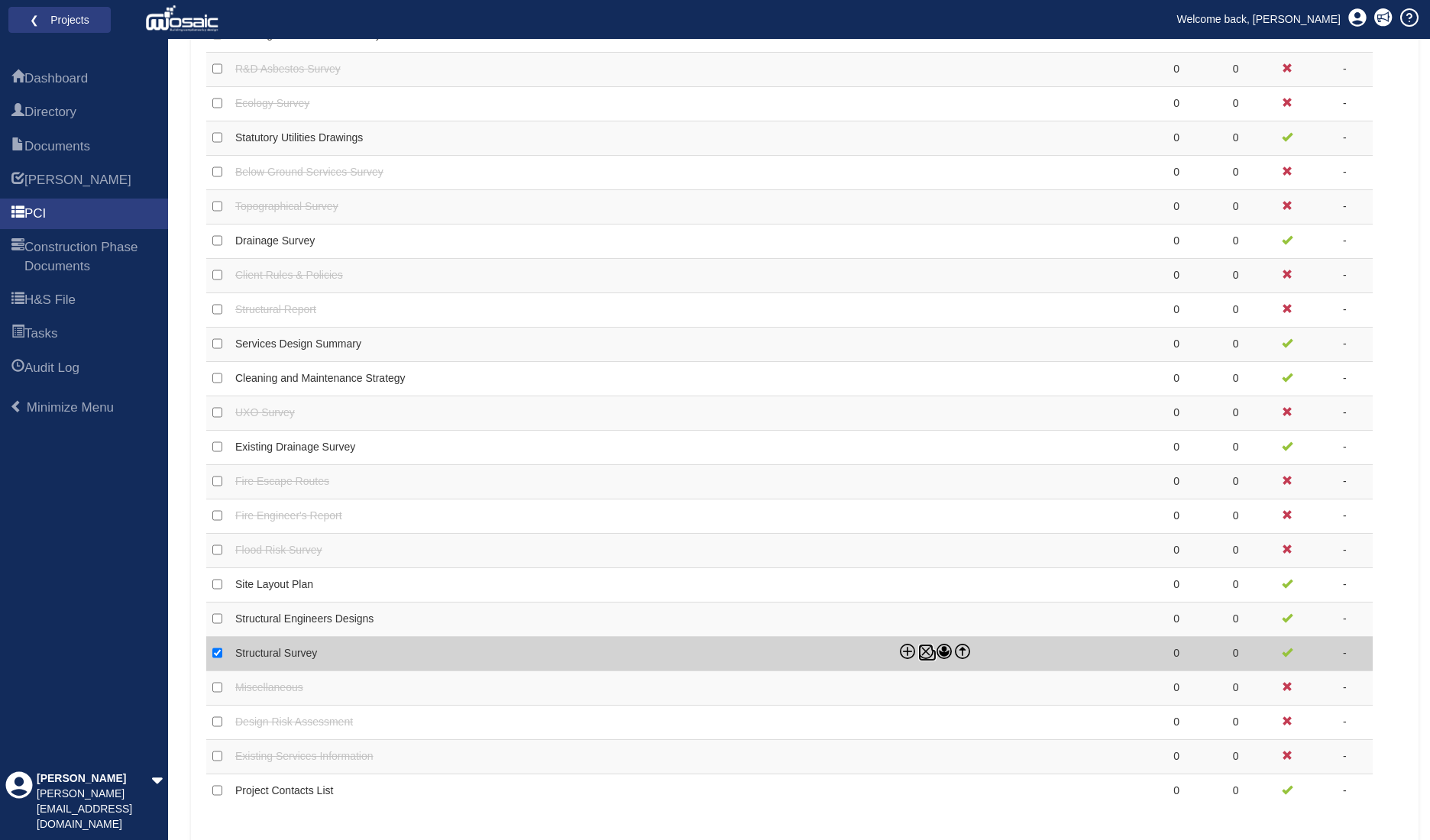
click at [931, 648] on icon at bounding box center [926, 652] width 16 height 16
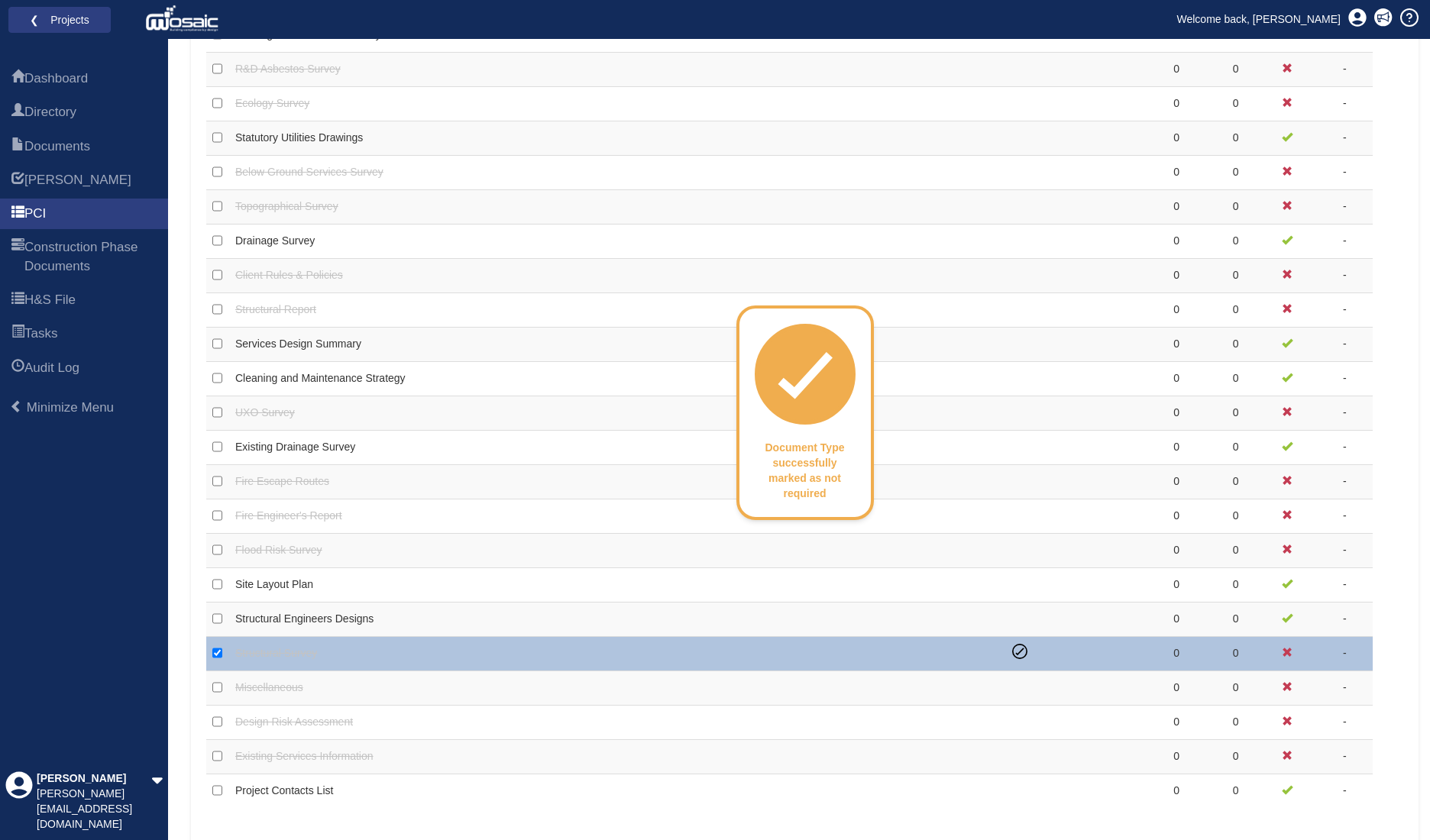
click at [583, 821] on div "Uploaded Documents Document Type #Subfolders #Docs Required Included Existing H…" at bounding box center [805, 128] width 1228 height 1430
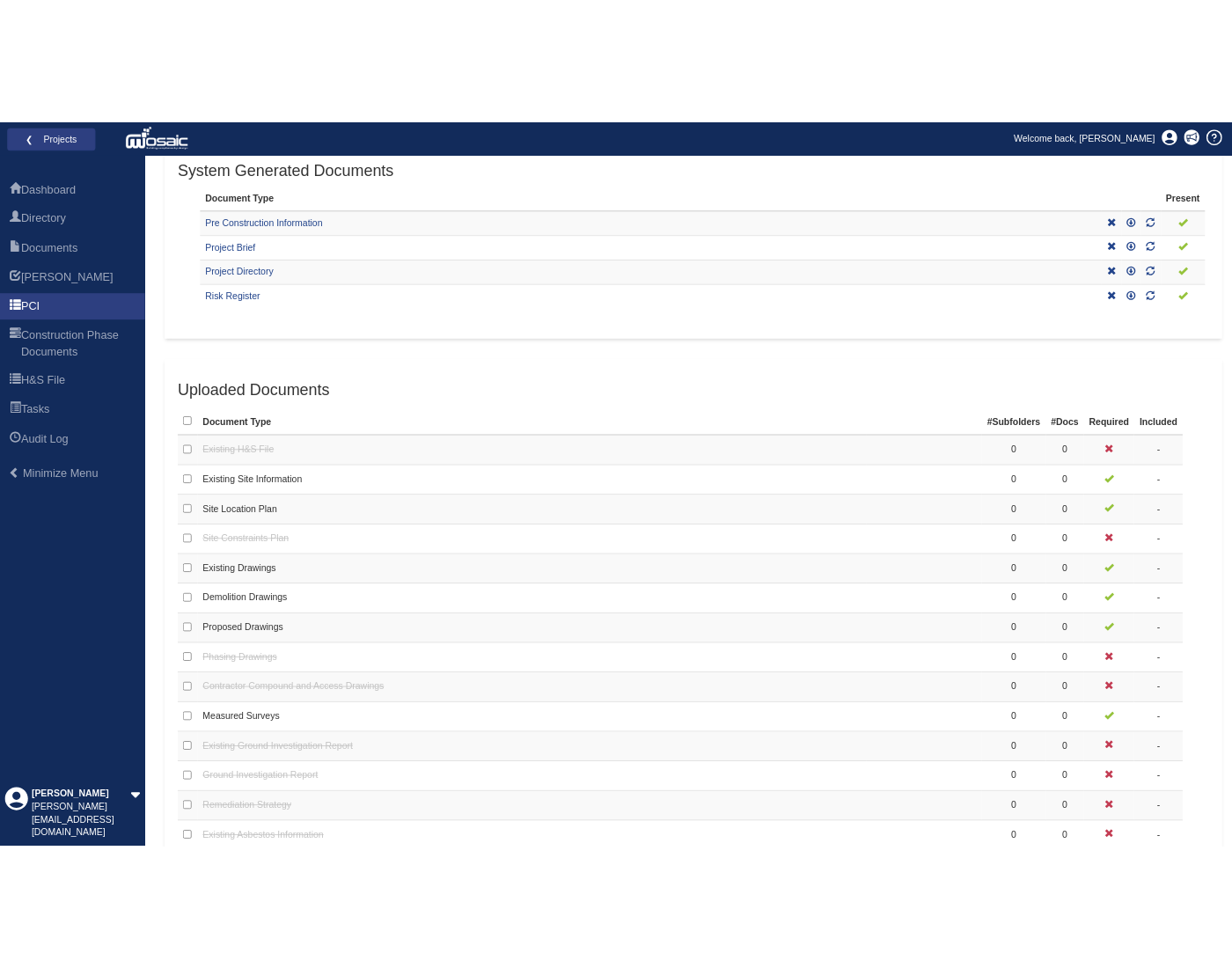
scroll to position [528, 0]
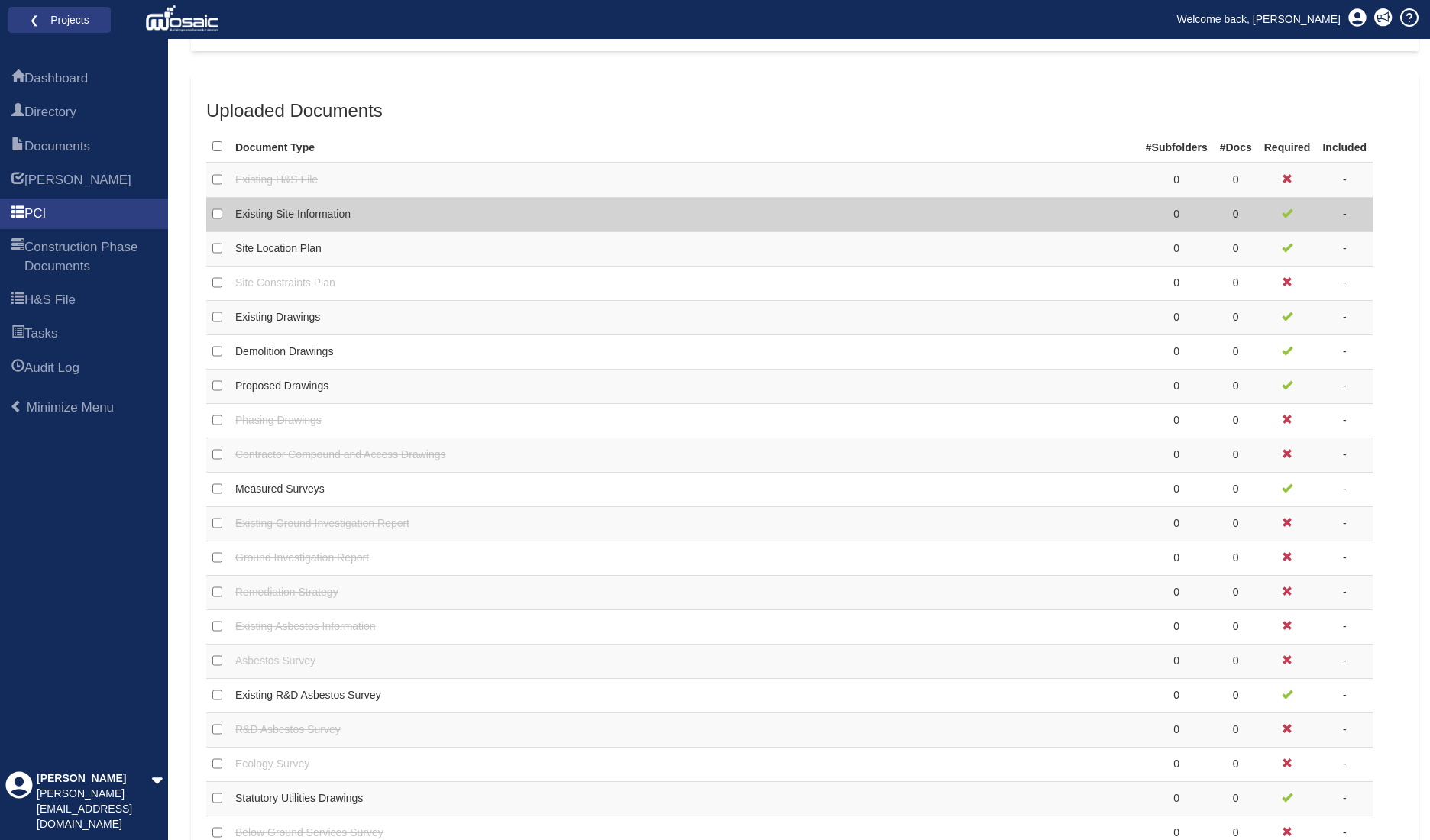
click at [475, 210] on td "Existing Site Information" at bounding box center [617, 215] width 777 height 35
checkbox input "true"
checkbox input "false"
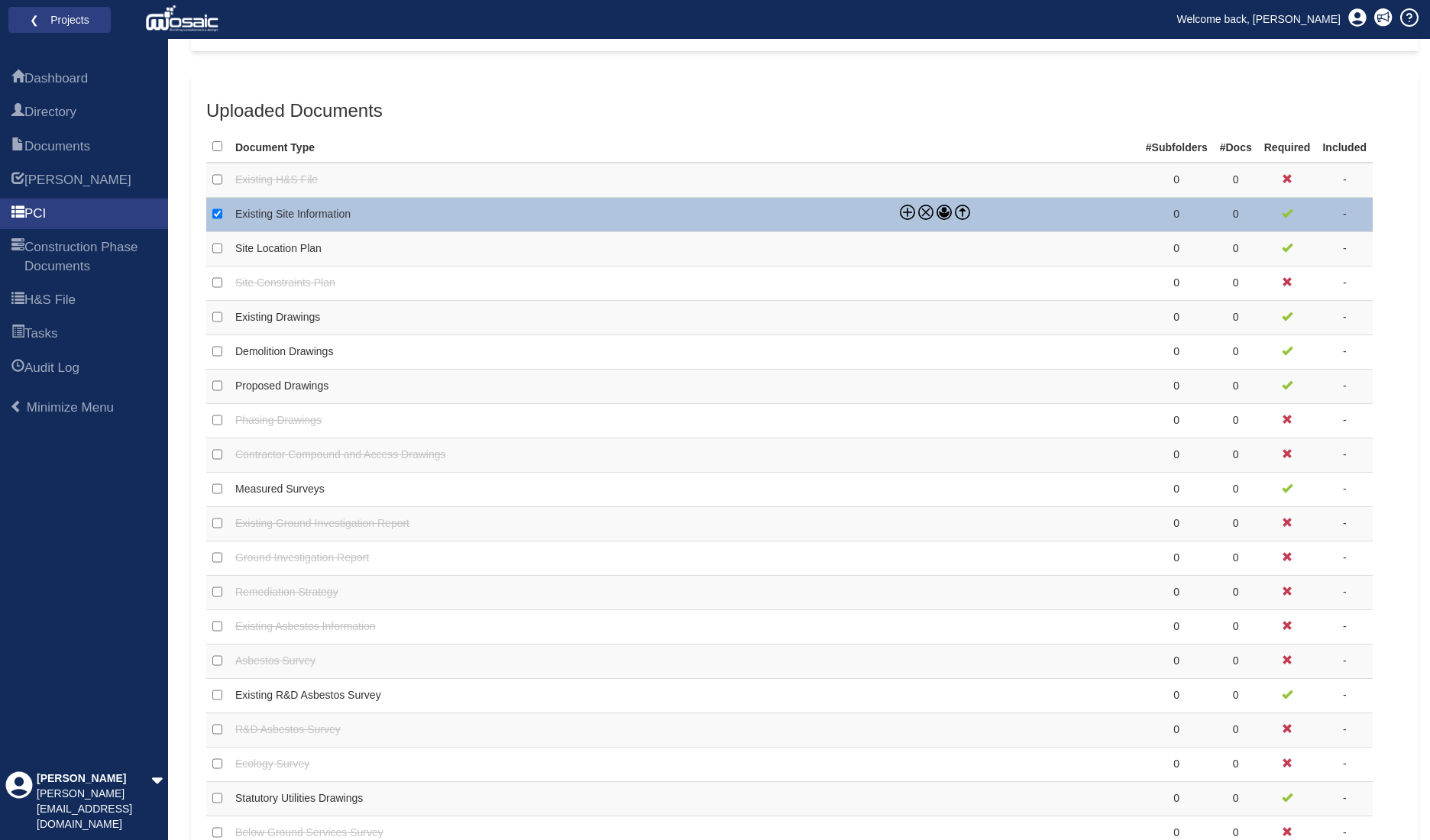
click at [897, 142] on th at bounding box center [1017, 146] width 246 height 35
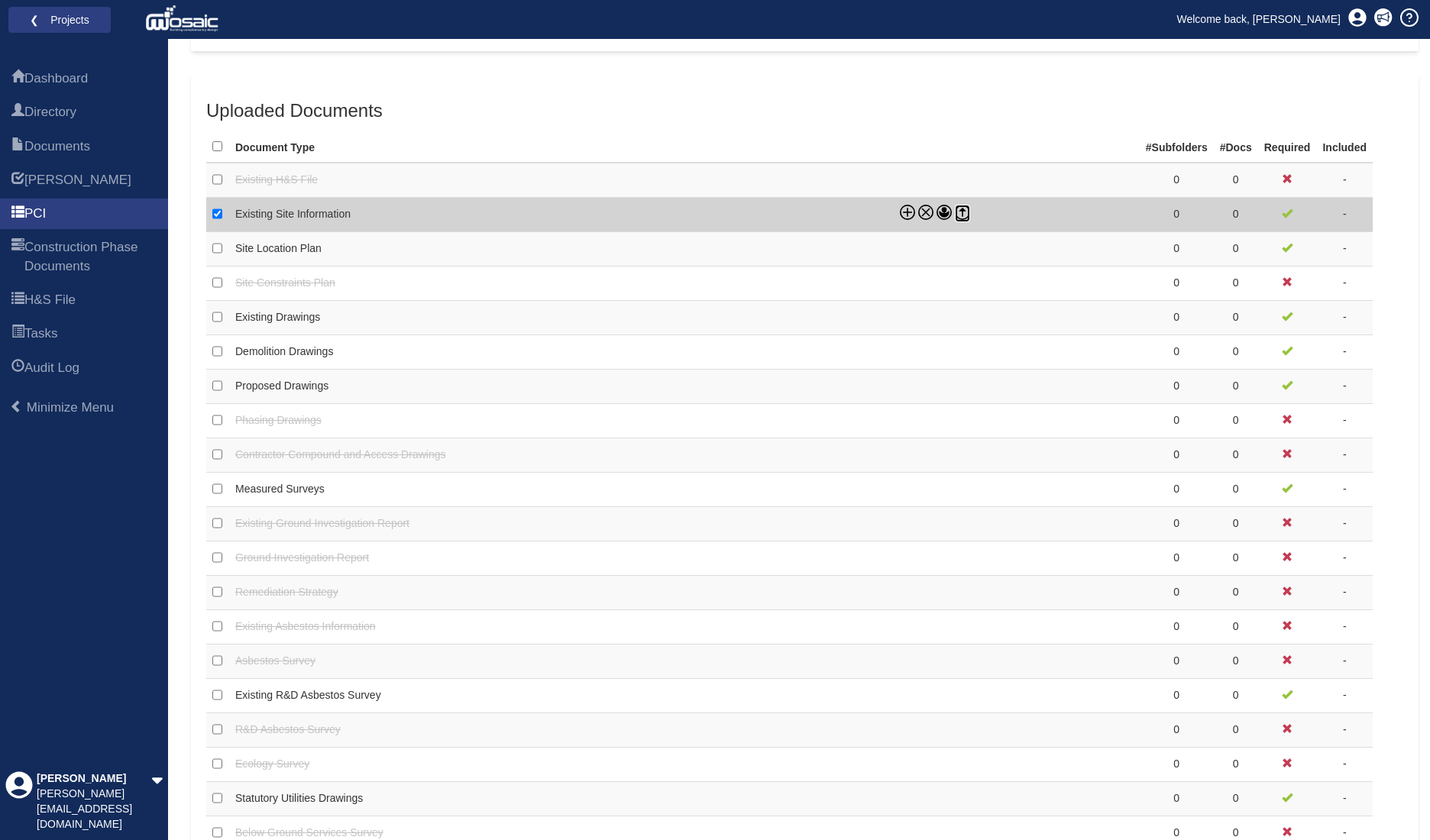
click at [957, 209] on icon at bounding box center [963, 212] width 16 height 16
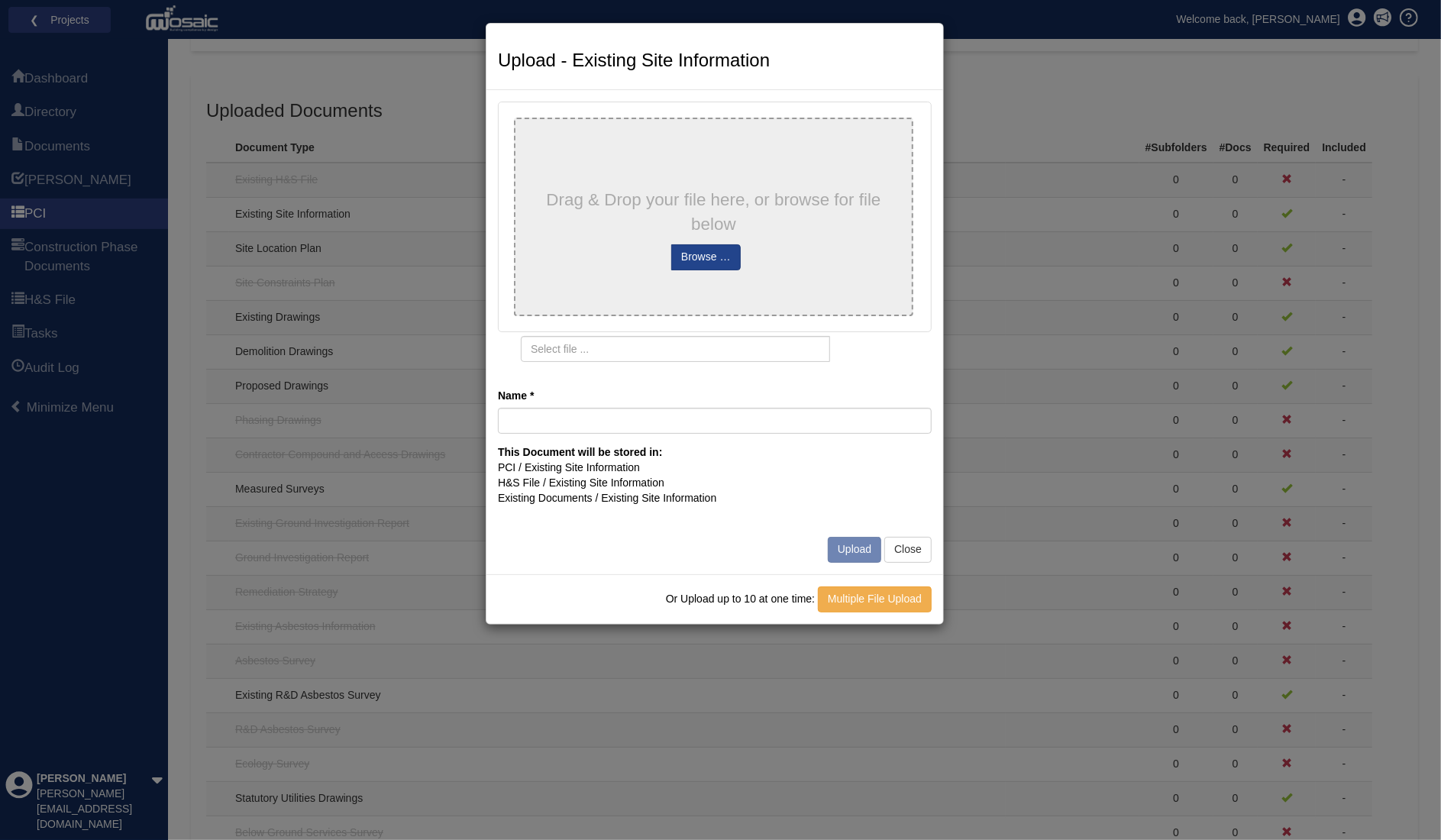
type input "20200929024724_1955253_GroundsureAvista"
type input "No files selected"
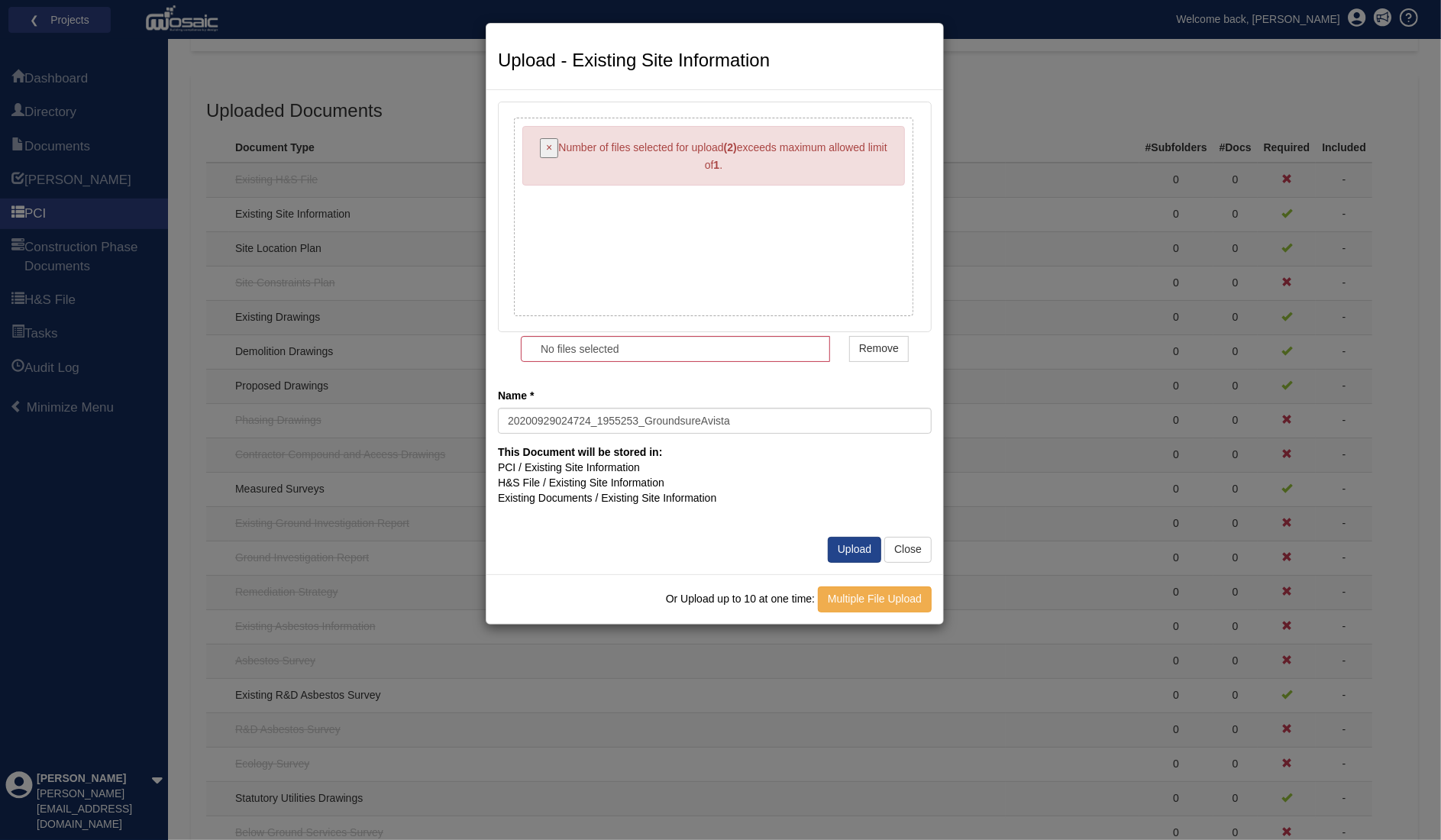
click at [758, 238] on div "× Number of files selected for upload (2) exceeds maximum allowed limit of 1 ." at bounding box center [714, 217] width 400 height 199
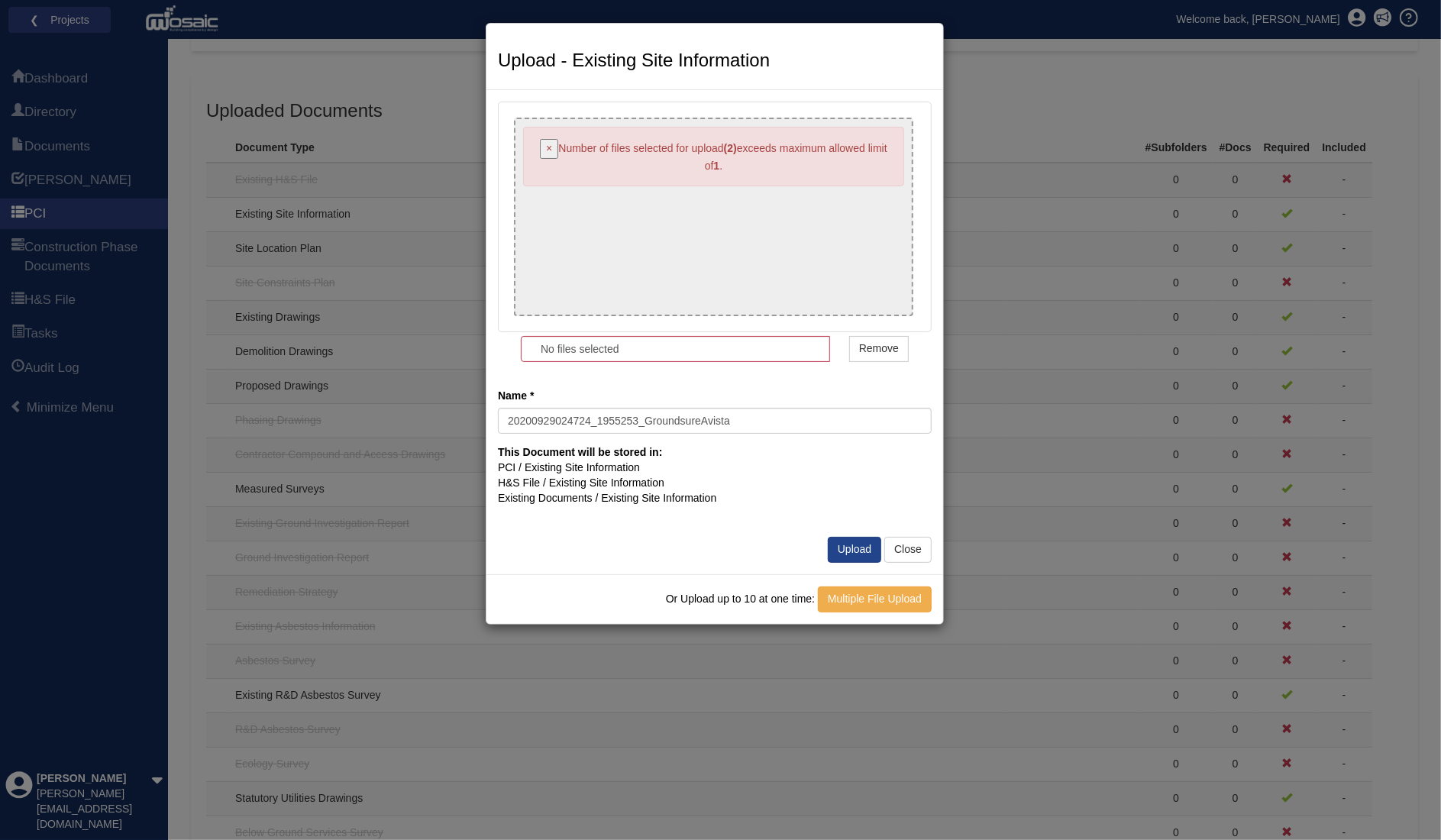
type input "20200929074604_1955253_OfficialDrainage&WaterReport(Residential)"
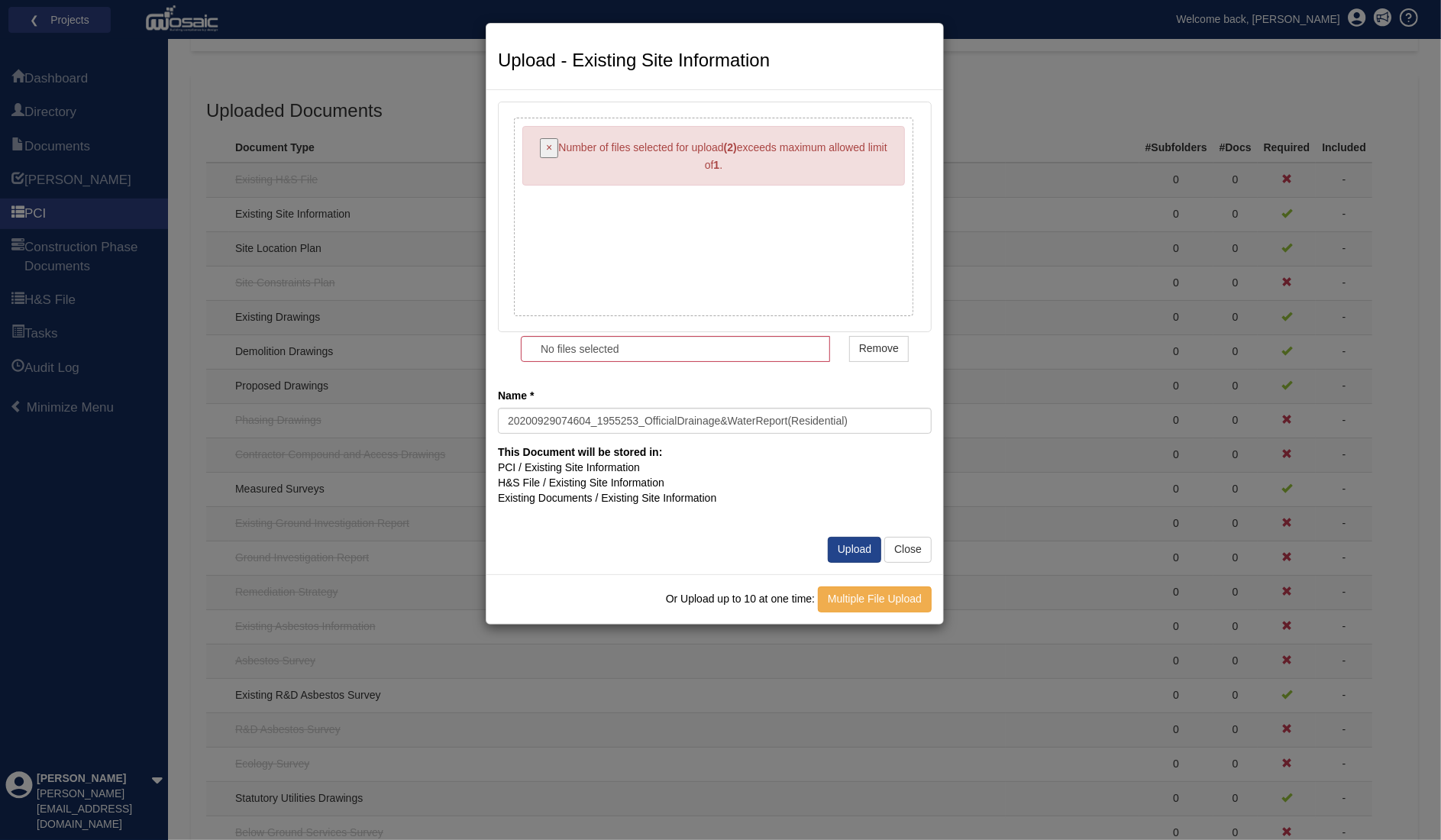
type input "20200929074604_1955253_OfficialDrainage_WaterReport_Residential_.pdf"
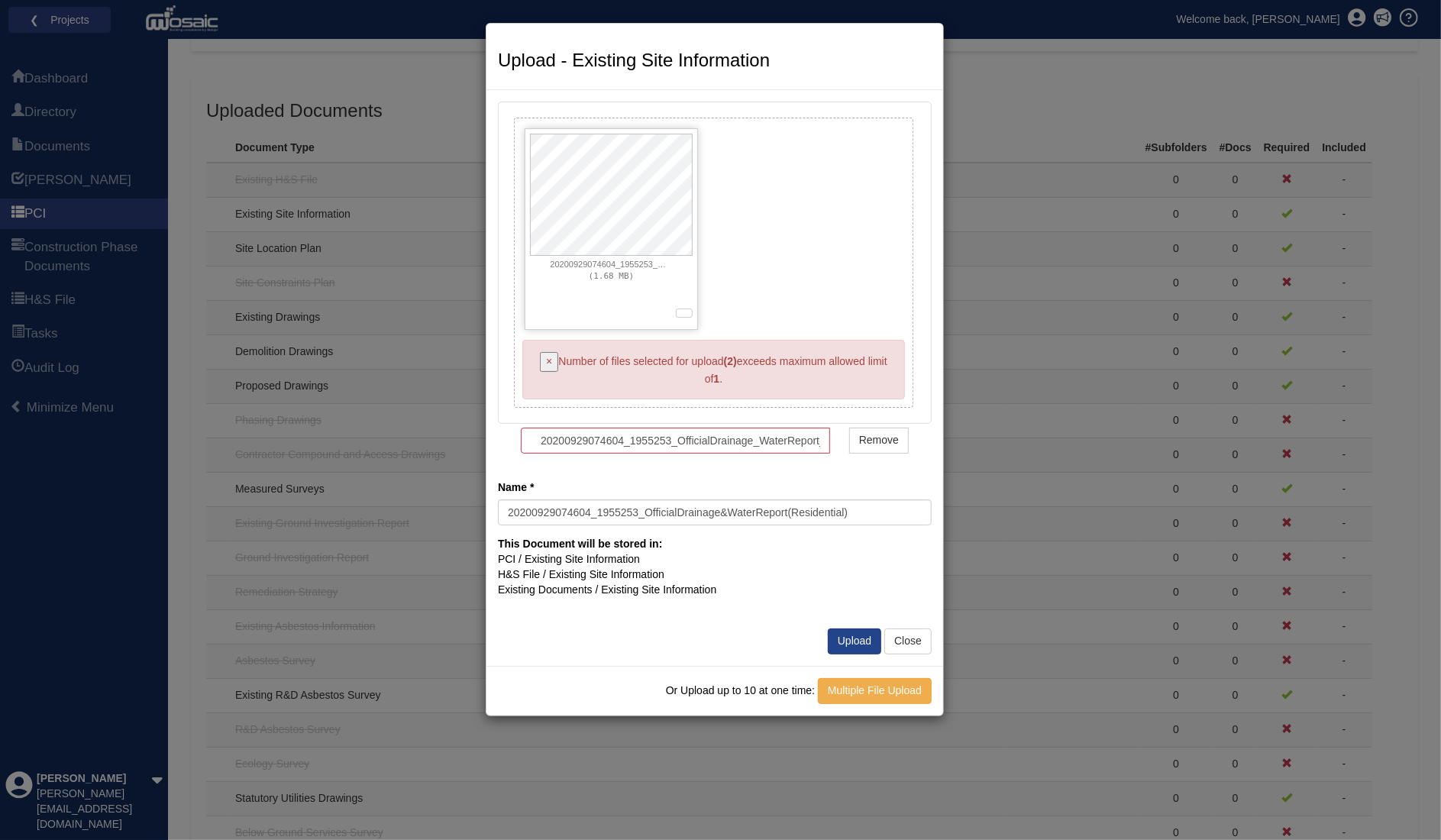
click at [701, 151] on div "20200929074604_1955253_OfficialDrainage_WaterReport_Residential_.pdf (1.68 MB)" at bounding box center [714, 229] width 390 height 214
click at [611, 271] on samp "(1.68 MB)" at bounding box center [611, 276] width 46 height 10
click at [684, 314] on button "button" at bounding box center [684, 313] width 16 height 10
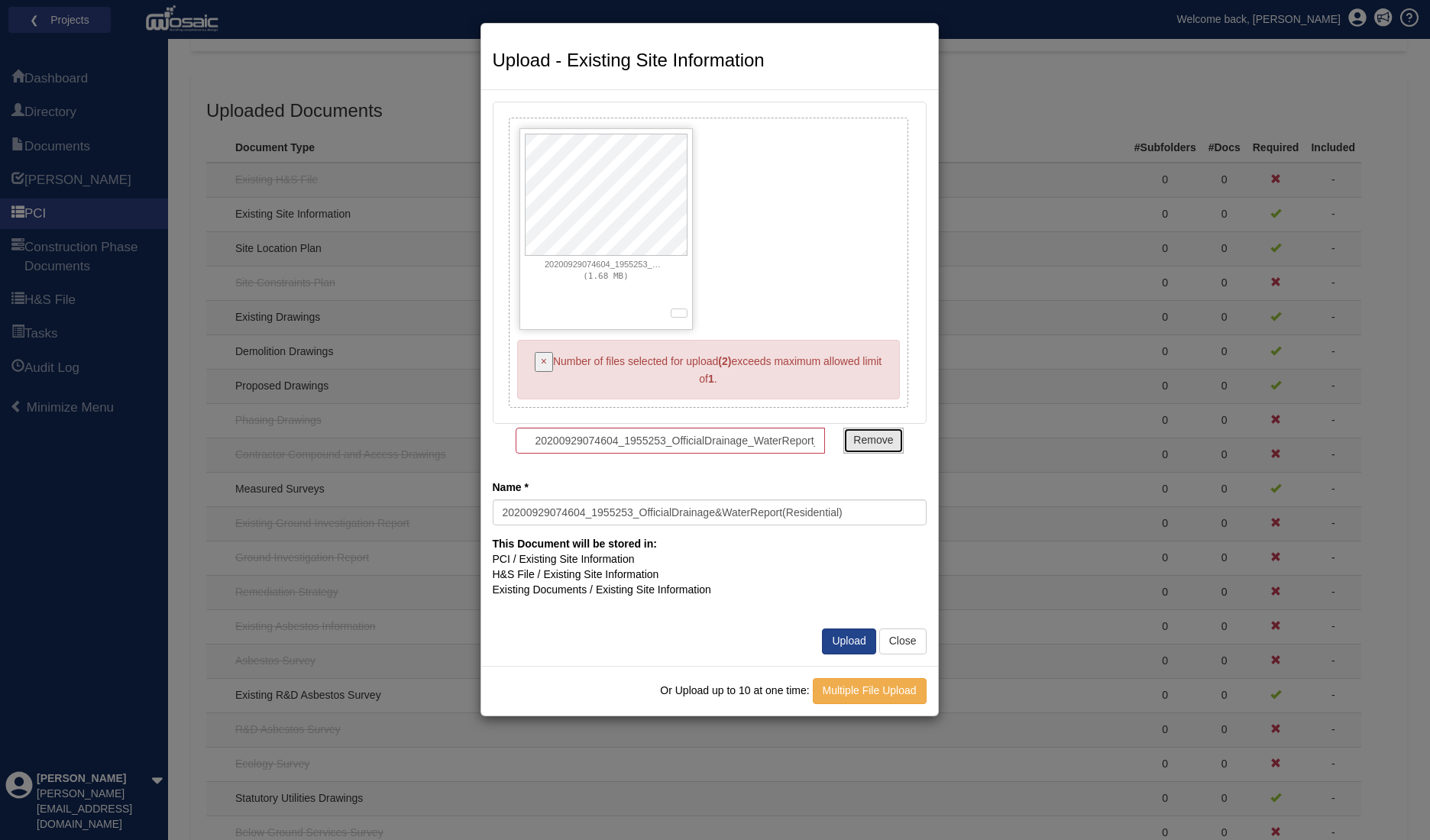
click at [878, 440] on span "Remove" at bounding box center [873, 440] width 40 height 12
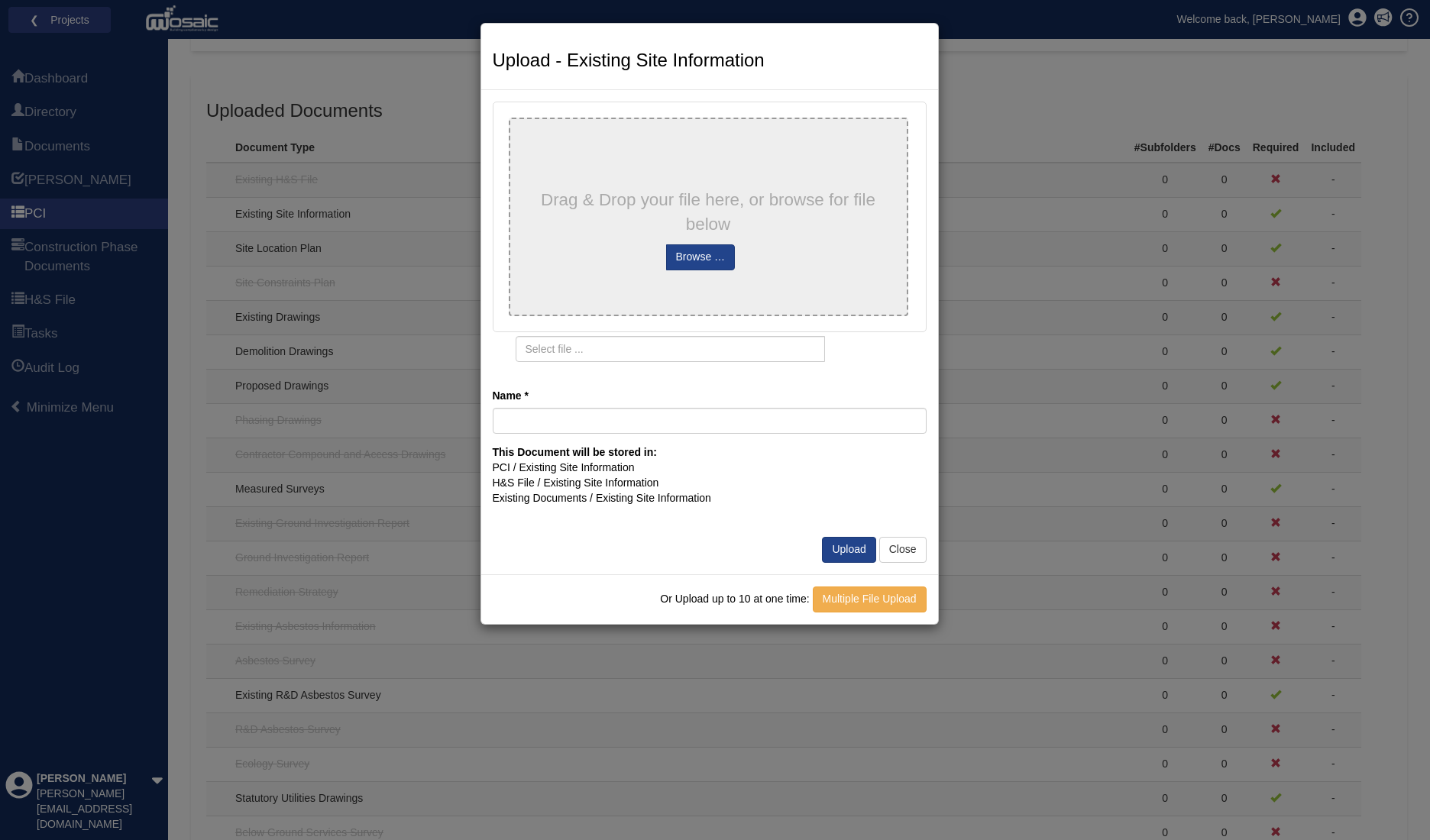
type input "20200929024724_1955253_GroundsureAvista"
type input "20200929024724_1955253_GroundsureAvista.pdf"
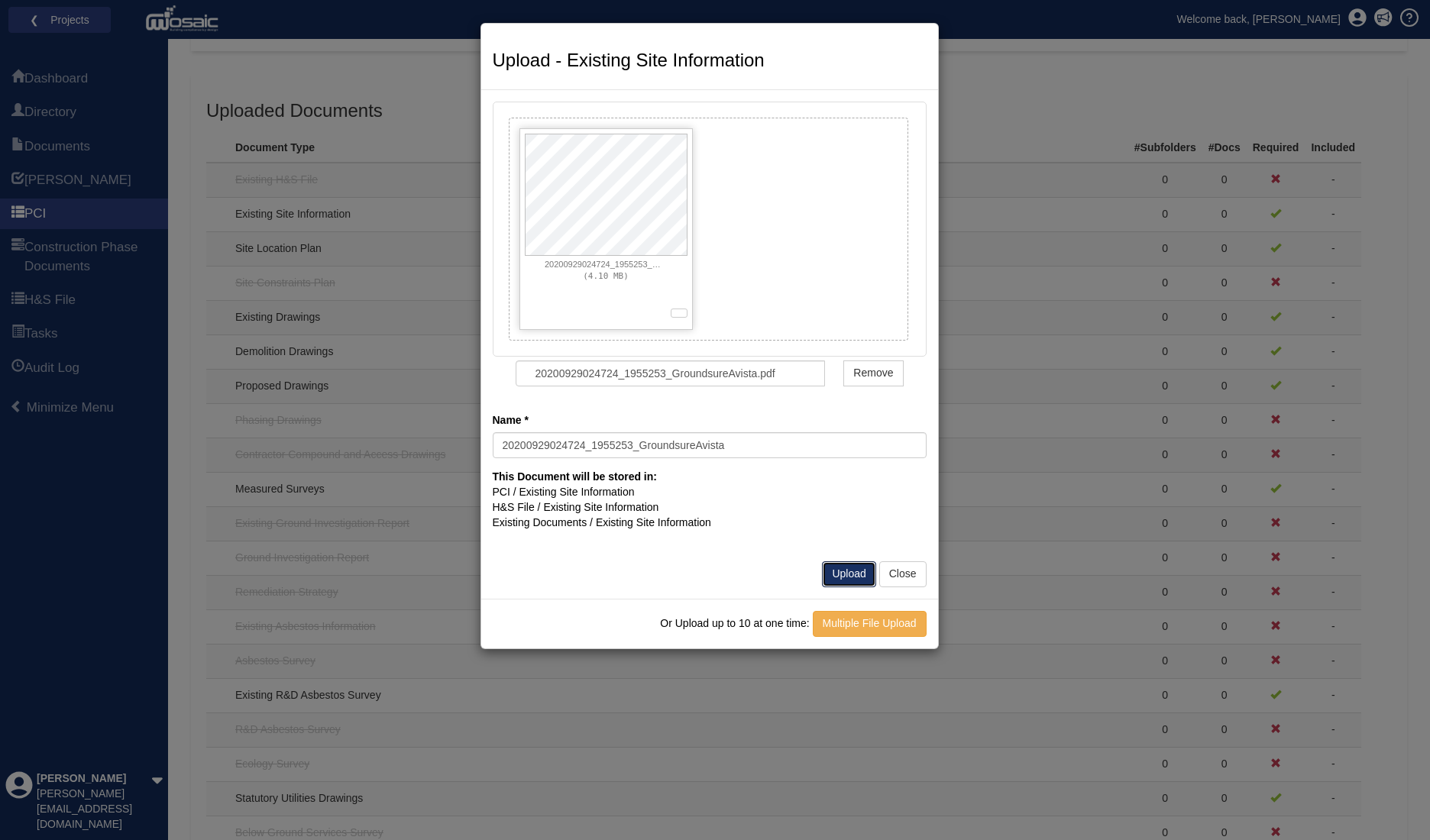
click at [866, 572] on button "Upload" at bounding box center [849, 575] width 54 height 26
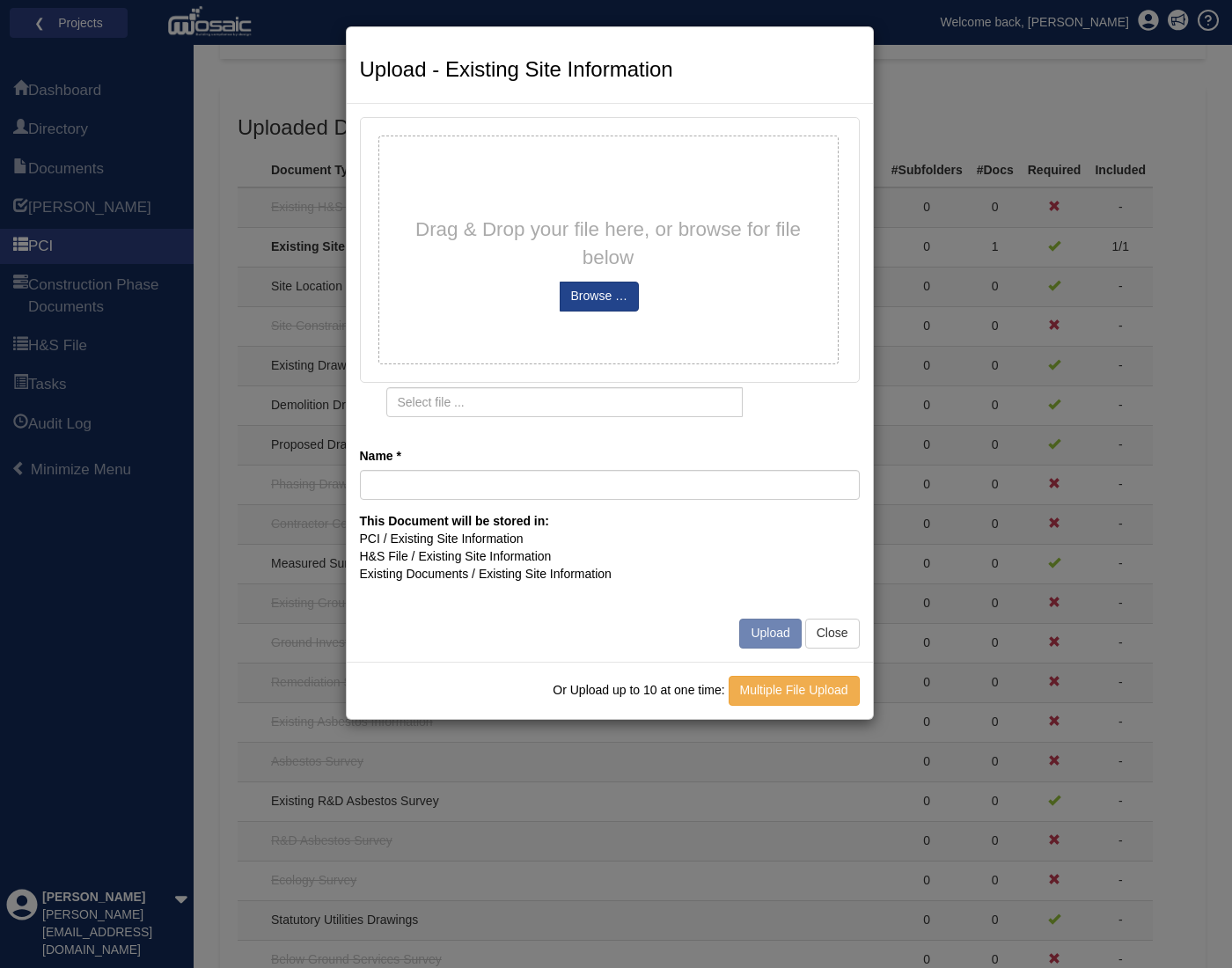
drag, startPoint x: 932, startPoint y: 281, endPoint x: 923, endPoint y: 293, distance: 15.0
click at [932, 281] on div "Upload - Existing Site Information Drag & Drop your file here, or browse for fi…" at bounding box center [616, 484] width 1232 height 968
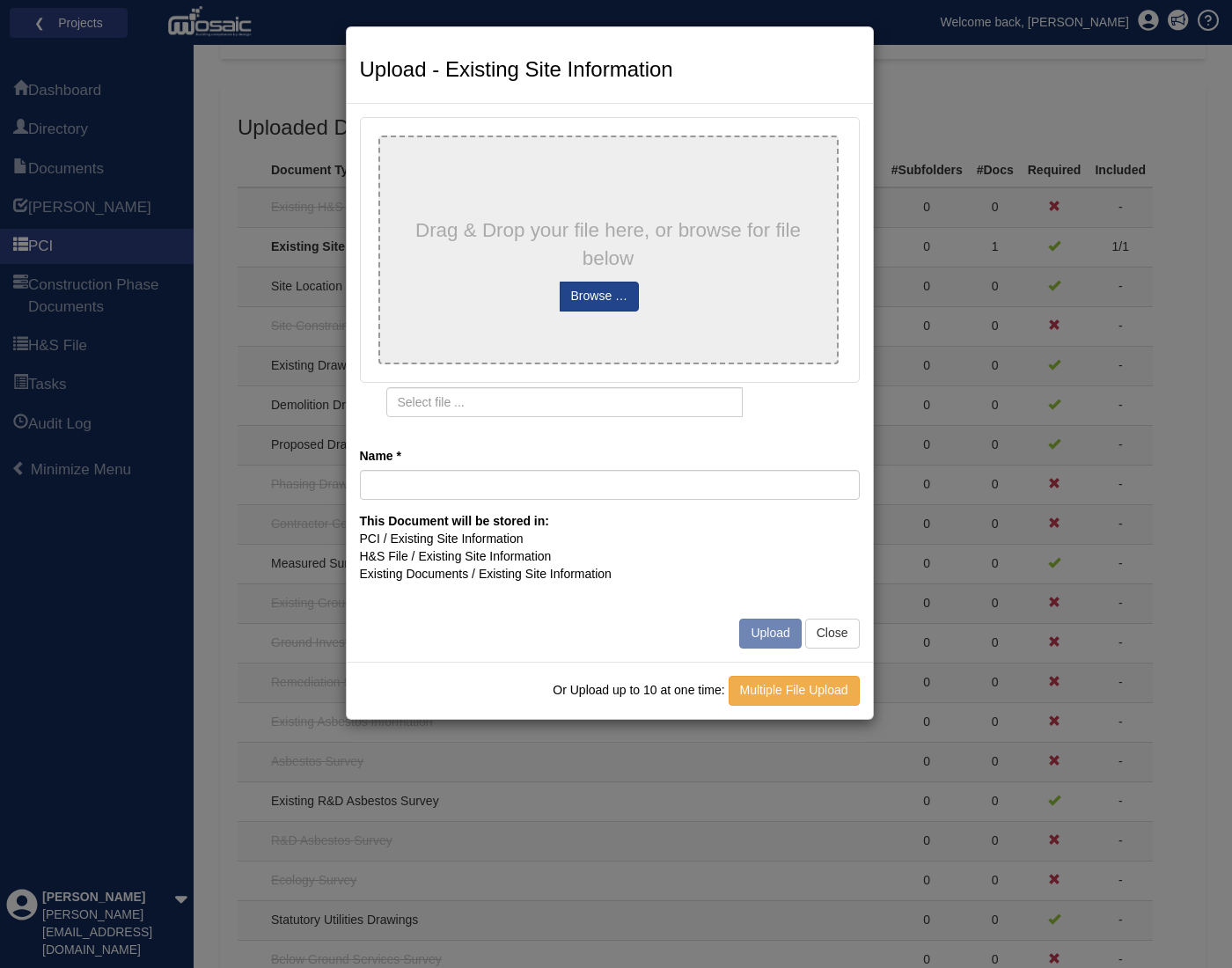
type input "20200929074604_1955253_OfficialDrainage&WaterReport(Residential)"
type input "20200929074604_1955253_OfficialDrainage_WaterReport_Residential_.pdf"
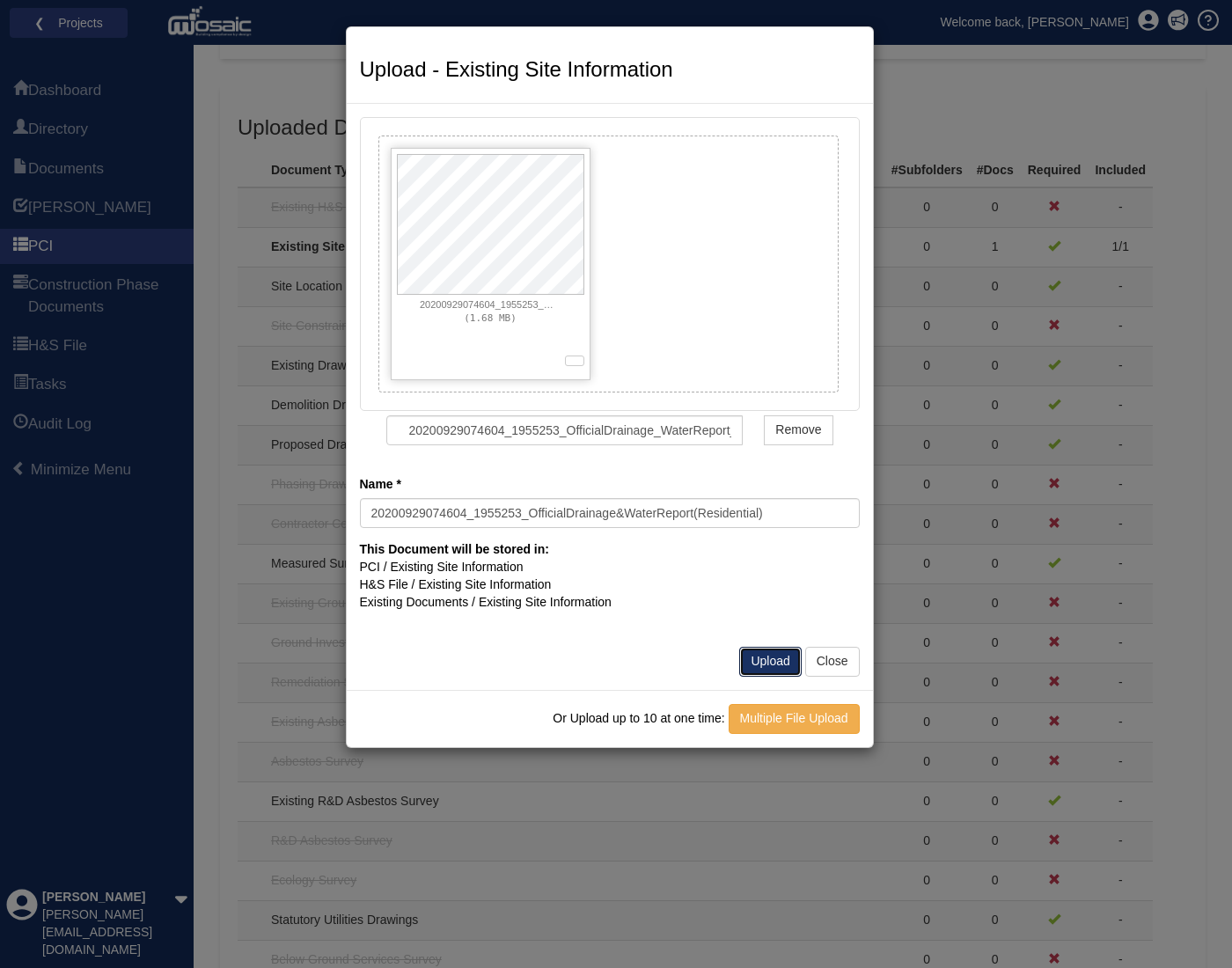
click at [778, 663] on button "Upload" at bounding box center [770, 662] width 62 height 30
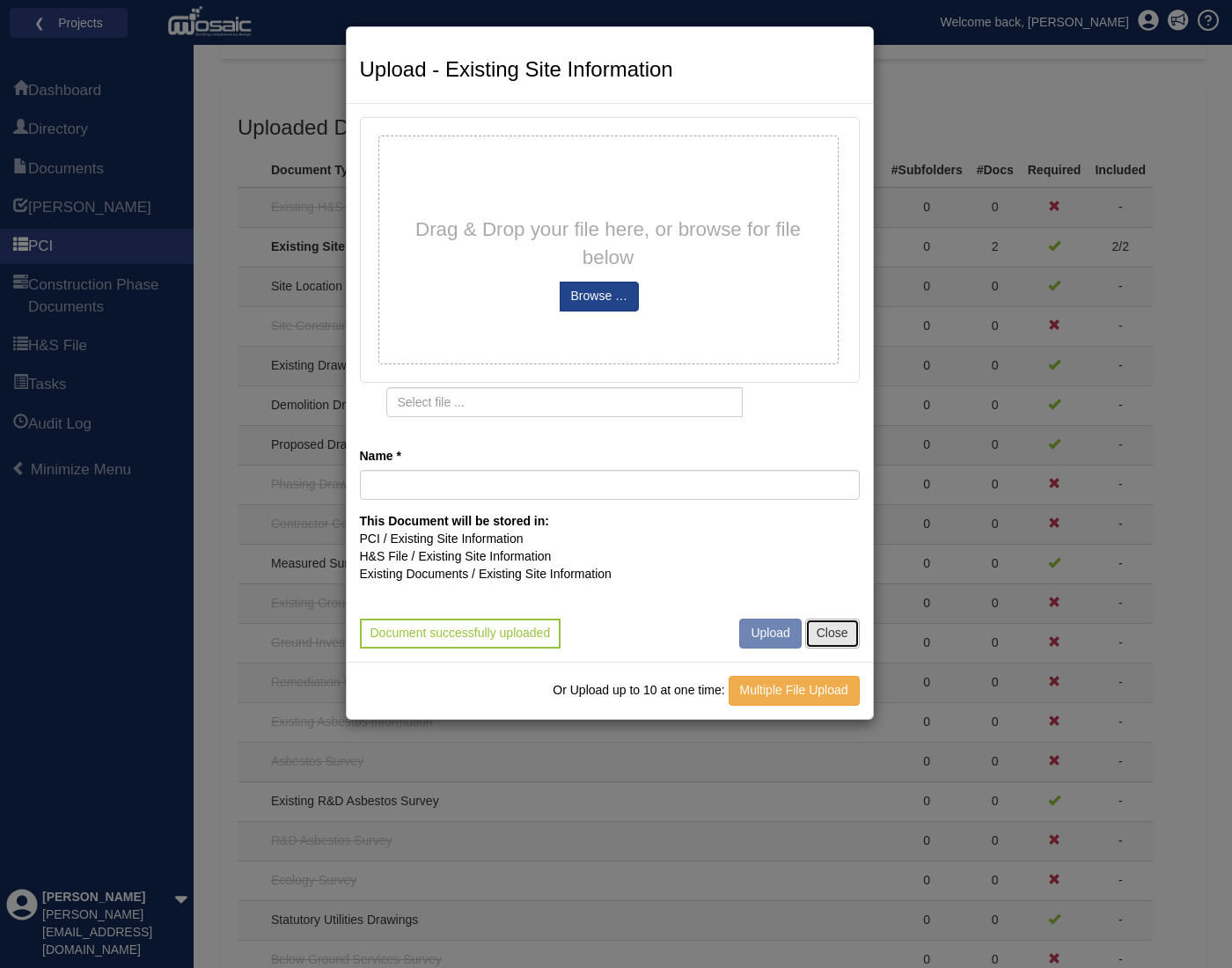
click at [833, 636] on button "Close" at bounding box center [832, 633] width 55 height 30
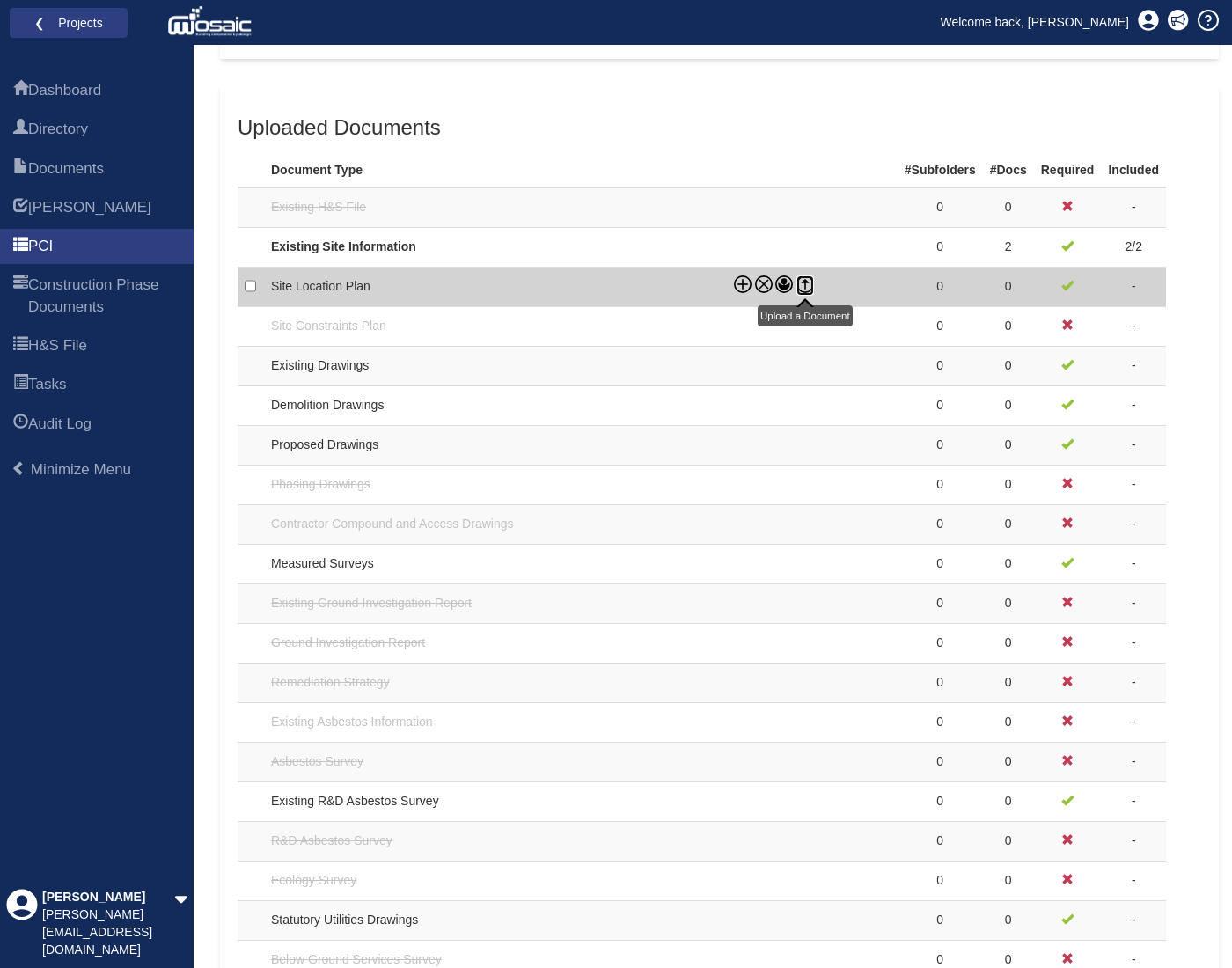
click at [804, 278] on icon at bounding box center [805, 285] width 18 height 18
checkbox input "true"
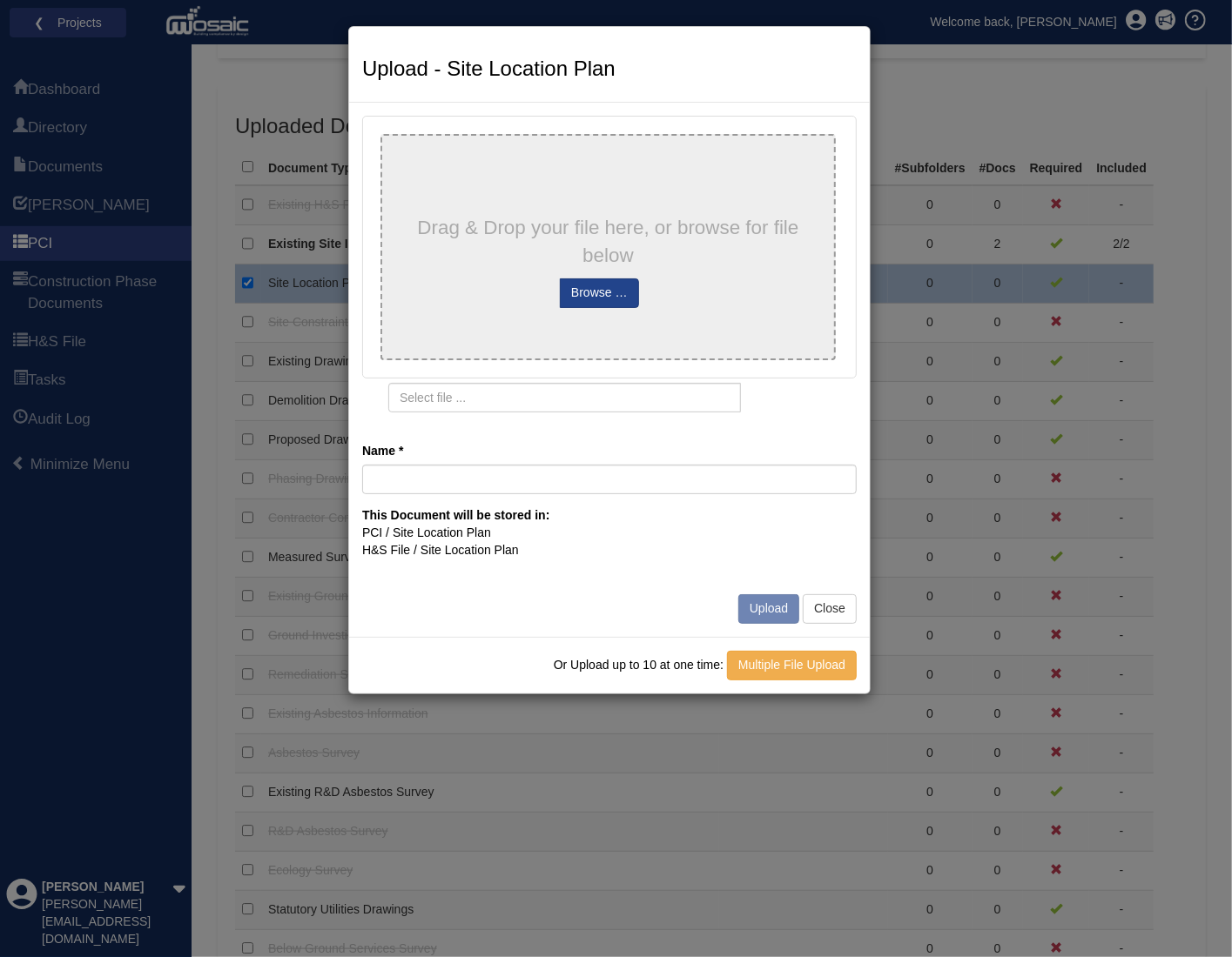
type input "4CR_A0000_Location Plan_250425"
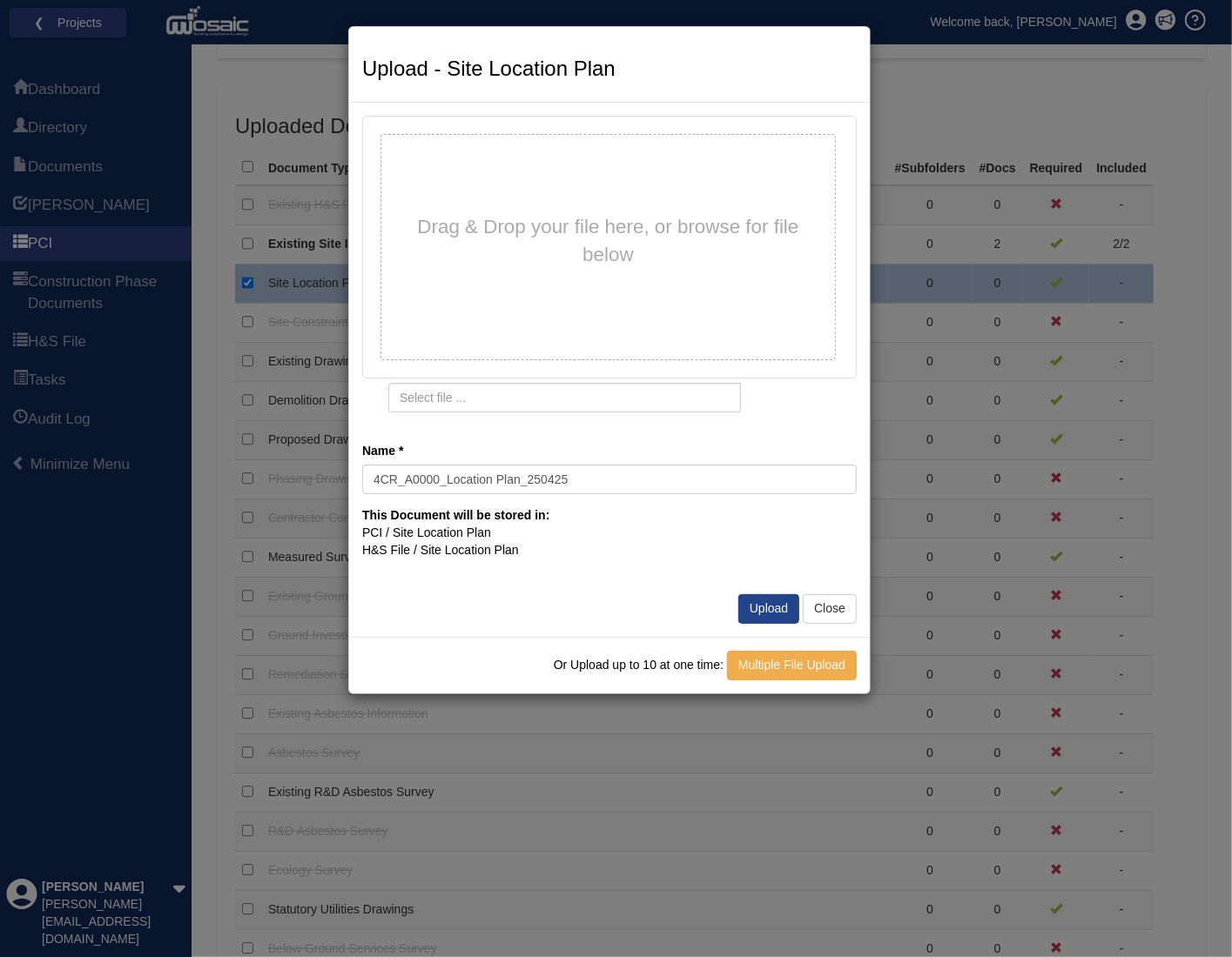
type input "4CR_A0000_Location Plan_250425.pdf"
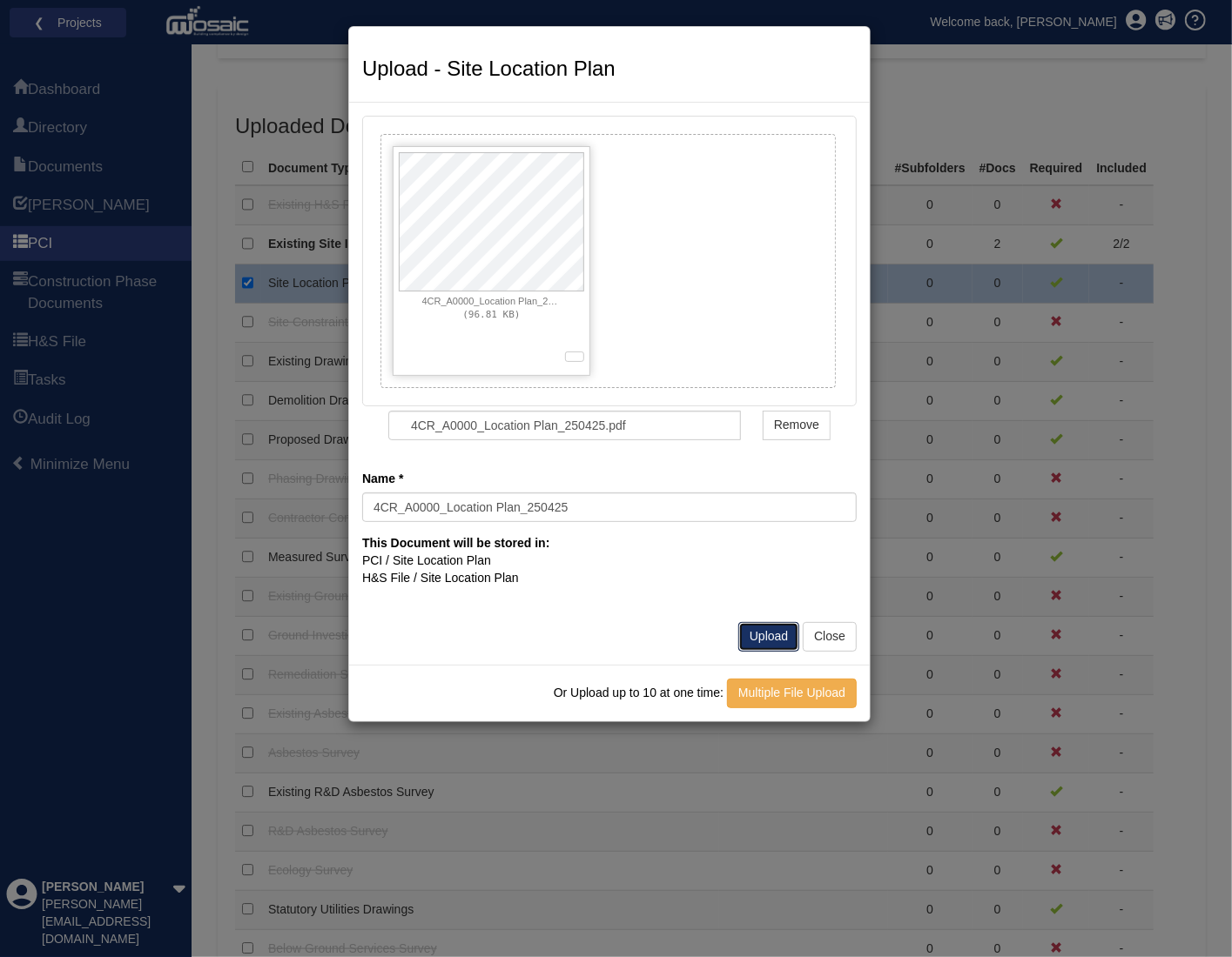
click at [767, 639] on button "Upload" at bounding box center [769, 637] width 61 height 30
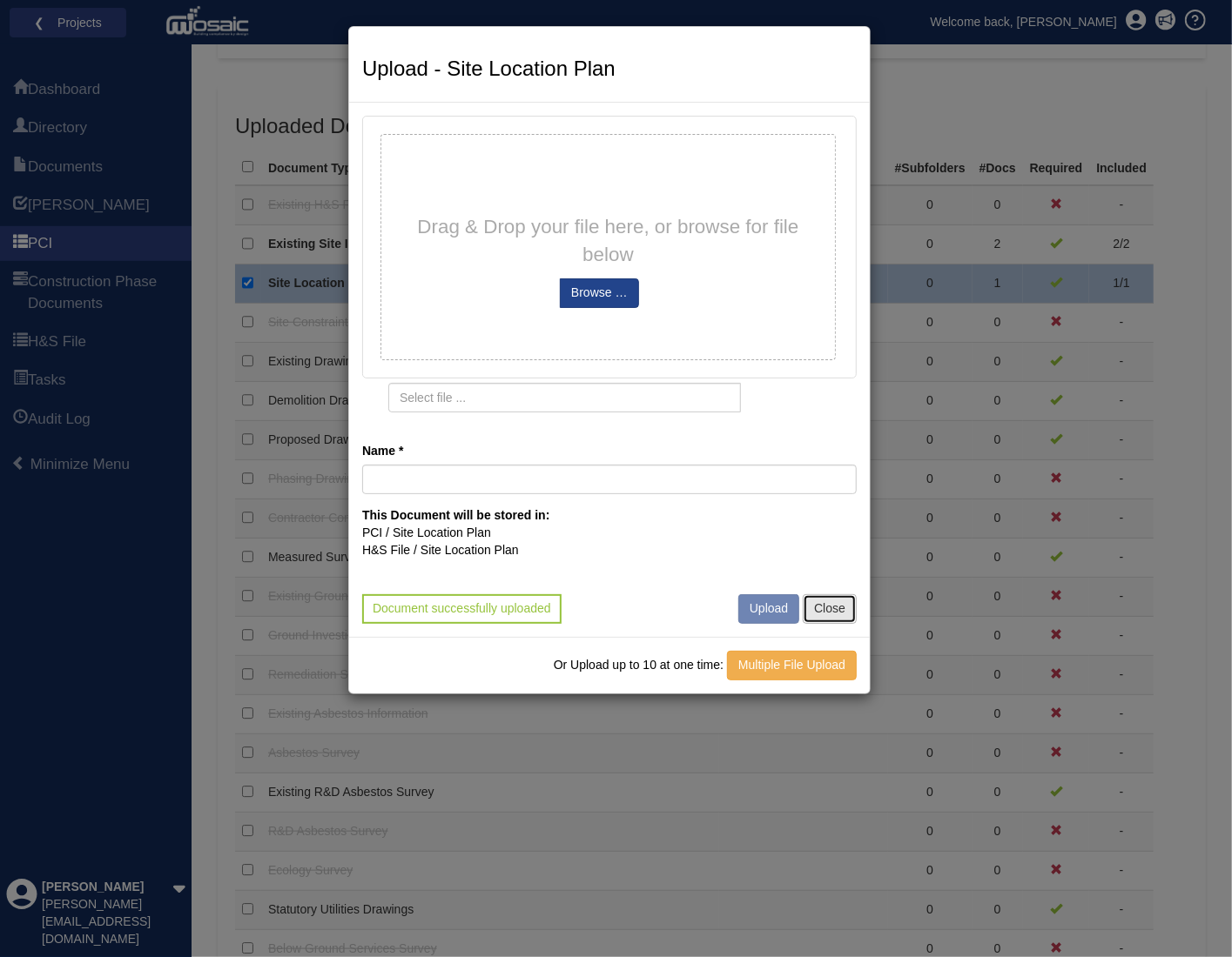
click at [840, 603] on button "Close" at bounding box center [829, 609] width 54 height 30
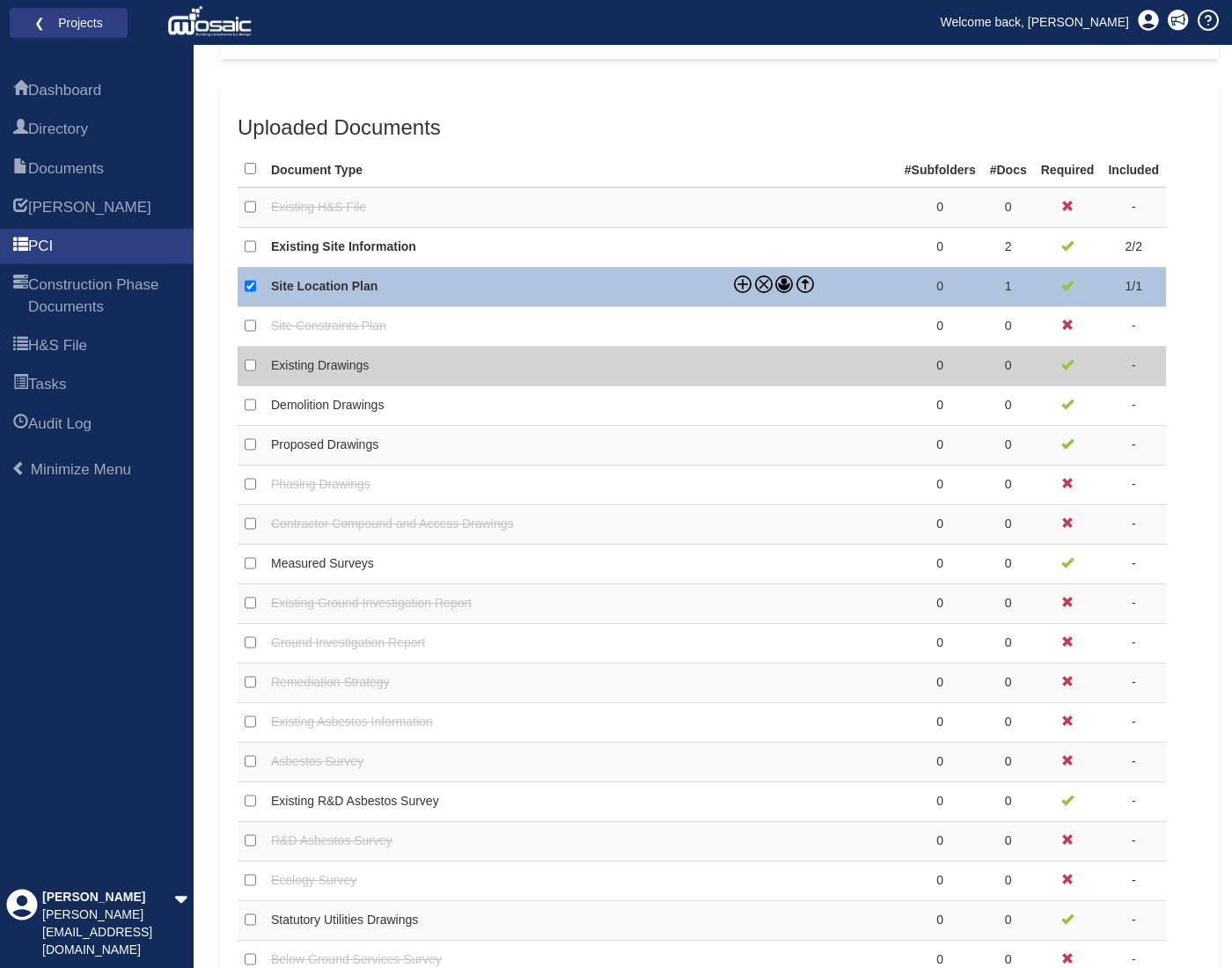
click at [817, 364] on td at bounding box center [812, 367] width 171 height 40
checkbox input "false"
checkbox input "true"
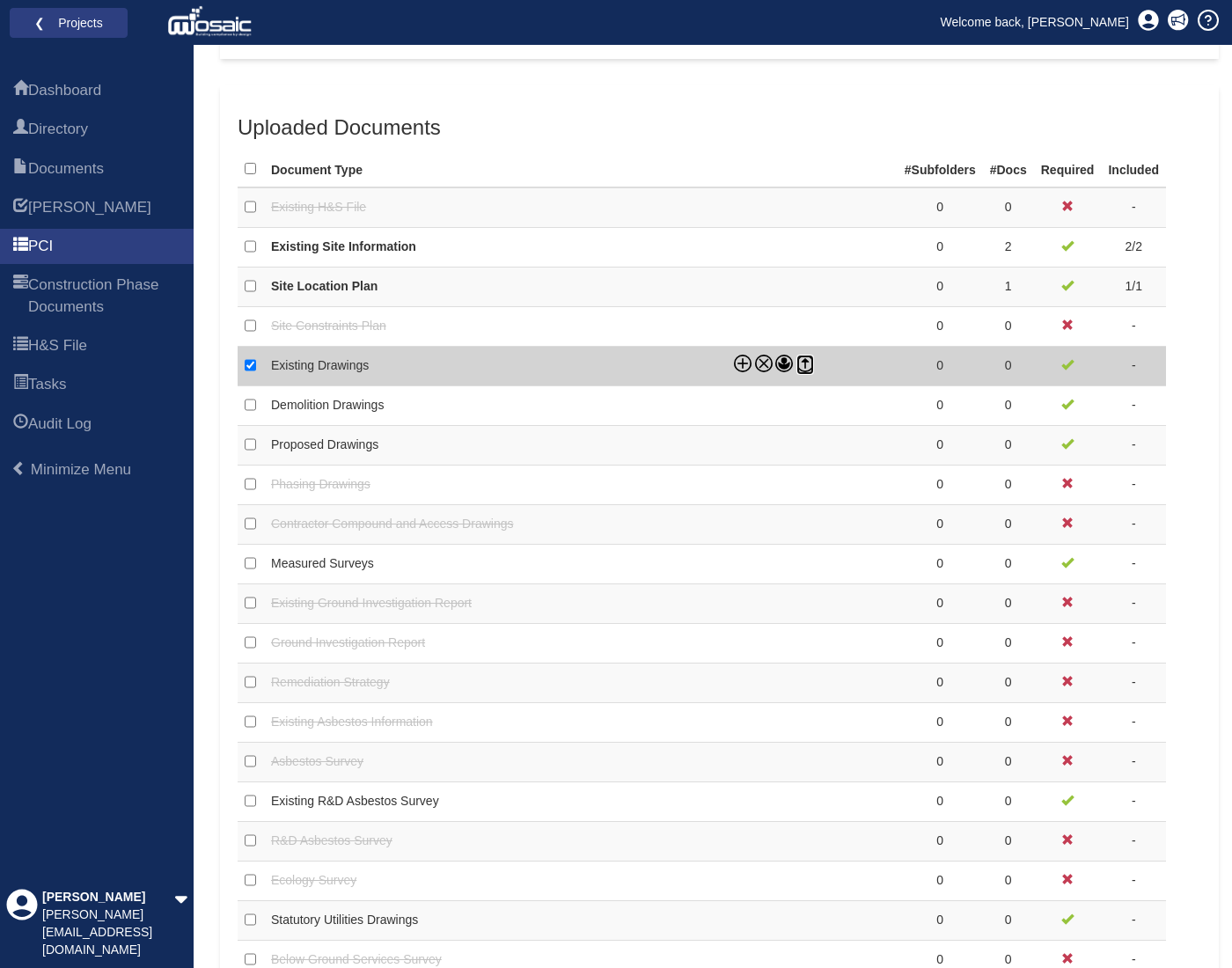
click at [808, 366] on icon at bounding box center [805, 364] width 18 height 18
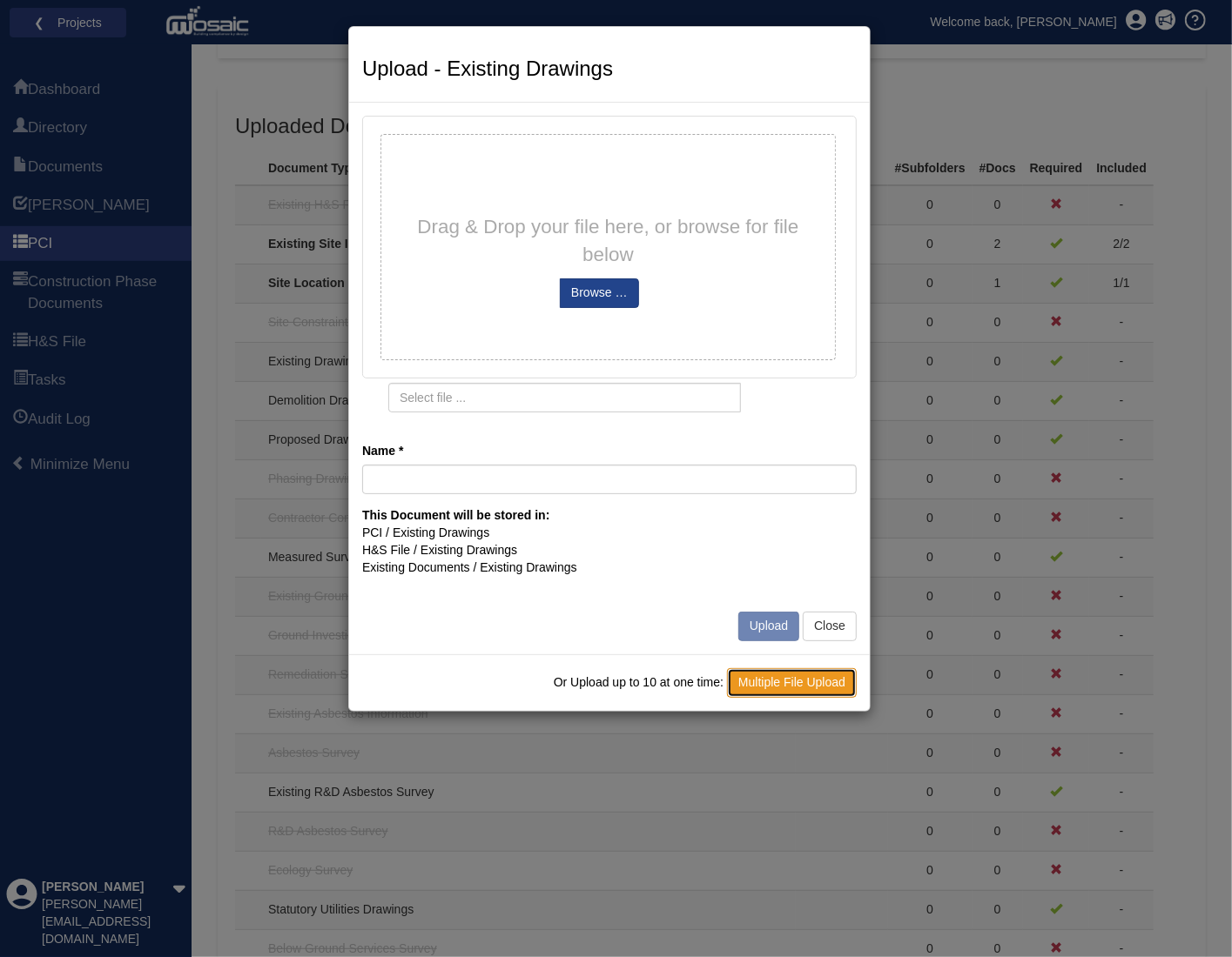
click at [786, 675] on link "Multiple File Upload" at bounding box center [791, 683] width 129 height 30
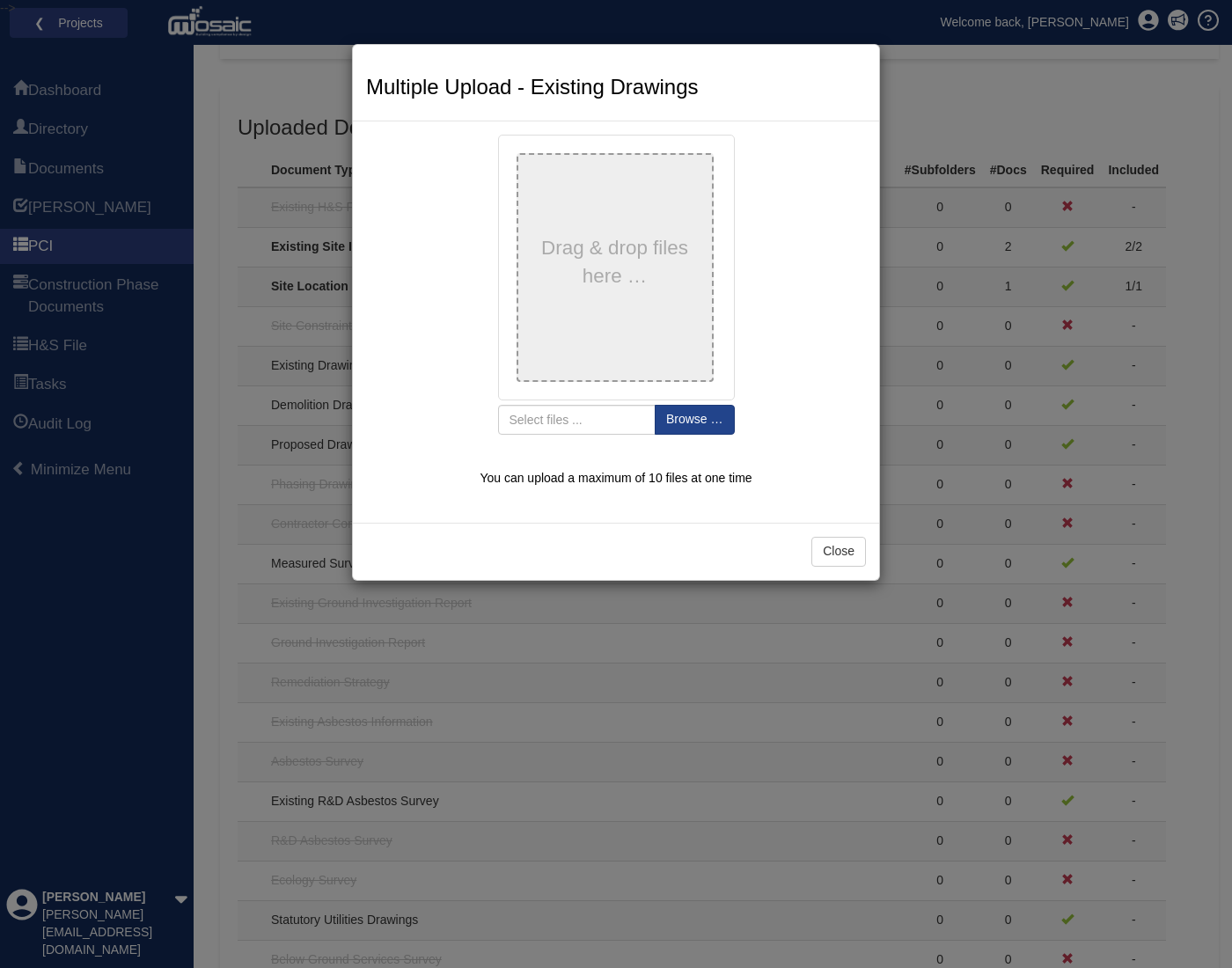
type input "4CR_A0001_Existing Site Plan_250425"
type input "4CR_A1000_Existing Plans L00 and L01 with Demolition_250425"
type input "4CR_A1001_Existing Plans Loft and Roof with Demolition_250425"
type input "4CR_A2000_Existing Sections AA and BB with Demolition_250425"
type input "4CR_A3000_Existing Front and Rear Elevations with Demolition_250425"
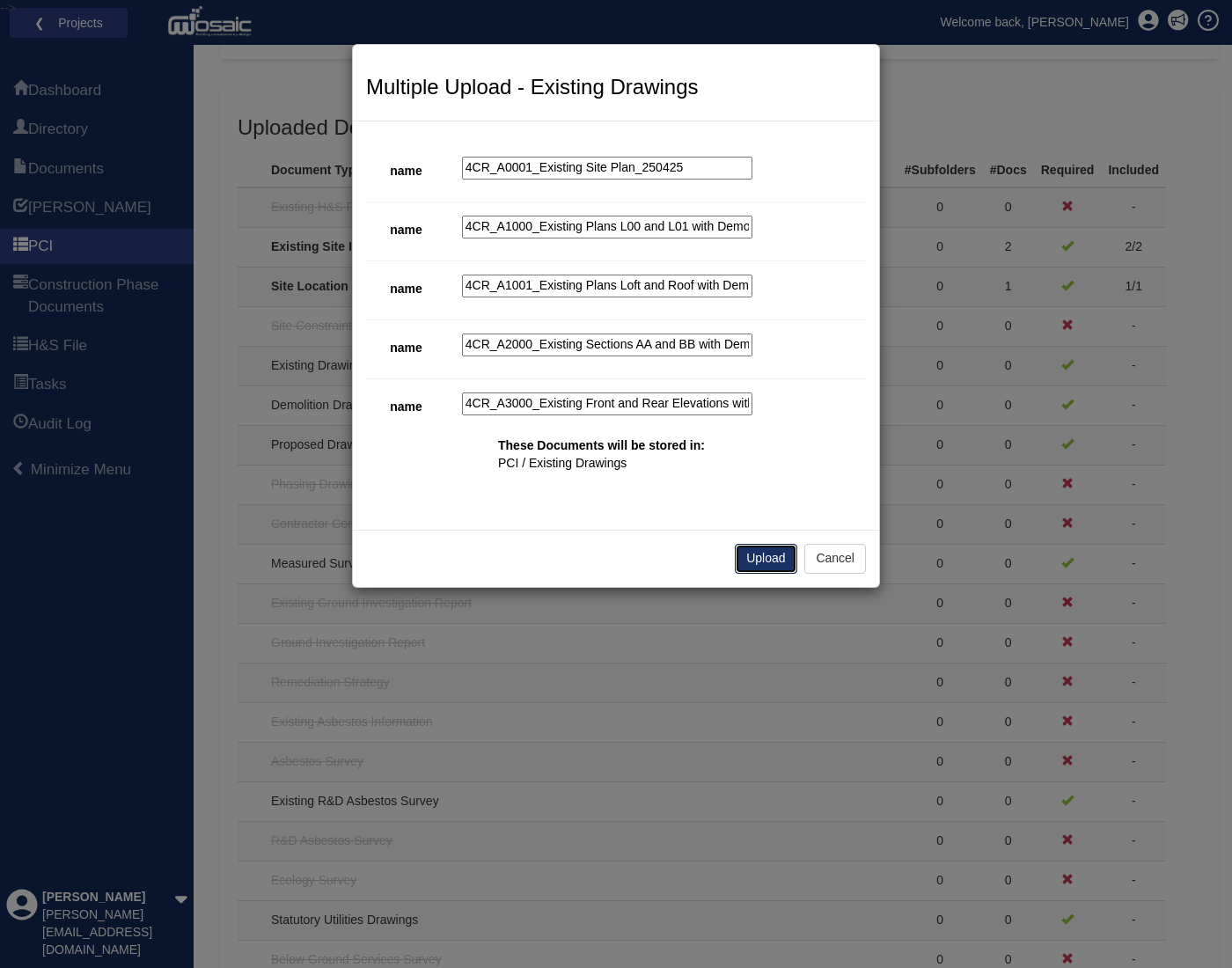
click at [765, 555] on button "Upload" at bounding box center [766, 558] width 62 height 30
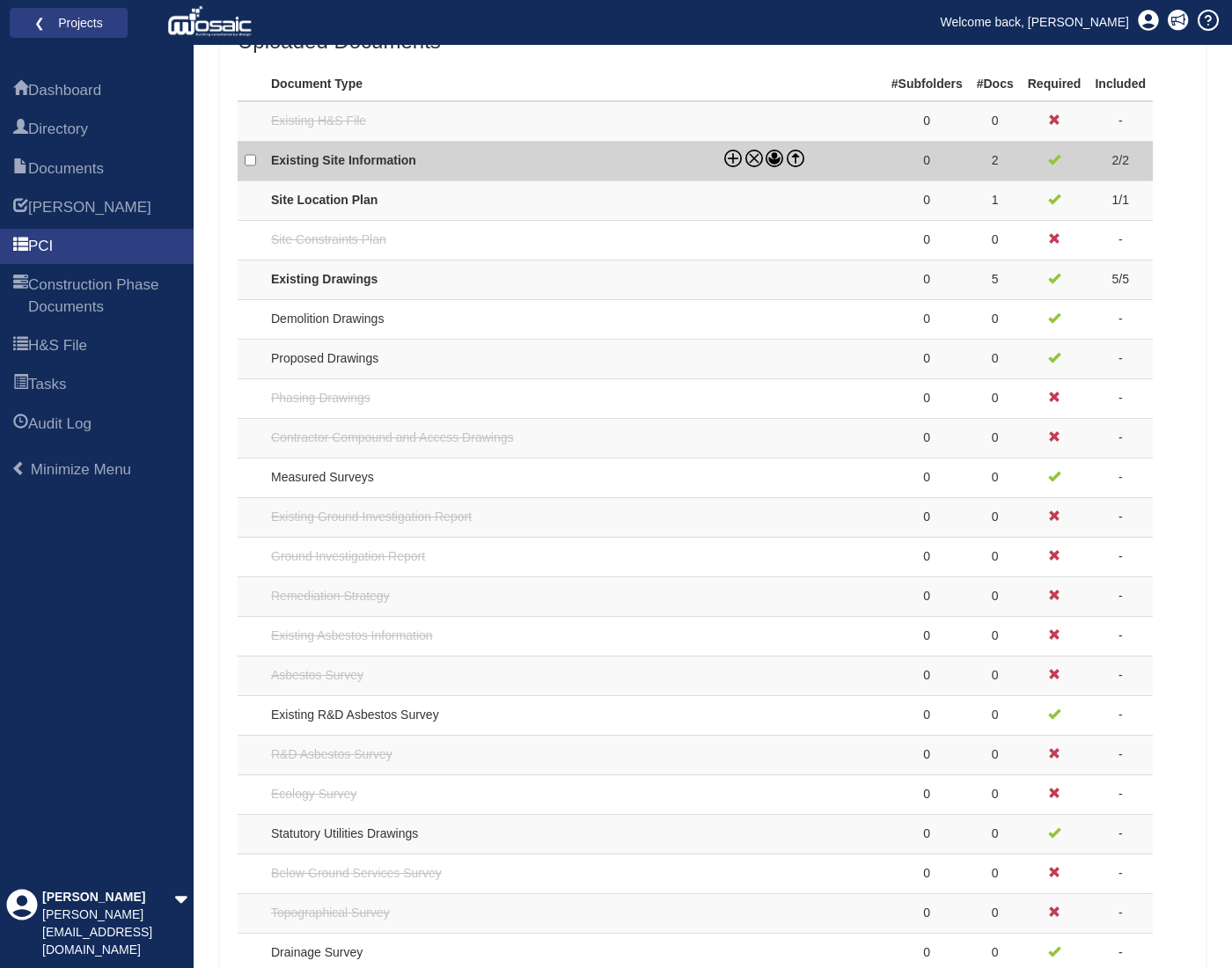
scroll to position [616, 0]
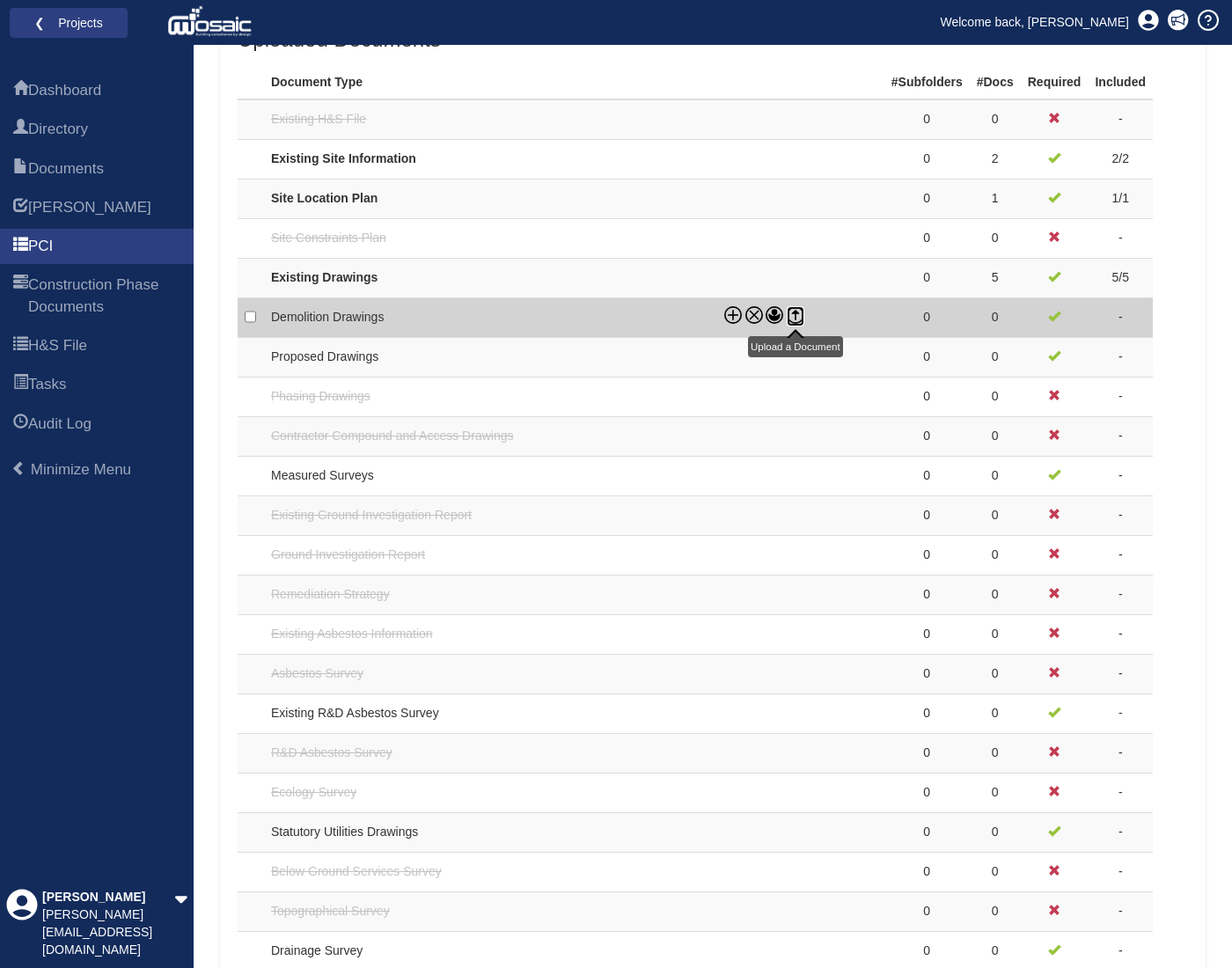
click at [800, 308] on icon at bounding box center [796, 316] width 18 height 18
checkbox input "true"
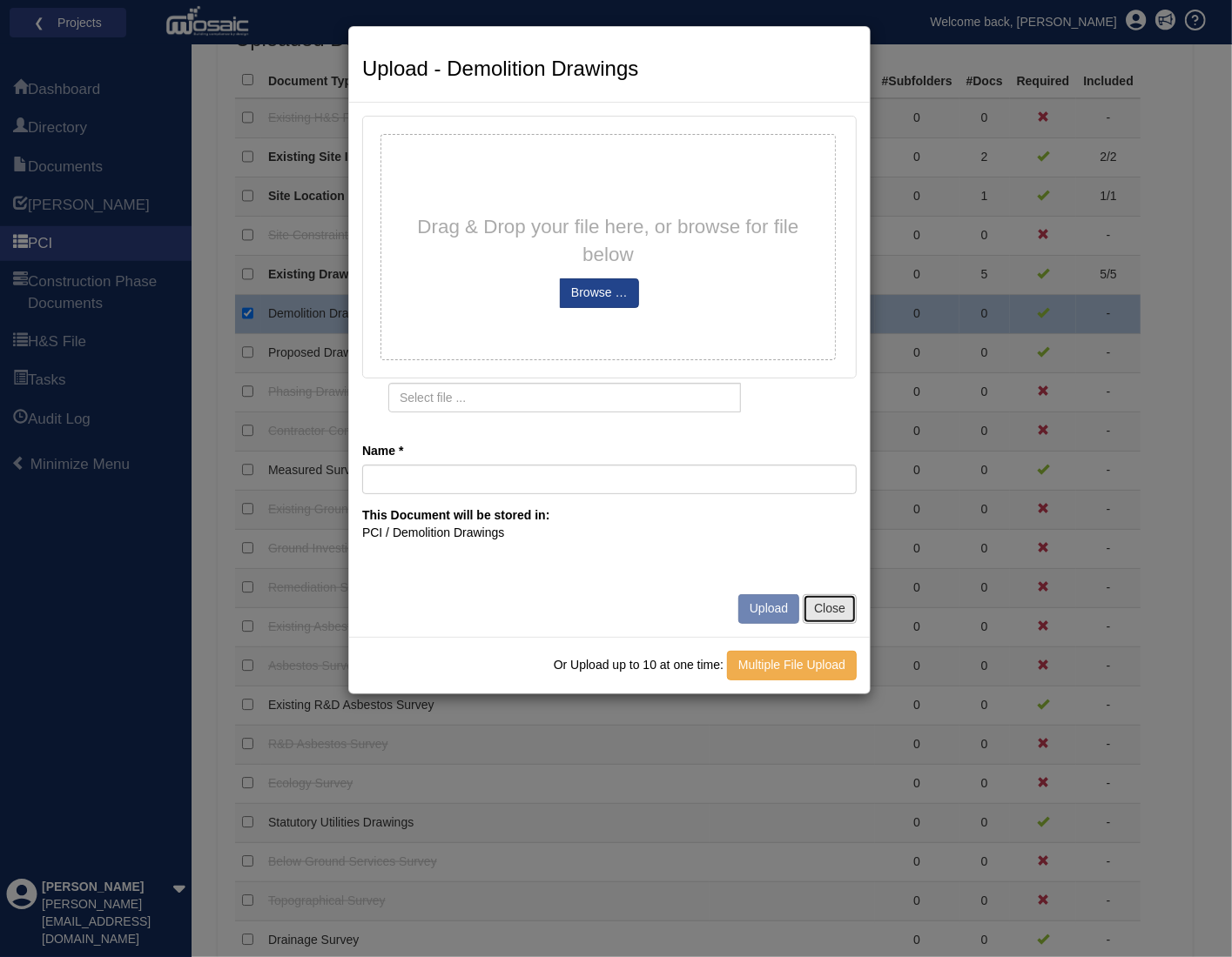
click at [809, 621] on button "Close" at bounding box center [829, 609] width 54 height 30
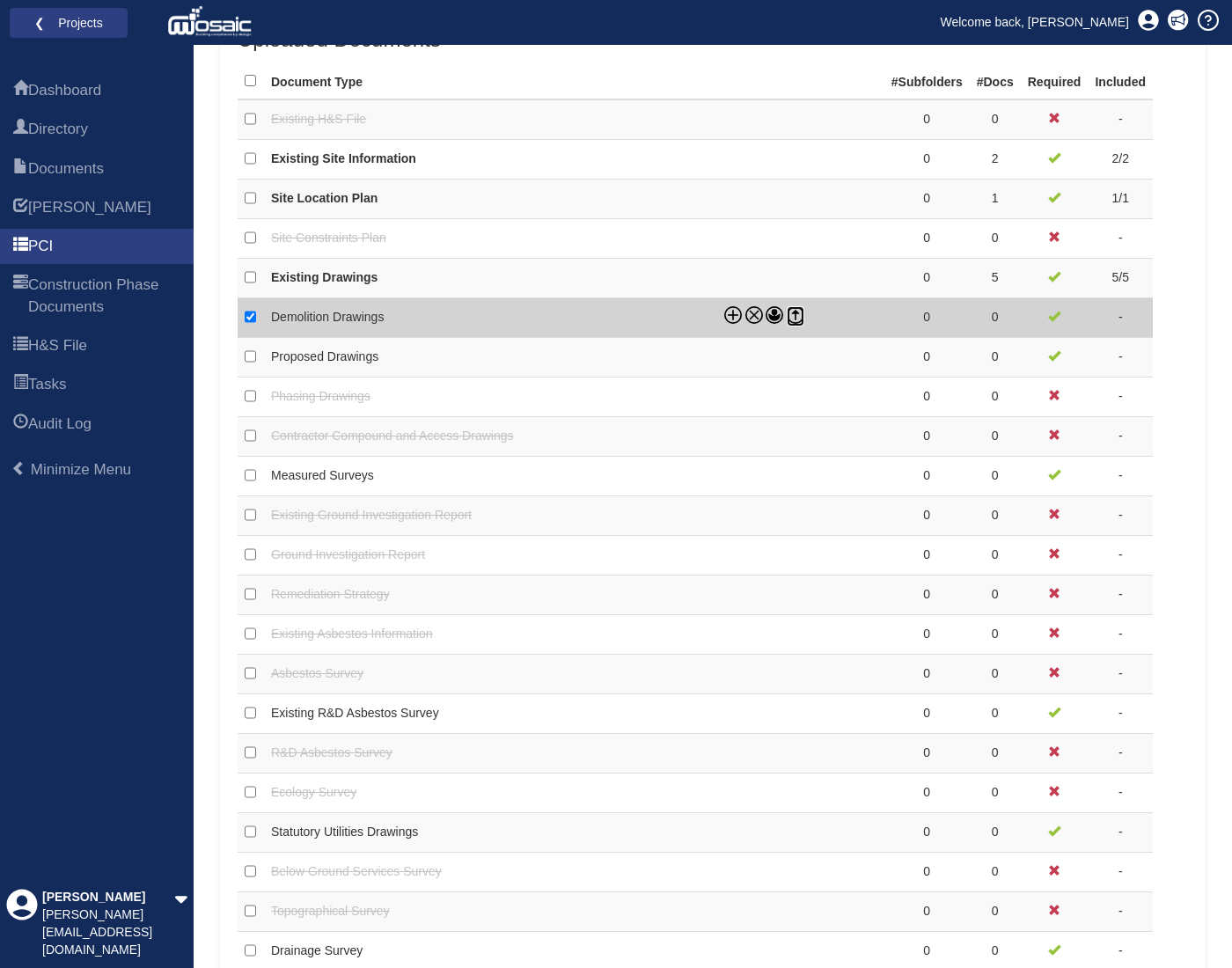
click at [787, 316] on icon at bounding box center [796, 316] width 18 height 18
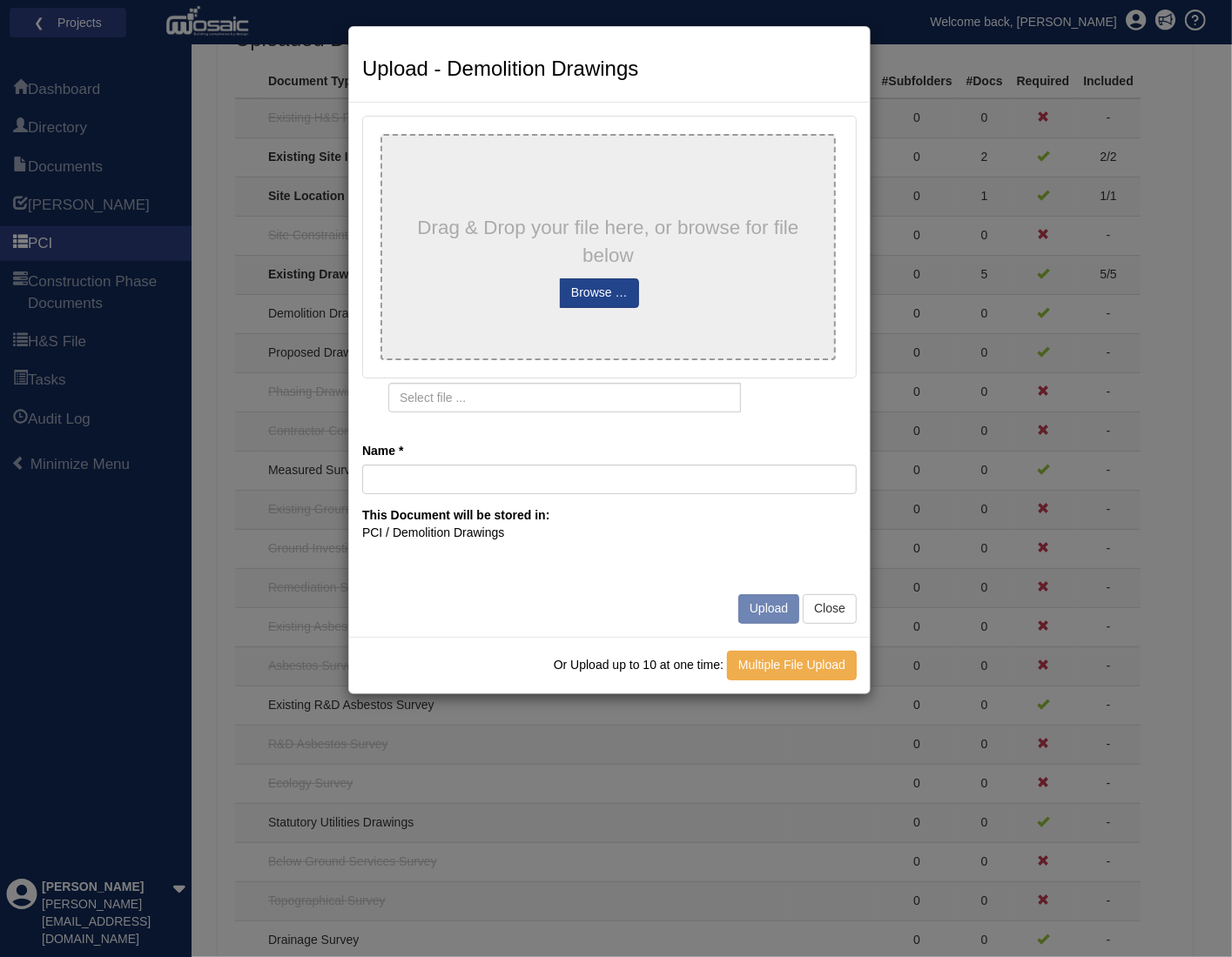
type input "4CR_A3000_Existing Front and Rear Elevations with Demolition_250425"
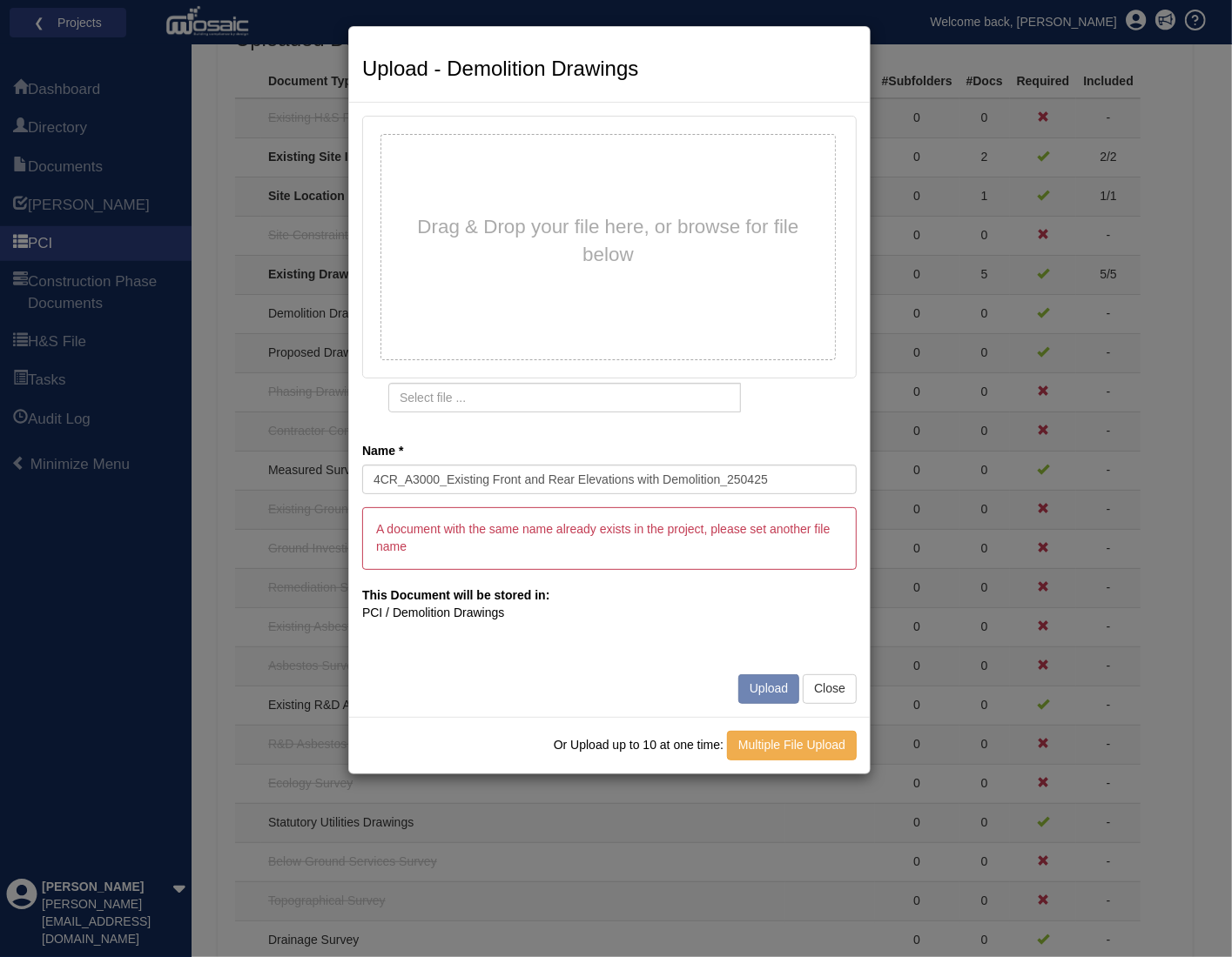
type input "No files selected"
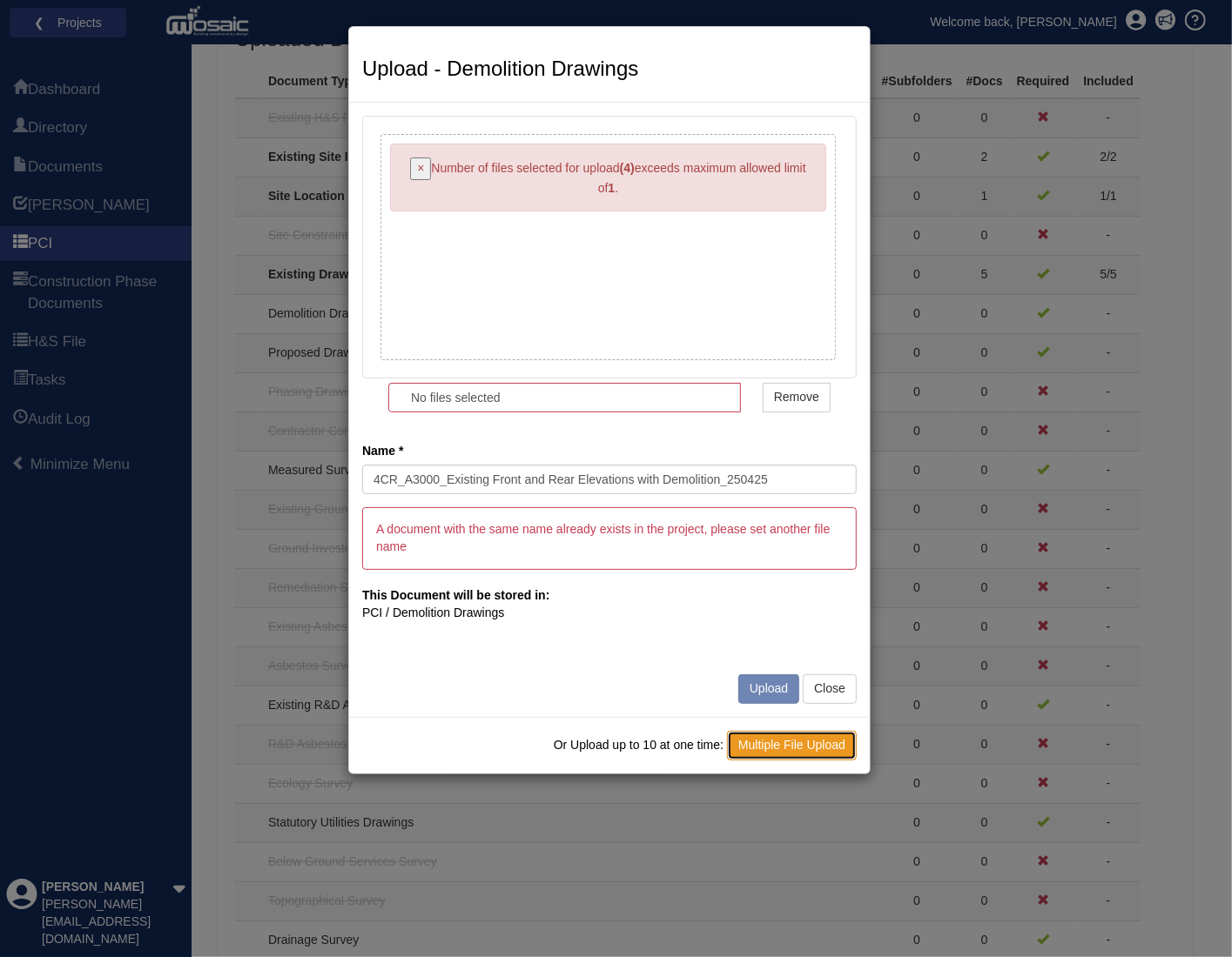
click at [786, 742] on link "Multiple File Upload" at bounding box center [791, 746] width 129 height 30
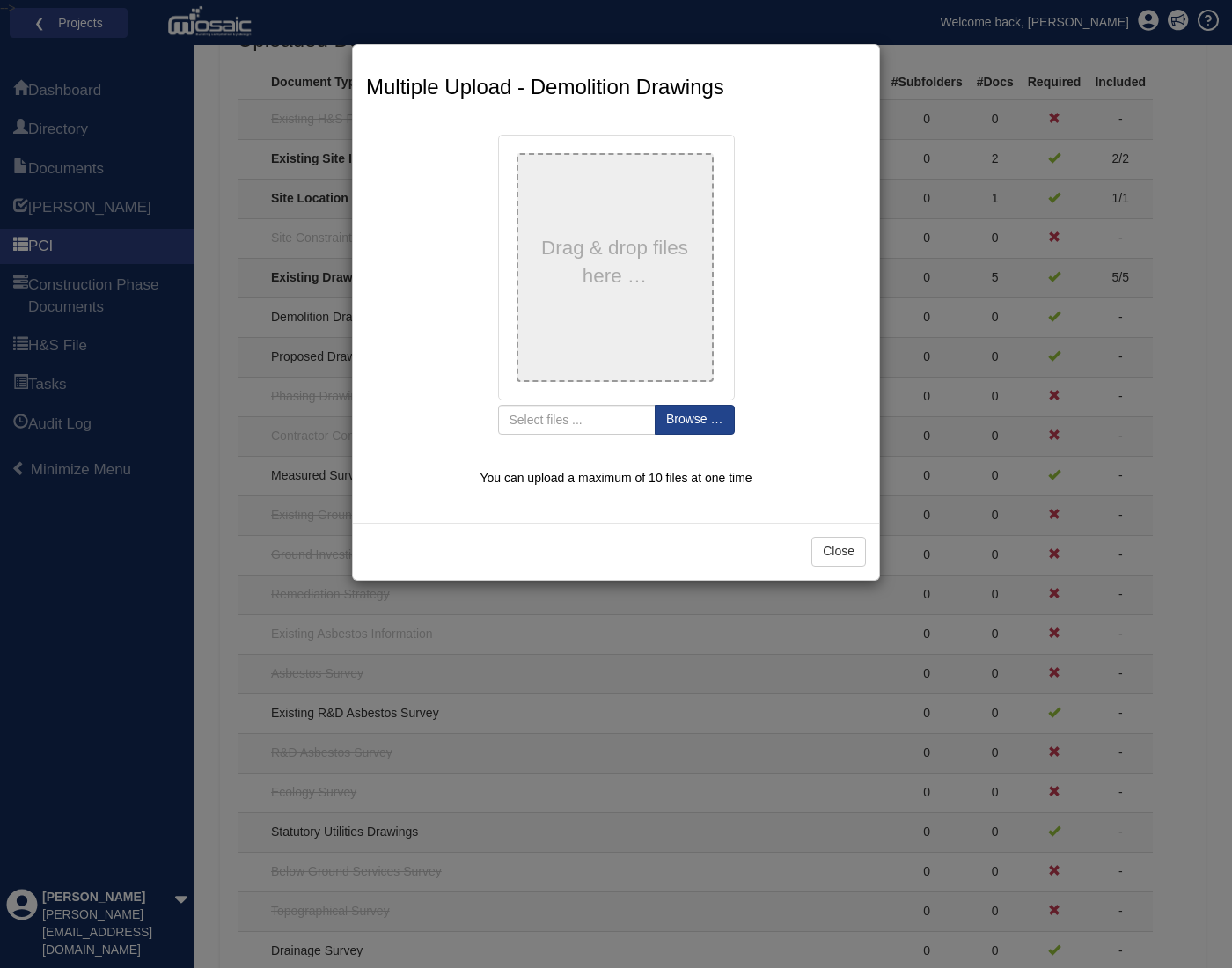
type input "4CR_A2000_Existing Sections AA and BB with Demolition_250425"
type input "4CR_A3000_Existing Front and Rear Elevations with Demolition_250425"
type input "4CR_A1000_Existing Plans L00 and L01 with Demolition_250425"
type input "4CR_A1001_Existing Plans Loft and Roof with Demolition_250425"
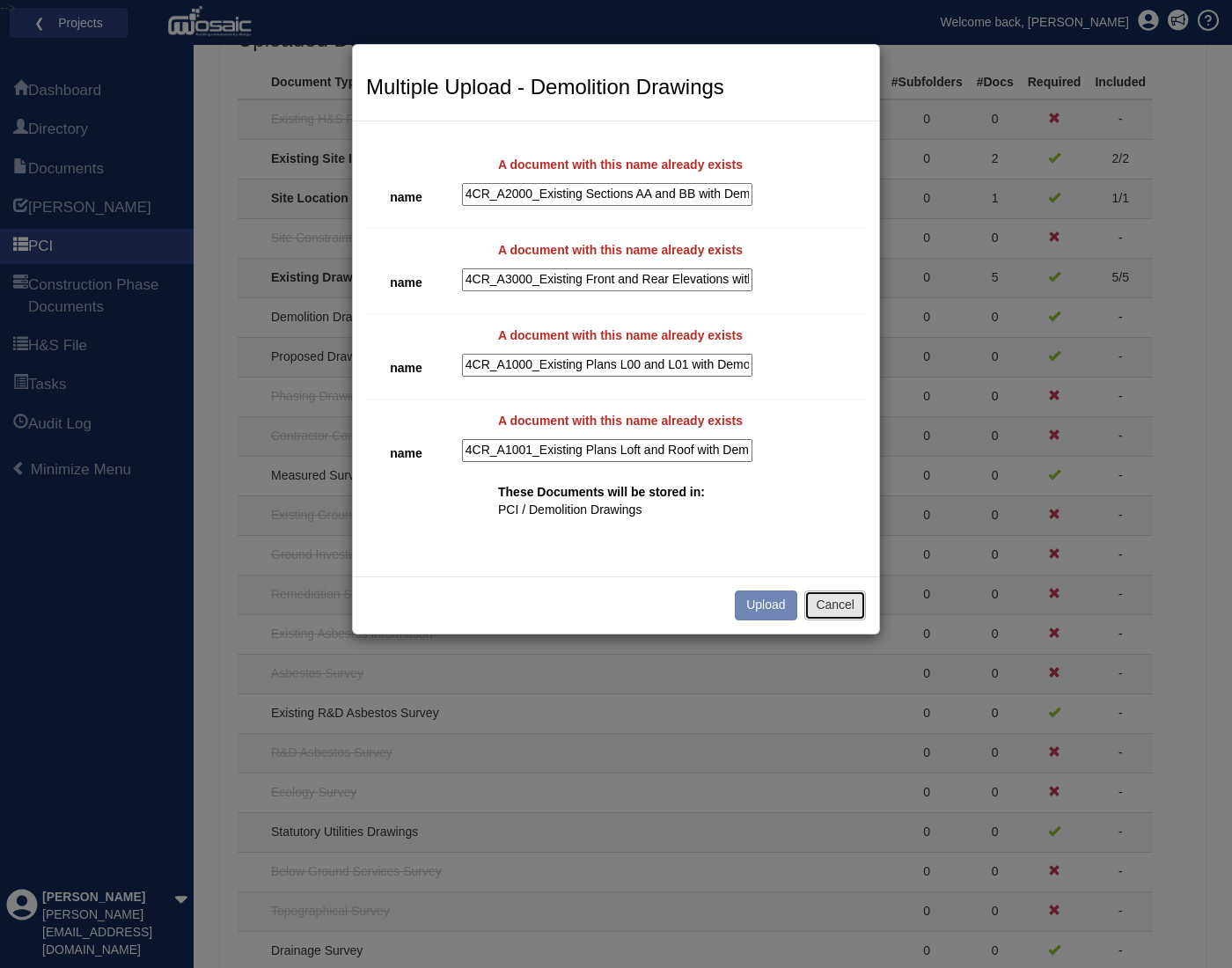
click at [832, 602] on button "Cancel" at bounding box center [835, 605] width 62 height 30
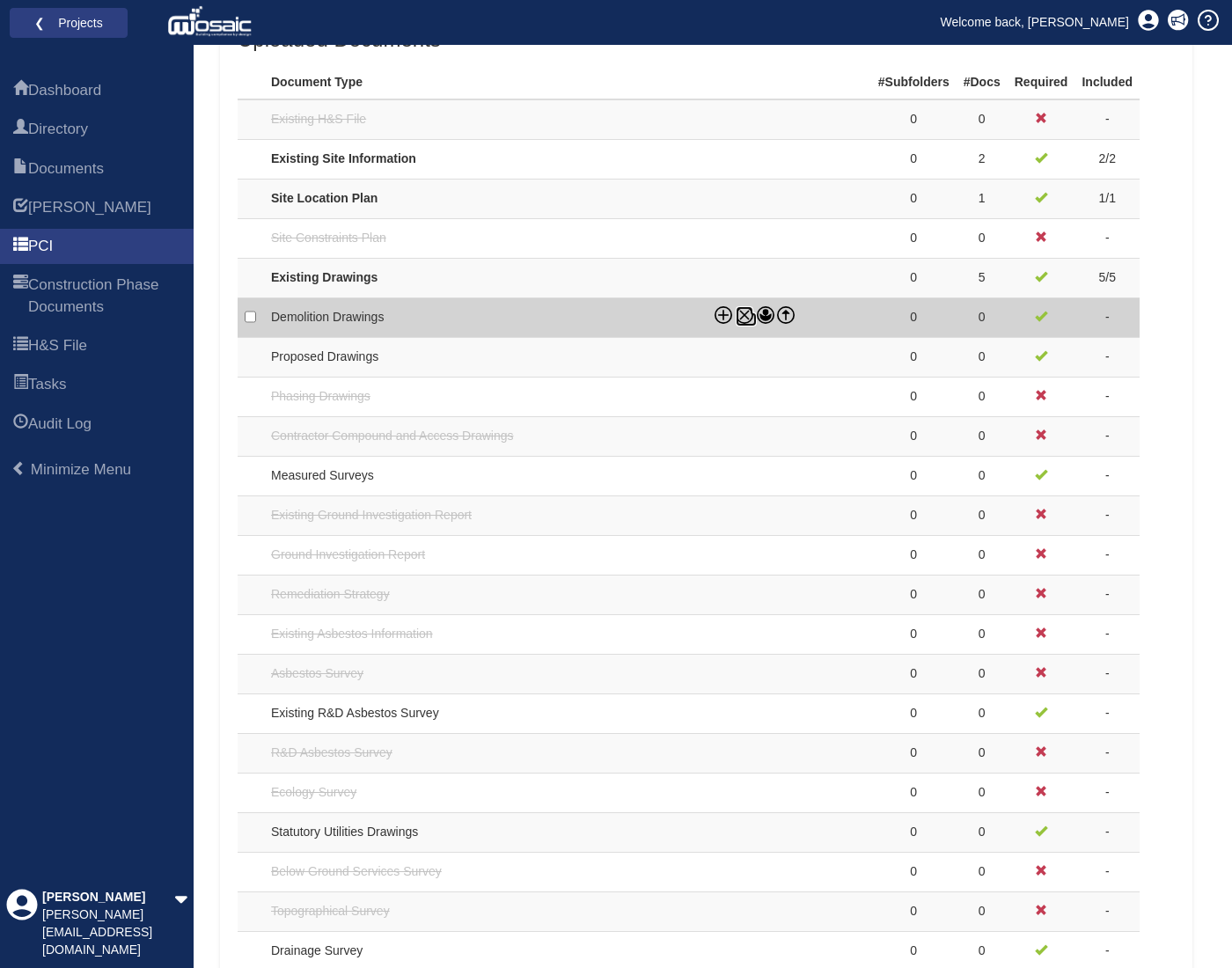
click at [746, 312] on icon at bounding box center [744, 316] width 18 height 18
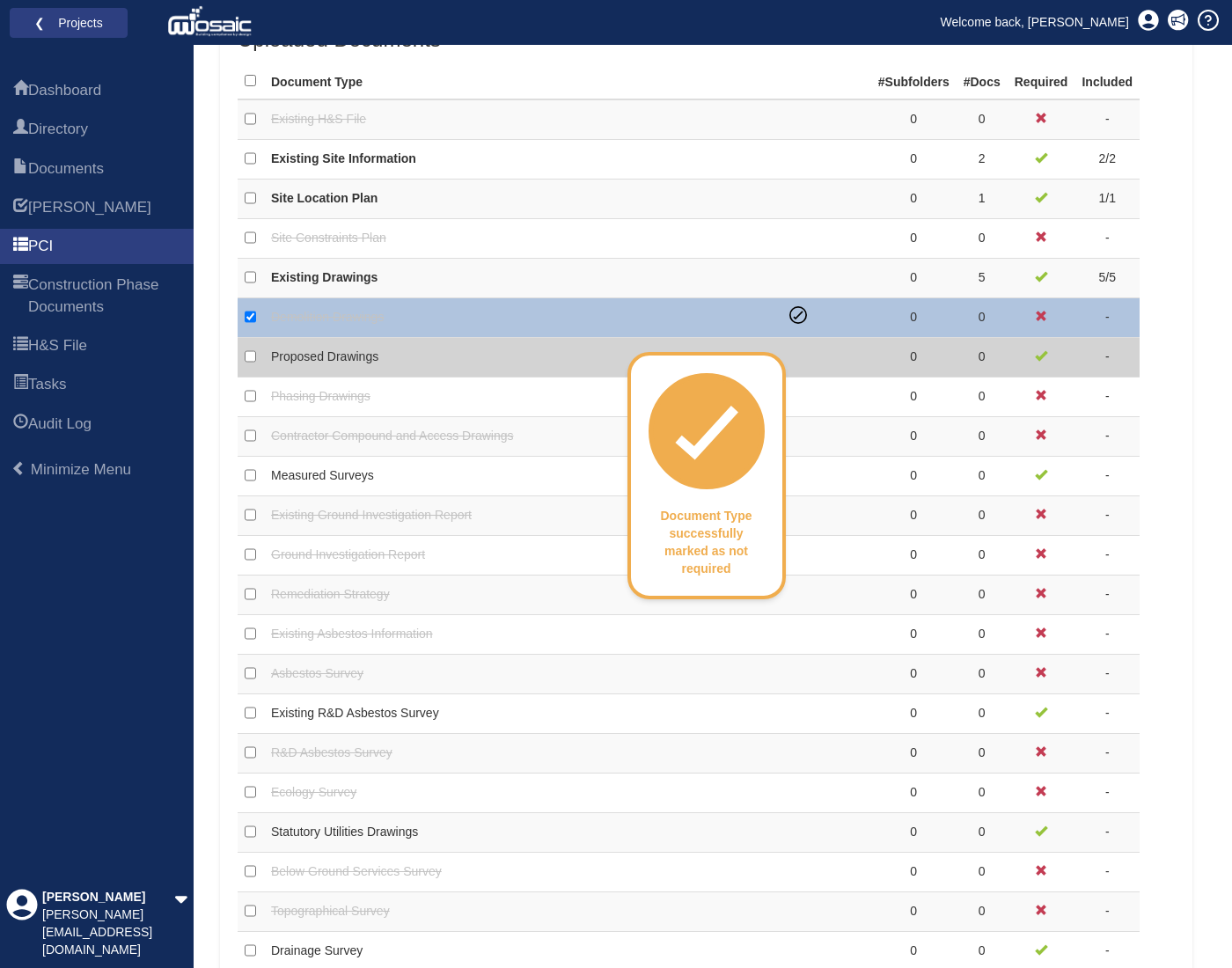
click at [426, 356] on td "Proposed Drawings" at bounding box center [523, 358] width 519 height 40
checkbox input "false"
checkbox input "true"
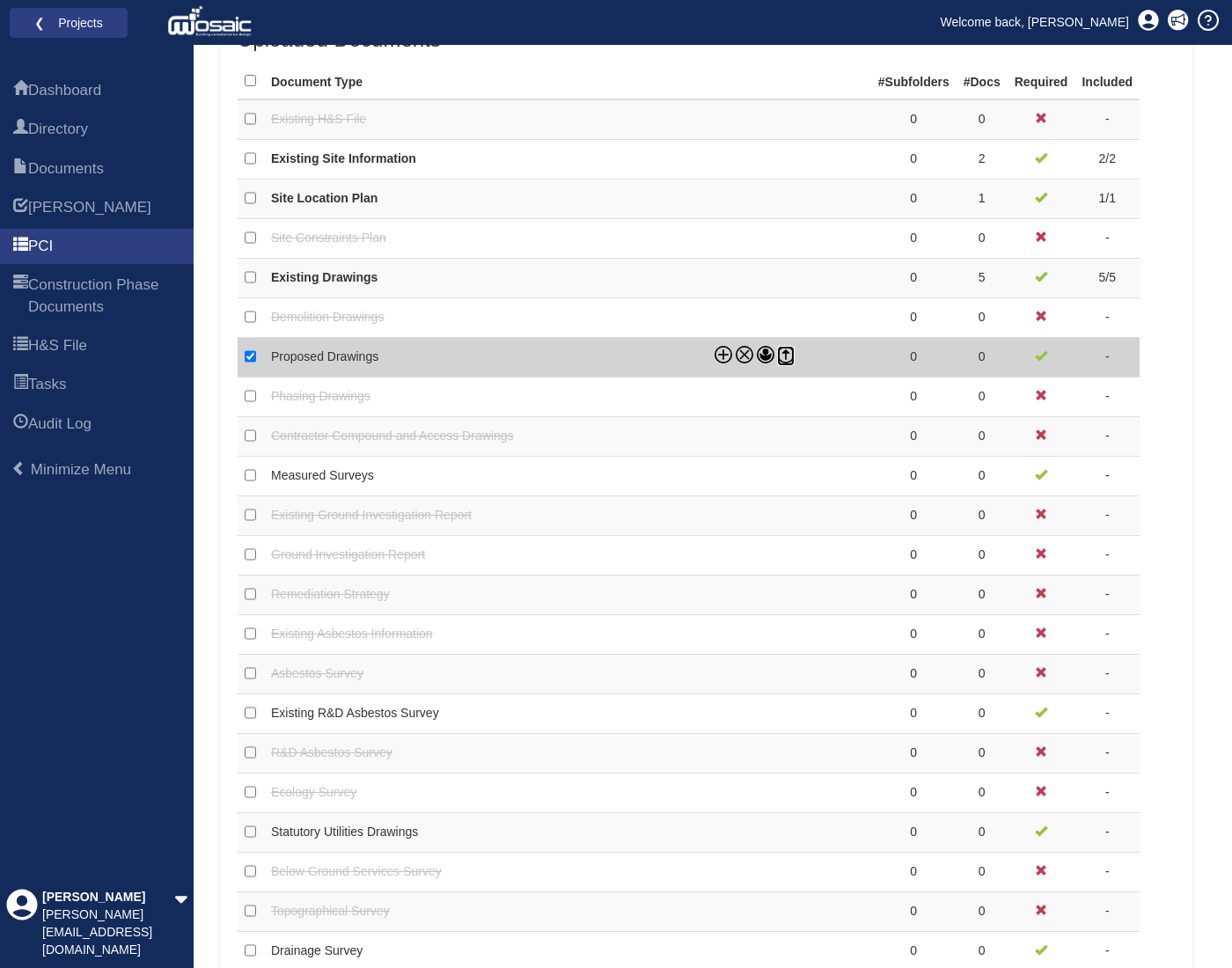
click at [783, 358] on icon at bounding box center [786, 355] width 18 height 18
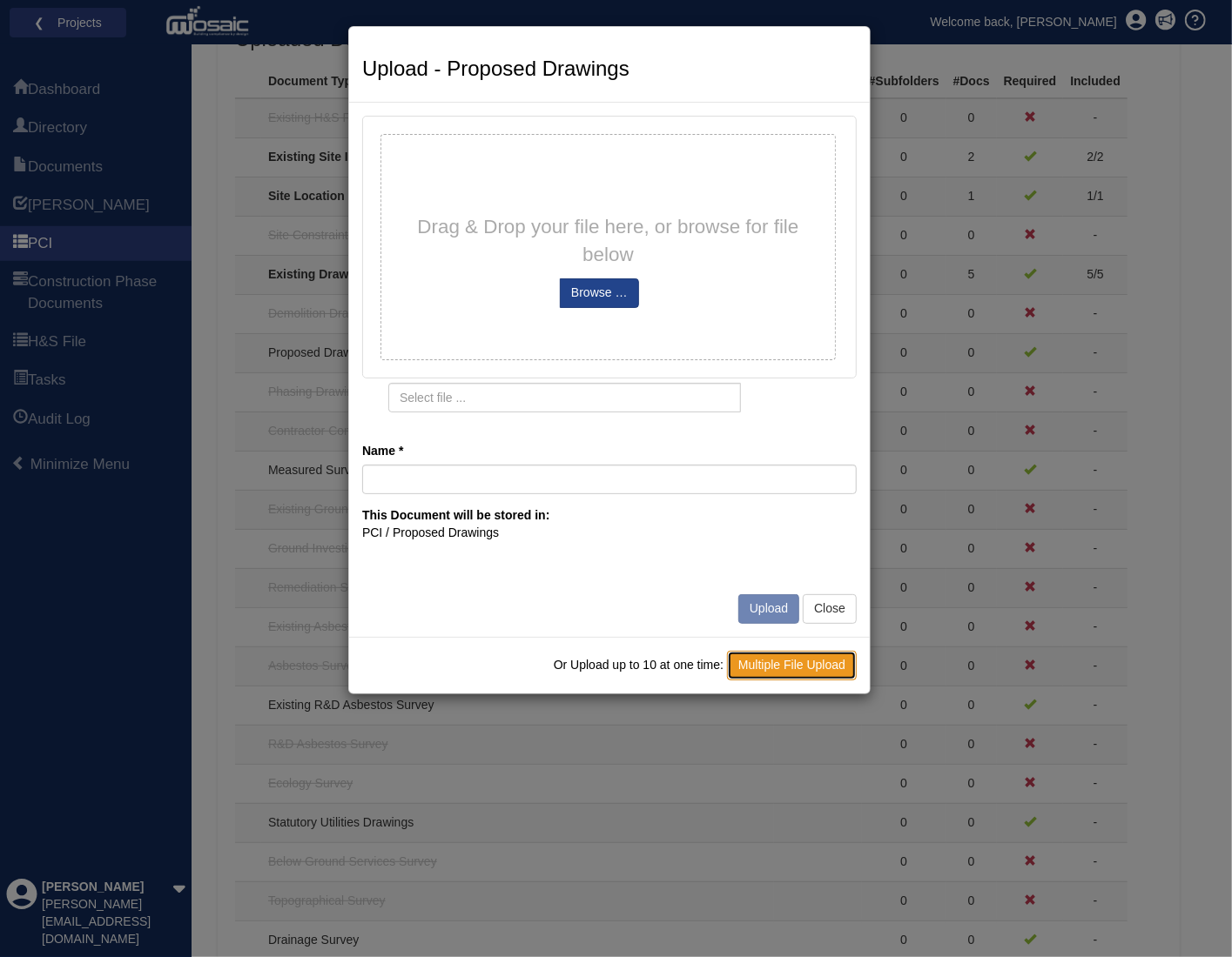
click at [822, 668] on link "Multiple File Upload" at bounding box center [791, 666] width 129 height 30
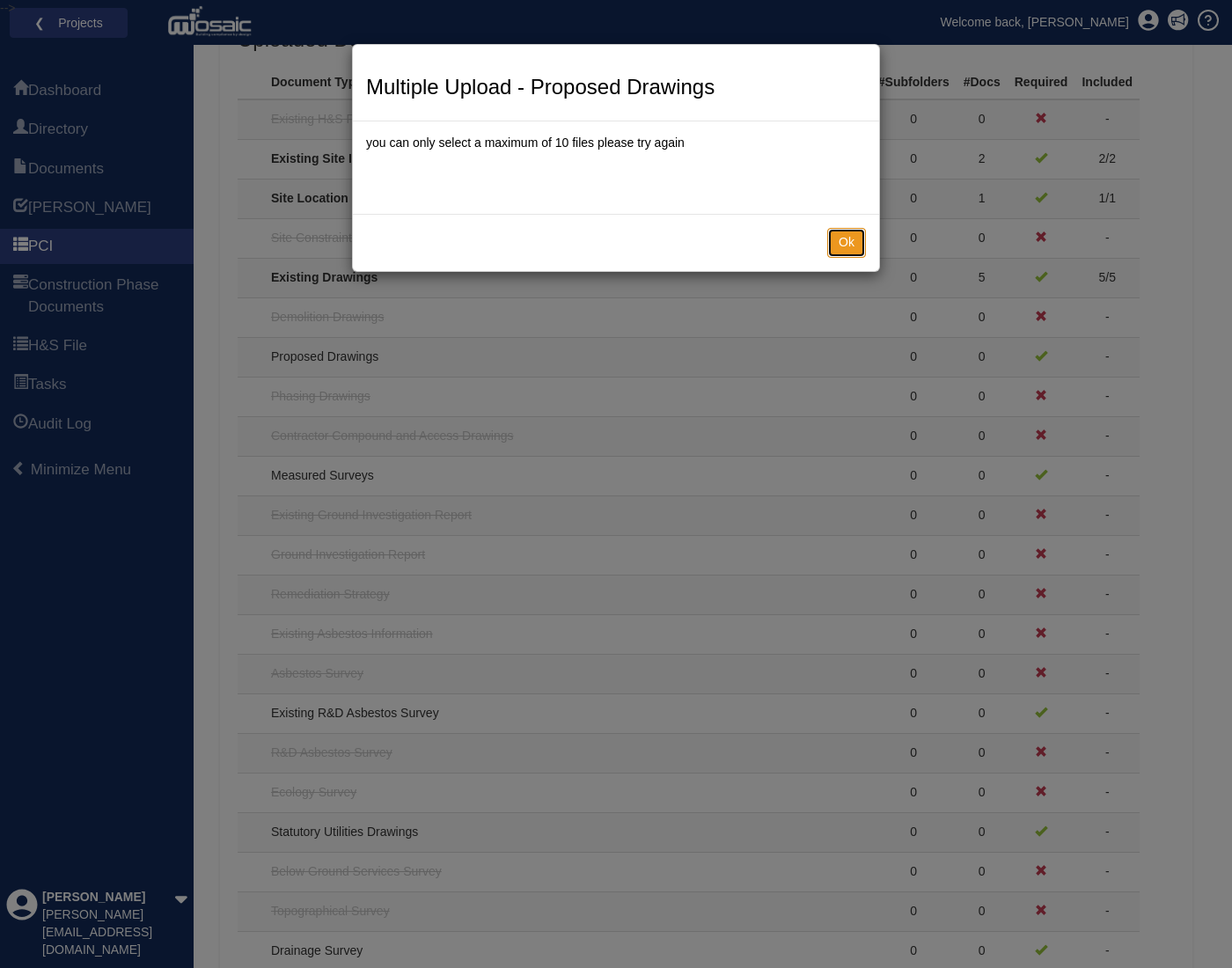
click at [844, 246] on button "Ok" at bounding box center [846, 243] width 39 height 30
type input "48 files selected"
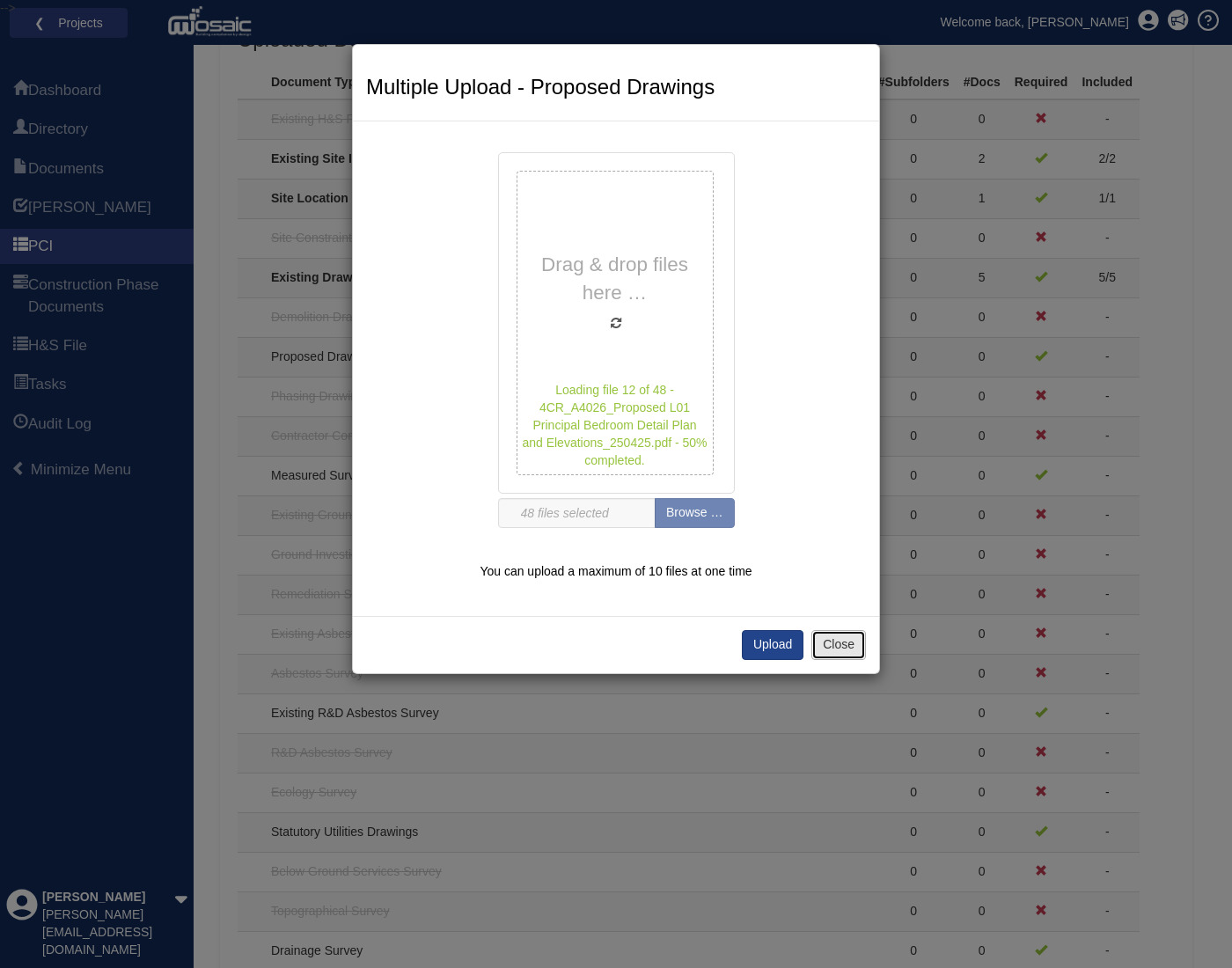
click at [820, 636] on button "Close" at bounding box center [838, 645] width 55 height 30
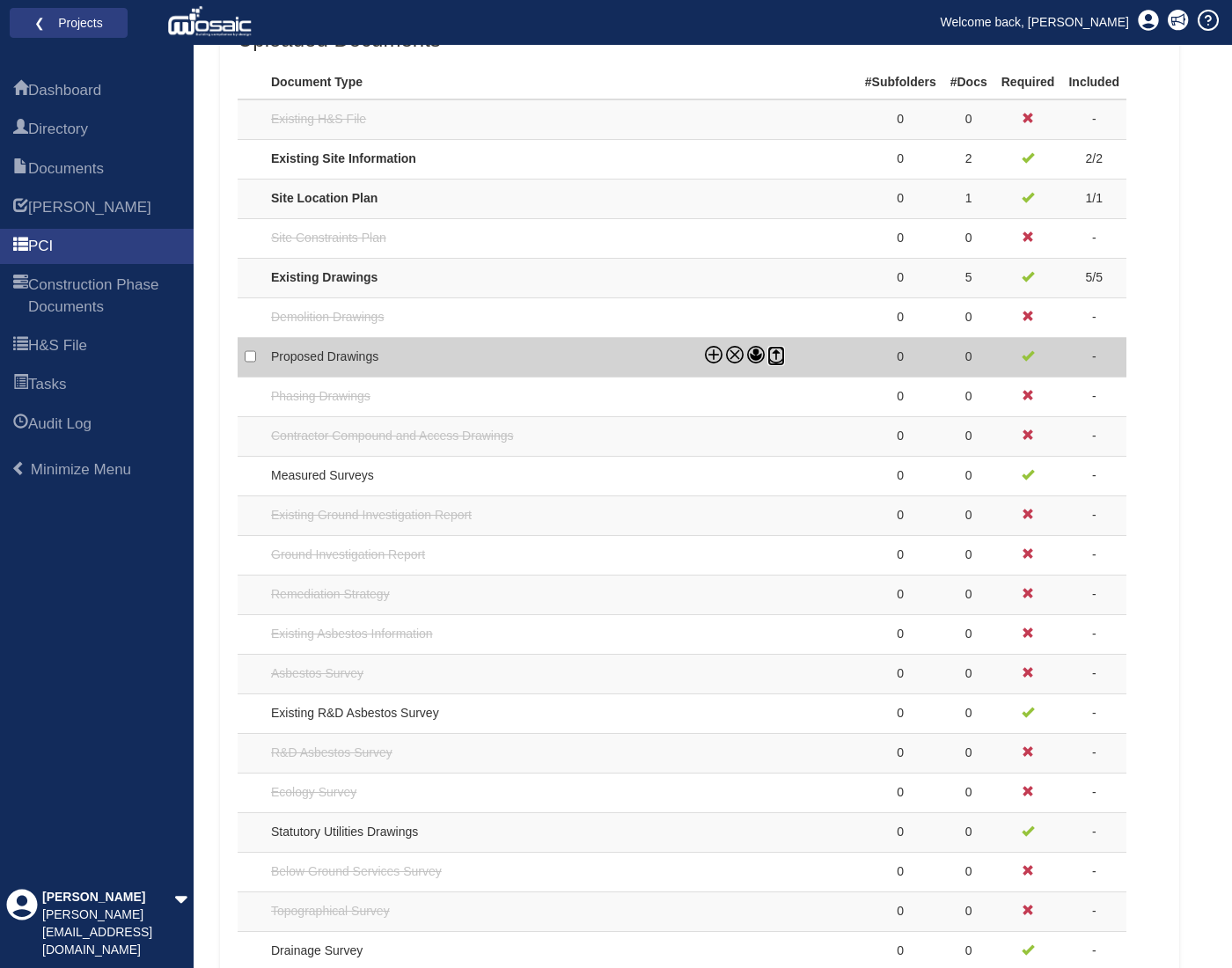
click at [780, 347] on icon at bounding box center [776, 355] width 18 height 18
checkbox input "true"
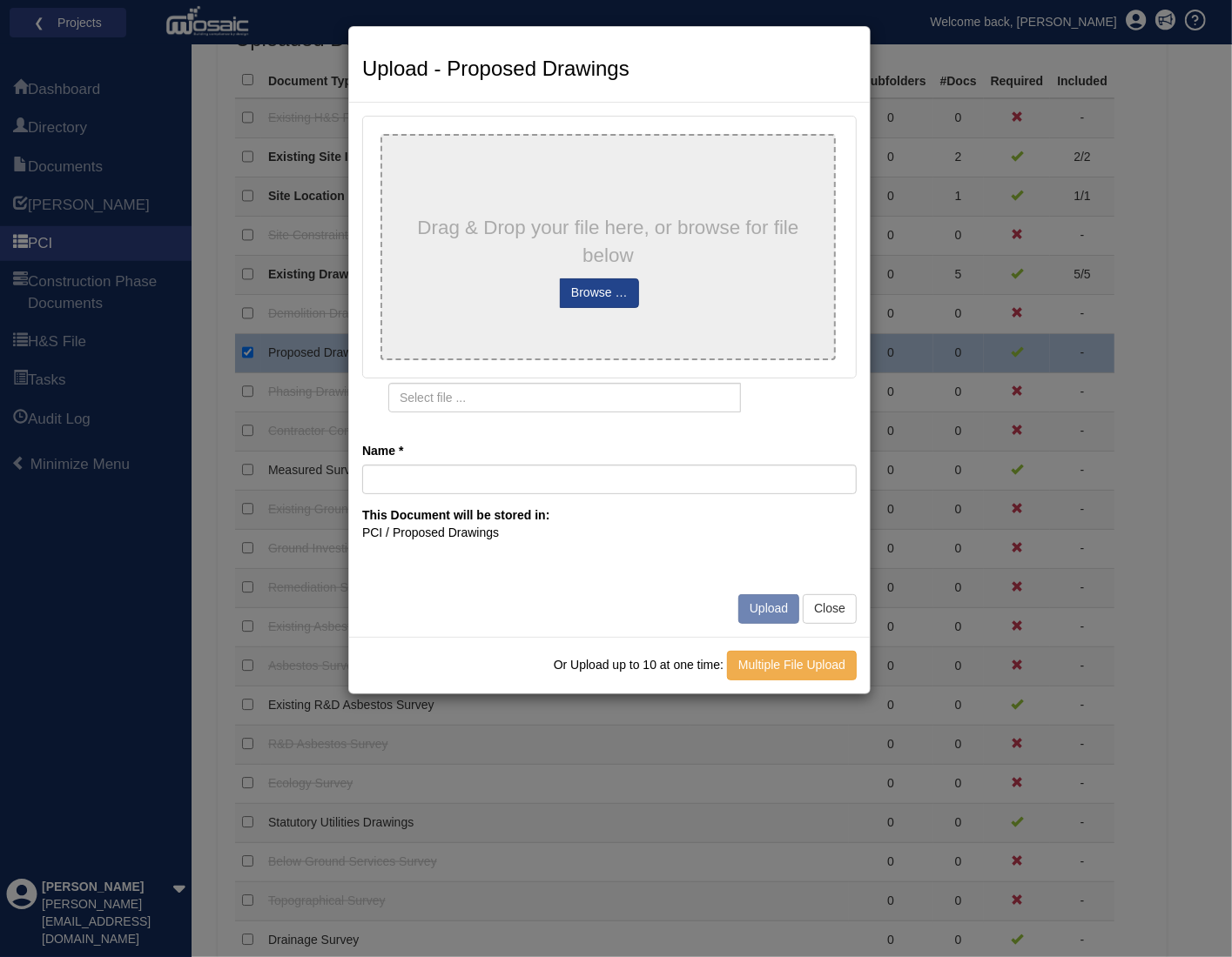
type input "250813_Proposed Drawings"
type input "250813_Proposed Drawings.pdf"
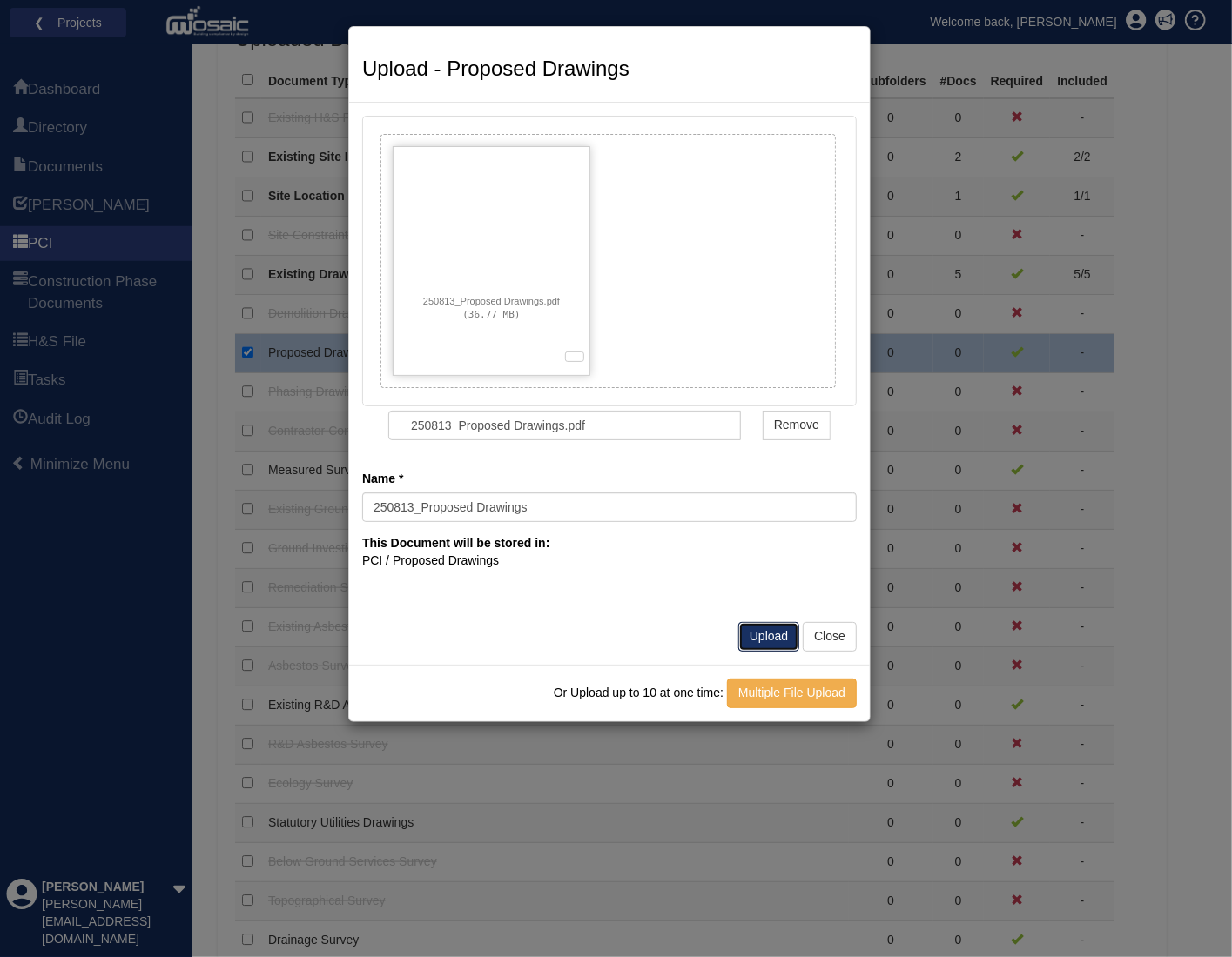
click at [761, 636] on button "Upload" at bounding box center [769, 637] width 61 height 30
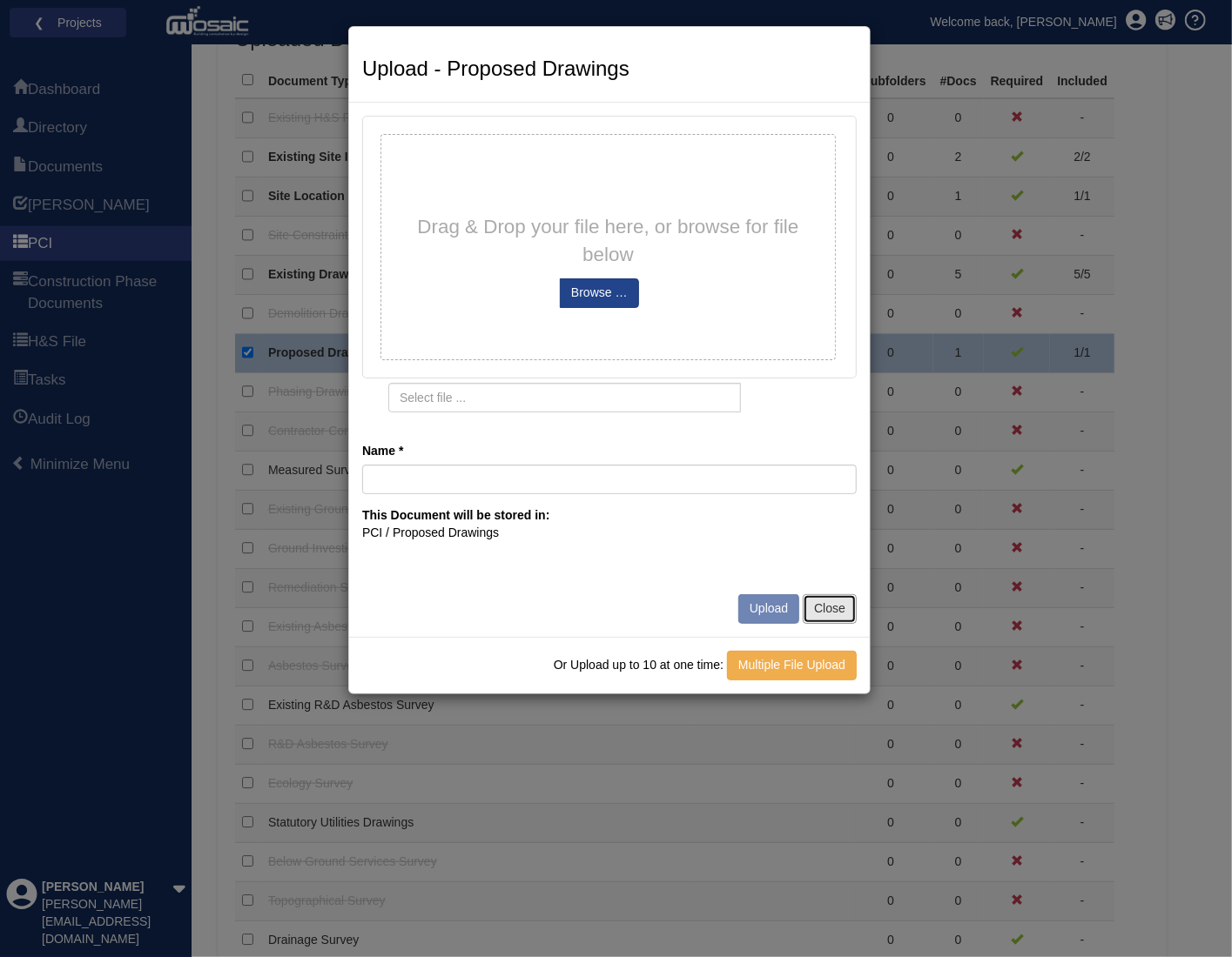
drag, startPoint x: 842, startPoint y: 608, endPoint x: 829, endPoint y: 599, distance: 15.8
click at [842, 608] on button "Close" at bounding box center [829, 609] width 54 height 30
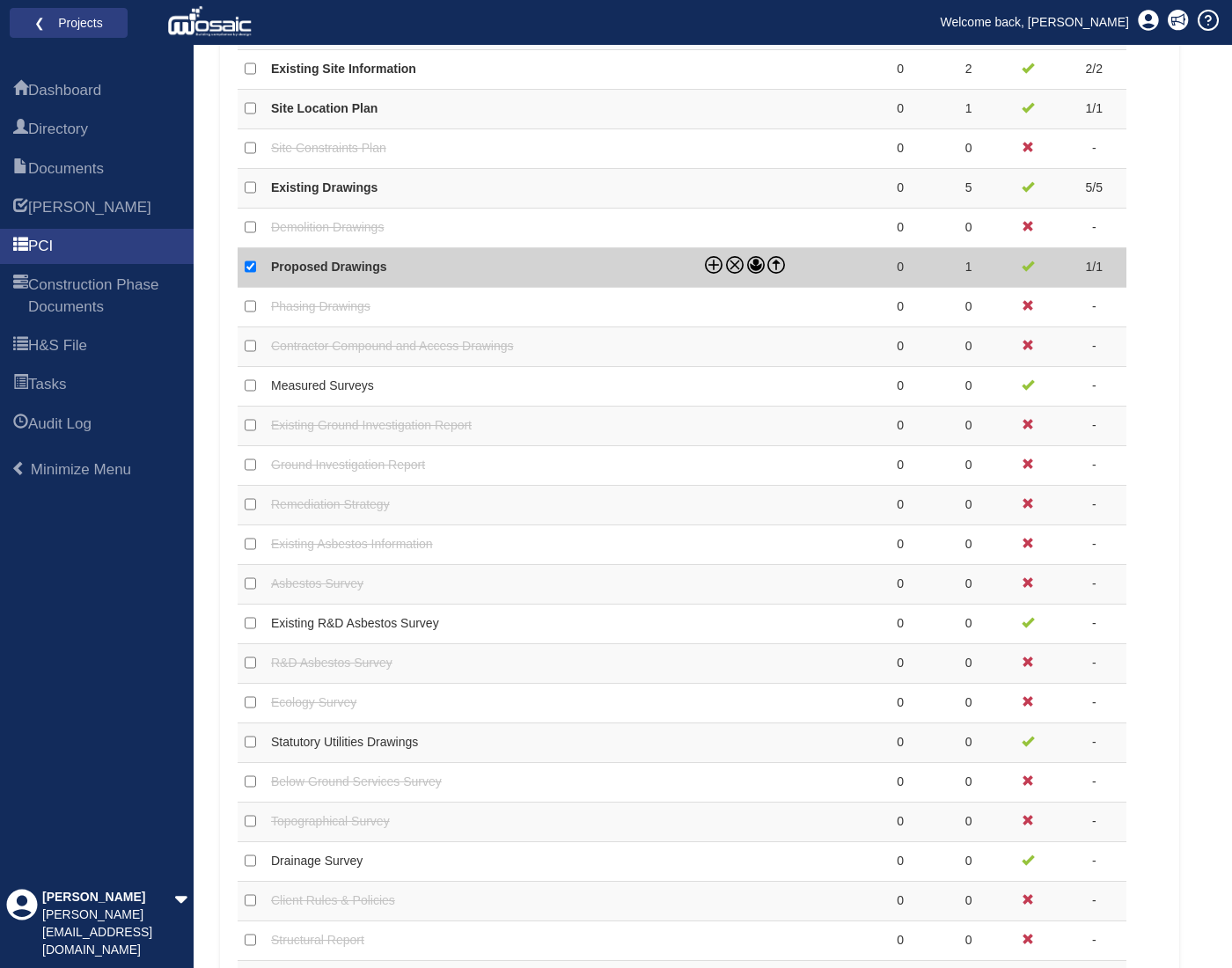
scroll to position [792, 0]
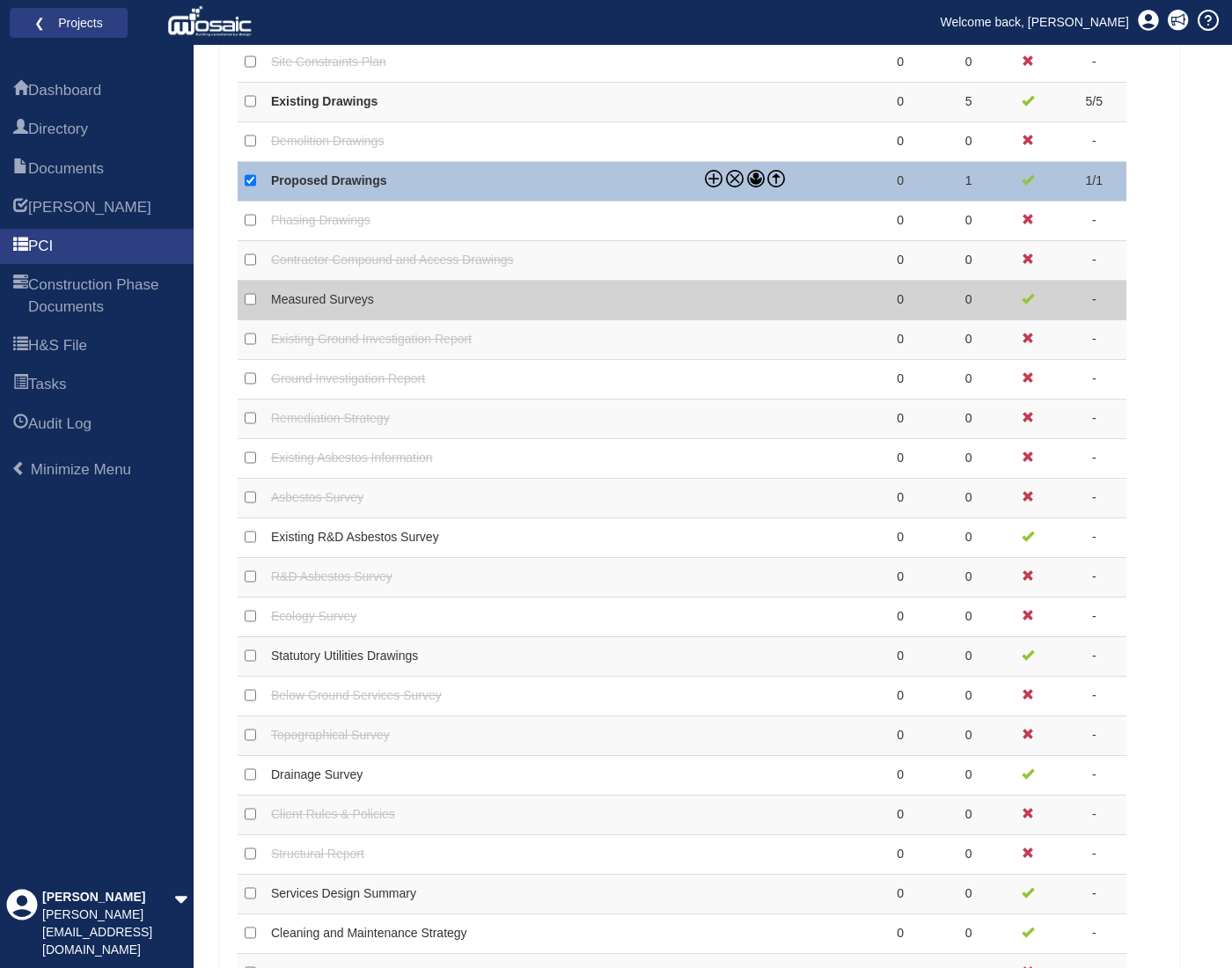
click at [793, 297] on td at bounding box center [778, 301] width 160 height 40
checkbox input "false"
checkbox input "true"
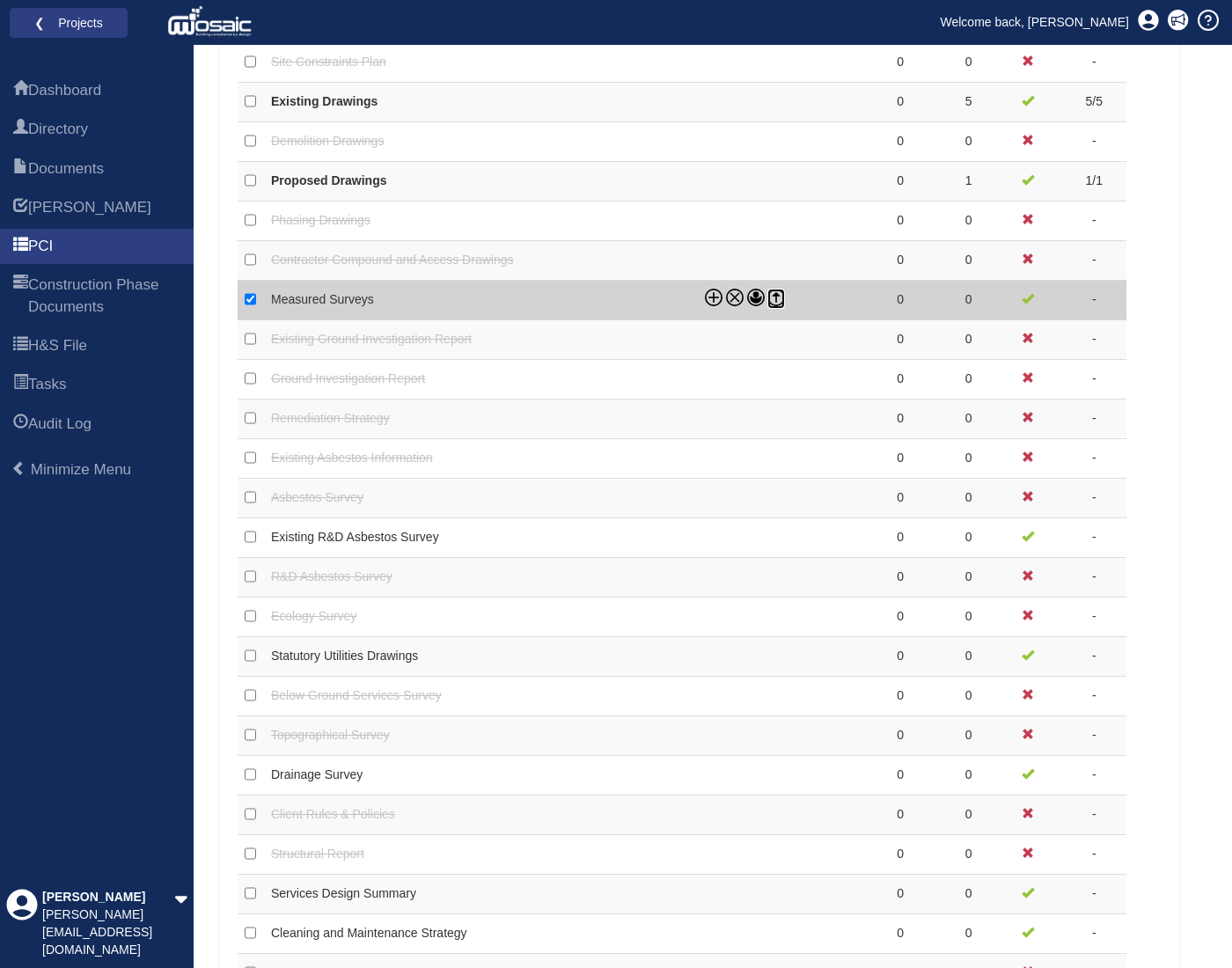
click at [783, 292] on icon at bounding box center [776, 298] width 18 height 18
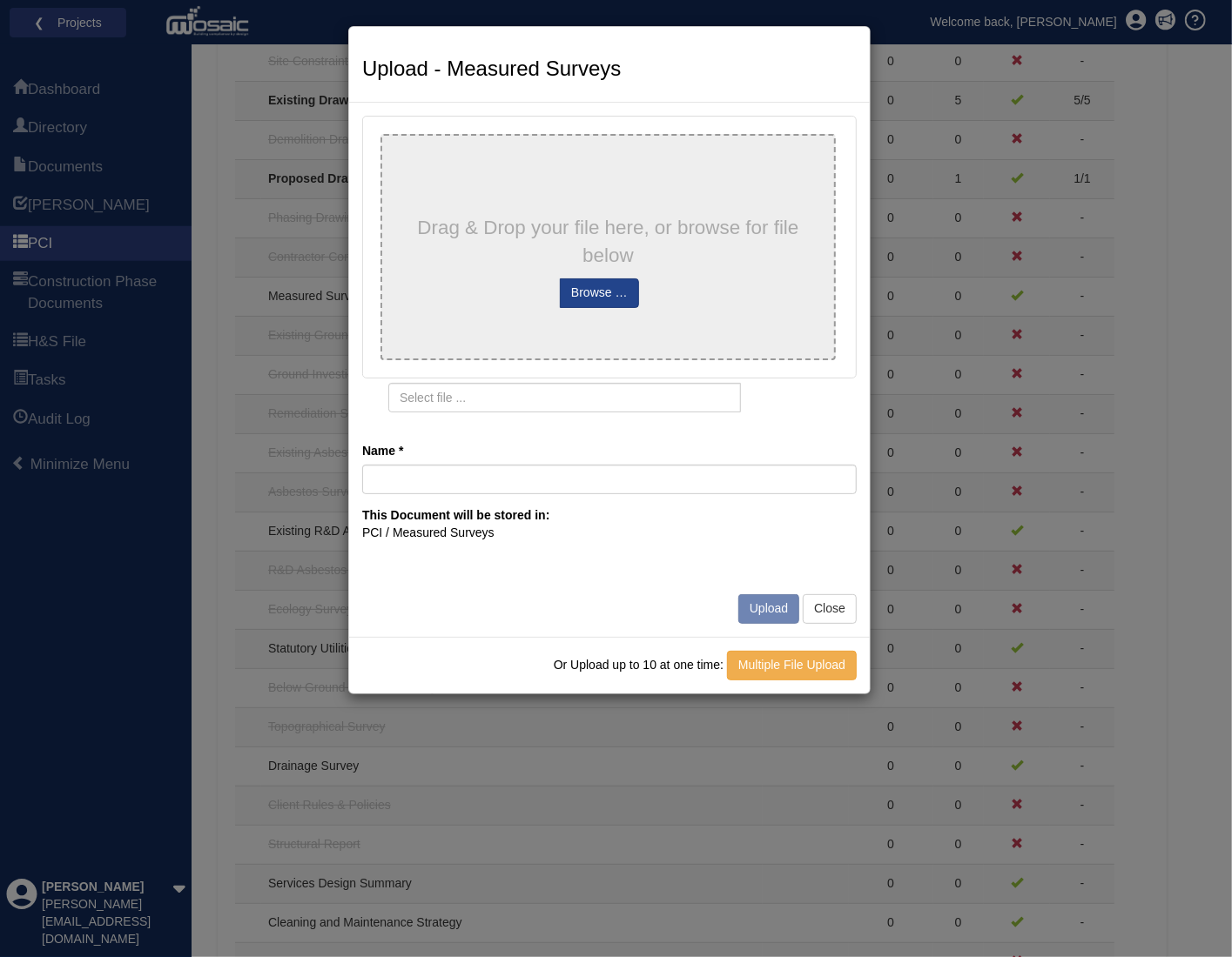
type input "4445-No.4 Crediton Road, NW10 3DU"
type input "4445-No.4 Crediton Road, NW10 3DU.pdf"
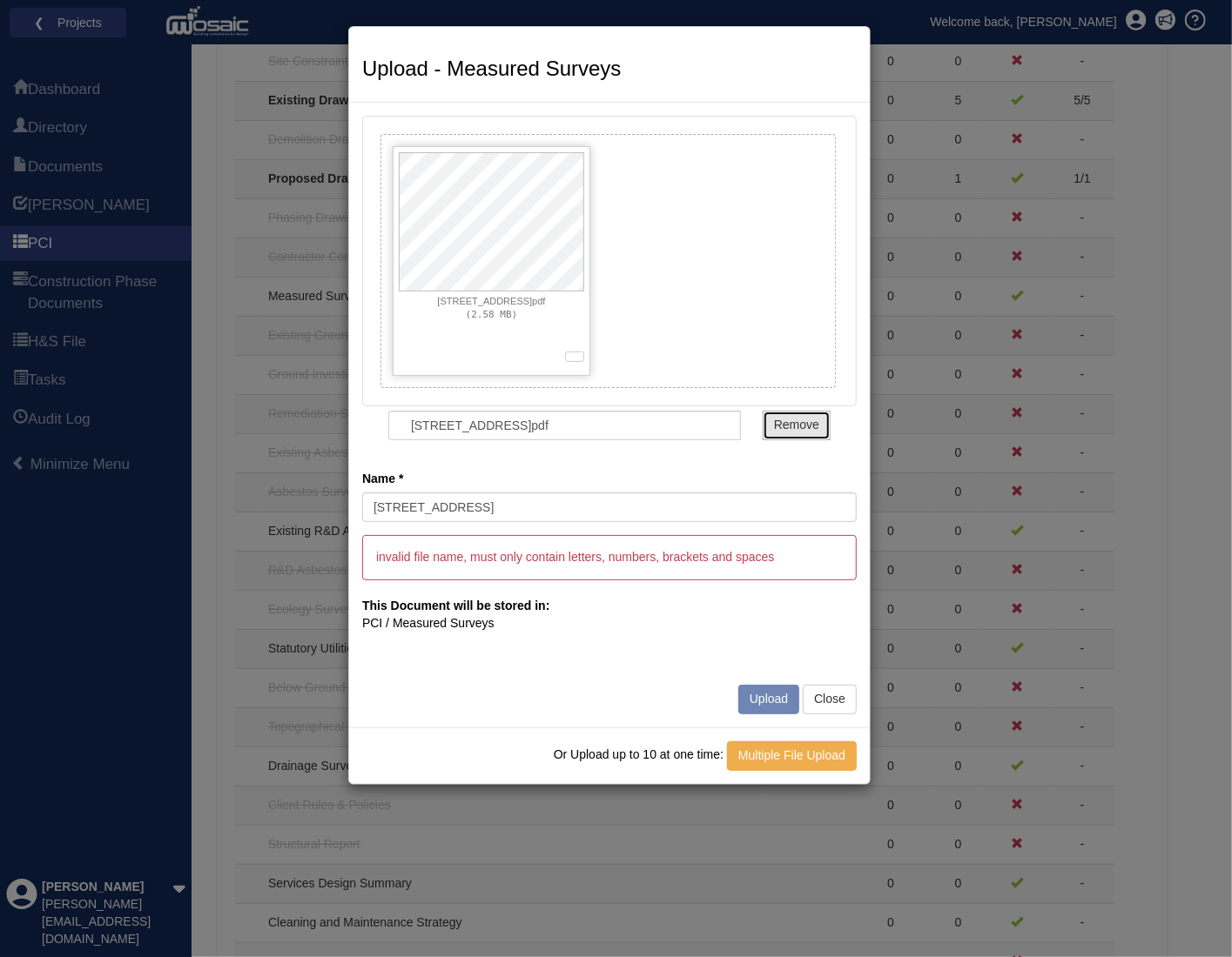
click at [788, 418] on span "Remove" at bounding box center [796, 425] width 45 height 14
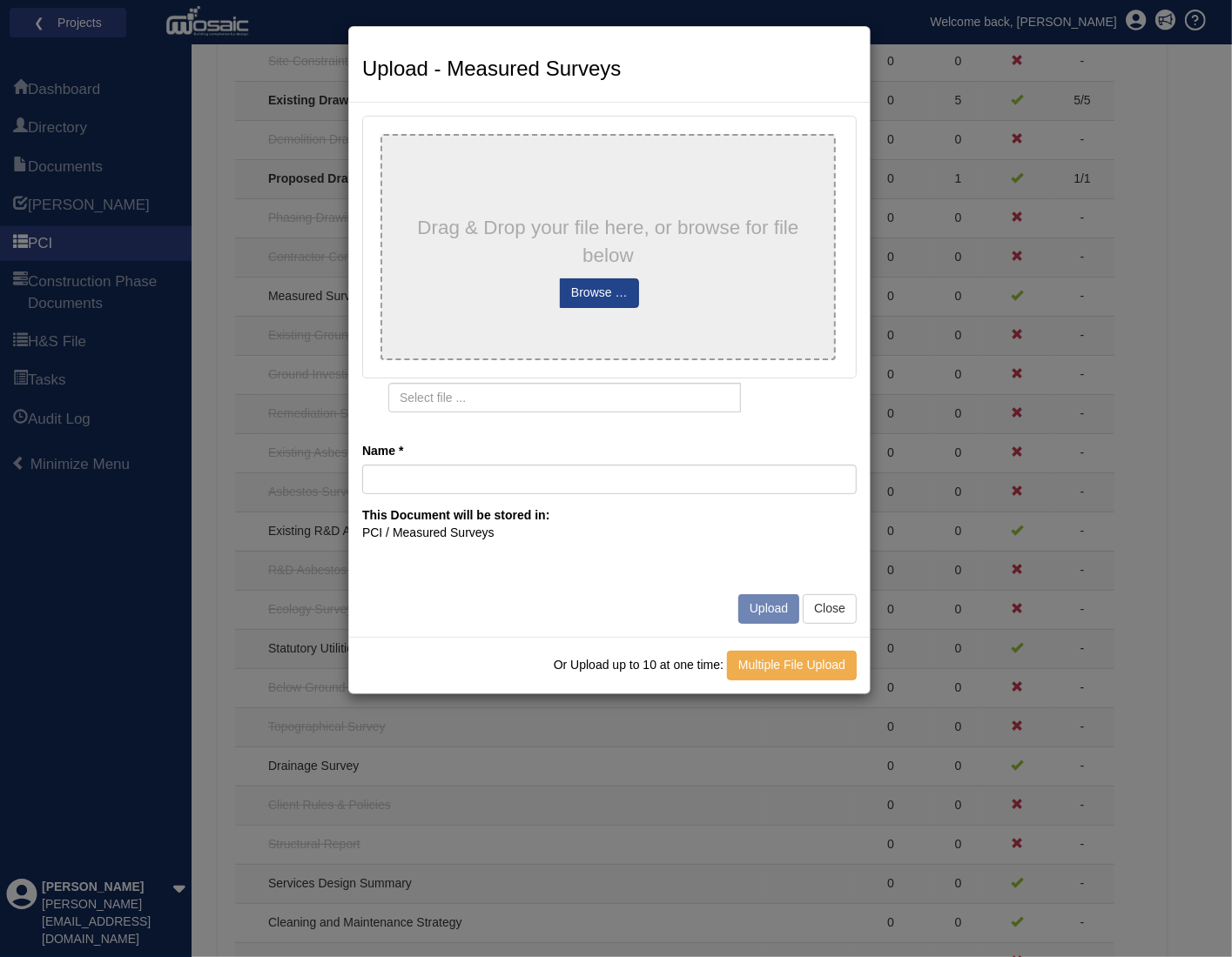
type input "4445-No.4 Crediton Road NW10 3DU - Copy"
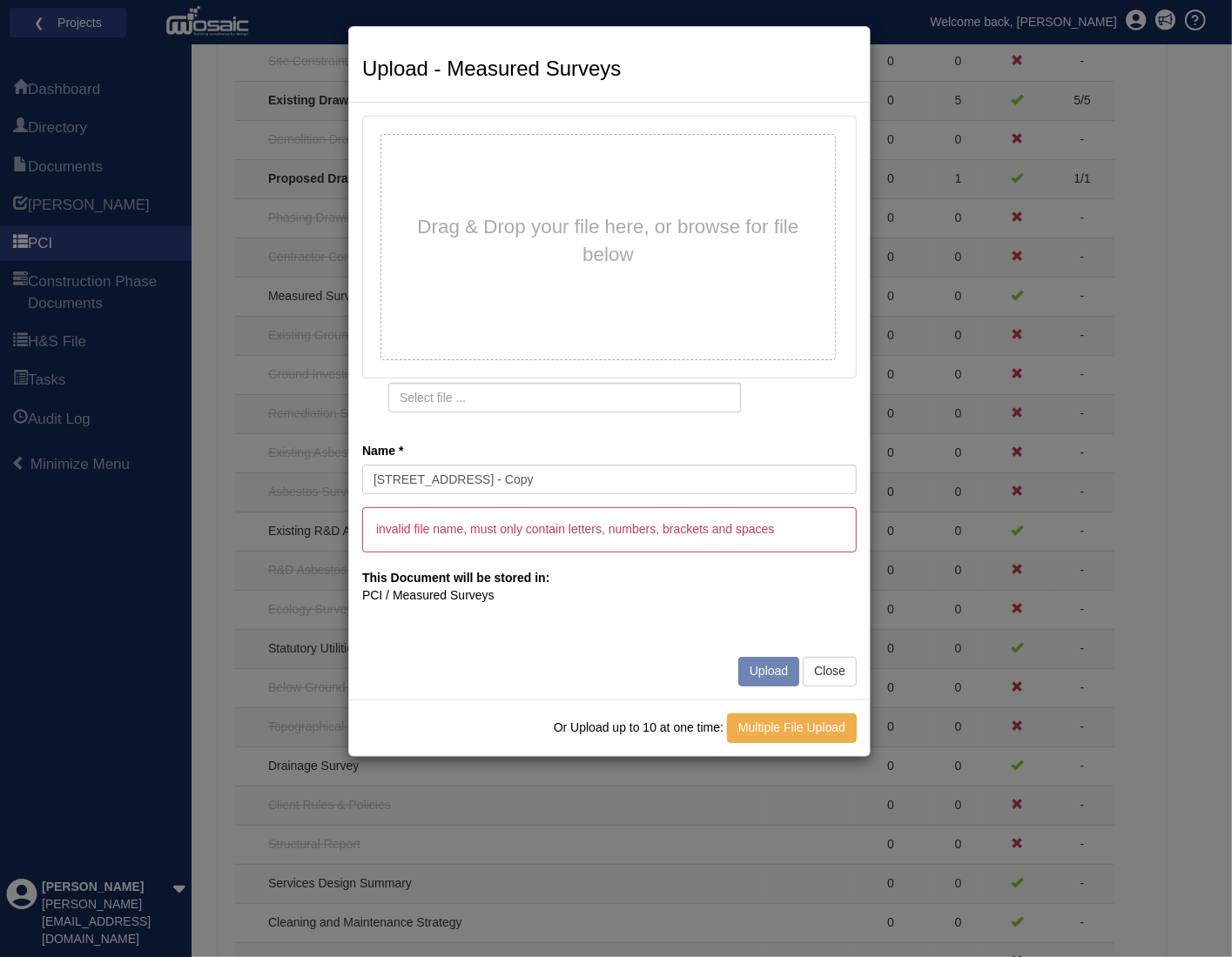
type input "4445-No.4 Crediton Road NW10 3DU - Copy.pdf"
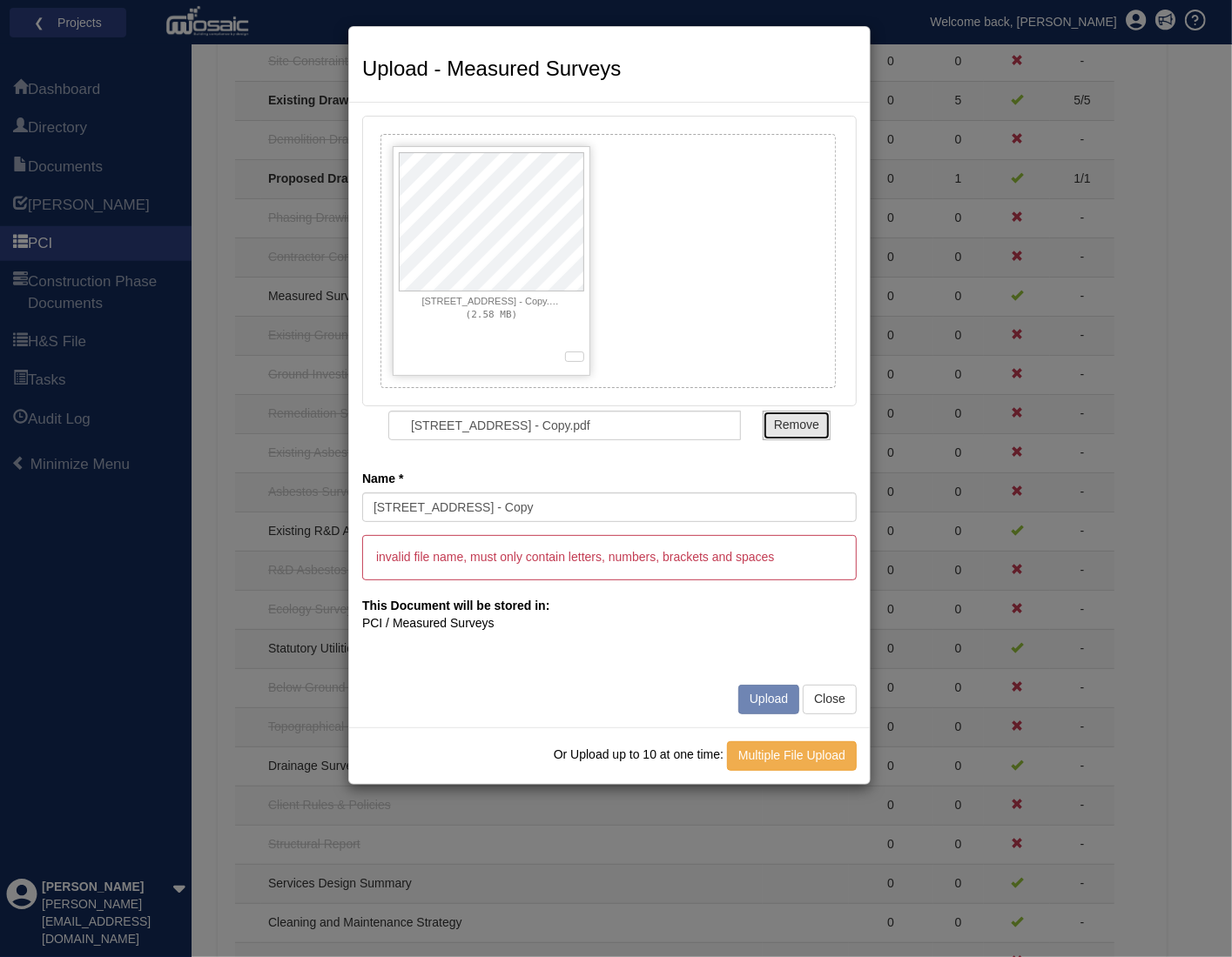
click at [806, 426] on span "Remove" at bounding box center [796, 425] width 45 height 14
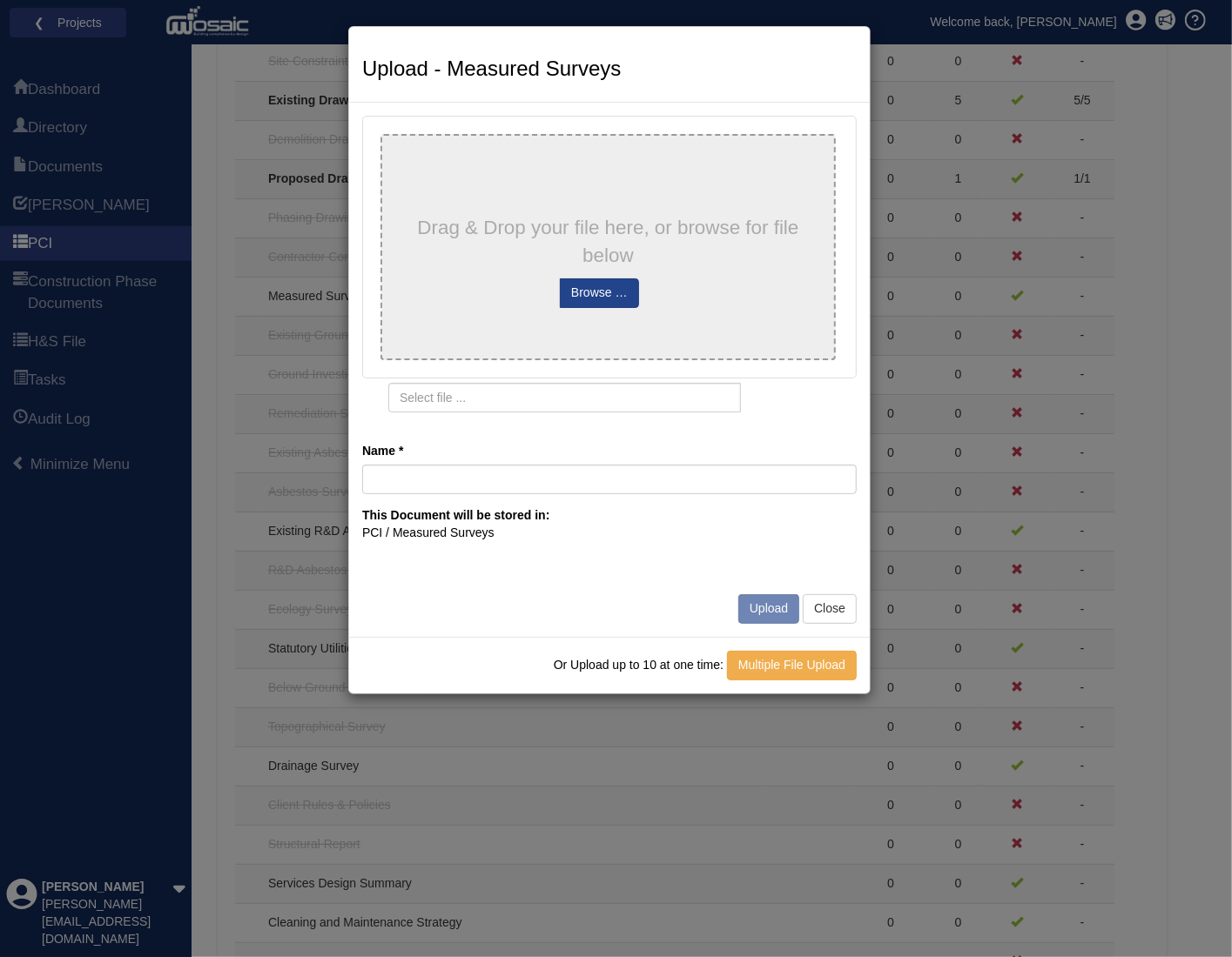
type input "4445 No 4 Crediton Road NW10 3DU Copy"
type input "4445 No 4 Crediton Road NW10 3DU Copy.pdf"
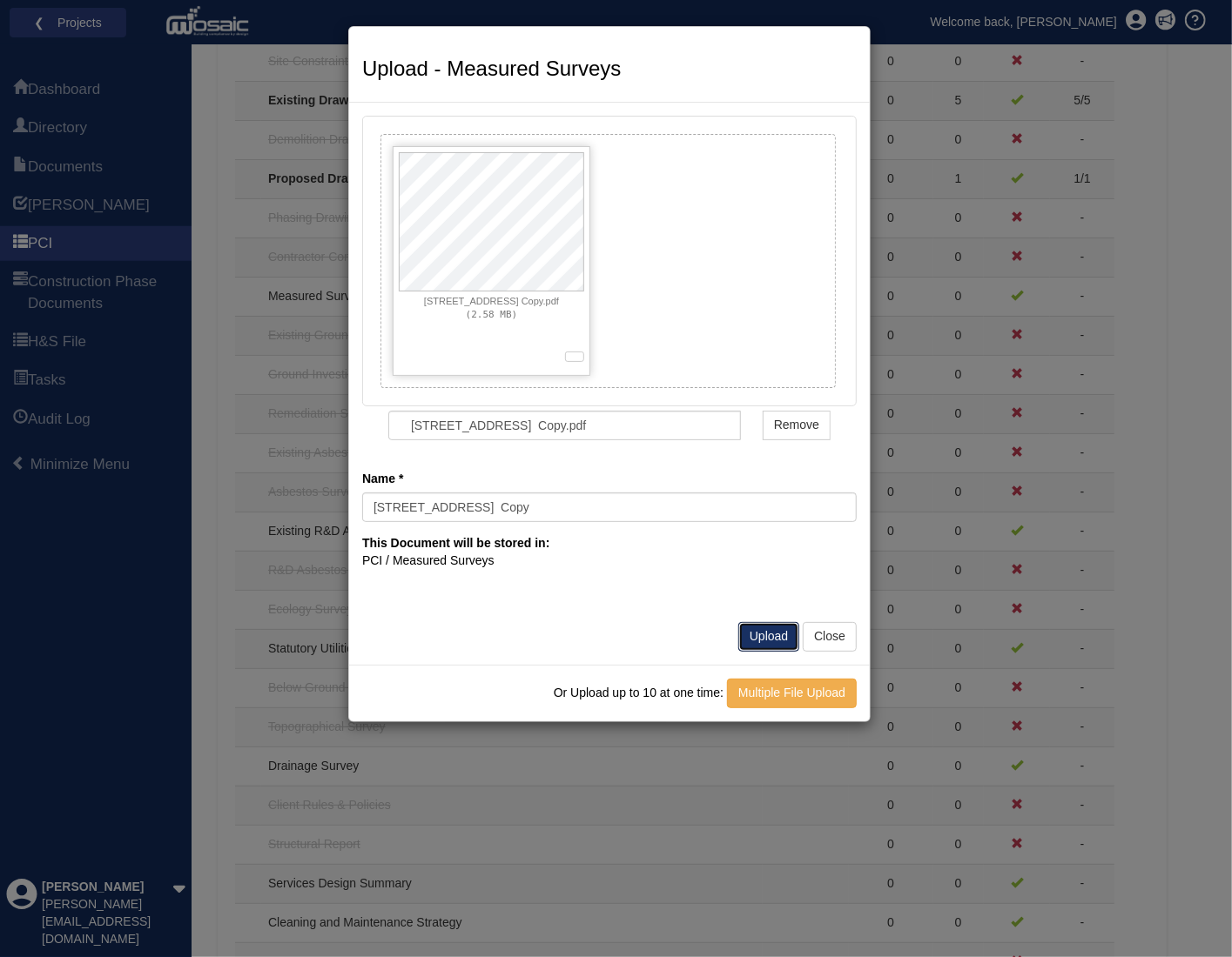
click at [779, 631] on button "Upload" at bounding box center [769, 637] width 61 height 30
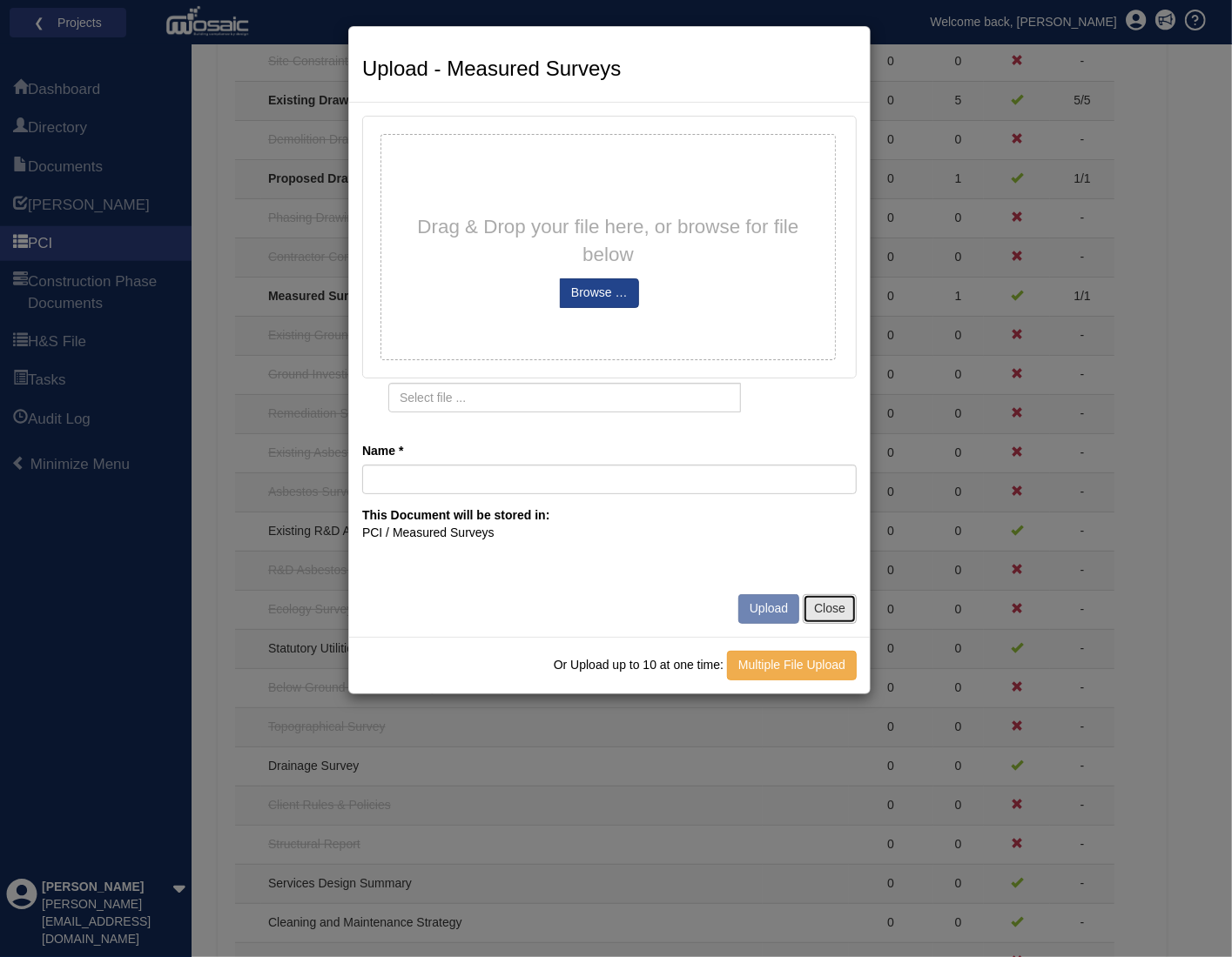
click at [834, 617] on button "Close" at bounding box center [829, 609] width 54 height 30
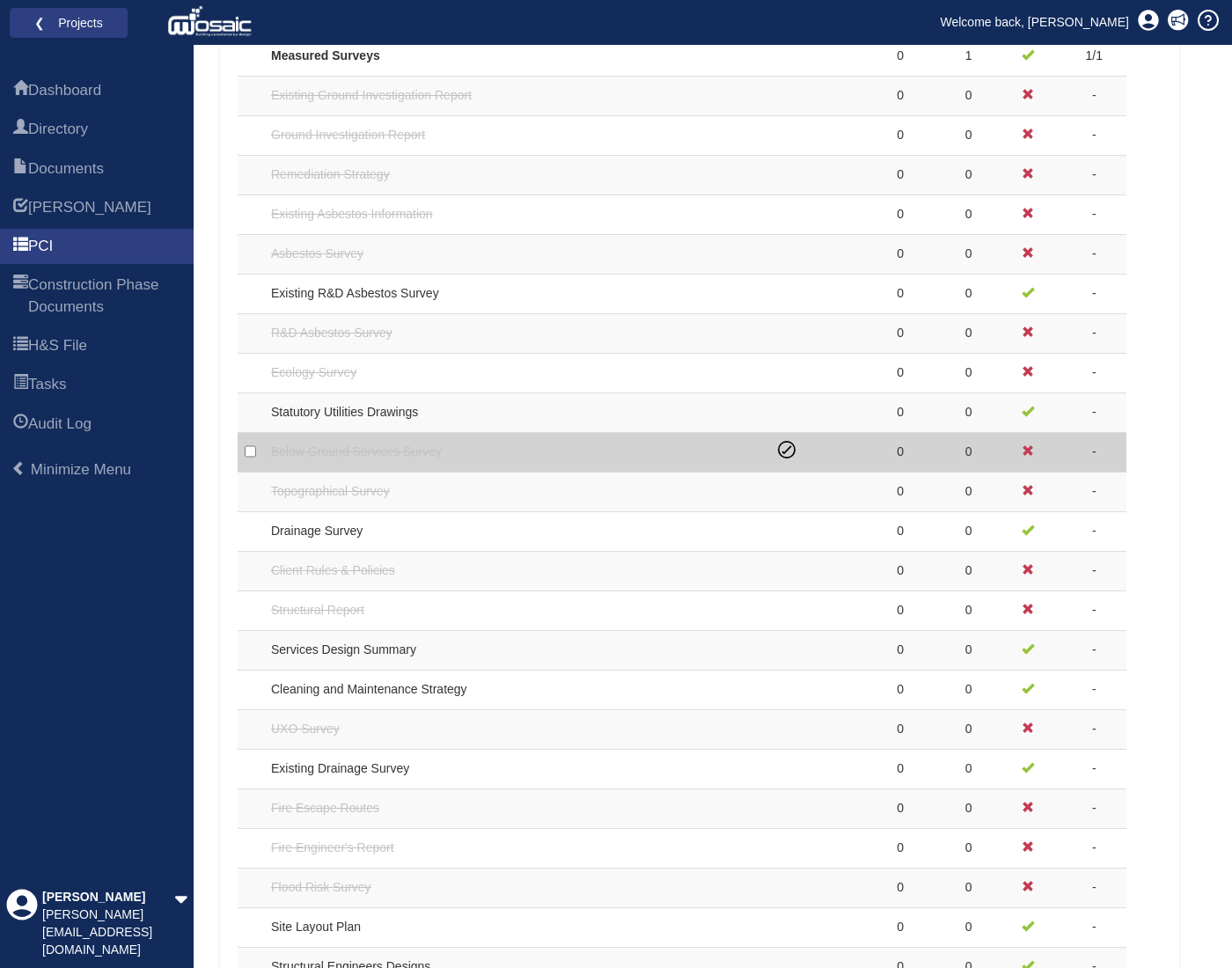
scroll to position [1144, 0]
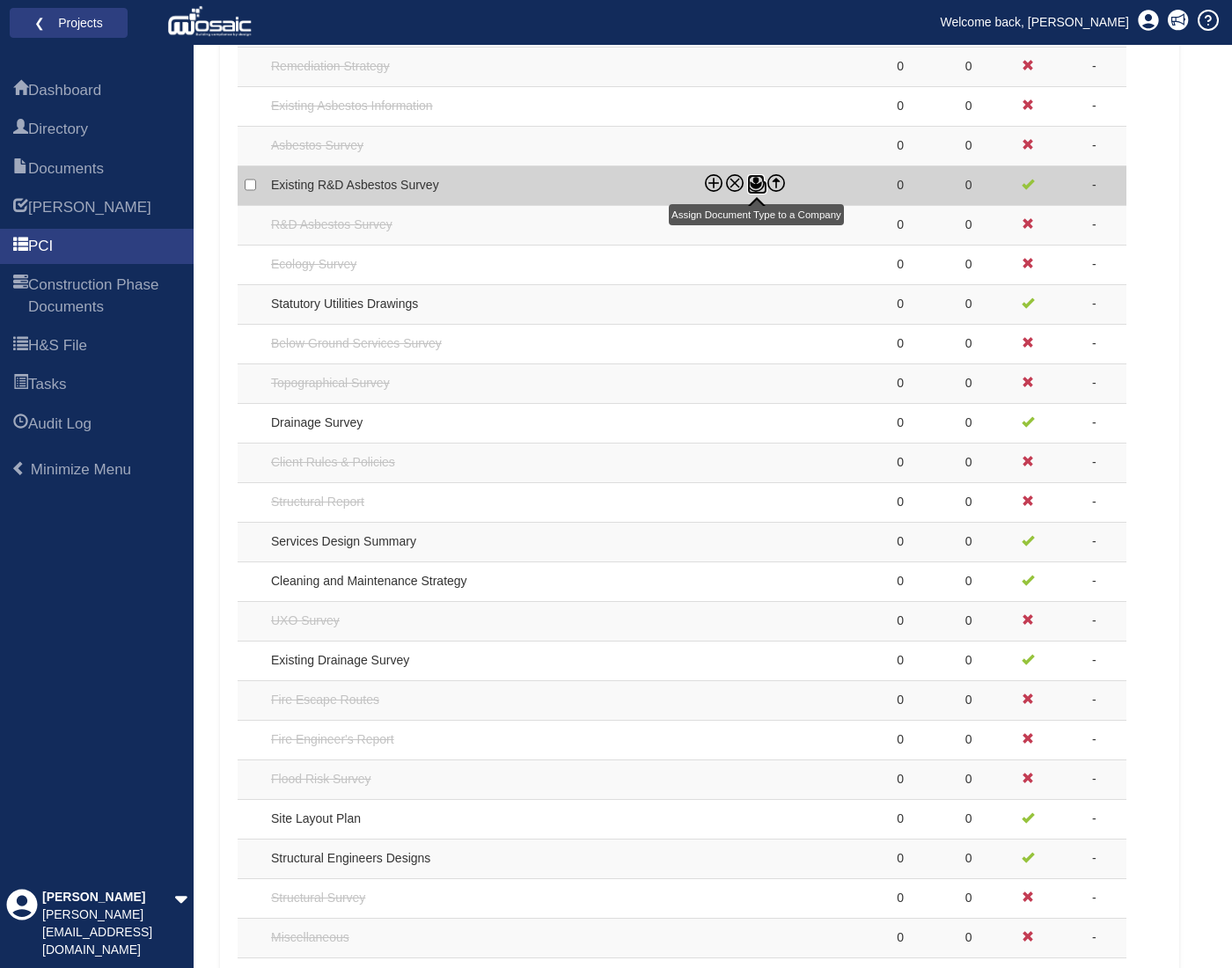
click at [756, 178] on circle at bounding box center [755, 180] width 6 height 6
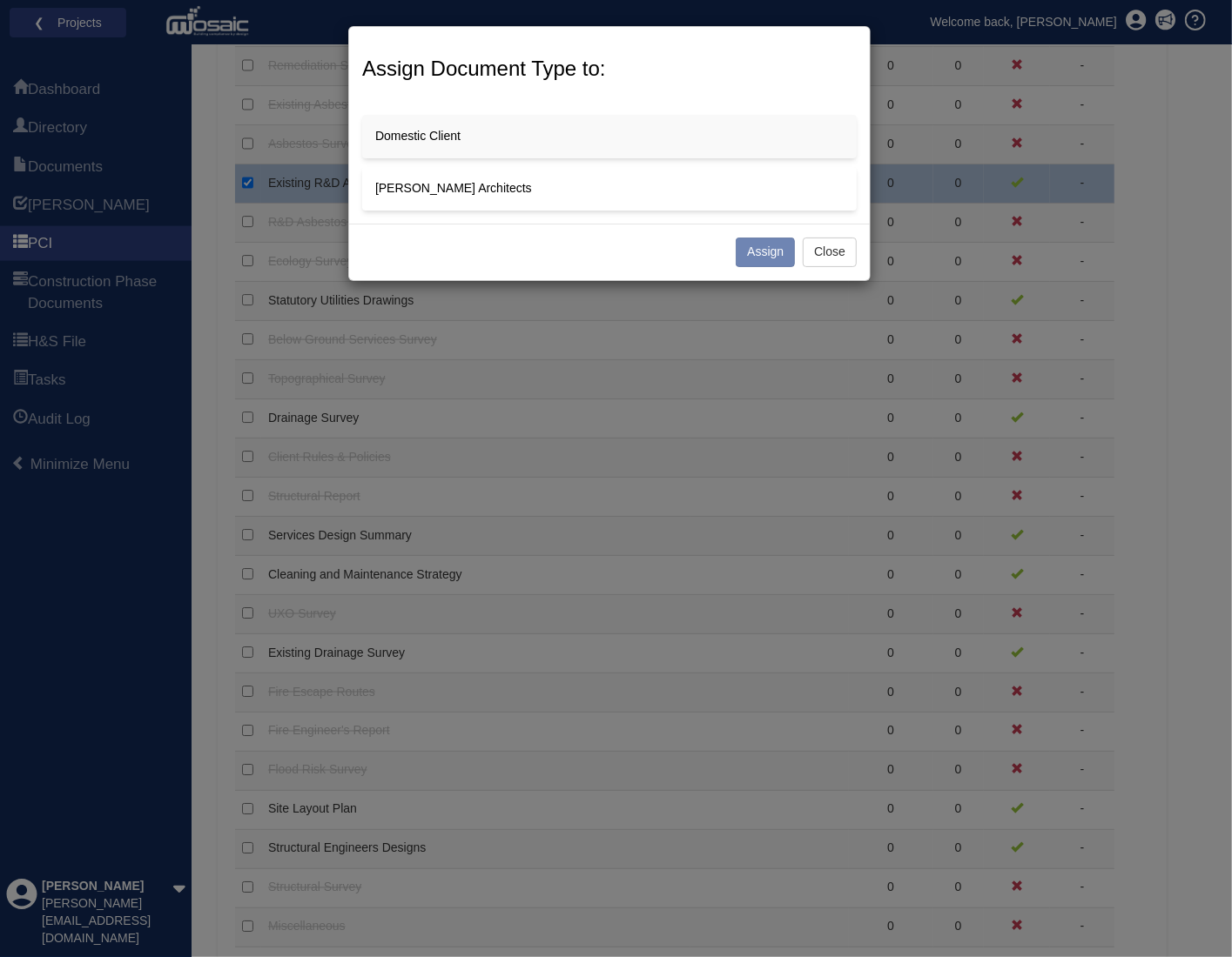
click at [574, 187] on p "[PERSON_NAME] Architects" at bounding box center [610, 189] width 468 height 18
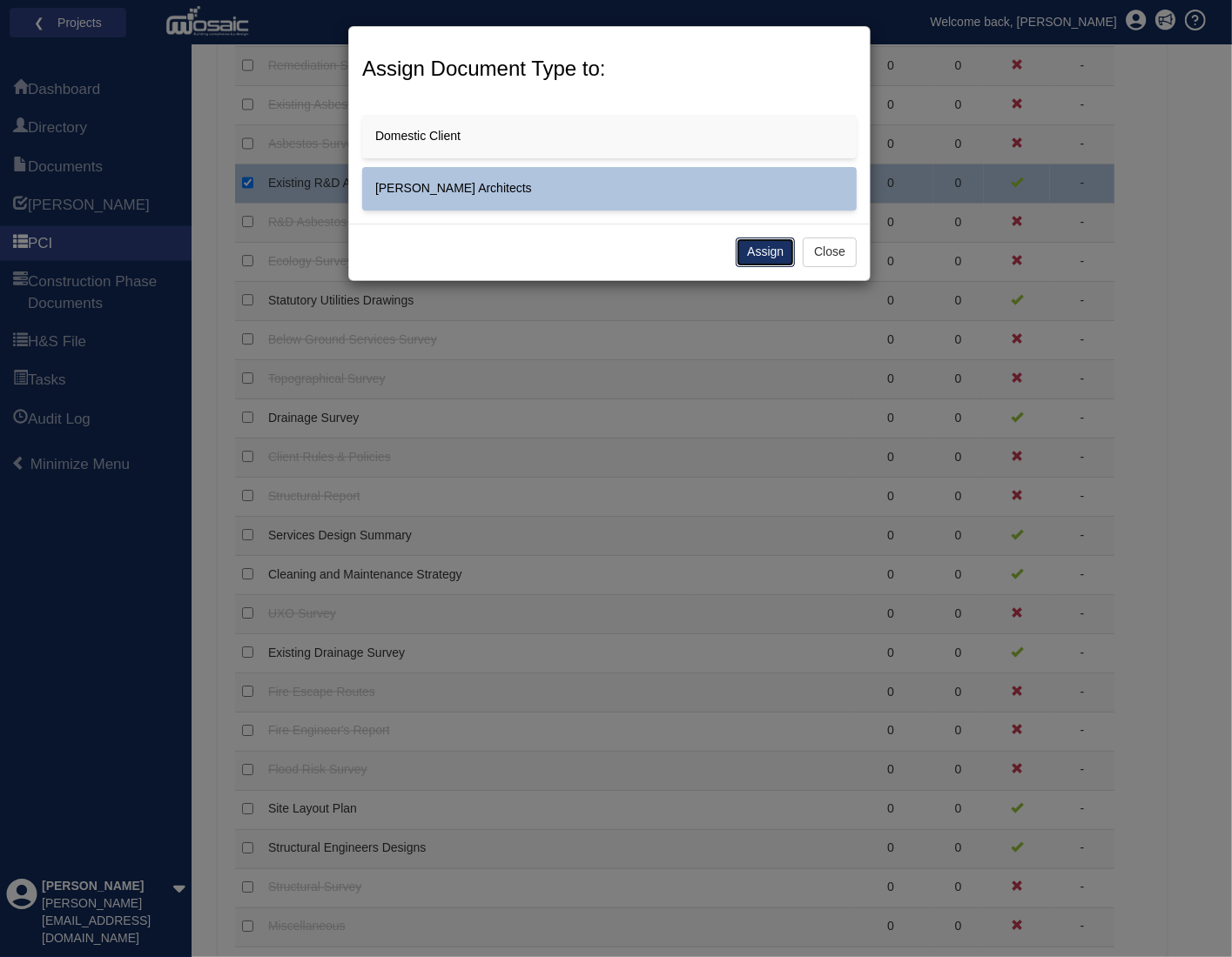
click at [774, 266] on button "Assign" at bounding box center [765, 253] width 59 height 30
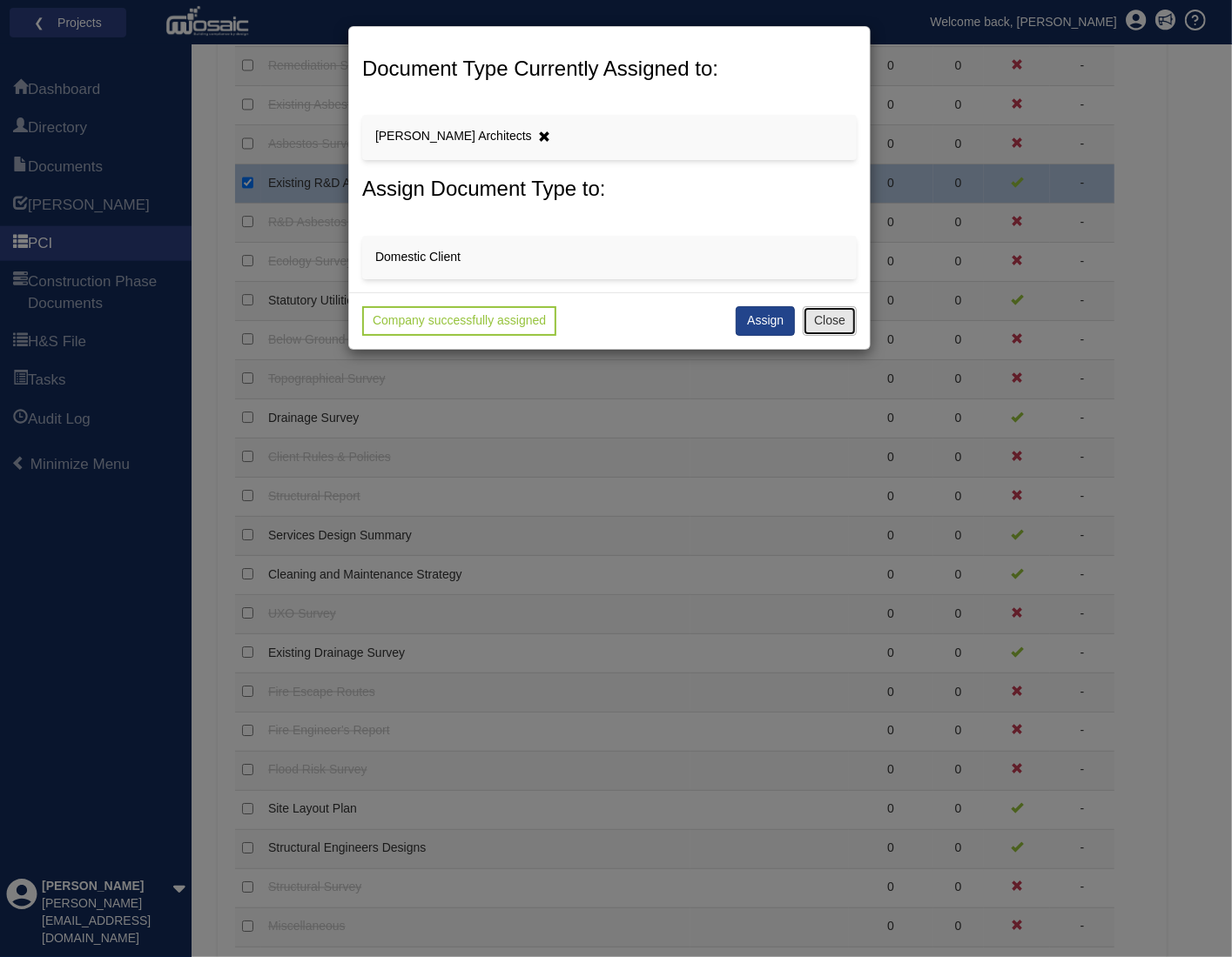
click at [837, 318] on button "Close" at bounding box center [829, 321] width 54 height 30
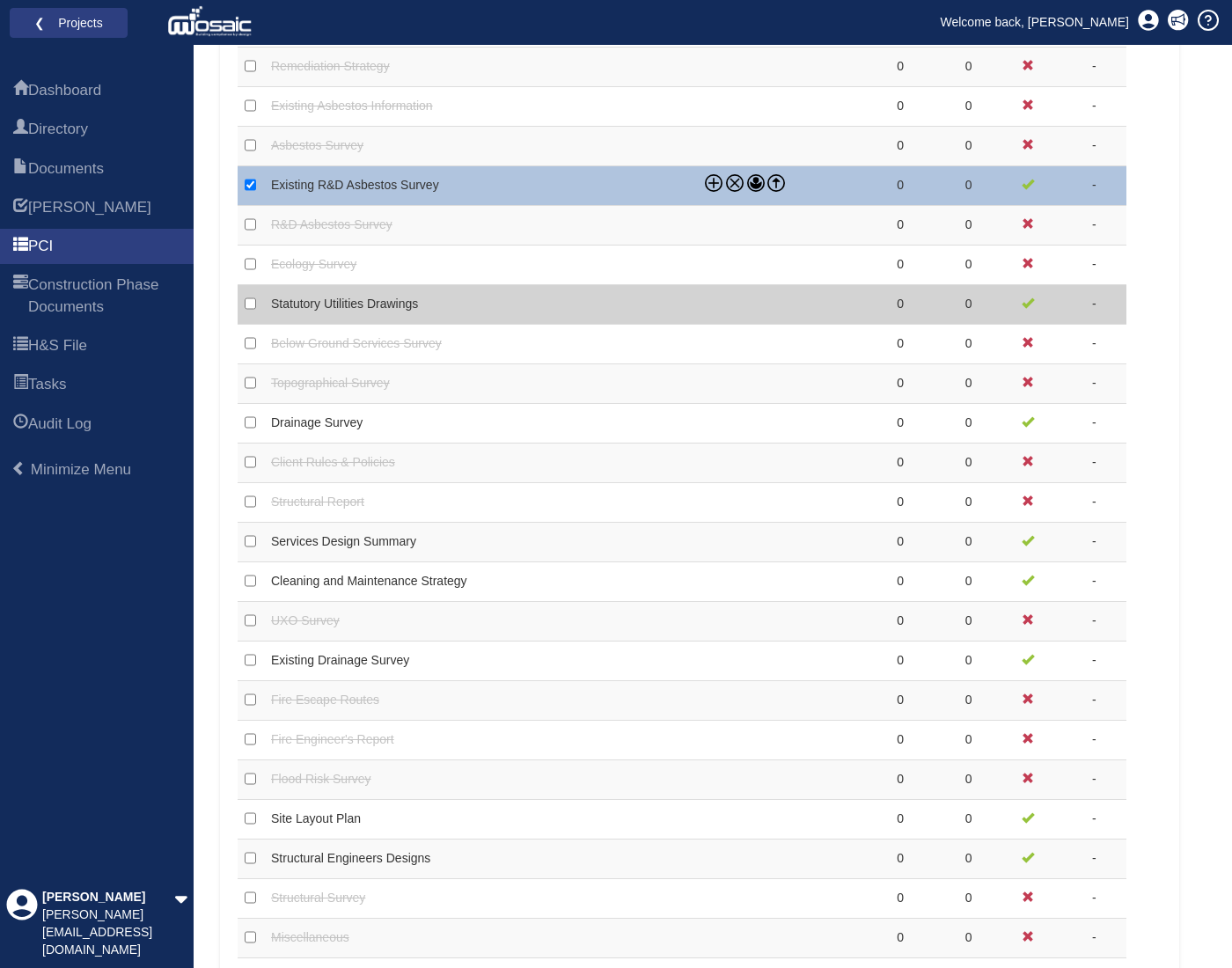
click at [622, 305] on td "Statutory Utilities Drawings" at bounding box center [481, 305] width 434 height 40
checkbox input "false"
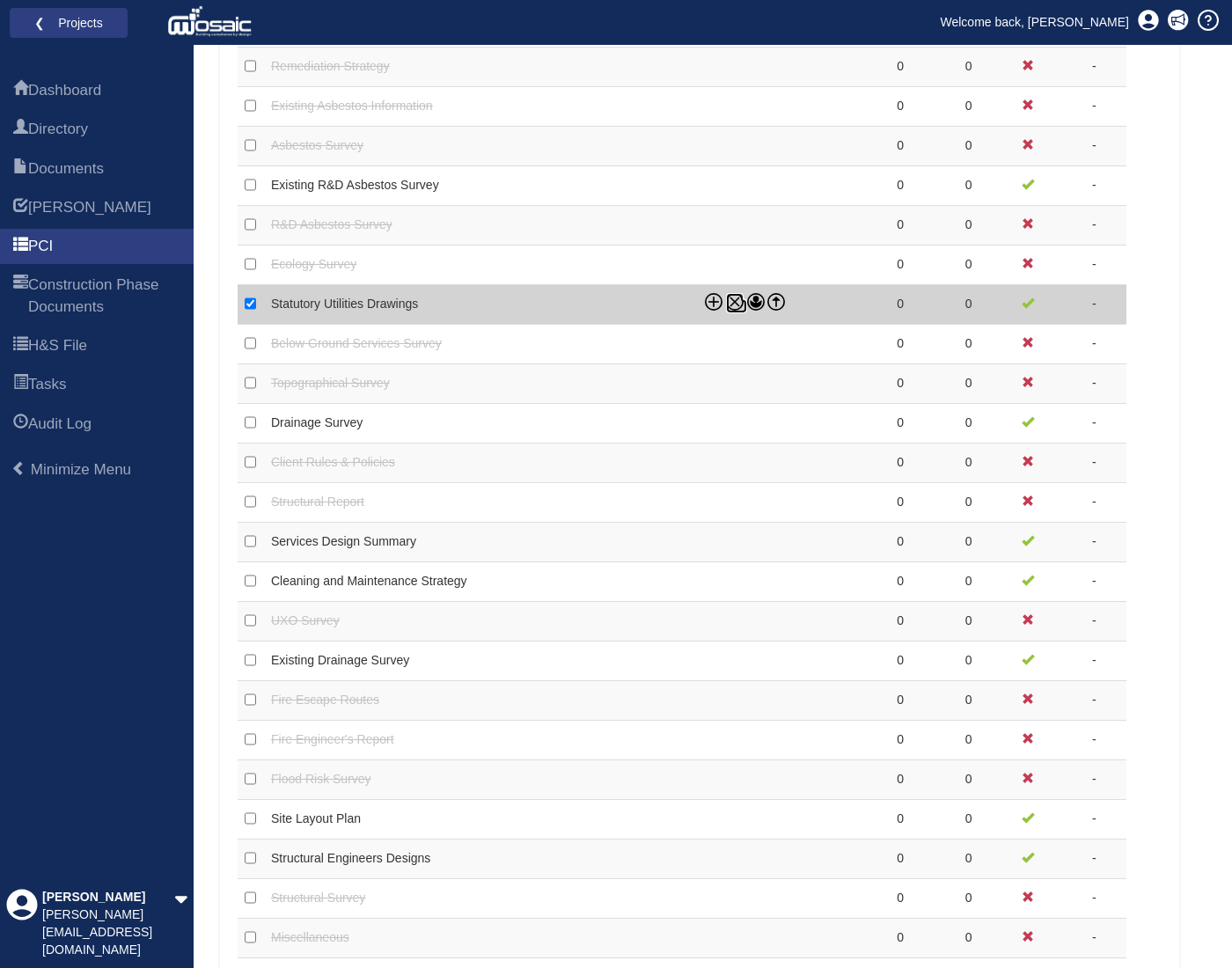
click at [737, 298] on icon at bounding box center [734, 302] width 9 height 9
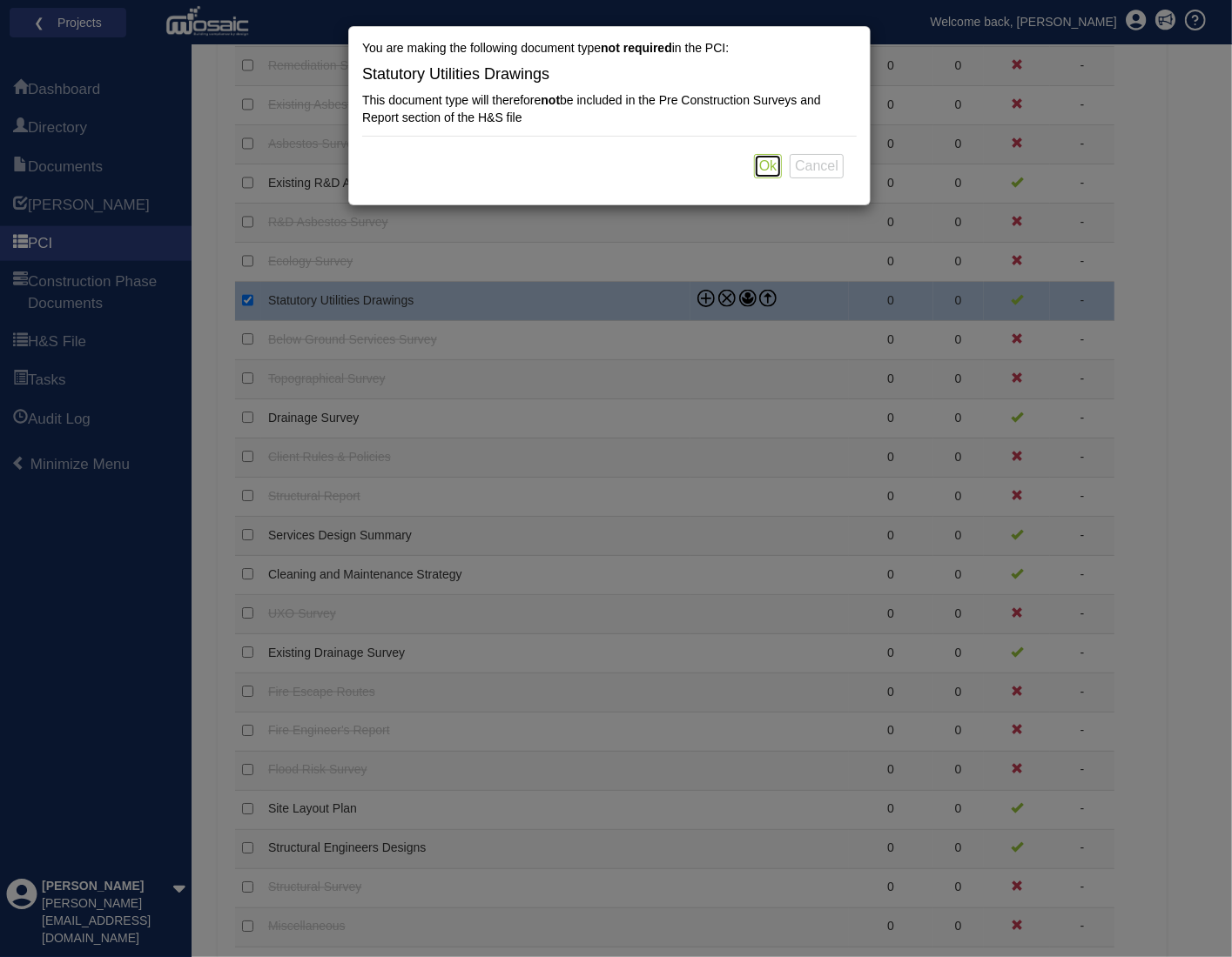
click at [772, 168] on button "Ok" at bounding box center [768, 166] width 28 height 25
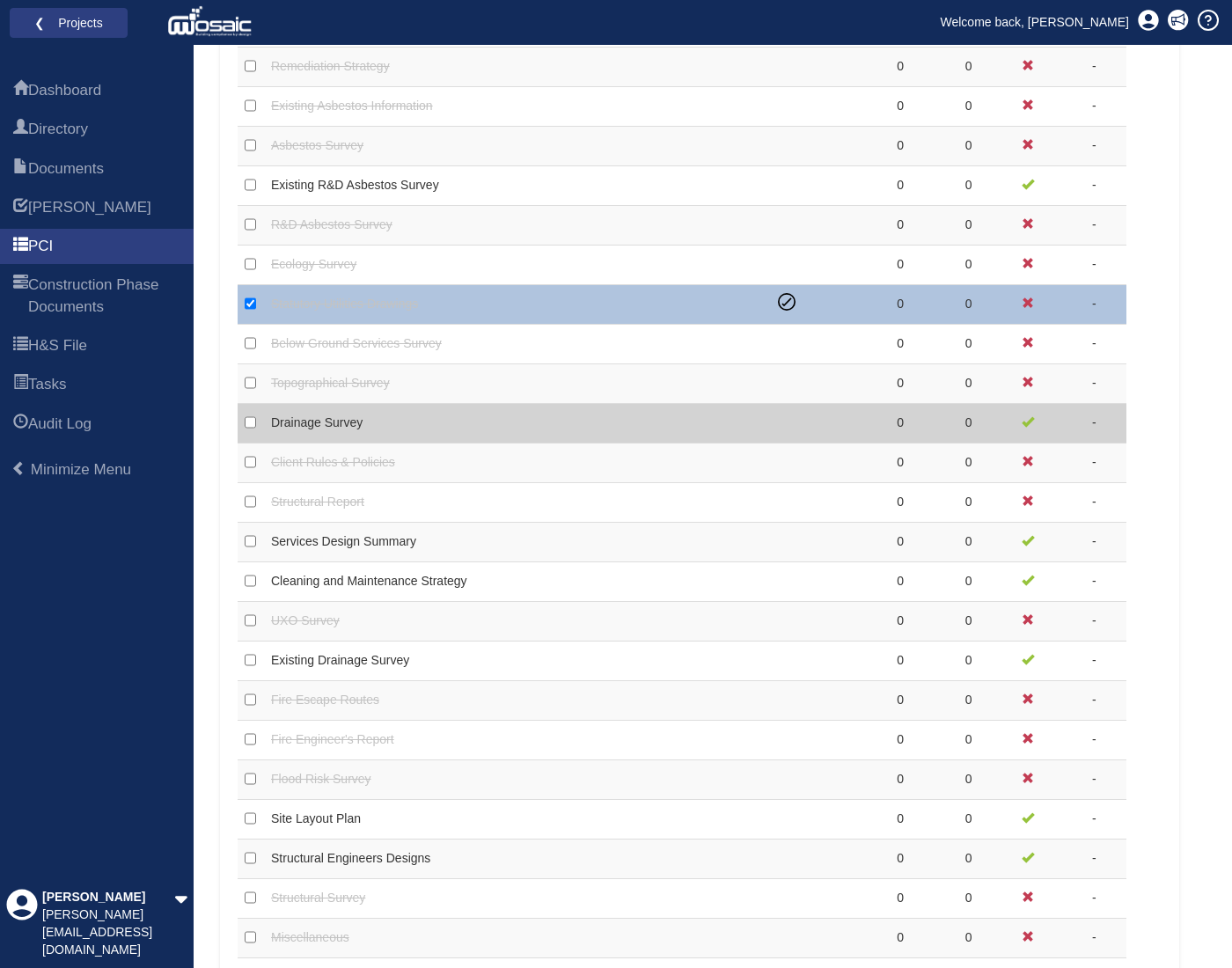
click at [832, 415] on td at bounding box center [814, 424] width 87 height 40
checkbox input "false"
checkbox input "true"
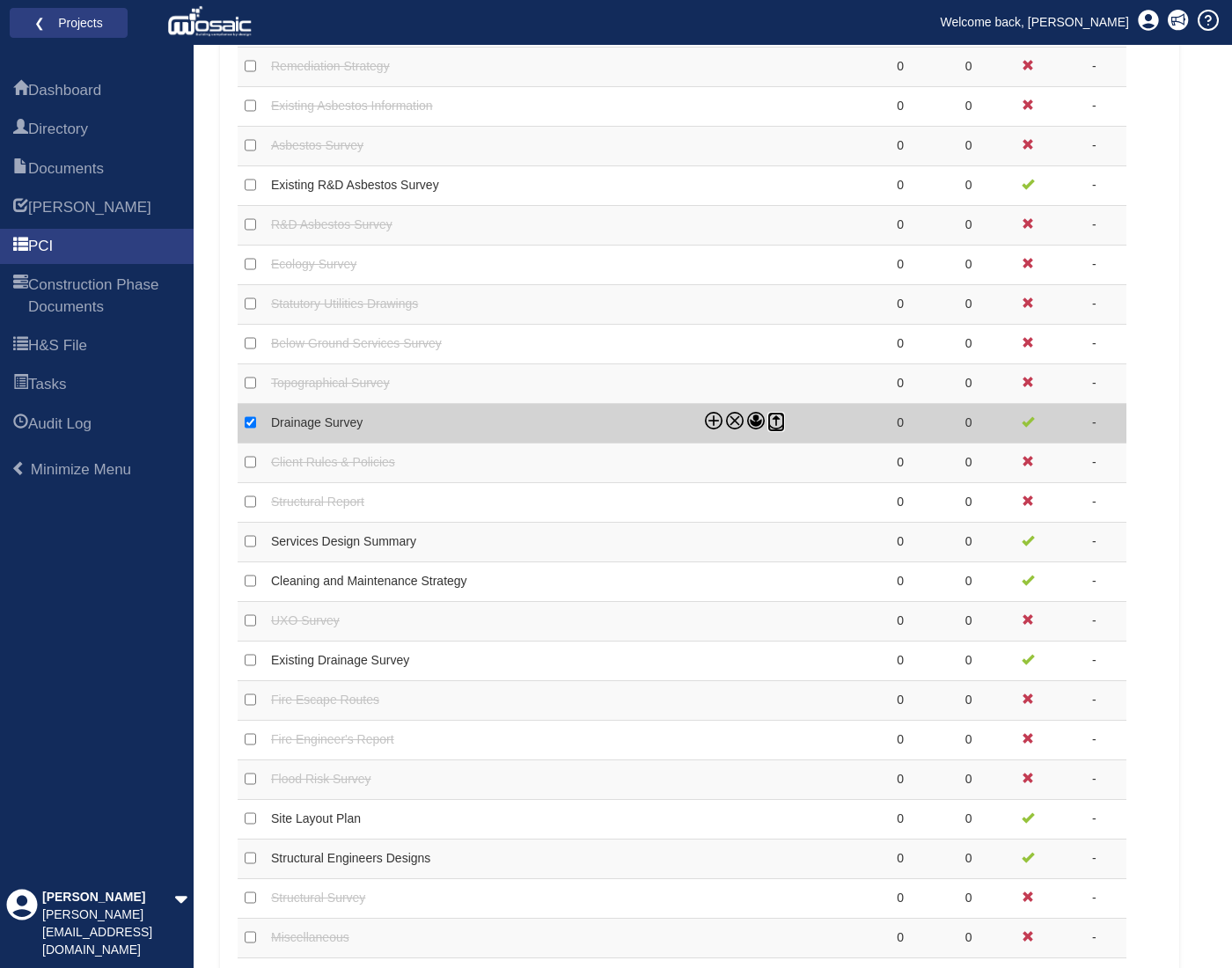
click at [773, 425] on icon at bounding box center [776, 421] width 18 height 18
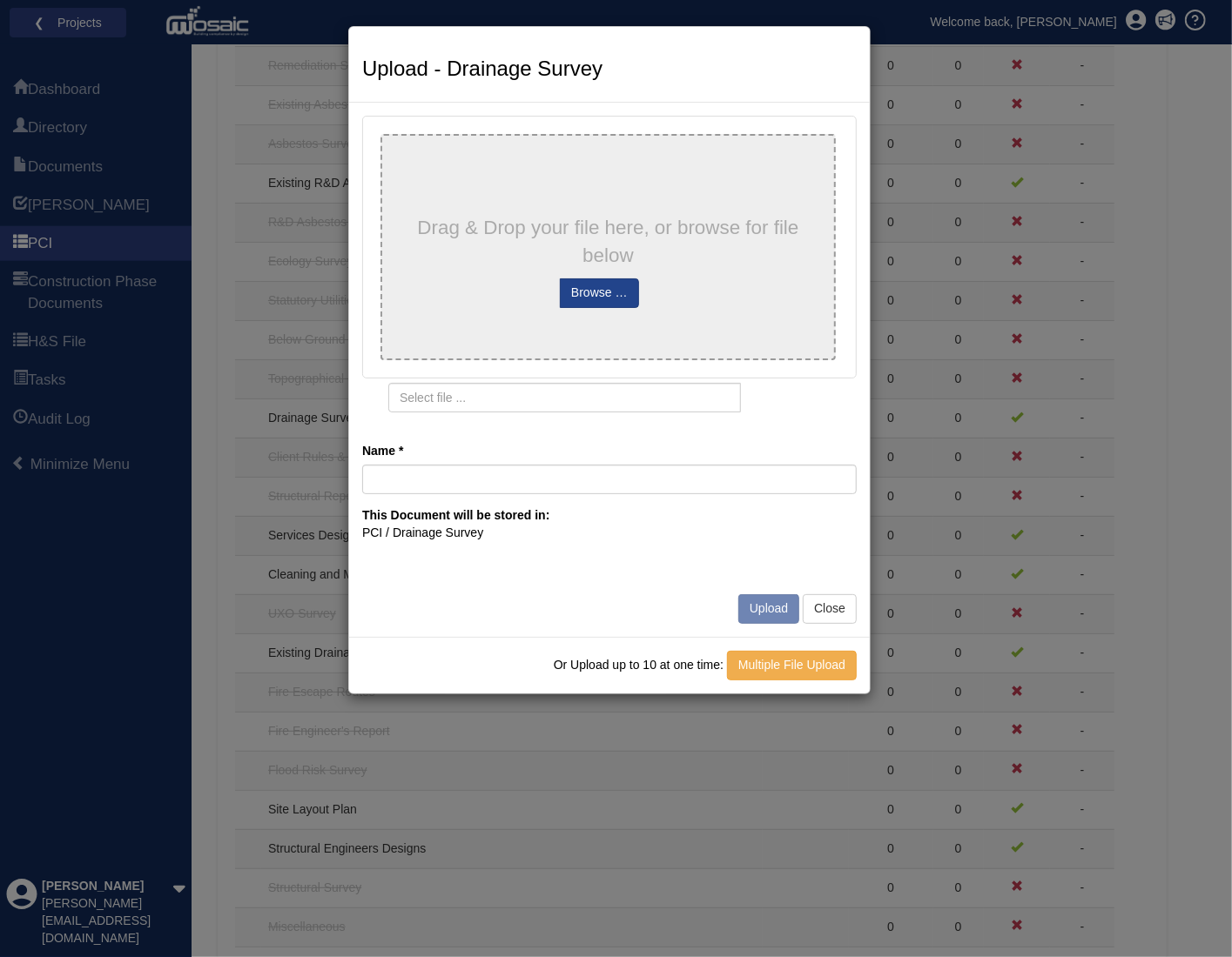
type input "[STREET_ADDRESS]"
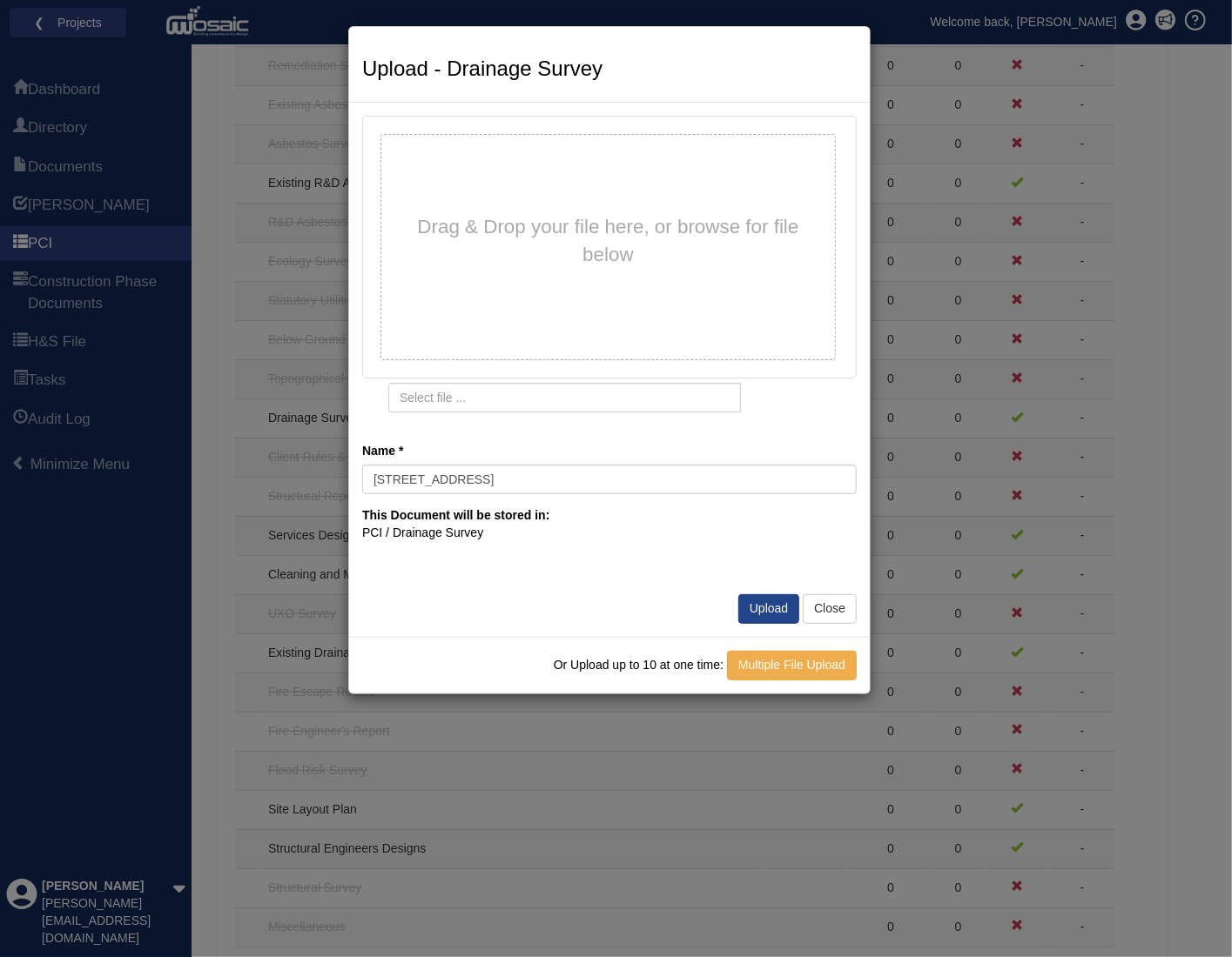
type input "4 Crediton Road.pdf"
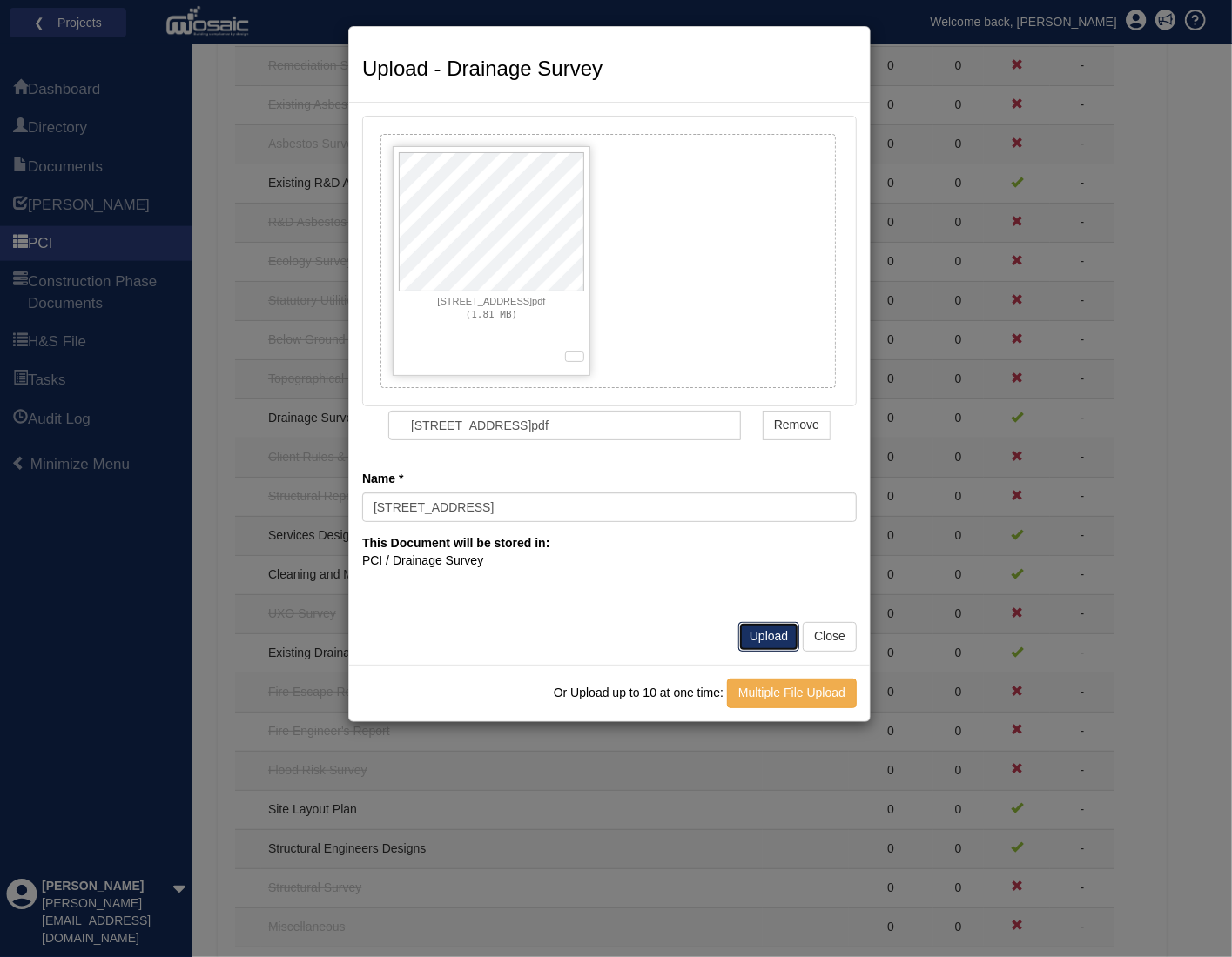
click at [771, 636] on button "Upload" at bounding box center [769, 637] width 61 height 30
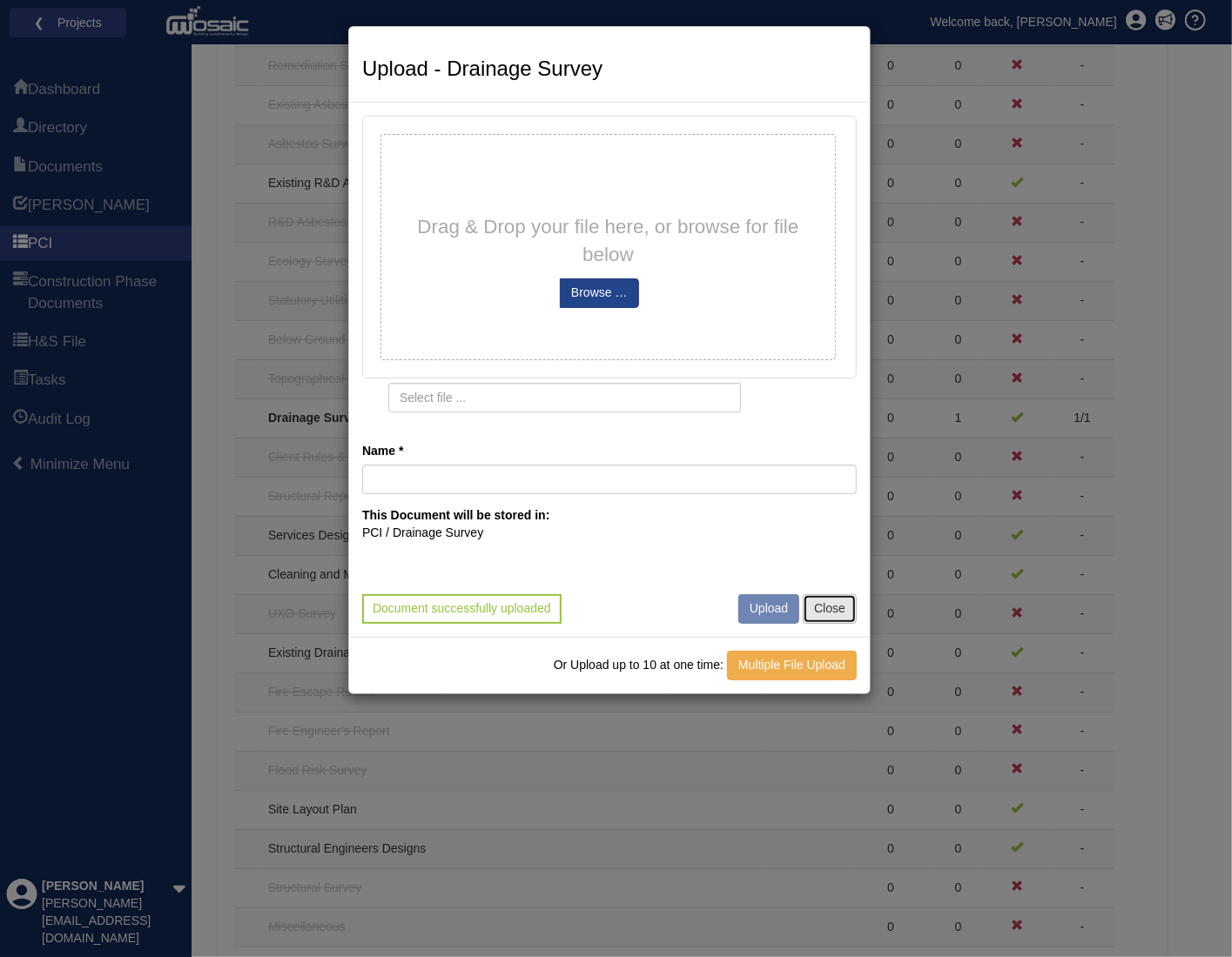
click at [824, 610] on button "Close" at bounding box center [829, 609] width 54 height 30
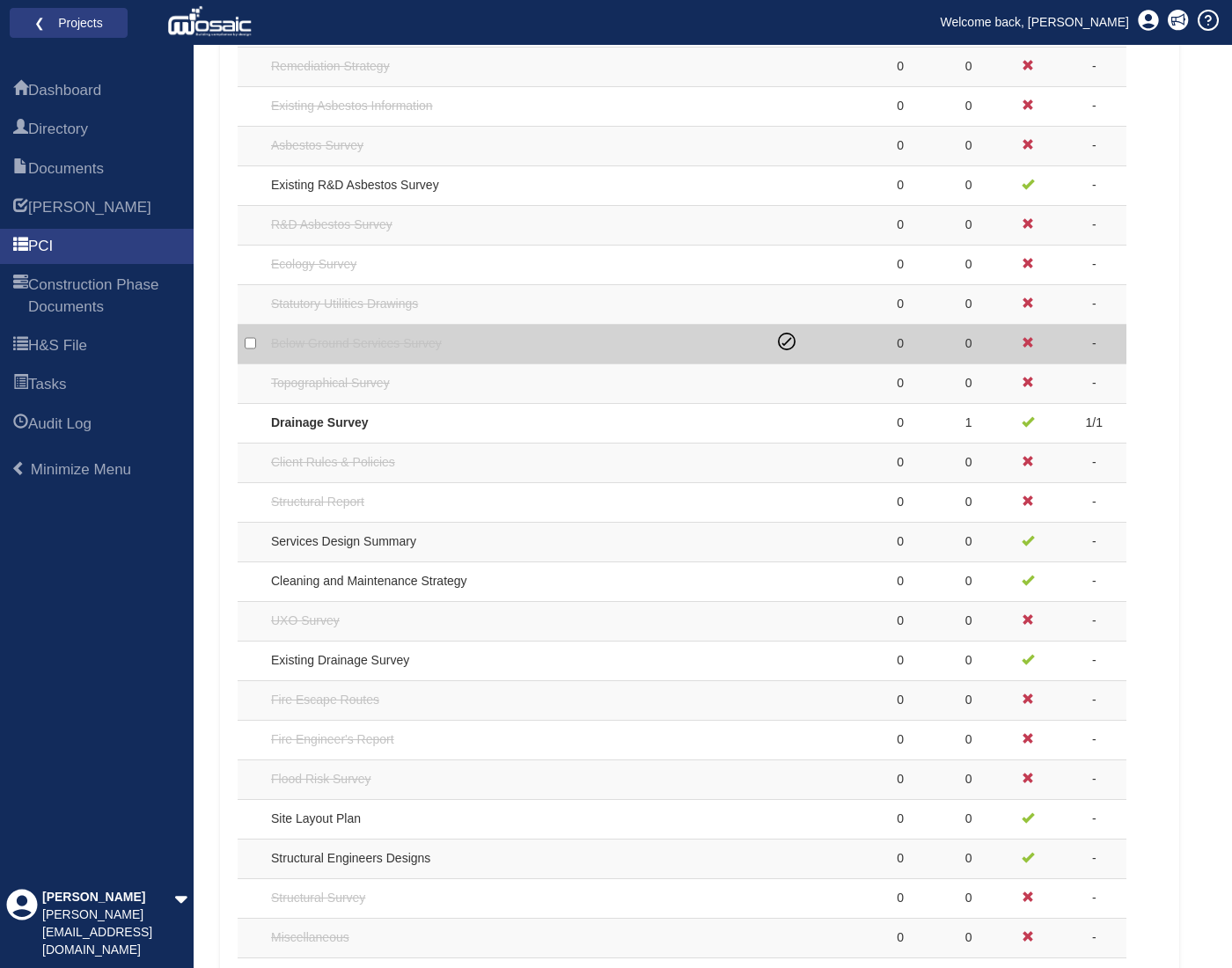
scroll to position [1290, 0]
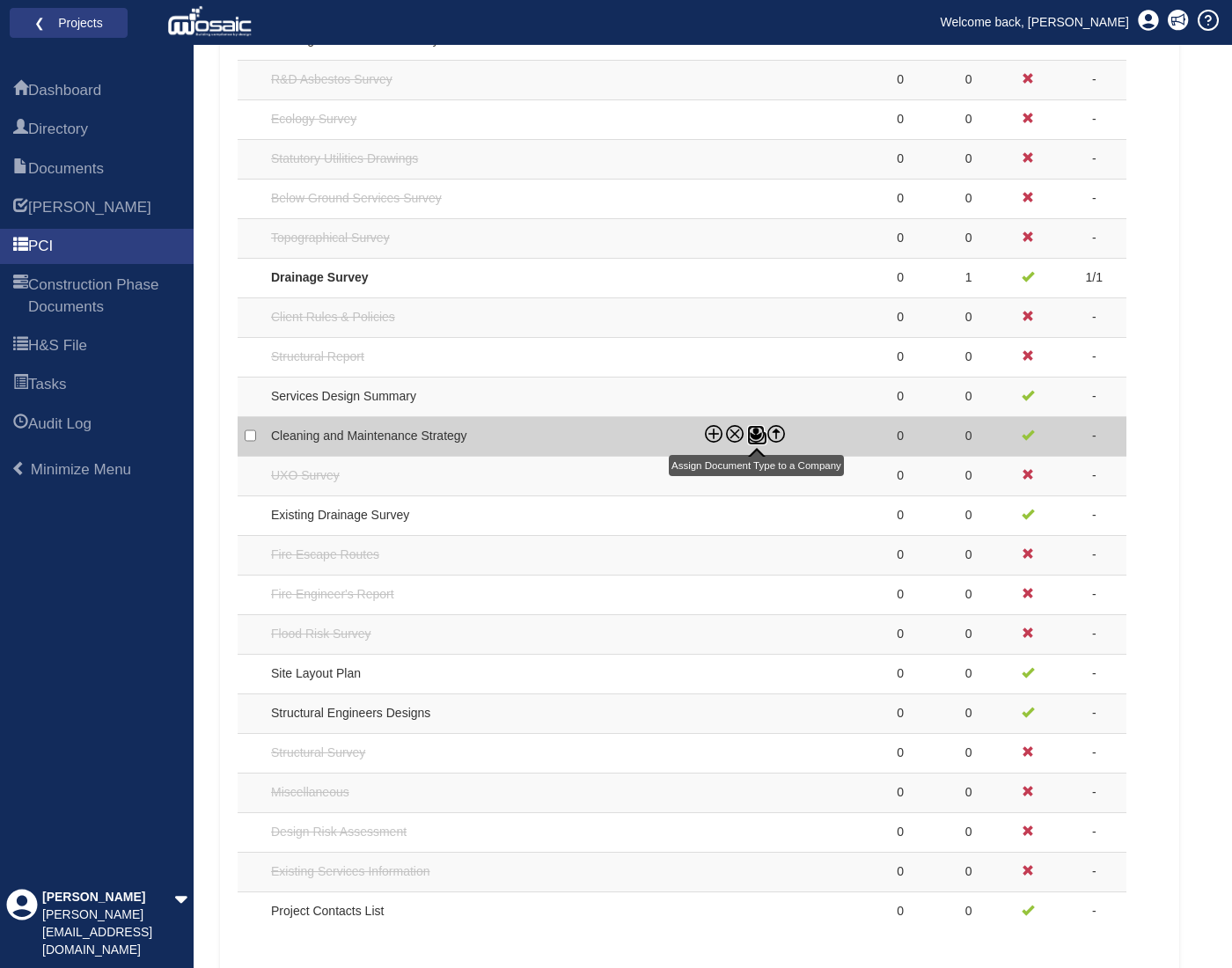
click at [754, 434] on icon at bounding box center [755, 435] width 11 height 5
checkbox input "true"
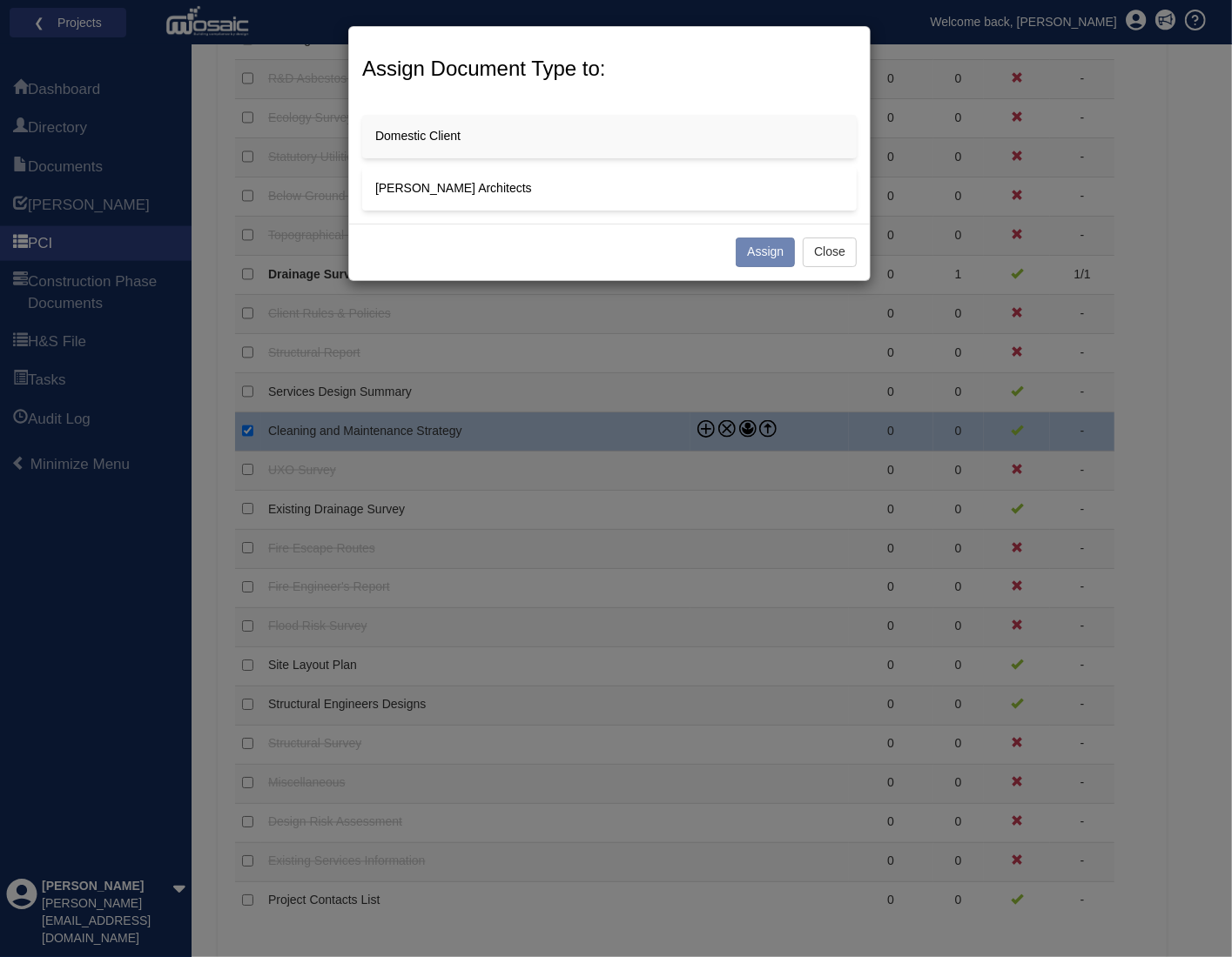
click at [501, 185] on p "[PERSON_NAME] Architects" at bounding box center [610, 189] width 468 height 18
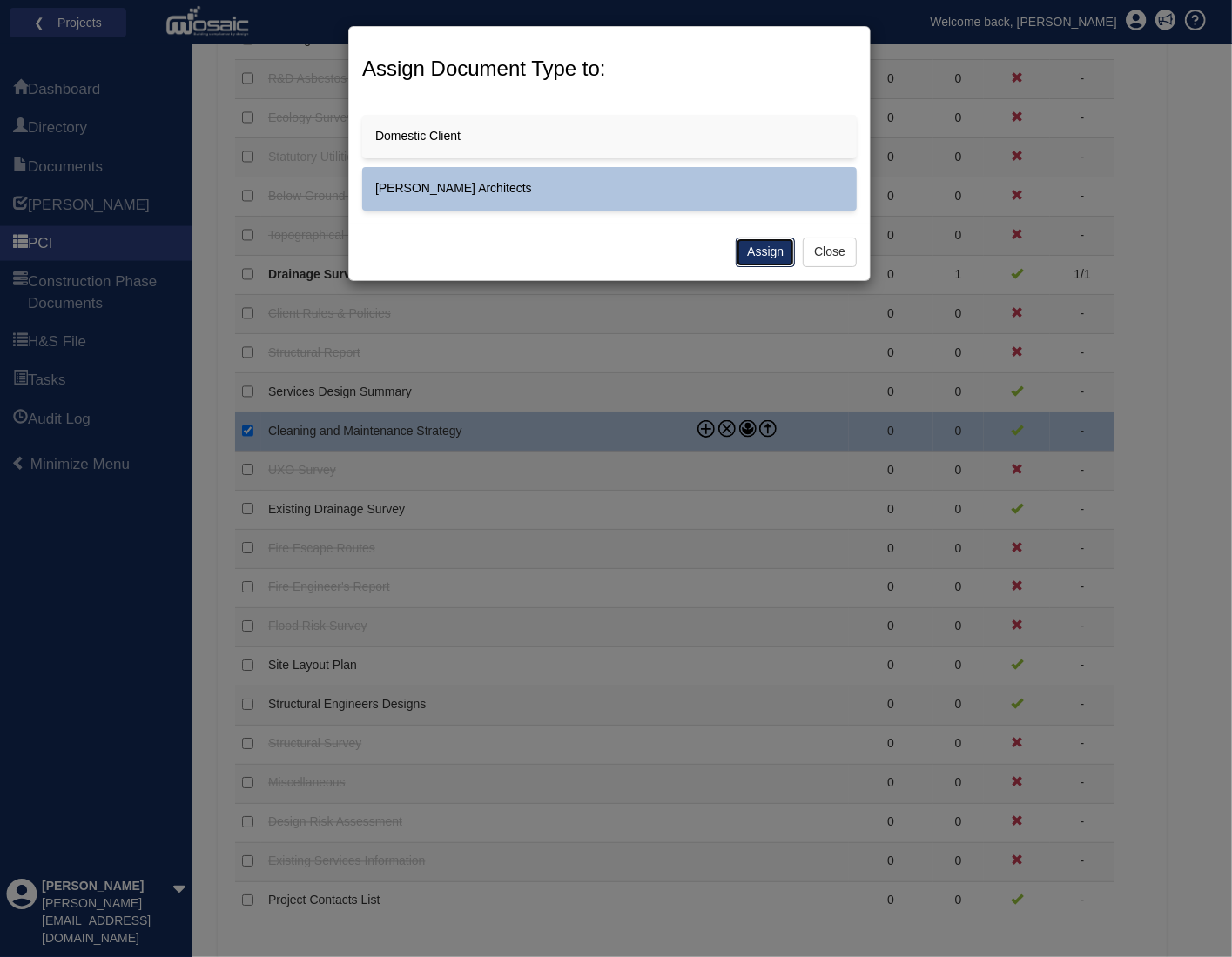
click at [770, 253] on button "Assign" at bounding box center [765, 253] width 59 height 30
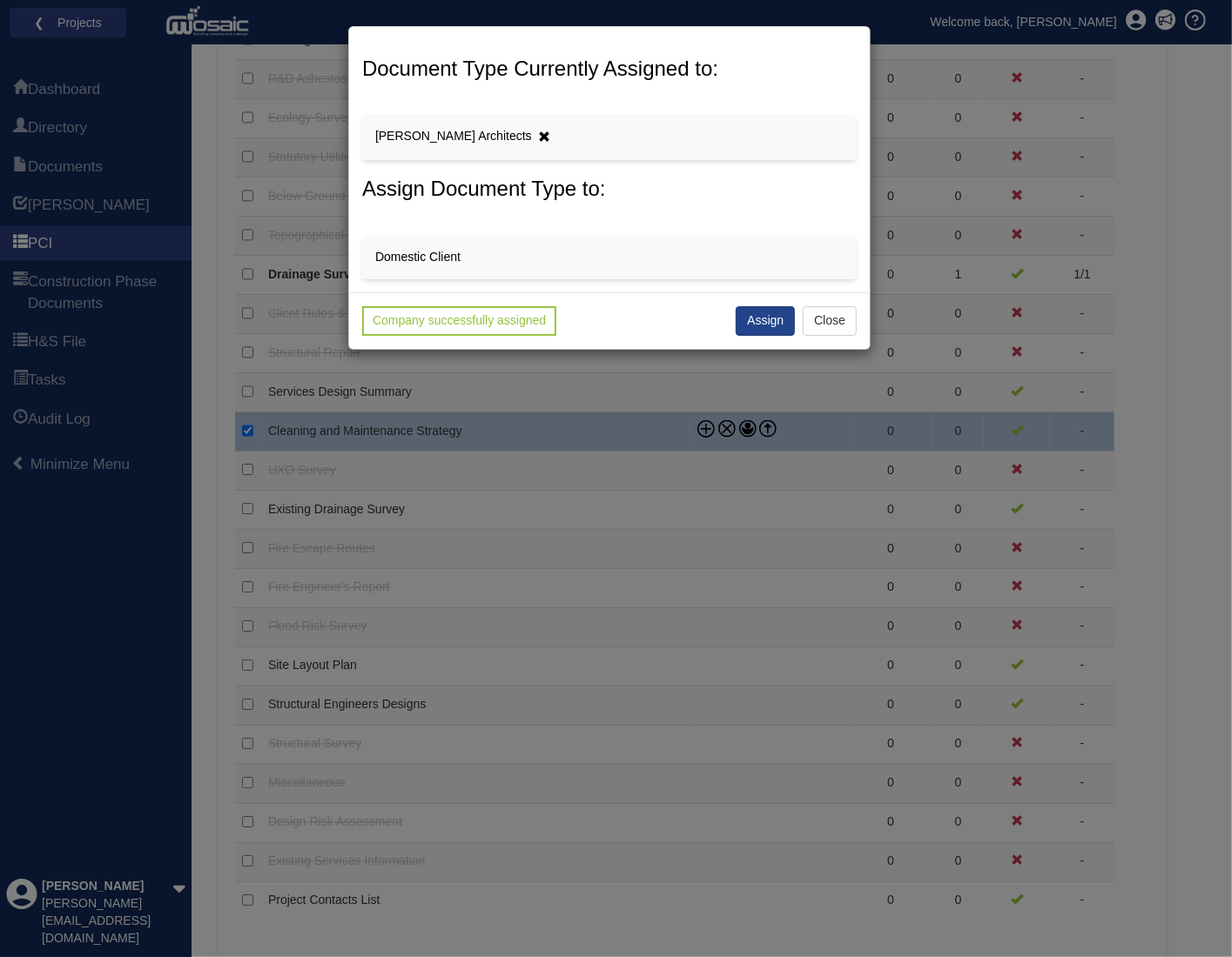
click at [710, 501] on div "Document Type Currently Assigned to: Domestic Client Mosley Thorold Architects …" at bounding box center [616, 478] width 1232 height 957
click at [842, 315] on button "Close" at bounding box center [829, 321] width 54 height 30
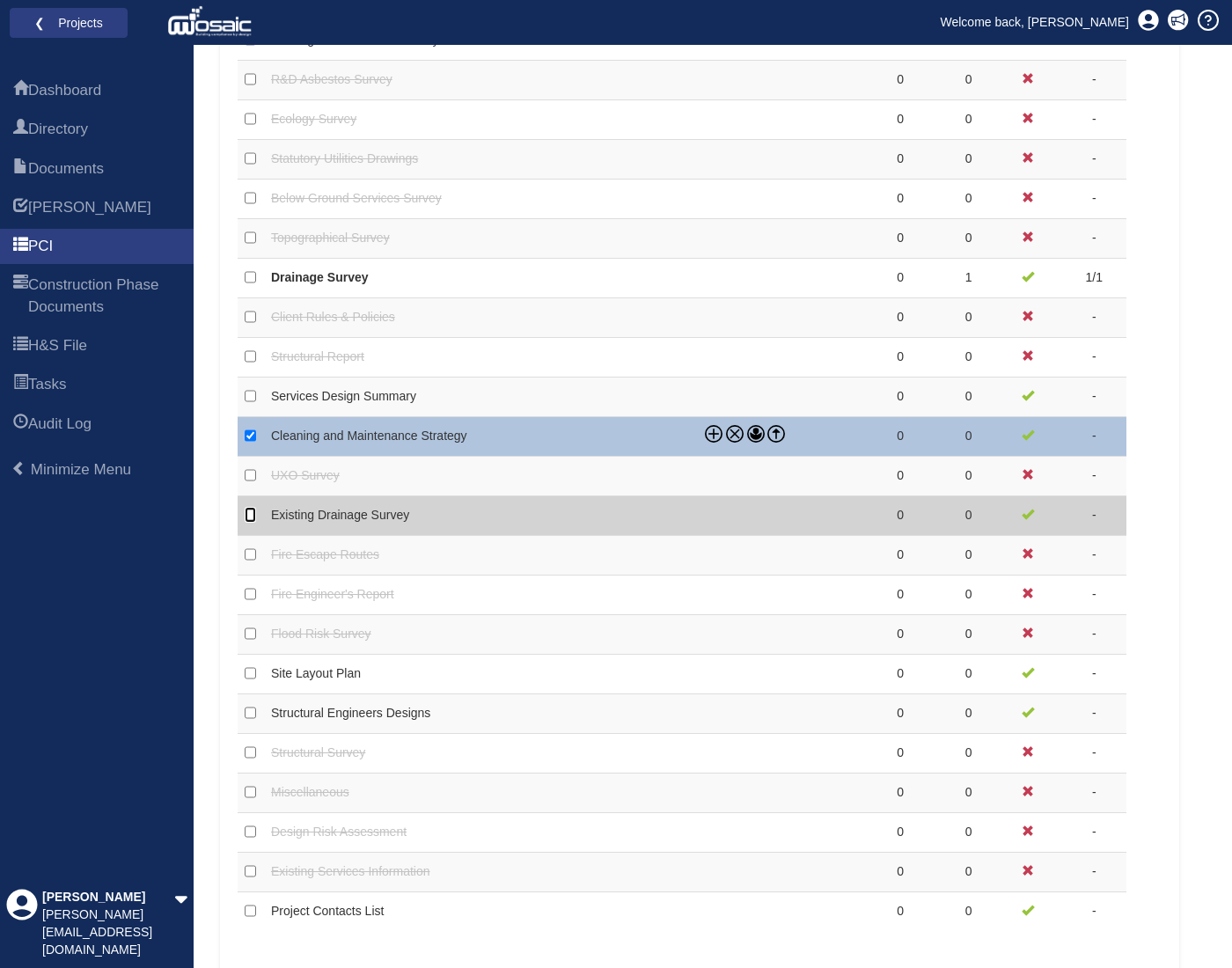
click at [251, 507] on input "checkbox" at bounding box center [250, 514] width 11 height 16
checkbox input "true"
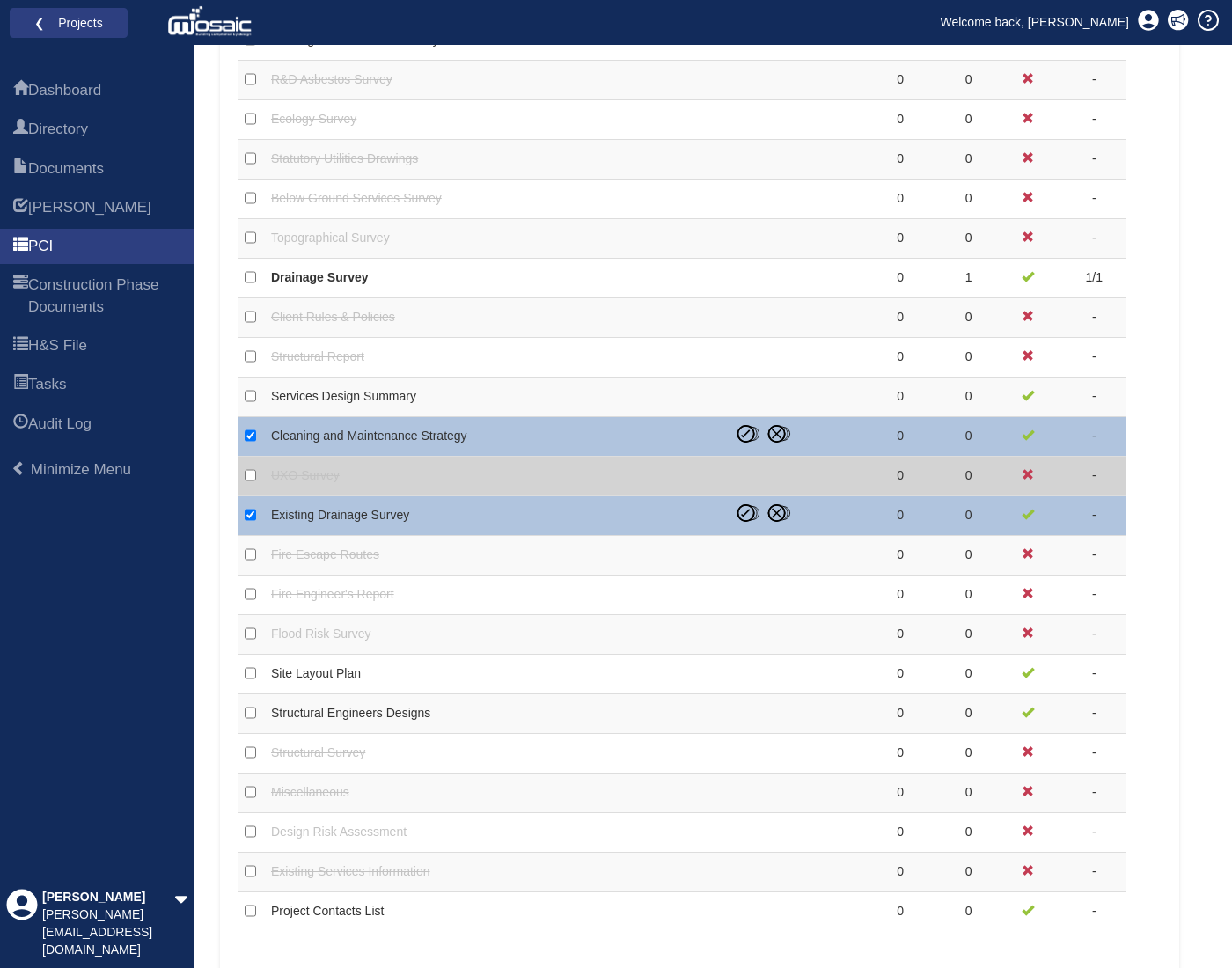
click at [566, 478] on td "UXO Survey" at bounding box center [496, 477] width 464 height 40
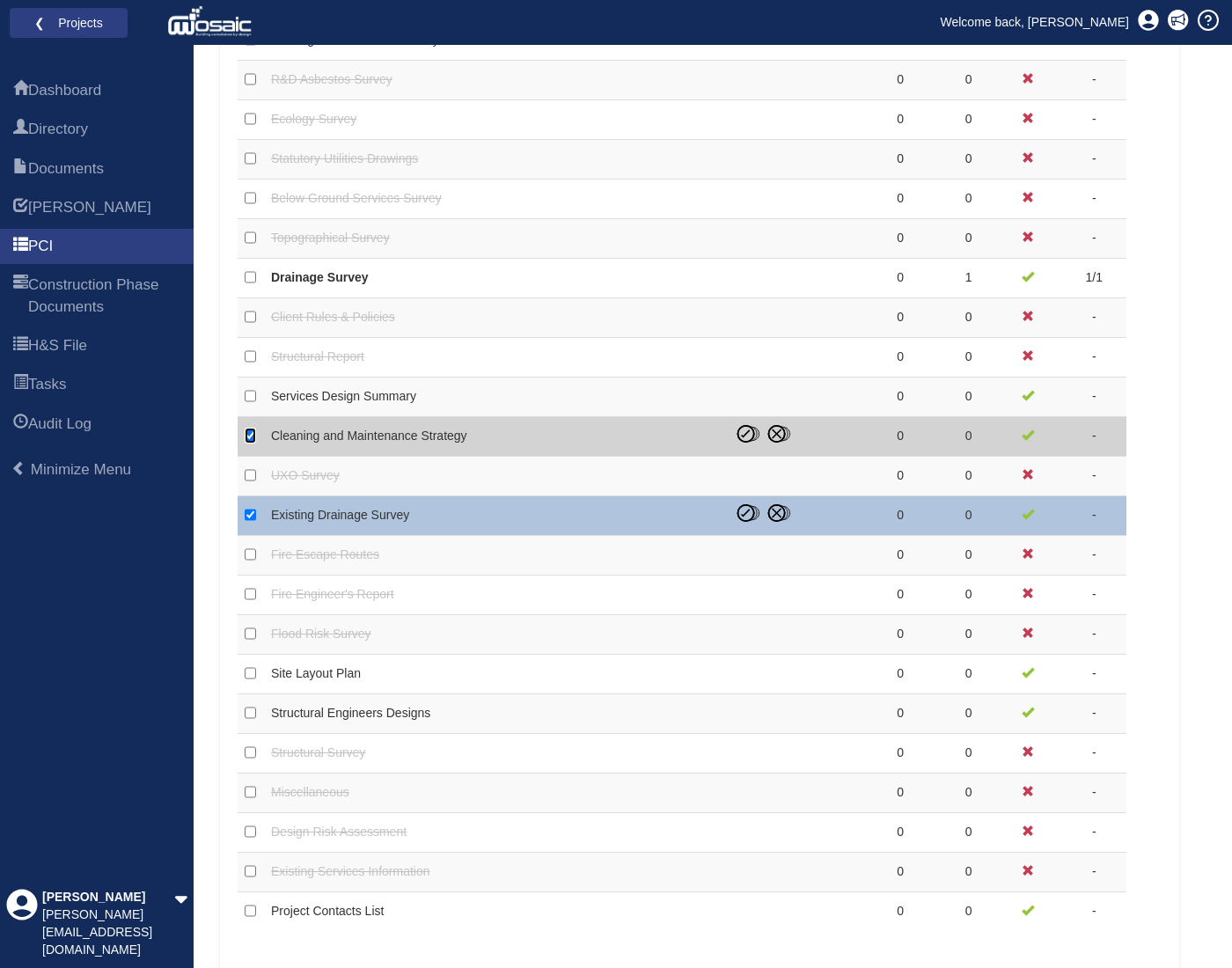
click at [249, 433] on input "checkbox" at bounding box center [250, 436] width 11 height 16
checkbox input "false"
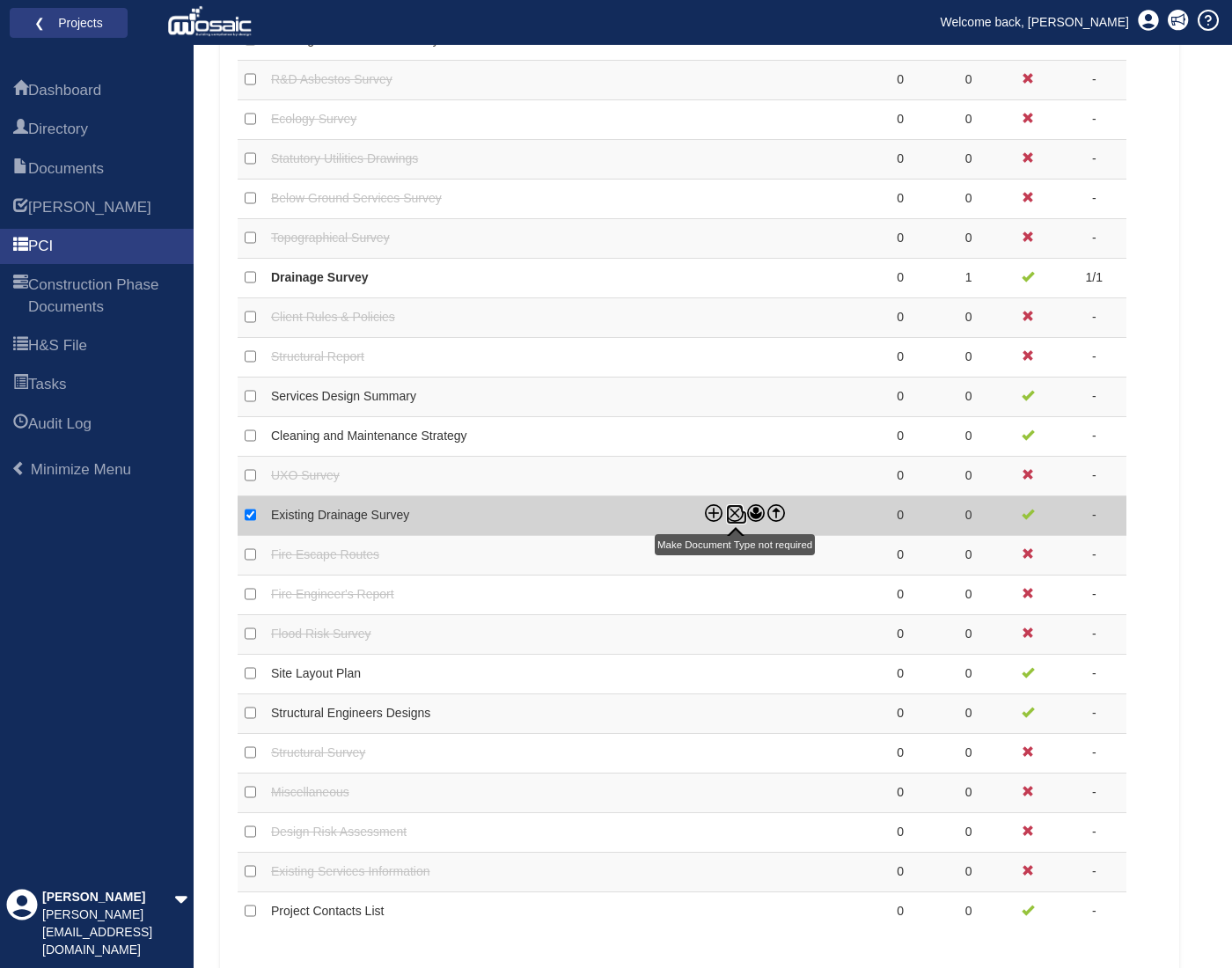
click at [728, 511] on icon at bounding box center [735, 513] width 18 height 18
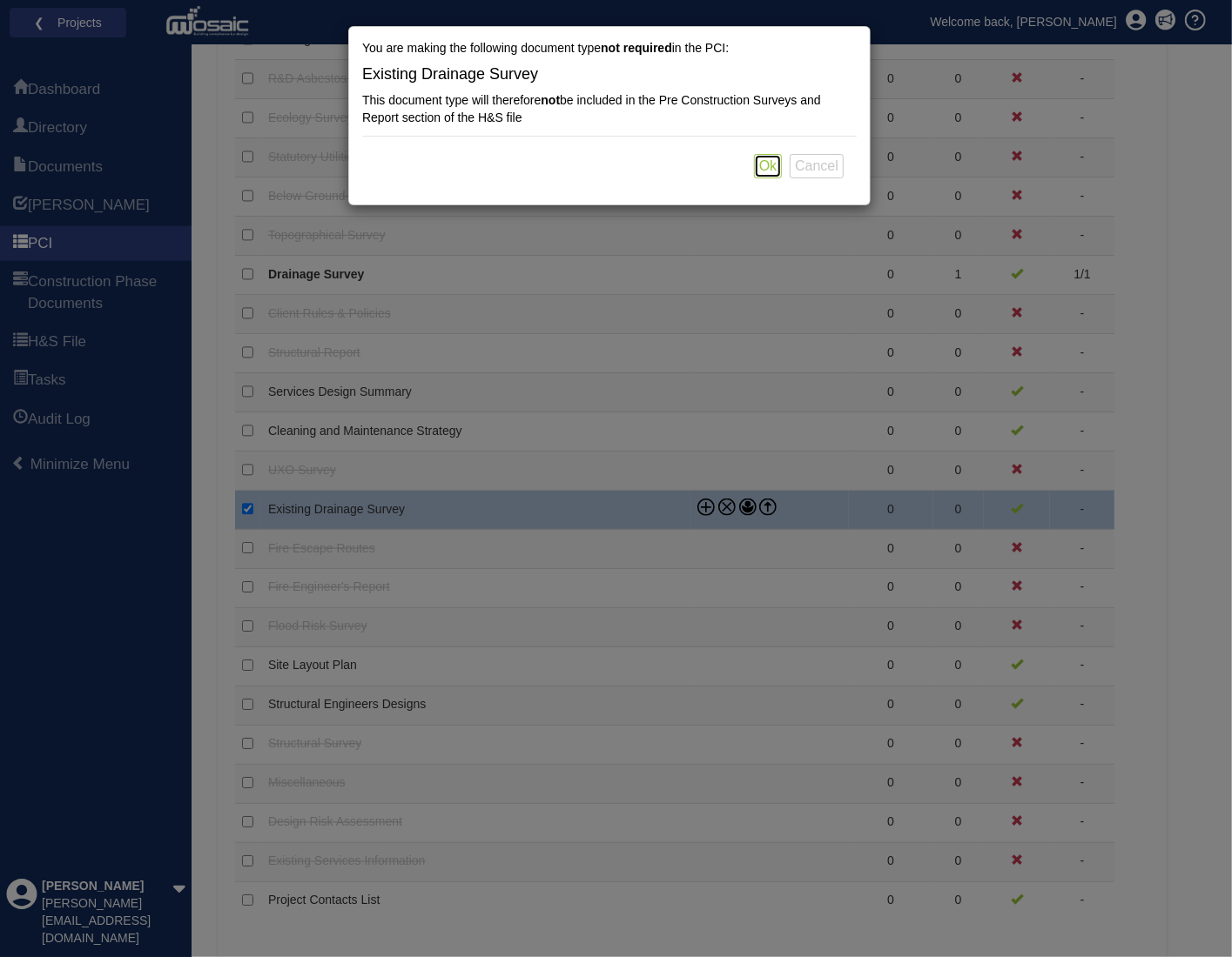
click at [774, 160] on button "Ok" at bounding box center [768, 166] width 28 height 25
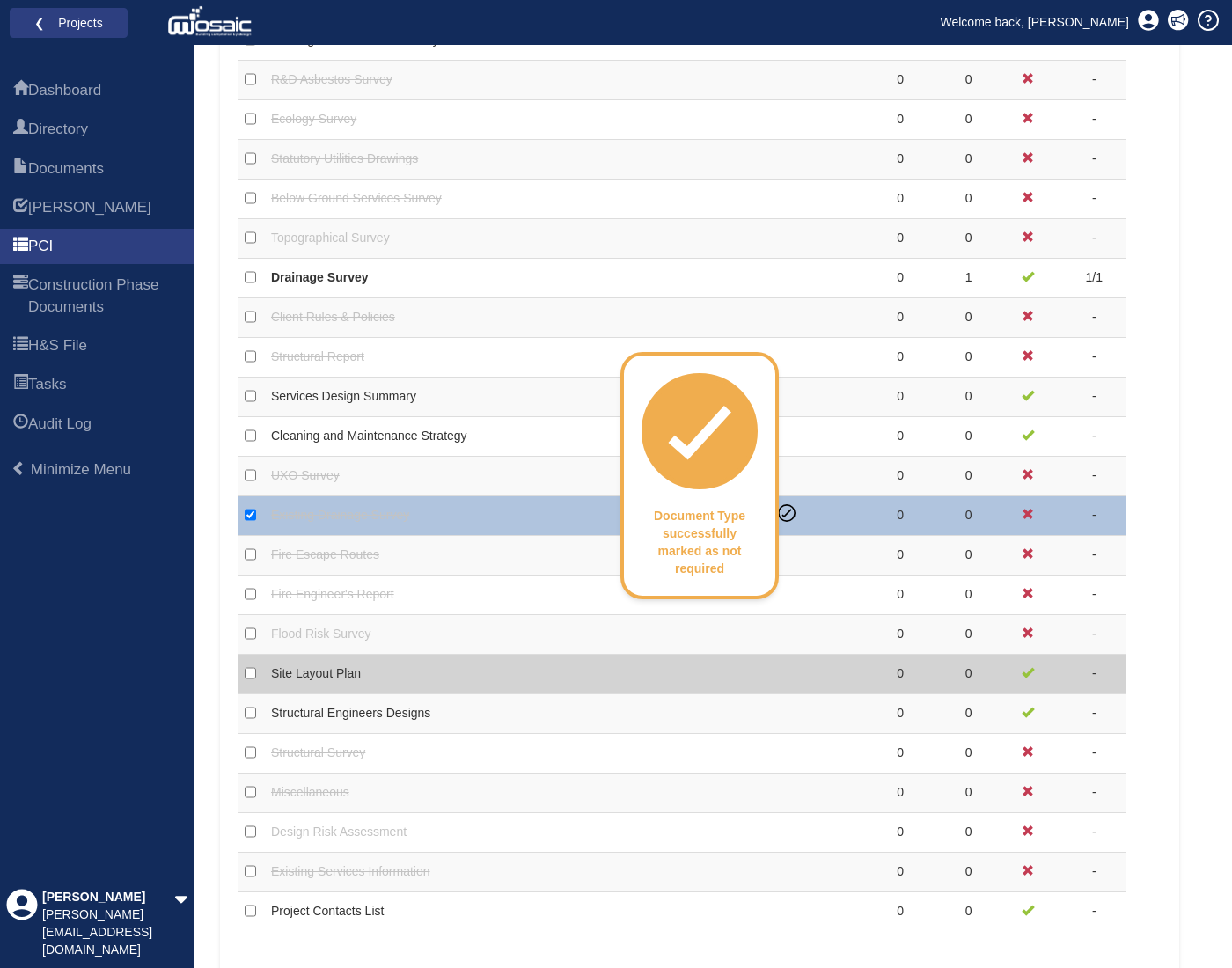
drag, startPoint x: 245, startPoint y: 671, endPoint x: 292, endPoint y: 684, distance: 48.8
click at [248, 672] on td at bounding box center [251, 674] width 26 height 40
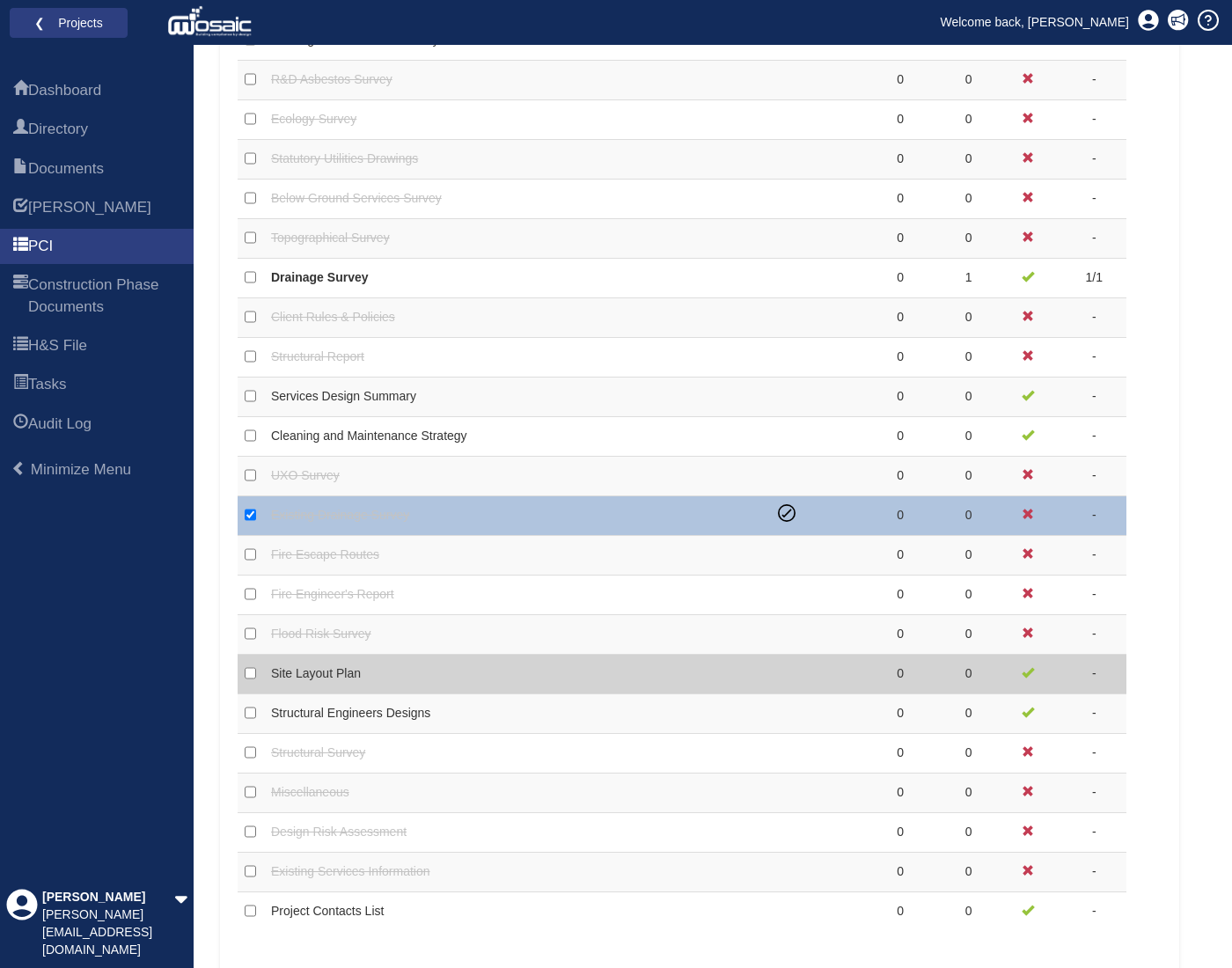
drag, startPoint x: 644, startPoint y: 662, endPoint x: 682, endPoint y: 687, distance: 45.5
click at [645, 662] on td "Site Layout Plan" at bounding box center [517, 674] width 507 height 40
checkbox input "false"
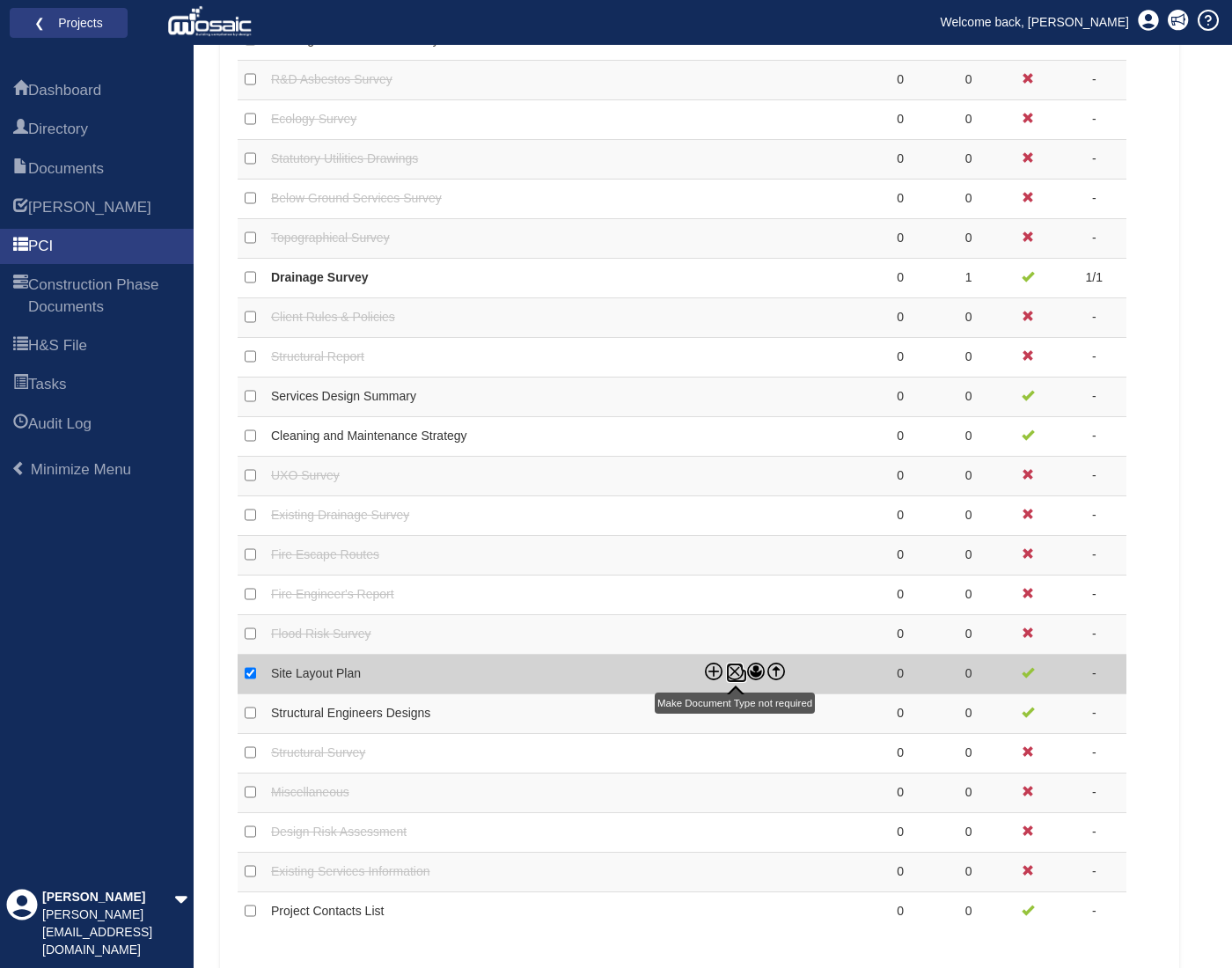
click at [735, 662] on icon at bounding box center [735, 671] width 18 height 18
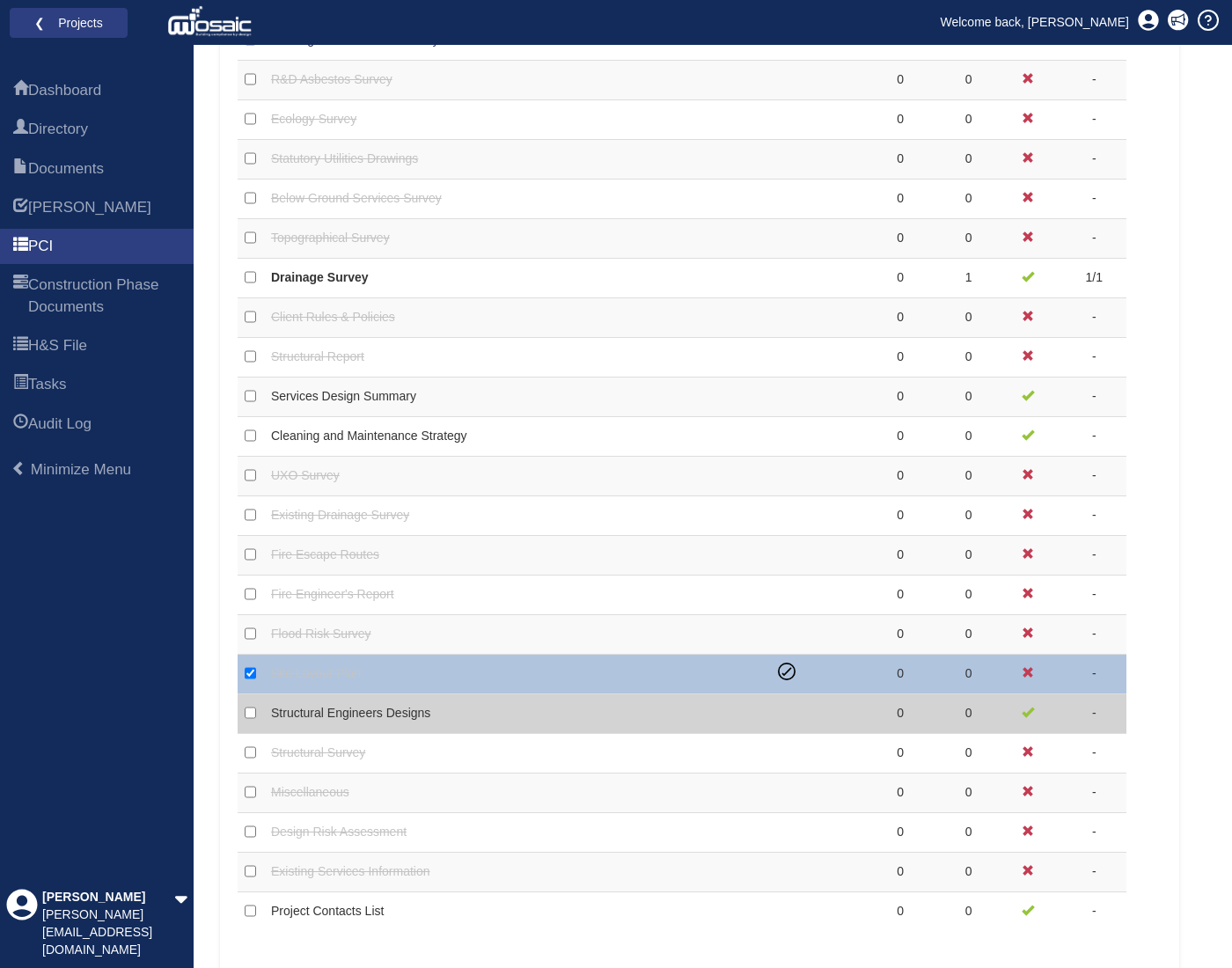
click at [455, 706] on td "Structural Engineers Designs" at bounding box center [517, 714] width 507 height 40
checkbox input "false"
checkbox input "true"
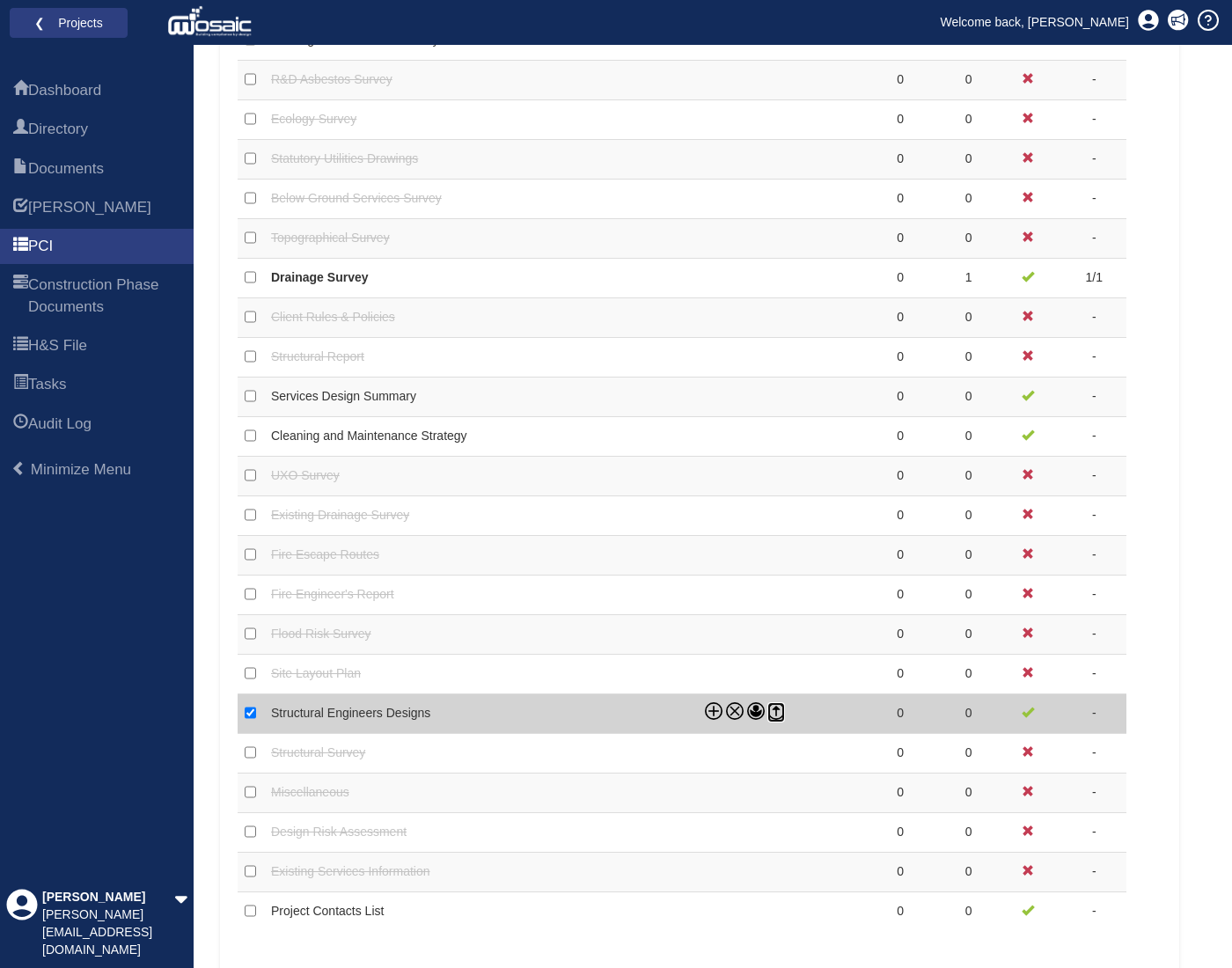
click at [780, 708] on icon at bounding box center [776, 711] width 18 height 18
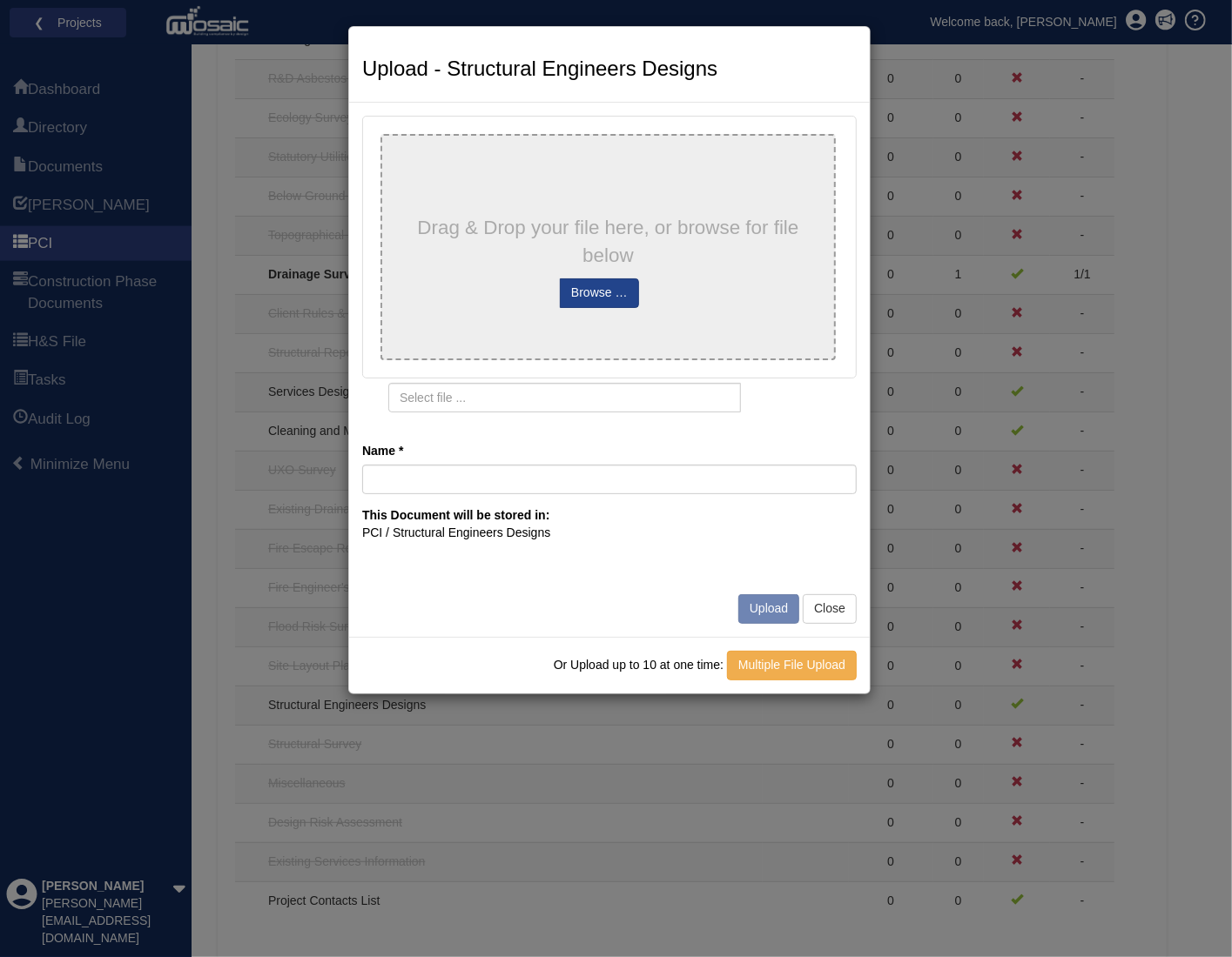
type input "4 Crediton Road A3 engineering sketches Tender Mar 25"
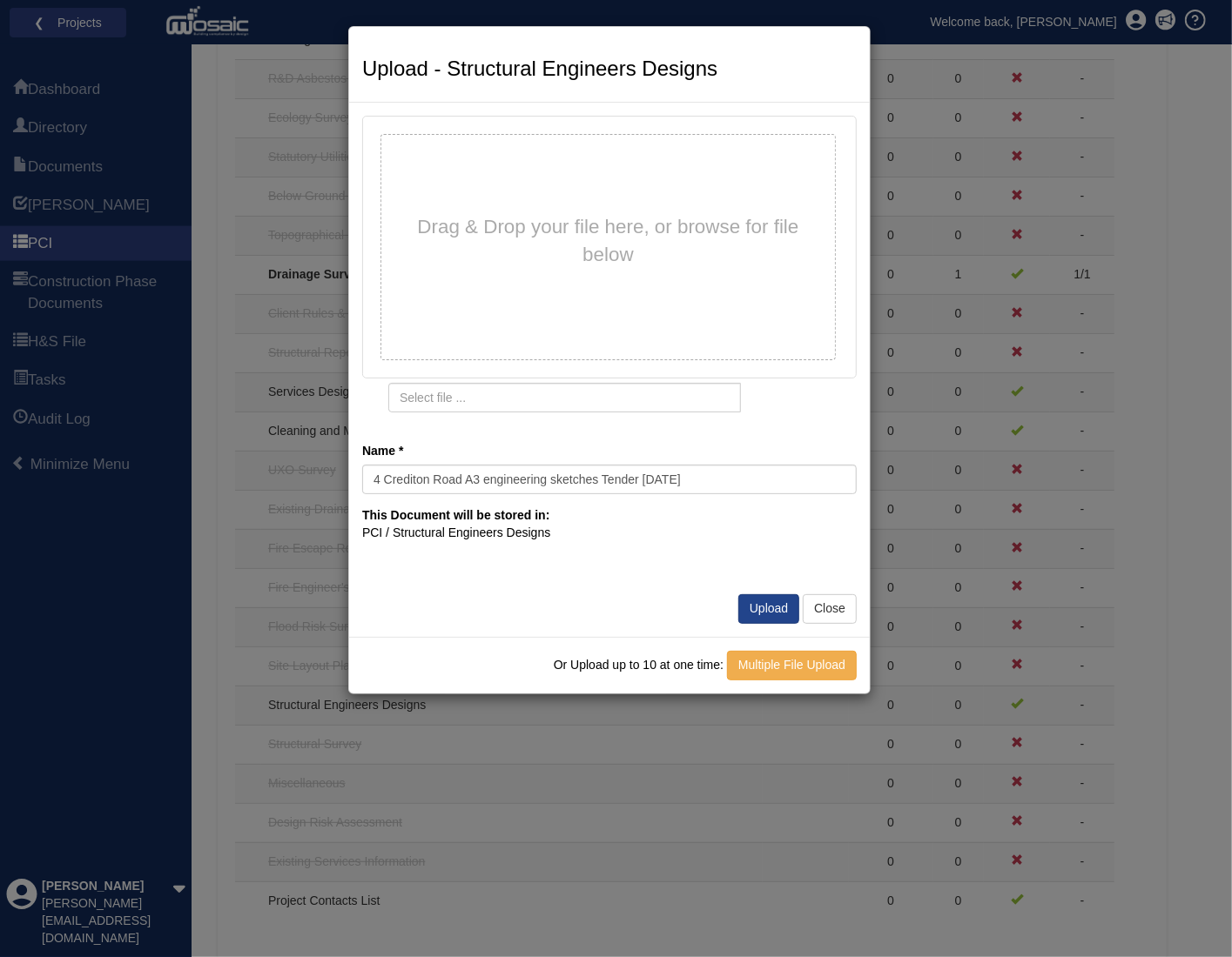
type input "4 Crediton Road A3 engineering sketches Tender Mar 25.pdf"
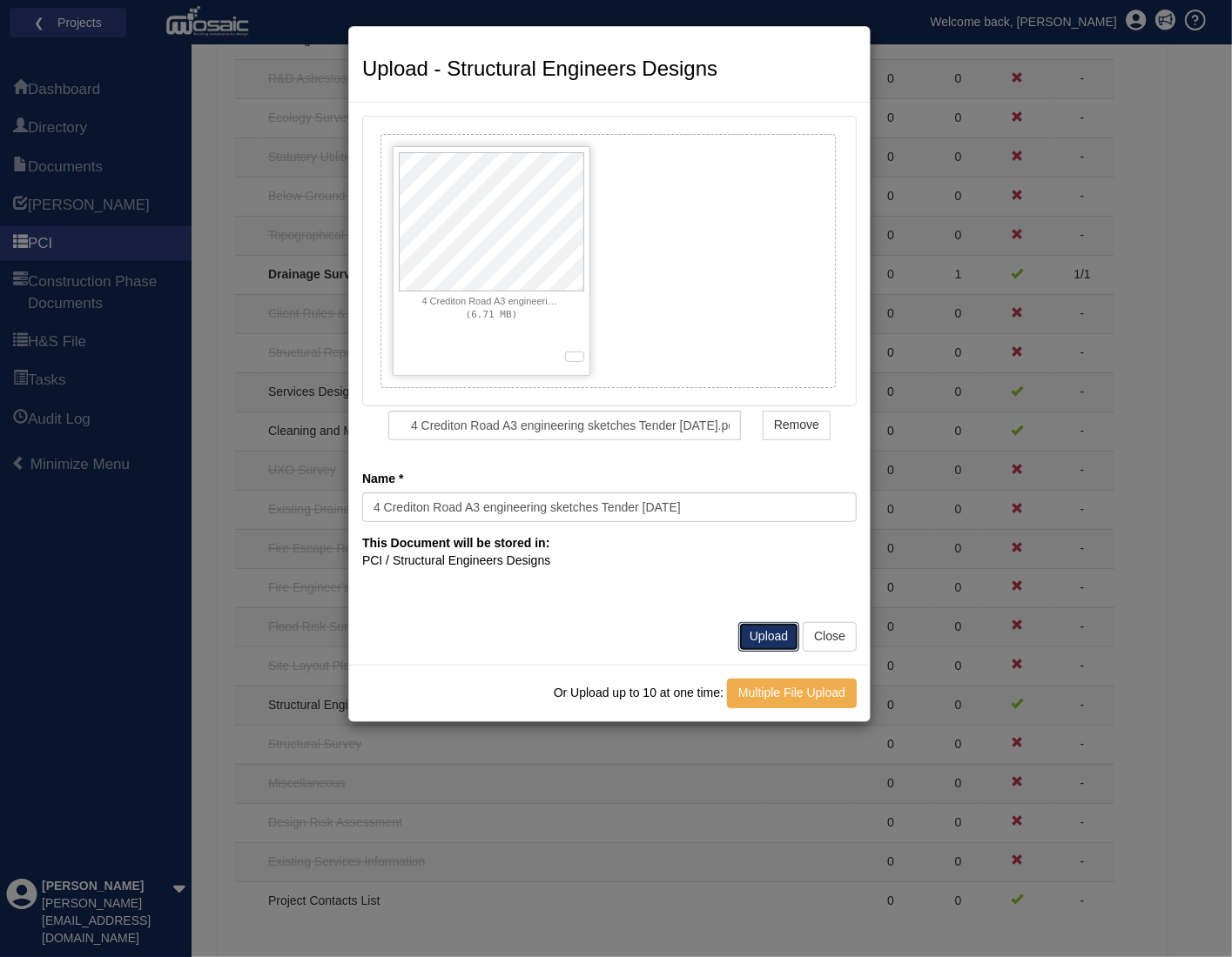
click at [779, 636] on button "Upload" at bounding box center [769, 637] width 61 height 30
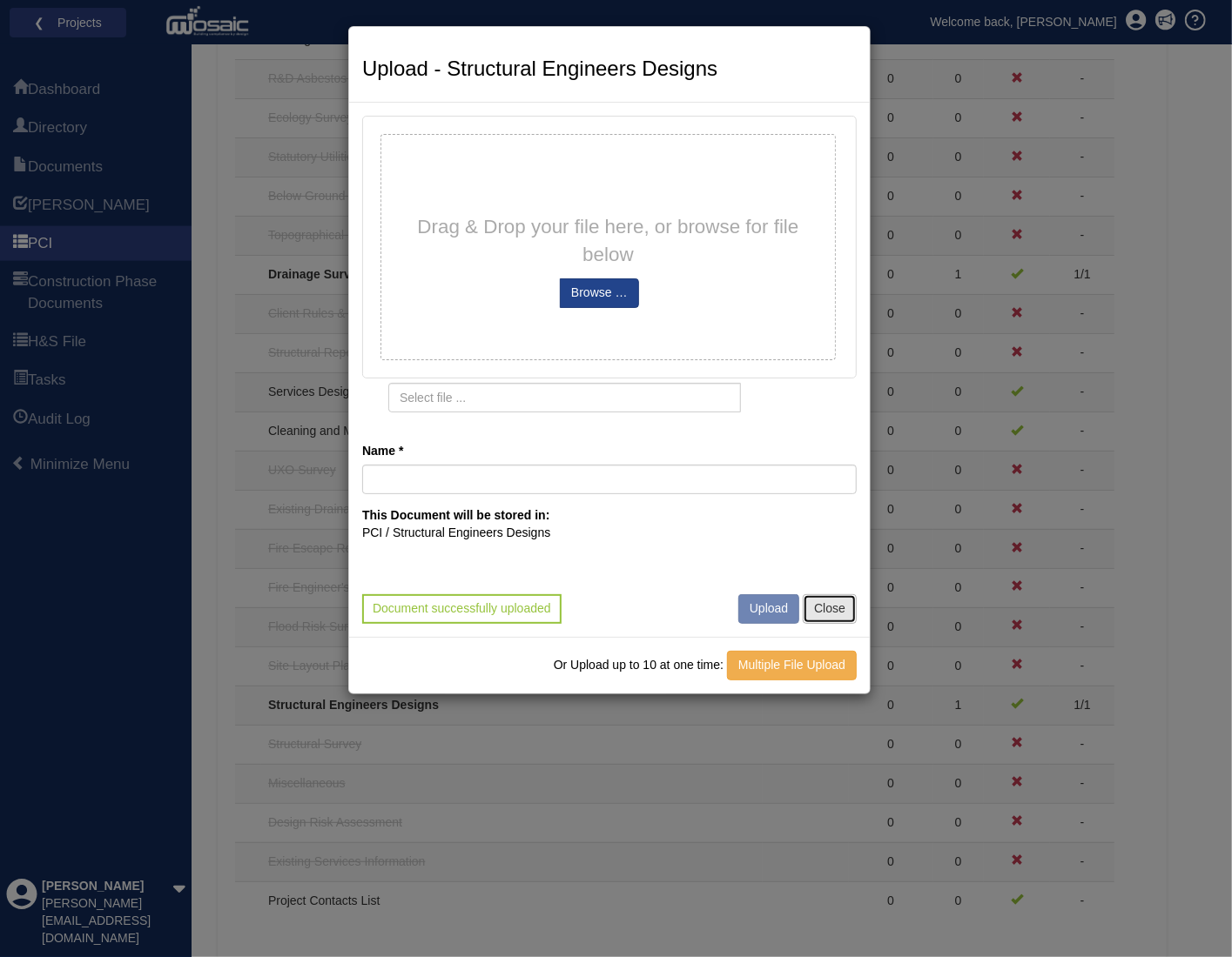
click at [835, 609] on button "Close" at bounding box center [829, 609] width 54 height 30
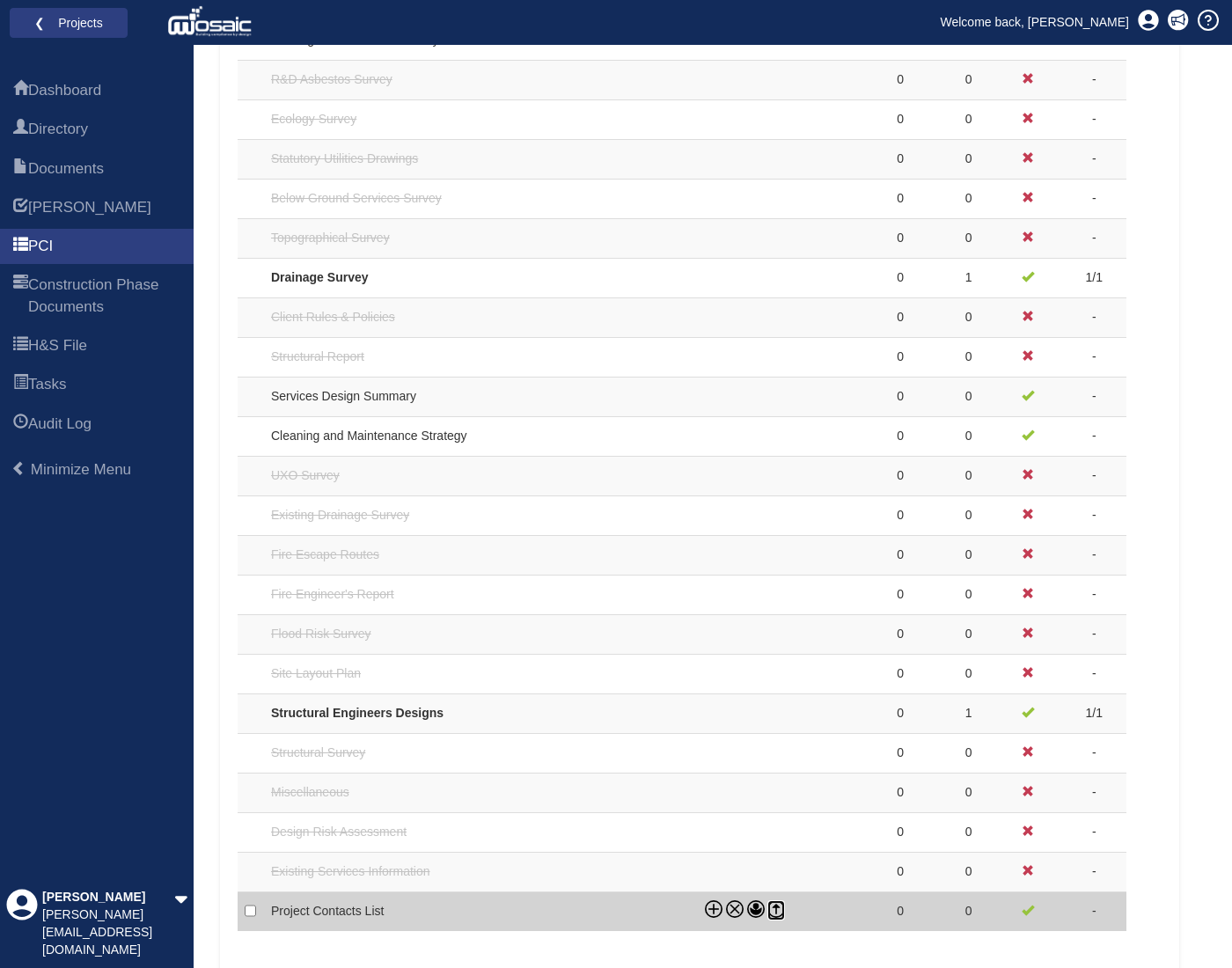
click at [769, 909] on circle at bounding box center [776, 909] width 16 height 16
checkbox input "true"
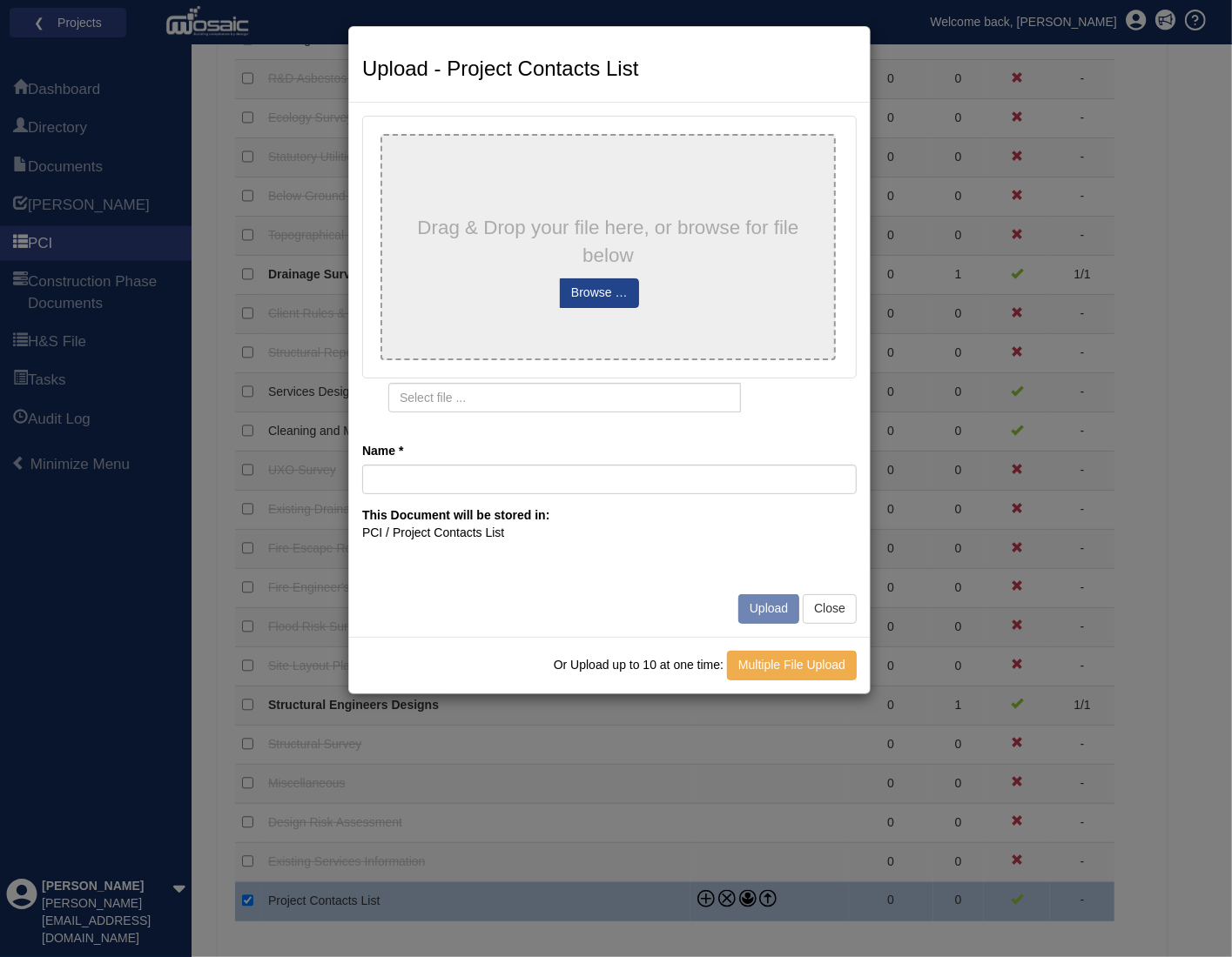
type input "250813_Contact List"
type input "250813_Contact List.pdf"
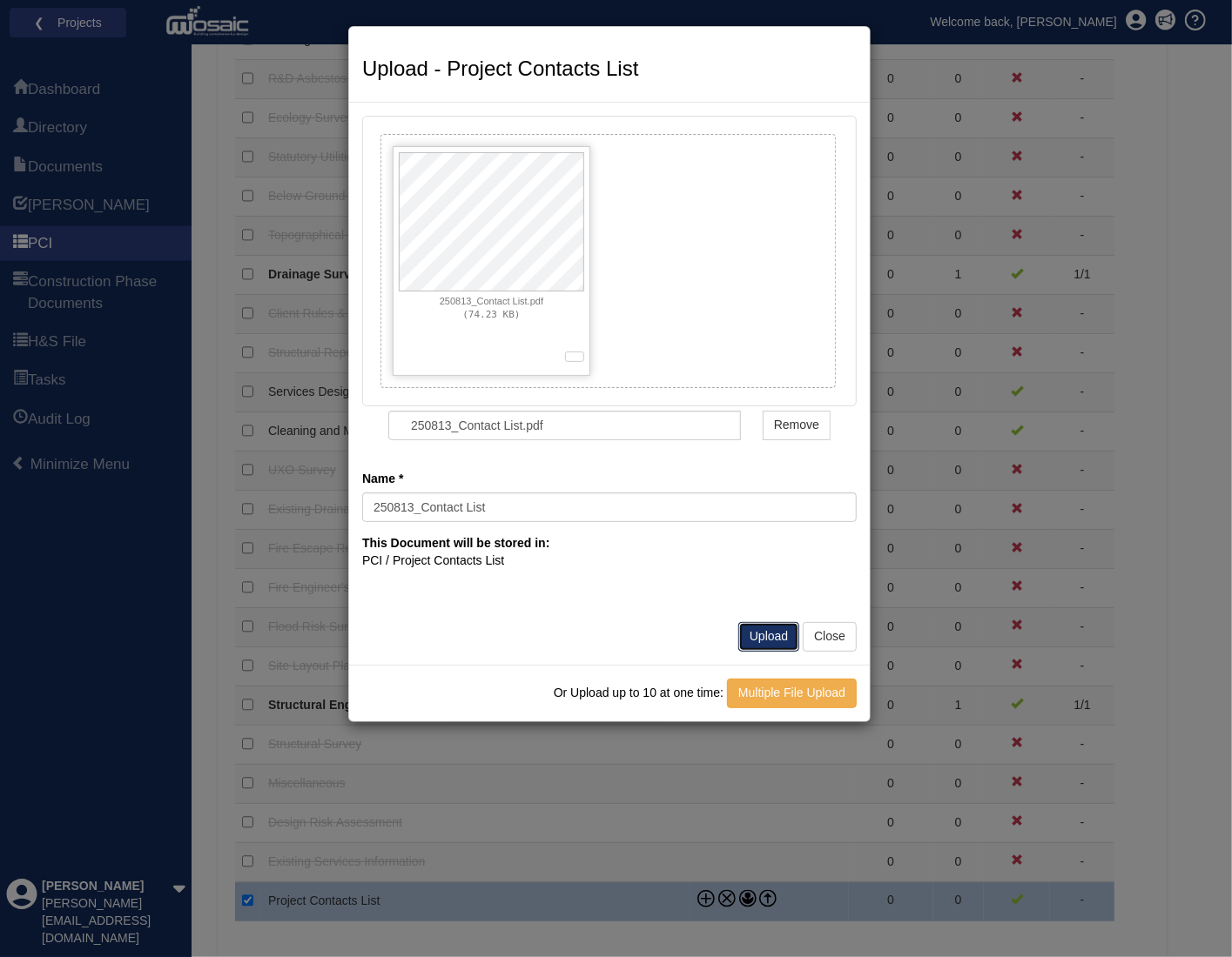
click at [779, 647] on button "Upload" at bounding box center [769, 637] width 61 height 30
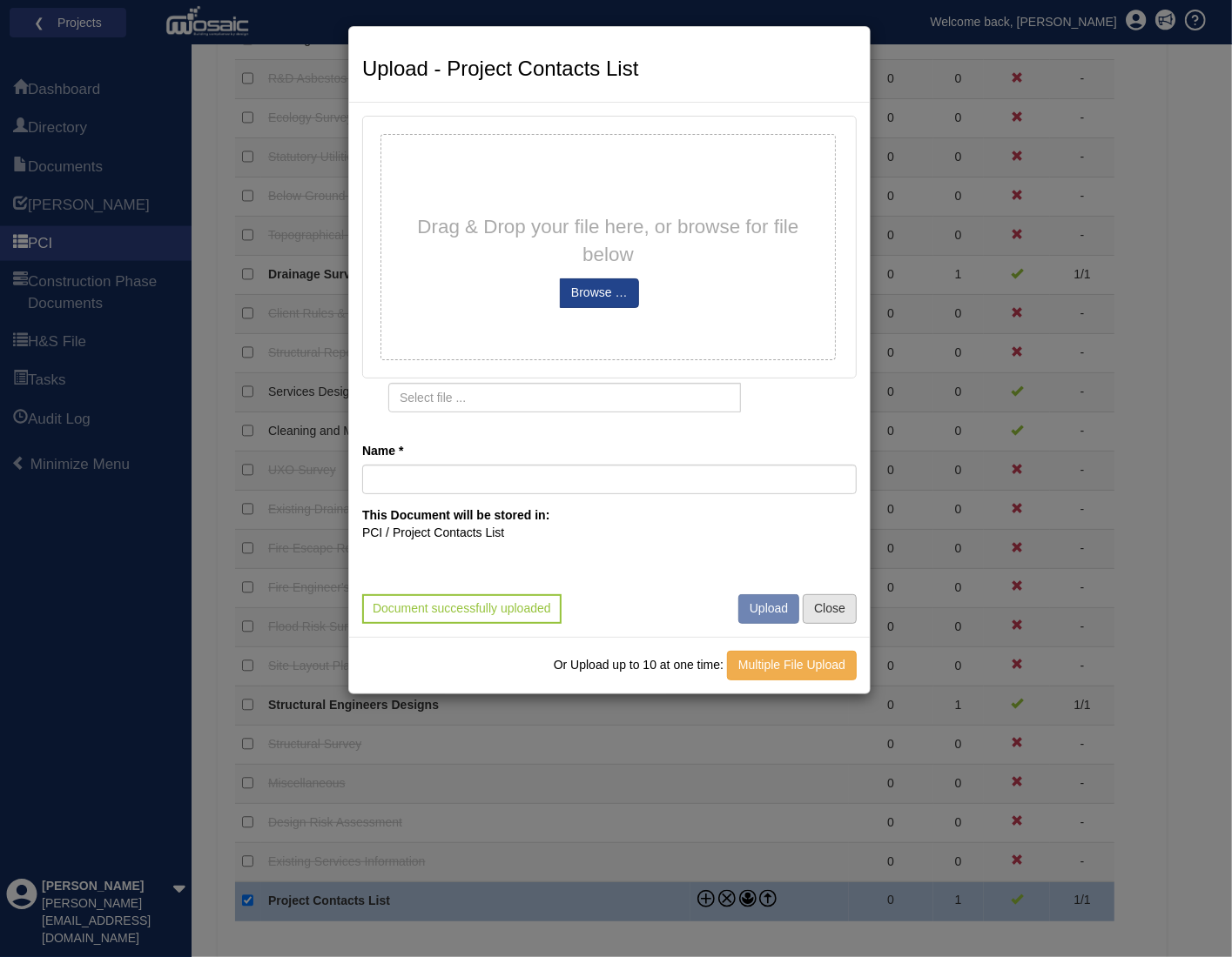
click at [813, 622] on div "Drag & Drop your file here, or browse for file below 0% Remove Cancel Browse … …" at bounding box center [609, 369] width 521 height 534
click at [831, 614] on button "Close" at bounding box center [829, 609] width 54 height 30
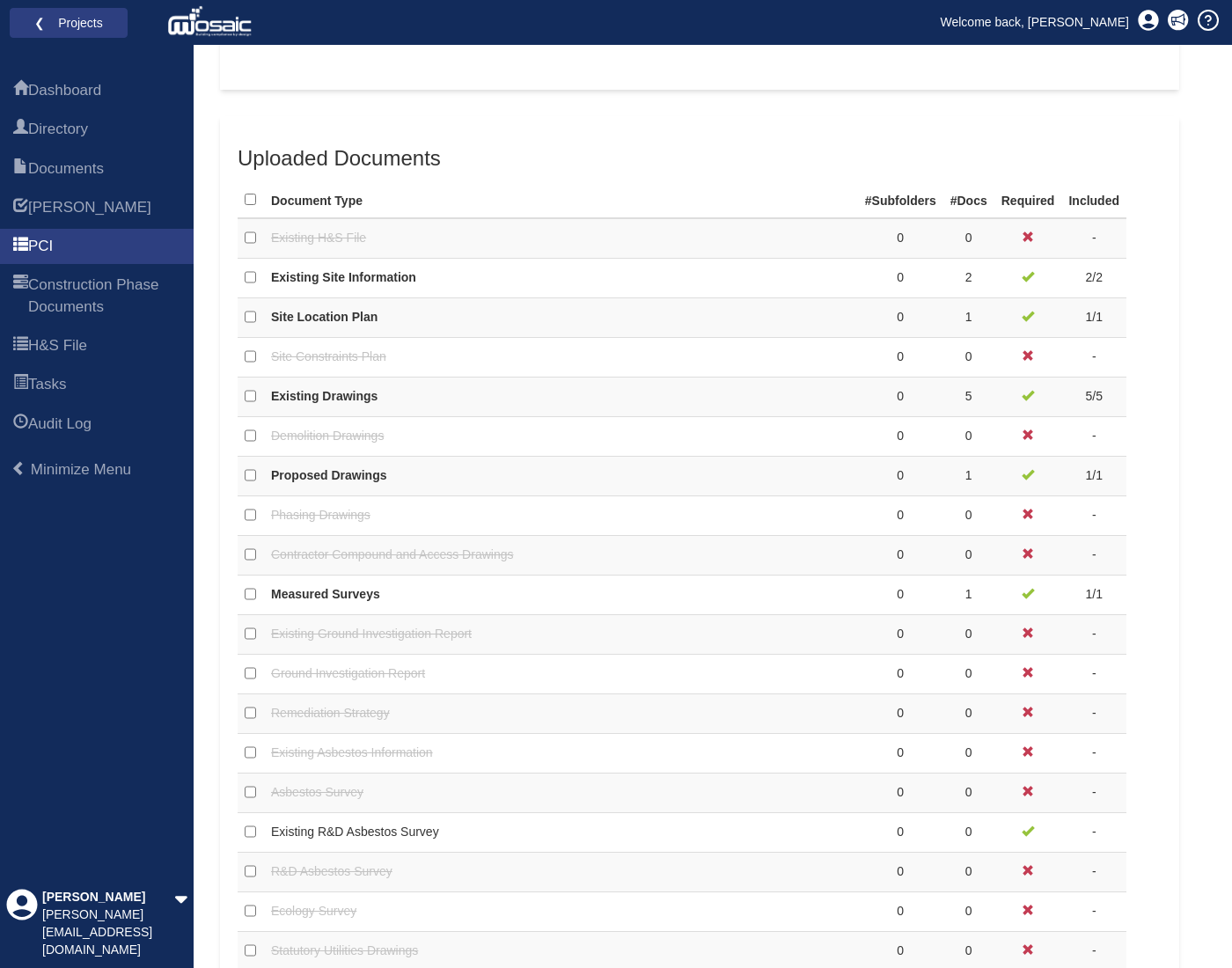
scroll to position [0, 0]
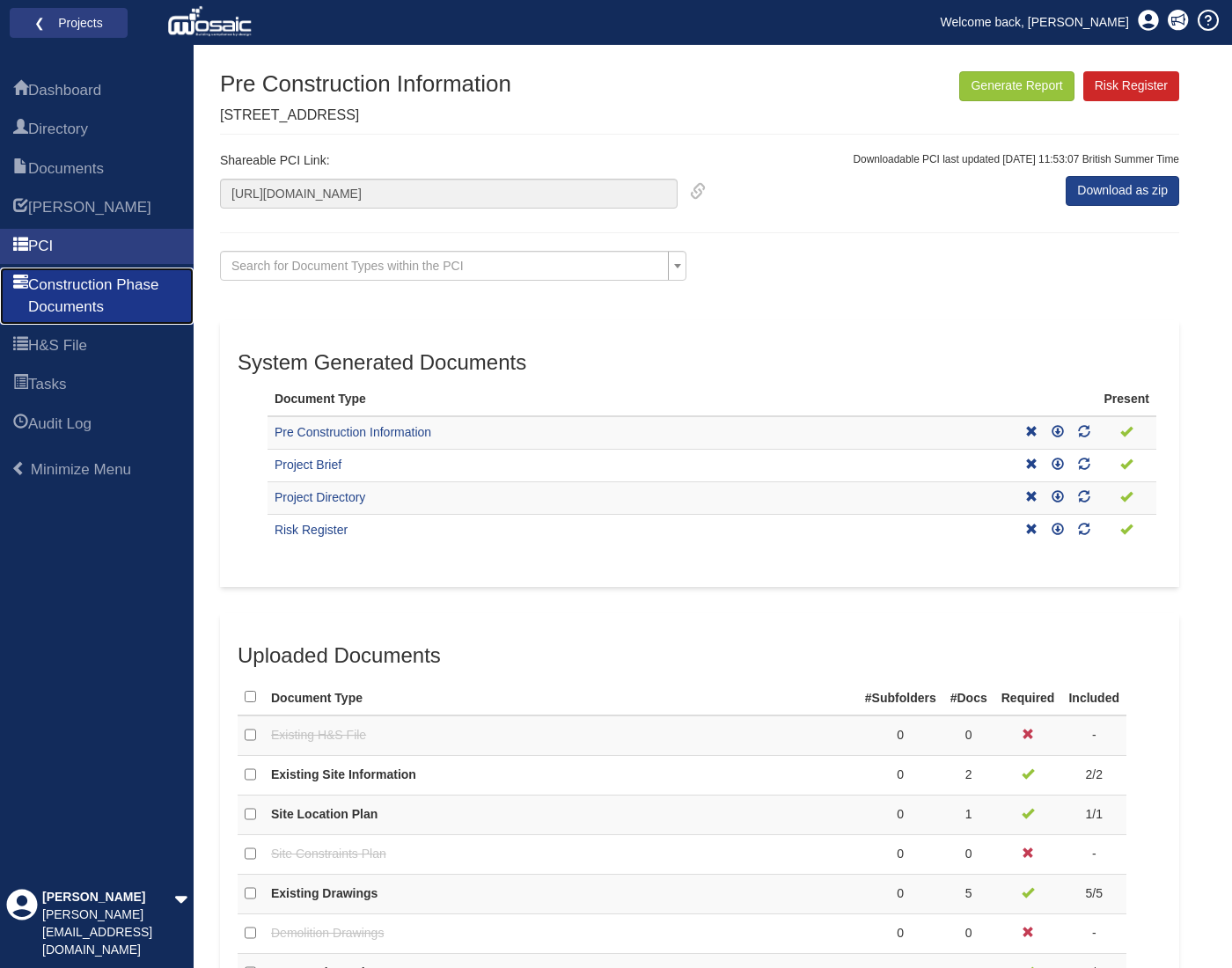
click at [94, 293] on span "Construction Phase Documents" at bounding box center [104, 296] width 152 height 43
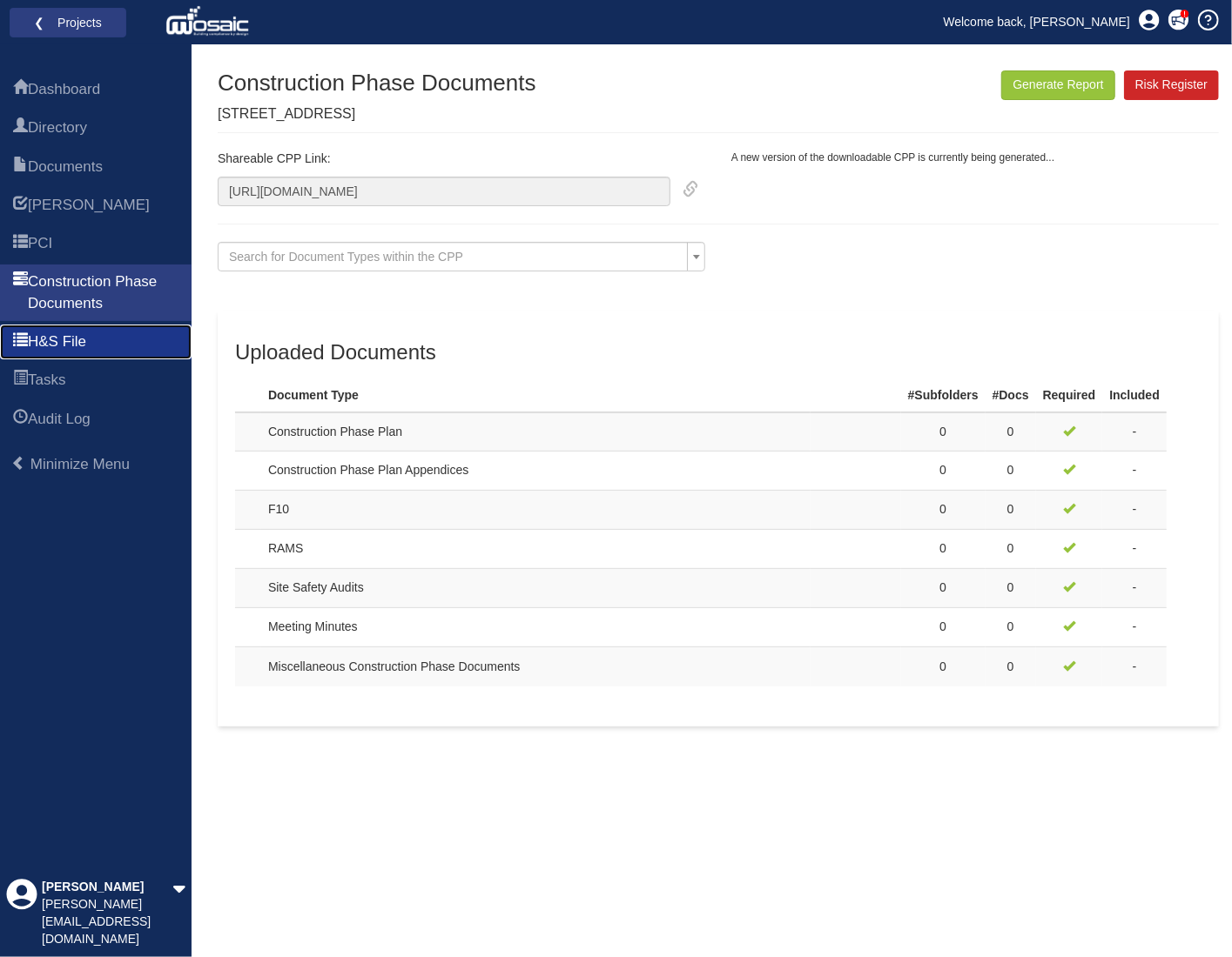
click at [86, 337] on span "H&S File" at bounding box center [56, 342] width 58 height 21
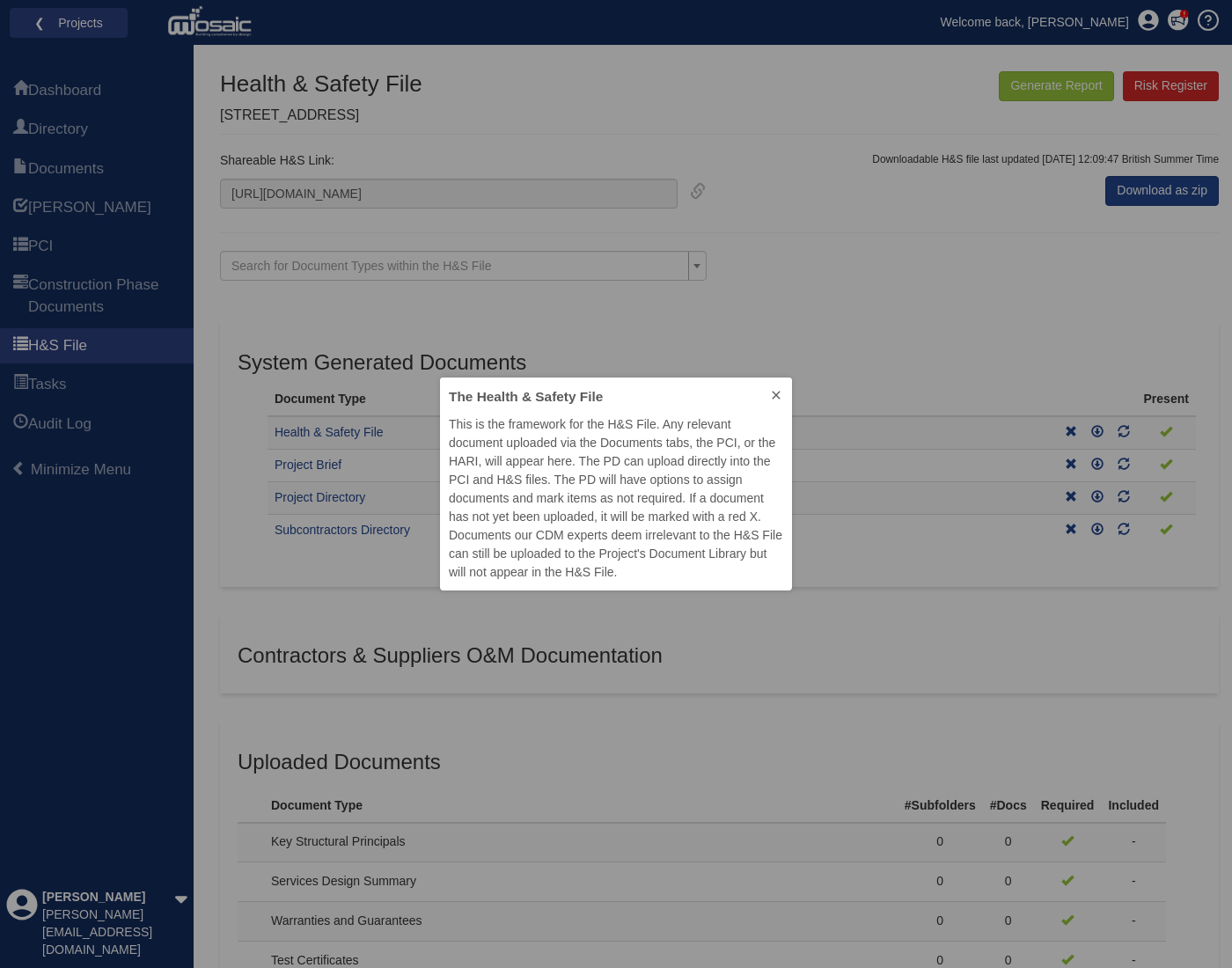
scroll to position [199, 338]
click at [778, 389] on icon at bounding box center [776, 396] width 14 height 14
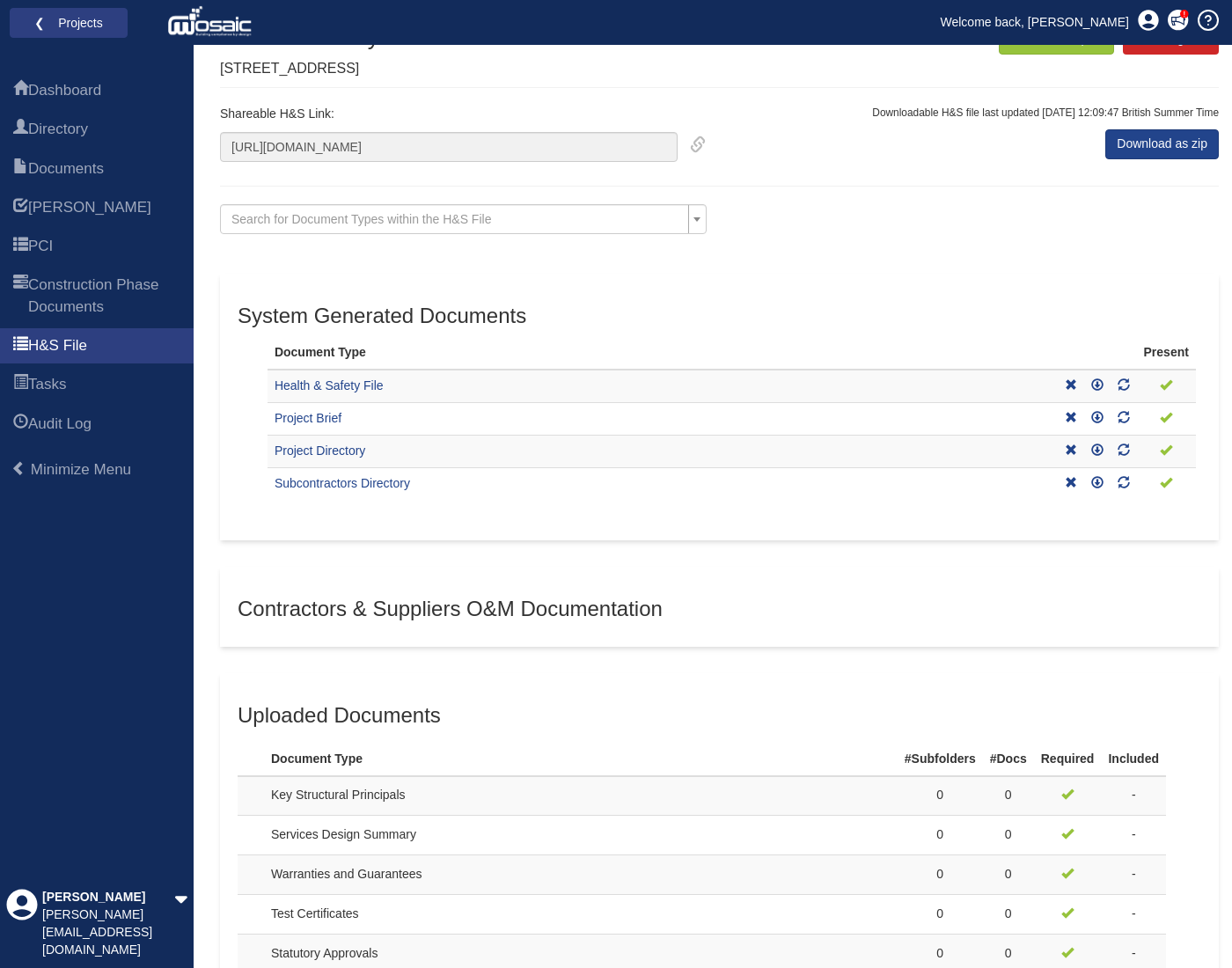
scroll to position [352, 0]
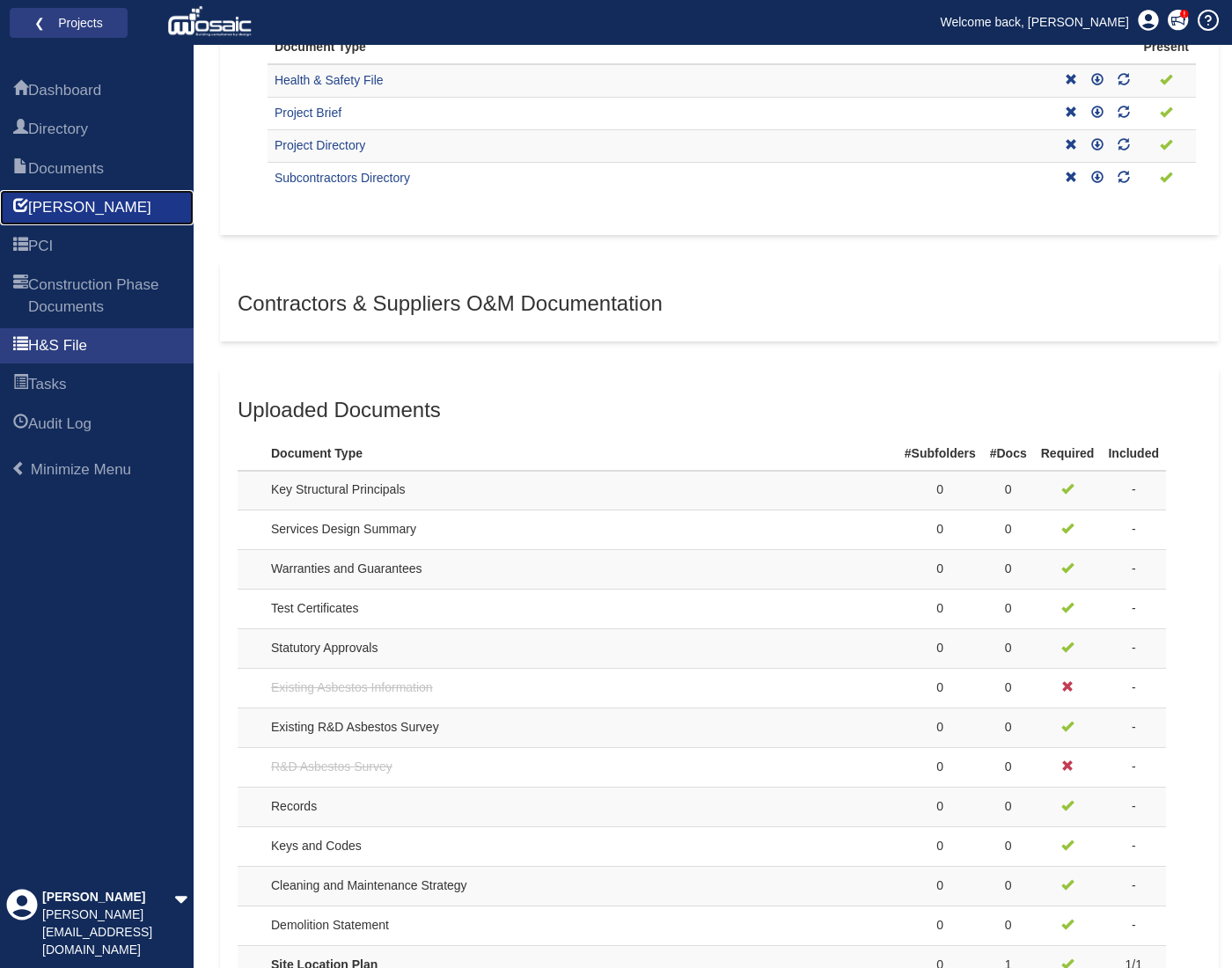
click at [65, 200] on span "[PERSON_NAME]" at bounding box center [89, 207] width 123 height 21
click at [85, 241] on link "PCI" at bounding box center [97, 246] width 194 height 35
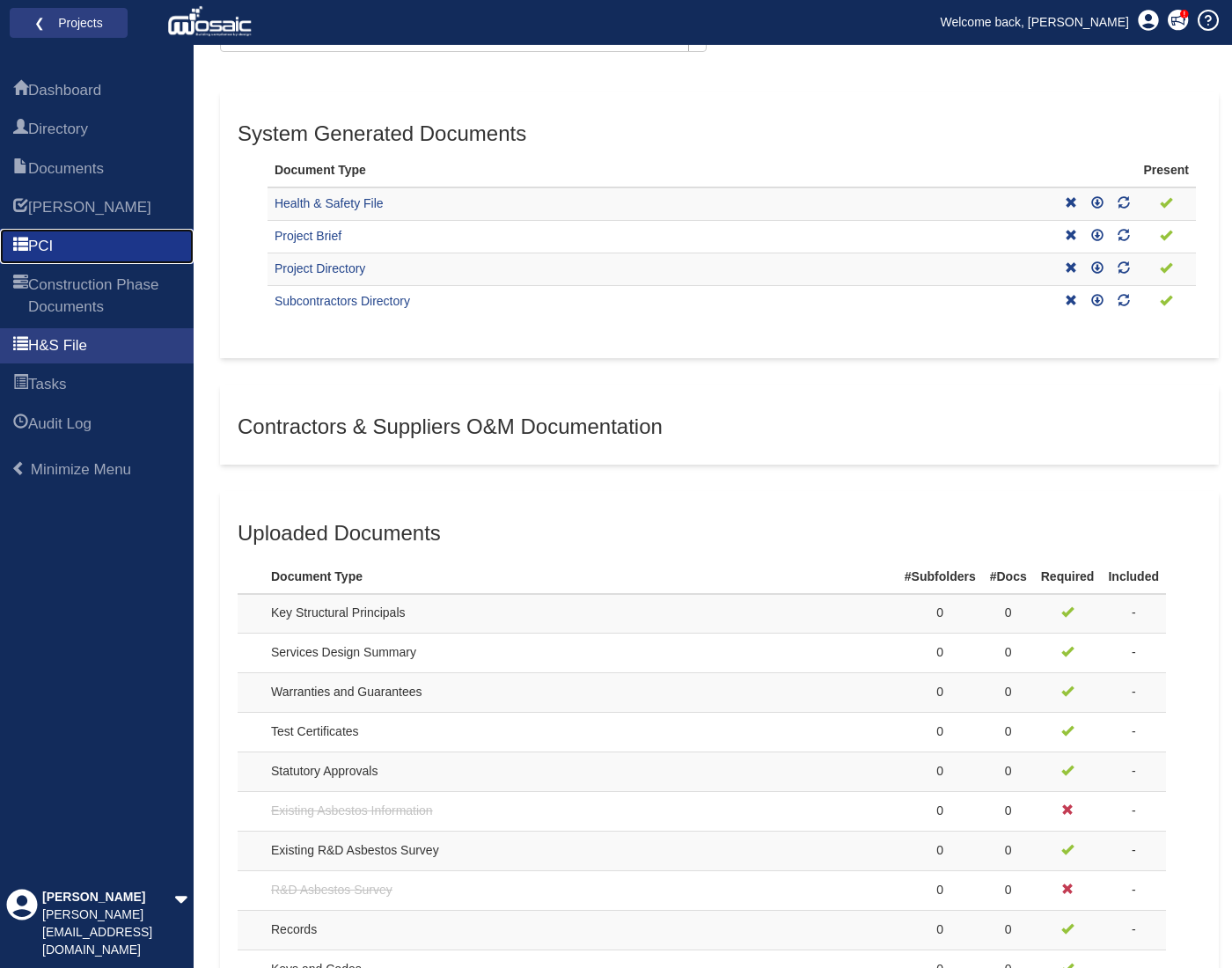
scroll to position [0, 0]
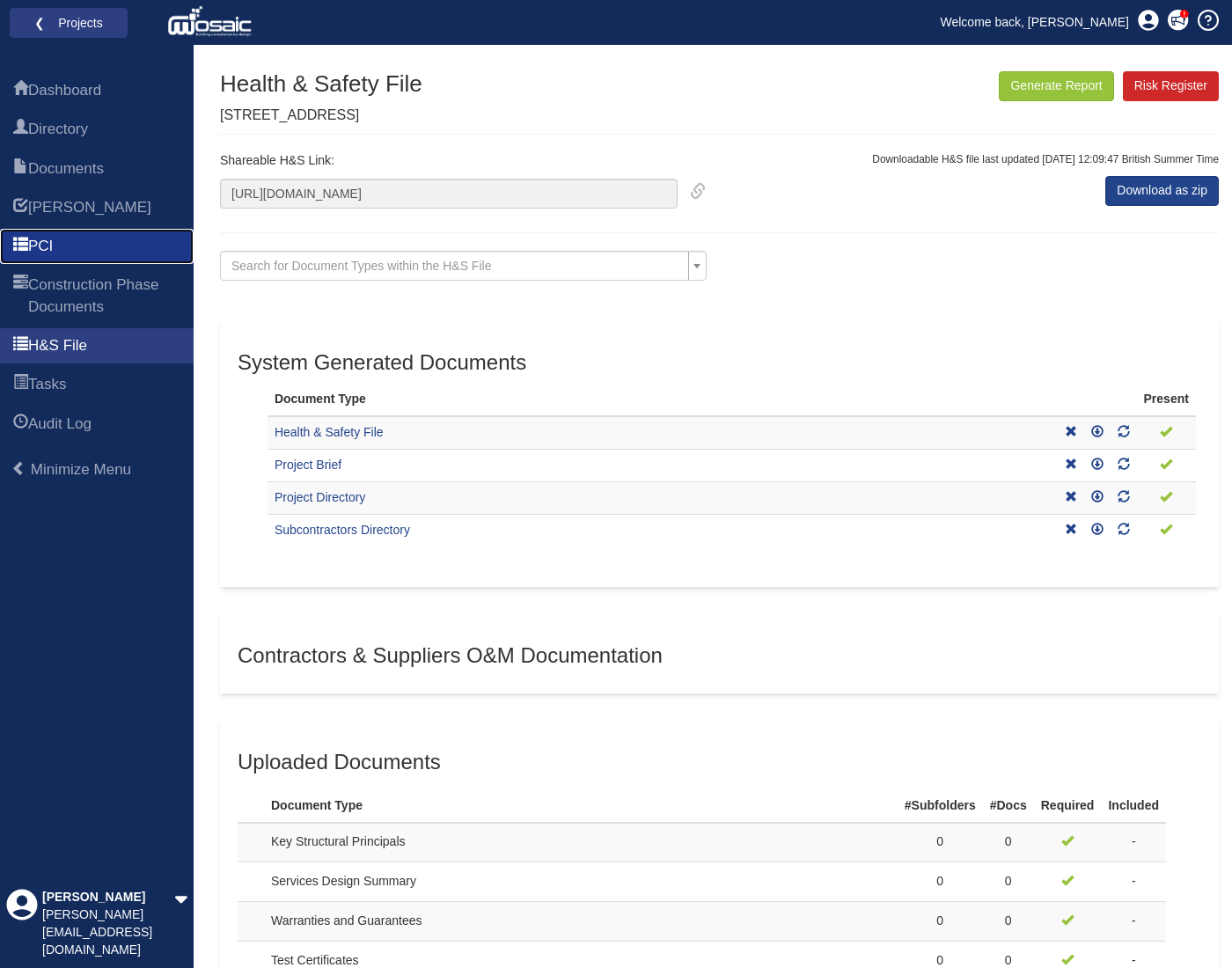
click at [69, 246] on link "PCI" at bounding box center [97, 246] width 194 height 35
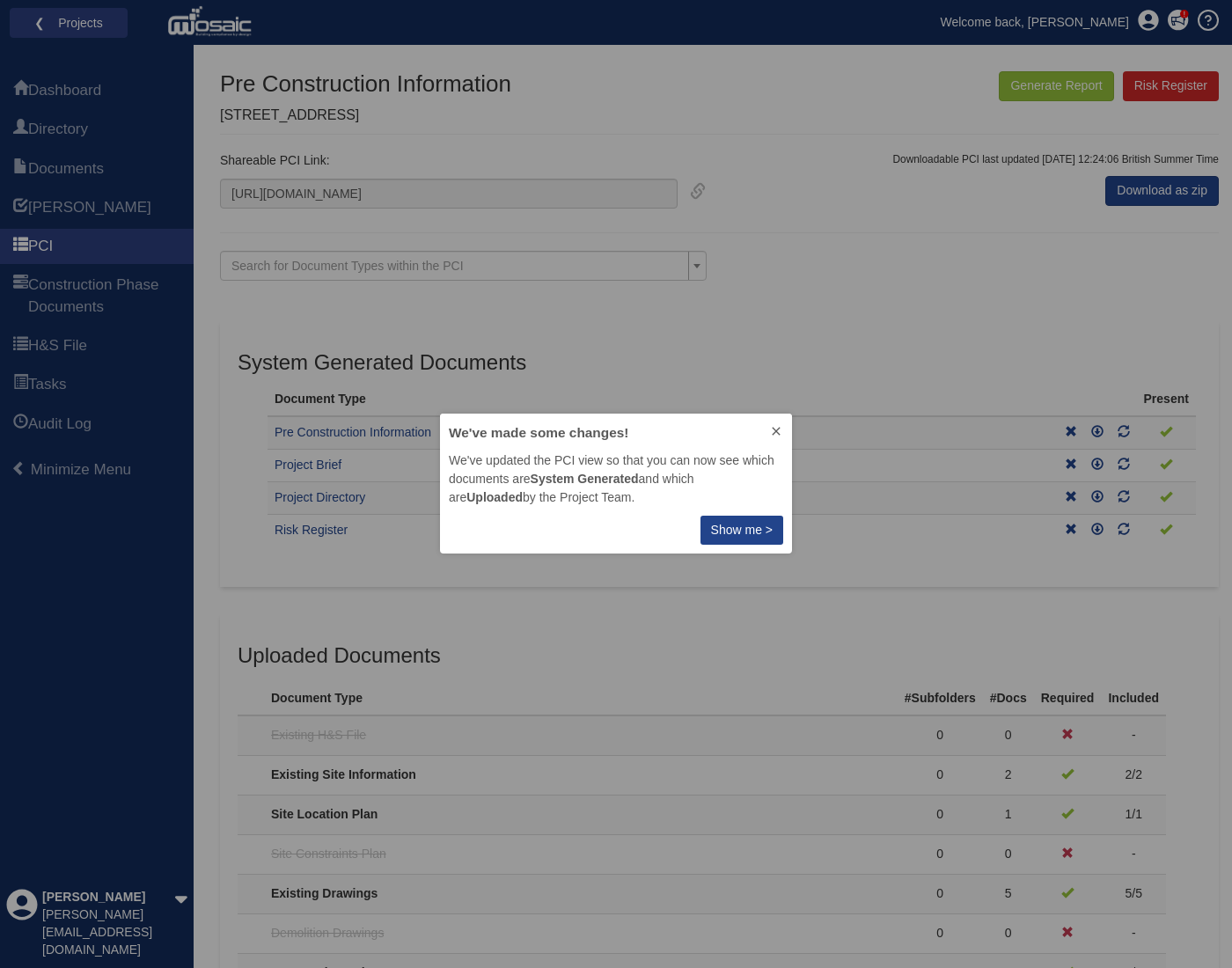
scroll to position [126, 338]
click at [1014, 281] on div "We've made some changes! We've updated the PCI view so that you can now see whi…" at bounding box center [616, 484] width 1232 height 968
click at [1118, 251] on div "We've made some changes! We've updated the PCI view so that you can now see whi…" at bounding box center [616, 484] width 1232 height 968
click at [778, 433] on icon at bounding box center [776, 431] width 8 height 8
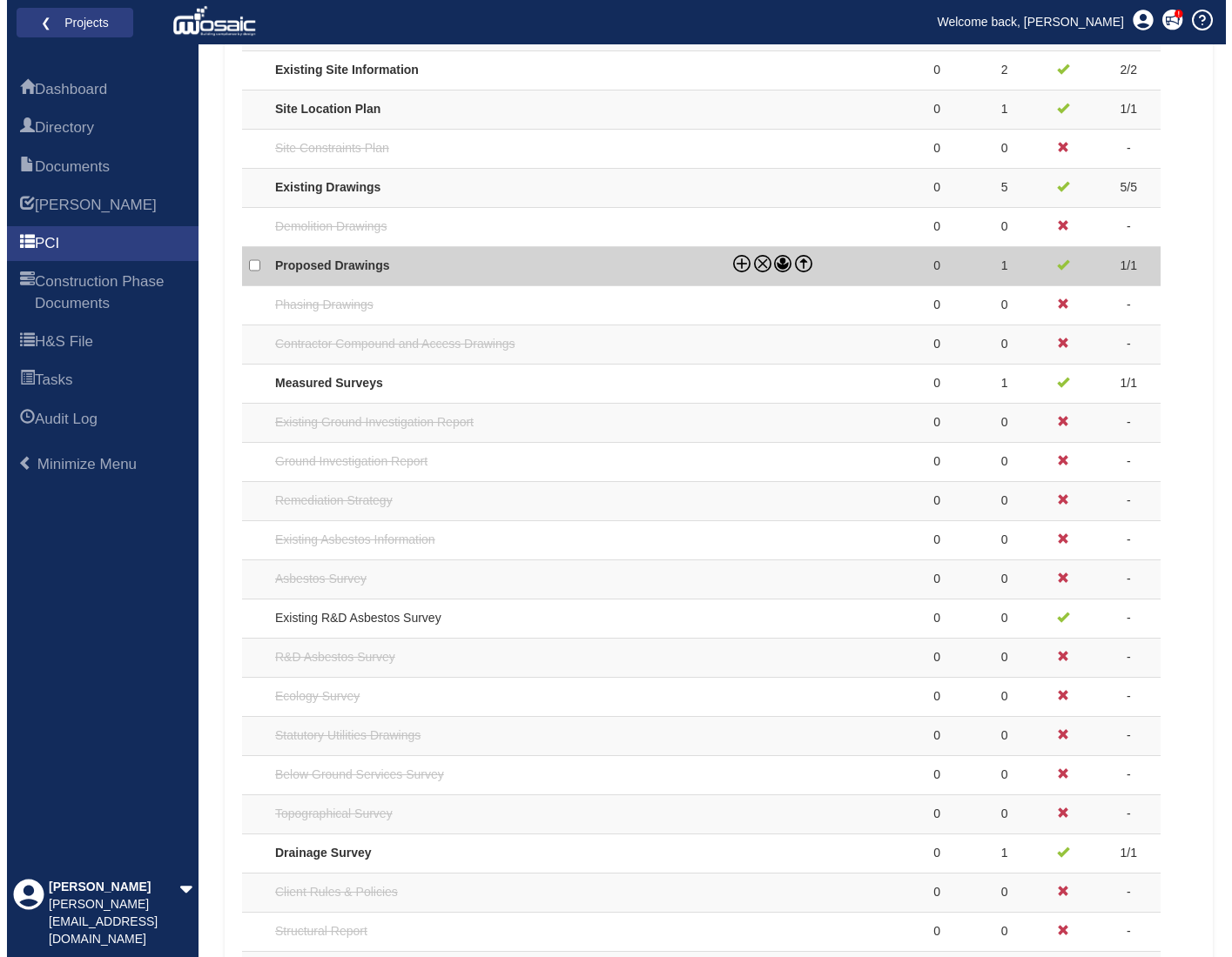
scroll to position [0, 0]
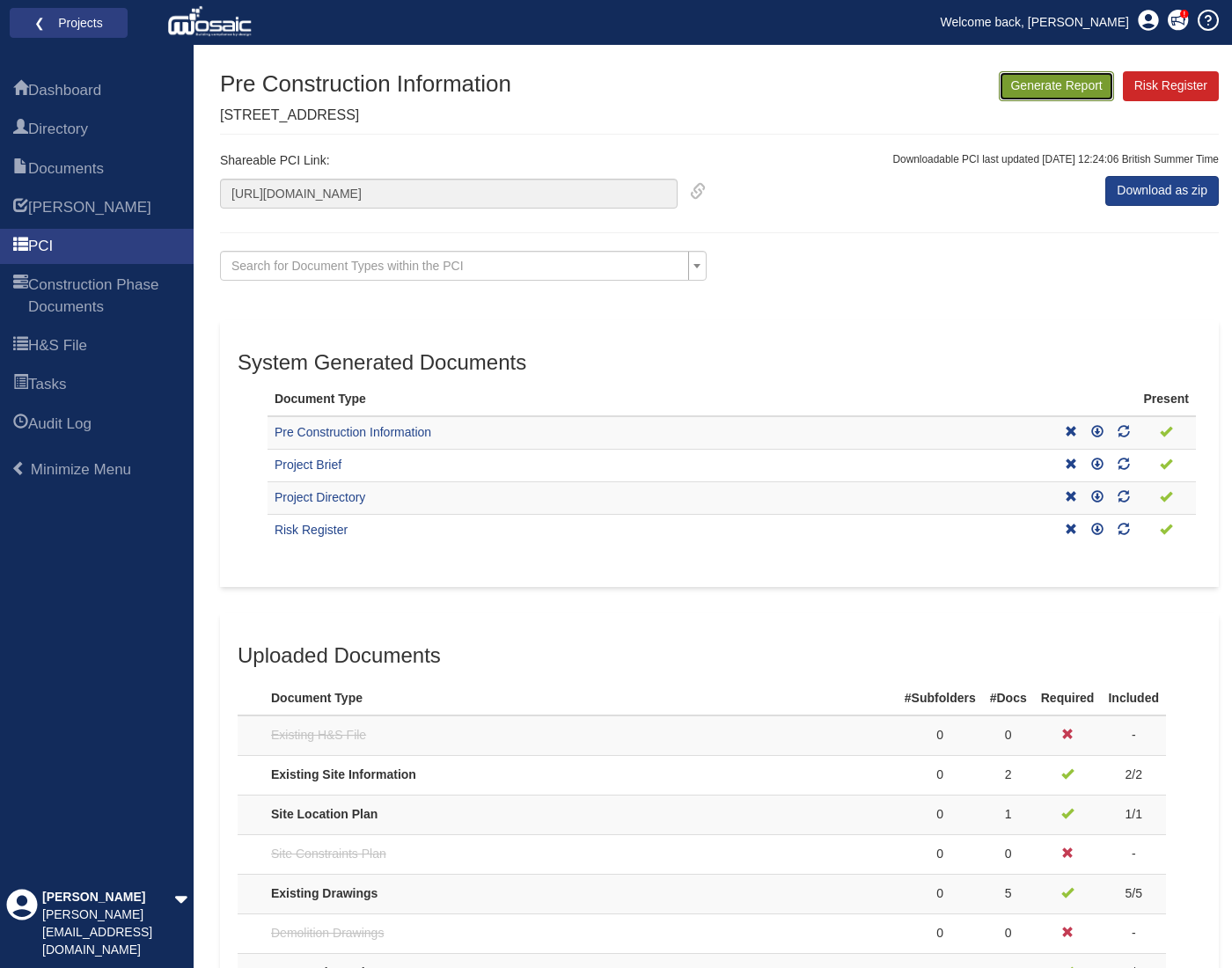
click at [1088, 91] on button "Generate Report" at bounding box center [1056, 86] width 115 height 30
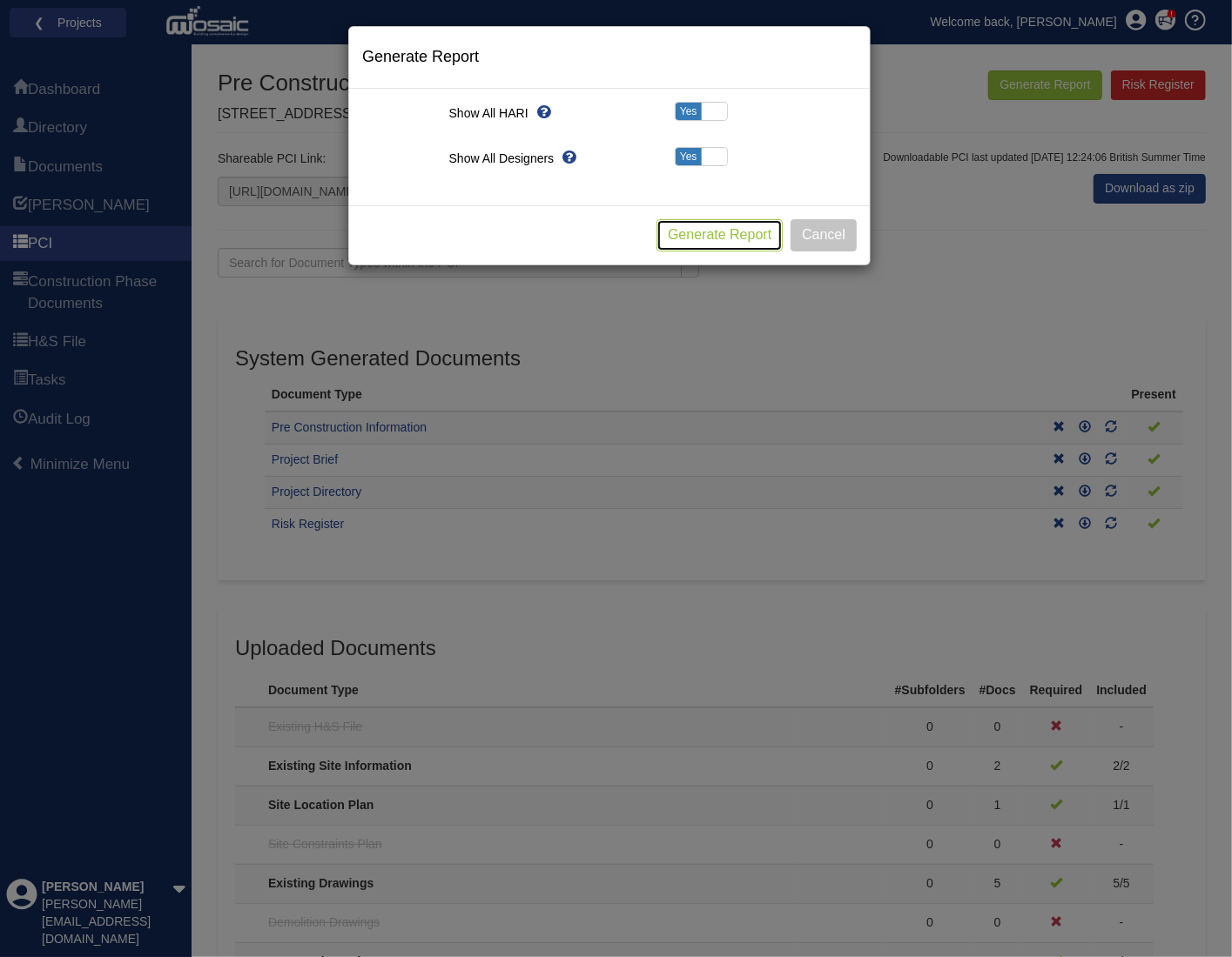
click at [702, 230] on button "Generate Report" at bounding box center [719, 235] width 126 height 33
